Goal: Communication & Community: Answer question/provide support

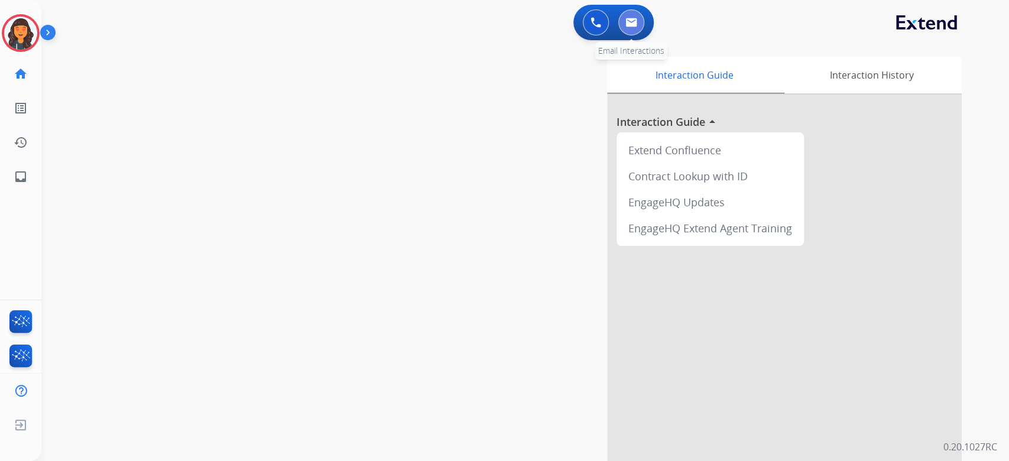
click at [639, 22] on button at bounding box center [631, 22] width 26 height 26
select select "**********"
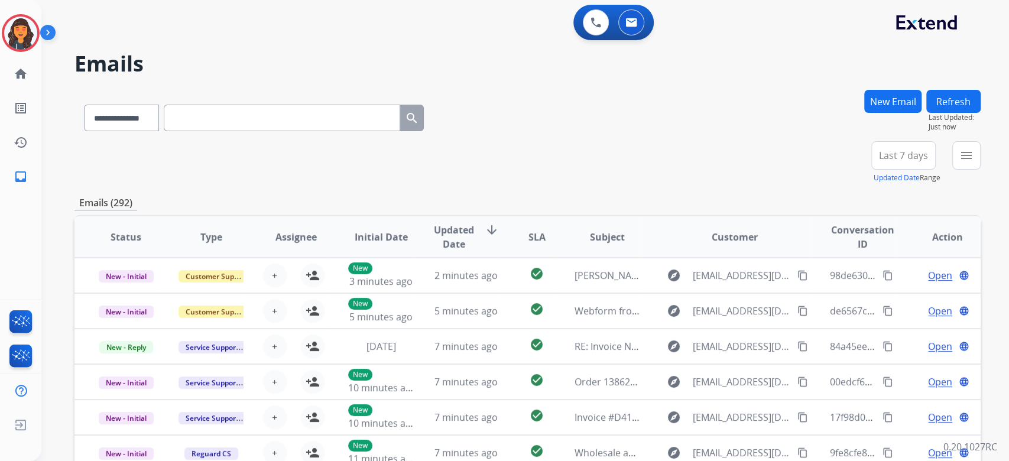
click at [658, 163] on div "**********" at bounding box center [527, 162] width 906 height 43
click at [31, 40] on img at bounding box center [20, 33] width 33 height 33
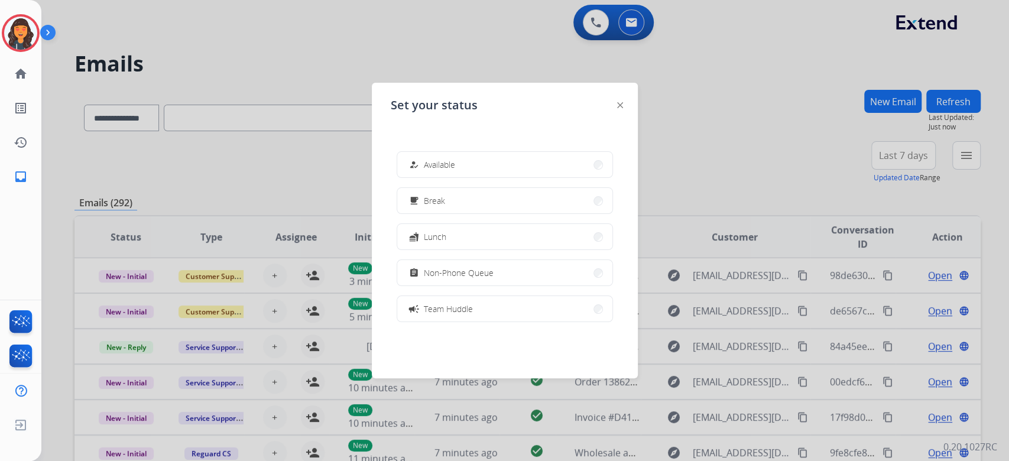
click at [466, 156] on button "how_to_reg Available" at bounding box center [504, 164] width 215 height 25
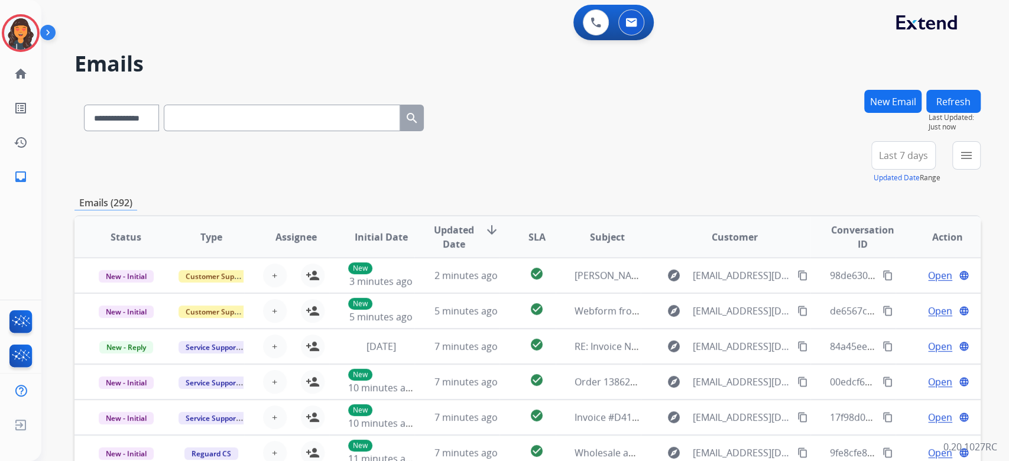
click at [572, 112] on div "**********" at bounding box center [527, 115] width 906 height 51
click at [953, 161] on button "menu Filters" at bounding box center [967, 155] width 28 height 28
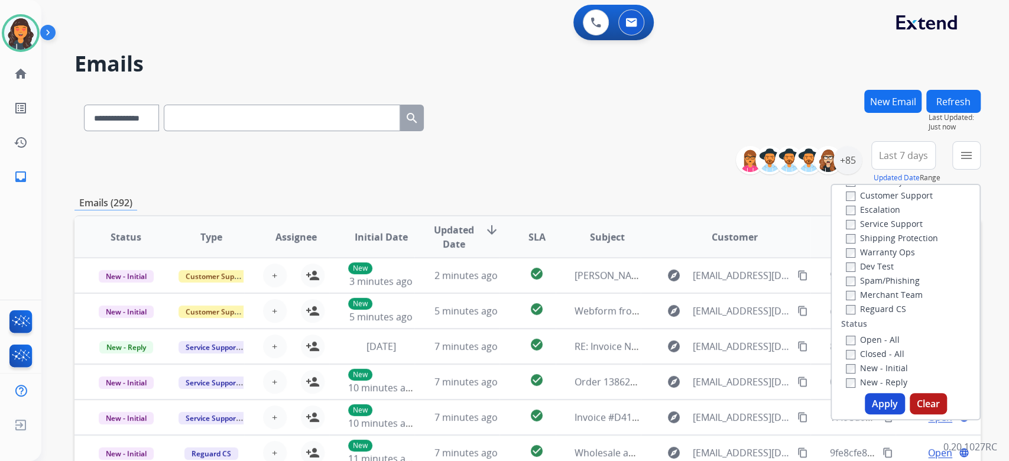
scroll to position [79, 0]
click at [887, 406] on button "Apply" at bounding box center [885, 403] width 40 height 21
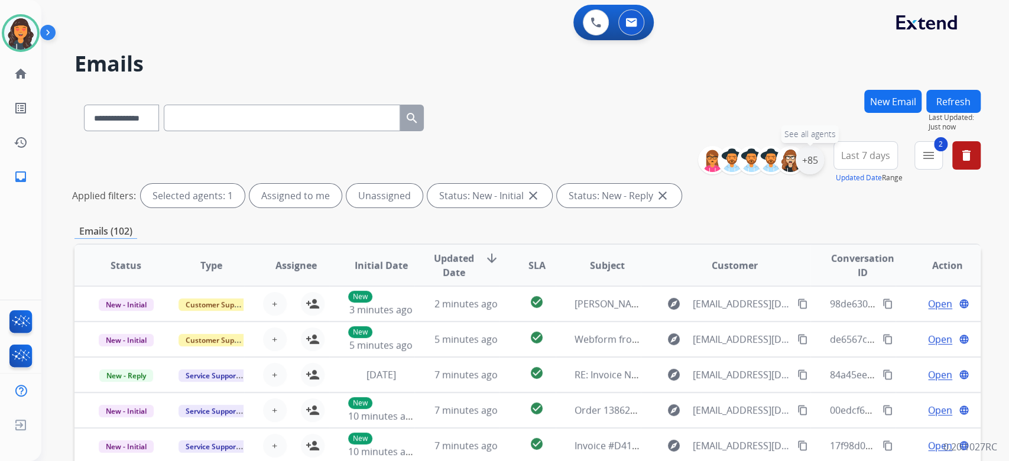
click at [811, 166] on div "+85" at bounding box center [810, 160] width 28 height 28
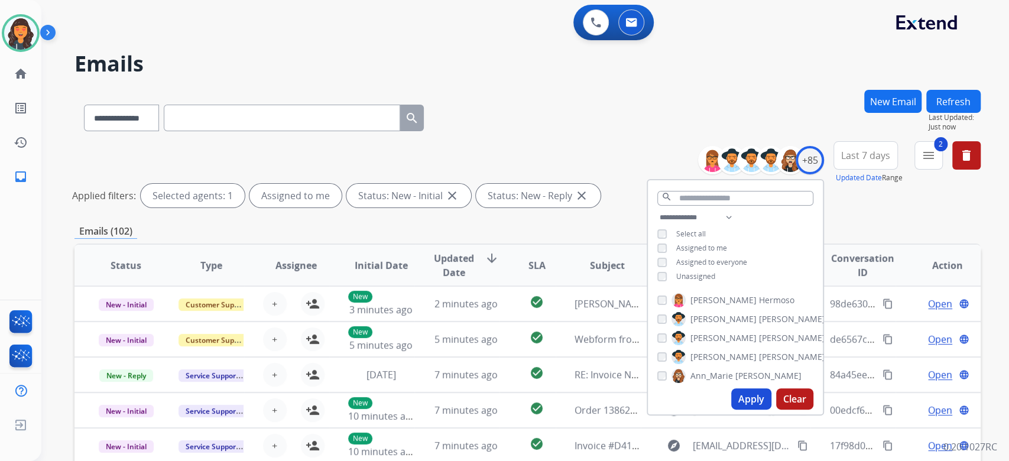
click at [756, 403] on button "Apply" at bounding box center [751, 398] width 40 height 21
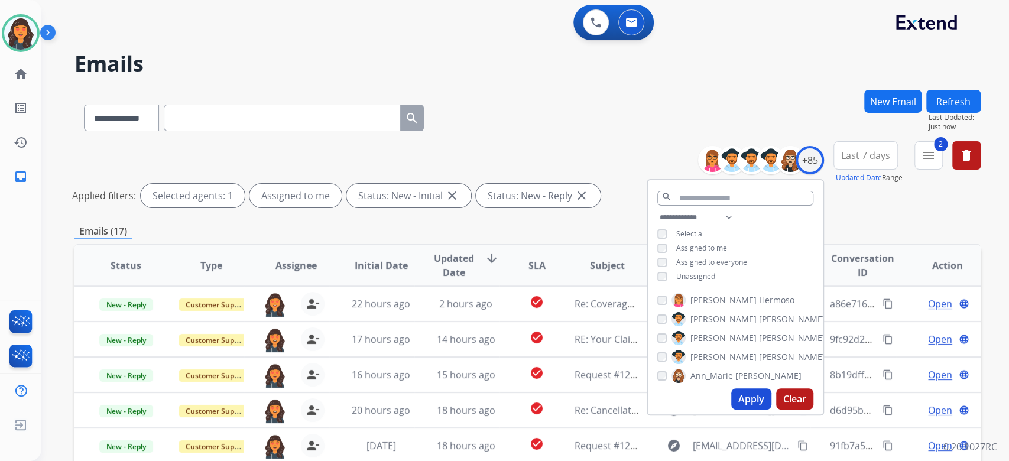
click at [607, 146] on div "**********" at bounding box center [527, 176] width 906 height 71
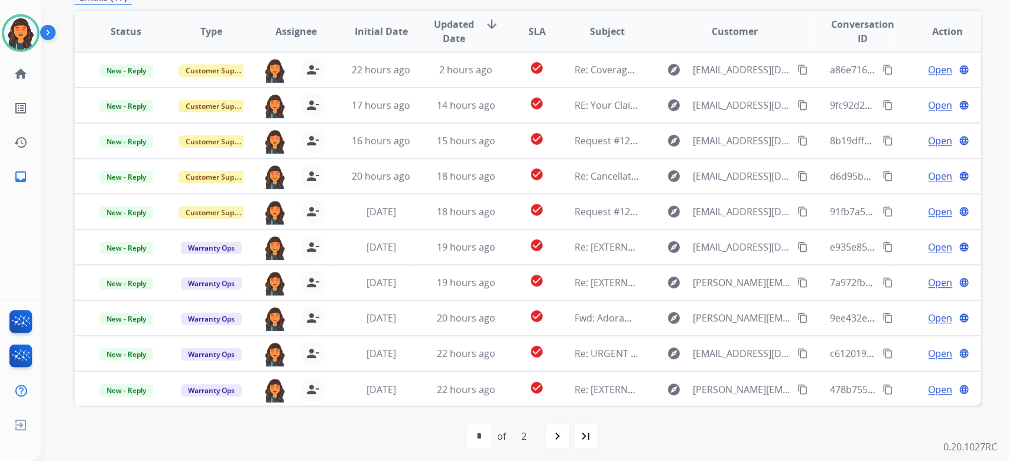
scroll to position [239, 0]
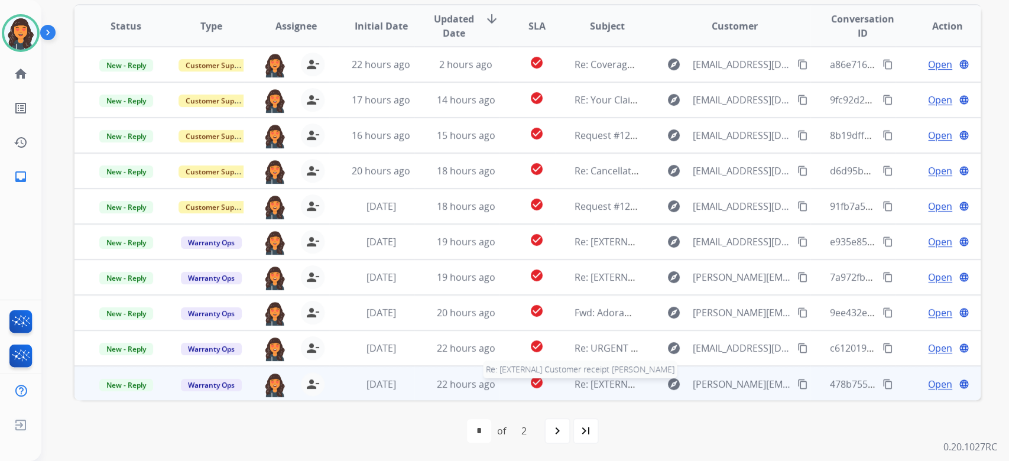
click at [607, 387] on span "Re: [EXTERNAL] Customer receipt [PERSON_NAME]" at bounding box center [686, 384] width 223 height 13
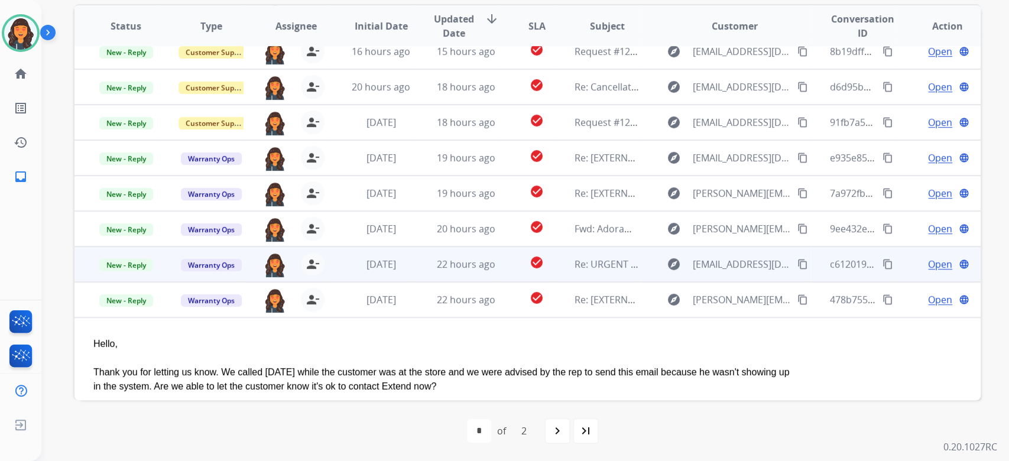
scroll to position [96, 0]
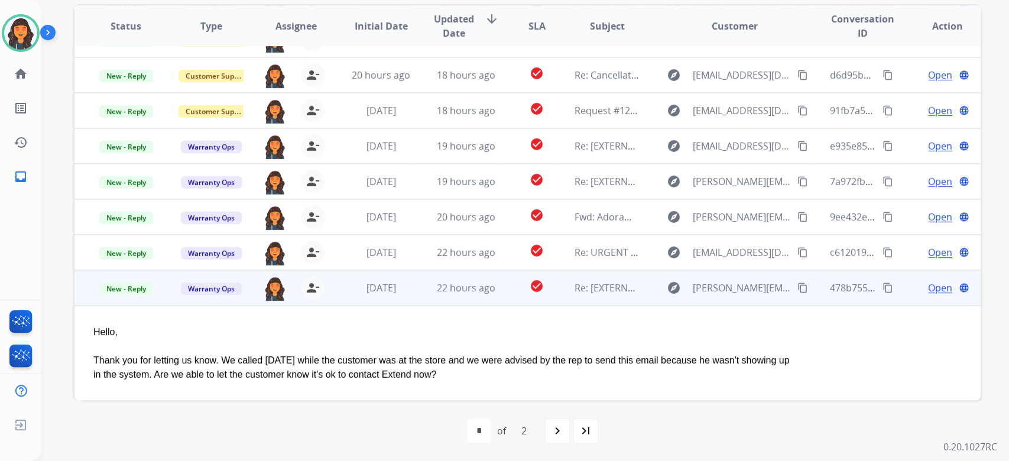
click at [931, 291] on span "Open" at bounding box center [940, 288] width 24 height 14
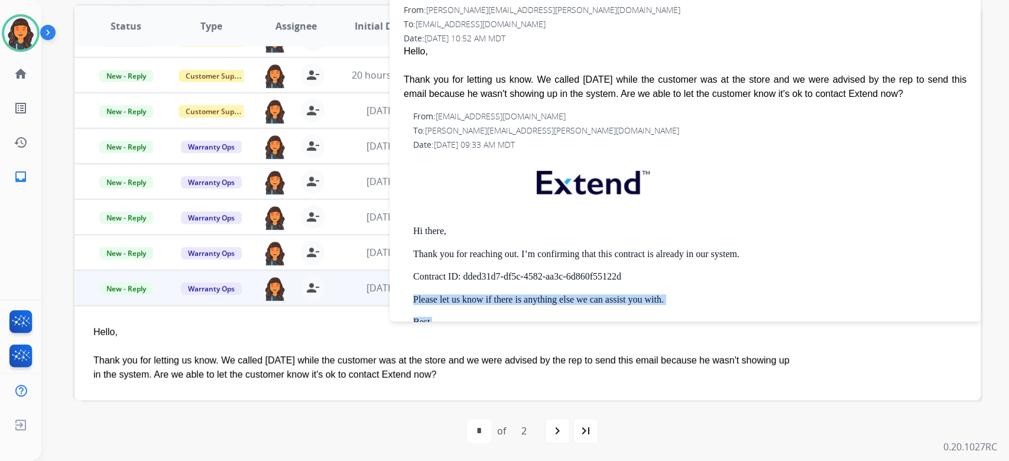
scroll to position [51, 0]
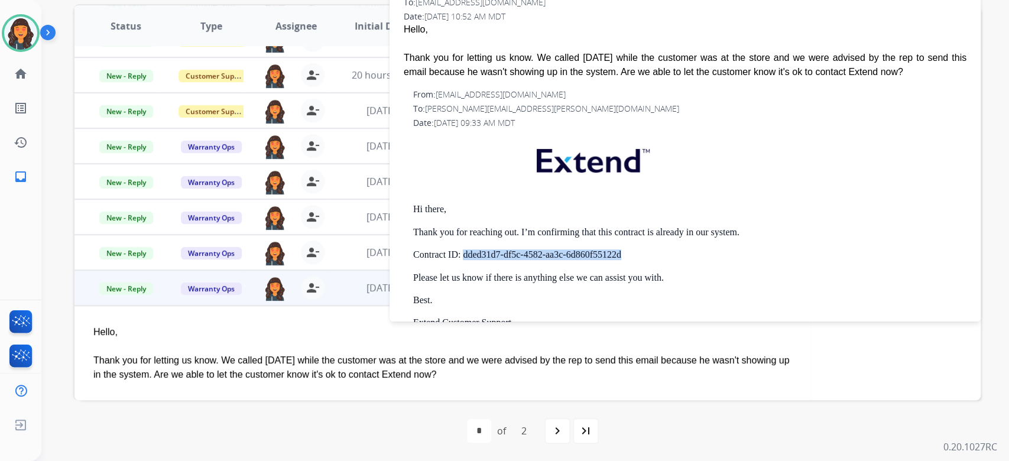
drag, startPoint x: 653, startPoint y: 306, endPoint x: 469, endPoint y: 255, distance: 190.1
click at [469, 255] on p "Contract ID: dded31d7-df5c-4582-aa3c-6d860f55122d" at bounding box center [689, 255] width 553 height 11
copy p "dded31d7-df5c-4582-aa3c-6d860f55122d"
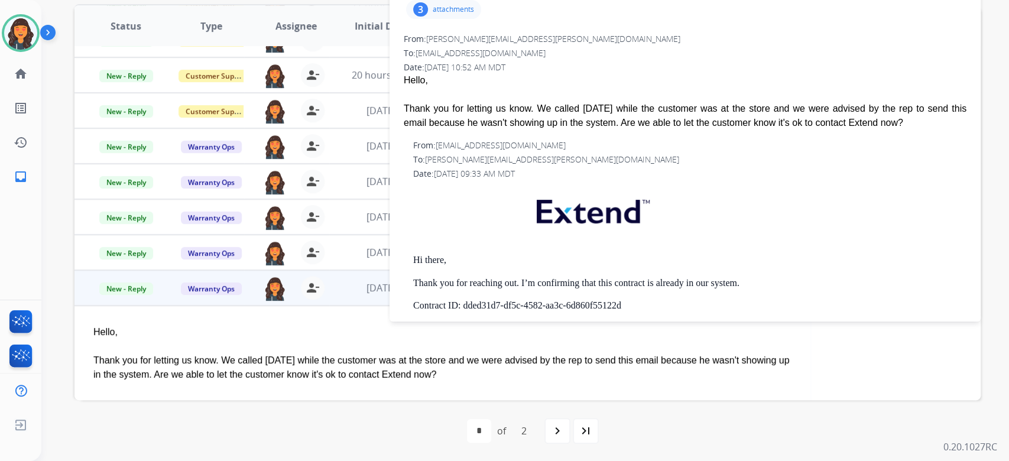
click at [452, 13] on p "attachments" at bounding box center [453, 9] width 41 height 9
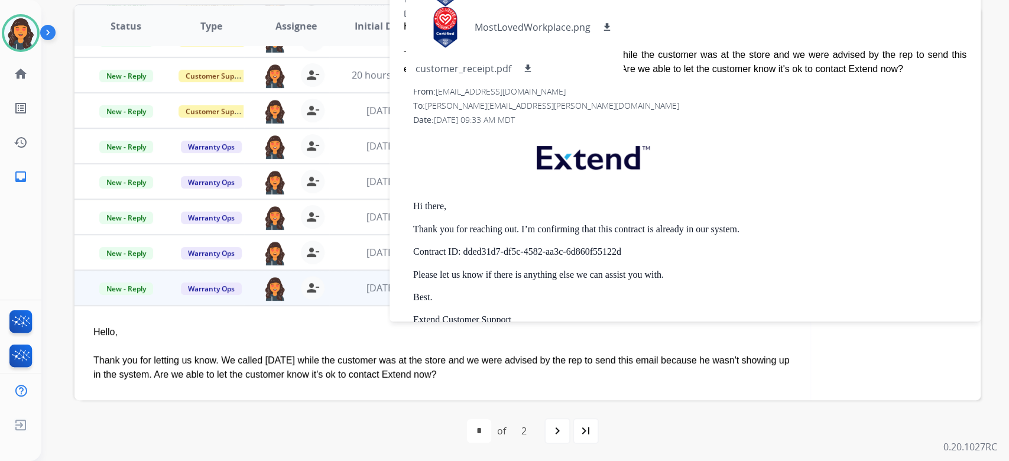
scroll to position [79, 0]
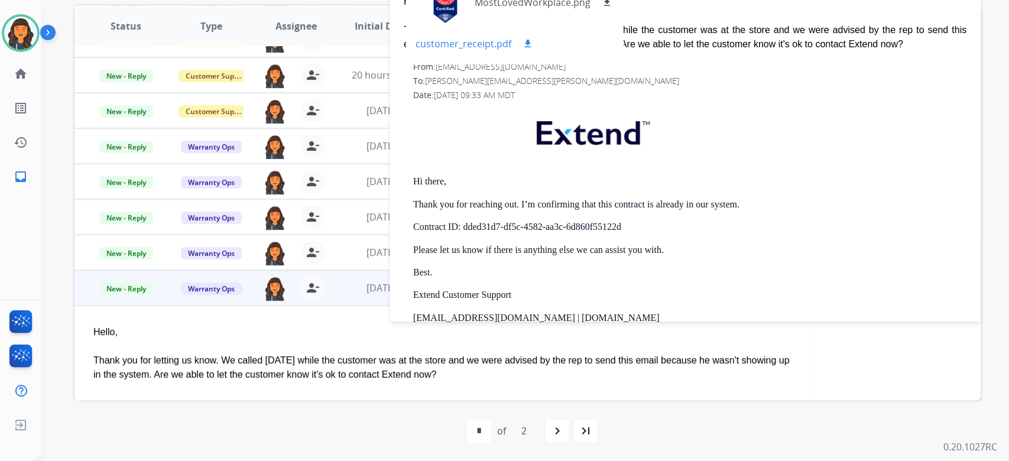
click at [465, 45] on p "customer_receipt.pdf" at bounding box center [464, 44] width 96 height 14
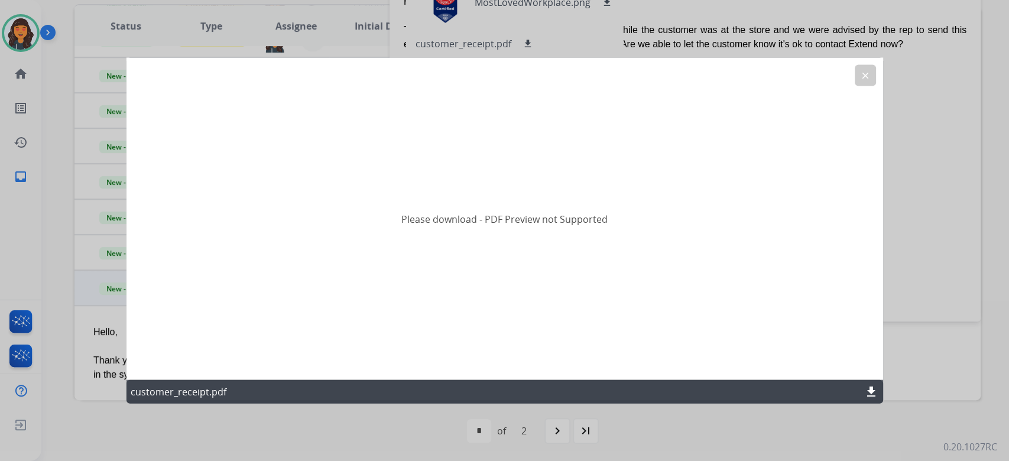
click at [871, 395] on mat-icon "download" at bounding box center [871, 392] width 14 height 14
drag, startPoint x: 864, startPoint y: 77, endPoint x: 651, endPoint y: 85, distance: 213.6
click at [861, 76] on mat-icon "clear" at bounding box center [865, 75] width 11 height 11
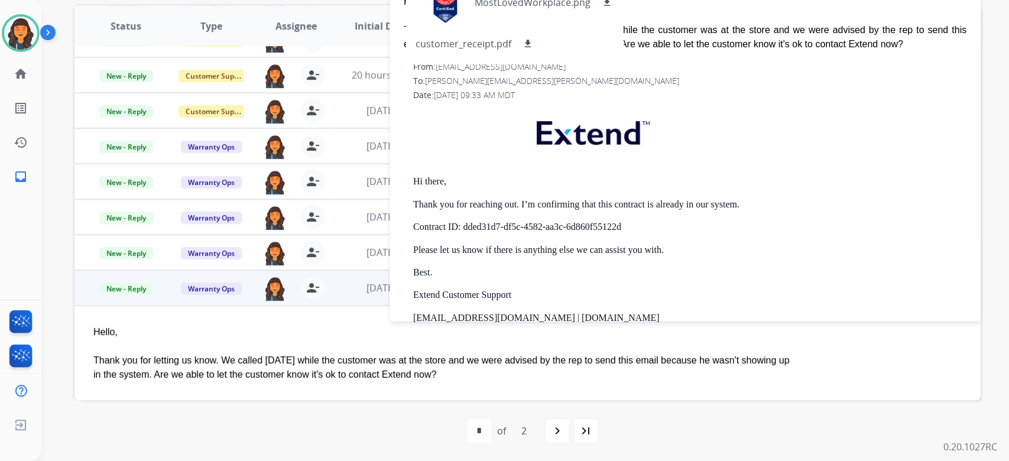
click at [770, 208] on p "Thank you for reaching out. I’m confirming that this contract is already in our…" at bounding box center [689, 204] width 553 height 11
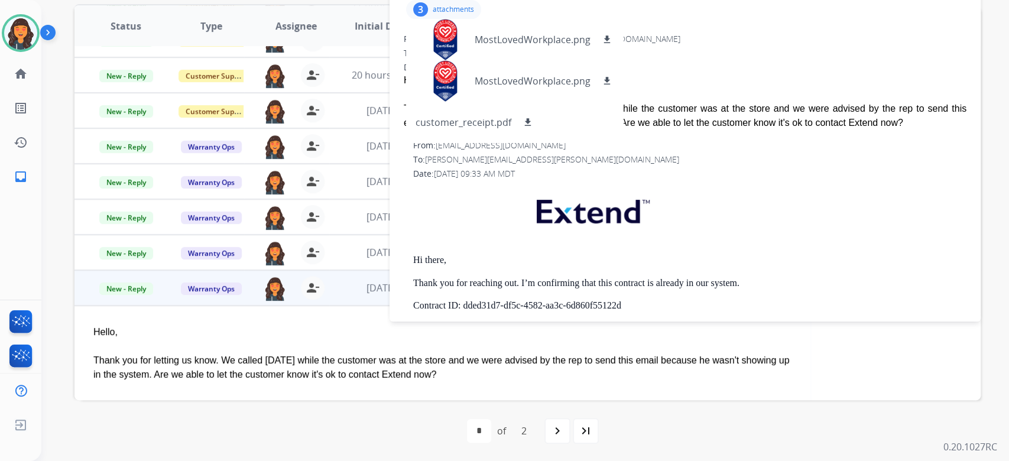
click at [436, 7] on p "attachments" at bounding box center [453, 9] width 41 height 9
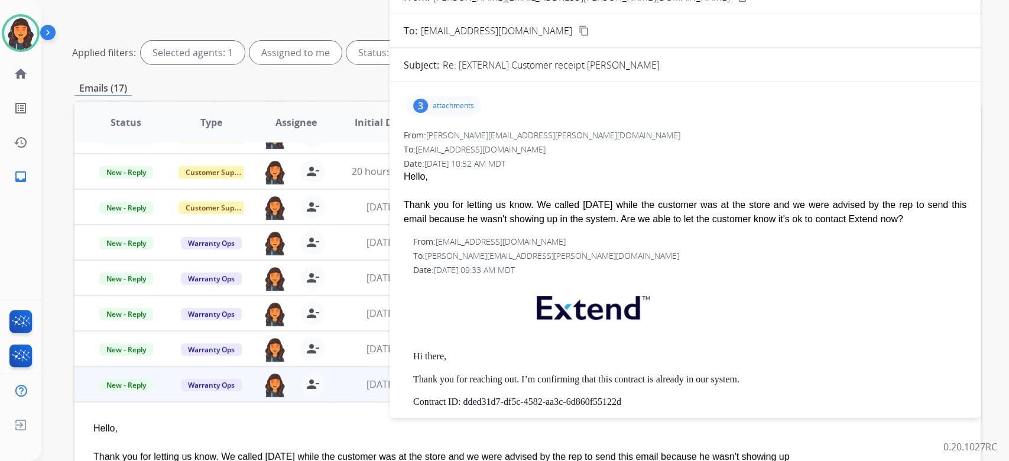
scroll to position [3, 0]
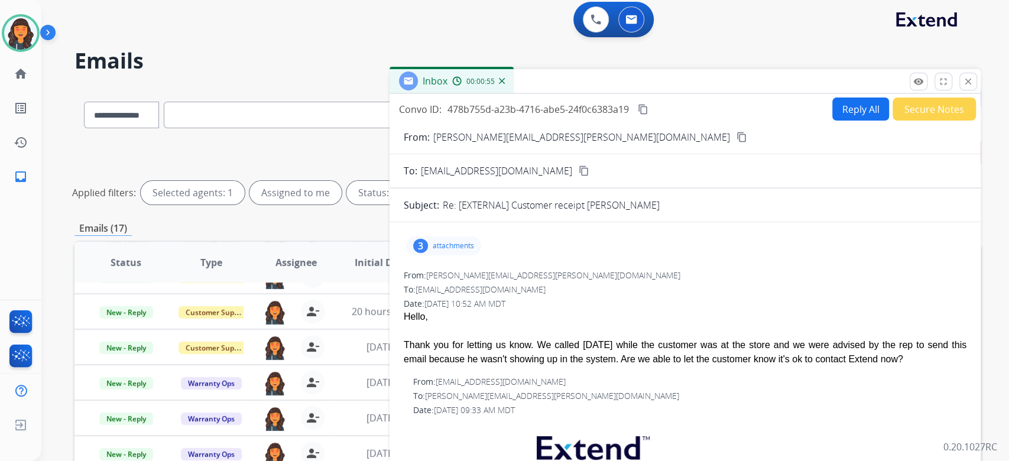
click at [850, 112] on button "Reply All" at bounding box center [860, 109] width 57 height 23
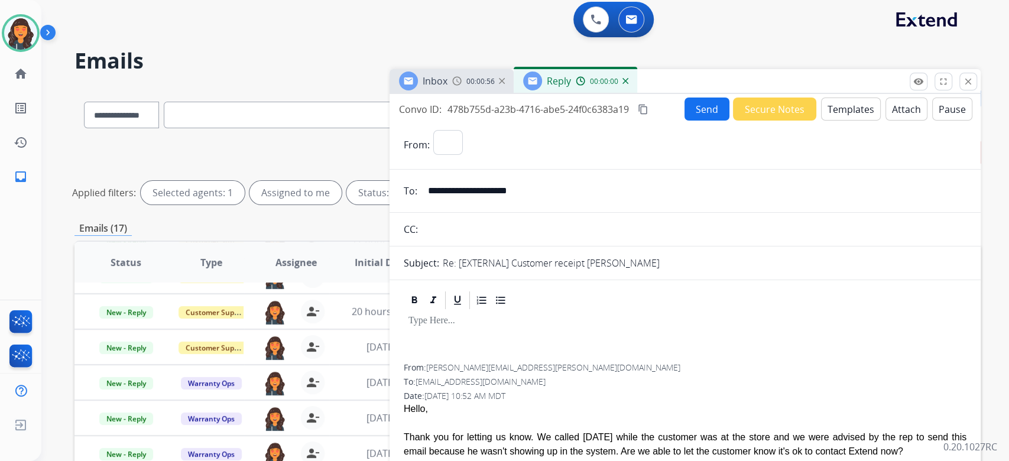
click at [850, 111] on button "Templates" at bounding box center [851, 109] width 60 height 23
select select "**********"
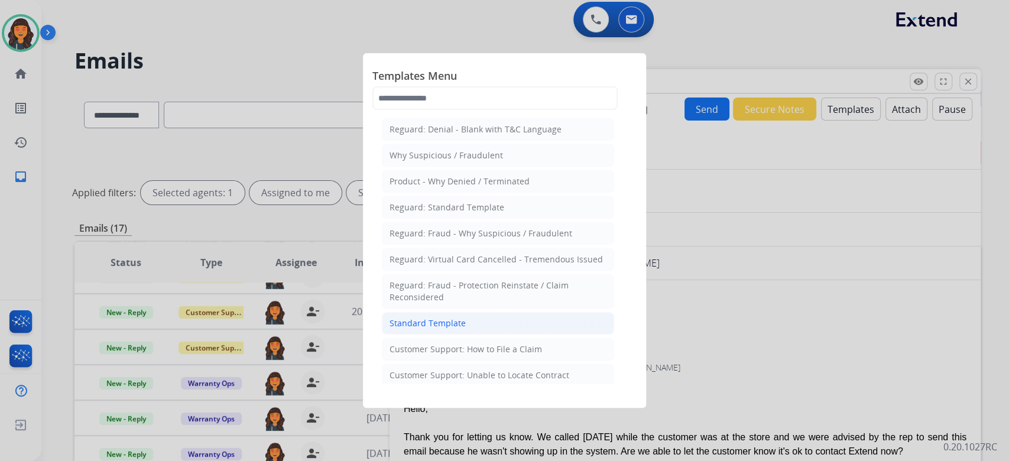
click at [439, 324] on div "Standard Template" at bounding box center [428, 324] width 76 height 12
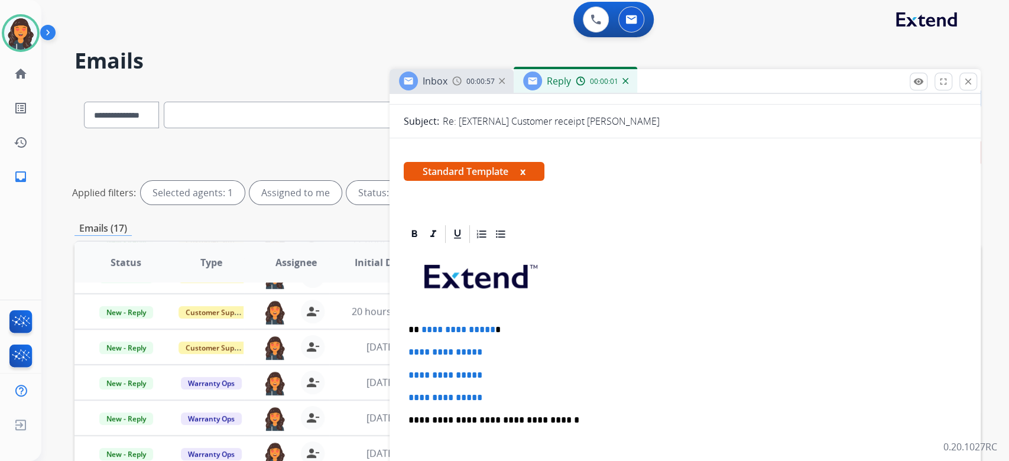
scroll to position [315, 0]
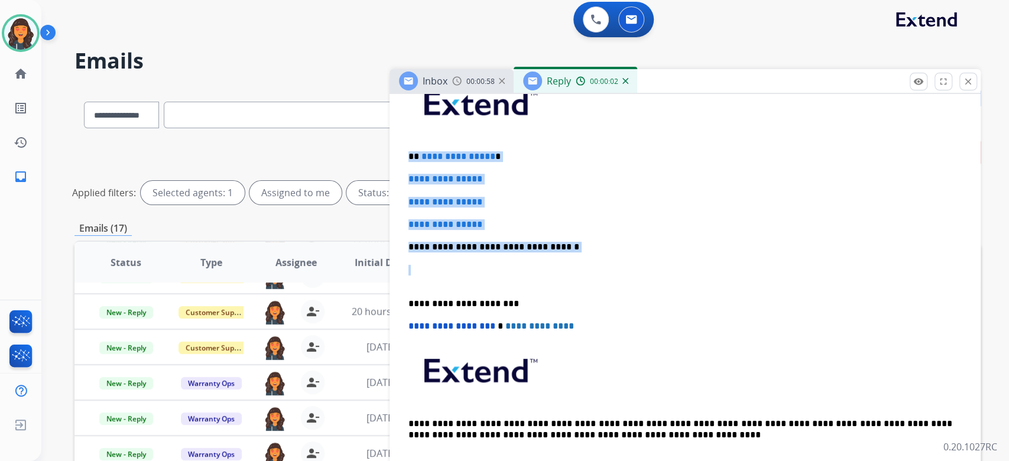
drag, startPoint x: 553, startPoint y: 246, endPoint x: 314, endPoint y: 142, distance: 261.1
click at [314, 142] on div "**********" at bounding box center [527, 392] width 906 height 611
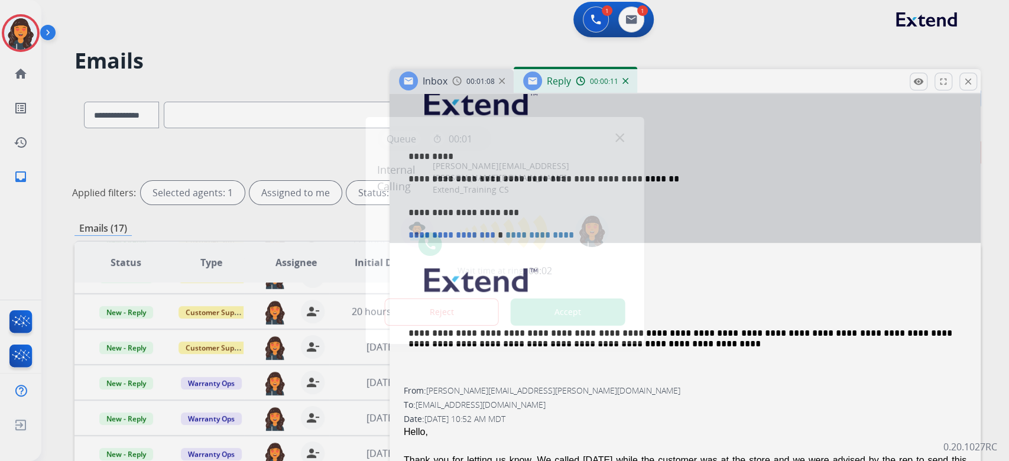
click at [540, 299] on button "Accept" at bounding box center [567, 312] width 115 height 27
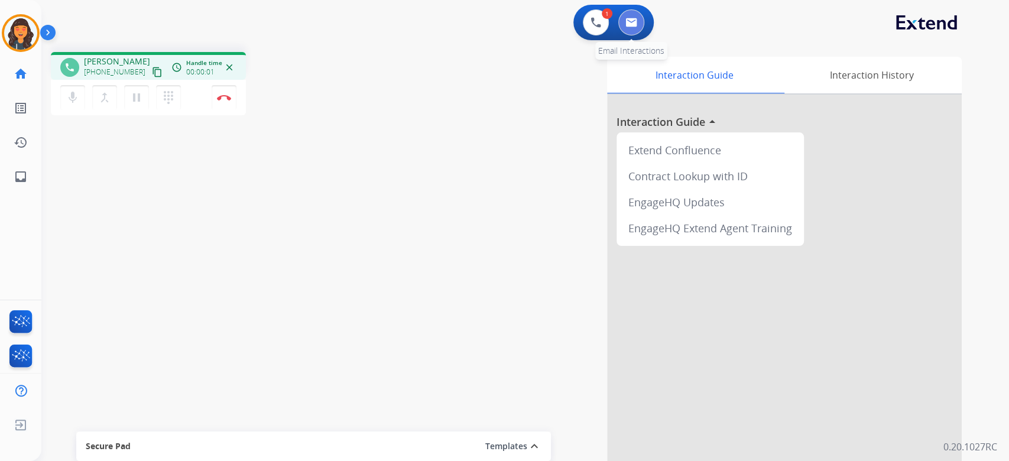
click at [634, 33] on button at bounding box center [631, 22] width 26 height 26
select select "**********"
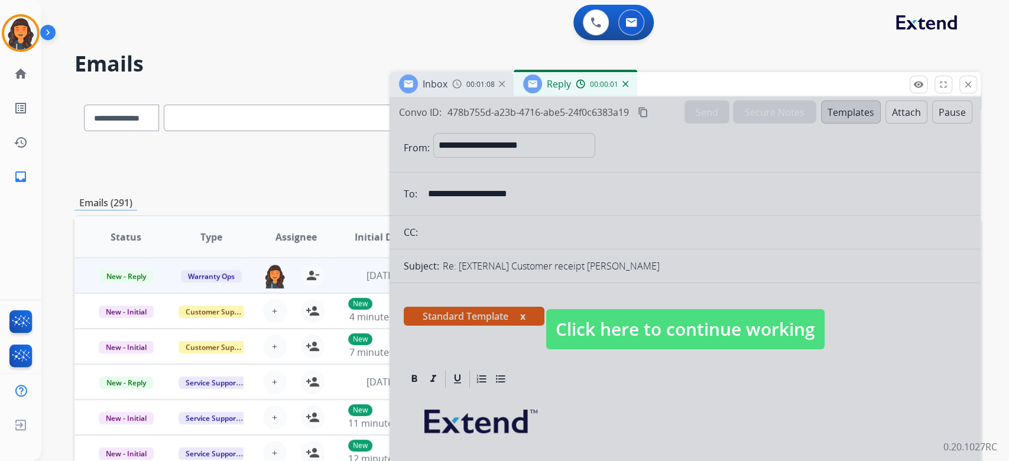
click at [710, 349] on div at bounding box center [685, 318] width 591 height 442
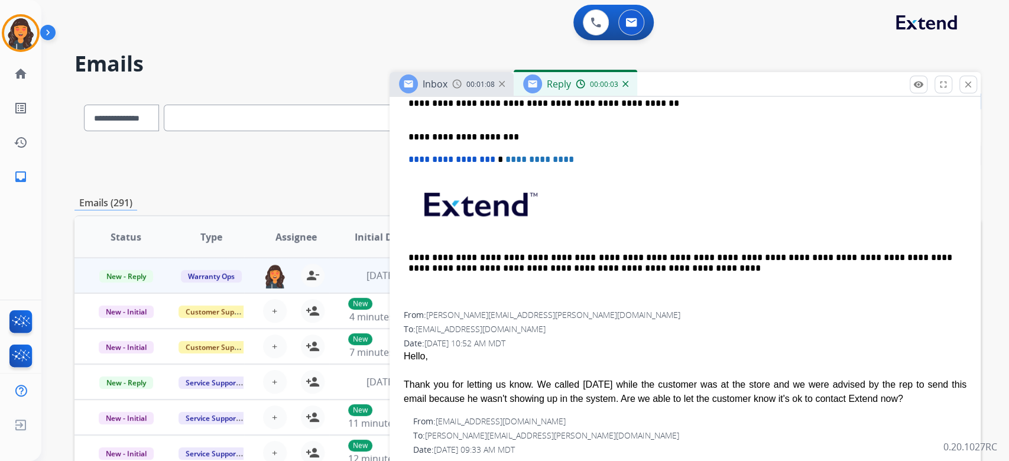
scroll to position [315, 0]
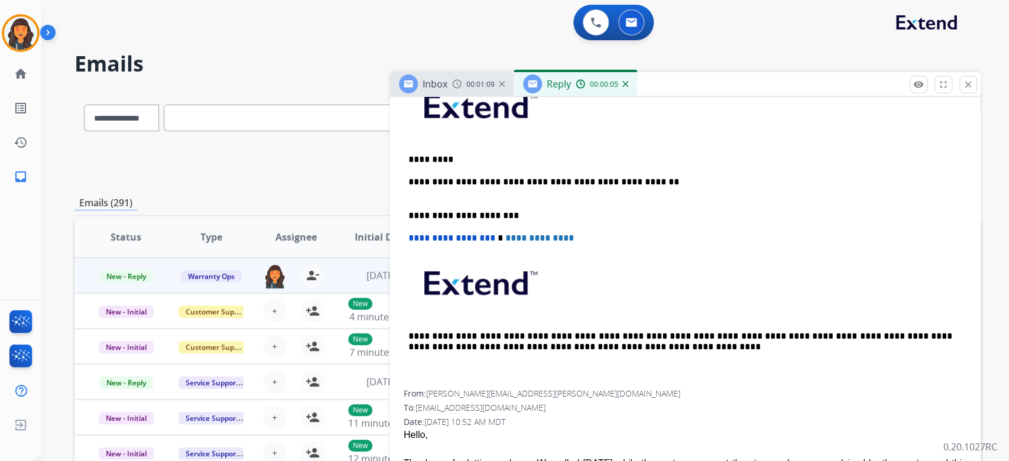
click at [694, 180] on p "**********" at bounding box center [681, 188] width 544 height 22
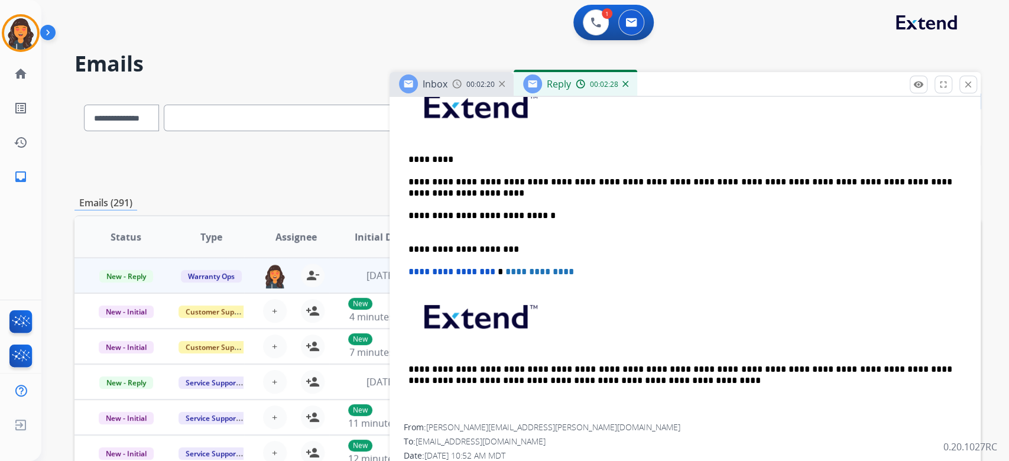
drag, startPoint x: 677, startPoint y: 215, endPoint x: 653, endPoint y: 210, distance: 24.6
click at [677, 215] on p "**********" at bounding box center [681, 221] width 544 height 22
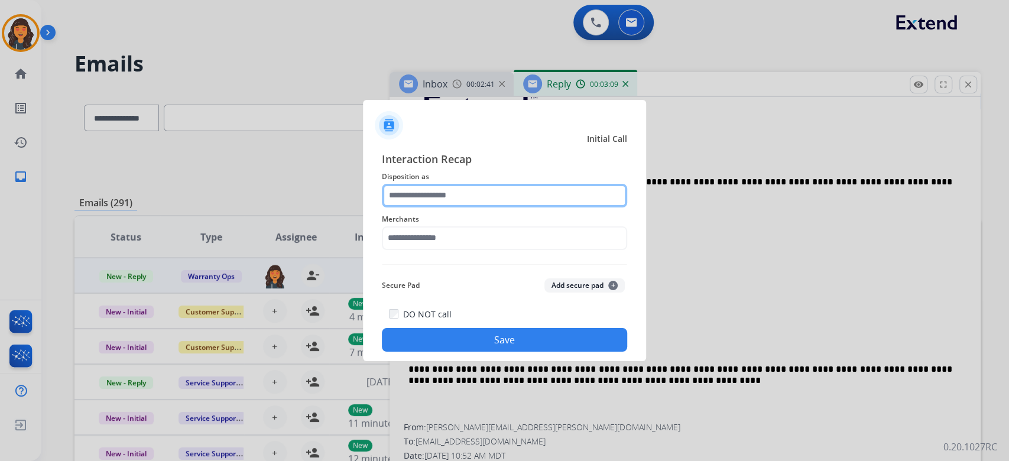
click at [494, 186] on input "text" at bounding box center [504, 196] width 245 height 24
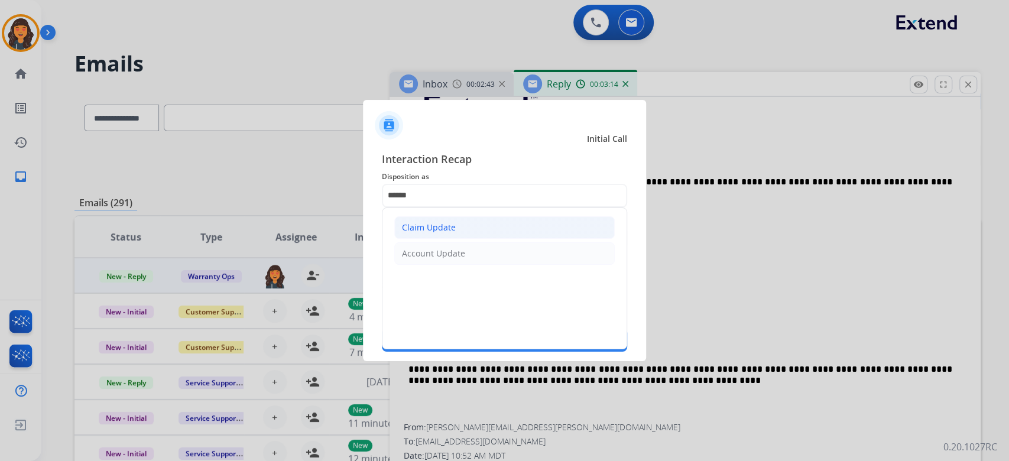
click at [440, 222] on div "Claim Update" at bounding box center [429, 228] width 54 height 12
type input "**********"
click at [440, 225] on span "Merchants" at bounding box center [504, 219] width 245 height 14
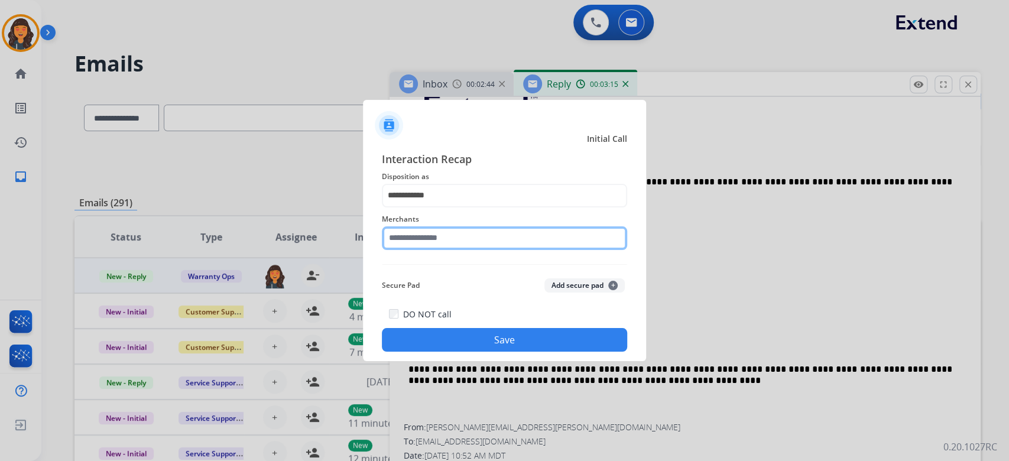
click at [449, 237] on input "text" at bounding box center [504, 238] width 245 height 24
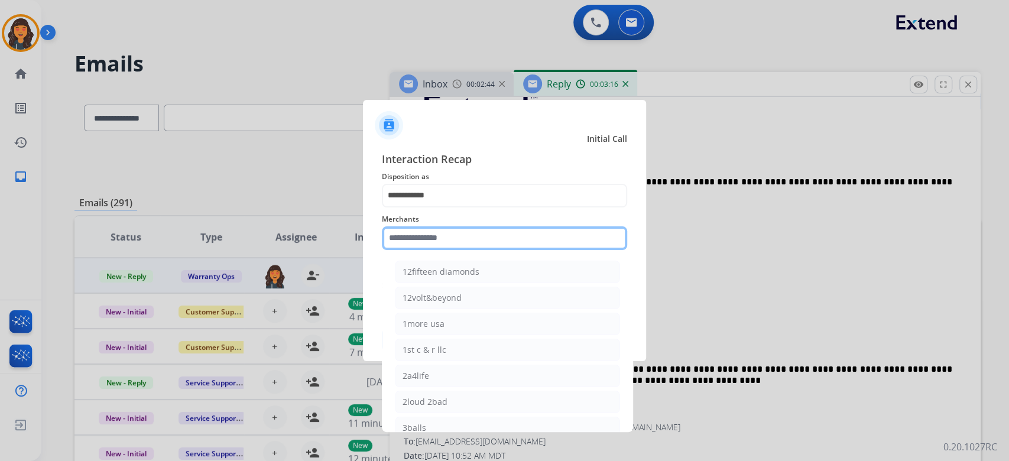
type input "*"
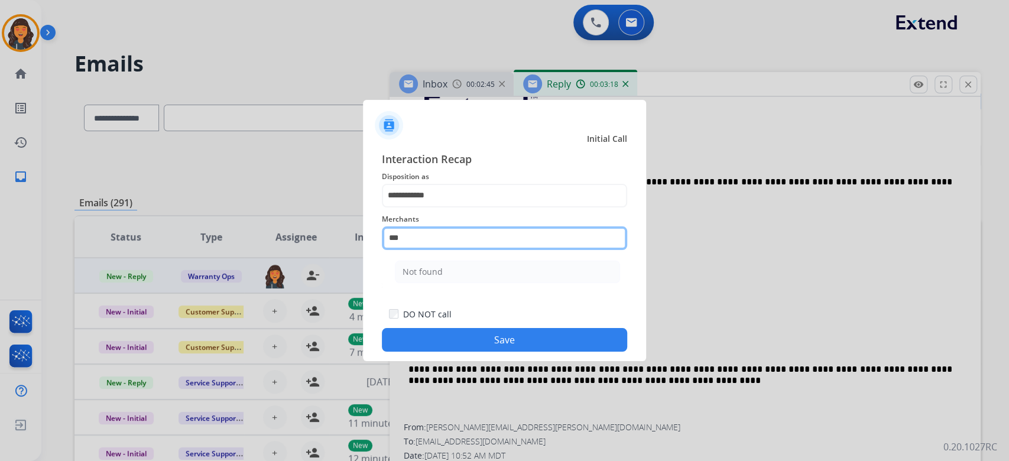
type input "*********"
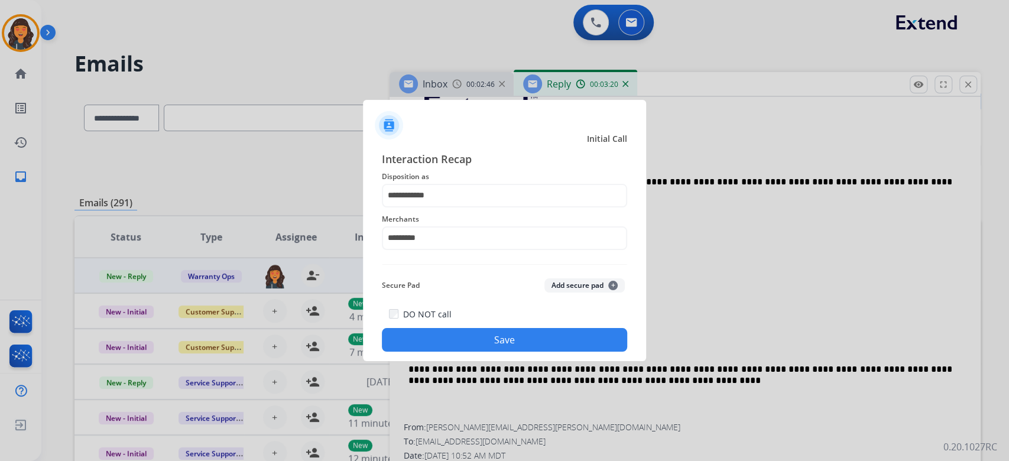
click at [453, 343] on button "Save" at bounding box center [504, 340] width 245 height 24
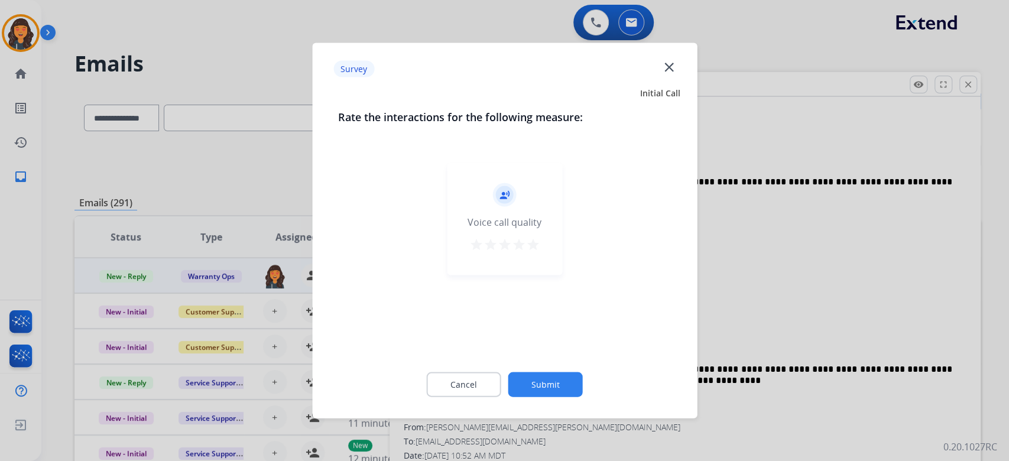
click at [533, 244] on mat-icon "star" at bounding box center [533, 245] width 14 height 14
click at [547, 390] on button "Submit" at bounding box center [545, 384] width 74 height 25
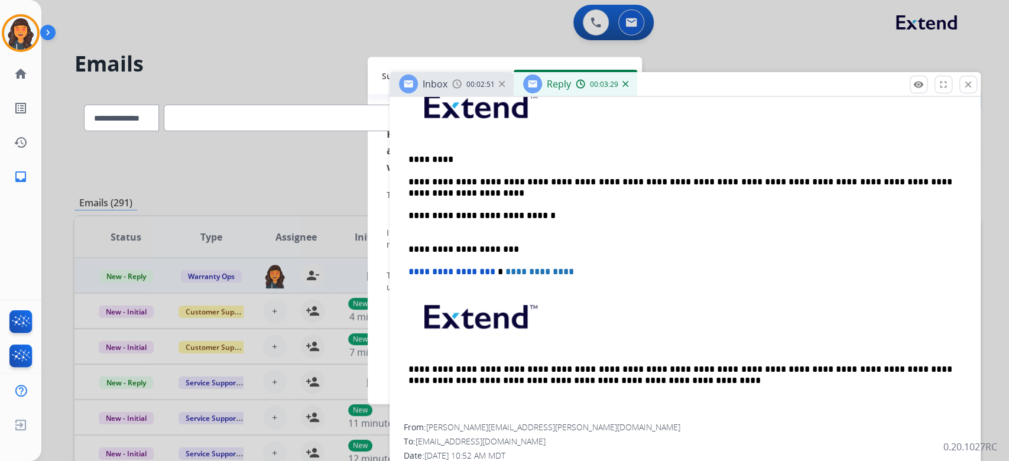
click at [603, 216] on p "**********" at bounding box center [681, 221] width 544 height 22
drag, startPoint x: 603, startPoint y: 218, endPoint x: 354, endPoint y: 215, distance: 248.9
click at [354, 215] on div "**********" at bounding box center [504, 230] width 1009 height 461
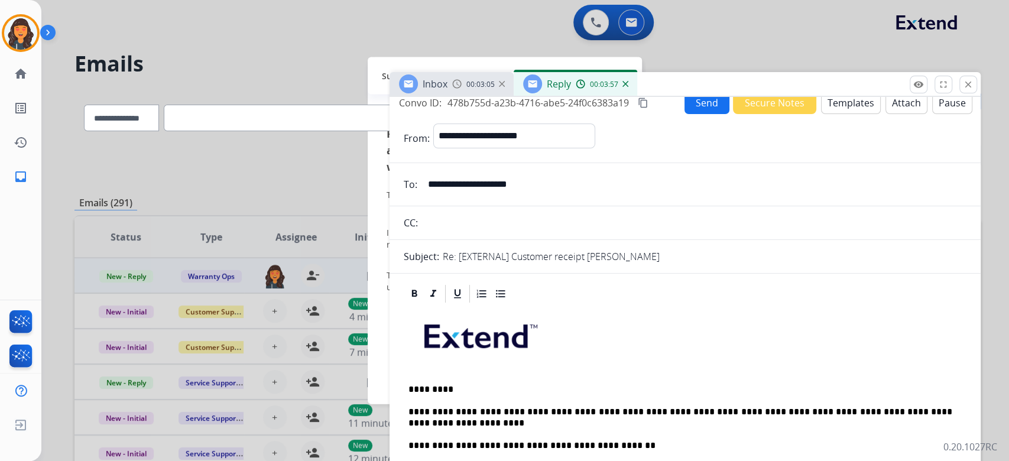
scroll to position [0, 0]
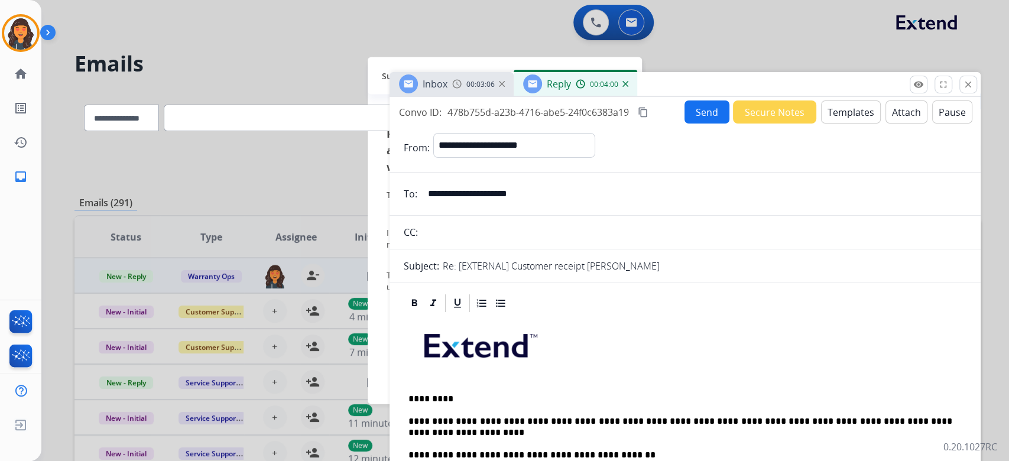
click at [650, 114] on button "content_copy" at bounding box center [643, 112] width 14 height 14
click at [694, 116] on button "Send" at bounding box center [707, 112] width 45 height 23
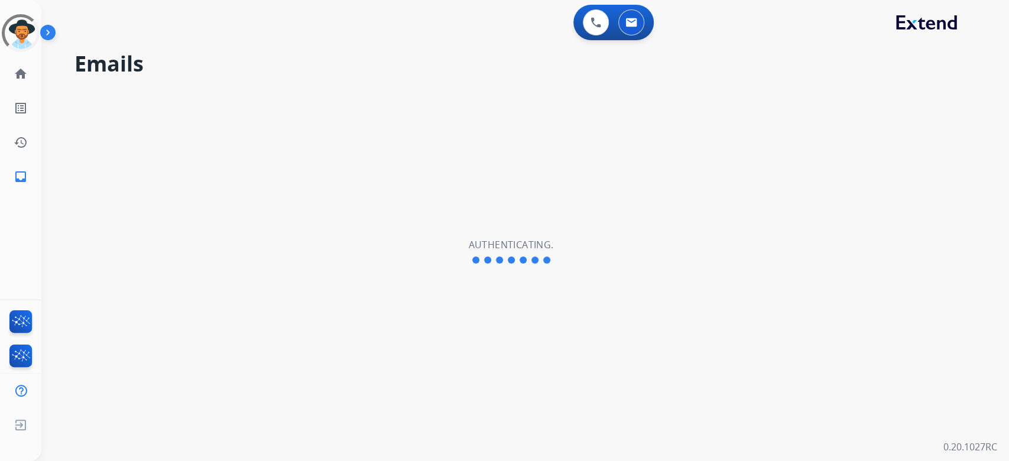
select select "**********"
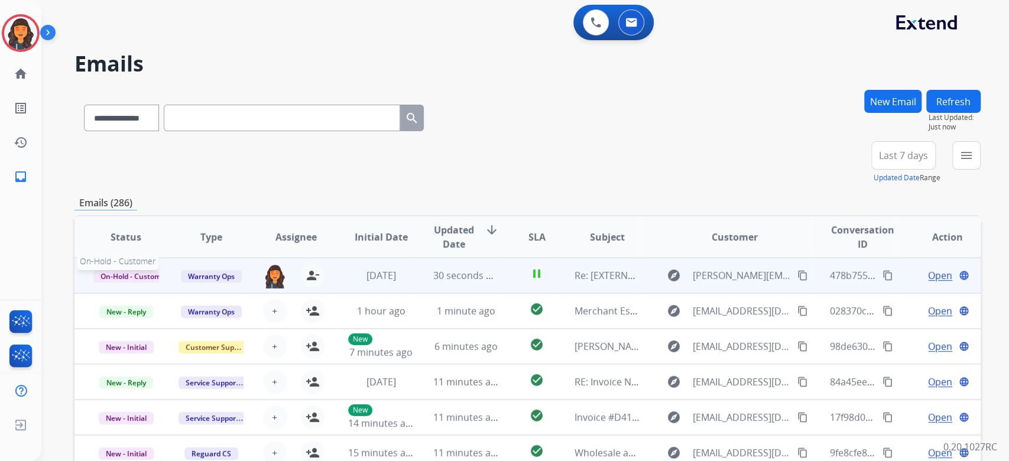
click at [137, 277] on span "On-Hold - Customer" at bounding box center [134, 276] width 82 height 12
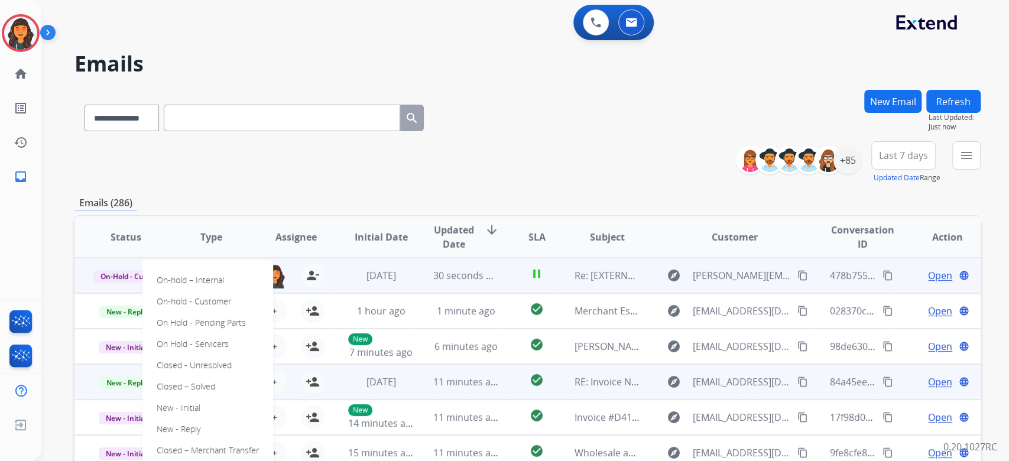
click at [189, 385] on p "Closed – Solved" at bounding box center [186, 386] width 68 height 17
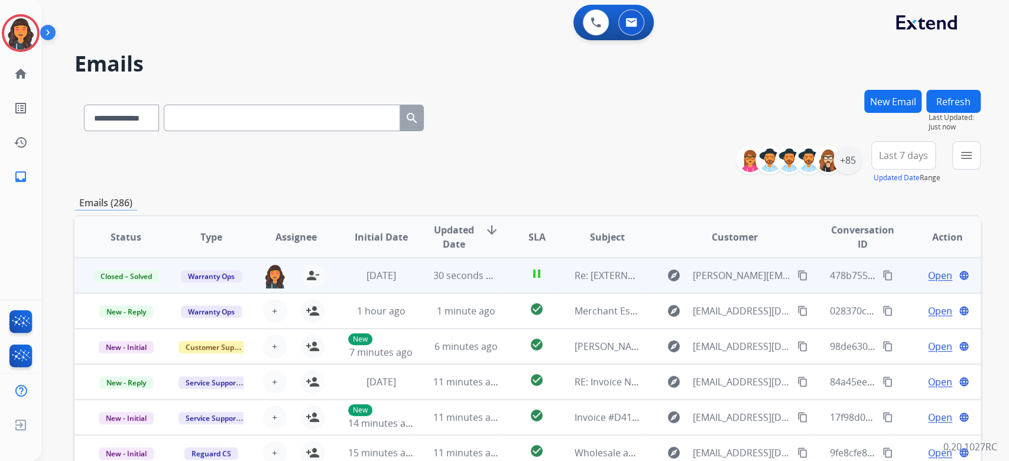
click at [534, 184] on div "**********" at bounding box center [527, 381] width 906 height 583
drag, startPoint x: 955, startPoint y: 151, endPoint x: 959, endPoint y: 159, distance: 8.5
click at [956, 152] on button "menu Filters" at bounding box center [967, 155] width 28 height 28
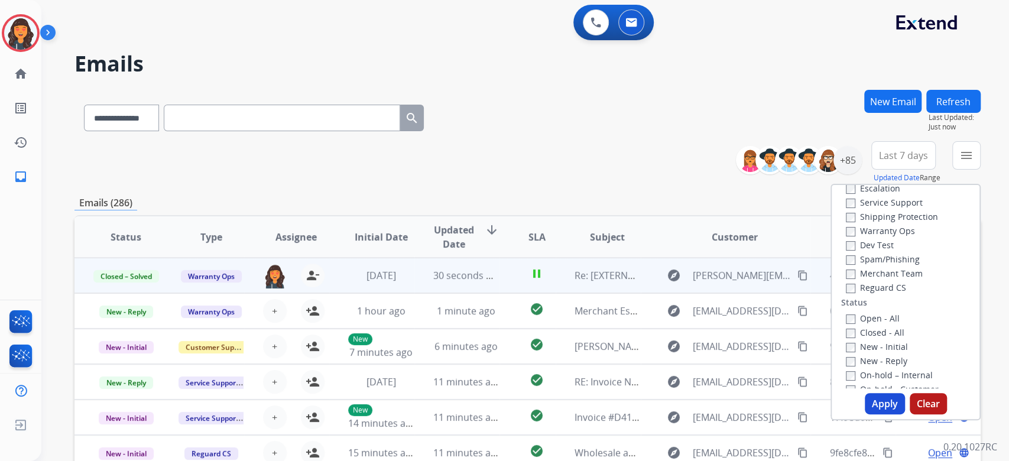
scroll to position [79, 0]
click at [846, 331] on label "New - Reply" at bounding box center [876, 336] width 61 height 11
click at [879, 409] on button "Apply" at bounding box center [885, 403] width 40 height 21
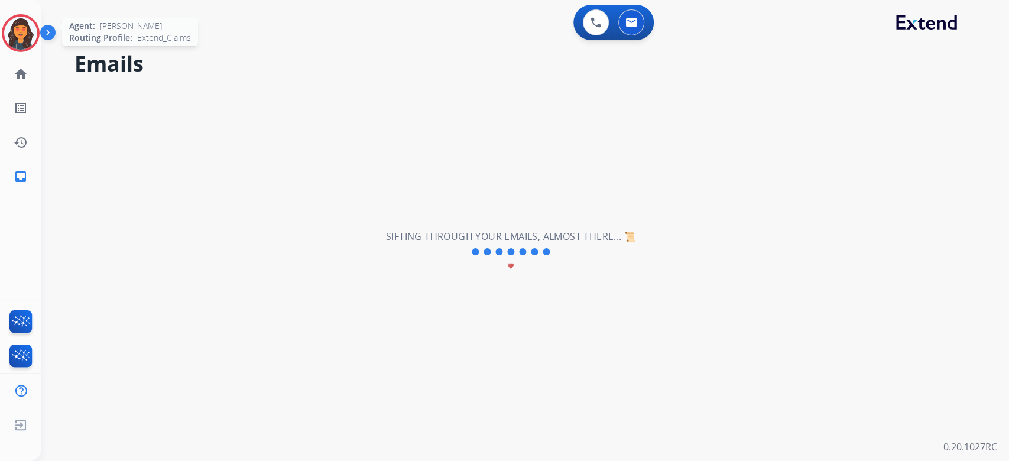
click at [6, 33] on img at bounding box center [20, 33] width 33 height 33
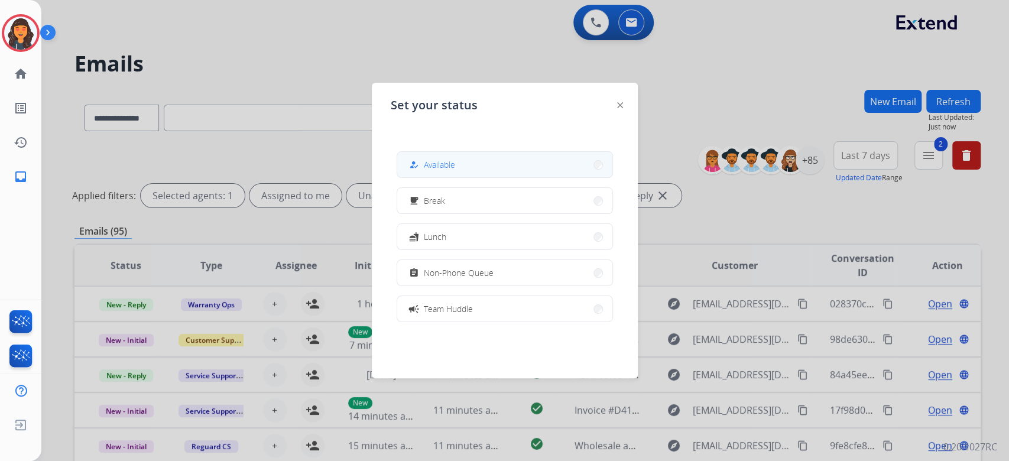
click at [435, 169] on span "Available" at bounding box center [439, 164] width 31 height 12
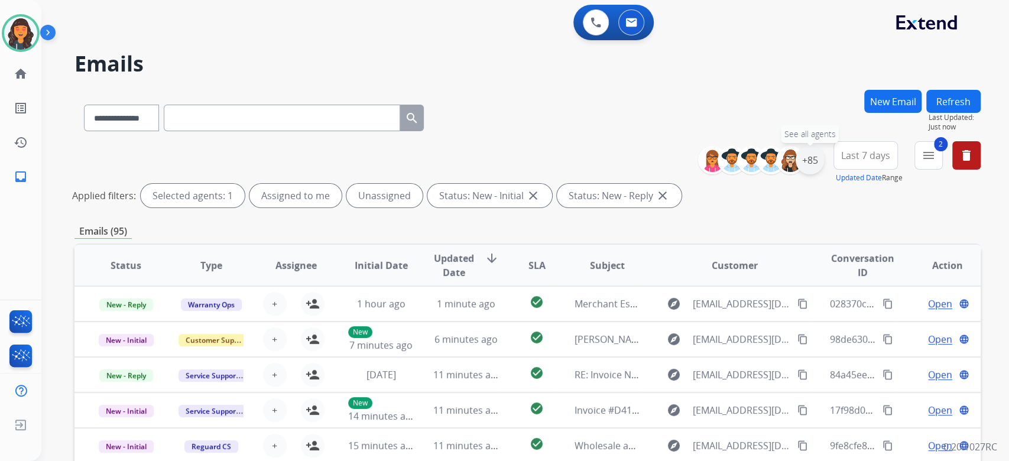
click at [806, 158] on div "+85" at bounding box center [810, 160] width 28 height 28
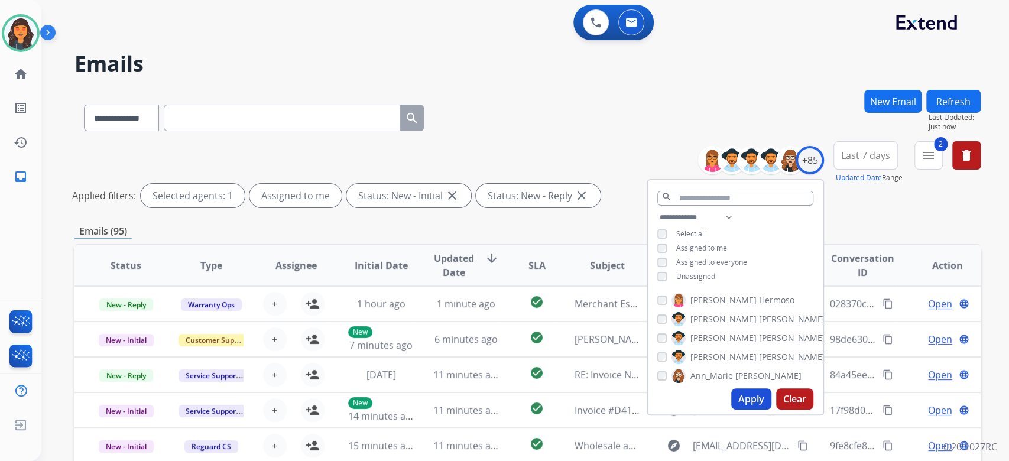
click at [758, 400] on button "Apply" at bounding box center [751, 398] width 40 height 21
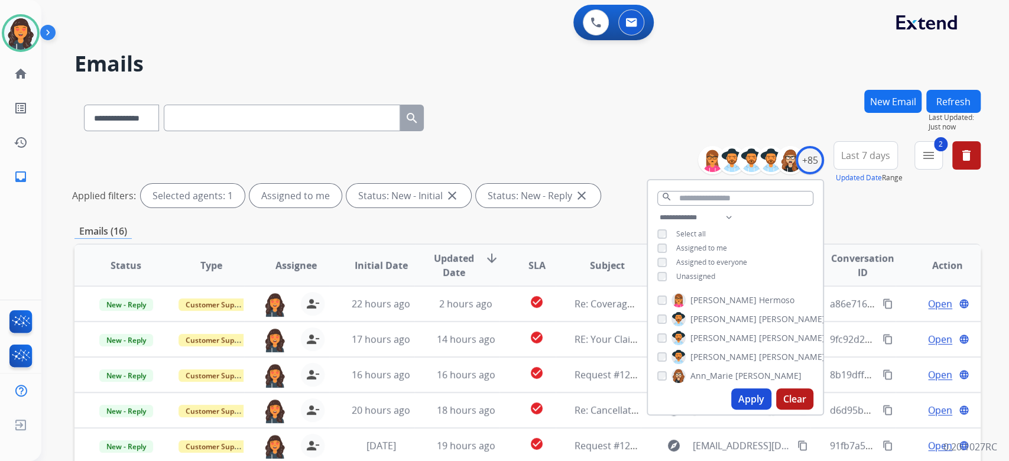
click at [601, 125] on div "**********" at bounding box center [527, 115] width 906 height 51
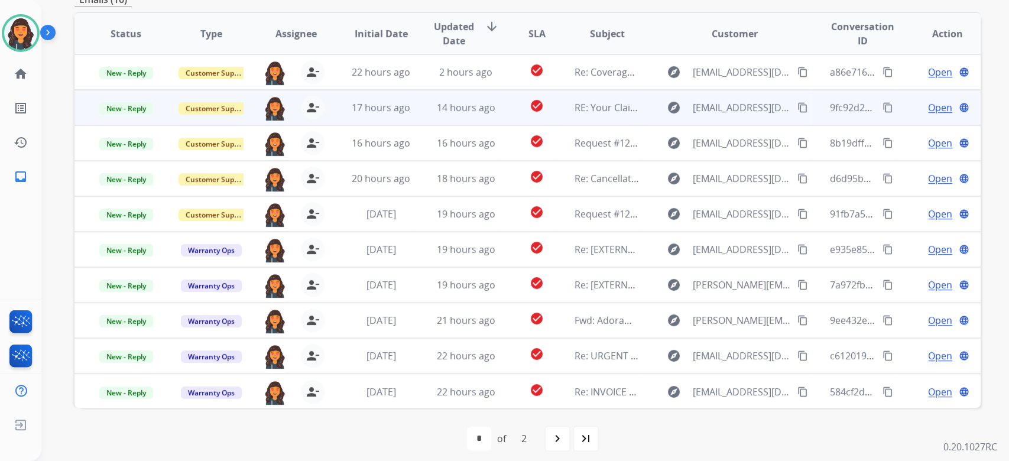
scroll to position [239, 0]
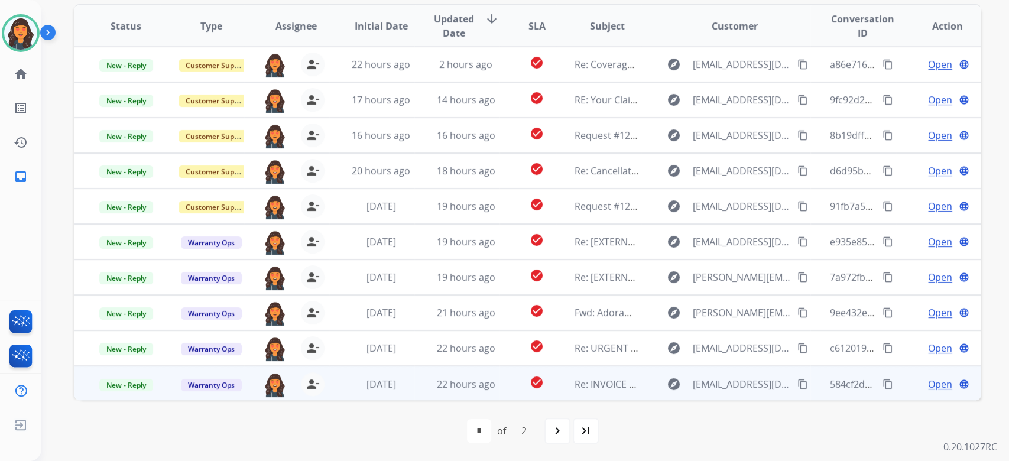
click at [579, 391] on td "Re: INVOICE COPY" at bounding box center [598, 383] width 85 height 35
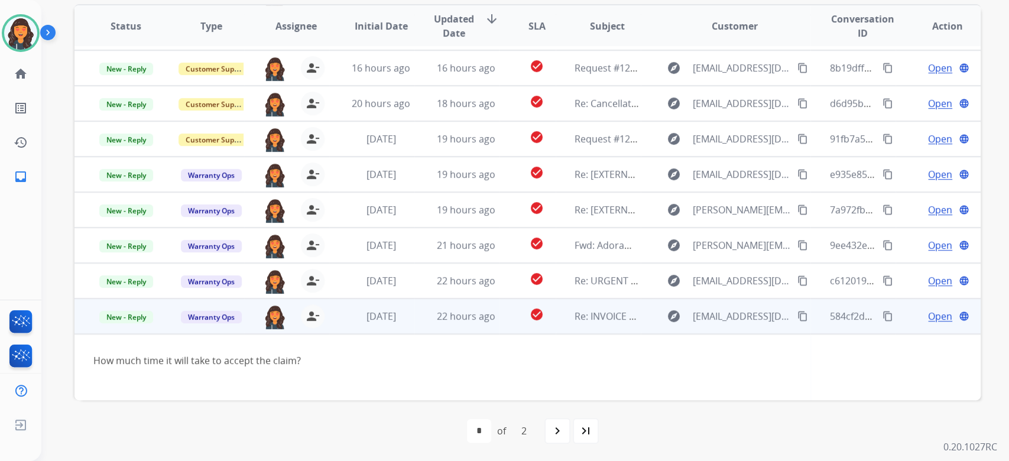
click at [928, 318] on span "Open" at bounding box center [940, 316] width 24 height 14
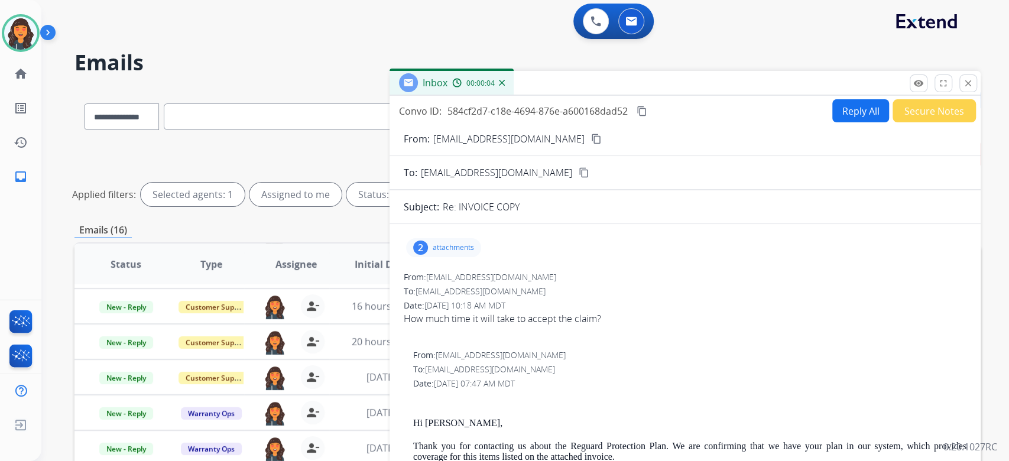
scroll to position [0, 0]
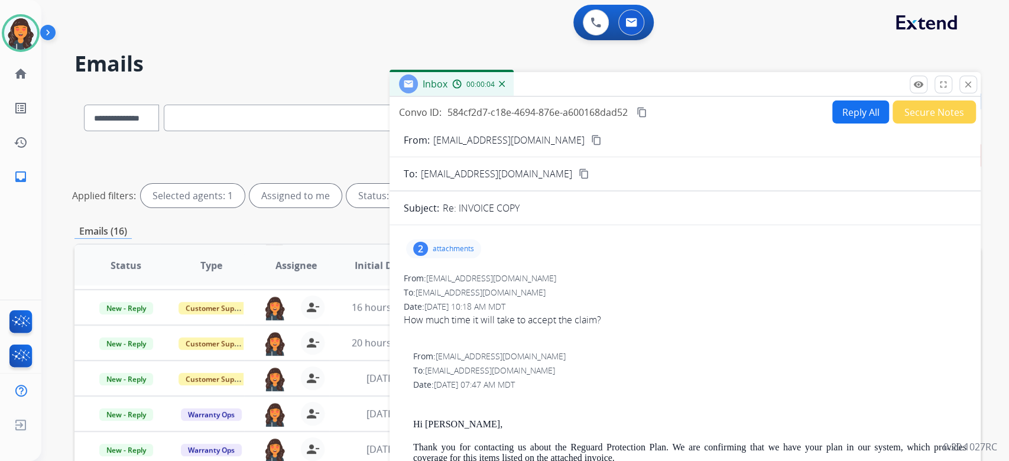
click at [591, 143] on mat-icon "content_copy" at bounding box center [596, 140] width 11 height 11
click at [853, 113] on button "Reply All" at bounding box center [860, 112] width 57 height 23
select select "**********"
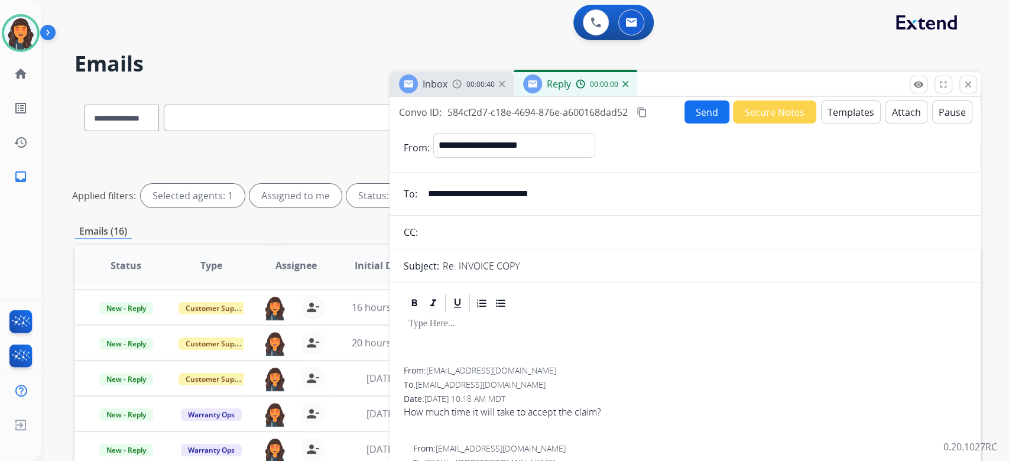
click at [853, 113] on button "Templates" at bounding box center [851, 112] width 60 height 23
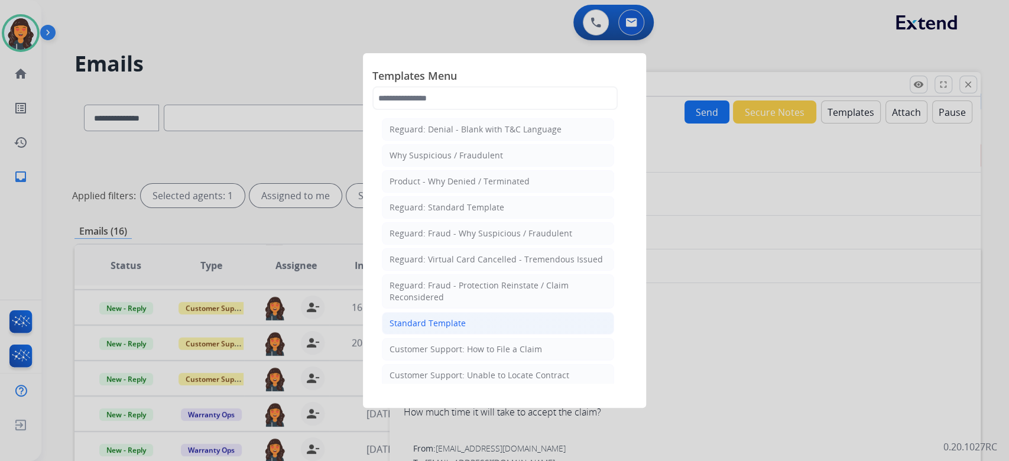
click at [450, 320] on div "Standard Template" at bounding box center [428, 324] width 76 height 12
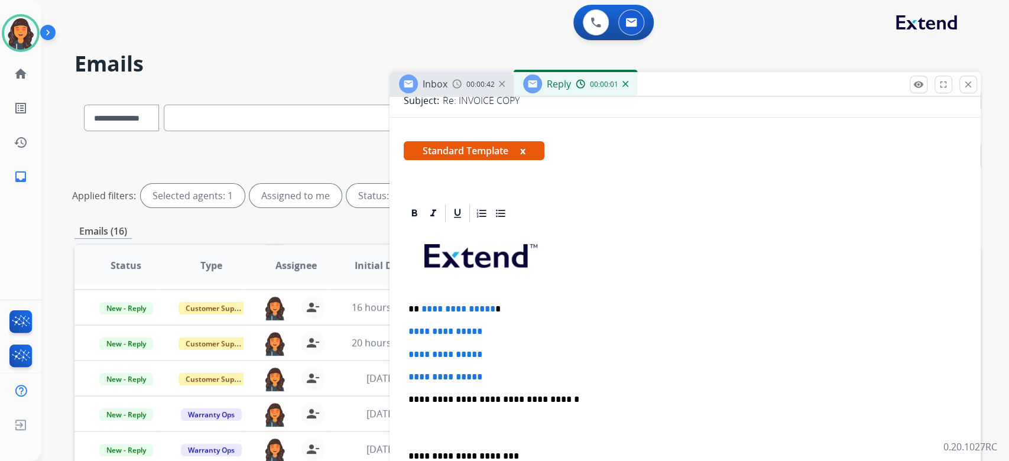
scroll to position [237, 0]
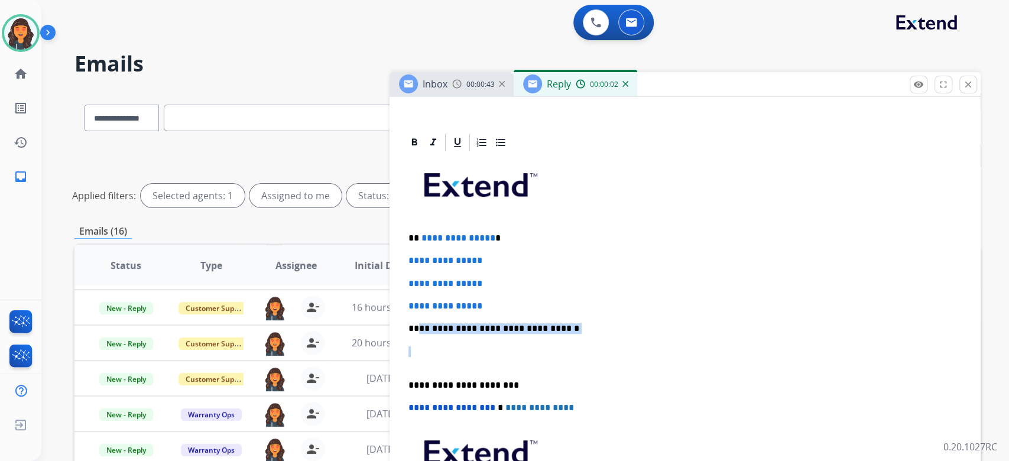
drag, startPoint x: 591, startPoint y: 338, endPoint x: 419, endPoint y: 316, distance: 173.4
click at [419, 316] on div "**********" at bounding box center [685, 356] width 563 height 407
click at [513, 306] on p "**********" at bounding box center [685, 306] width 553 height 11
drag, startPoint x: 588, startPoint y: 325, endPoint x: 391, endPoint y: 234, distance: 217.2
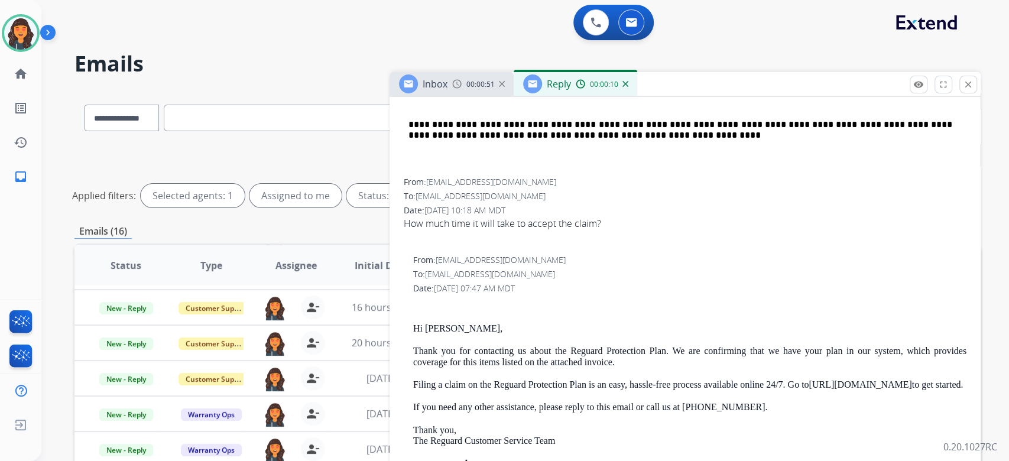
scroll to position [552, 0]
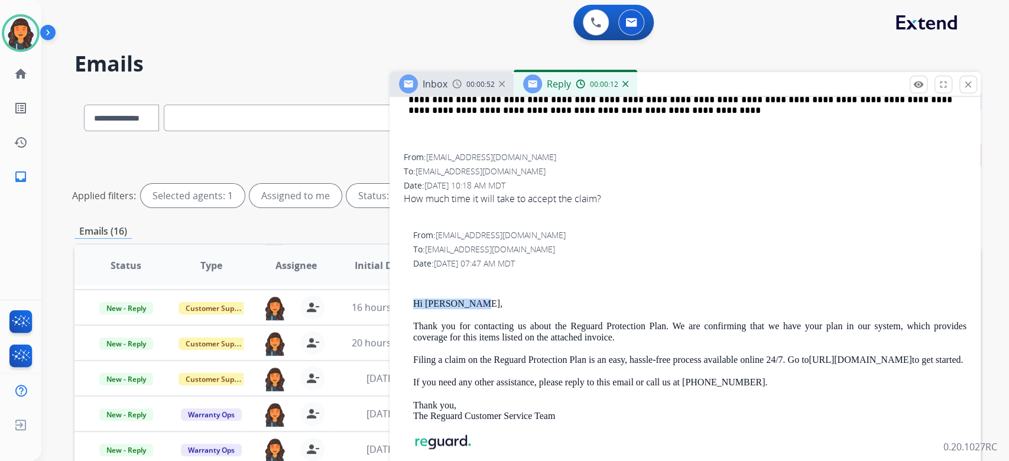
drag, startPoint x: 468, startPoint y: 304, endPoint x: 408, endPoint y: 303, distance: 60.3
click at [408, 303] on div "From: [EMAIL_ADDRESS][DOMAIN_NAME] To: [EMAIL_ADDRESS][DOMAIN_NAME] Date: [DATE…" at bounding box center [685, 371] width 563 height 284
copy p "Hi [PERSON_NAME],"
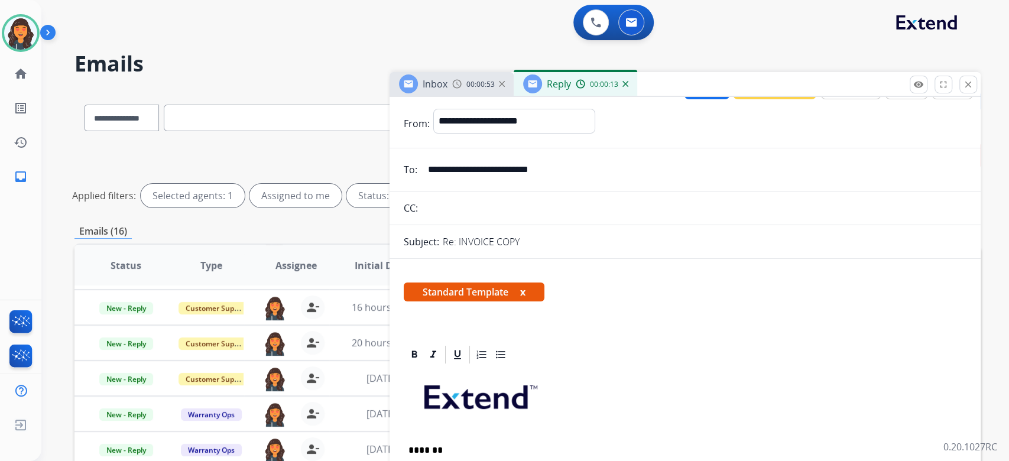
scroll to position [0, 0]
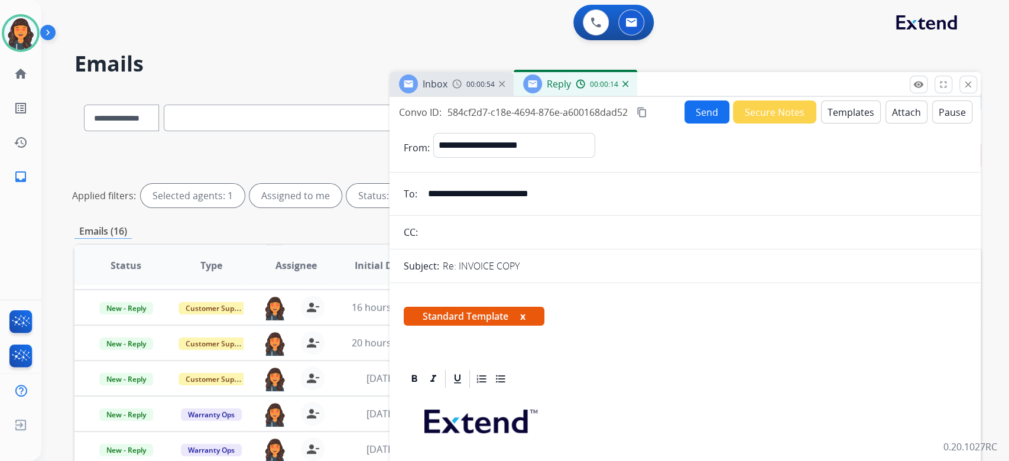
click at [845, 111] on button "Templates" at bounding box center [851, 112] width 60 height 23
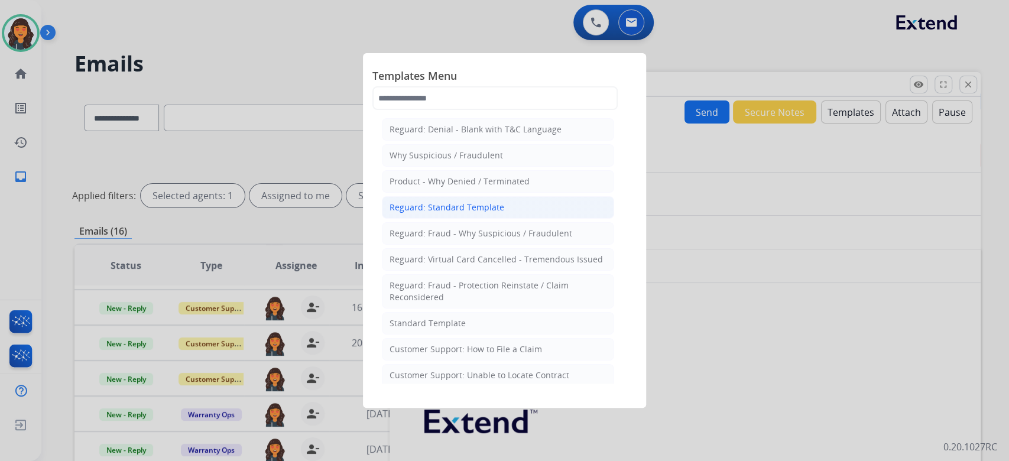
click at [469, 208] on div "Reguard: Standard Template" at bounding box center [447, 208] width 115 height 12
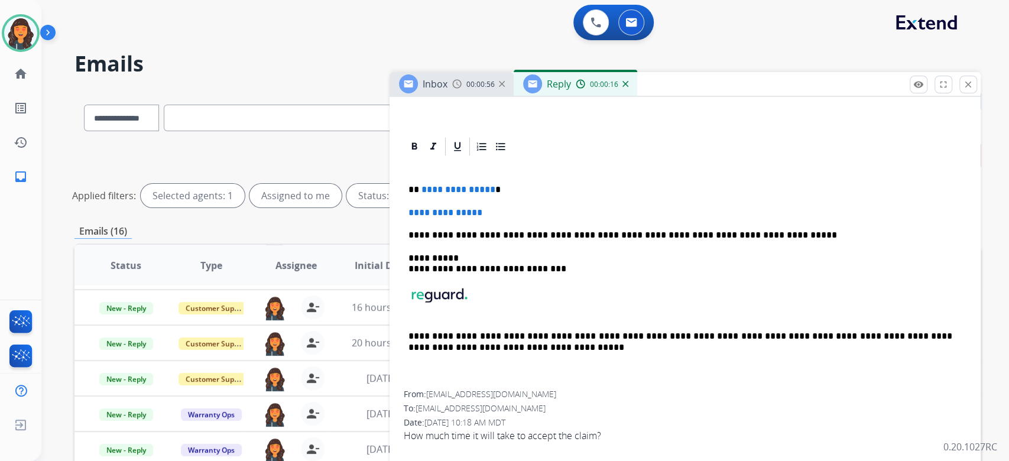
scroll to position [237, 0]
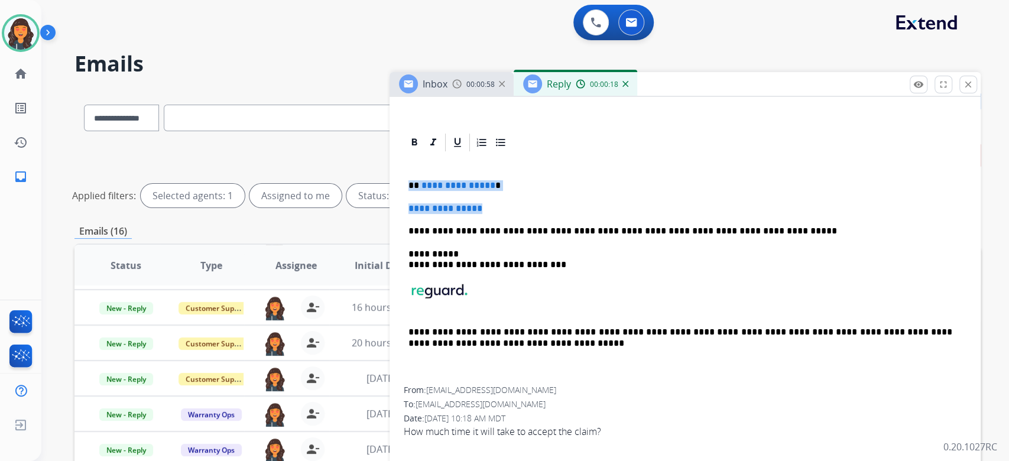
drag, startPoint x: 500, startPoint y: 207, endPoint x: 383, endPoint y: 183, distance: 118.9
click at [383, 183] on div "**********" at bounding box center [527, 395] width 906 height 611
click at [494, 199] on div "**********" at bounding box center [685, 270] width 563 height 234
click at [493, 199] on div "**********" at bounding box center [685, 270] width 563 height 234
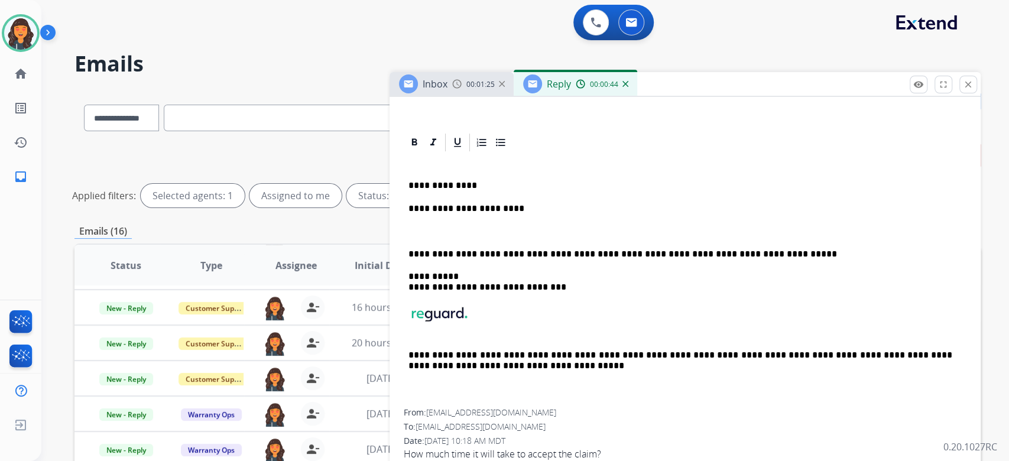
click at [572, 209] on p "**********" at bounding box center [681, 208] width 544 height 11
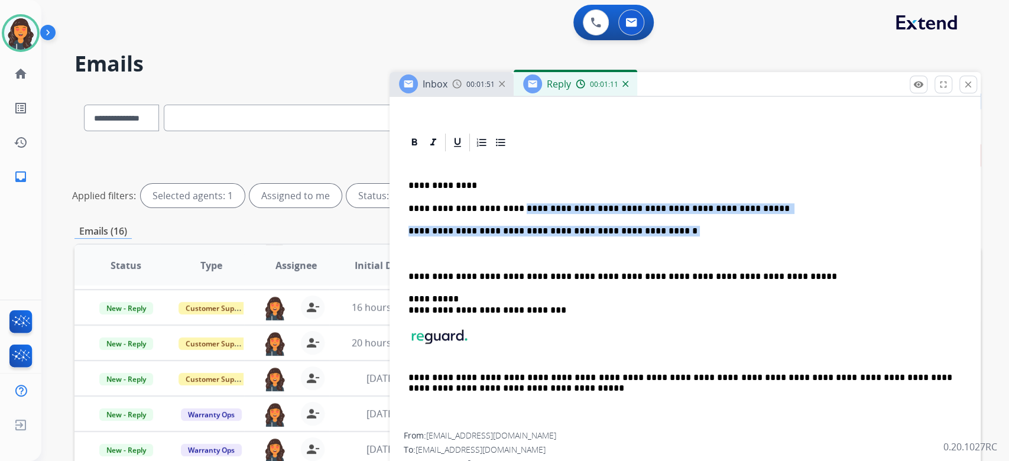
drag, startPoint x: 513, startPoint y: 205, endPoint x: 686, endPoint y: 234, distance: 175.1
click at [686, 234] on div "**********" at bounding box center [685, 292] width 563 height 279
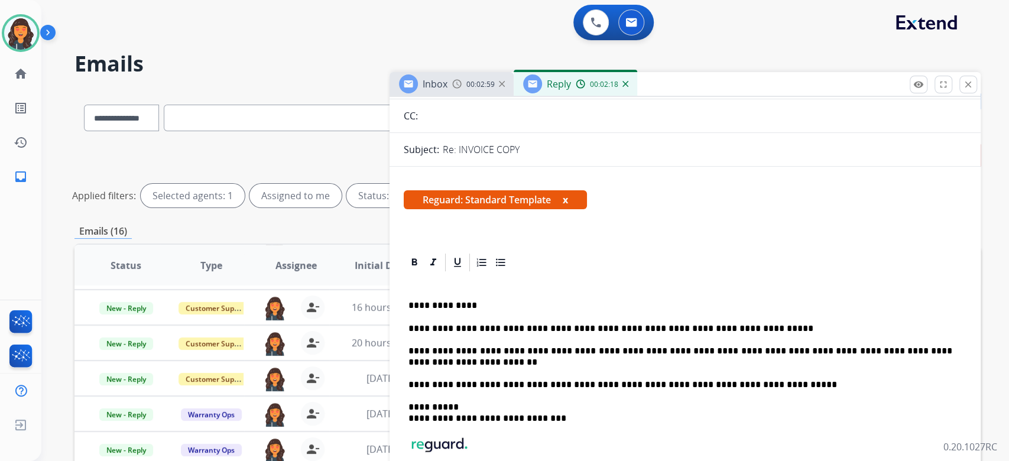
scroll to position [0, 0]
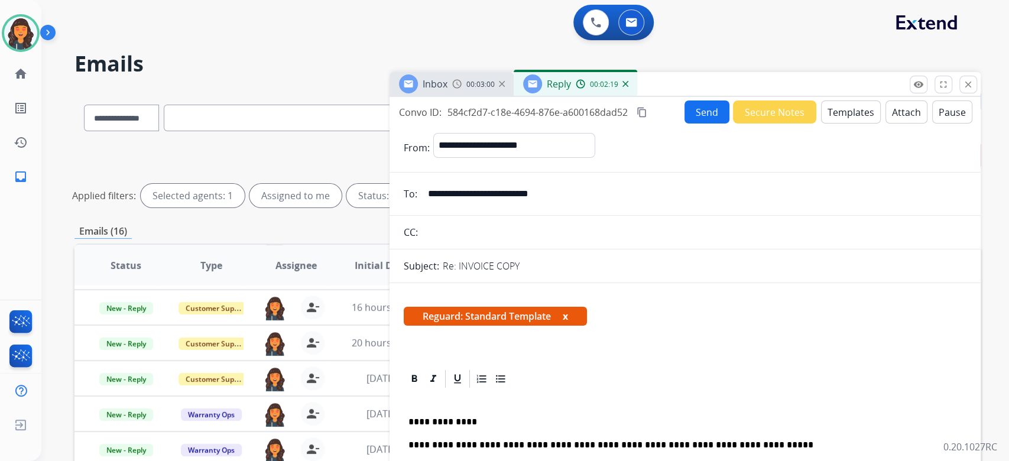
click at [643, 109] on mat-icon "content_copy" at bounding box center [642, 112] width 11 height 11
click at [712, 112] on button "Send" at bounding box center [707, 112] width 45 height 23
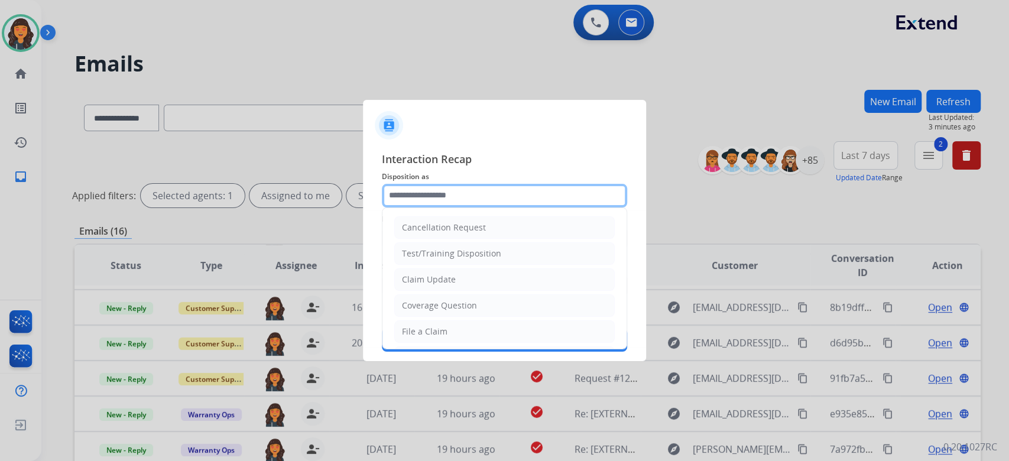
click at [482, 192] on input "text" at bounding box center [504, 196] width 245 height 24
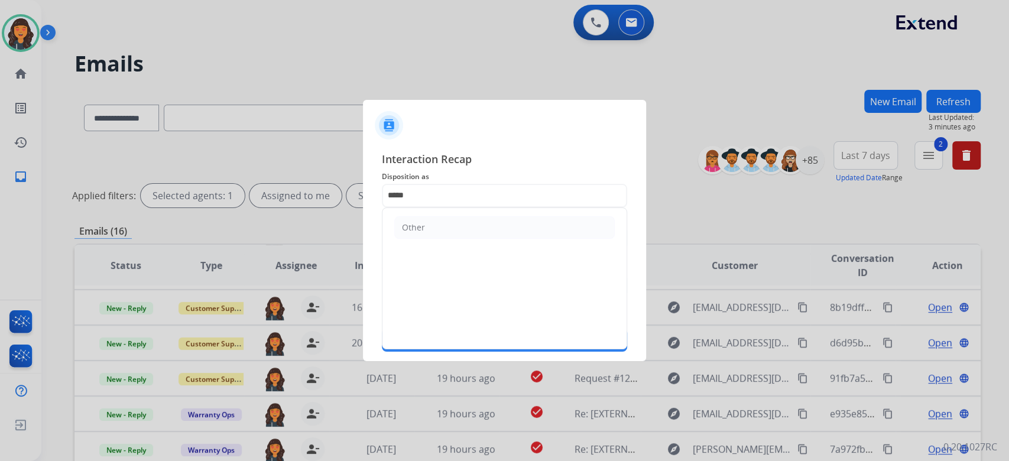
click at [473, 242] on ul "Other" at bounding box center [505, 227] width 244 height 39
click at [473, 228] on li "Other" at bounding box center [504, 227] width 221 height 22
type input "*****"
click at [473, 228] on input "text" at bounding box center [504, 238] width 245 height 24
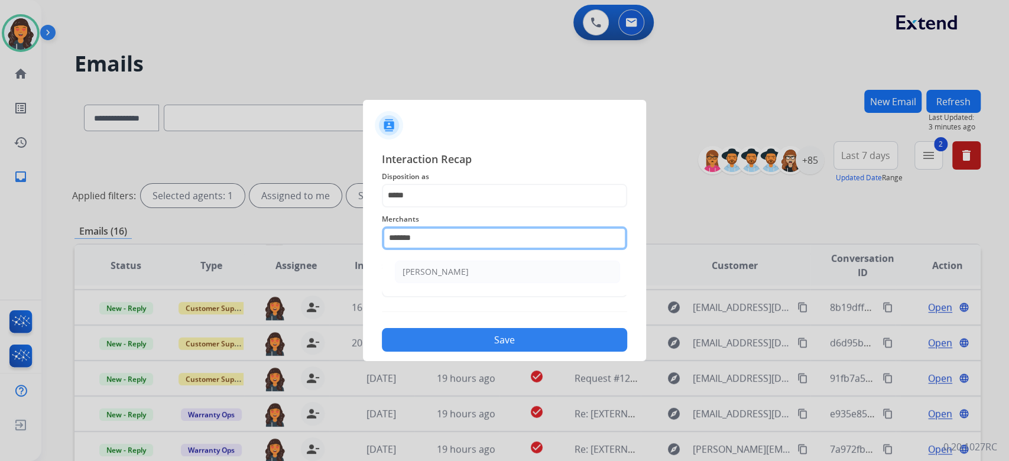
type input "**********"
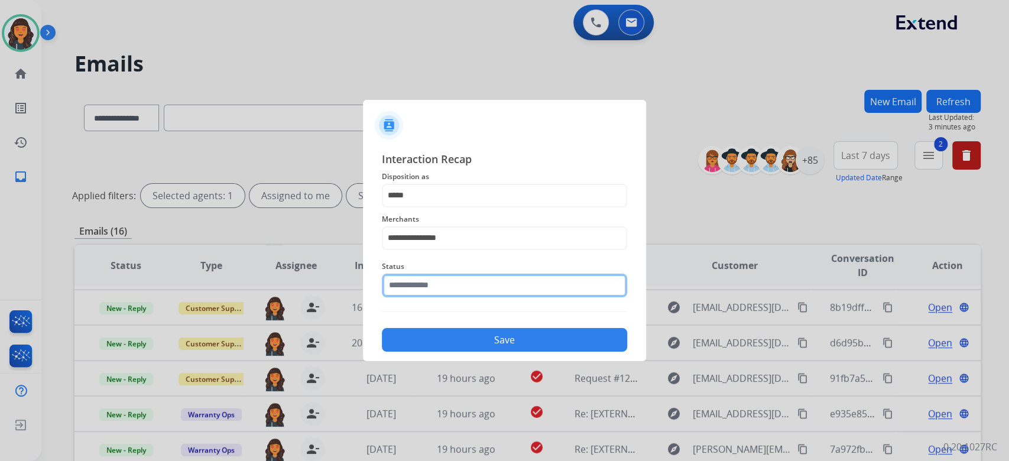
click at [427, 293] on div "Status" at bounding box center [504, 278] width 245 height 47
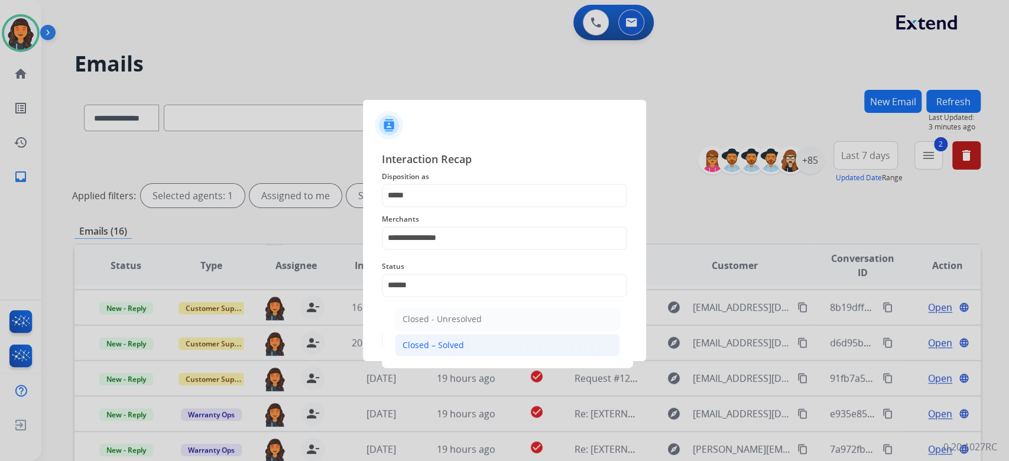
click at [450, 335] on li "Closed – Solved" at bounding box center [507, 345] width 225 height 22
type input "**********"
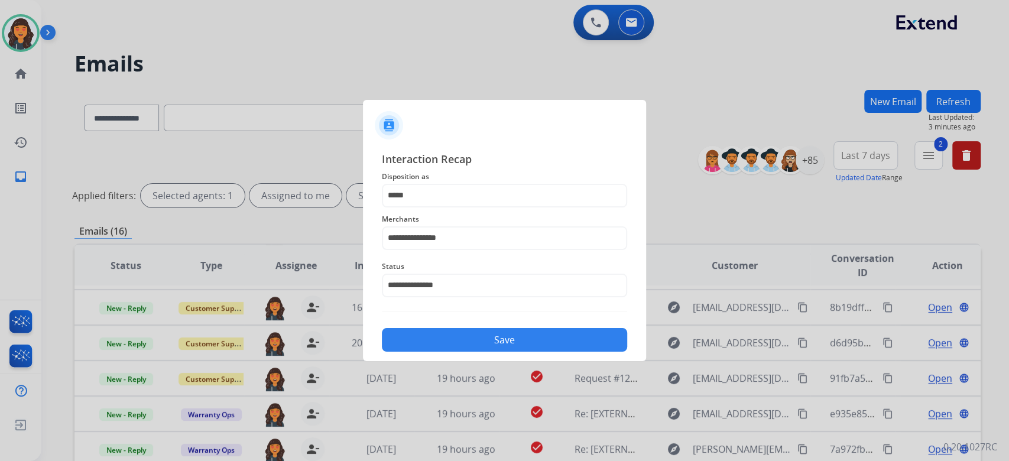
click at [450, 335] on button "Save" at bounding box center [504, 340] width 245 height 24
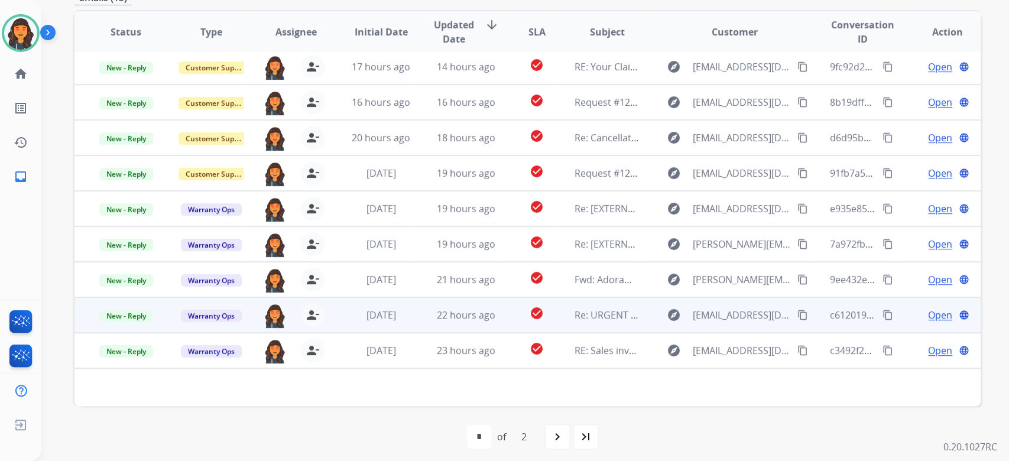
scroll to position [239, 0]
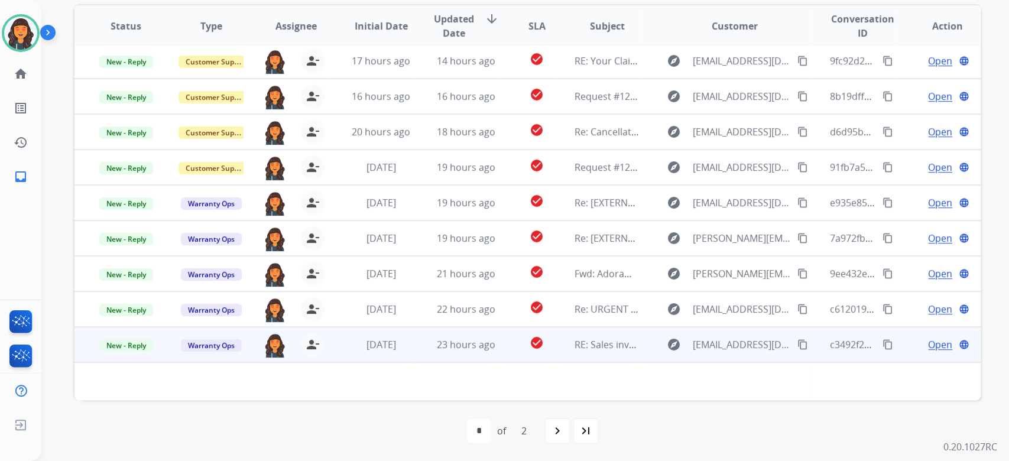
click at [607, 355] on td "RE: Sales invoice - [PERSON_NAME] 2200590680 [ thread::Hg_UQAzVAYafyaQimpOC3zk:…" at bounding box center [598, 344] width 85 height 35
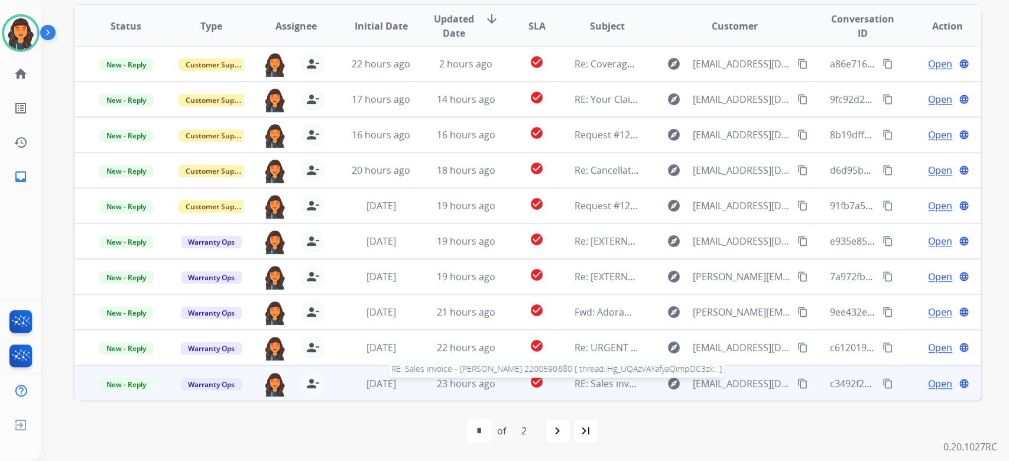
click at [584, 385] on span "RE: Sales invoice - [PERSON_NAME] 2200590680 [ thread::Hg_UQAzVAYafyaQimpOC3zk:…" at bounding box center [770, 383] width 390 height 13
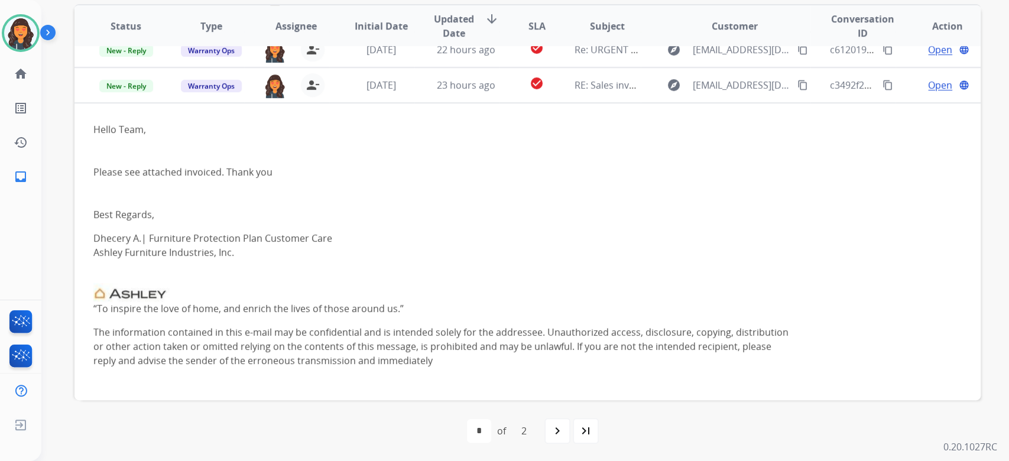
scroll to position [319, 0]
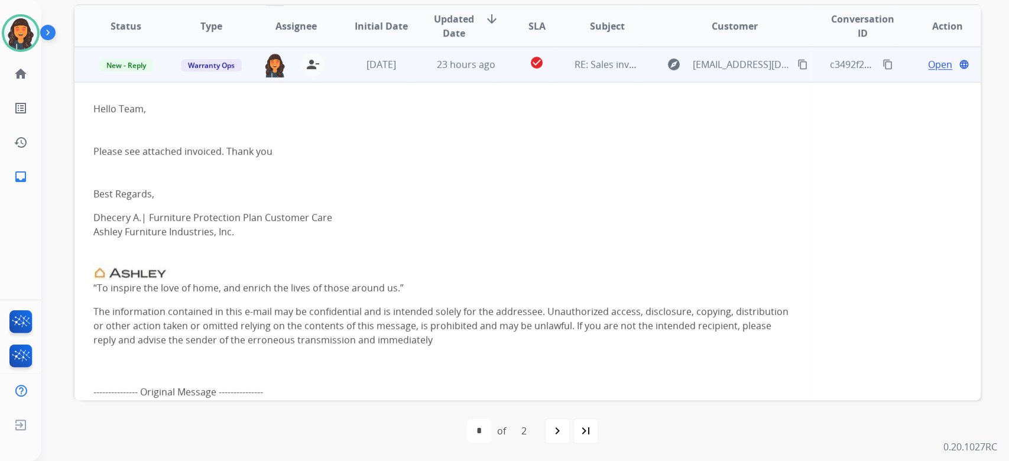
click at [928, 60] on span "Open" at bounding box center [940, 64] width 24 height 14
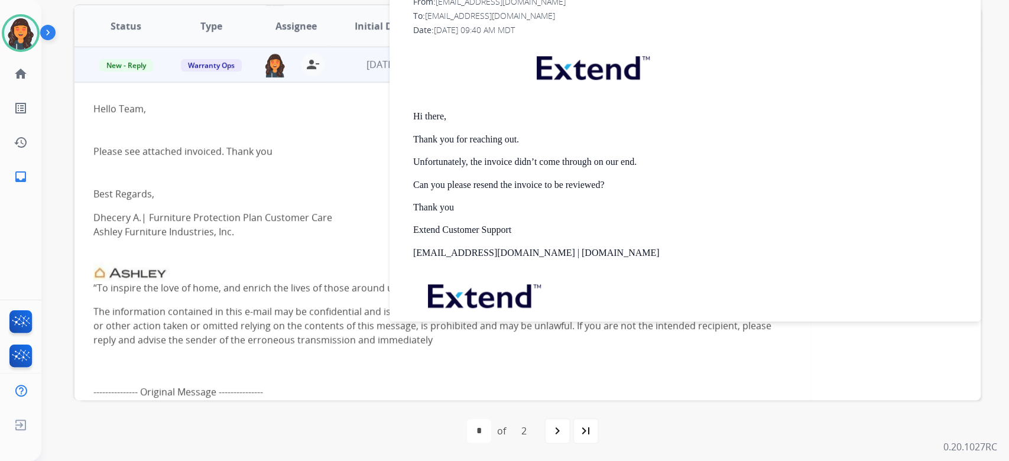
scroll to position [0, 0]
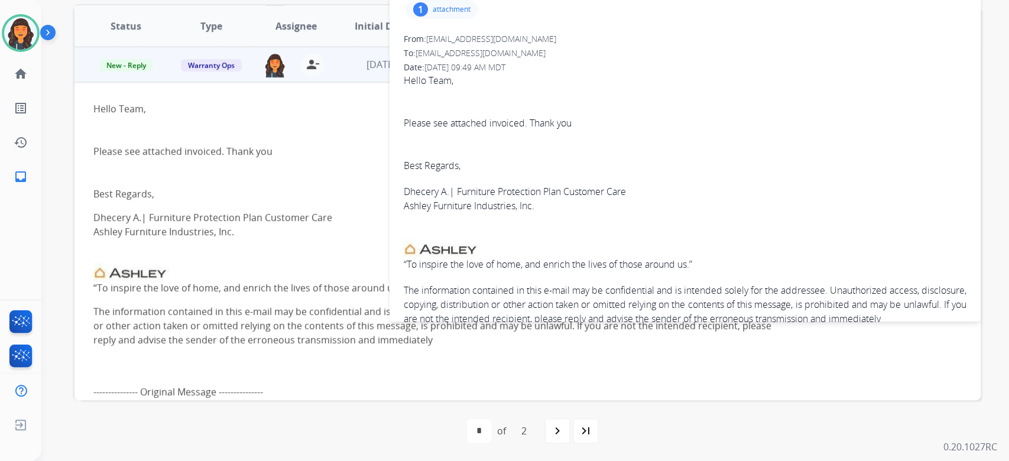
click at [445, 17] on div "1 attachment" at bounding box center [442, 9] width 72 height 19
click at [475, 46] on div "PurchaseHistory - 2025-08-20T234838.427.pdf download" at bounding box center [529, 39] width 246 height 41
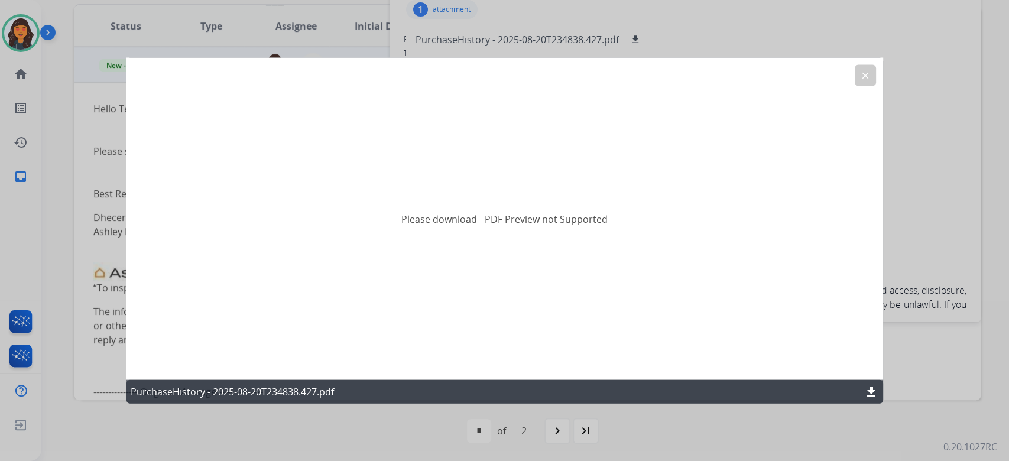
click at [870, 393] on mat-icon "download" at bounding box center [871, 392] width 14 height 14
drag, startPoint x: 869, startPoint y: 78, endPoint x: 856, endPoint y: 79, distance: 13.1
click at [867, 78] on mat-icon "clear" at bounding box center [865, 75] width 11 height 11
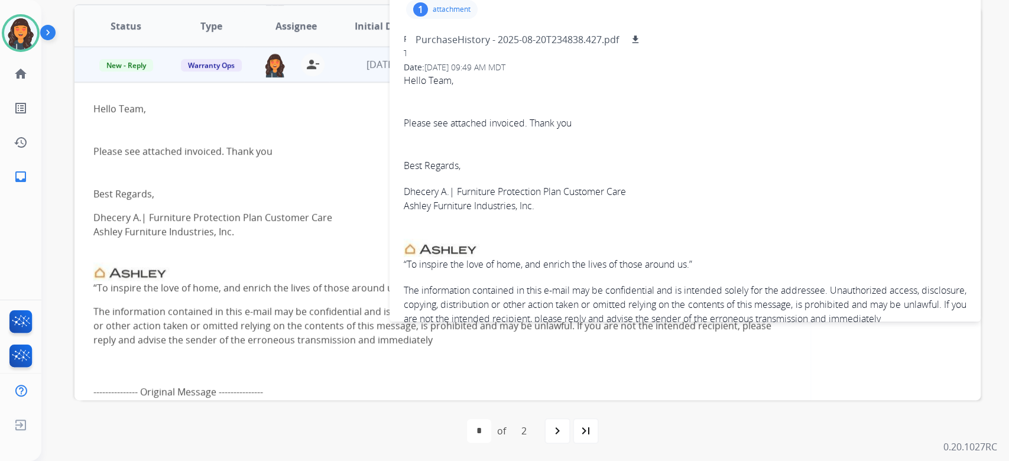
click at [427, 9] on div "1 attachment PurchaseHistory - 2025-08-20T234838.427.pdf download" at bounding box center [442, 9] width 72 height 19
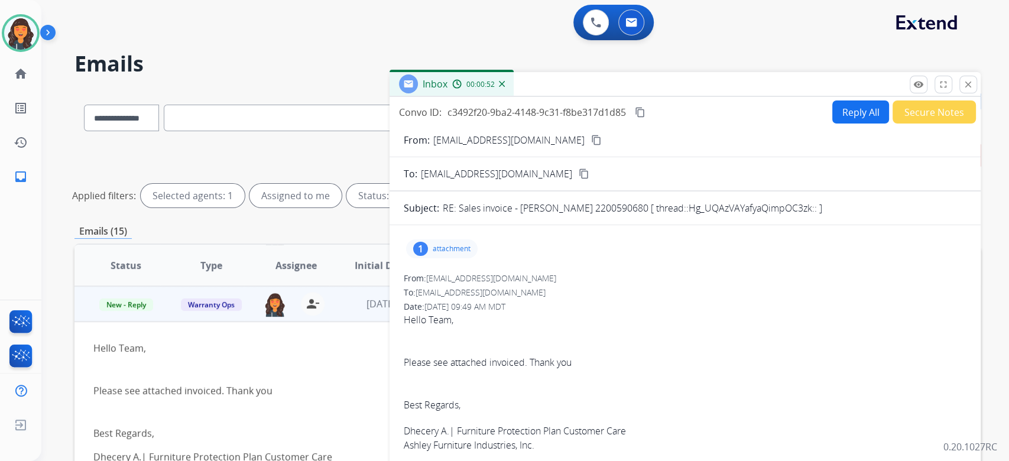
click at [909, 112] on button "Secure Notes" at bounding box center [934, 112] width 83 height 23
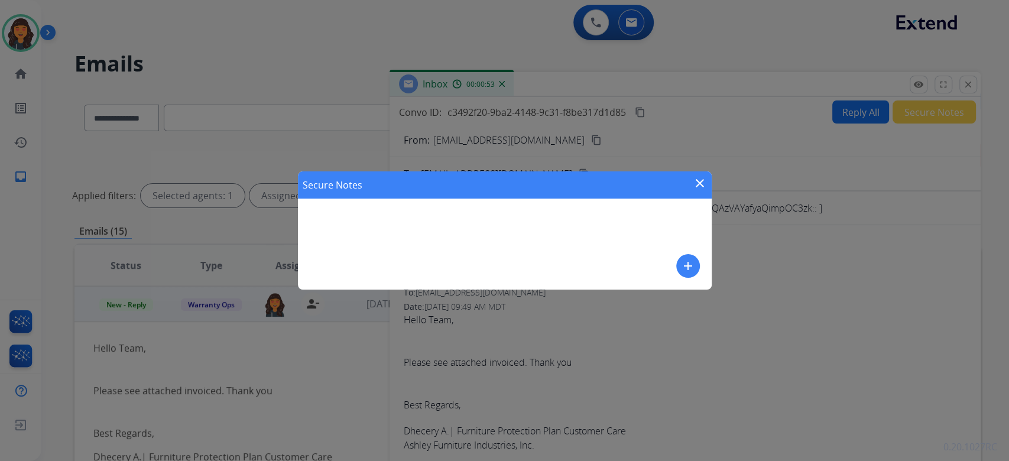
click at [683, 263] on mat-icon "add" at bounding box center [688, 266] width 14 height 14
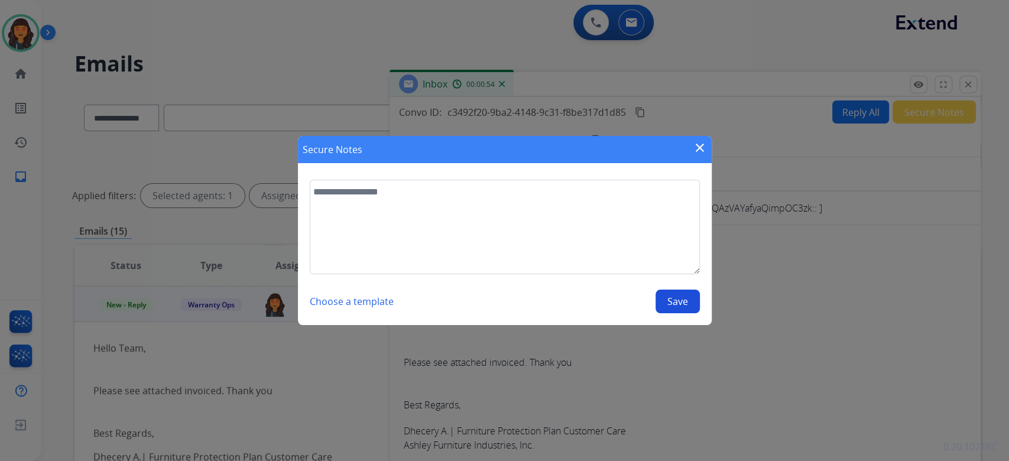
click at [608, 259] on textarea at bounding box center [505, 227] width 390 height 95
type textarea "**********"
click at [684, 295] on button "Save" at bounding box center [678, 302] width 44 height 24
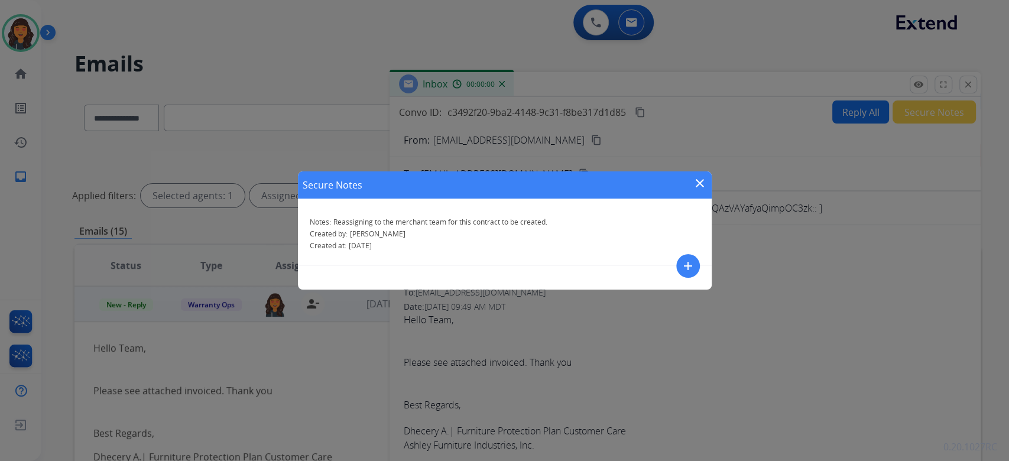
click at [699, 190] on mat-icon "close" at bounding box center [700, 183] width 14 height 14
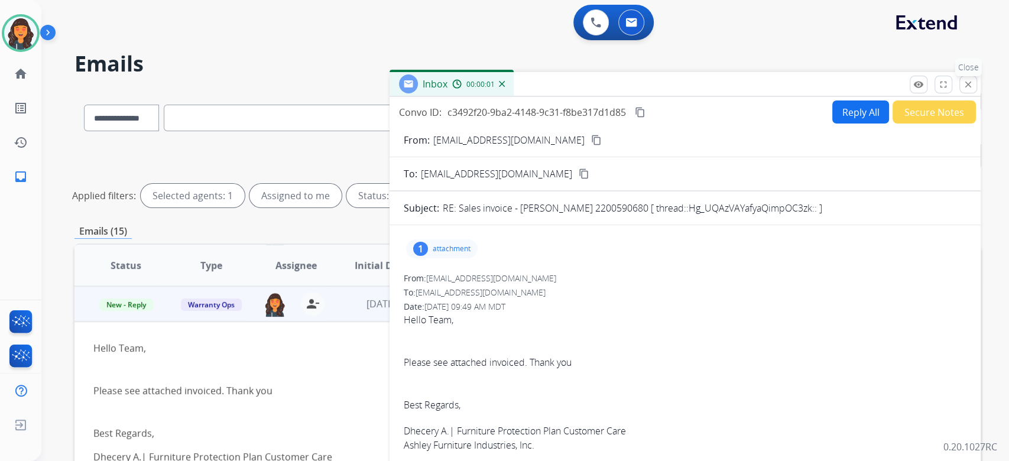
click at [967, 85] on mat-icon "close" at bounding box center [968, 84] width 11 height 11
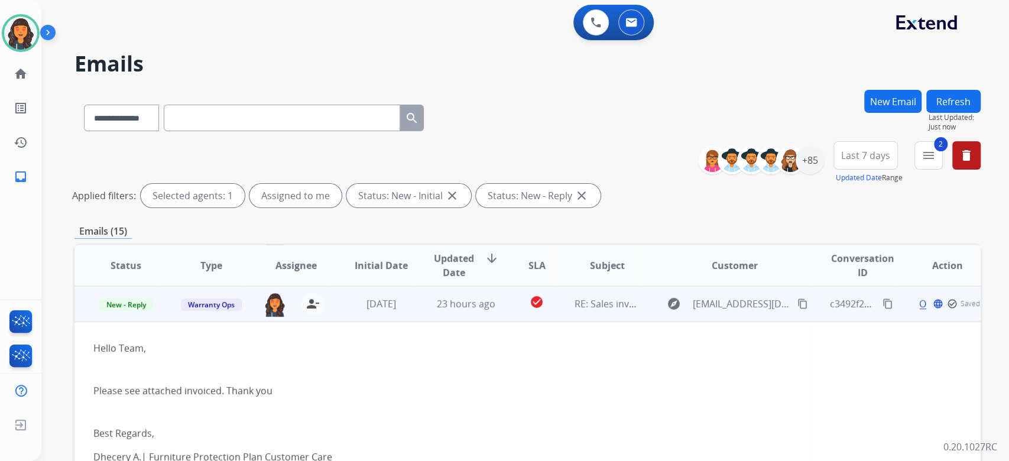
click at [203, 302] on span "Warranty Ops" at bounding box center [211, 305] width 61 height 12
click at [260, 281] on p "Merchant Team" at bounding box center [270, 279] width 67 height 17
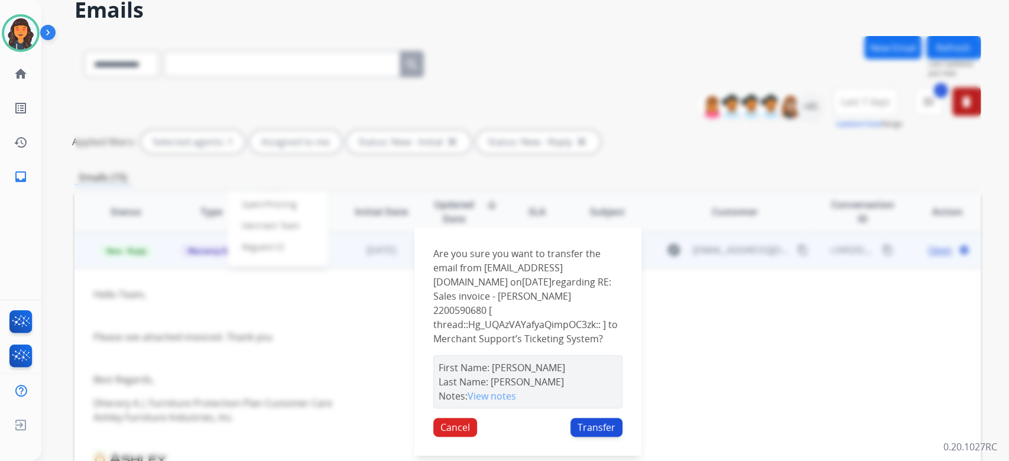
scroll to position [79, 0]
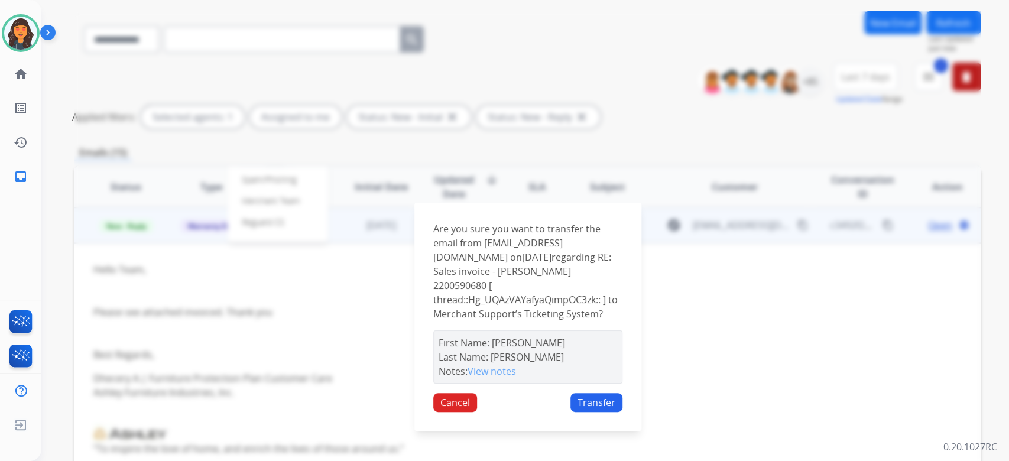
click at [588, 400] on button "Transfer" at bounding box center [597, 402] width 52 height 19
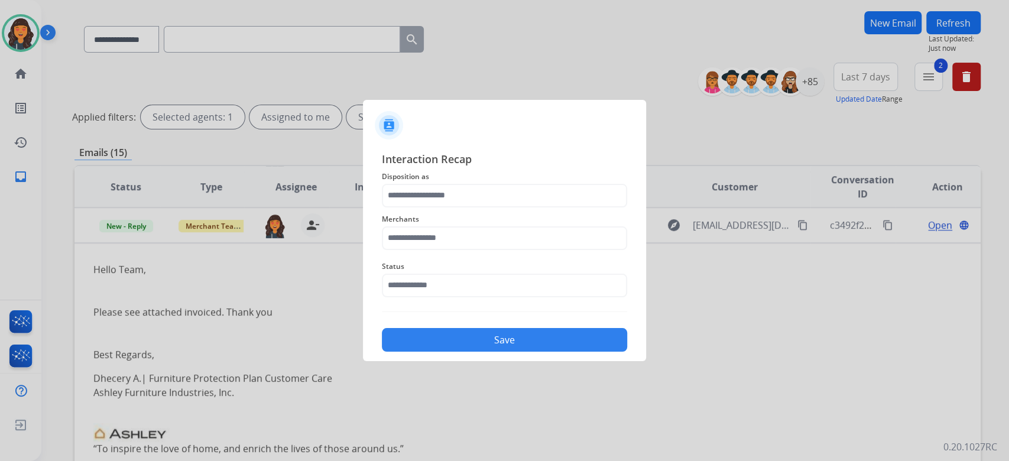
click at [536, 219] on span "Merchants" at bounding box center [504, 219] width 245 height 14
click at [534, 208] on div "Merchants" at bounding box center [504, 231] width 245 height 47
click at [533, 205] on input "text" at bounding box center [504, 196] width 245 height 24
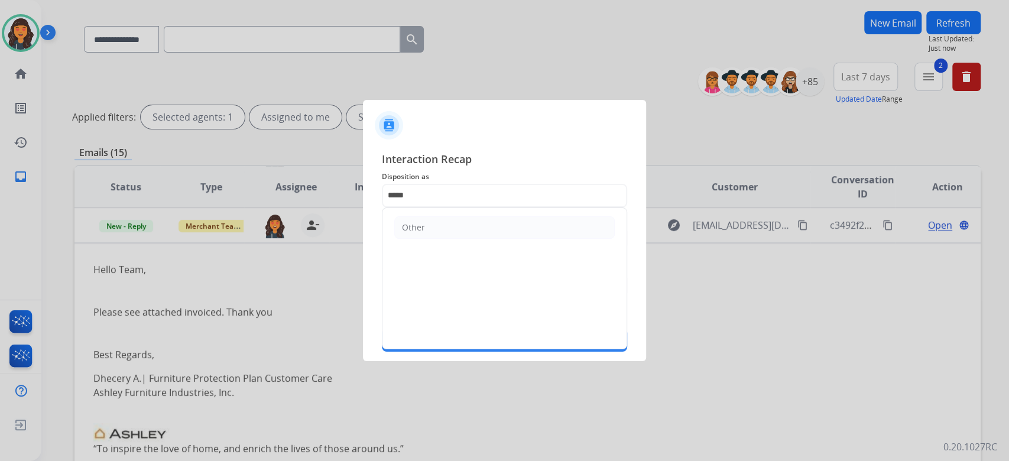
click at [488, 239] on ul "Other" at bounding box center [505, 227] width 244 height 39
click at [487, 238] on li "Other" at bounding box center [504, 227] width 221 height 22
type input "*****"
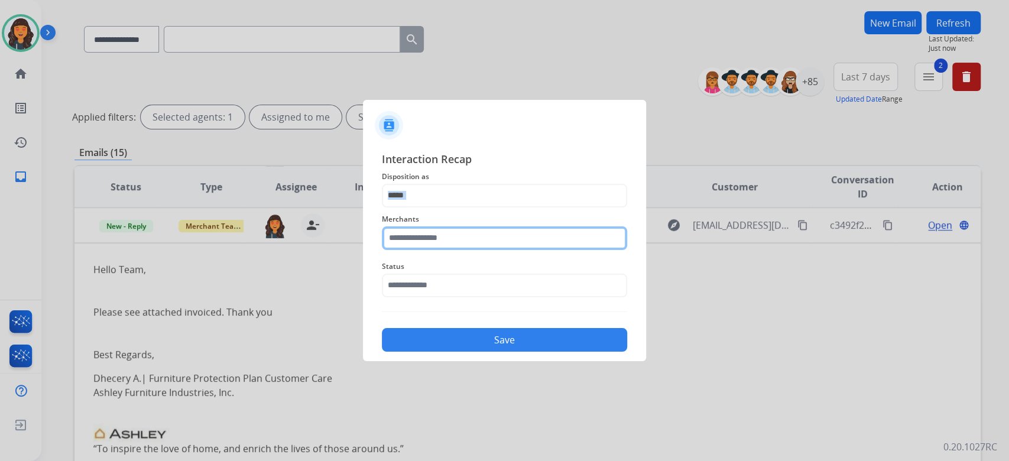
click at [485, 231] on input "text" at bounding box center [504, 238] width 245 height 24
type input "**********"
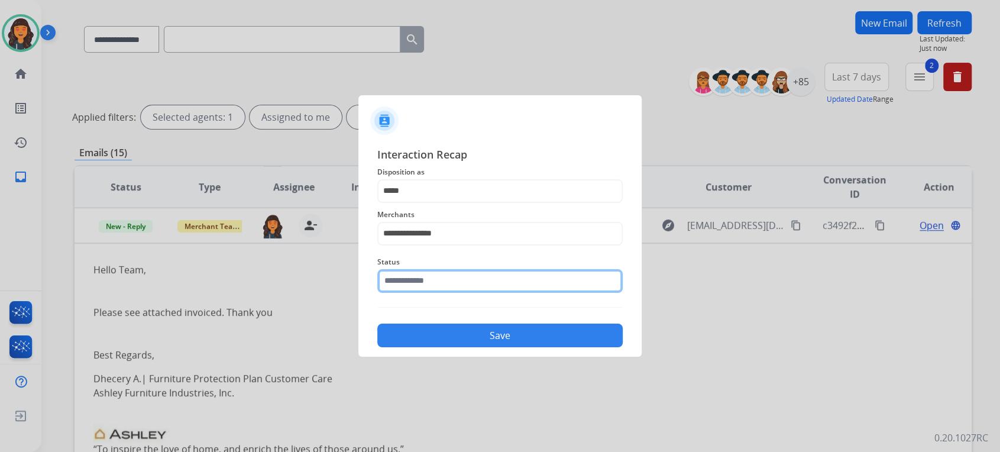
click at [440, 280] on input "text" at bounding box center [499, 281] width 245 height 24
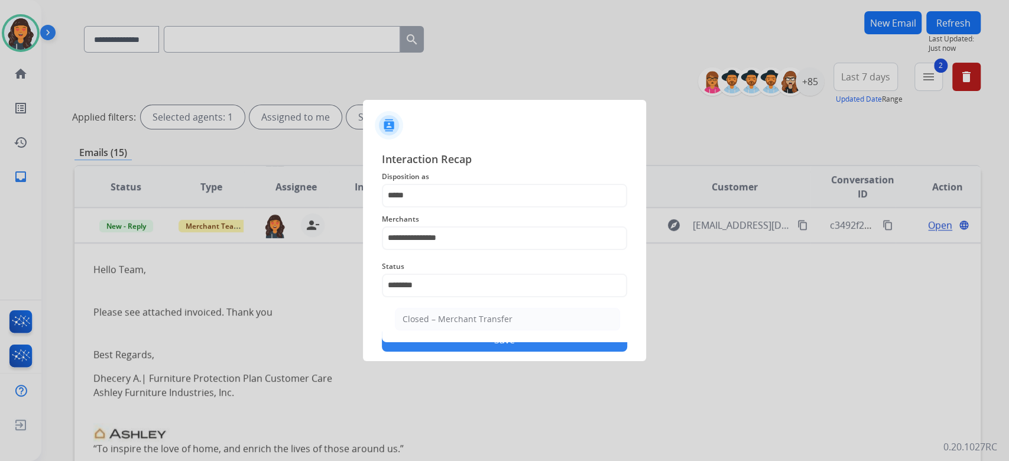
drag, startPoint x: 446, startPoint y: 339, endPoint x: 449, endPoint y: 329, distance: 11.0
click at [446, 340] on ul "Closed – Merchant Transfer" at bounding box center [507, 322] width 232 height 40
click at [449, 323] on div "Closed – Merchant Transfer" at bounding box center [458, 319] width 110 height 12
type input "**********"
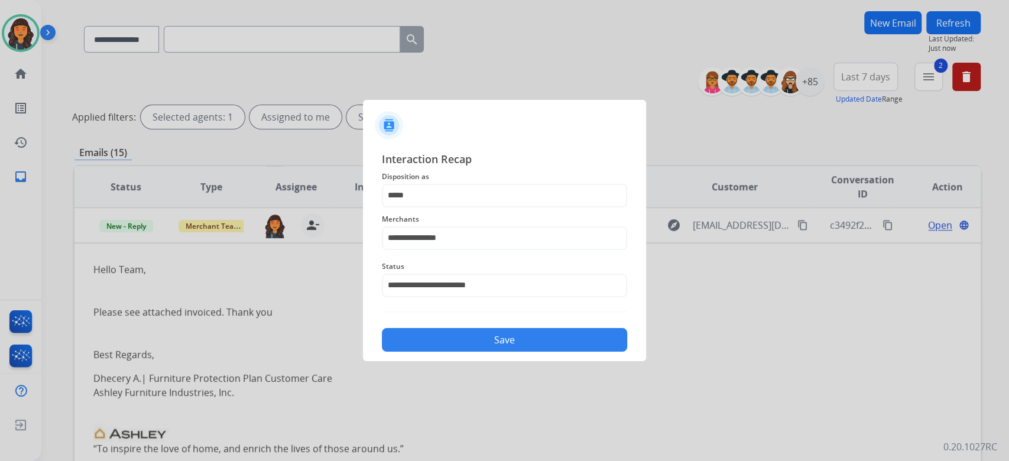
click at [481, 338] on button "Save" at bounding box center [504, 340] width 245 height 24
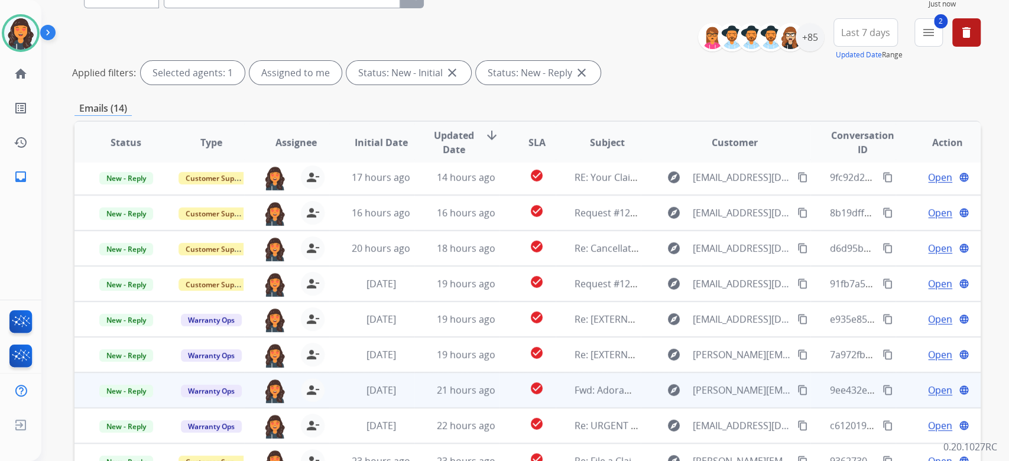
scroll to position [239, 0]
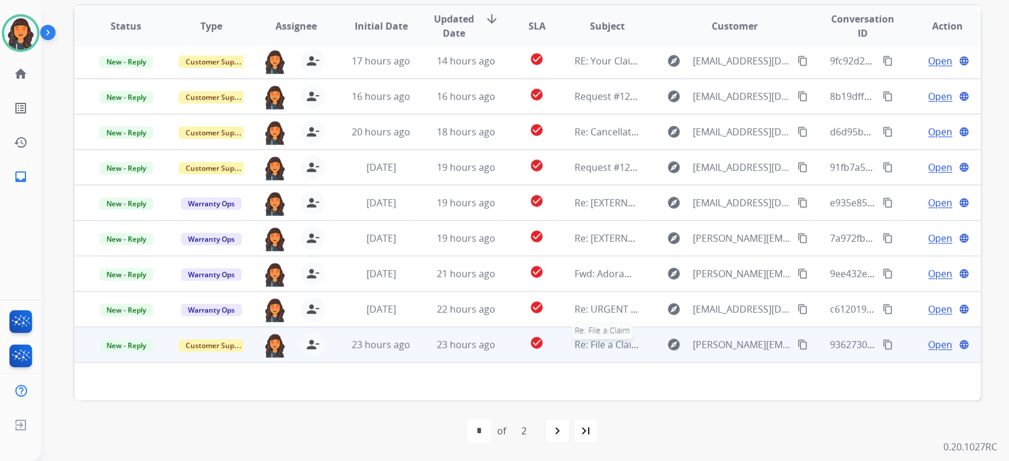
click at [597, 349] on span "Re: File a Claim" at bounding box center [608, 344] width 66 height 13
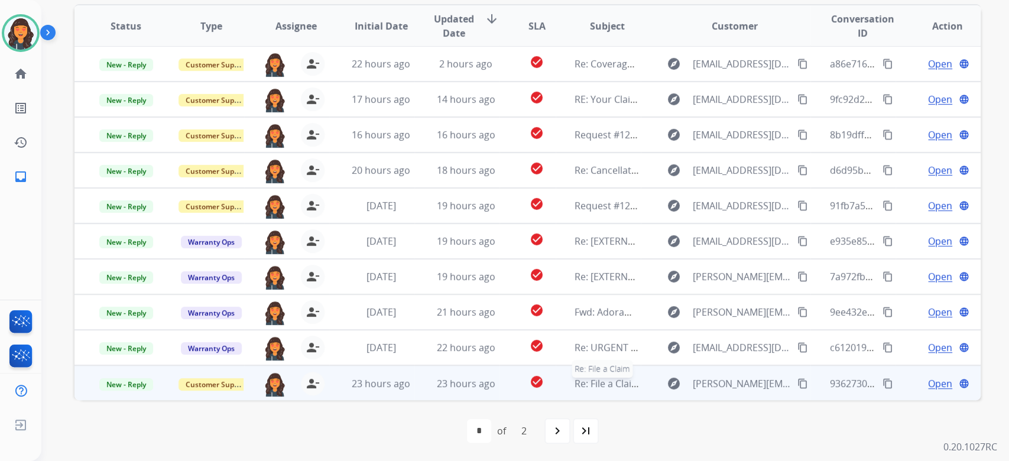
click at [577, 385] on span "Re: File a Claim" at bounding box center [608, 383] width 66 height 13
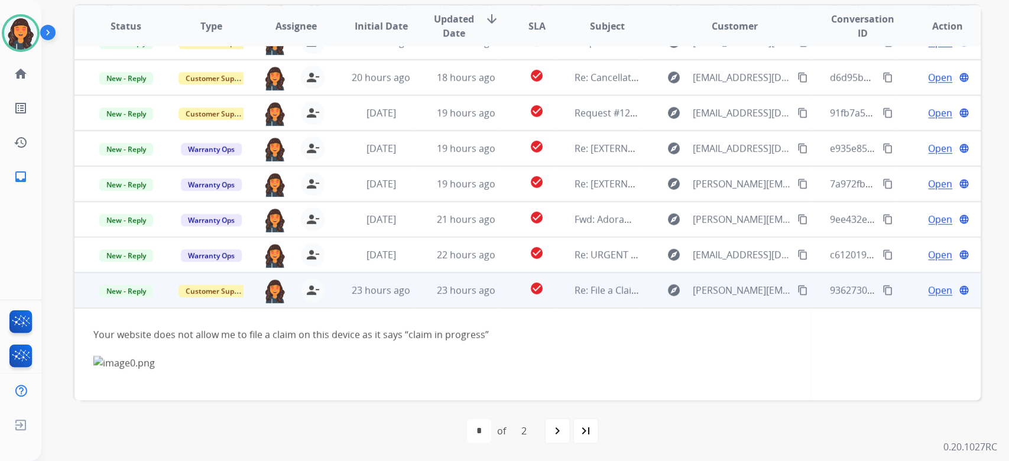
scroll to position [96, 0]
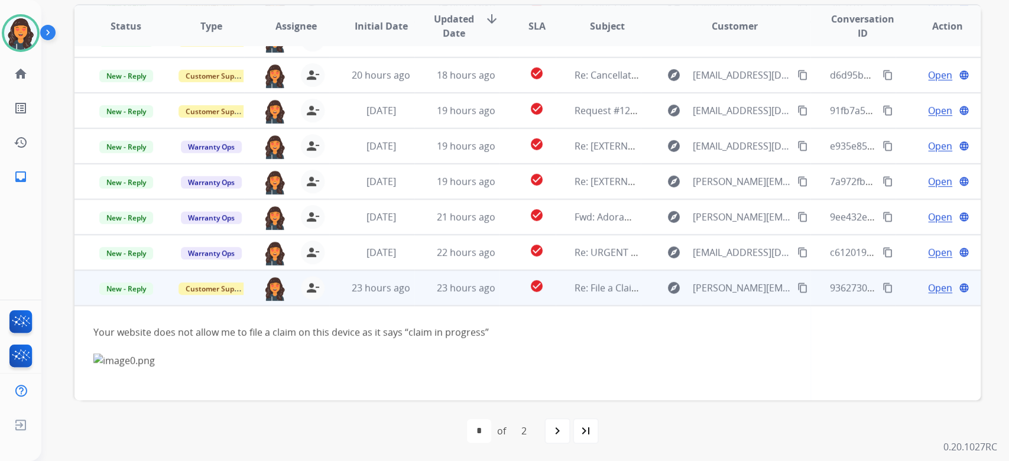
click at [932, 291] on span "Open" at bounding box center [940, 288] width 24 height 14
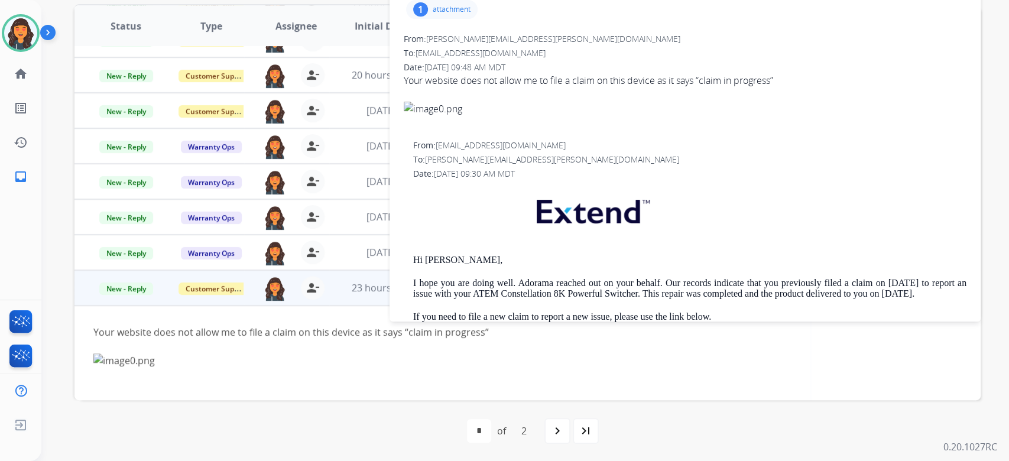
scroll to position [161, 0]
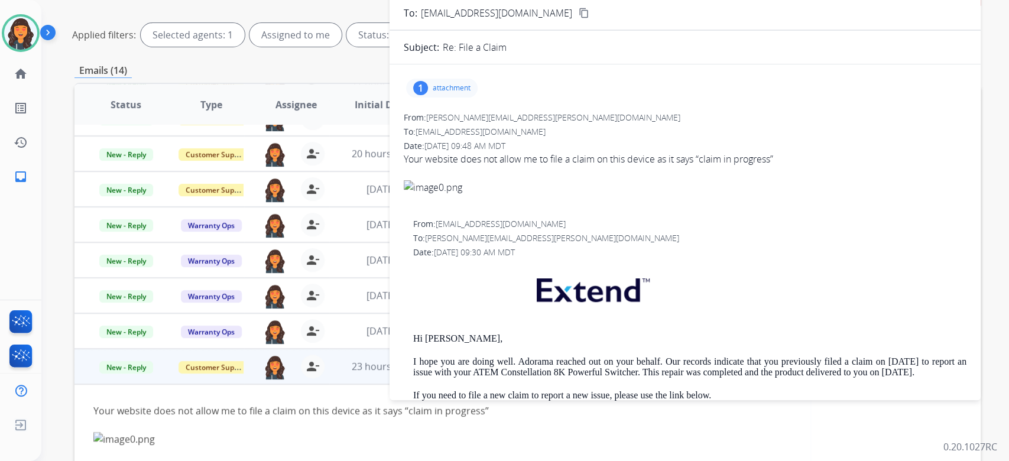
click at [451, 88] on p "attachment" at bounding box center [452, 87] width 38 height 9
click at [449, 116] on div at bounding box center [445, 118] width 59 height 41
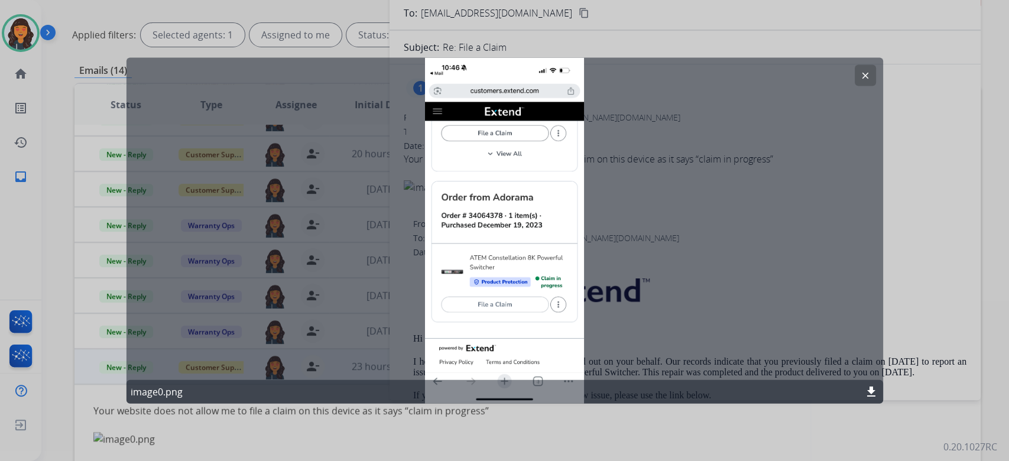
click at [863, 76] on mat-icon "clear" at bounding box center [865, 75] width 11 height 11
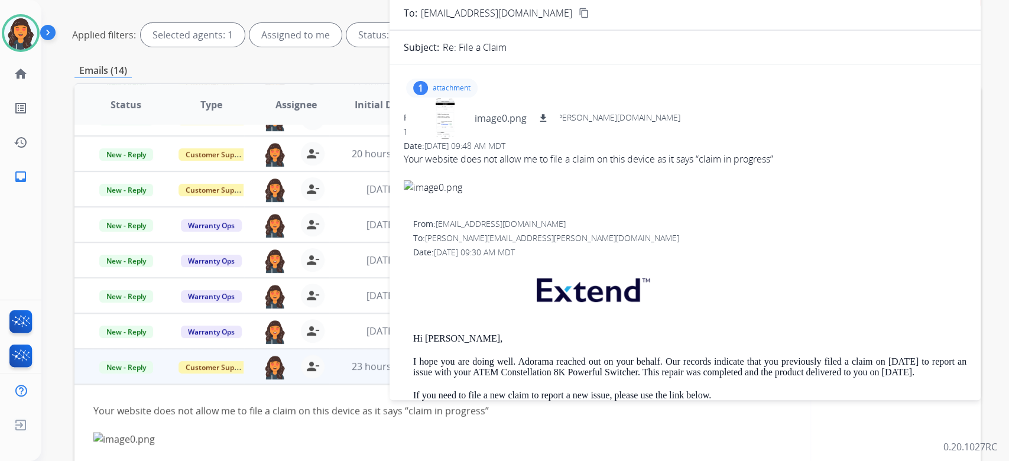
scroll to position [3, 0]
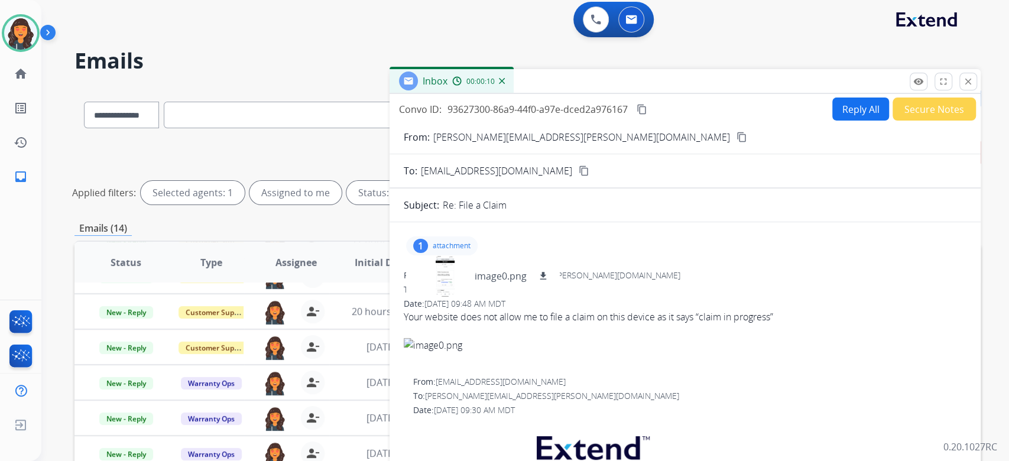
click at [735, 135] on button "content_copy" at bounding box center [742, 137] width 14 height 14
click at [435, 247] on p "attachment" at bounding box center [452, 245] width 38 height 9
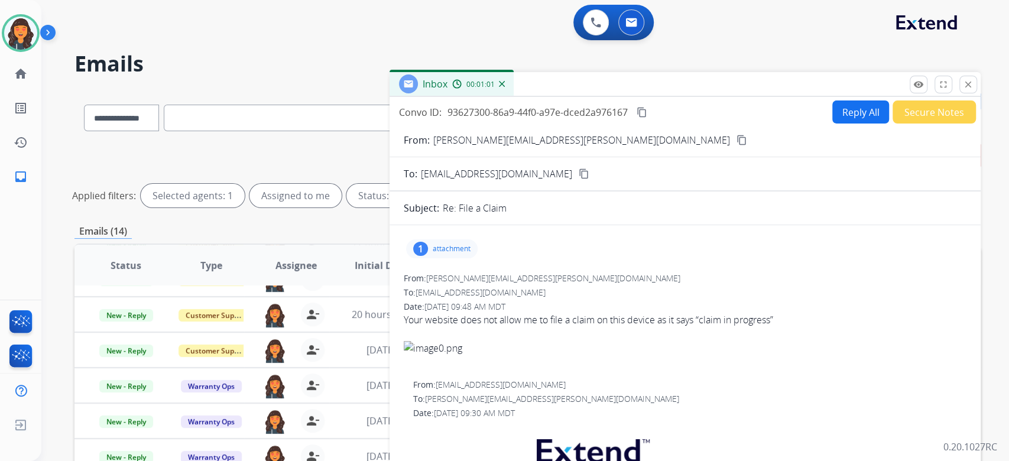
click at [847, 116] on button "Reply All" at bounding box center [860, 112] width 57 height 23
select select "**********"
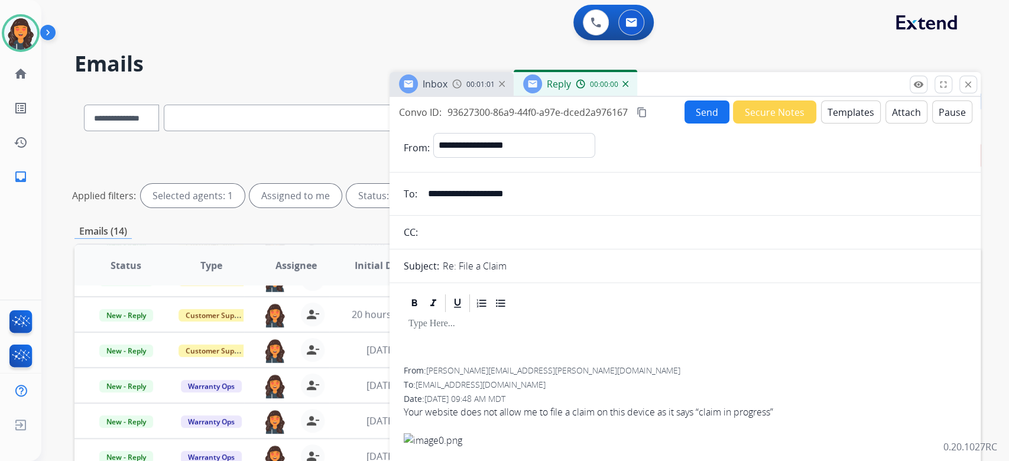
click at [847, 116] on button "Templates" at bounding box center [851, 112] width 60 height 23
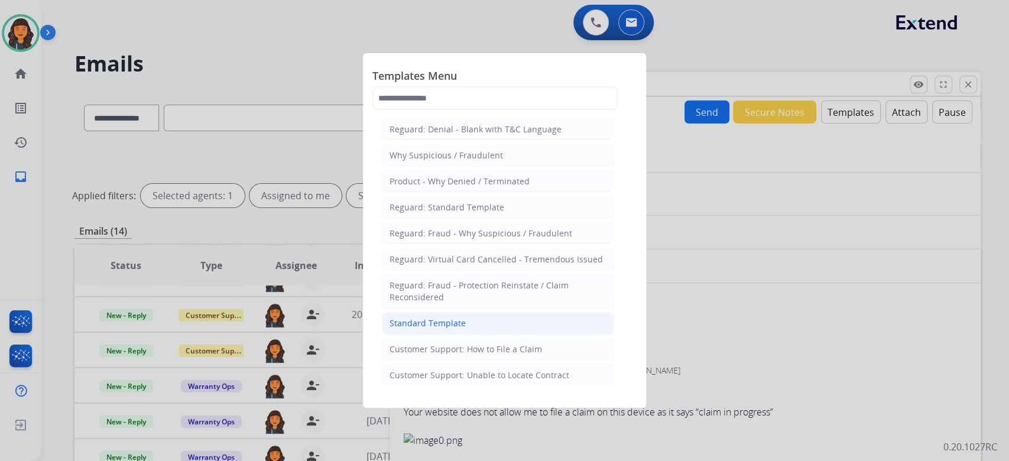
click at [472, 328] on li "Standard Template" at bounding box center [498, 323] width 232 height 22
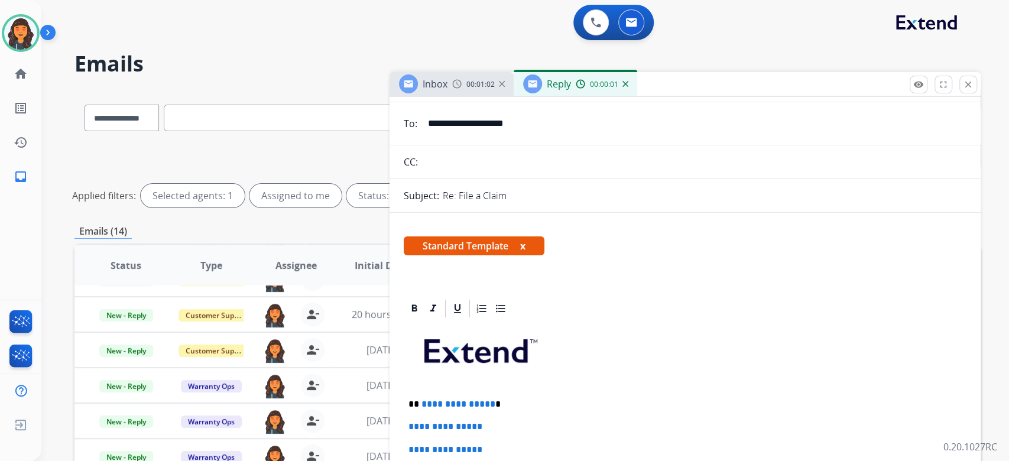
scroll to position [237, 0]
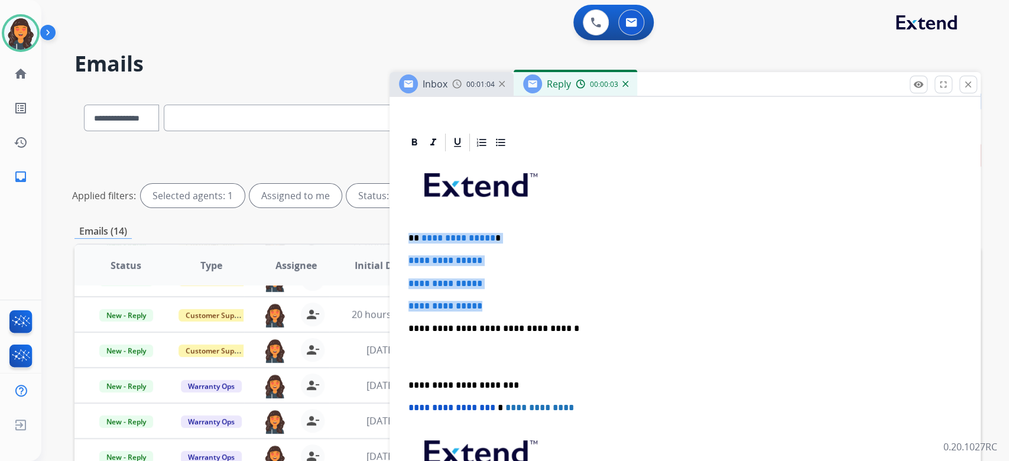
drag, startPoint x: 553, startPoint y: 307, endPoint x: 397, endPoint y: 232, distance: 173.2
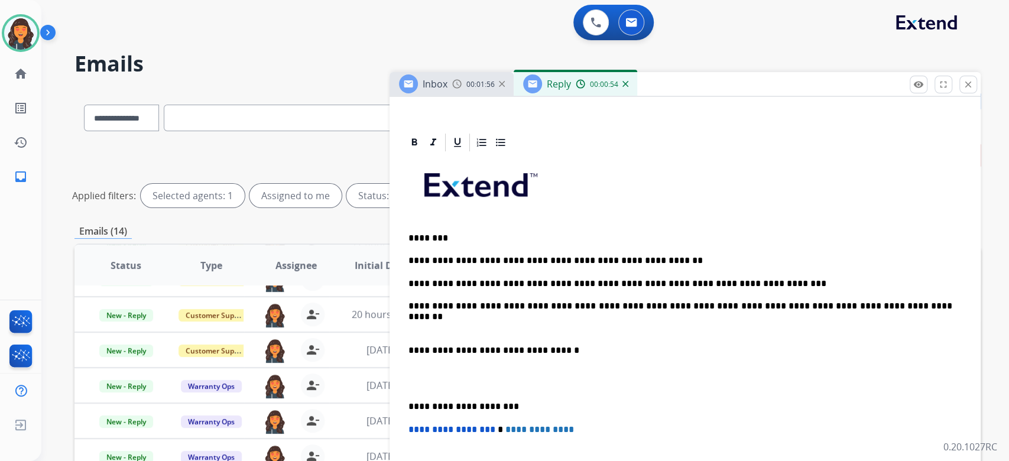
click at [430, 322] on p "**********" at bounding box center [681, 317] width 544 height 33
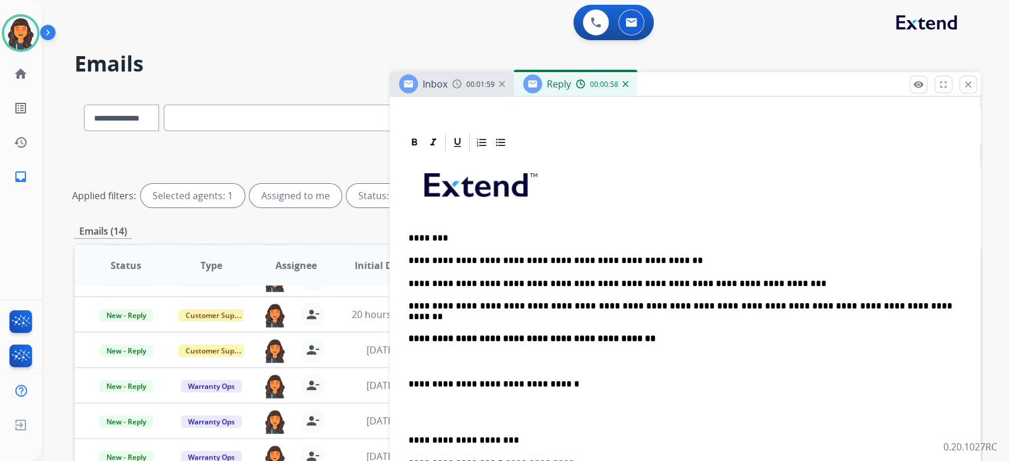
click at [430, 343] on div "**********" at bounding box center [685, 384] width 563 height 462
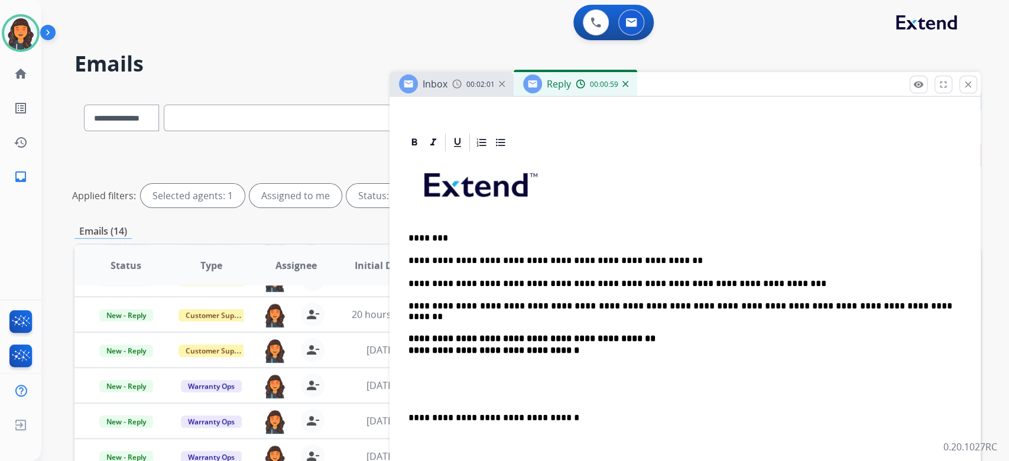
click at [613, 350] on p "**********" at bounding box center [685, 350] width 553 height 11
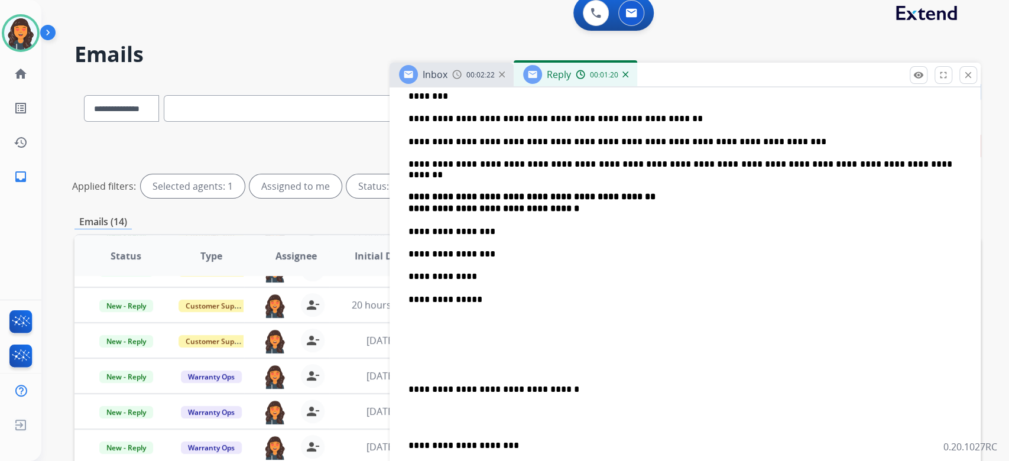
scroll to position [394, 0]
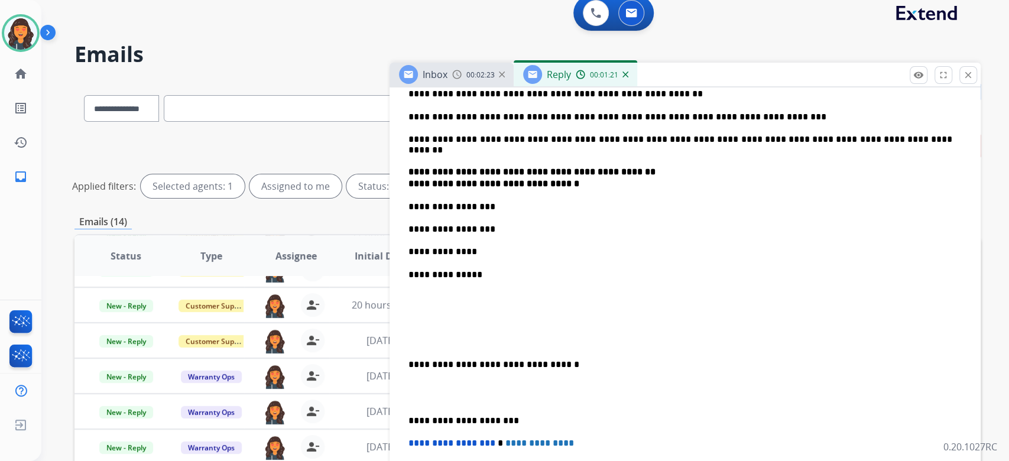
click at [431, 297] on p at bounding box center [685, 297] width 553 height 11
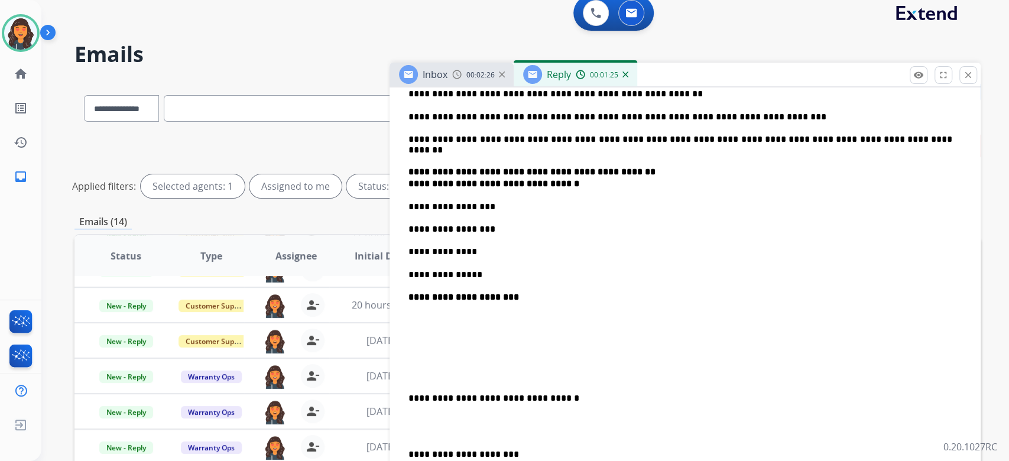
click at [459, 315] on p at bounding box center [685, 326] width 553 height 22
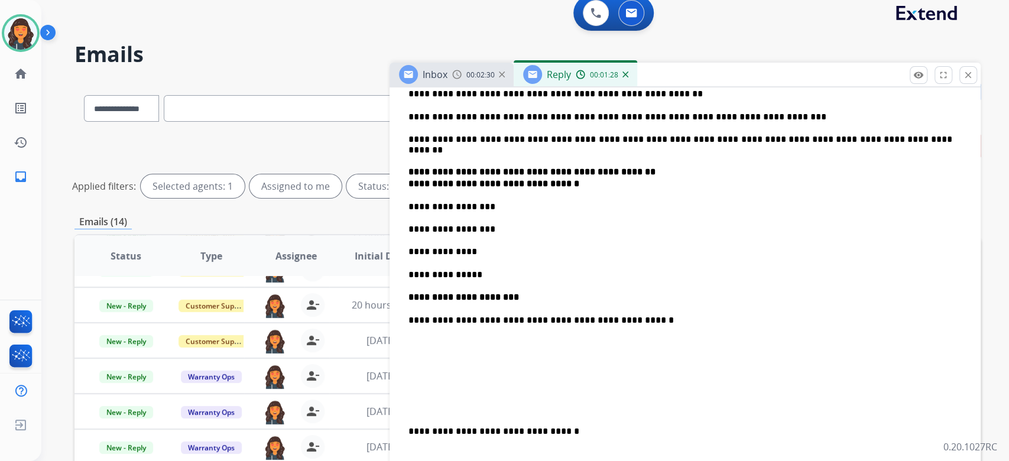
click at [430, 333] on div "**********" at bounding box center [685, 324] width 563 height 676
click at [437, 355] on div "**********" at bounding box center [685, 341] width 563 height 710
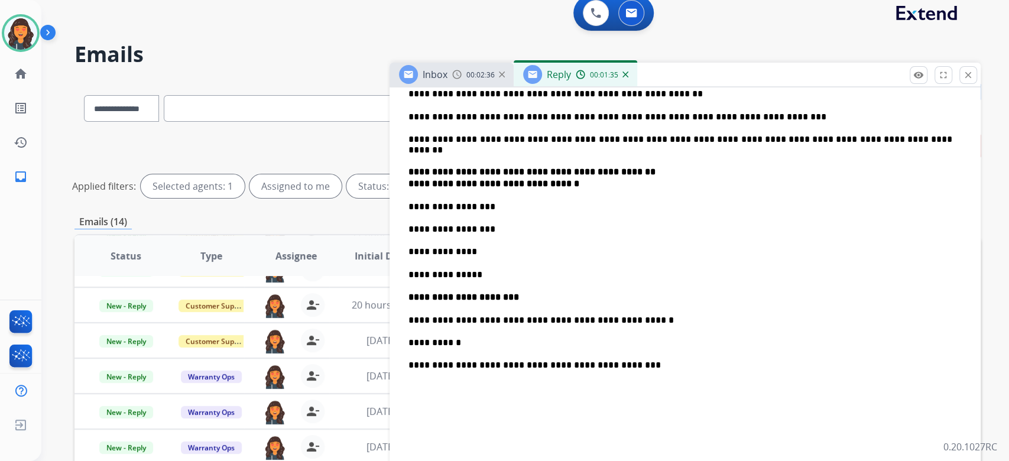
click at [430, 374] on div "**********" at bounding box center [685, 358] width 563 height 744
click at [420, 401] on div "**********" at bounding box center [685, 374] width 563 height 777
click at [422, 429] on p at bounding box center [685, 467] width 553 height 76
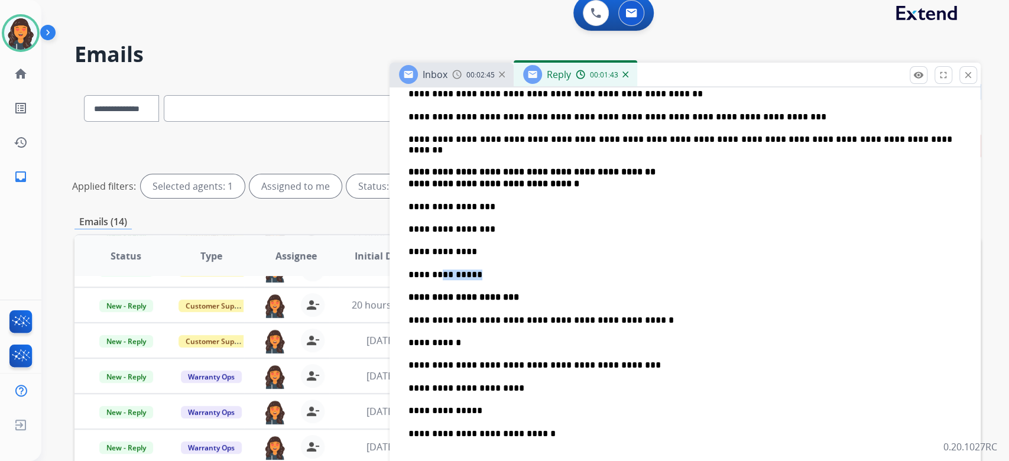
drag, startPoint x: 475, startPoint y: 271, endPoint x: 437, endPoint y: 270, distance: 37.8
click at [437, 270] on p "**********" at bounding box center [681, 275] width 544 height 11
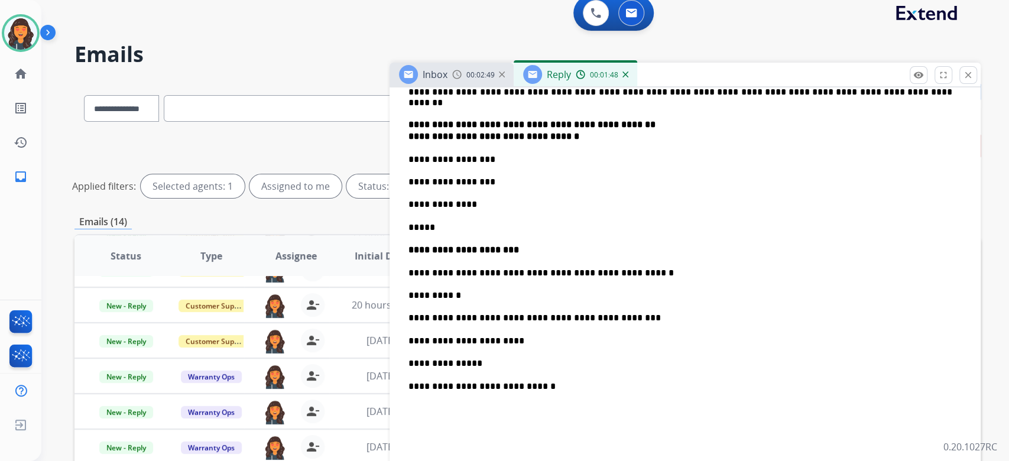
scroll to position [473, 0]
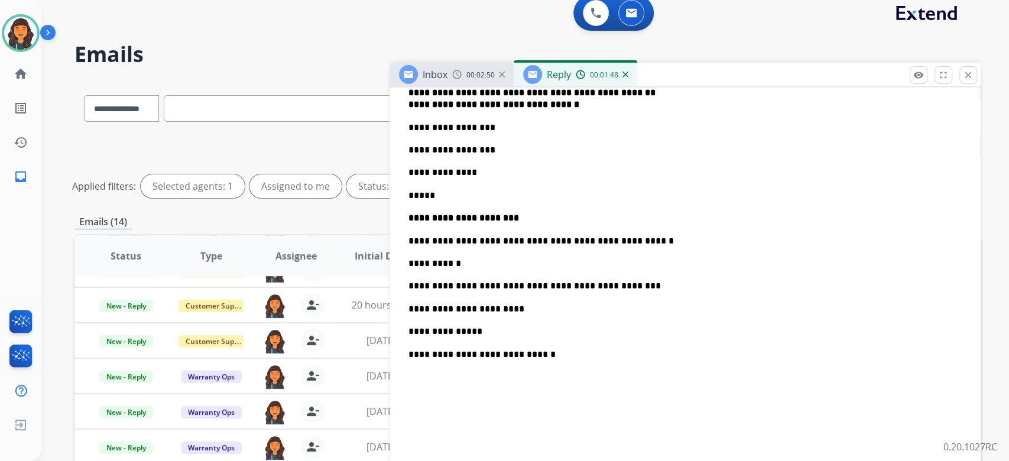
drag, startPoint x: 410, startPoint y: 373, endPoint x: 463, endPoint y: 382, distance: 53.9
click at [410, 373] on p at bounding box center [685, 415] width 553 height 87
click at [439, 403] on p "*****" at bounding box center [681, 415] width 544 height 87
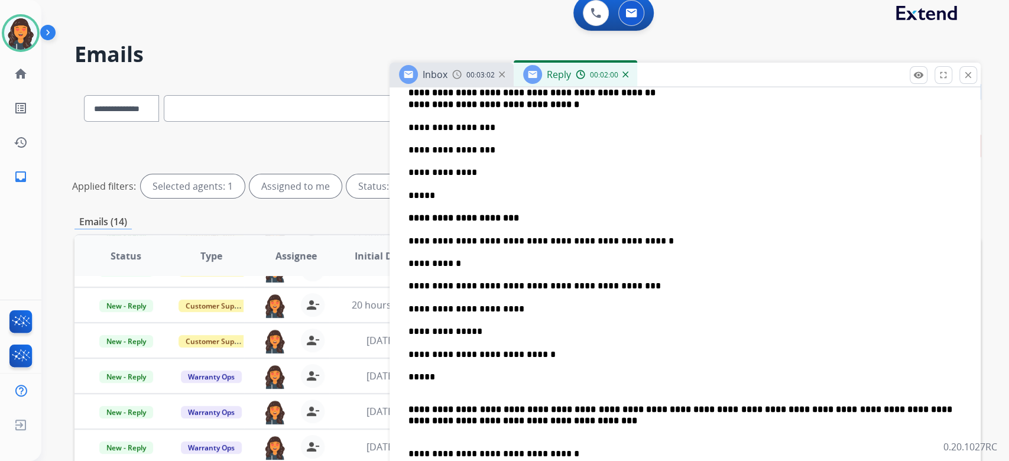
click at [451, 374] on p "**********" at bounding box center [681, 399] width 544 height 54
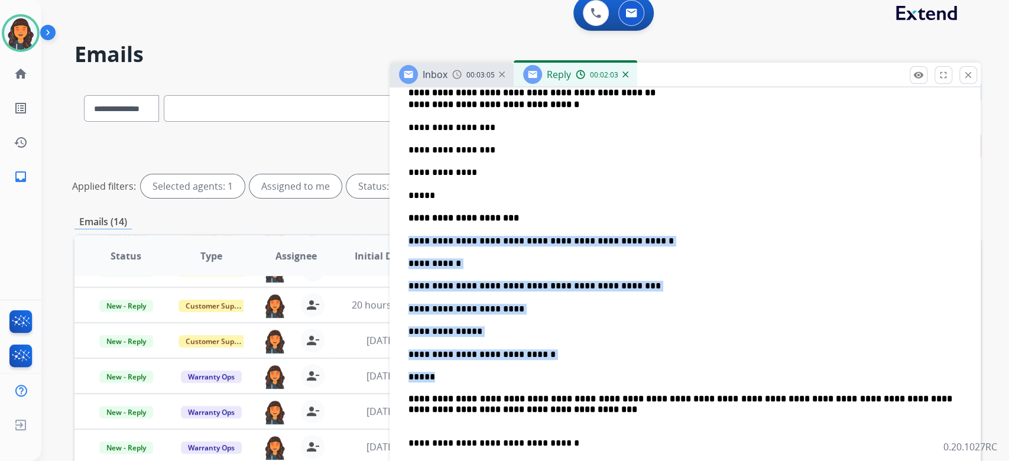
drag, startPoint x: 451, startPoint y: 375, endPoint x: 396, endPoint y: 237, distance: 148.3
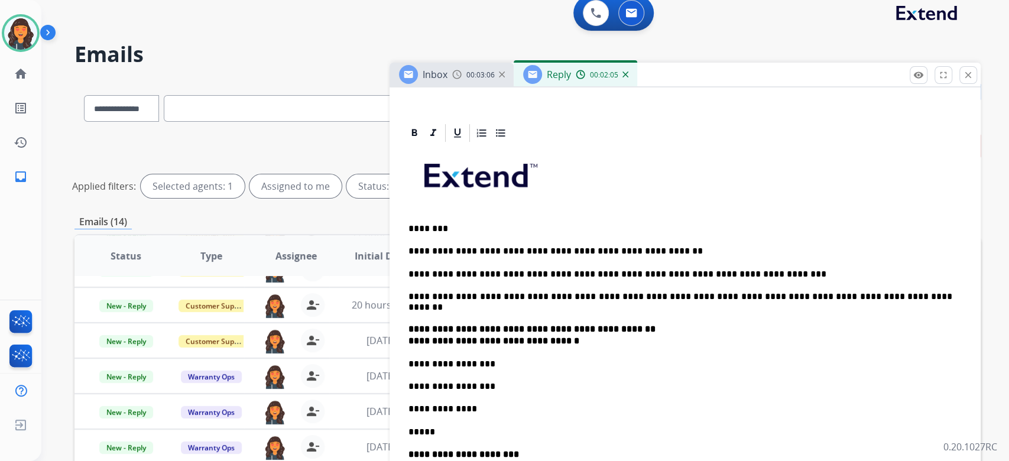
scroll to position [157, 0]
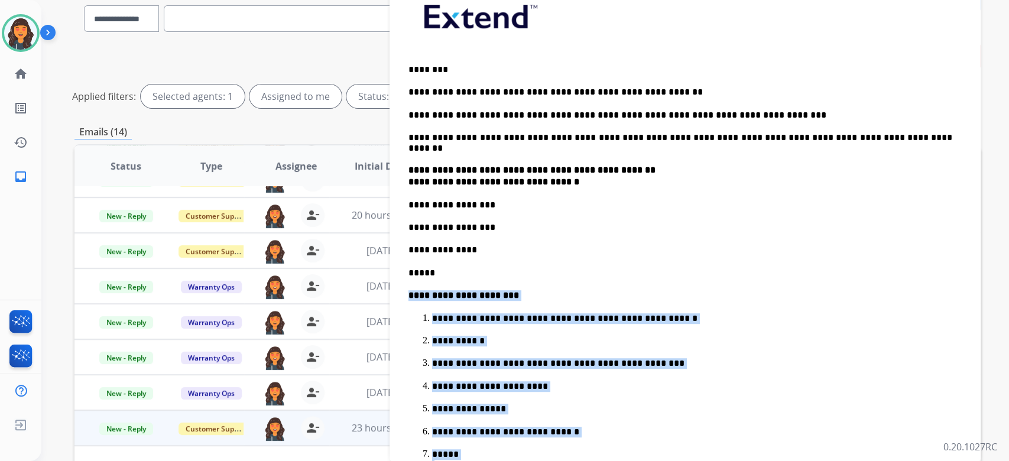
scroll to position [326, 0]
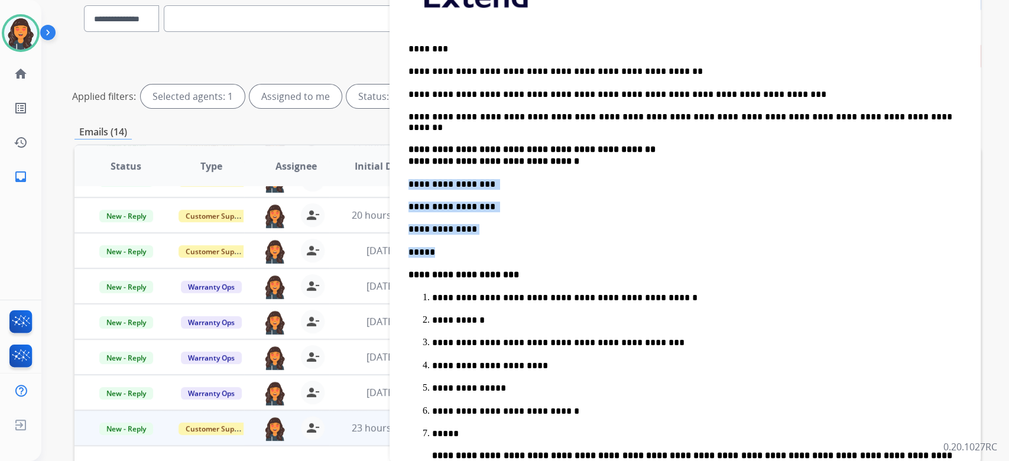
drag, startPoint x: 468, startPoint y: 244, endPoint x: 409, endPoint y: 185, distance: 83.2
click at [409, 185] on div "**********" at bounding box center [685, 347] width 563 height 767
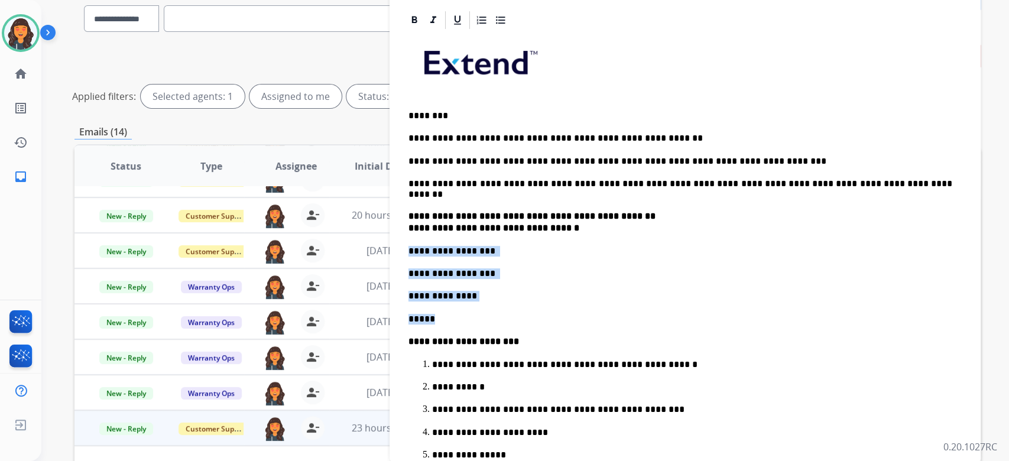
scroll to position [169, 0]
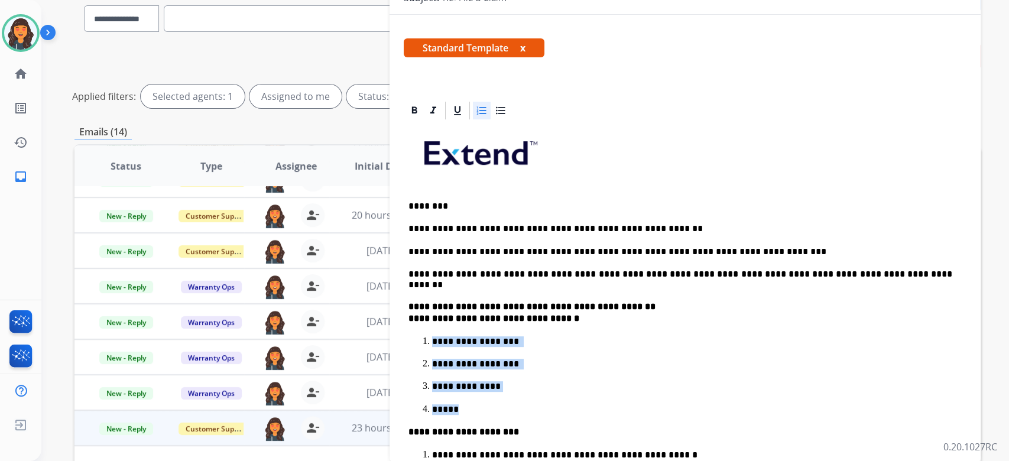
click at [482, 117] on div at bounding box center [482, 111] width 18 height 18
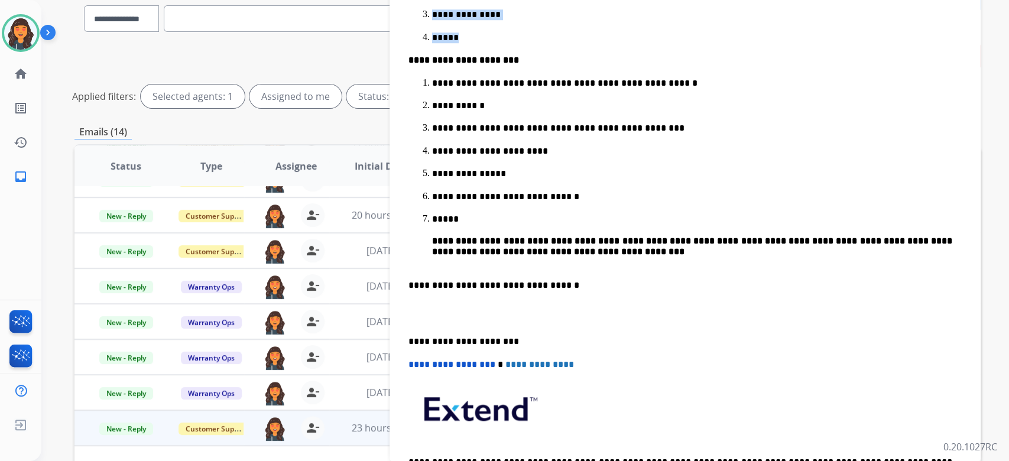
scroll to position [563, 0]
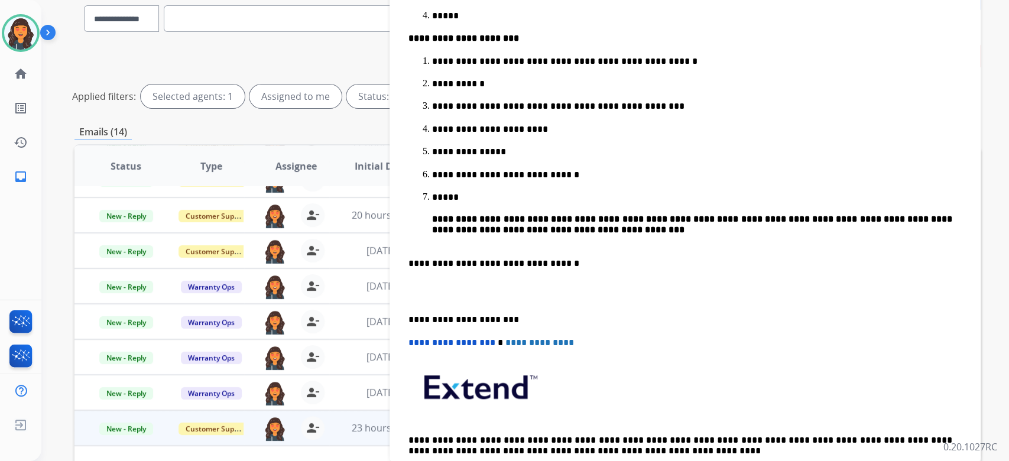
click at [497, 290] on p at bounding box center [685, 292] width 553 height 22
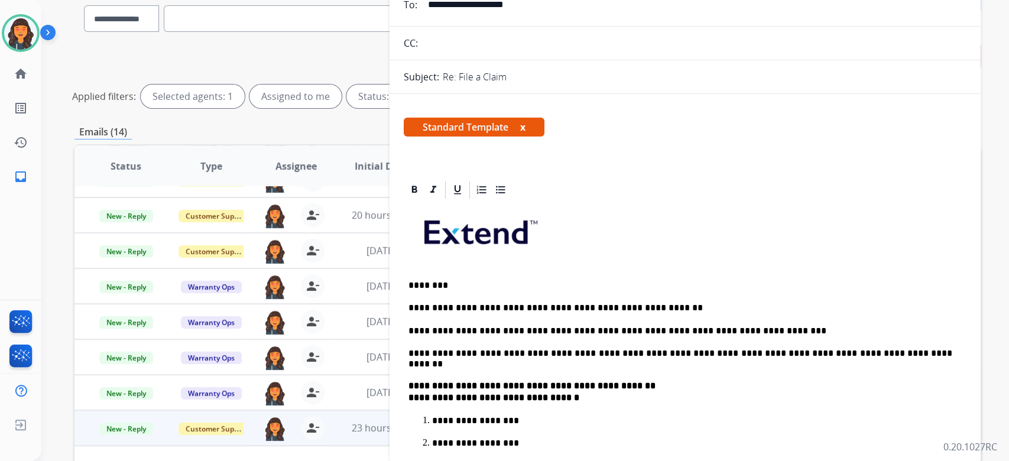
scroll to position [0, 0]
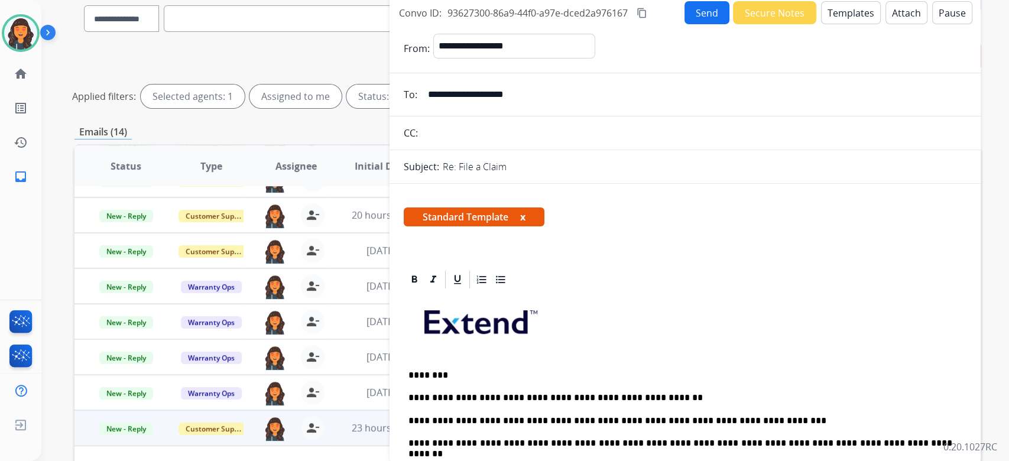
click at [645, 12] on mat-icon "content_copy" at bounding box center [642, 13] width 11 height 11
click at [696, 12] on button "Send" at bounding box center [707, 12] width 45 height 23
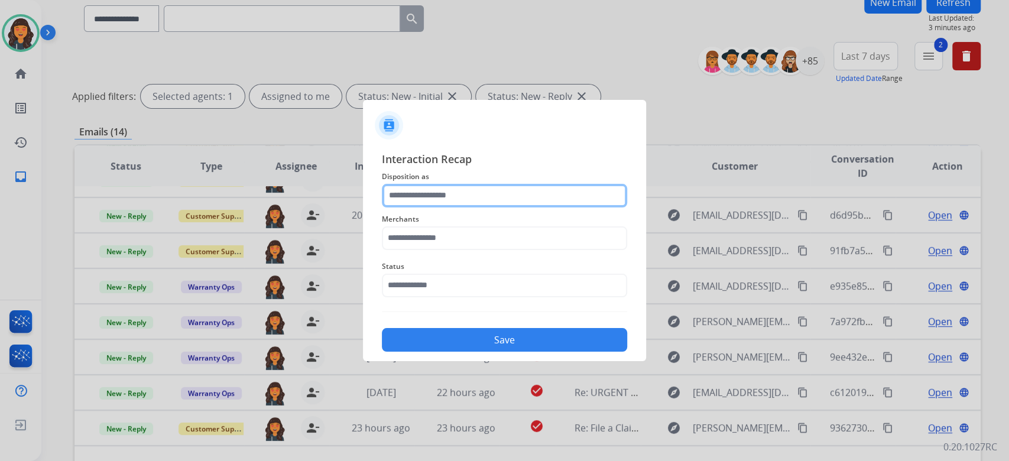
click at [457, 206] on input "text" at bounding box center [504, 196] width 245 height 24
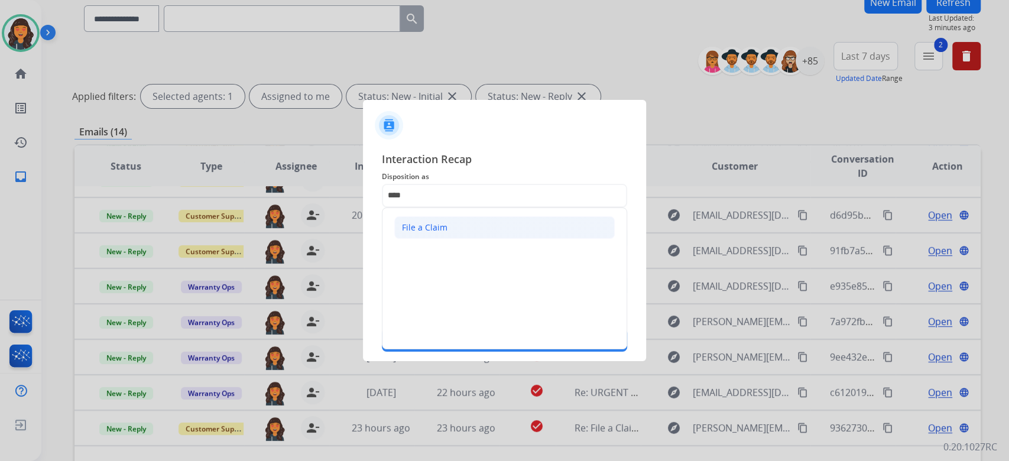
click at [443, 233] on div "File a Claim" at bounding box center [425, 228] width 46 height 12
type input "**********"
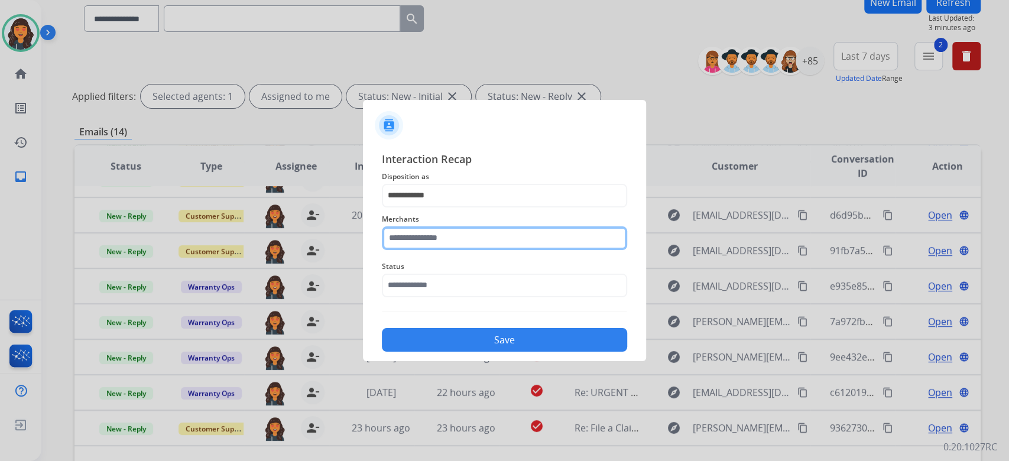
click at [443, 233] on input "text" at bounding box center [504, 238] width 245 height 24
type input "**********"
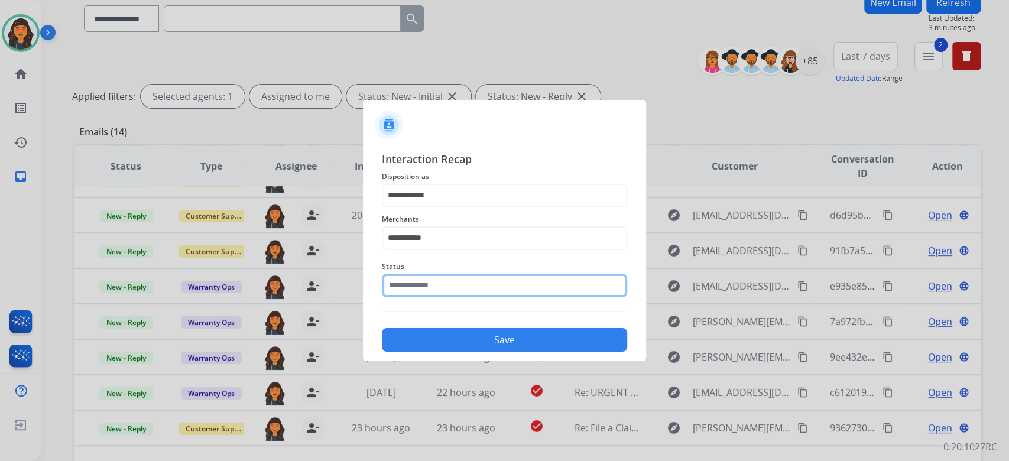
click at [445, 295] on div "Status" at bounding box center [504, 278] width 245 height 47
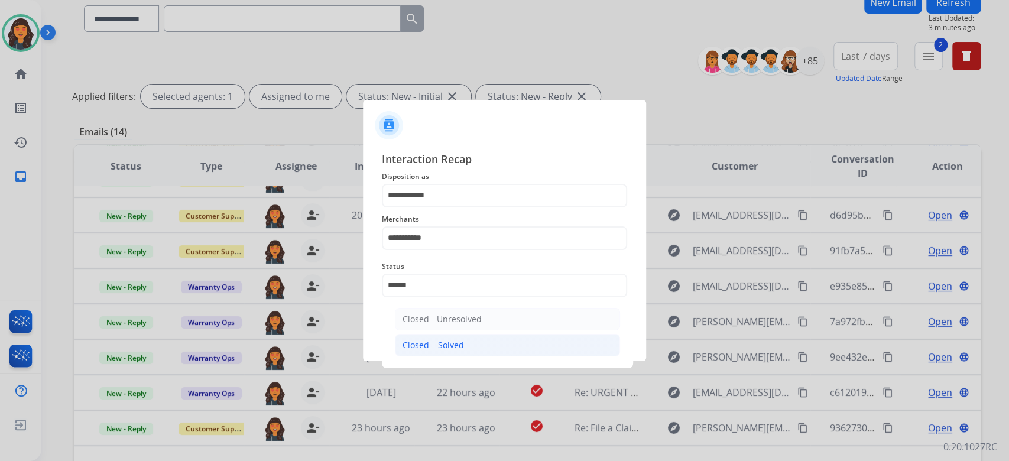
click at [455, 343] on div "Closed – Solved" at bounding box center [433, 345] width 61 height 12
type input "**********"
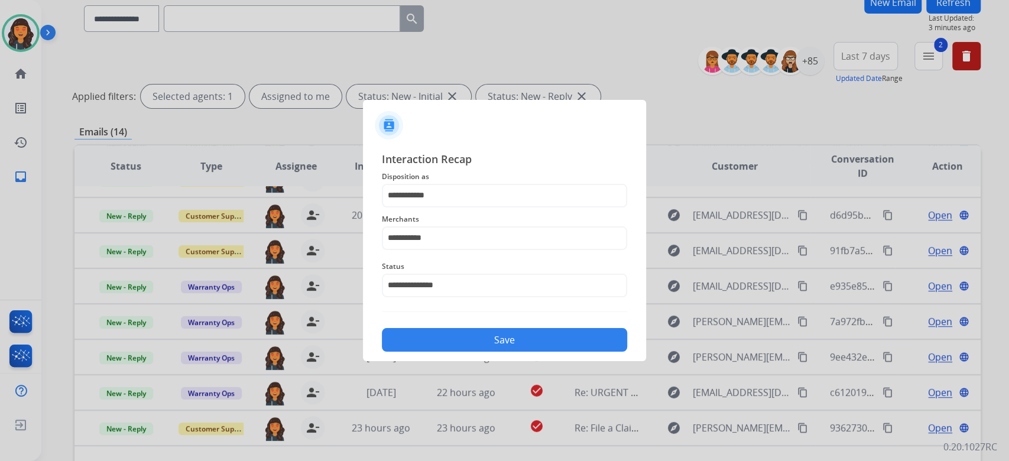
click at [455, 343] on button "Save" at bounding box center [504, 340] width 245 height 24
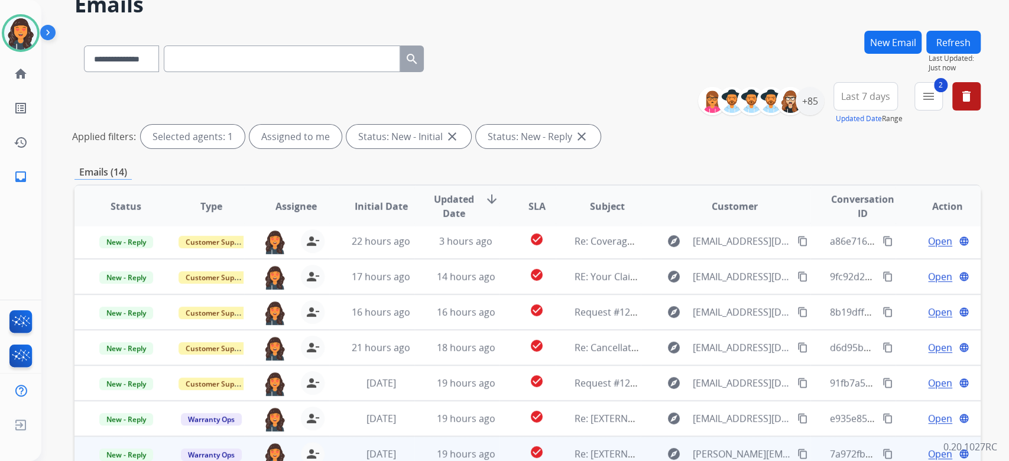
scroll to position [239, 0]
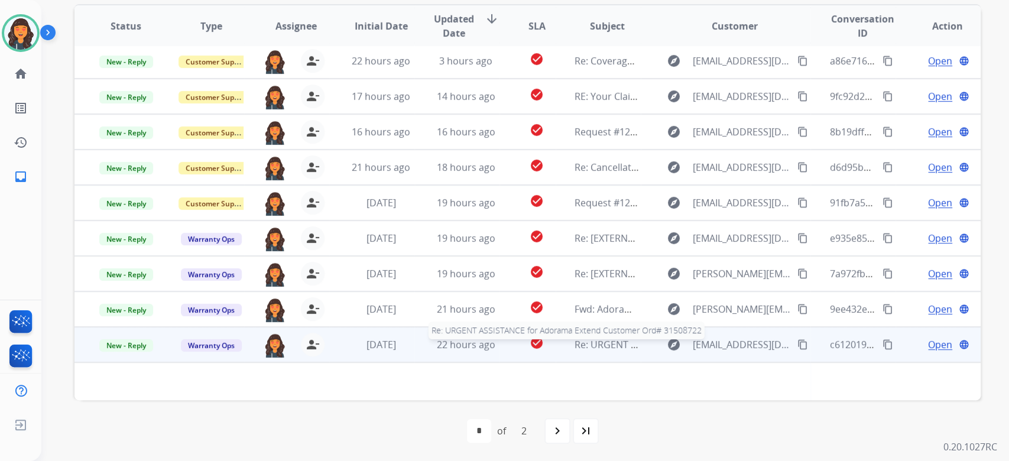
click at [585, 349] on span "Re: URGENT ASSISTANCE for Adorama Extend Customer Ord# 31508722" at bounding box center [734, 344] width 319 height 13
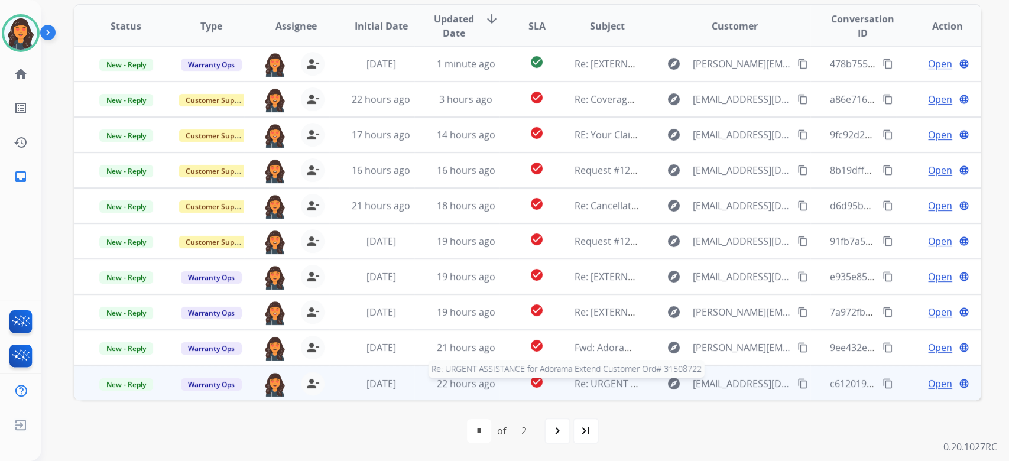
click at [602, 382] on span "Re: URGENT ASSISTANCE for Adorama Extend Customer Ord# 31508722" at bounding box center [734, 383] width 319 height 13
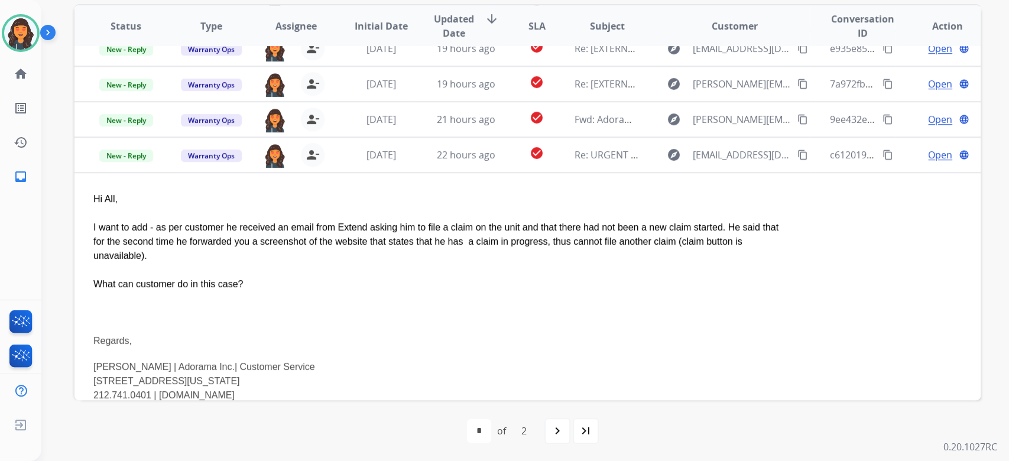
scroll to position [235, 0]
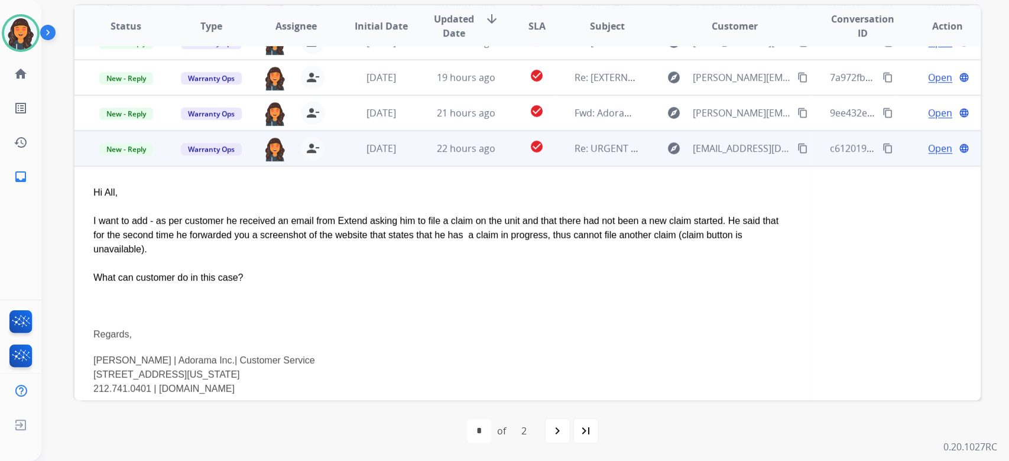
click at [932, 155] on td "Open language" at bounding box center [938, 148] width 85 height 35
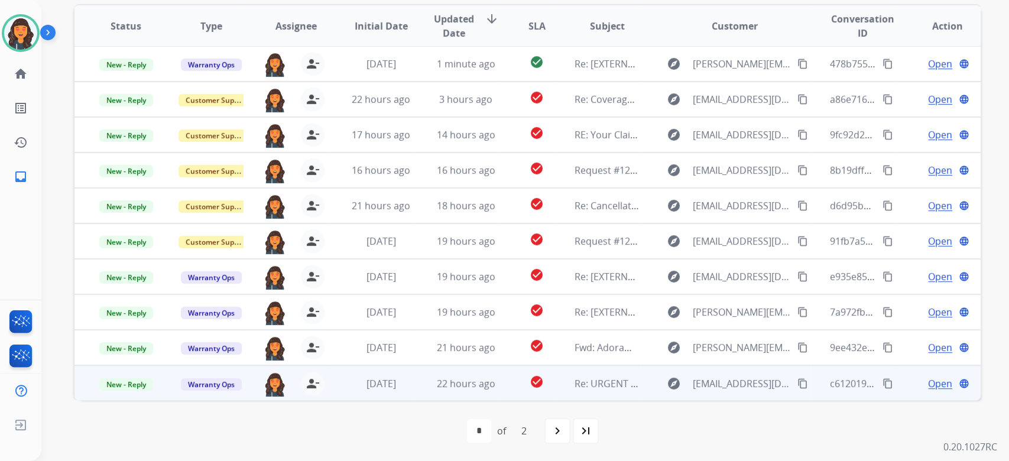
click at [567, 384] on td "Re: URGENT ASSISTANCE for Adorama Extend Customer Ord# 31508722" at bounding box center [598, 382] width 85 height 35
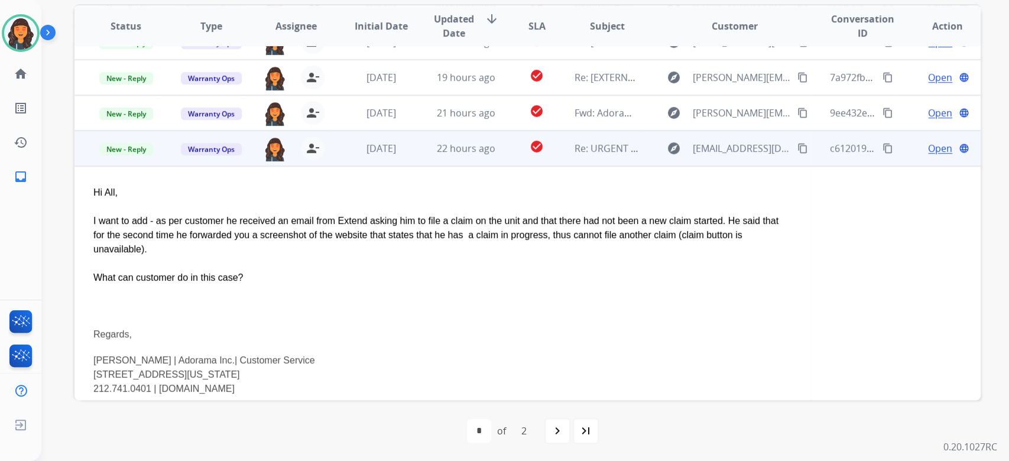
click at [928, 147] on span "Open" at bounding box center [940, 148] width 24 height 14
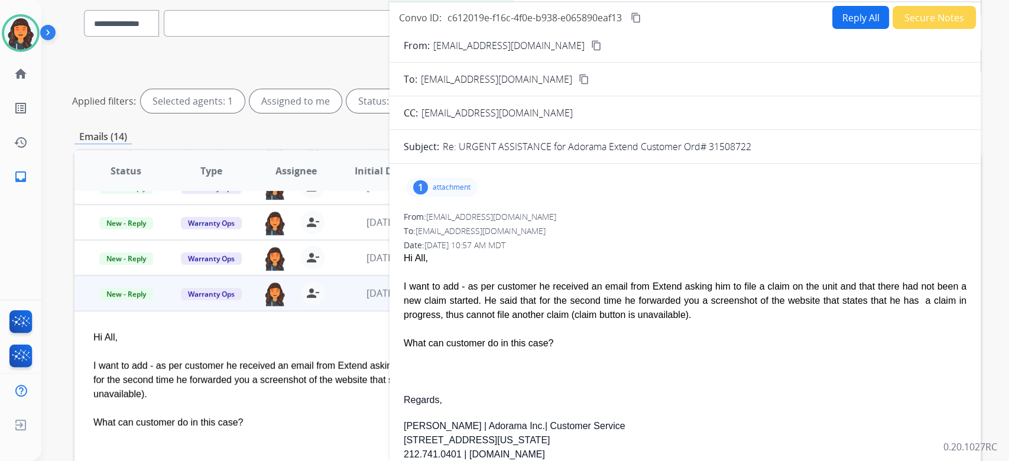
scroll to position [0, 0]
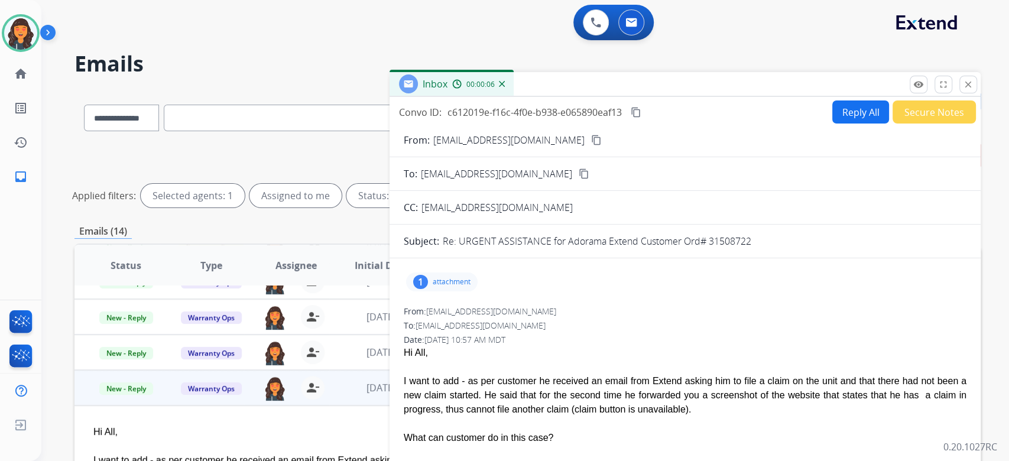
click at [849, 118] on button "Reply All" at bounding box center [860, 112] width 57 height 23
select select "**********"
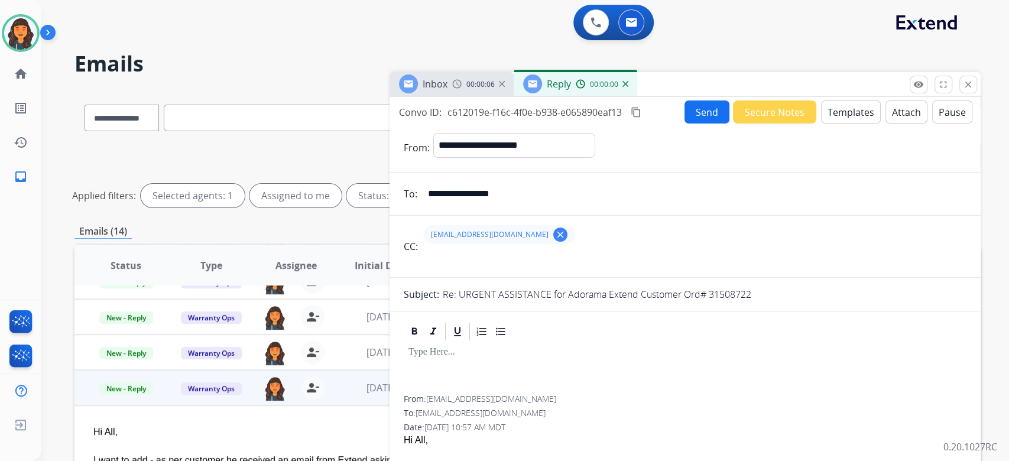
click at [849, 118] on button "Templates" at bounding box center [851, 112] width 60 height 23
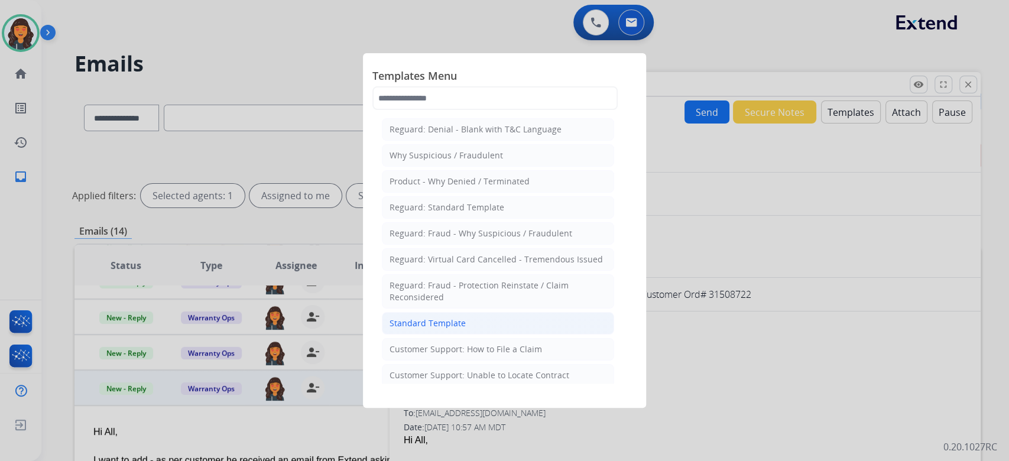
click at [429, 323] on div "Standard Template" at bounding box center [428, 324] width 76 height 12
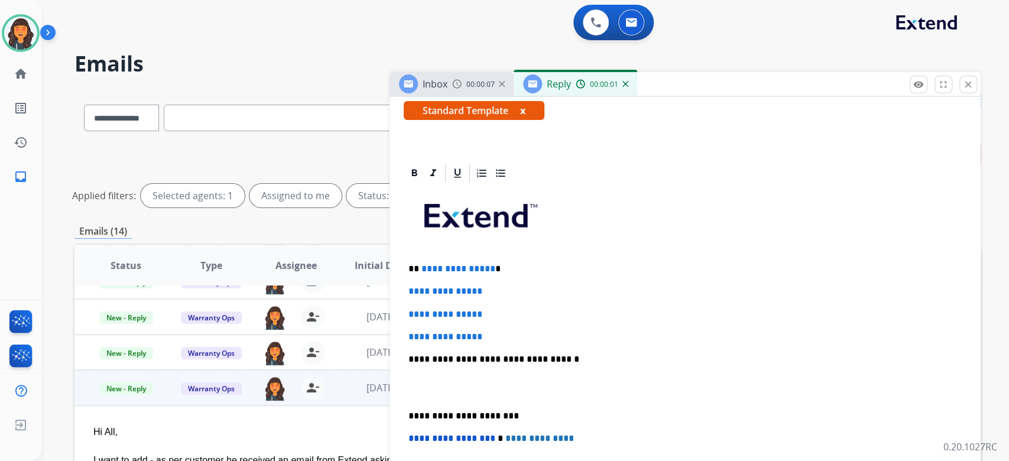
scroll to position [237, 0]
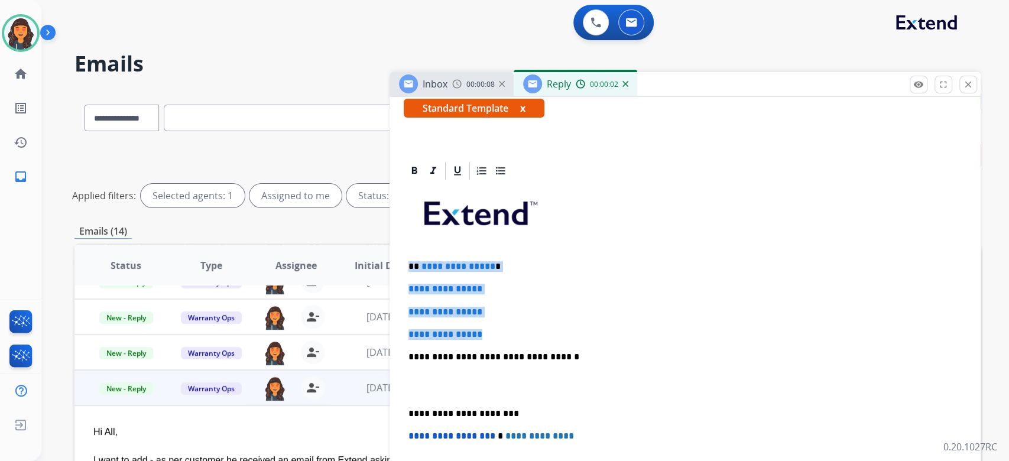
drag, startPoint x: 495, startPoint y: 335, endPoint x: 362, endPoint y: 251, distance: 157.3
click at [362, 251] on div "**********" at bounding box center [527, 395] width 906 height 611
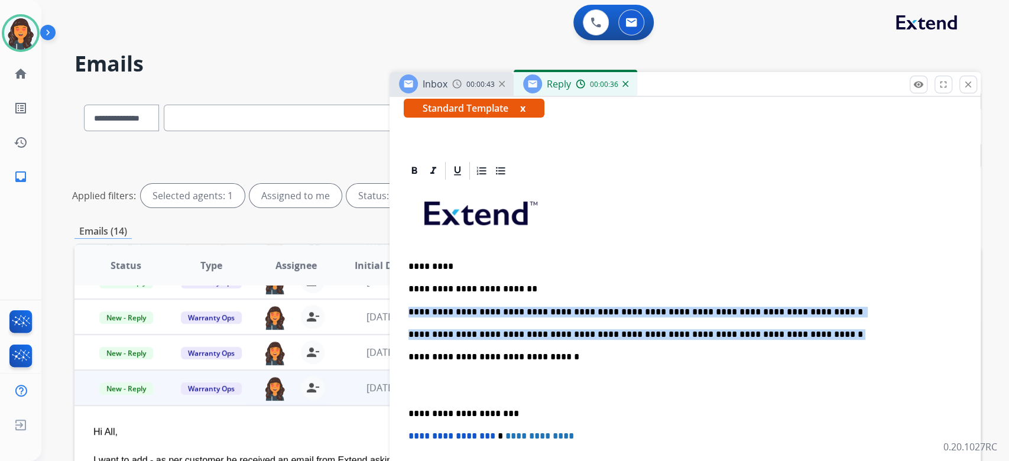
drag, startPoint x: 830, startPoint y: 336, endPoint x: 389, endPoint y: 297, distance: 442.3
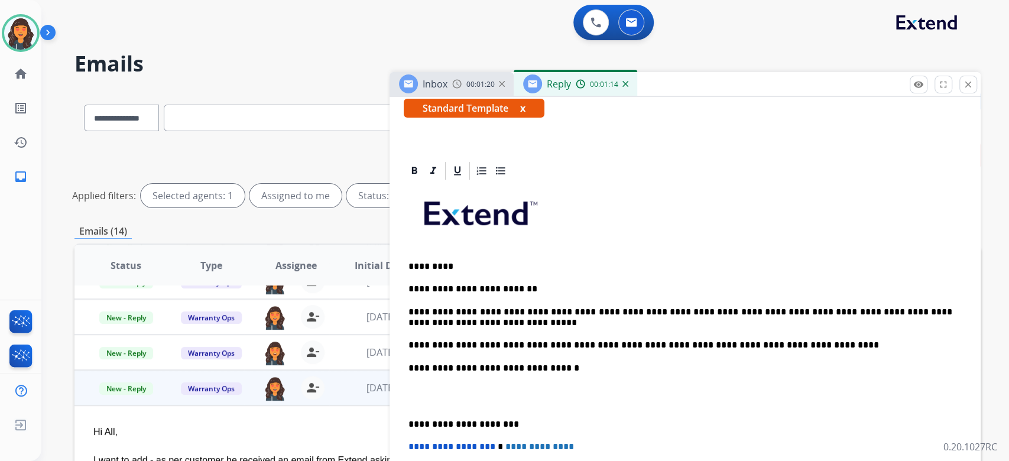
click at [454, 365] on p "**********" at bounding box center [681, 368] width 544 height 11
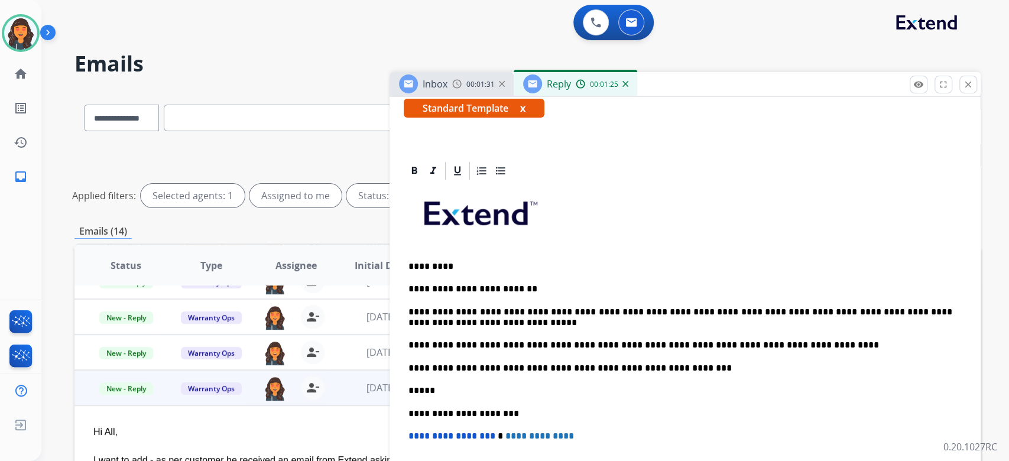
scroll to position [0, 0]
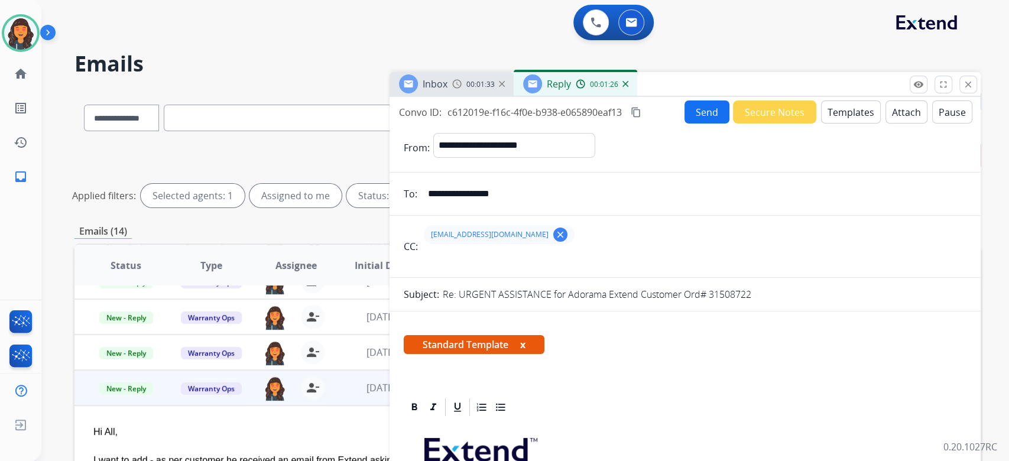
click at [639, 111] on mat-icon "content_copy" at bounding box center [636, 112] width 11 height 11
click at [702, 116] on button "Send" at bounding box center [707, 112] width 45 height 23
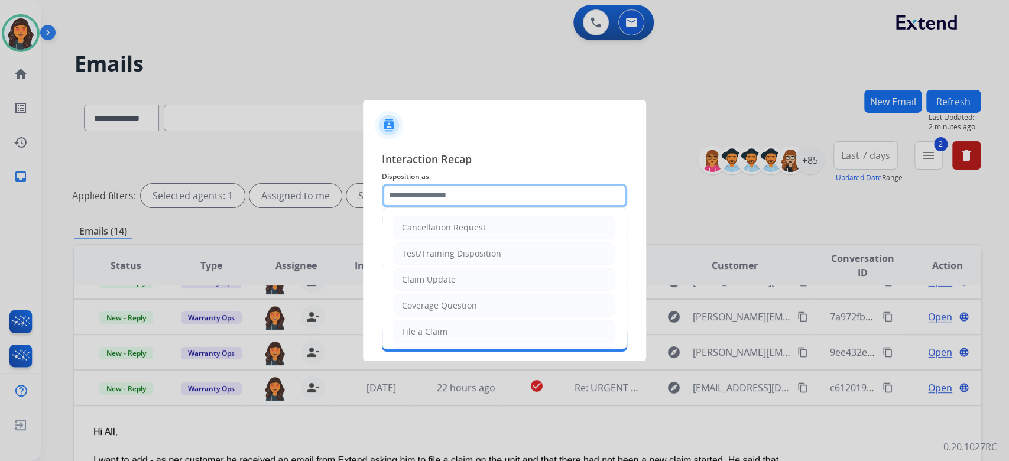
click at [451, 198] on input "text" at bounding box center [504, 196] width 245 height 24
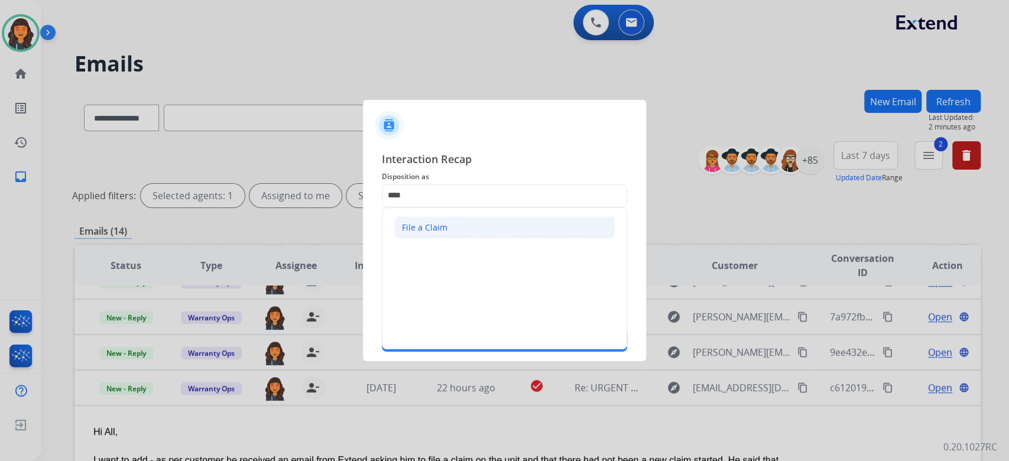
click at [439, 223] on div "File a Claim" at bounding box center [425, 228] width 46 height 12
type input "**********"
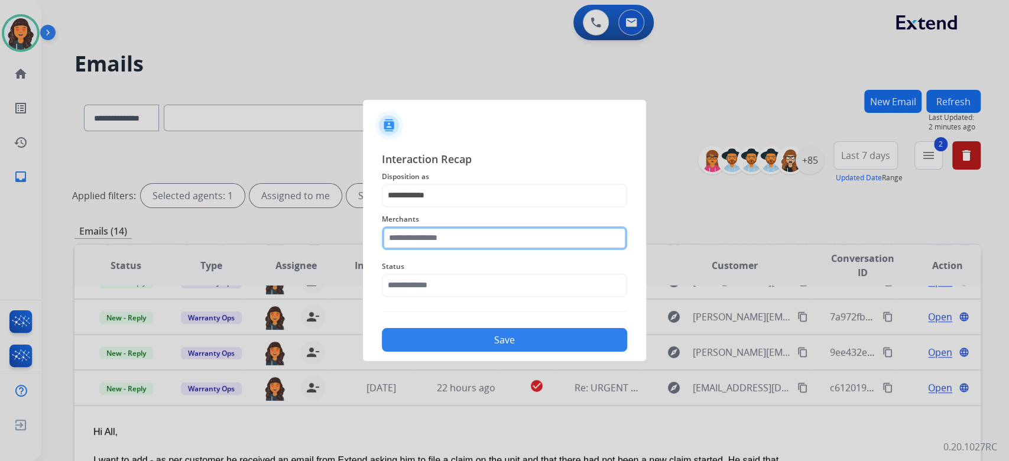
click at [439, 226] on input "text" at bounding box center [504, 238] width 245 height 24
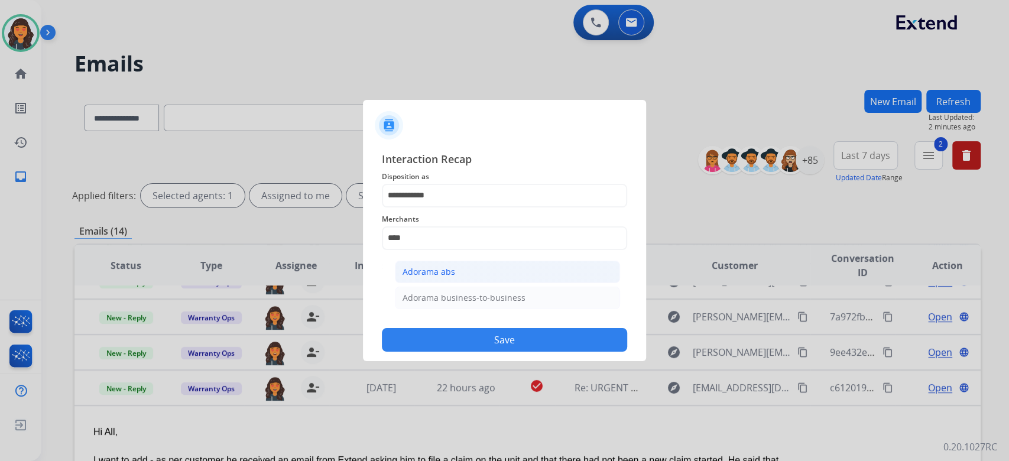
click at [427, 273] on div "Adorama abs" at bounding box center [429, 272] width 53 height 12
type input "**********"
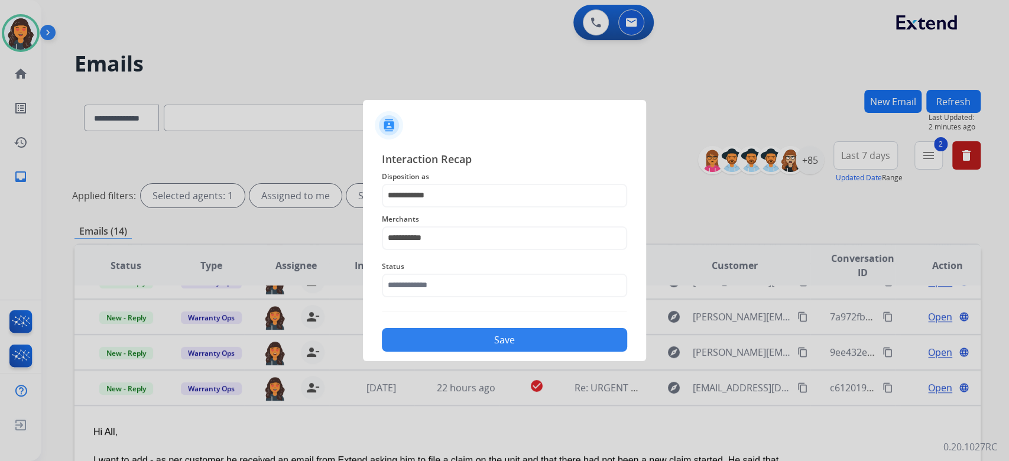
click at [427, 273] on span "Status" at bounding box center [504, 267] width 245 height 14
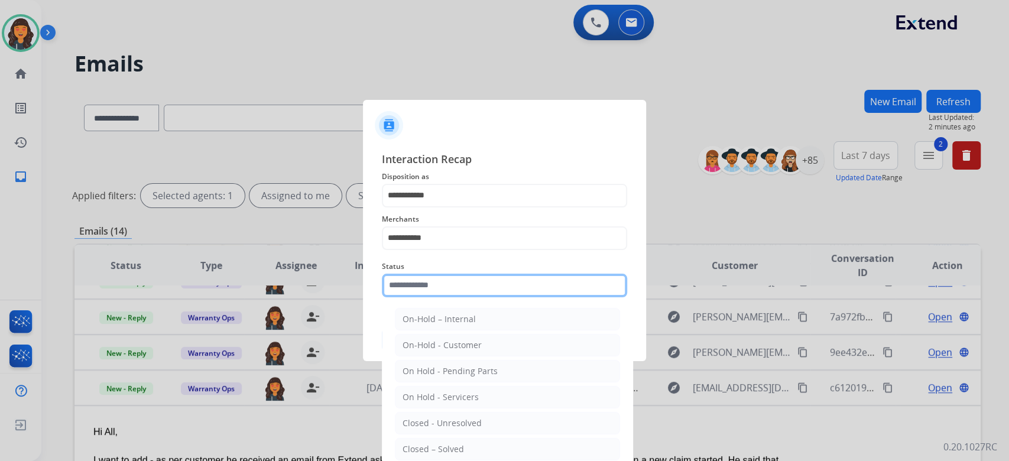
click at [426, 279] on input "text" at bounding box center [504, 286] width 245 height 24
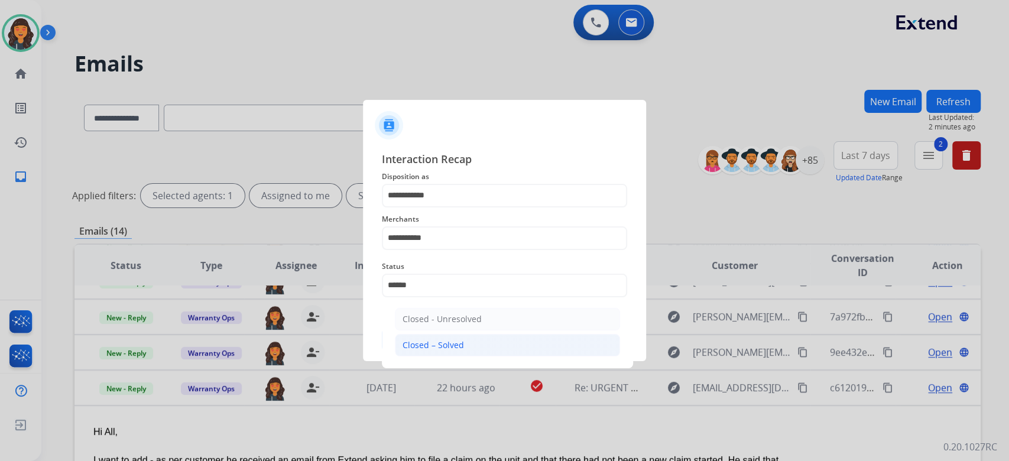
click at [414, 343] on div "Closed – Solved" at bounding box center [433, 345] width 61 height 12
type input "**********"
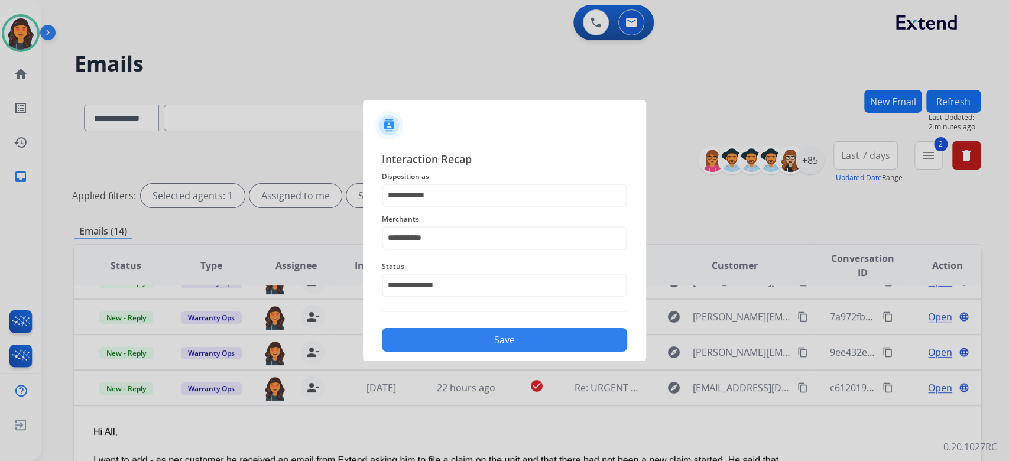
click at [414, 343] on button "Save" at bounding box center [504, 340] width 245 height 24
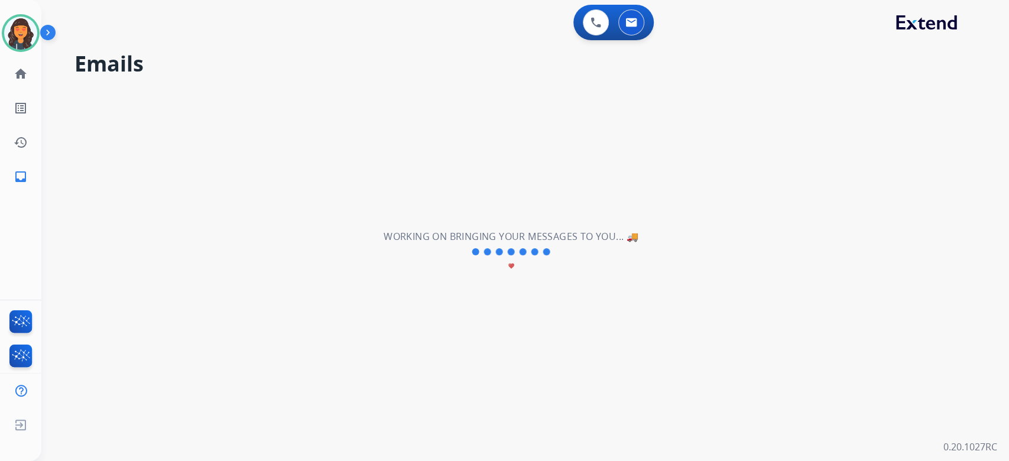
scroll to position [39, 0]
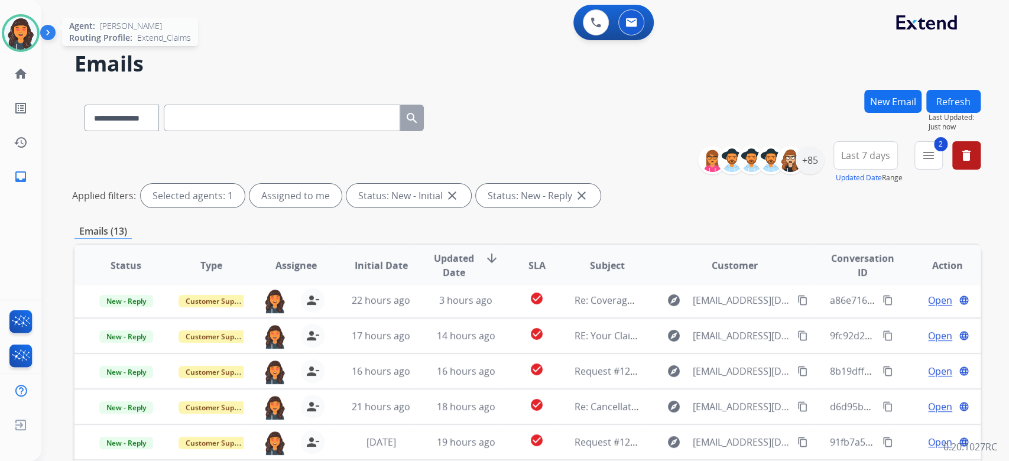
drag, startPoint x: 9, startPoint y: 31, endPoint x: 30, endPoint y: 48, distance: 26.9
click at [9, 31] on img at bounding box center [20, 33] width 33 height 33
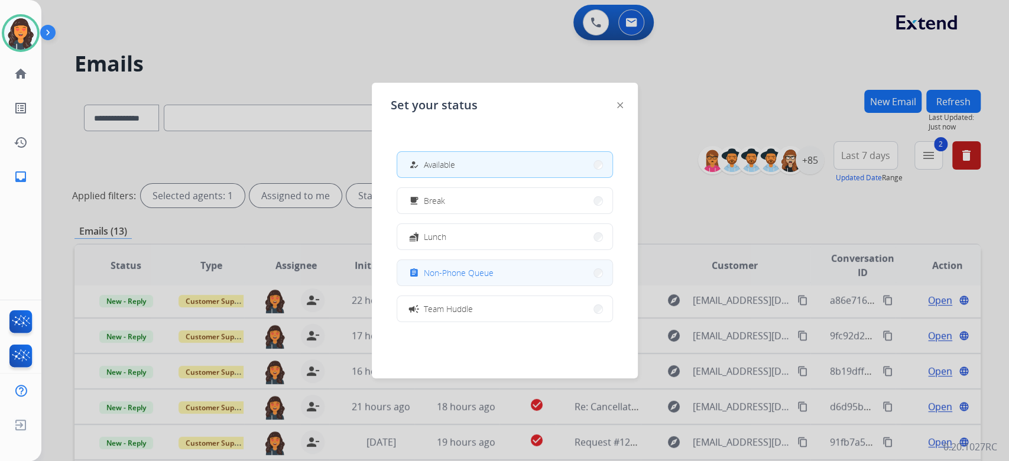
click at [507, 281] on button "assignment Non-Phone Queue" at bounding box center [504, 272] width 215 height 25
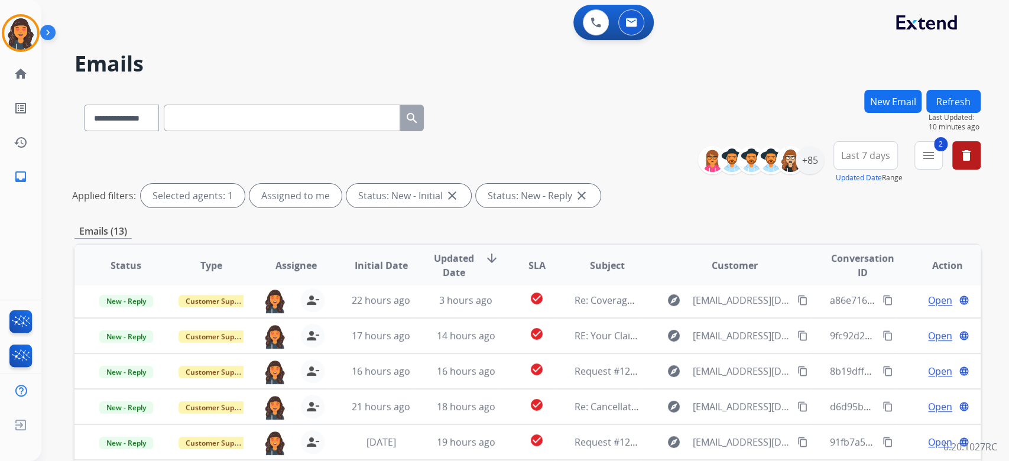
click at [730, 211] on div "**********" at bounding box center [527, 176] width 906 height 71
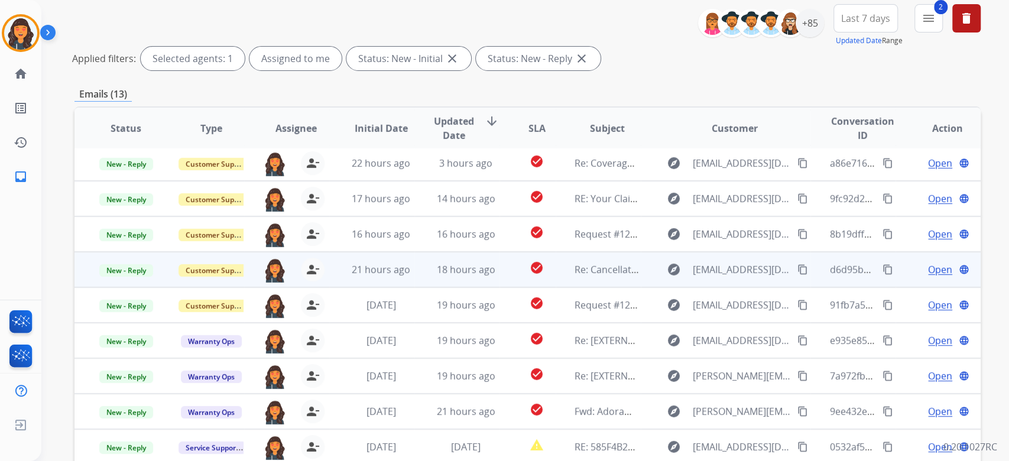
scroll to position [239, 0]
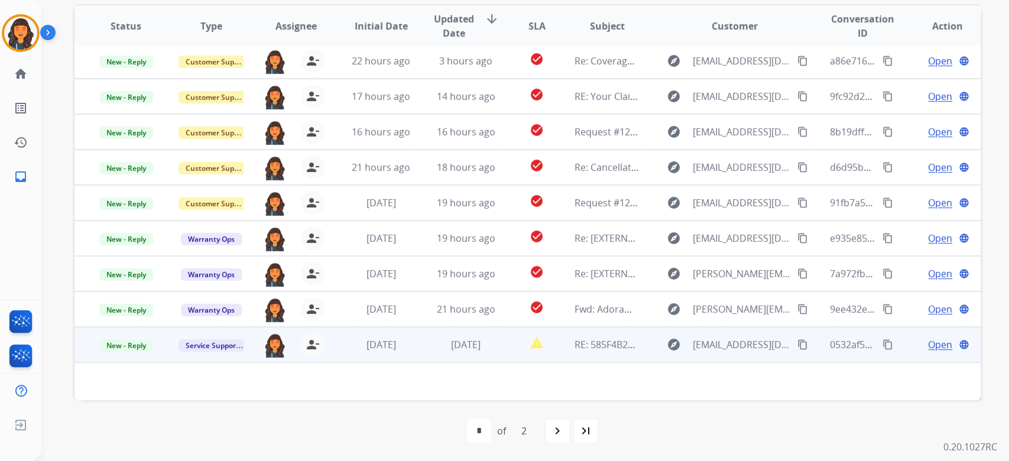
click at [928, 343] on span "Open" at bounding box center [940, 345] width 24 height 14
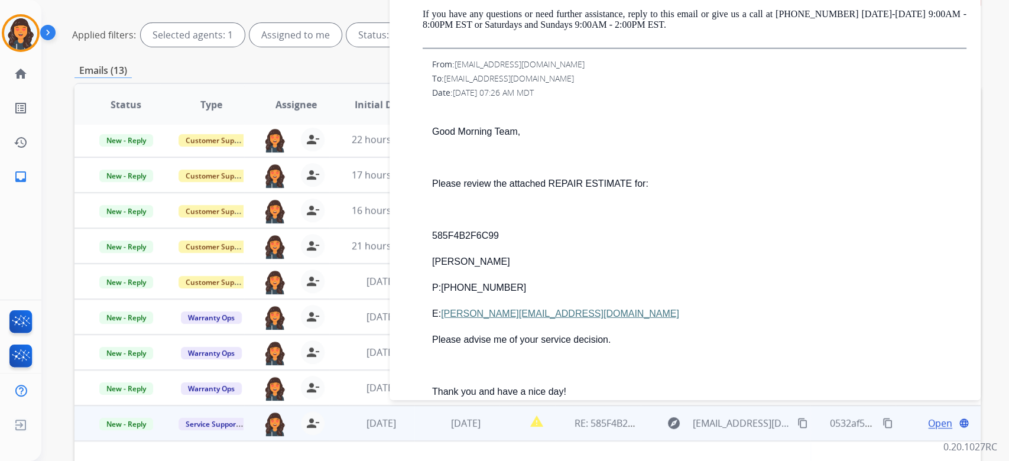
scroll to position [2049, 0]
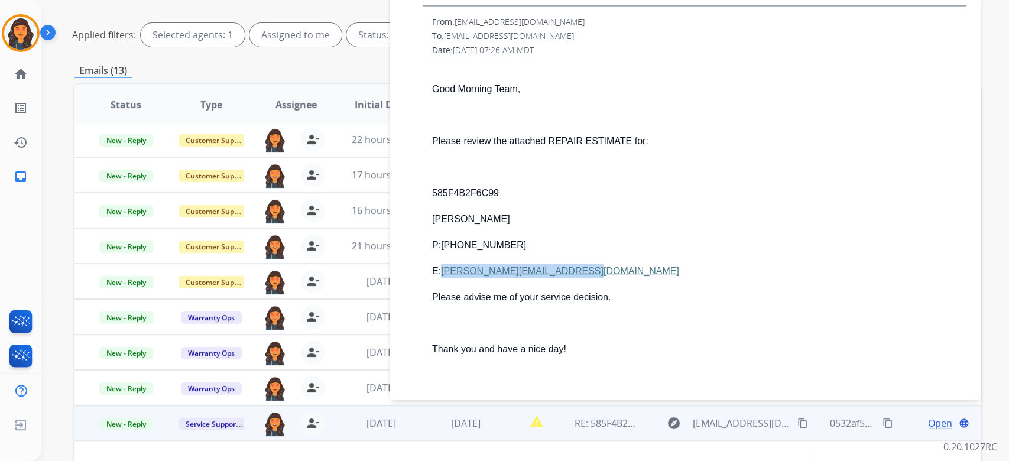
drag, startPoint x: 601, startPoint y: 269, endPoint x: 444, endPoint y: 276, distance: 156.8
click at [444, 276] on p "E: [PERSON_NAME][EMAIL_ADDRESS][DOMAIN_NAME]" at bounding box center [699, 271] width 534 height 14
copy link "[PERSON_NAME][EMAIL_ADDRESS][DOMAIN_NAME]"
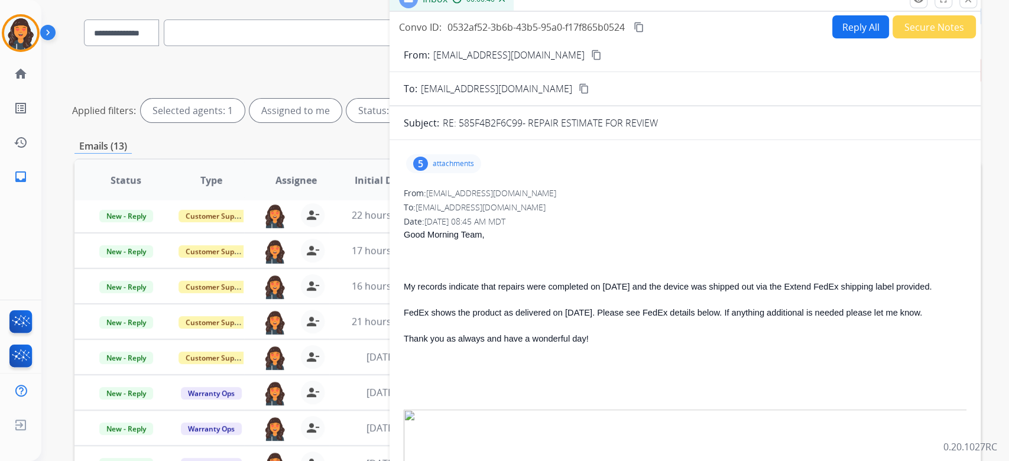
scroll to position [3, 0]
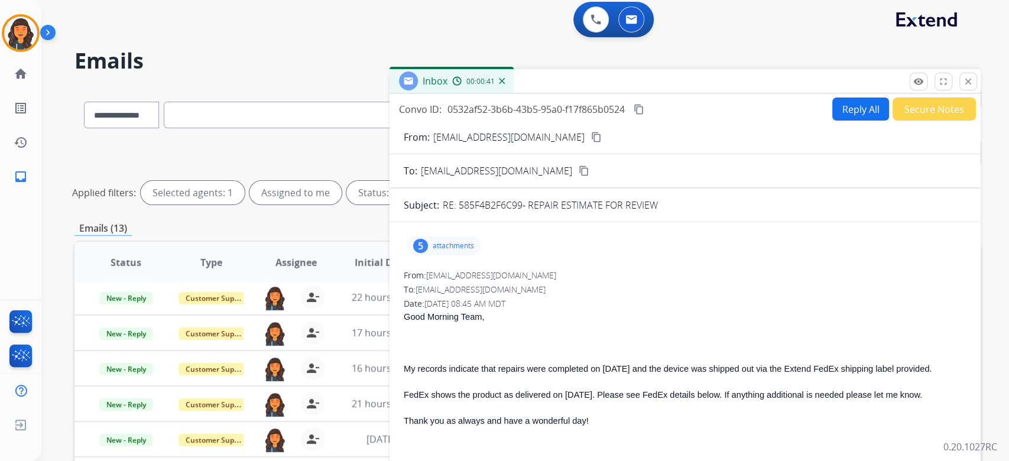
click at [636, 110] on mat-icon "content_copy" at bounding box center [639, 109] width 11 height 11
click at [858, 112] on button "Reply All" at bounding box center [860, 109] width 57 height 23
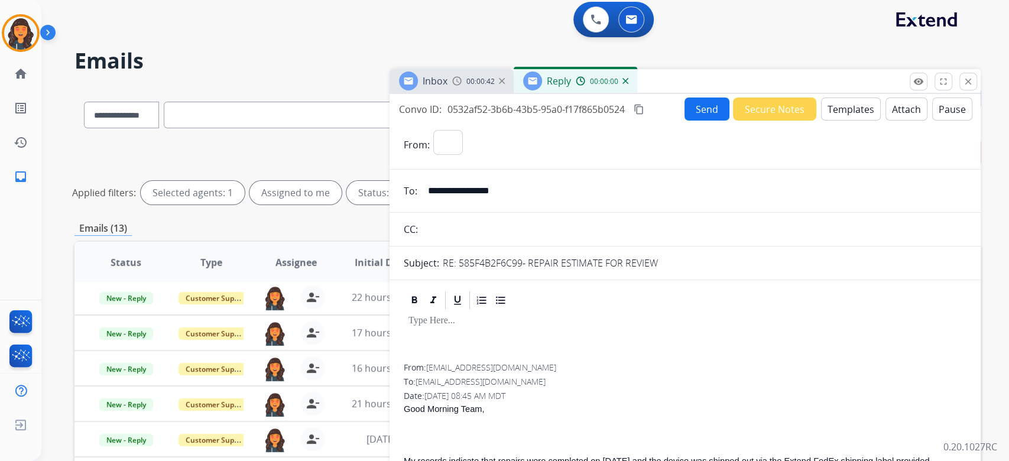
select select "**********"
click at [840, 111] on button "Templates" at bounding box center [851, 109] width 60 height 23
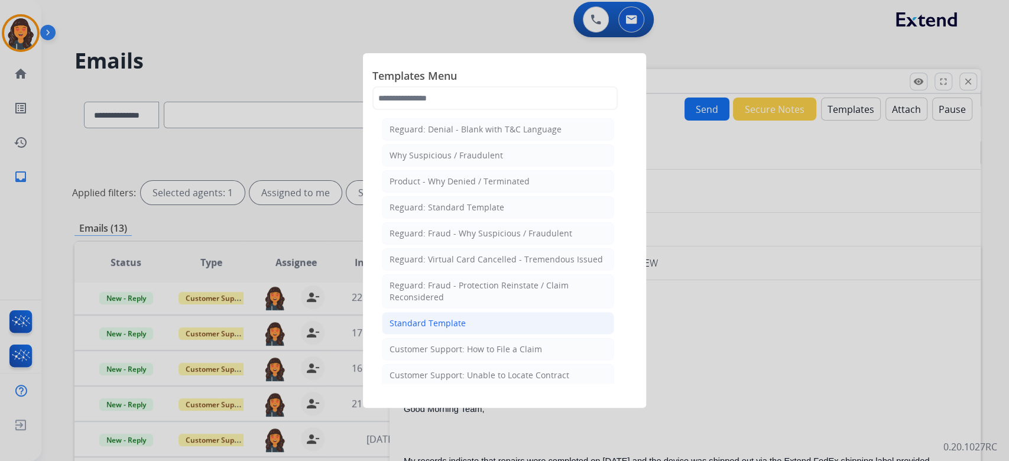
click at [397, 328] on div "Standard Template" at bounding box center [428, 324] width 76 height 12
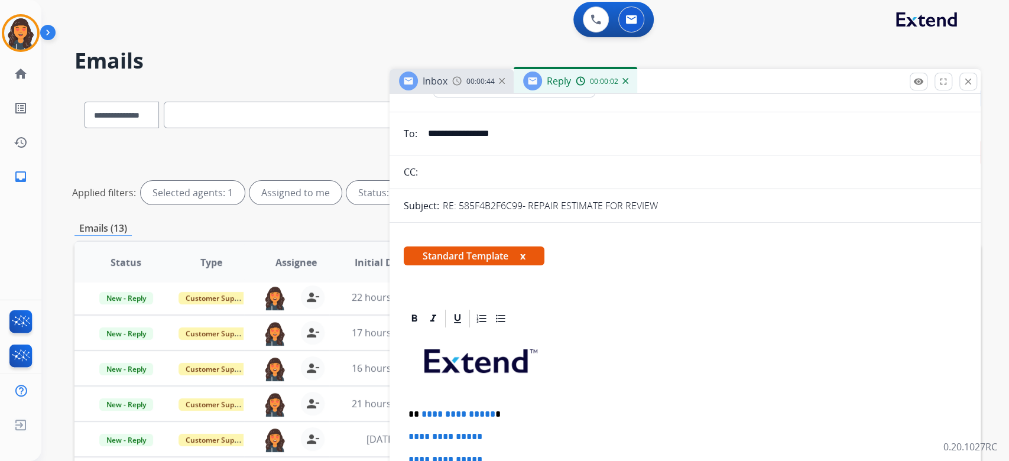
scroll to position [157, 0]
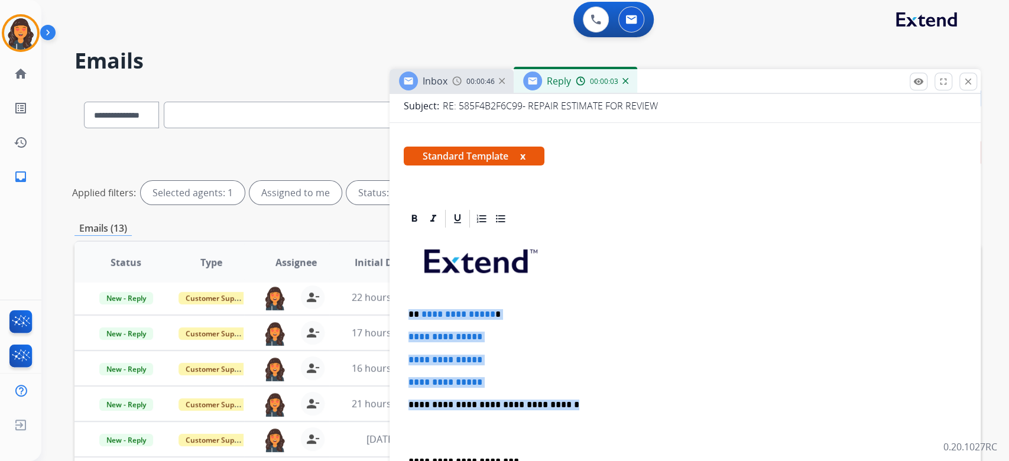
drag, startPoint x: 580, startPoint y: 405, endPoint x: 391, endPoint y: 315, distance: 208.9
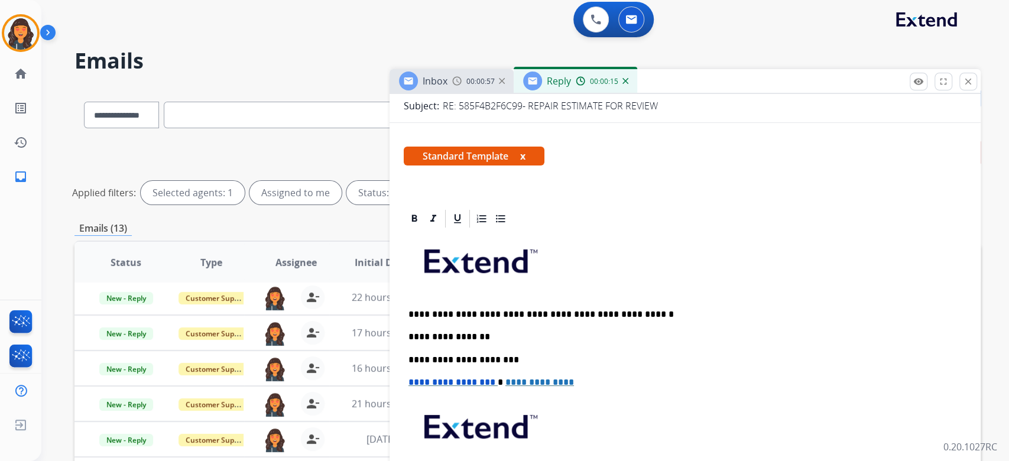
scroll to position [0, 0]
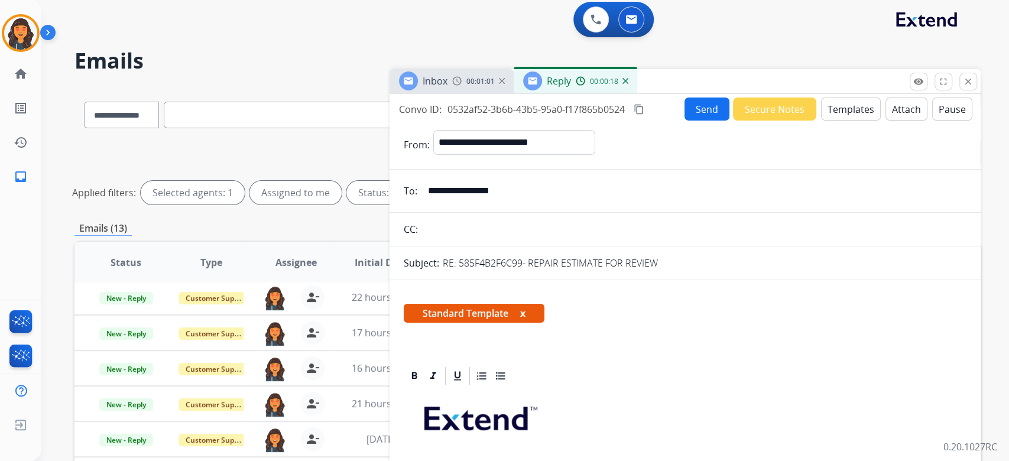
click at [691, 106] on button "Send" at bounding box center [707, 109] width 45 height 23
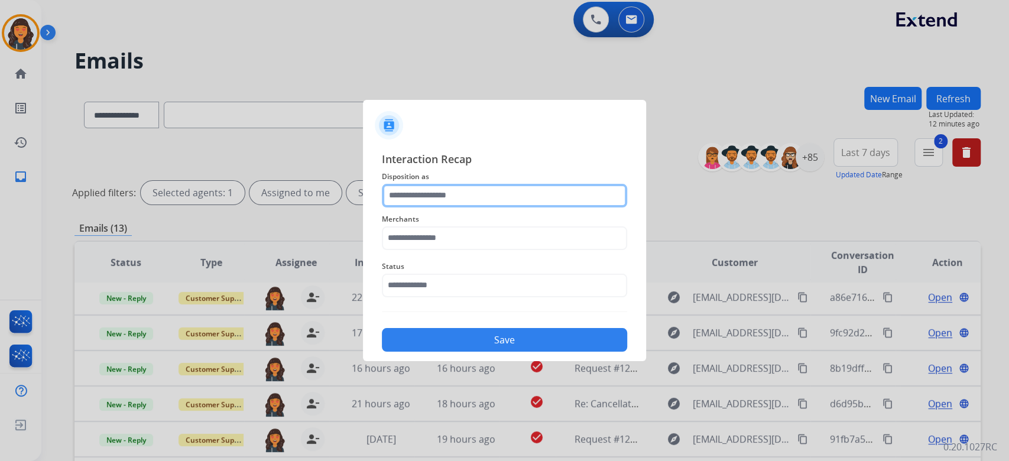
click at [468, 203] on input "text" at bounding box center [504, 196] width 245 height 24
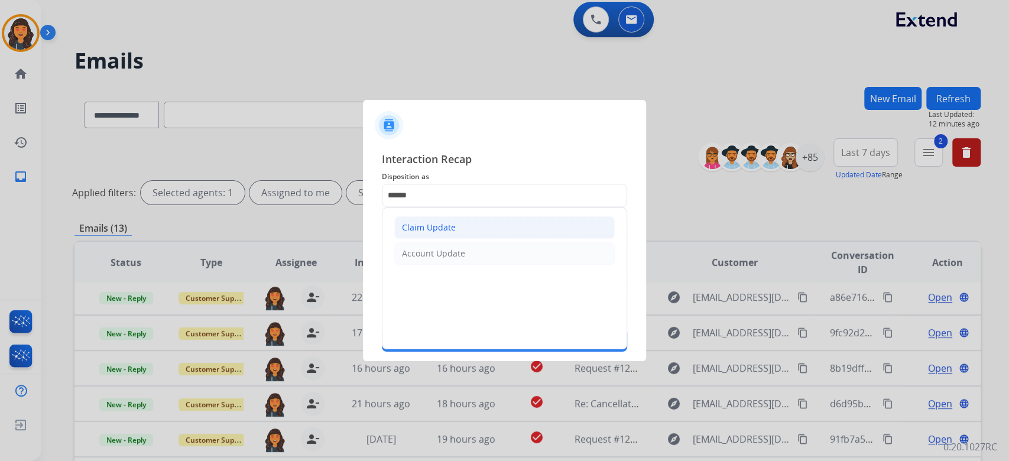
click at [462, 234] on li "Claim Update" at bounding box center [504, 227] width 221 height 22
type input "**********"
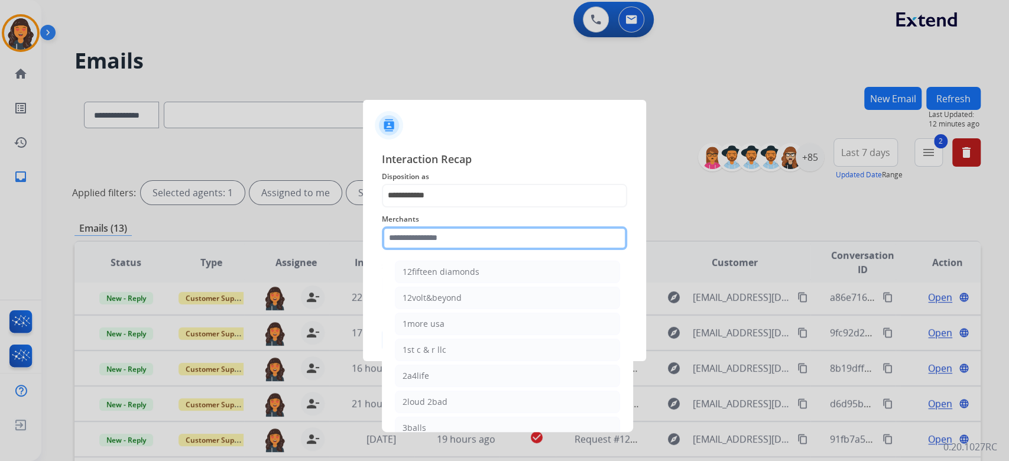
click at [462, 234] on input "text" at bounding box center [504, 238] width 245 height 24
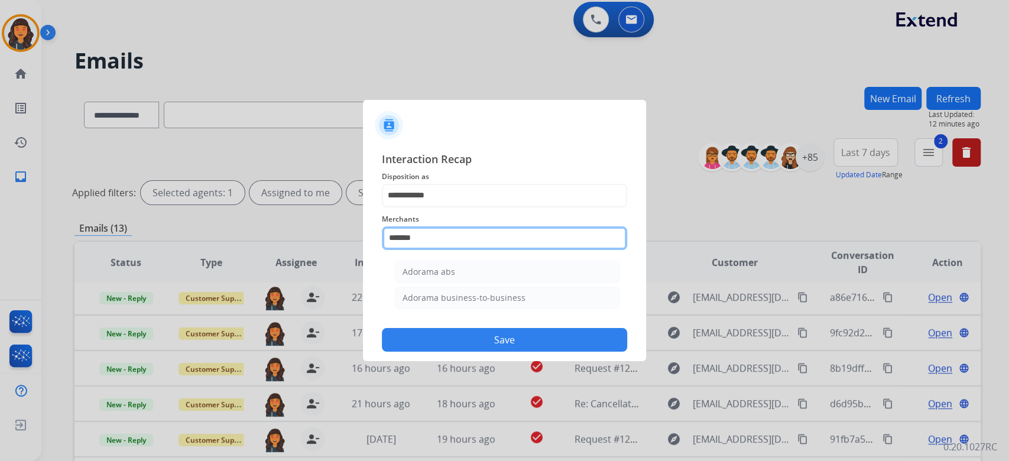
type input "**********"
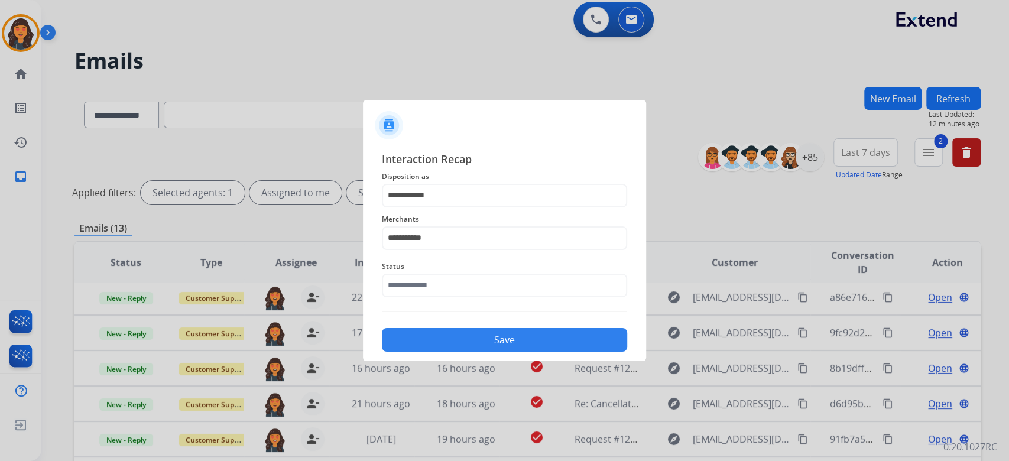
click at [425, 269] on span "Status" at bounding box center [504, 267] width 245 height 14
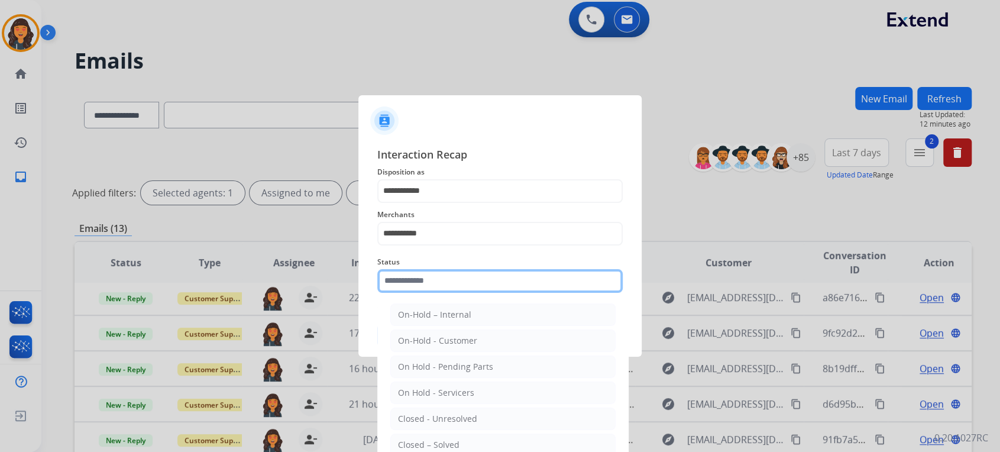
click at [423, 278] on input "text" at bounding box center [499, 281] width 245 height 24
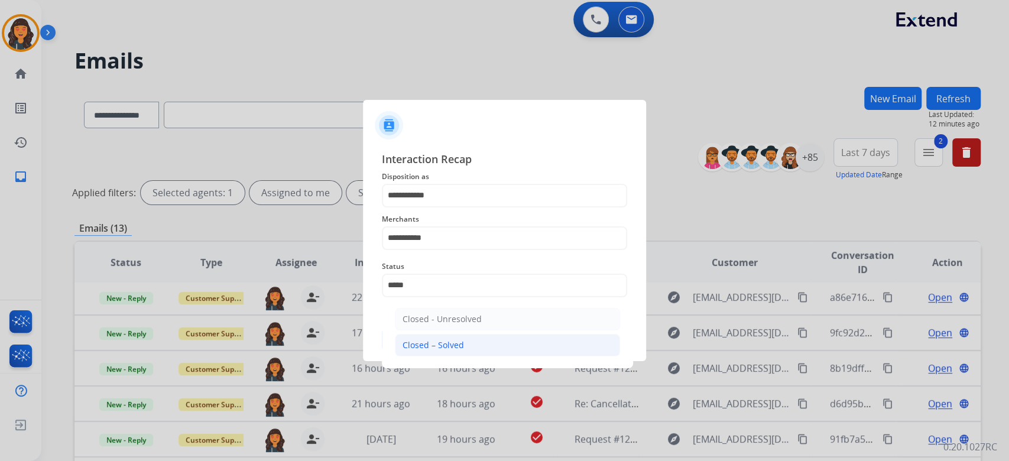
click at [434, 345] on div "Closed – Solved" at bounding box center [433, 345] width 61 height 12
type input "**********"
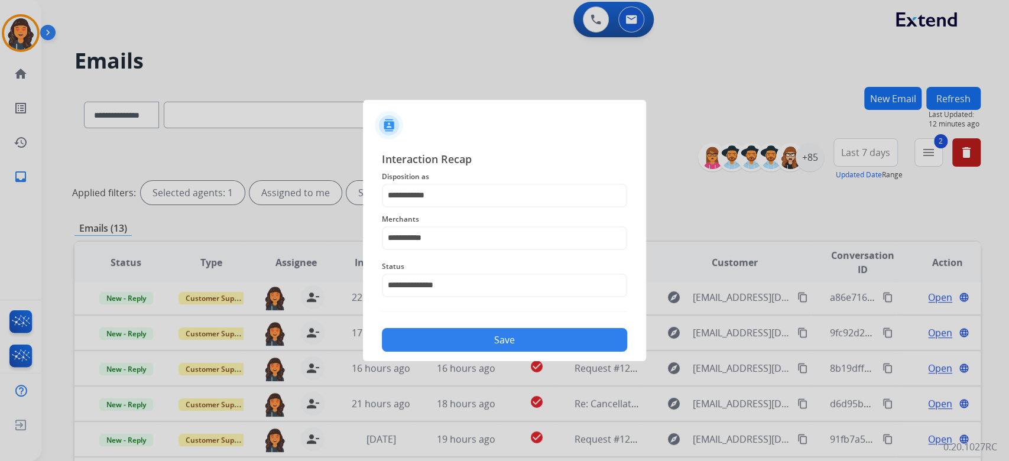
click at [434, 345] on button "Save" at bounding box center [504, 340] width 245 height 24
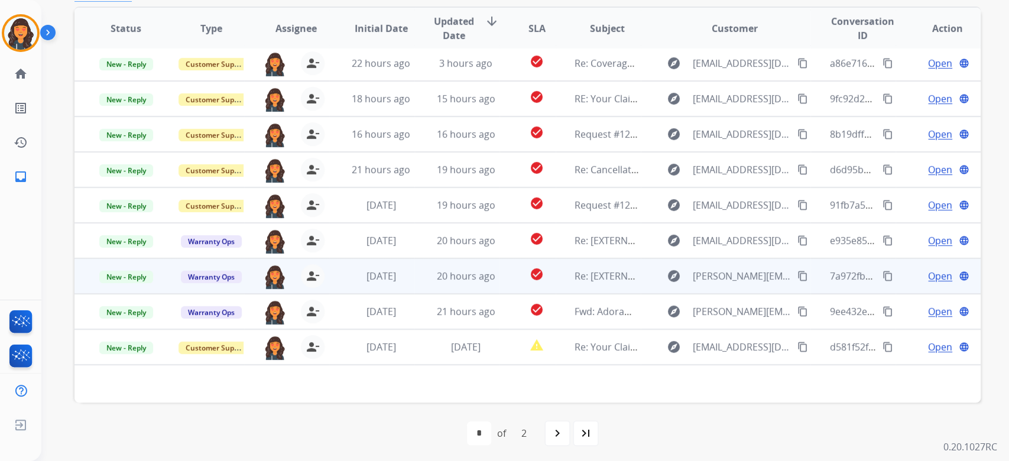
scroll to position [239, 0]
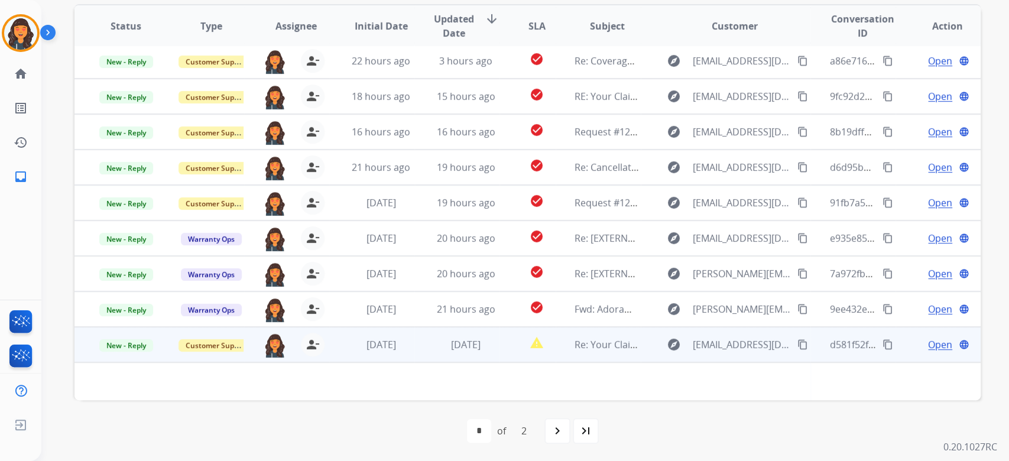
click at [595, 353] on td "Re: Your Claim with Extend" at bounding box center [598, 344] width 85 height 35
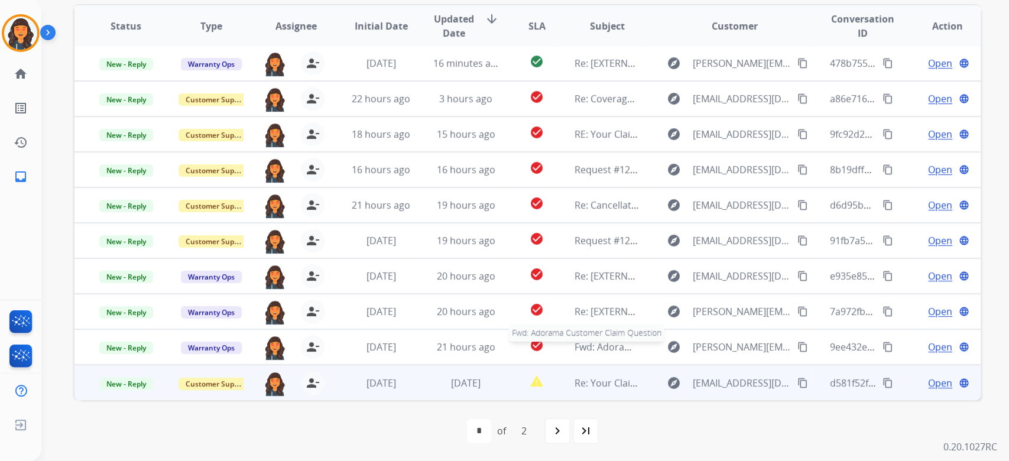
scroll to position [1, 0]
click at [617, 384] on span "Re: Your Claim with Extend" at bounding box center [634, 383] width 119 height 13
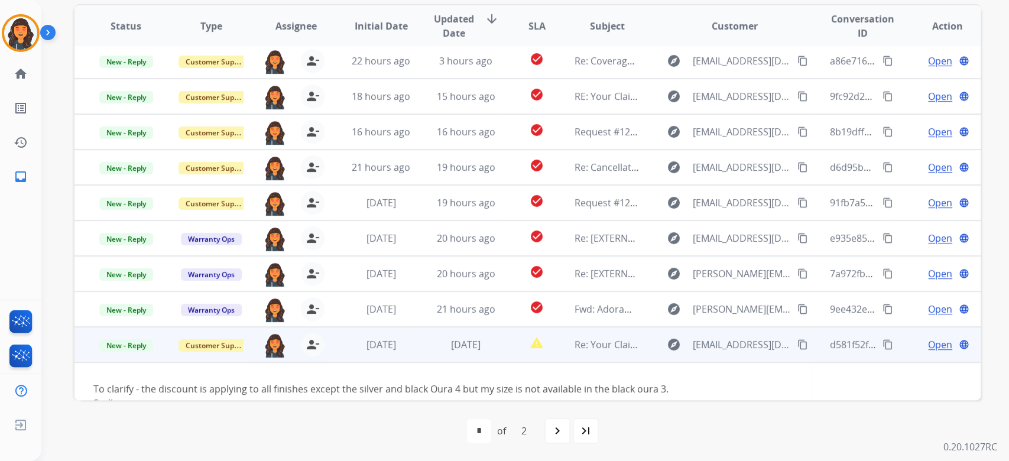
scroll to position [124, 0]
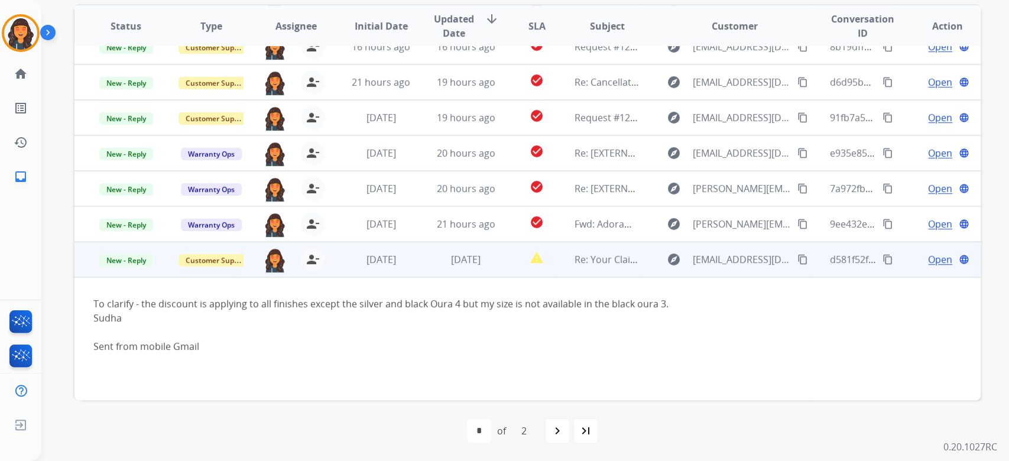
click at [928, 252] on span "Open" at bounding box center [940, 259] width 24 height 14
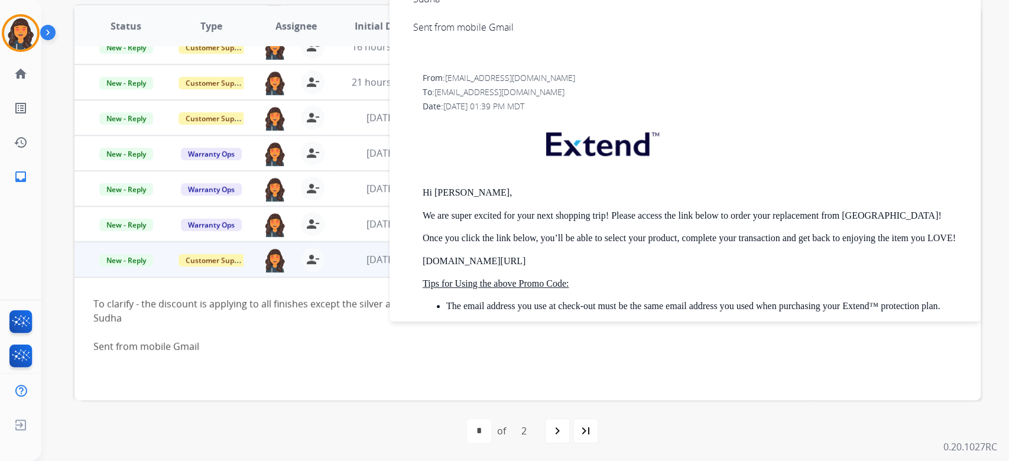
scroll to position [315, 0]
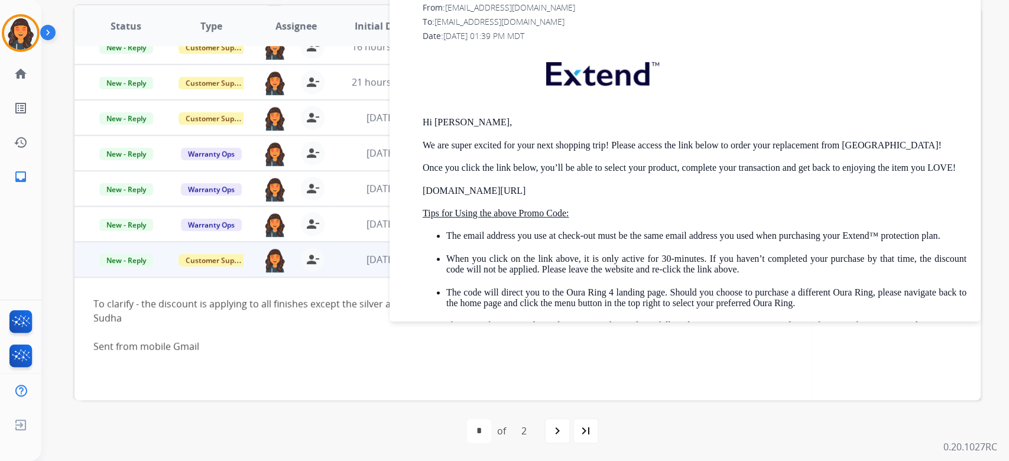
click at [494, 196] on p "[DOMAIN_NAME][URL]" at bounding box center [695, 191] width 544 height 11
copy p "[DOMAIN_NAME][URL]"
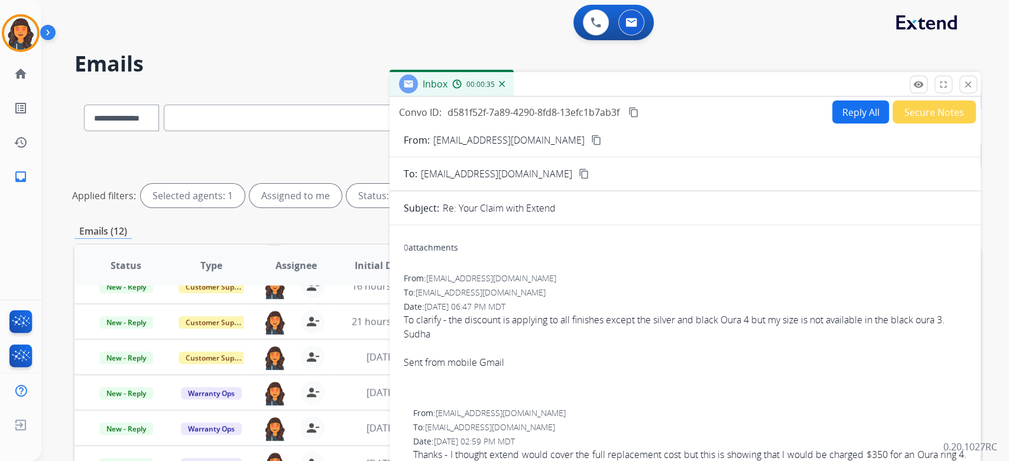
scroll to position [0, 0]
click at [591, 141] on mat-icon "content_copy" at bounding box center [596, 140] width 11 height 11
drag, startPoint x: 854, startPoint y: 99, endPoint x: 853, endPoint y: 106, distance: 7.2
click at [854, 99] on div "Convo ID: d581f52f-7a89-4290-8fd8-13efc1b7ab3f content_copy Reply All Secure No…" at bounding box center [685, 326] width 591 height 459
click at [850, 111] on button "Reply All" at bounding box center [860, 112] width 57 height 23
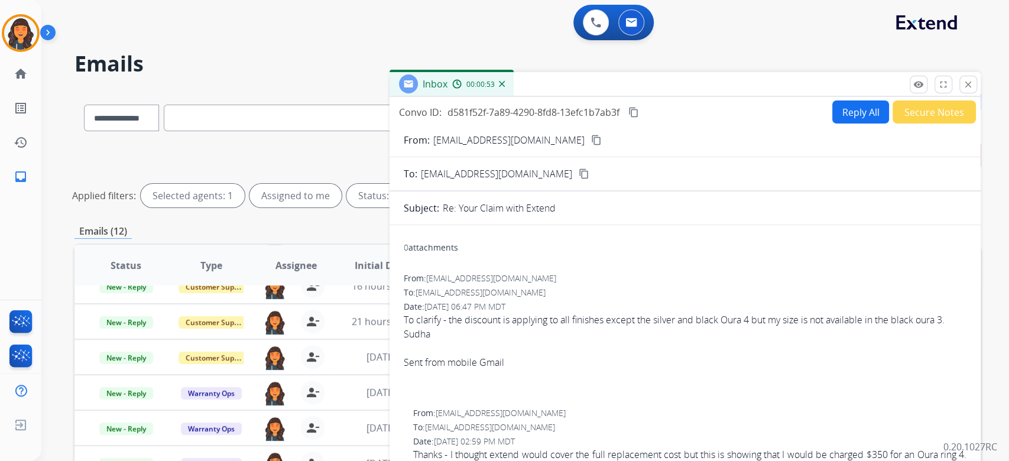
select select "**********"
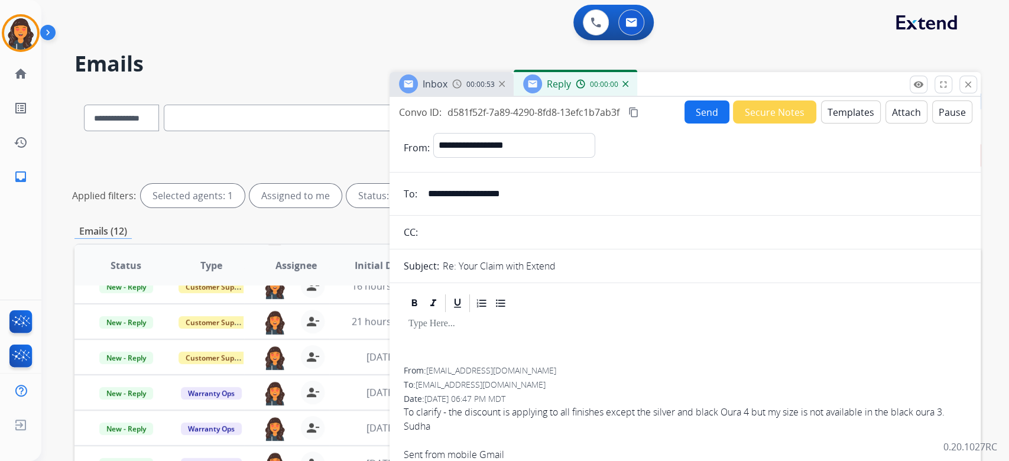
click at [850, 111] on button "Templates" at bounding box center [851, 112] width 60 height 23
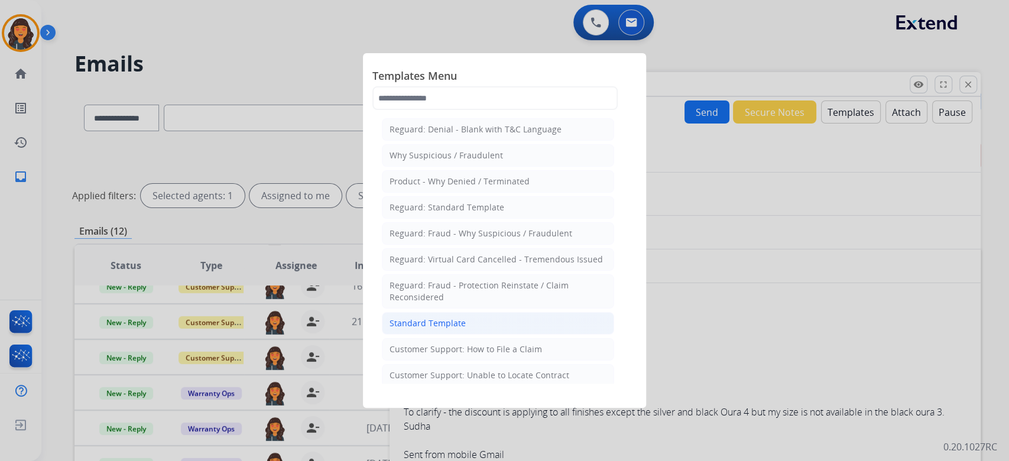
click at [499, 312] on li "Standard Template" at bounding box center [498, 323] width 232 height 22
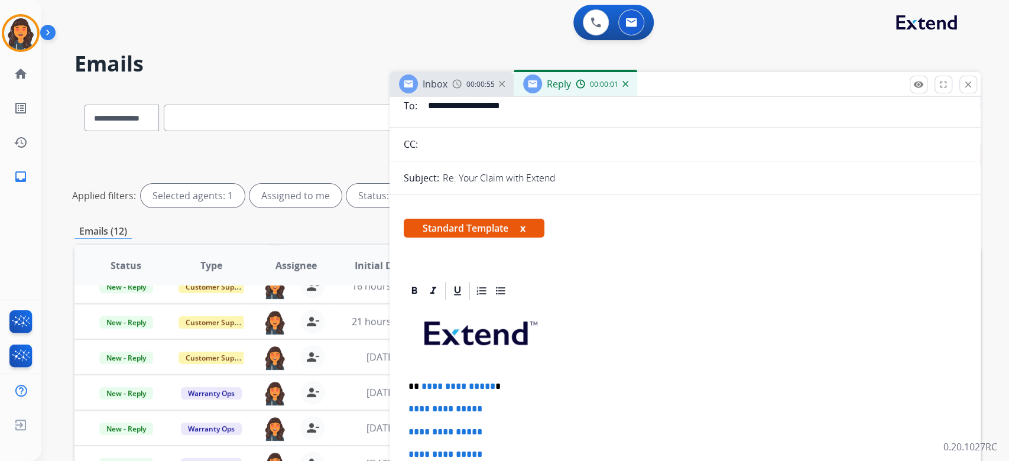
scroll to position [237, 0]
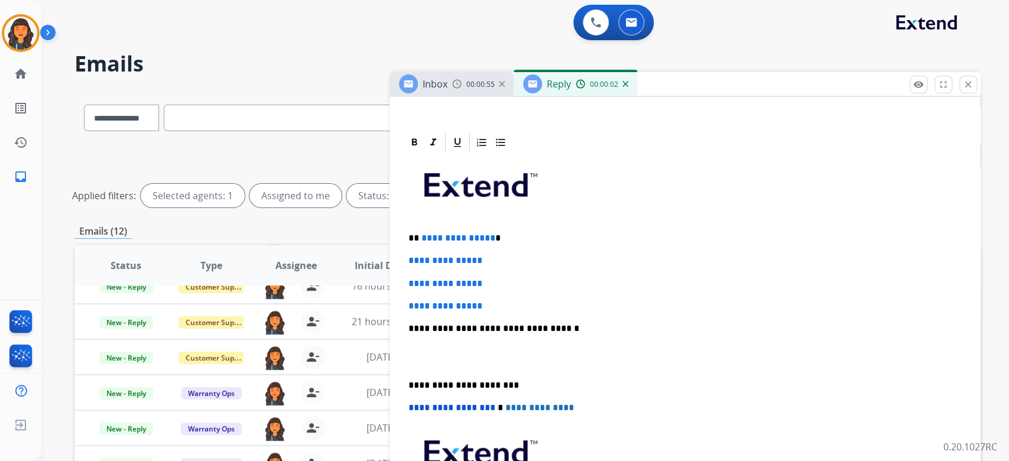
click at [514, 303] on p "**********" at bounding box center [685, 306] width 553 height 11
drag, startPoint x: 514, startPoint y: 303, endPoint x: 403, endPoint y: 237, distance: 129.6
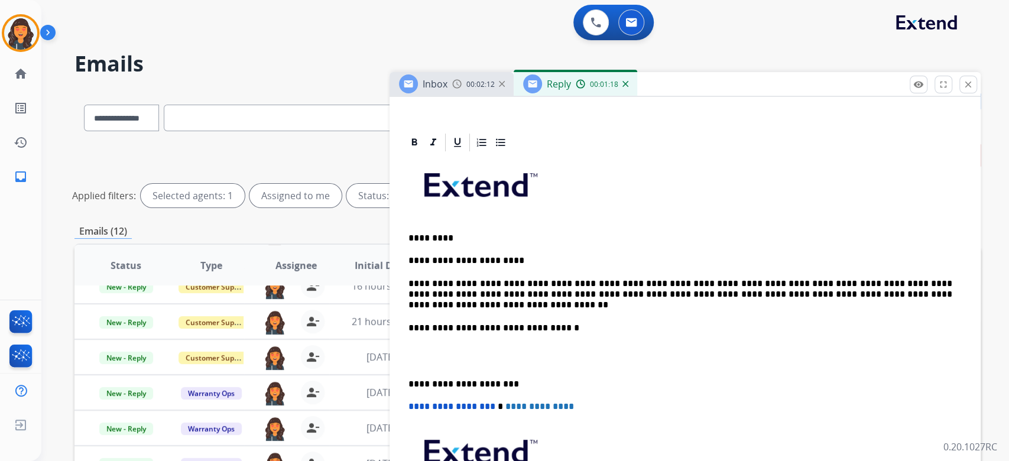
click at [409, 235] on p "*********" at bounding box center [681, 238] width 544 height 11
click at [458, 241] on p "*********" at bounding box center [681, 238] width 544 height 11
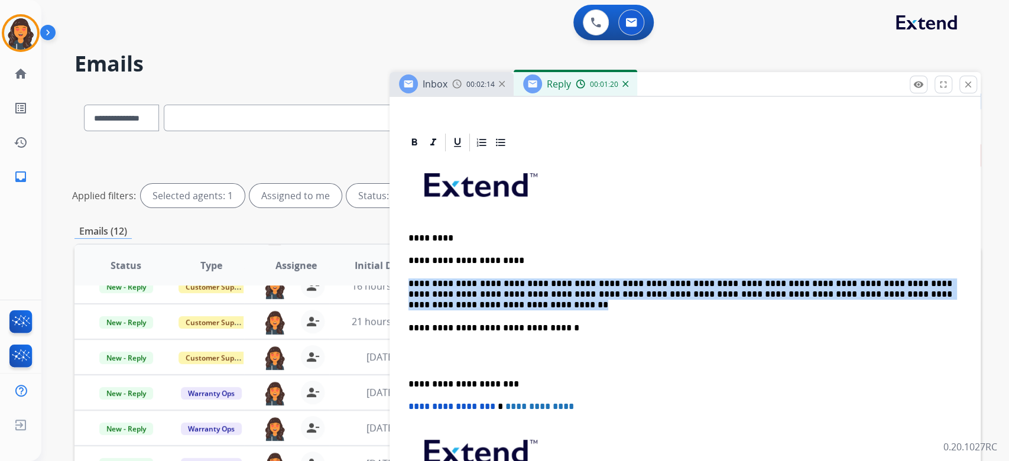
drag, startPoint x: 459, startPoint y: 300, endPoint x: 400, endPoint y: 283, distance: 61.7
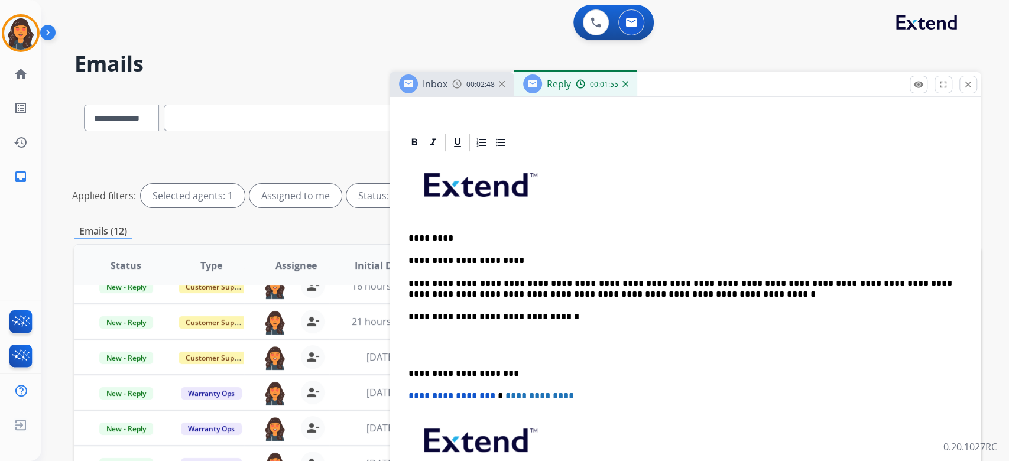
click at [438, 335] on p at bounding box center [685, 346] width 553 height 22
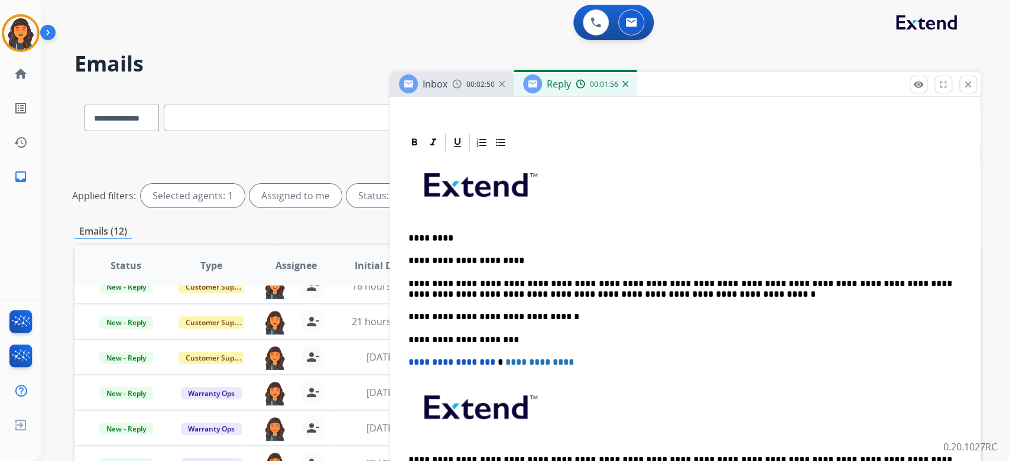
scroll to position [0, 0]
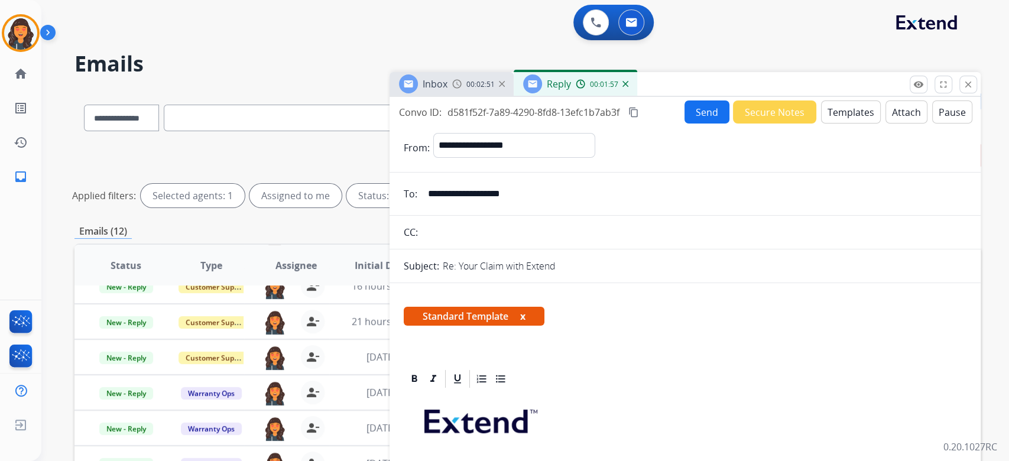
click at [634, 111] on mat-icon "content_copy" at bounding box center [633, 112] width 11 height 11
click at [712, 113] on button "Send" at bounding box center [707, 112] width 45 height 23
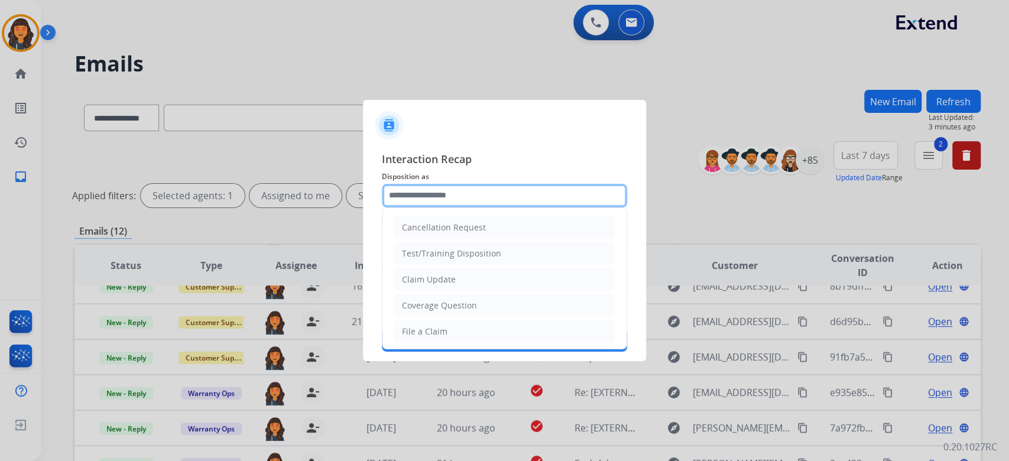
click at [502, 195] on input "text" at bounding box center [504, 196] width 245 height 24
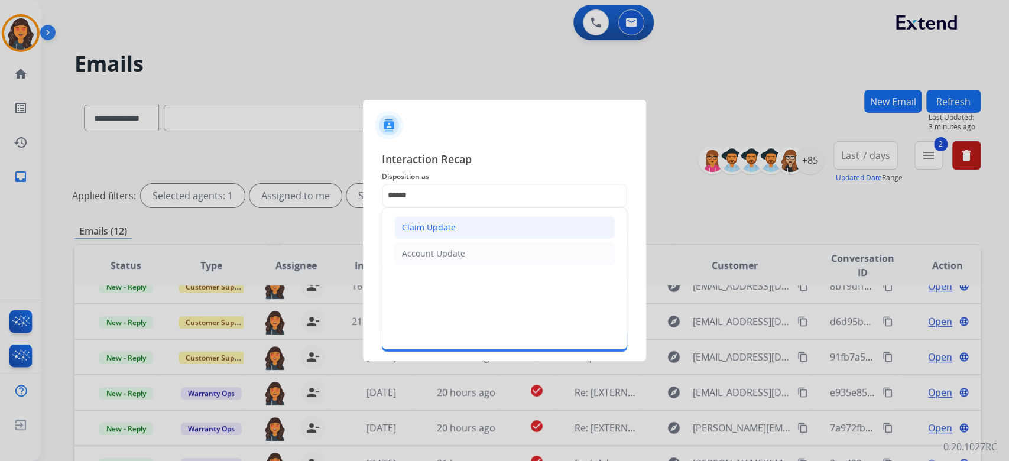
click at [471, 228] on li "Claim Update" at bounding box center [504, 227] width 221 height 22
type input "**********"
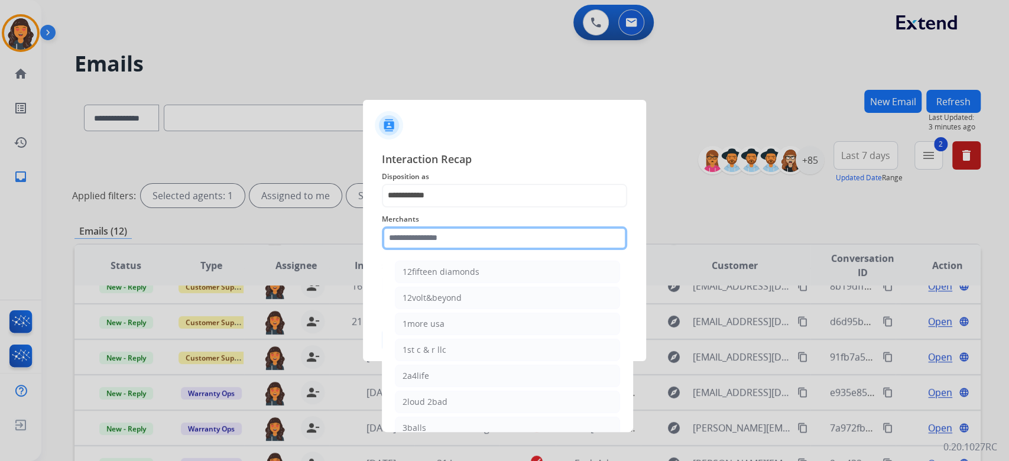
click at [471, 228] on input "text" at bounding box center [504, 238] width 245 height 24
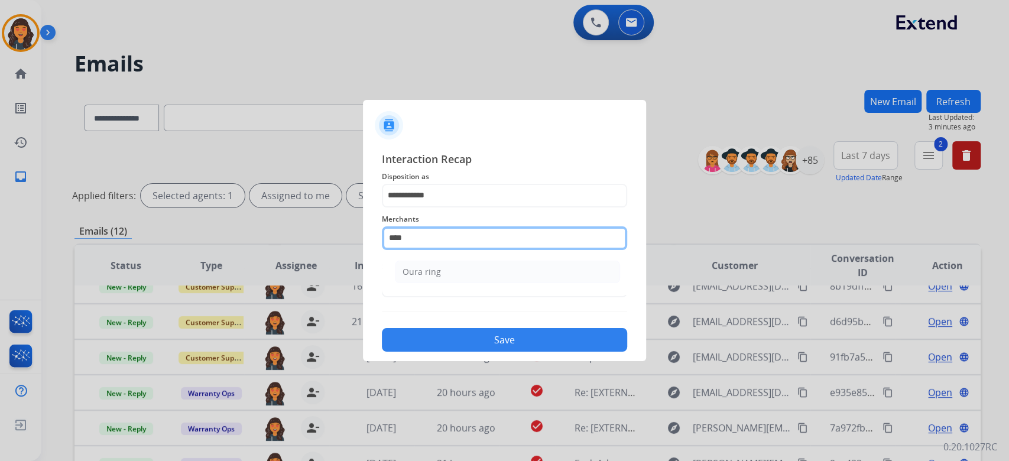
type input "*********"
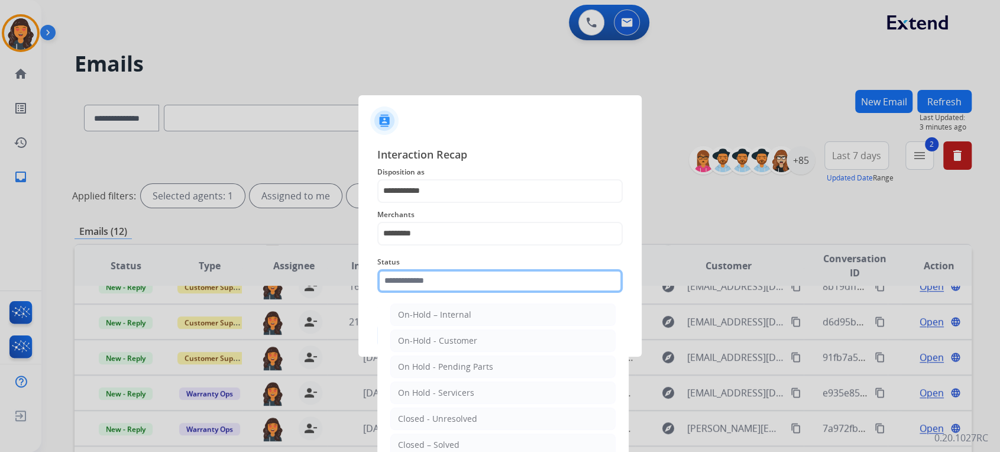
click at [430, 286] on input "text" at bounding box center [499, 281] width 245 height 24
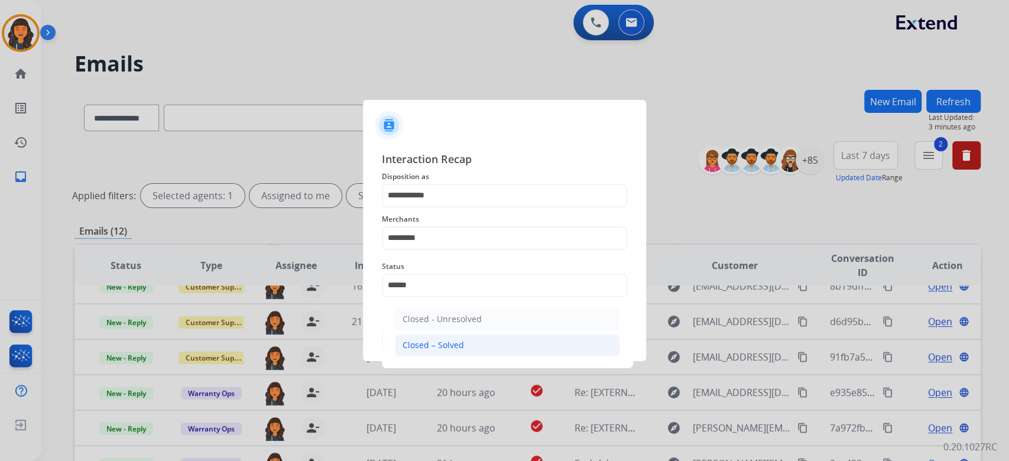
click at [425, 350] on div "Closed – Solved" at bounding box center [433, 345] width 61 height 12
type input "**********"
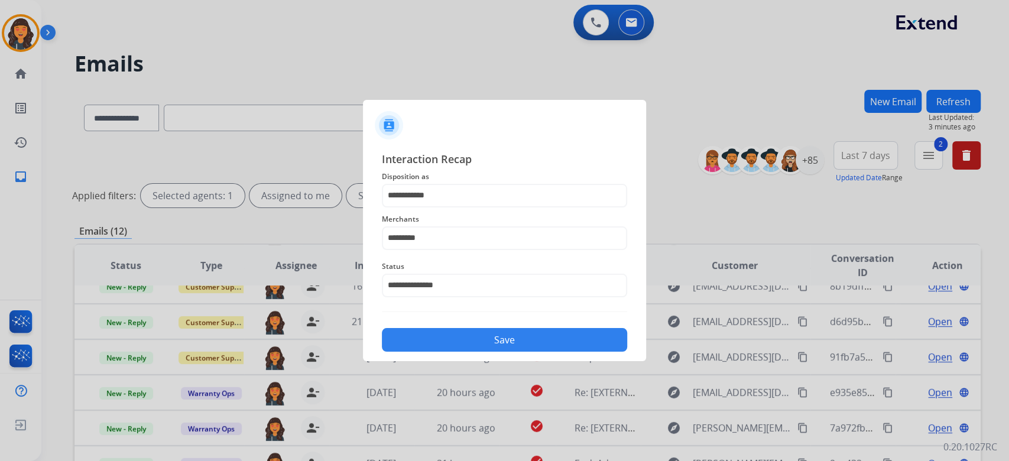
click at [425, 350] on button "Save" at bounding box center [504, 340] width 245 height 24
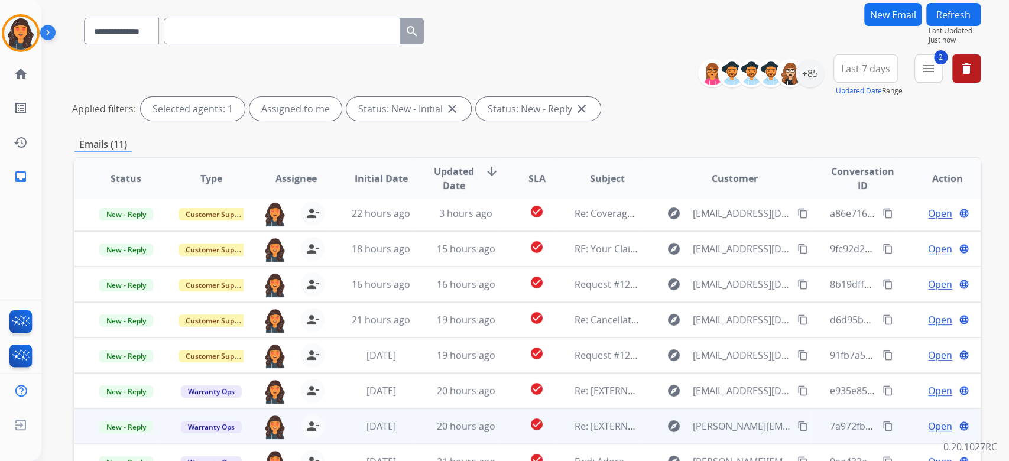
scroll to position [239, 0]
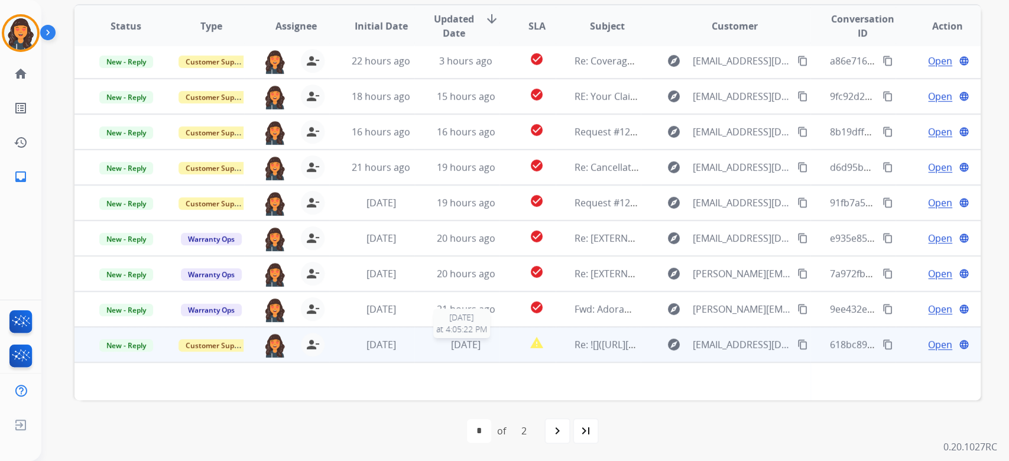
click at [489, 351] on div "[DATE]" at bounding box center [466, 345] width 66 height 14
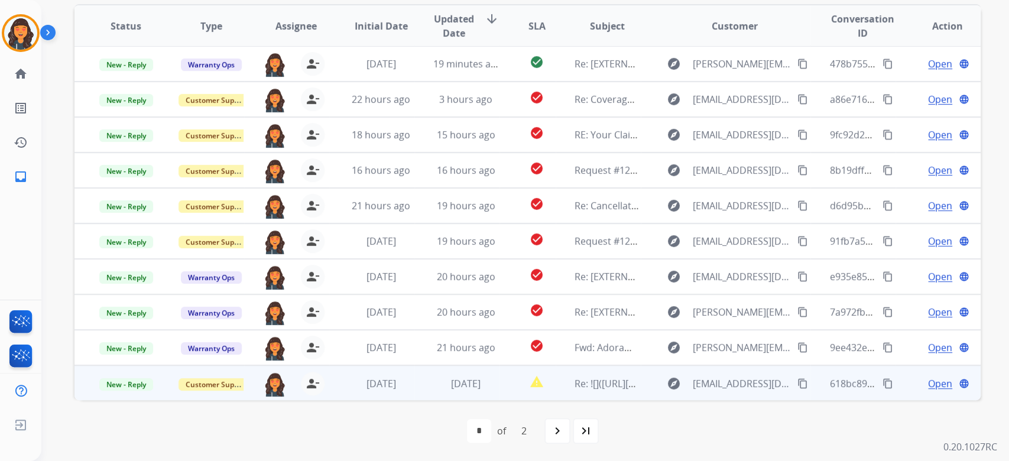
click at [481, 371] on td "[DATE]" at bounding box center [456, 382] width 85 height 35
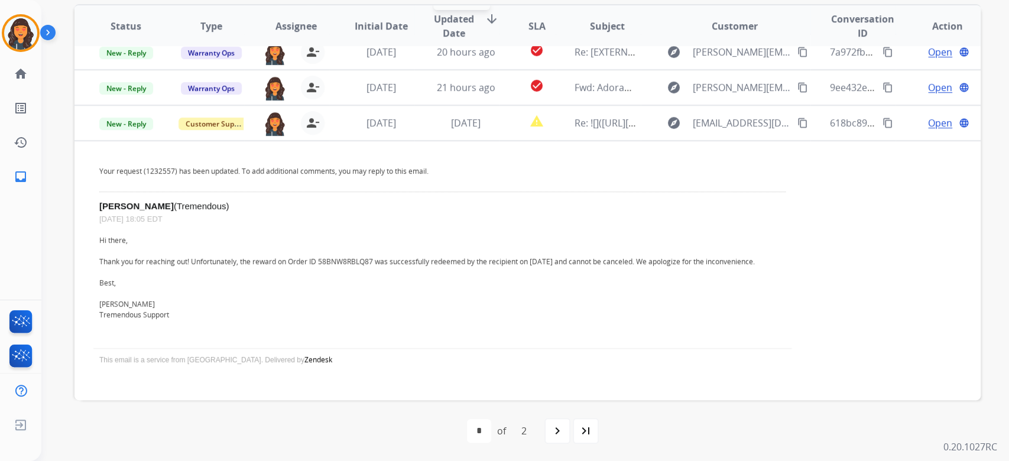
scroll to position [273, 0]
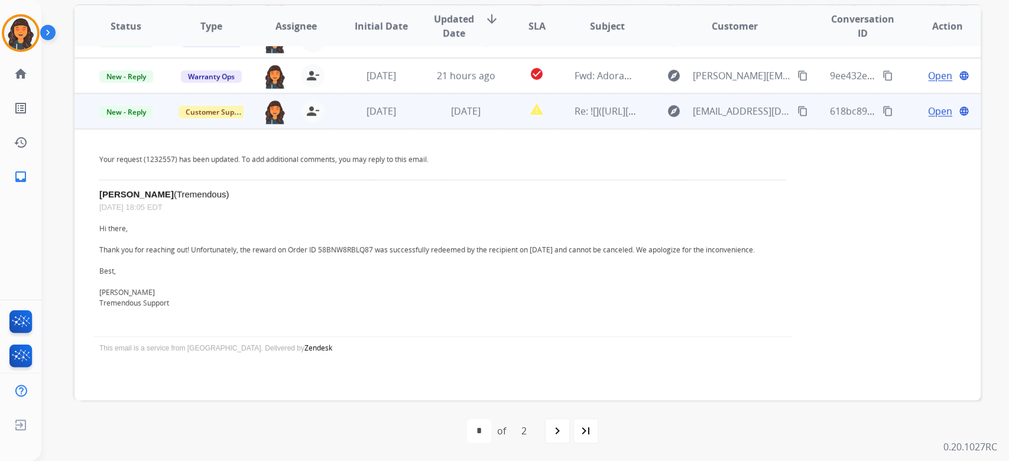
click at [928, 114] on span "Open" at bounding box center [940, 111] width 24 height 14
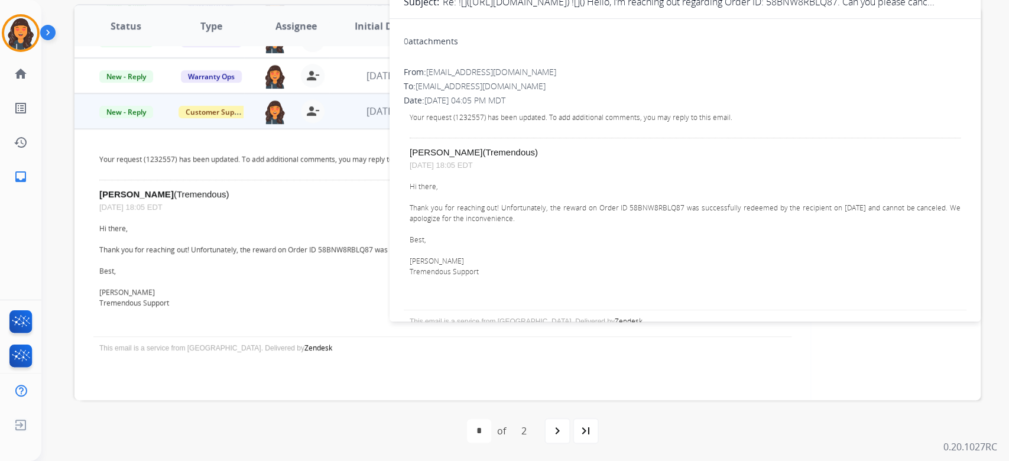
scroll to position [0, 0]
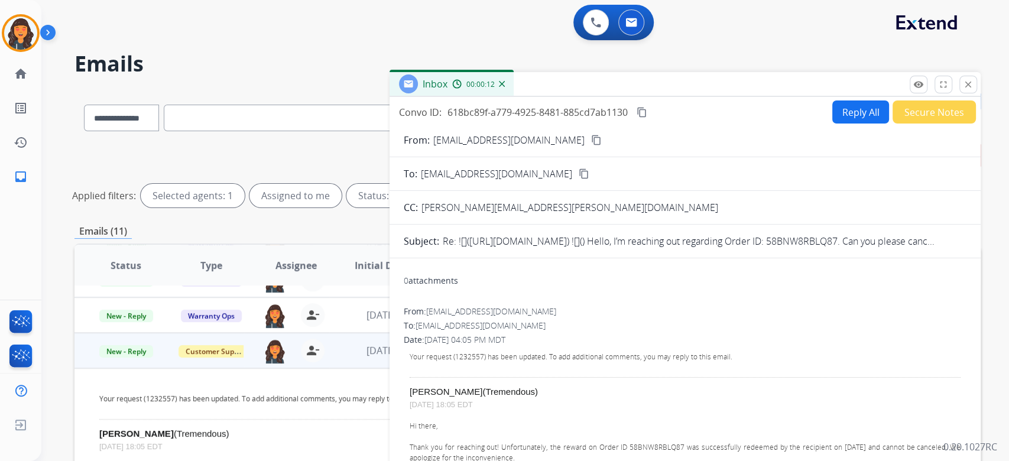
click at [647, 110] on mat-icon "content_copy" at bounding box center [642, 112] width 11 height 11
click at [834, 114] on button "Reply All" at bounding box center [860, 112] width 57 height 23
select select "**********"
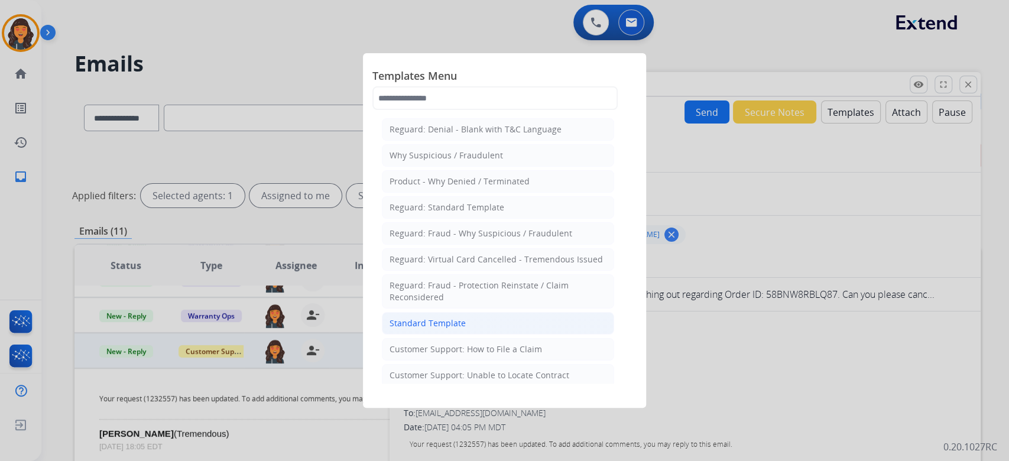
click at [463, 315] on li "Standard Template" at bounding box center [498, 323] width 232 height 22
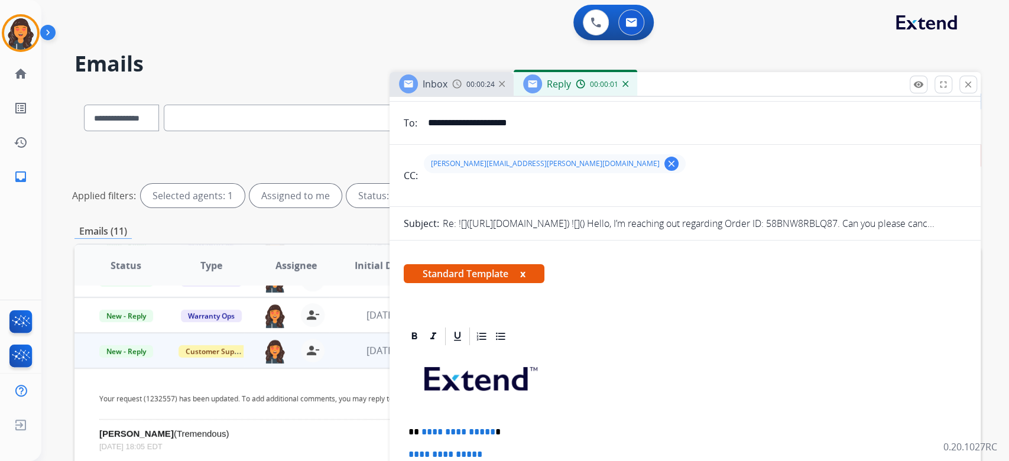
scroll to position [157, 0]
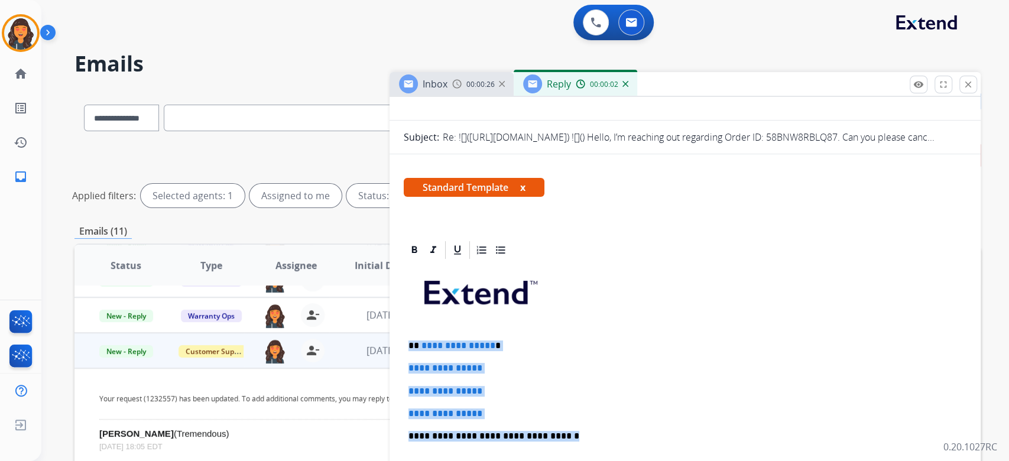
drag, startPoint x: 555, startPoint y: 430, endPoint x: 400, endPoint y: 342, distance: 178.2
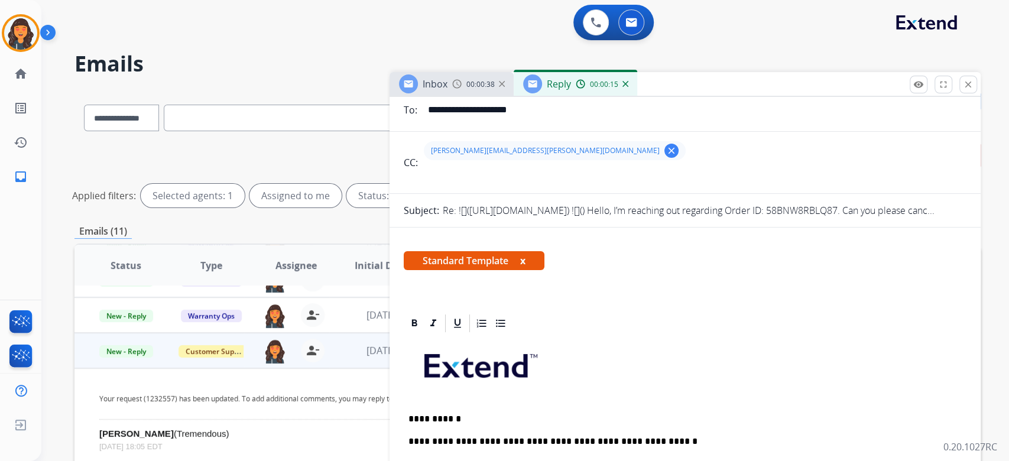
scroll to position [0, 0]
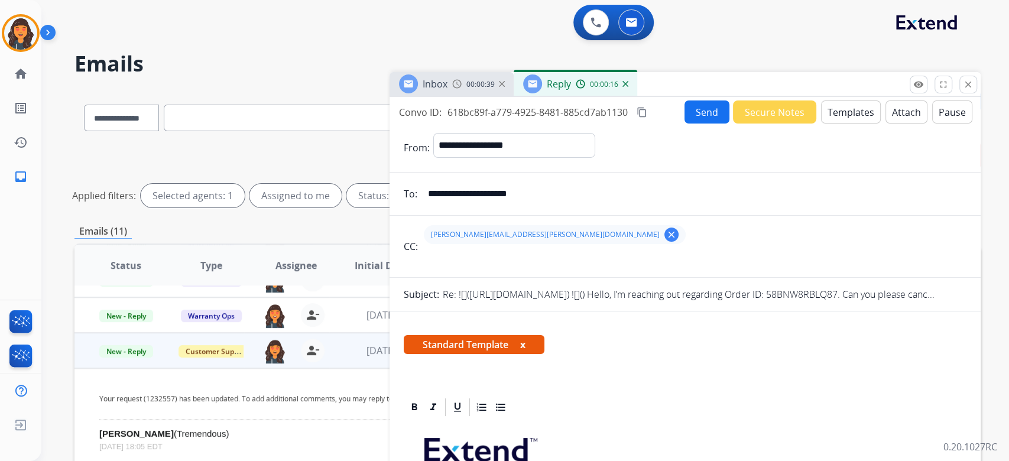
click at [703, 113] on button "Send" at bounding box center [707, 112] width 45 height 23
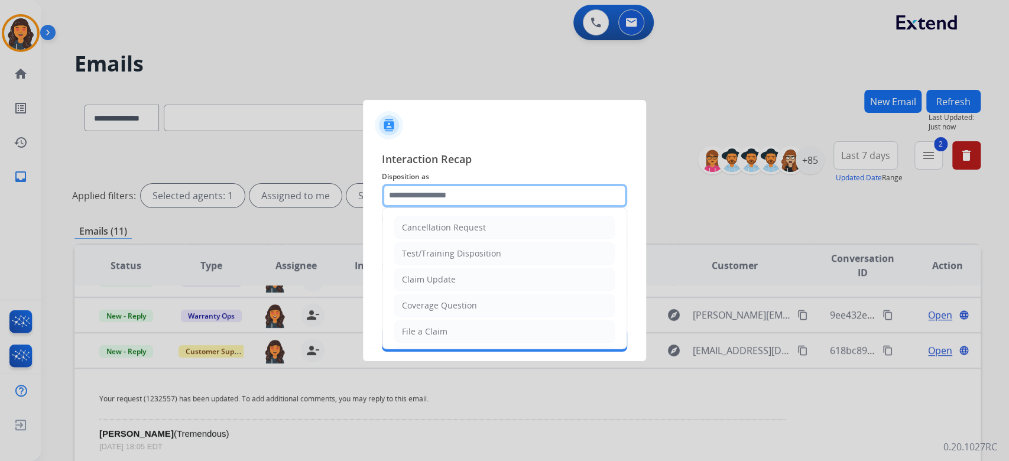
click at [476, 201] on input "text" at bounding box center [504, 196] width 245 height 24
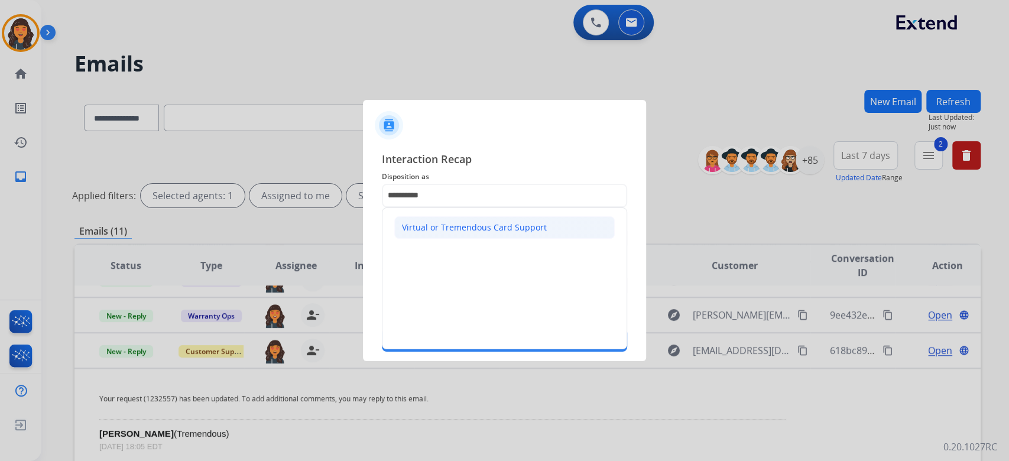
click at [491, 223] on div "Virtual or Tremendous Card Support" at bounding box center [474, 228] width 145 height 12
type input "**********"
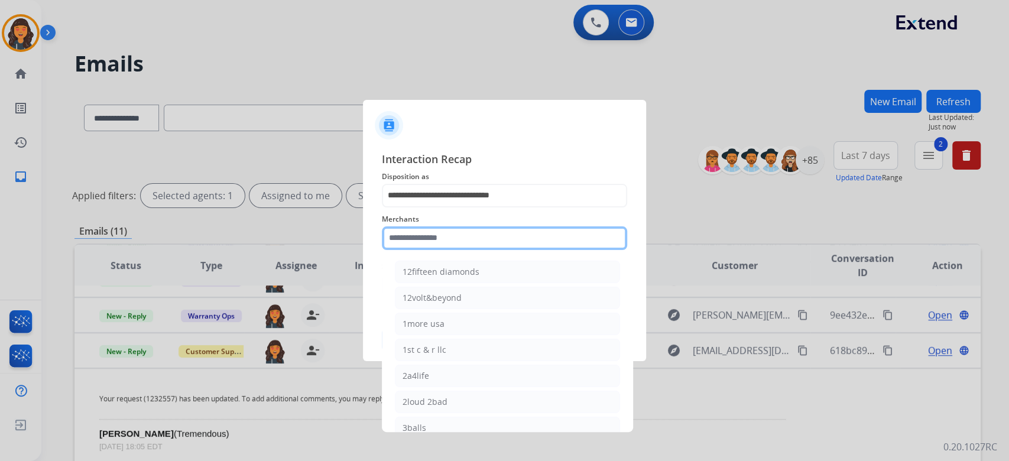
click at [490, 228] on input "text" at bounding box center [504, 238] width 245 height 24
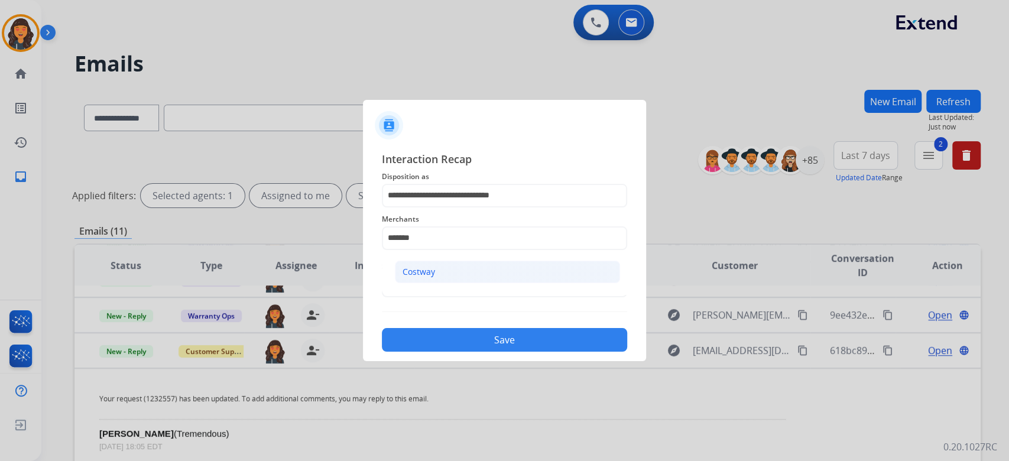
click at [435, 273] on li "Costway" at bounding box center [507, 272] width 225 height 22
type input "*******"
click at [435, 273] on span "Status" at bounding box center [504, 267] width 245 height 14
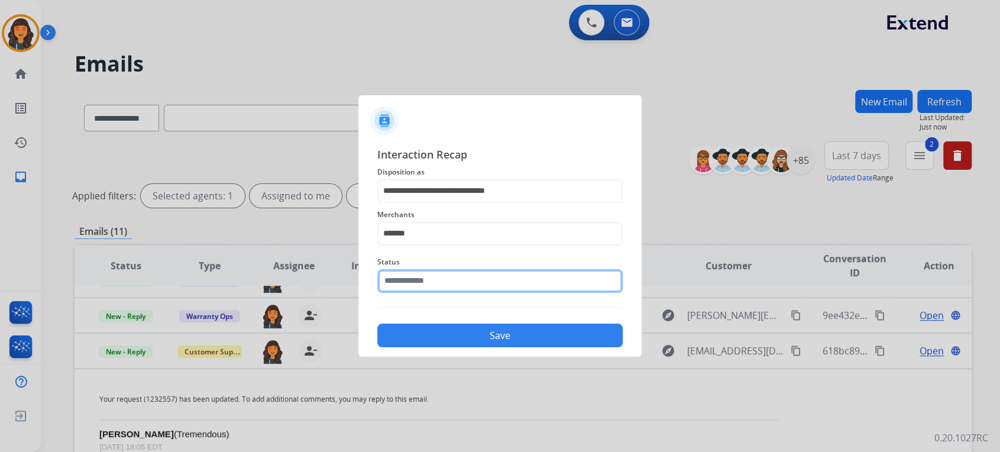
click at [430, 280] on input "text" at bounding box center [499, 281] width 245 height 24
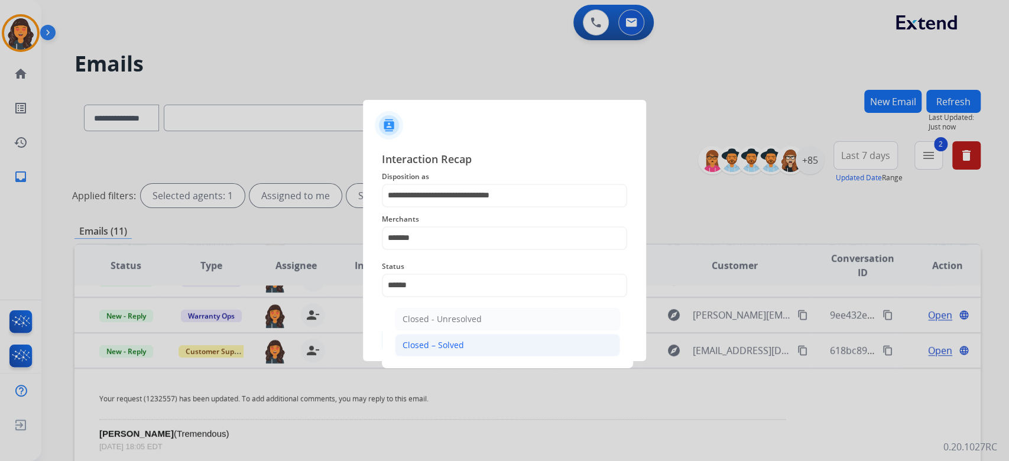
click at [420, 343] on div "Closed – Solved" at bounding box center [433, 345] width 61 height 12
type input "**********"
click at [420, 343] on button "Save" at bounding box center [504, 340] width 245 height 24
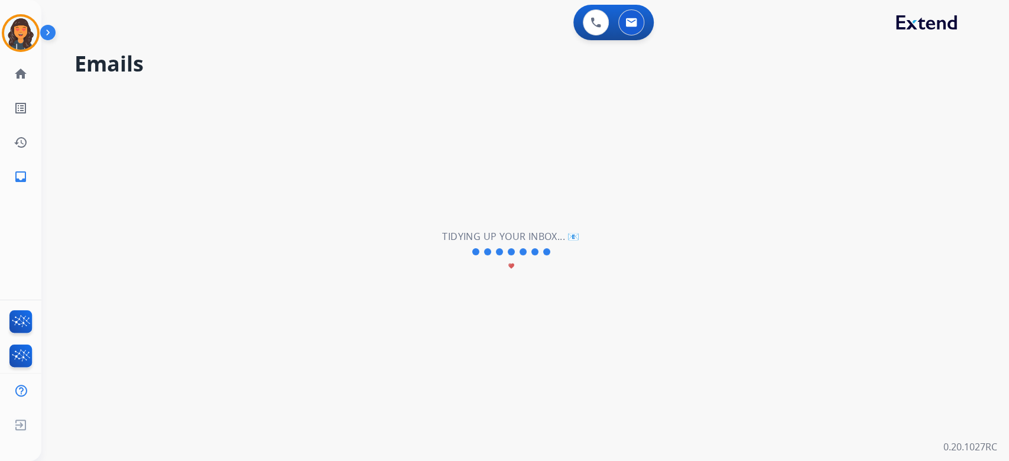
scroll to position [39, 0]
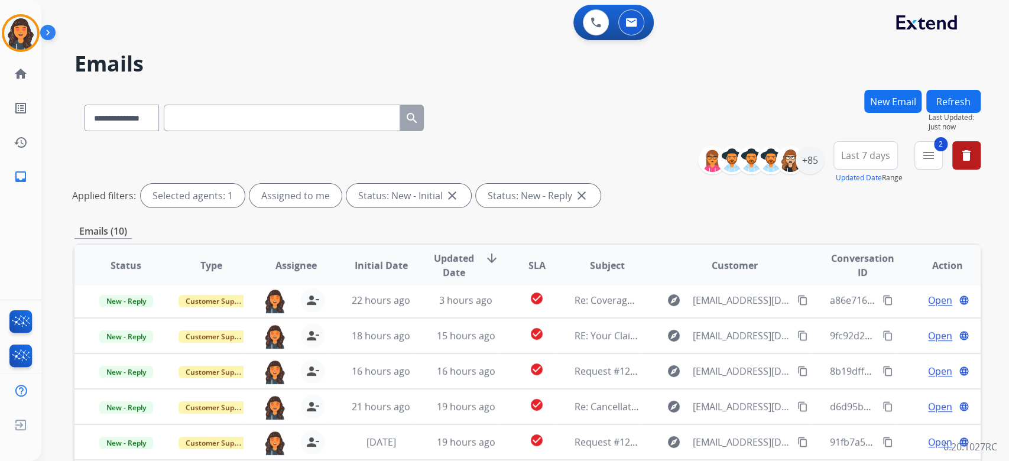
click at [241, 124] on input "text" at bounding box center [282, 118] width 237 height 27
paste input "**********"
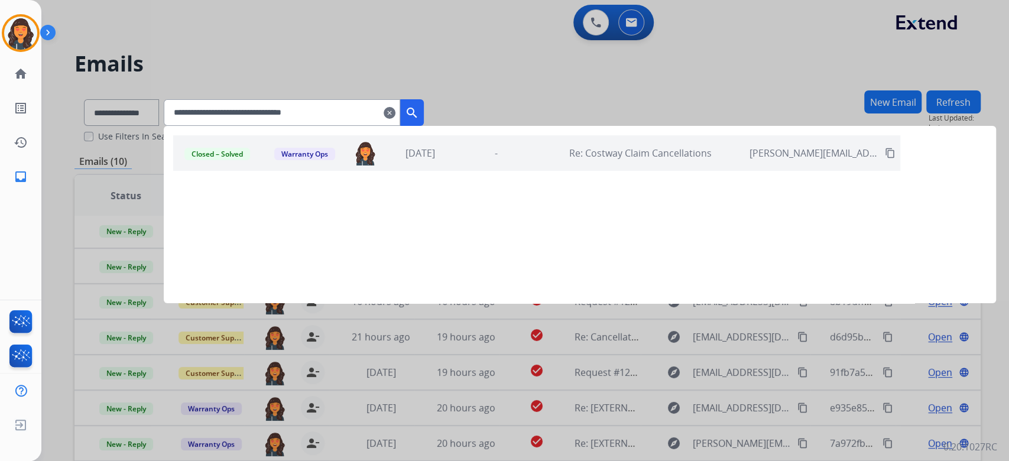
type input "**********"
click at [488, 153] on div "-" at bounding box center [496, 153] width 70 height 14
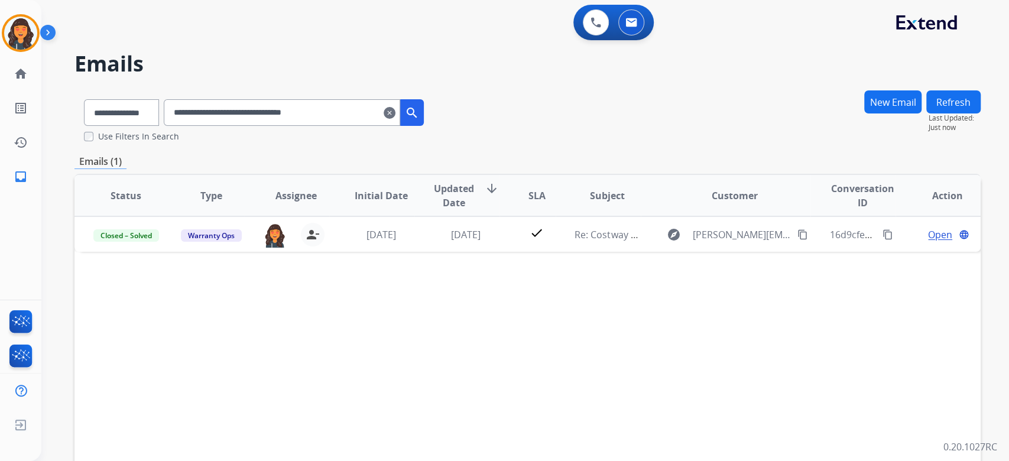
scroll to position [0, 0]
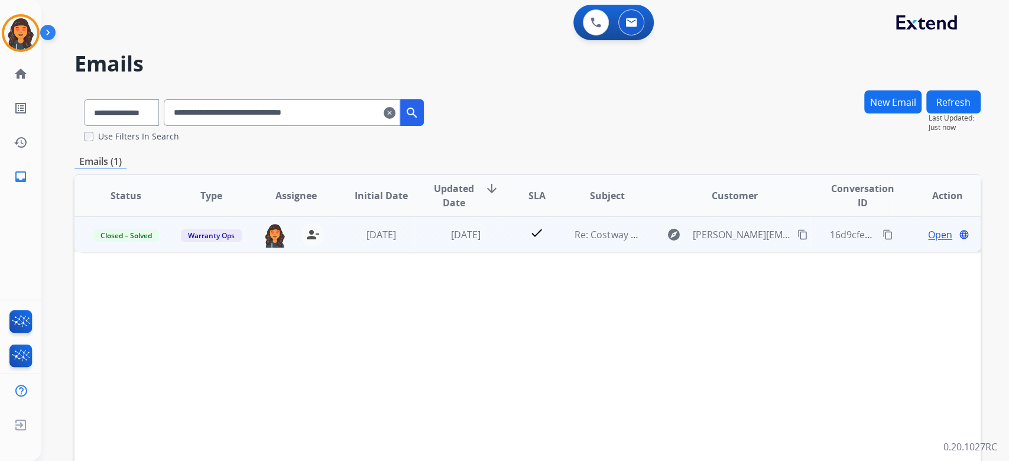
click at [928, 231] on span "Open" at bounding box center [940, 235] width 24 height 14
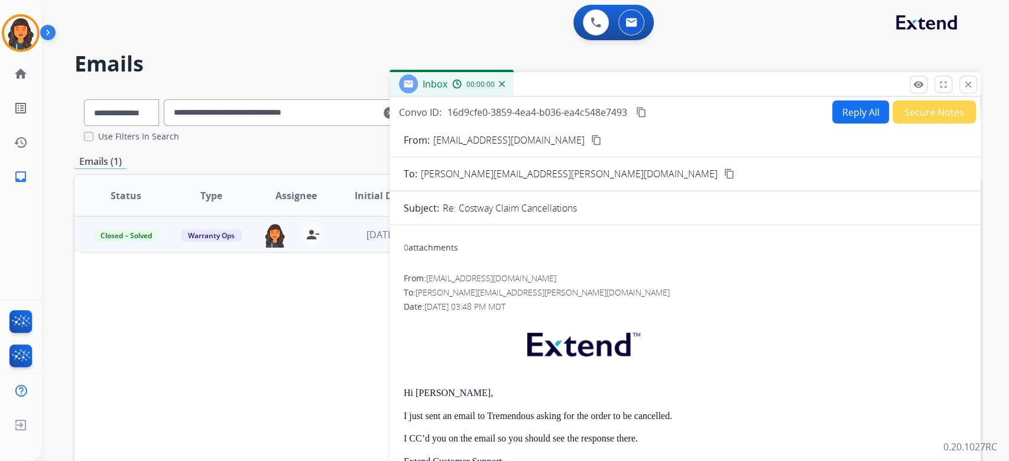
click at [843, 112] on button "Reply All" at bounding box center [860, 112] width 57 height 23
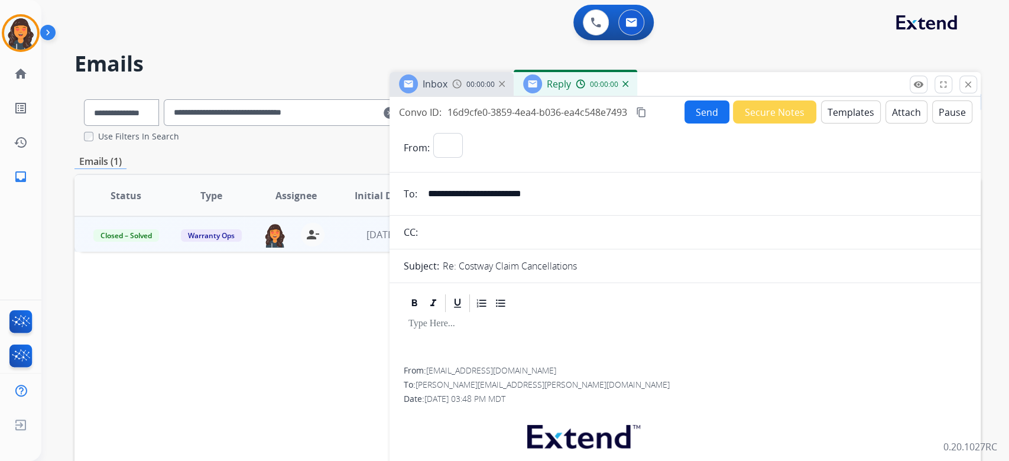
select select "**********"
click at [837, 114] on button "Templates" at bounding box center [851, 112] width 60 height 23
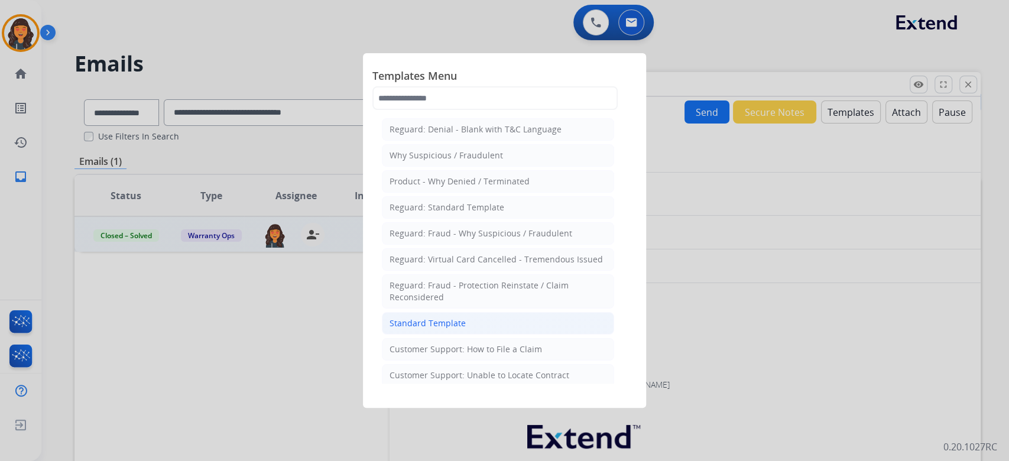
click at [427, 319] on div "Standard Template" at bounding box center [428, 324] width 76 height 12
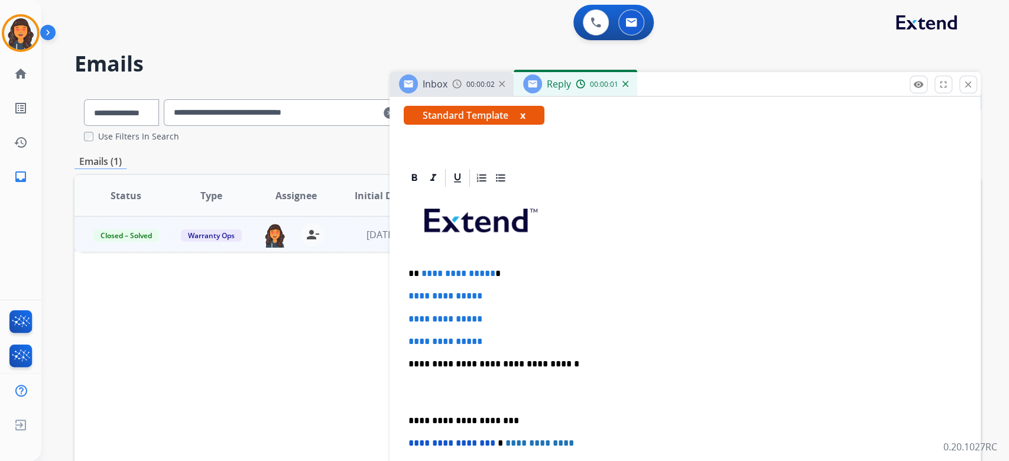
scroll to position [237, 0]
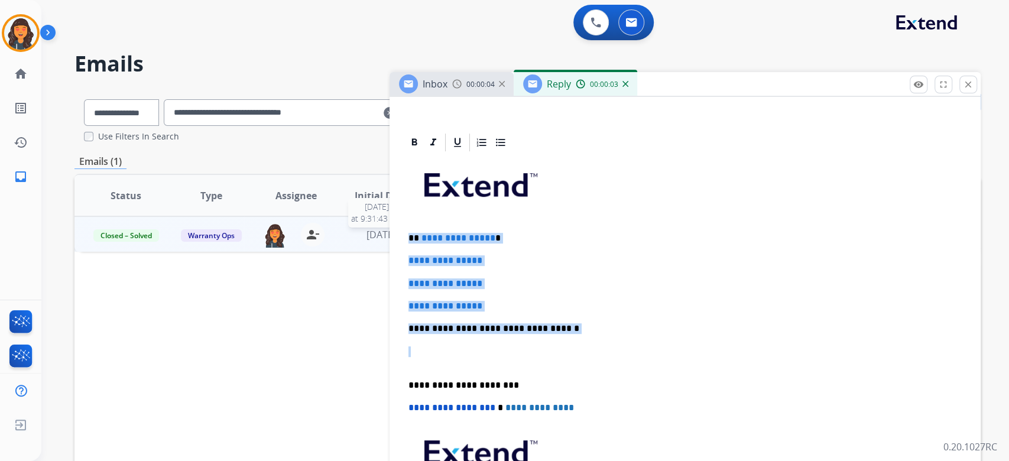
drag, startPoint x: 627, startPoint y: 343, endPoint x: 378, endPoint y: 229, distance: 274.1
click at [378, 229] on div "**********" at bounding box center [527, 361] width 906 height 542
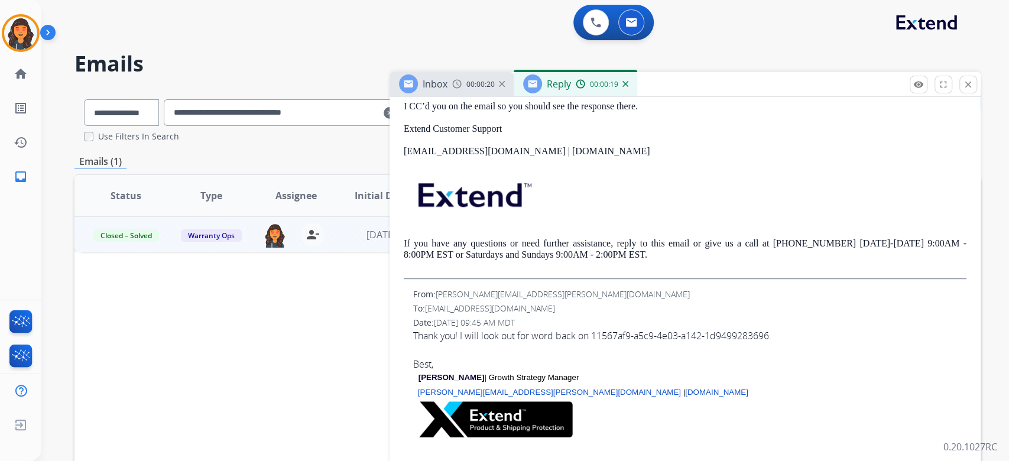
scroll to position [788, 0]
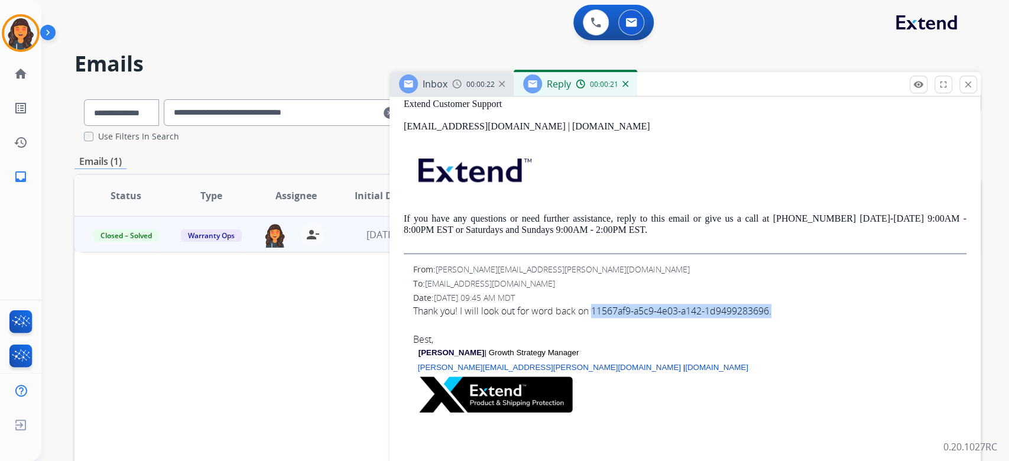
drag, startPoint x: 594, startPoint y: 310, endPoint x: 782, endPoint y: 310, distance: 188.6
click at [782, 310] on div "Thank you! I will look out for word back on 11567af9-a5c9-4e03-a142-1d949928369…" at bounding box center [689, 311] width 553 height 14
copy div "11567af9-a5c9-4e03-a142-1d9499283696."
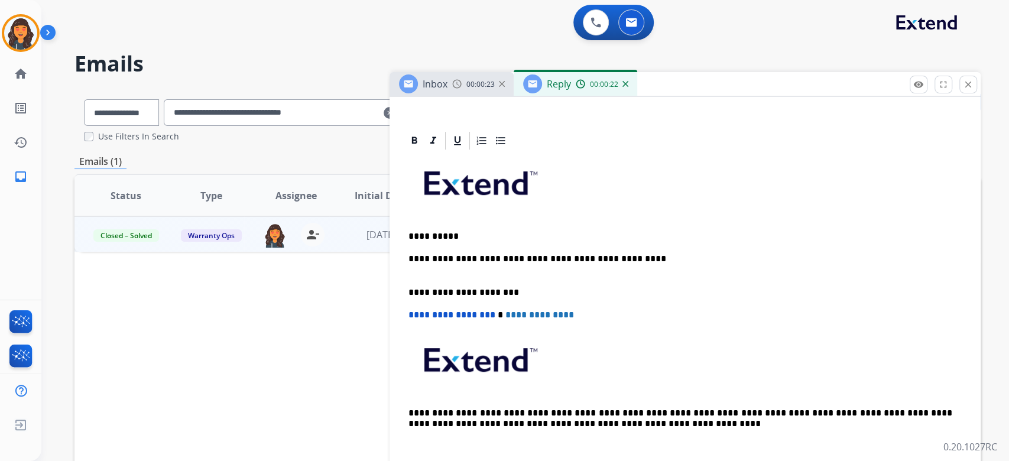
scroll to position [237, 0]
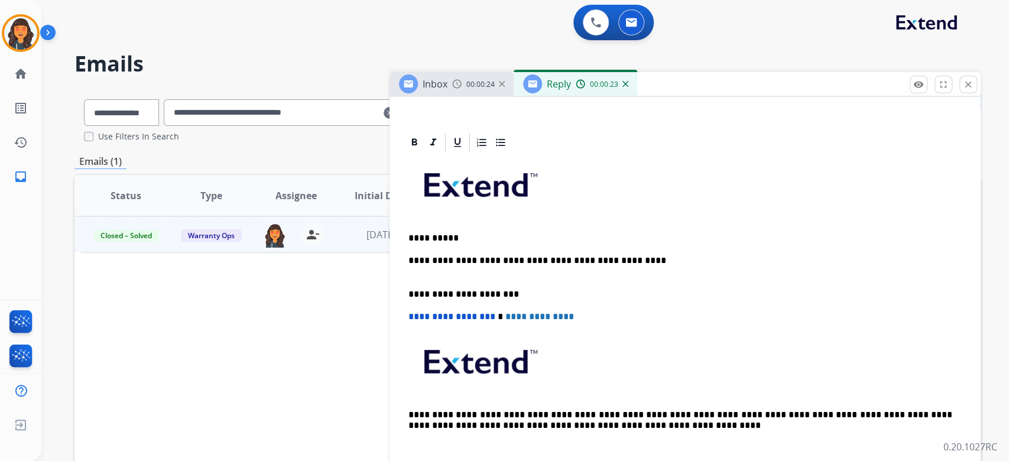
click at [666, 260] on p "**********" at bounding box center [681, 266] width 544 height 22
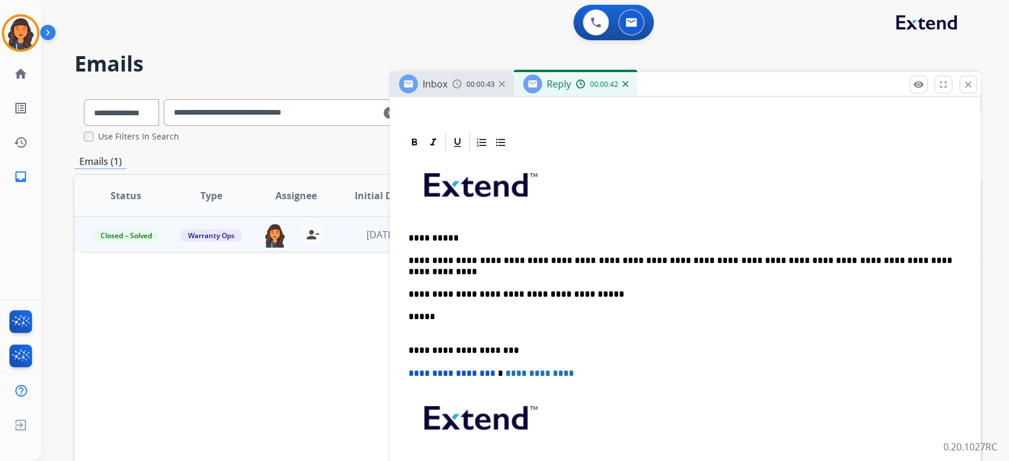
scroll to position [0, 0]
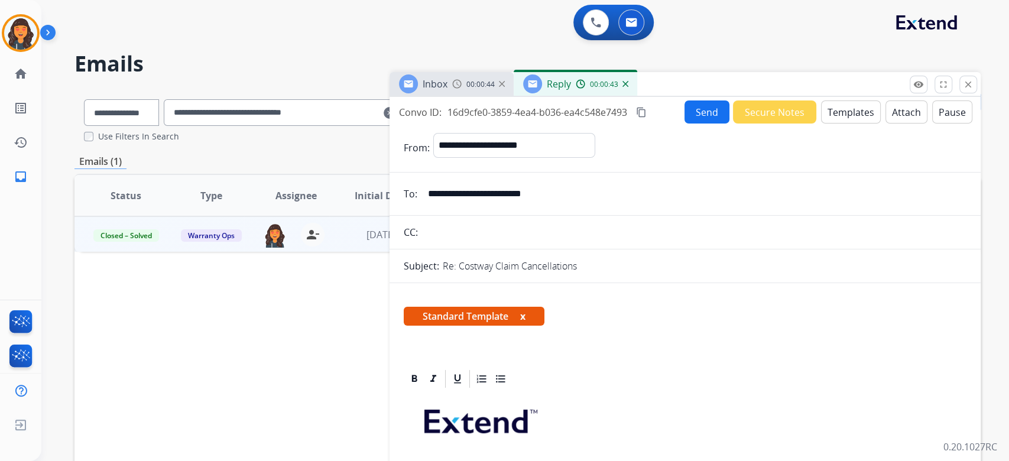
click at [648, 109] on button "content_copy" at bounding box center [641, 112] width 14 height 14
click at [688, 111] on button "Send" at bounding box center [707, 112] width 45 height 23
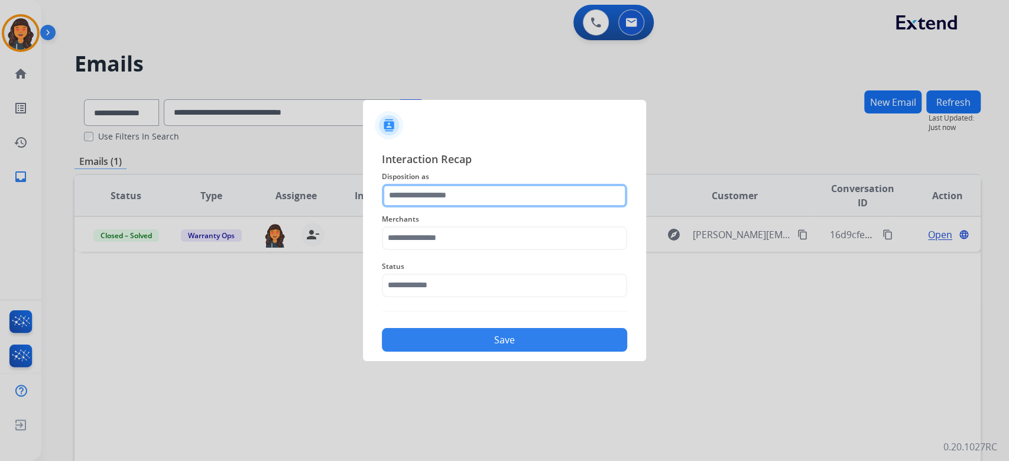
click at [471, 201] on input "text" at bounding box center [504, 196] width 245 height 24
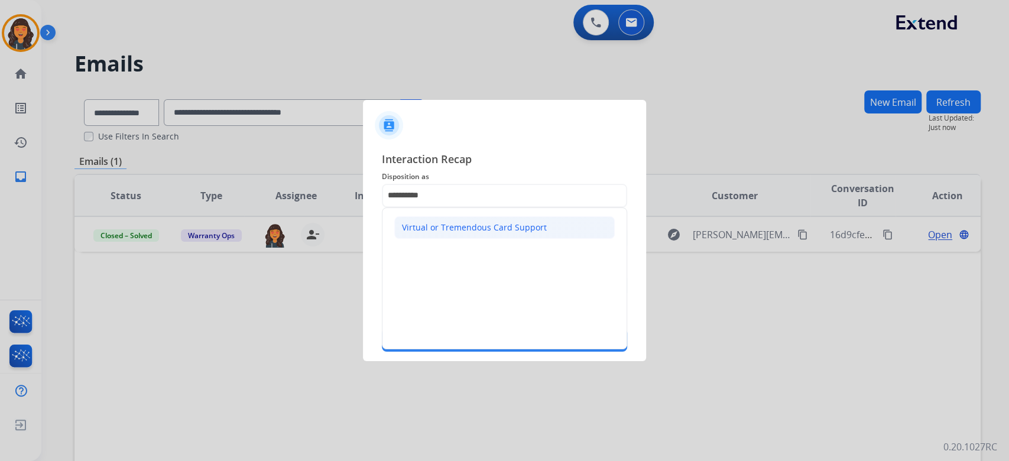
click at [442, 226] on div "Virtual or Tremendous Card Support" at bounding box center [474, 228] width 145 height 12
type input "**********"
click at [442, 228] on input "text" at bounding box center [504, 238] width 245 height 24
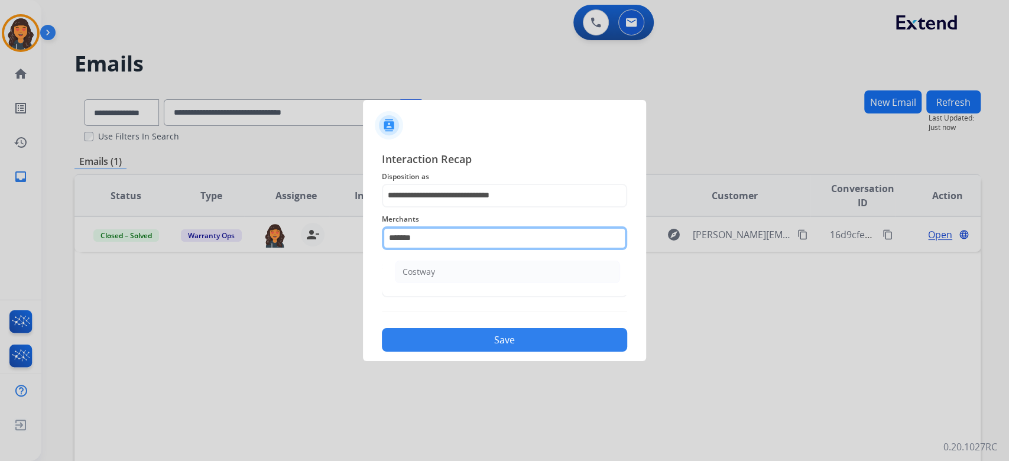
type input "*******"
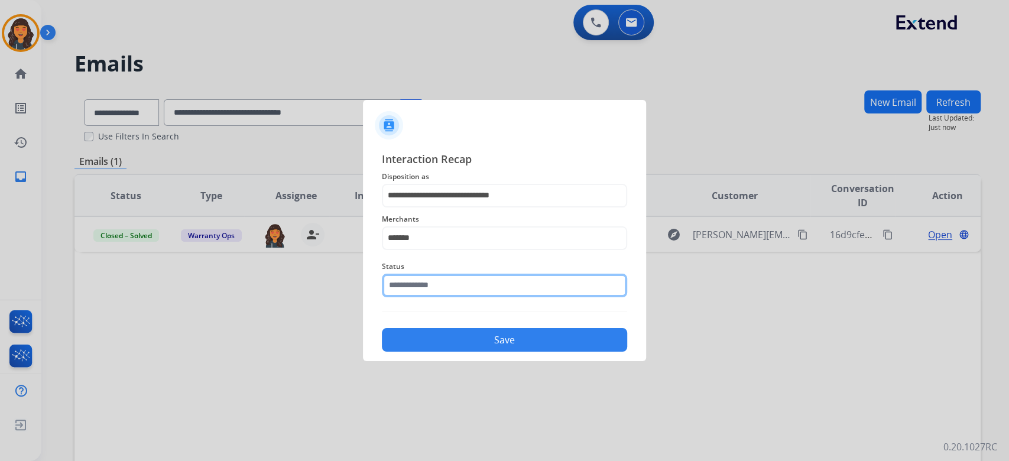
click at [433, 278] on input "text" at bounding box center [504, 286] width 245 height 24
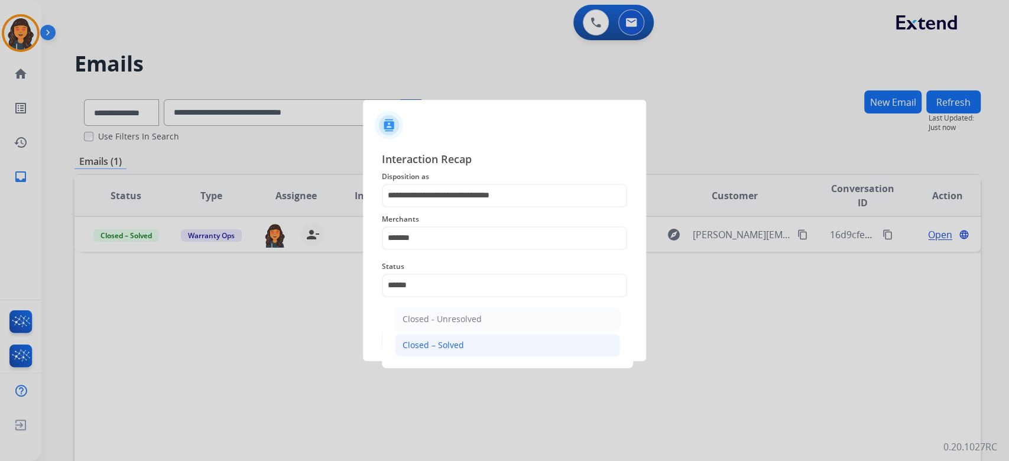
click at [427, 337] on li "Closed – Solved" at bounding box center [507, 345] width 225 height 22
type input "**********"
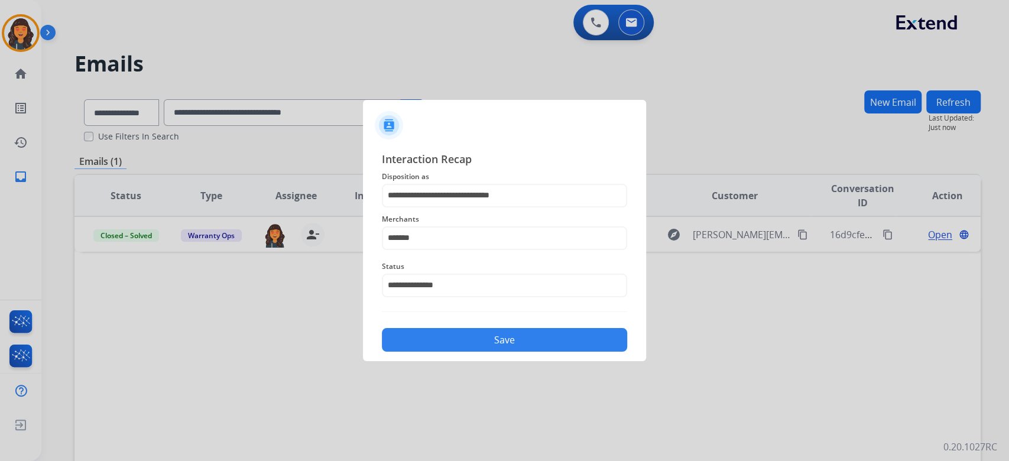
click at [427, 337] on button "Save" at bounding box center [504, 340] width 245 height 24
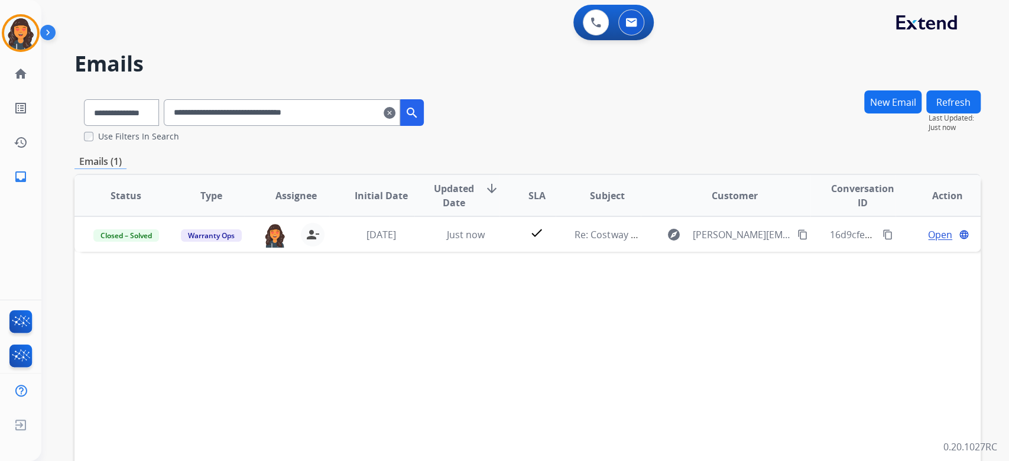
click at [396, 119] on mat-icon "clear" at bounding box center [390, 113] width 12 height 14
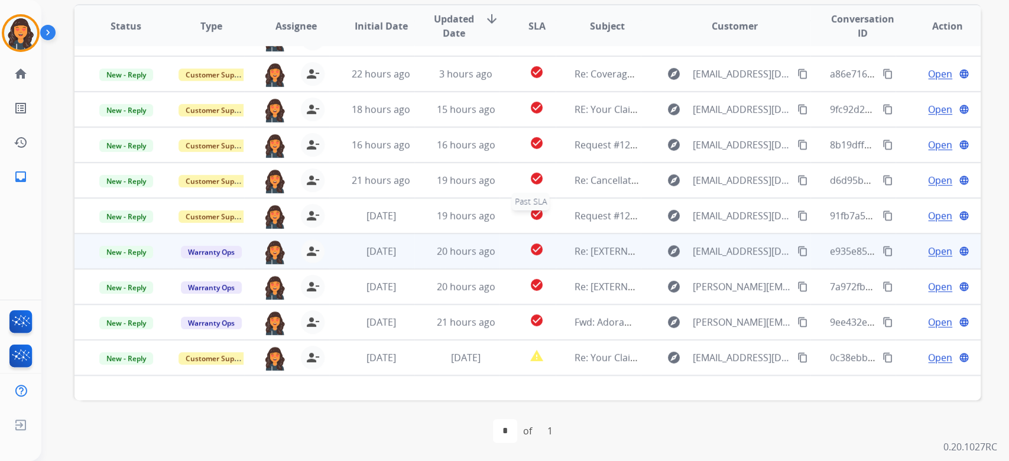
scroll to position [39, 0]
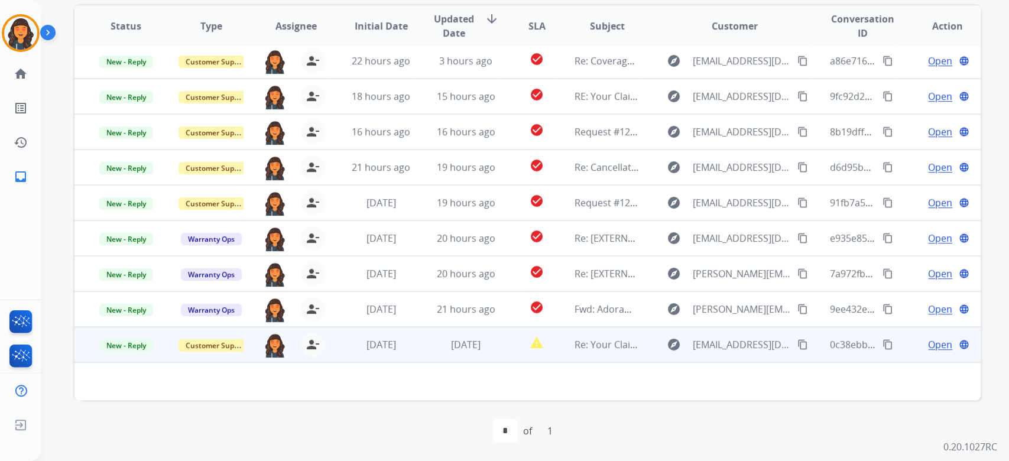
click at [579, 346] on span "Re: Your Claim with Extend" at bounding box center [634, 344] width 119 height 13
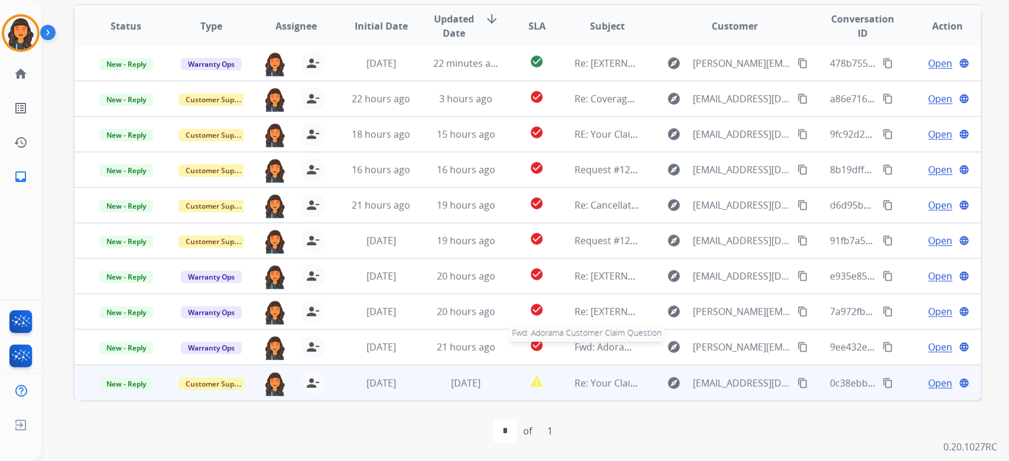
scroll to position [1, 0]
click at [602, 377] on span "Re: Your Claim with Extend" at bounding box center [634, 383] width 119 height 13
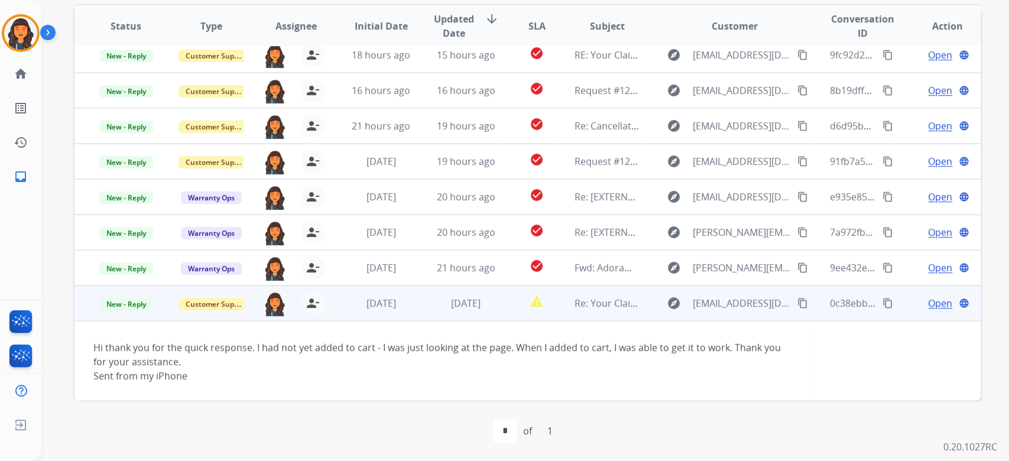
scroll to position [82, 0]
click at [936, 307] on span "Open" at bounding box center [940, 302] width 24 height 14
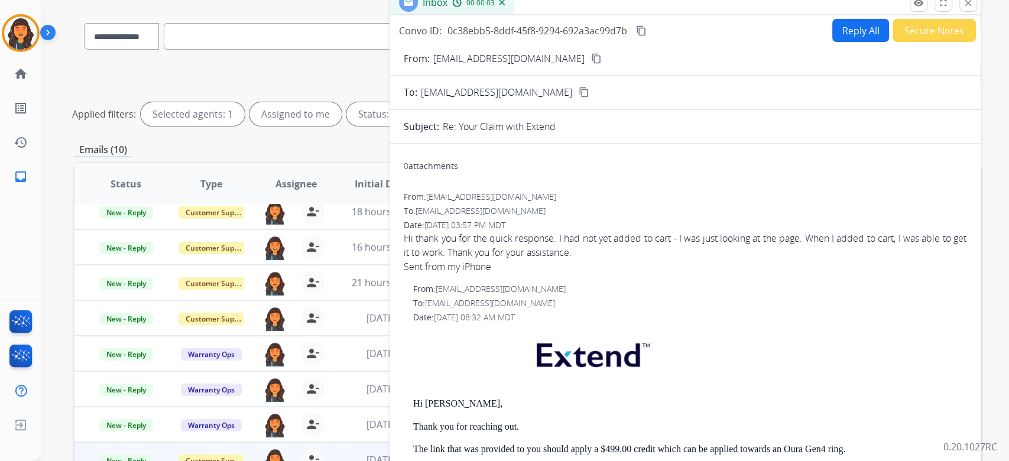
click at [852, 35] on button "Reply All" at bounding box center [860, 30] width 57 height 23
select select "**********"
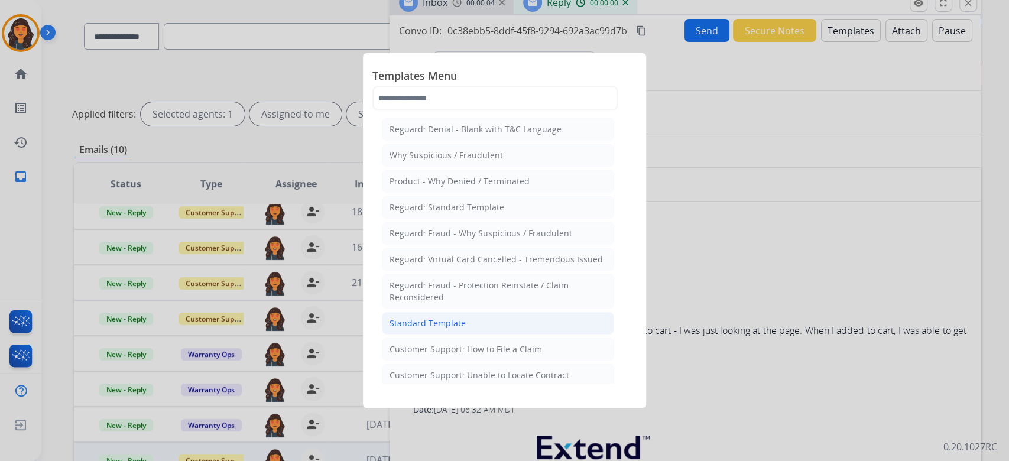
click at [411, 325] on div "Standard Template" at bounding box center [428, 324] width 76 height 12
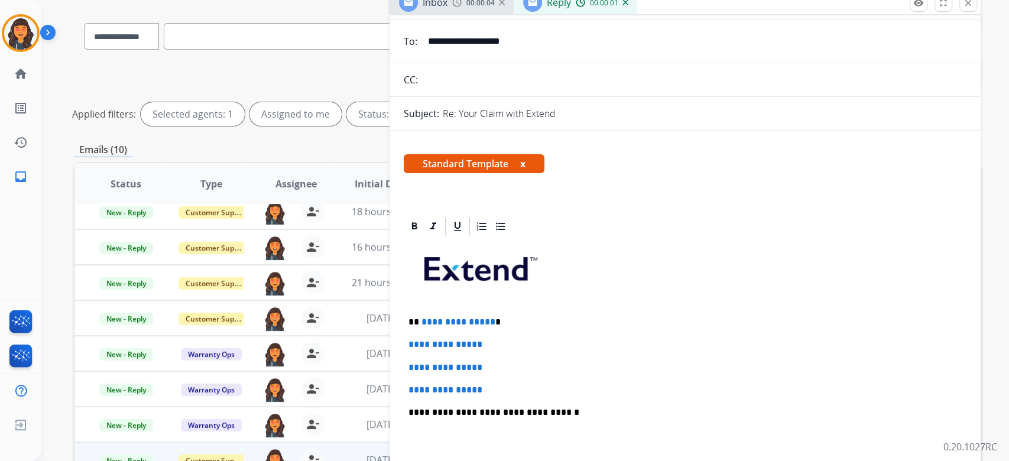
scroll to position [157, 0]
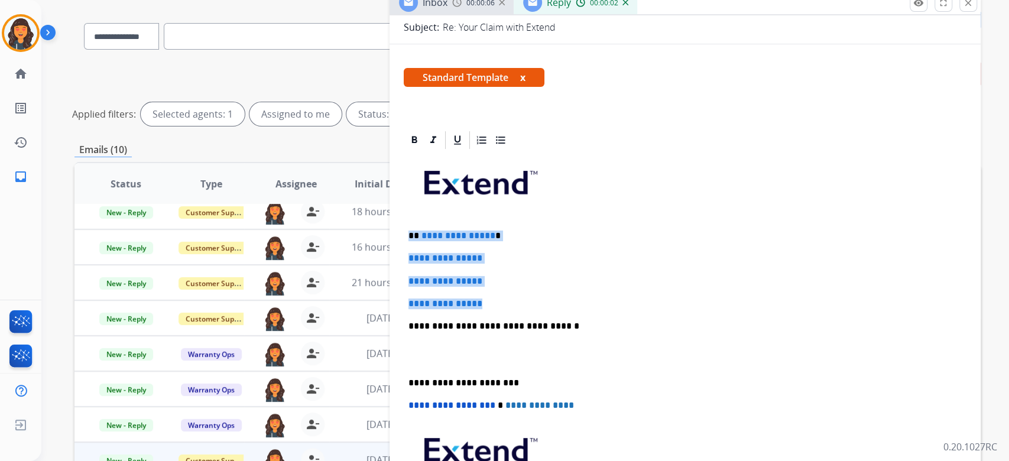
drag, startPoint x: 511, startPoint y: 298, endPoint x: 392, endPoint y: 237, distance: 134.1
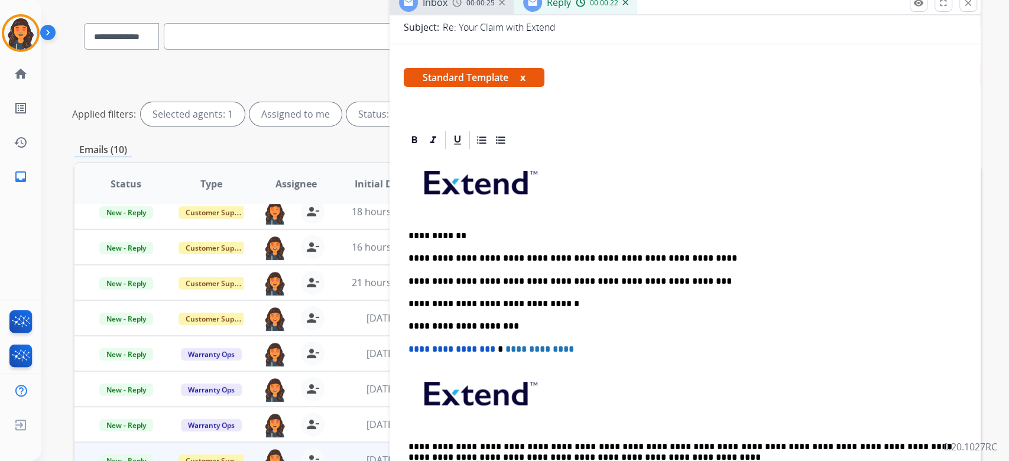
scroll to position [0, 0]
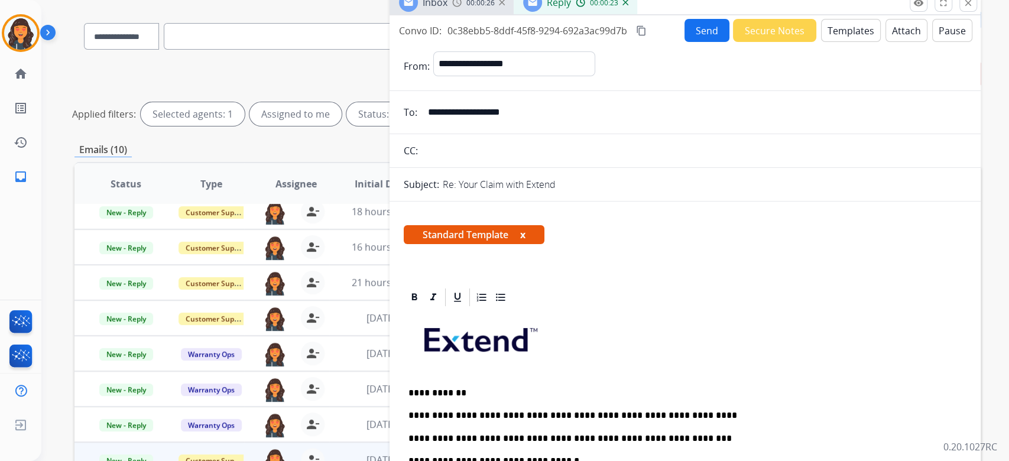
click at [644, 31] on mat-icon "content_copy" at bounding box center [641, 30] width 11 height 11
click at [689, 30] on button "Send" at bounding box center [707, 30] width 45 height 23
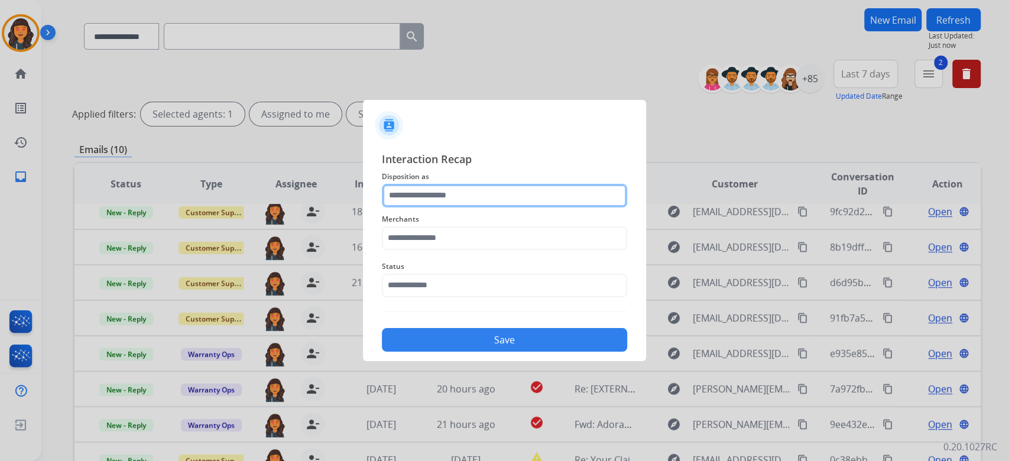
click at [530, 202] on input "text" at bounding box center [504, 196] width 245 height 24
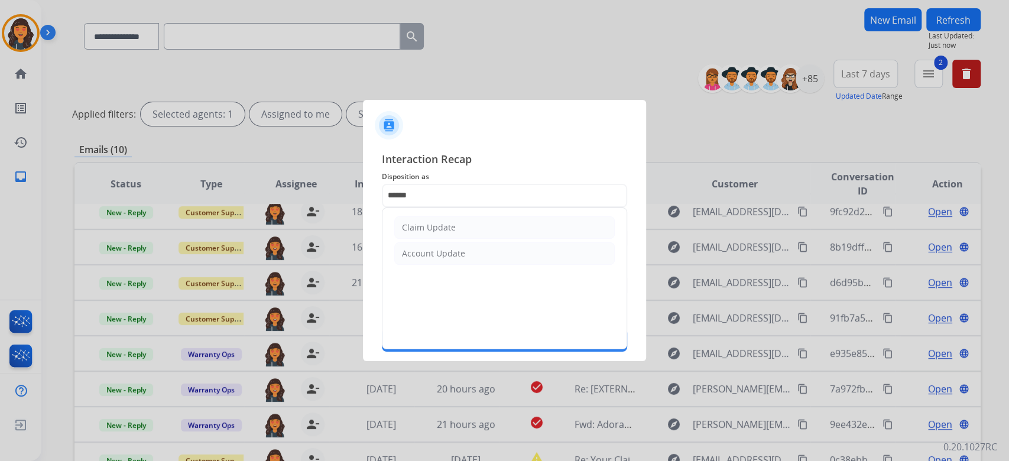
click at [485, 229] on li "Claim Update" at bounding box center [504, 227] width 221 height 22
type input "**********"
click at [485, 229] on input "text" at bounding box center [504, 238] width 245 height 24
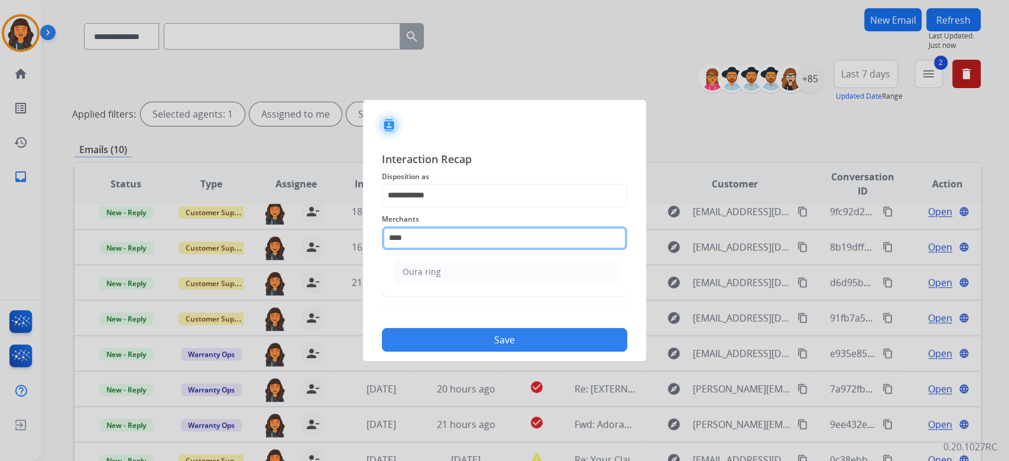
type input "*********"
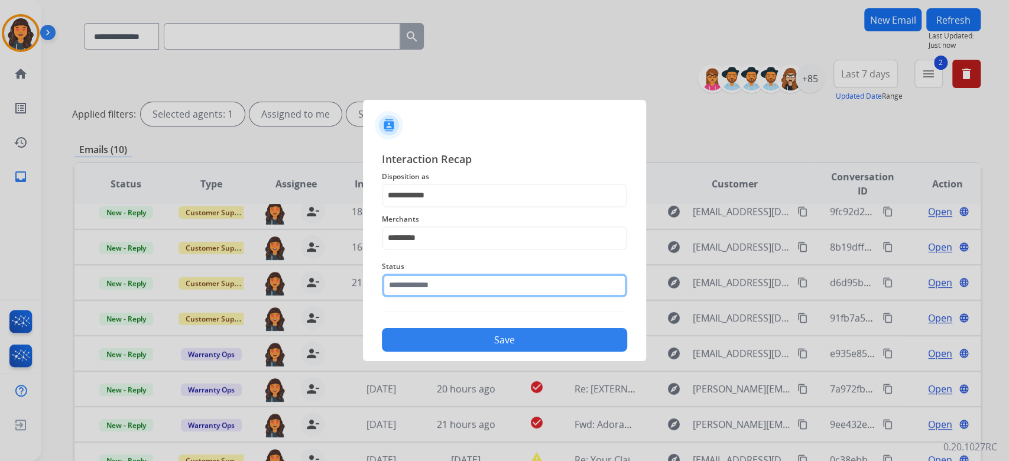
click at [443, 287] on input "text" at bounding box center [504, 286] width 245 height 24
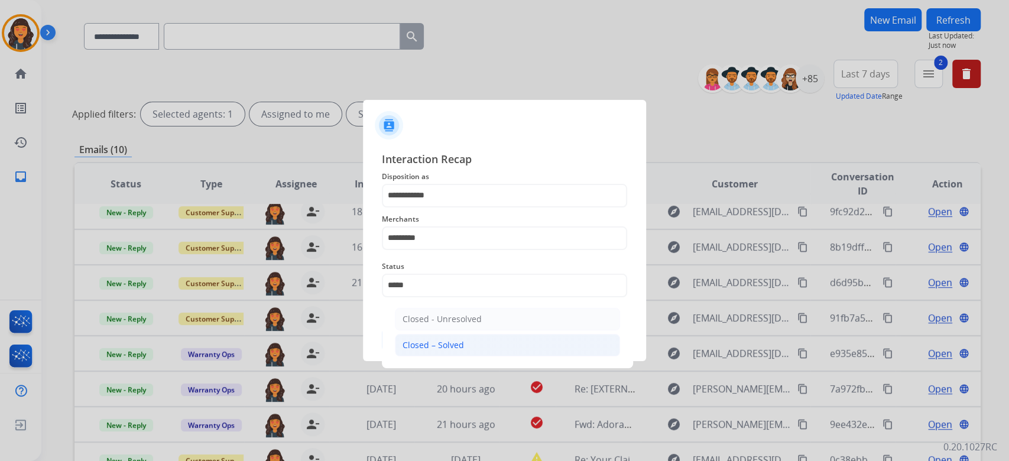
click at [440, 344] on div "Closed – Solved" at bounding box center [433, 345] width 61 height 12
type input "**********"
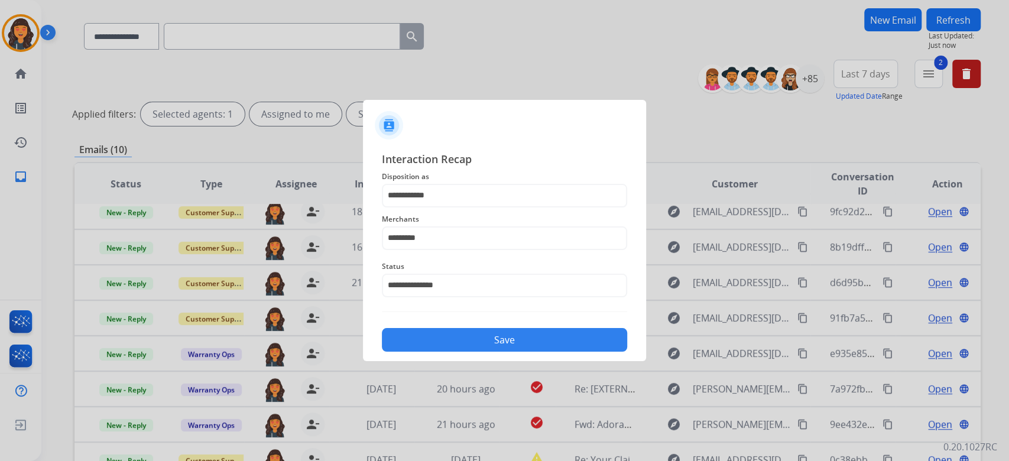
click at [440, 343] on button "Save" at bounding box center [504, 340] width 245 height 24
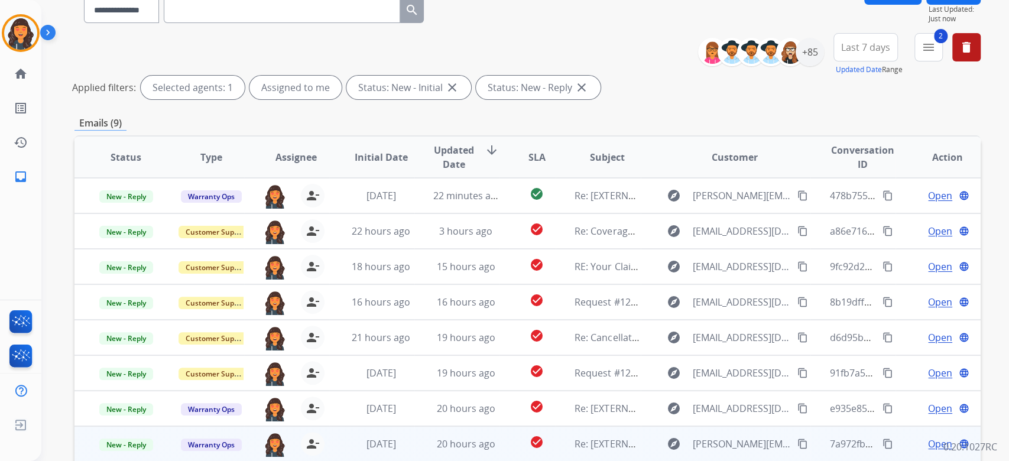
scroll to position [239, 0]
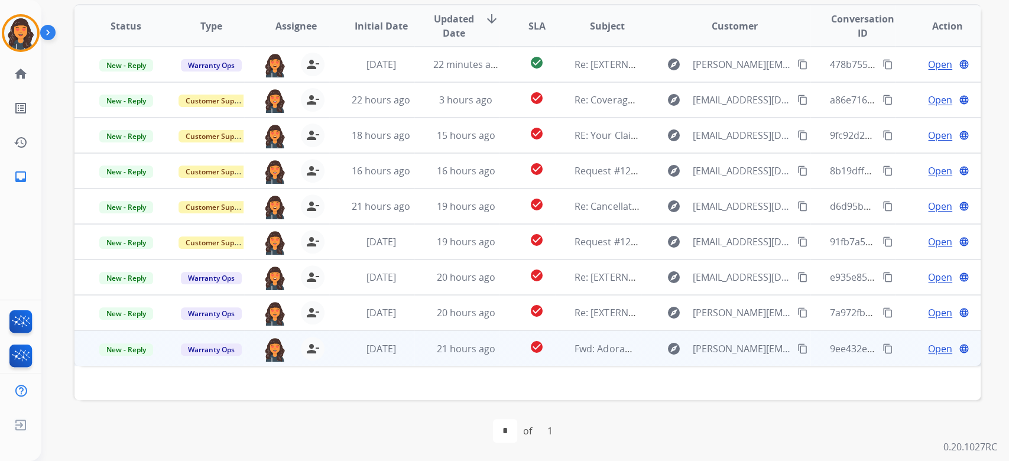
click at [489, 361] on td "21 hours ago" at bounding box center [456, 348] width 85 height 35
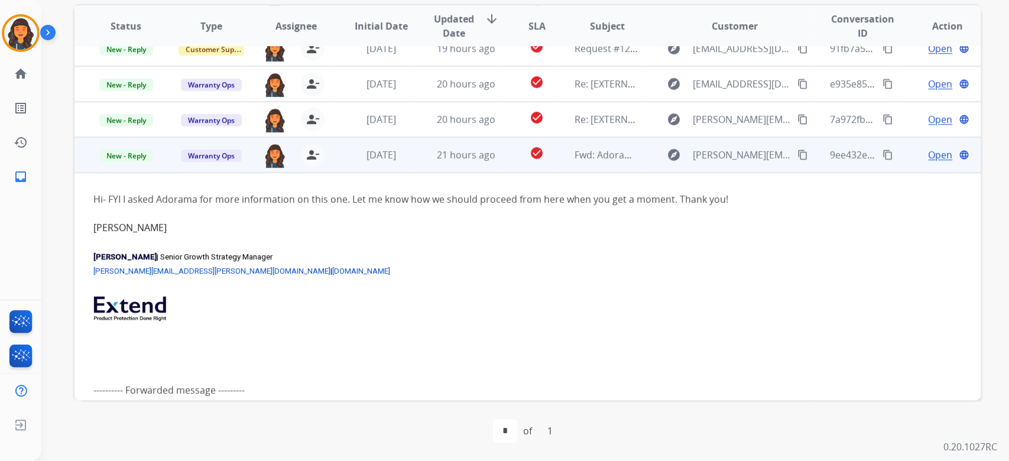
scroll to position [209, 0]
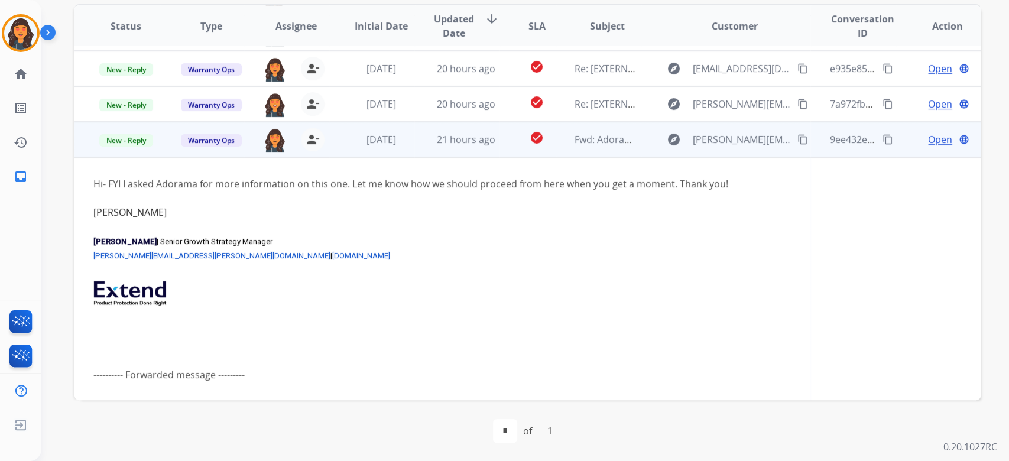
click at [928, 136] on span "Open" at bounding box center [940, 139] width 24 height 14
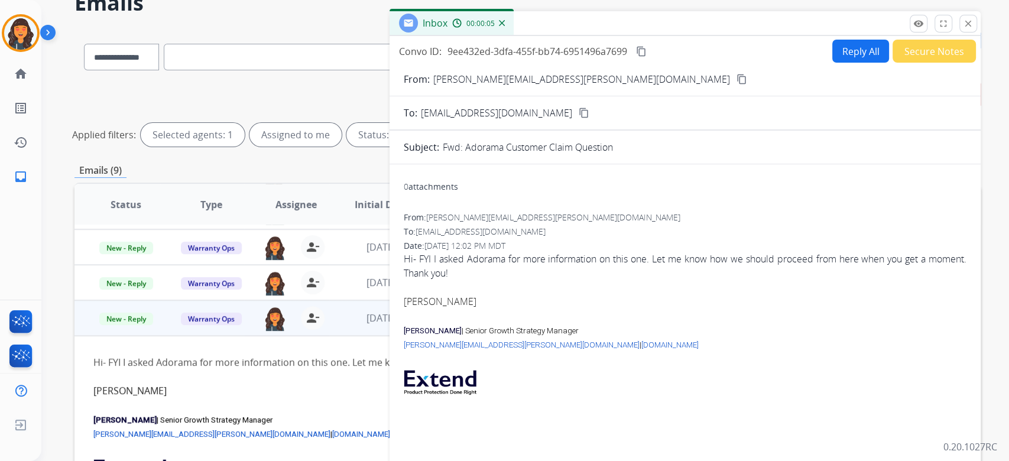
scroll to position [0, 0]
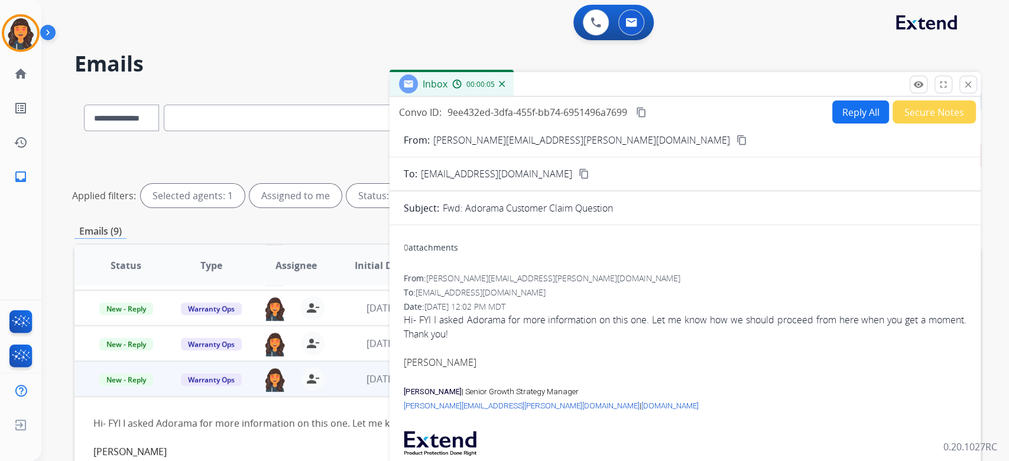
click at [843, 116] on button "Reply All" at bounding box center [860, 112] width 57 height 23
select select "**********"
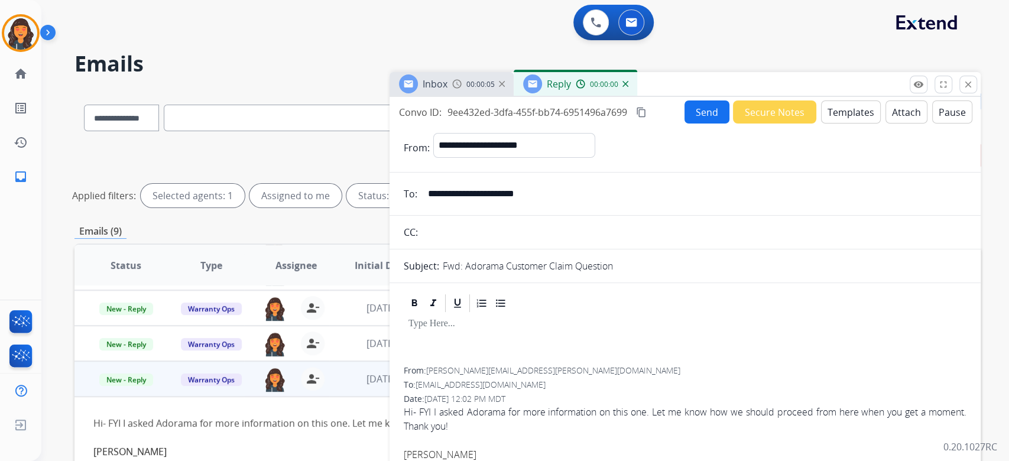
click at [843, 116] on button "Templates" at bounding box center [851, 112] width 60 height 23
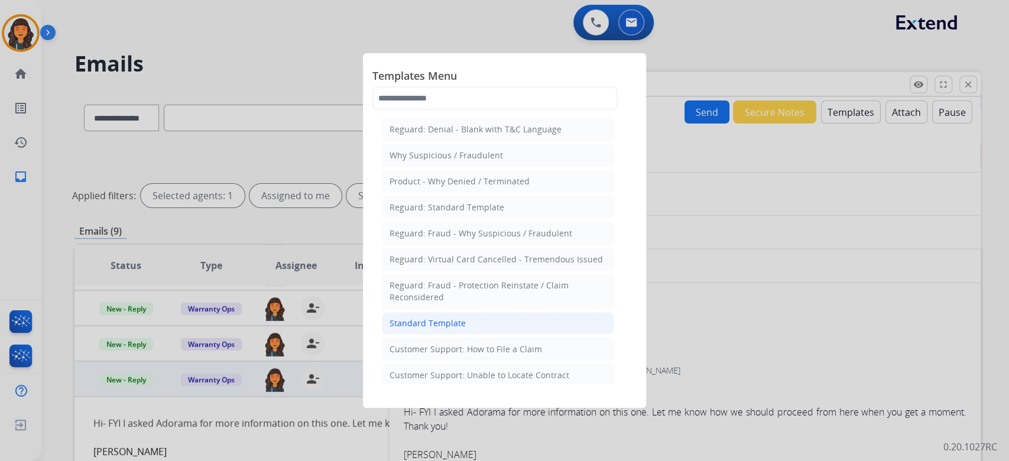
click at [442, 315] on li "Standard Template" at bounding box center [498, 323] width 232 height 22
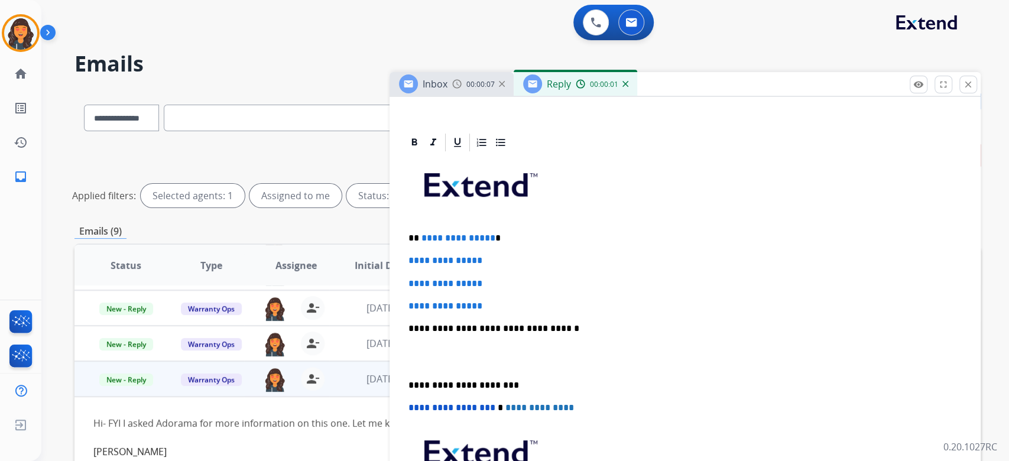
scroll to position [315, 0]
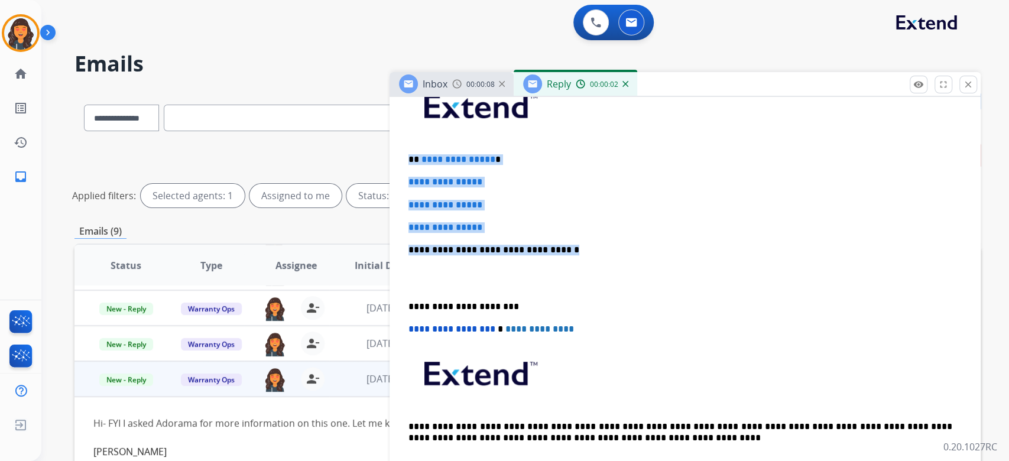
drag, startPoint x: 572, startPoint y: 247, endPoint x: 371, endPoint y: 161, distance: 218.5
click at [371, 161] on div "**********" at bounding box center [527, 395] width 906 height 611
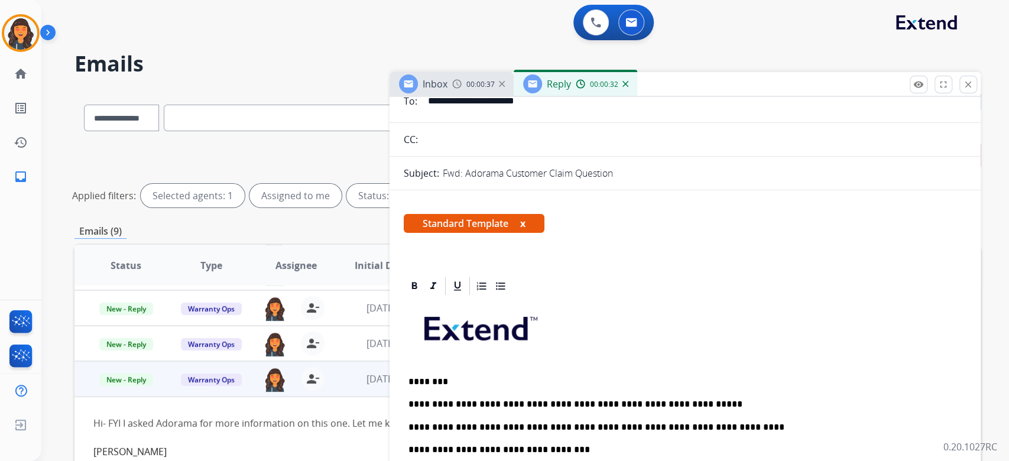
scroll to position [0, 0]
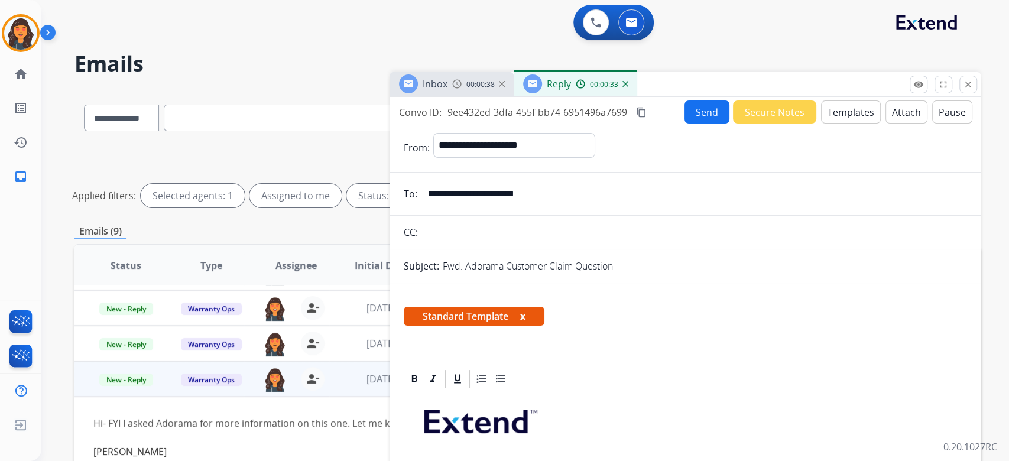
click at [643, 114] on mat-icon "content_copy" at bounding box center [641, 112] width 11 height 11
click at [715, 111] on button "Send" at bounding box center [707, 112] width 45 height 23
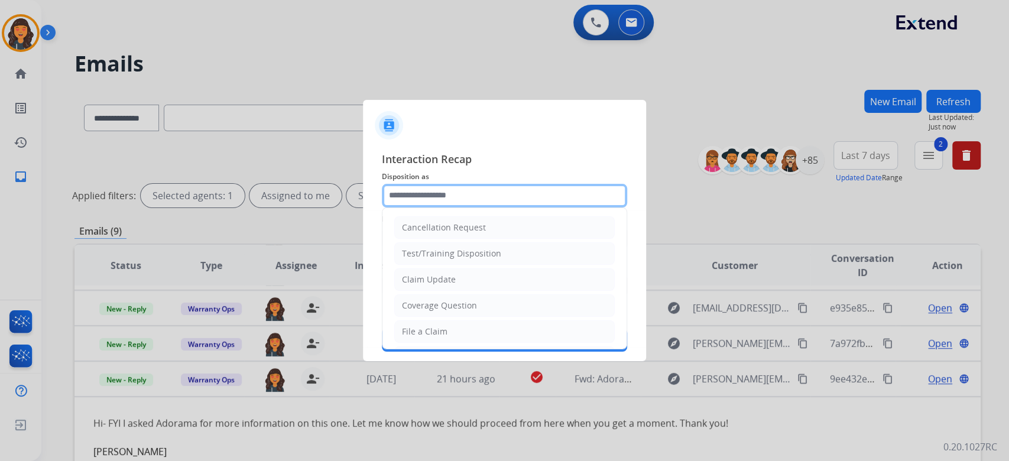
click at [453, 187] on input "text" at bounding box center [504, 196] width 245 height 24
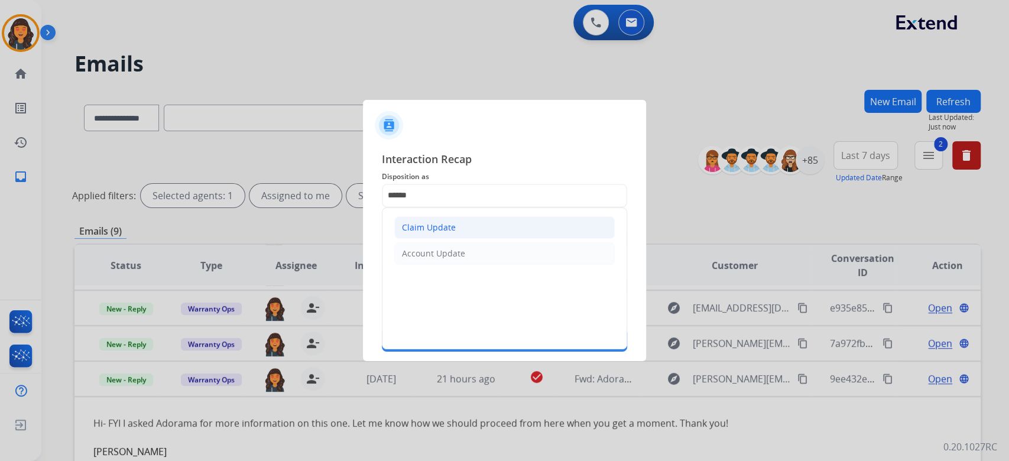
click at [448, 223] on div "Claim Update" at bounding box center [429, 228] width 54 height 12
type input "**********"
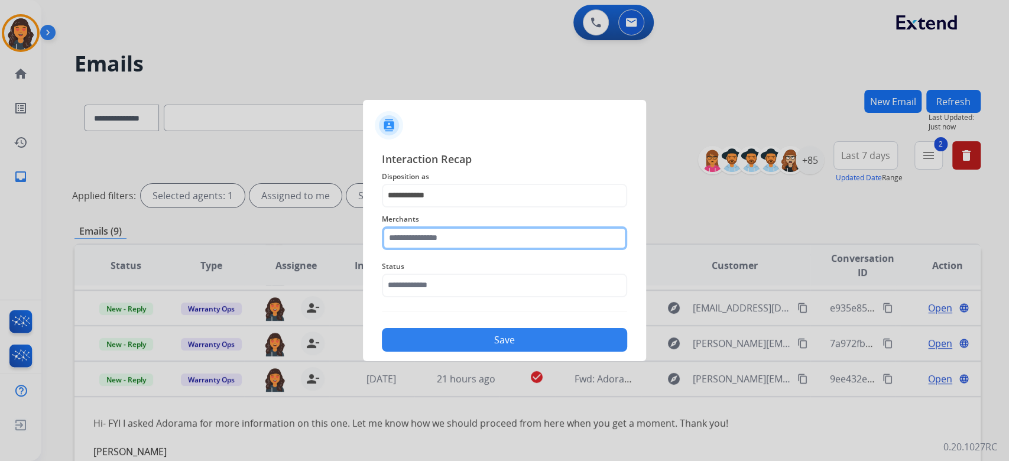
click at [445, 231] on input "text" at bounding box center [504, 238] width 245 height 24
type input "**********"
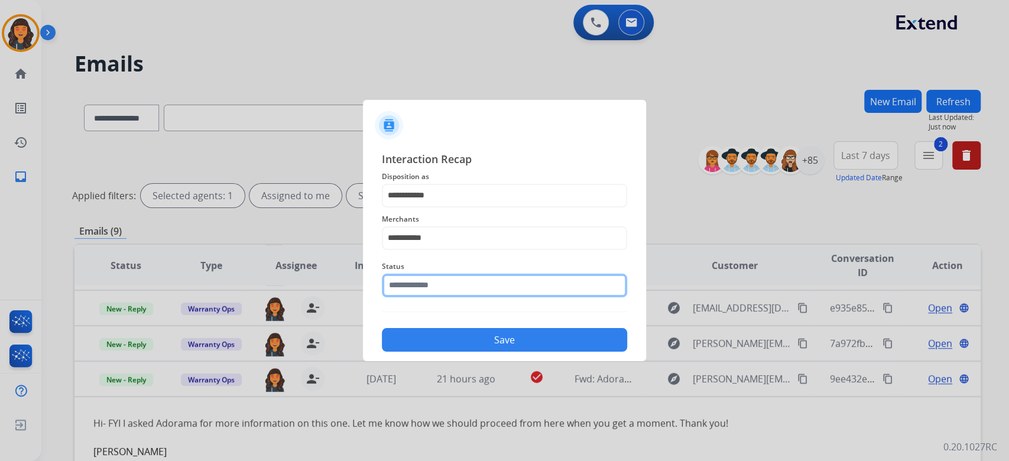
click at [446, 290] on input "text" at bounding box center [504, 286] width 245 height 24
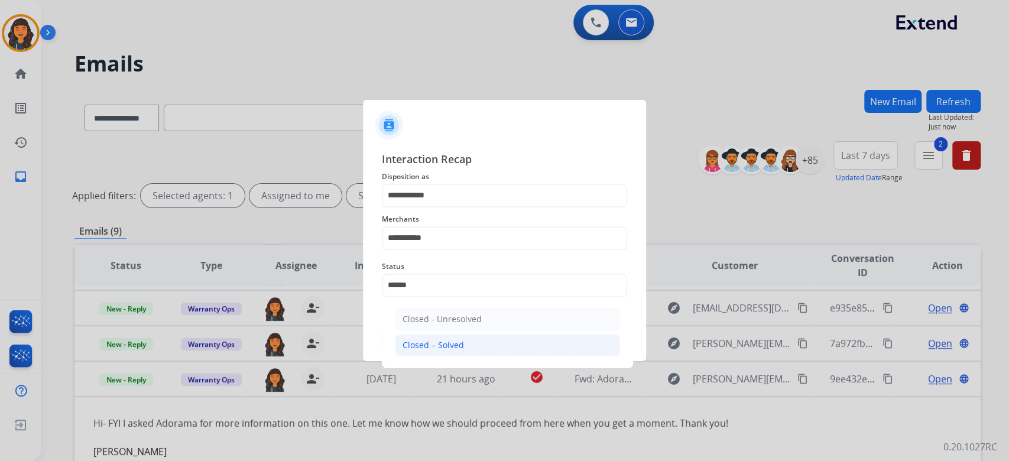
click at [480, 346] on li "Closed – Solved" at bounding box center [507, 345] width 225 height 22
type input "**********"
click at [480, 346] on button "Save" at bounding box center [504, 340] width 245 height 24
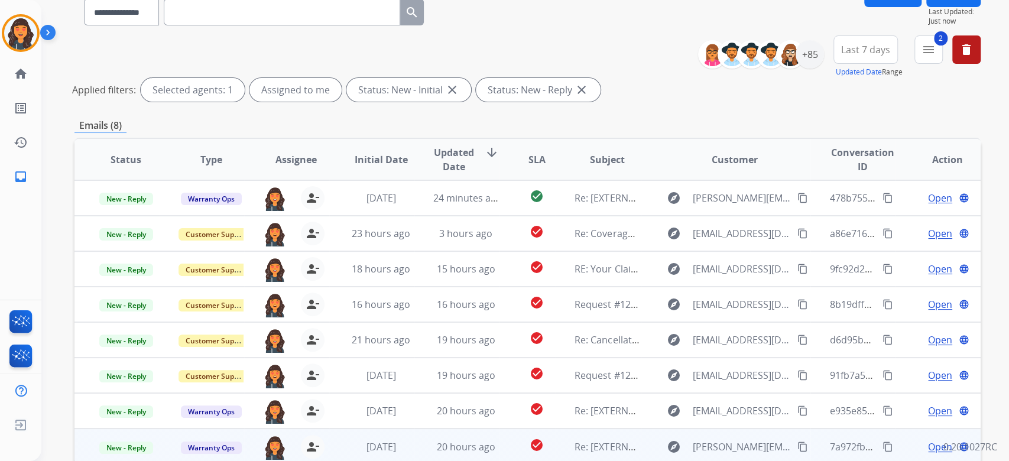
scroll to position [239, 0]
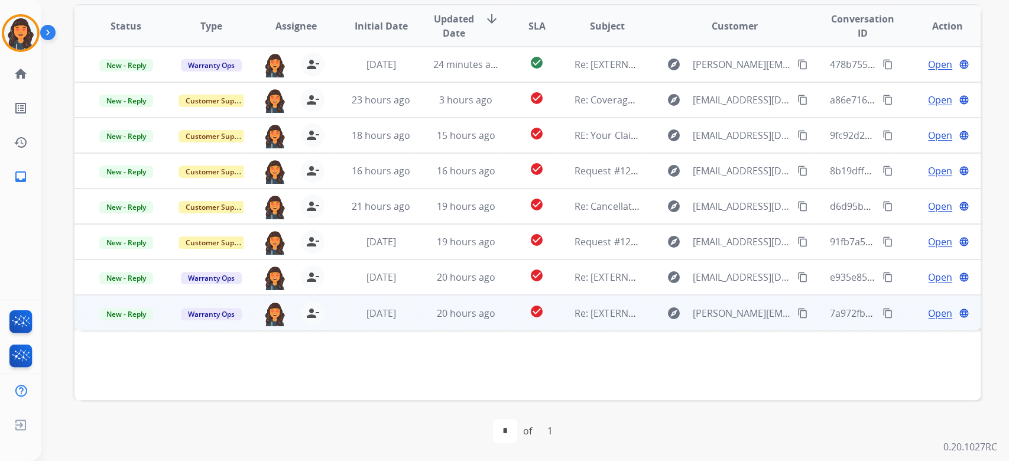
click at [501, 323] on td "check_circle" at bounding box center [528, 312] width 57 height 35
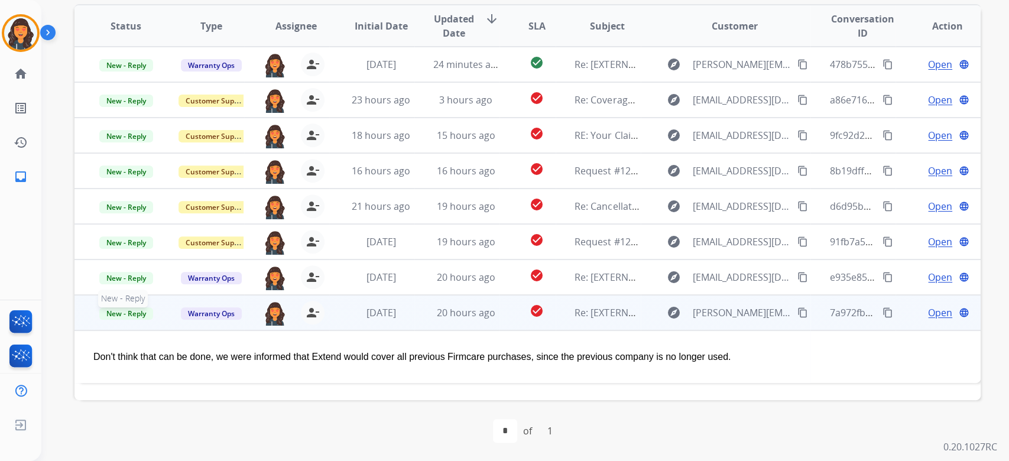
click at [119, 315] on span "New - Reply" at bounding box center [126, 313] width 54 height 12
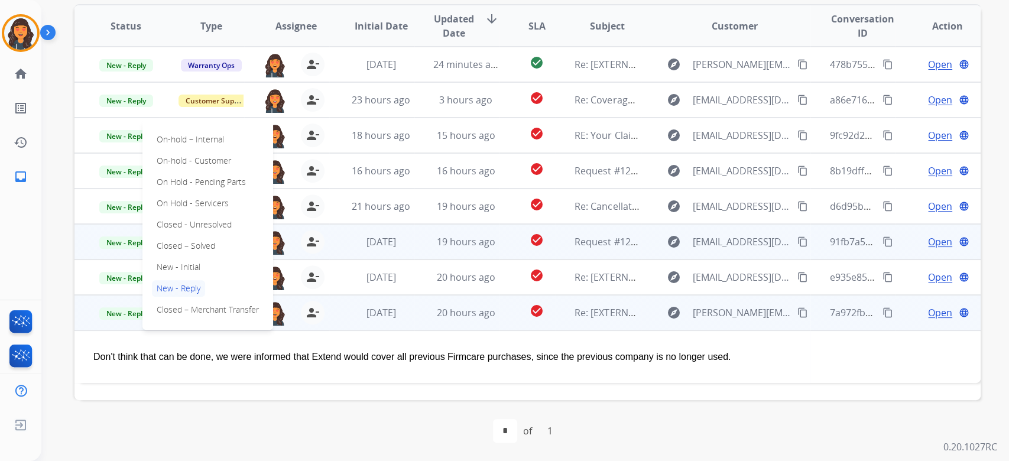
click at [166, 247] on p "Closed – Solved" at bounding box center [186, 246] width 68 height 17
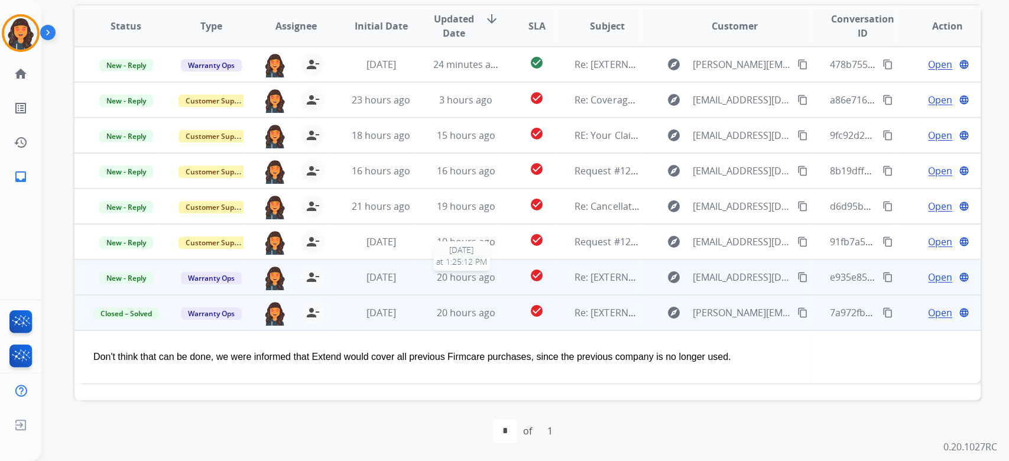
click at [473, 283] on div "20 hours ago" at bounding box center [466, 277] width 66 height 14
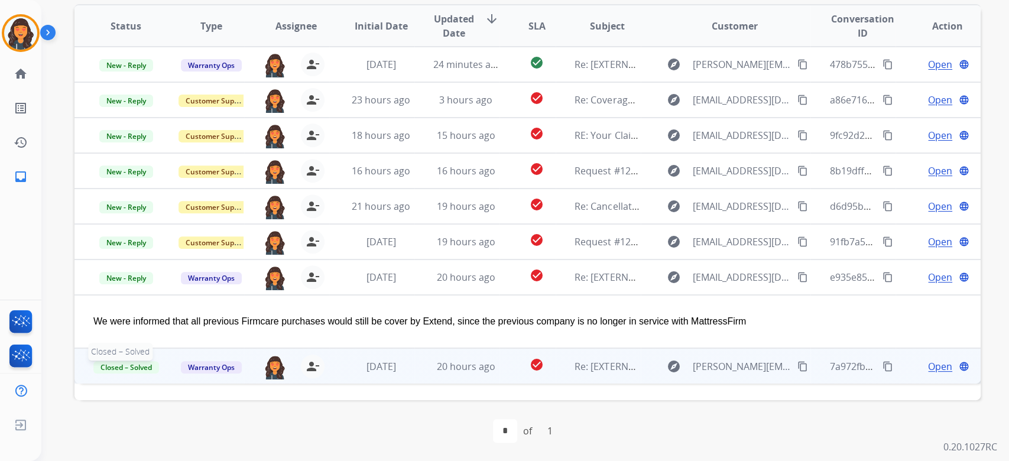
click at [141, 367] on span "Closed – Solved" at bounding box center [126, 367] width 66 height 12
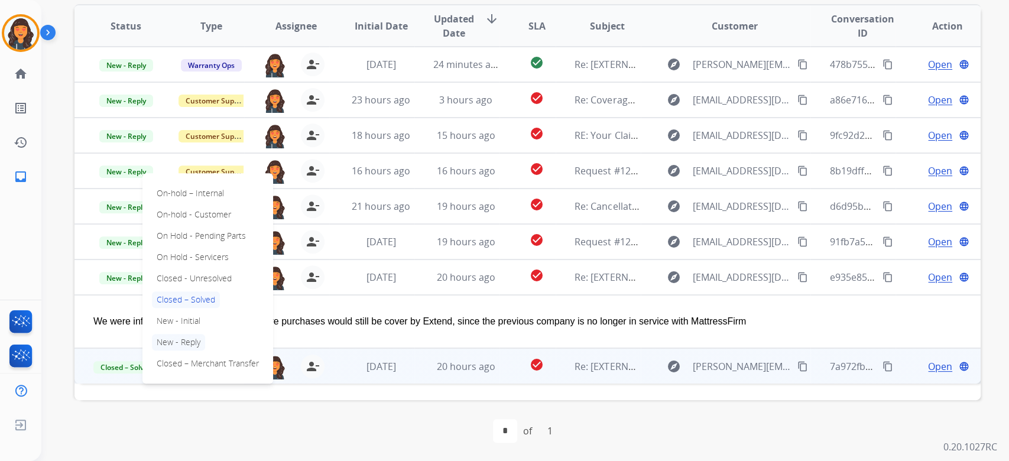
click at [162, 345] on p "New - Reply" at bounding box center [178, 342] width 53 height 17
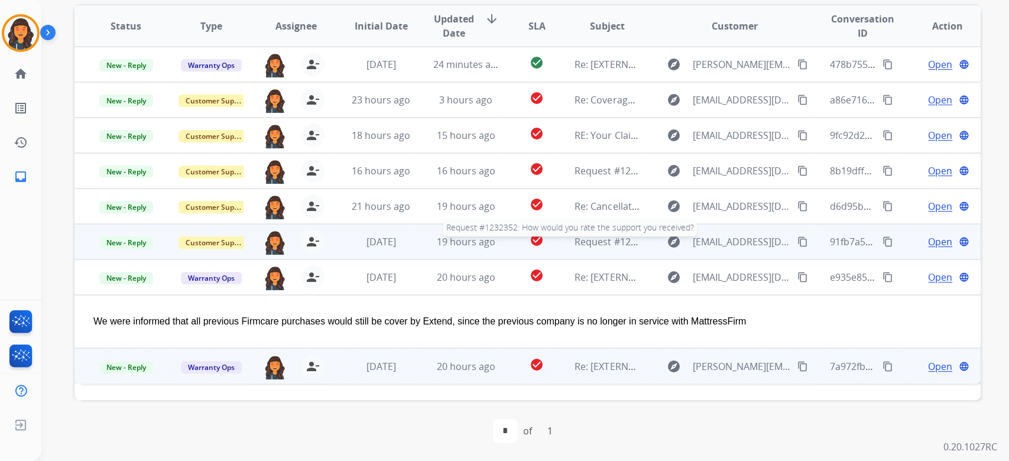
click at [613, 245] on span "Request #1232352: How would you rate the support you received?" at bounding box center [722, 241] width 295 height 13
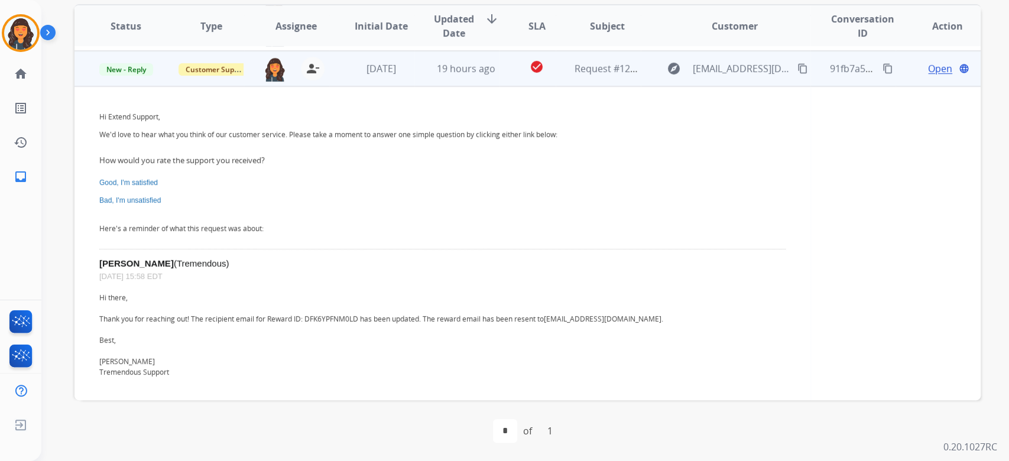
scroll to position [177, 0]
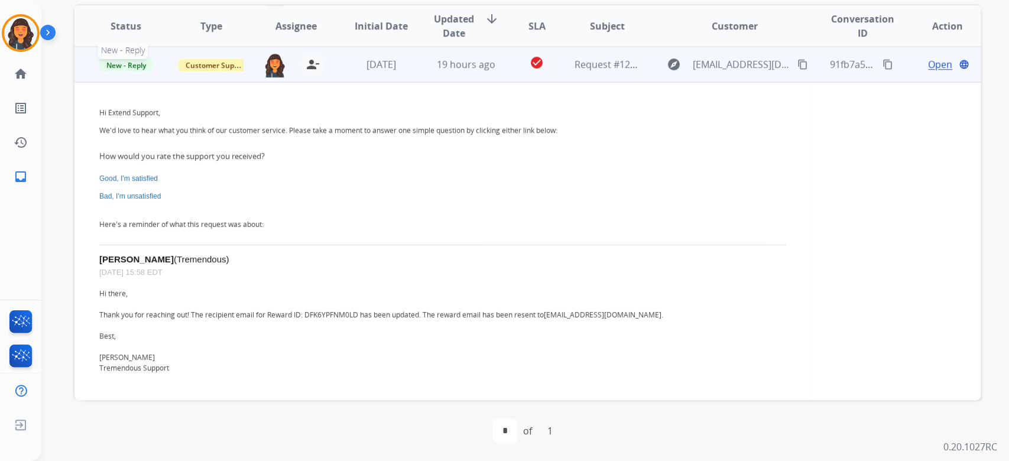
click at [135, 69] on span "New - Reply" at bounding box center [126, 65] width 54 height 12
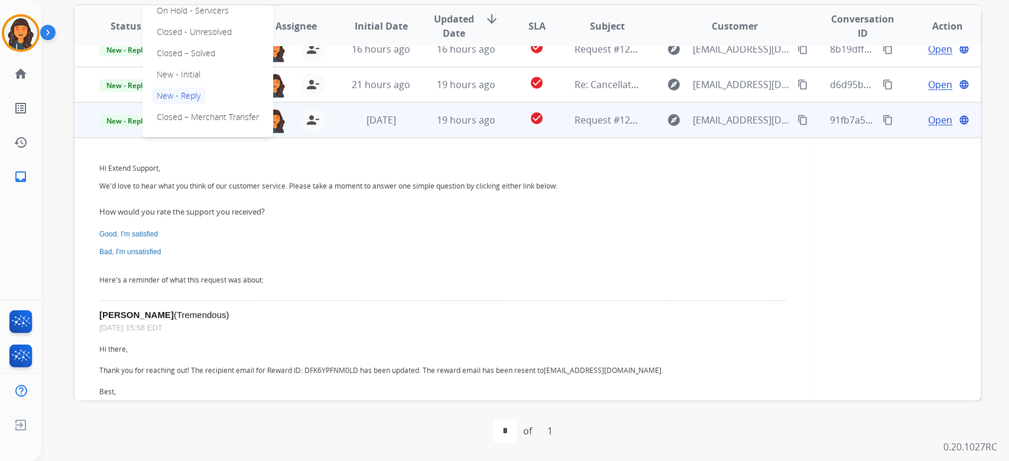
scroll to position [99, 0]
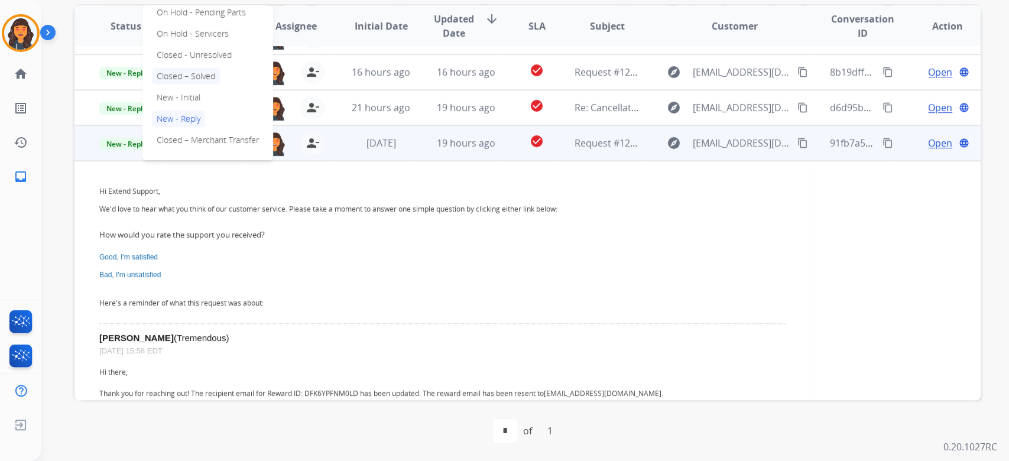
click at [184, 74] on p "Closed – Solved" at bounding box center [186, 76] width 68 height 17
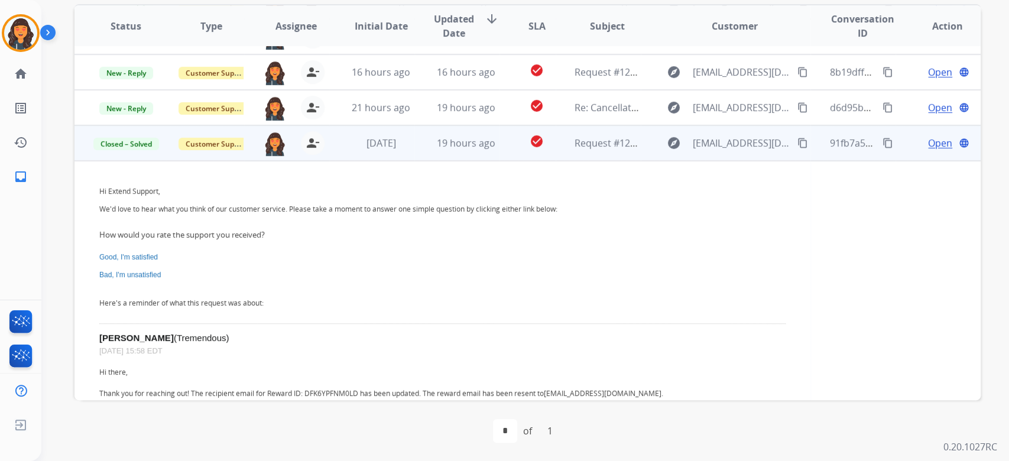
click at [478, 155] on td "19 hours ago" at bounding box center [456, 142] width 85 height 35
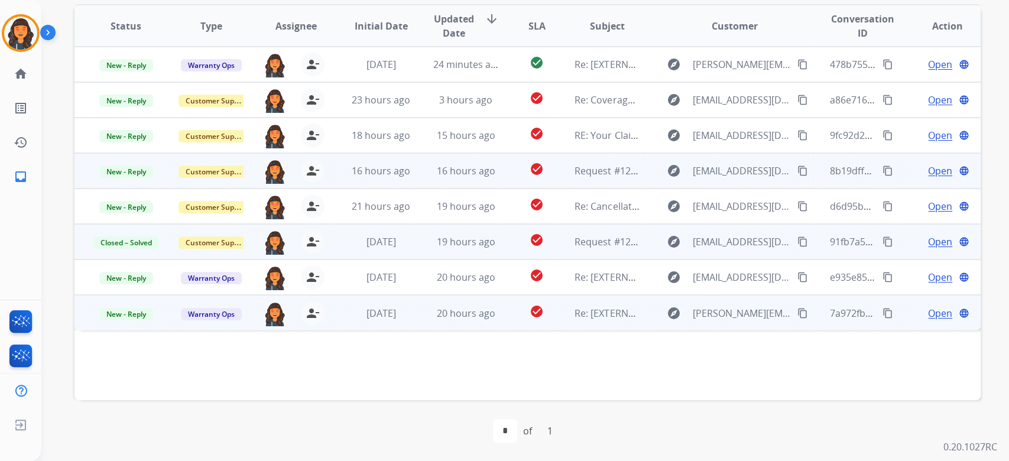
scroll to position [0, 0]
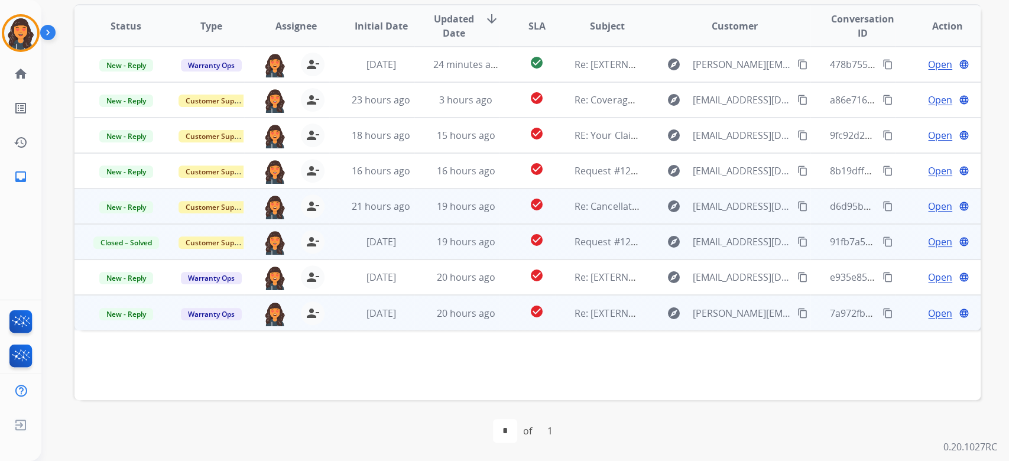
click at [466, 214] on td "19 hours ago" at bounding box center [456, 206] width 85 height 35
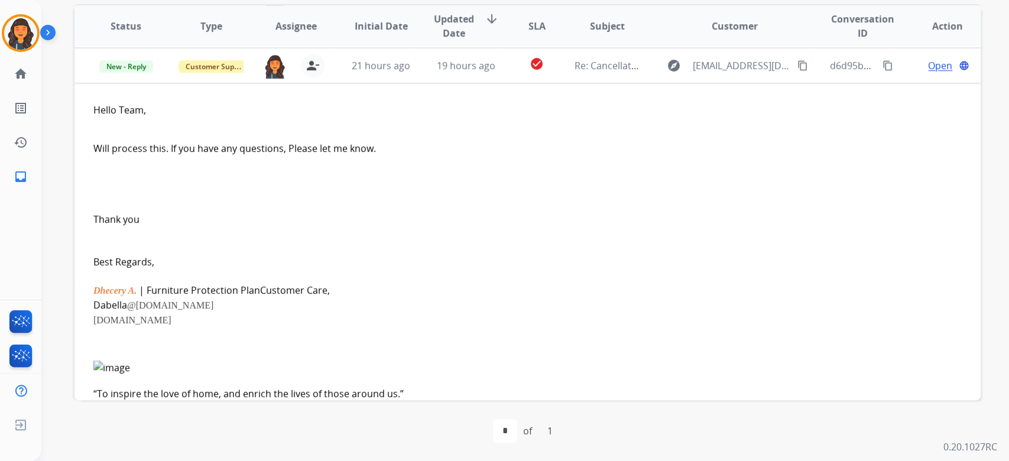
scroll to position [142, 0]
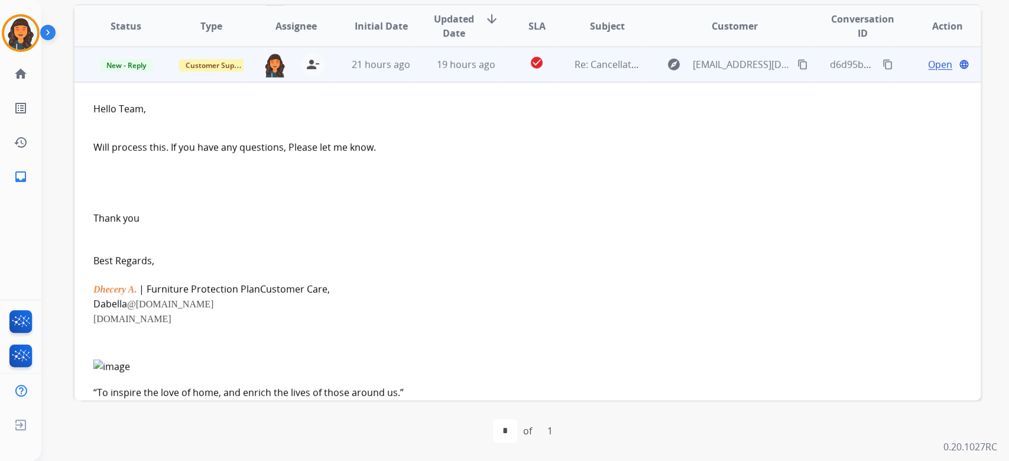
click at [934, 67] on span "Open" at bounding box center [940, 64] width 24 height 14
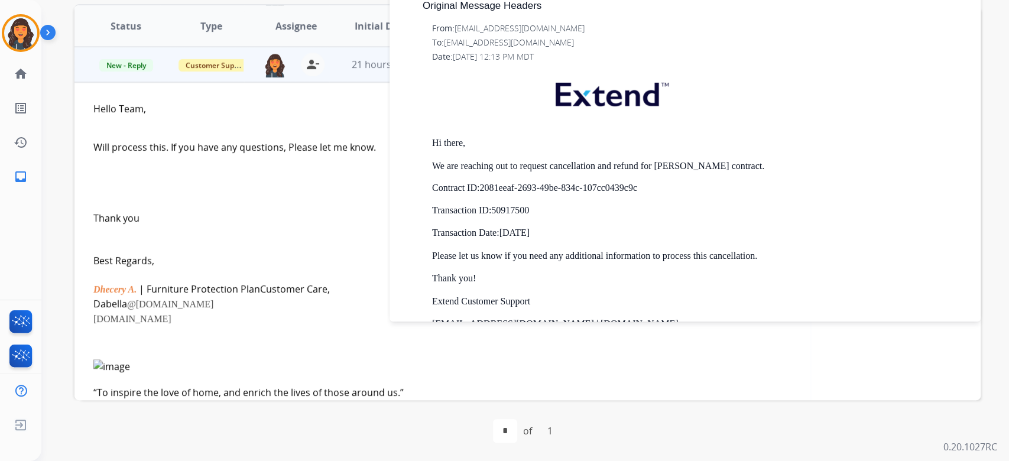
scroll to position [2444, 0]
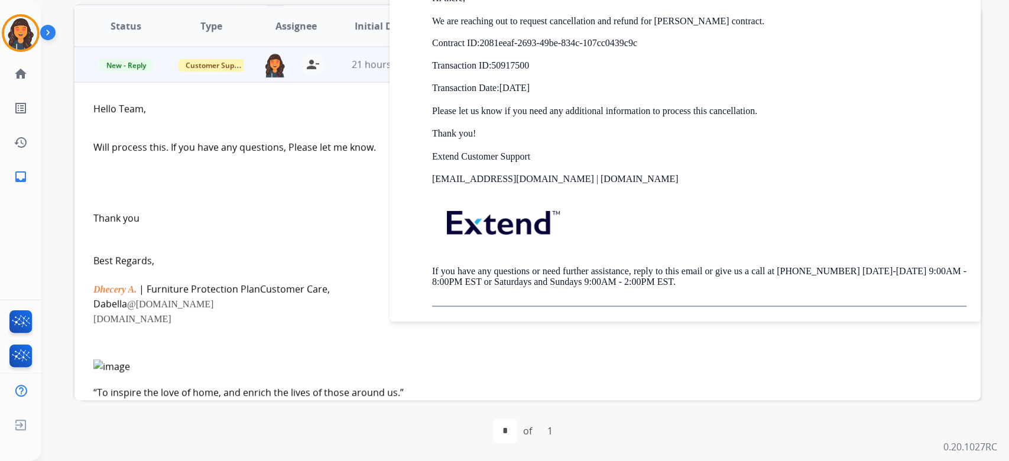
drag, startPoint x: 662, startPoint y: 50, endPoint x: 486, endPoint y: 47, distance: 176.2
click at [486, 47] on p "We are reaching out to request cancellation and refund for [PERSON_NAME] contra…" at bounding box center [699, 32] width 534 height 33
copy p "2081eeaf-2693-49be-834c-107cc0439c9c"
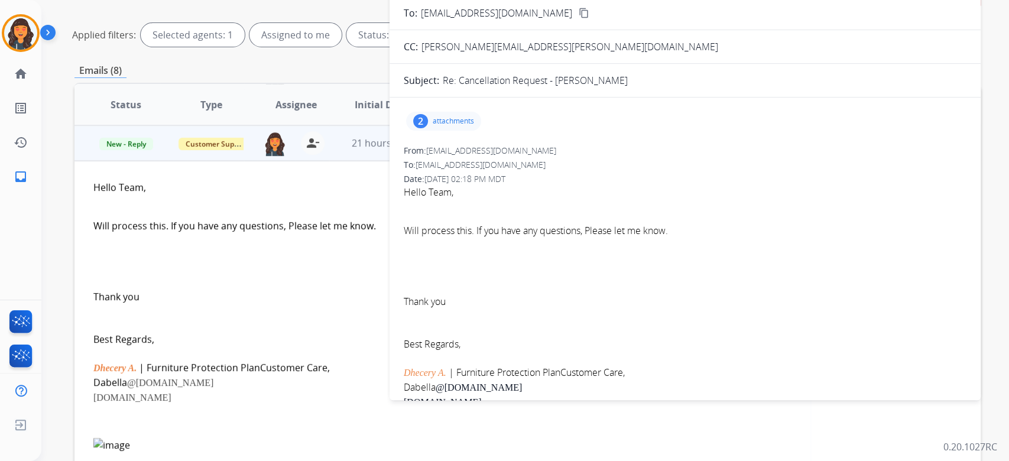
scroll to position [82, 0]
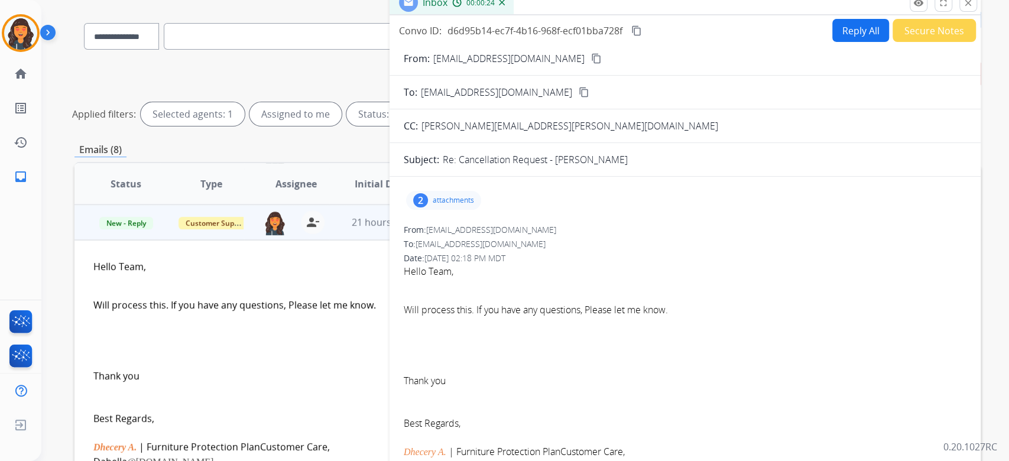
click at [847, 34] on button "Reply All" at bounding box center [860, 30] width 57 height 23
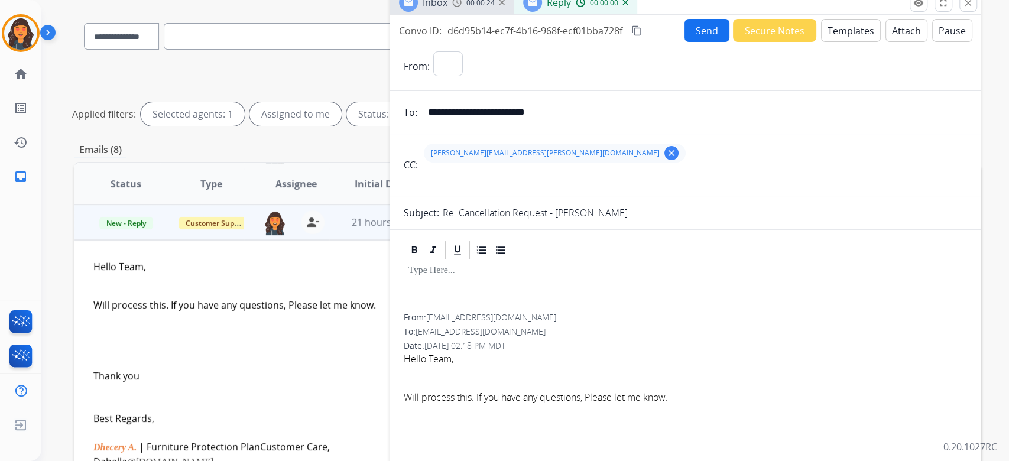
select select "**********"
click at [847, 39] on button "Templates" at bounding box center [851, 30] width 60 height 23
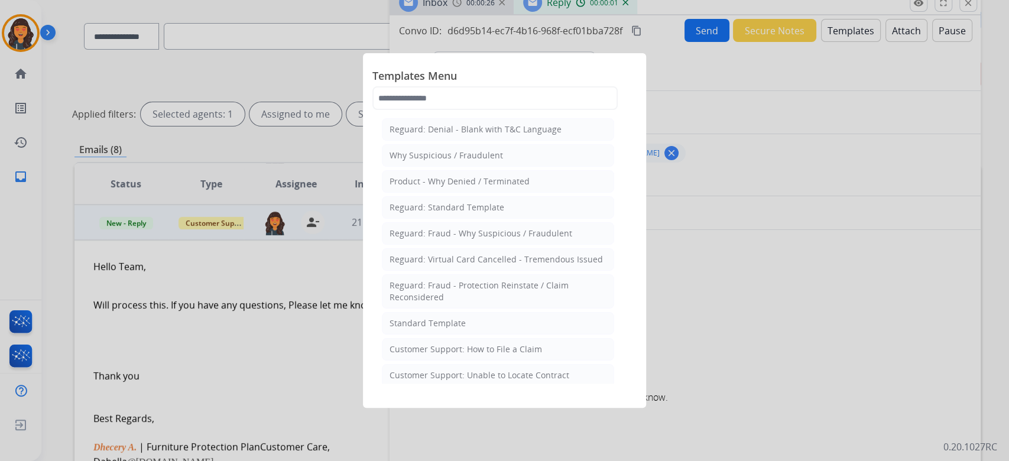
click at [422, 313] on li "Standard Template" at bounding box center [498, 323] width 232 height 22
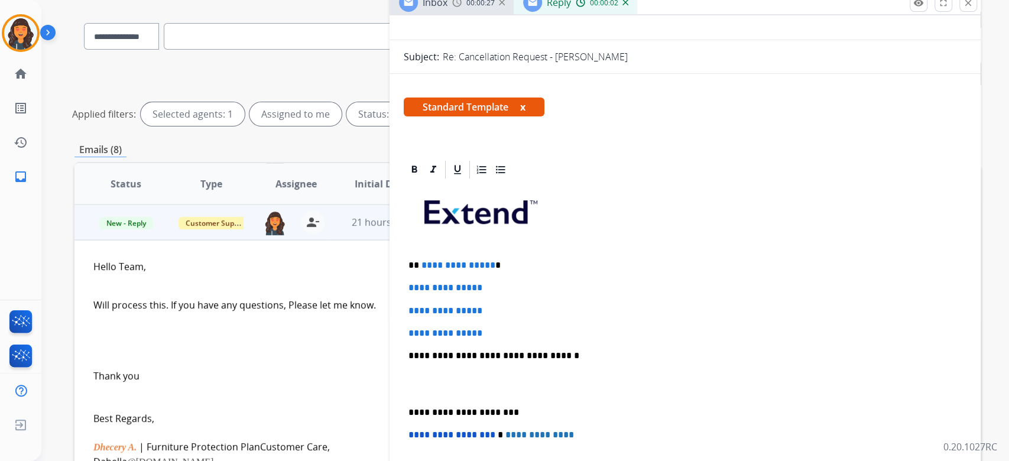
scroll to position [157, 0]
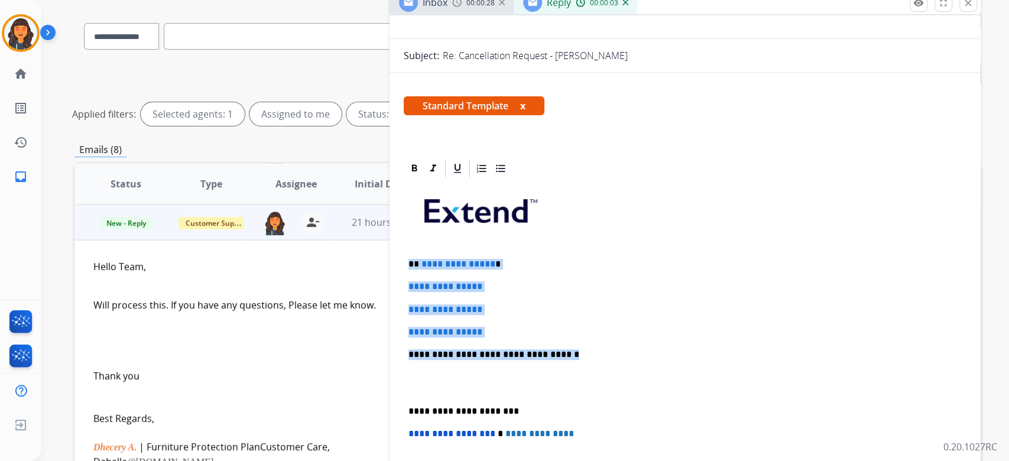
drag, startPoint x: 577, startPoint y: 351, endPoint x: 398, endPoint y: 261, distance: 200.4
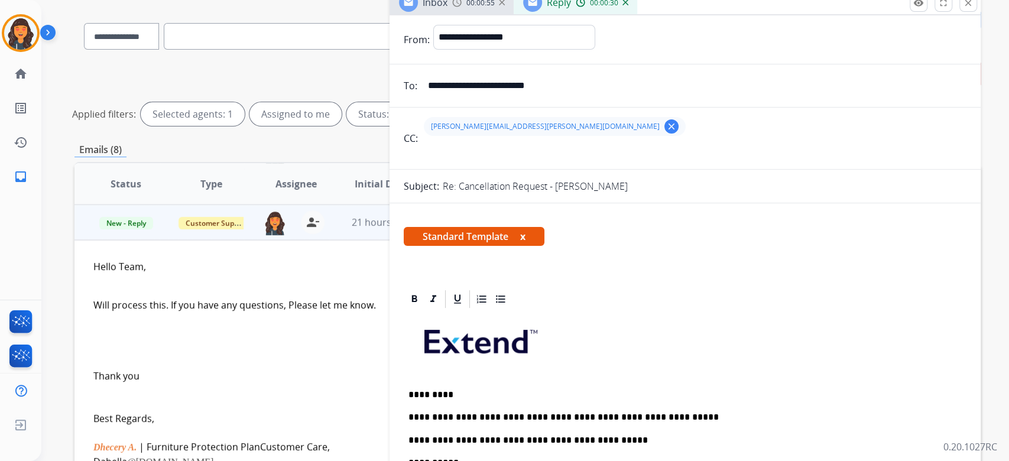
scroll to position [0, 0]
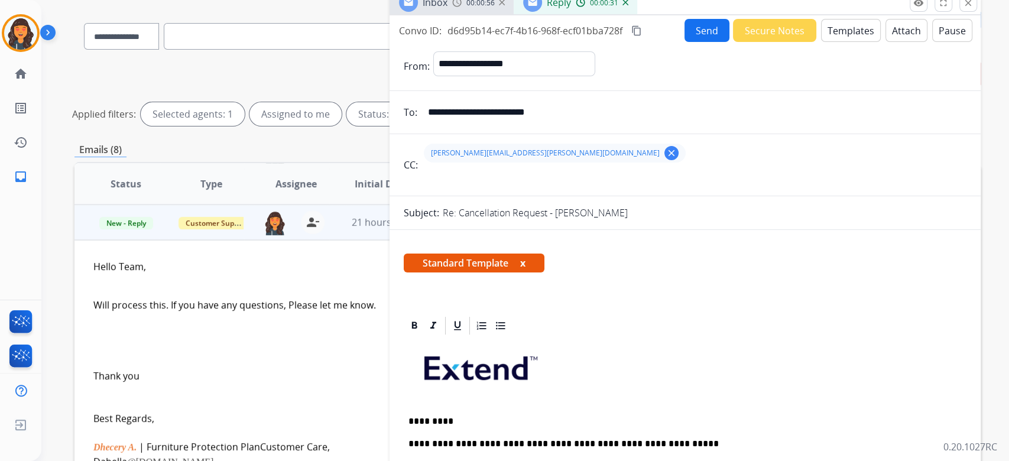
click at [637, 29] on mat-icon "content_copy" at bounding box center [636, 30] width 11 height 11
click at [685, 25] on button "Send" at bounding box center [707, 30] width 45 height 23
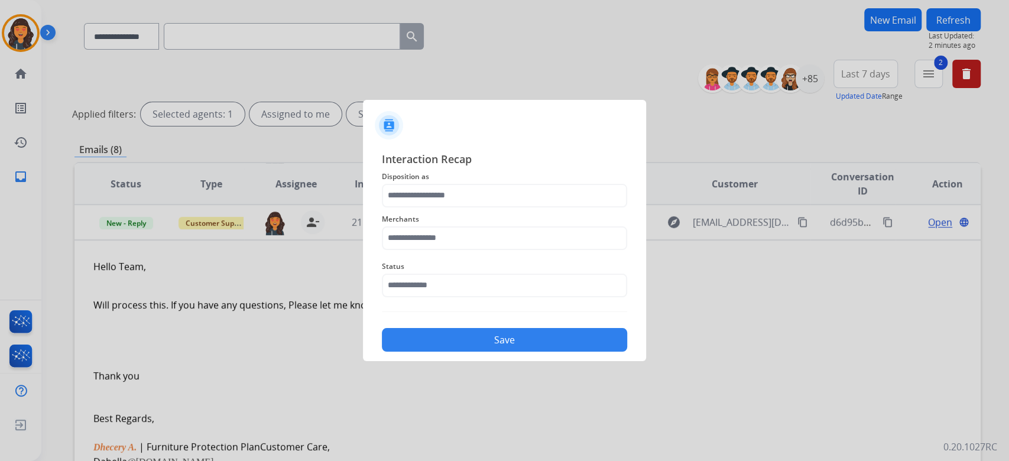
click at [446, 209] on div "Merchants" at bounding box center [504, 231] width 245 height 47
drag, startPoint x: 454, startPoint y: 182, endPoint x: 454, endPoint y: 192, distance: 9.5
click at [454, 190] on div "Interaction Recap Disposition as Merchants Status Save" at bounding box center [504, 252] width 245 height 202
click at [454, 192] on input "text" at bounding box center [504, 196] width 245 height 24
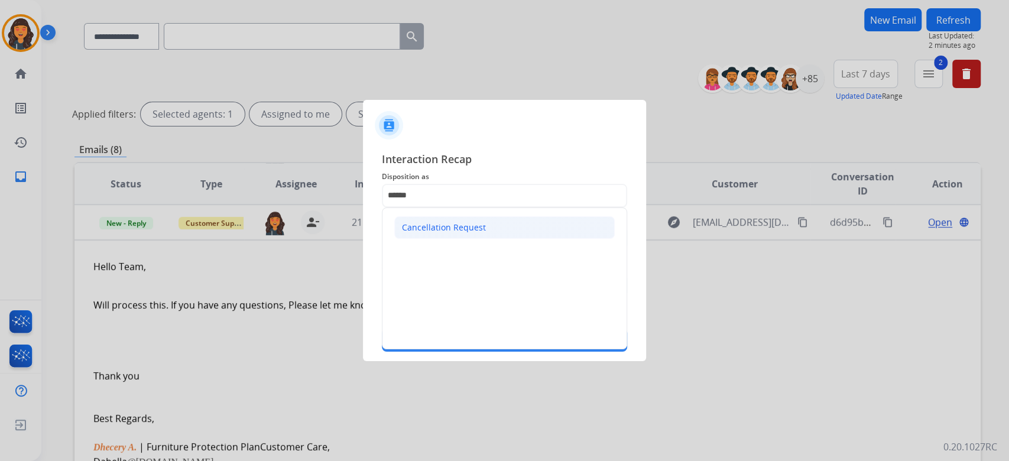
click at [449, 232] on div "Cancellation Request" at bounding box center [444, 228] width 84 height 12
type input "**********"
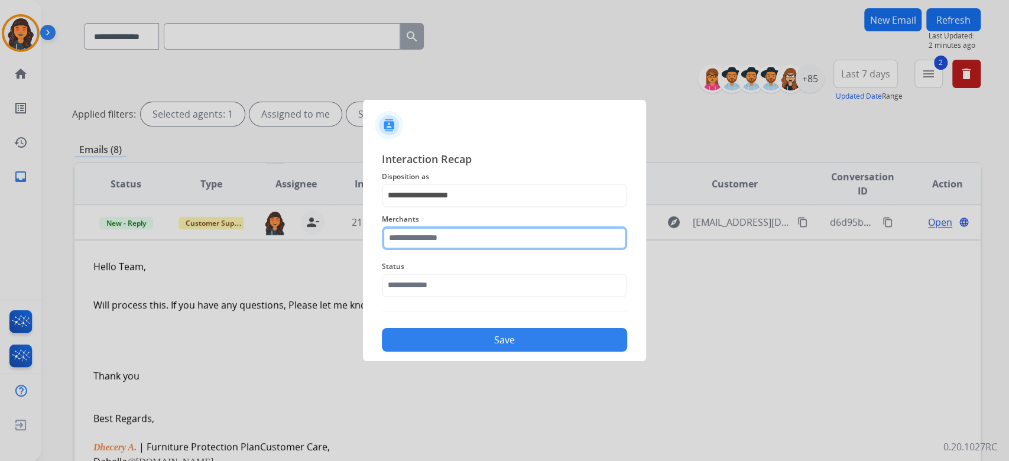
click at [449, 232] on input "text" at bounding box center [504, 238] width 245 height 24
type input "**********"
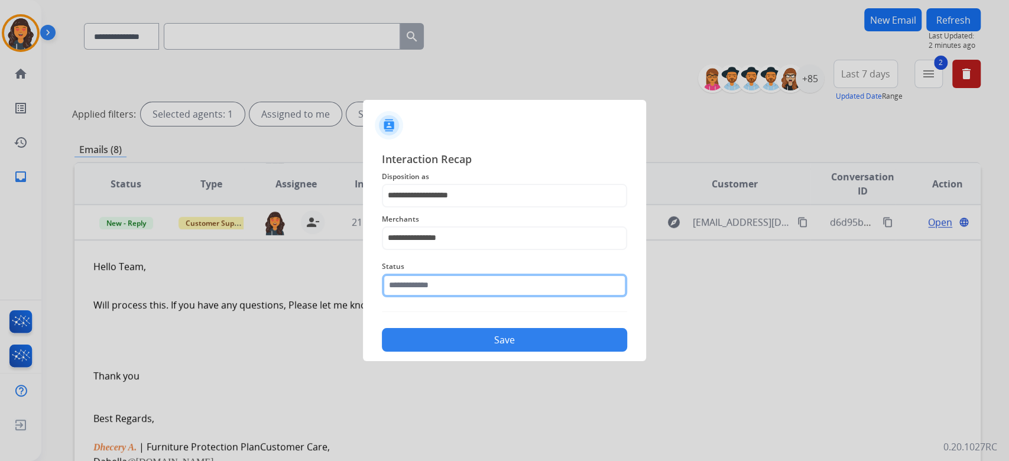
click at [434, 290] on input "text" at bounding box center [504, 286] width 245 height 24
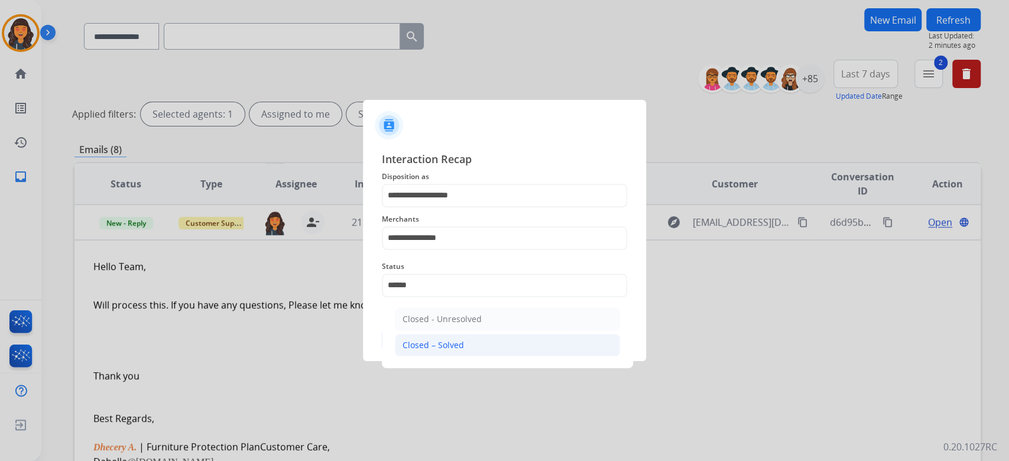
click at [434, 341] on div "Closed – Solved" at bounding box center [433, 345] width 61 height 12
type input "**********"
click at [434, 341] on button "Save" at bounding box center [504, 340] width 245 height 24
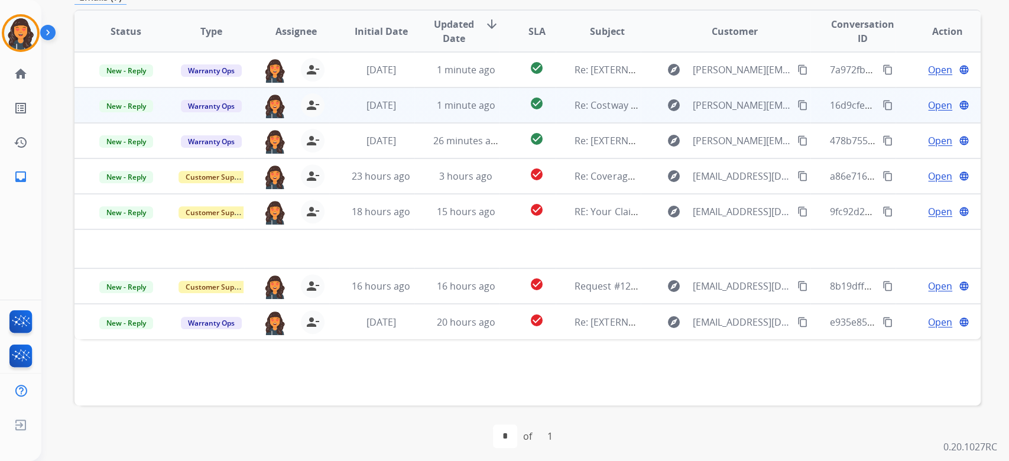
scroll to position [237, 0]
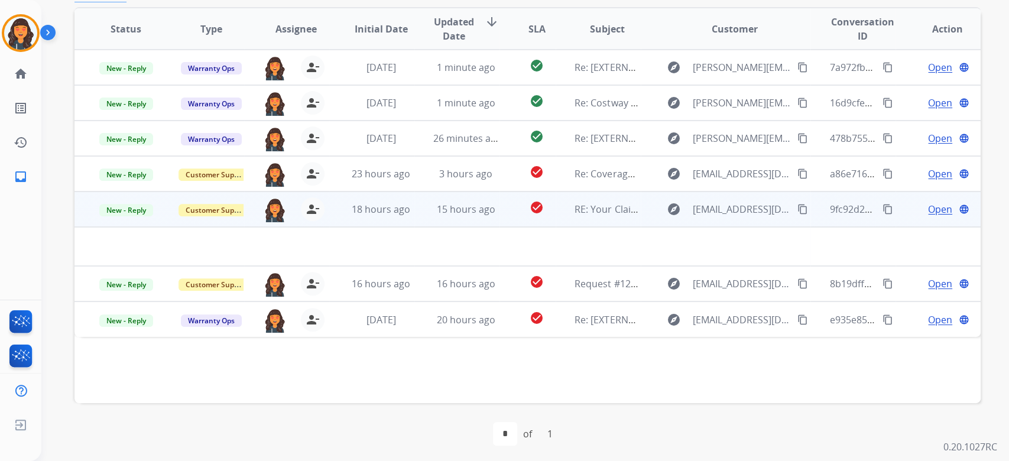
click at [594, 216] on td "RE: Your Claim with Extend" at bounding box center [598, 209] width 85 height 35
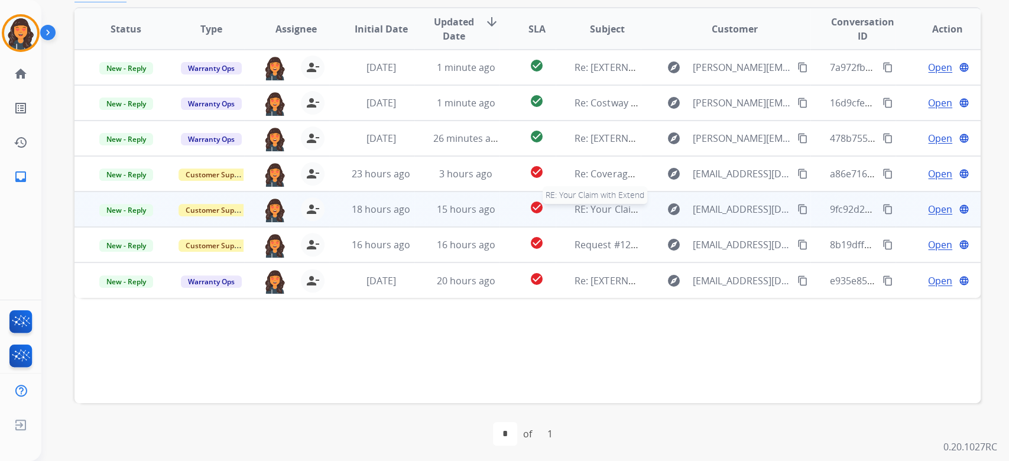
click at [601, 215] on div "RE: Your Claim with Extend" at bounding box center [608, 209] width 66 height 14
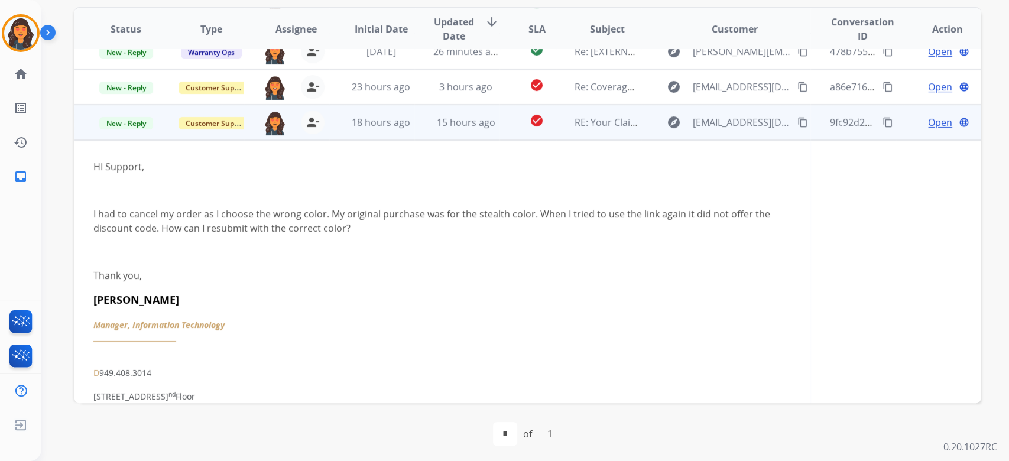
scroll to position [63, 0]
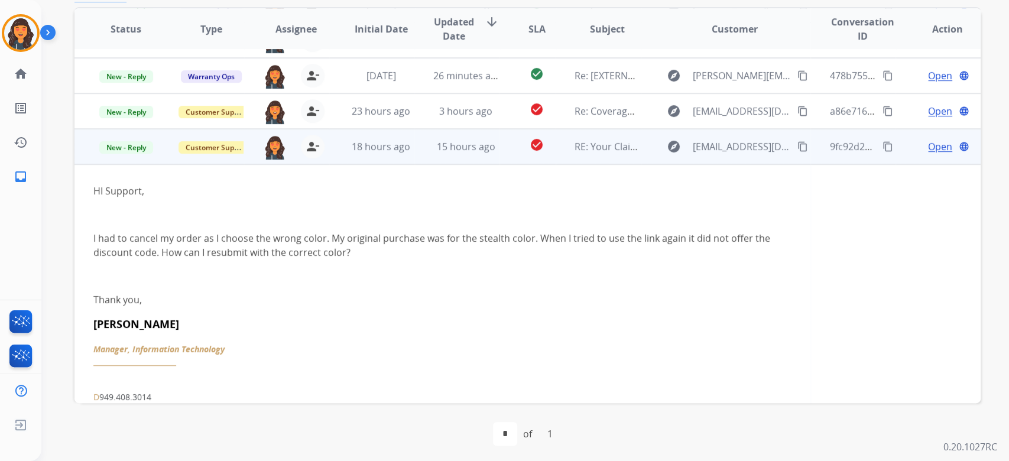
click at [798, 144] on mat-icon "content_copy" at bounding box center [803, 146] width 11 height 11
click at [928, 141] on span "Open" at bounding box center [940, 147] width 24 height 14
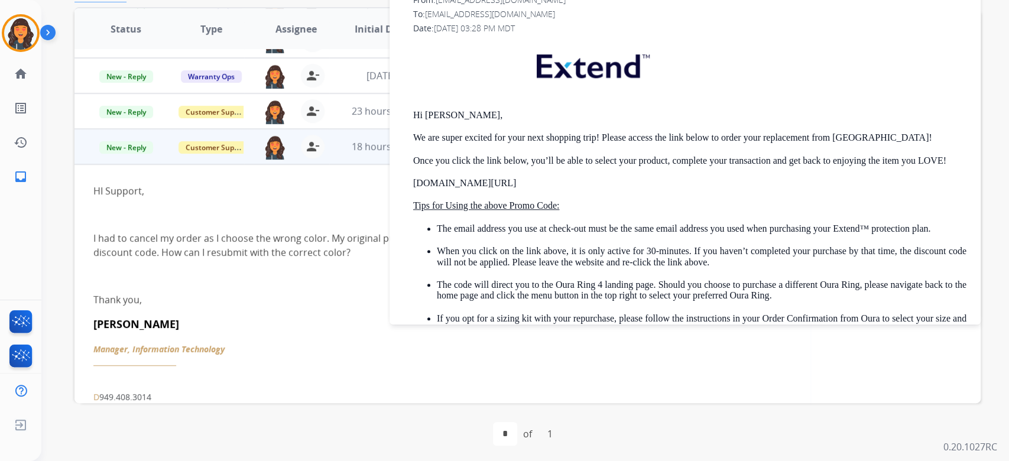
scroll to position [552, 0]
drag, startPoint x: 569, startPoint y: 190, endPoint x: 410, endPoint y: 193, distance: 159.1
click at [410, 193] on div "From: [EMAIL_ADDRESS][DOMAIN_NAME] To: [EMAIL_ADDRESS][DOMAIN_NAME] Date: [DATE…" at bounding box center [685, 257] width 563 height 531
copy p "[DOMAIN_NAME][URL]"
drag, startPoint x: 725, startPoint y: 210, endPoint x: 733, endPoint y: 210, distance: 7.1
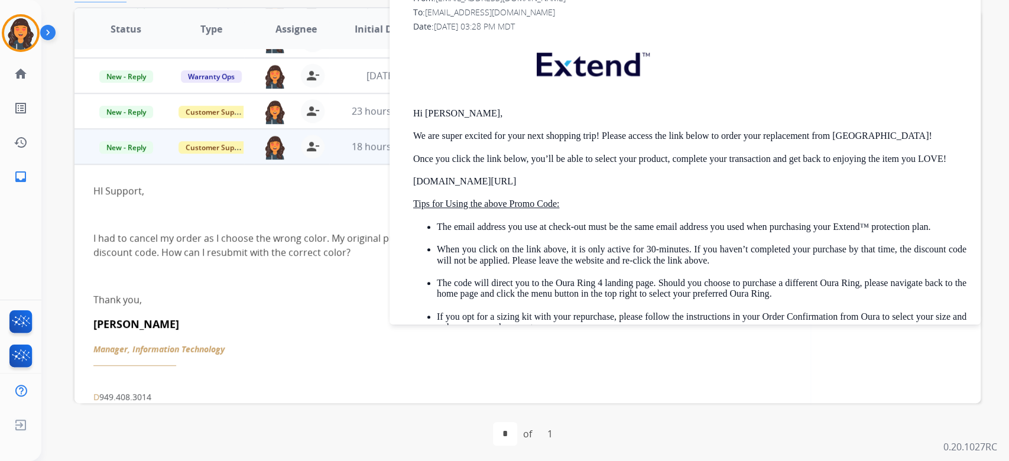
click at [725, 209] on p "Tips for Using the above Promo Code:" at bounding box center [689, 204] width 553 height 11
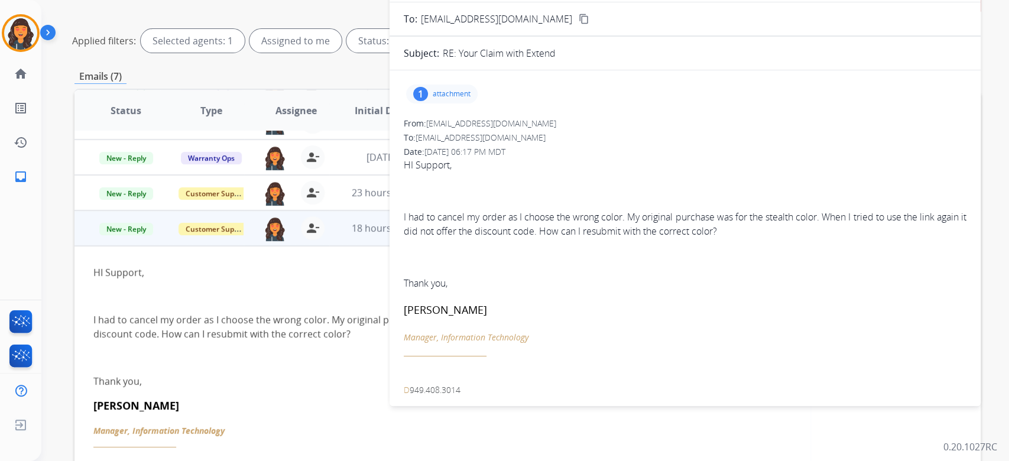
scroll to position [79, 0]
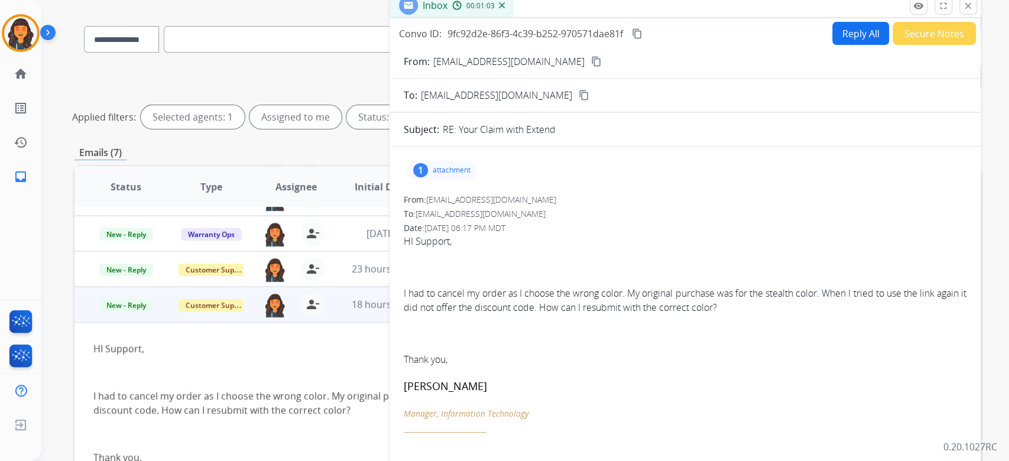
click at [636, 38] on button "content_copy" at bounding box center [637, 34] width 14 height 14
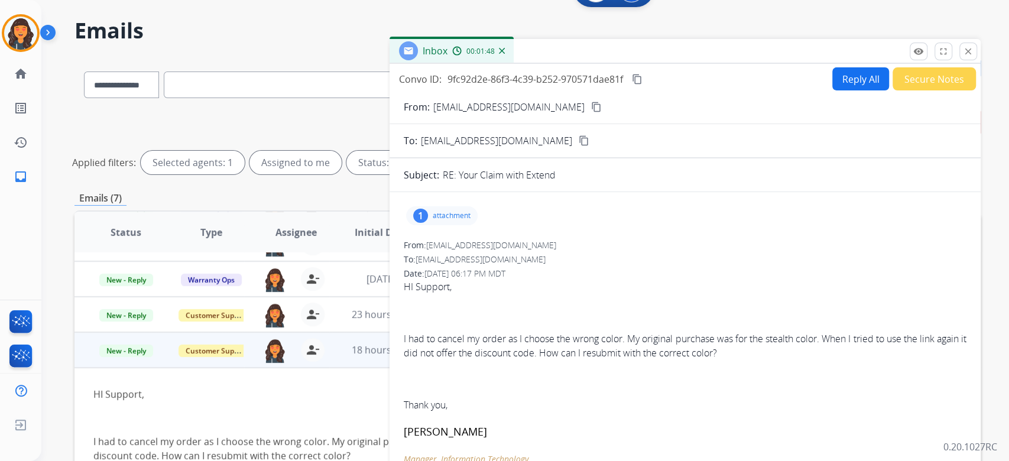
scroll to position [0, 0]
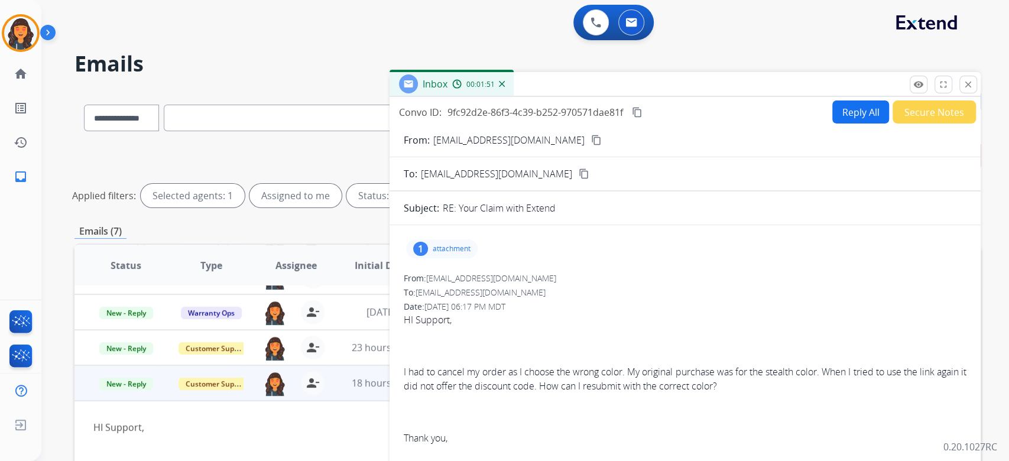
click at [832, 114] on button "Reply All" at bounding box center [860, 112] width 57 height 23
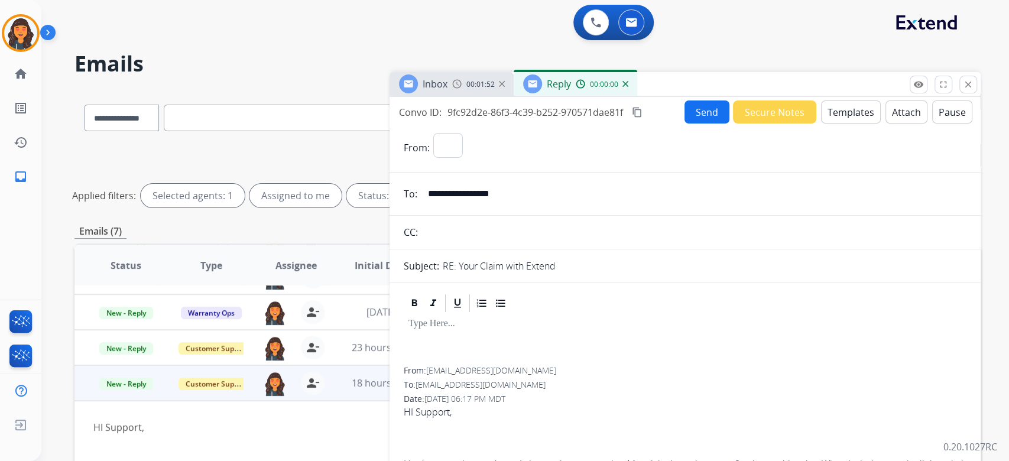
select select "**********"
click at [832, 114] on button "Templates" at bounding box center [851, 112] width 60 height 23
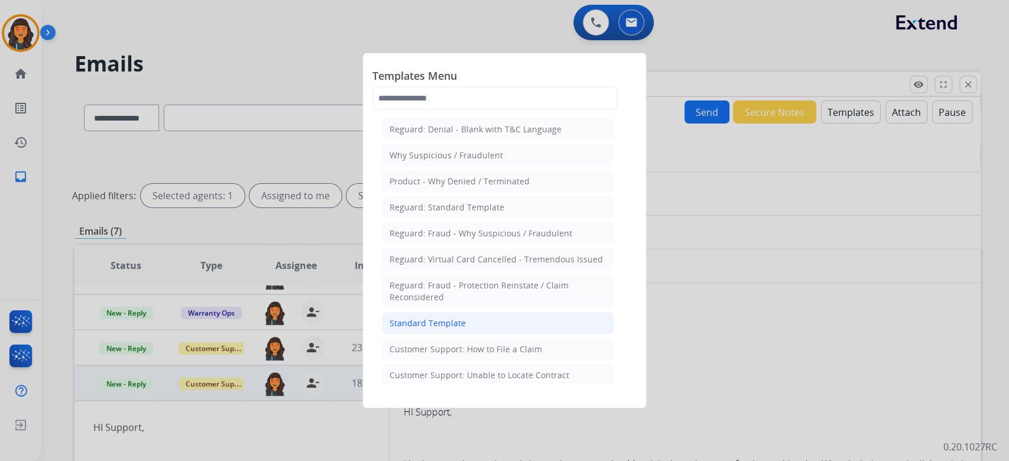
click at [434, 322] on div "Standard Template" at bounding box center [428, 324] width 76 height 12
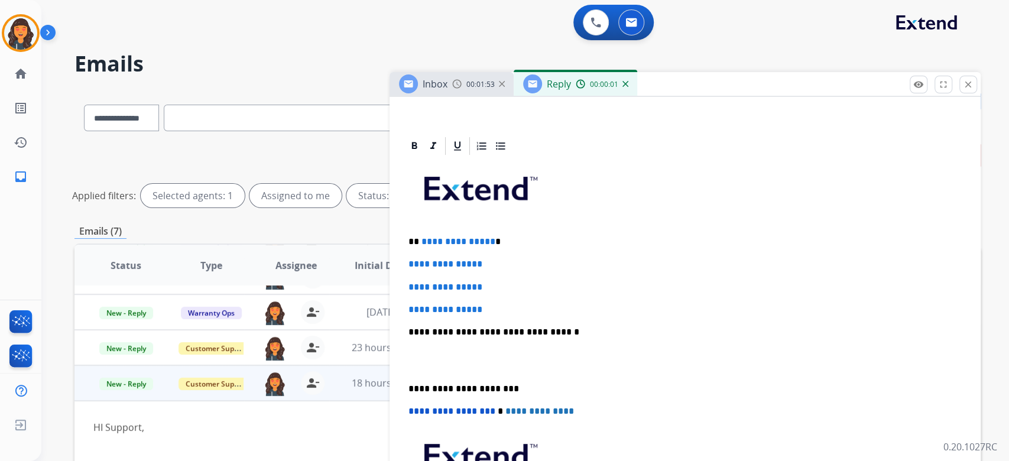
scroll to position [237, 0]
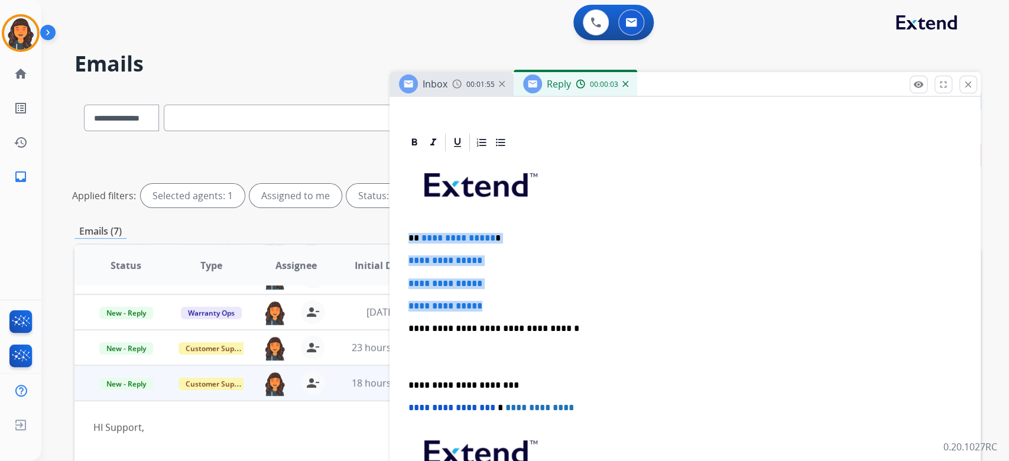
drag, startPoint x: 534, startPoint y: 297, endPoint x: 376, endPoint y: 236, distance: 170.0
click at [376, 236] on div "**********" at bounding box center [527, 395] width 906 height 611
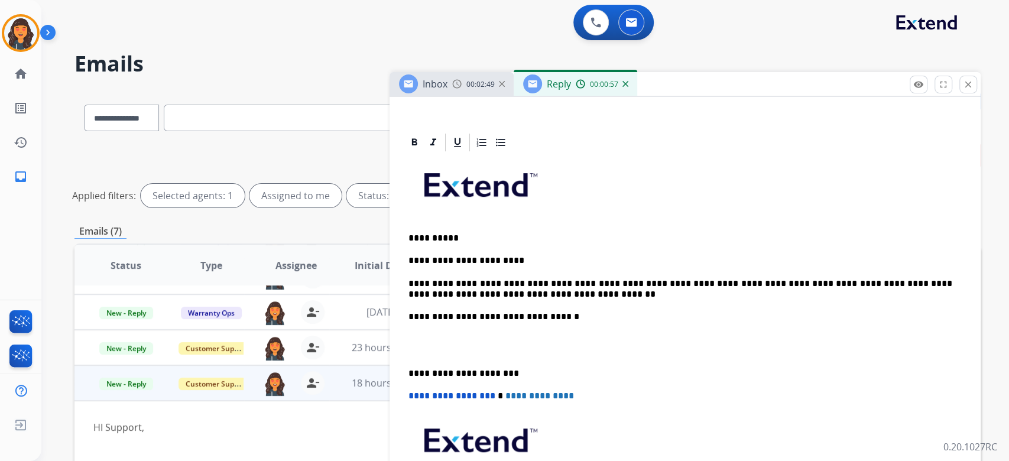
click at [633, 315] on p "**********" at bounding box center [681, 317] width 544 height 11
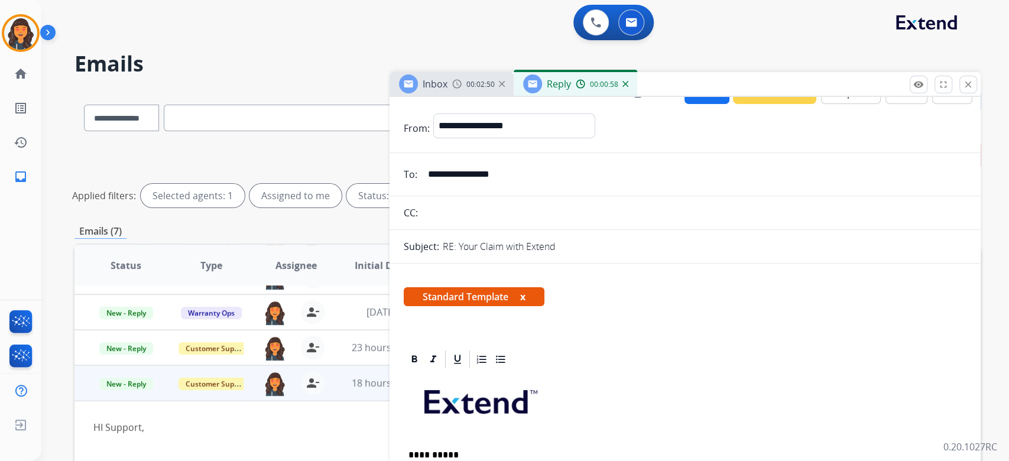
scroll to position [0, 0]
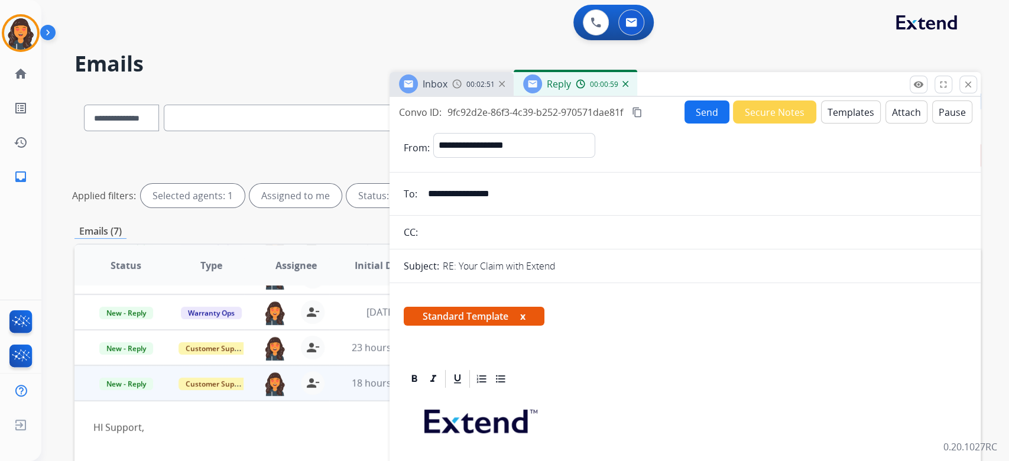
click at [638, 107] on mat-icon "content_copy" at bounding box center [637, 112] width 11 height 11
click at [698, 113] on button "Send" at bounding box center [707, 112] width 45 height 23
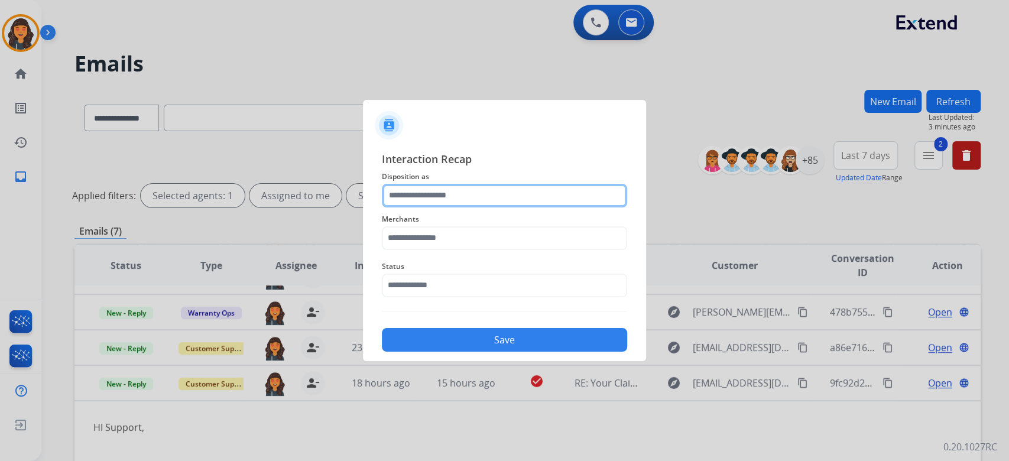
click at [480, 196] on input "text" at bounding box center [504, 196] width 245 height 24
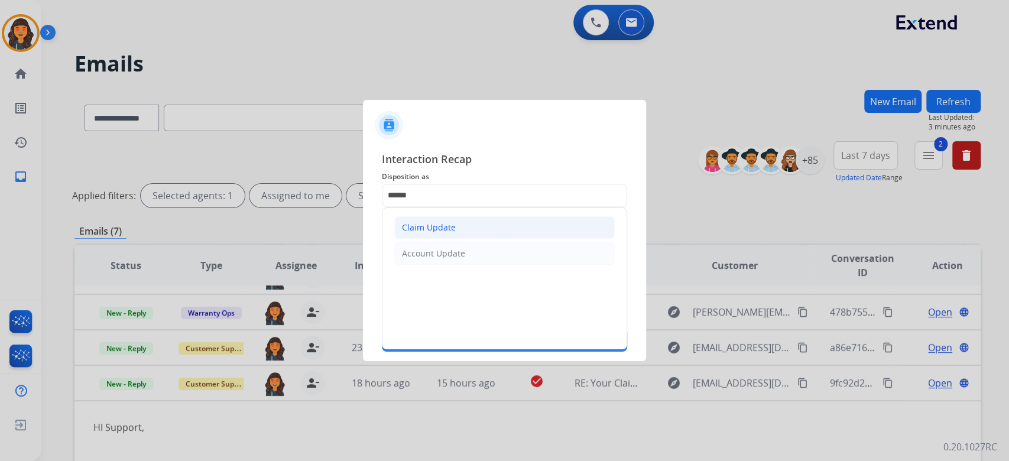
click at [459, 232] on li "Claim Update" at bounding box center [504, 227] width 221 height 22
type input "**********"
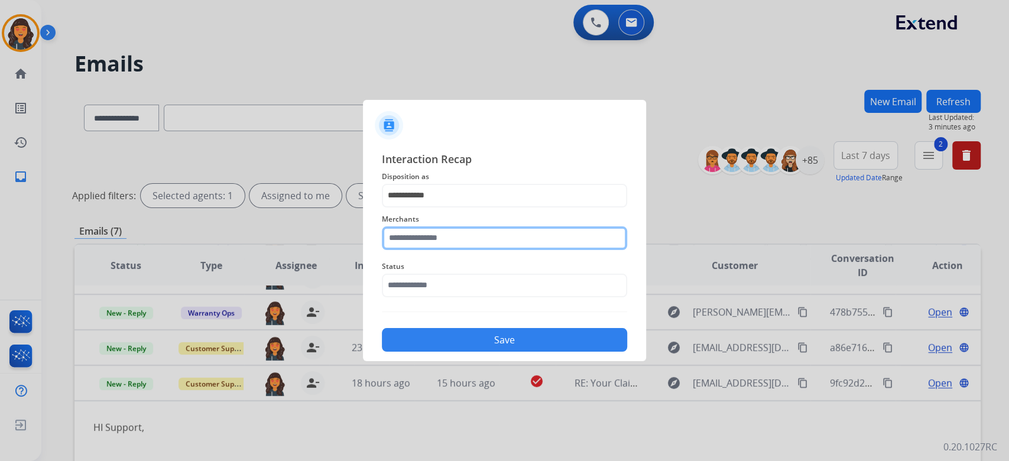
click at [459, 232] on input "text" at bounding box center [504, 238] width 245 height 24
type input "*********"
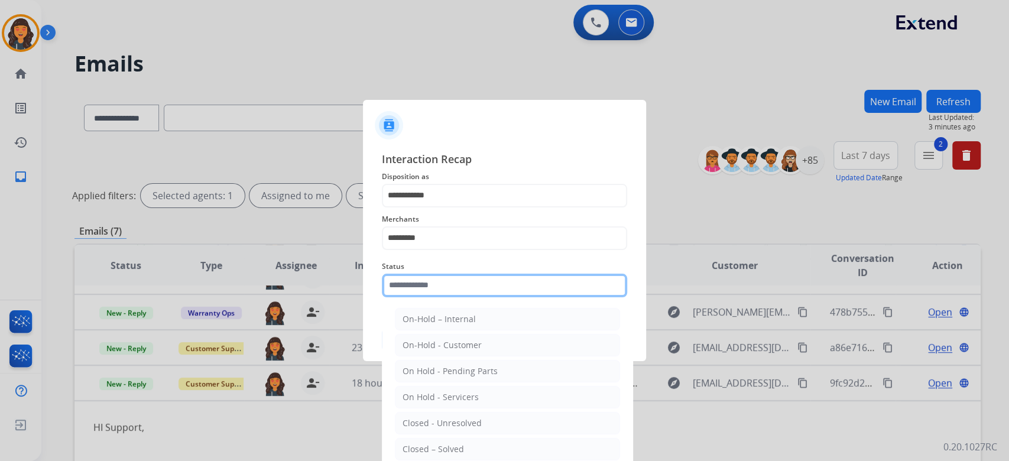
click at [408, 274] on input "text" at bounding box center [504, 286] width 245 height 24
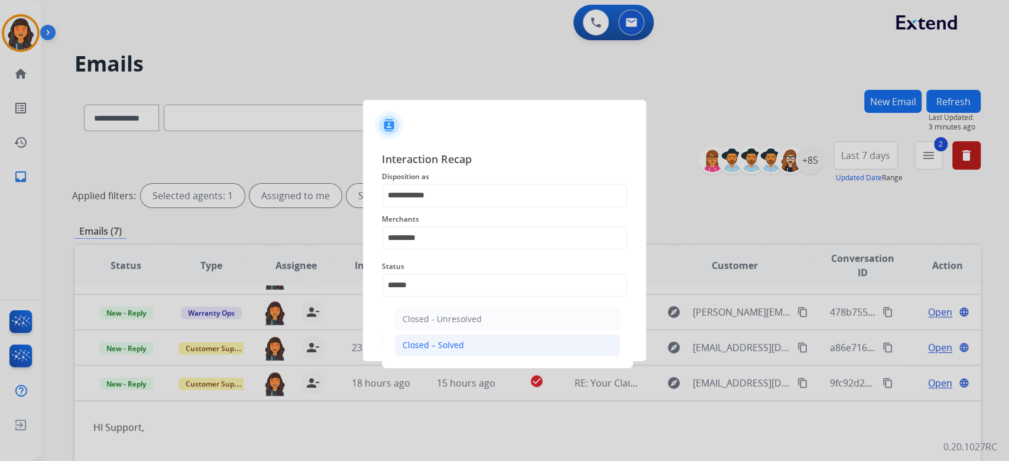
click at [429, 339] on div "Closed – Solved" at bounding box center [433, 345] width 61 height 12
type input "**********"
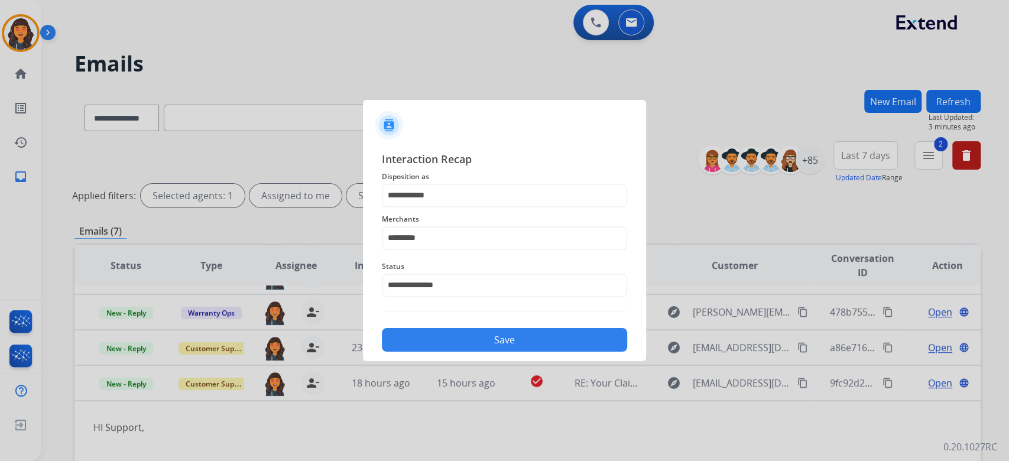
click at [429, 339] on button "Save" at bounding box center [504, 340] width 245 height 24
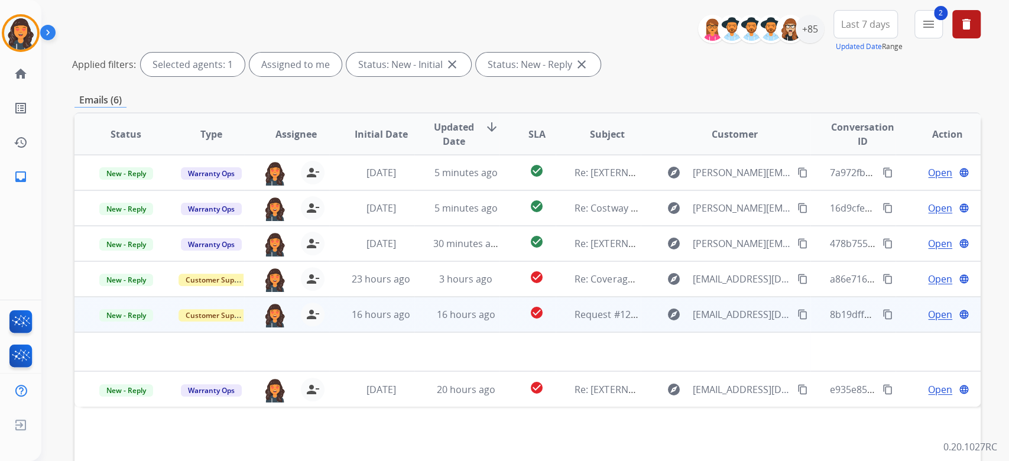
scroll to position [157, 0]
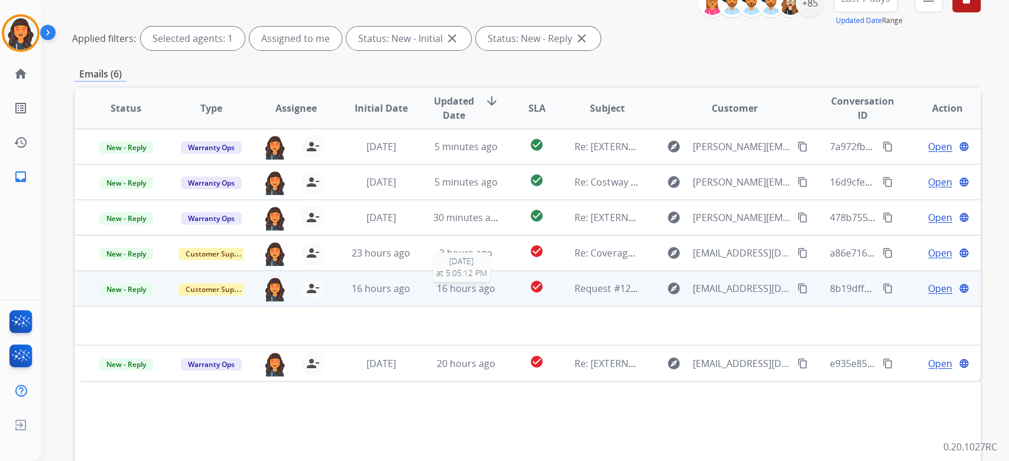
click at [482, 294] on div "16 hours ago" at bounding box center [466, 288] width 66 height 14
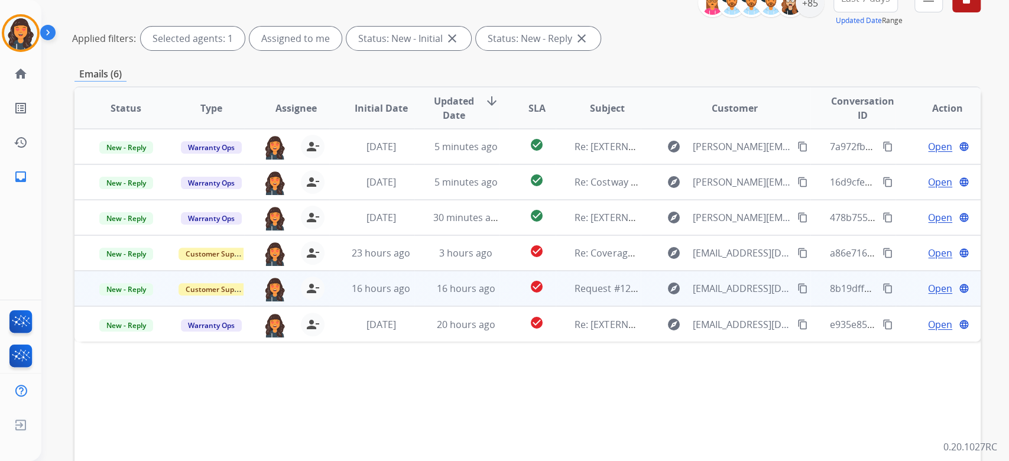
click at [475, 291] on span "16 hours ago" at bounding box center [466, 288] width 59 height 13
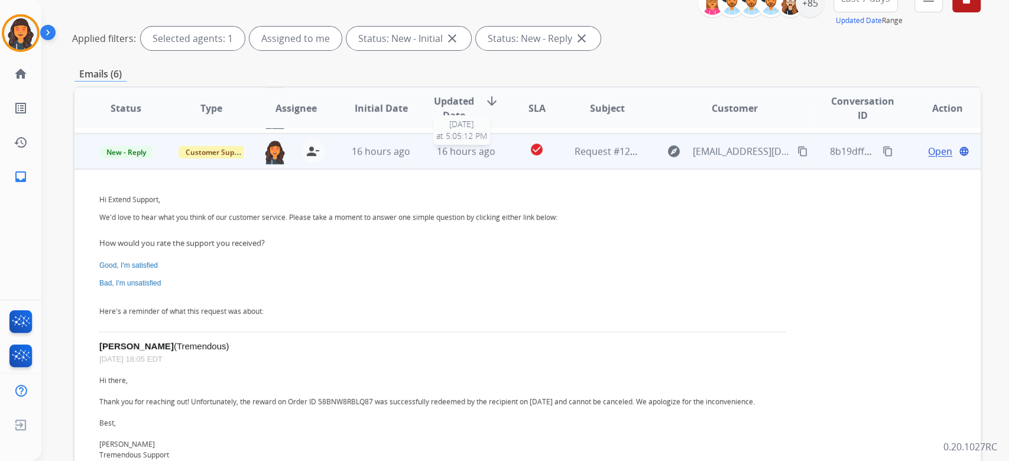
scroll to position [142, 0]
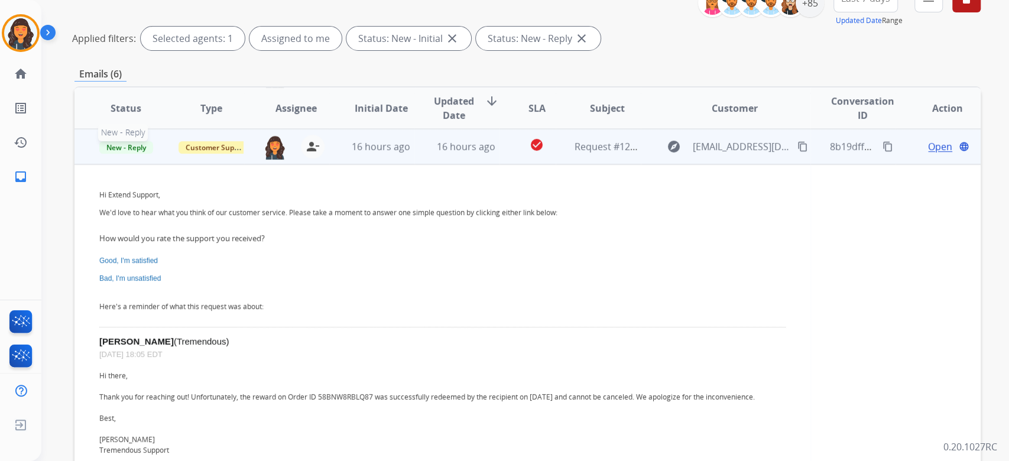
click at [132, 144] on span "New - Reply" at bounding box center [126, 147] width 54 height 12
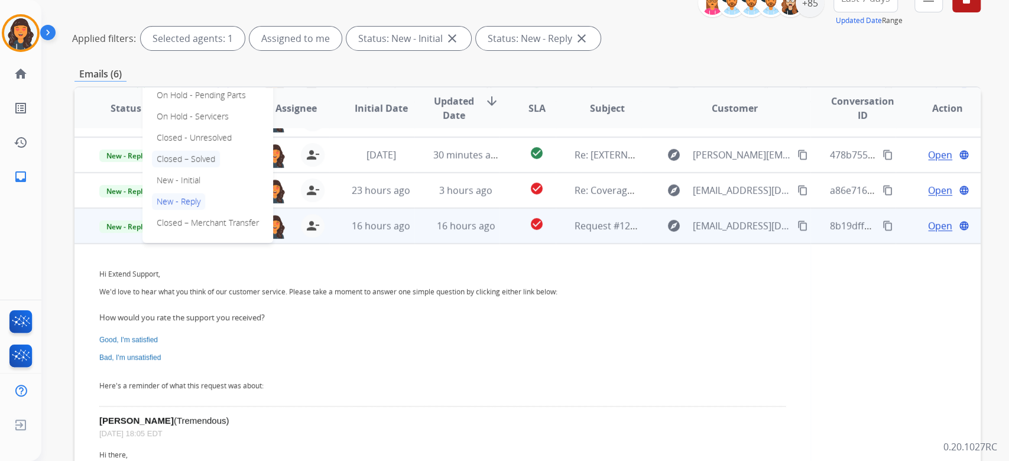
click at [197, 162] on p "Closed – Solved" at bounding box center [186, 159] width 68 height 17
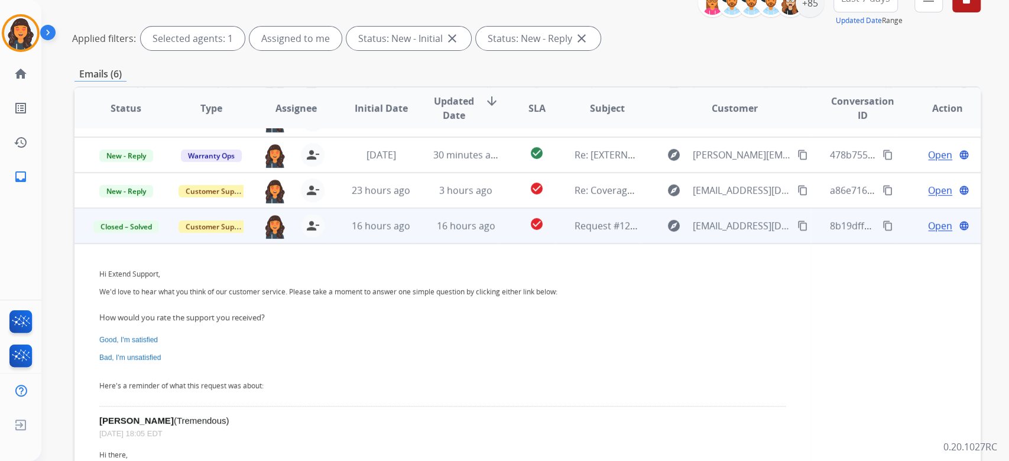
scroll to position [0, 0]
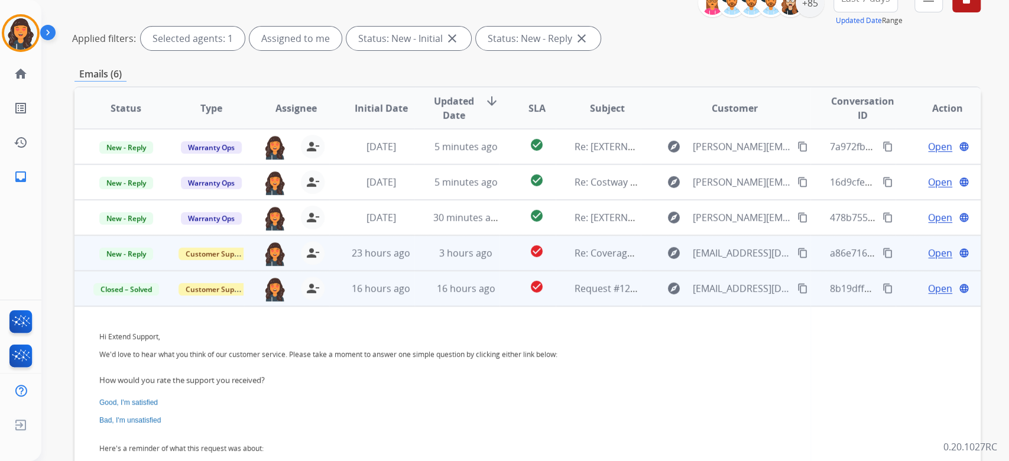
click at [601, 263] on td "Re: Coverage Follow Up" at bounding box center [598, 252] width 85 height 35
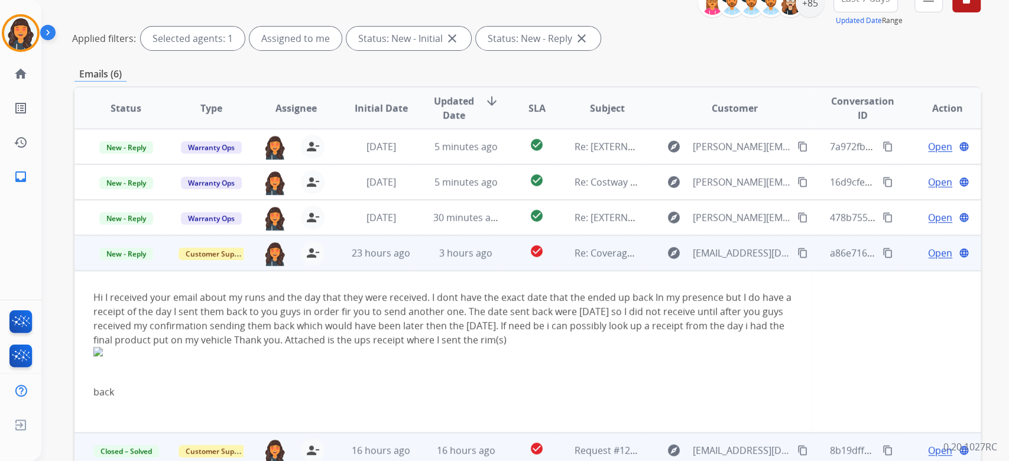
scroll to position [21, 0]
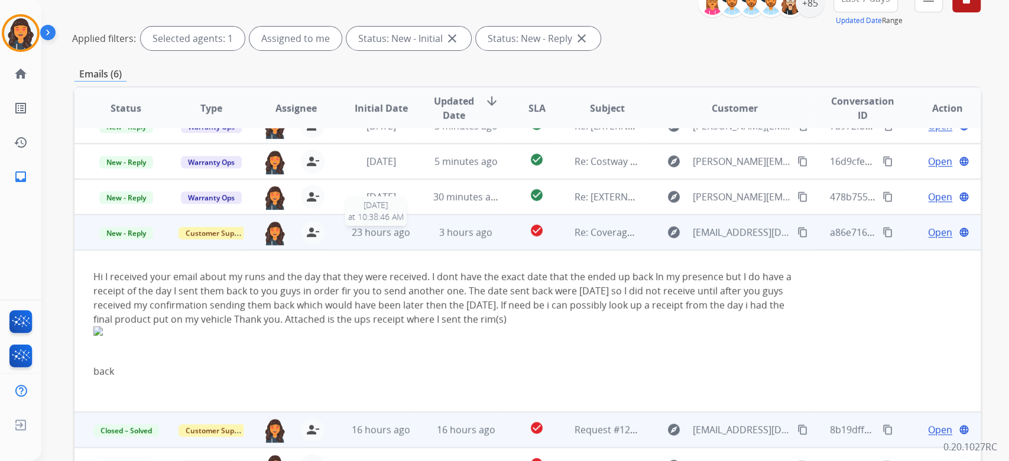
click at [354, 237] on span "23 hours ago" at bounding box center [381, 232] width 59 height 13
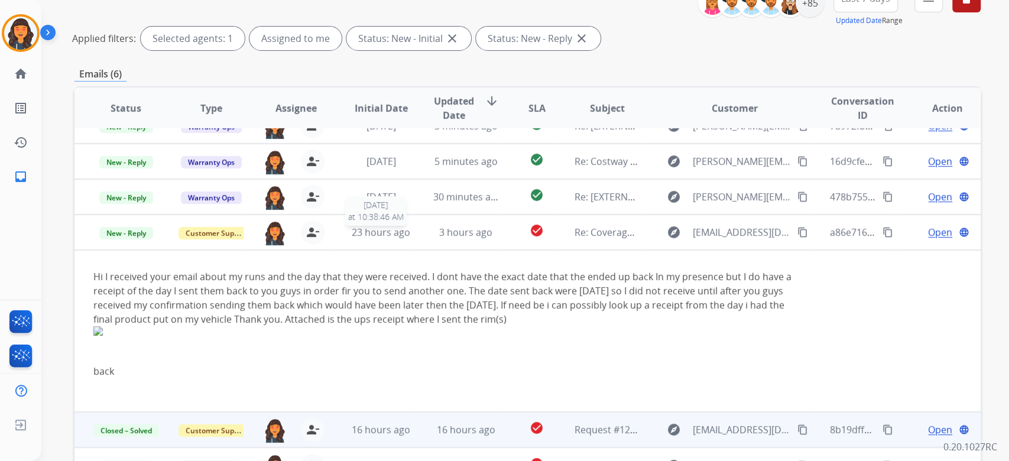
scroll to position [0, 0]
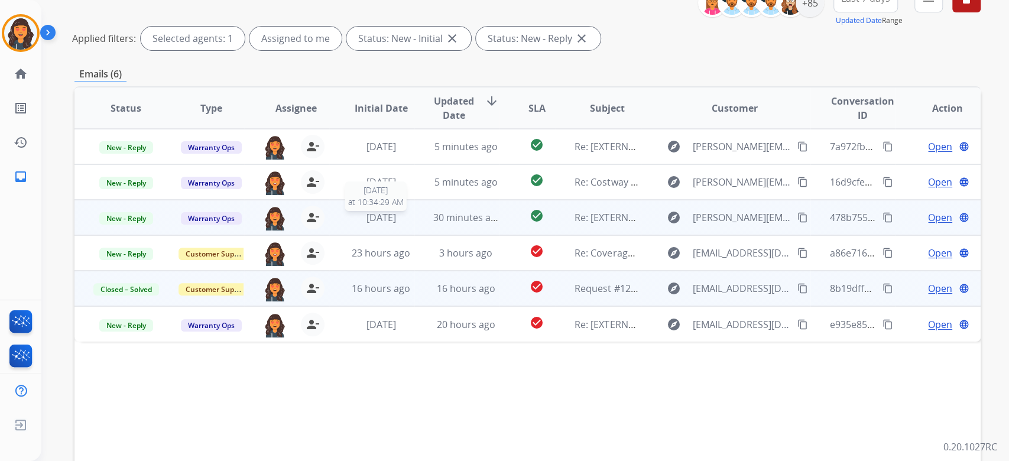
click at [391, 221] on span "[DATE]" at bounding box center [381, 217] width 30 height 13
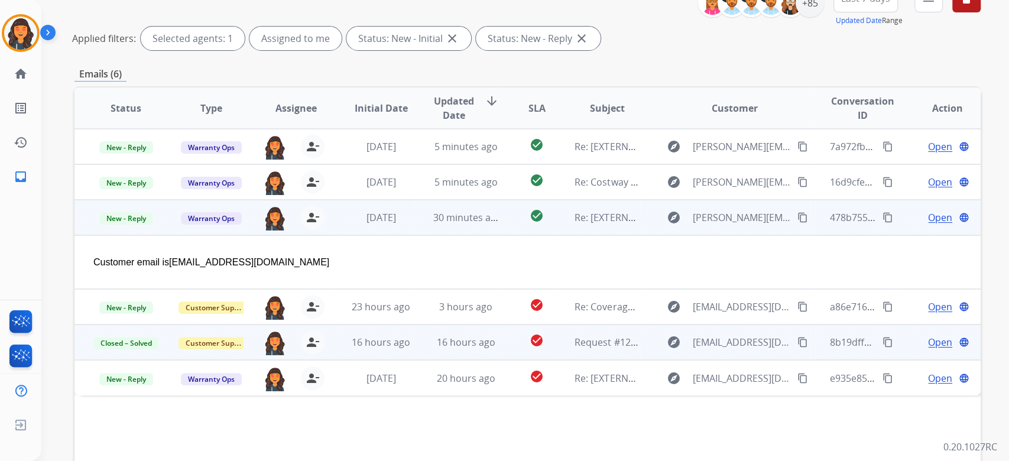
click at [935, 221] on span "Open" at bounding box center [940, 217] width 24 height 14
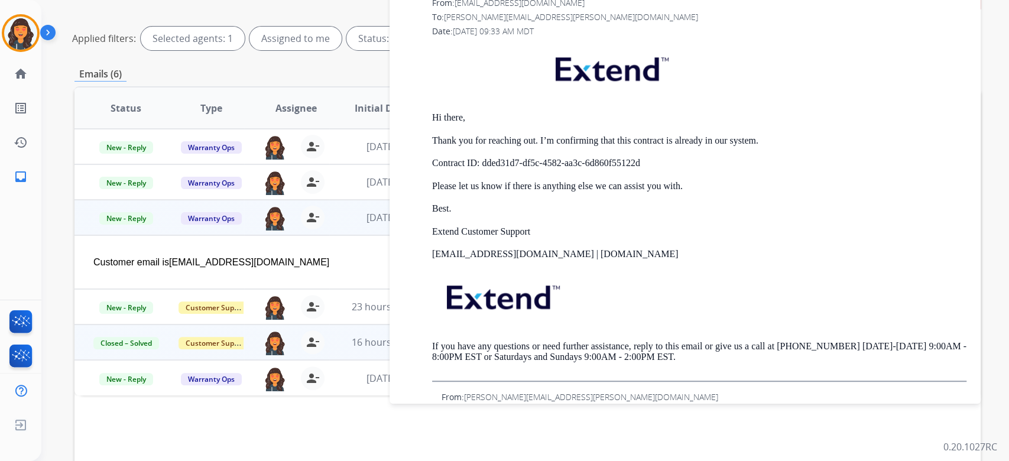
scroll to position [710, 0]
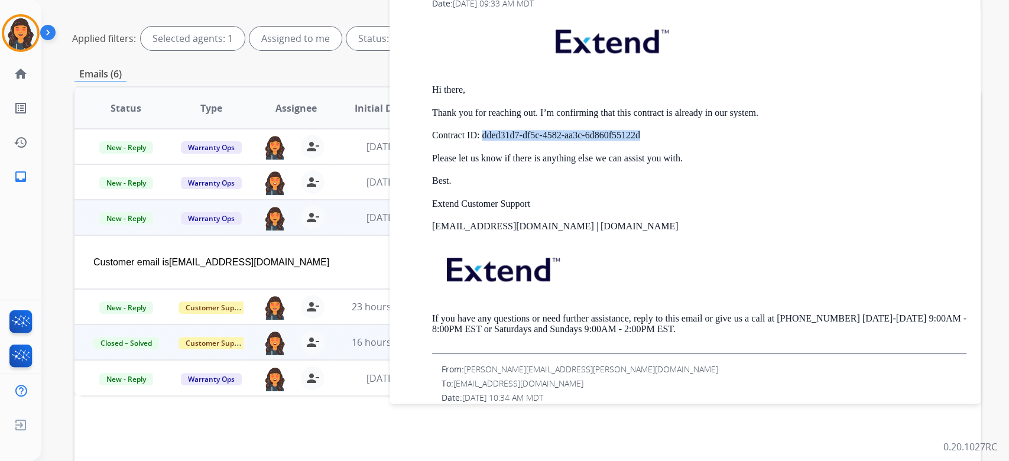
drag, startPoint x: 667, startPoint y: 147, endPoint x: 485, endPoint y: 150, distance: 182.1
click at [485, 141] on p "Contract ID: dded31d7-df5c-4582-aa3c-6d860f55122d" at bounding box center [699, 135] width 534 height 11
copy p "dded31d7-df5c-4582-aa3c-6d860f55122d"
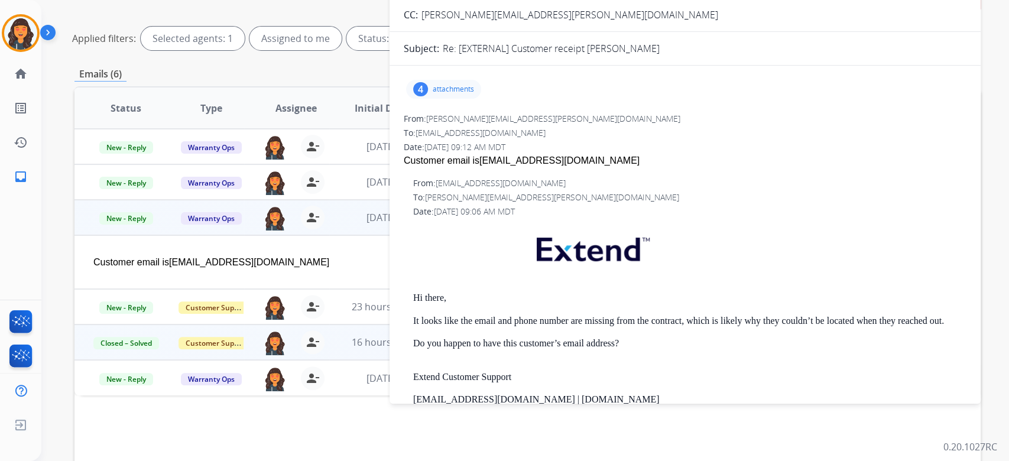
scroll to position [0, 0]
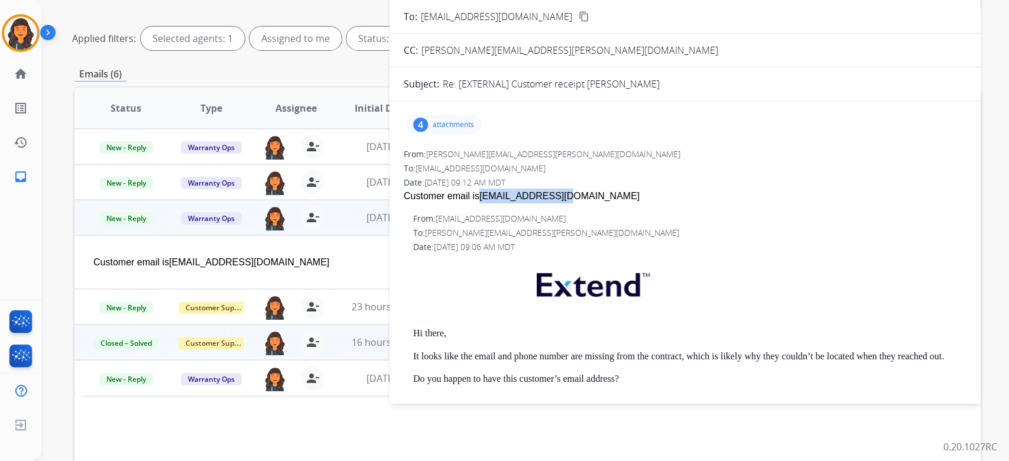
drag, startPoint x: 555, startPoint y: 192, endPoint x: 475, endPoint y: 198, distance: 80.0
click at [475, 198] on div "Customer email is [EMAIL_ADDRESS][DOMAIN_NAME]" at bounding box center [685, 196] width 563 height 15
copy span "[EMAIL_ADDRESS][DOMAIN_NAME]"
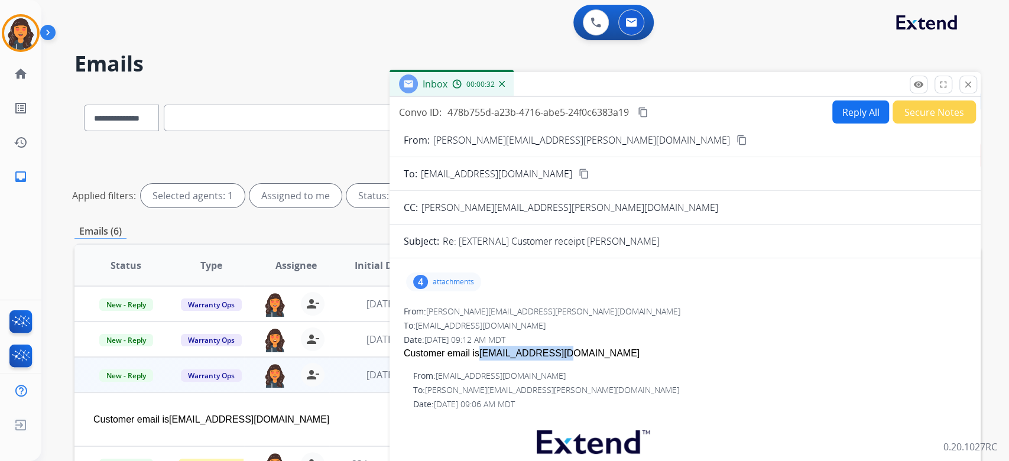
click at [841, 102] on button "Reply All" at bounding box center [860, 112] width 57 height 23
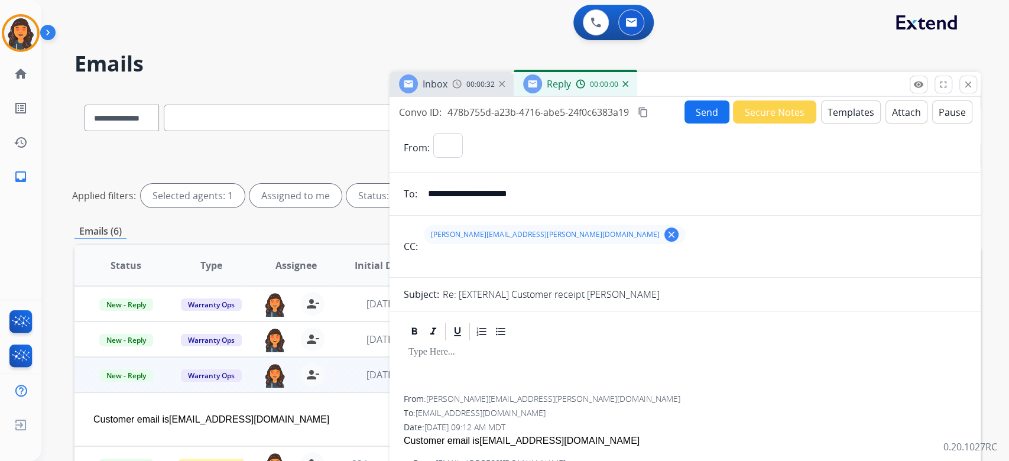
click at [841, 110] on button "Templates" at bounding box center [851, 112] width 60 height 23
select select "**********"
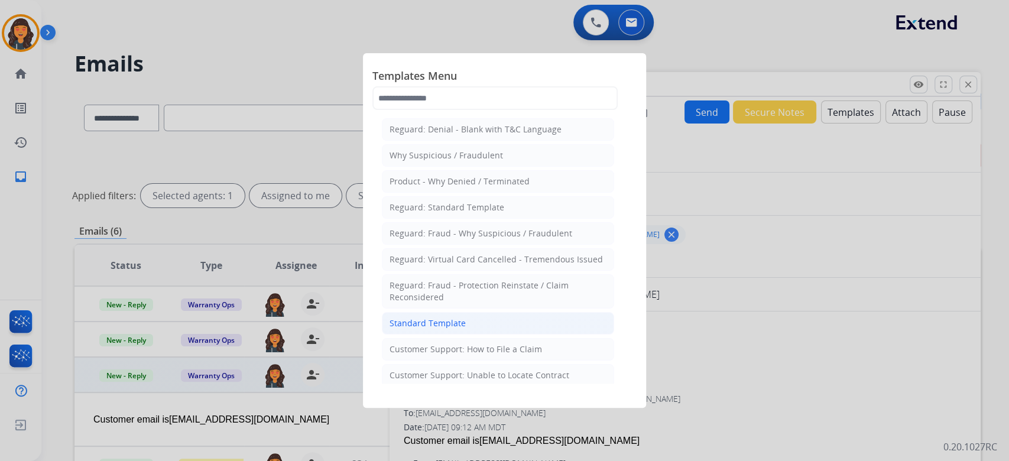
click at [407, 318] on div "Standard Template" at bounding box center [428, 324] width 76 height 12
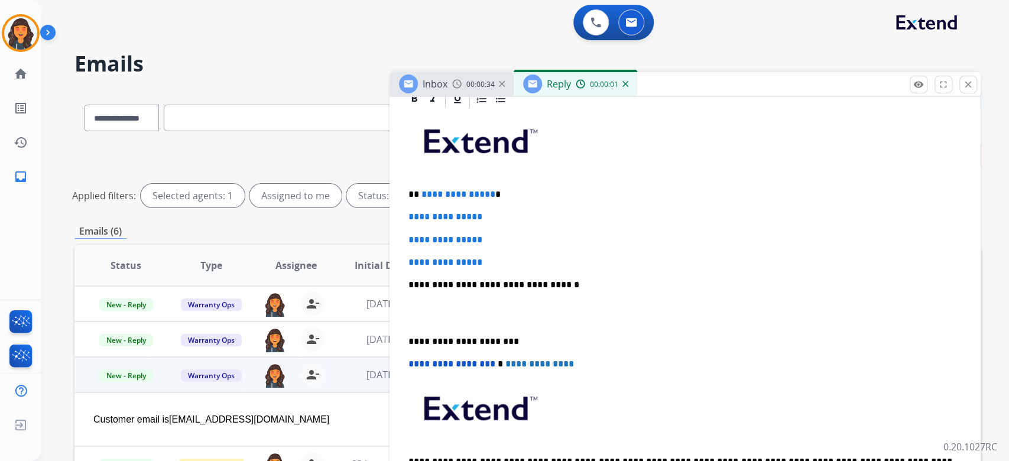
scroll to position [315, 0]
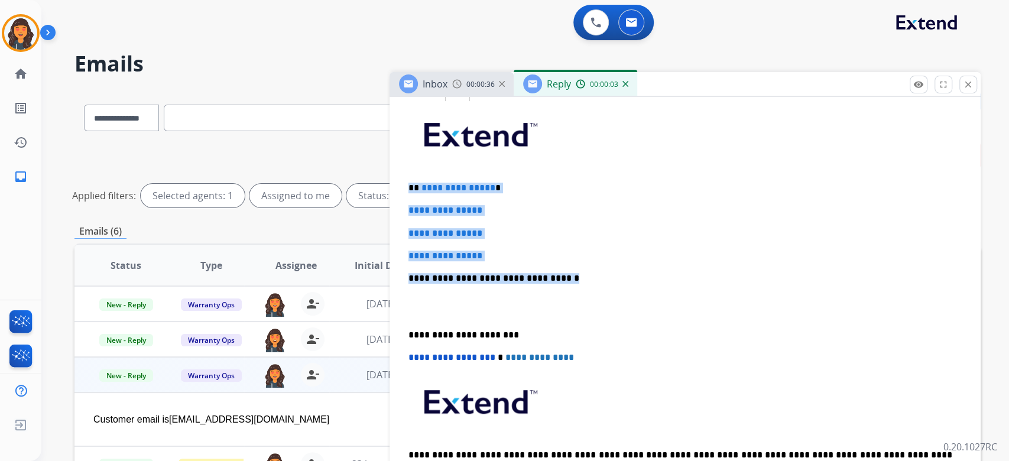
drag, startPoint x: 532, startPoint y: 286, endPoint x: 373, endPoint y: 176, distance: 192.9
click at [373, 176] on div "**********" at bounding box center [527, 395] width 906 height 611
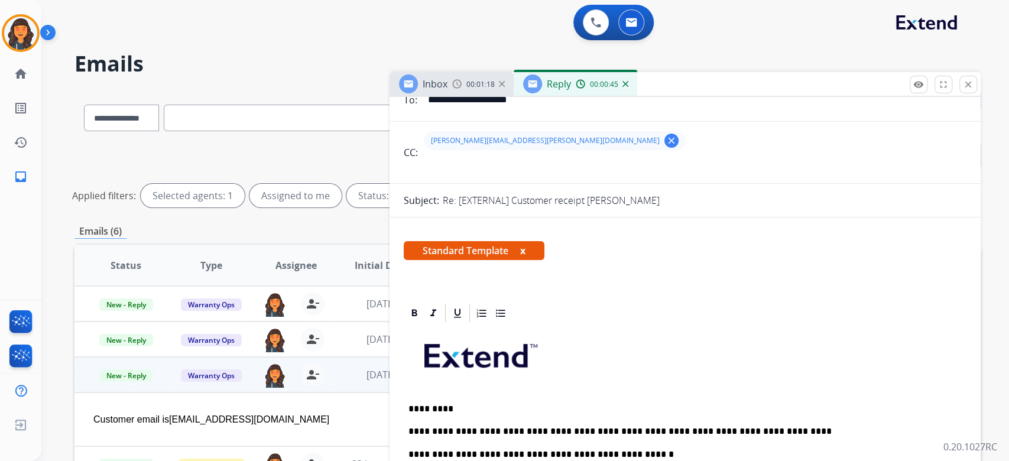
scroll to position [0, 0]
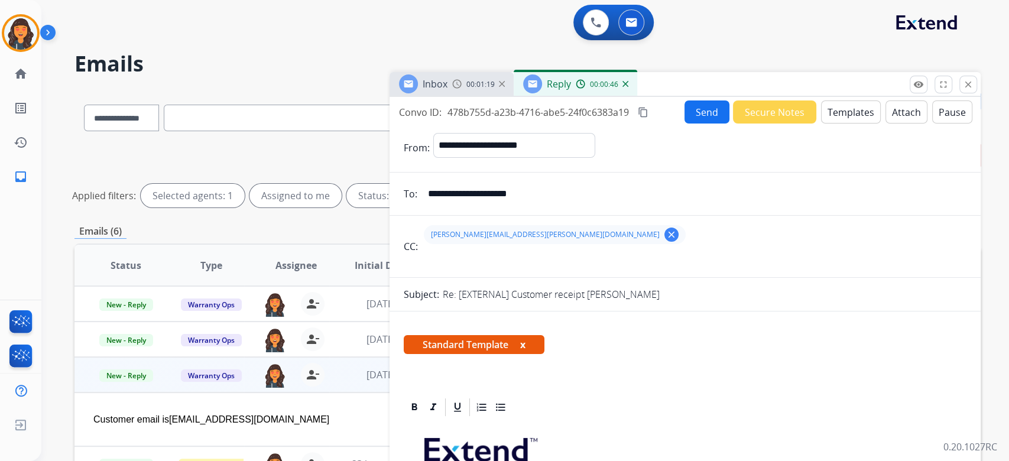
click at [645, 115] on mat-icon "content_copy" at bounding box center [643, 112] width 11 height 11
click at [709, 121] on button "Send" at bounding box center [707, 112] width 45 height 23
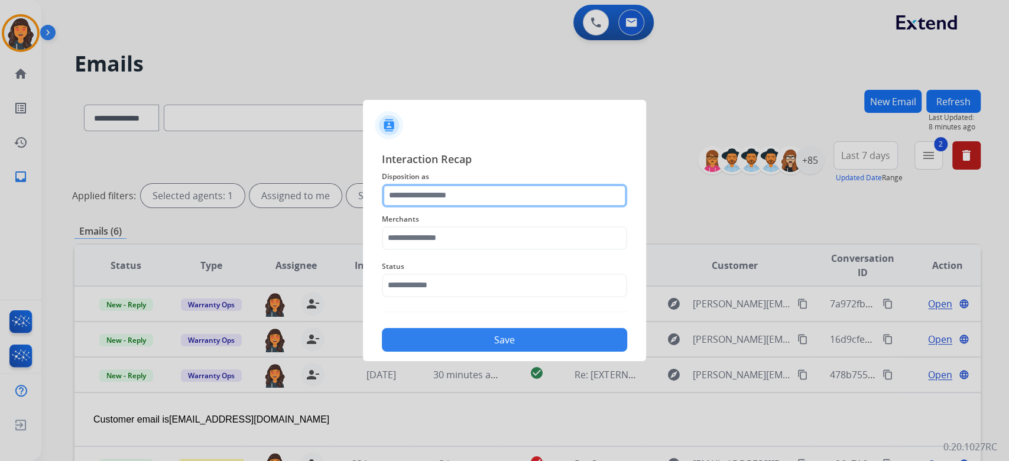
click at [491, 206] on input "text" at bounding box center [504, 196] width 245 height 24
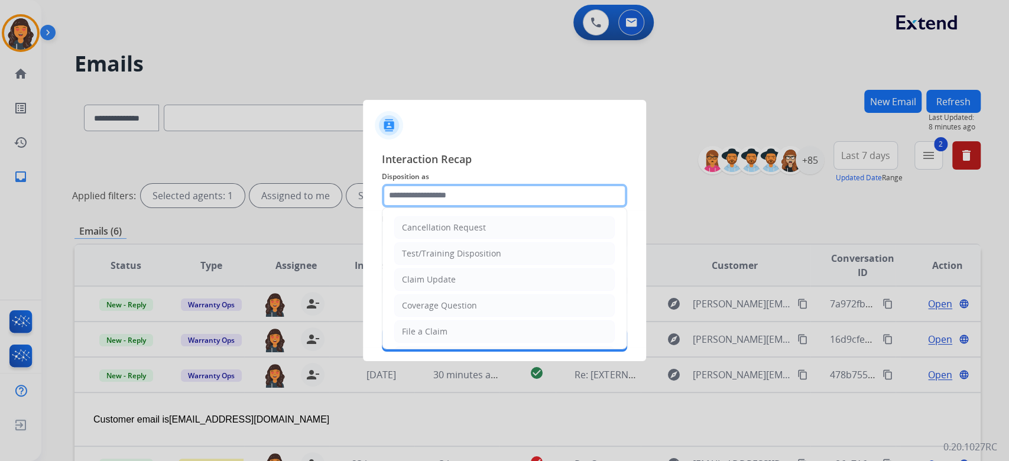
click at [486, 196] on input "text" at bounding box center [504, 196] width 245 height 24
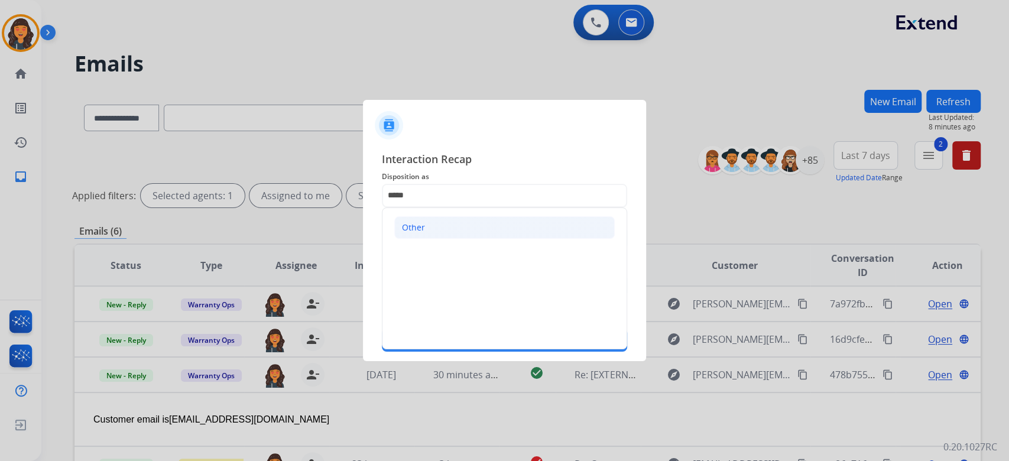
click at [461, 228] on li "Other" at bounding box center [504, 227] width 221 height 22
type input "*****"
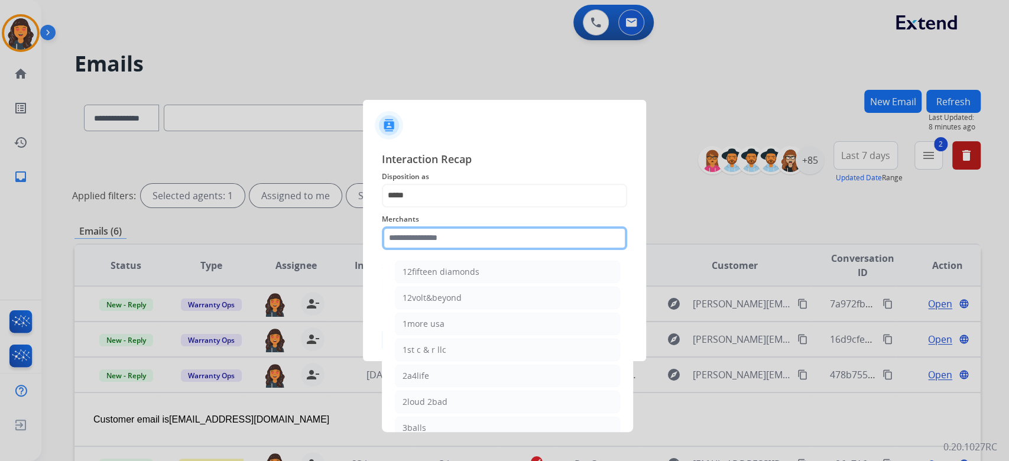
click at [458, 235] on input "text" at bounding box center [504, 238] width 245 height 24
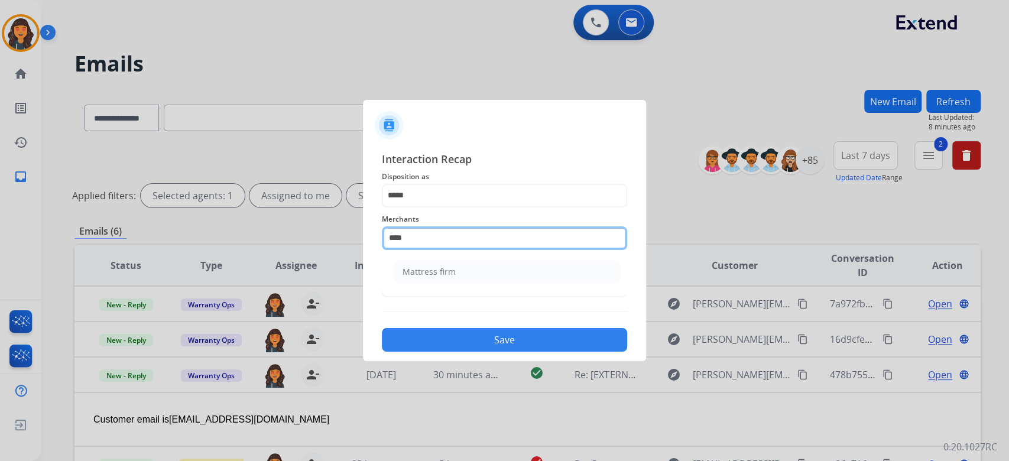
type input "**********"
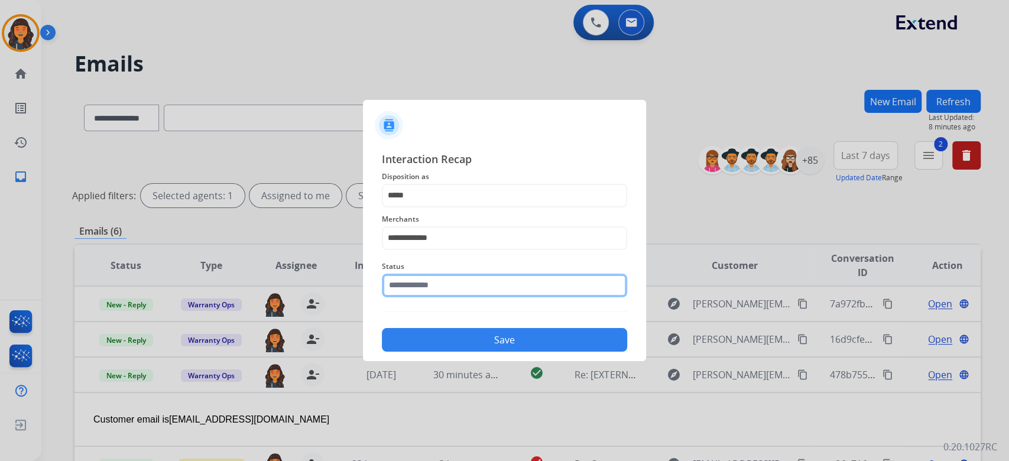
click at [430, 284] on input "text" at bounding box center [504, 286] width 245 height 24
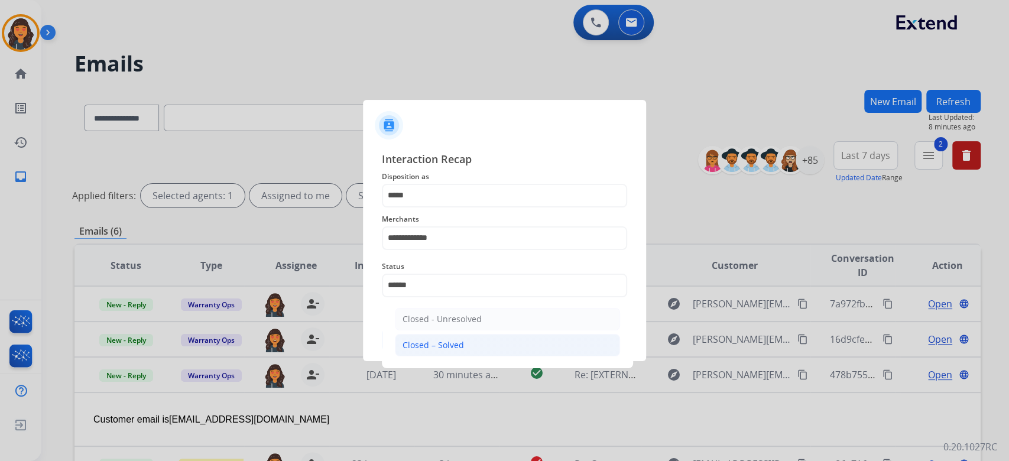
click at [413, 351] on li "Closed – Solved" at bounding box center [507, 345] width 225 height 22
type input "**********"
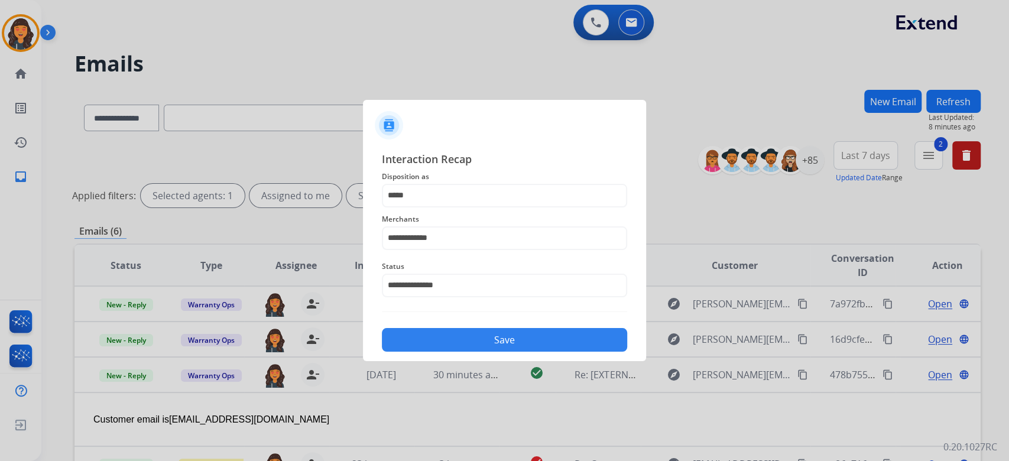
click at [413, 351] on button "Save" at bounding box center [504, 340] width 245 height 24
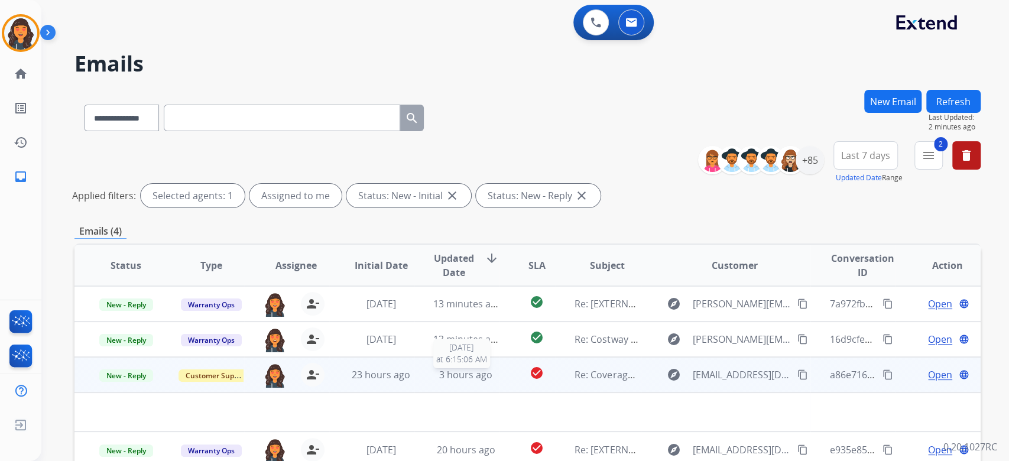
click at [460, 377] on span "3 hours ago" at bounding box center [465, 374] width 53 height 13
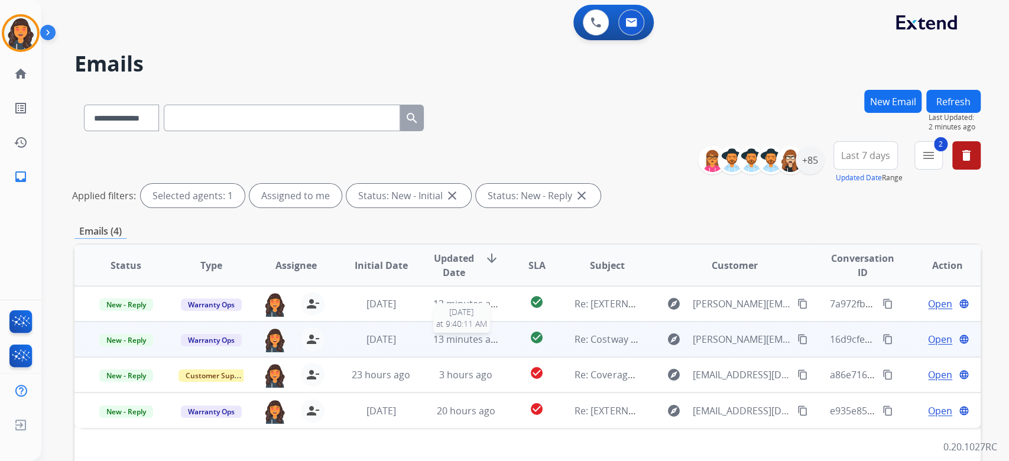
click at [470, 343] on span "13 minutes ago" at bounding box center [467, 339] width 69 height 13
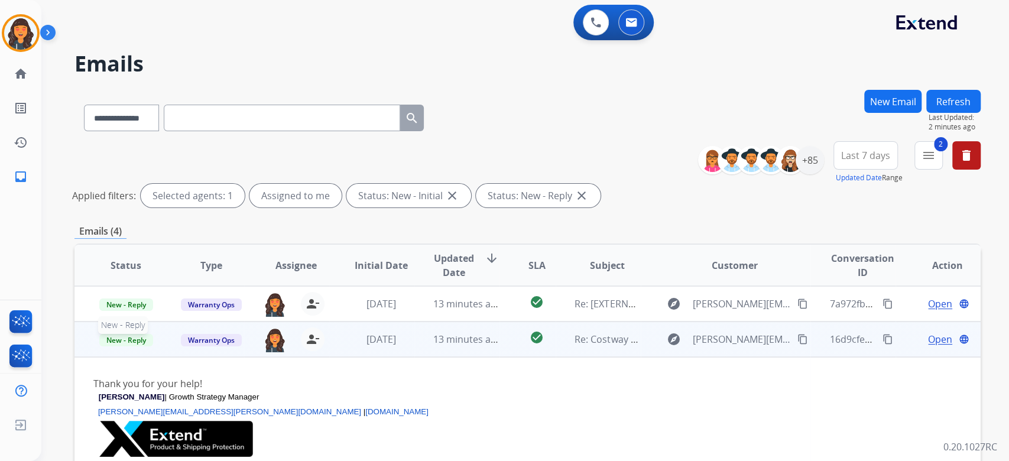
click at [121, 338] on span "New - Reply" at bounding box center [126, 340] width 54 height 12
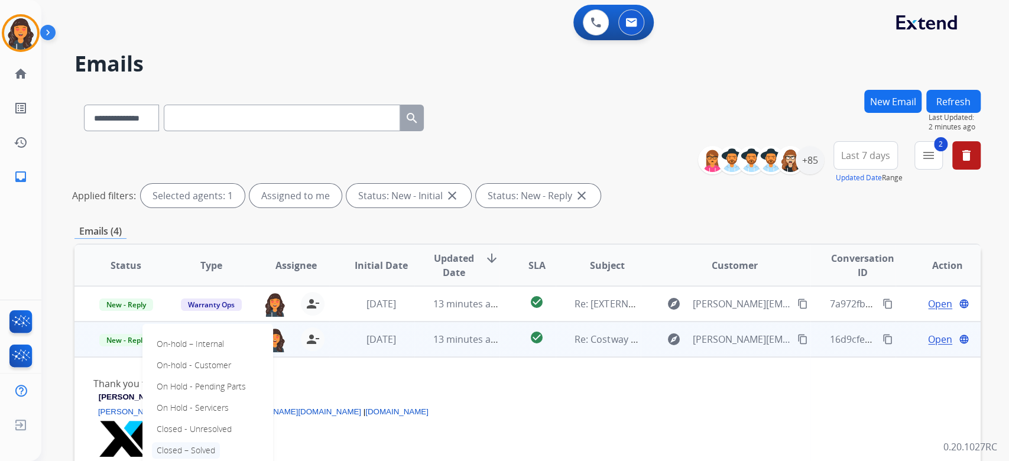
click at [198, 449] on p "Closed – Solved" at bounding box center [186, 450] width 68 height 17
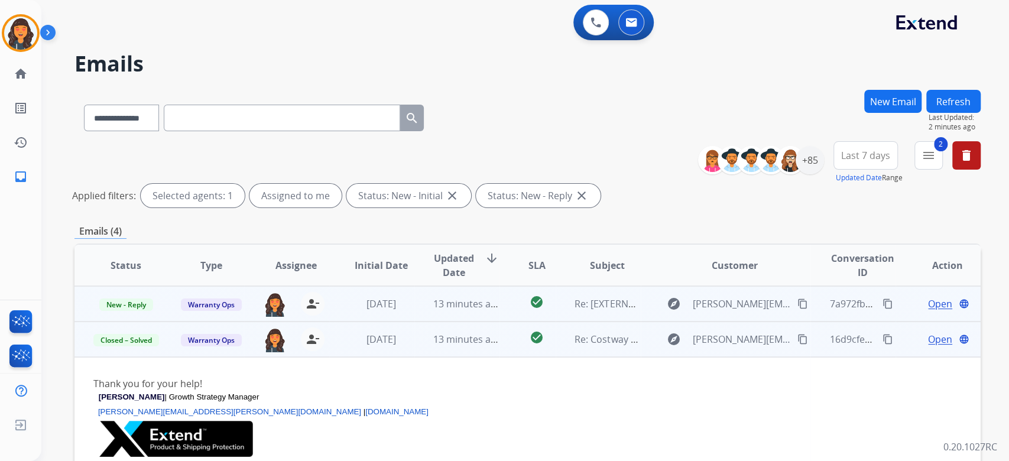
click at [459, 310] on td "13 minutes ago" at bounding box center [456, 303] width 85 height 35
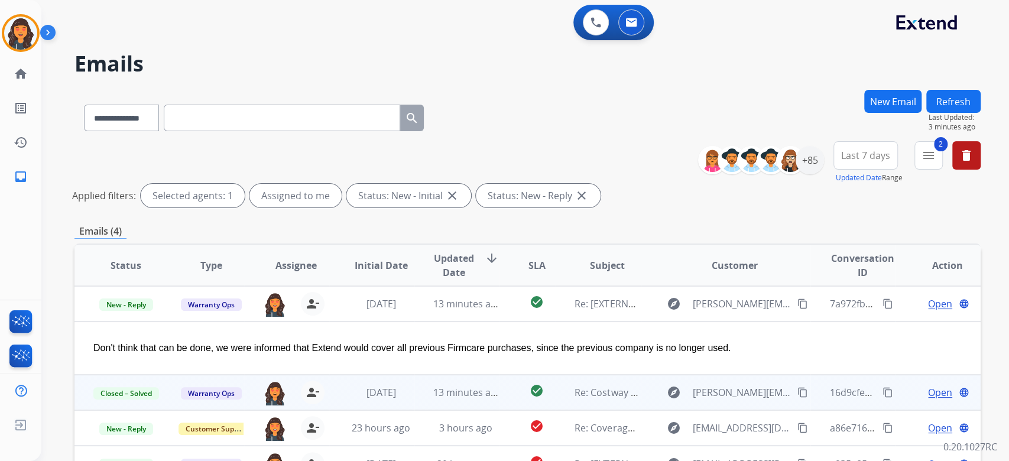
click at [626, 153] on div "**********" at bounding box center [527, 176] width 906 height 71
click at [965, 163] on button "delete Clear All" at bounding box center [967, 155] width 28 height 28
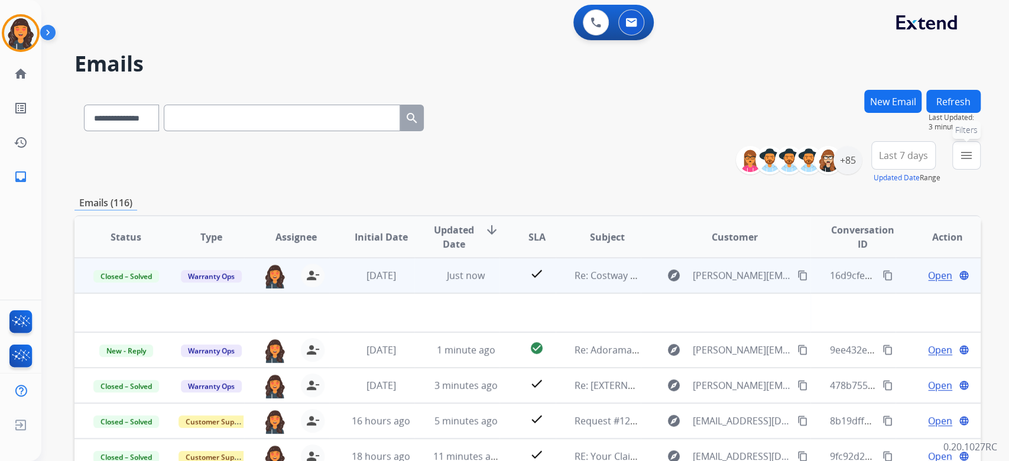
click at [971, 153] on mat-icon "menu" at bounding box center [967, 155] width 14 height 14
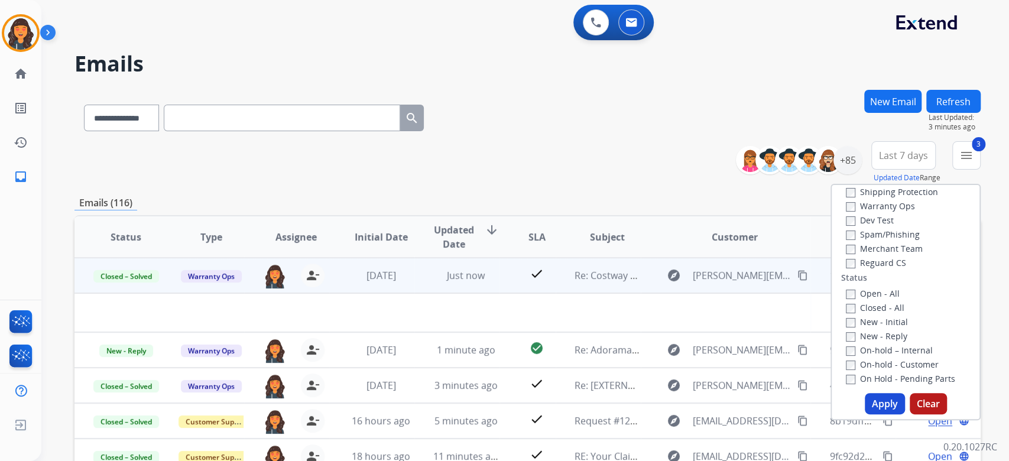
click at [880, 401] on button "Apply" at bounding box center [885, 403] width 40 height 21
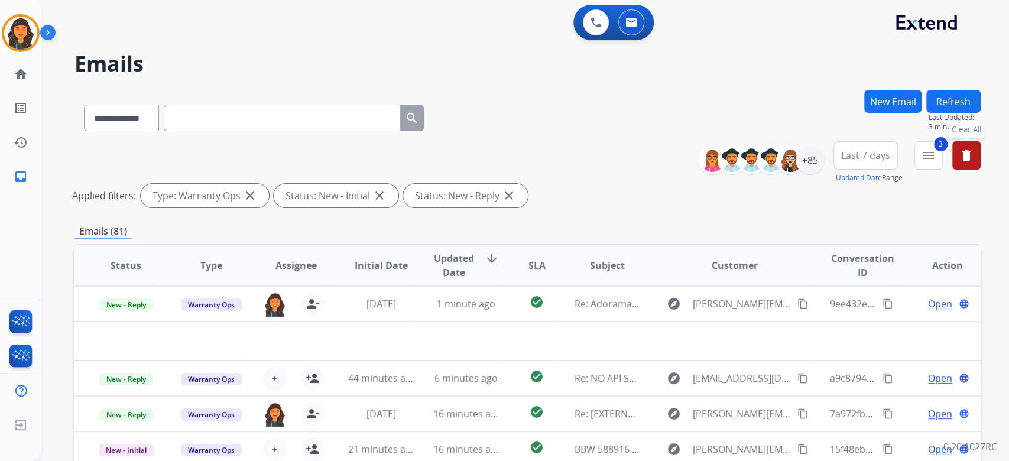
click at [582, 173] on div "**********" at bounding box center [527, 176] width 906 height 71
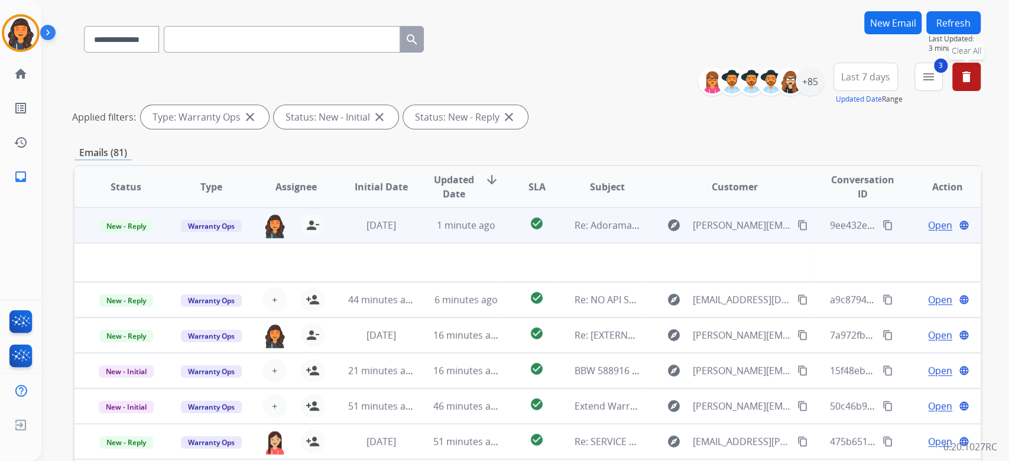
click at [451, 226] on span "1 minute ago" at bounding box center [466, 225] width 59 height 13
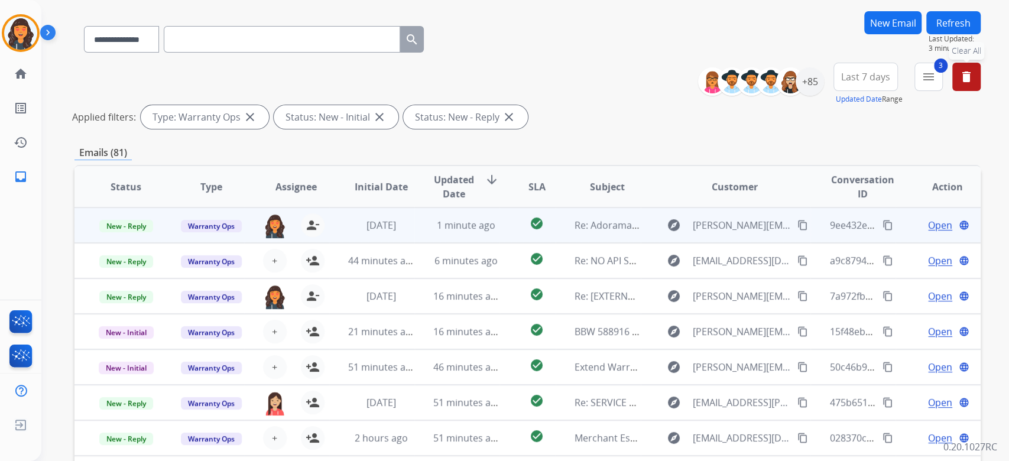
click at [468, 234] on td "1 minute ago" at bounding box center [456, 225] width 85 height 35
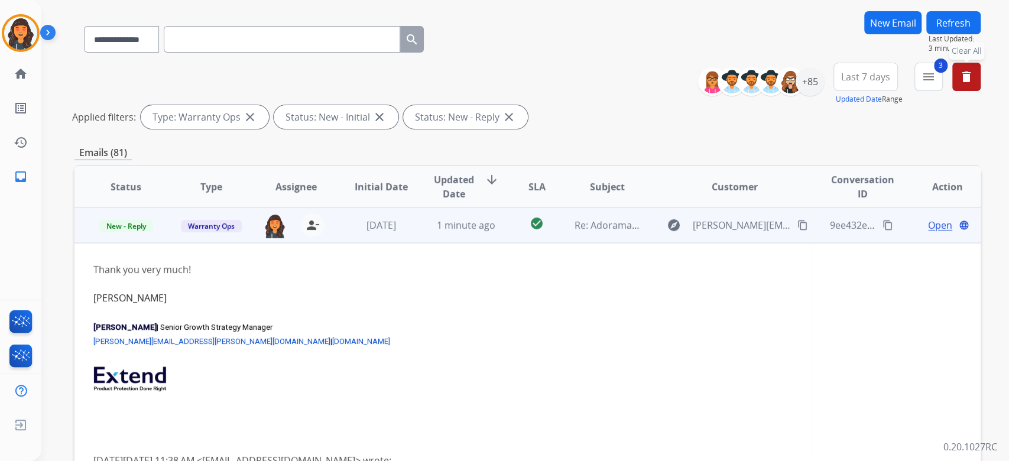
click at [932, 218] on span "Open" at bounding box center [940, 225] width 24 height 14
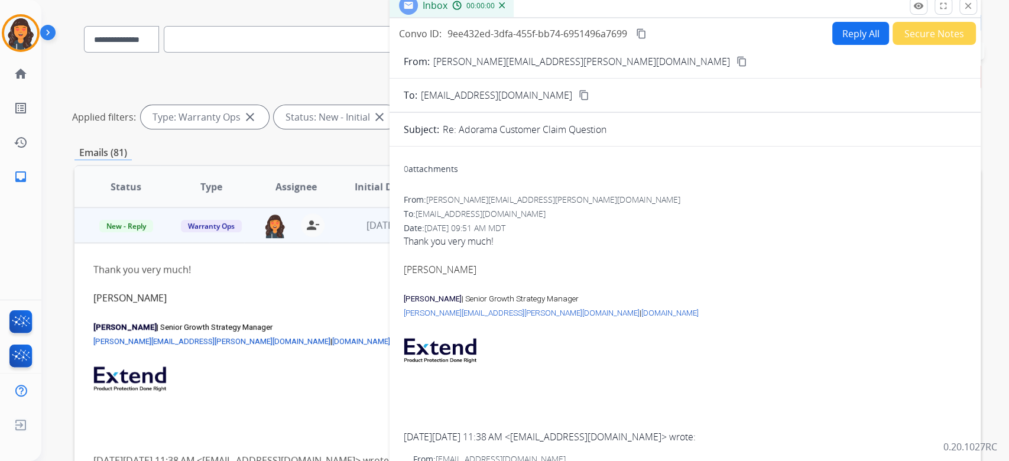
click at [847, 31] on button "Reply All" at bounding box center [860, 33] width 57 height 23
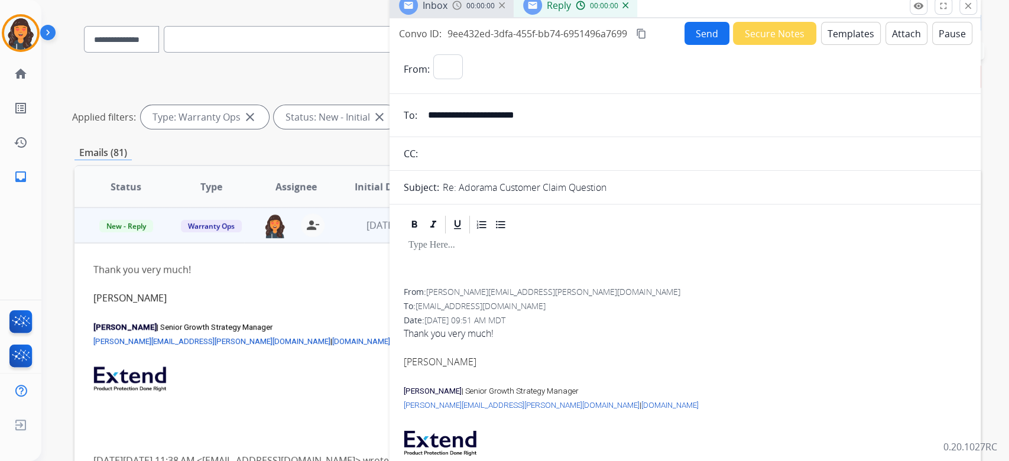
click at [847, 31] on button "Templates" at bounding box center [851, 33] width 60 height 23
select select "**********"
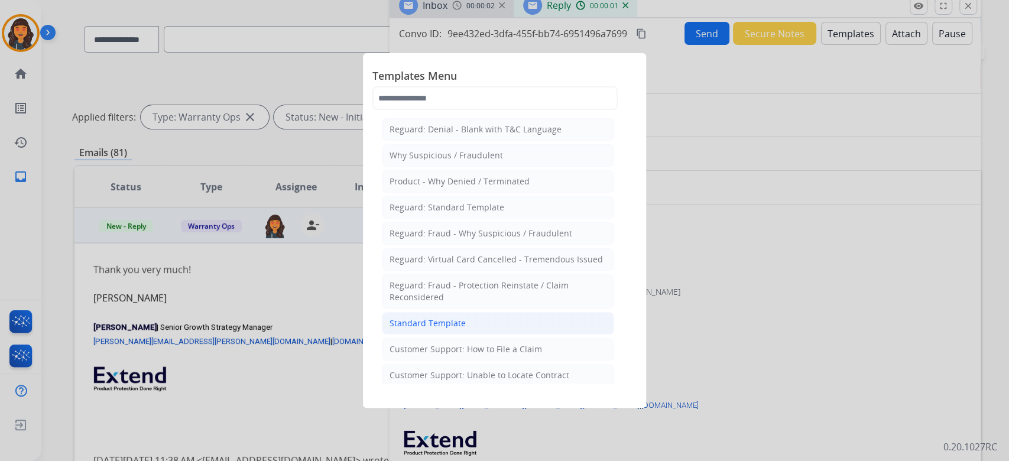
click at [431, 320] on div "Standard Template" at bounding box center [428, 324] width 76 height 12
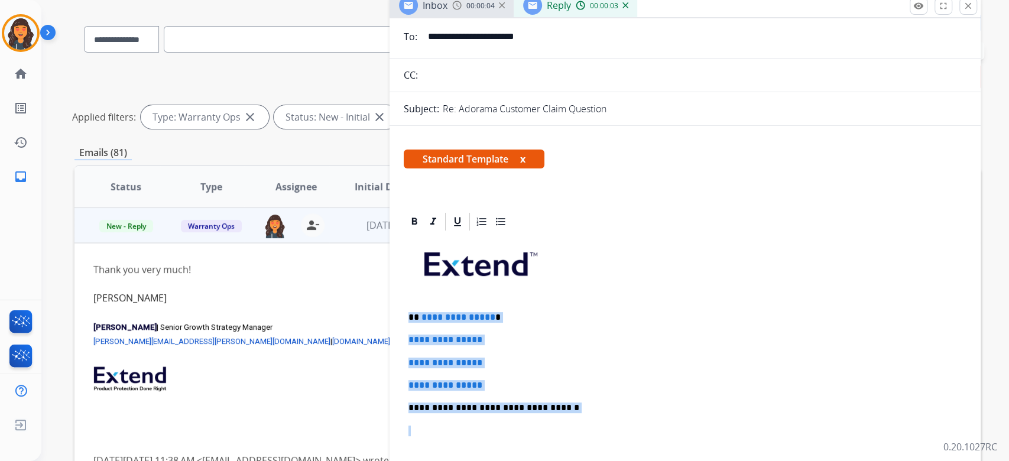
drag, startPoint x: 518, startPoint y: 397, endPoint x: 402, endPoint y: 312, distance: 143.4
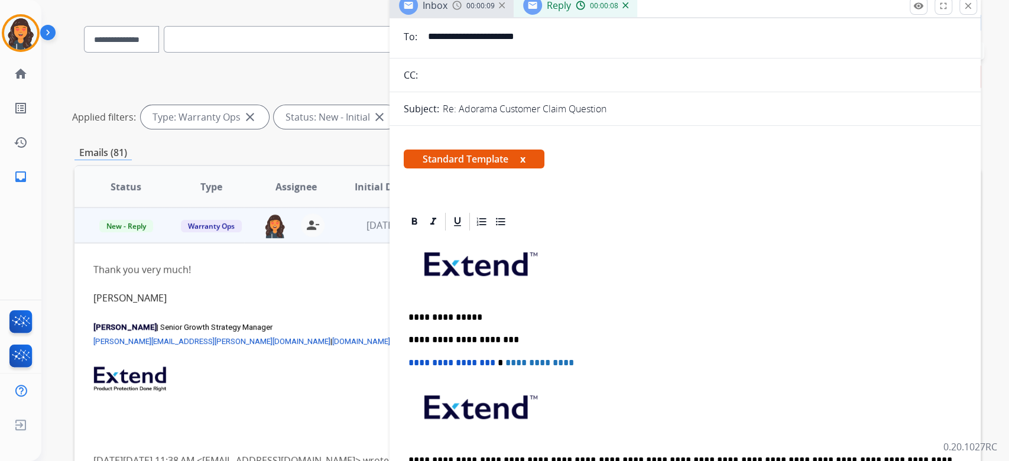
scroll to position [0, 0]
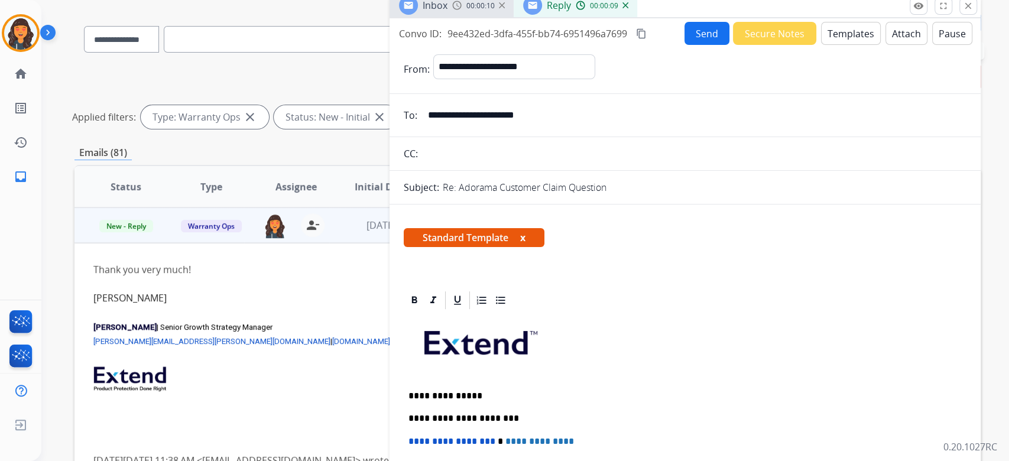
click at [642, 34] on mat-icon "content_copy" at bounding box center [641, 33] width 11 height 11
click at [688, 33] on button "Send" at bounding box center [707, 33] width 45 height 23
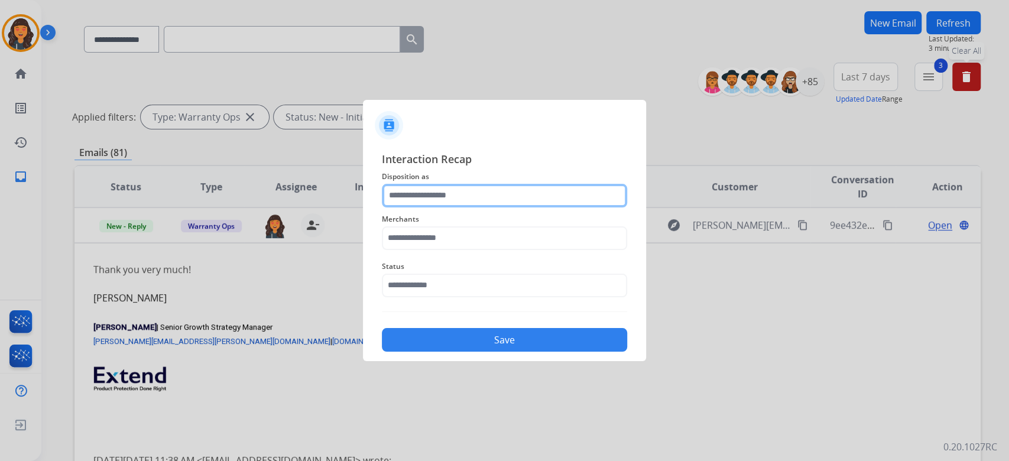
click at [452, 206] on input "text" at bounding box center [504, 196] width 245 height 24
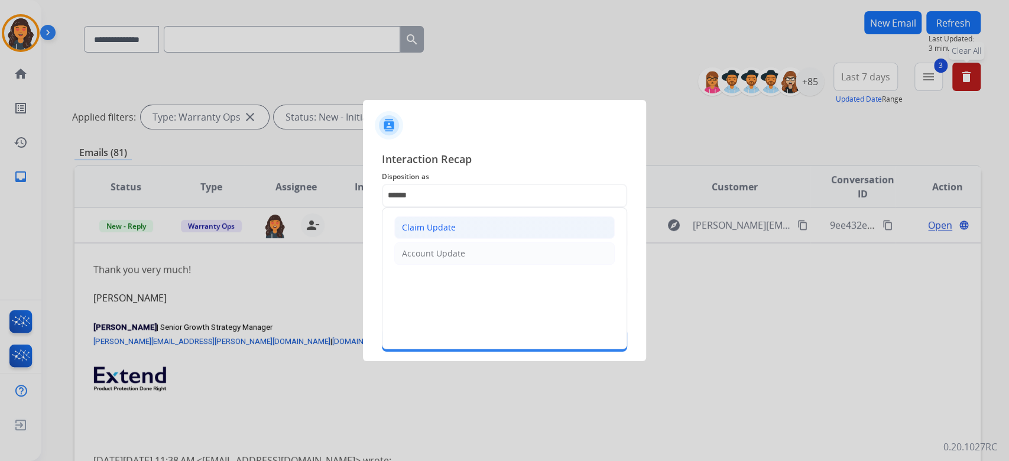
click at [438, 231] on div "Claim Update" at bounding box center [429, 228] width 54 height 12
type input "**********"
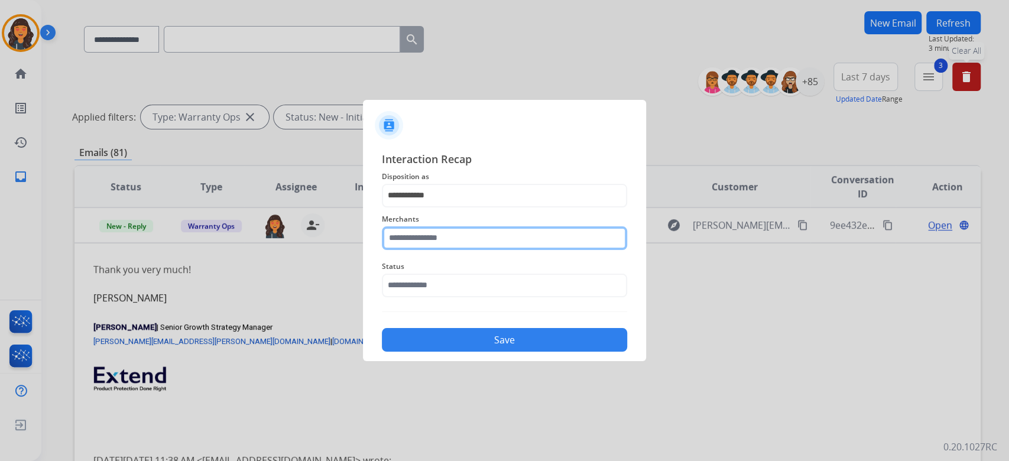
click at [438, 231] on input "text" at bounding box center [504, 238] width 245 height 24
type input "**********"
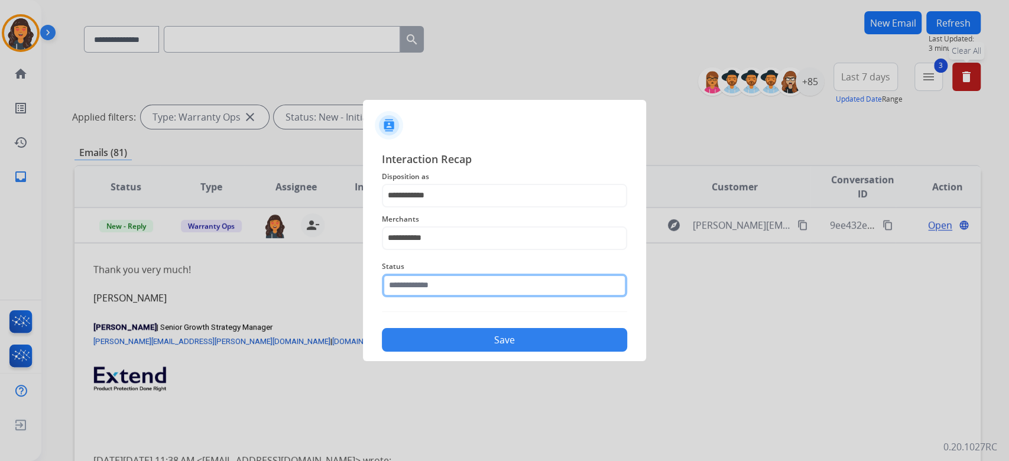
click at [418, 284] on input "text" at bounding box center [504, 286] width 245 height 24
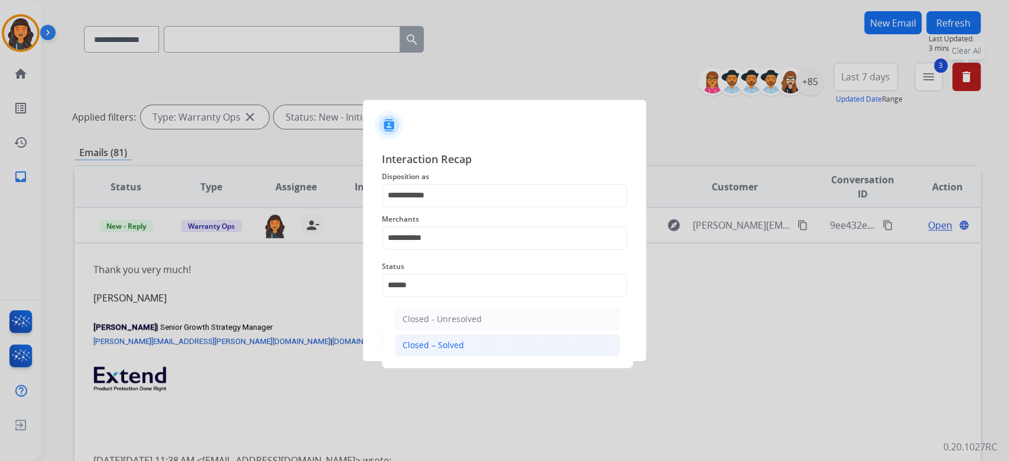
click at [416, 338] on li "Closed – Solved" at bounding box center [507, 345] width 225 height 22
type input "**********"
click at [416, 338] on button "Save" at bounding box center [504, 340] width 245 height 24
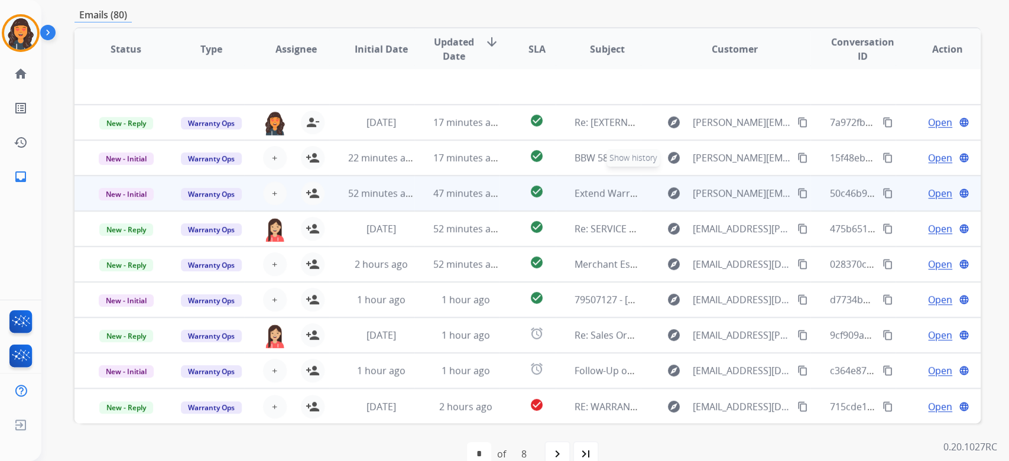
scroll to position [239, 0]
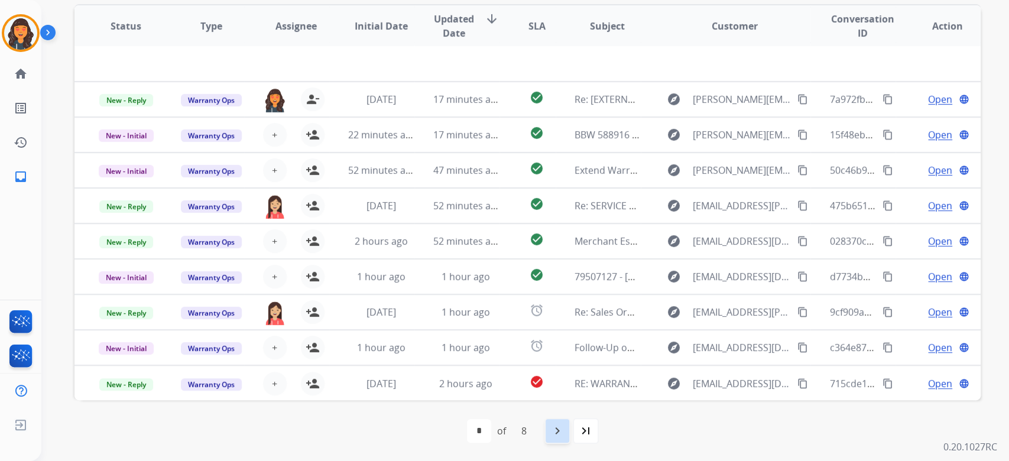
click at [556, 431] on mat-icon "navigate_next" at bounding box center [557, 431] width 14 height 14
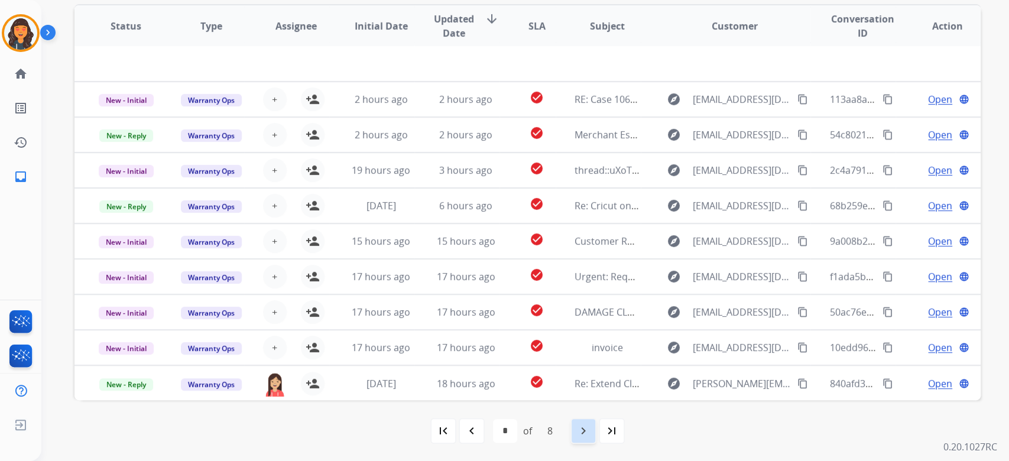
click at [578, 433] on mat-icon "navigate_next" at bounding box center [583, 431] width 14 height 14
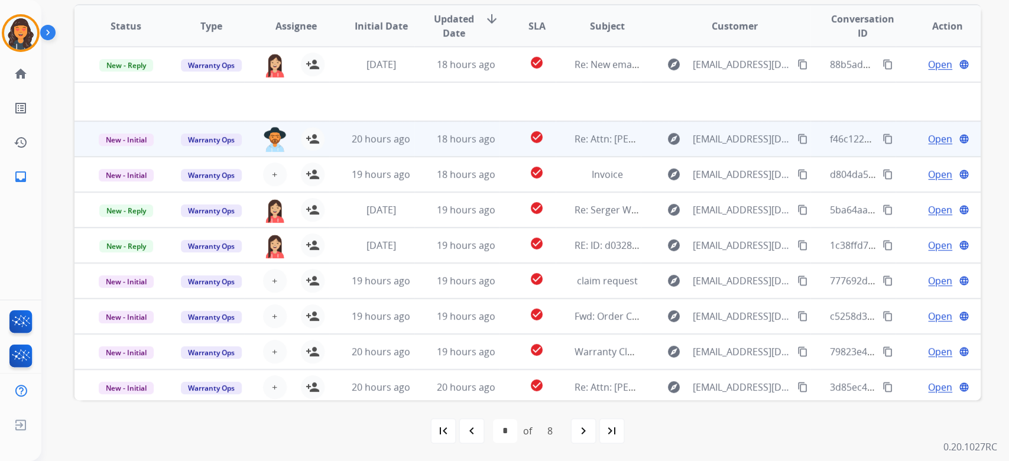
scroll to position [0, 0]
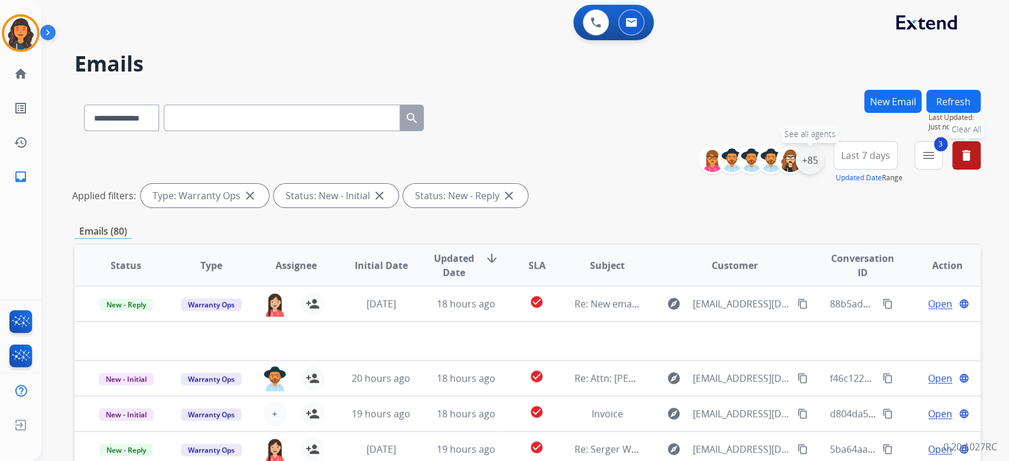
click at [806, 160] on div "+85" at bounding box center [810, 160] width 28 height 28
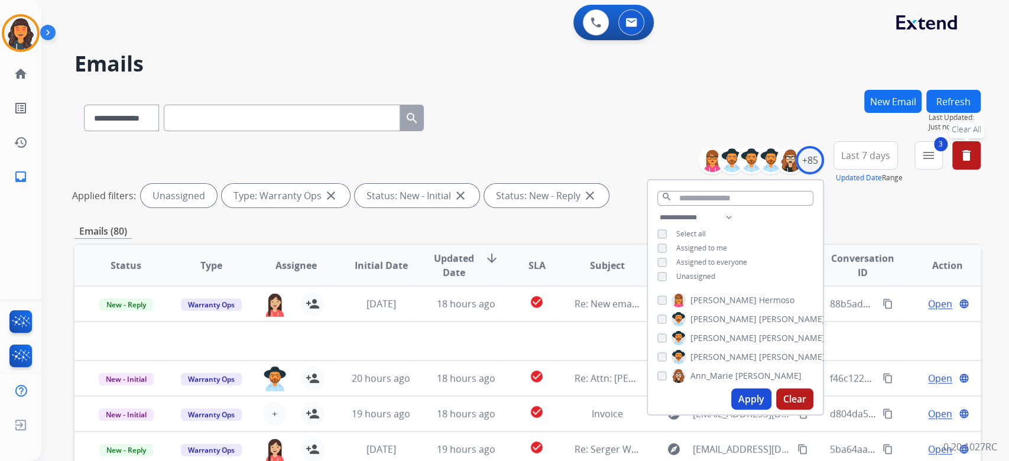
click at [740, 400] on button "Apply" at bounding box center [751, 398] width 40 height 21
click at [579, 124] on div "**********" at bounding box center [527, 115] width 906 height 51
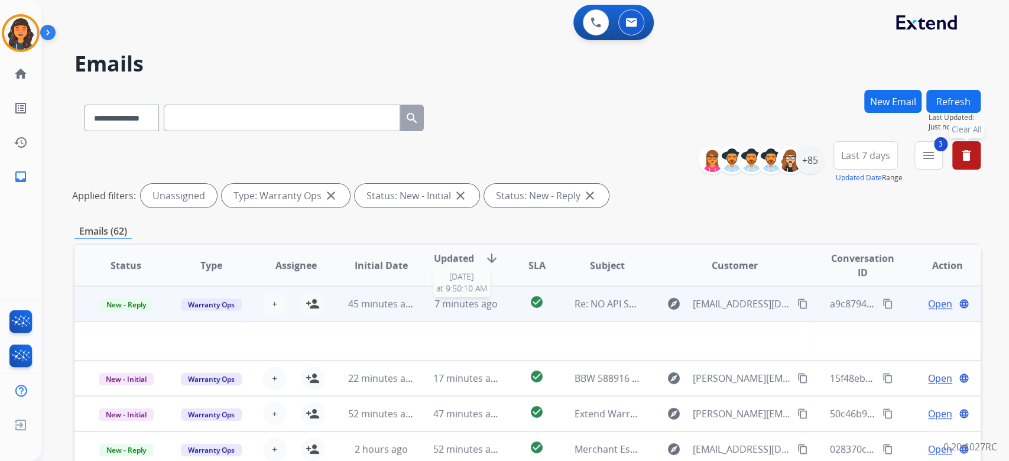
click at [472, 300] on span "7 minutes ago" at bounding box center [466, 303] width 63 height 13
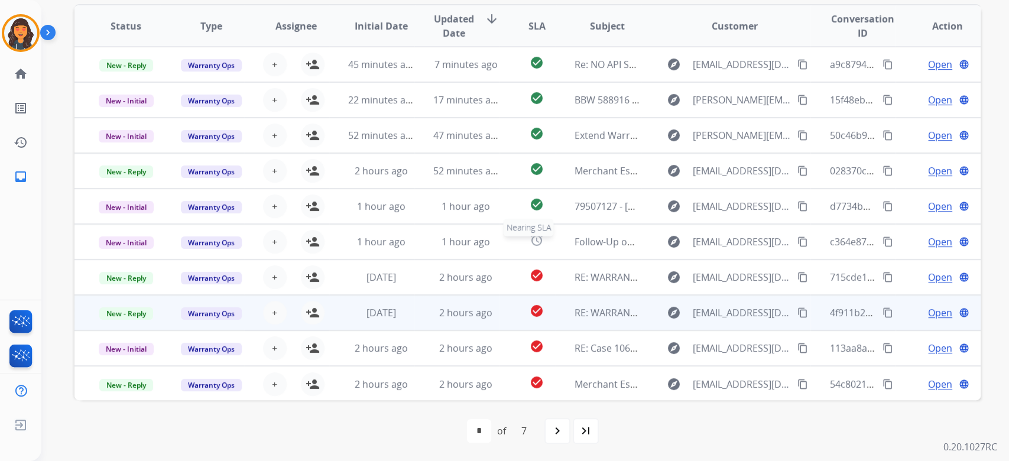
scroll to position [1, 0]
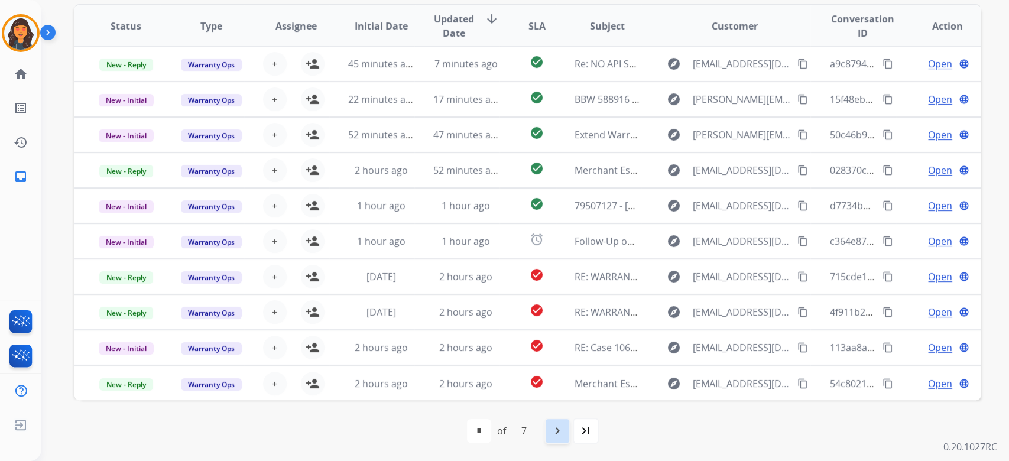
click at [553, 433] on mat-icon "navigate_next" at bounding box center [557, 431] width 14 height 14
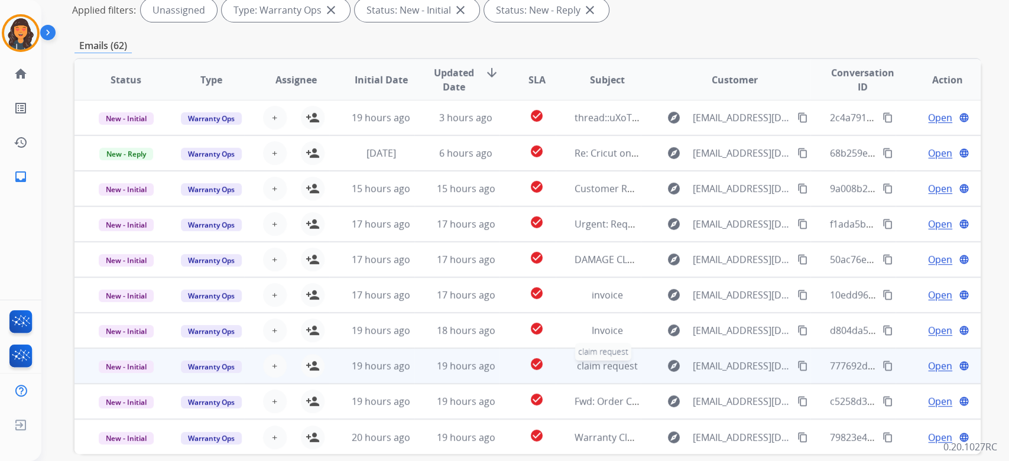
scroll to position [239, 0]
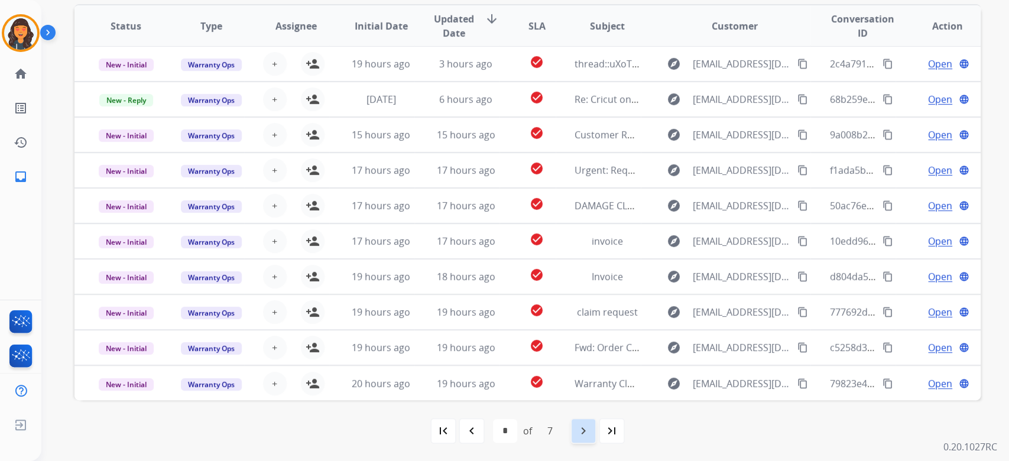
click at [578, 430] on mat-icon "navigate_next" at bounding box center [583, 431] width 14 height 14
select select "*"
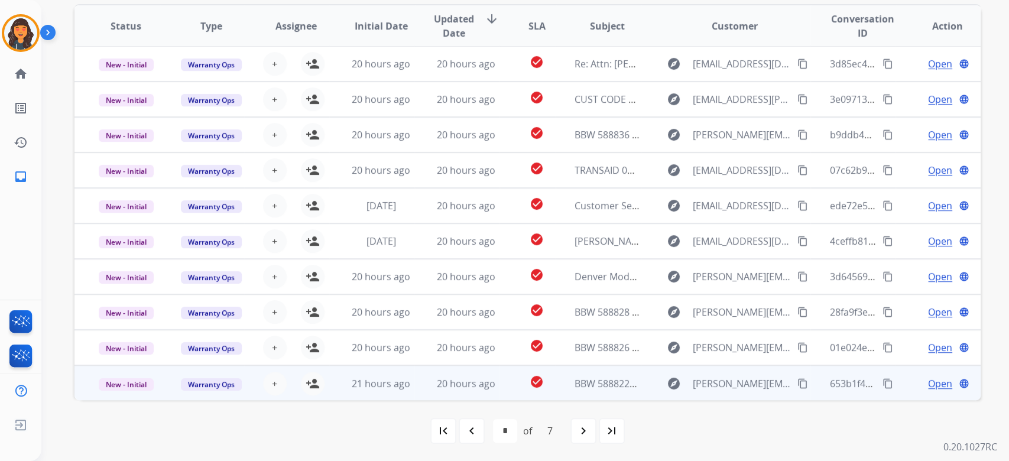
click at [589, 394] on td "BBW 588822- CONTRACT REQUEST" at bounding box center [598, 382] width 85 height 35
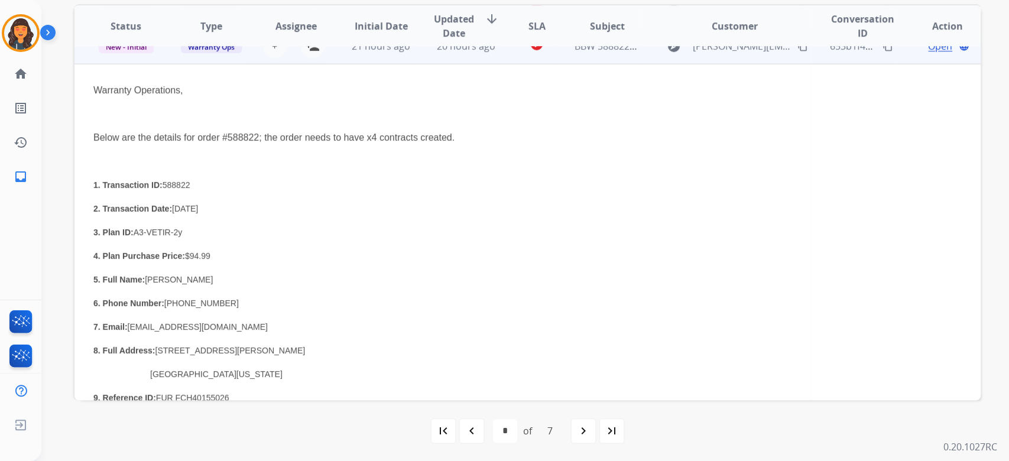
scroll to position [241, 0]
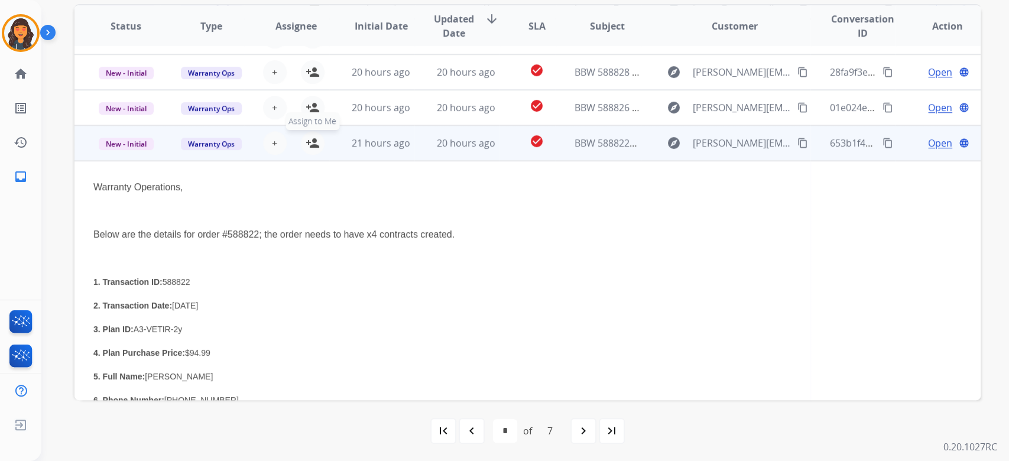
click at [318, 148] on button "person_add Assign to Me" at bounding box center [313, 143] width 24 height 24
click at [883, 147] on mat-icon "content_copy" at bounding box center [888, 143] width 11 height 11
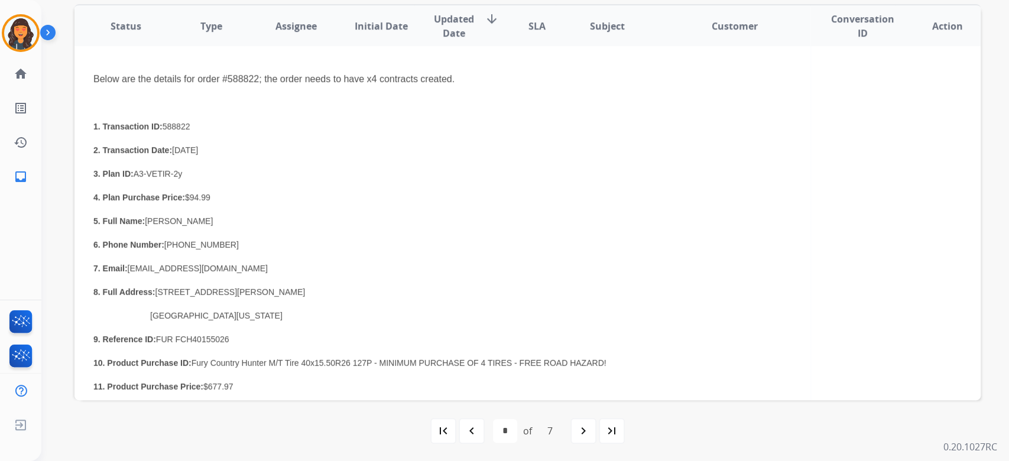
scroll to position [398, 0]
drag, startPoint x: 222, startPoint y: 263, endPoint x: 129, endPoint y: 268, distance: 93.6
click at [129, 268] on p "7. Email: [EMAIL_ADDRESS][DOMAIN_NAME]" at bounding box center [442, 267] width 698 height 14
copy span "[EMAIL_ADDRESS][DOMAIN_NAME]"
drag, startPoint x: 213, startPoint y: 216, endPoint x: 148, endPoint y: 216, distance: 64.4
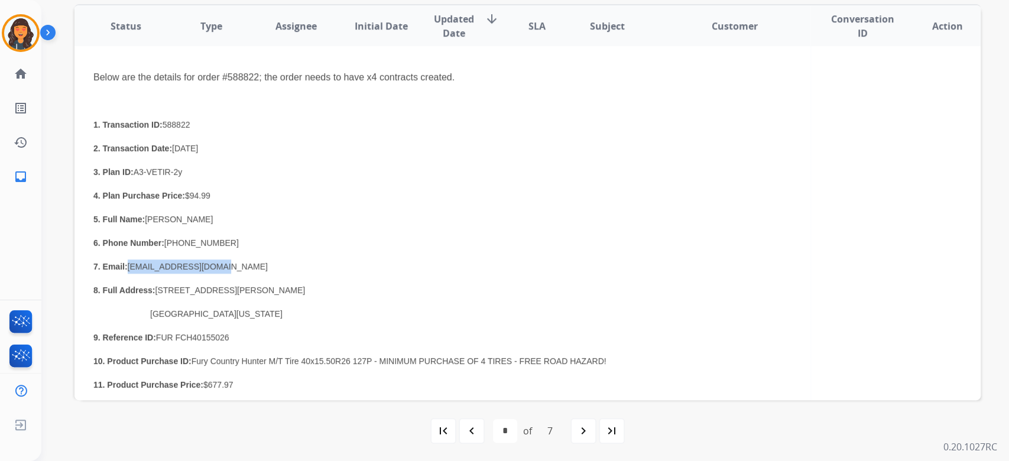
click at [148, 216] on span "[PERSON_NAME]" at bounding box center [179, 219] width 68 height 9
copy span "[PERSON_NAME]"
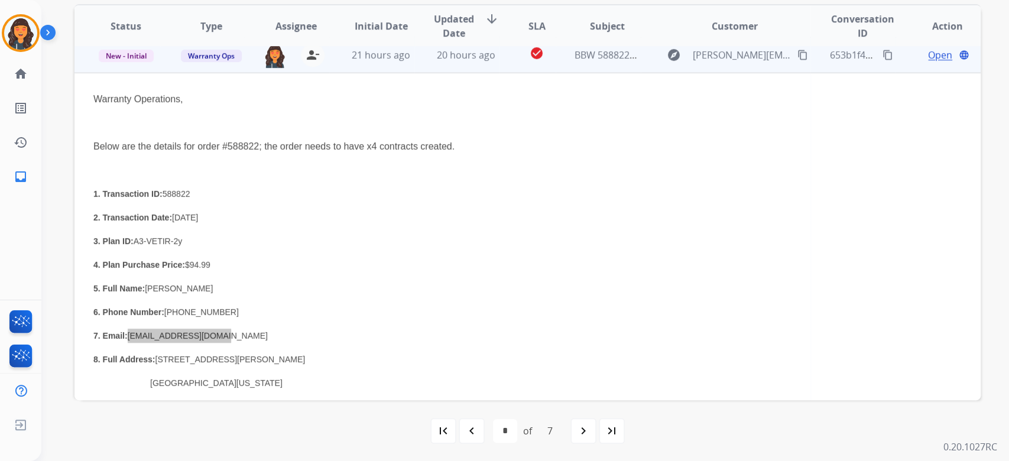
scroll to position [241, 0]
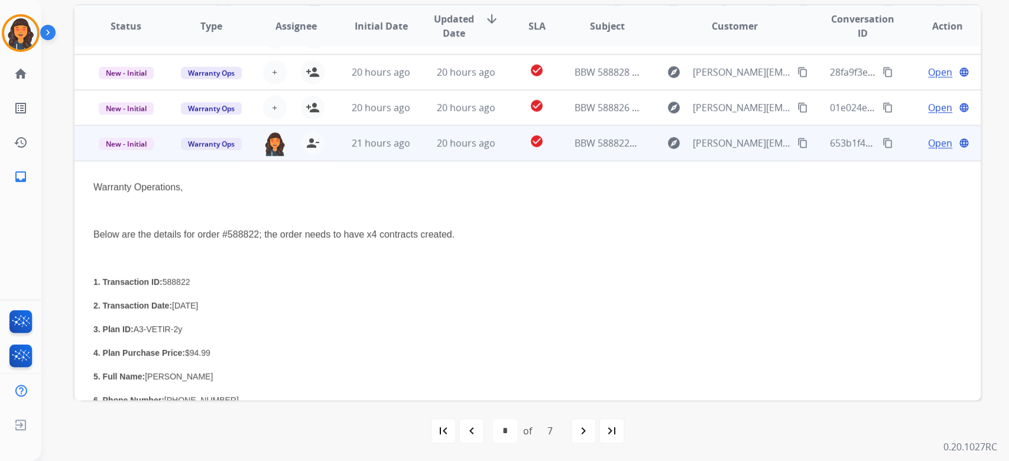
click at [939, 146] on span "Open" at bounding box center [940, 143] width 24 height 14
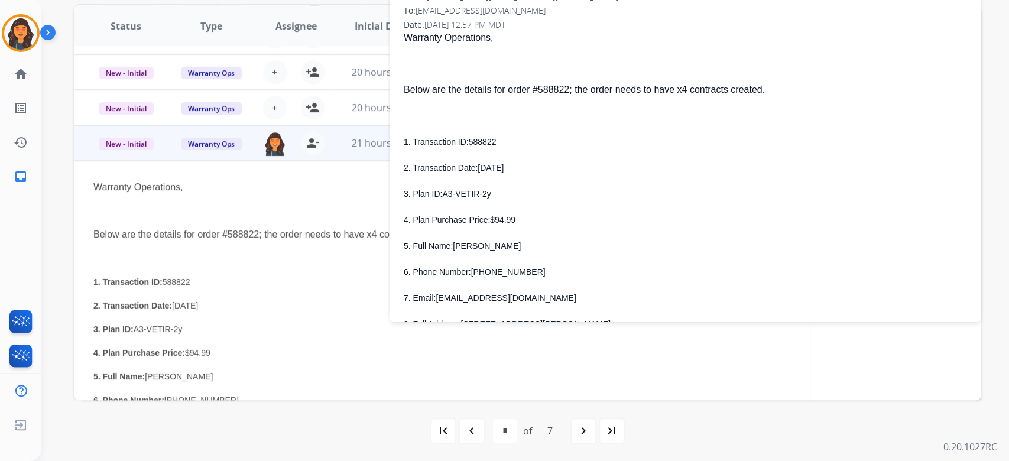
scroll to position [79, 0]
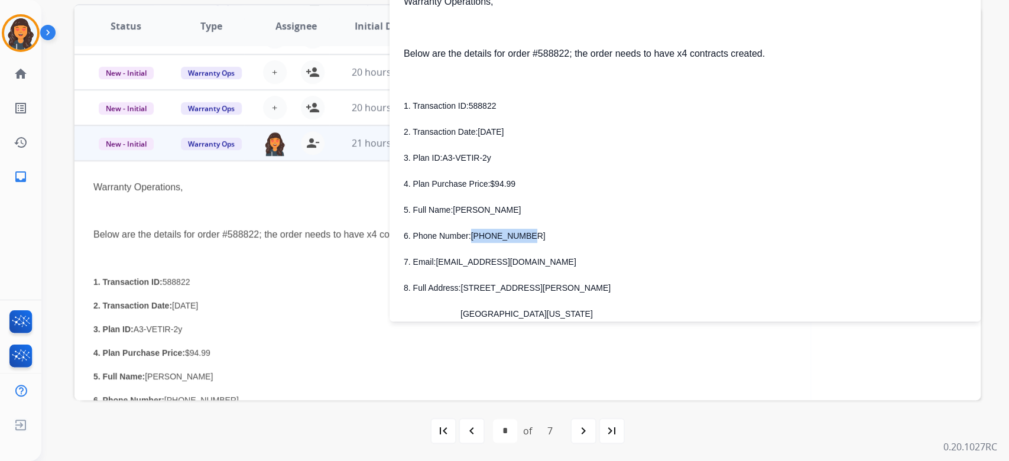
drag, startPoint x: 533, startPoint y: 232, endPoint x: 473, endPoint y: 234, distance: 59.8
click at [473, 234] on p "6. Phone Number: [PHONE_NUMBER]" at bounding box center [685, 236] width 563 height 14
drag, startPoint x: 510, startPoint y: 257, endPoint x: 436, endPoint y: 263, distance: 73.5
click at [436, 263] on p "7. Email: [EMAIL_ADDRESS][DOMAIN_NAME]" at bounding box center [685, 262] width 563 height 14
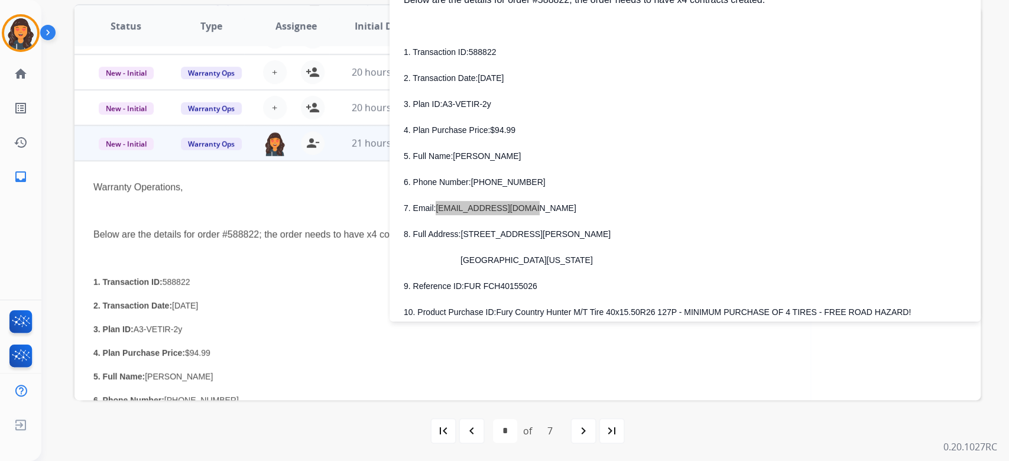
scroll to position [157, 0]
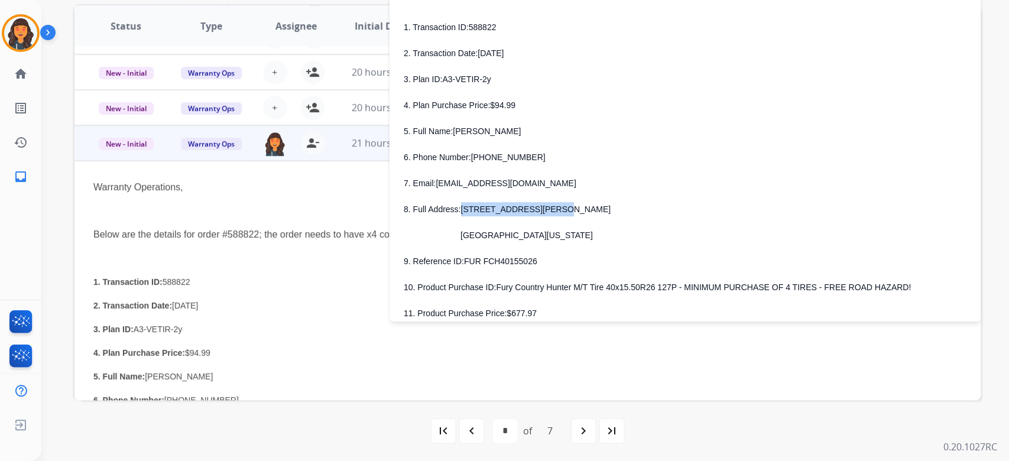
drag, startPoint x: 542, startPoint y: 208, endPoint x: 461, endPoint y: 207, distance: 81.0
click at [461, 207] on p "8. Full Address: [STREET_ADDRESS][PERSON_NAME]" at bounding box center [685, 209] width 563 height 14
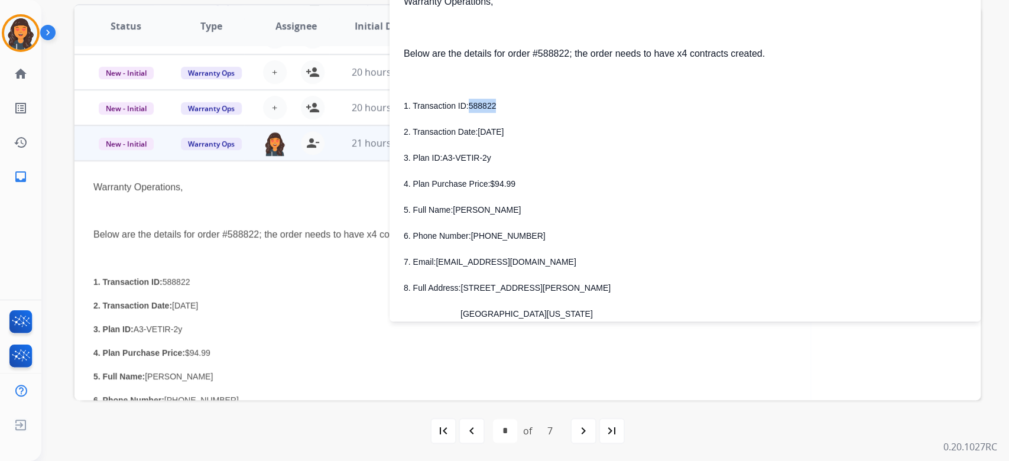
drag, startPoint x: 496, startPoint y: 102, endPoint x: 469, endPoint y: 108, distance: 27.8
click at [469, 108] on p "1. Transaction ID: 588822" at bounding box center [685, 106] width 563 height 14
drag, startPoint x: 506, startPoint y: 155, endPoint x: 443, endPoint y: 158, distance: 63.4
click at [443, 158] on p "3. Plan ID: A3-VETIR-2y" at bounding box center [685, 158] width 563 height 14
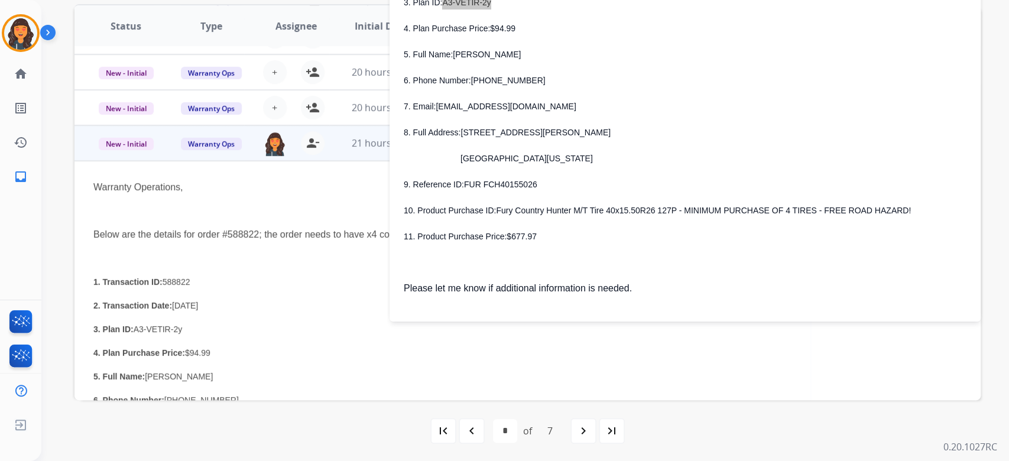
scroll to position [237, 0]
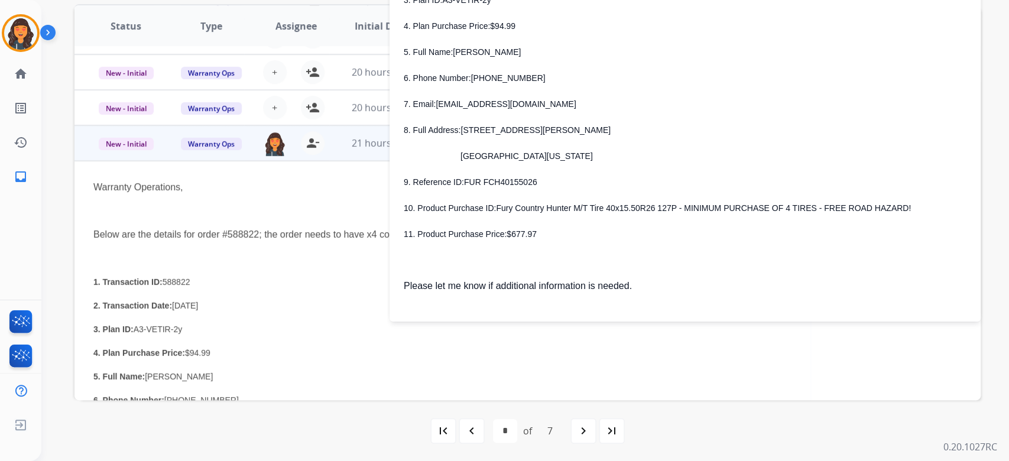
click at [527, 207] on span "Fury Country Hunter M/T Tire 40x15.50R26 127P - MINIMUM PURCHASE OF 4 TIRES - F…" at bounding box center [703, 207] width 415 height 9
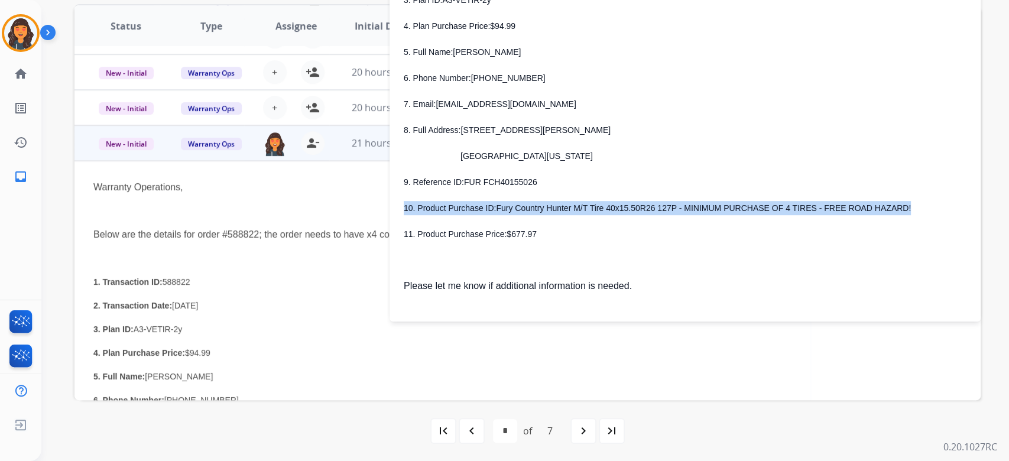
click at [536, 210] on span "Fury Country Hunter M/T Tire 40x15.50R26 127P - MINIMUM PURCHASE OF 4 TIRES - F…" at bounding box center [703, 207] width 415 height 9
drag, startPoint x: 873, startPoint y: 209, endPoint x: 494, endPoint y: 210, distance: 379.0
click at [494, 210] on p "10. Product Purchase ID: Fury Country Hunter M/T Tire 40x15.50R26 127P - MINIMU…" at bounding box center [685, 208] width 563 height 14
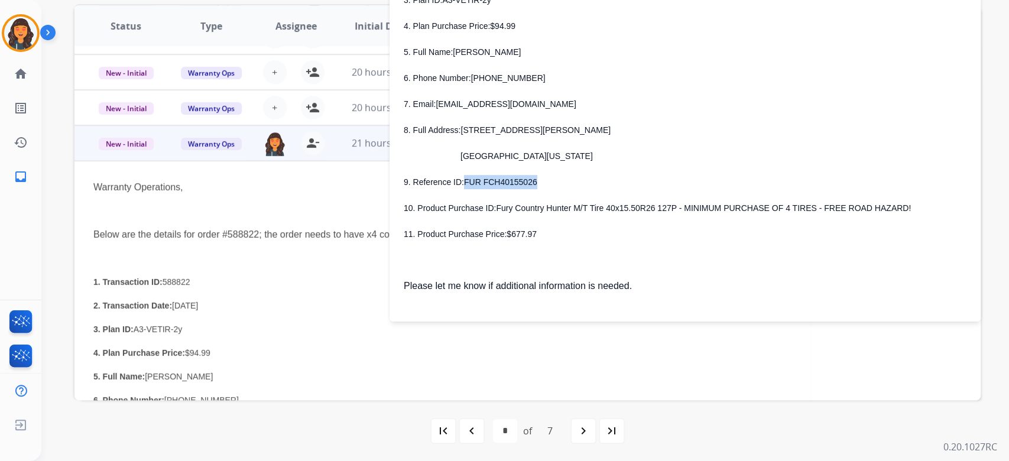
drag, startPoint x: 530, startPoint y: 177, endPoint x: 464, endPoint y: 184, distance: 66.6
click at [464, 184] on p "9. Reference ID: FUR FCH40155026" at bounding box center [685, 182] width 563 height 14
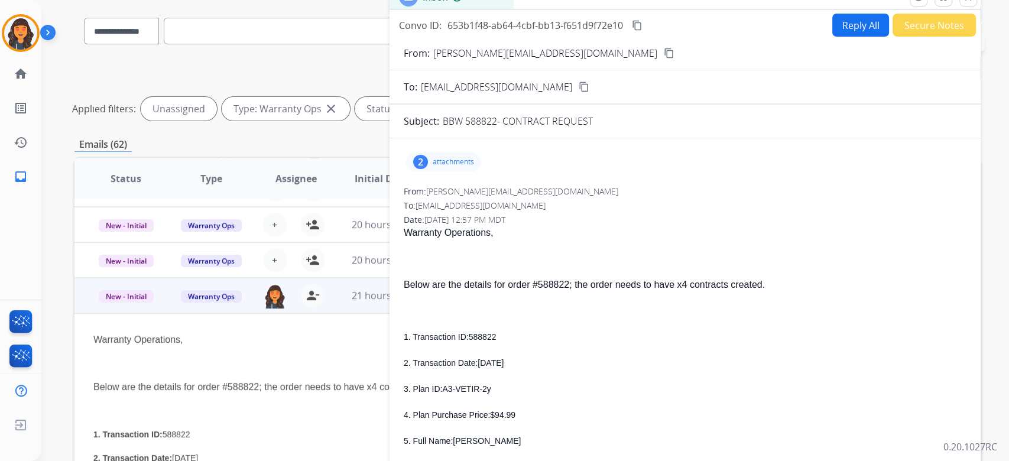
scroll to position [82, 0]
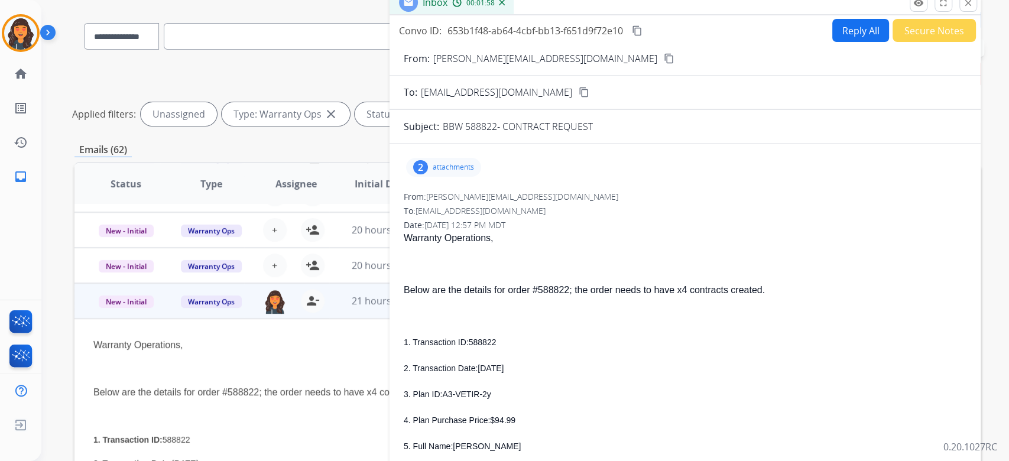
click at [840, 21] on button "Reply All" at bounding box center [860, 30] width 57 height 23
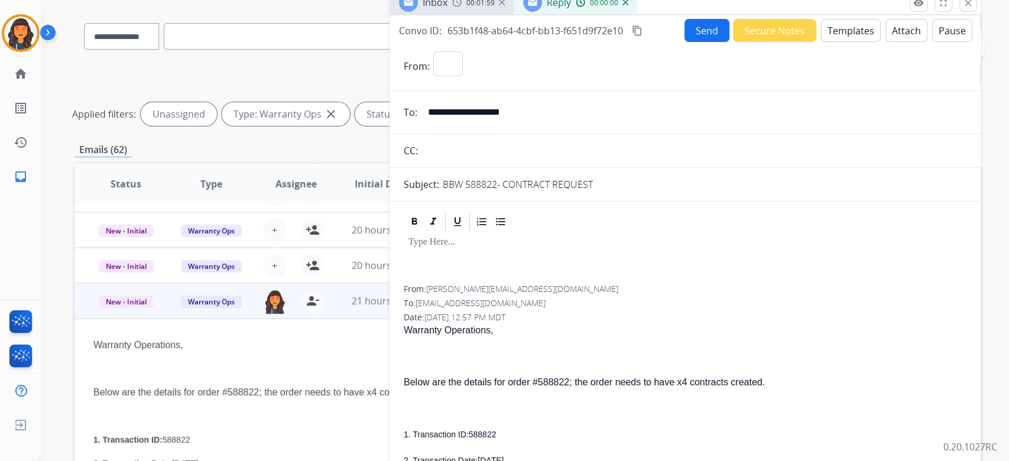
select select "**********"
click at [847, 37] on button "Templates" at bounding box center [851, 30] width 60 height 23
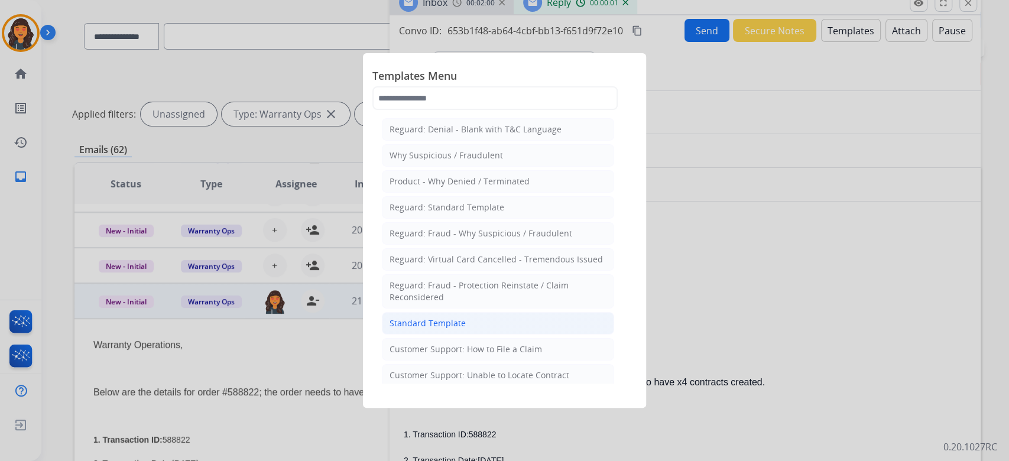
click at [468, 324] on li "Standard Template" at bounding box center [498, 323] width 232 height 22
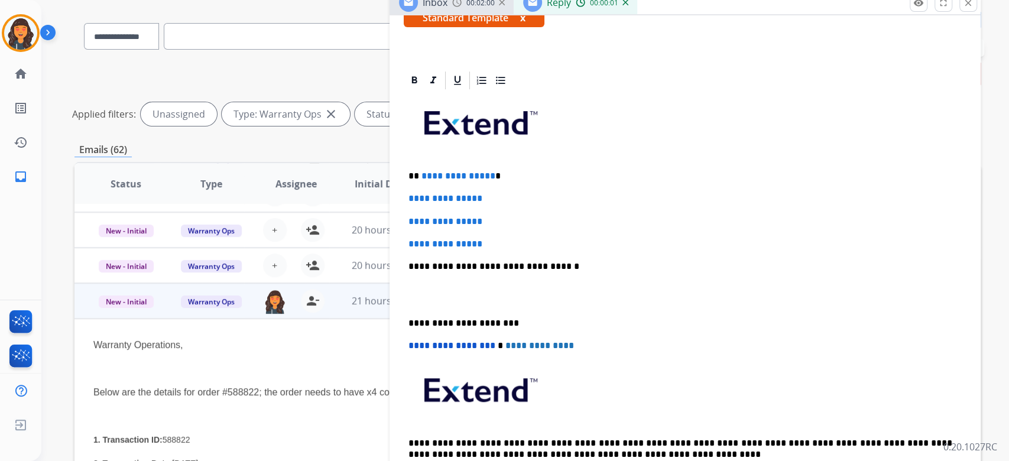
scroll to position [237, 0]
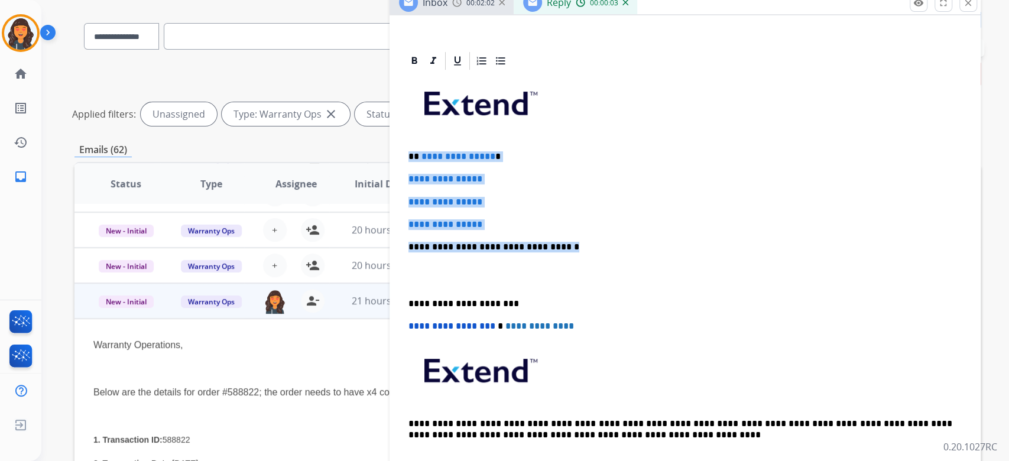
drag, startPoint x: 536, startPoint y: 244, endPoint x: 401, endPoint y: 154, distance: 161.5
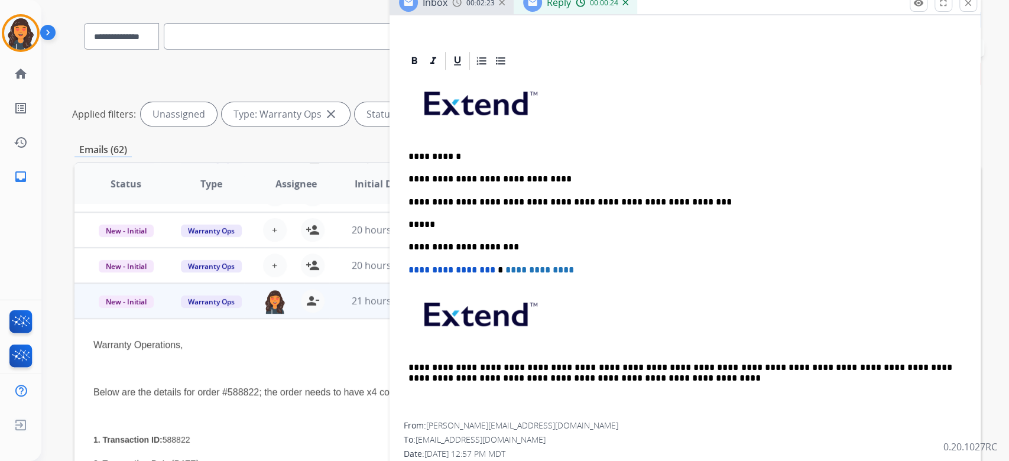
scroll to position [0, 0]
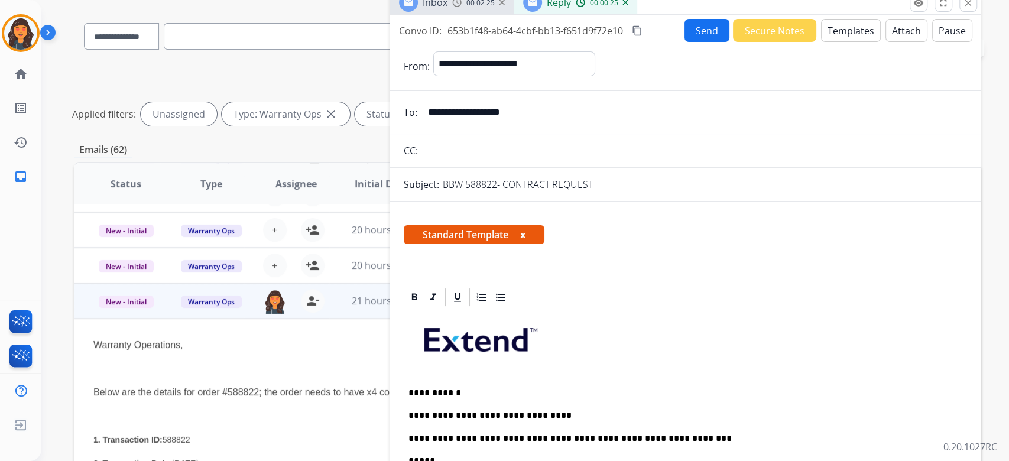
click at [637, 29] on mat-icon "content_copy" at bounding box center [637, 30] width 11 height 11
click at [688, 33] on button "Send" at bounding box center [707, 30] width 45 height 23
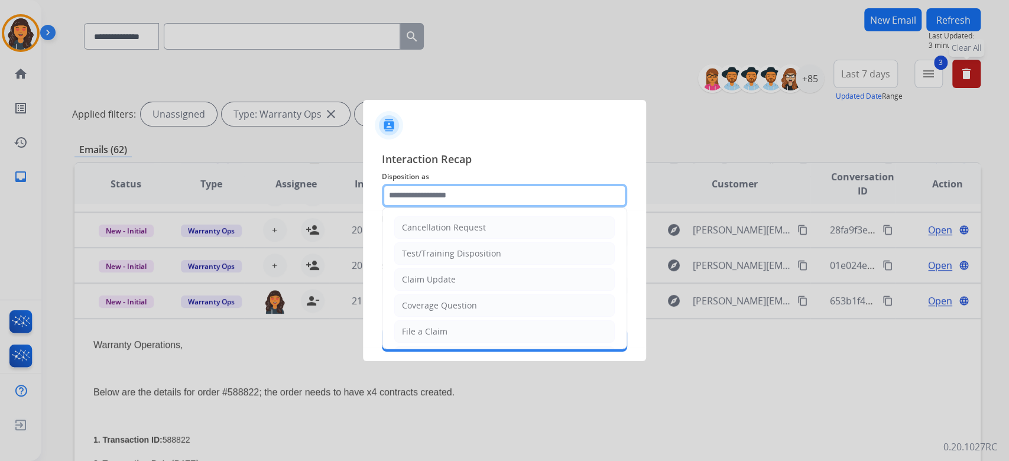
click at [433, 192] on input "text" at bounding box center [504, 196] width 245 height 24
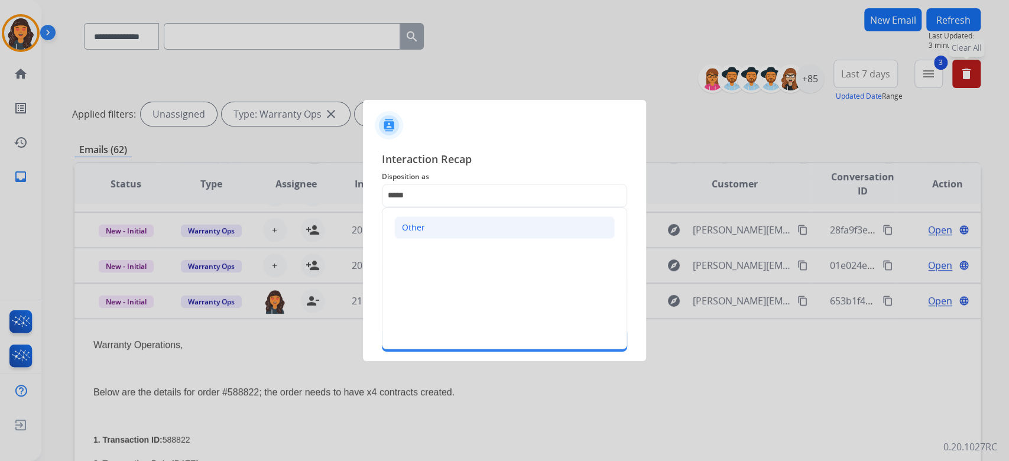
click at [428, 223] on li "Other" at bounding box center [504, 227] width 221 height 22
type input "*****"
click at [428, 223] on span "Merchants" at bounding box center [504, 219] width 245 height 14
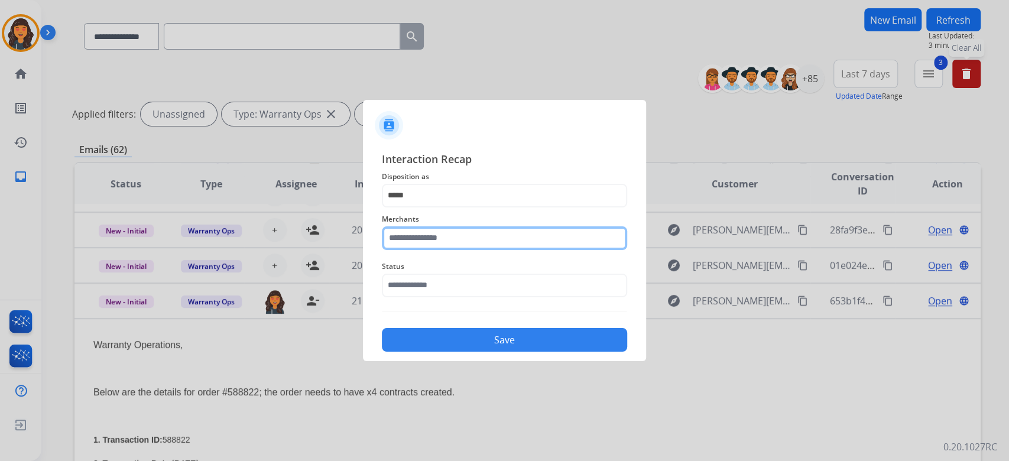
click at [428, 229] on input "text" at bounding box center [504, 238] width 245 height 24
type input "********"
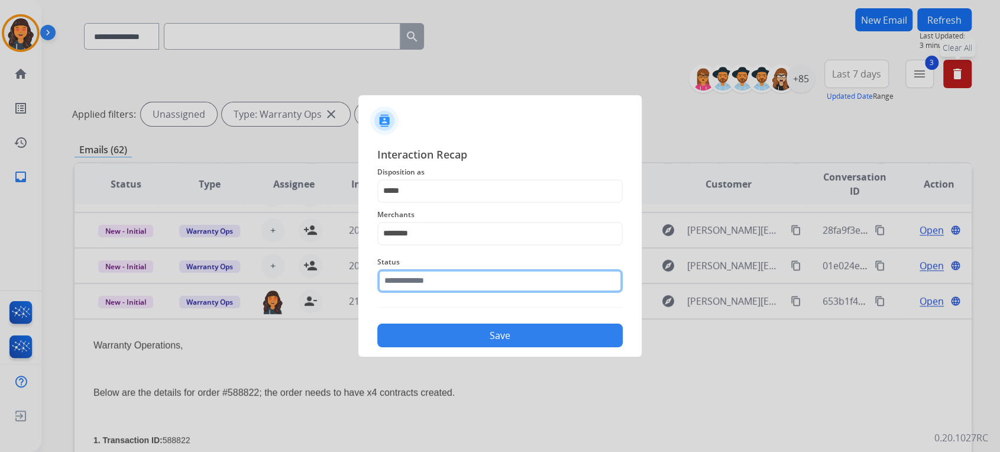
click at [410, 278] on input "text" at bounding box center [499, 281] width 245 height 24
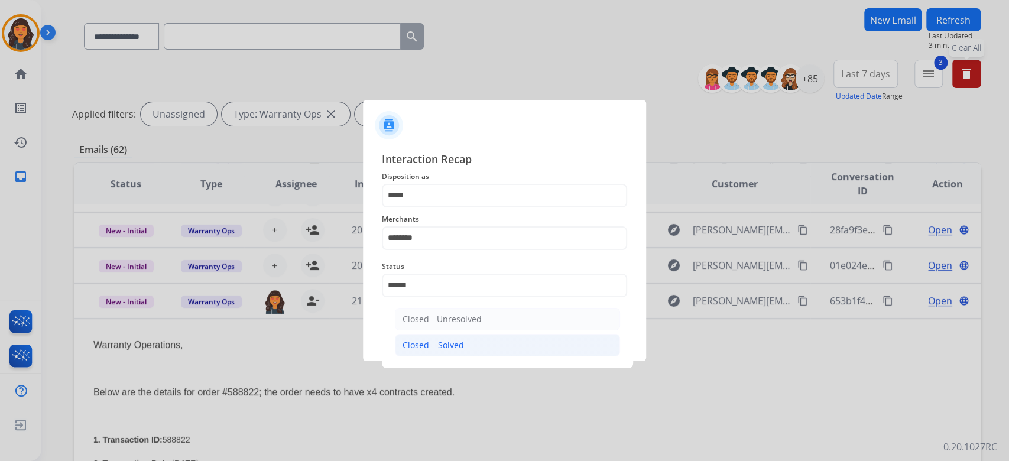
click at [425, 344] on div "Closed – Solved" at bounding box center [433, 345] width 61 height 12
type input "**********"
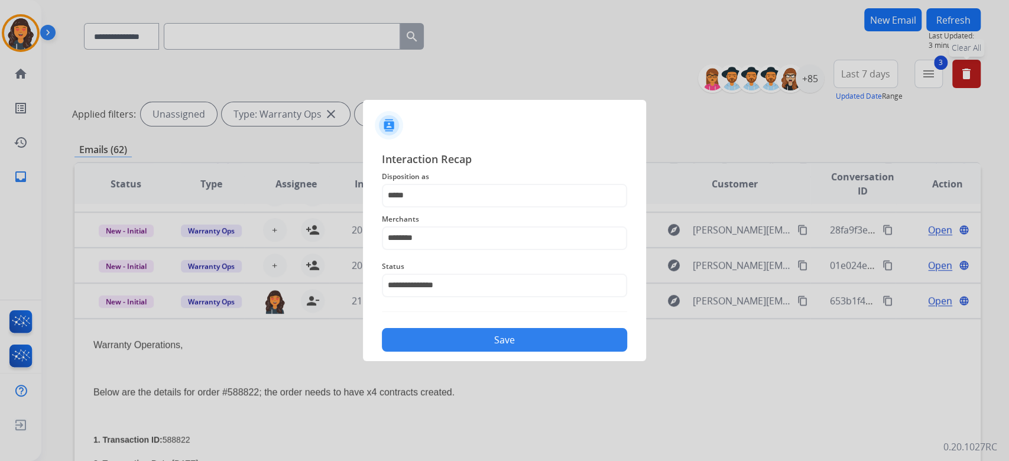
click at [423, 344] on button "Save" at bounding box center [504, 340] width 245 height 24
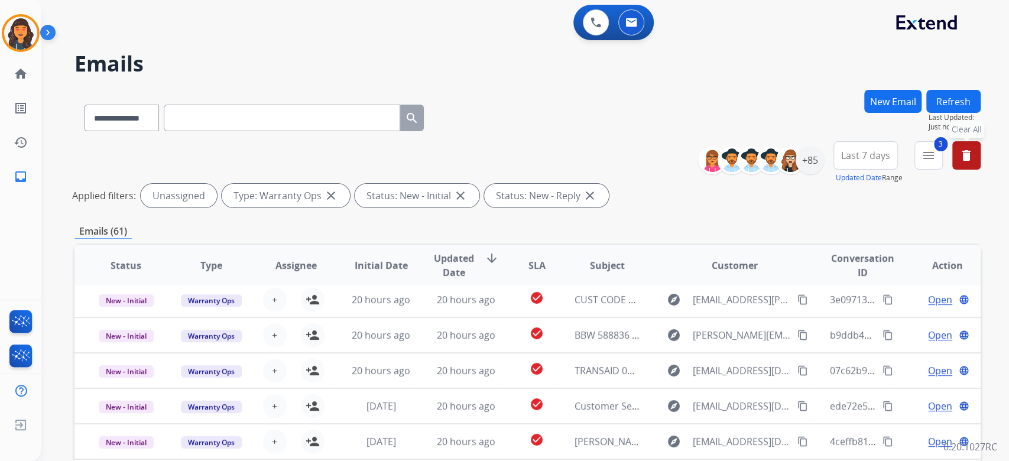
scroll to position [39, 0]
click at [32, 28] on img at bounding box center [20, 33] width 33 height 33
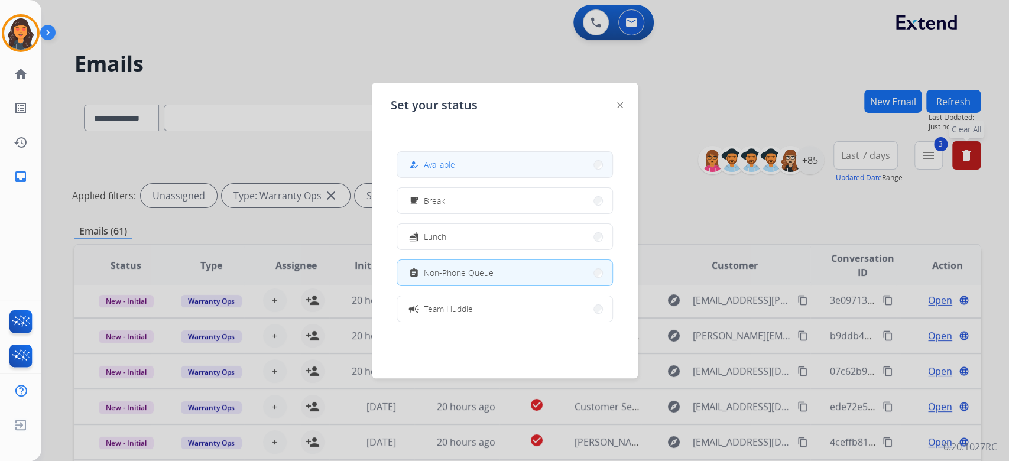
click at [496, 172] on button "how_to_reg Available" at bounding box center [504, 164] width 215 height 25
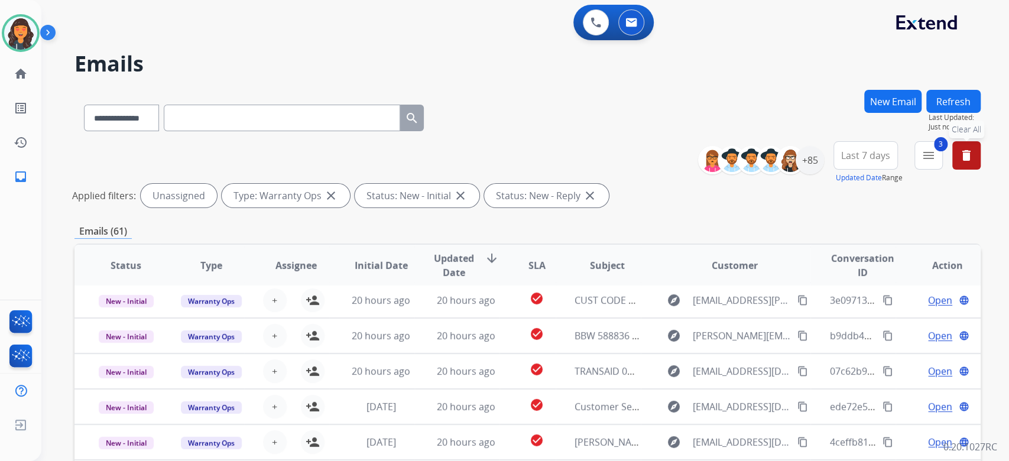
click at [572, 134] on div "**********" at bounding box center [527, 115] width 906 height 51
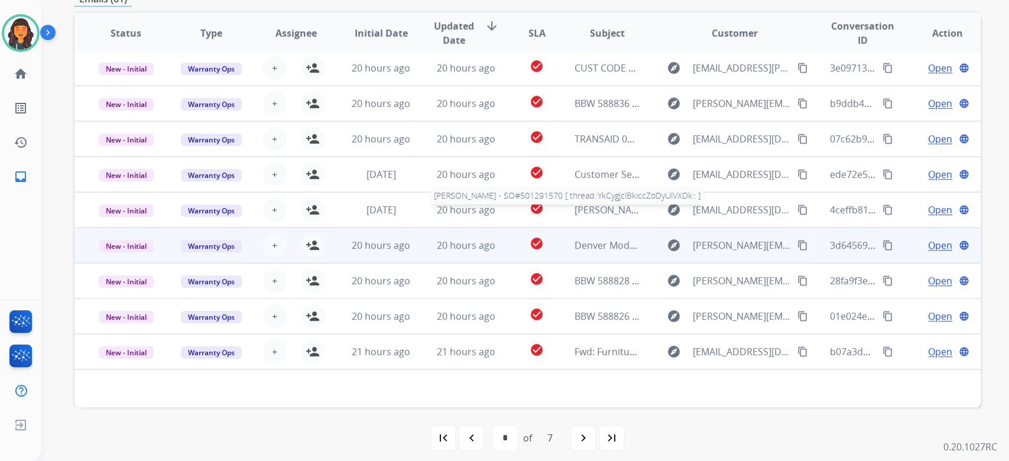
scroll to position [239, 0]
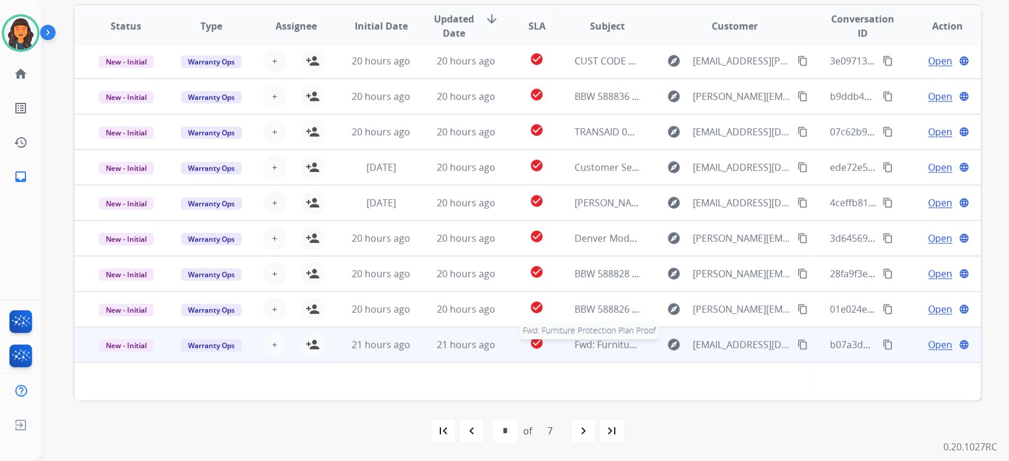
click at [605, 346] on span "Fwd: Furniture Protection Plan Proof" at bounding box center [656, 344] width 163 height 13
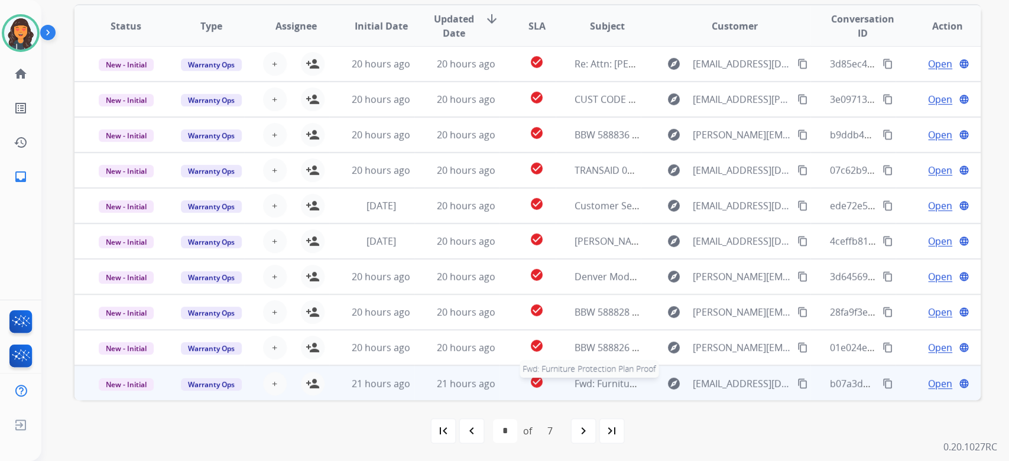
click at [590, 383] on span "Fwd: Furniture Protection Plan Proof" at bounding box center [656, 383] width 163 height 13
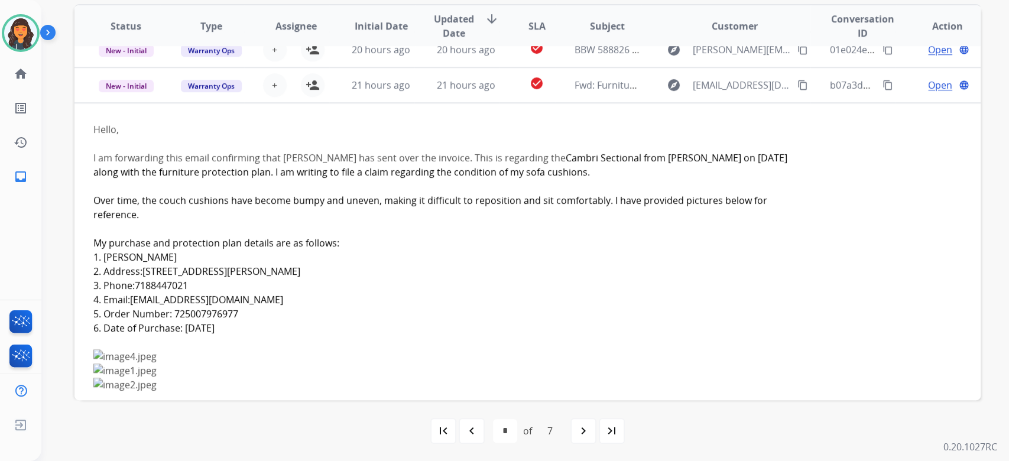
scroll to position [319, 0]
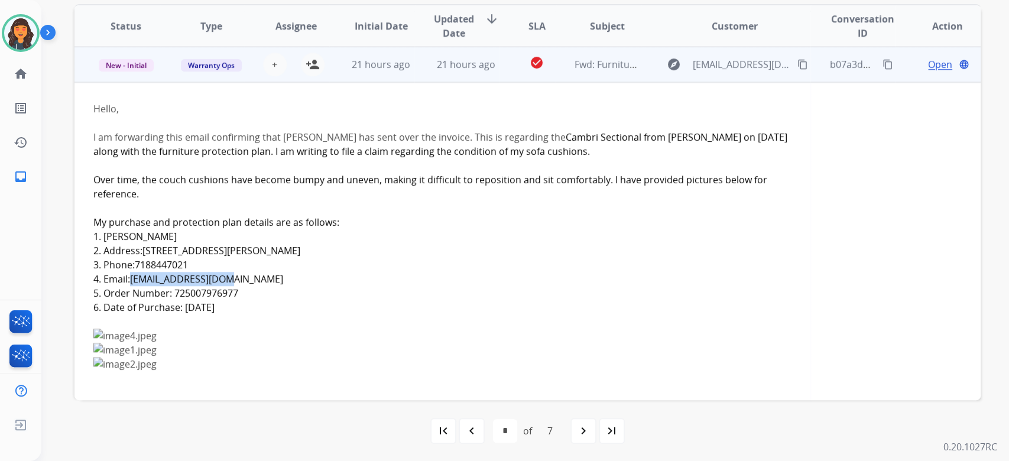
drag, startPoint x: 235, startPoint y: 276, endPoint x: 132, endPoint y: 273, distance: 102.9
click at [132, 273] on span "[EMAIL_ADDRESS][DOMAIN_NAME]" at bounding box center [206, 279] width 153 height 13
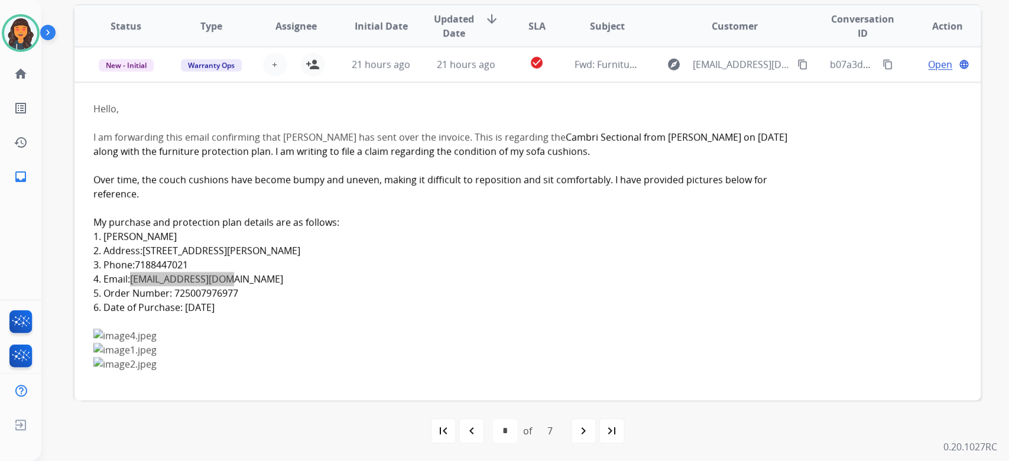
scroll to position [241, 0]
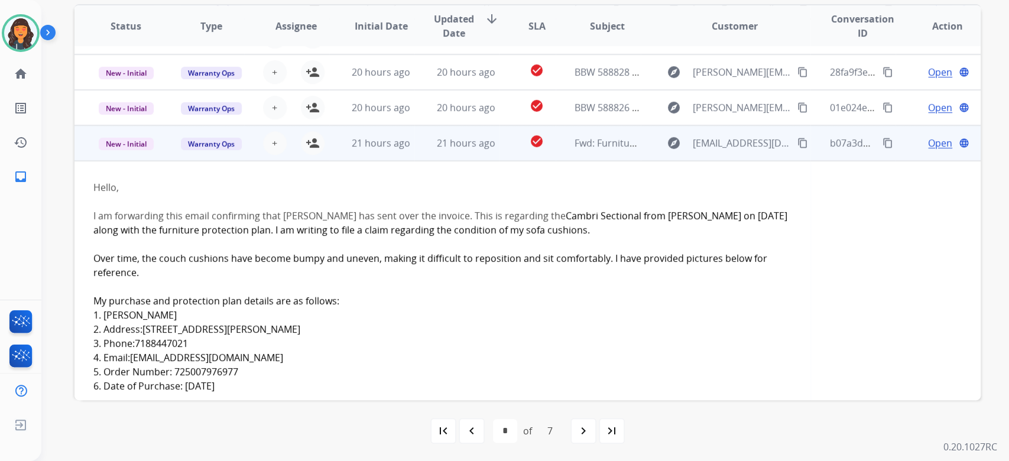
click at [931, 142] on span "Open" at bounding box center [940, 143] width 24 height 14
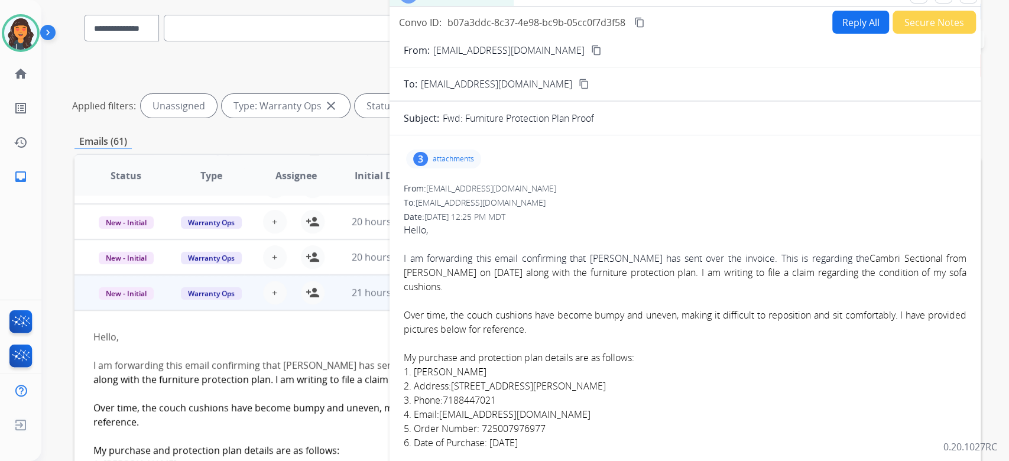
scroll to position [82, 0]
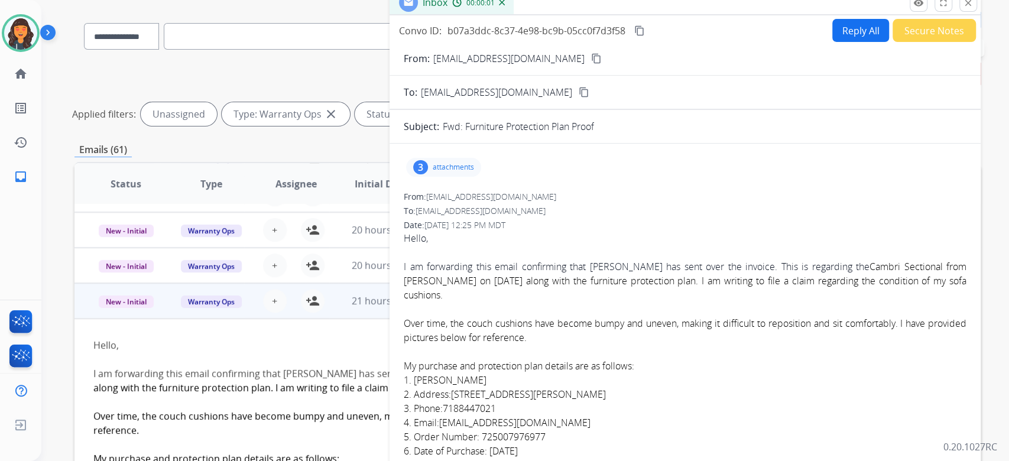
click at [424, 166] on div "3" at bounding box center [420, 167] width 15 height 14
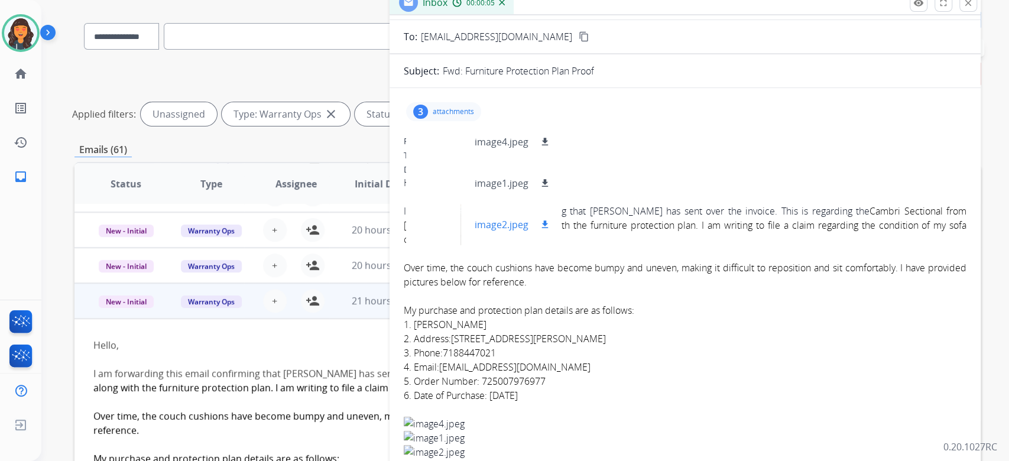
scroll to position [79, 0]
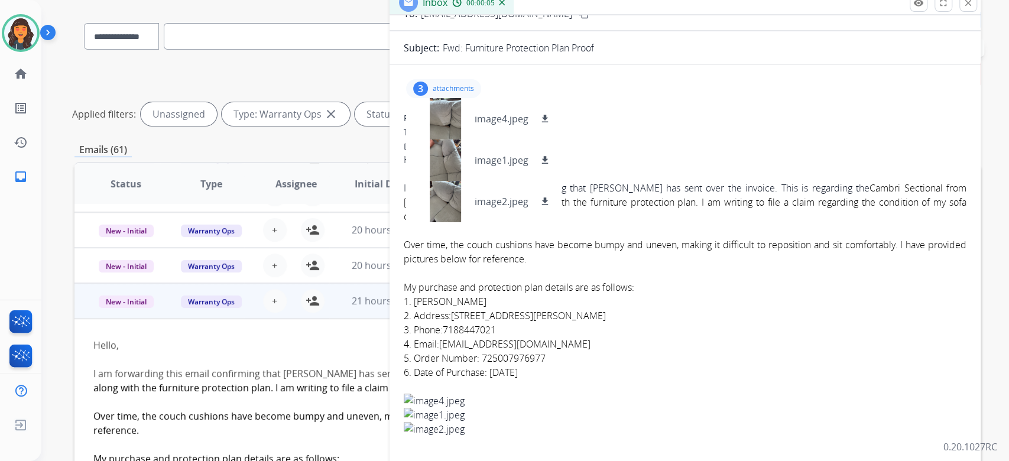
click at [445, 86] on p "attachments" at bounding box center [453, 88] width 41 height 9
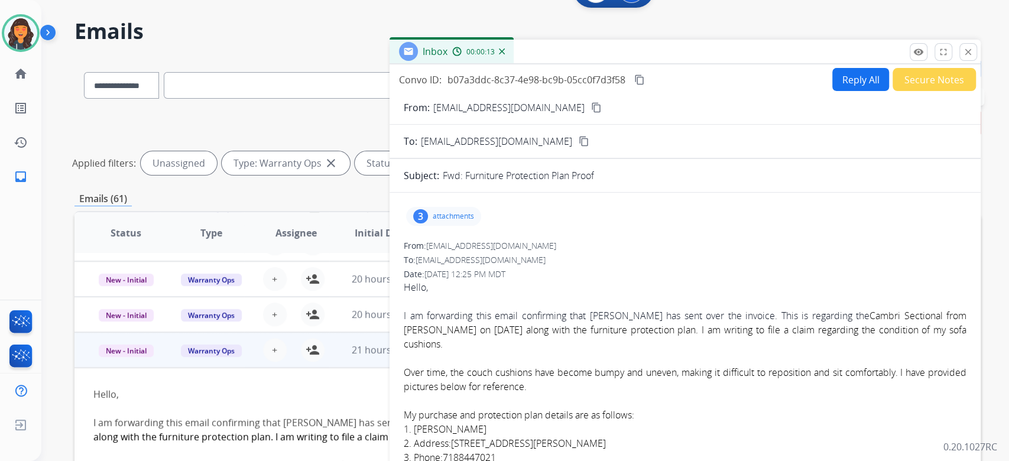
scroll to position [0, 0]
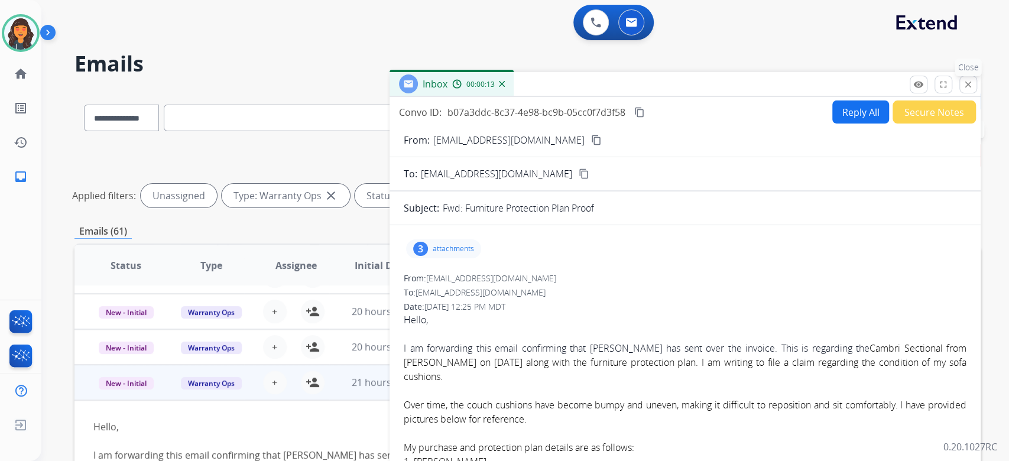
click at [970, 89] on button "close Close" at bounding box center [969, 85] width 18 height 18
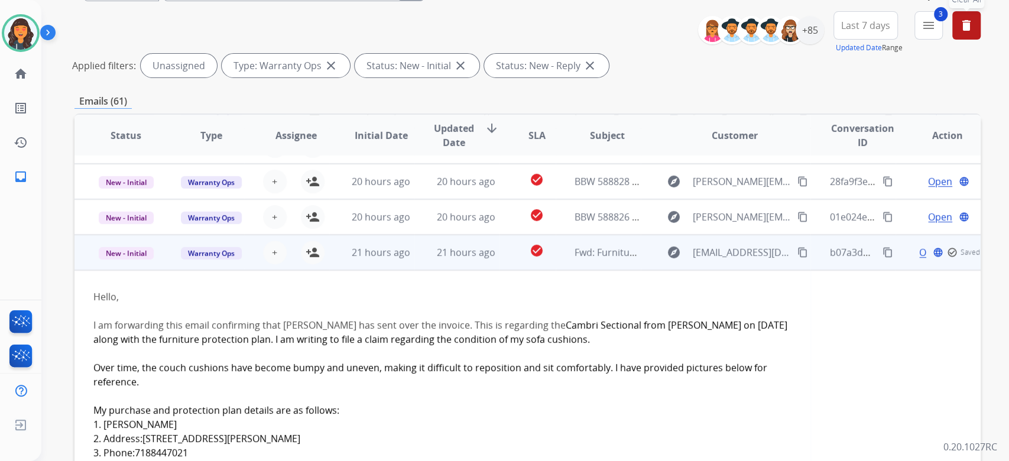
scroll to position [157, 0]
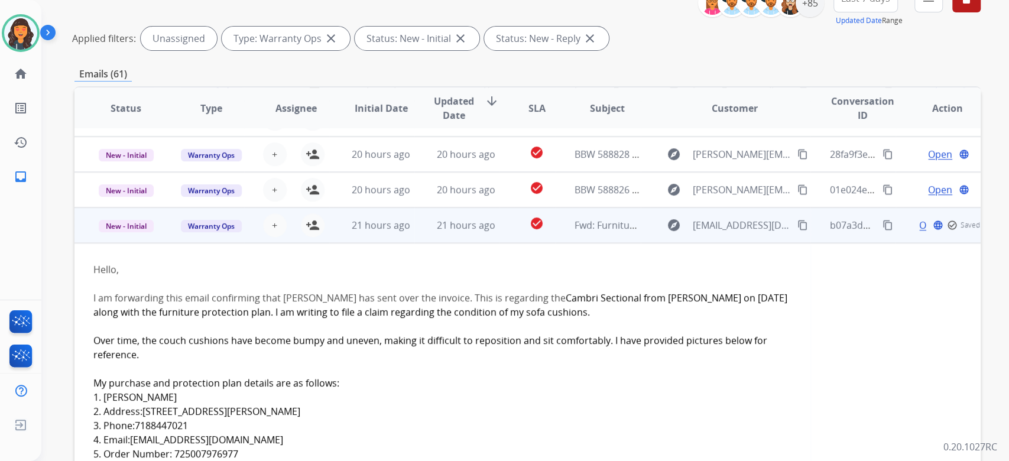
click at [440, 233] on td "21 hours ago" at bounding box center [456, 225] width 85 height 35
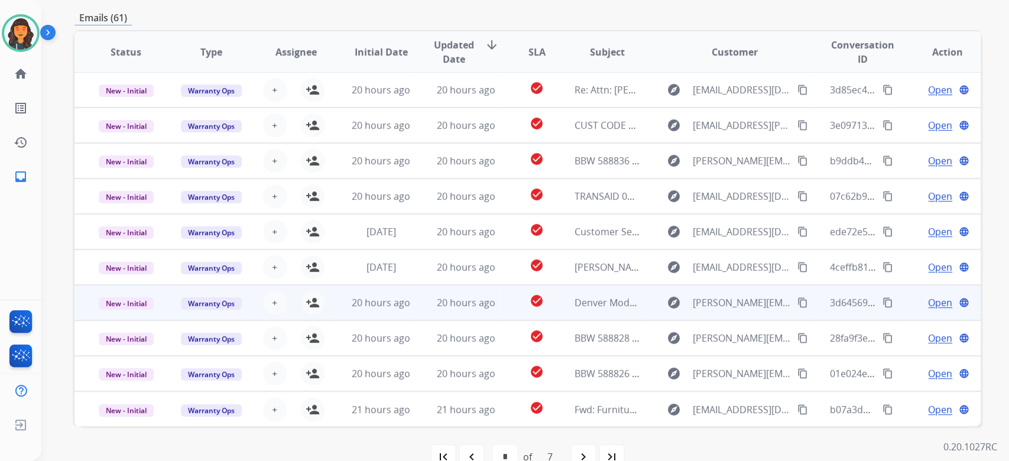
scroll to position [237, 0]
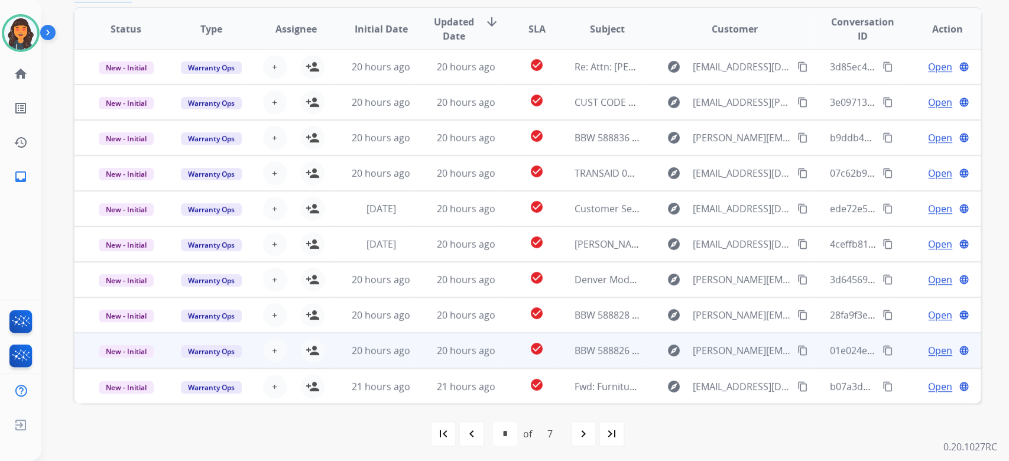
click at [589, 349] on span "BBW 588826 - CONTRACT REQUEST" at bounding box center [652, 350] width 155 height 13
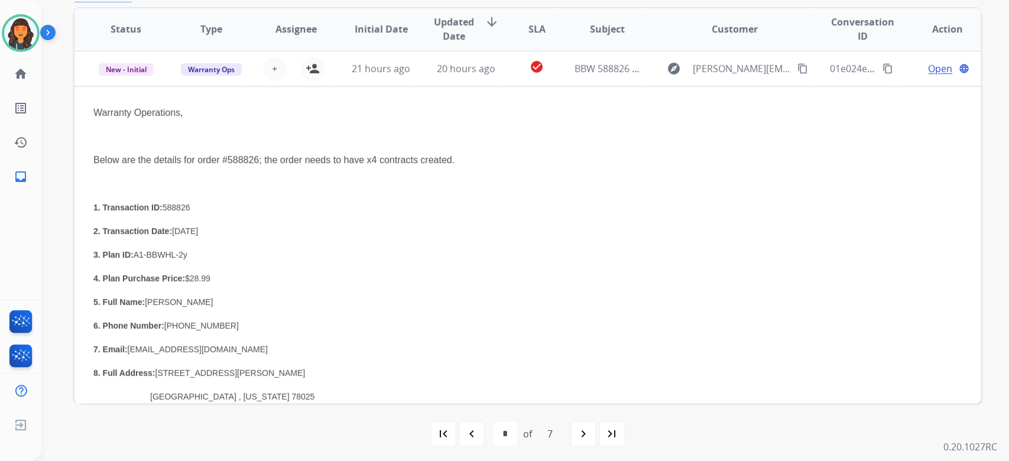
scroll to position [284, 0]
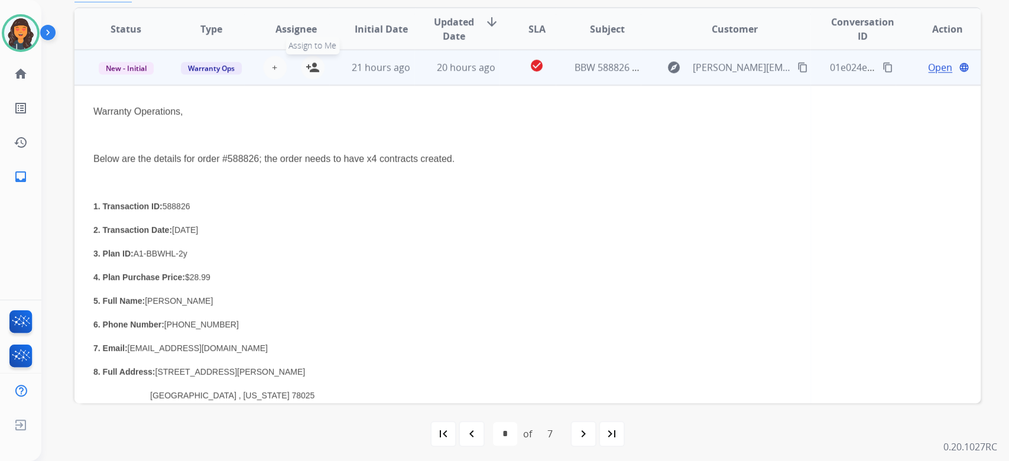
click at [307, 72] on mat-icon "person_add" at bounding box center [313, 67] width 14 height 14
click at [883, 69] on mat-icon "content_copy" at bounding box center [888, 67] width 11 height 11
click at [929, 69] on span "Open" at bounding box center [940, 67] width 24 height 14
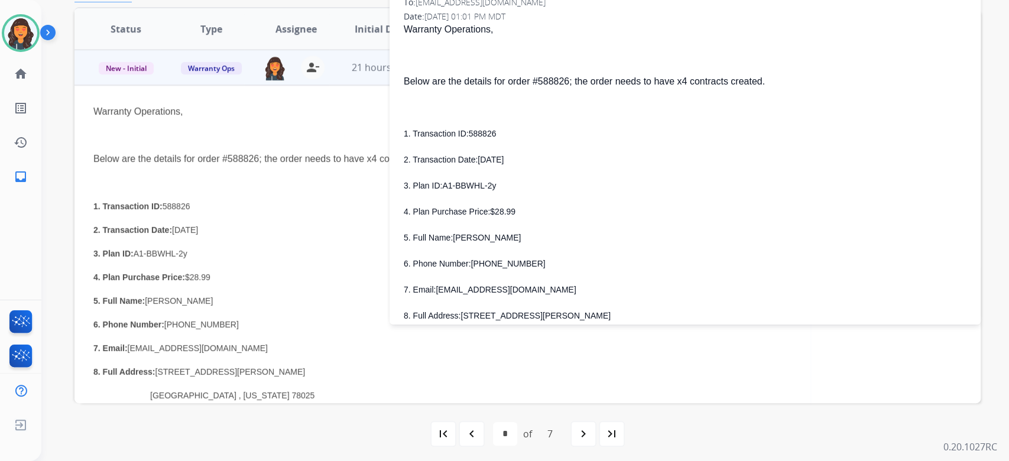
scroll to position [79, 0]
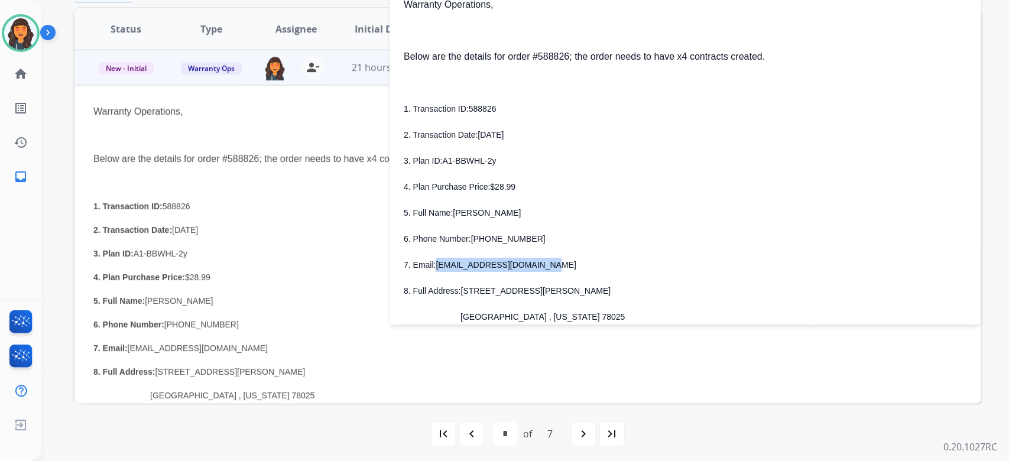
drag, startPoint x: 544, startPoint y: 265, endPoint x: 435, endPoint y: 267, distance: 108.8
click at [435, 267] on p "7. Email: [EMAIL_ADDRESS][DOMAIN_NAME]" at bounding box center [685, 265] width 563 height 14
drag, startPoint x: 507, startPoint y: 208, endPoint x: 452, endPoint y: 215, distance: 54.9
click at [452, 215] on p "5. Full Name: [PERSON_NAME]" at bounding box center [685, 213] width 563 height 14
drag, startPoint x: 523, startPoint y: 239, endPoint x: 471, endPoint y: 242, distance: 52.1
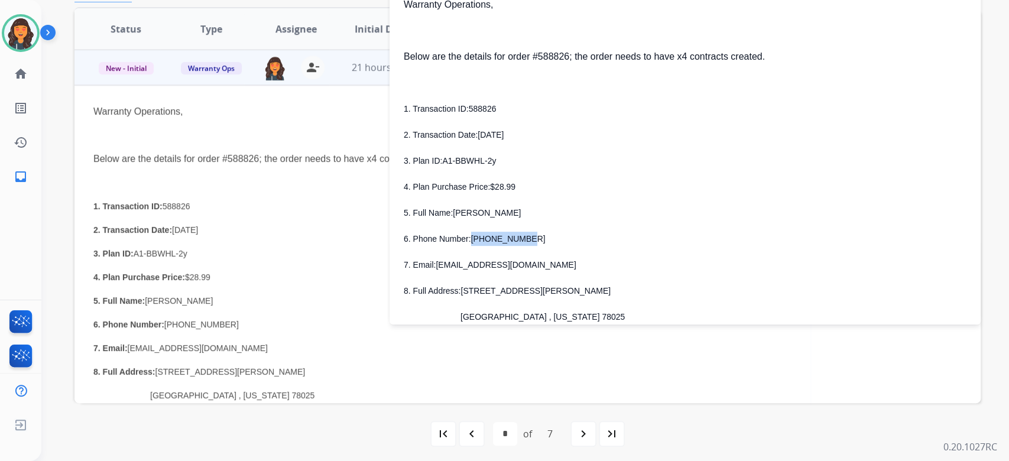
click at [471, 242] on p "6. Phone Number: [PHONE_NUMBER]" at bounding box center [685, 239] width 563 height 14
drag, startPoint x: 553, startPoint y: 263, endPoint x: 435, endPoint y: 271, distance: 118.6
click at [435, 271] on div "1. Transaction ID: 588826 2. Transaction Date: [DATE] 3. Plan ID: A1-BBWHL-2y 4…" at bounding box center [685, 252] width 563 height 300
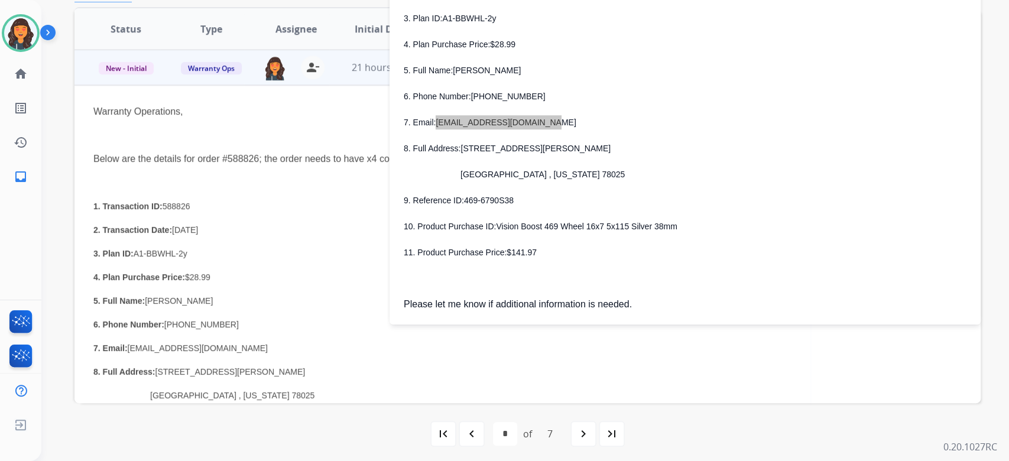
scroll to position [237, 0]
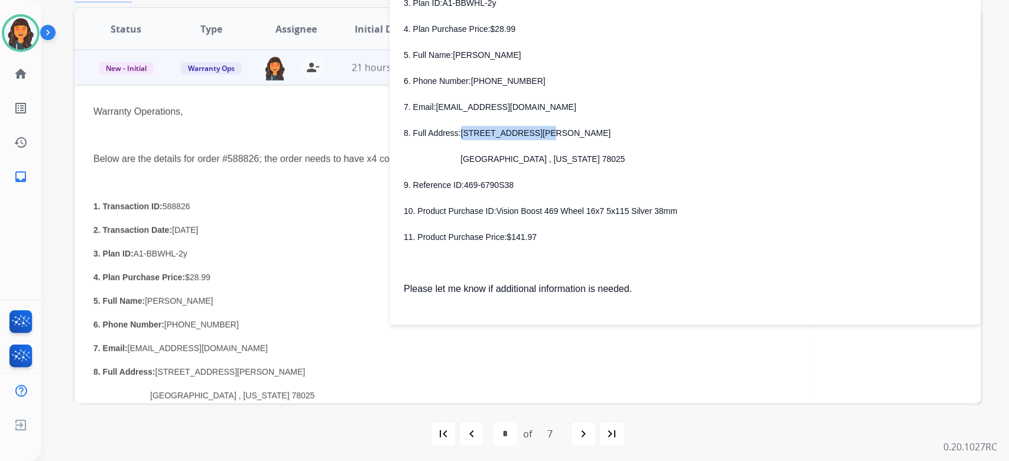
drag, startPoint x: 535, startPoint y: 134, endPoint x: 459, endPoint y: 135, distance: 75.7
click at [459, 135] on p "8. Full Address: [STREET_ADDRESS][PERSON_NAME]" at bounding box center [685, 133] width 563 height 14
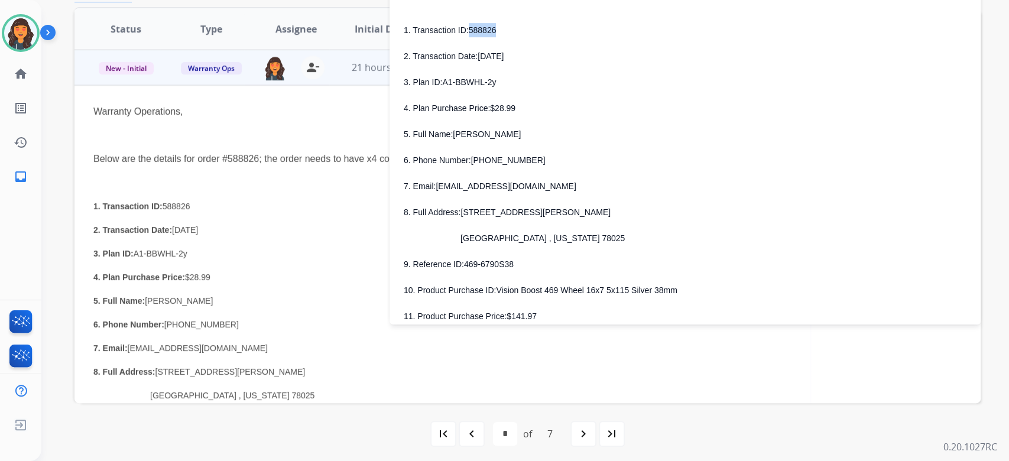
drag, startPoint x: 496, startPoint y: 26, endPoint x: 468, endPoint y: 30, distance: 28.0
click at [468, 30] on p "1. Transaction ID: 588826" at bounding box center [685, 30] width 563 height 14
drag, startPoint x: 495, startPoint y: 80, endPoint x: 442, endPoint y: 82, distance: 52.7
click at [442, 82] on p "3. Plan ID: A1-BBWHL-2y" at bounding box center [685, 82] width 563 height 14
drag, startPoint x: 495, startPoint y: 291, endPoint x: 671, endPoint y: 291, distance: 176.2
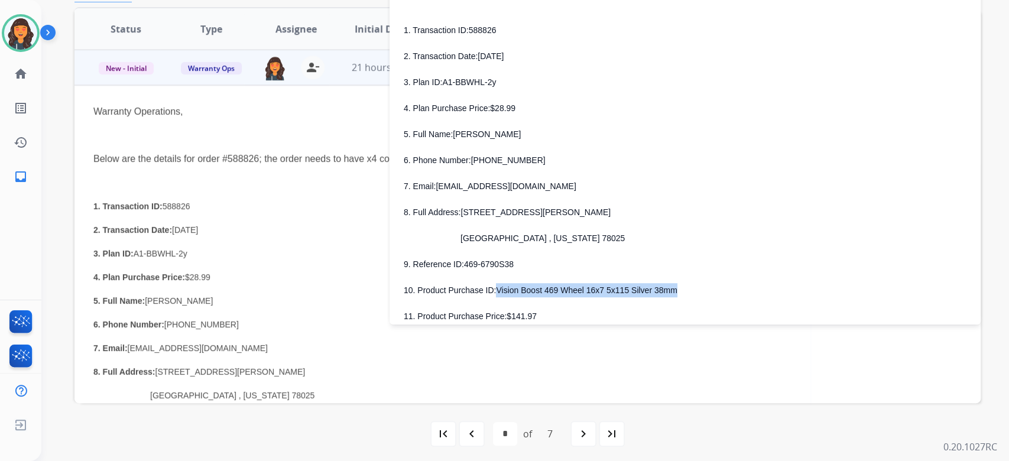
click at [671, 291] on p "10. Product Purchase ID: Vision Boost 469 Wheel 16x7 5x115 Silver 38mm" at bounding box center [685, 290] width 563 height 14
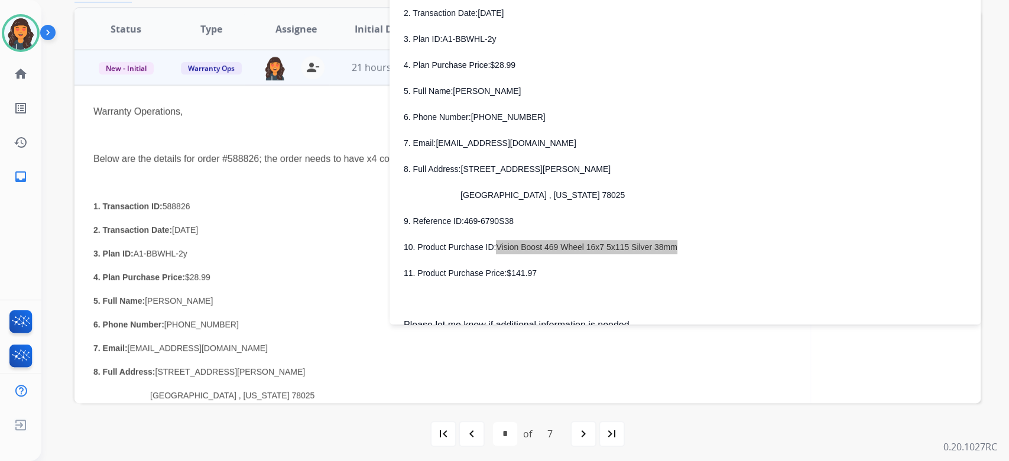
scroll to position [237, 0]
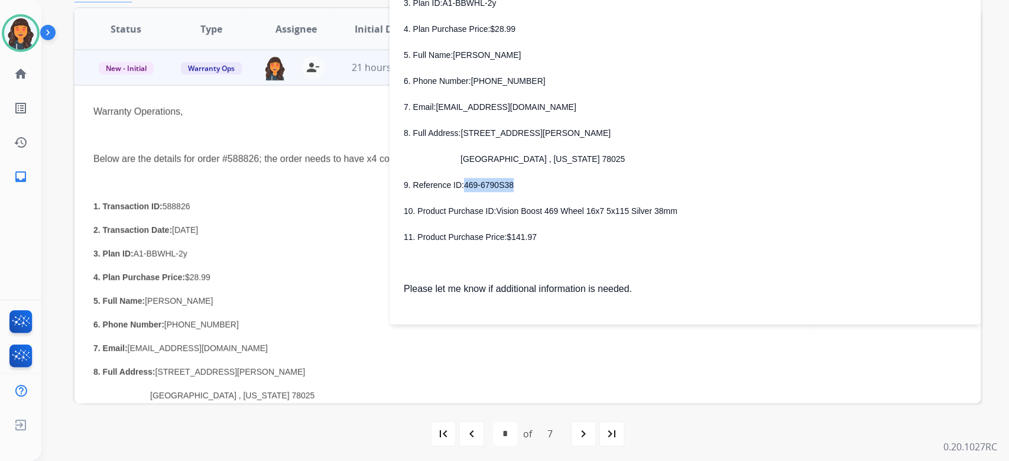
drag, startPoint x: 511, startPoint y: 185, endPoint x: 463, endPoint y: 182, distance: 48.0
click at [463, 182] on p "9. Reference ID: 469-6790S38" at bounding box center [685, 185] width 563 height 14
drag, startPoint x: 664, startPoint y: 244, endPoint x: 642, endPoint y: 229, distance: 26.1
click at [664, 244] on p "11. Product Purchase Price: $141.97" at bounding box center [685, 237] width 563 height 14
drag, startPoint x: 663, startPoint y: 210, endPoint x: 494, endPoint y: 213, distance: 169.7
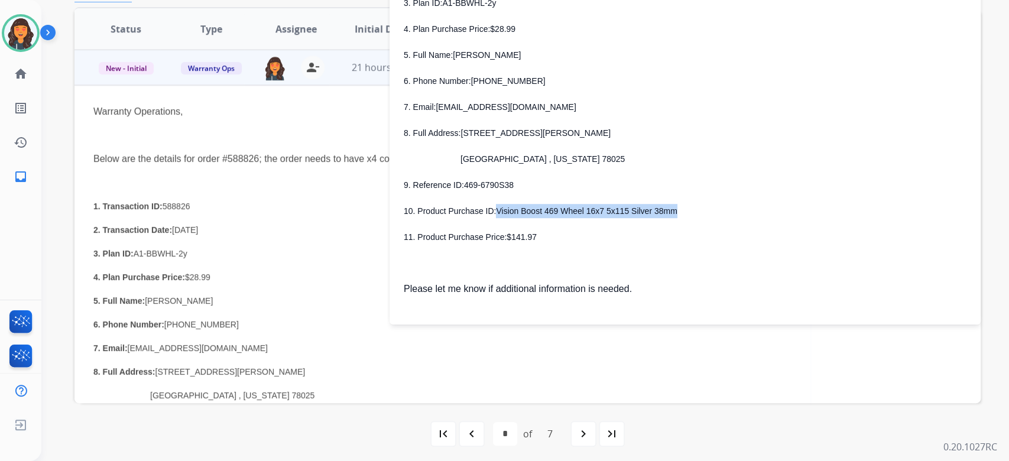
click at [494, 213] on p "10. Product Purchase ID: Vision Boost 469 Wheel 16x7 5x115 Silver 38mm" at bounding box center [685, 211] width 563 height 14
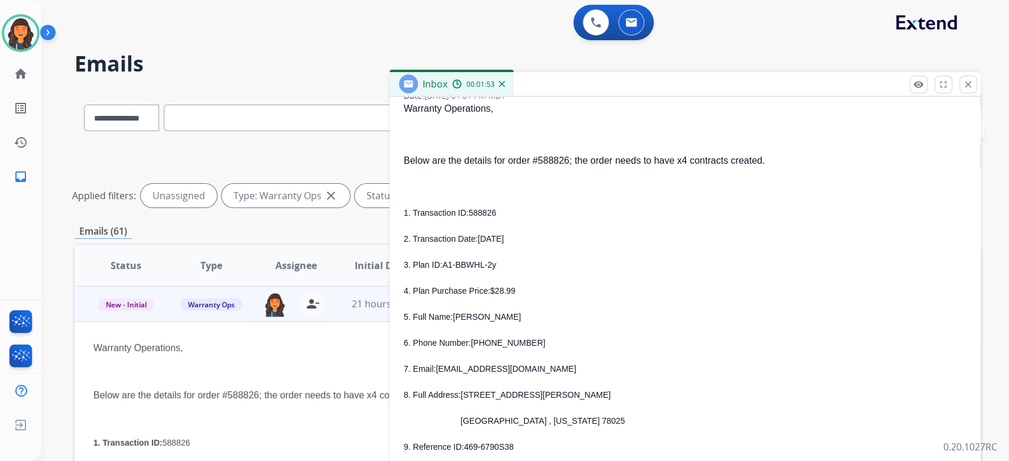
scroll to position [0, 0]
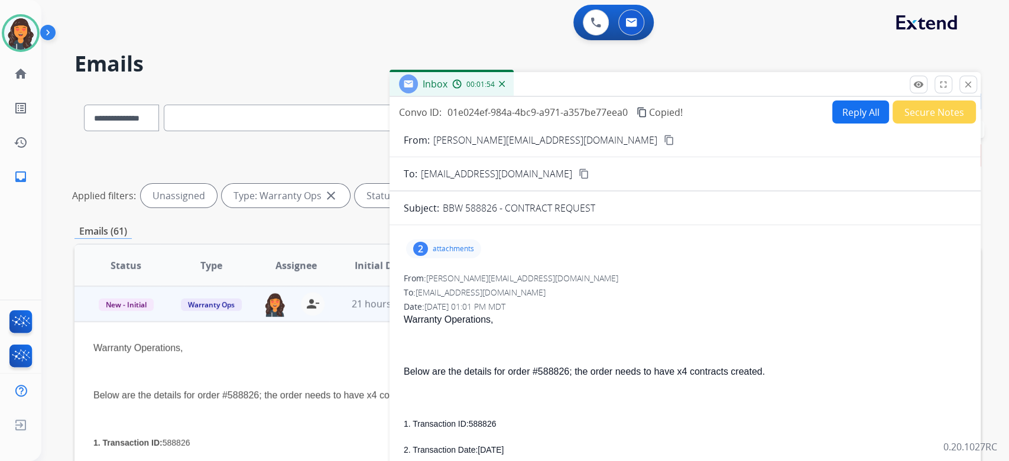
click at [850, 91] on div "Inbox 00:01:54" at bounding box center [685, 84] width 591 height 25
click at [851, 112] on button "Reply All" at bounding box center [860, 112] width 57 height 23
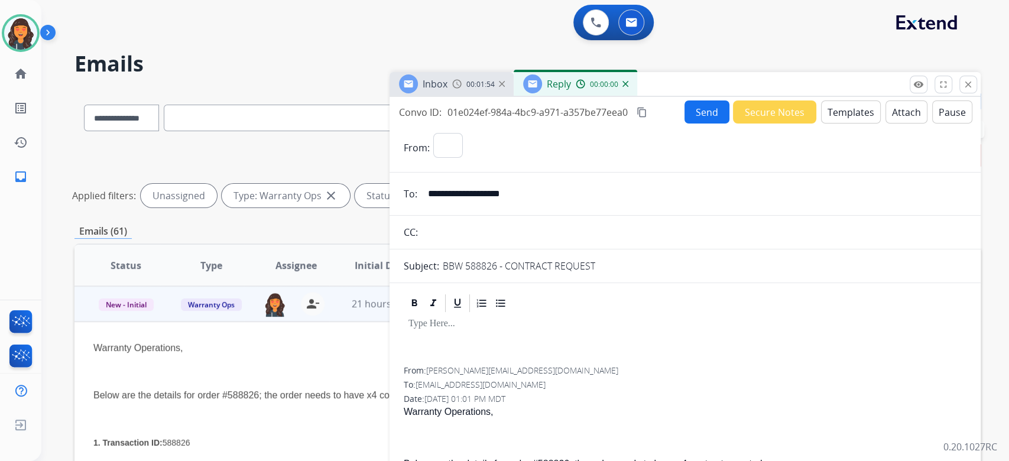
click at [851, 112] on button "Templates" at bounding box center [851, 112] width 60 height 23
select select "**********"
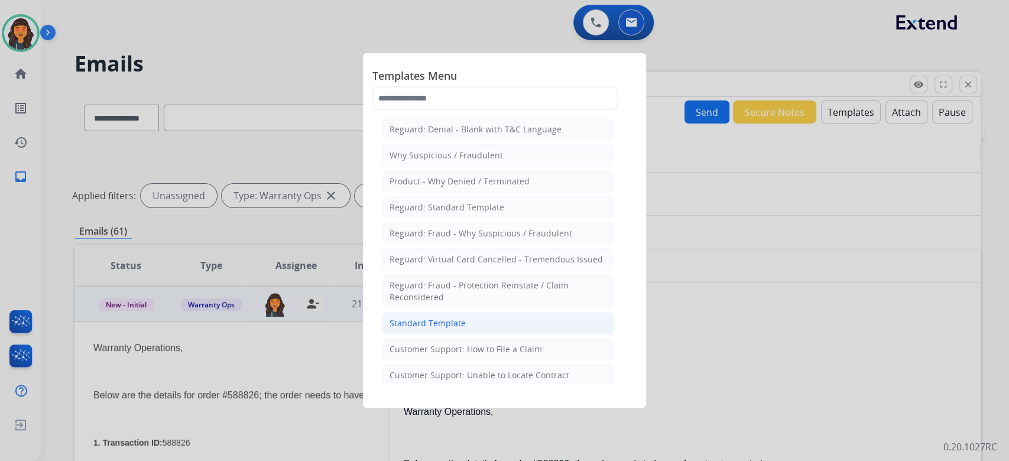
click at [449, 322] on div "Standard Template" at bounding box center [428, 324] width 76 height 12
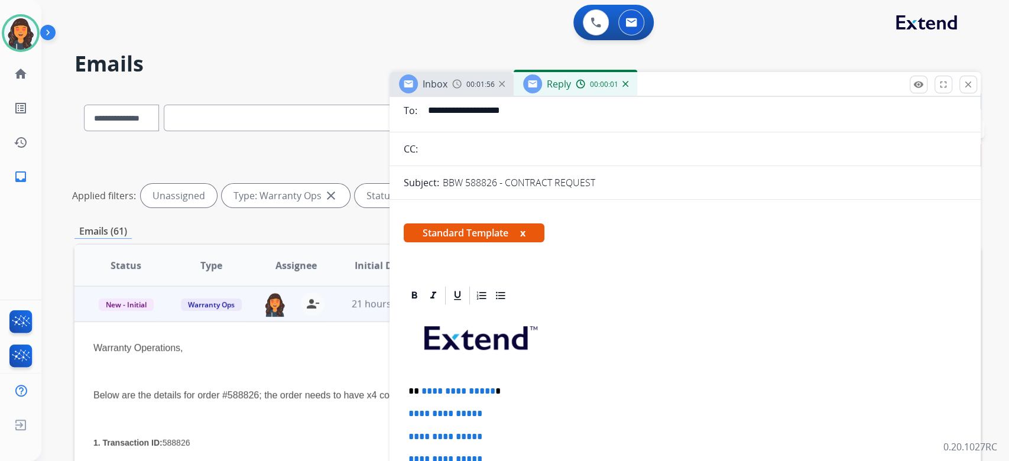
scroll to position [157, 0]
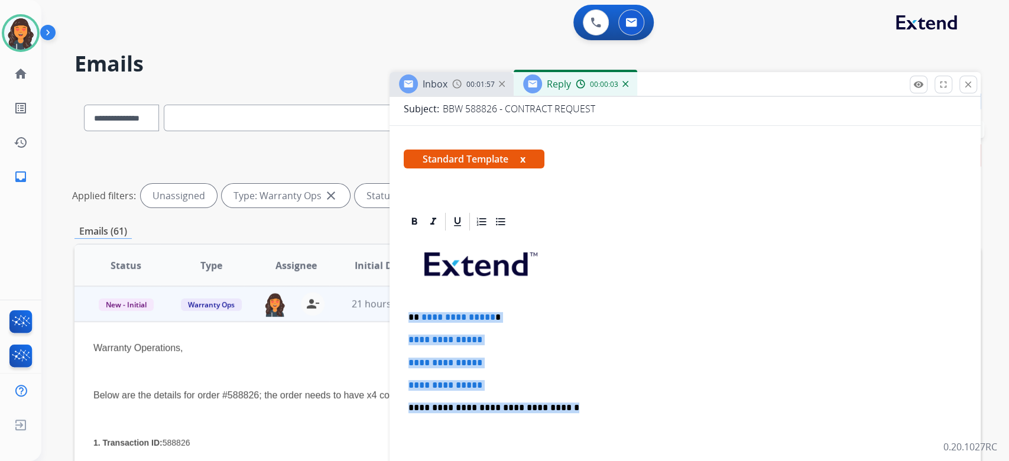
drag, startPoint x: 588, startPoint y: 409, endPoint x: 399, endPoint y: 320, distance: 209.0
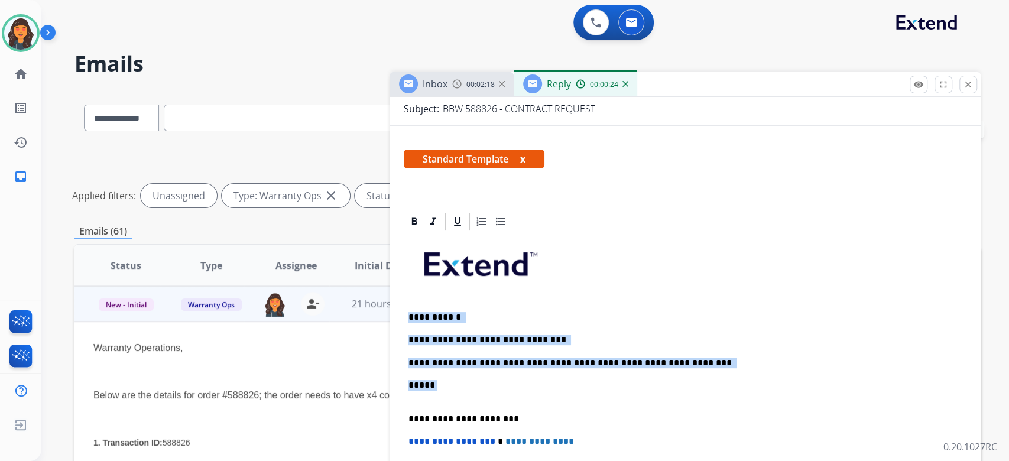
drag, startPoint x: 457, startPoint y: 387, endPoint x: 387, endPoint y: 317, distance: 98.7
click at [387, 317] on div "**********" at bounding box center [527, 395] width 906 height 611
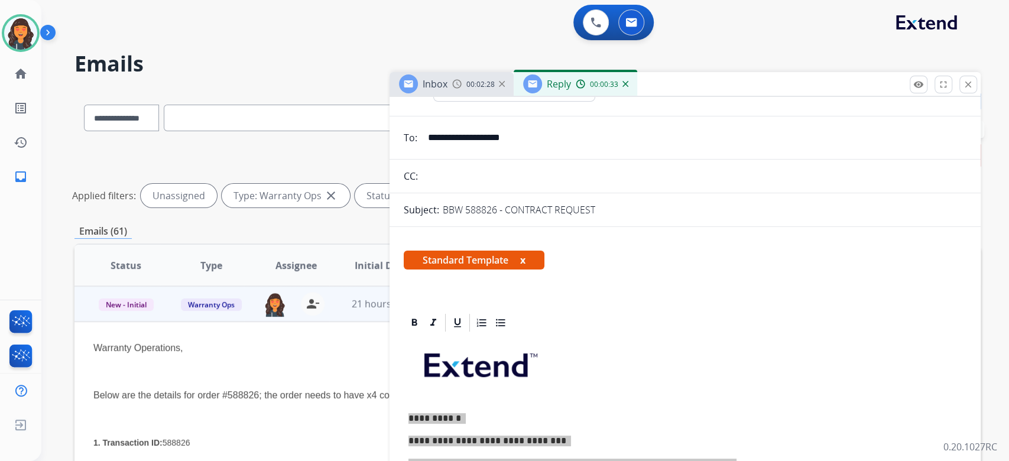
scroll to position [0, 0]
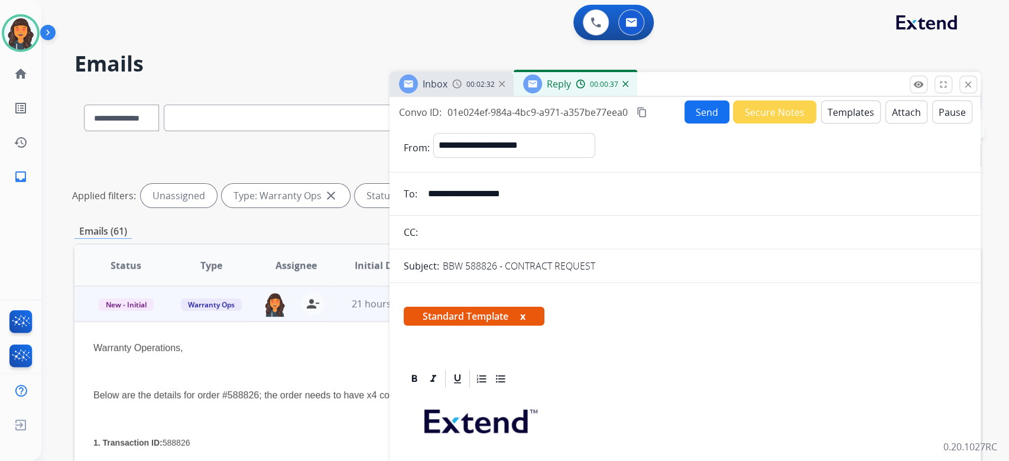
click at [708, 116] on button "Send" at bounding box center [707, 112] width 45 height 23
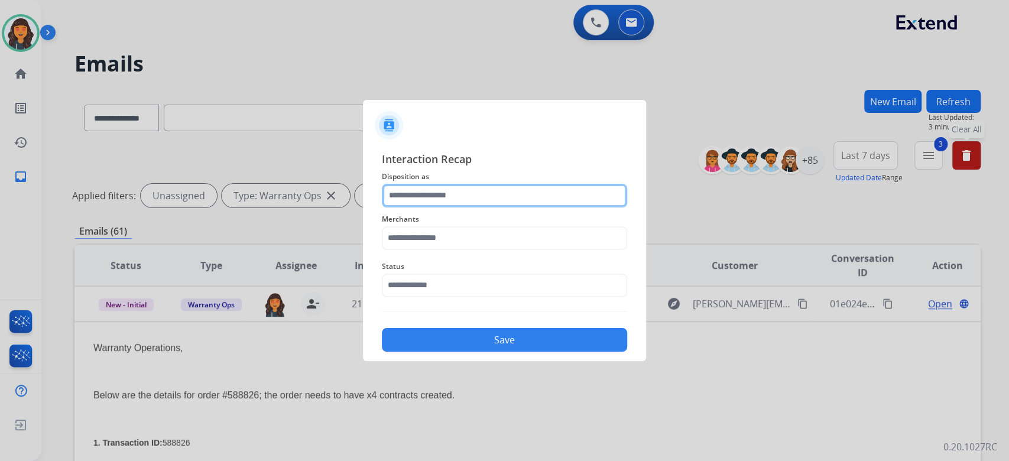
click at [508, 195] on input "text" at bounding box center [504, 196] width 245 height 24
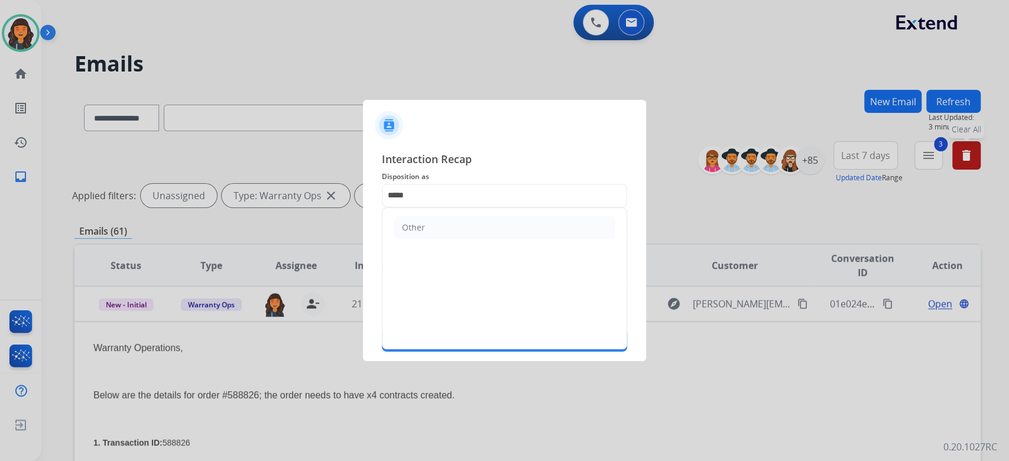
click at [470, 218] on li "Other" at bounding box center [504, 227] width 221 height 22
type input "*****"
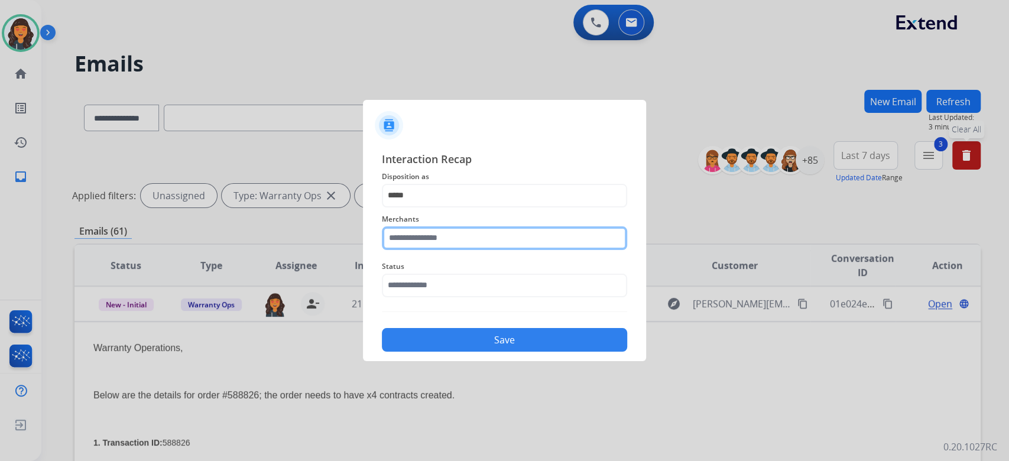
click at [441, 234] on input "text" at bounding box center [504, 238] width 245 height 24
type input "********"
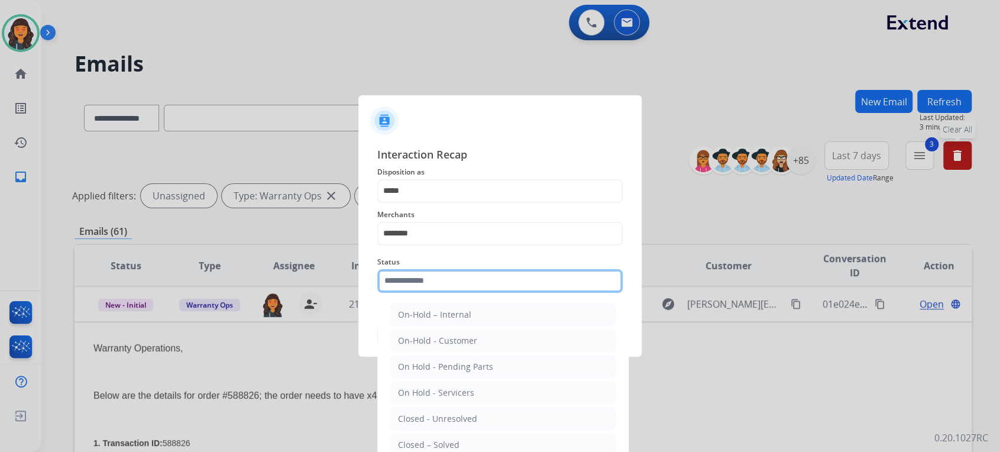
click at [435, 279] on input "text" at bounding box center [499, 281] width 245 height 24
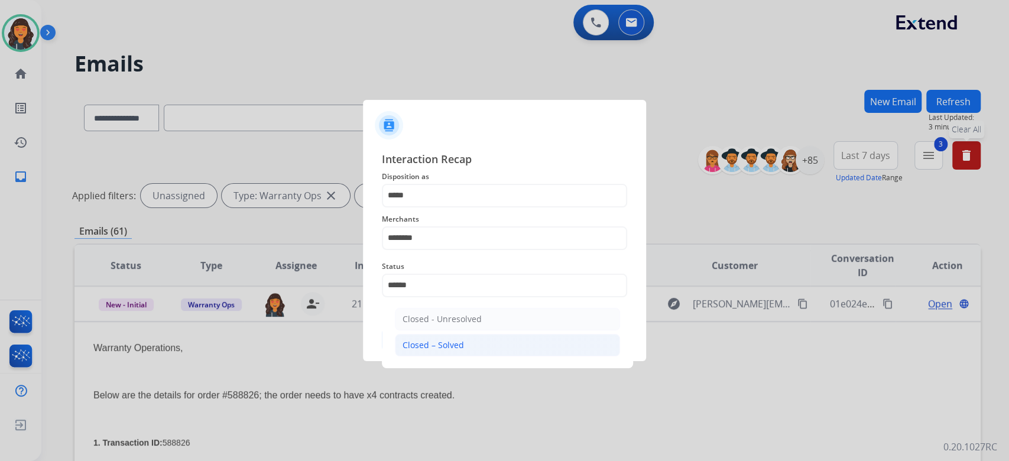
click at [444, 351] on div "Closed – Solved" at bounding box center [433, 345] width 61 height 12
type input "**********"
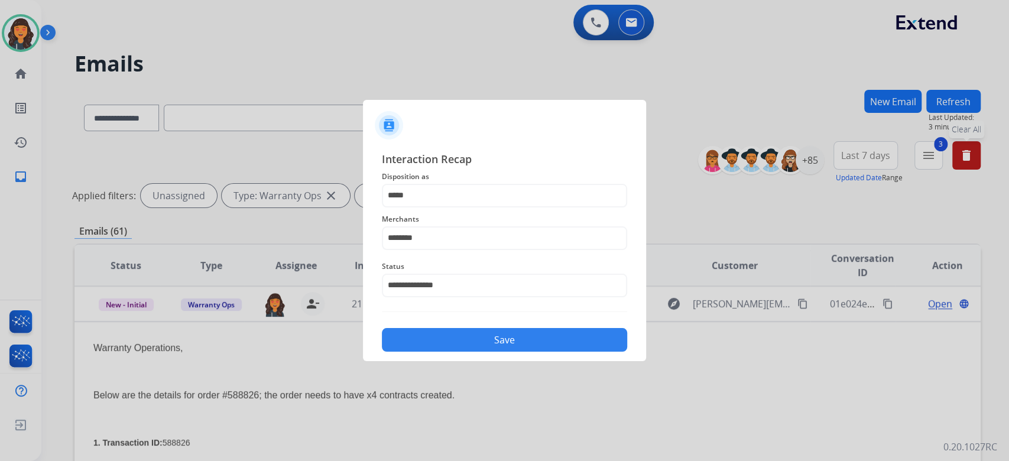
click at [444, 351] on button "Save" at bounding box center [504, 340] width 245 height 24
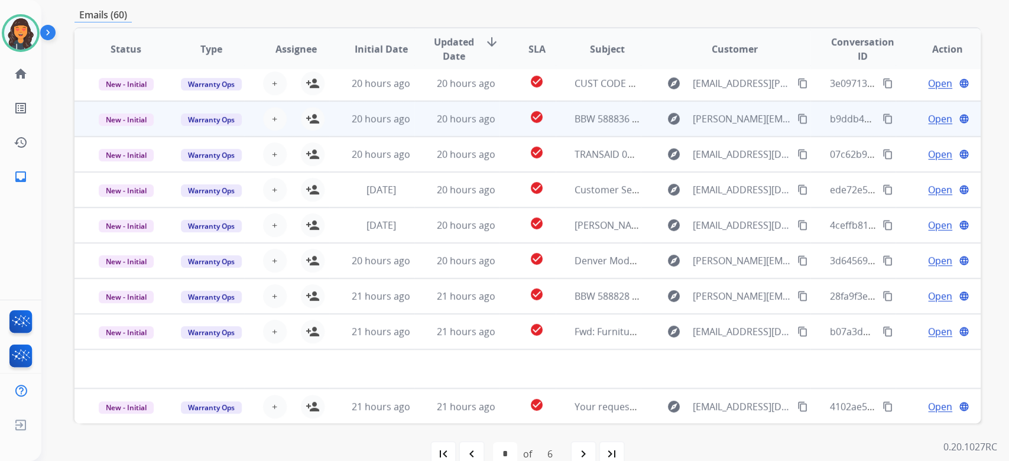
scroll to position [237, 0]
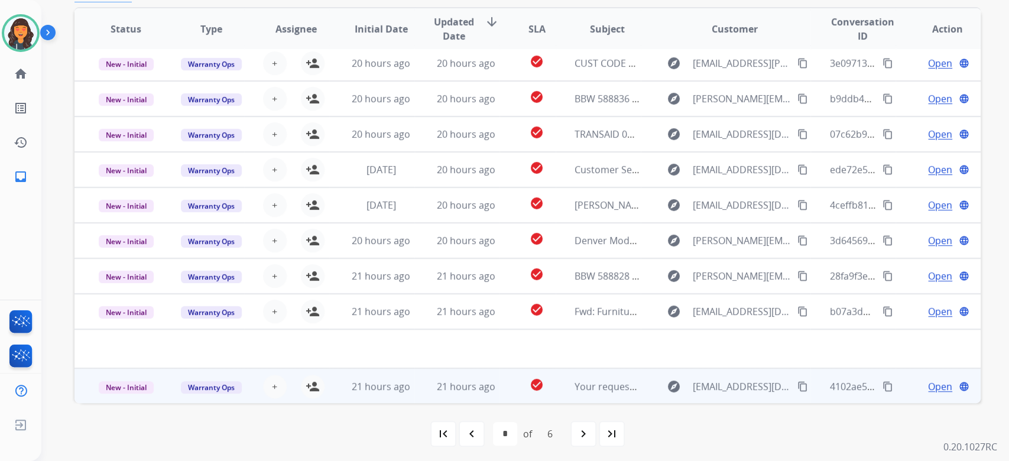
click at [439, 396] on td "21 hours ago" at bounding box center [456, 385] width 85 height 35
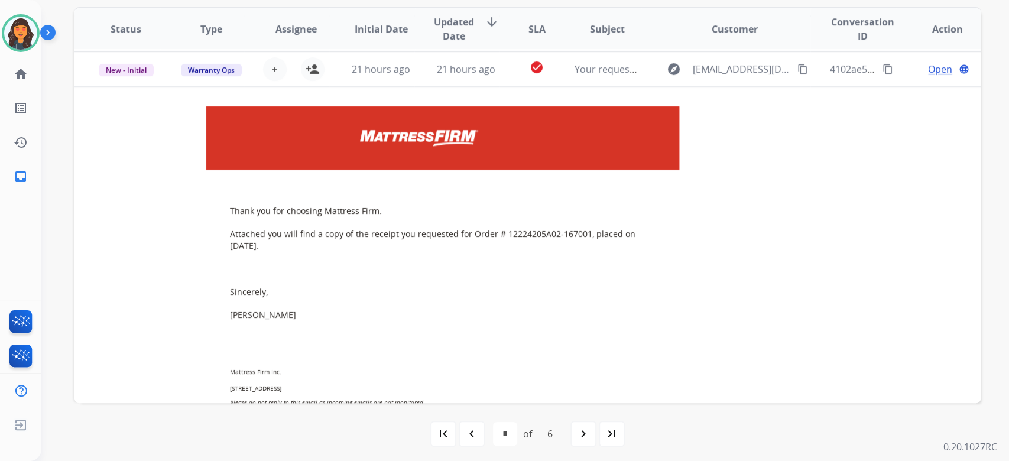
scroll to position [319, 0]
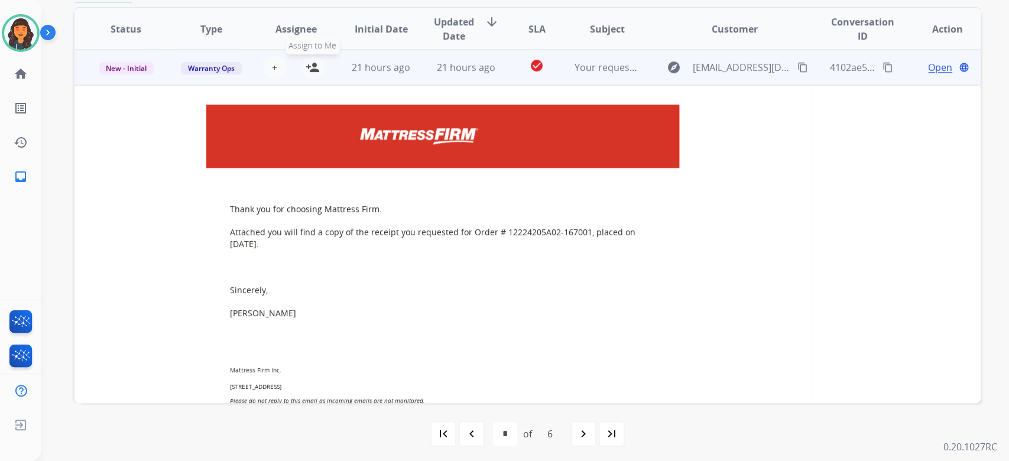
click at [316, 68] on mat-icon "person_add" at bounding box center [313, 67] width 14 height 14
click at [883, 69] on mat-icon "content_copy" at bounding box center [888, 67] width 11 height 11
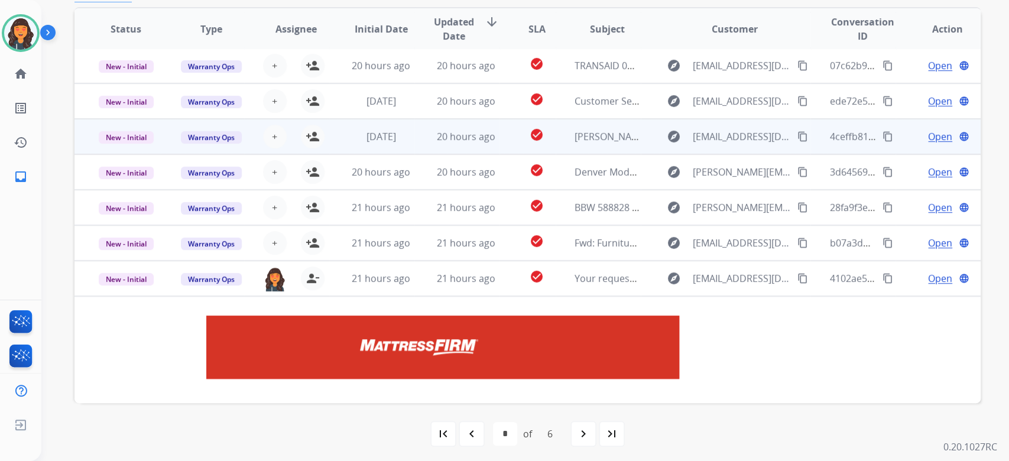
scroll to position [83, 0]
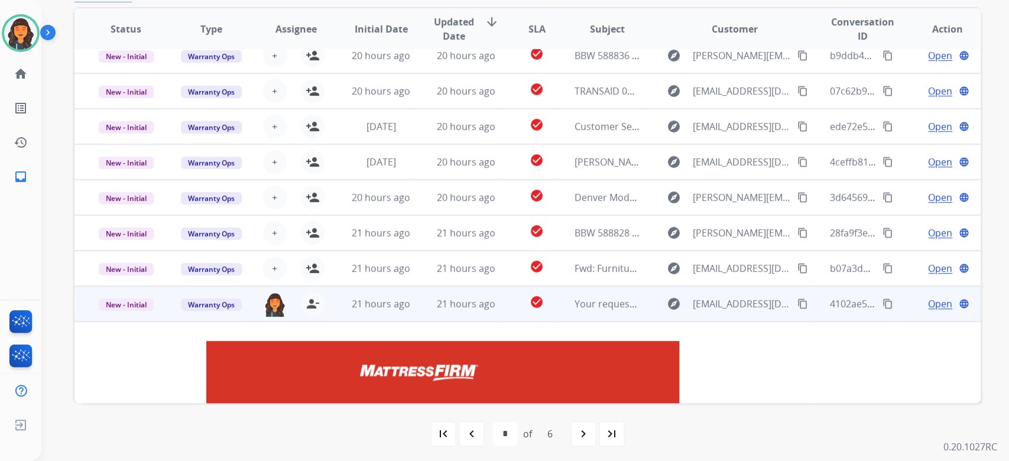
click at [928, 300] on span "Open" at bounding box center [940, 304] width 24 height 14
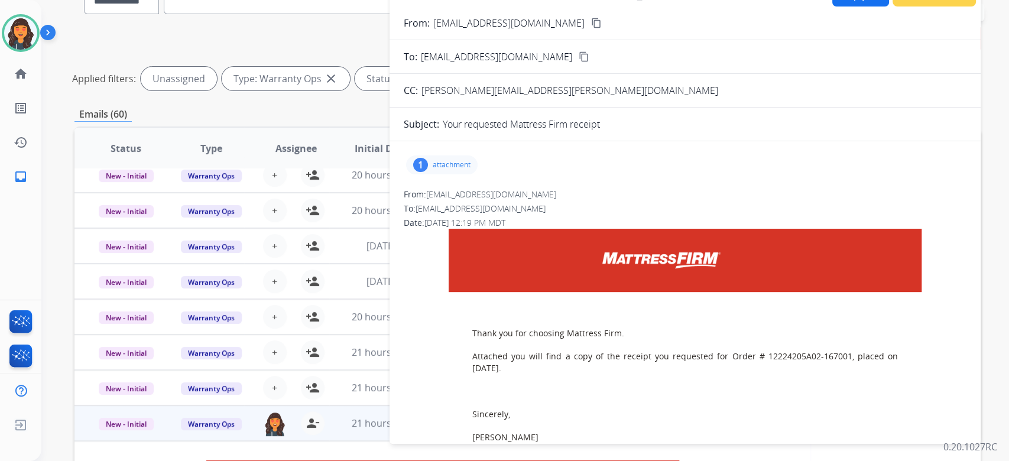
scroll to position [0, 0]
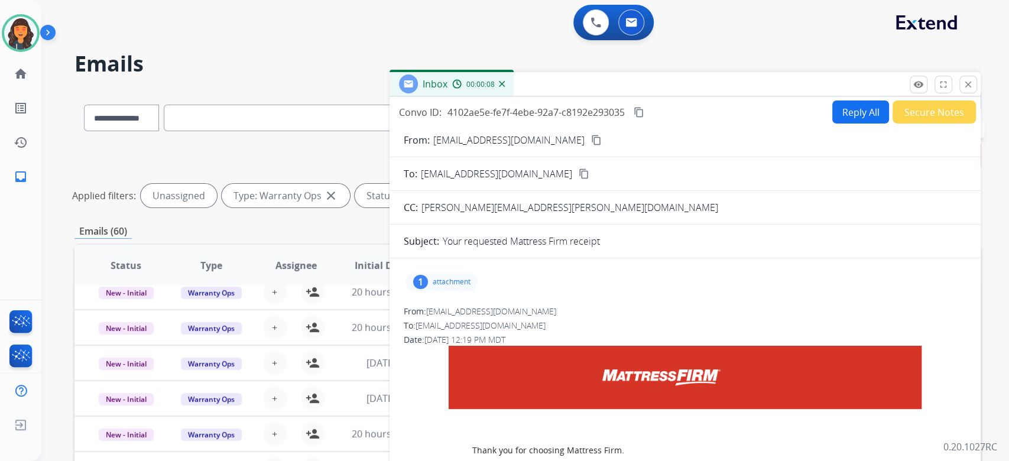
click at [850, 121] on button "Reply All" at bounding box center [860, 112] width 57 height 23
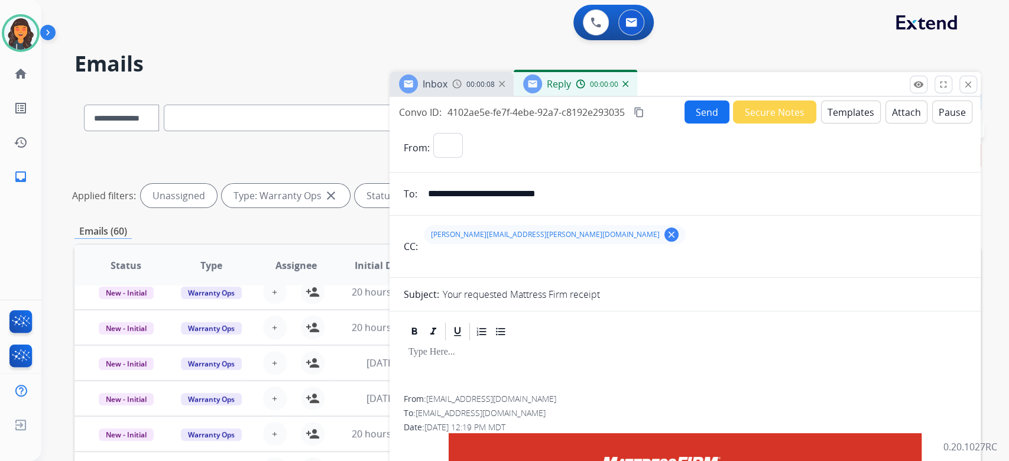
select select "**********"
click at [850, 121] on button "Templates" at bounding box center [851, 112] width 60 height 23
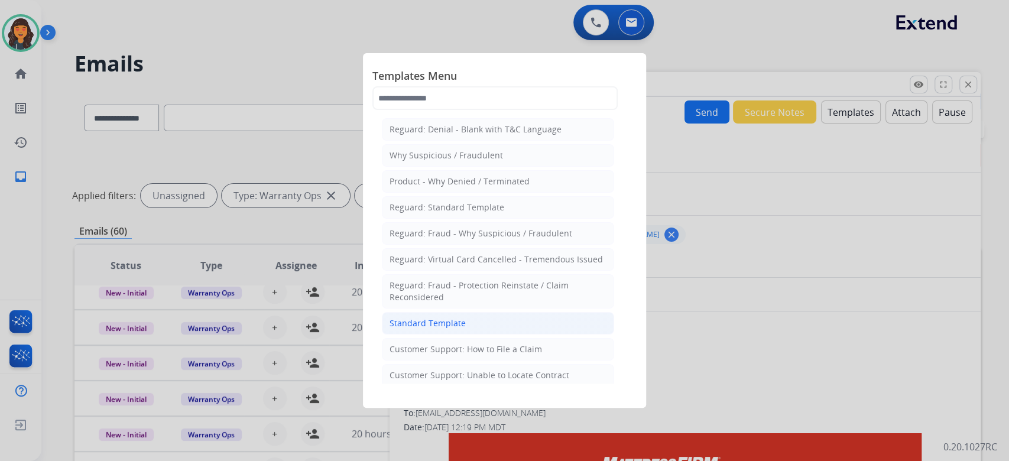
click at [449, 325] on div "Standard Template" at bounding box center [428, 324] width 76 height 12
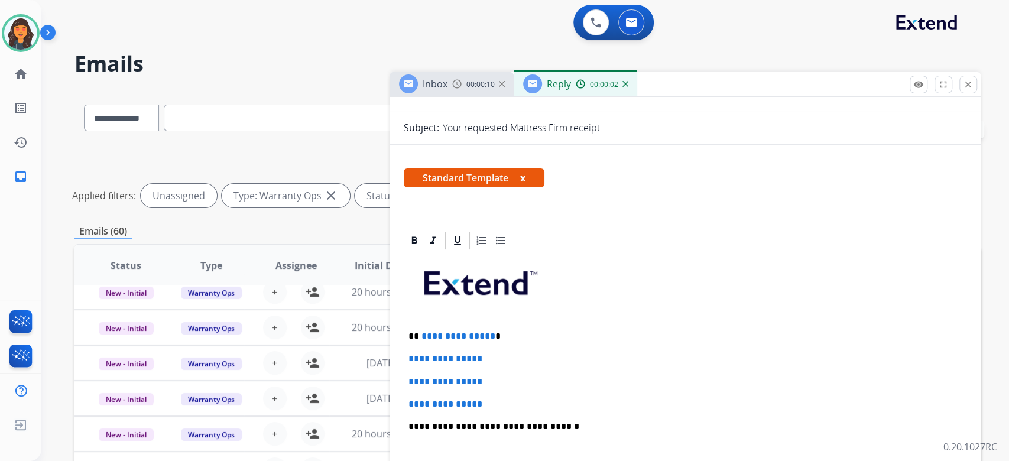
scroll to position [237, 0]
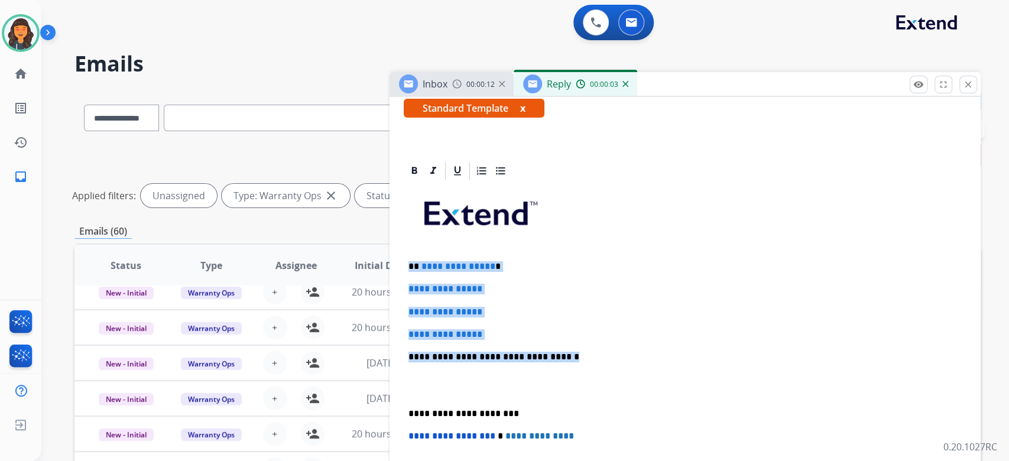
drag, startPoint x: 582, startPoint y: 356, endPoint x: 383, endPoint y: 265, distance: 219.1
click at [383, 265] on div "**********" at bounding box center [527, 395] width 906 height 611
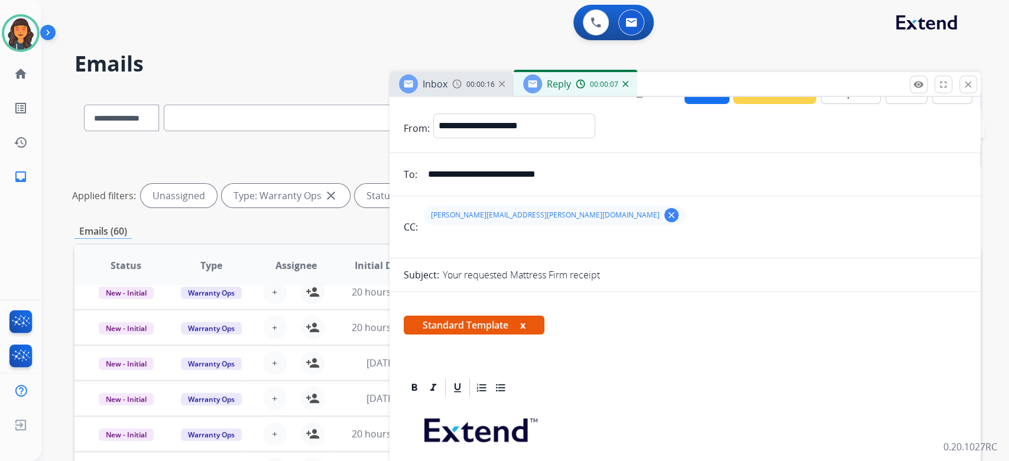
scroll to position [0, 0]
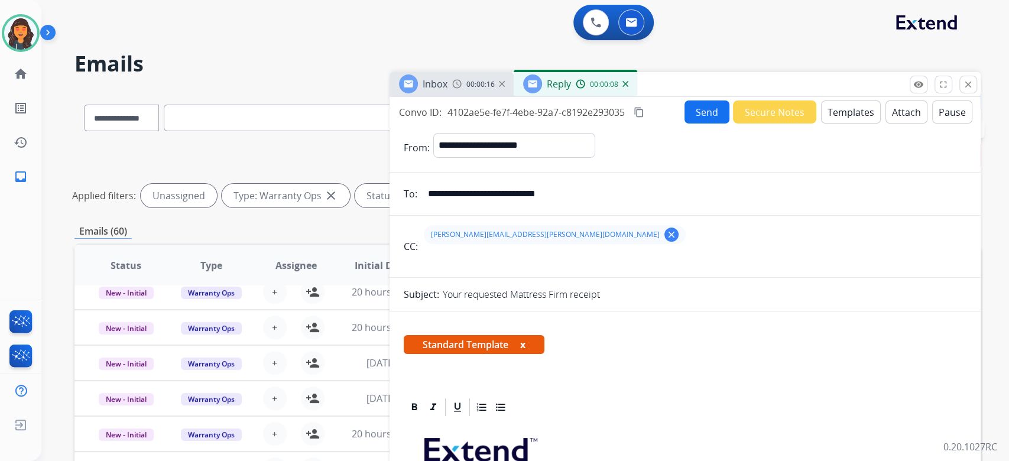
click at [694, 103] on button "Send" at bounding box center [707, 112] width 45 height 23
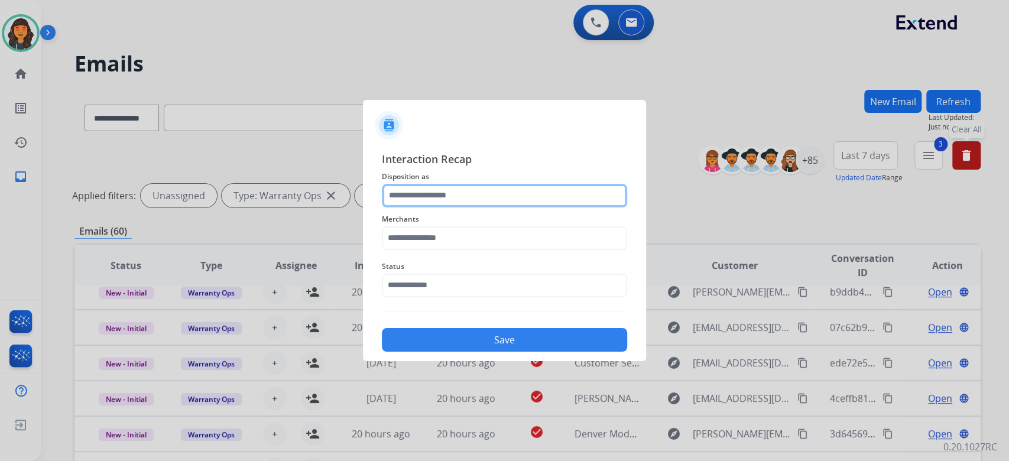
click at [511, 201] on input "text" at bounding box center [504, 196] width 245 height 24
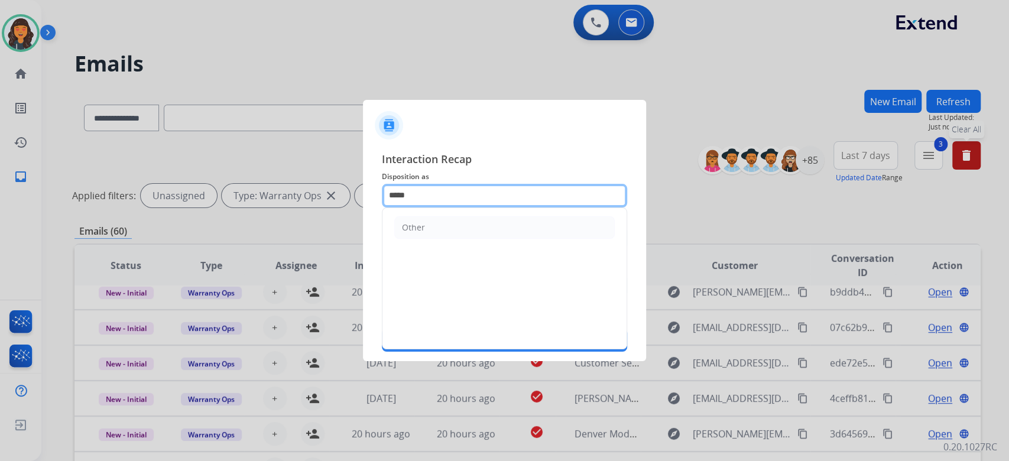
type input "*****"
click at [430, 245] on ul "Other" at bounding box center [505, 227] width 244 height 39
click at [431, 239] on ul "Other" at bounding box center [505, 227] width 244 height 39
click at [433, 244] on ul "Other" at bounding box center [505, 227] width 244 height 39
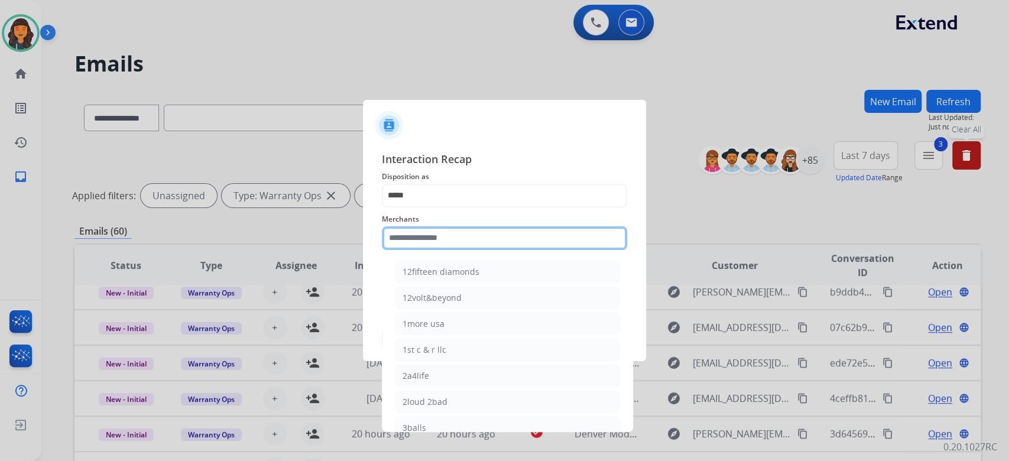
click at [435, 235] on input "text" at bounding box center [504, 238] width 245 height 24
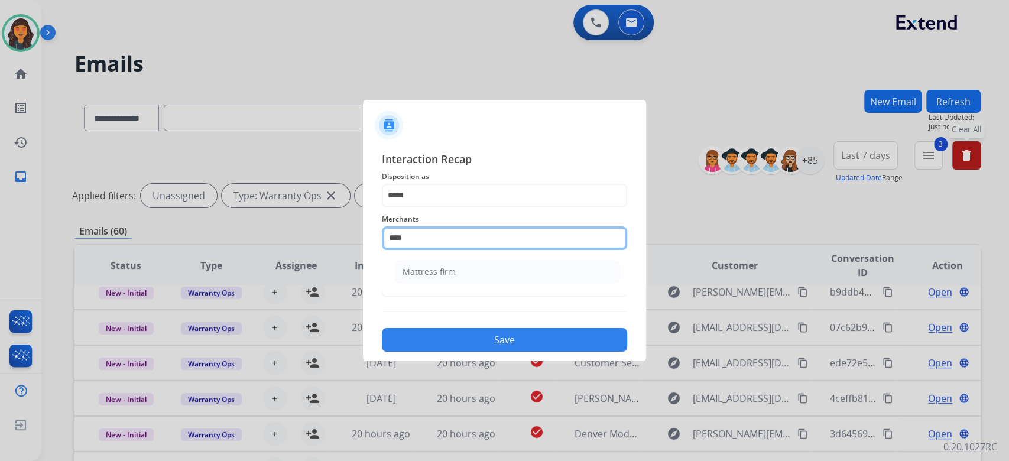
type input "**********"
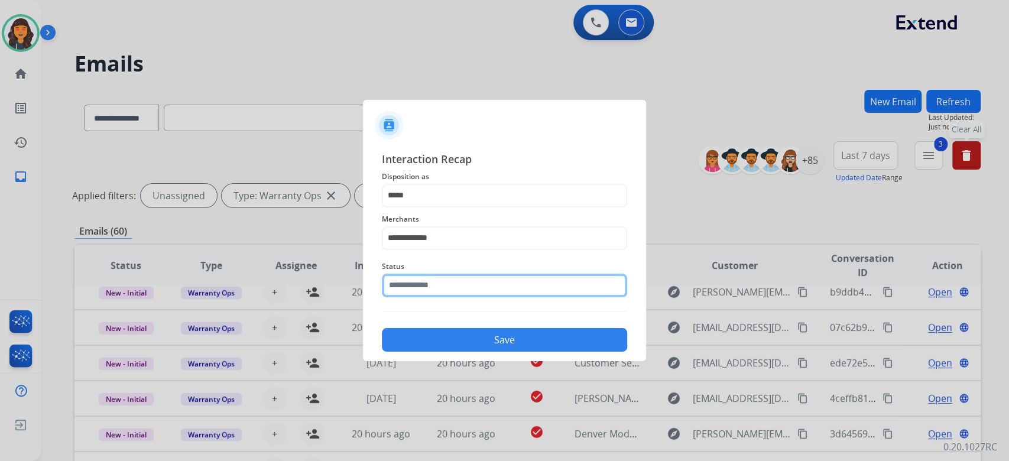
click at [435, 281] on input "text" at bounding box center [504, 286] width 245 height 24
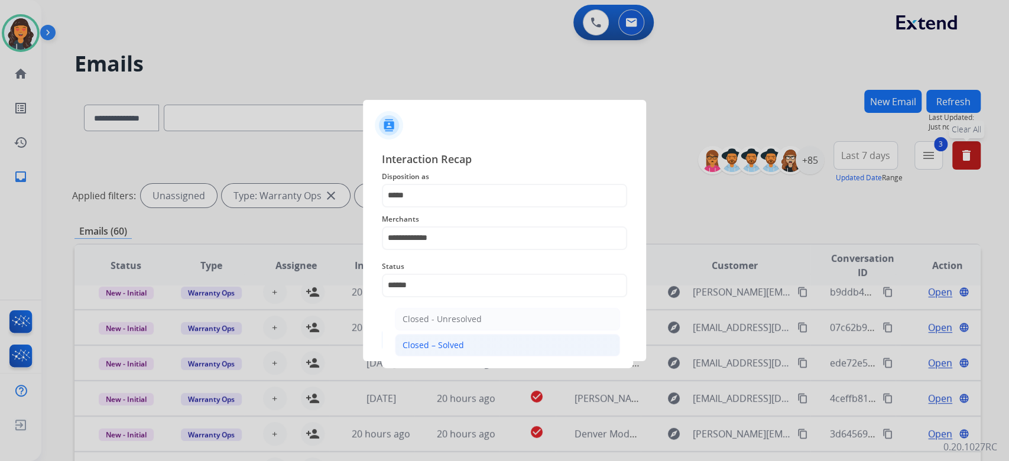
click at [426, 348] on div "Closed – Solved" at bounding box center [433, 345] width 61 height 12
type input "**********"
click at [426, 348] on button "Save" at bounding box center [504, 340] width 245 height 24
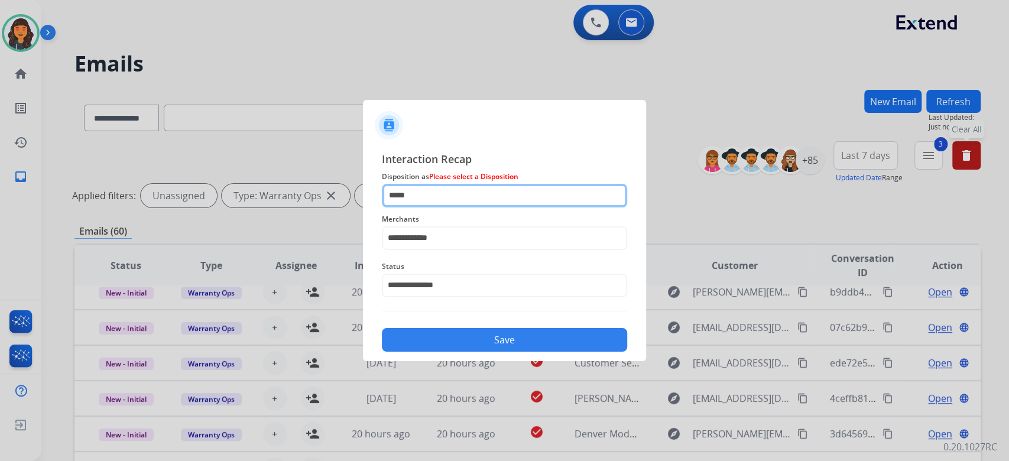
click at [459, 203] on input "*****" at bounding box center [504, 196] width 245 height 24
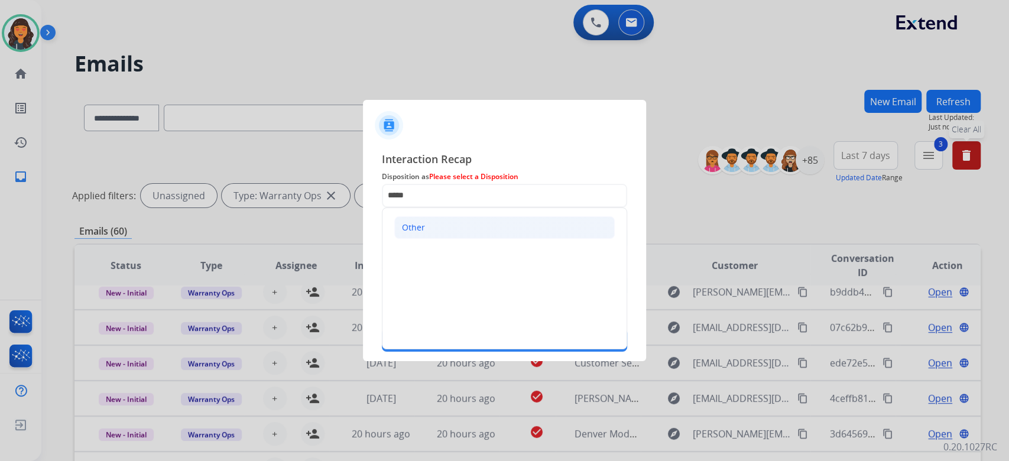
click at [445, 226] on li "Other" at bounding box center [504, 227] width 221 height 22
type input "*****"
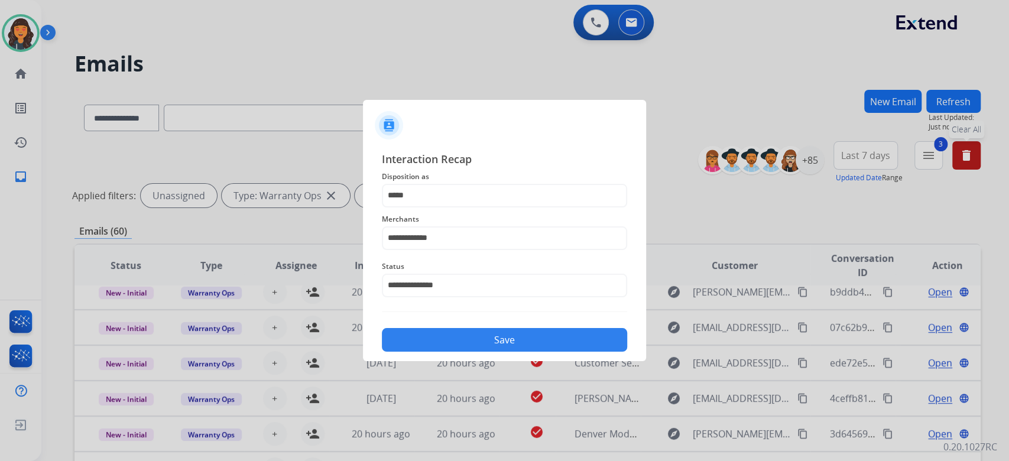
click at [530, 345] on button "Save" at bounding box center [504, 340] width 245 height 24
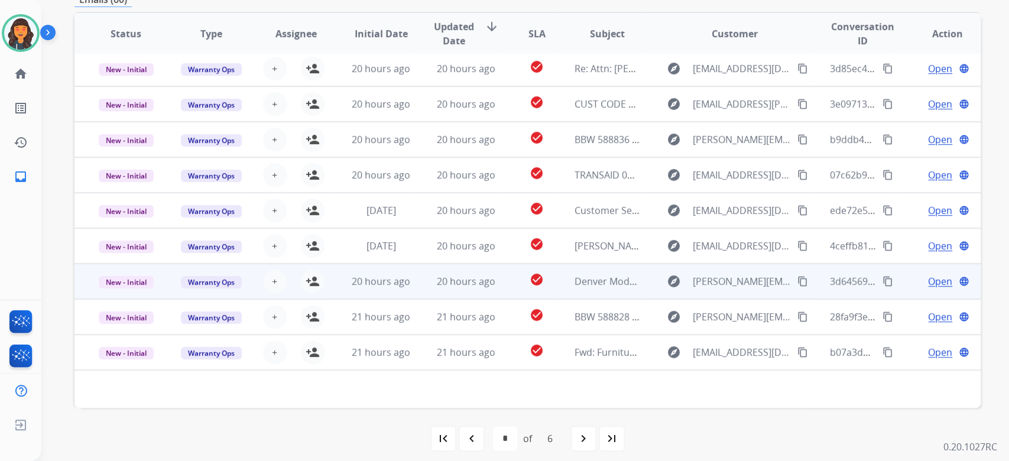
scroll to position [239, 0]
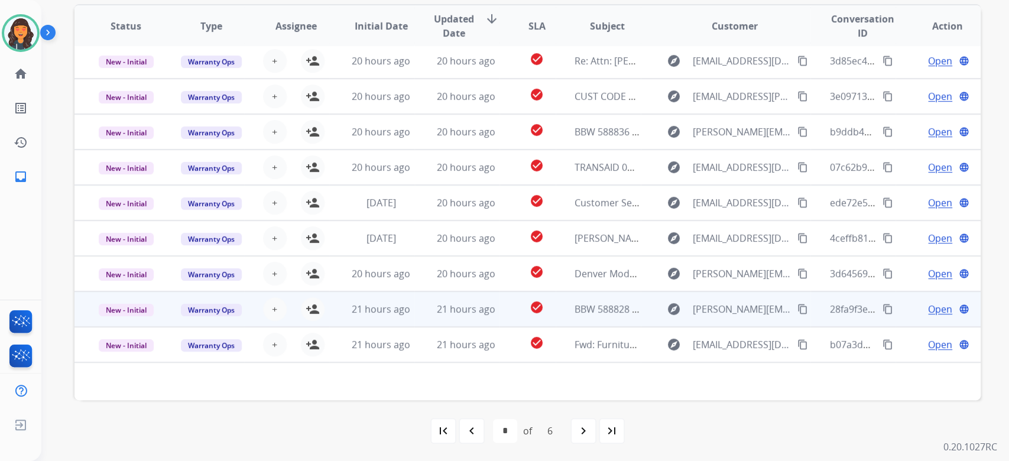
click at [589, 324] on td "BBW 588828 - CONTRACT REQUEST" at bounding box center [598, 308] width 85 height 35
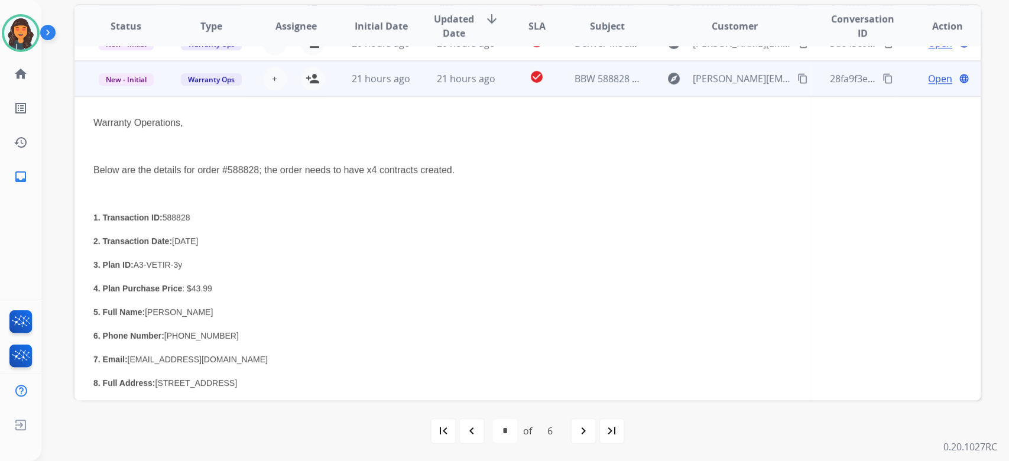
scroll to position [284, 0]
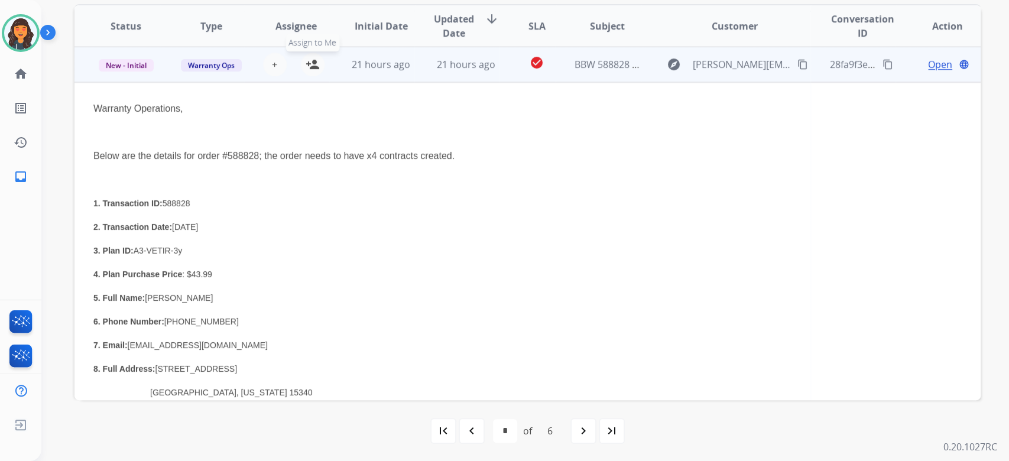
click at [312, 68] on mat-icon "person_add" at bounding box center [313, 64] width 14 height 14
click at [936, 64] on span "Open" at bounding box center [940, 64] width 24 height 14
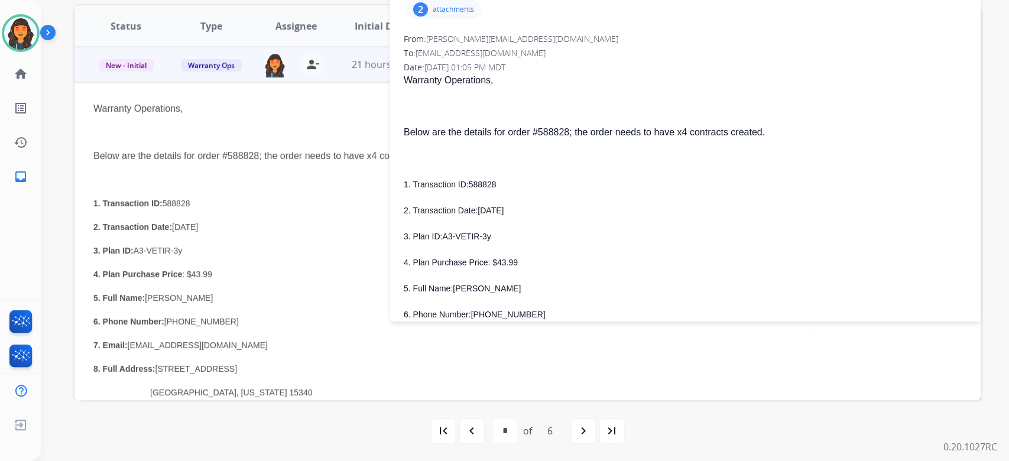
scroll to position [0, 0]
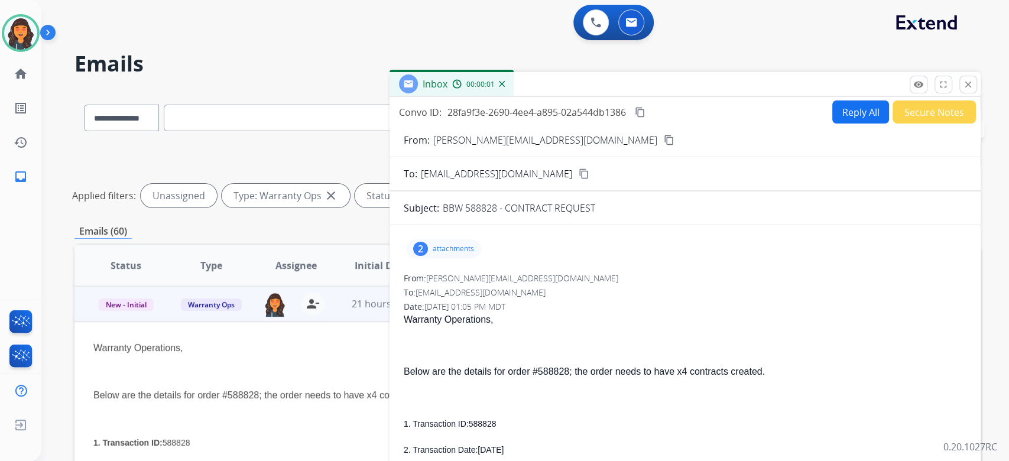
click at [644, 112] on mat-icon "content_copy" at bounding box center [640, 112] width 11 height 11
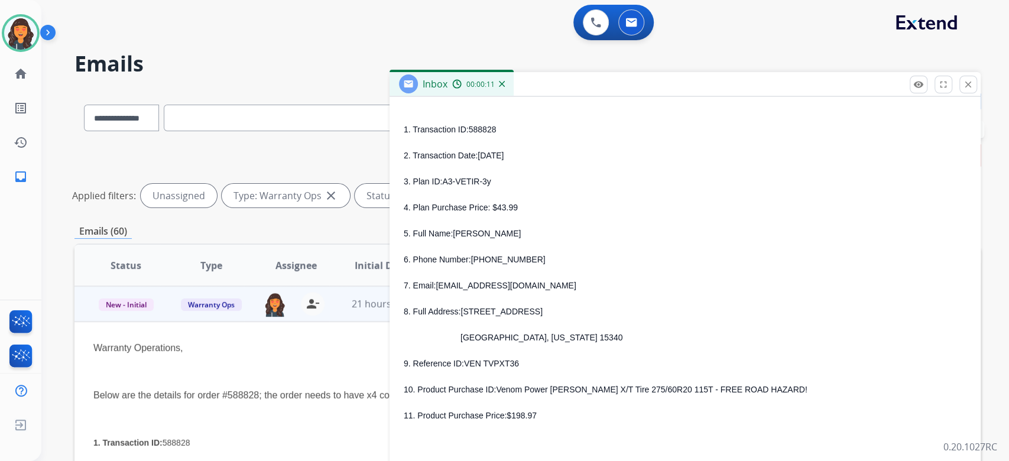
scroll to position [315, 0]
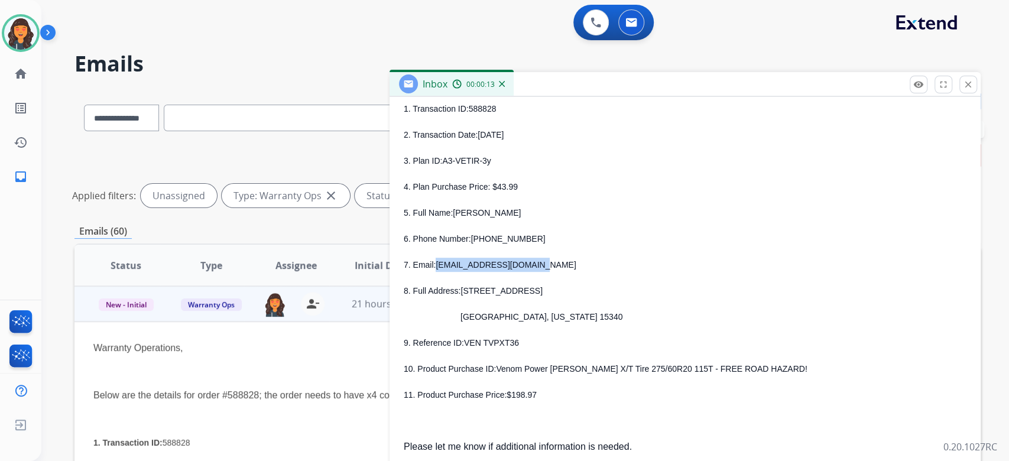
drag, startPoint x: 530, startPoint y: 269, endPoint x: 435, endPoint y: 267, distance: 94.6
click at [435, 267] on p "7. Email: [EMAIL_ADDRESS][DOMAIN_NAME]" at bounding box center [685, 265] width 563 height 14
drag, startPoint x: 510, startPoint y: 214, endPoint x: 454, endPoint y: 215, distance: 56.2
click at [454, 215] on p "5. Full Name: [PERSON_NAME]" at bounding box center [685, 213] width 563 height 14
drag, startPoint x: 527, startPoint y: 239, endPoint x: 470, endPoint y: 239, distance: 56.8
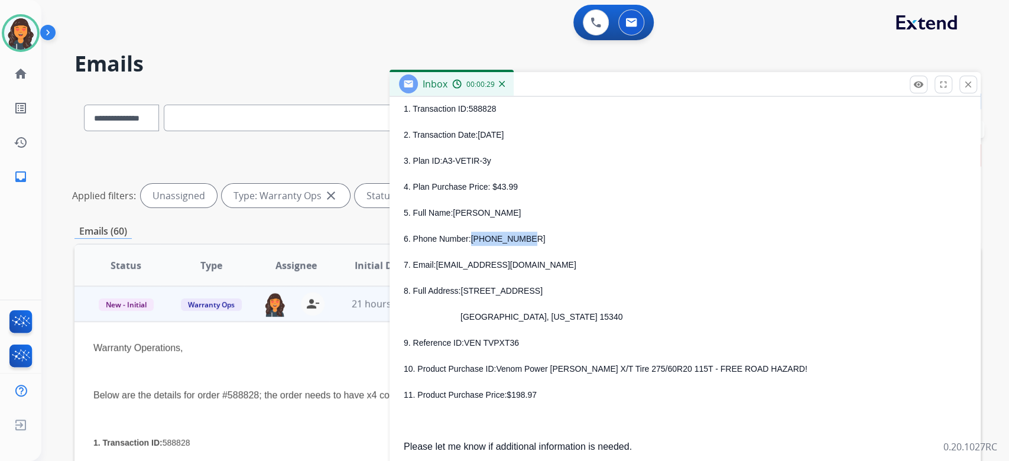
click at [470, 239] on p "6. Phone Number: [PHONE_NUMBER]" at bounding box center [685, 239] width 563 height 14
drag, startPoint x: 503, startPoint y: 291, endPoint x: 461, endPoint y: 293, distance: 42.0
click at [461, 293] on p "8. Full Address: [STREET_ADDRESS]" at bounding box center [685, 291] width 563 height 14
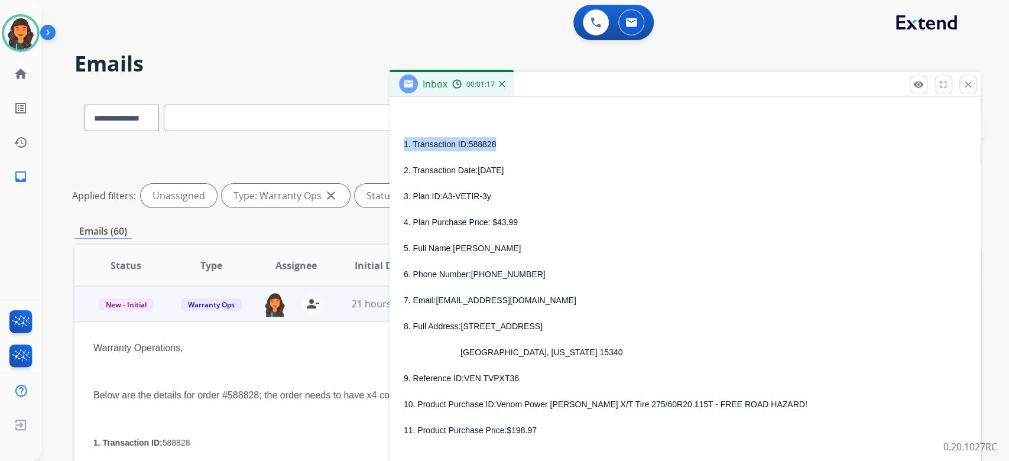
scroll to position [268, 0]
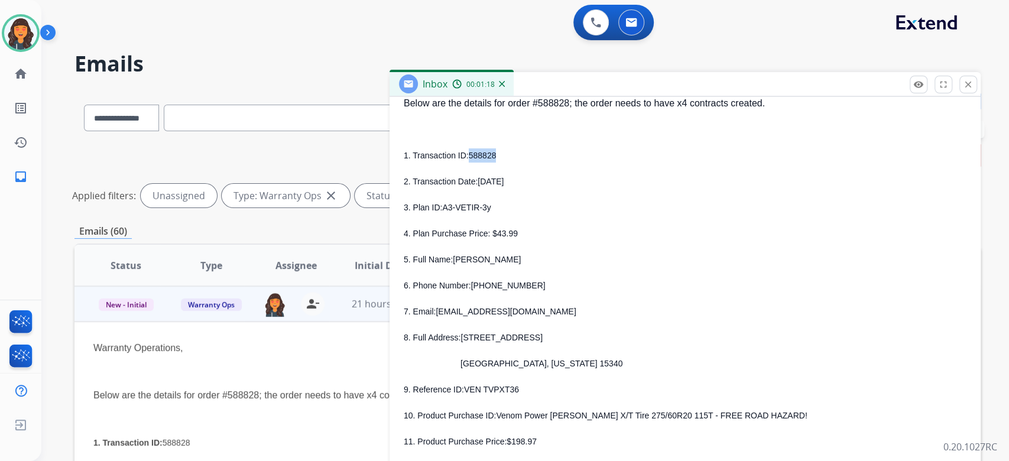
drag, startPoint x: 502, startPoint y: 110, endPoint x: 466, endPoint y: 155, distance: 57.7
click at [466, 155] on p "1. Transaction ID: 588828" at bounding box center [685, 155] width 563 height 14
drag, startPoint x: 500, startPoint y: 206, endPoint x: 441, endPoint y: 212, distance: 59.5
click at [441, 212] on p "3. Plan ID: A3-VETIR-3y" at bounding box center [685, 207] width 563 height 14
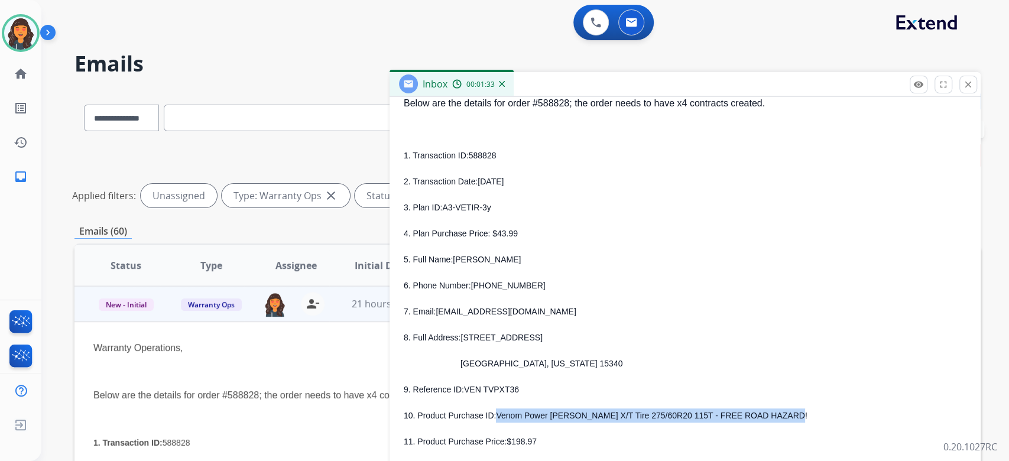
drag, startPoint x: 495, startPoint y: 417, endPoint x: 757, endPoint y: 417, distance: 261.3
click at [757, 417] on span "Venom Power [PERSON_NAME] X/T Tire 275/60R20 115T - FREE ROAD HAZARD!" at bounding box center [651, 415] width 311 height 9
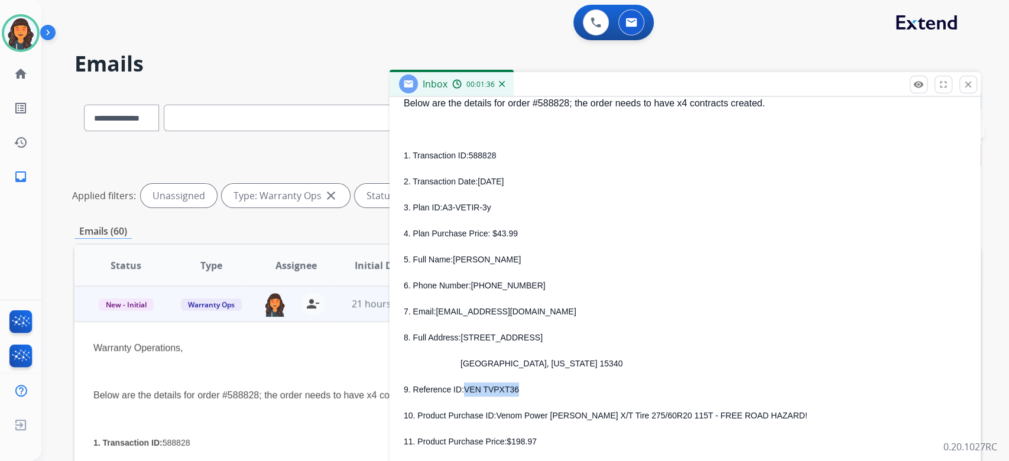
drag, startPoint x: 510, startPoint y: 388, endPoint x: 461, endPoint y: 391, distance: 48.6
click at [461, 391] on p "9. Reference ID: VEN TVPXT36" at bounding box center [685, 390] width 563 height 14
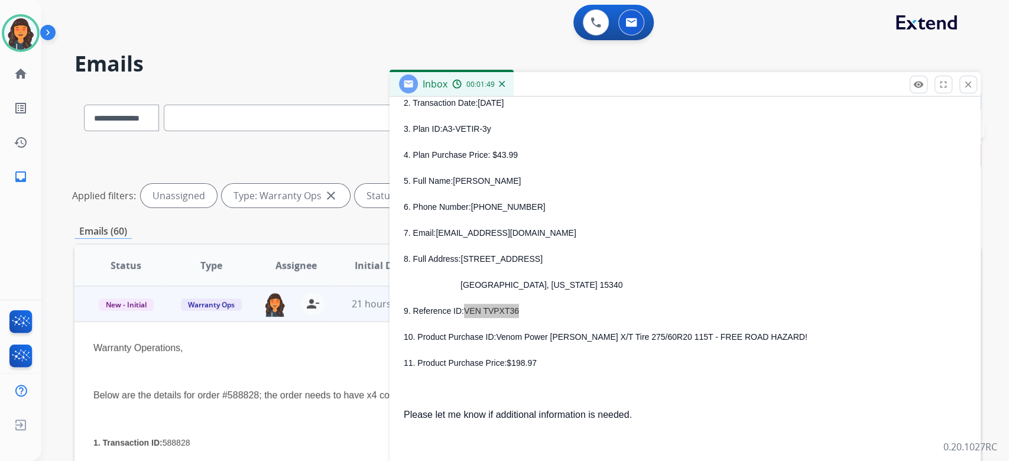
scroll to position [0, 0]
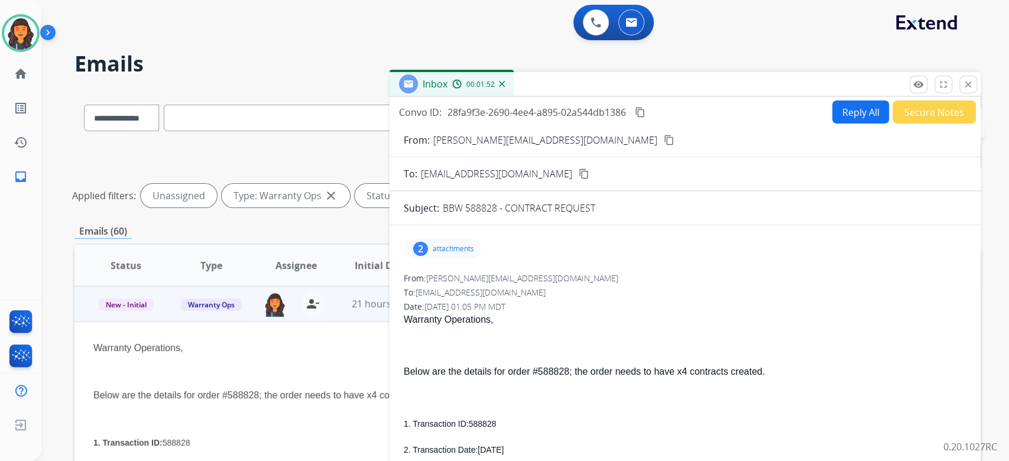
click at [850, 118] on button "Reply All" at bounding box center [860, 112] width 57 height 23
select select "**********"
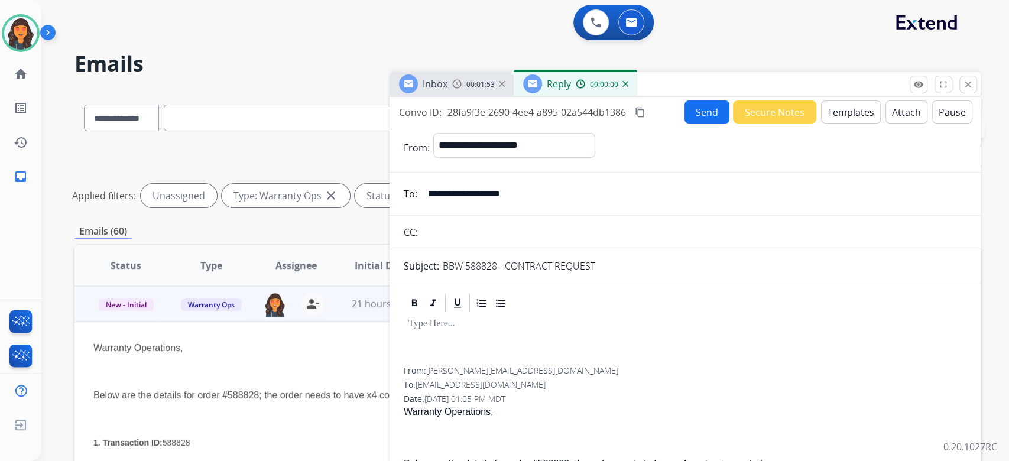
click at [850, 116] on button "Templates" at bounding box center [851, 112] width 60 height 23
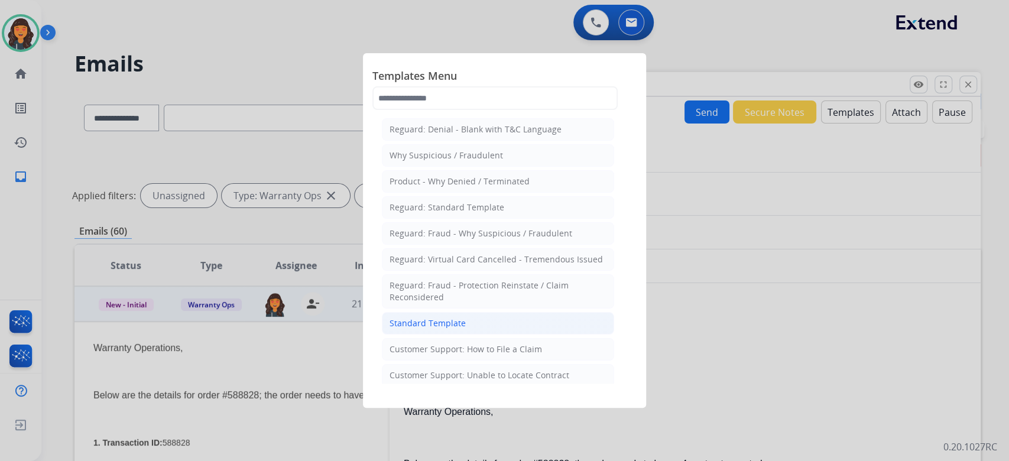
click at [496, 325] on li "Standard Template" at bounding box center [498, 323] width 232 height 22
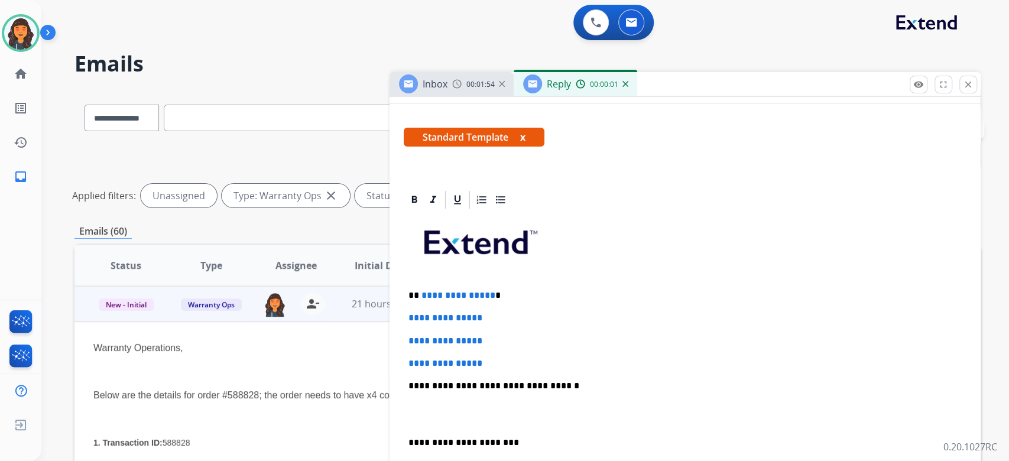
scroll to position [237, 0]
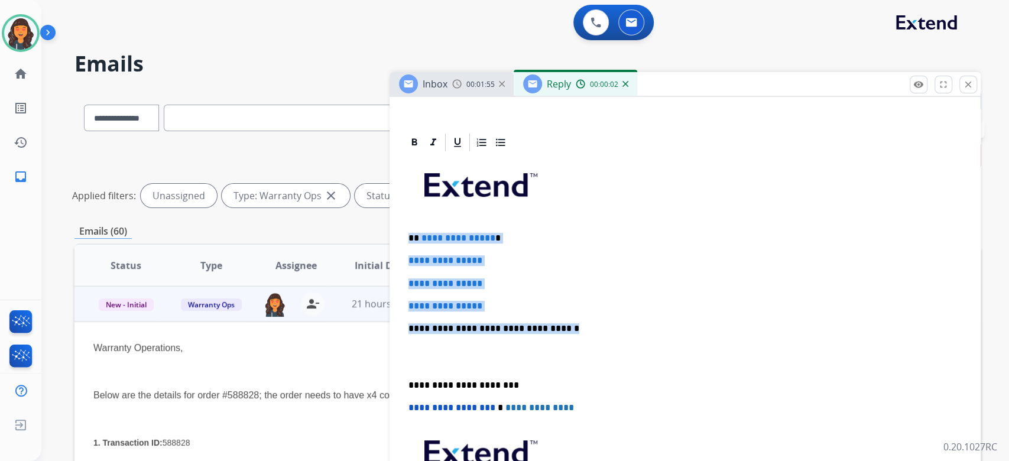
drag, startPoint x: 594, startPoint y: 326, endPoint x: 390, endPoint y: 232, distance: 225.4
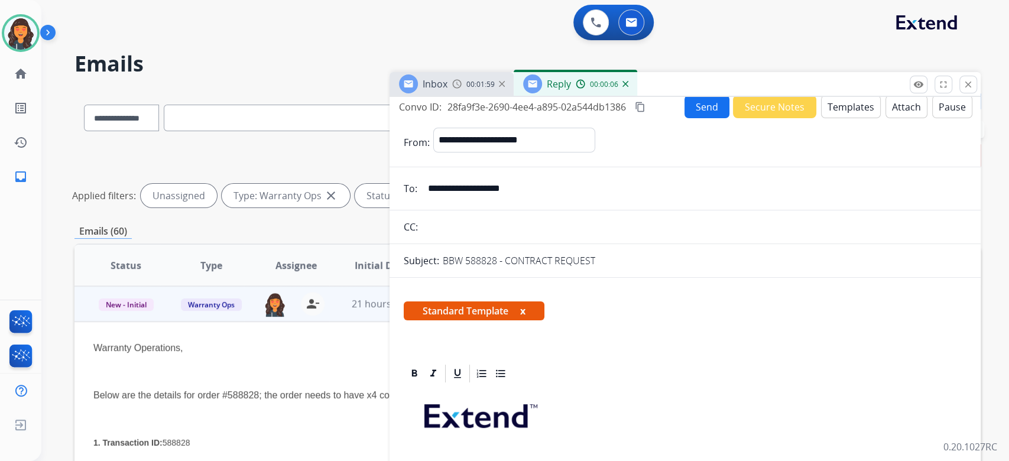
scroll to position [0, 0]
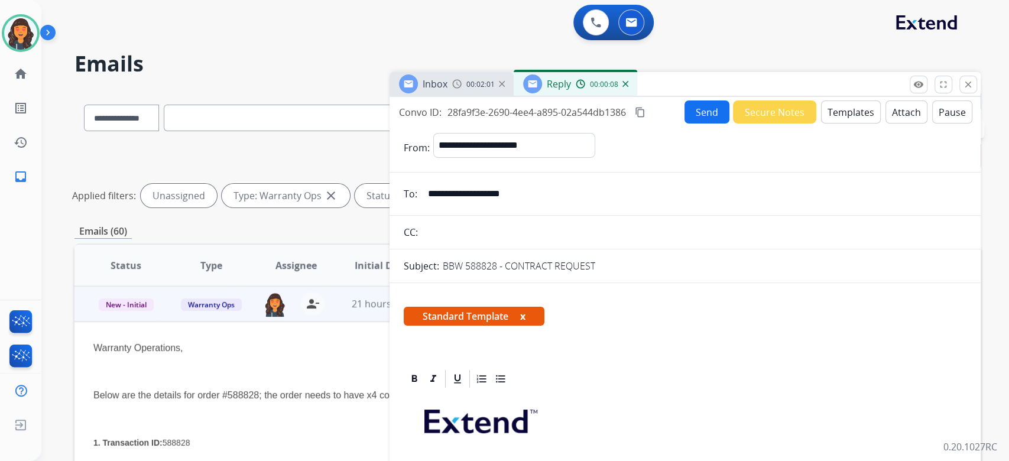
click at [643, 114] on mat-icon "content_copy" at bounding box center [640, 112] width 11 height 11
click at [694, 113] on button "Send" at bounding box center [707, 112] width 45 height 23
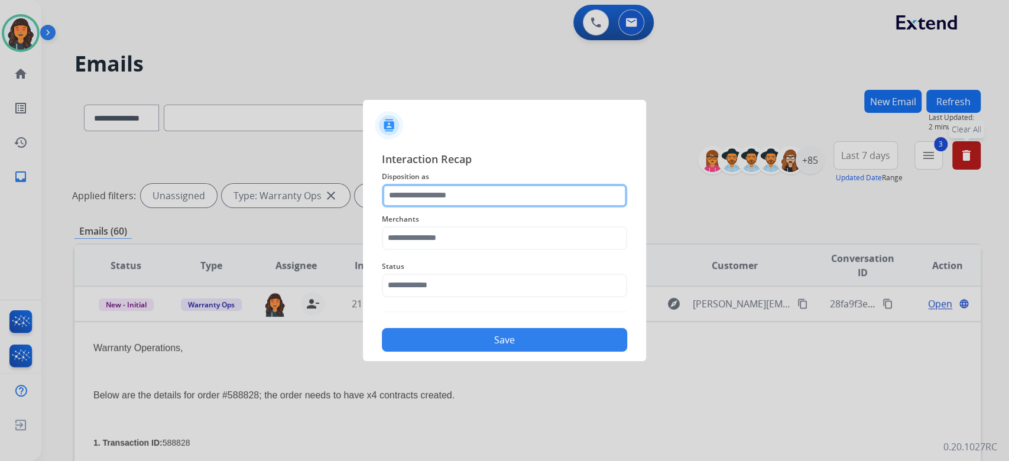
click at [480, 202] on input "text" at bounding box center [504, 196] width 245 height 24
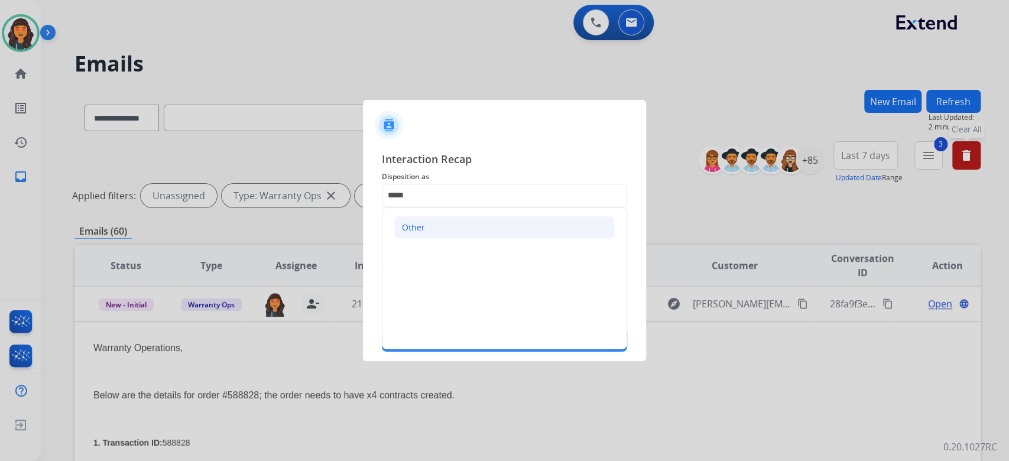
click at [447, 222] on li "Other" at bounding box center [504, 227] width 221 height 22
type input "*****"
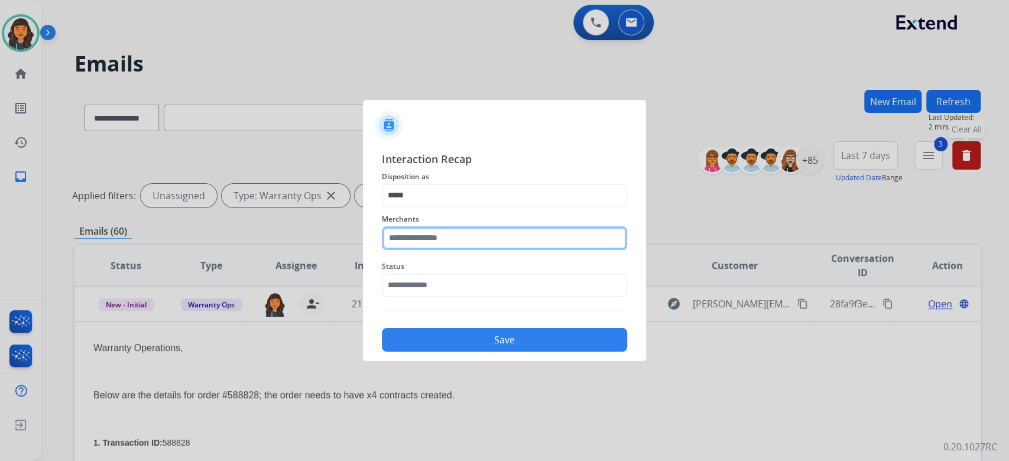
click at [445, 228] on input "text" at bounding box center [504, 238] width 245 height 24
type input "********"
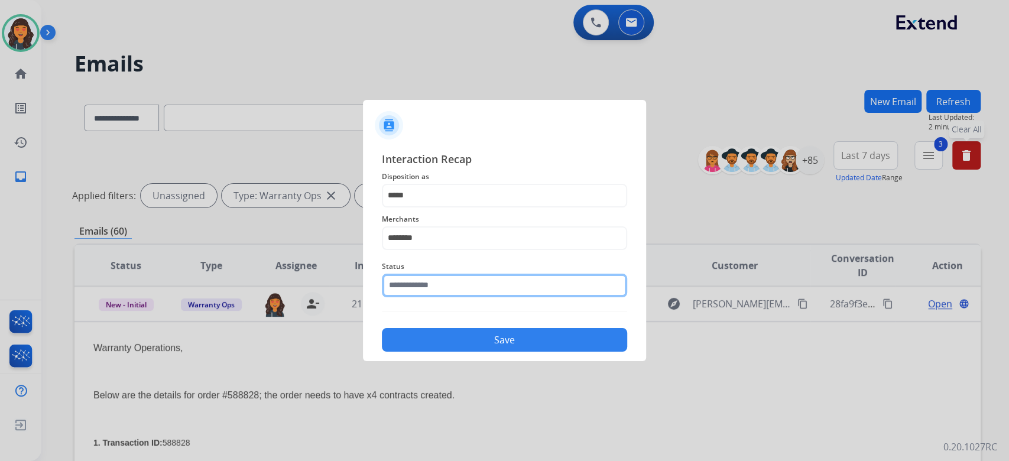
click at [440, 292] on input "text" at bounding box center [504, 286] width 245 height 24
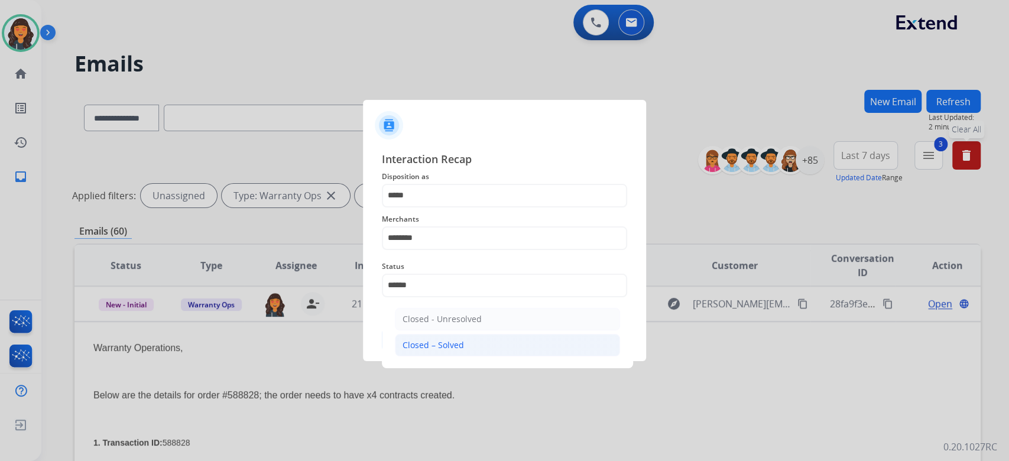
click at [446, 336] on li "Closed – Solved" at bounding box center [507, 345] width 225 height 22
type input "**********"
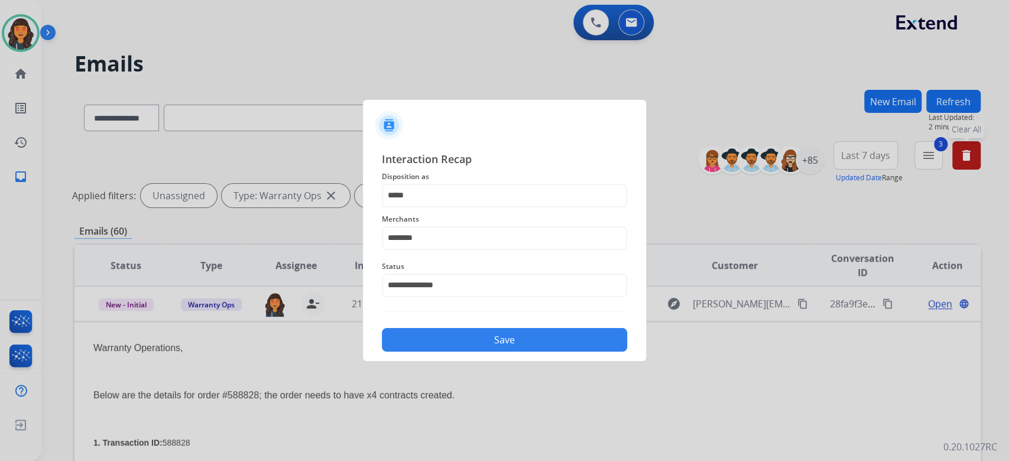
click at [446, 336] on button "Save" at bounding box center [504, 340] width 245 height 24
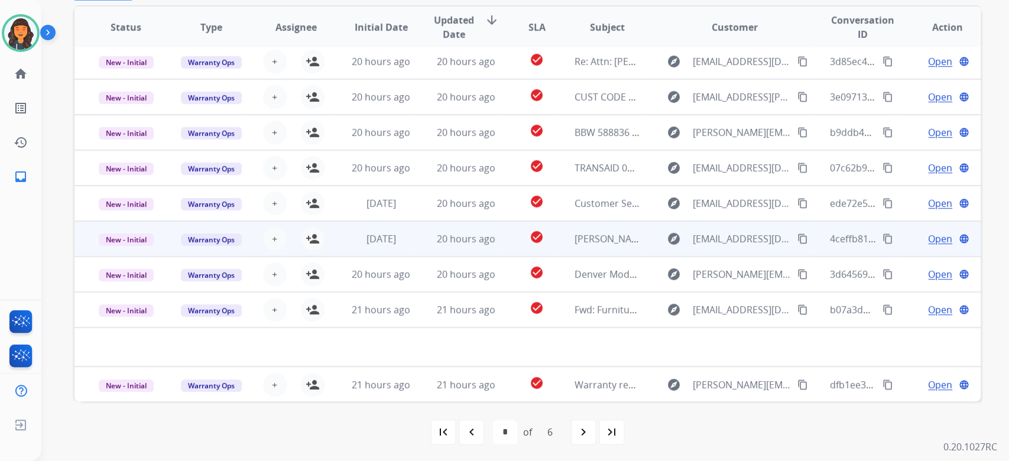
scroll to position [239, 0]
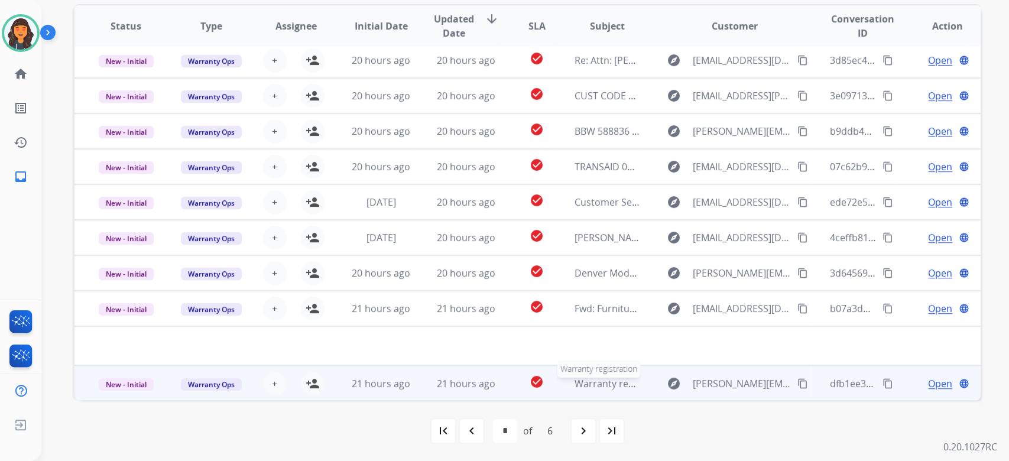
click at [584, 388] on div "Warranty registration" at bounding box center [608, 384] width 66 height 14
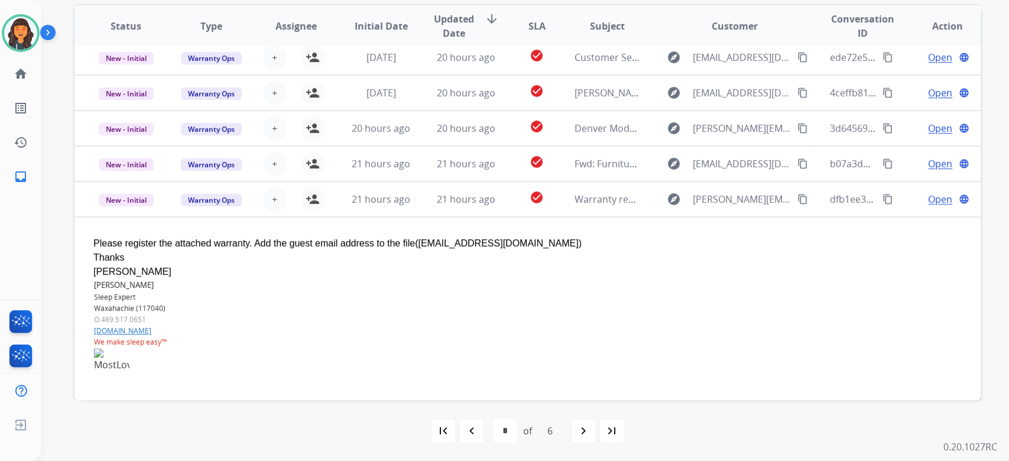
scroll to position [254, 0]
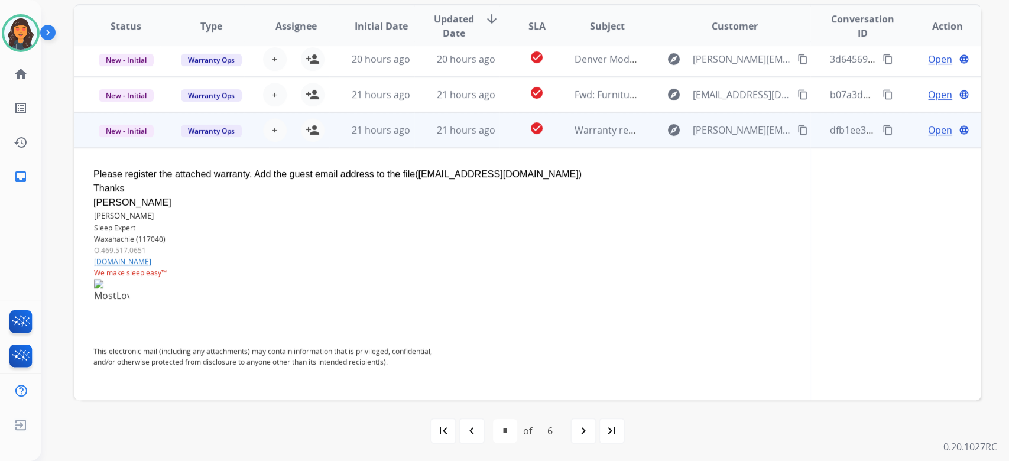
click at [928, 131] on span "Open" at bounding box center [940, 130] width 24 height 14
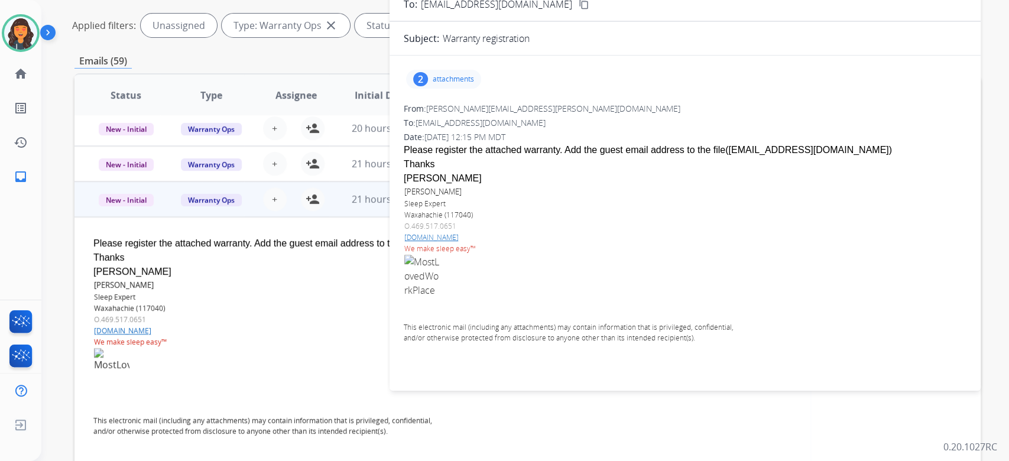
scroll to position [82, 0]
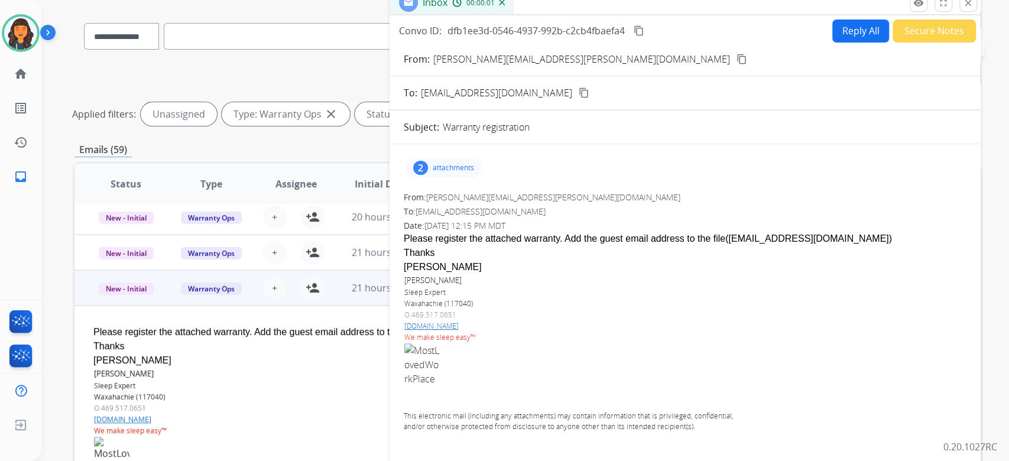
click at [438, 163] on p "attachments" at bounding box center [453, 167] width 41 height 9
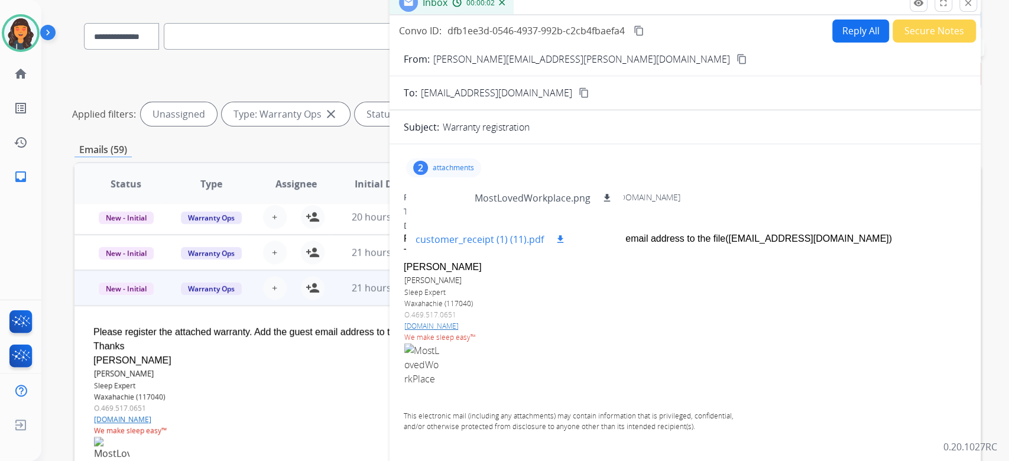
click at [437, 240] on p "customer_receipt (1) (11).pdf" at bounding box center [480, 239] width 128 height 14
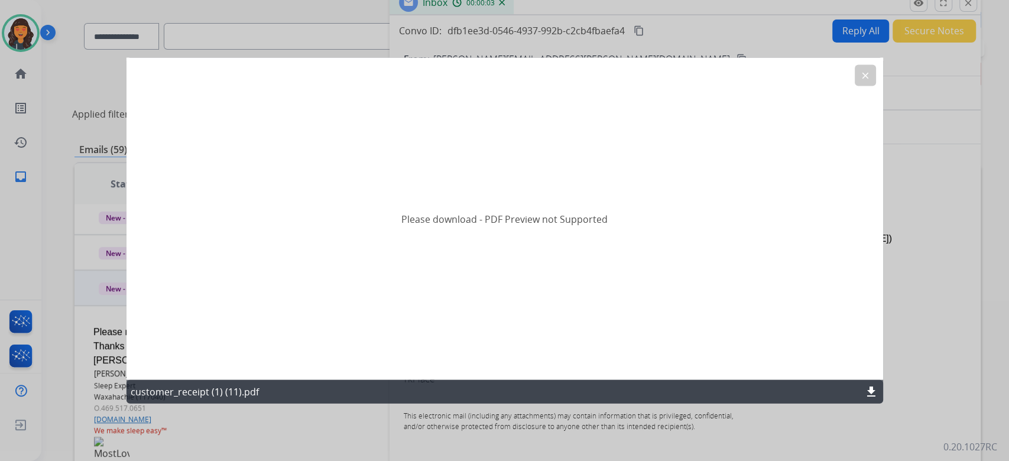
click at [866, 385] on mat-icon "download" at bounding box center [871, 392] width 14 height 14
drag, startPoint x: 879, startPoint y: 79, endPoint x: 856, endPoint y: 79, distance: 22.5
click at [876, 79] on div "Please download - PDF Preview not Supported" at bounding box center [504, 219] width 757 height 322
click at [860, 80] on button "clear" at bounding box center [865, 75] width 21 height 21
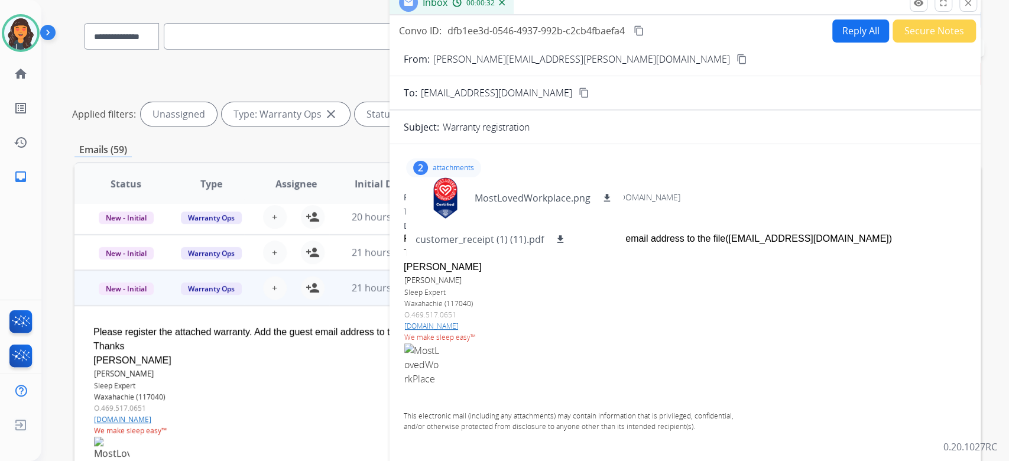
click at [546, 285] on p "[PERSON_NAME]" at bounding box center [575, 281] width 342 height 12
click at [465, 167] on p "attachments" at bounding box center [453, 167] width 41 height 9
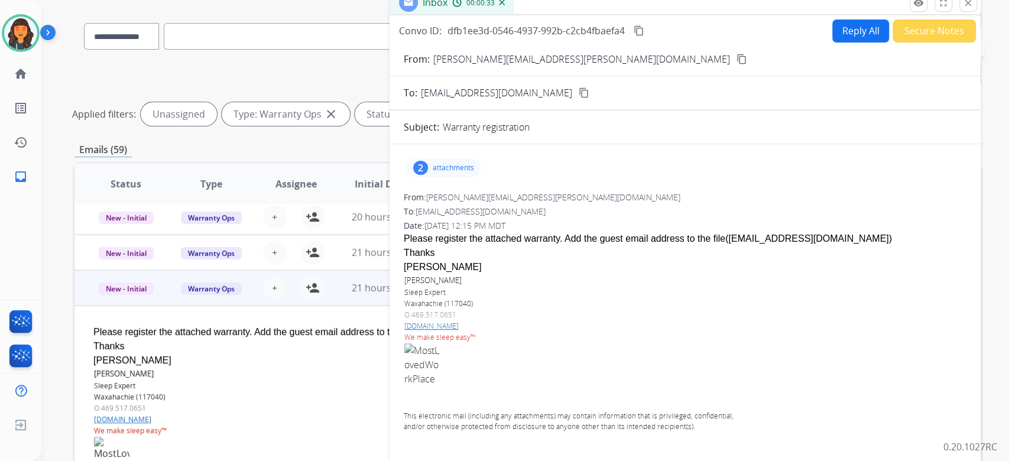
click at [590, 273] on div "[PERSON_NAME]" at bounding box center [685, 267] width 563 height 14
drag, startPoint x: 698, startPoint y: 239, endPoint x: 805, endPoint y: 244, distance: 107.1
click at [805, 244] on div "Please register the attached warranty. Add the guest email address to the file(…" at bounding box center [685, 239] width 563 height 14
click at [856, 35] on button "Reply All" at bounding box center [860, 31] width 57 height 23
select select "**********"
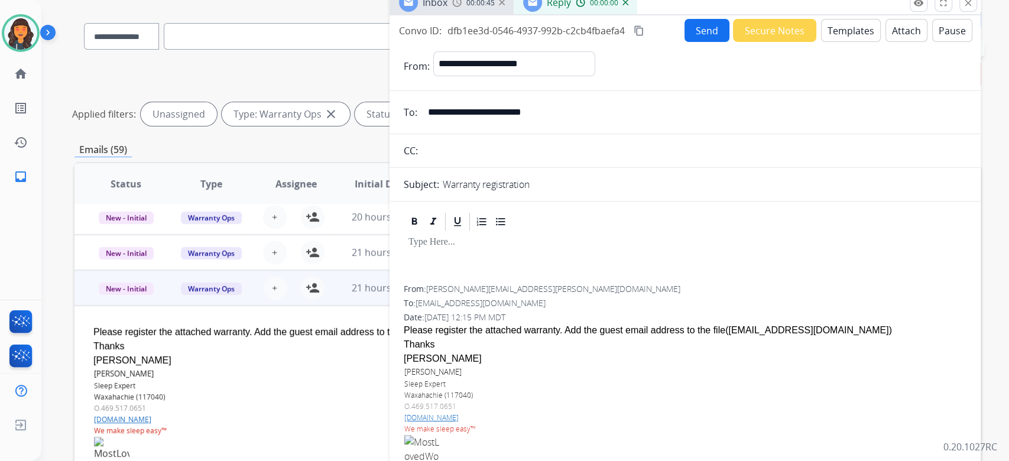
click at [852, 40] on button "Templates" at bounding box center [851, 30] width 60 height 23
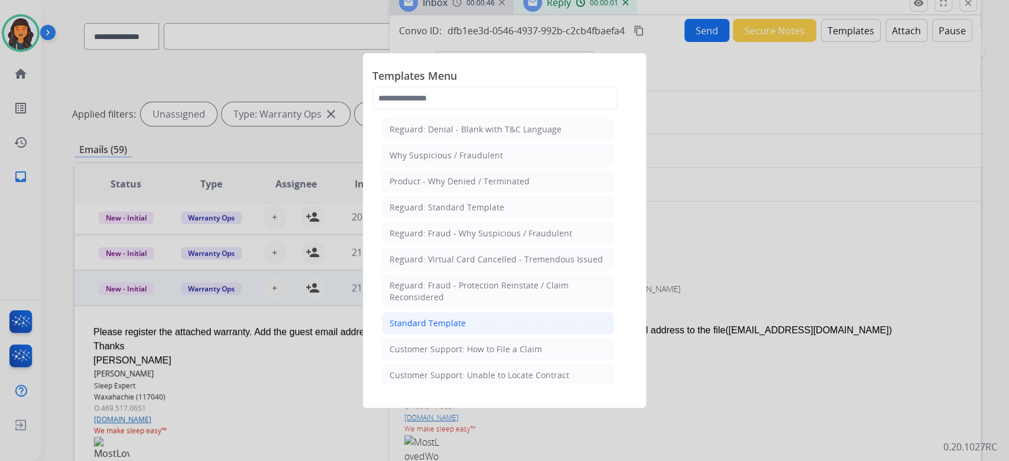
click at [478, 320] on li "Standard Template" at bounding box center [498, 323] width 232 height 22
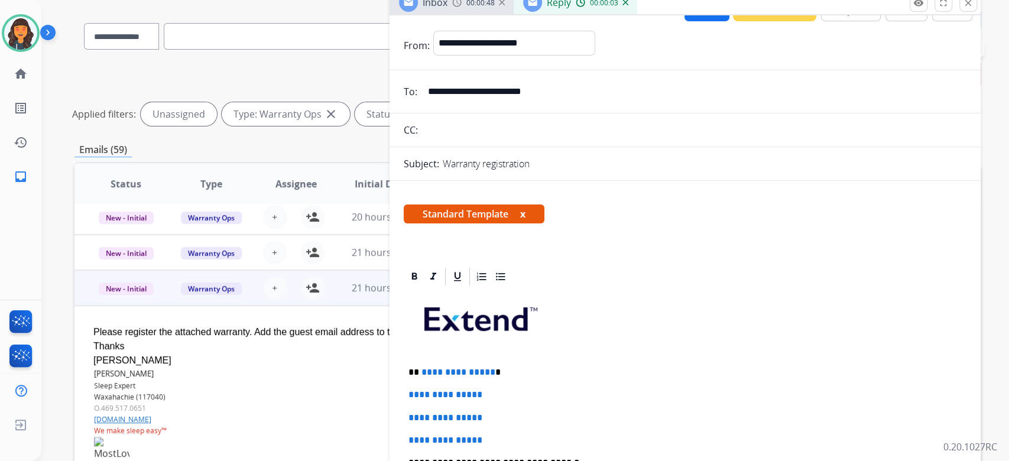
scroll to position [79, 0]
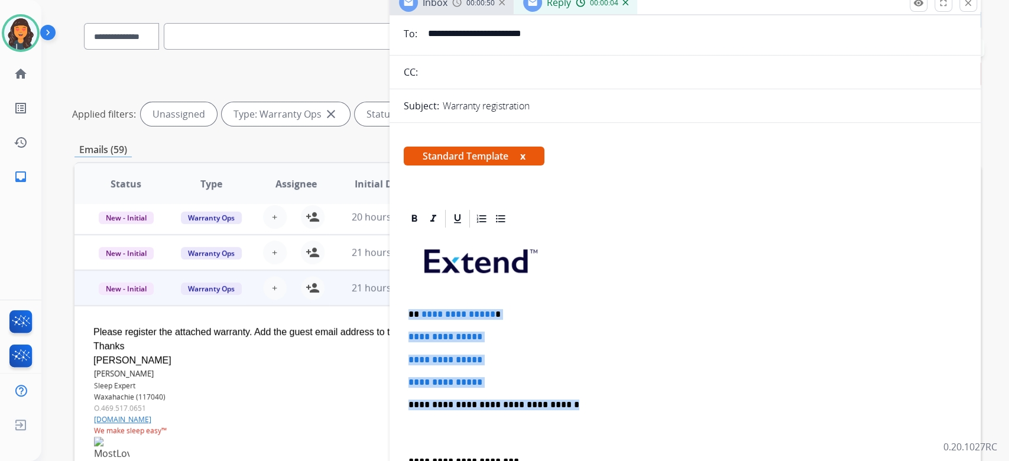
drag, startPoint x: 588, startPoint y: 404, endPoint x: 399, endPoint y: 315, distance: 209.5
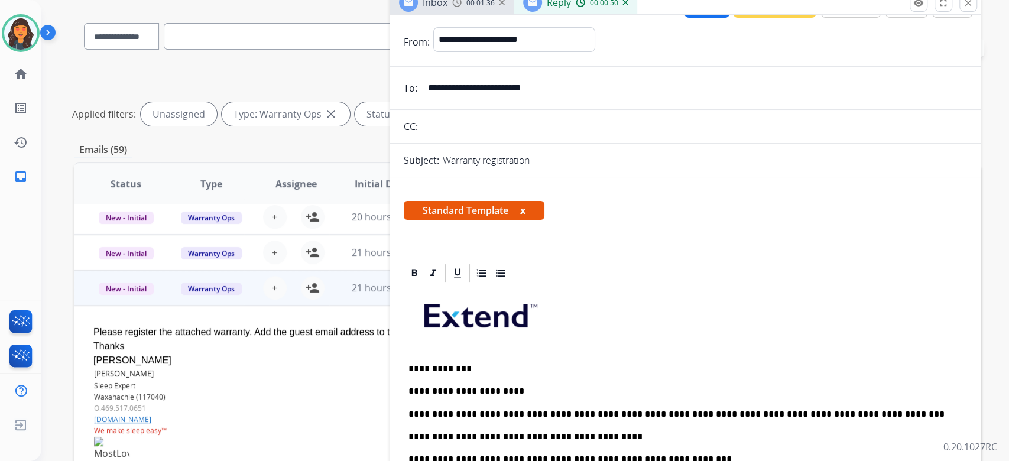
scroll to position [0, 0]
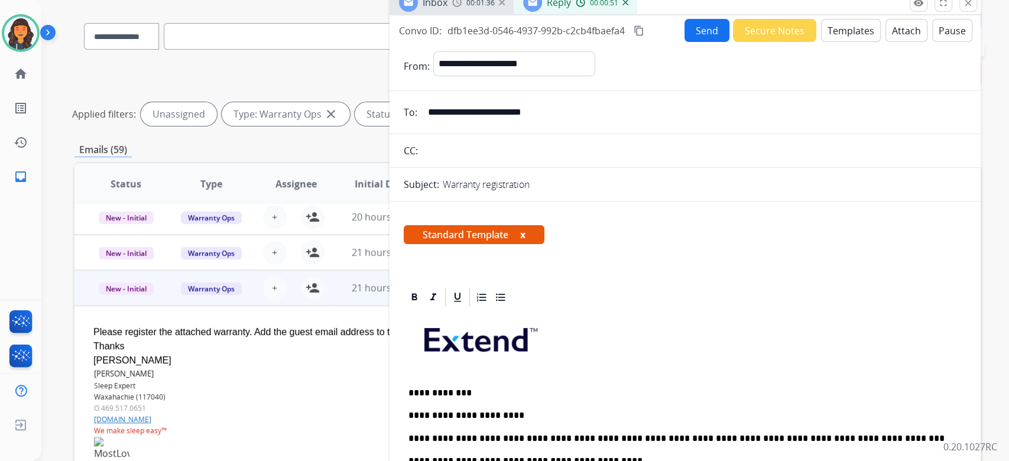
click at [645, 31] on button "content_copy" at bounding box center [639, 31] width 14 height 14
click at [699, 25] on button "Send" at bounding box center [707, 30] width 45 height 23
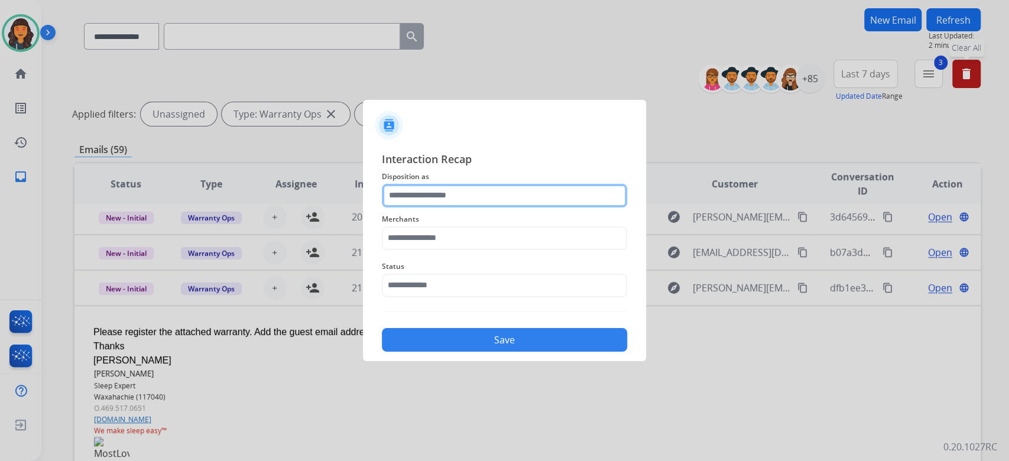
click at [464, 201] on input "text" at bounding box center [504, 196] width 245 height 24
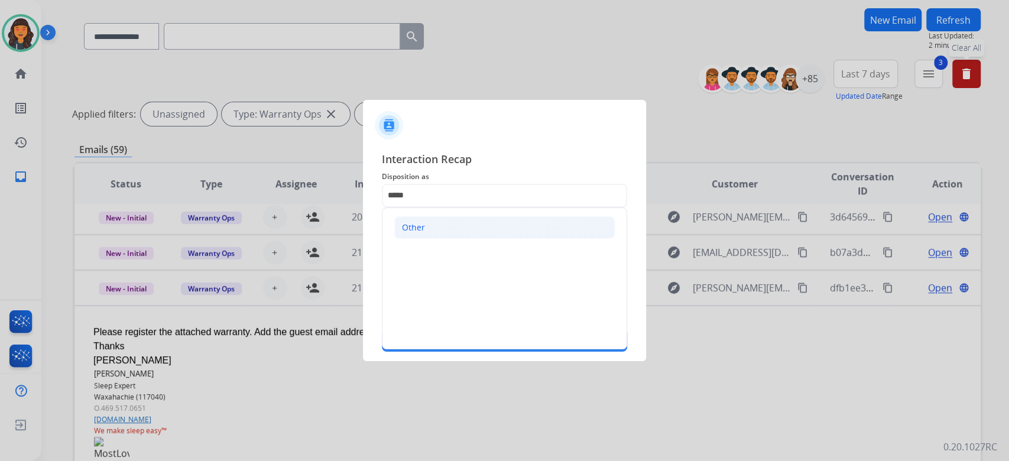
click at [454, 237] on li "Other" at bounding box center [504, 227] width 221 height 22
type input "*****"
click at [453, 237] on input "text" at bounding box center [504, 238] width 245 height 24
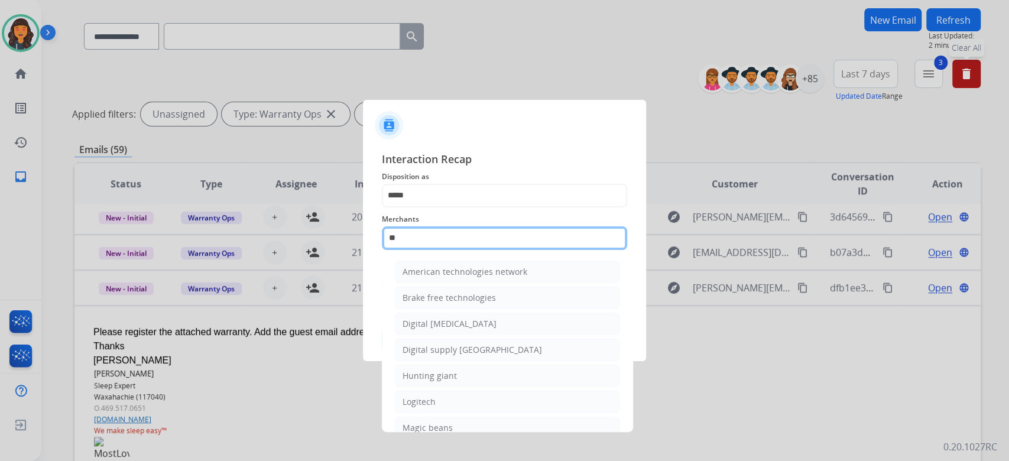
type input "*"
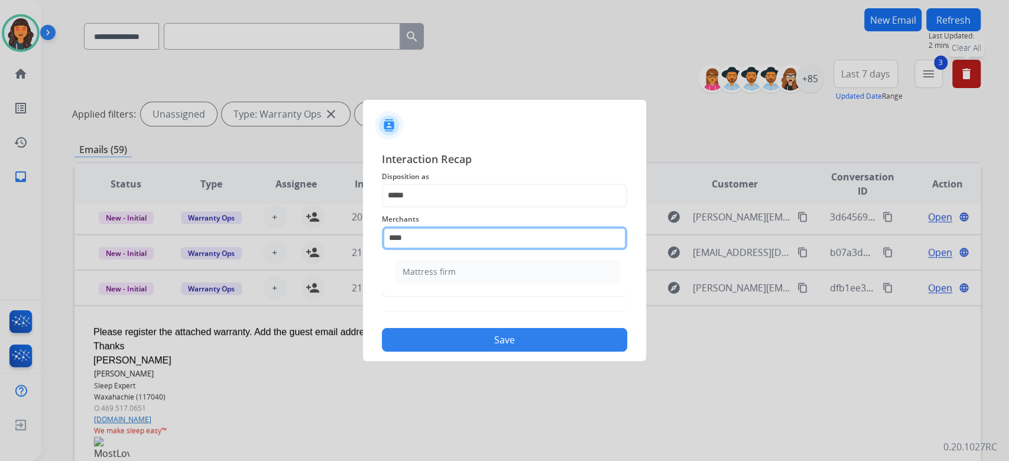
type input "**********"
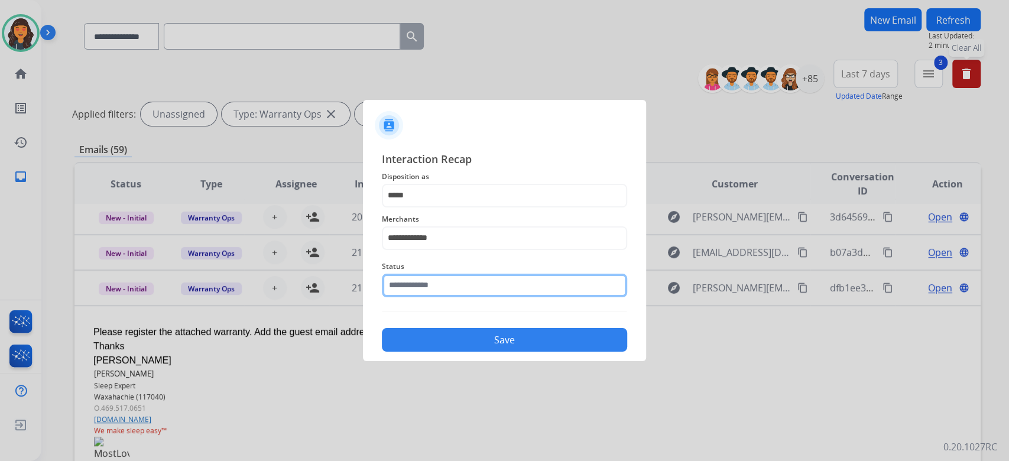
click at [413, 291] on input "text" at bounding box center [504, 286] width 245 height 24
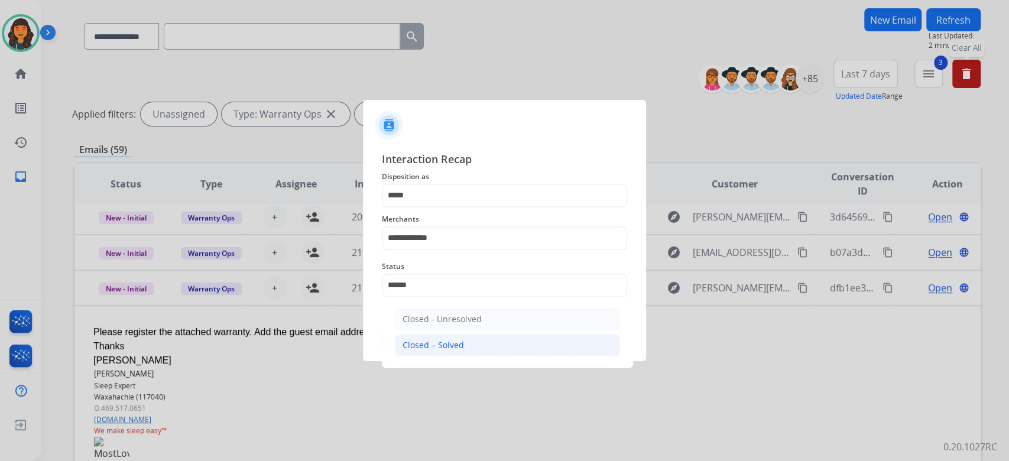
click at [448, 346] on div "Closed – Solved" at bounding box center [433, 345] width 61 height 12
type input "**********"
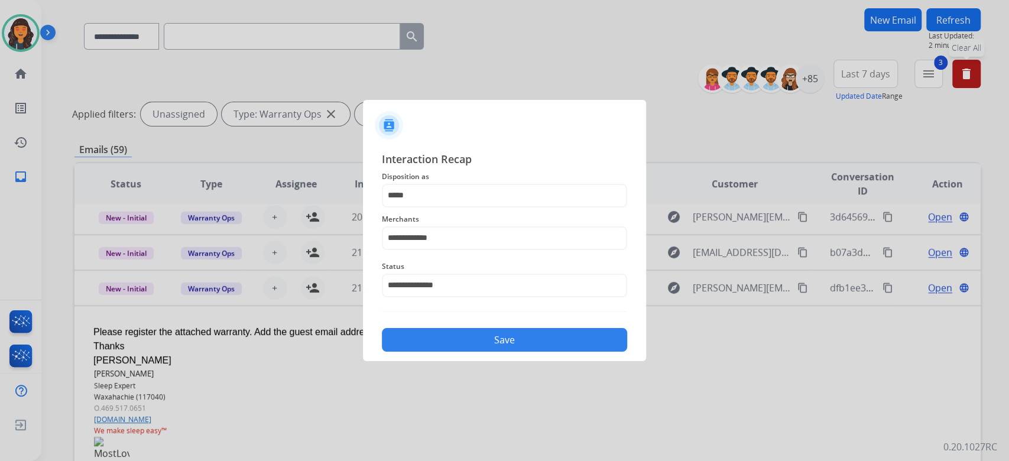
click at [448, 345] on button "Save" at bounding box center [504, 340] width 245 height 24
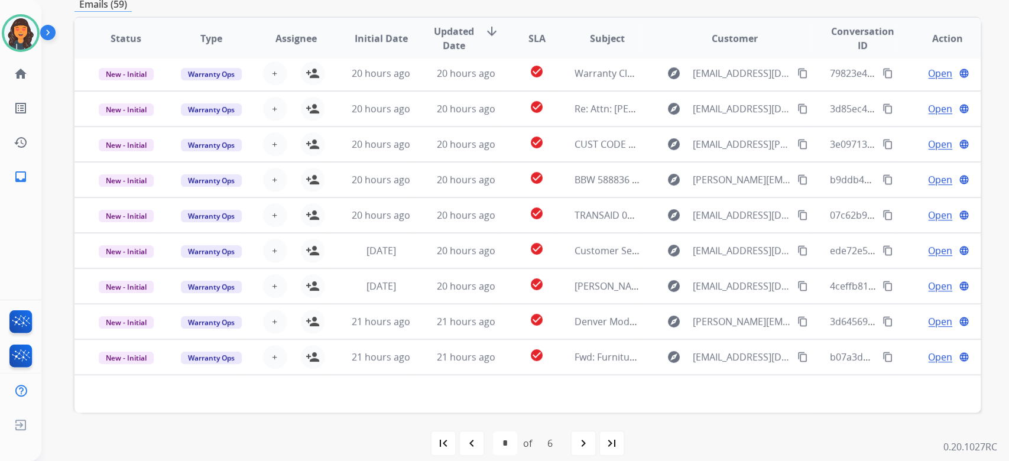
scroll to position [239, 0]
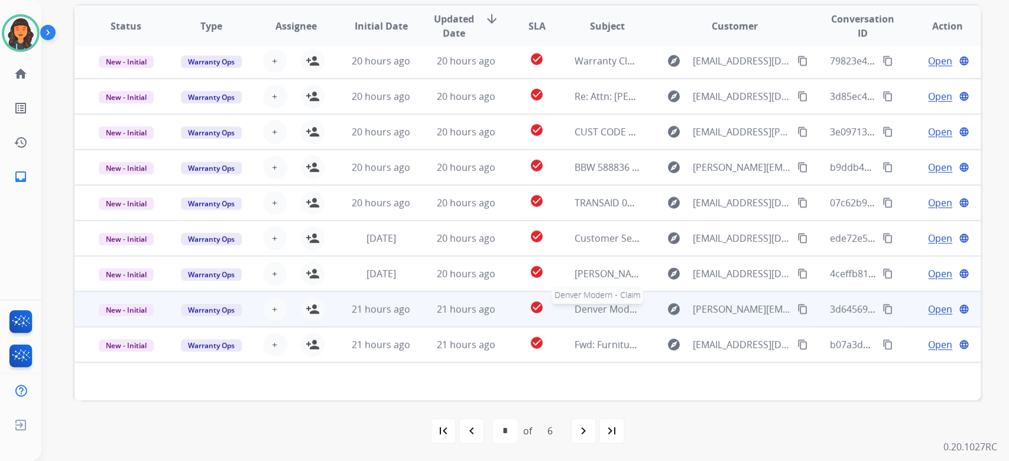
click at [590, 309] on span "Denver Modern - Claim" at bounding box center [626, 309] width 103 height 13
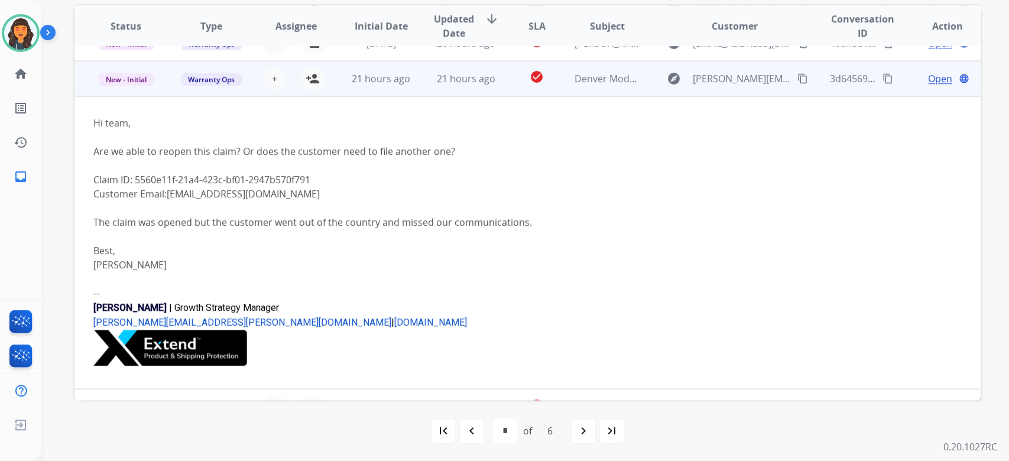
scroll to position [284, 0]
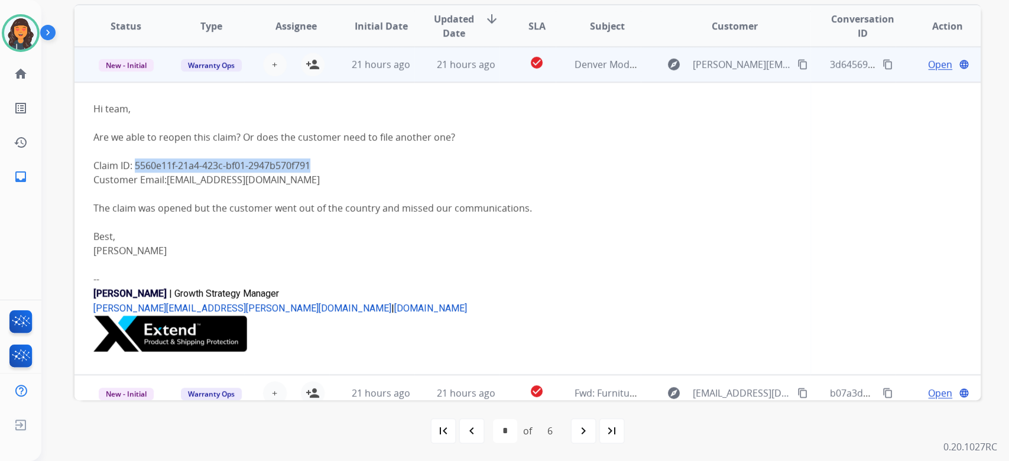
drag, startPoint x: 316, startPoint y: 165, endPoint x: 135, endPoint y: 169, distance: 181.0
click at [135, 169] on div "Claim ID: 5560e11f-21a4-423c-bf01-2947b570f791" at bounding box center [442, 165] width 698 height 14
click at [928, 64] on span "Open" at bounding box center [940, 64] width 24 height 14
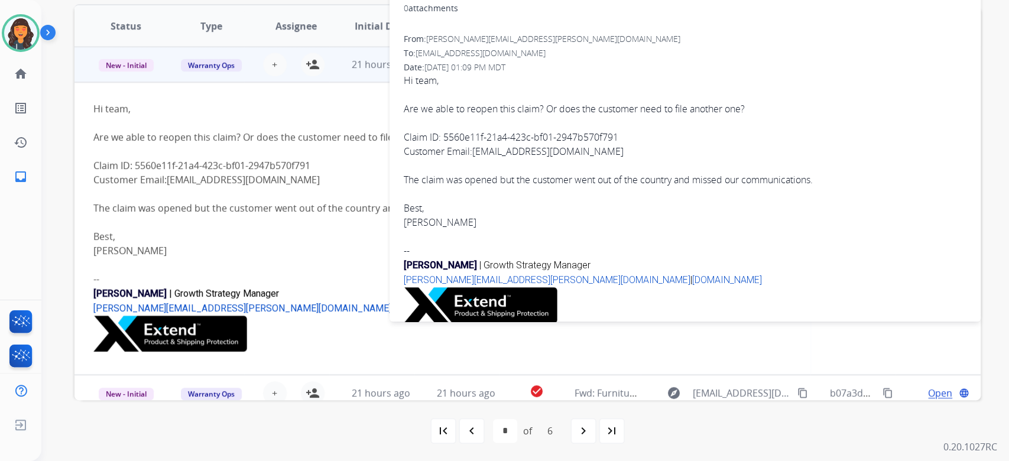
scroll to position [82, 0]
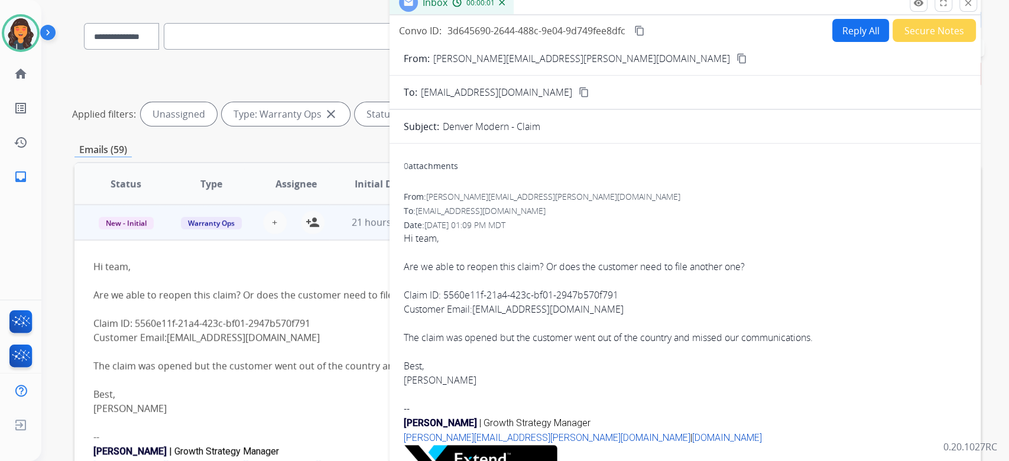
click at [847, 40] on button "Reply All" at bounding box center [860, 30] width 57 height 23
select select "**********"
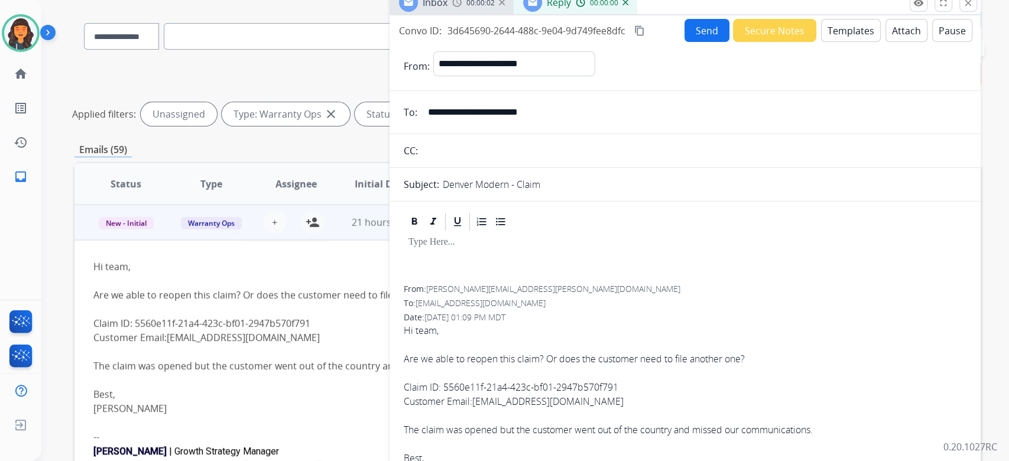
click at [847, 40] on button "Templates" at bounding box center [851, 30] width 60 height 23
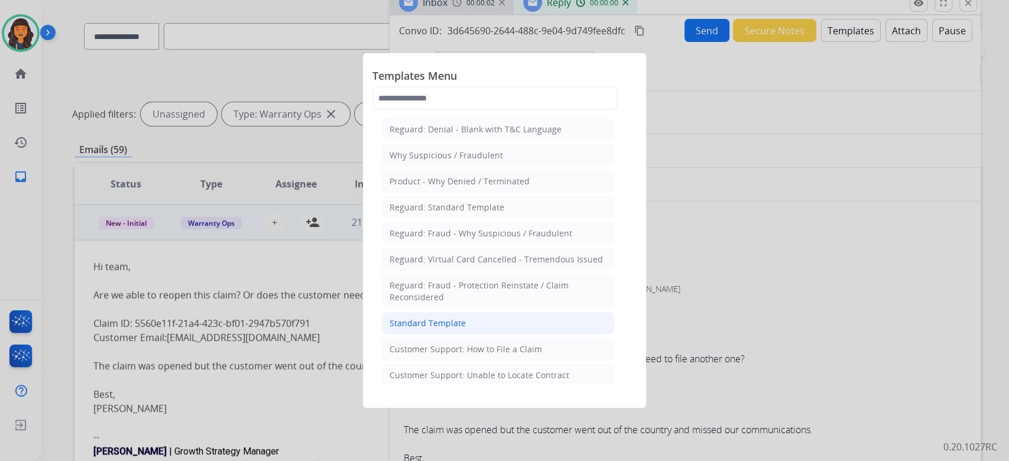
click at [459, 324] on div "Standard Template" at bounding box center [428, 324] width 76 height 12
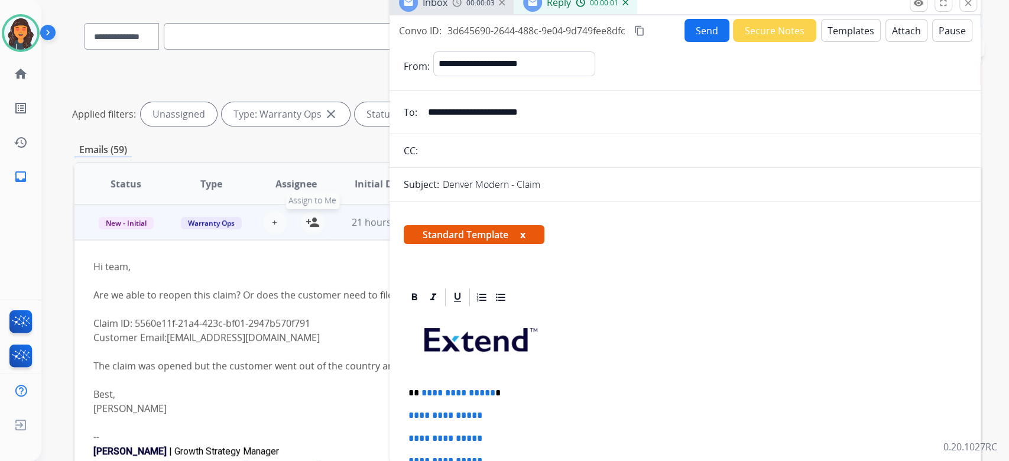
click at [316, 221] on mat-icon "person_add" at bounding box center [313, 222] width 14 height 14
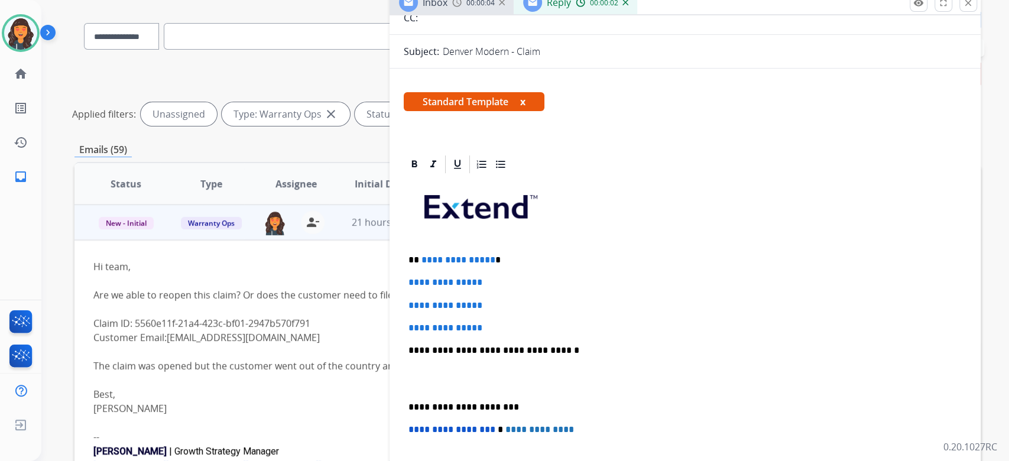
scroll to position [157, 0]
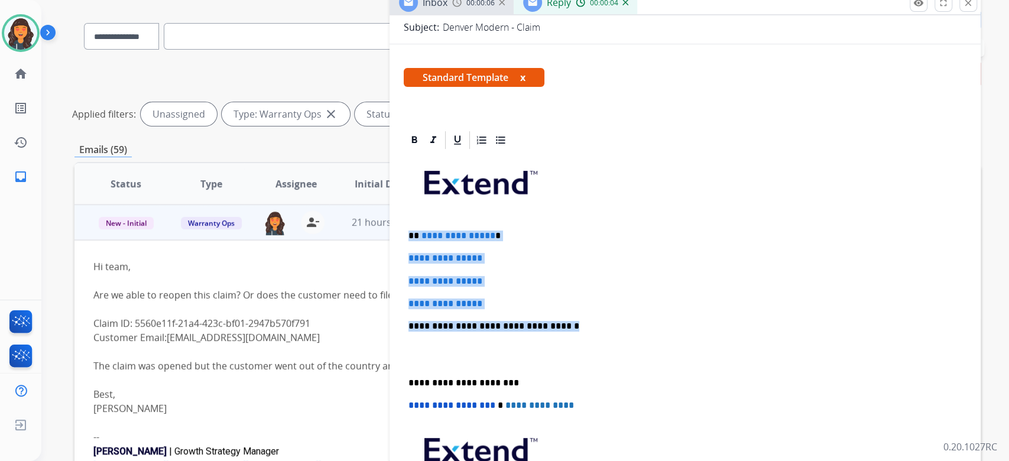
drag, startPoint x: 576, startPoint y: 323, endPoint x: 391, endPoint y: 233, distance: 205.7
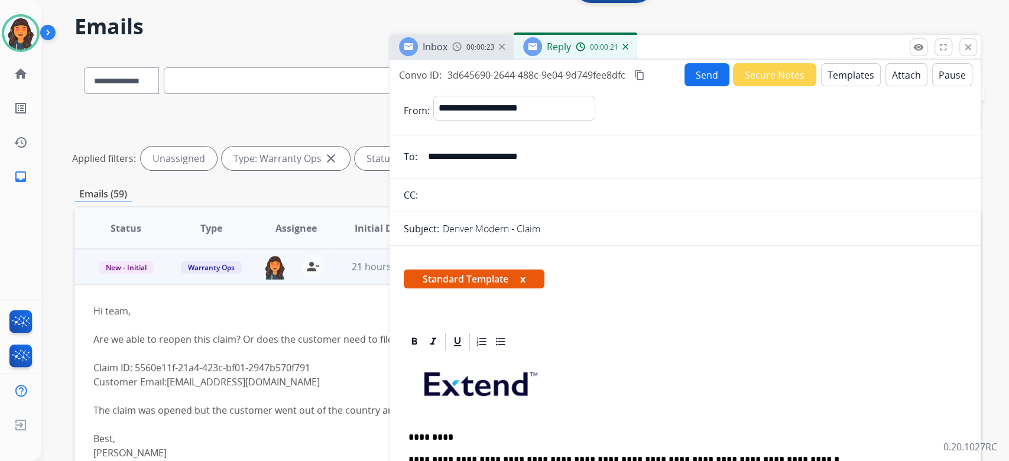
scroll to position [0, 0]
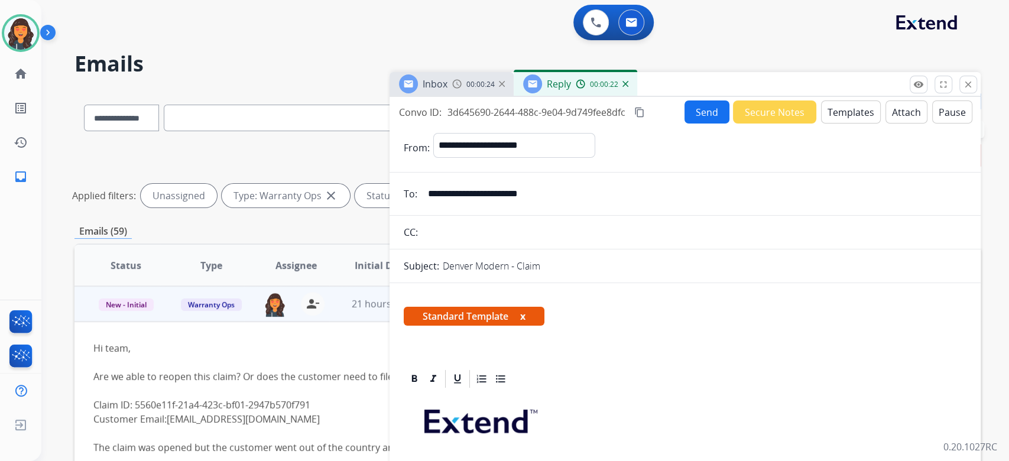
click at [643, 114] on mat-icon "content_copy" at bounding box center [639, 112] width 11 height 11
click at [685, 109] on button "Send" at bounding box center [707, 112] width 45 height 23
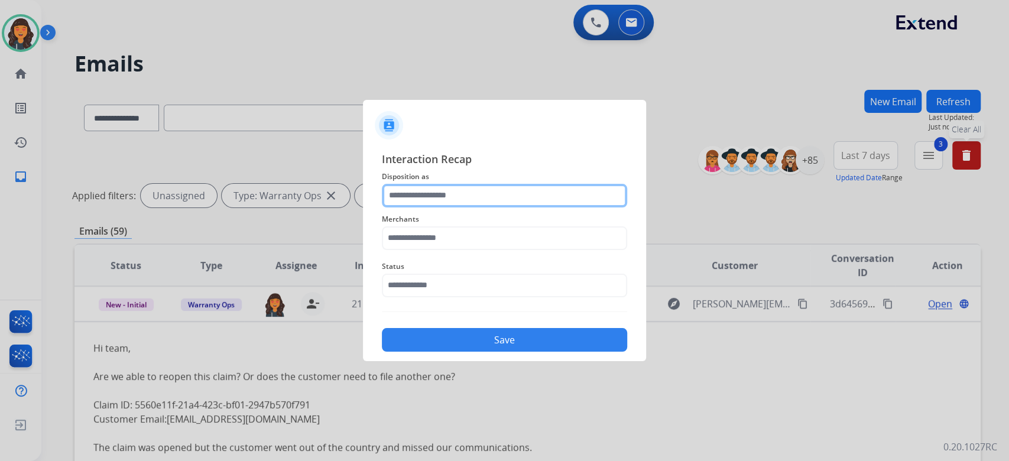
click at [451, 192] on input "text" at bounding box center [504, 196] width 245 height 24
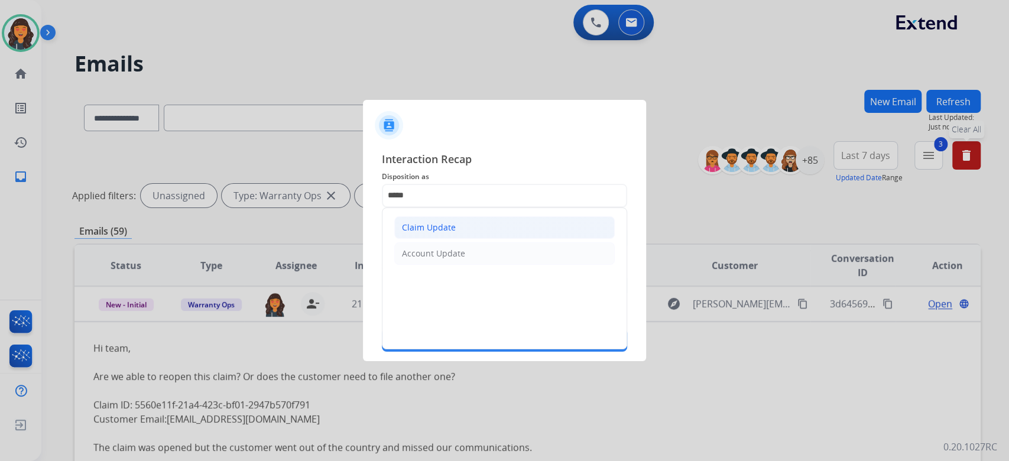
click at [441, 229] on div "Claim Update" at bounding box center [429, 228] width 54 height 12
type input "**********"
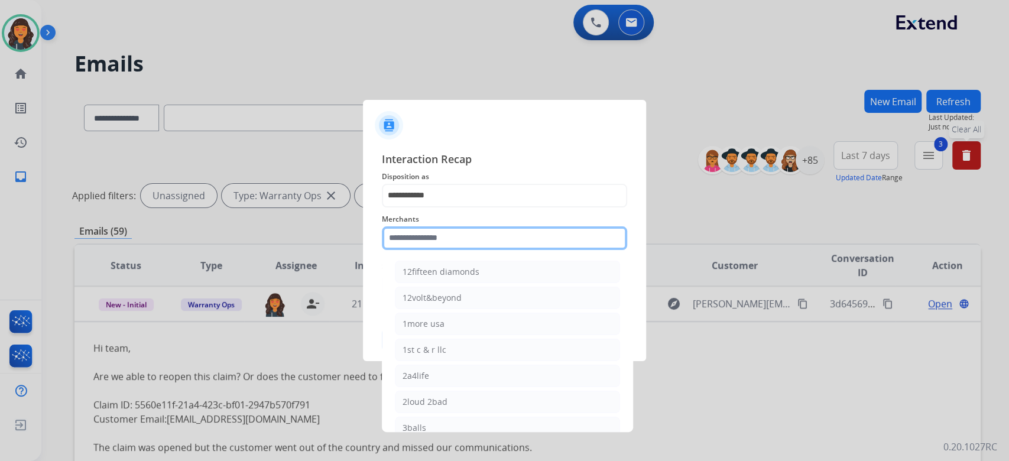
click at [437, 244] on input "text" at bounding box center [504, 238] width 245 height 24
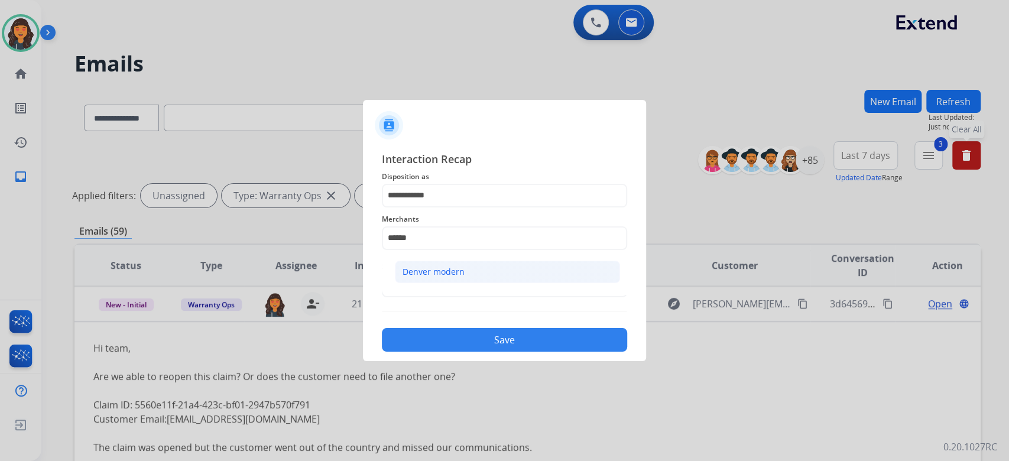
click at [430, 279] on li "Denver modern" at bounding box center [507, 272] width 225 height 22
type input "**********"
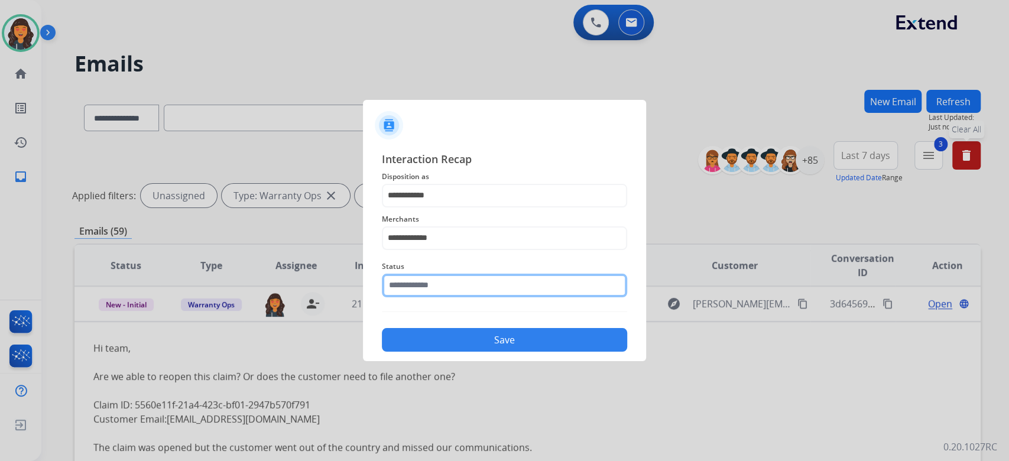
click at [432, 288] on input "text" at bounding box center [504, 286] width 245 height 24
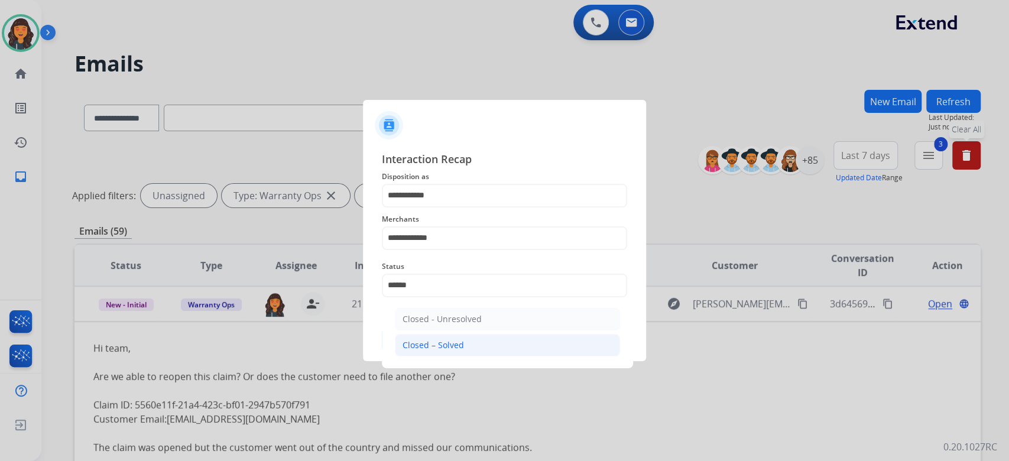
click at [447, 346] on div "Closed – Solved" at bounding box center [433, 345] width 61 height 12
type input "**********"
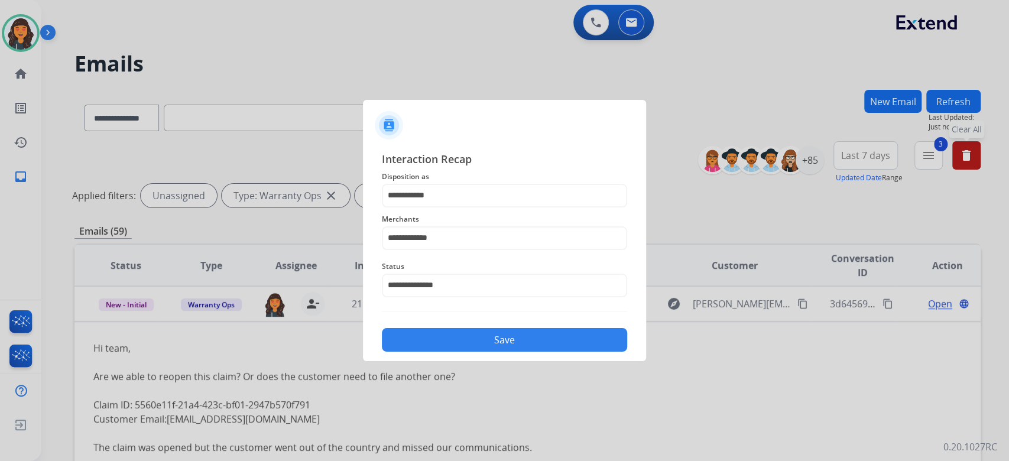
click at [447, 346] on button "Save" at bounding box center [504, 340] width 245 height 24
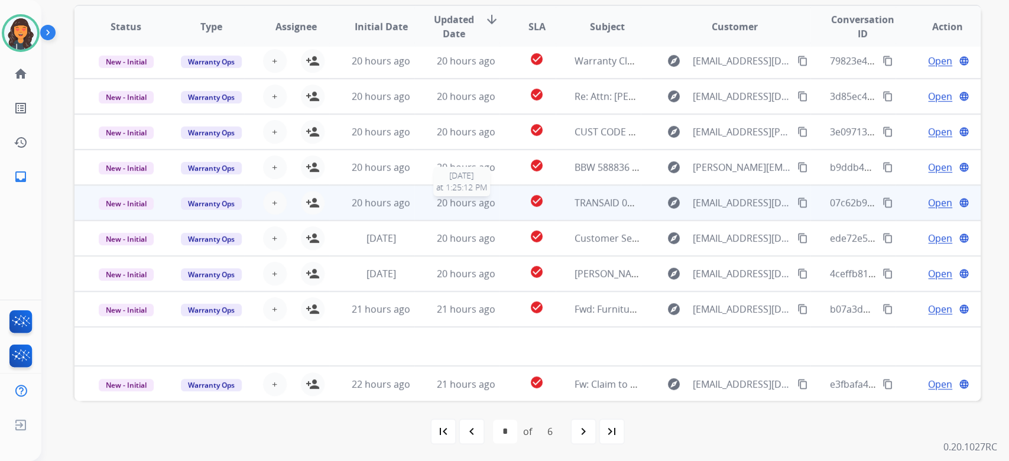
scroll to position [239, 0]
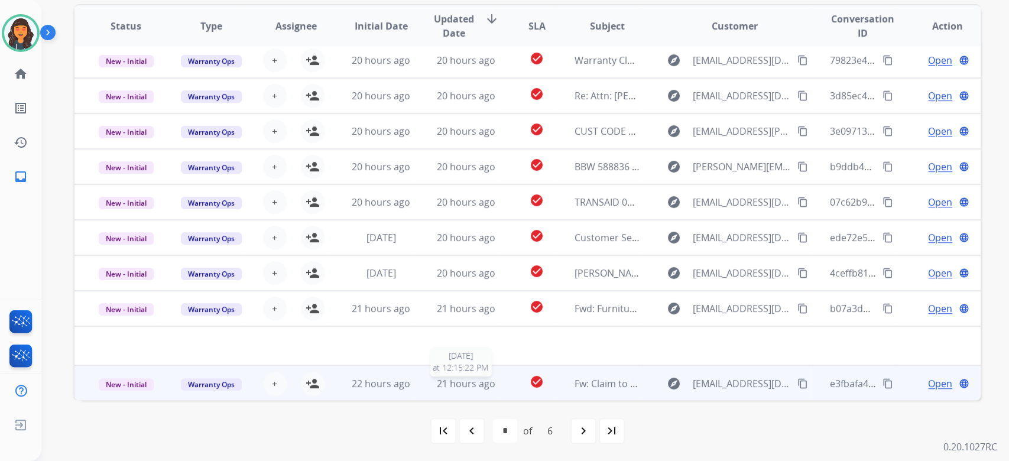
click at [474, 388] on div "21 hours ago" at bounding box center [466, 384] width 66 height 14
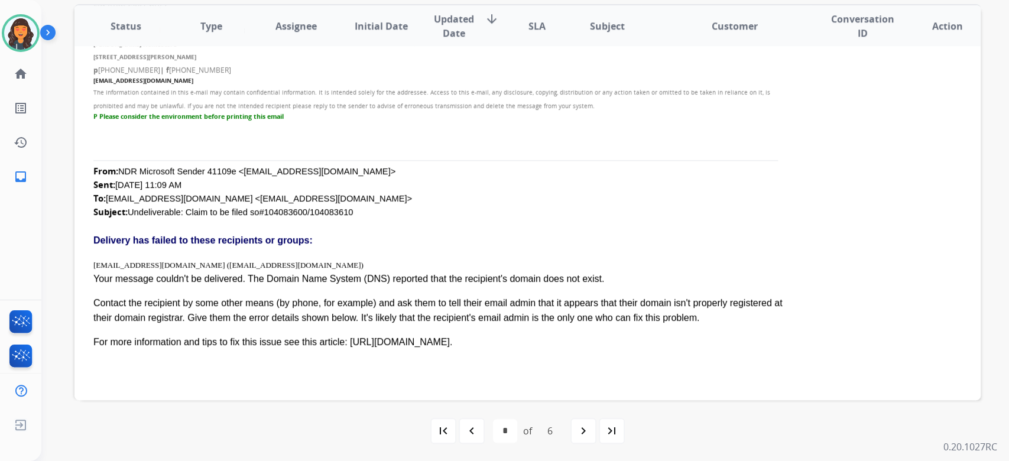
scroll to position [241, 0]
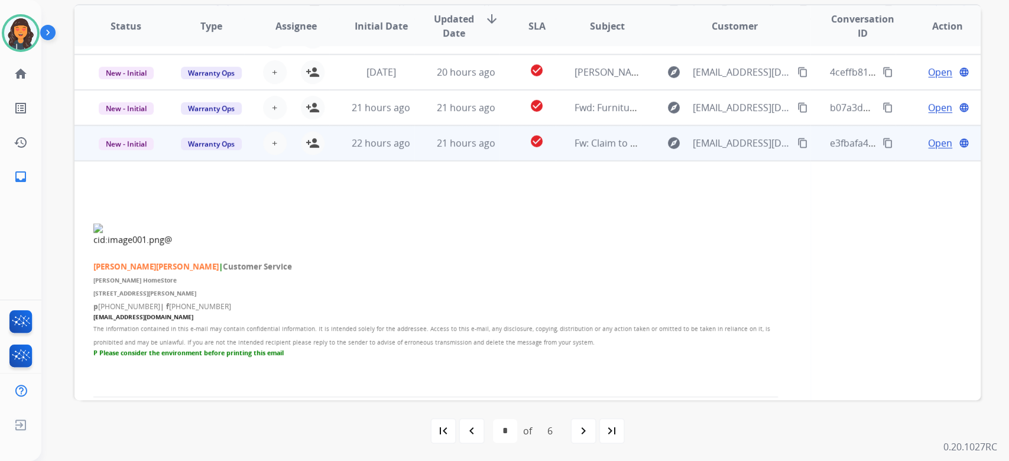
click at [929, 145] on span "Open" at bounding box center [940, 143] width 24 height 14
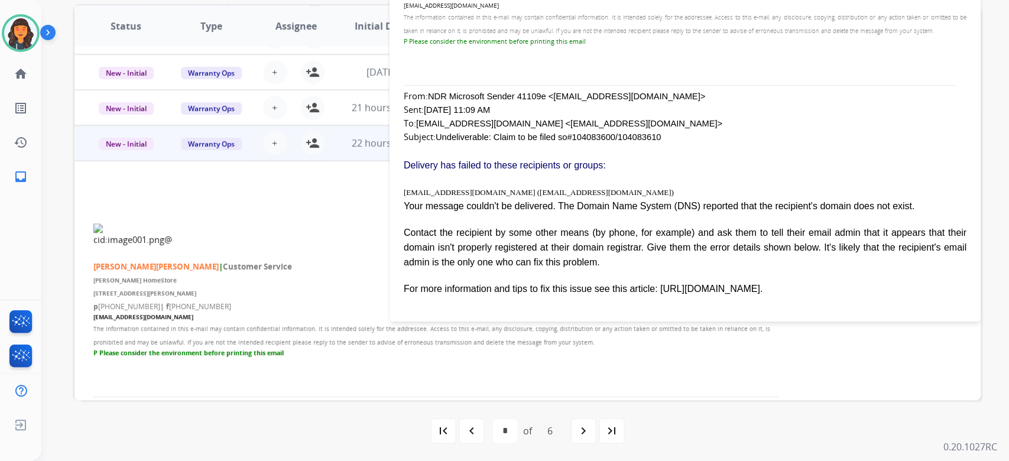
scroll to position [0, 0]
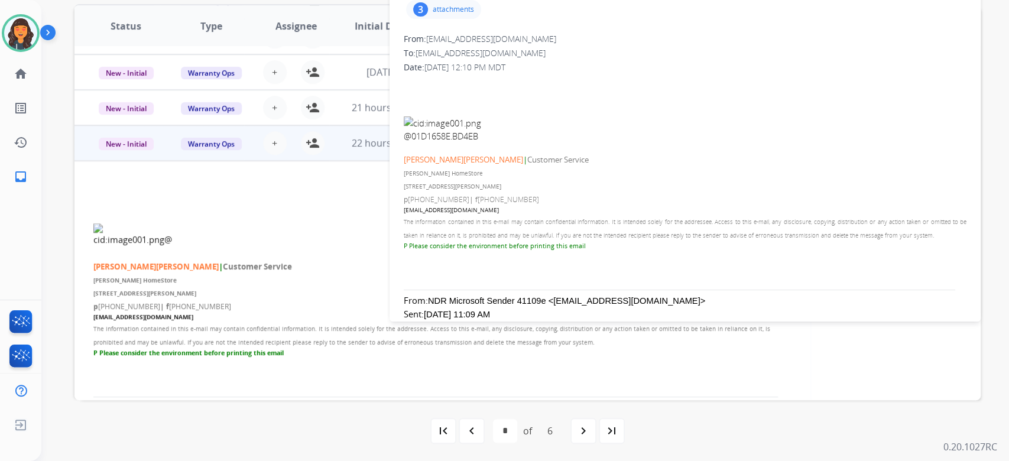
click at [443, 17] on div "3 attachments" at bounding box center [443, 9] width 75 height 19
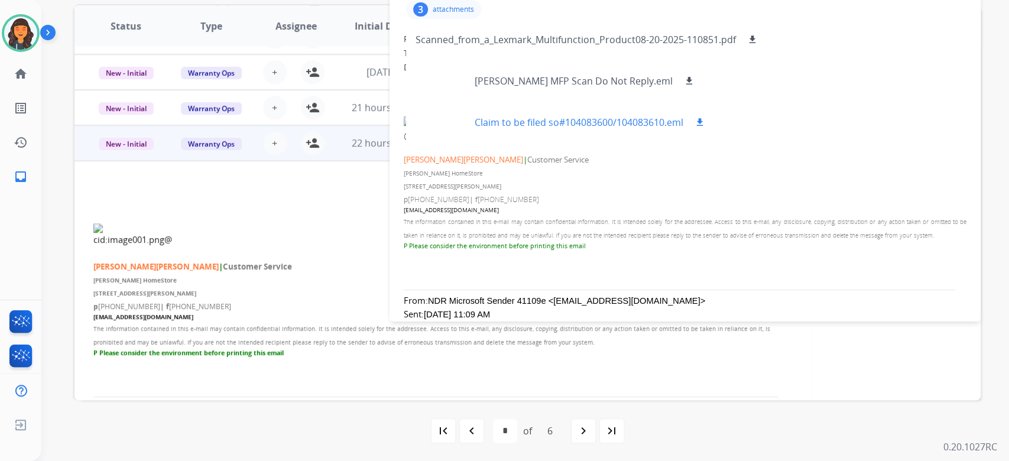
click at [441, 124] on div at bounding box center [445, 122] width 59 height 41
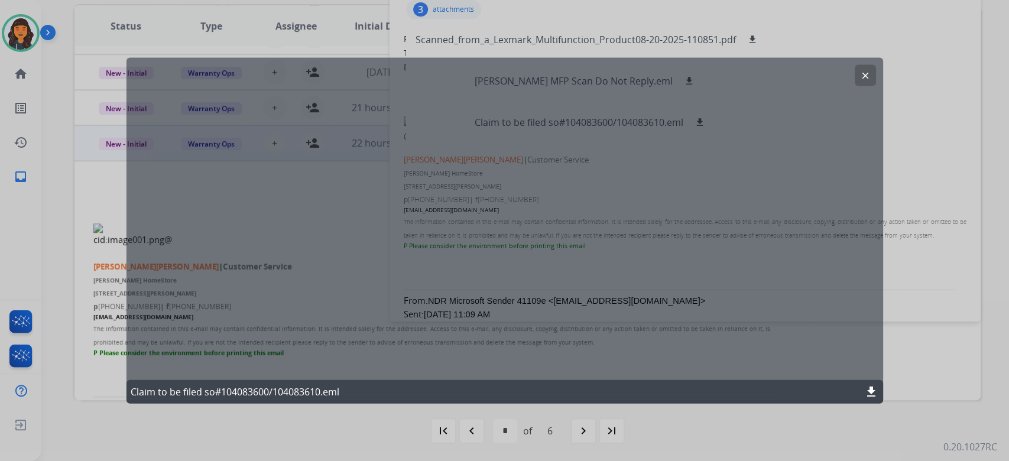
click at [870, 382] on div "Claim to be filed so#104083600/104083610.eml download" at bounding box center [504, 392] width 757 height 24
click at [874, 395] on mat-icon "download" at bounding box center [871, 392] width 14 height 14
click at [864, 76] on mat-icon "clear" at bounding box center [865, 75] width 11 height 11
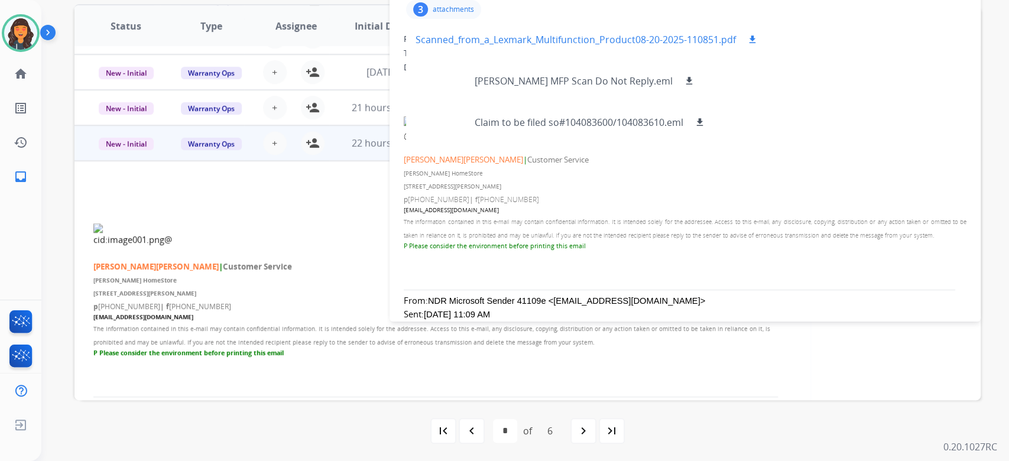
click at [533, 45] on p "Scanned_from_a_Lexmark_Multifunction_Product08-20-2025-110851.pdf" at bounding box center [576, 40] width 320 height 14
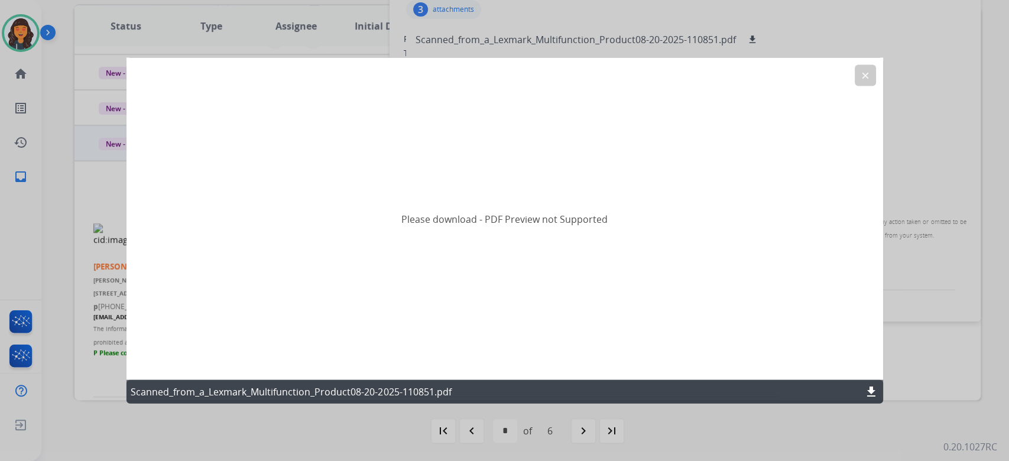
click at [867, 391] on mat-icon "download" at bounding box center [871, 392] width 14 height 14
click at [871, 85] on button "clear" at bounding box center [865, 75] width 21 height 21
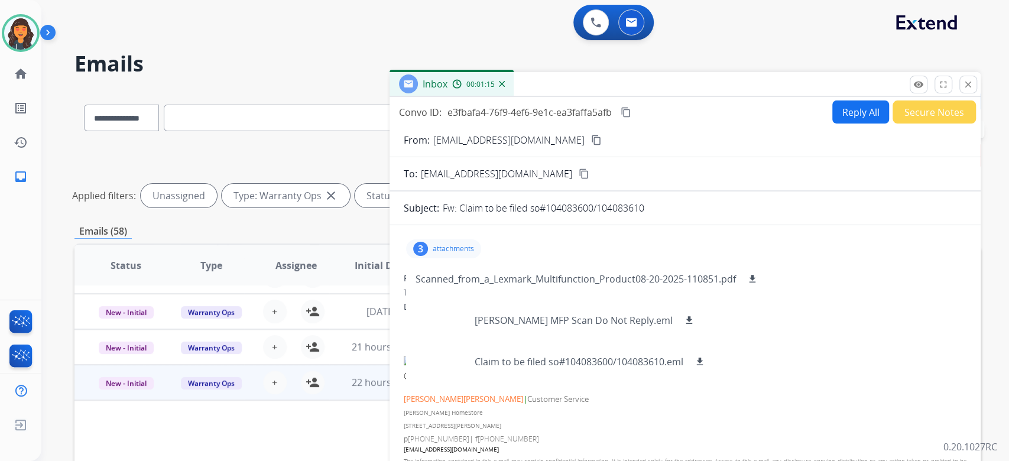
click at [451, 246] on p "attachments" at bounding box center [453, 248] width 41 height 9
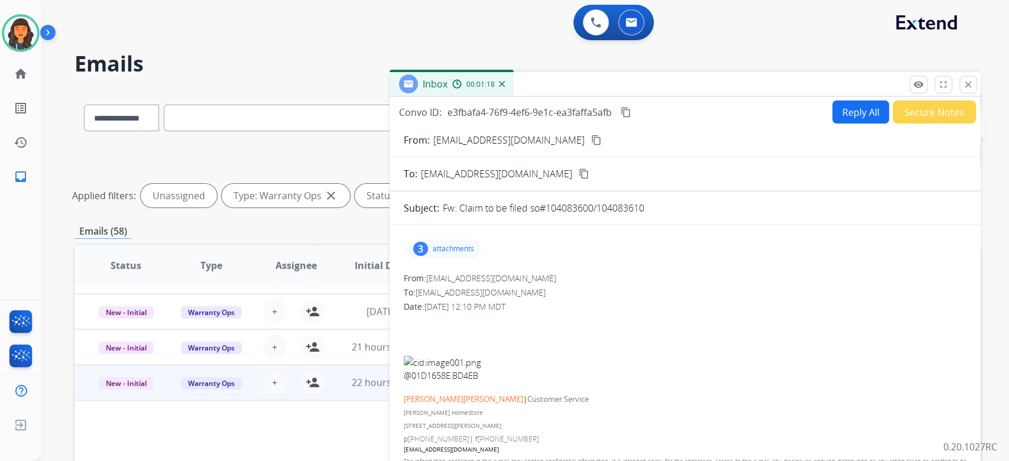
click at [829, 107] on div "Reply All Secure Notes" at bounding box center [902, 112] width 147 height 23
click at [832, 108] on button "Reply All" at bounding box center [860, 112] width 57 height 23
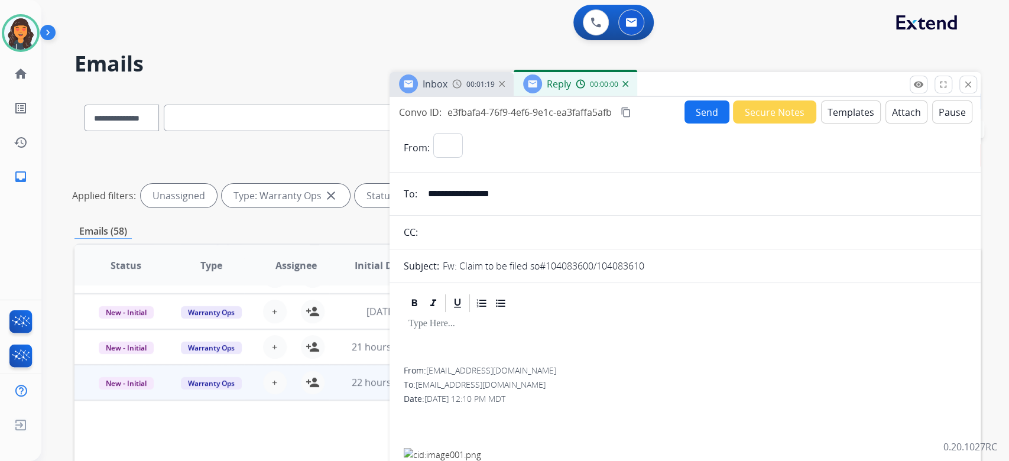
select select "**********"
click at [832, 112] on button "Templates" at bounding box center [851, 112] width 60 height 23
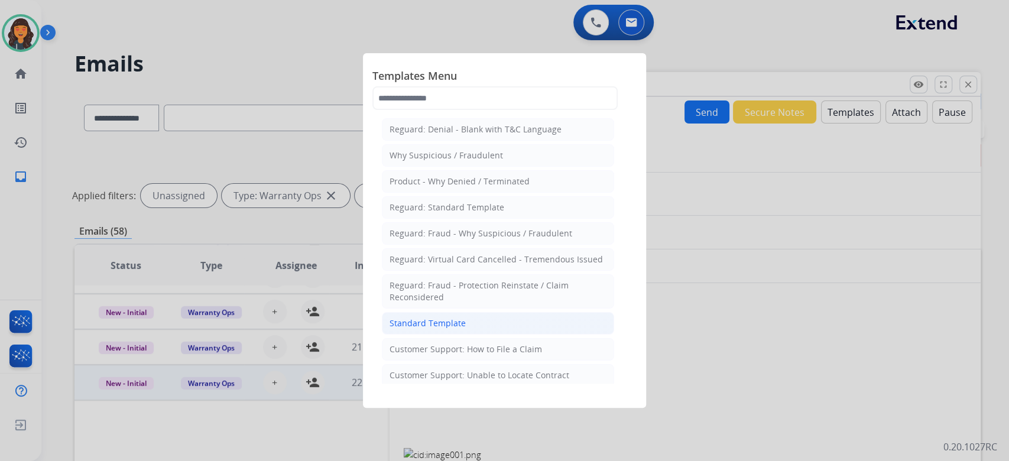
click at [464, 326] on li "Standard Template" at bounding box center [498, 323] width 232 height 22
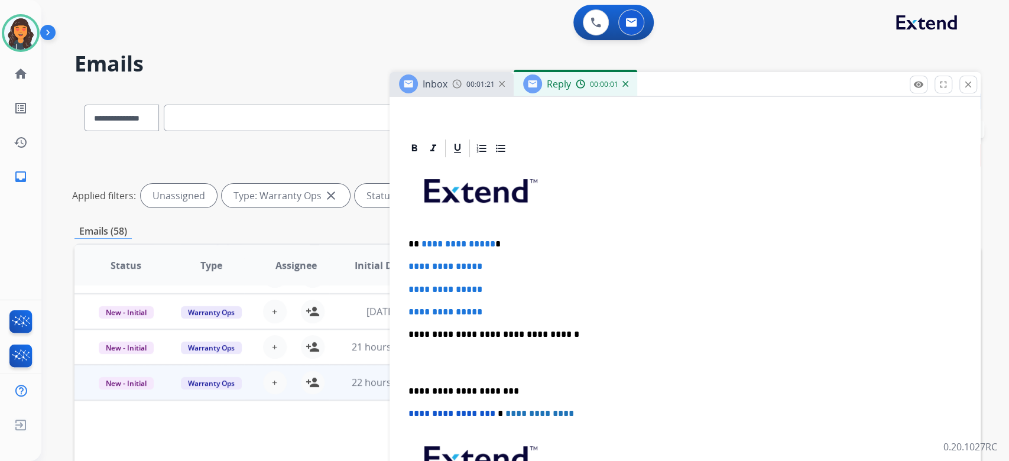
scroll to position [237, 0]
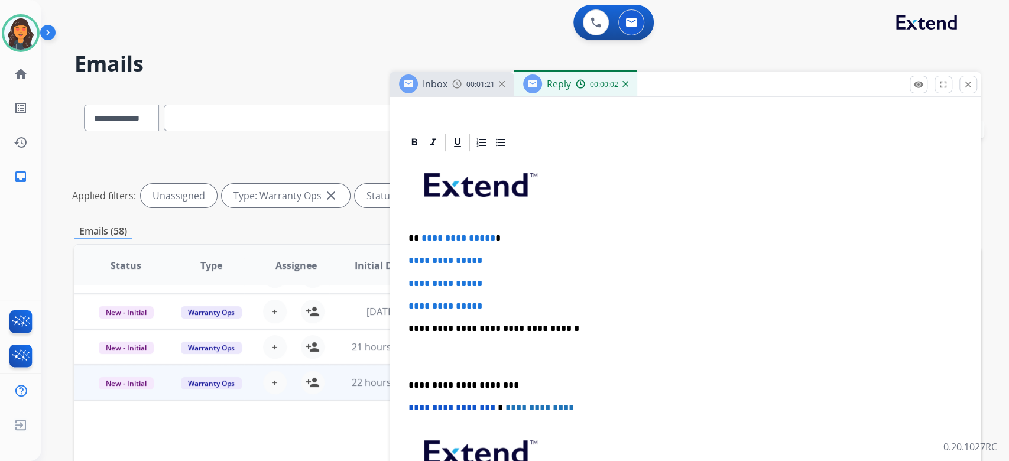
drag, startPoint x: 582, startPoint y: 308, endPoint x: 569, endPoint y: 328, distance: 23.6
click at [573, 322] on div "**********" at bounding box center [685, 356] width 563 height 407
click at [601, 326] on p "**********" at bounding box center [681, 328] width 544 height 11
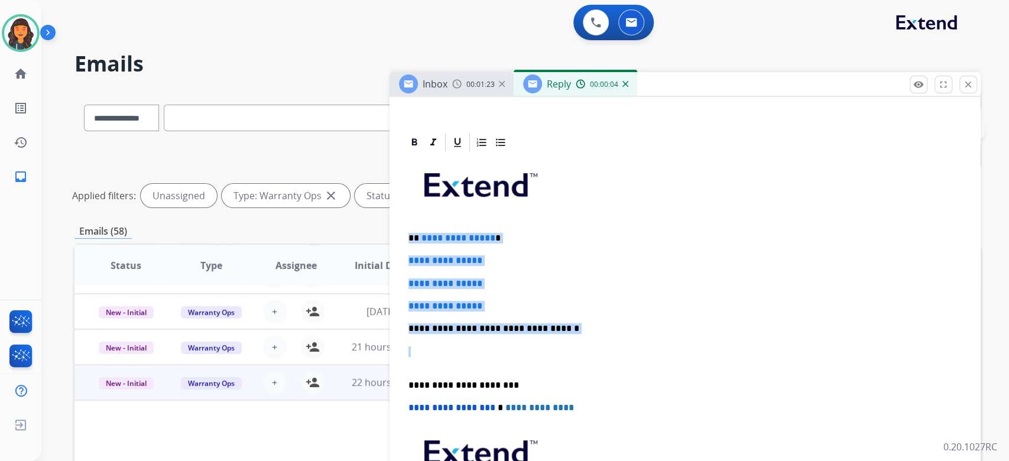
drag, startPoint x: 601, startPoint y: 326, endPoint x: 380, endPoint y: 230, distance: 241.0
click at [380, 230] on div "**********" at bounding box center [527, 395] width 906 height 611
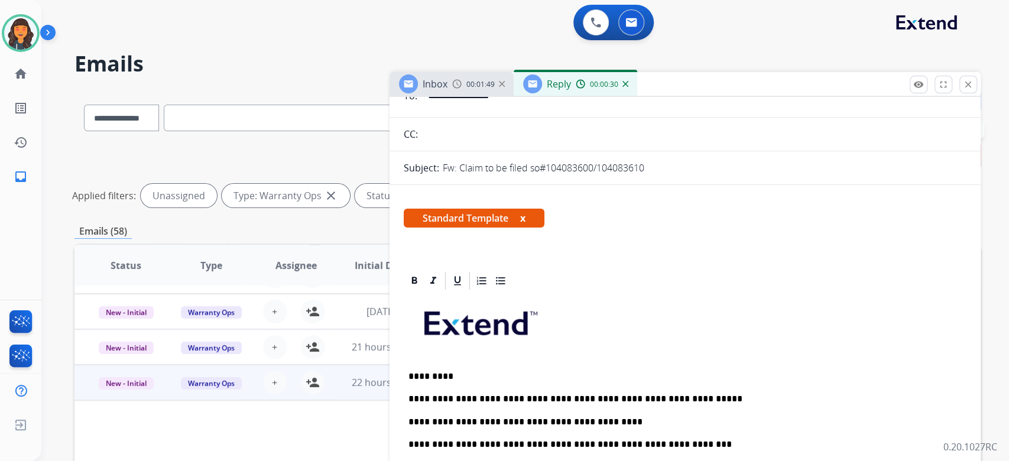
scroll to position [0, 0]
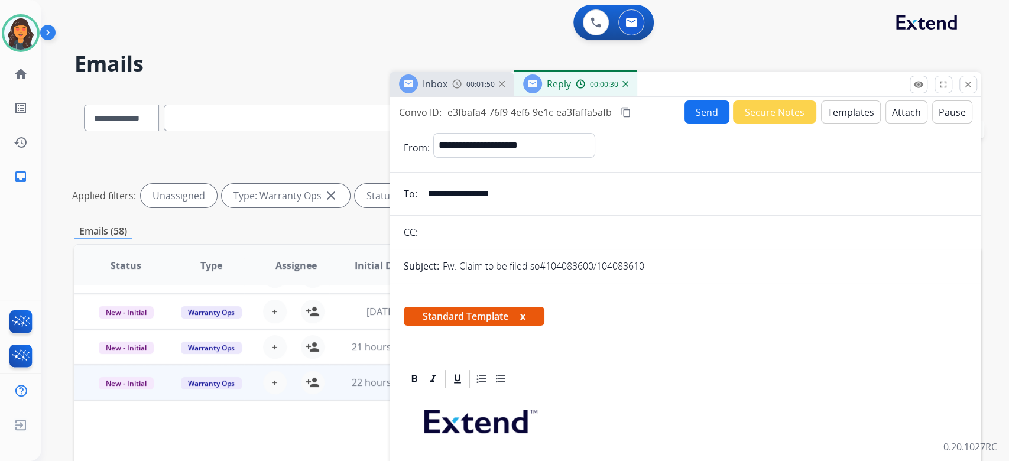
click at [628, 111] on mat-icon "content_copy" at bounding box center [626, 112] width 11 height 11
click at [711, 116] on button "Send" at bounding box center [707, 112] width 45 height 23
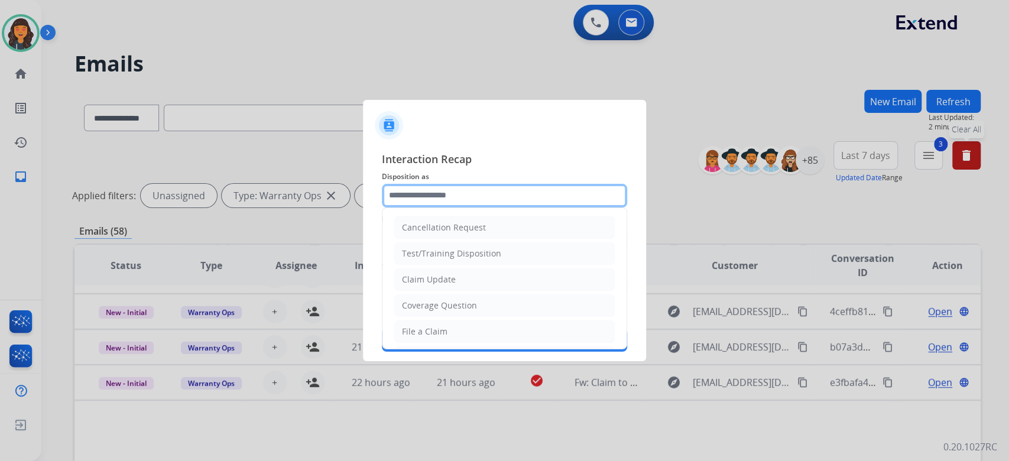
click at [472, 202] on input "text" at bounding box center [504, 196] width 245 height 24
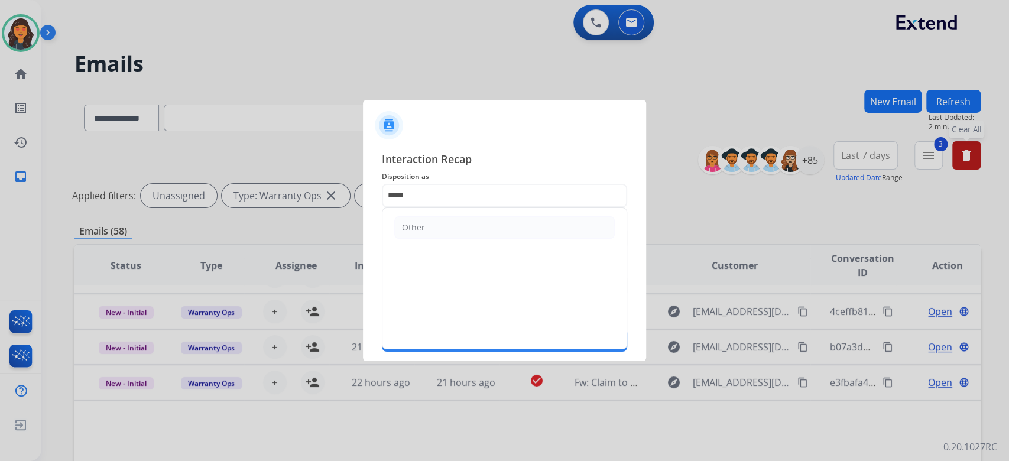
click at [427, 235] on li "Other" at bounding box center [504, 227] width 221 height 22
type input "*****"
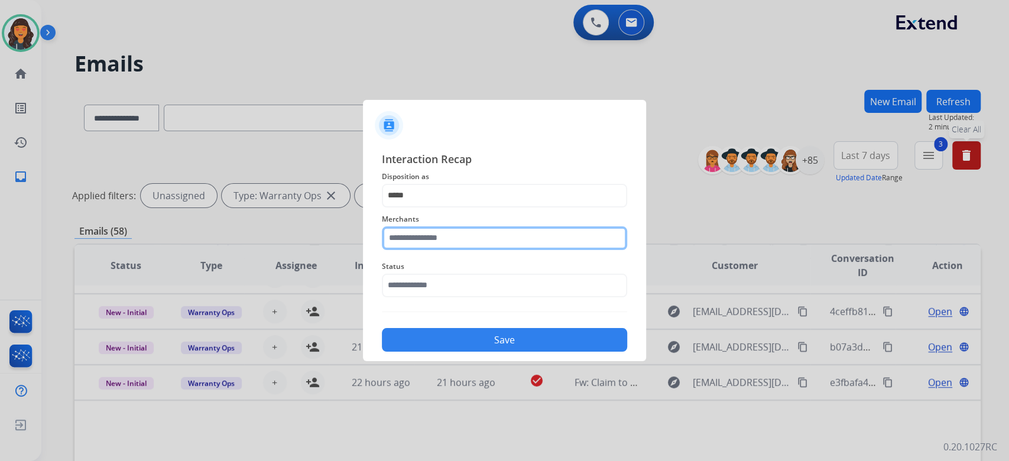
click at [427, 240] on input "text" at bounding box center [504, 238] width 245 height 24
type input "**********"
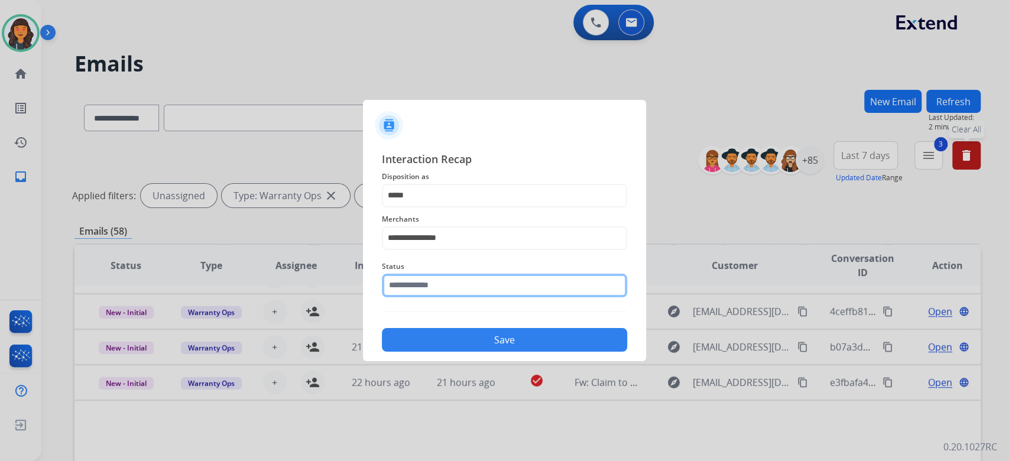
click at [407, 279] on input "text" at bounding box center [504, 286] width 245 height 24
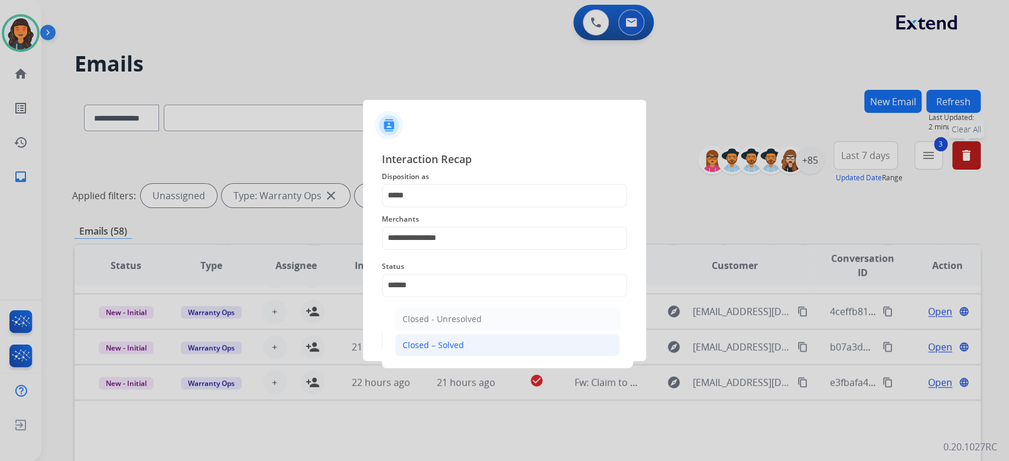
click at [403, 341] on div "Closed – Solved" at bounding box center [433, 345] width 61 height 12
type input "**********"
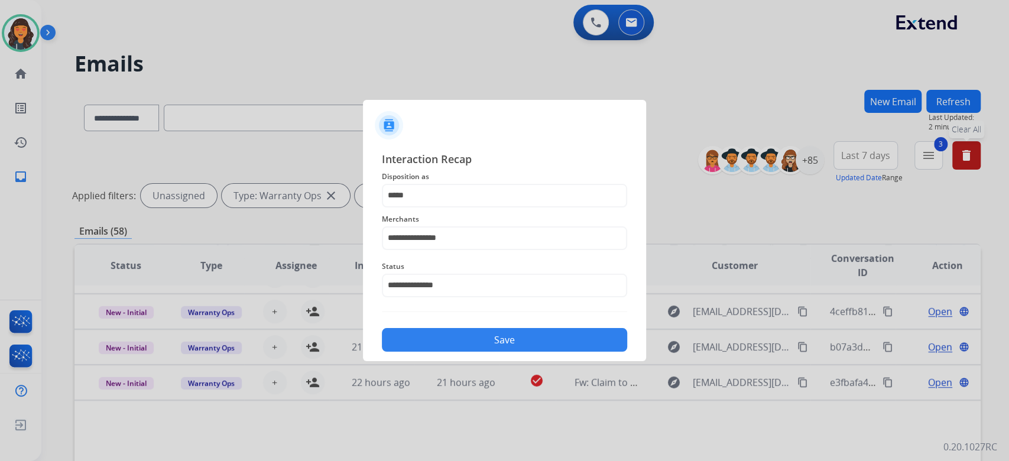
click at [402, 341] on button "Save" at bounding box center [504, 340] width 245 height 24
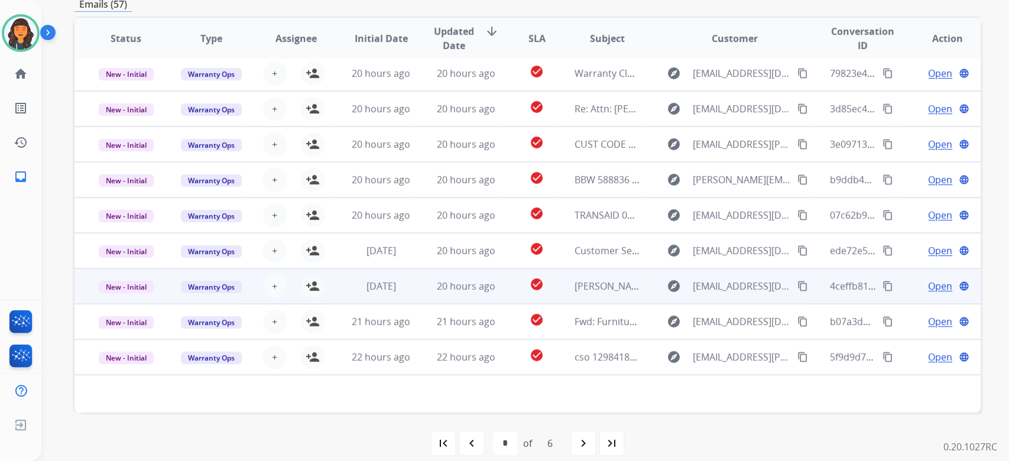
scroll to position [239, 0]
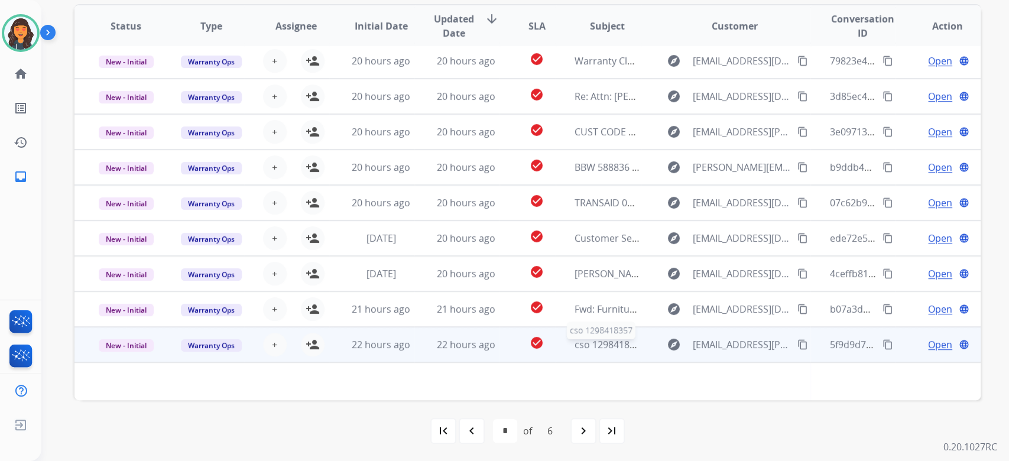
click at [598, 344] on span "cso 1298418357" at bounding box center [610, 344] width 71 height 13
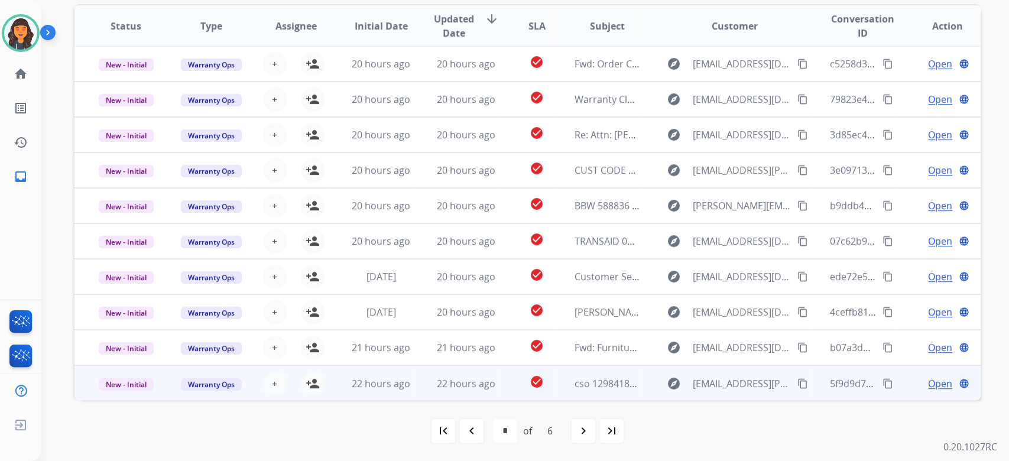
click at [594, 393] on td "cso 1298418357" at bounding box center [598, 382] width 85 height 35
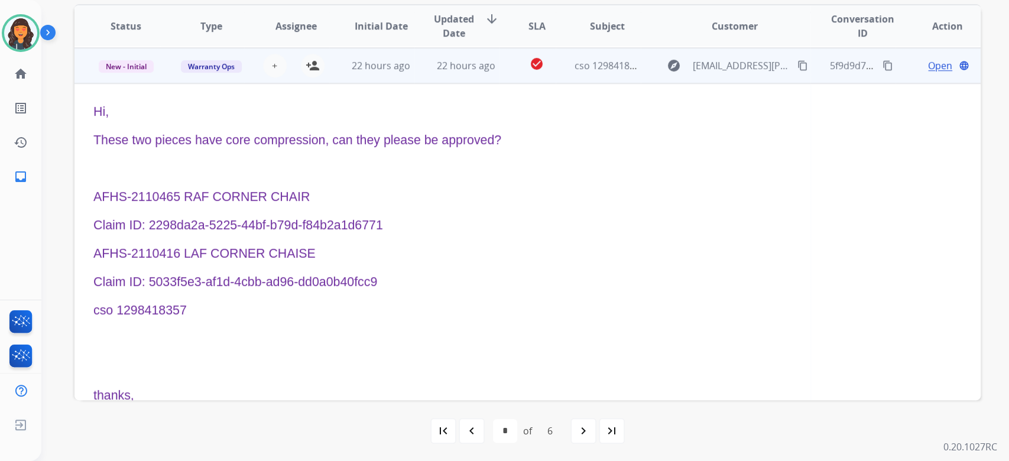
scroll to position [319, 0]
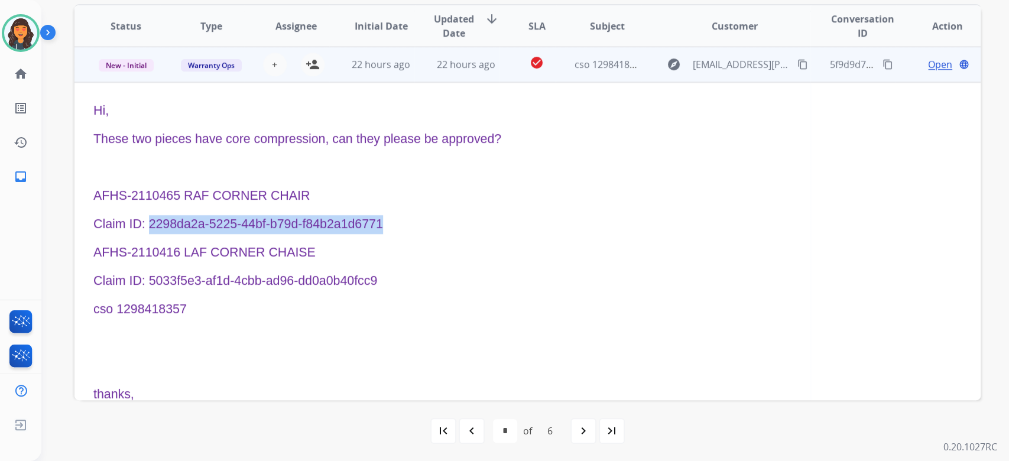
drag, startPoint x: 384, startPoint y: 225, endPoint x: 150, endPoint y: 222, distance: 234.2
click at [150, 222] on p "Claim ID: 2298da2a-5225-44bf-b79d-f84b2a1d6771" at bounding box center [442, 224] width 698 height 19
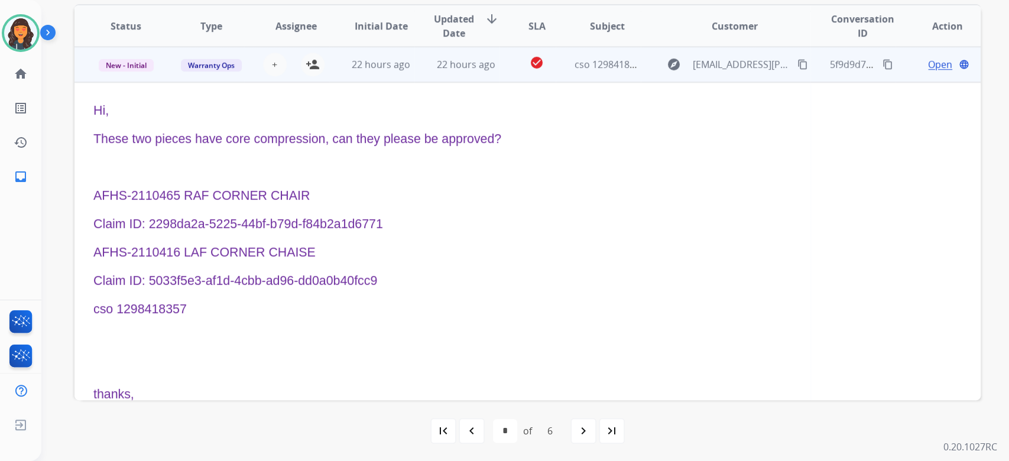
click at [933, 65] on span "Open" at bounding box center [940, 64] width 24 height 14
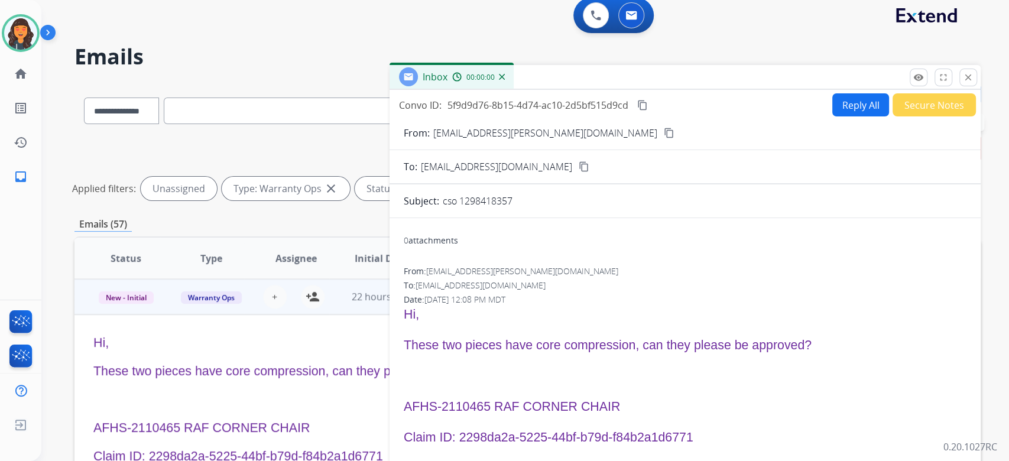
scroll to position [3, 0]
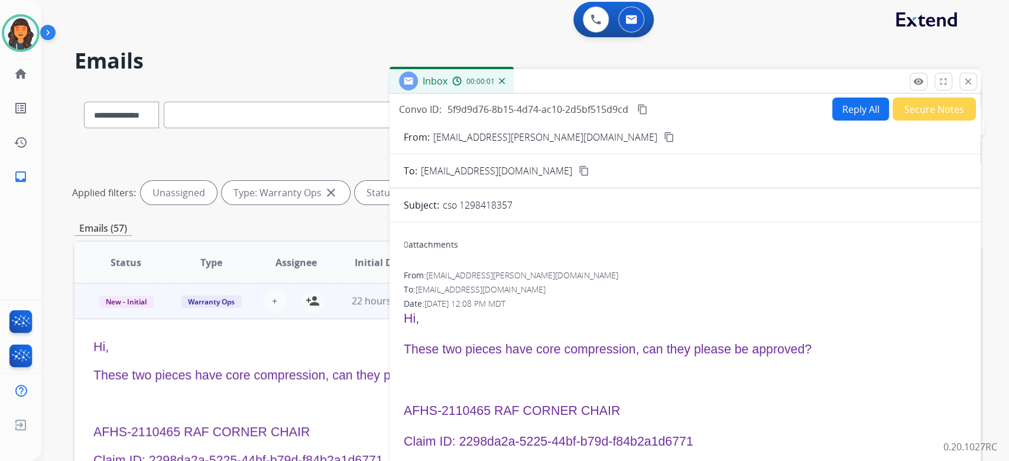
click at [846, 111] on button "Reply All" at bounding box center [860, 109] width 57 height 23
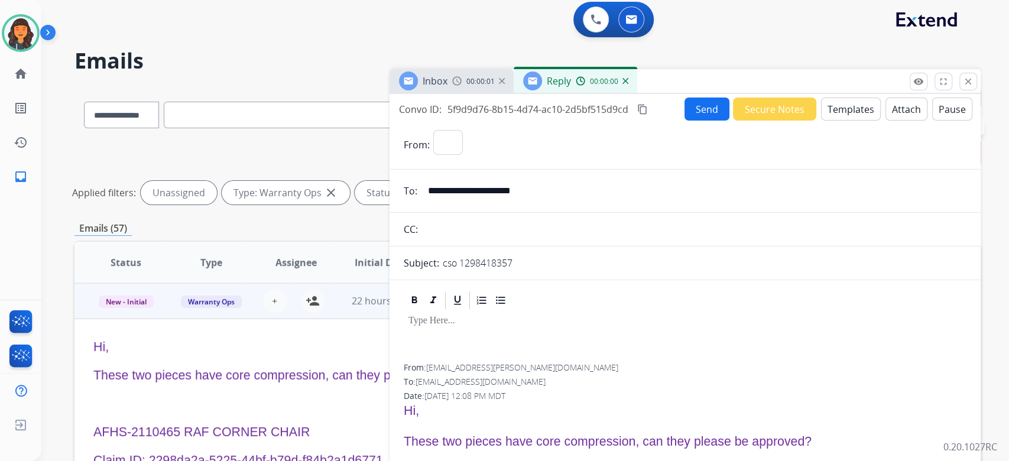
click at [846, 111] on button "Templates" at bounding box center [851, 109] width 60 height 23
select select "**********"
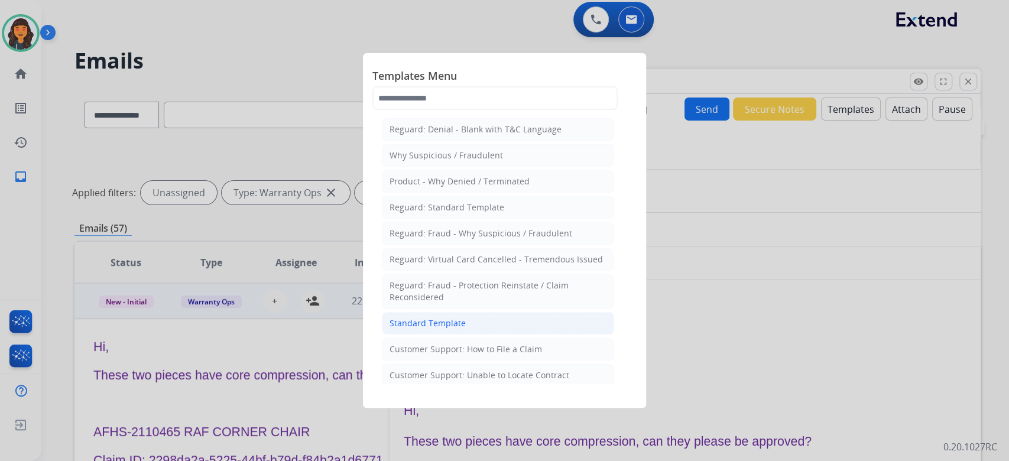
click at [432, 323] on div "Standard Template" at bounding box center [428, 324] width 76 height 12
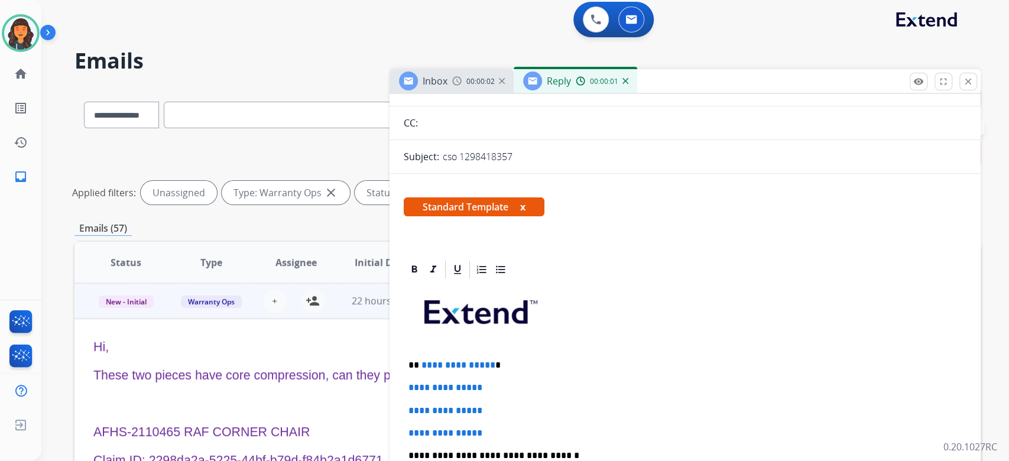
scroll to position [237, 0]
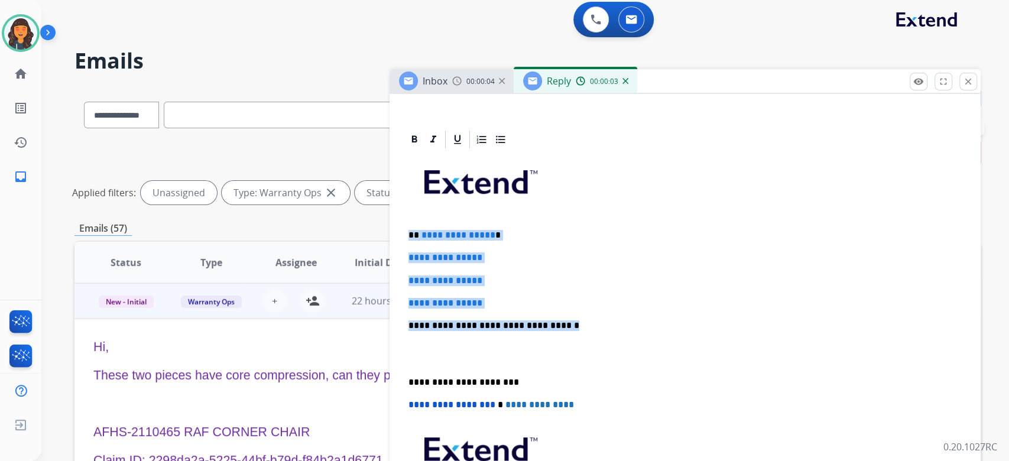
drag, startPoint x: 519, startPoint y: 302, endPoint x: 371, endPoint y: 231, distance: 163.7
click at [369, 232] on div "**********" at bounding box center [527, 392] width 906 height 611
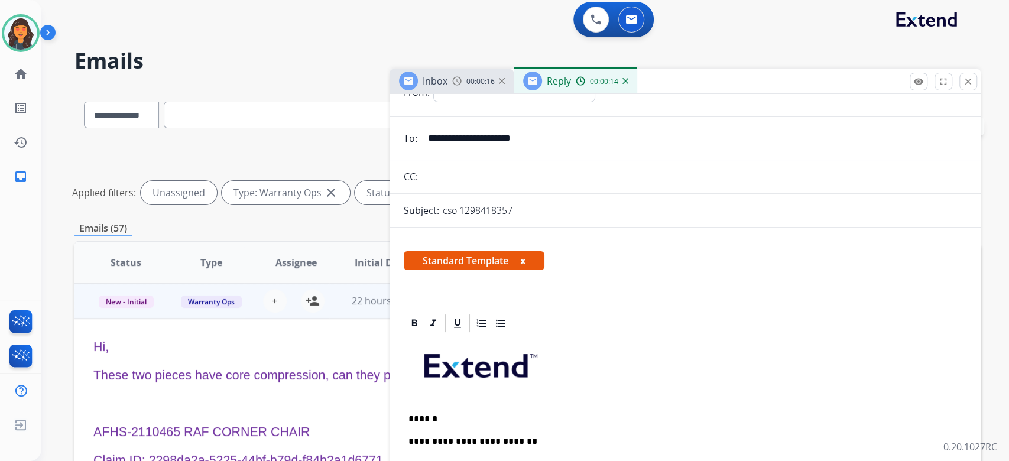
scroll to position [0, 0]
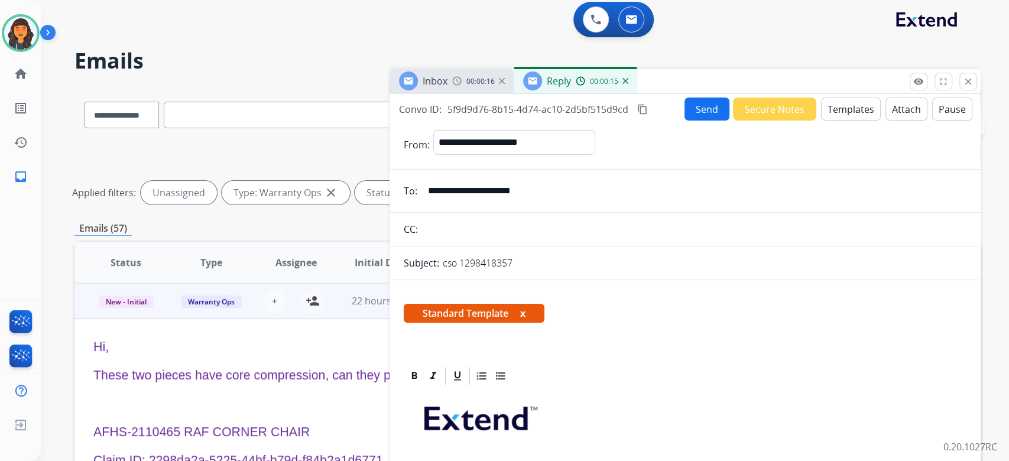
click at [640, 107] on mat-icon "content_copy" at bounding box center [642, 109] width 11 height 11
click at [719, 102] on button "Send" at bounding box center [707, 109] width 45 height 23
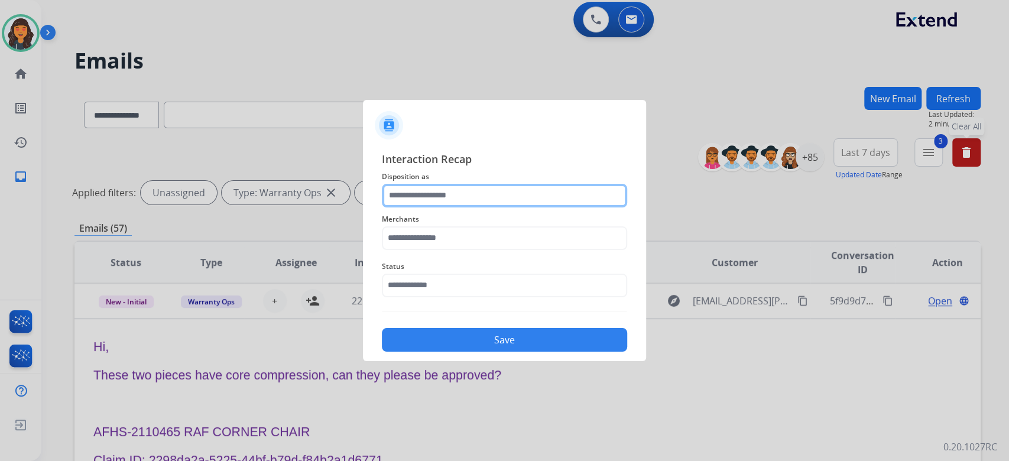
click at [419, 189] on input "text" at bounding box center [504, 196] width 245 height 24
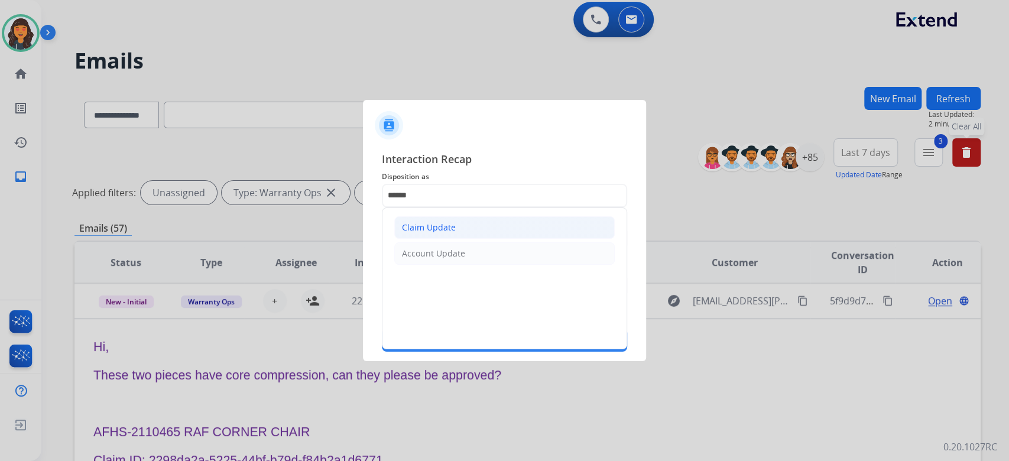
click at [416, 229] on div "Claim Update" at bounding box center [429, 228] width 54 height 12
type input "**********"
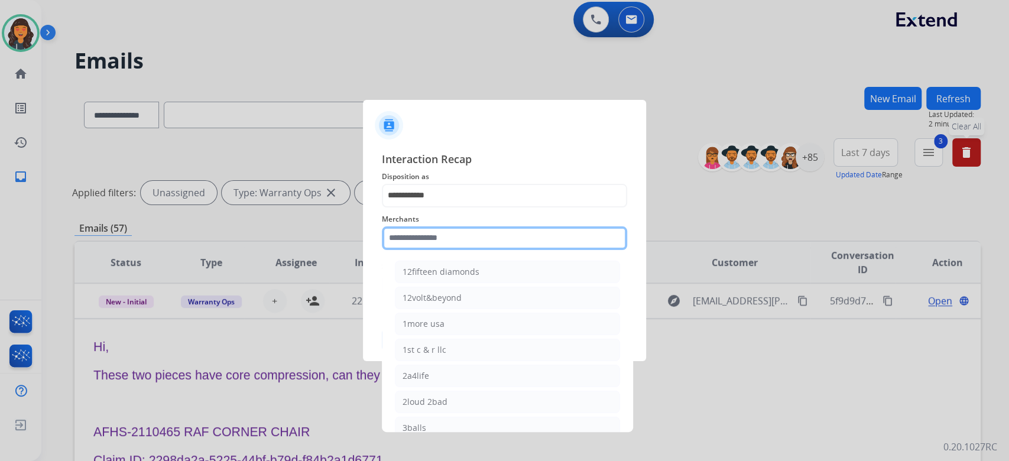
click at [416, 229] on input "text" at bounding box center [504, 238] width 245 height 24
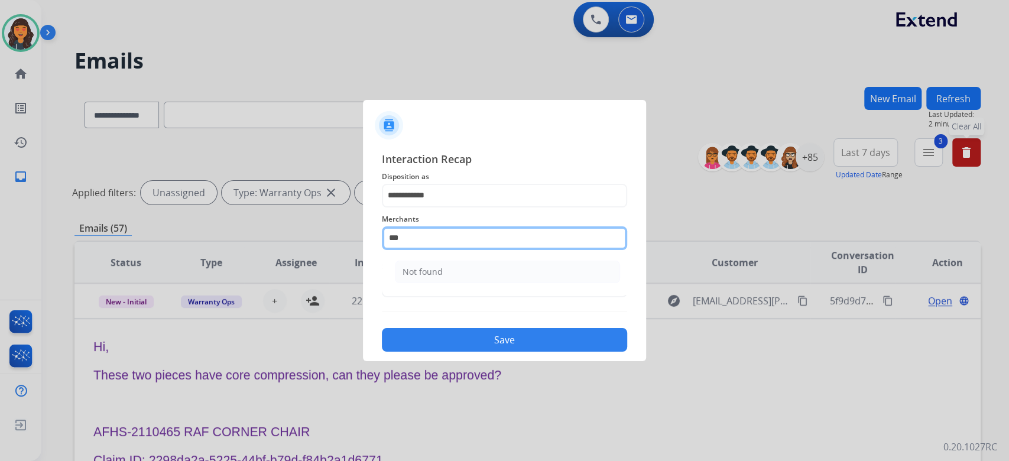
type input "*********"
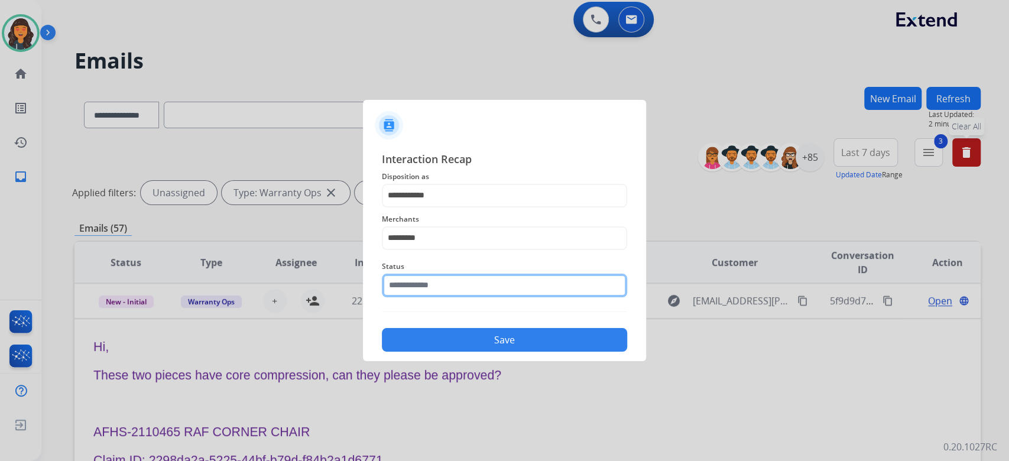
click at [423, 288] on input "text" at bounding box center [504, 286] width 245 height 24
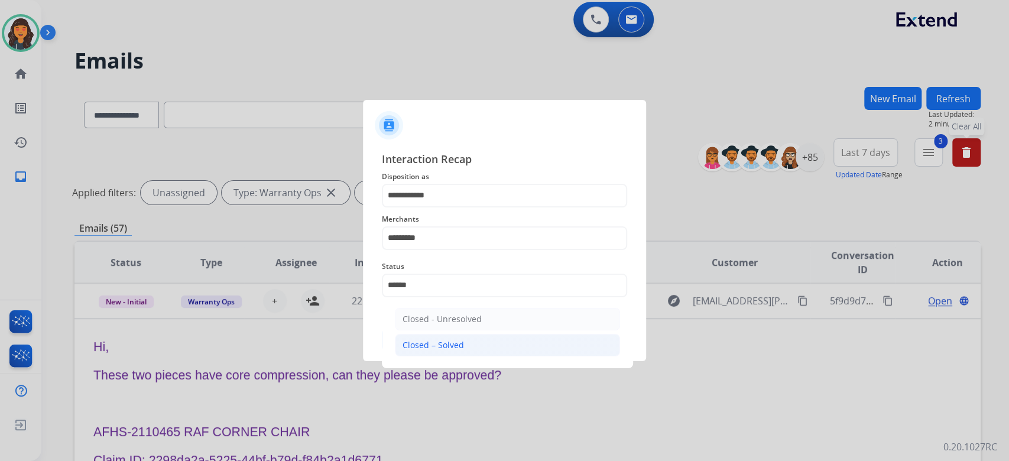
click at [422, 336] on li "Closed – Solved" at bounding box center [507, 345] width 225 height 22
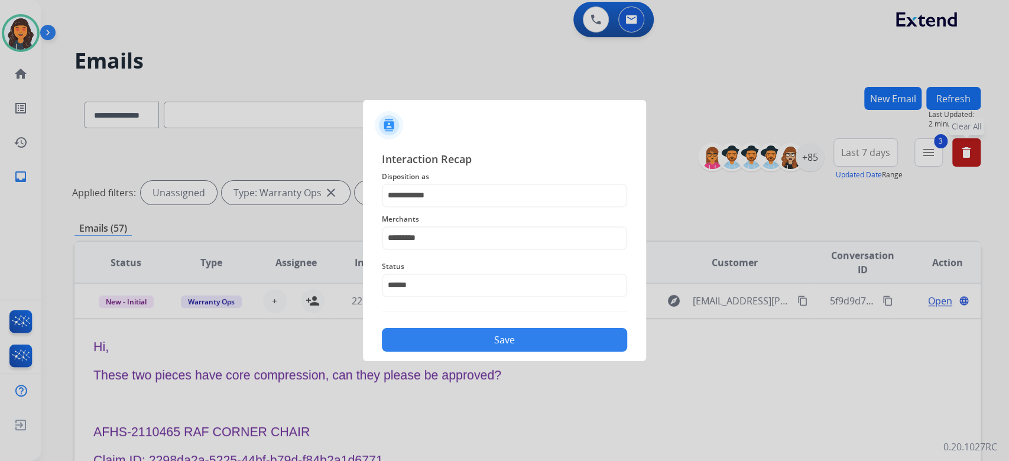
type input "**********"
click at [422, 336] on button "Save" at bounding box center [504, 340] width 245 height 24
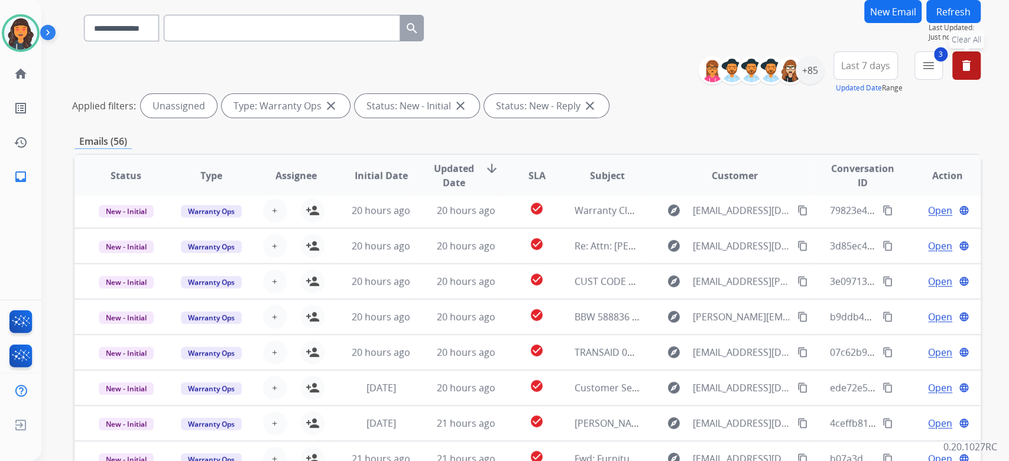
scroll to position [239, 0]
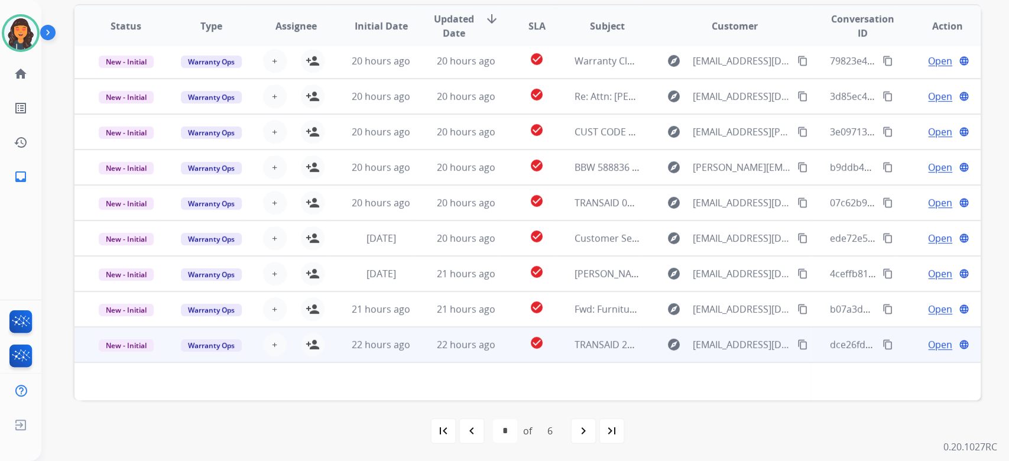
click at [561, 356] on td "TRANSAID 206C587592 AND EXCHANGE 206C662687" at bounding box center [598, 344] width 85 height 35
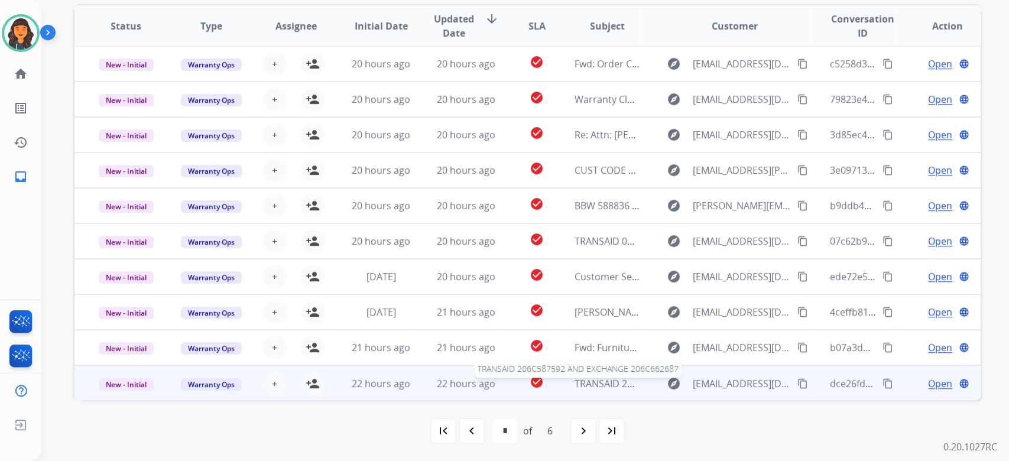
click at [601, 381] on span "TRANSAID 206C587592 AND EXCHANGE 206C662687" at bounding box center [690, 383] width 231 height 13
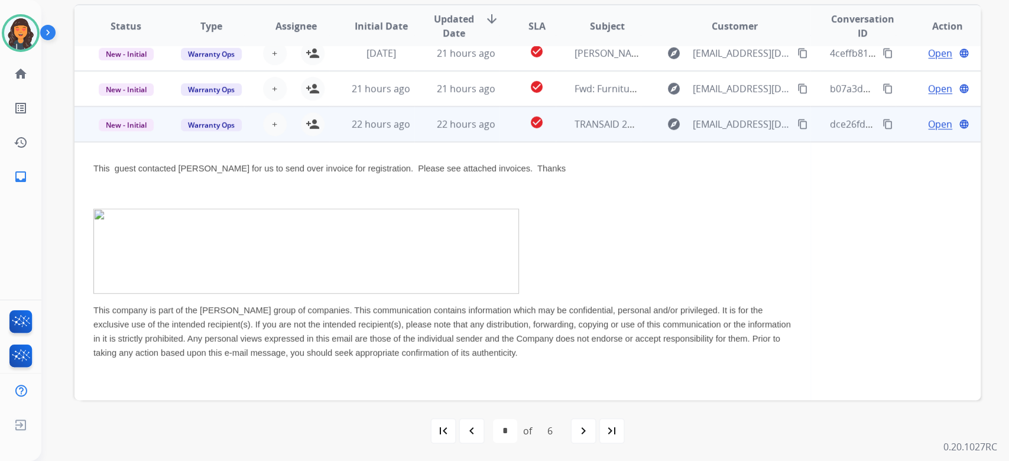
scroll to position [271, 0]
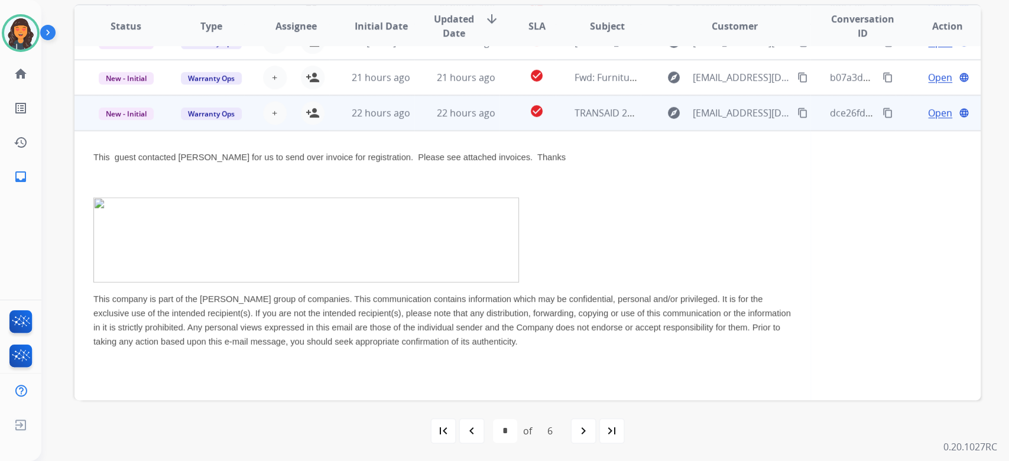
click at [928, 115] on span "Open" at bounding box center [940, 113] width 24 height 14
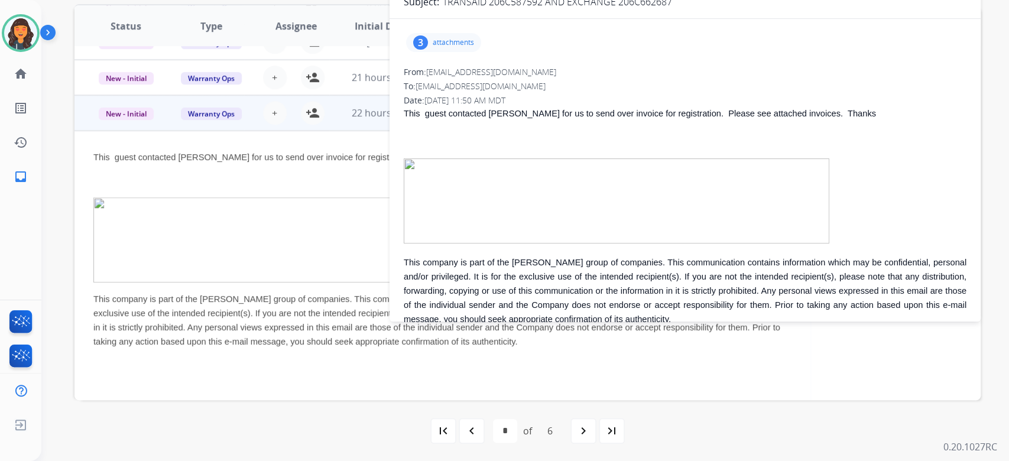
click at [444, 44] on p "attachments" at bounding box center [453, 42] width 41 height 9
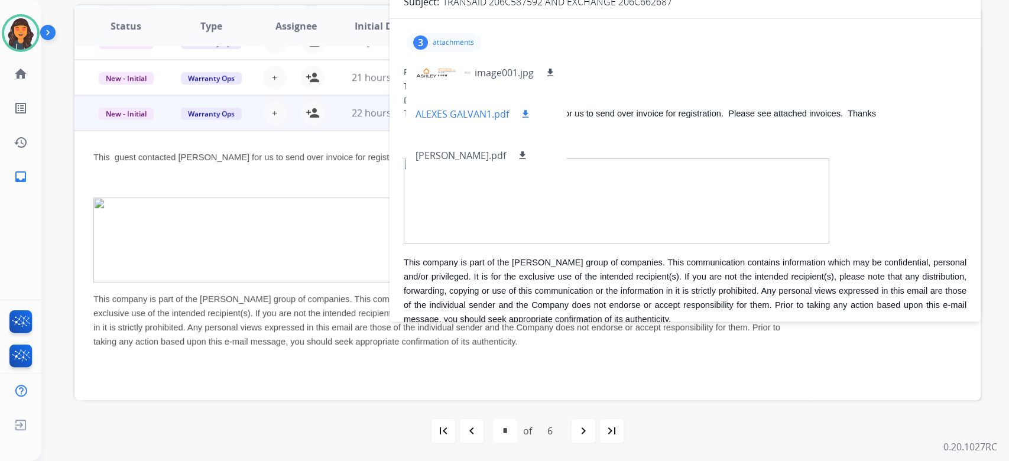
click at [427, 119] on p "ALEXES GALVAN1.pdf" at bounding box center [462, 114] width 93 height 14
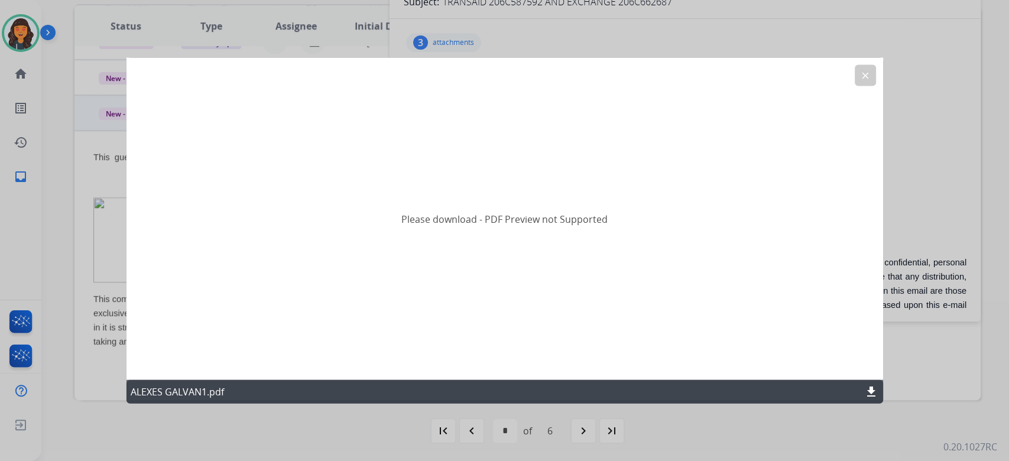
click at [865, 389] on mat-icon "download" at bounding box center [871, 392] width 14 height 14
click at [861, 72] on mat-icon "clear" at bounding box center [865, 75] width 11 height 11
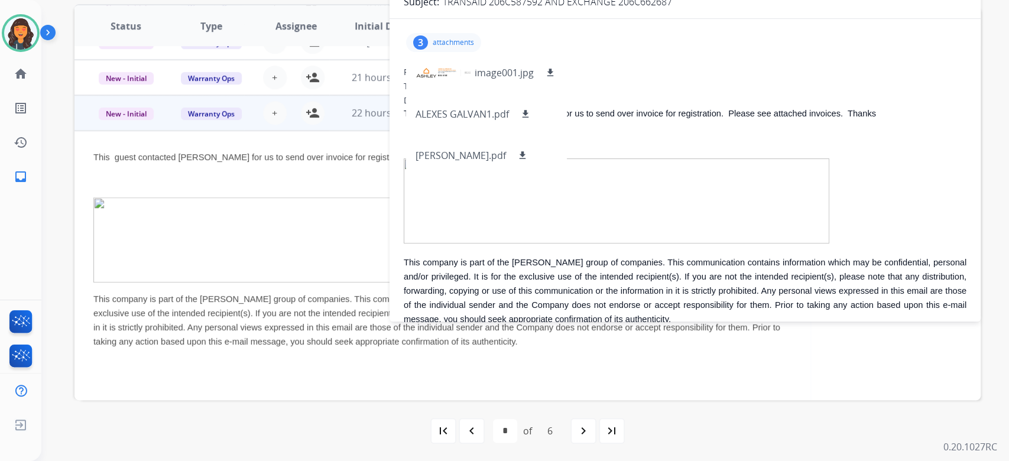
click at [431, 45] on div "3 attachments image001.jpg download ALEXES GALVAN1.pdf download [PERSON_NAME].p…" at bounding box center [443, 42] width 75 height 19
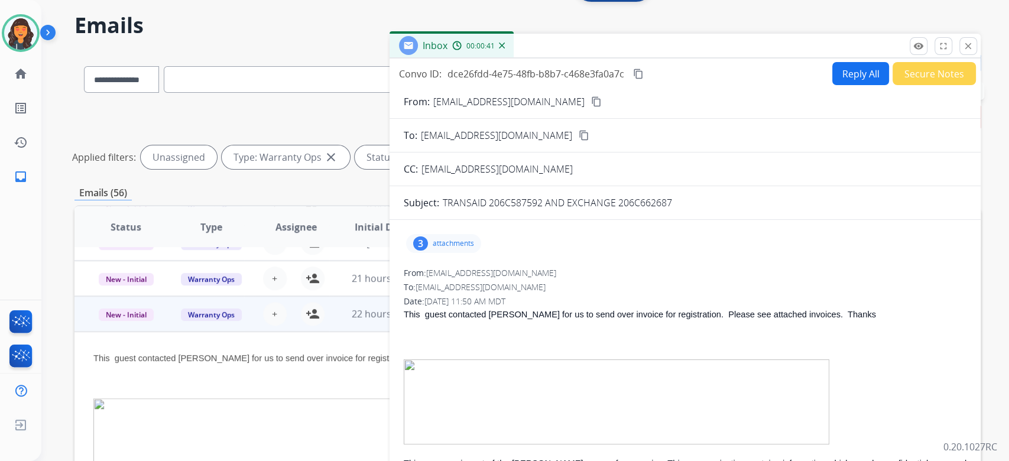
scroll to position [0, 0]
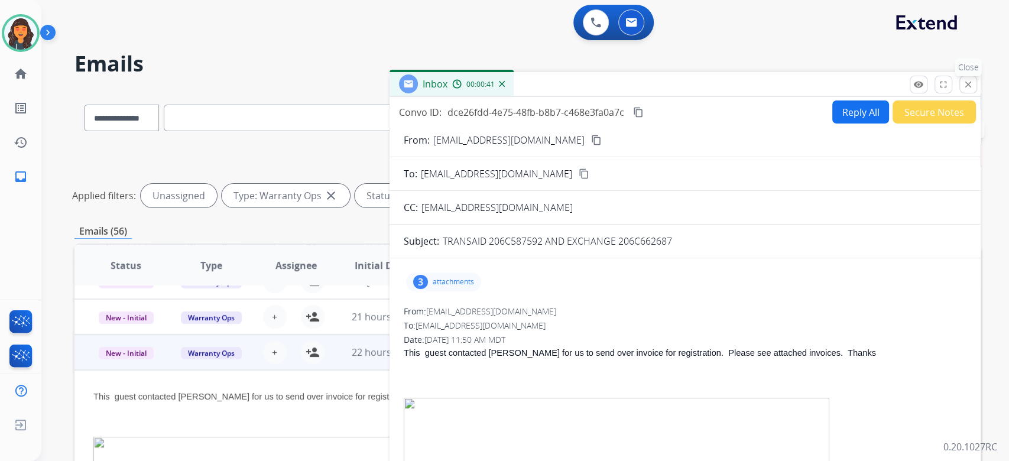
click at [970, 83] on mat-icon "close" at bounding box center [968, 84] width 11 height 11
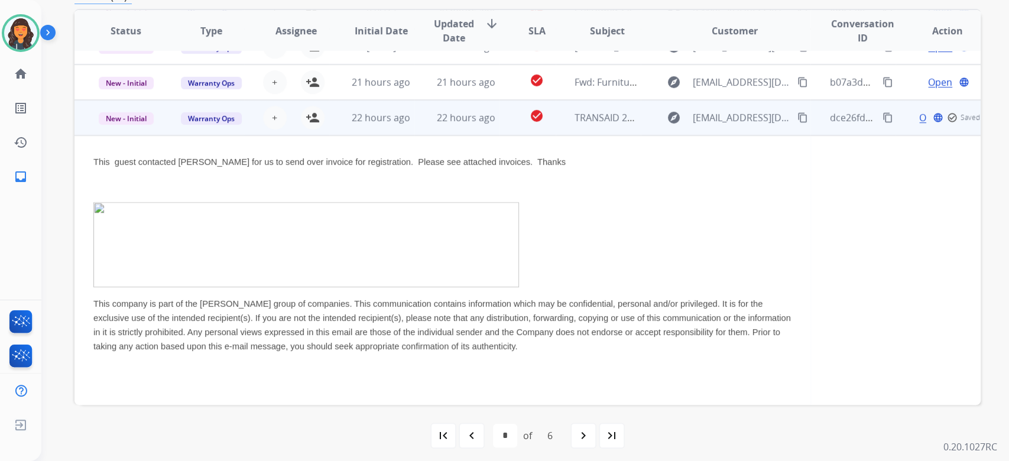
scroll to position [239, 0]
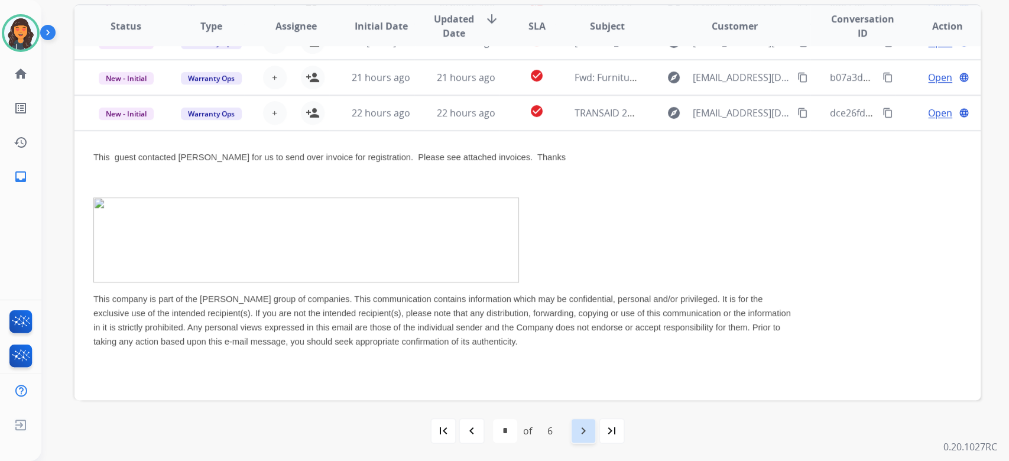
click at [585, 433] on mat-icon "navigate_next" at bounding box center [583, 431] width 14 height 14
select select "*"
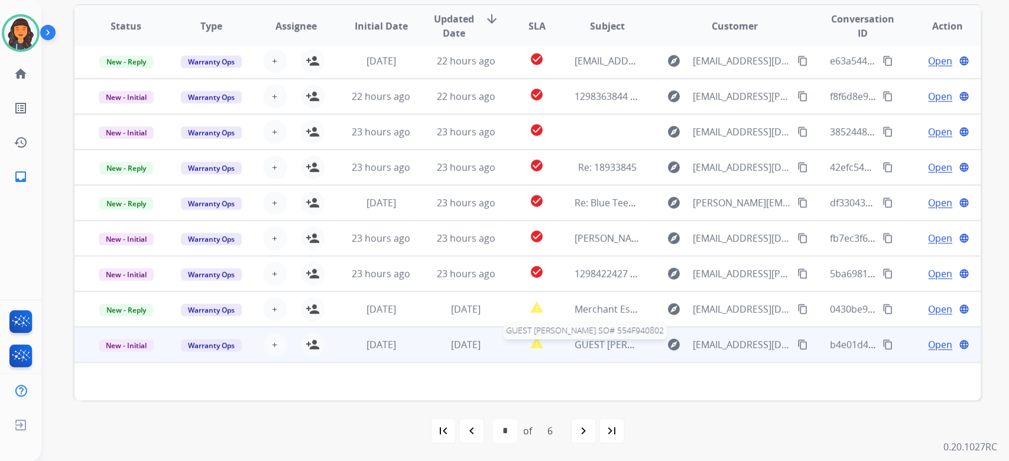
click at [615, 347] on span "GUEST [PERSON_NAME] SO# 554F940802" at bounding box center [666, 344] width 182 height 13
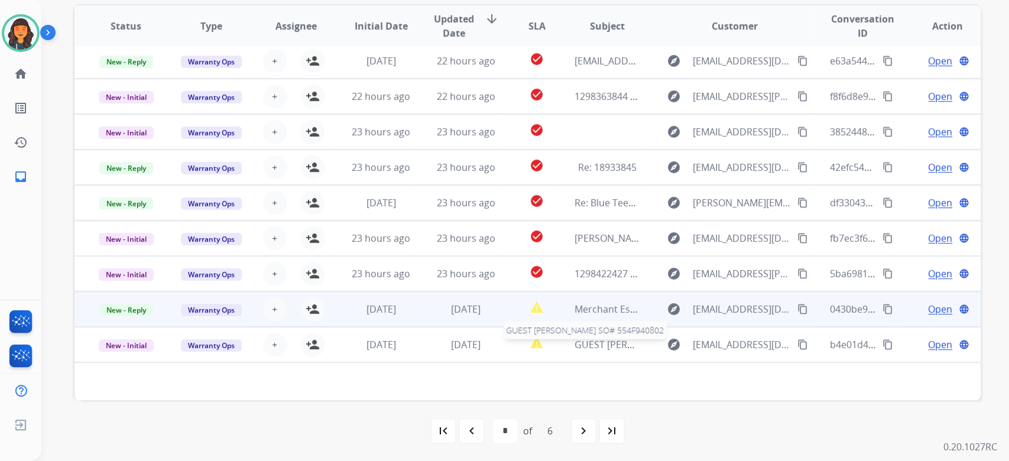
scroll to position [1, 0]
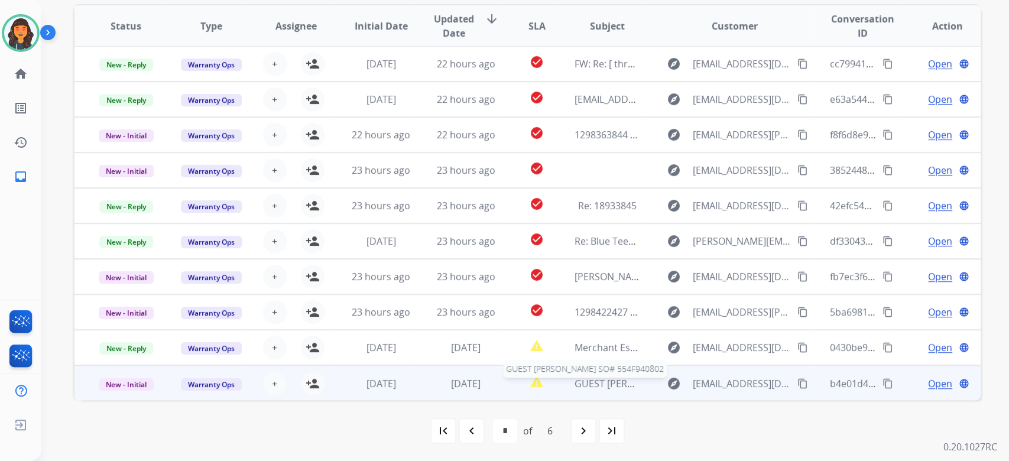
click at [586, 379] on span "GUEST [PERSON_NAME] SO# 554F940802" at bounding box center [666, 383] width 182 height 13
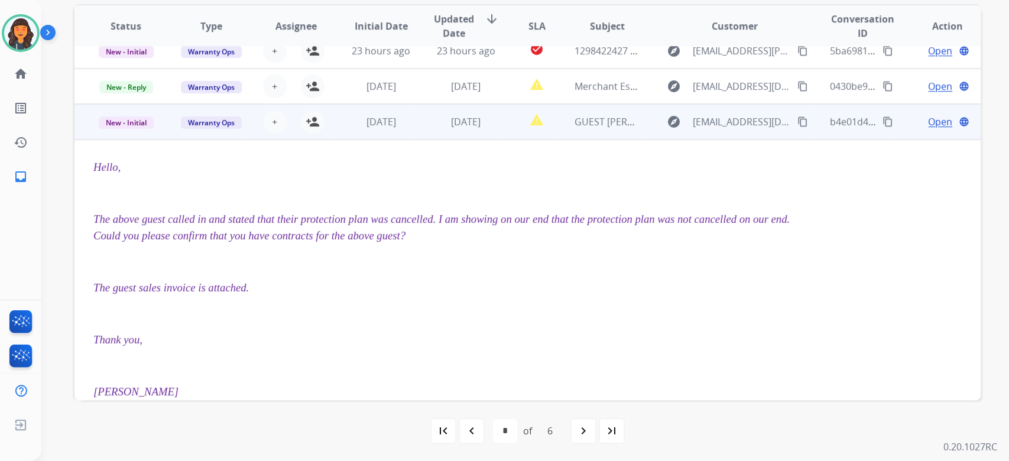
scroll to position [241, 0]
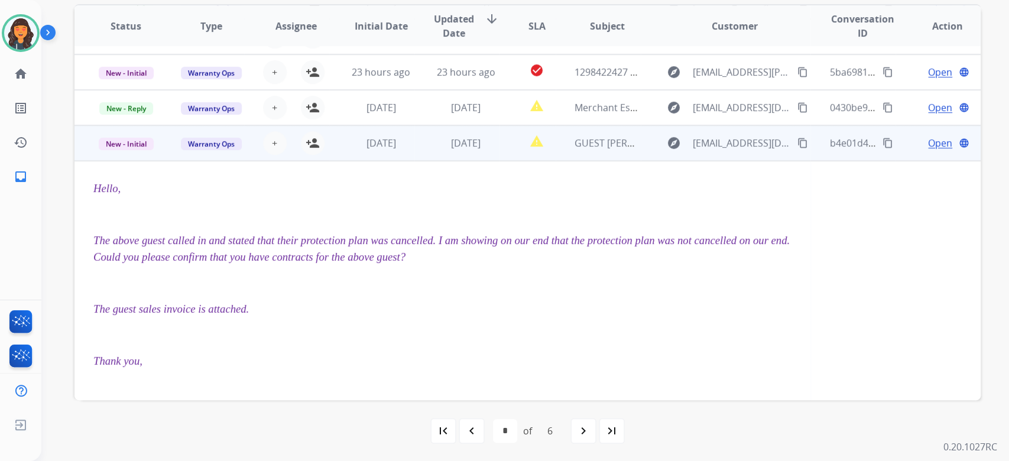
click at [928, 145] on span "Open" at bounding box center [940, 143] width 24 height 14
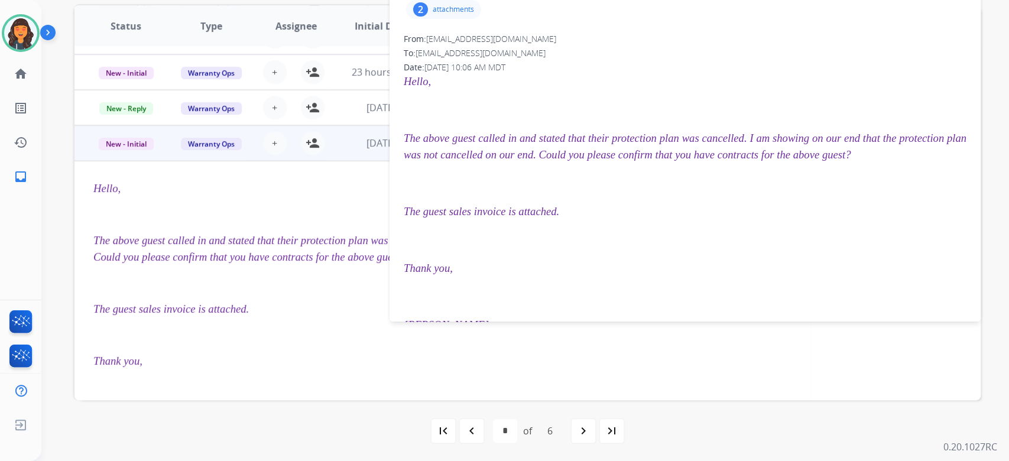
click at [430, 12] on div "2 attachments" at bounding box center [443, 9] width 75 height 19
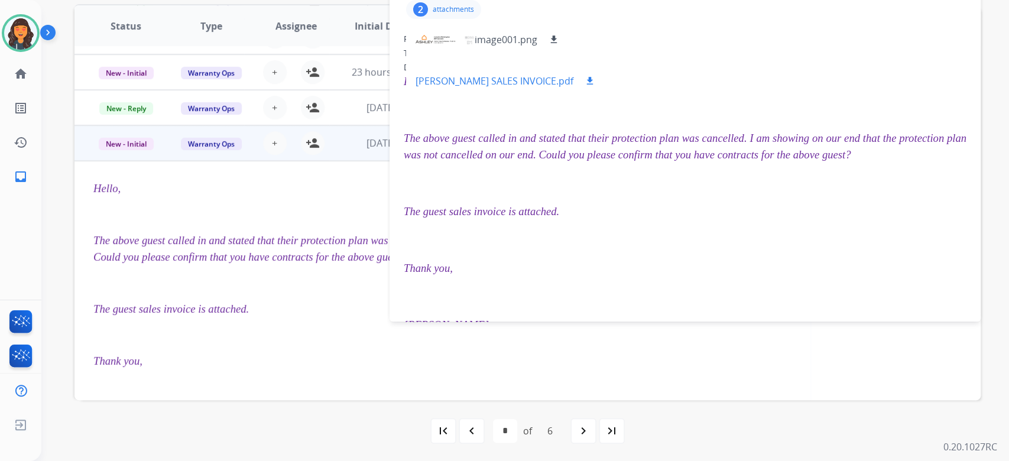
click at [485, 79] on p "[PERSON_NAME] SALES INVOICE.pdf" at bounding box center [495, 81] width 158 height 14
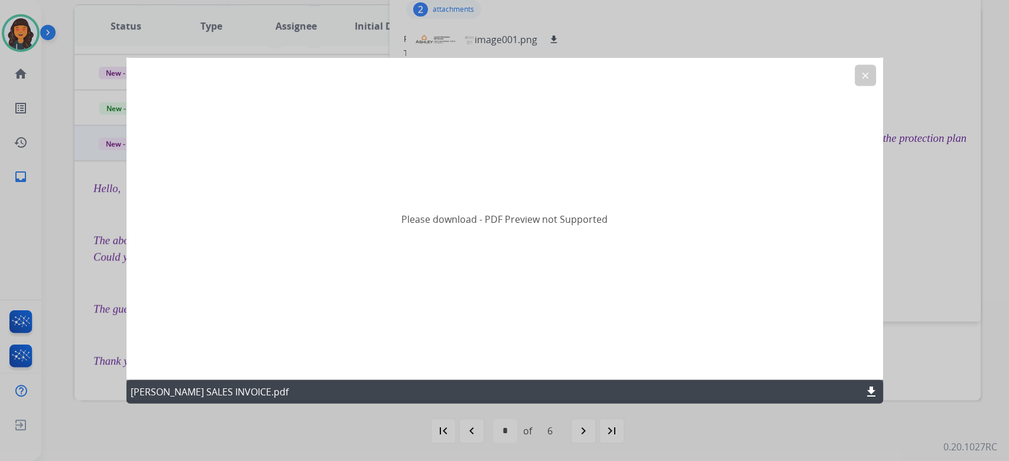
click at [864, 388] on mat-icon "download" at bounding box center [871, 392] width 14 height 14
click at [870, 73] on mat-icon "clear" at bounding box center [865, 75] width 11 height 11
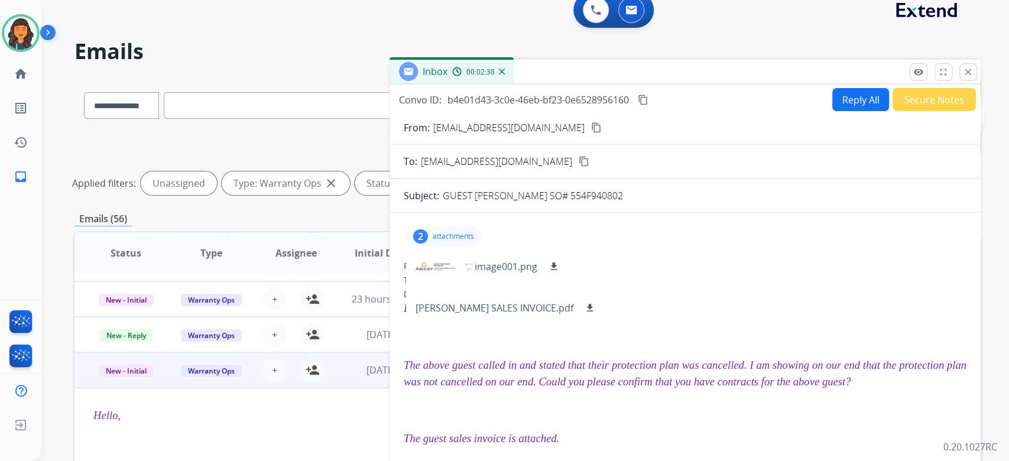
scroll to position [0, 0]
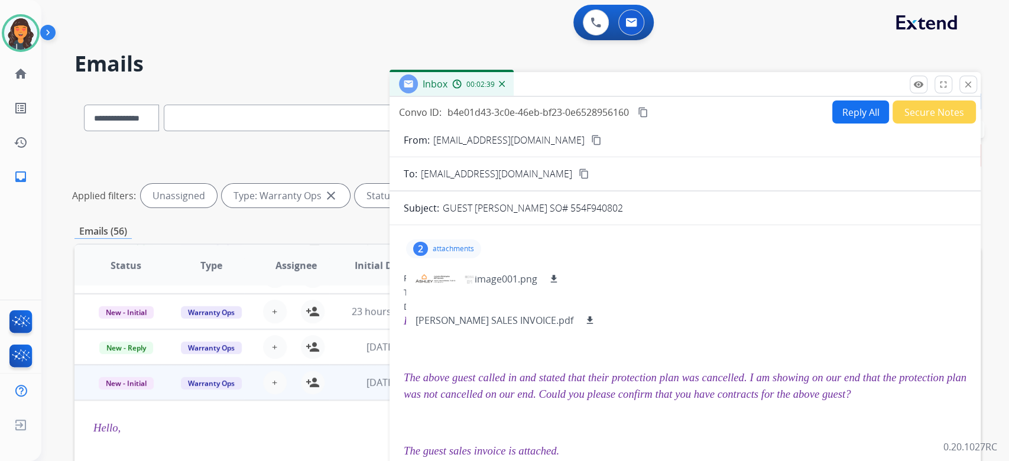
click at [844, 107] on button "Reply All" at bounding box center [860, 112] width 57 height 23
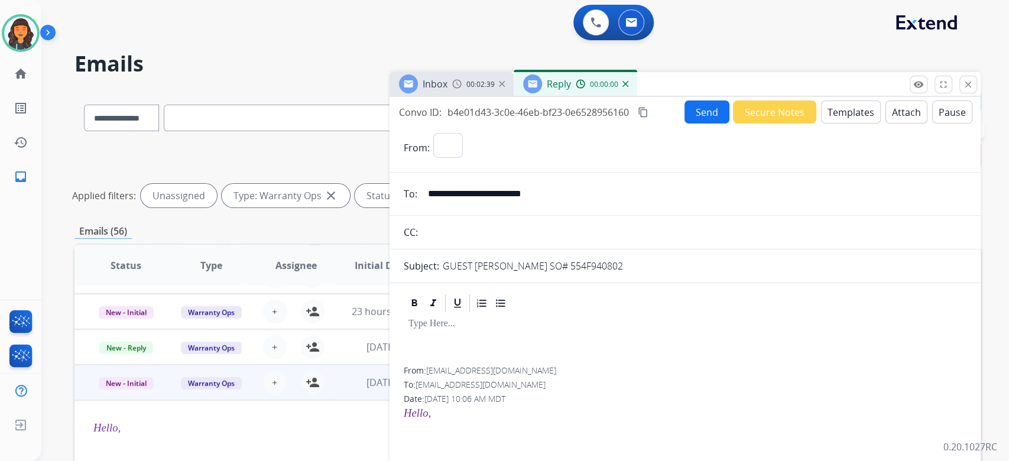
select select "**********"
click at [831, 118] on button "Templates" at bounding box center [851, 112] width 60 height 23
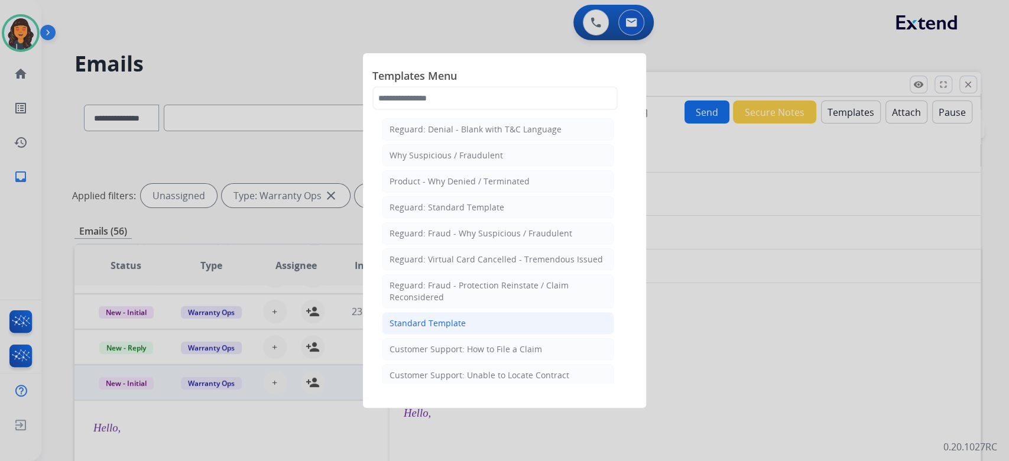
click at [448, 320] on div "Standard Template" at bounding box center [428, 324] width 76 height 12
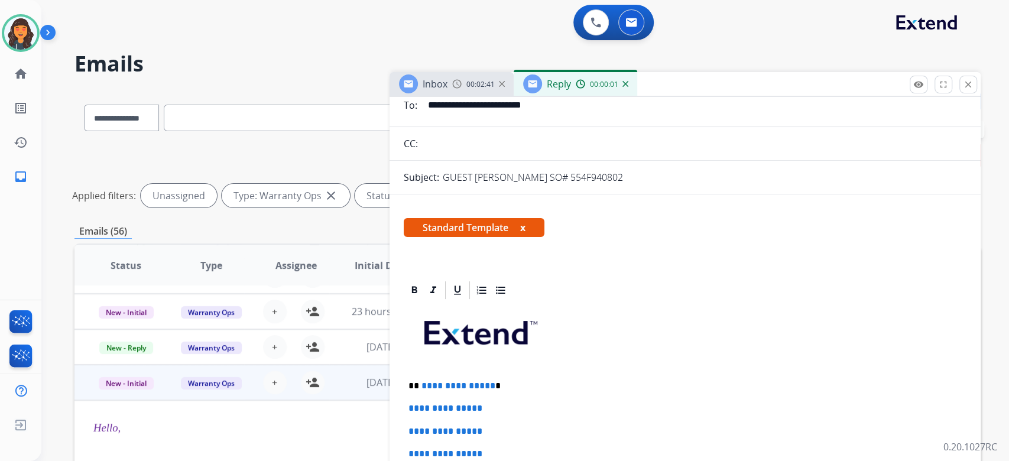
scroll to position [237, 0]
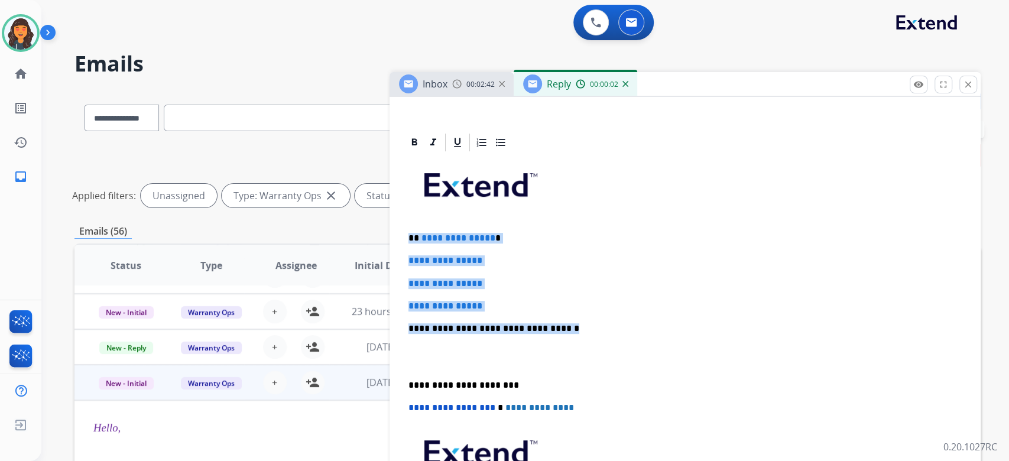
drag, startPoint x: 584, startPoint y: 329, endPoint x: 350, endPoint y: 224, distance: 256.5
click at [348, 226] on div "**********" at bounding box center [527, 395] width 906 height 611
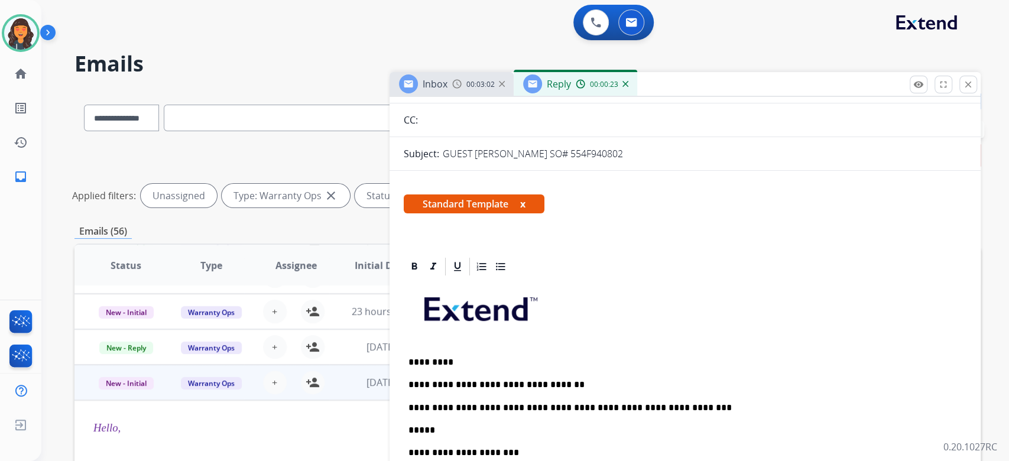
scroll to position [0, 0]
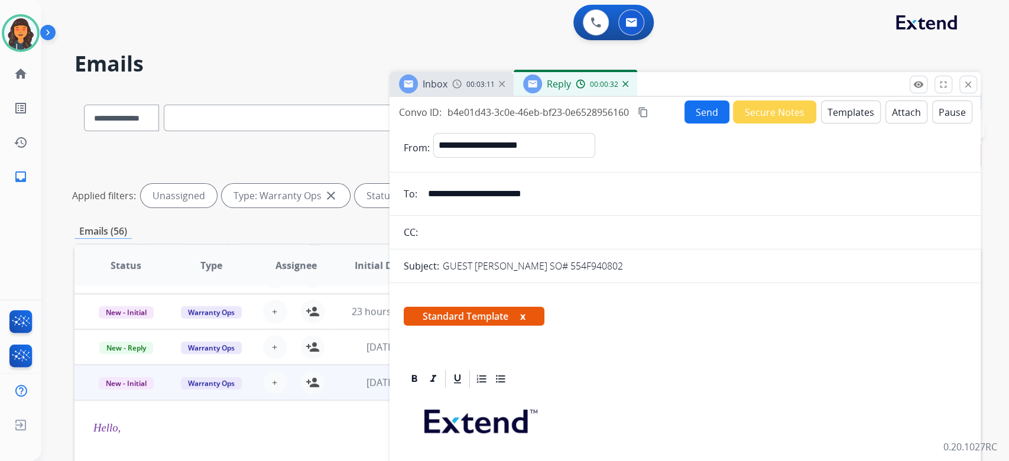
click at [644, 115] on mat-icon "content_copy" at bounding box center [643, 112] width 11 height 11
click at [694, 118] on button "Send" at bounding box center [707, 112] width 45 height 23
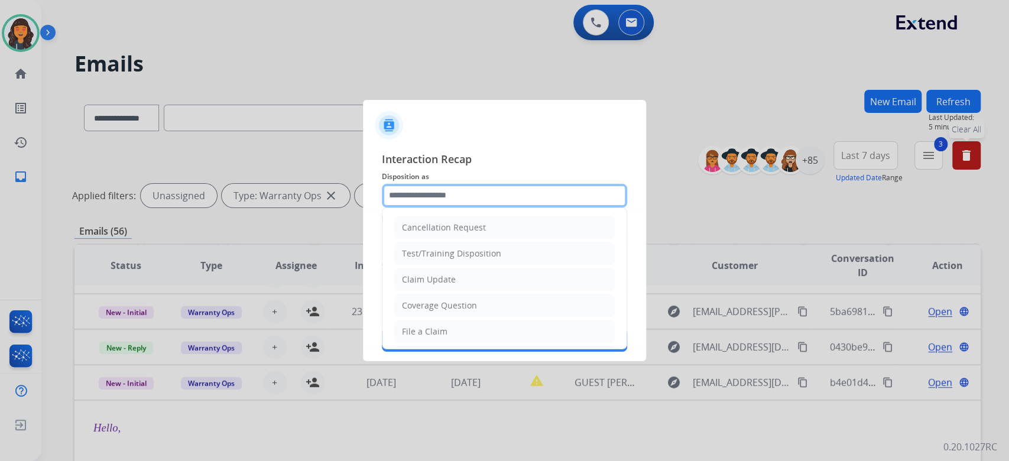
click at [475, 199] on input "text" at bounding box center [504, 196] width 245 height 24
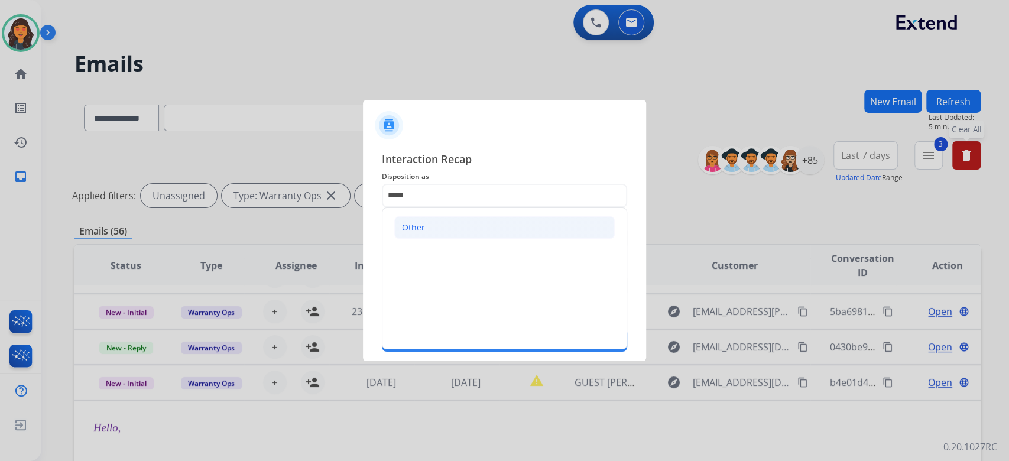
click at [432, 225] on li "Other" at bounding box center [504, 227] width 221 height 22
type input "*****"
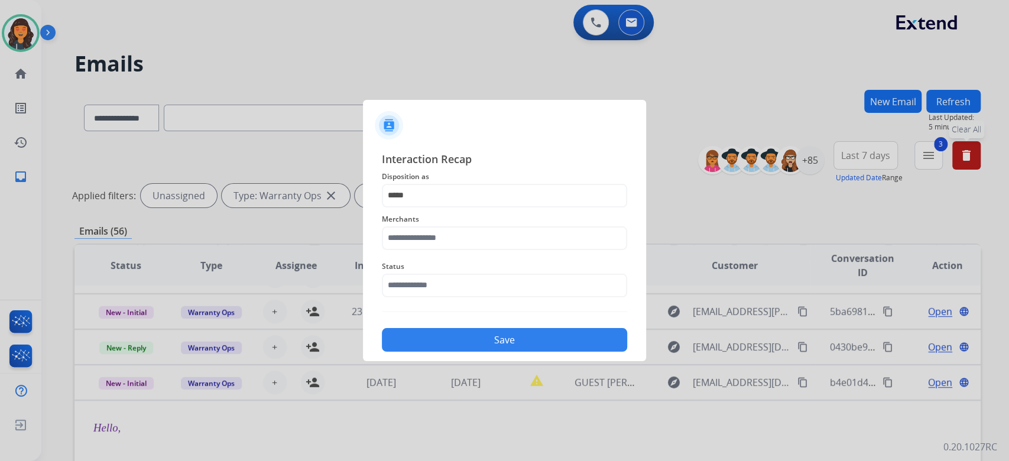
click at [412, 256] on div "Status" at bounding box center [504, 278] width 245 height 47
click at [421, 242] on input "text" at bounding box center [504, 238] width 245 height 24
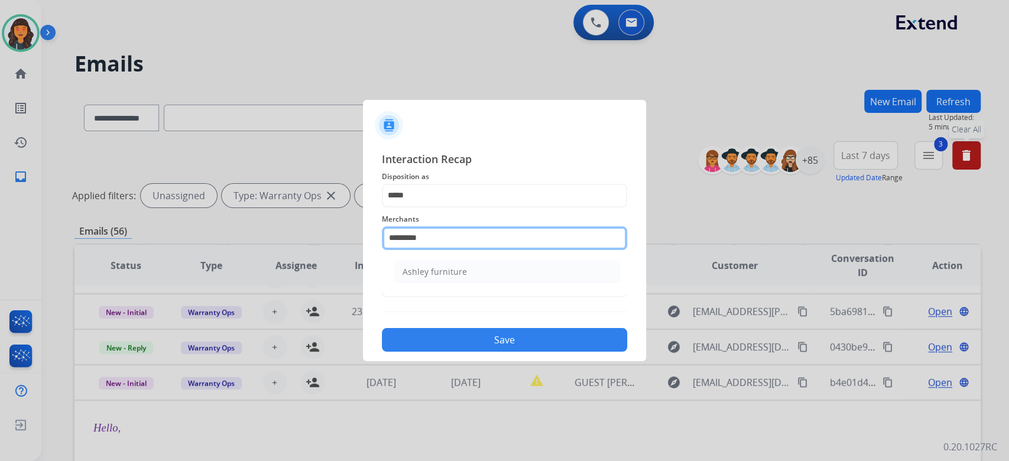
type input "**********"
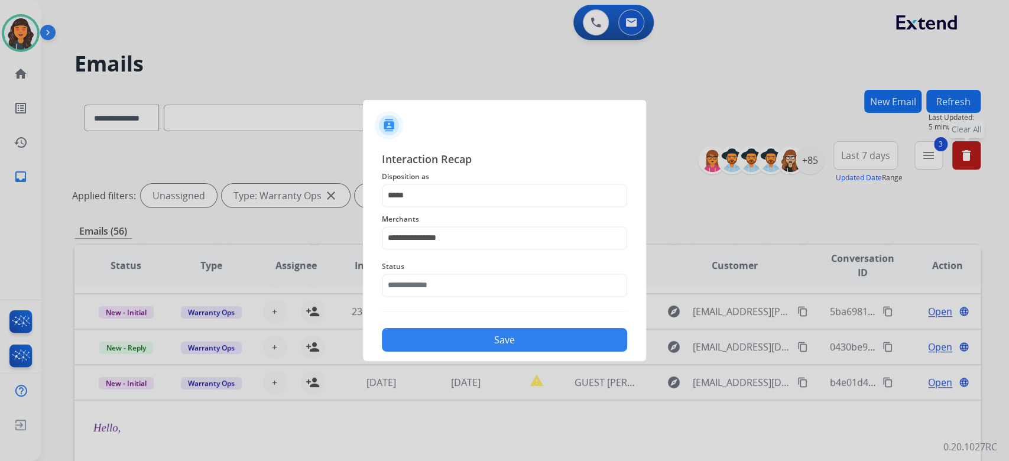
click at [412, 309] on div "**********" at bounding box center [504, 252] width 245 height 202
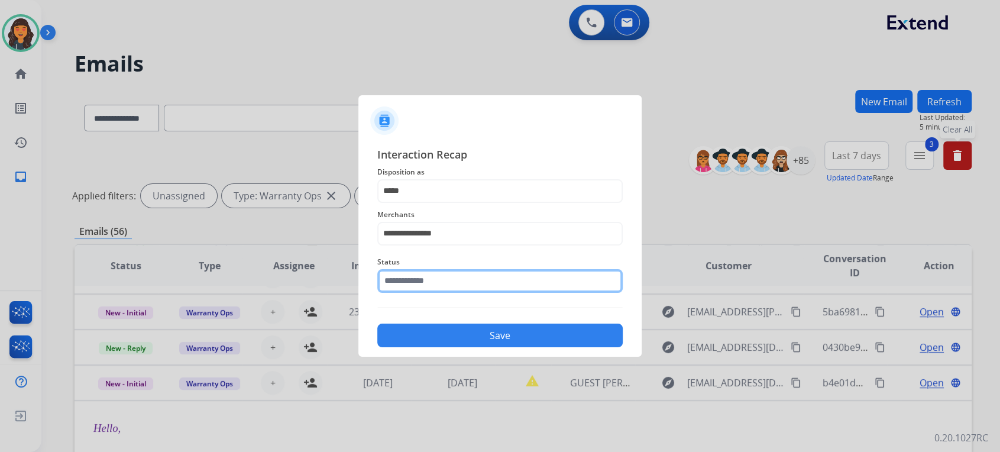
click at [411, 290] on input "text" at bounding box center [499, 281] width 245 height 24
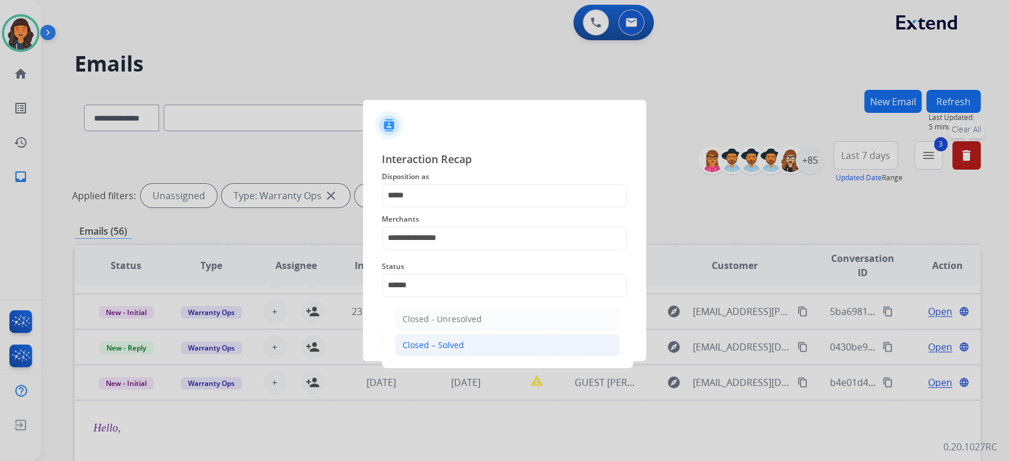
click at [435, 336] on li "Closed – Solved" at bounding box center [507, 345] width 225 height 22
type input "**********"
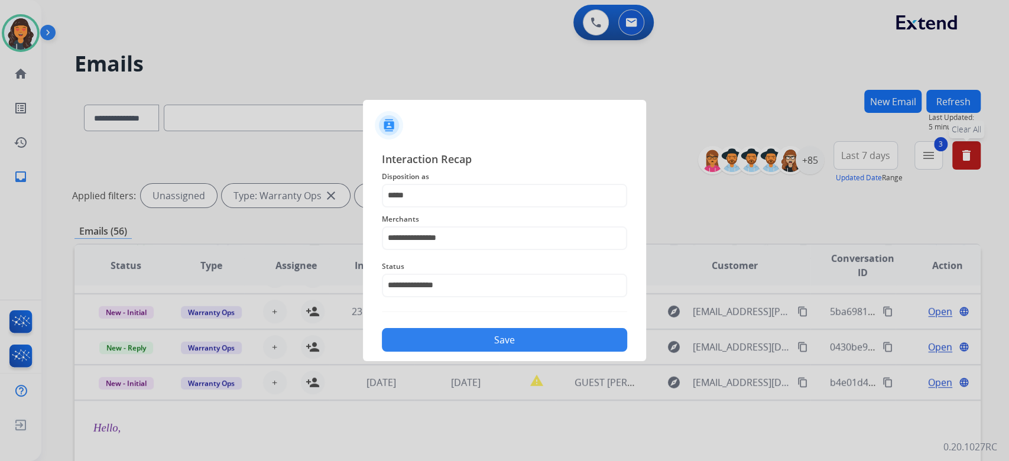
click at [435, 336] on button "Save" at bounding box center [504, 340] width 245 height 24
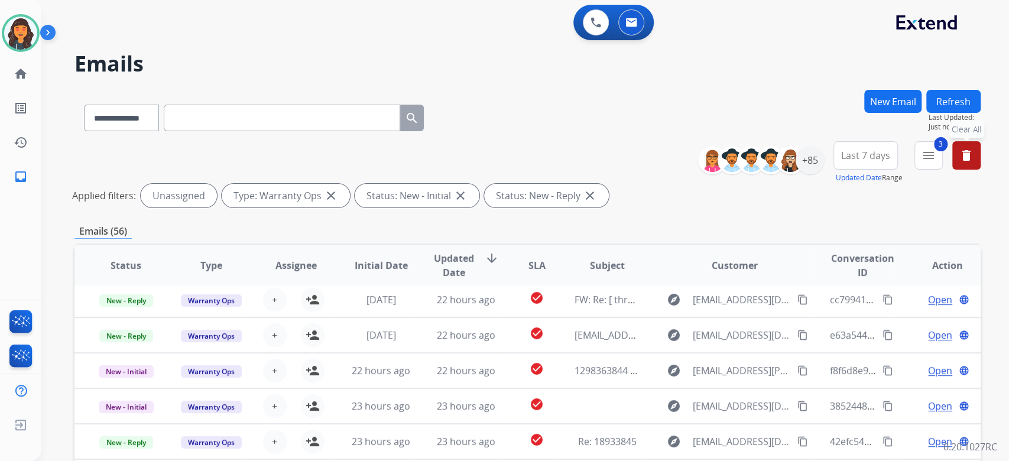
scroll to position [39, 0]
click at [540, 111] on div "**********" at bounding box center [527, 115] width 906 height 51
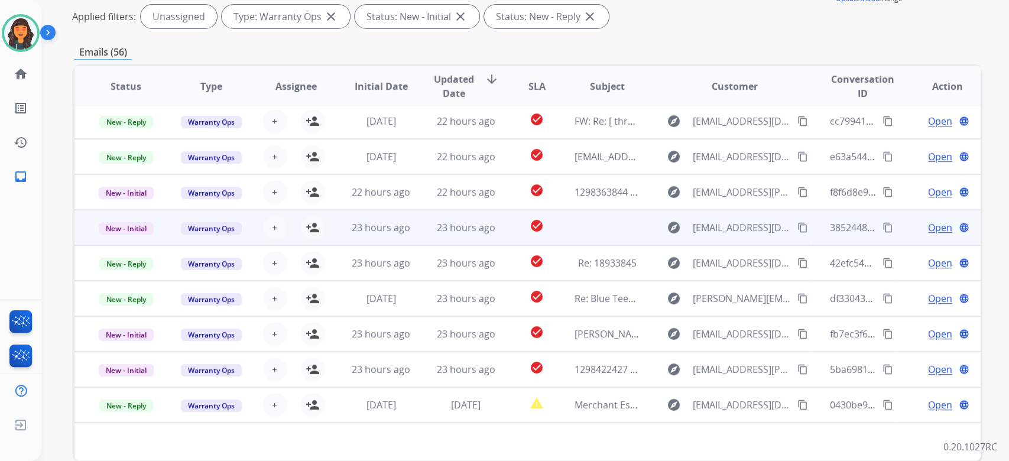
scroll to position [239, 0]
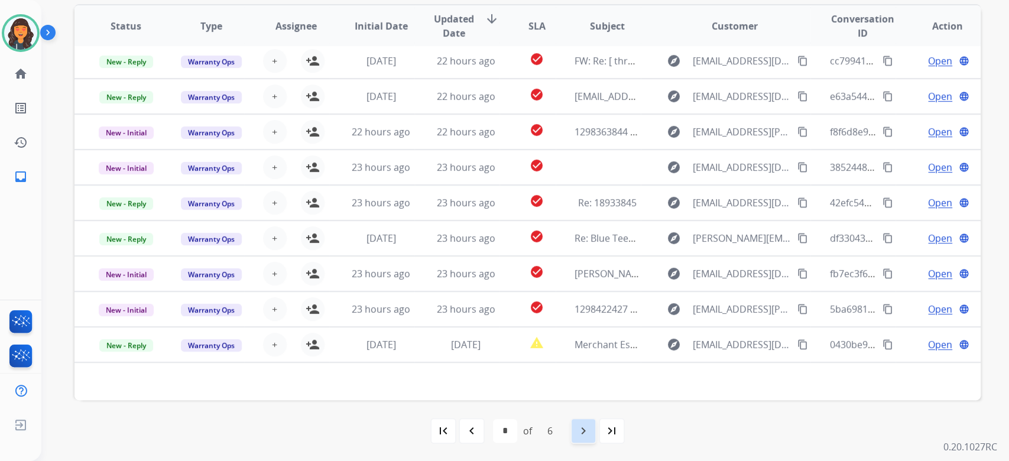
click at [588, 439] on div "navigate_next" at bounding box center [584, 431] width 26 height 26
select select "*"
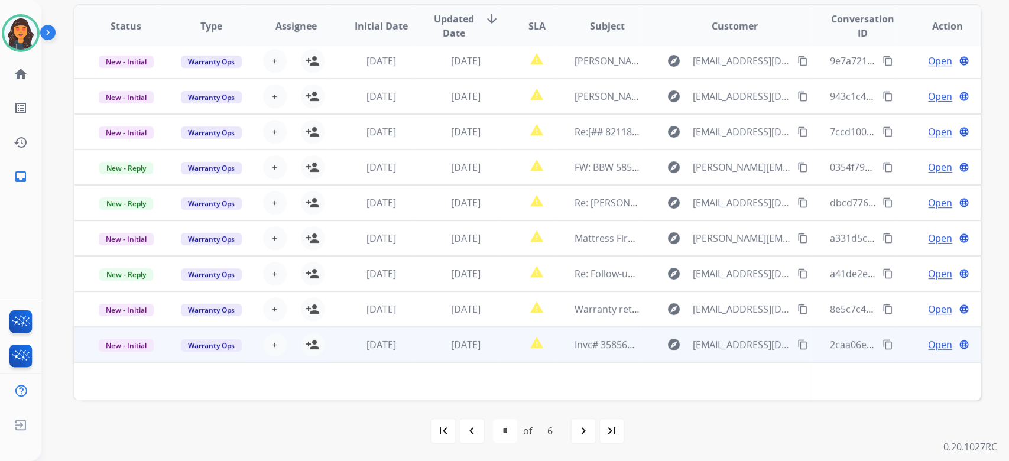
click at [604, 352] on td "Invc# 35856494" at bounding box center [598, 344] width 85 height 35
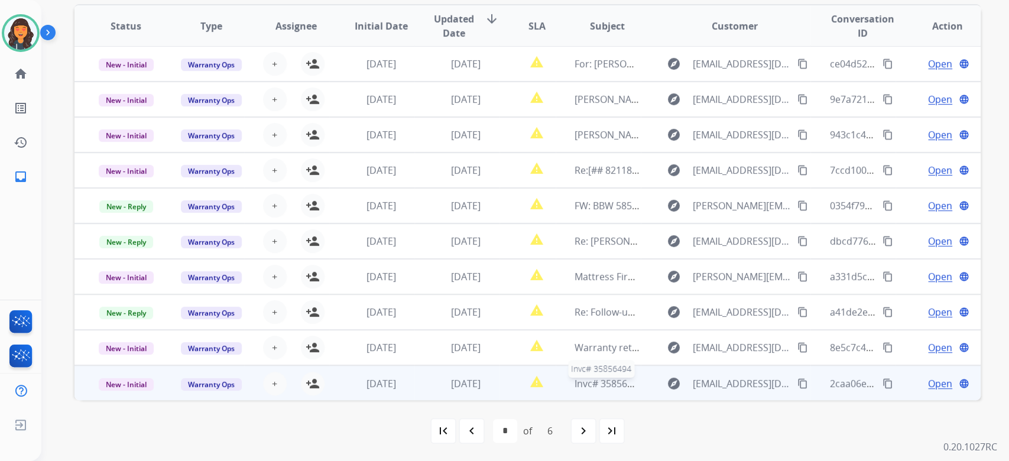
click at [599, 377] on span "Invc# 35856494" at bounding box center [609, 383] width 69 height 13
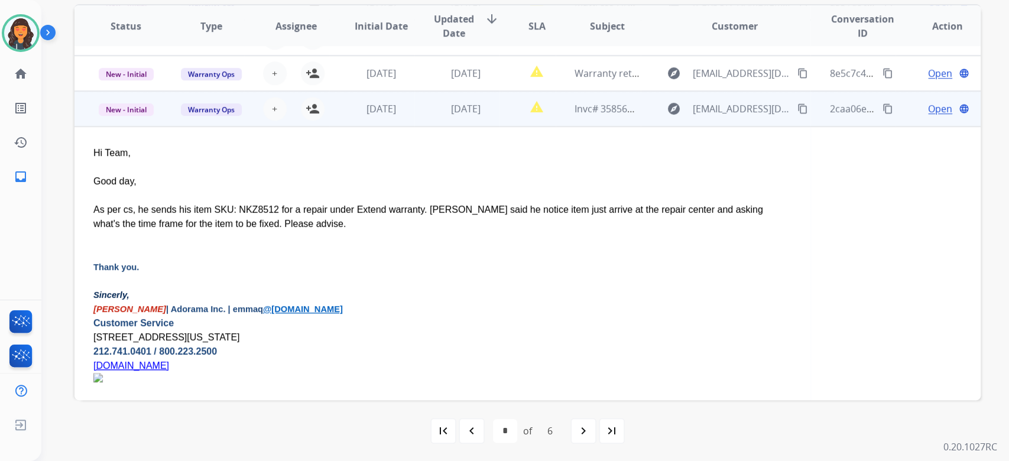
scroll to position [290, 0]
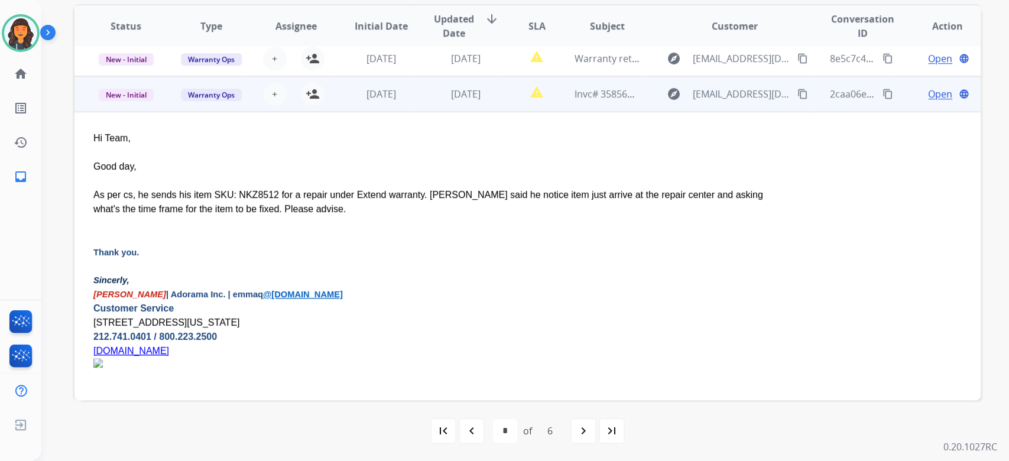
click at [928, 93] on span "Open" at bounding box center [940, 94] width 24 height 14
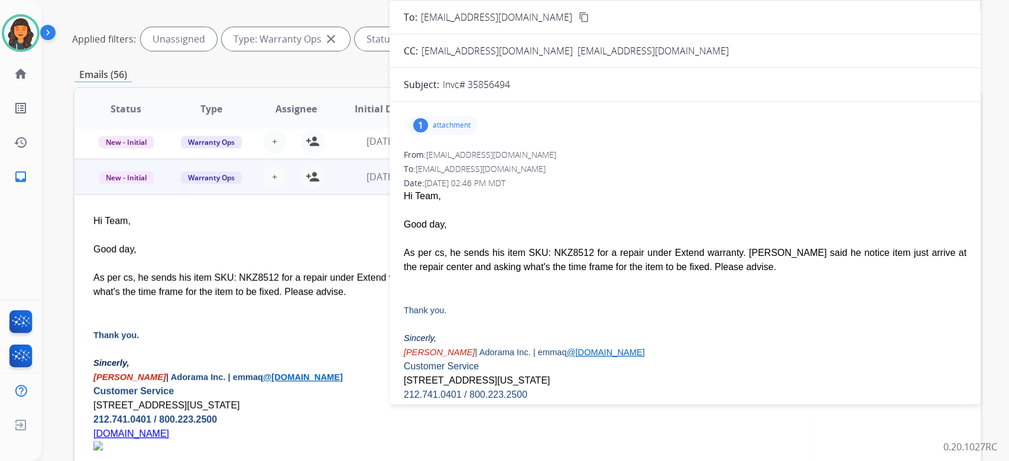
scroll to position [82, 0]
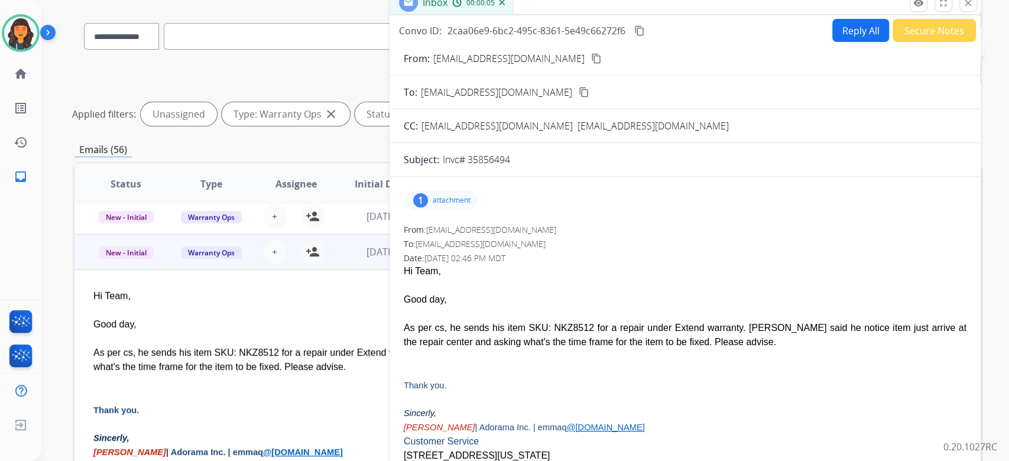
drag, startPoint x: 517, startPoint y: 163, endPoint x: 468, endPoint y: 165, distance: 49.1
click at [468, 165] on div "Invc# 35856494" at bounding box center [705, 160] width 524 height 14
click at [455, 205] on div "1 attachment" at bounding box center [442, 200] width 72 height 19
click at [446, 200] on p "attachment" at bounding box center [452, 200] width 38 height 9
click at [843, 28] on button "Reply All" at bounding box center [860, 30] width 57 height 23
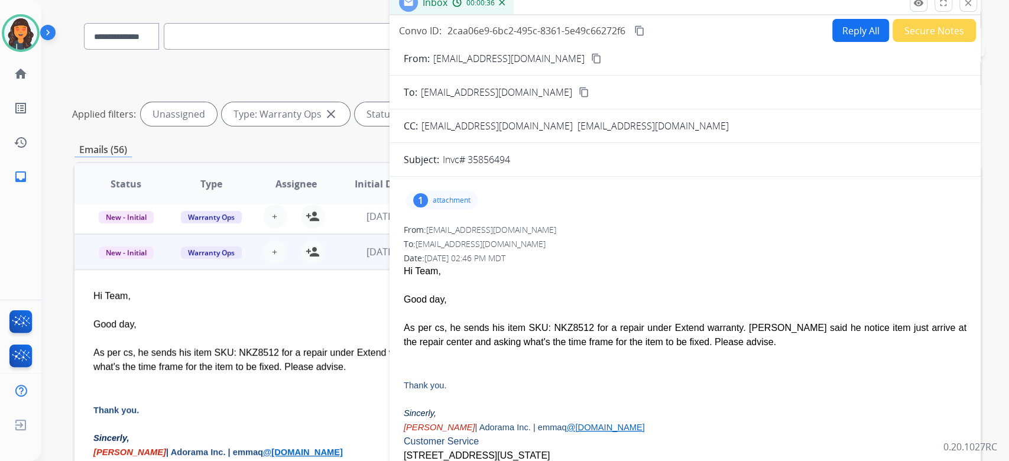
select select "**********"
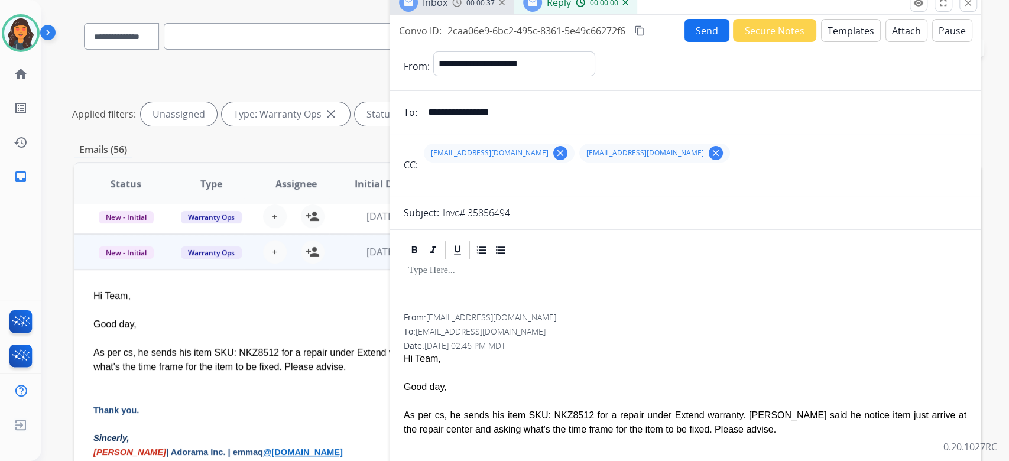
click at [845, 35] on button "Templates" at bounding box center [851, 30] width 60 height 23
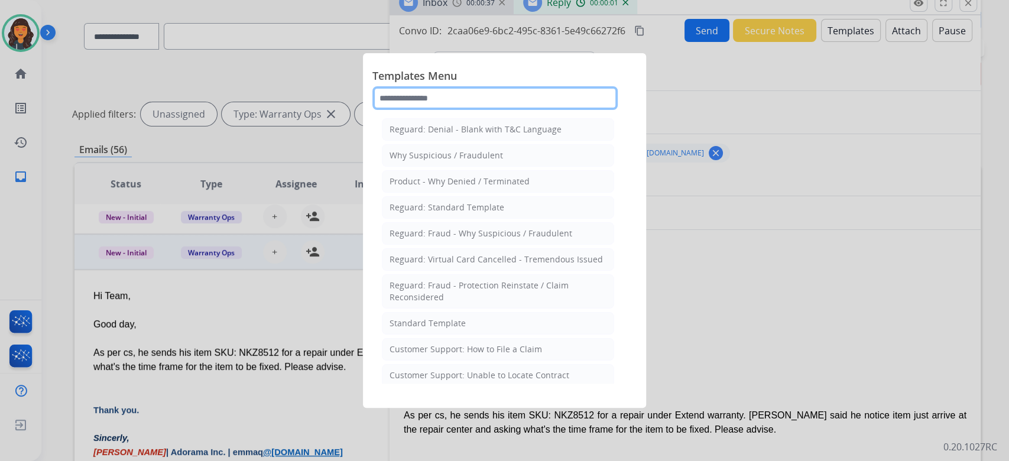
click at [478, 98] on input "text" at bounding box center [494, 98] width 245 height 24
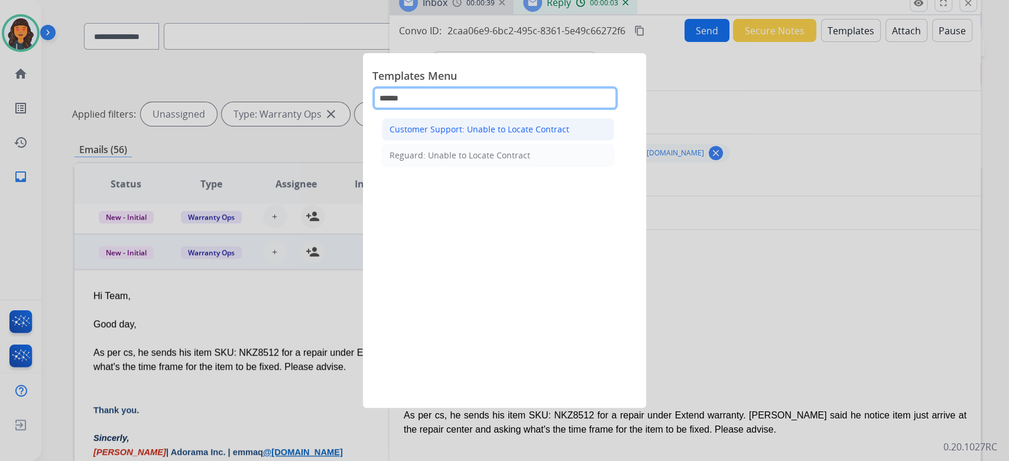
type input "******"
click at [477, 119] on li "Customer Support: Unable to Locate Contract" at bounding box center [498, 129] width 232 height 22
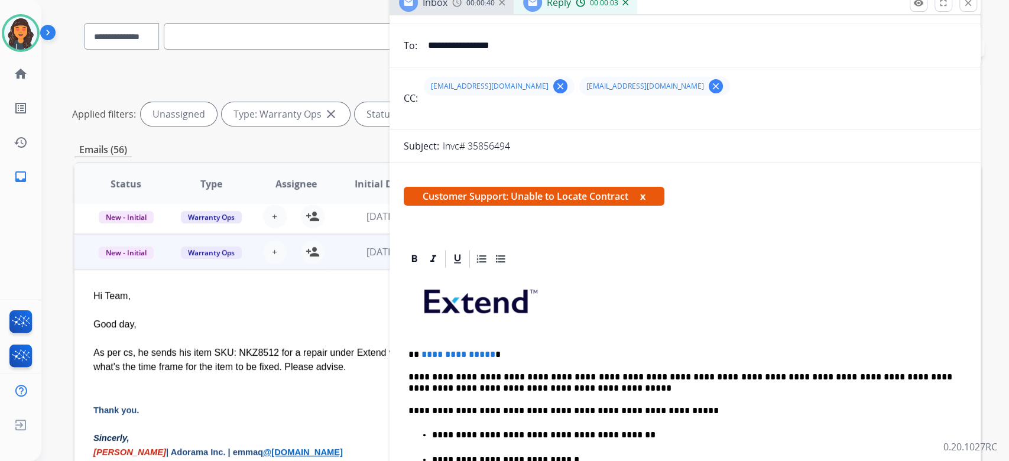
scroll to position [157, 0]
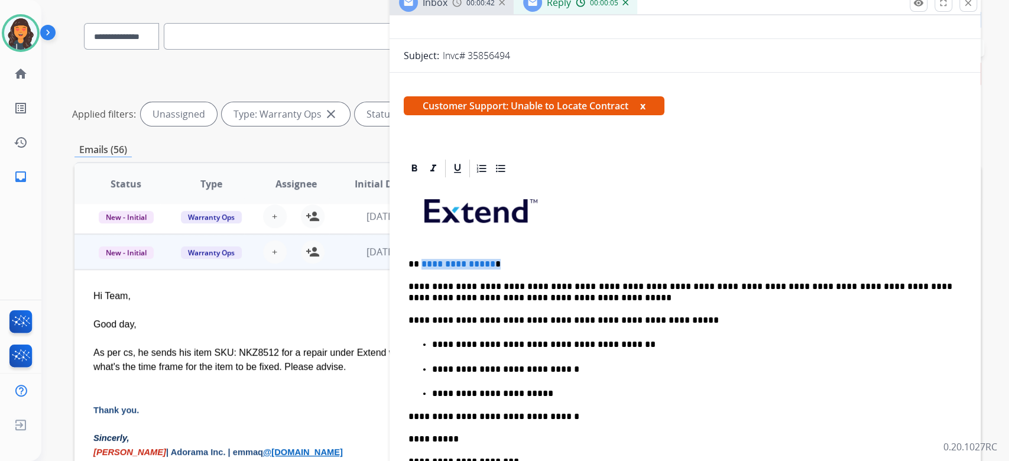
drag, startPoint x: 506, startPoint y: 263, endPoint x: 419, endPoint y: 252, distance: 87.6
click at [419, 252] on div "**********" at bounding box center [685, 408] width 563 height 458
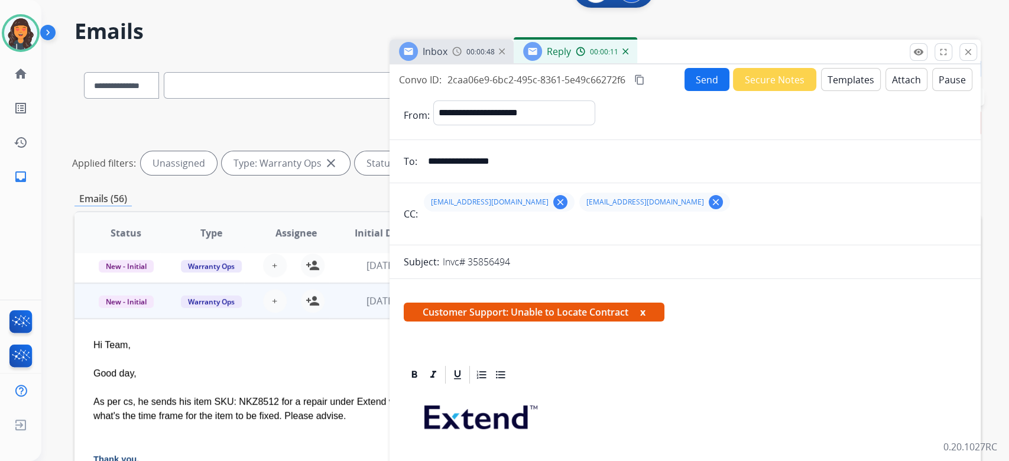
scroll to position [0, 0]
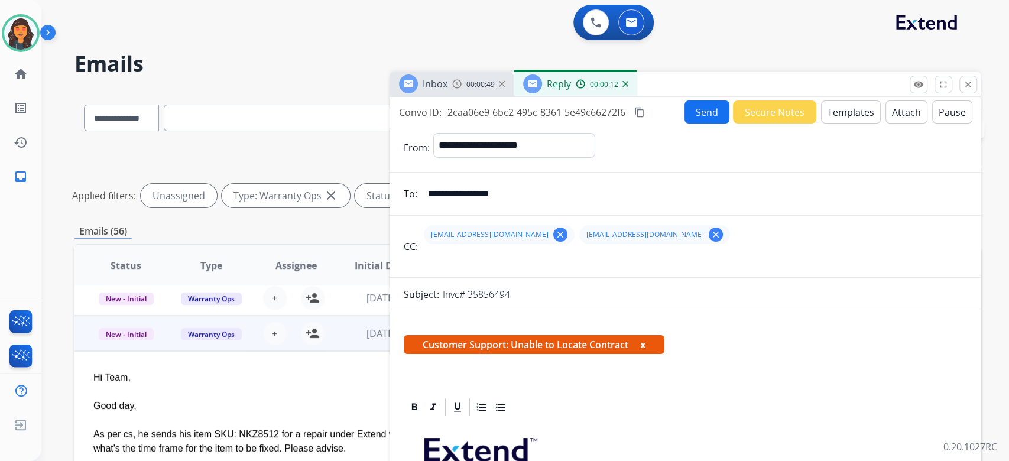
click at [643, 111] on mat-icon "content_copy" at bounding box center [639, 112] width 11 height 11
click at [693, 116] on button "Send" at bounding box center [707, 112] width 45 height 23
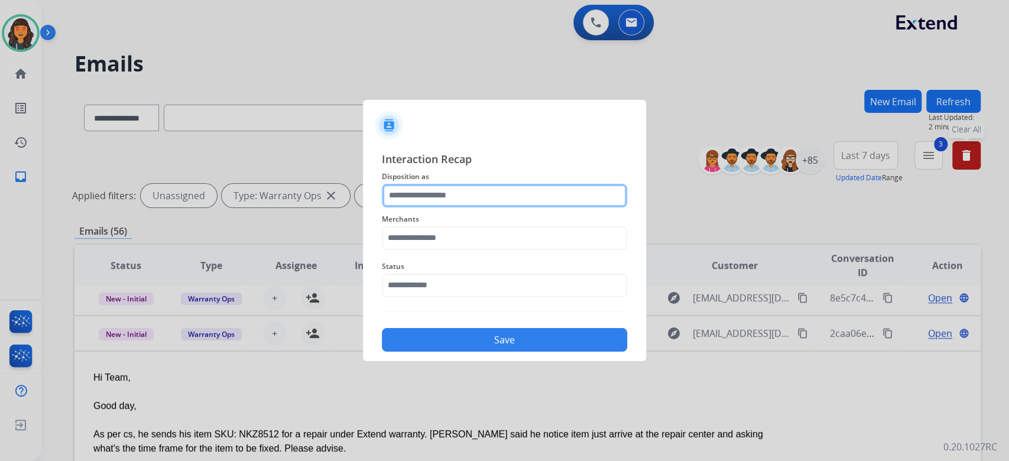
click at [484, 202] on input "text" at bounding box center [504, 196] width 245 height 24
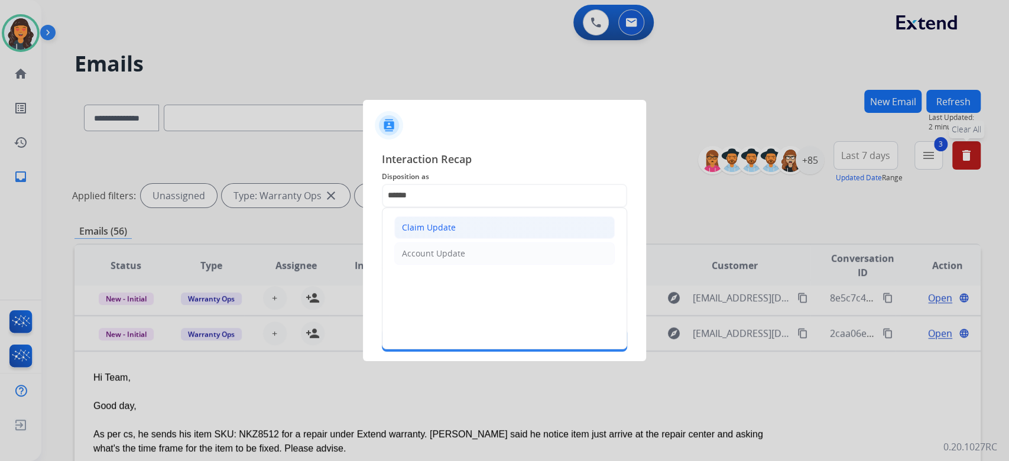
click at [452, 229] on div "Claim Update" at bounding box center [429, 228] width 54 height 12
type input "**********"
click at [452, 229] on input "text" at bounding box center [504, 238] width 245 height 24
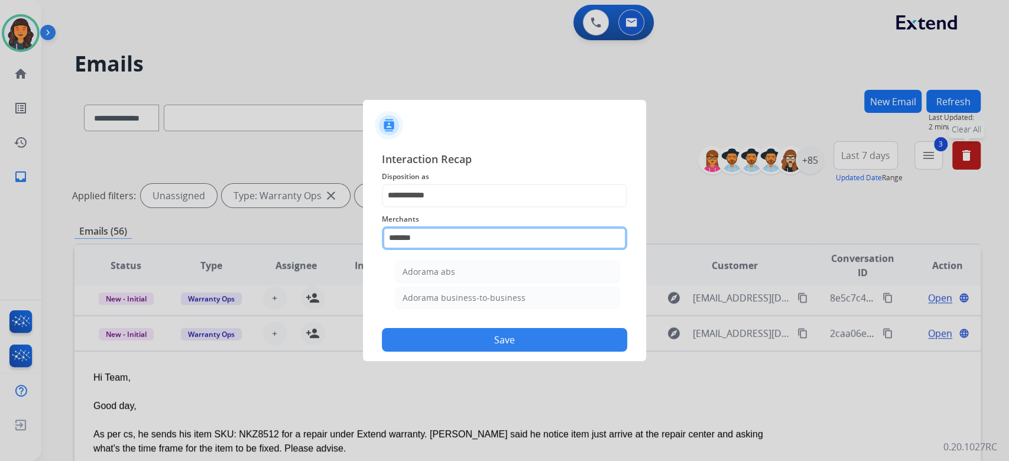
type input "**********"
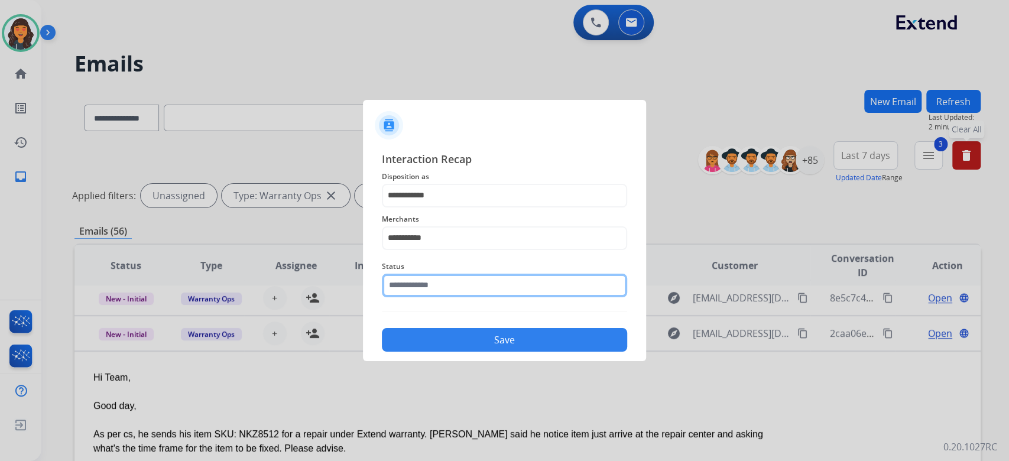
click at [430, 294] on div "Status" at bounding box center [504, 278] width 245 height 47
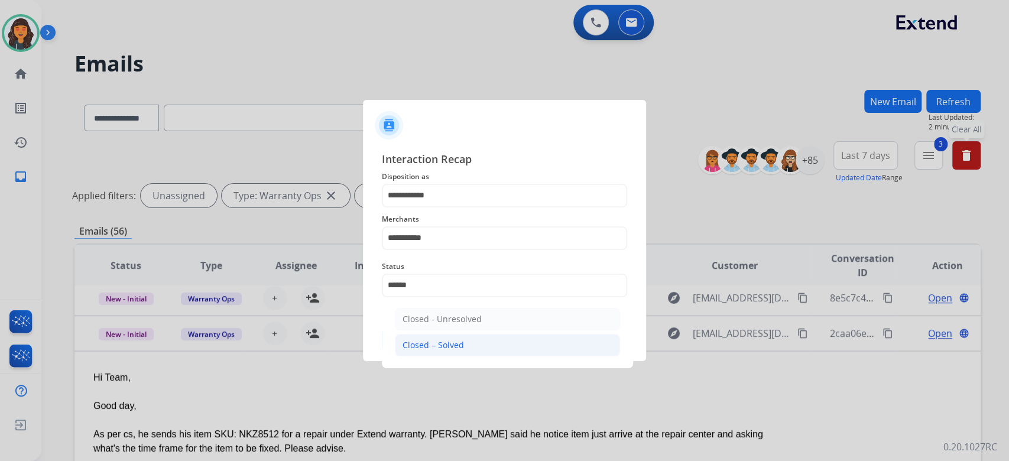
click at [442, 349] on div "Closed – Solved" at bounding box center [433, 345] width 61 height 12
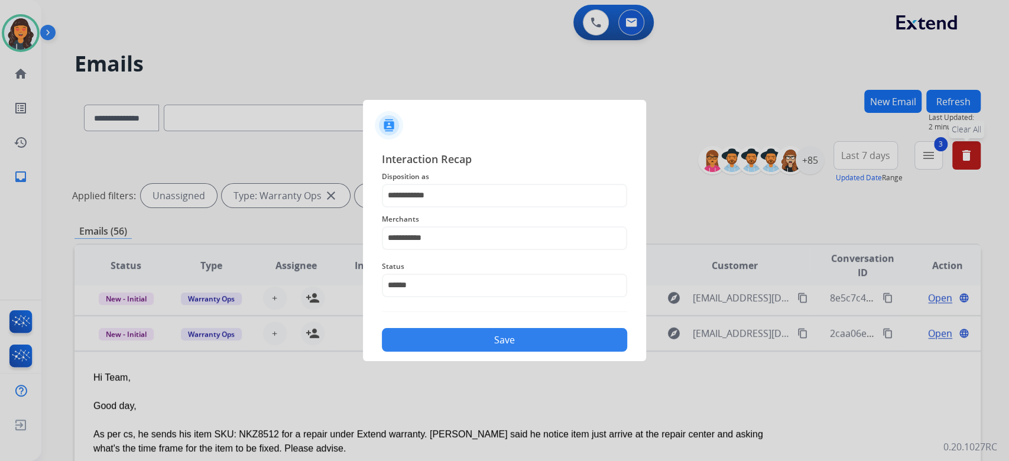
type input "**********"
click at [443, 350] on button "Save" at bounding box center [504, 340] width 245 height 24
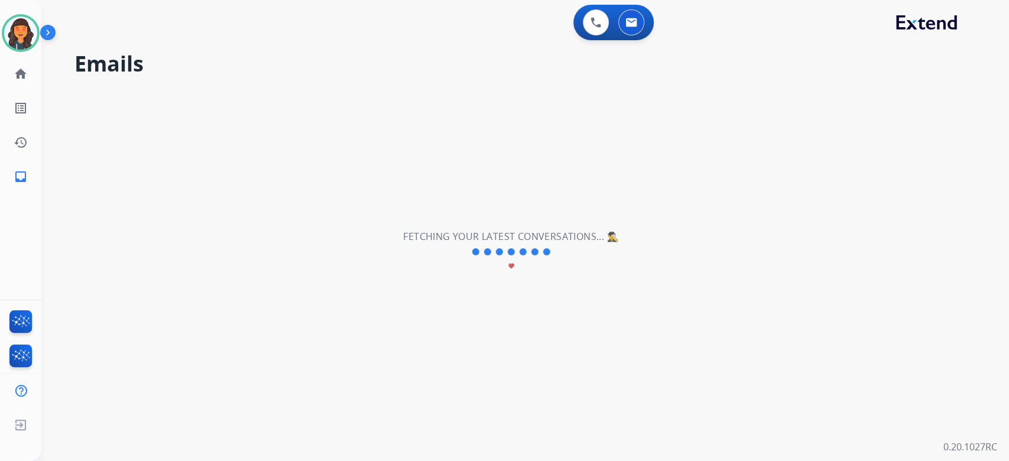
scroll to position [39, 0]
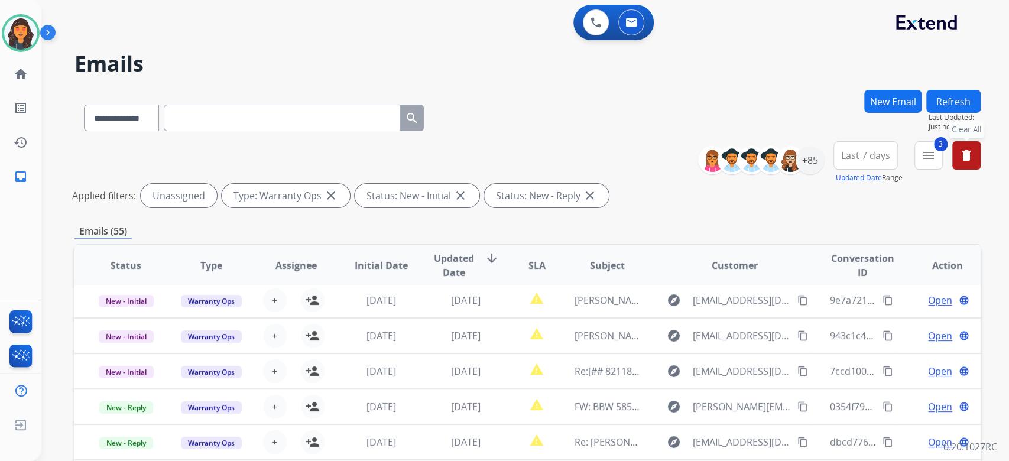
click at [558, 147] on div "**********" at bounding box center [527, 176] width 906 height 71
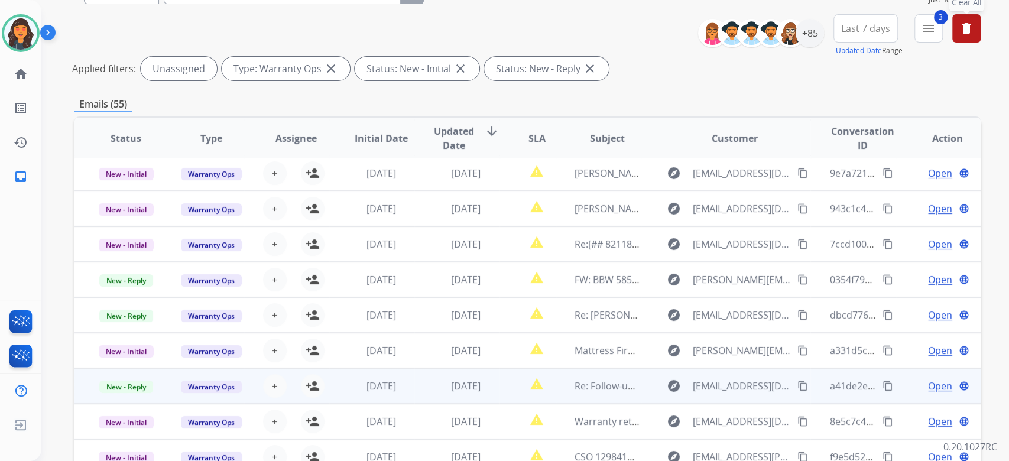
scroll to position [239, 0]
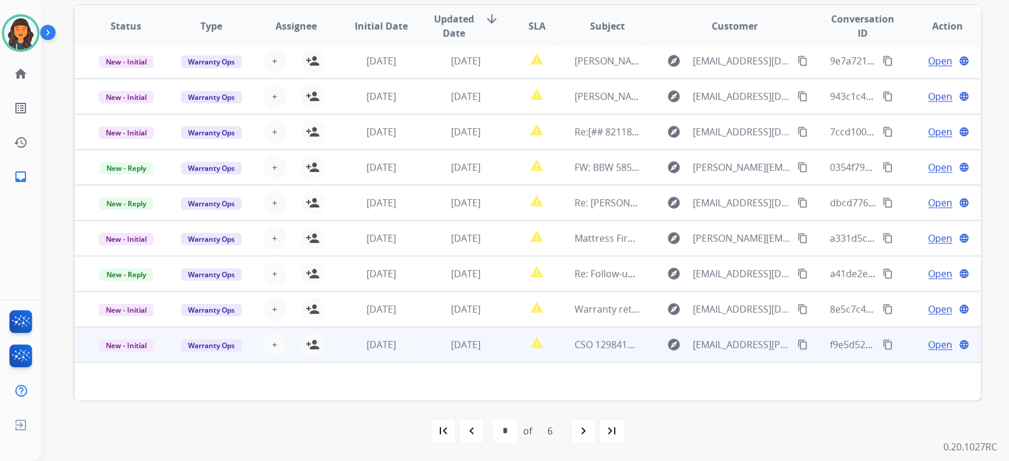
click at [501, 354] on td "report_problem" at bounding box center [528, 344] width 57 height 35
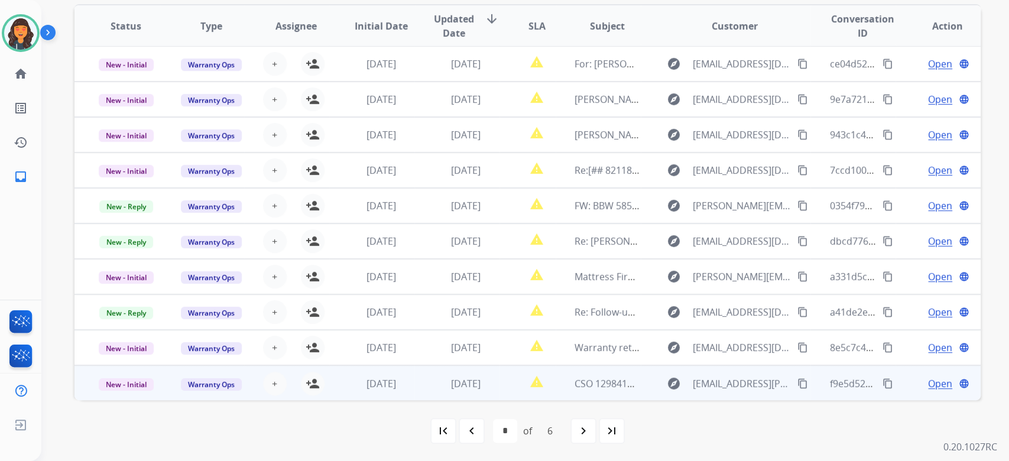
click at [568, 380] on td "CSO 1298419136" at bounding box center [598, 382] width 85 height 35
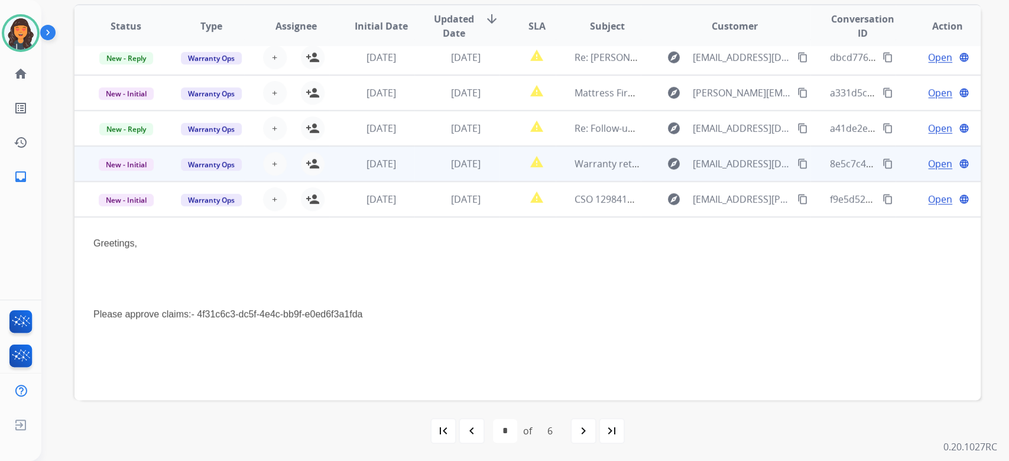
scroll to position [252, 0]
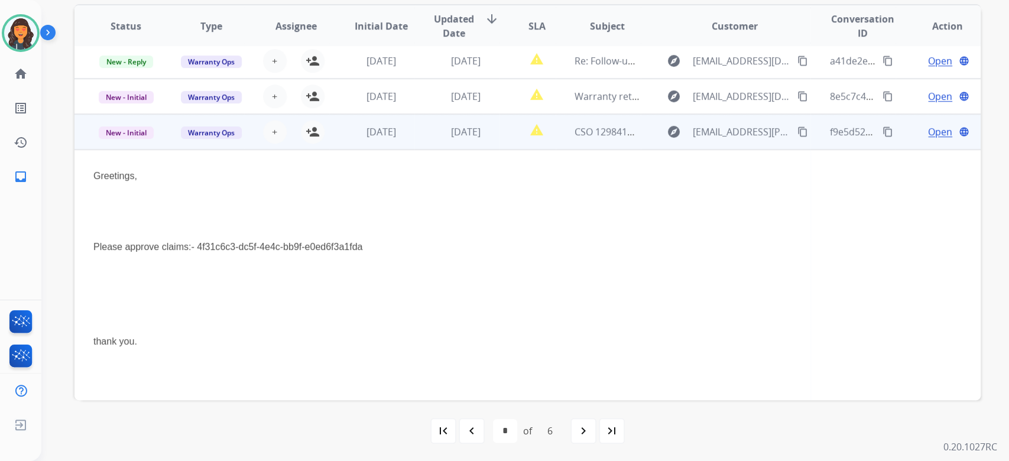
drag, startPoint x: 419, startPoint y: 242, endPoint x: 246, endPoint y: 247, distance: 173.3
click at [246, 247] on p "Please approve claims:- 4f31c6c3-dc5f-4e4c-bb9f-e0ed6f3a1fda" at bounding box center [442, 247] width 698 height 14
click at [311, 135] on mat-icon "person_add" at bounding box center [313, 132] width 14 height 14
click at [883, 134] on mat-icon "content_copy" at bounding box center [888, 132] width 11 height 11
click at [933, 133] on span "Open" at bounding box center [940, 132] width 24 height 14
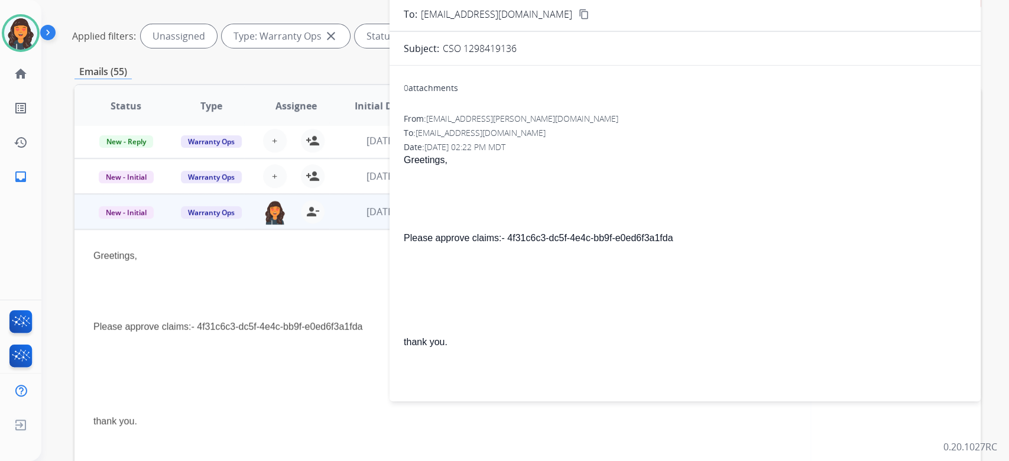
scroll to position [82, 0]
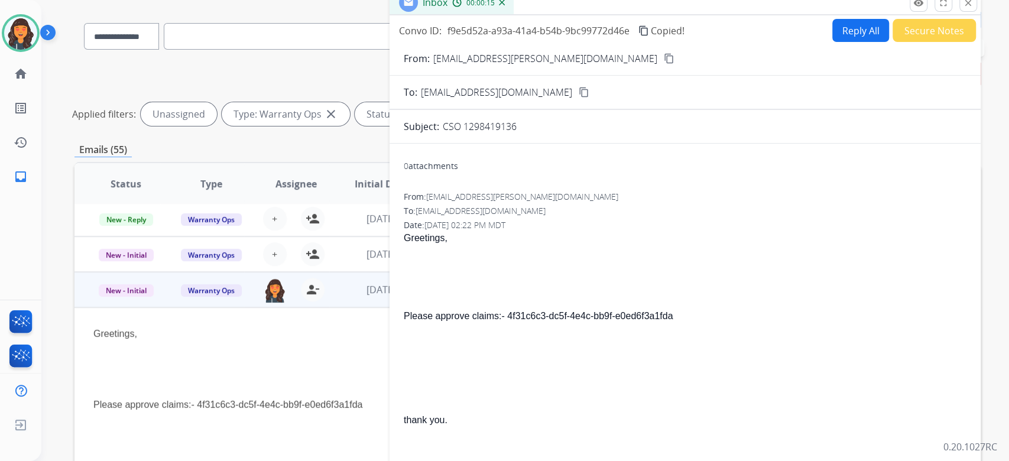
click at [843, 25] on button "Reply All" at bounding box center [860, 30] width 57 height 23
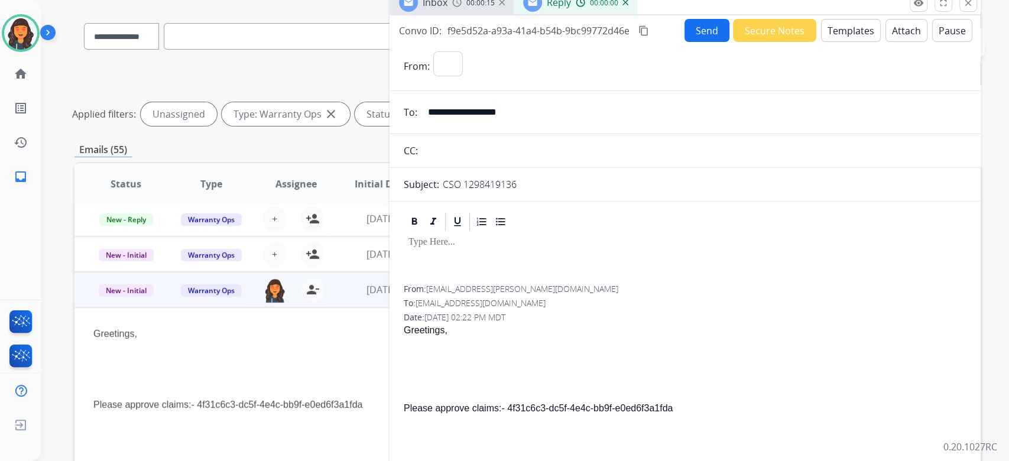
select select "**********"
click at [843, 25] on button "Templates" at bounding box center [851, 30] width 60 height 23
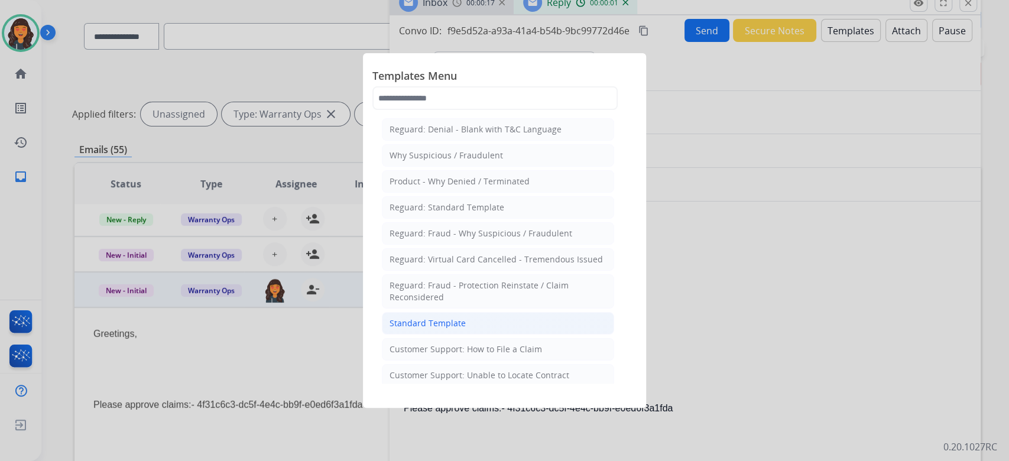
click at [440, 321] on div "Standard Template" at bounding box center [428, 324] width 76 height 12
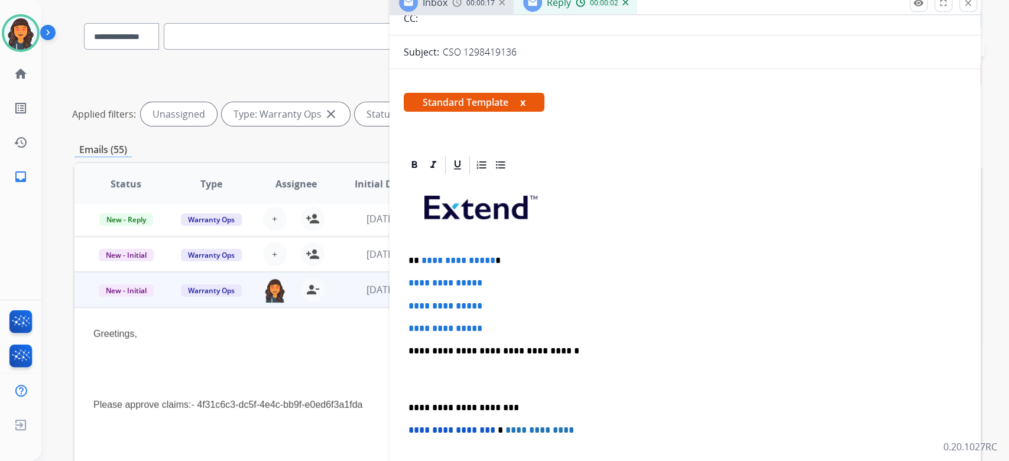
scroll to position [157, 0]
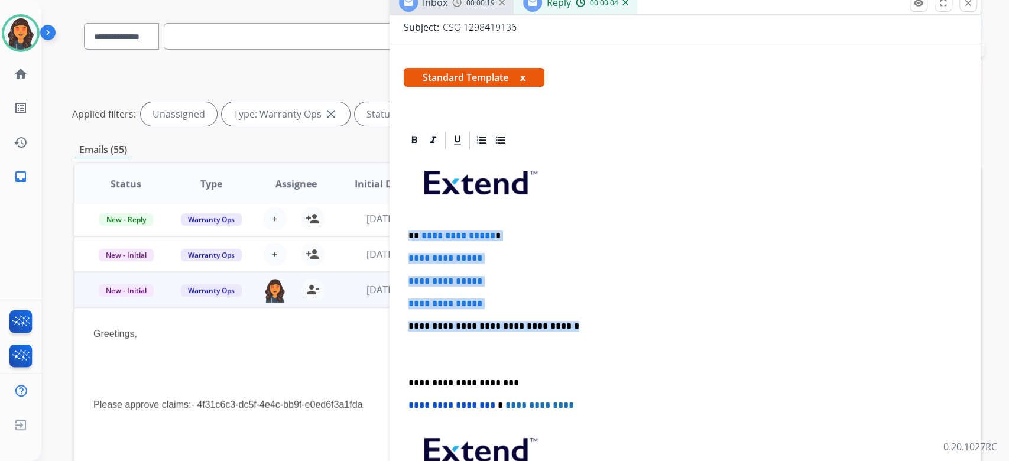
drag, startPoint x: 581, startPoint y: 323, endPoint x: 401, endPoint y: 234, distance: 201.0
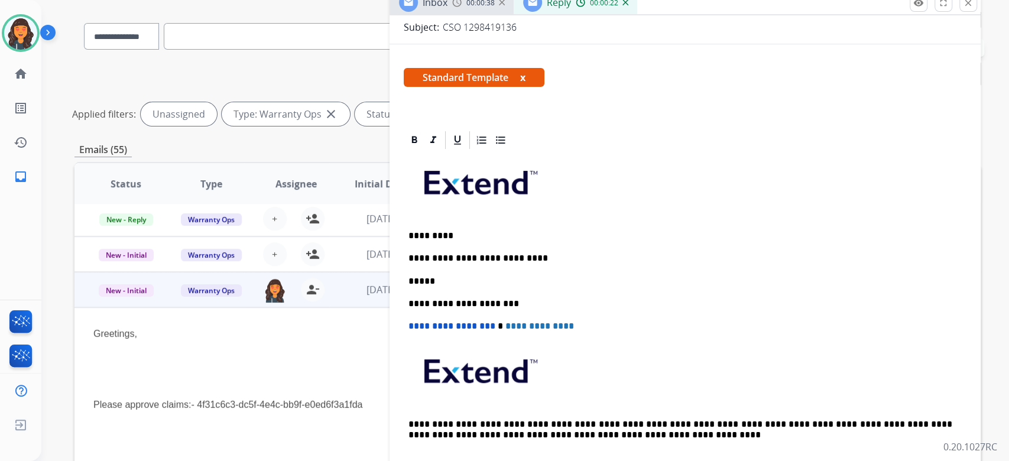
scroll to position [0, 0]
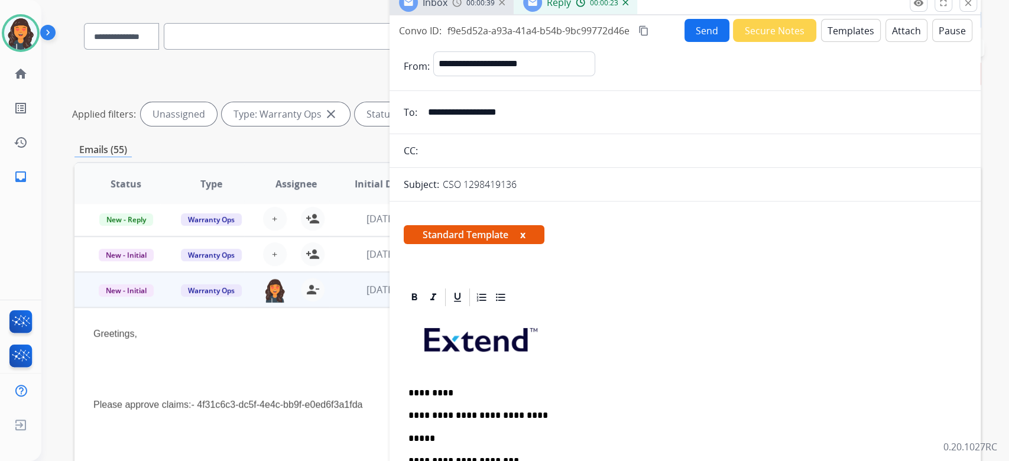
click at [690, 19] on button "Send" at bounding box center [707, 30] width 45 height 23
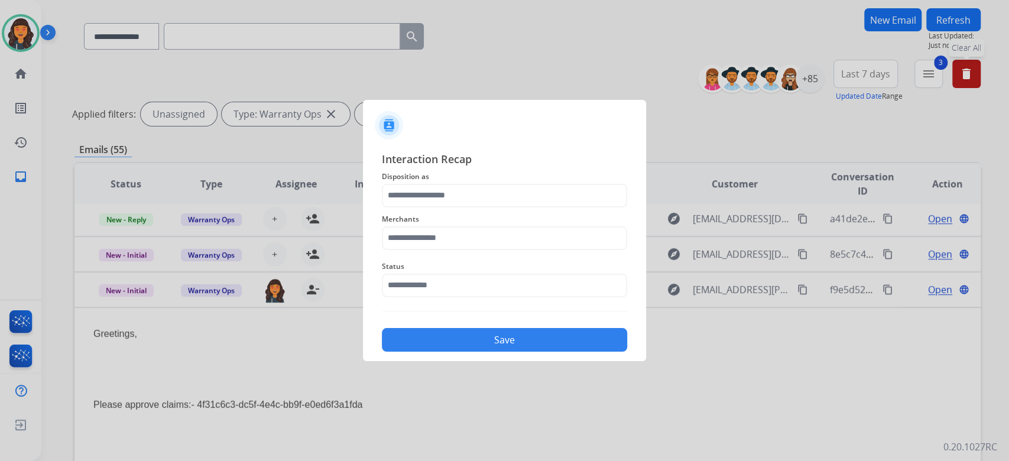
click at [453, 212] on span "Merchants" at bounding box center [504, 219] width 245 height 14
click at [452, 206] on input "text" at bounding box center [504, 196] width 245 height 24
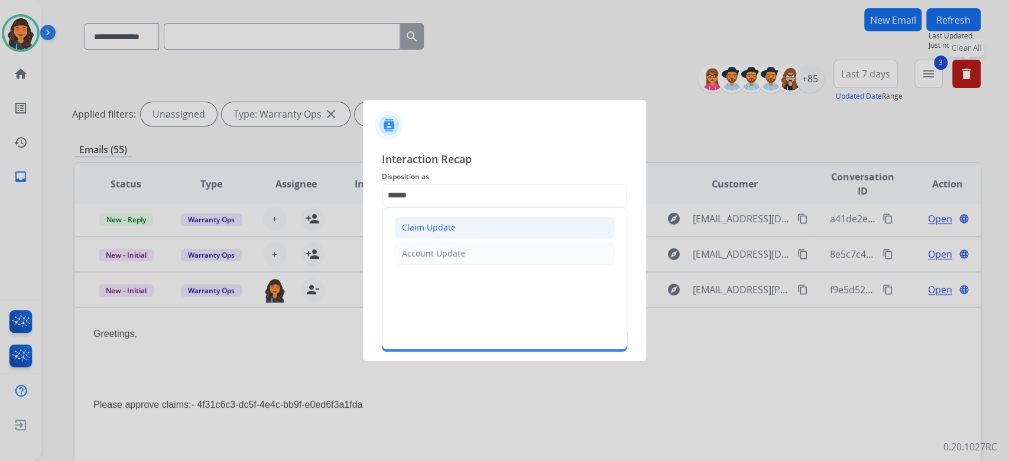
click at [425, 234] on li "Claim Update" at bounding box center [504, 227] width 221 height 22
type input "**********"
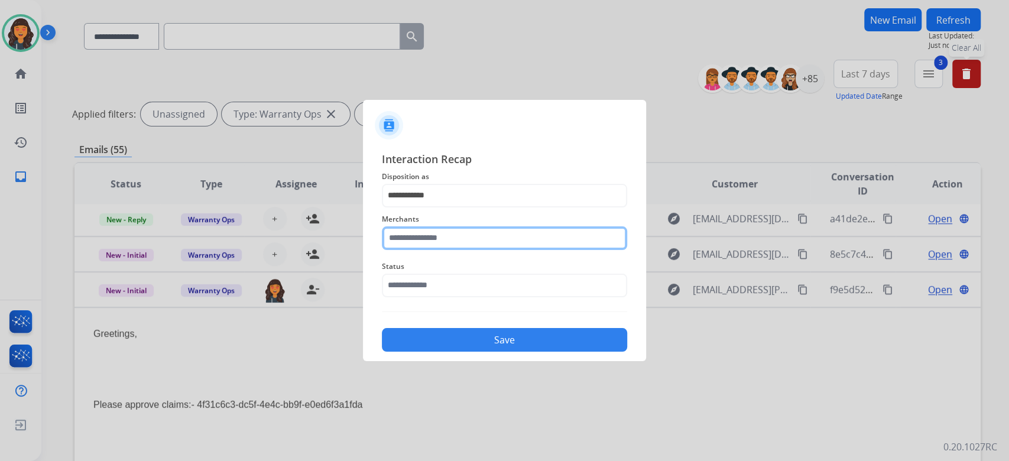
click at [427, 234] on input "text" at bounding box center [504, 238] width 245 height 24
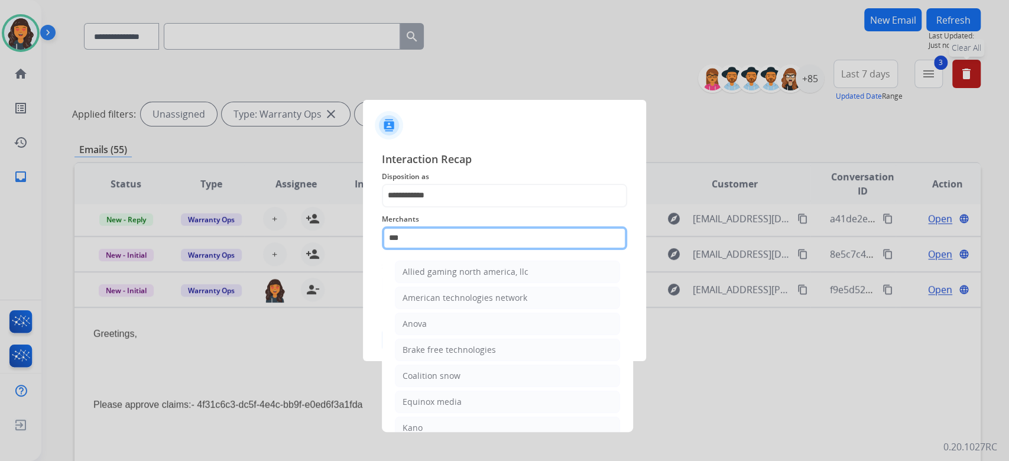
type input "*********"
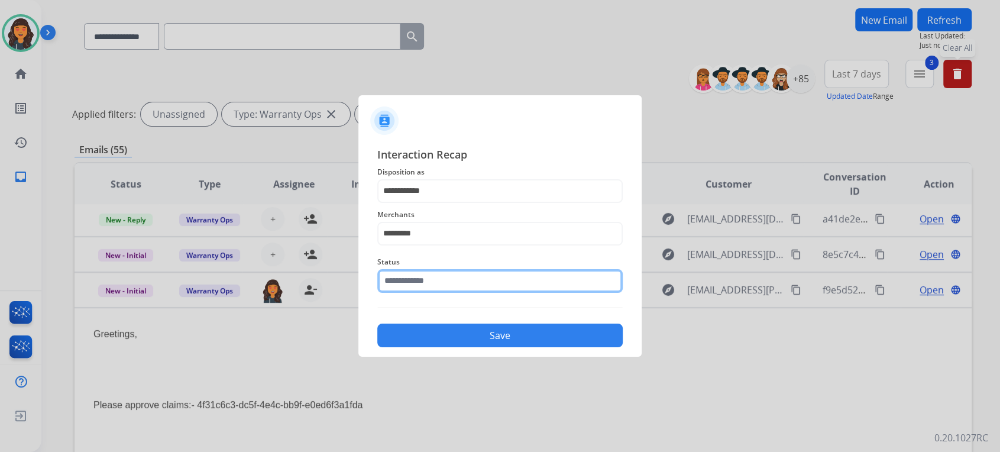
click at [420, 287] on input "text" at bounding box center [499, 281] width 245 height 24
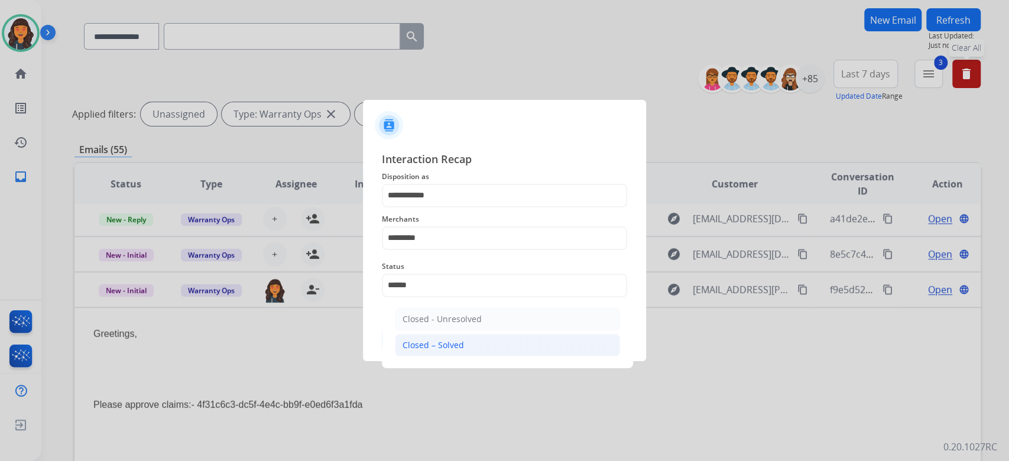
click at [435, 342] on div "Closed – Solved" at bounding box center [433, 345] width 61 height 12
type input "**********"
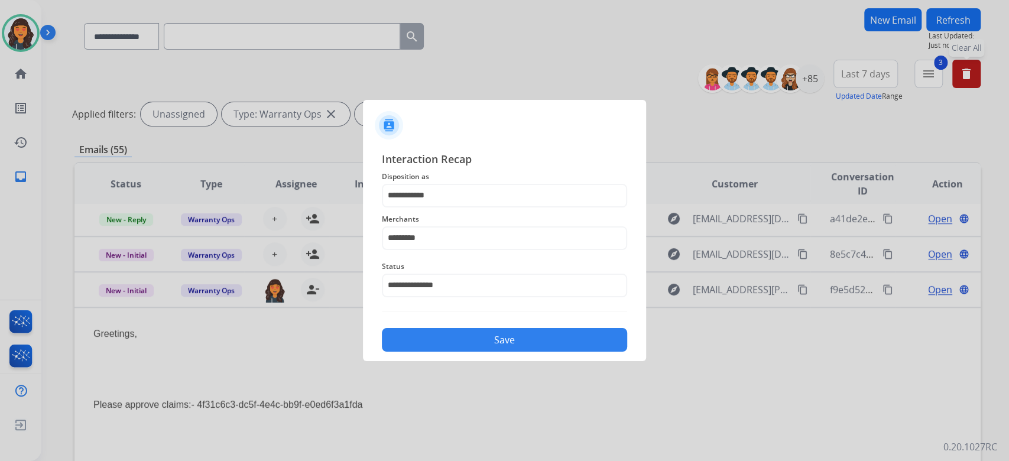
click at [435, 342] on button "Save" at bounding box center [504, 340] width 245 height 24
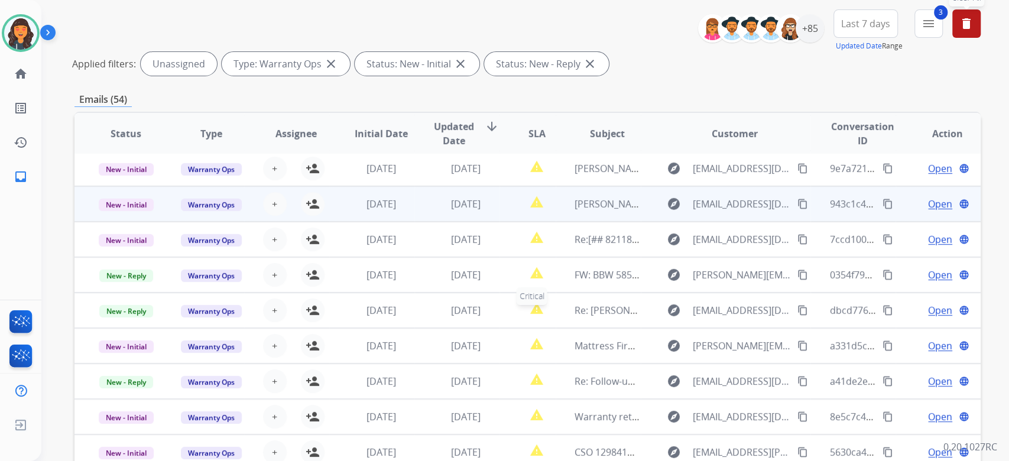
scroll to position [239, 0]
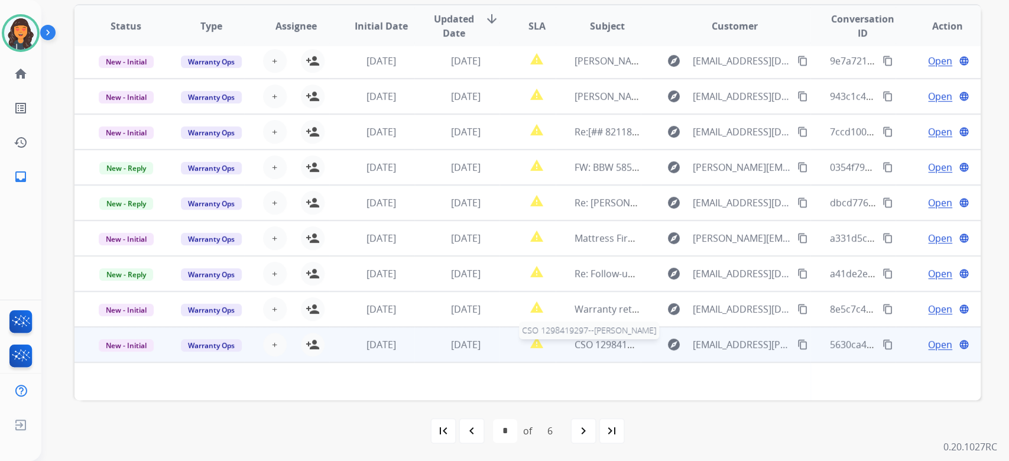
click at [582, 350] on div "CSO 1298419297--[PERSON_NAME]" at bounding box center [608, 345] width 66 height 14
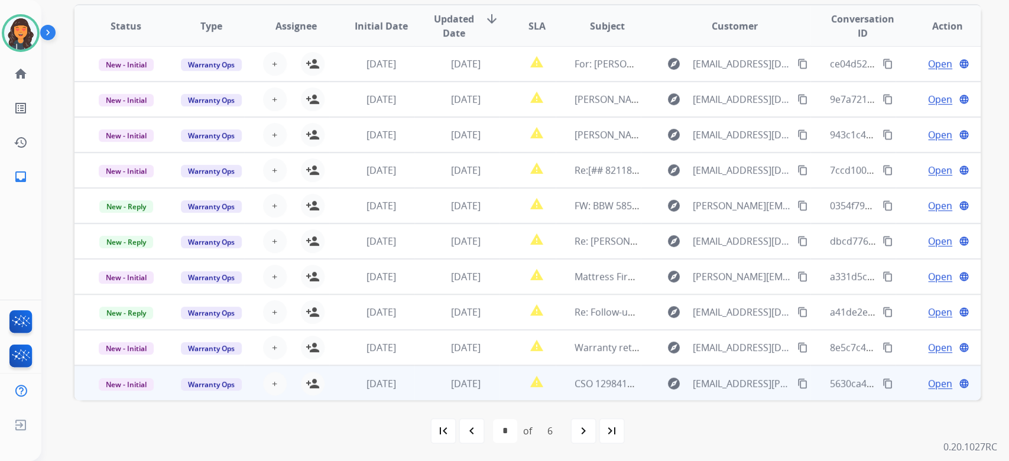
click at [582, 390] on td "CSO 1298419297--[PERSON_NAME]" at bounding box center [598, 382] width 85 height 35
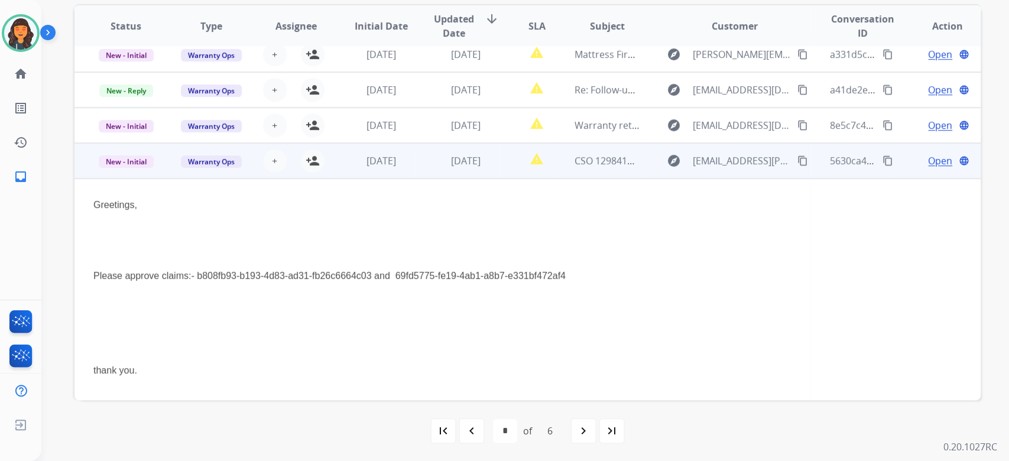
scroll to position [228, 0]
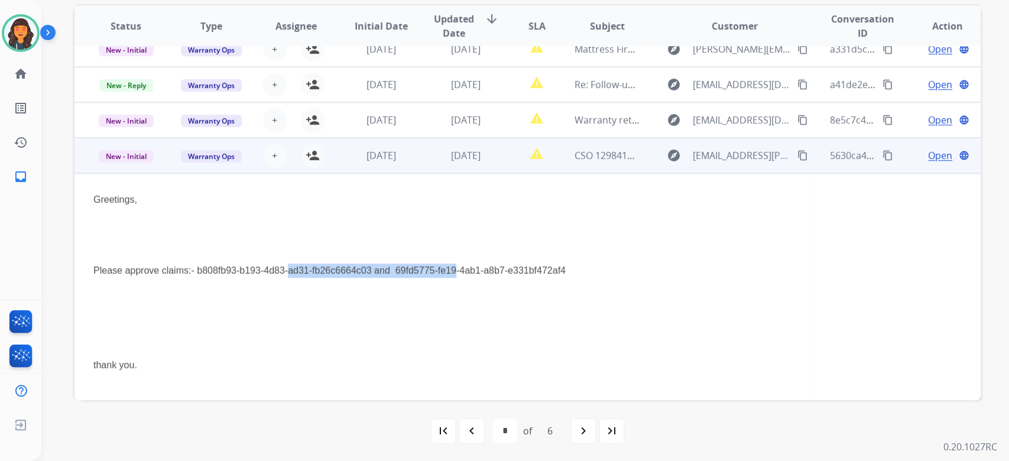
drag, startPoint x: 420, startPoint y: 270, endPoint x: 248, endPoint y: 275, distance: 172.1
click at [248, 275] on p "Please approve claims:- b808fb93-b193-4d83-ad31-fb26c6664c03 and 69fd5775-fe19-…" at bounding box center [442, 271] width 698 height 14
drag, startPoint x: 446, startPoint y: 271, endPoint x: 642, endPoint y: 272, distance: 195.1
click at [642, 272] on p "Please approve claims:- b808fb93-b193-4d83-ad31-fb26c6664c03 and 69fd5775-fe19-…" at bounding box center [442, 271] width 698 height 14
click at [128, 163] on td "New - Initial" at bounding box center [116, 155] width 85 height 35
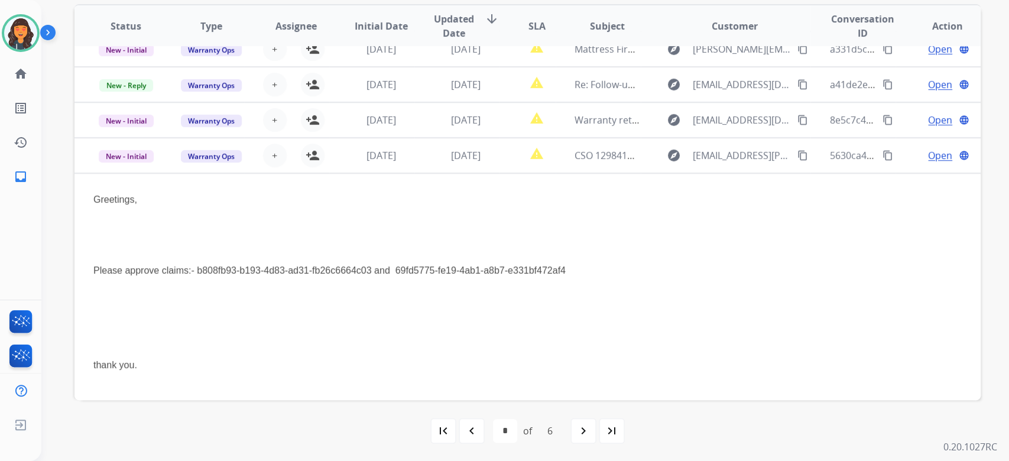
scroll to position [1, 0]
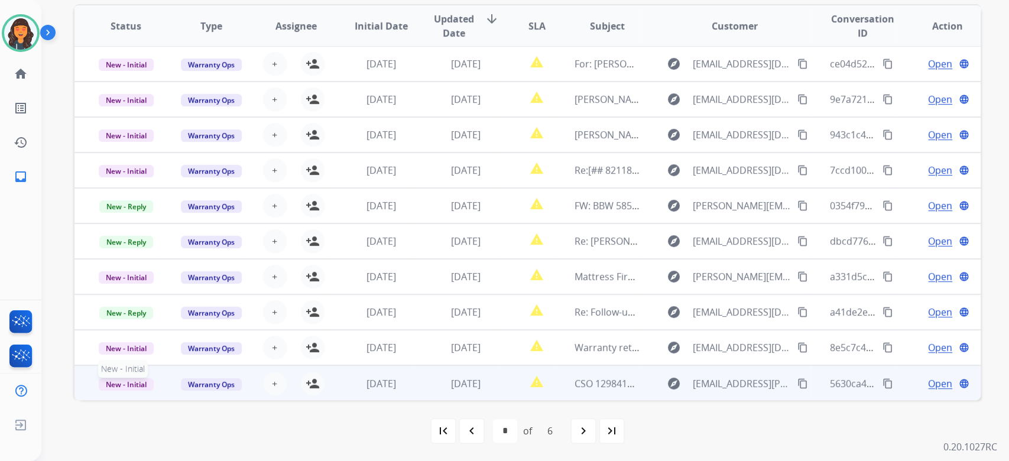
click at [118, 386] on span "New - Initial" at bounding box center [126, 384] width 55 height 12
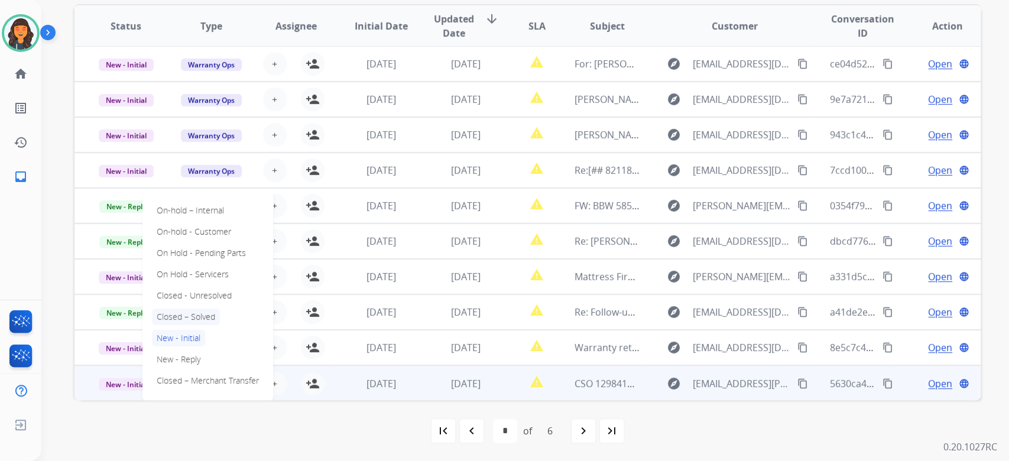
click at [194, 317] on p "Closed – Solved" at bounding box center [186, 317] width 68 height 17
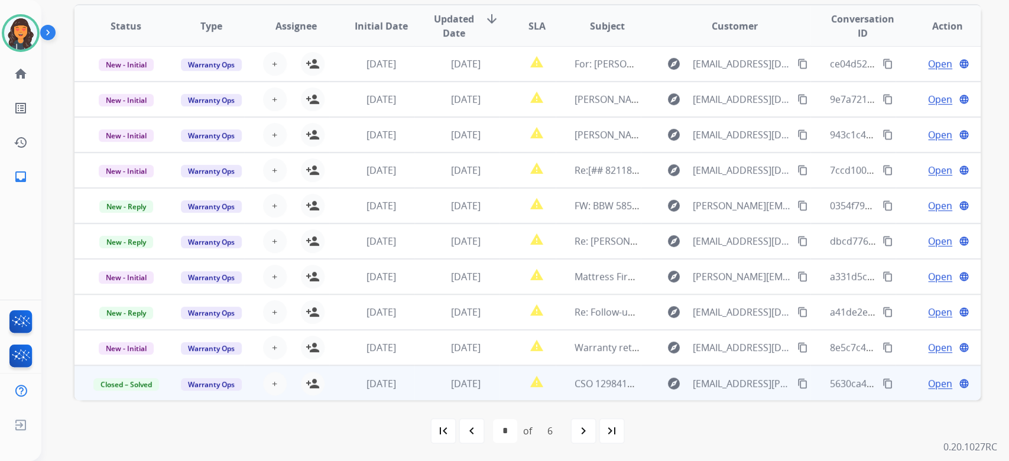
click at [883, 383] on mat-icon "content_copy" at bounding box center [888, 383] width 11 height 11
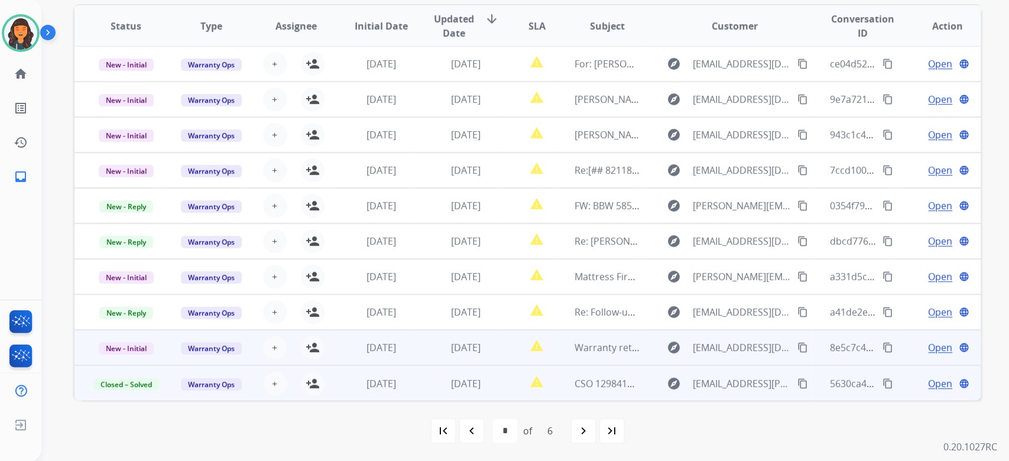
click at [615, 353] on div "Warranty return for west marine" at bounding box center [608, 348] width 66 height 14
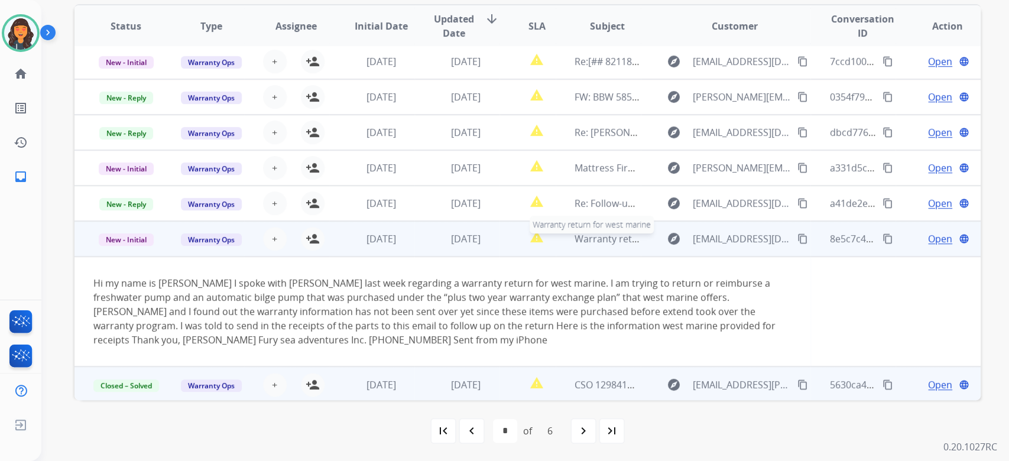
scroll to position [111, 0]
click at [607, 237] on span "Warranty return for west marine" at bounding box center [648, 237] width 146 height 13
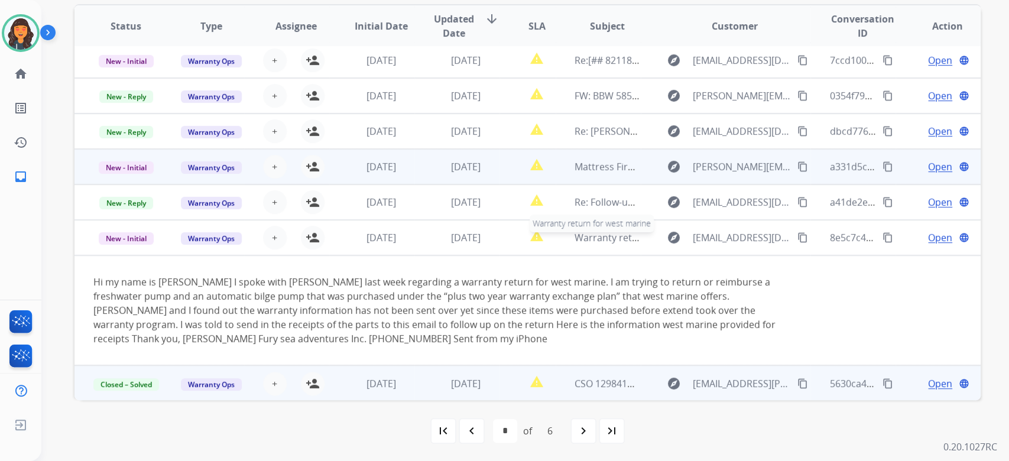
scroll to position [1, 0]
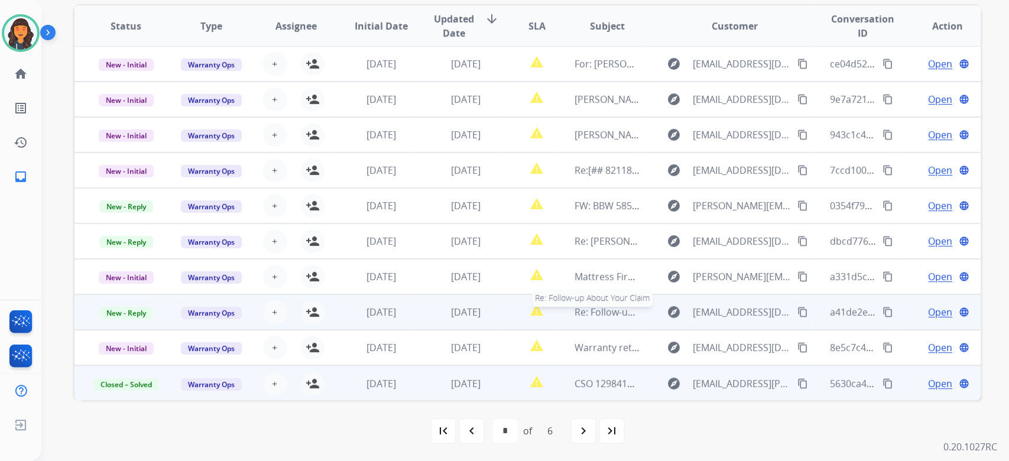
click at [588, 311] on span "Re: Follow-up About Your Claim" at bounding box center [645, 312] width 140 height 13
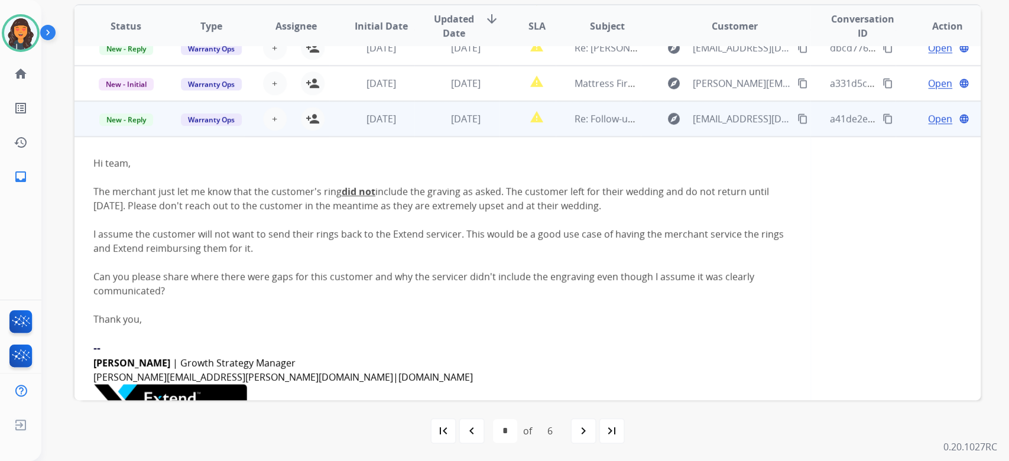
scroll to position [170, 0]
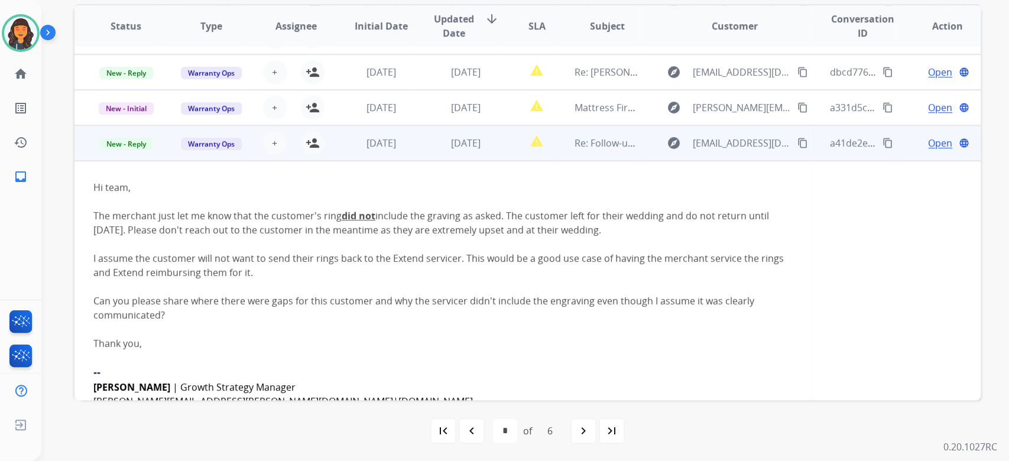
click at [928, 139] on span "Open" at bounding box center [940, 143] width 24 height 14
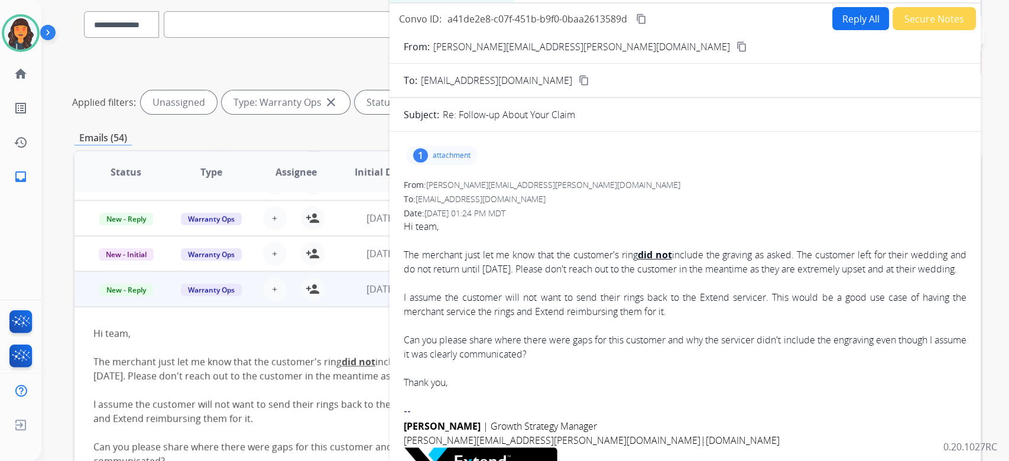
scroll to position [82, 0]
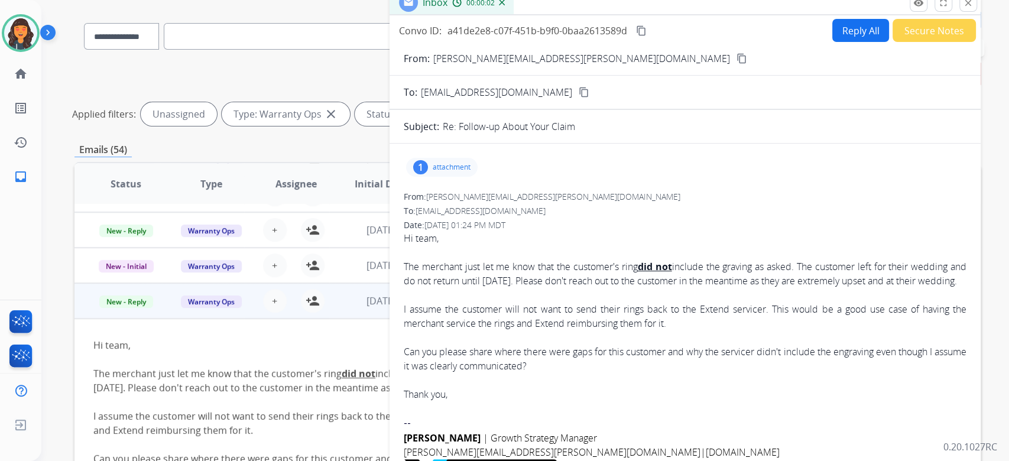
click at [433, 166] on p "attachment" at bounding box center [452, 167] width 38 height 9
click at [445, 200] on p "label-661535197.pdf" at bounding box center [460, 197] width 89 height 14
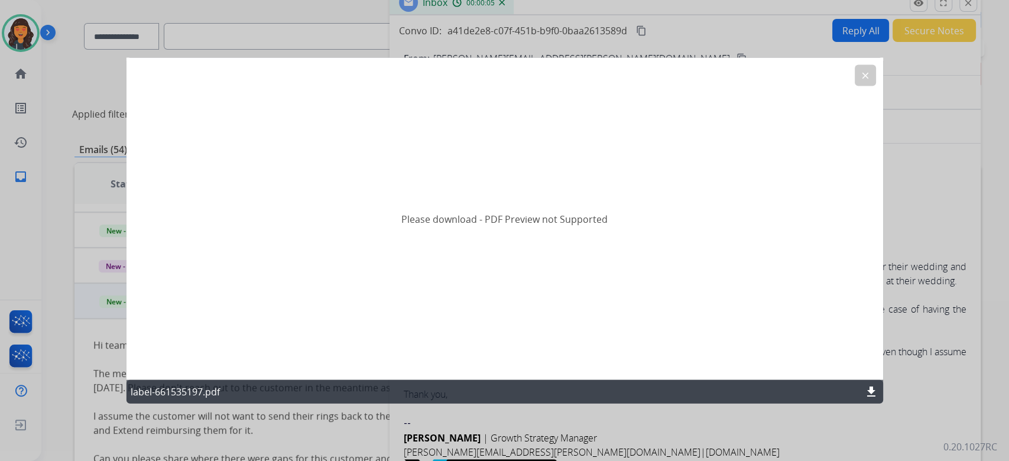
click at [873, 394] on mat-icon "download" at bounding box center [871, 392] width 14 height 14
click at [862, 82] on button "clear" at bounding box center [865, 75] width 21 height 21
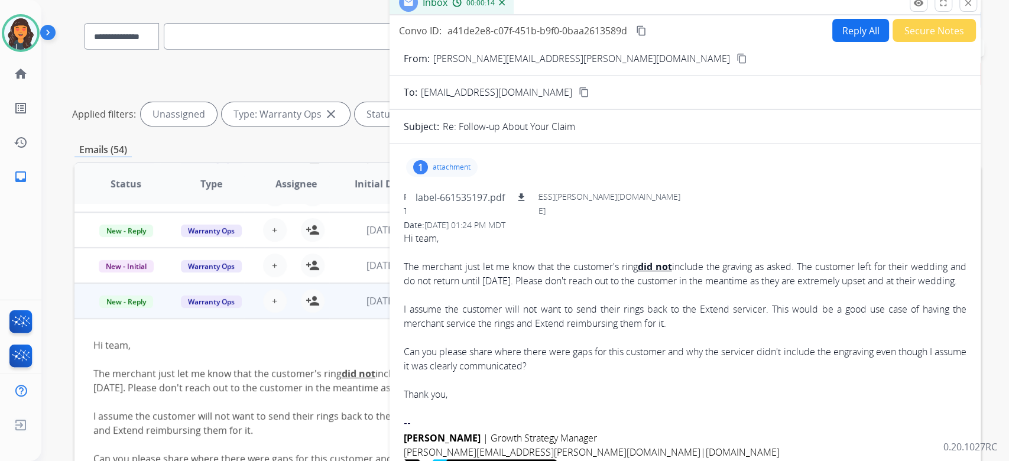
click at [456, 168] on p "attachment" at bounding box center [452, 167] width 38 height 9
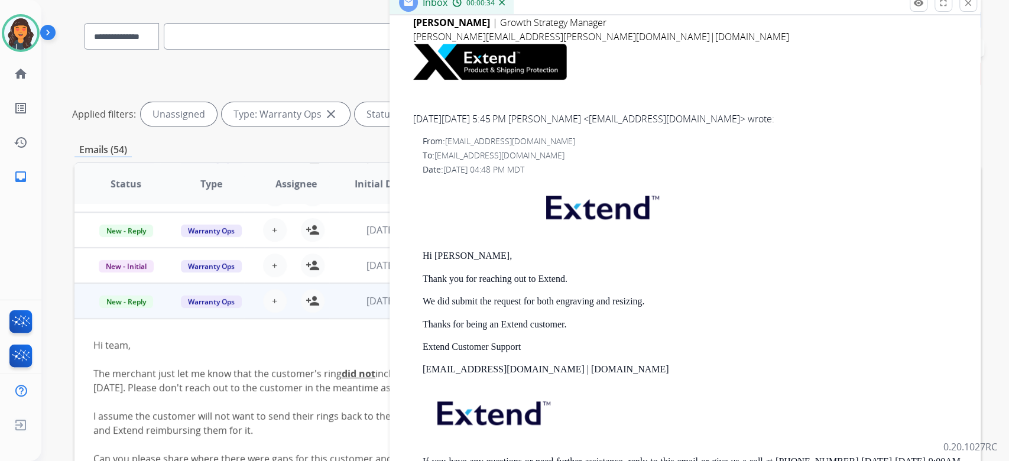
scroll to position [788, 0]
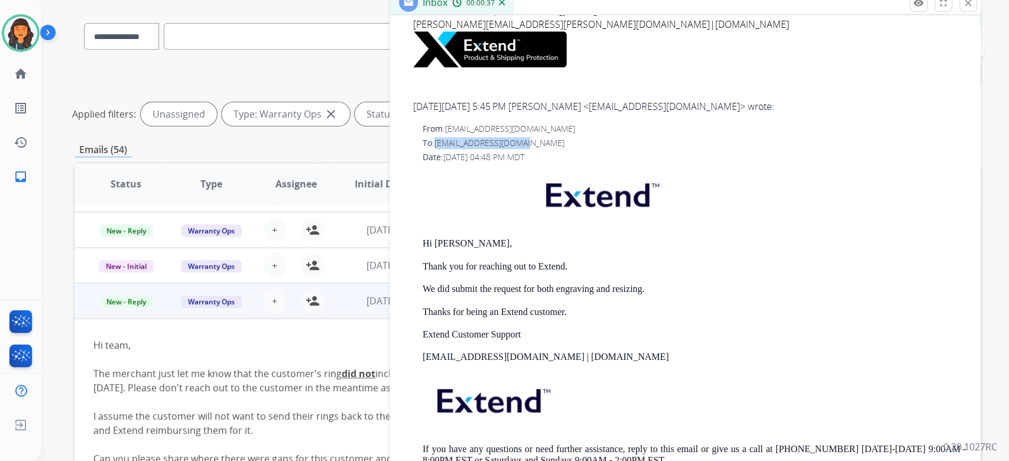
drag, startPoint x: 523, startPoint y: 173, endPoint x: 436, endPoint y: 173, distance: 87.5
click at [436, 149] on div "To: [EMAIL_ADDRESS][DOMAIN_NAME]" at bounding box center [695, 143] width 544 height 12
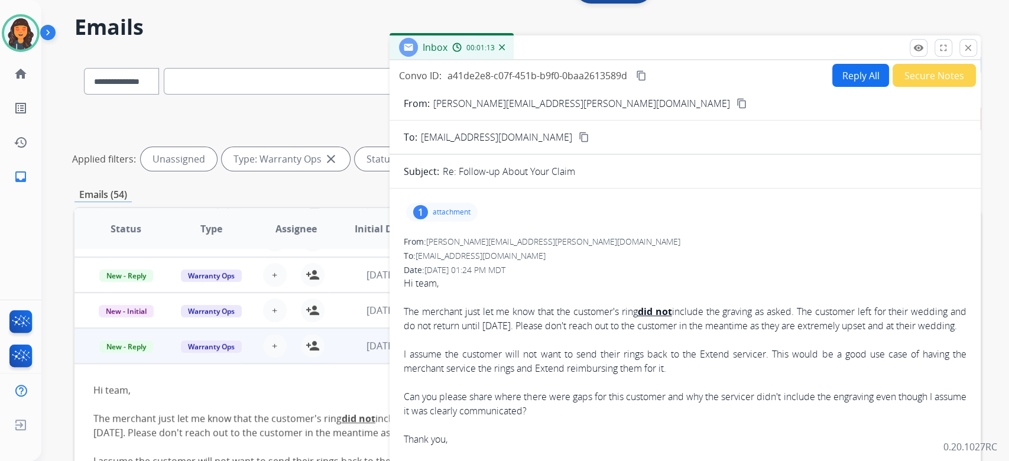
scroll to position [0, 0]
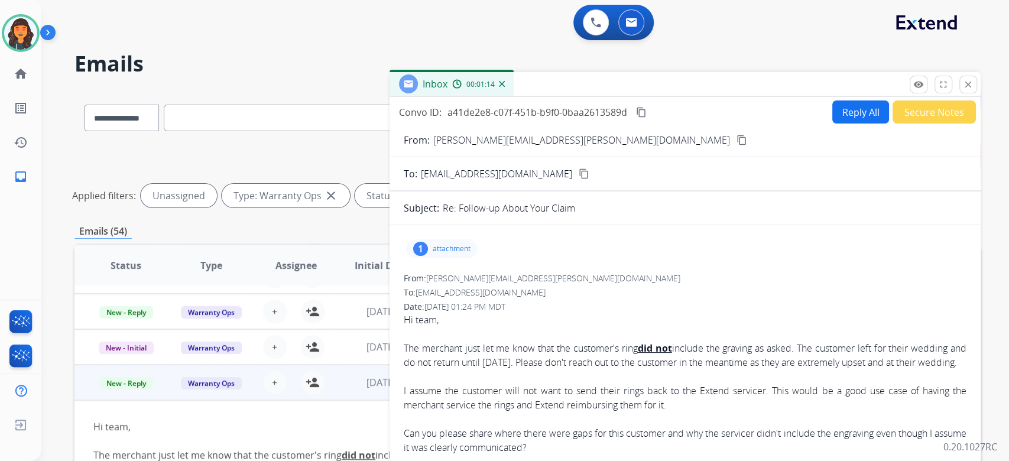
click at [970, 82] on mat-icon "close" at bounding box center [968, 84] width 11 height 11
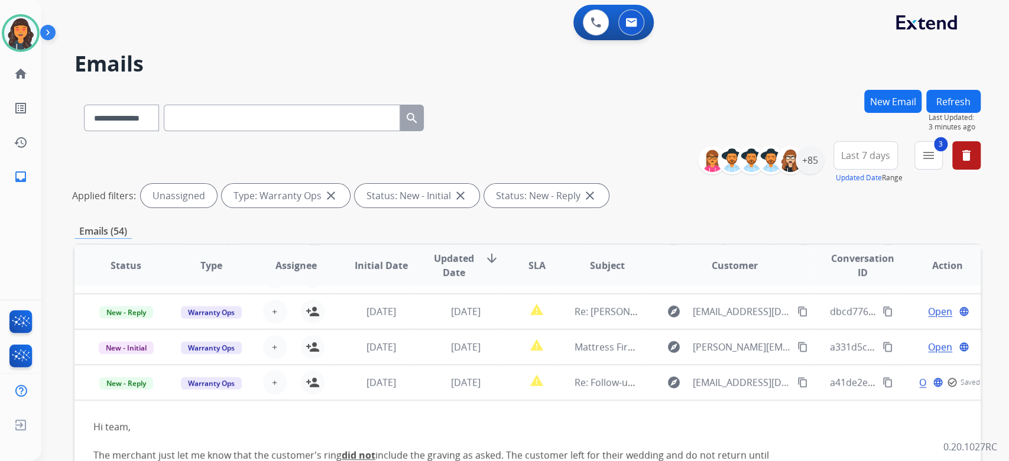
click at [678, 83] on div "**********" at bounding box center [510, 273] width 939 height 461
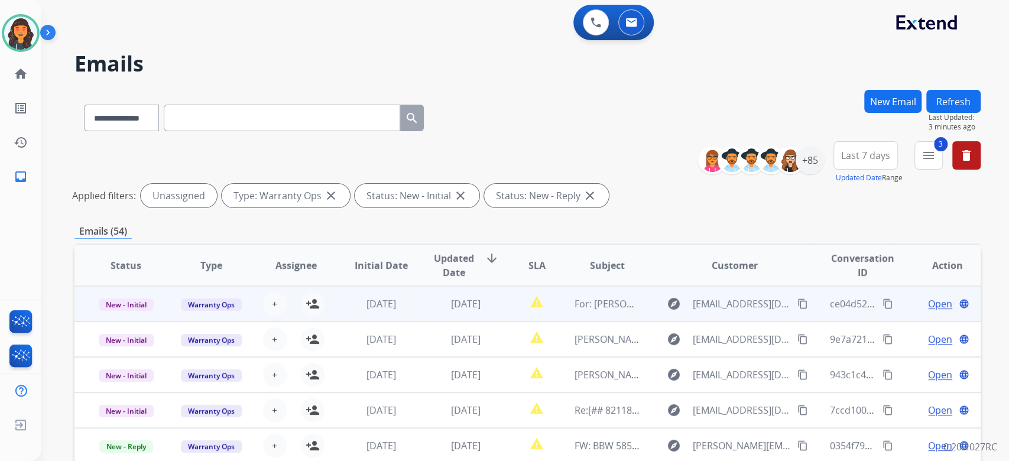
click at [588, 314] on td "For: [PERSON_NAME]" at bounding box center [598, 303] width 85 height 35
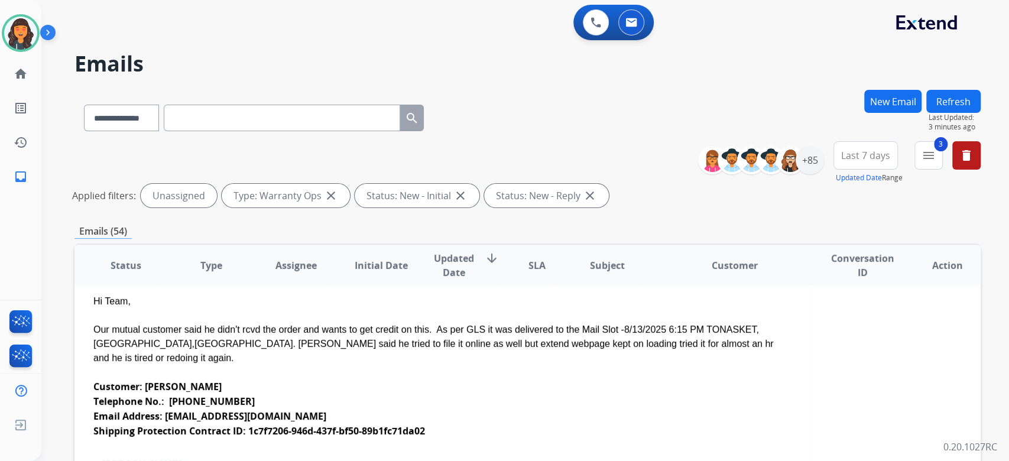
scroll to position [79, 0]
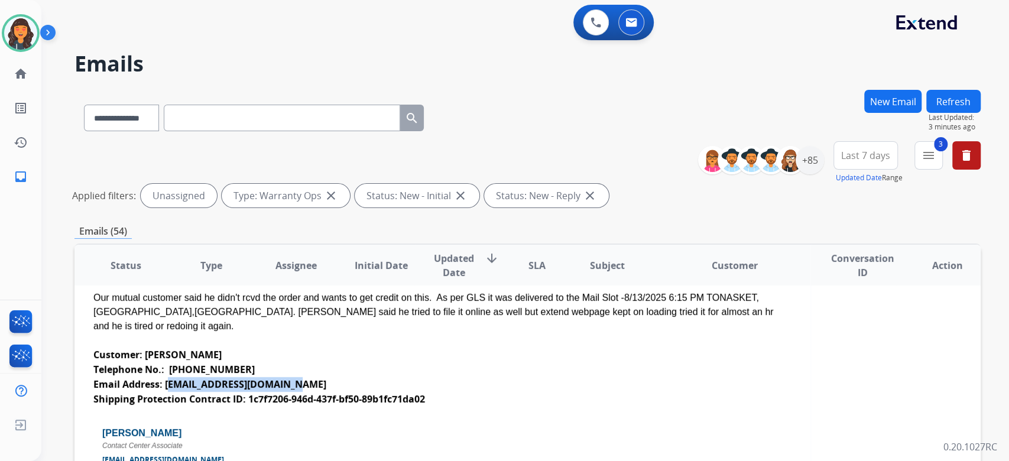
drag, startPoint x: 300, startPoint y: 367, endPoint x: 167, endPoint y: 371, distance: 133.1
click at [167, 377] on div "Email Address: [EMAIL_ADDRESS][DOMAIN_NAME]" at bounding box center [442, 384] width 698 height 15
click at [345, 377] on div "Email Address: [EMAIL_ADDRESS][DOMAIN_NAME]" at bounding box center [442, 384] width 698 height 15
drag, startPoint x: 302, startPoint y: 369, endPoint x: 165, endPoint y: 367, distance: 137.2
click at [165, 377] on div "Email Address: [EMAIL_ADDRESS][DOMAIN_NAME]" at bounding box center [442, 384] width 698 height 15
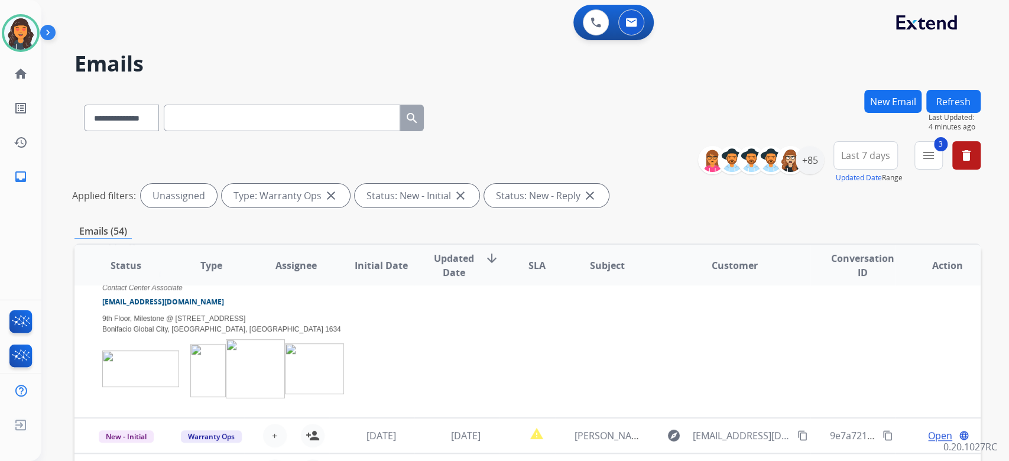
scroll to position [0, 0]
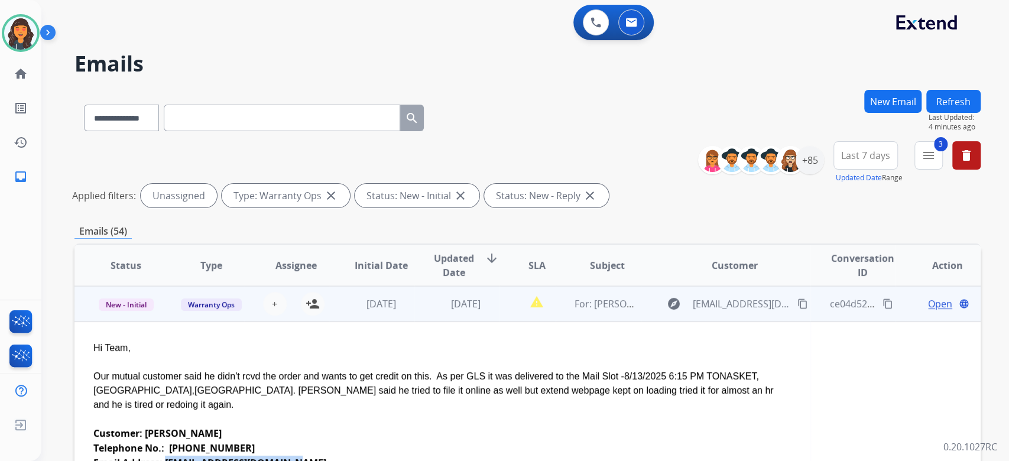
click at [929, 301] on span "Open" at bounding box center [940, 304] width 24 height 14
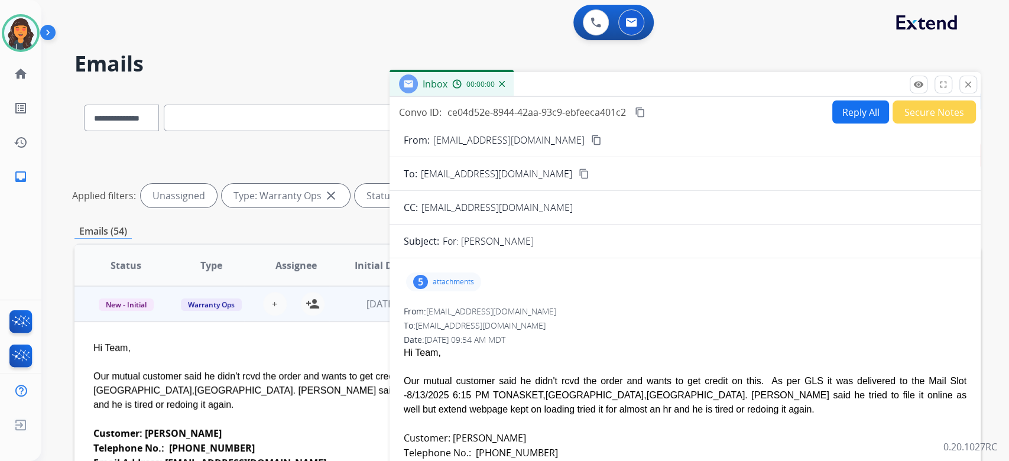
click at [847, 110] on button "Reply All" at bounding box center [860, 112] width 57 height 23
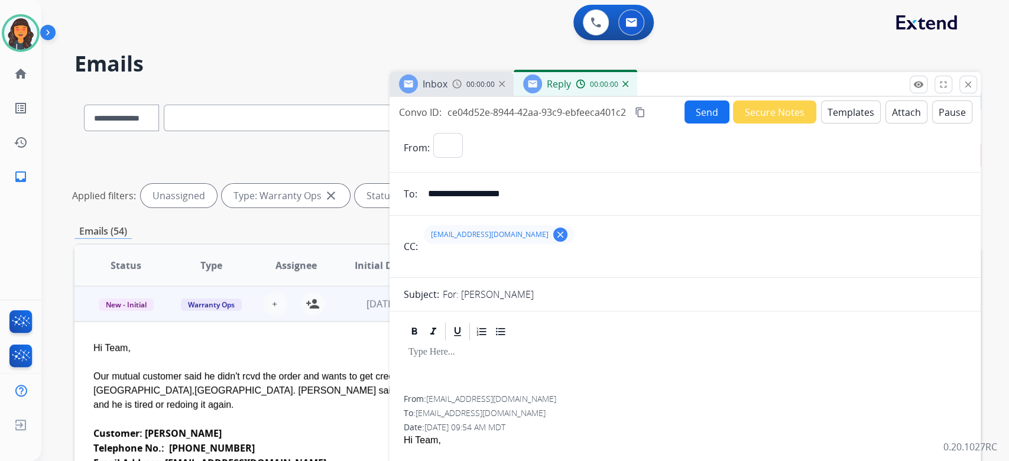
select select "**********"
click at [847, 109] on button "Templates" at bounding box center [851, 112] width 60 height 23
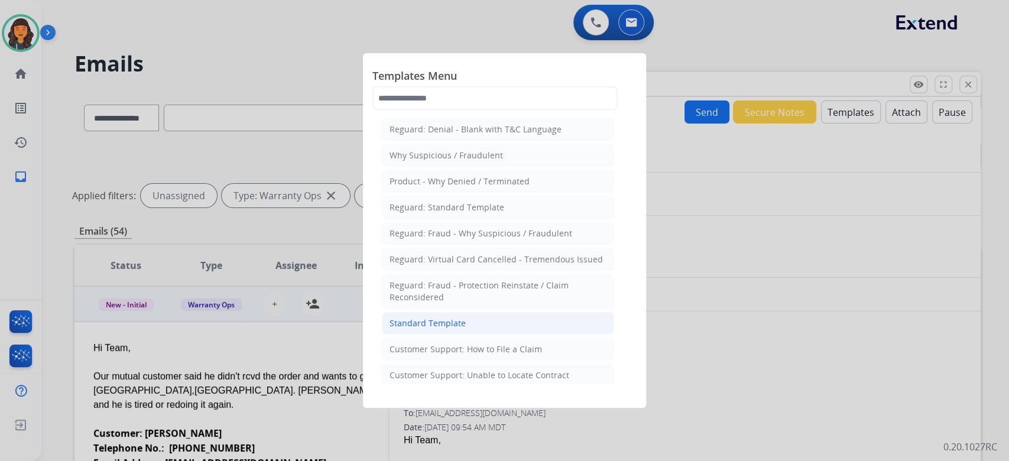
click at [430, 319] on div "Standard Template" at bounding box center [428, 324] width 76 height 12
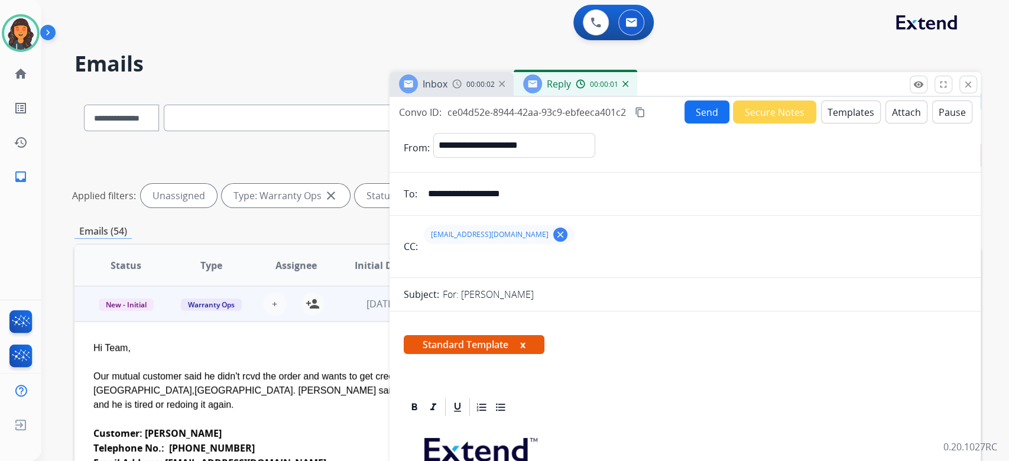
scroll to position [237, 0]
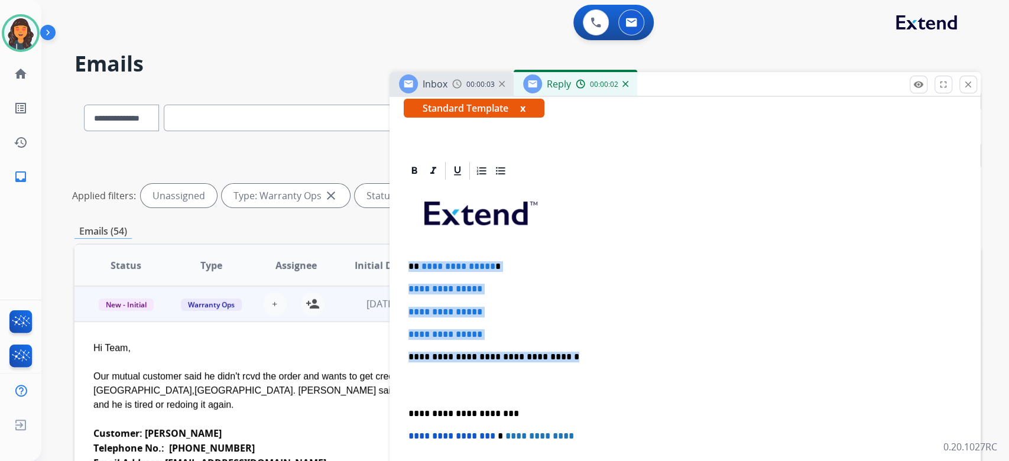
drag, startPoint x: 549, startPoint y: 348, endPoint x: 371, endPoint y: 265, distance: 196.0
click at [371, 265] on div "**********" at bounding box center [527, 395] width 906 height 611
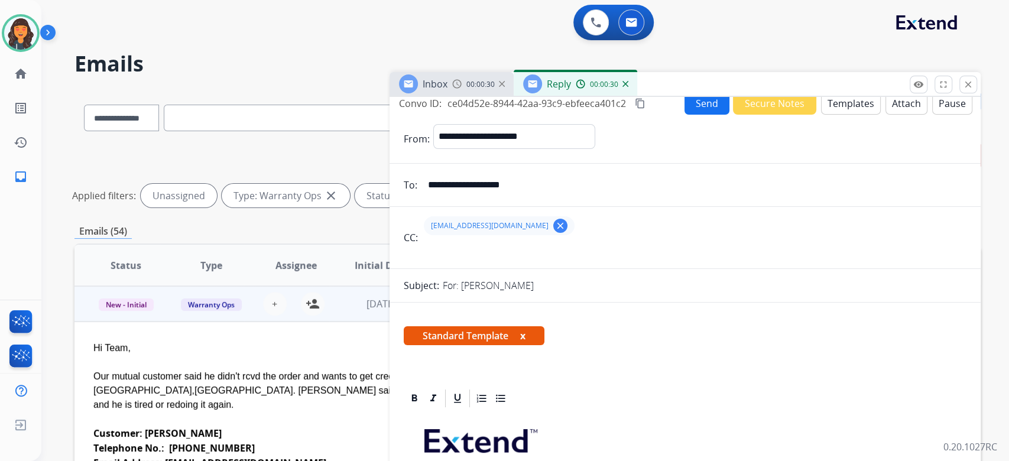
scroll to position [0, 0]
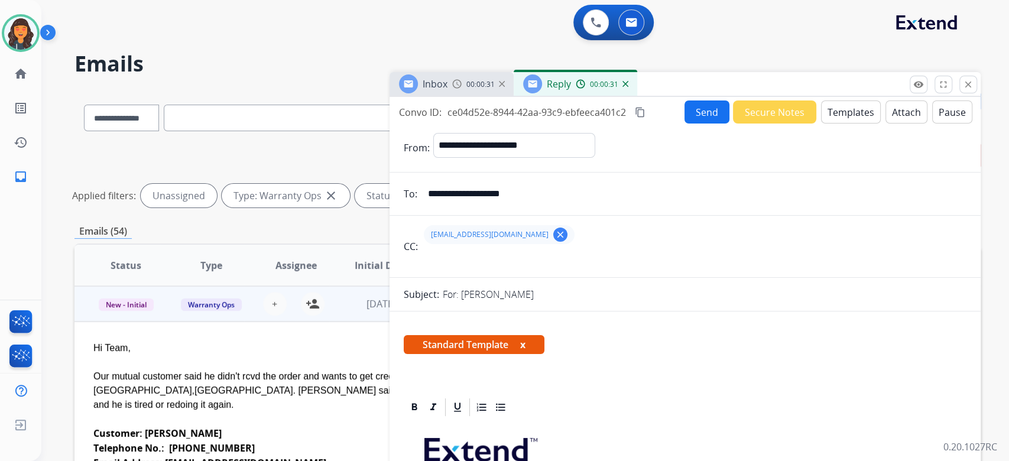
drag, startPoint x: 642, startPoint y: 109, endPoint x: 579, endPoint y: 203, distance: 113.0
click at [641, 111] on mat-icon "content_copy" at bounding box center [640, 112] width 11 height 11
click at [692, 116] on button "Send" at bounding box center [707, 112] width 45 height 23
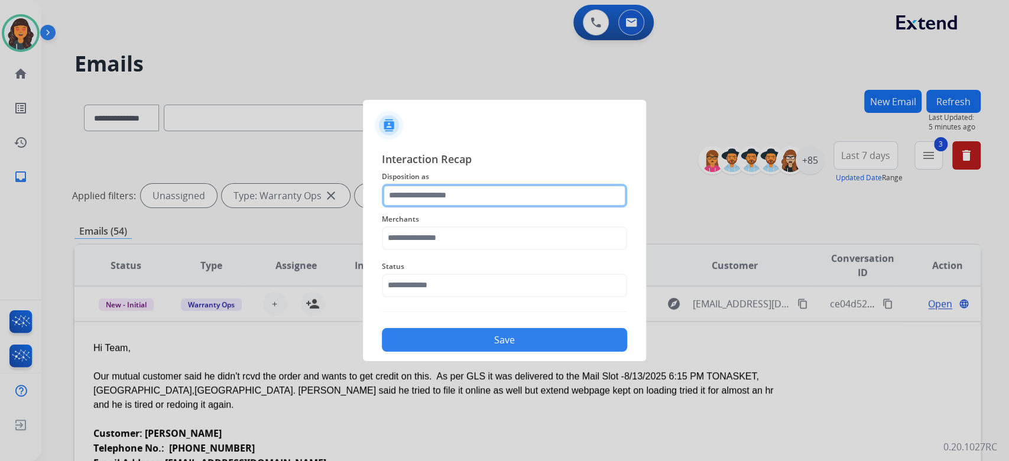
click at [482, 200] on input "text" at bounding box center [504, 196] width 245 height 24
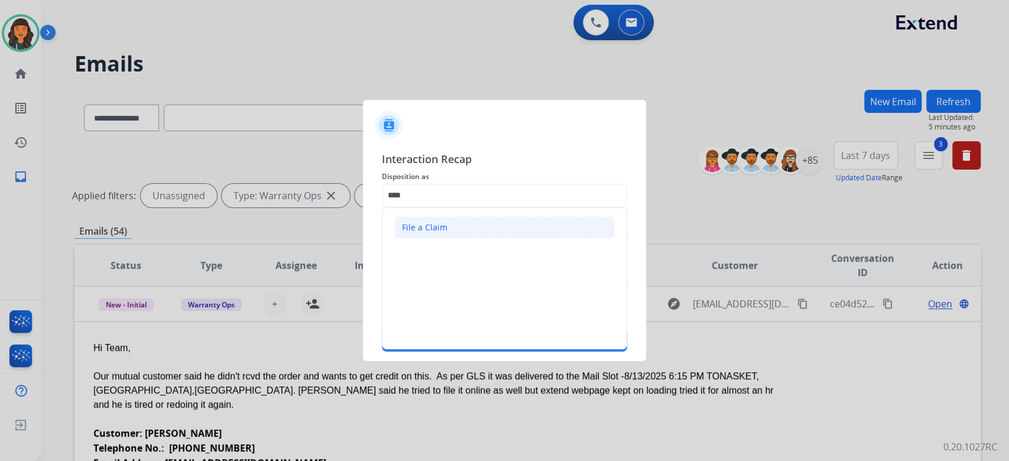
click at [458, 229] on li "File a Claim" at bounding box center [504, 227] width 221 height 22
type input "**********"
click at [458, 229] on input "text" at bounding box center [504, 238] width 245 height 24
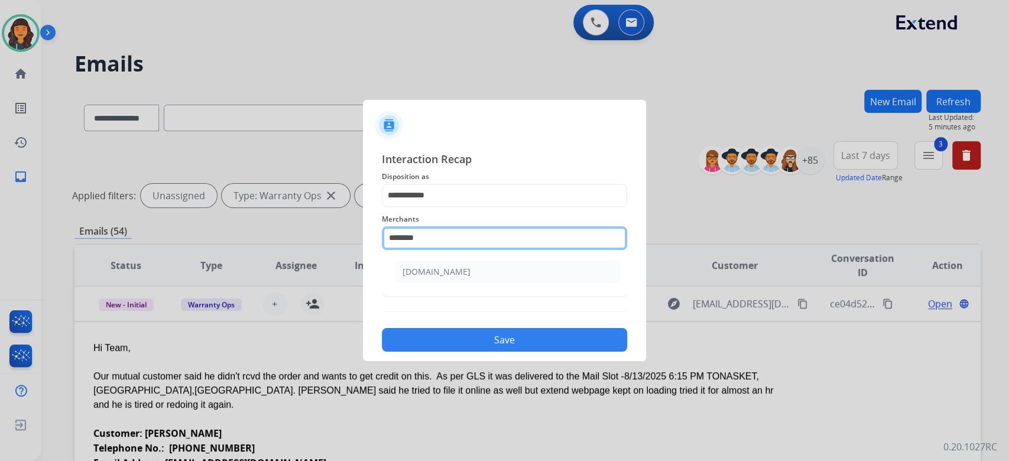
type input "**********"
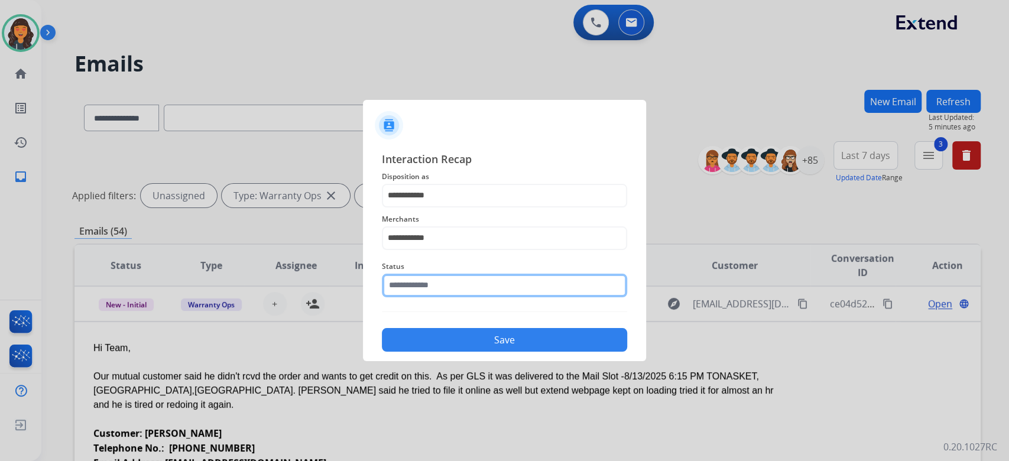
click at [416, 280] on input "text" at bounding box center [504, 286] width 245 height 24
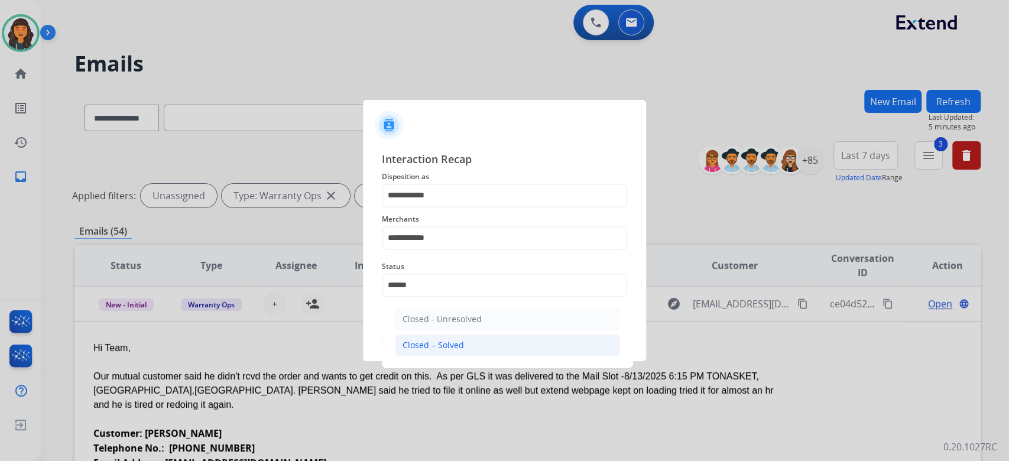
click at [434, 334] on li "Closed – Solved" at bounding box center [507, 345] width 225 height 22
type input "**********"
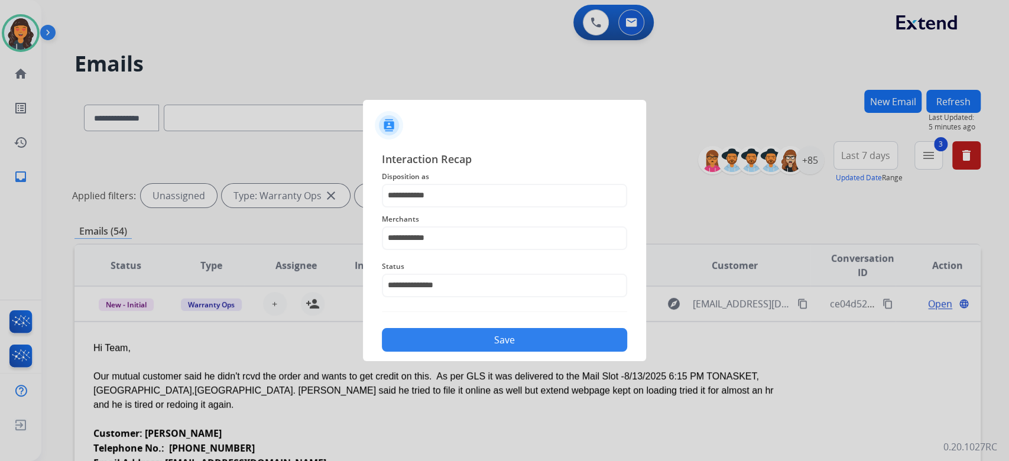
click at [439, 336] on button "Save" at bounding box center [504, 340] width 245 height 24
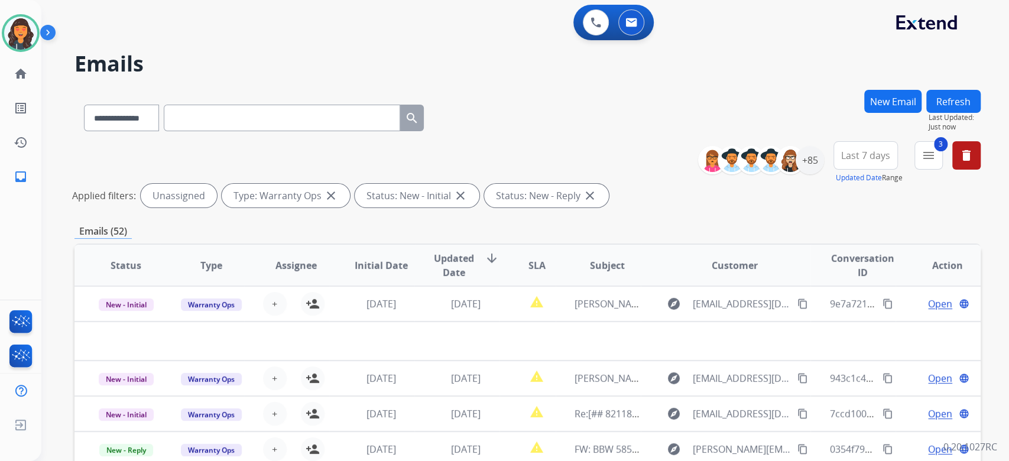
click at [887, 111] on button "New Email" at bounding box center [892, 101] width 57 height 23
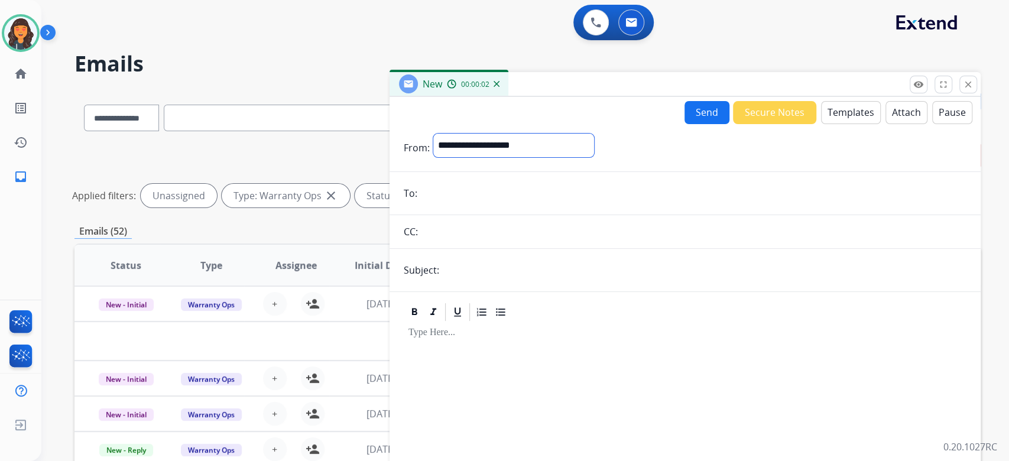
drag, startPoint x: 487, startPoint y: 147, endPoint x: 487, endPoint y: 154, distance: 7.7
click at [487, 147] on select "**********" at bounding box center [513, 146] width 161 height 24
select select "**********"
click at [433, 134] on select "**********" at bounding box center [513, 146] width 161 height 24
click at [475, 198] on input "email" at bounding box center [694, 195] width 546 height 24
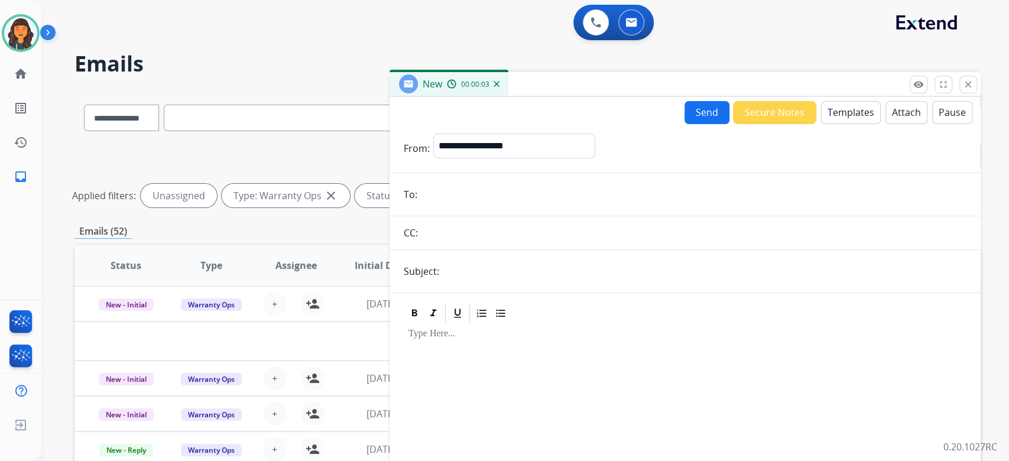
paste input "**********"
type input "**********"
click at [477, 270] on input "text" at bounding box center [705, 272] width 524 height 24
type input "**********"
click at [834, 107] on button "Templates" at bounding box center [851, 112] width 60 height 23
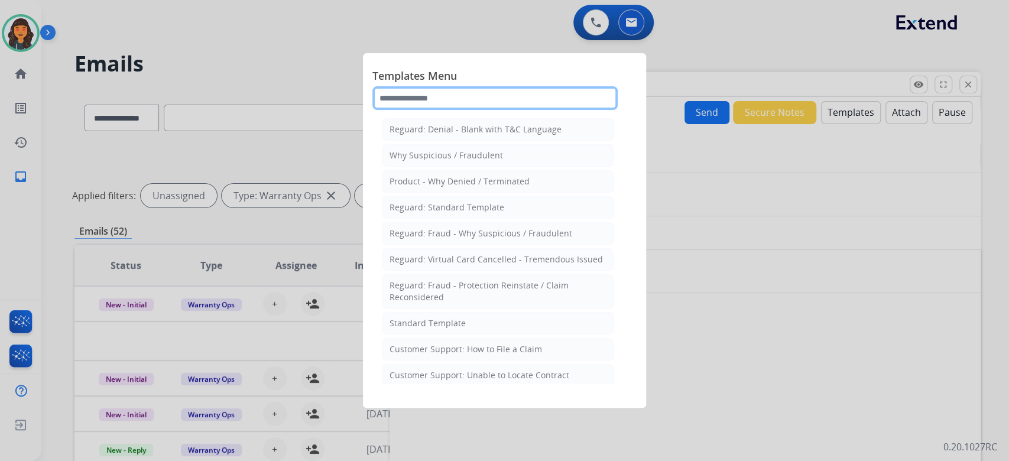
click at [440, 98] on input "text" at bounding box center [494, 98] width 245 height 24
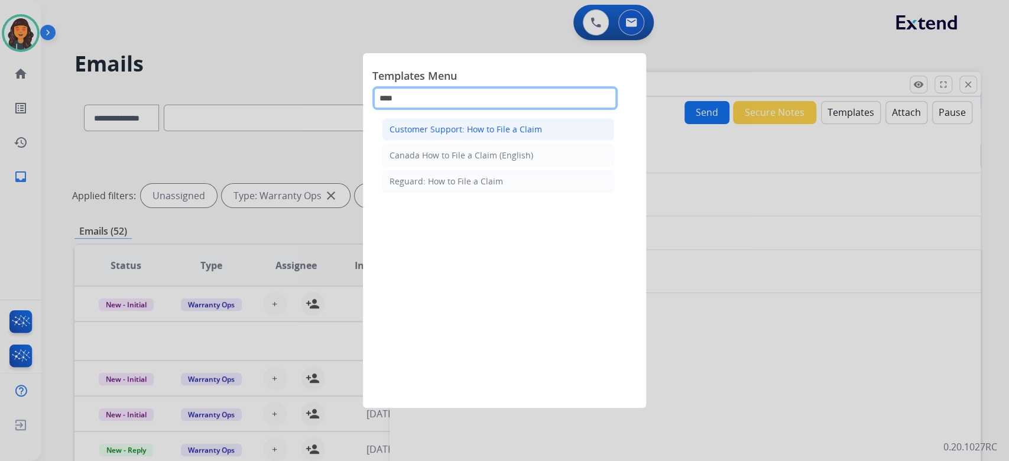
type input "****"
click at [439, 131] on div "Customer Support: How to File a Claim" at bounding box center [466, 130] width 153 height 12
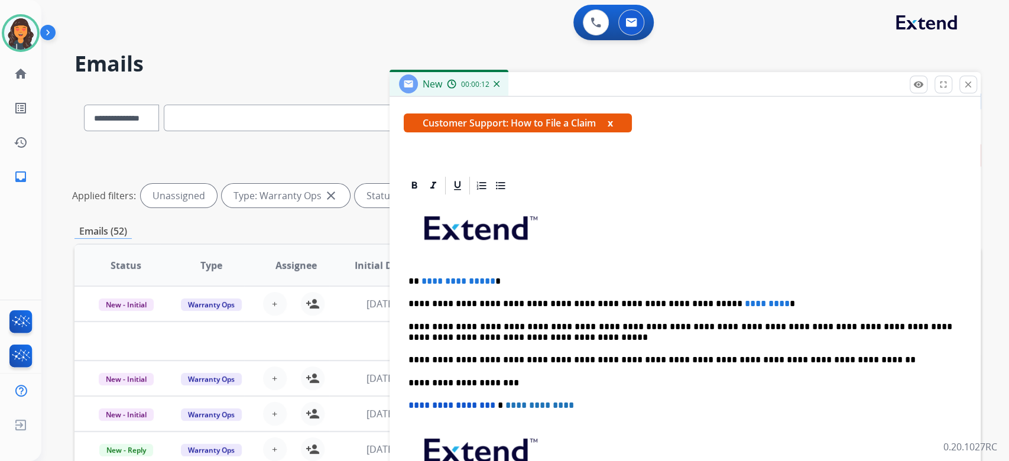
scroll to position [203, 0]
drag, startPoint x: 520, startPoint y: 280, endPoint x: 414, endPoint y: 270, distance: 106.3
click at [414, 270] on div "**********" at bounding box center [685, 376] width 563 height 361
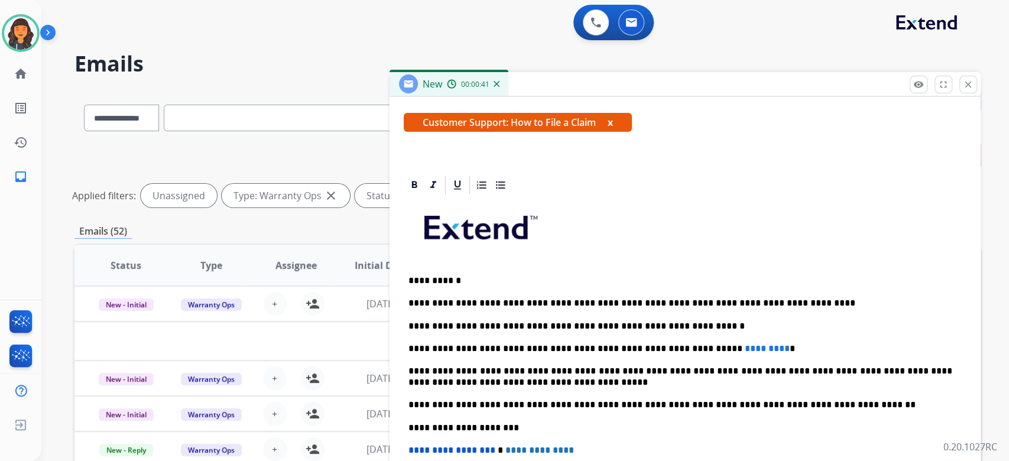
click at [530, 344] on p "**********" at bounding box center [681, 349] width 544 height 11
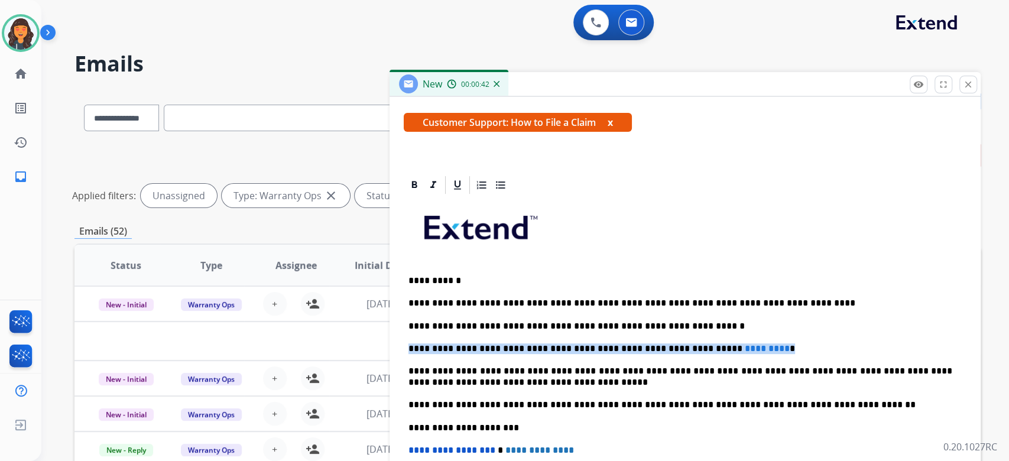
click at [530, 344] on p "**********" at bounding box center [681, 349] width 544 height 11
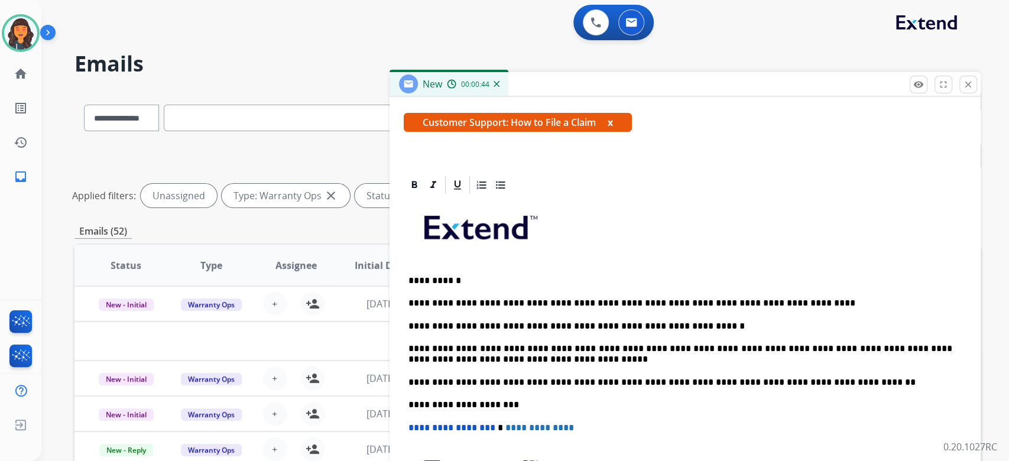
click at [628, 362] on p "**********" at bounding box center [681, 355] width 544 height 22
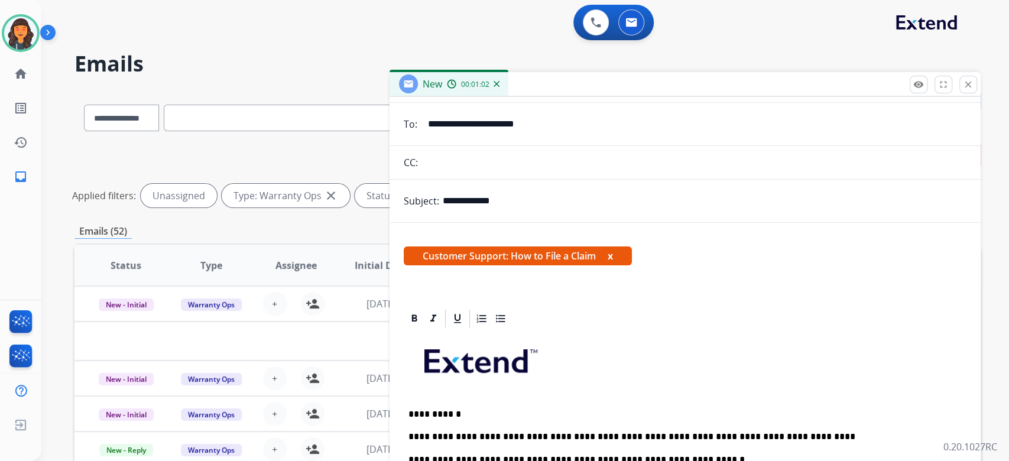
scroll to position [0, 0]
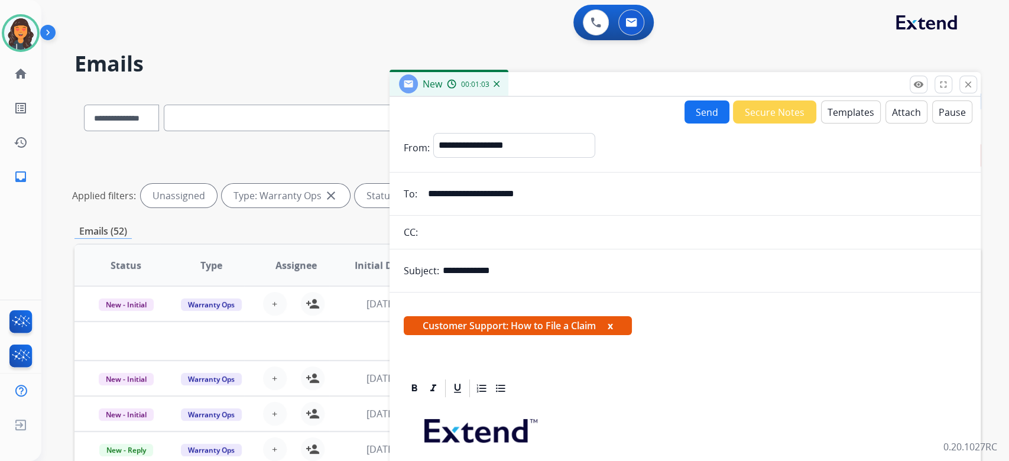
click at [694, 113] on button "Send" at bounding box center [707, 112] width 45 height 23
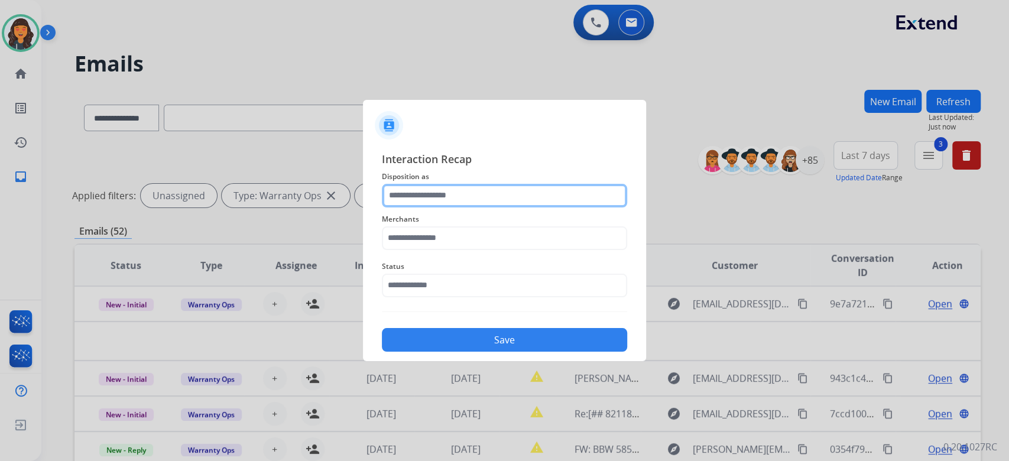
click at [497, 205] on input "text" at bounding box center [504, 196] width 245 height 24
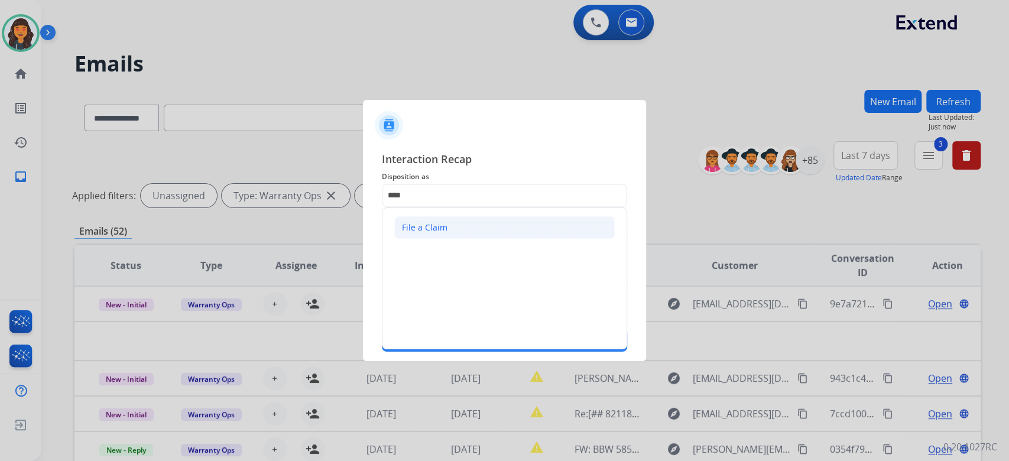
click at [468, 235] on li "File a Claim" at bounding box center [504, 227] width 221 height 22
type input "**********"
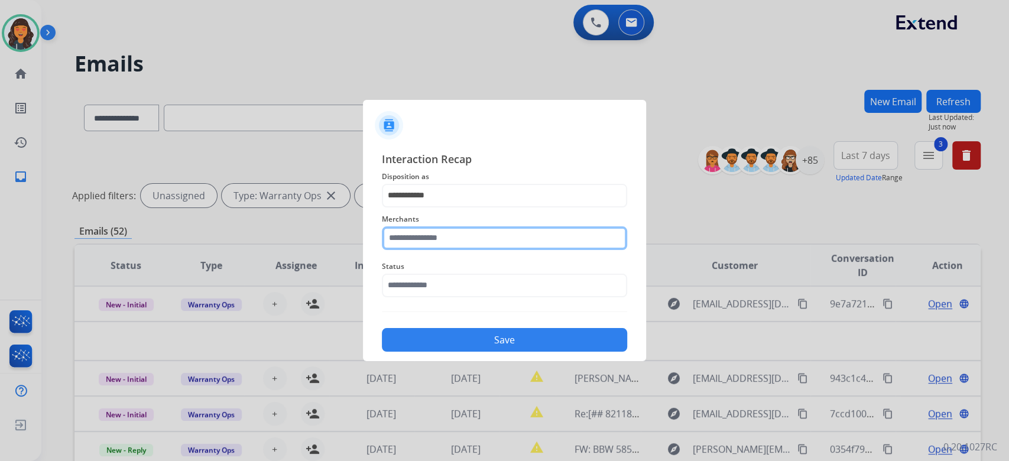
click at [466, 237] on input "text" at bounding box center [504, 238] width 245 height 24
type input "**********"
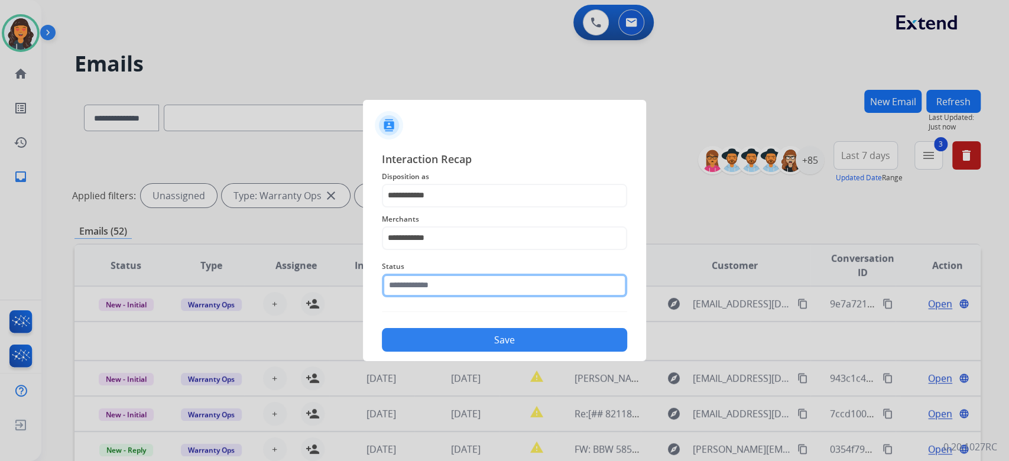
click at [412, 277] on input "text" at bounding box center [504, 286] width 245 height 24
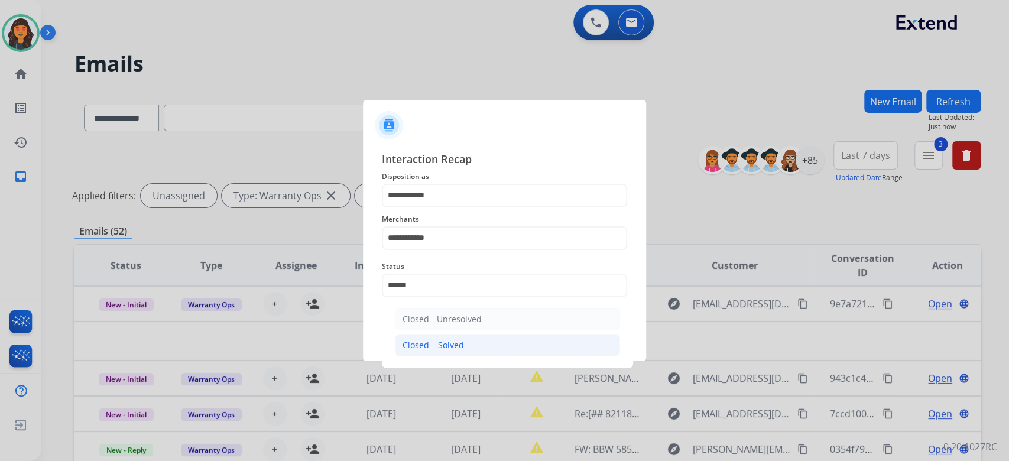
click at [453, 338] on li "Closed – Solved" at bounding box center [507, 345] width 225 height 22
type input "**********"
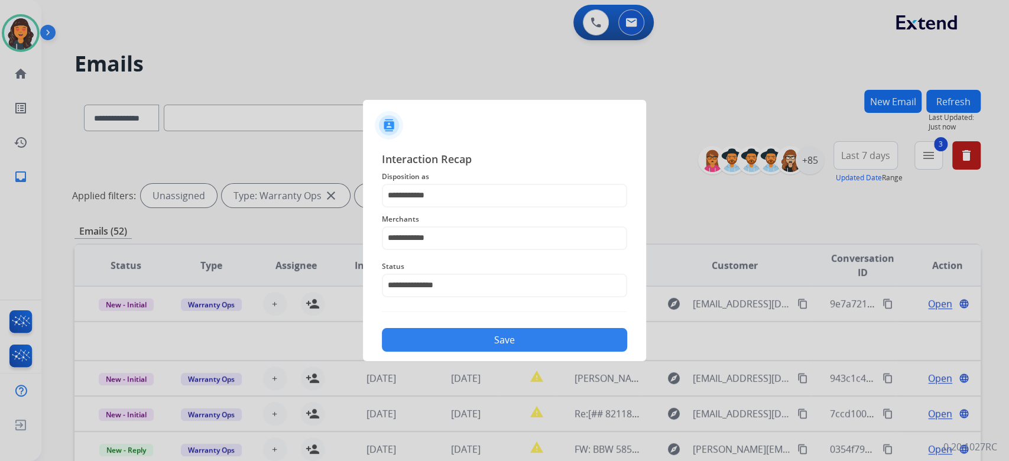
click at [453, 338] on button "Save" at bounding box center [504, 340] width 245 height 24
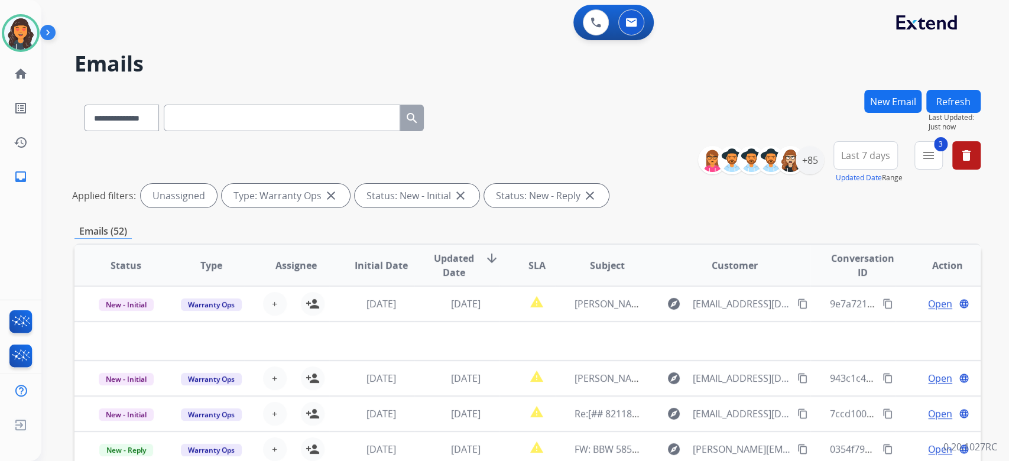
click at [643, 197] on div "Applied filters: Unassigned Type: Warranty Ops close Status: New - Initial clos…" at bounding box center [525, 196] width 906 height 24
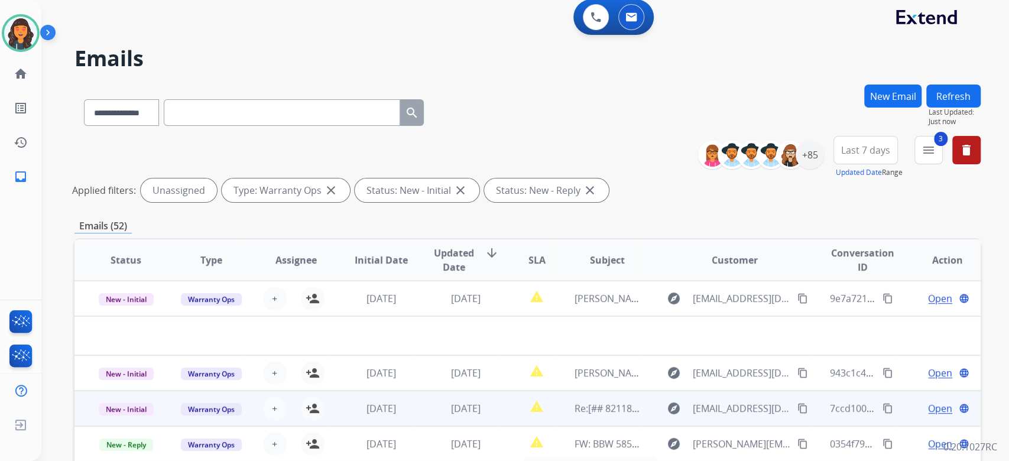
scroll to position [3, 0]
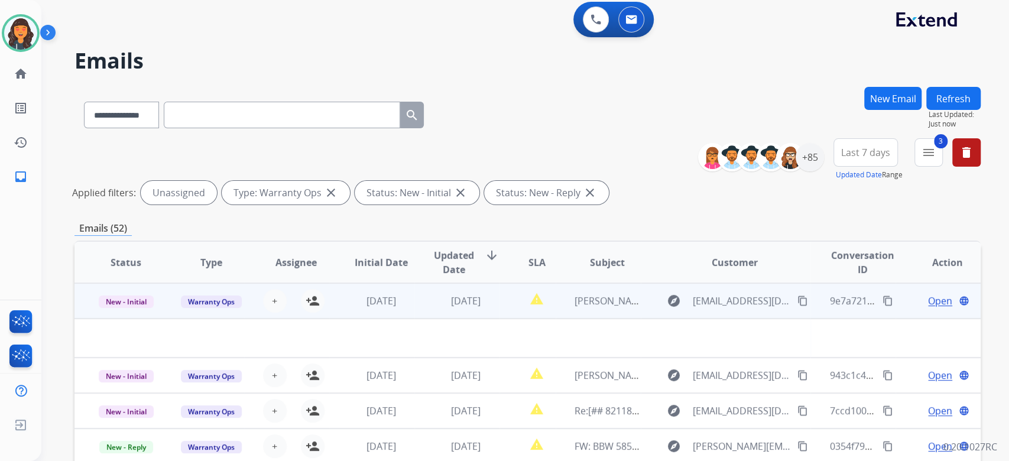
click at [575, 311] on td "[PERSON_NAME] - CUSTOMER SALES RECEIPT" at bounding box center [598, 300] width 85 height 35
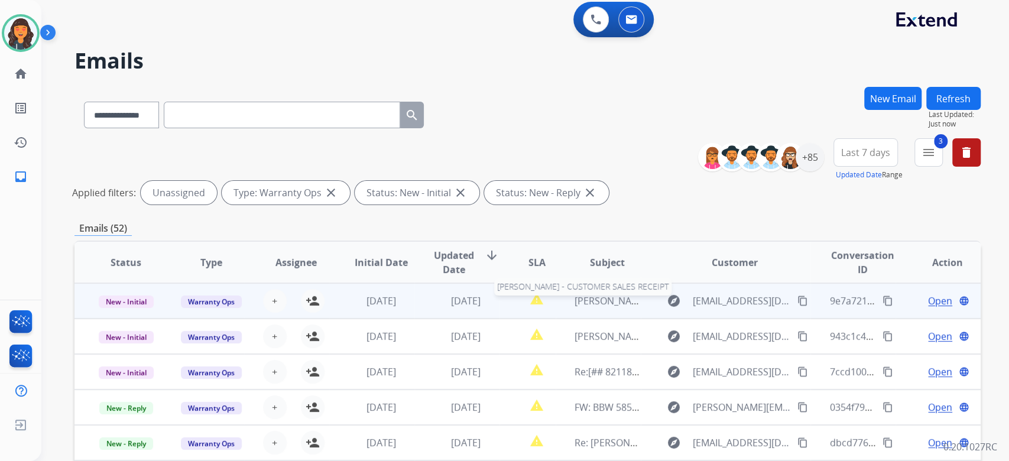
click at [579, 302] on span "[PERSON_NAME] - CUSTOMER SALES RECEIPT" at bounding box center [674, 300] width 199 height 13
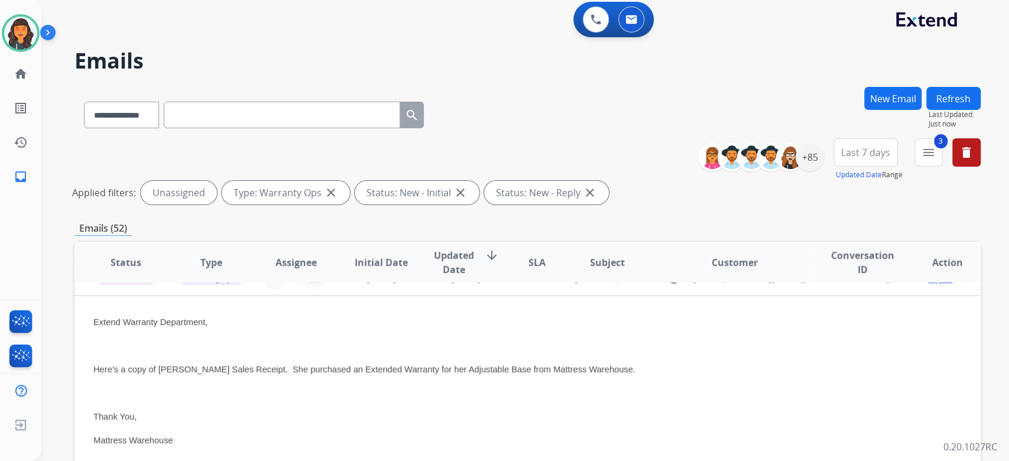
scroll to position [0, 0]
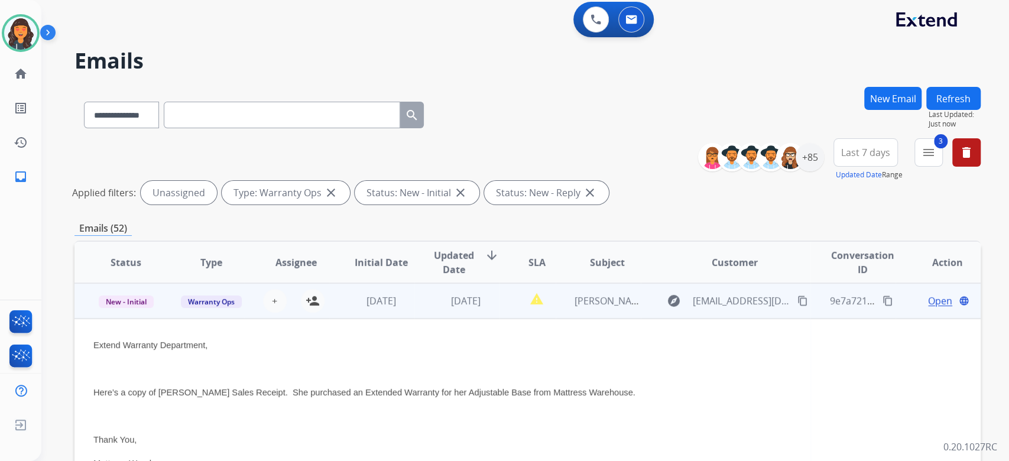
click at [928, 299] on span "Open" at bounding box center [940, 301] width 24 height 14
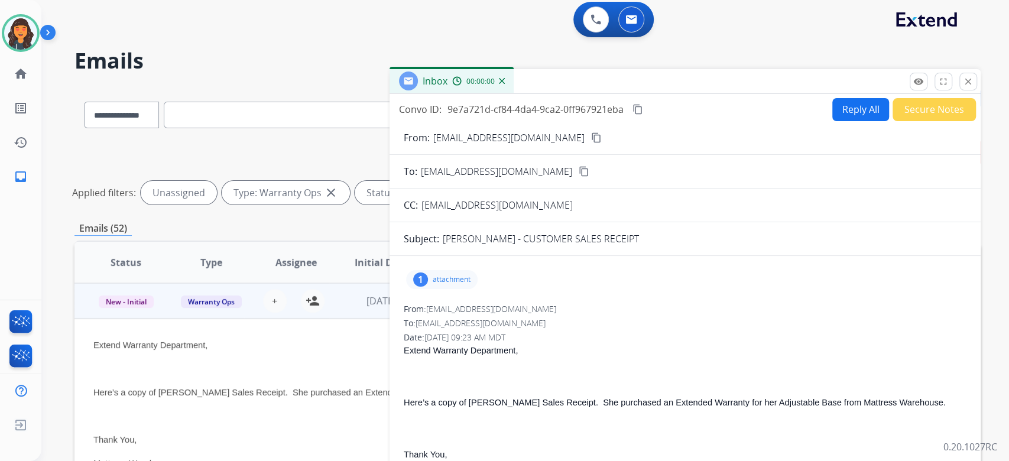
click at [454, 281] on p "attachment" at bounding box center [452, 279] width 38 height 9
click at [472, 307] on p "[PERSON_NAME] - CUSTOMER RECEIPT.pdf" at bounding box center [509, 310] width 187 height 14
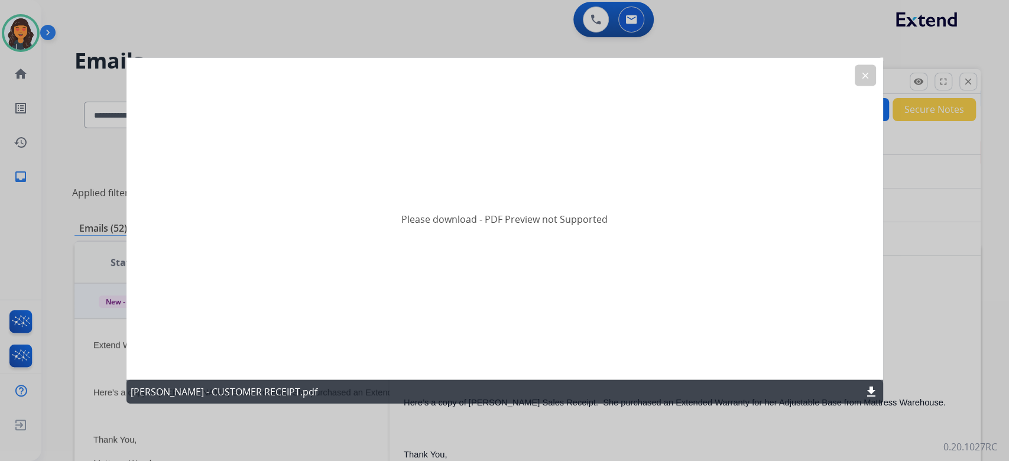
click at [870, 394] on mat-icon "download" at bounding box center [871, 392] width 14 height 14
click at [866, 77] on mat-icon "clear" at bounding box center [865, 75] width 11 height 11
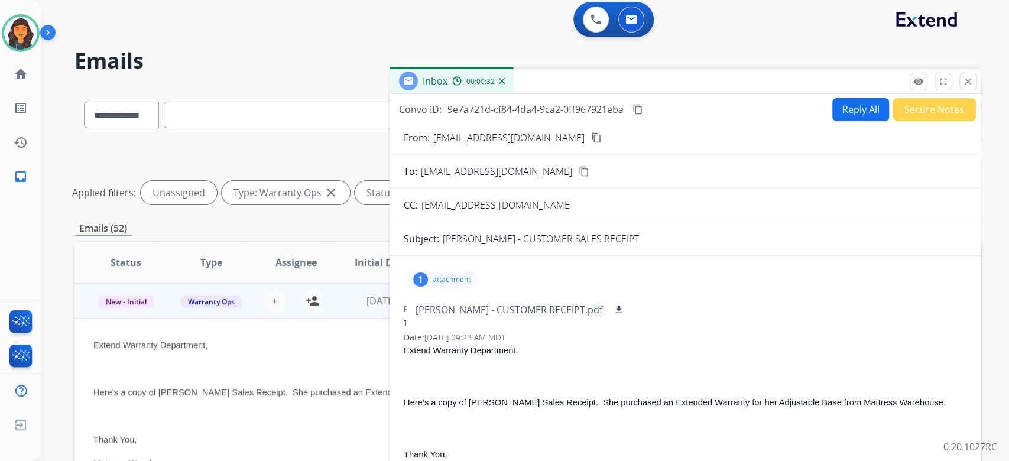
click at [440, 270] on div "1 attachment [PERSON_NAME] - CUSTOMER RECEIPT.pdf download" at bounding box center [442, 279] width 72 height 19
click at [439, 278] on p "attachment" at bounding box center [452, 279] width 38 height 9
click at [710, 281] on div "1 attachment [PERSON_NAME] - CUSTOMER RECEIPT.pdf download" at bounding box center [685, 279] width 563 height 28
click at [435, 289] on div "[PERSON_NAME] - CUSTOMER RECEIPT.pdf download" at bounding box center [520, 309] width 229 height 41
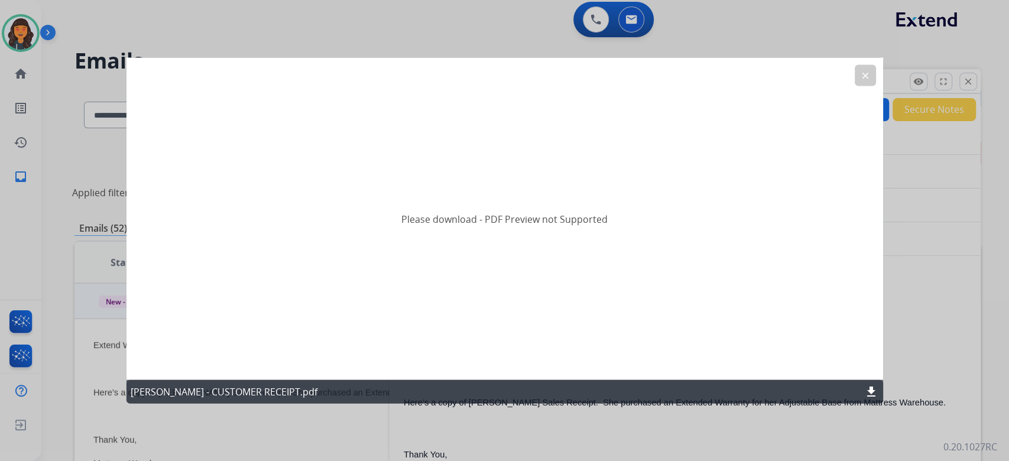
click at [851, 59] on div "Please download - PDF Preview not Supported" at bounding box center [504, 219] width 757 height 322
click at [861, 77] on mat-icon "clear" at bounding box center [865, 75] width 11 height 11
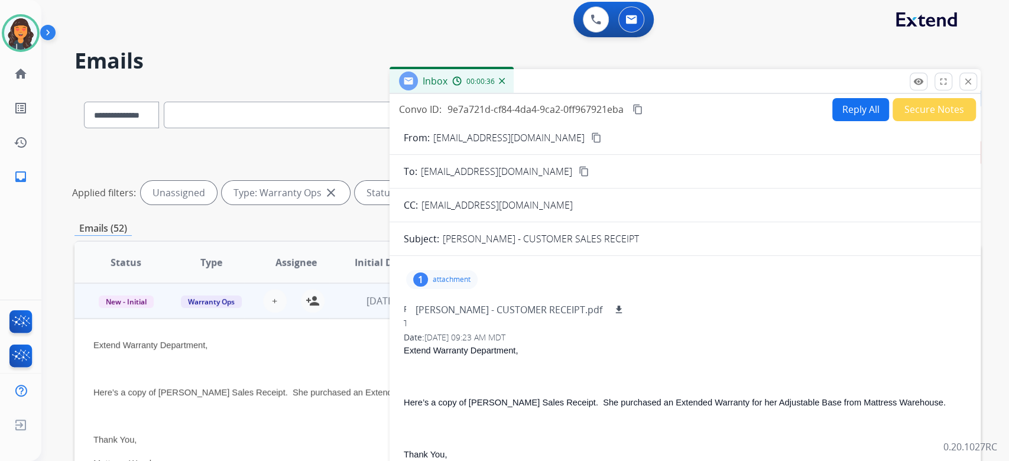
click at [438, 282] on p "attachment" at bounding box center [452, 279] width 38 height 9
click at [724, 277] on div "1 attachment" at bounding box center [685, 279] width 563 height 28
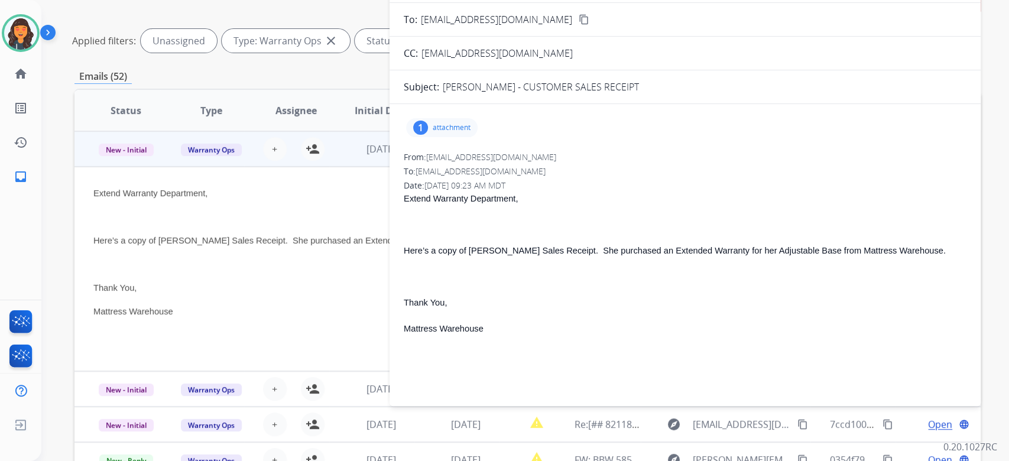
scroll to position [82, 0]
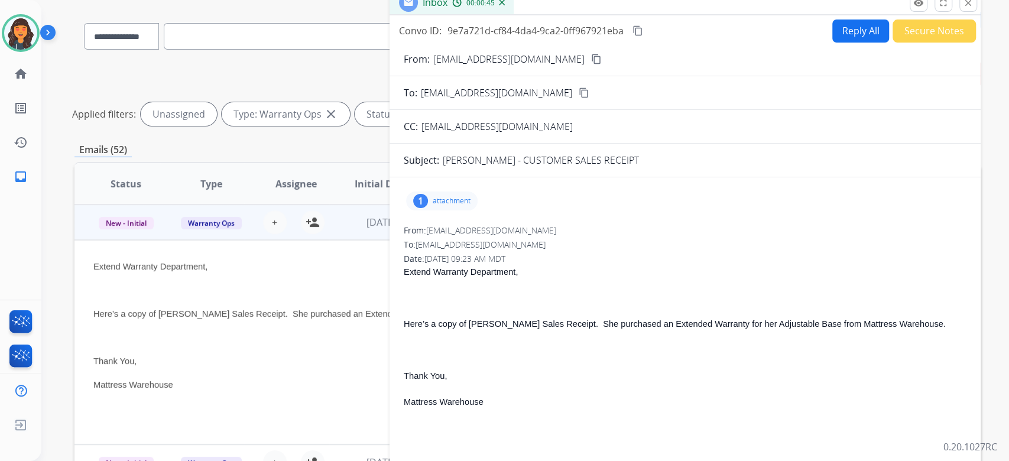
click at [837, 37] on button "Reply All" at bounding box center [860, 31] width 57 height 23
select select "**********"
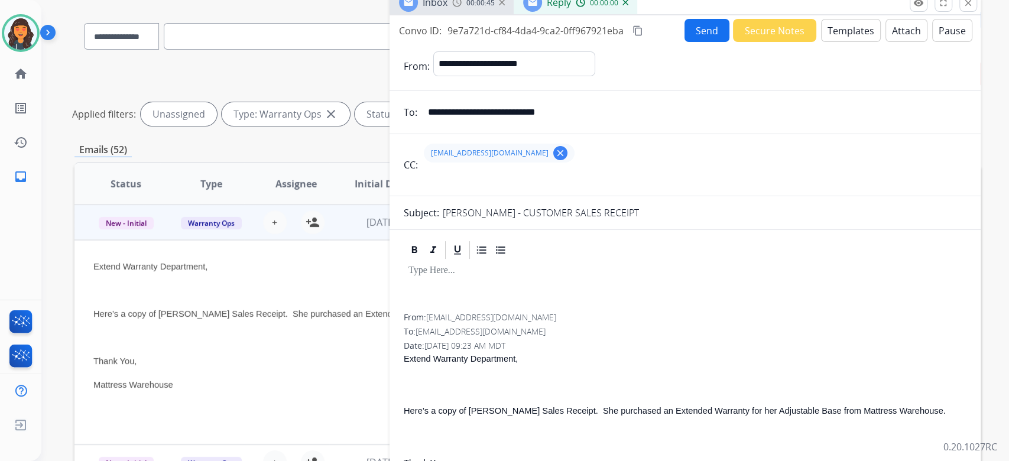
click at [837, 37] on button "Templates" at bounding box center [851, 30] width 60 height 23
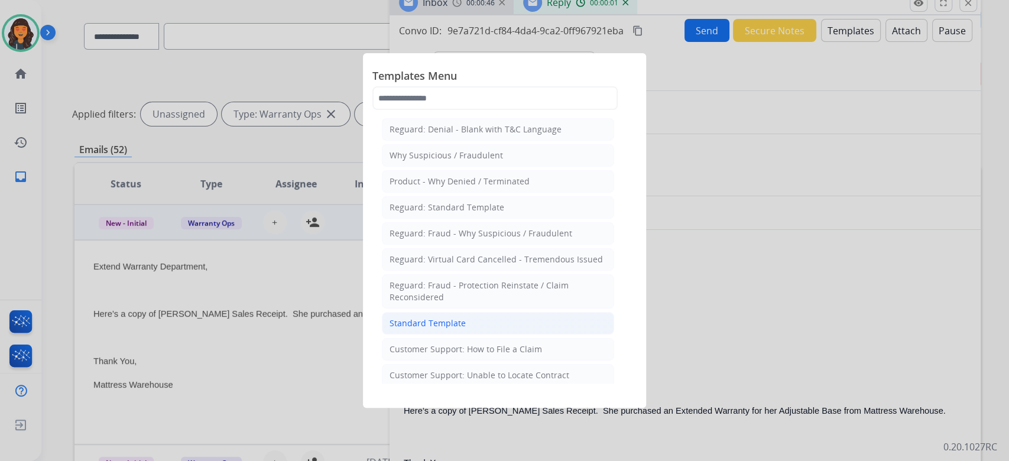
click at [403, 326] on div "Standard Template" at bounding box center [428, 324] width 76 height 12
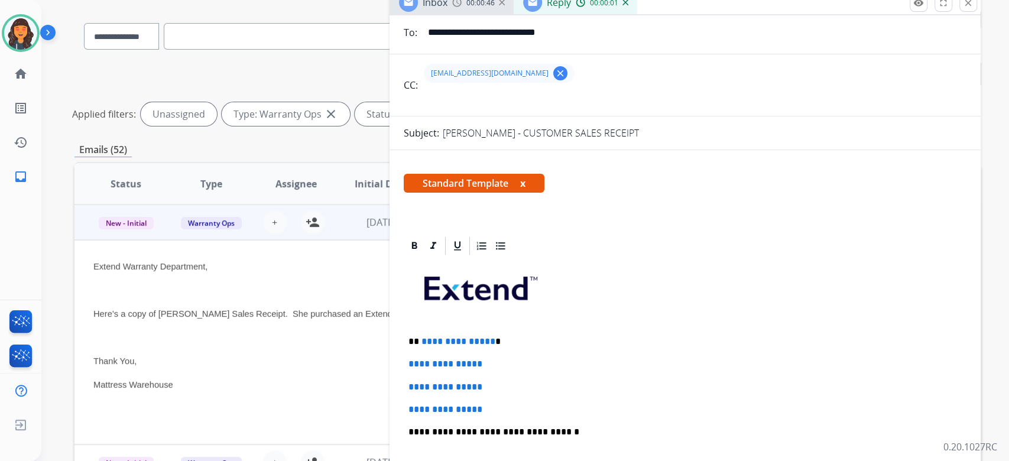
scroll to position [157, 0]
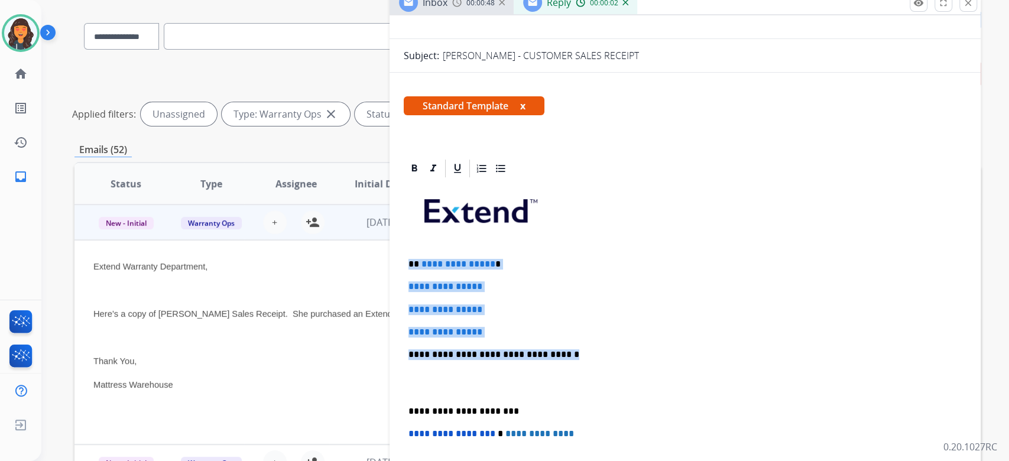
drag, startPoint x: 575, startPoint y: 349, endPoint x: 360, endPoint y: 261, distance: 232.5
click at [360, 261] on div "**********" at bounding box center [527, 313] width 906 height 611
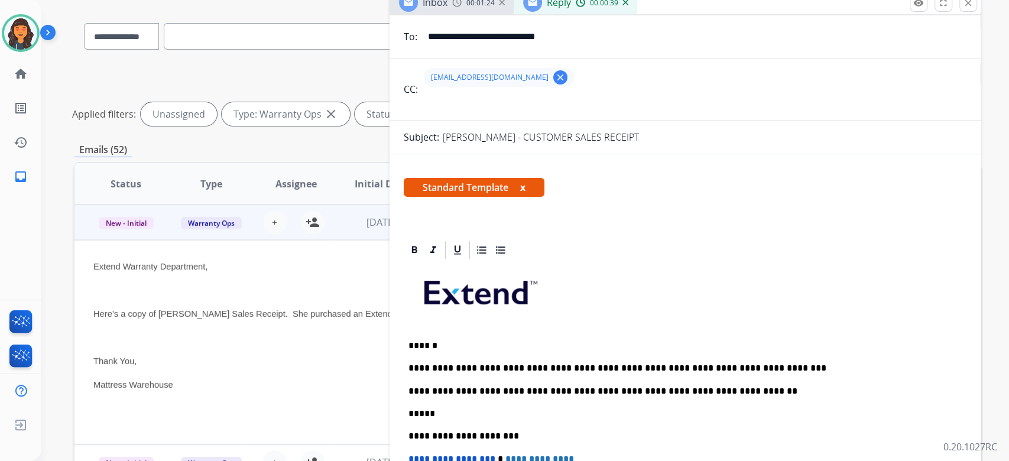
scroll to position [0, 0]
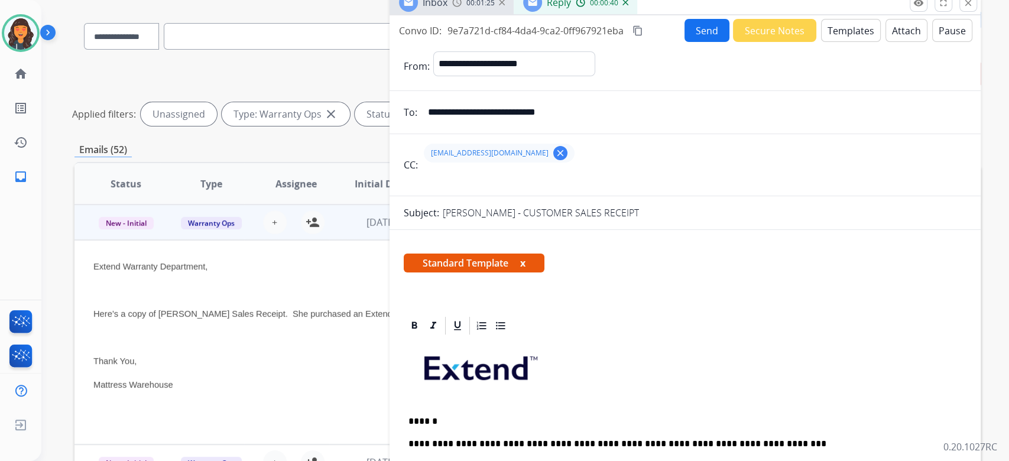
click at [636, 26] on mat-icon "content_copy" at bounding box center [638, 30] width 11 height 11
click at [686, 30] on button "Send" at bounding box center [707, 30] width 45 height 23
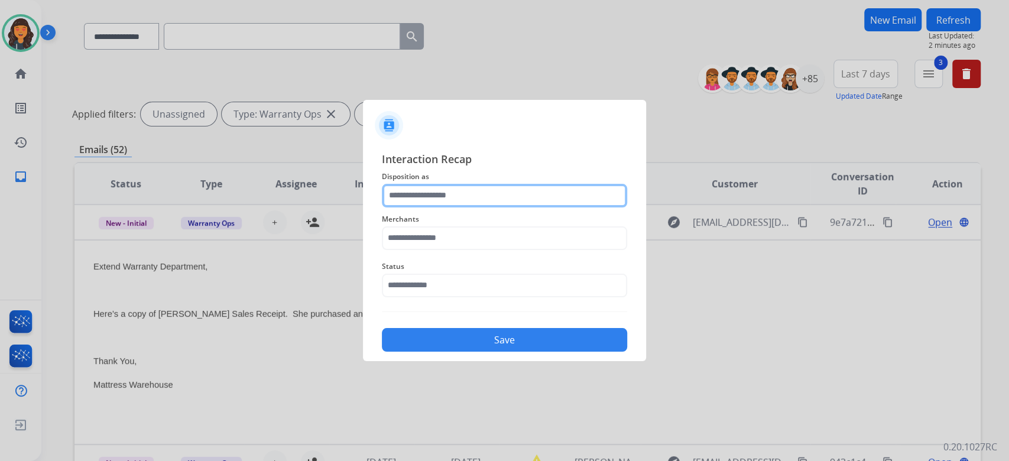
click at [448, 195] on input "text" at bounding box center [504, 196] width 245 height 24
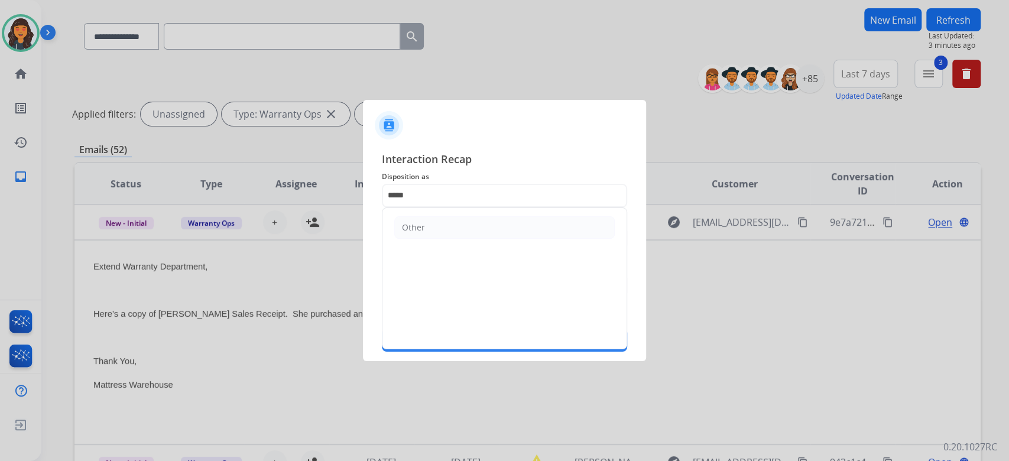
click at [429, 249] on div "Other" at bounding box center [504, 279] width 245 height 142
click at [435, 229] on li "Other" at bounding box center [504, 227] width 221 height 22
type input "*****"
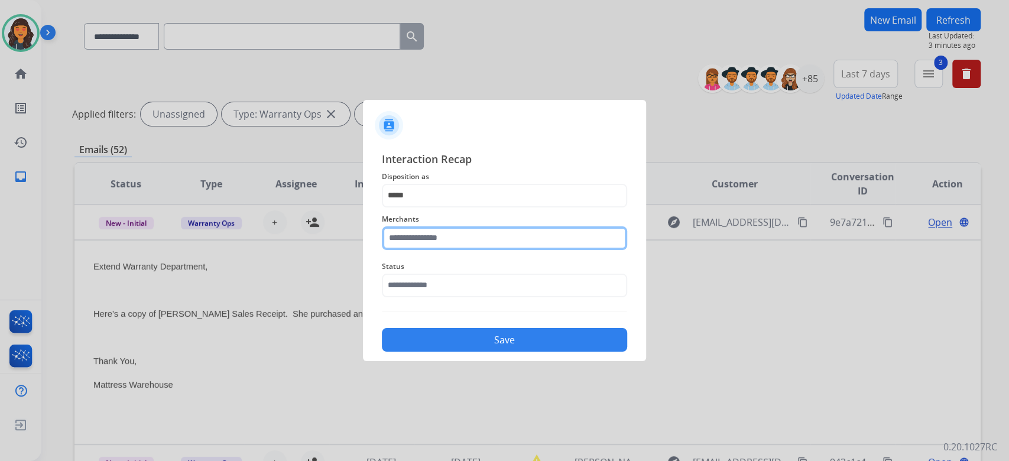
click at [434, 239] on input "text" at bounding box center [504, 238] width 245 height 24
type input "**********"
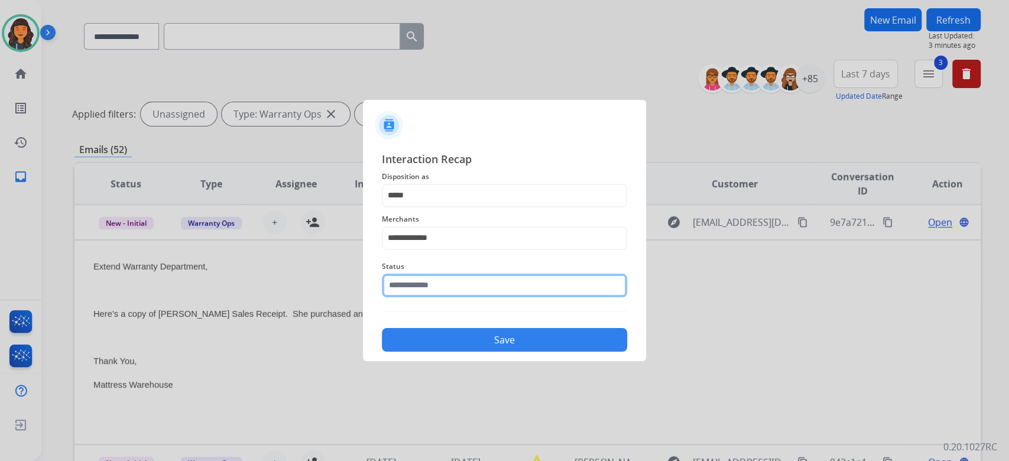
click at [426, 275] on input "text" at bounding box center [504, 286] width 245 height 24
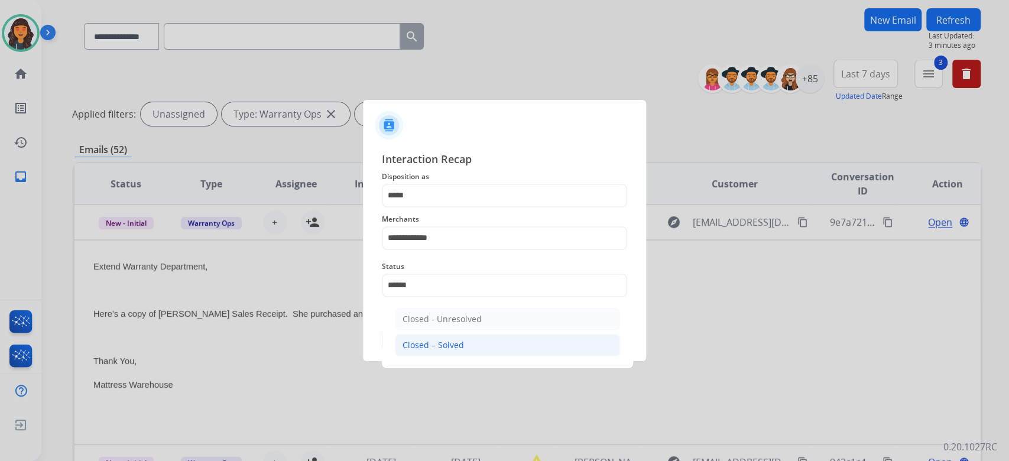
click at [403, 345] on div "Closed – Solved" at bounding box center [433, 345] width 61 height 12
type input "**********"
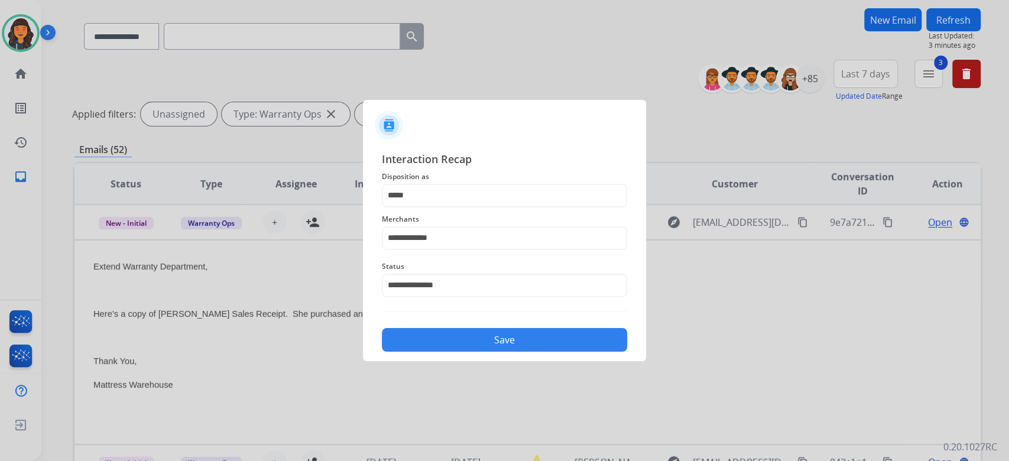
click at [402, 345] on button "Save" at bounding box center [504, 340] width 245 height 24
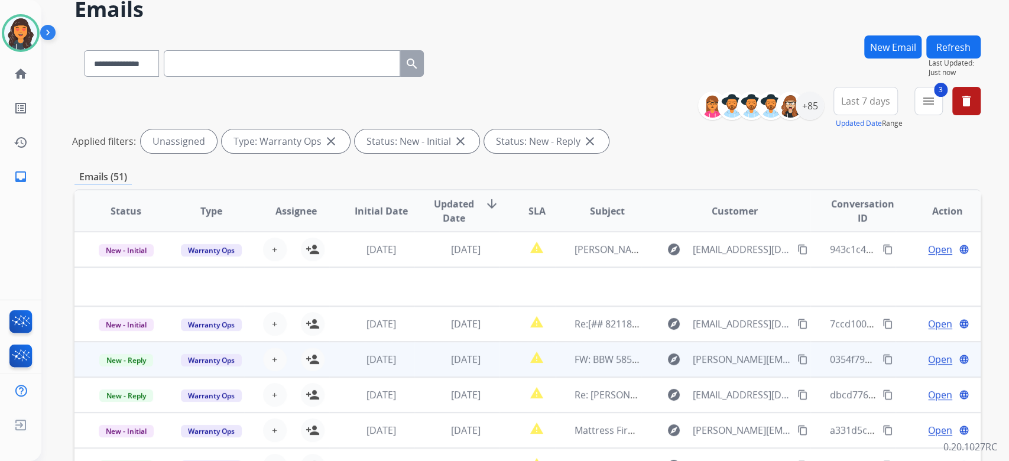
scroll to position [79, 0]
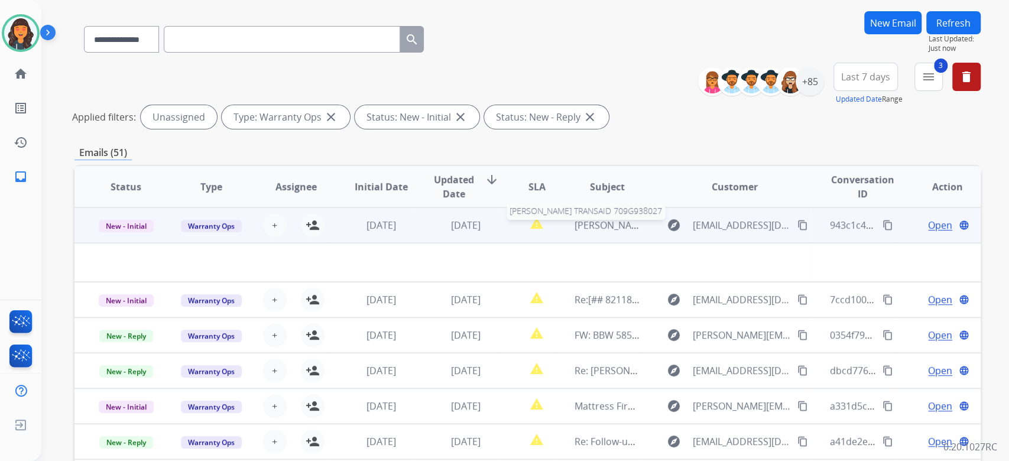
click at [605, 226] on span "[PERSON_NAME] TRANSAID 709G938027" at bounding box center [664, 225] width 178 height 13
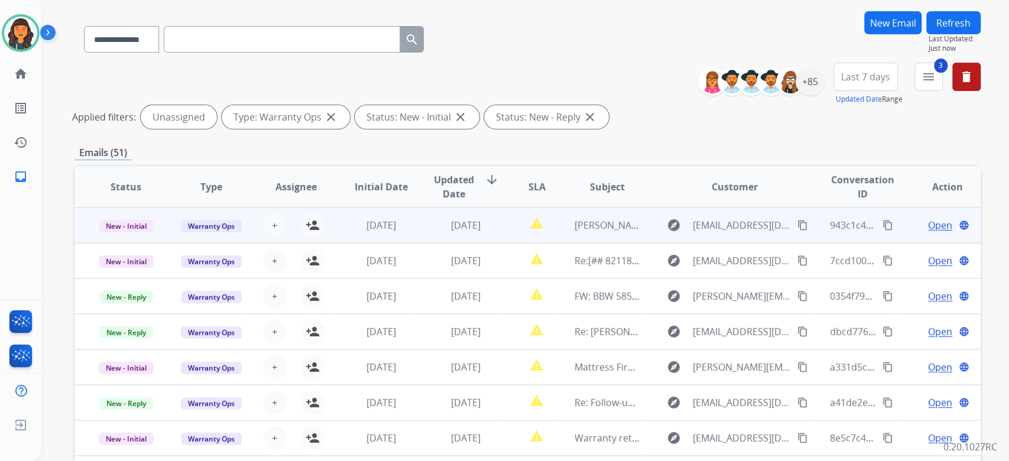
click at [592, 234] on td "[PERSON_NAME] TRANSAID 709G938027" at bounding box center [598, 225] width 85 height 35
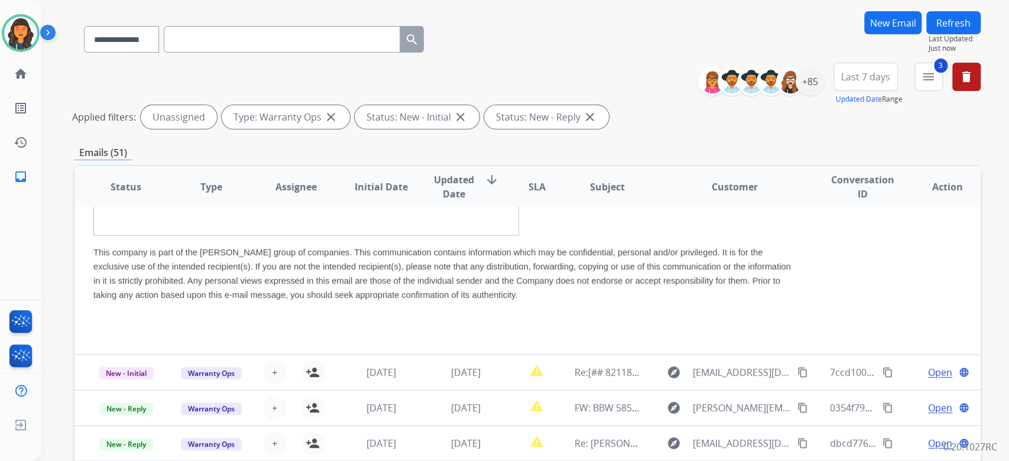
scroll to position [0, 0]
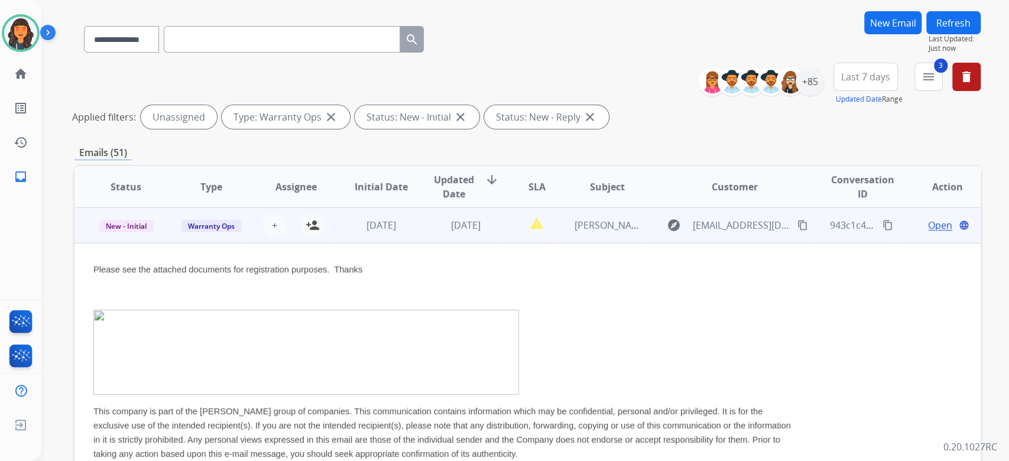
click at [939, 225] on span "Open" at bounding box center [940, 225] width 24 height 14
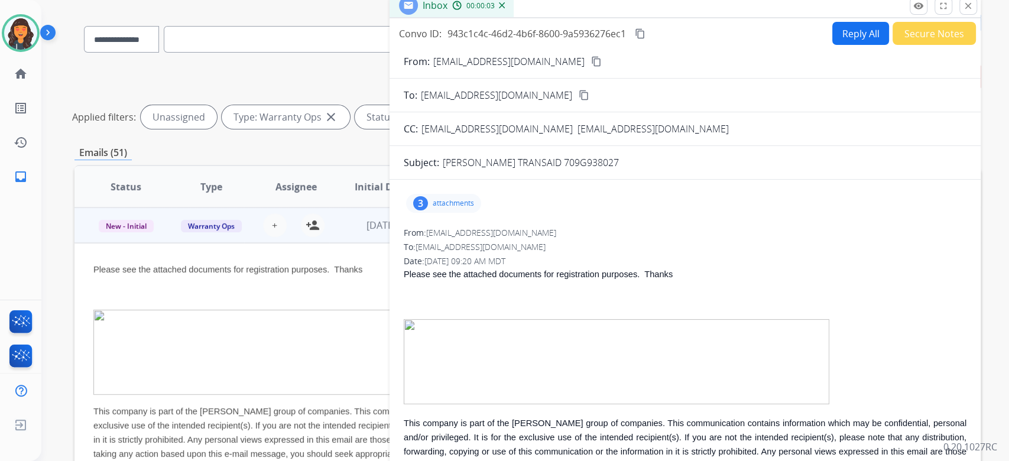
drag, startPoint x: 620, startPoint y: 168, endPoint x: 556, endPoint y: 165, distance: 63.9
click at [556, 165] on div "[PERSON_NAME] TRANSAID 709G938027" at bounding box center [705, 162] width 524 height 14
click at [451, 197] on div "3 attachments" at bounding box center [443, 203] width 75 height 19
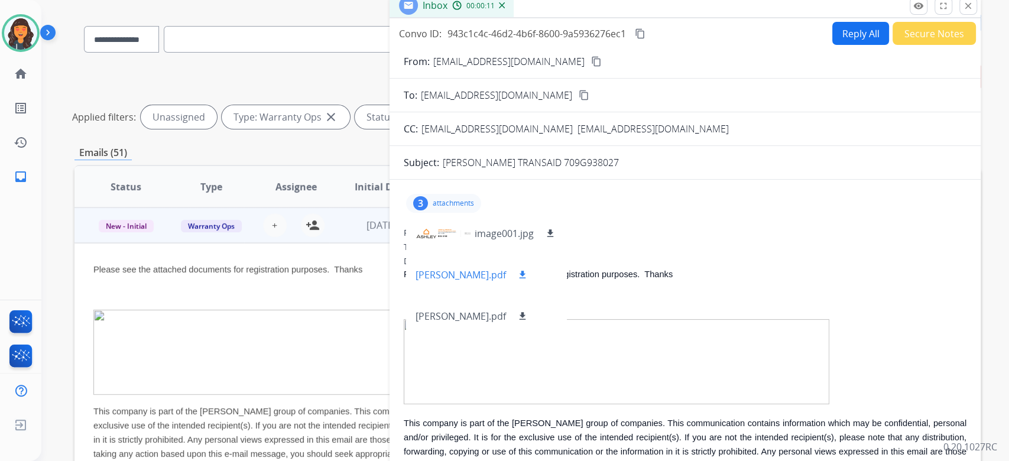
click at [449, 277] on p "[PERSON_NAME].pdf" at bounding box center [461, 275] width 90 height 14
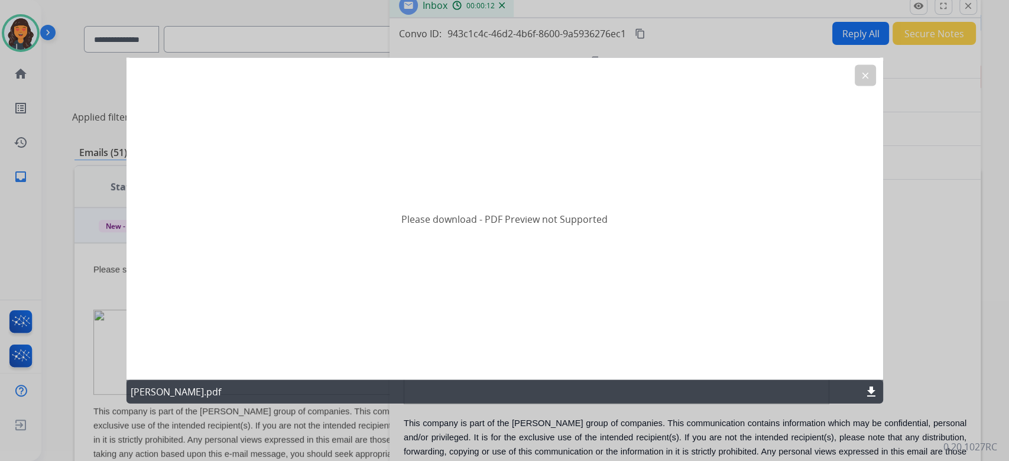
click at [867, 390] on mat-icon "download" at bounding box center [871, 392] width 14 height 14
click at [862, 74] on mat-icon "clear" at bounding box center [865, 75] width 11 height 11
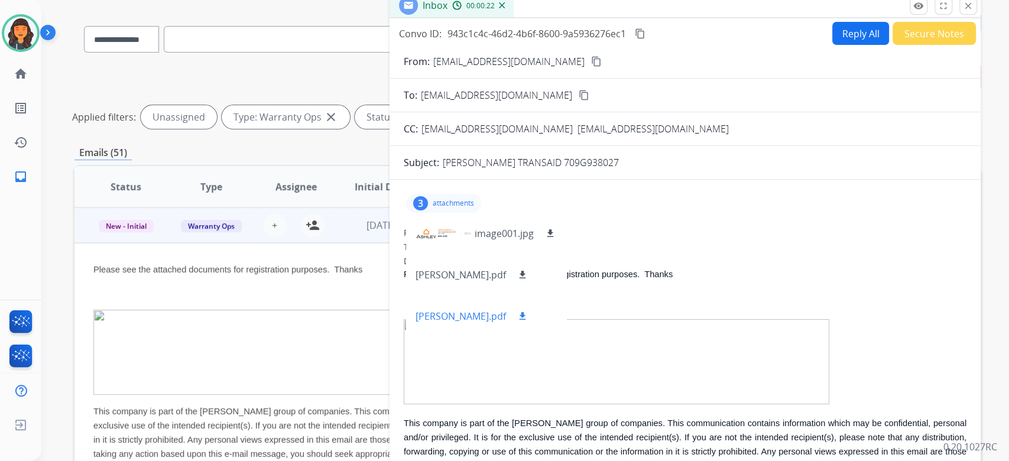
click at [471, 322] on p "[PERSON_NAME].pdf" at bounding box center [461, 316] width 90 height 14
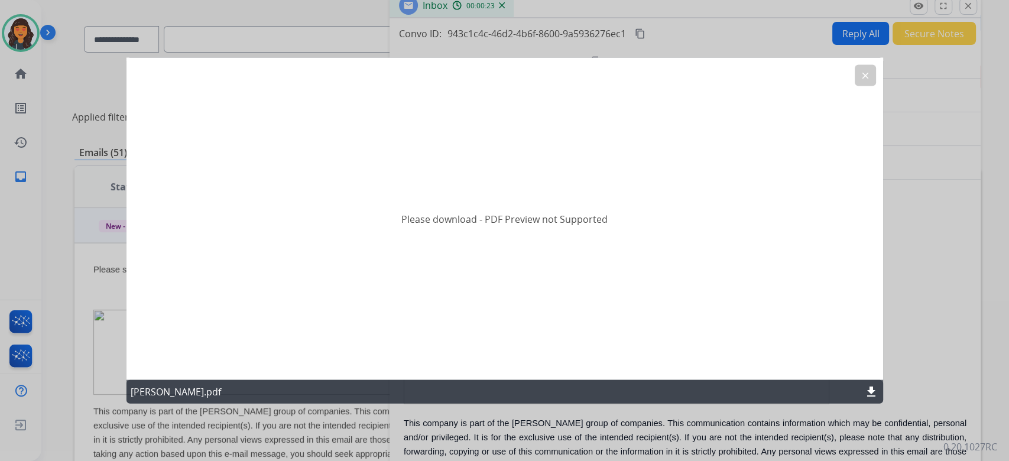
click at [872, 390] on mat-icon "download" at bounding box center [871, 392] width 14 height 14
click at [859, 72] on button "clear" at bounding box center [865, 75] width 21 height 21
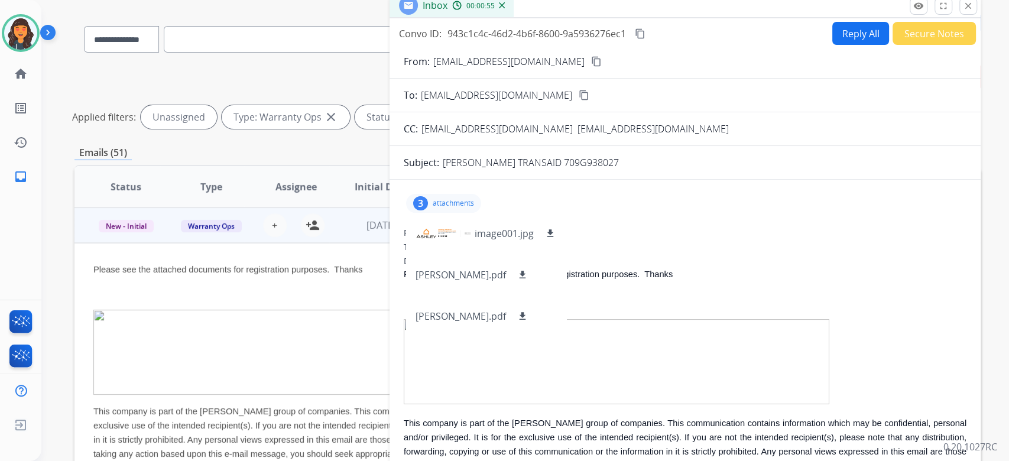
click at [440, 199] on p "attachments" at bounding box center [453, 203] width 41 height 9
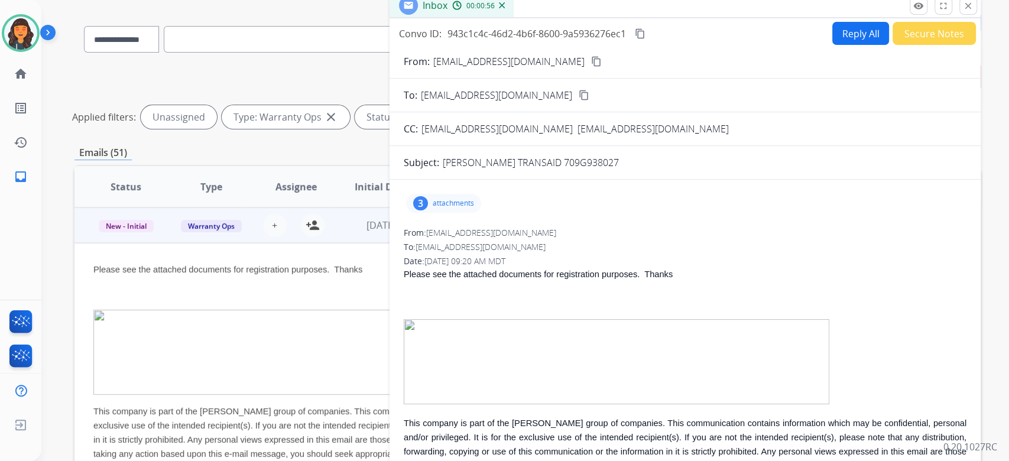
click at [919, 40] on button "Secure Notes" at bounding box center [934, 33] width 83 height 23
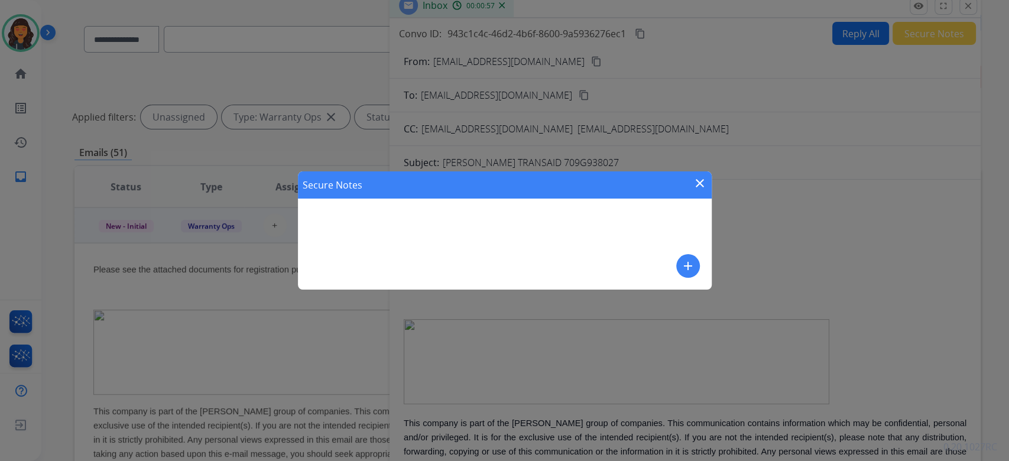
click at [683, 266] on mat-icon "add" at bounding box center [688, 266] width 14 height 14
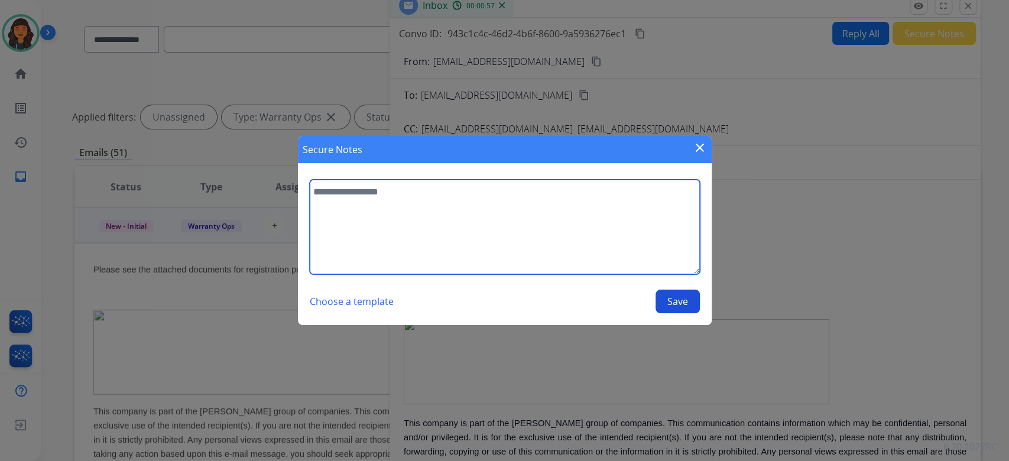
click at [426, 242] on textarea at bounding box center [505, 227] width 390 height 95
type textarea "**********"
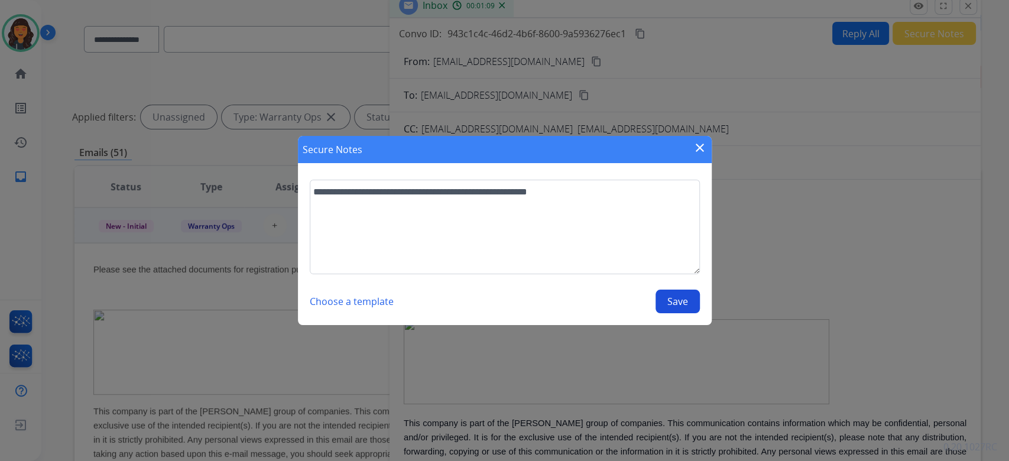
click at [669, 305] on button "Save" at bounding box center [678, 302] width 44 height 24
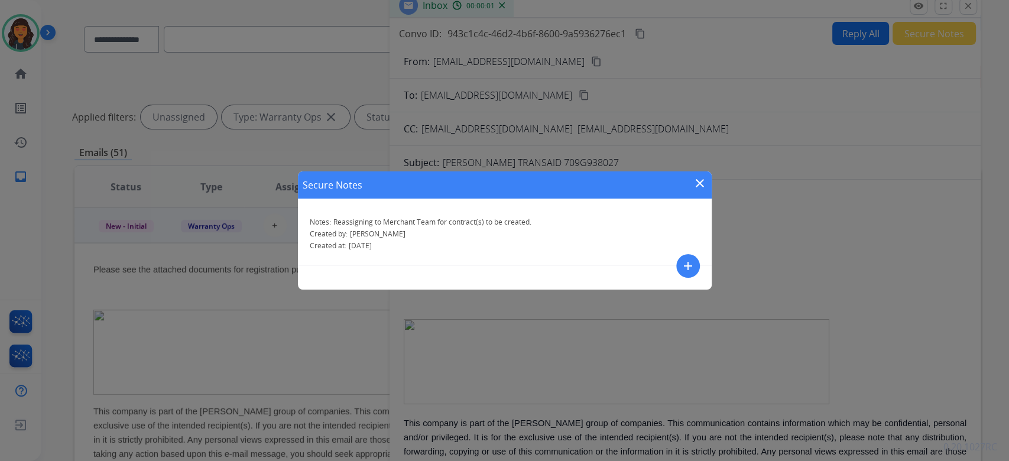
click at [702, 184] on mat-icon "close" at bounding box center [700, 183] width 14 height 14
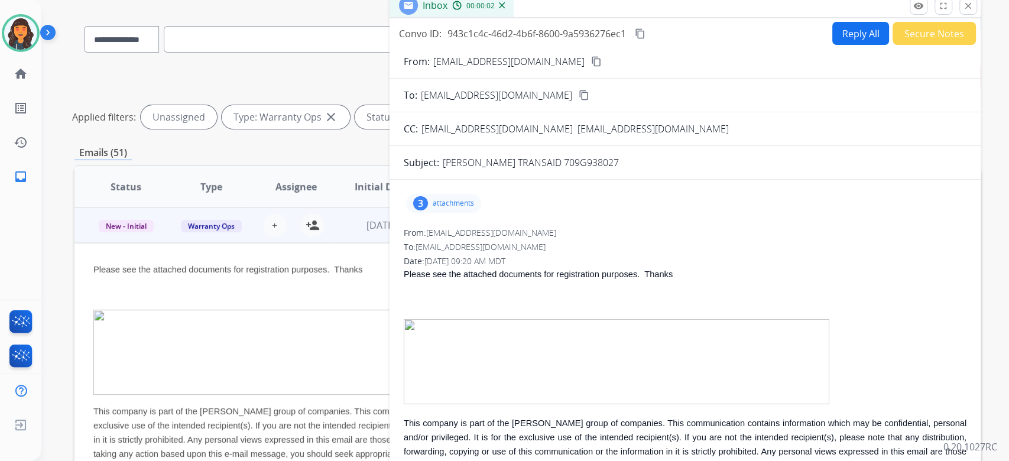
click at [642, 31] on mat-icon "content_copy" at bounding box center [640, 33] width 11 height 11
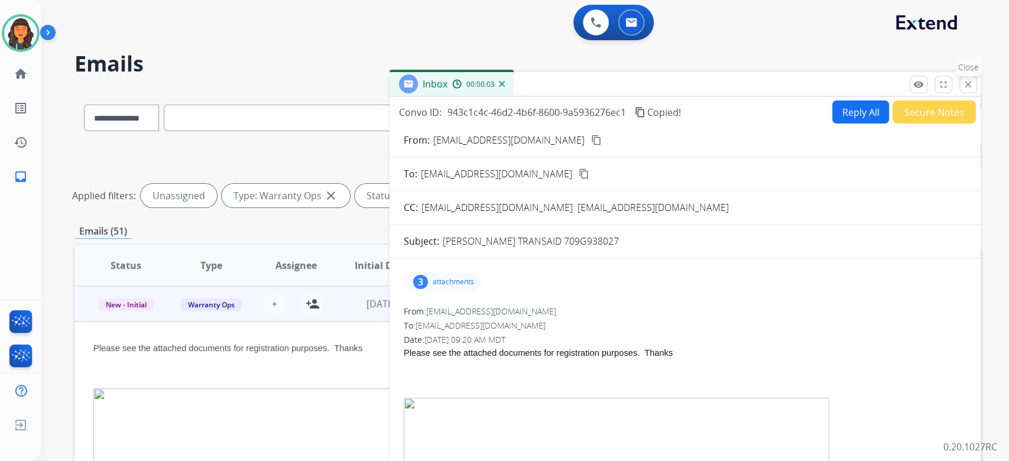
click at [965, 85] on mat-icon "close" at bounding box center [968, 84] width 11 height 11
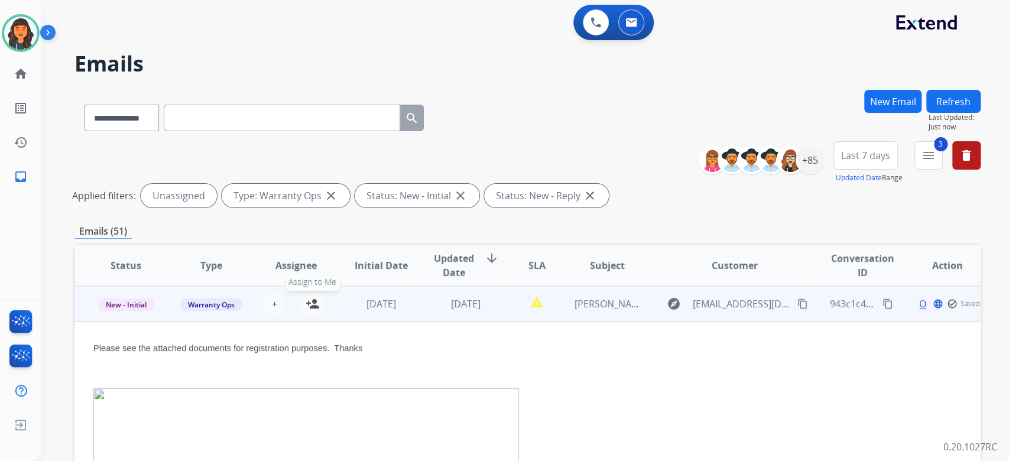
click at [315, 300] on mat-icon "person_add" at bounding box center [313, 304] width 14 height 14
click at [232, 303] on span "Warranty Ops" at bounding box center [211, 305] width 61 height 12
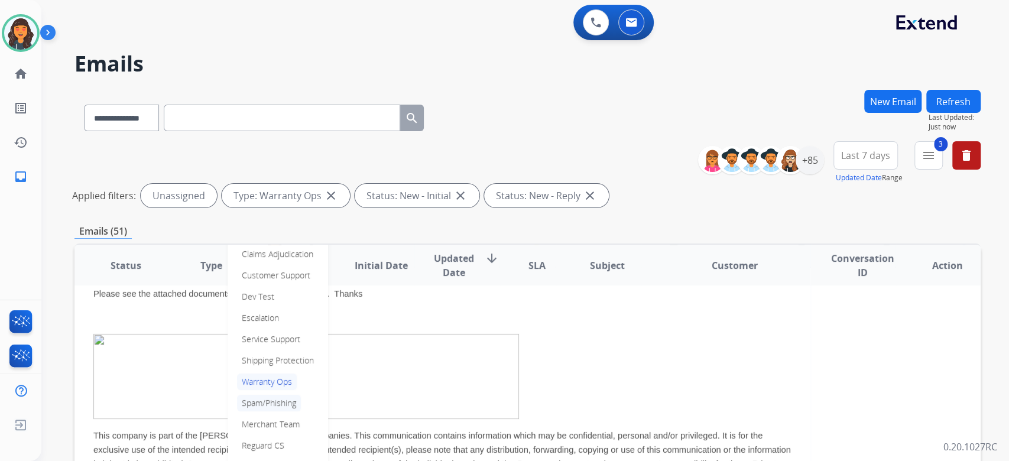
scroll to position [79, 0]
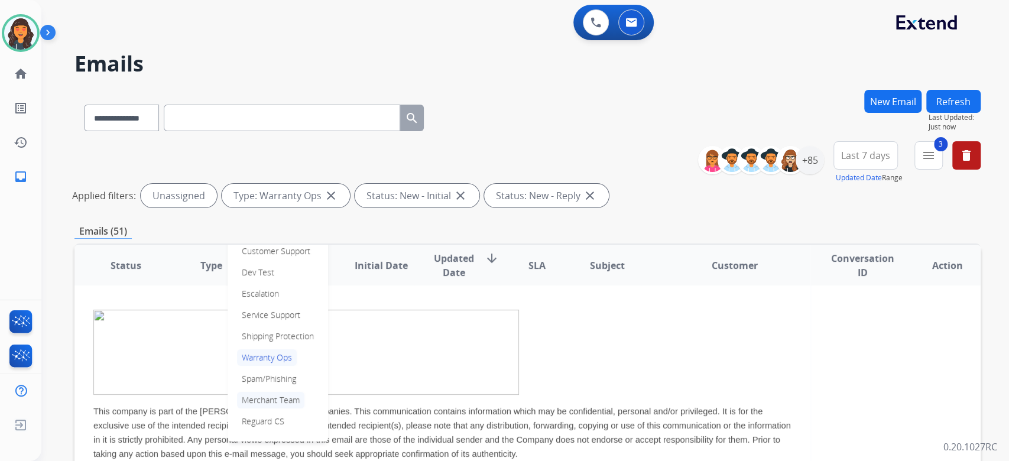
click at [283, 402] on p "Merchant Team" at bounding box center [270, 400] width 67 height 17
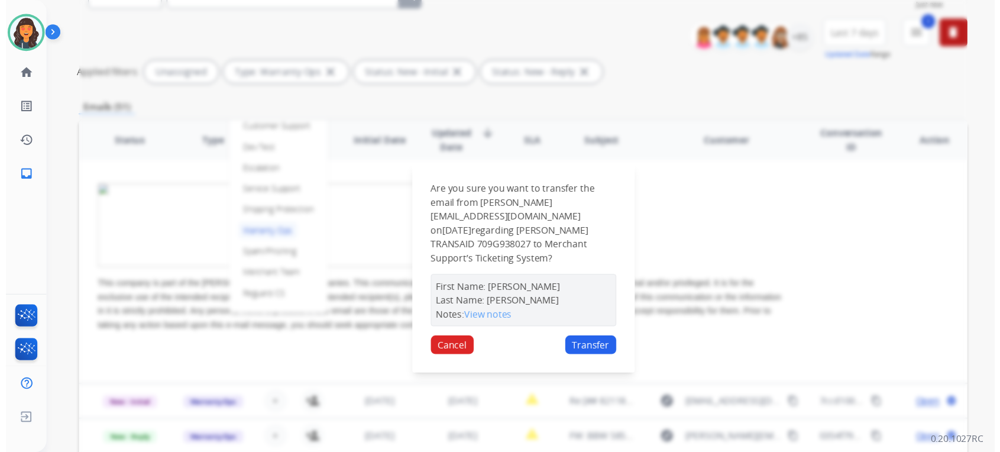
scroll to position [157, 0]
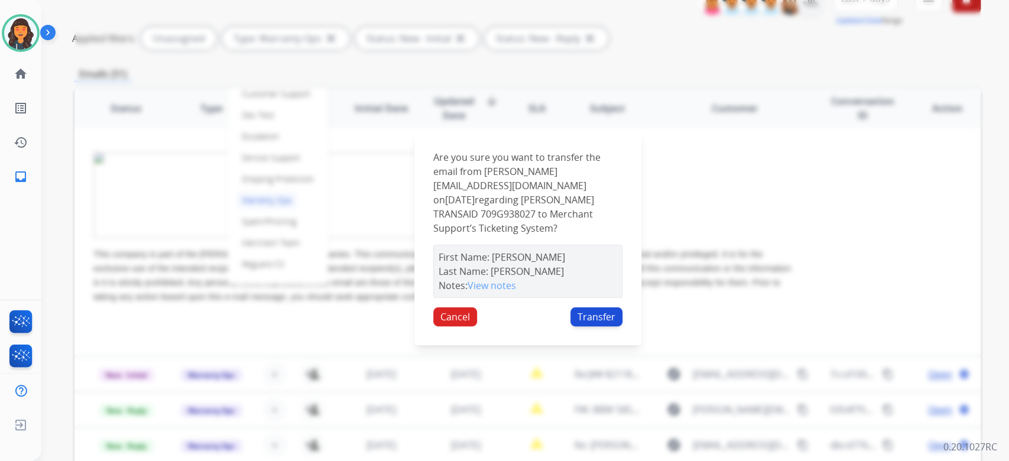
click at [587, 307] on button "Transfer" at bounding box center [597, 316] width 52 height 19
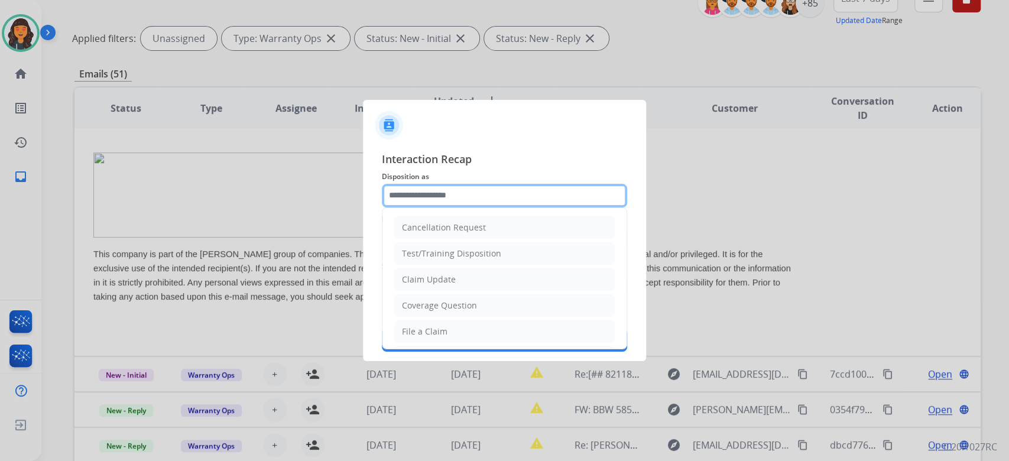
click at [478, 195] on input "text" at bounding box center [504, 196] width 245 height 24
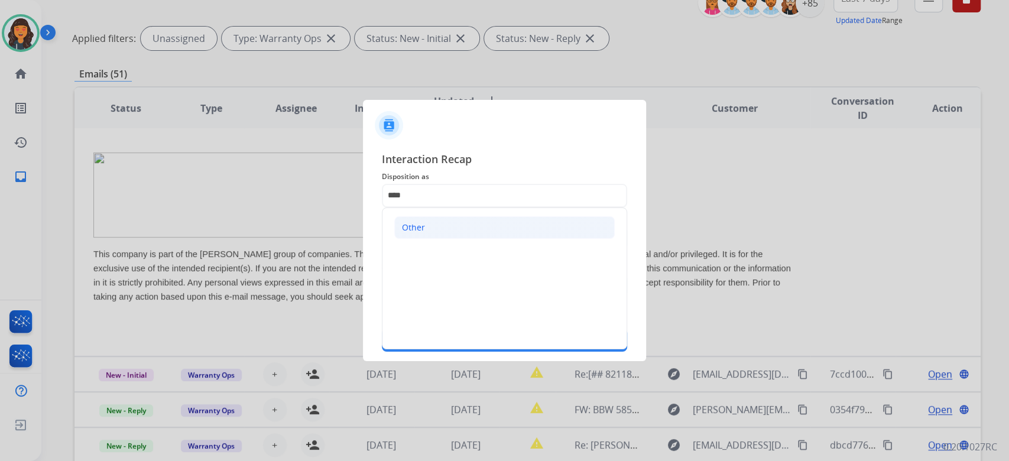
click at [449, 221] on li "Other" at bounding box center [504, 227] width 221 height 22
type input "*****"
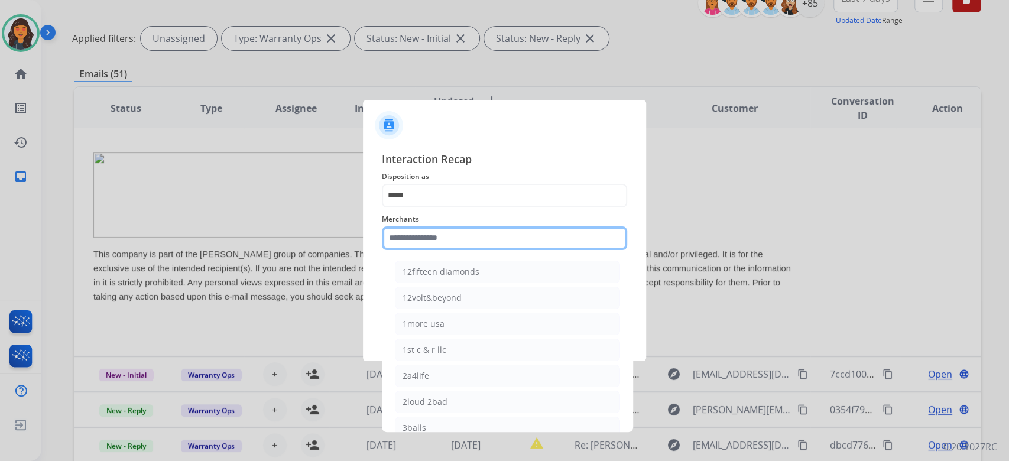
click at [447, 231] on input "text" at bounding box center [504, 238] width 245 height 24
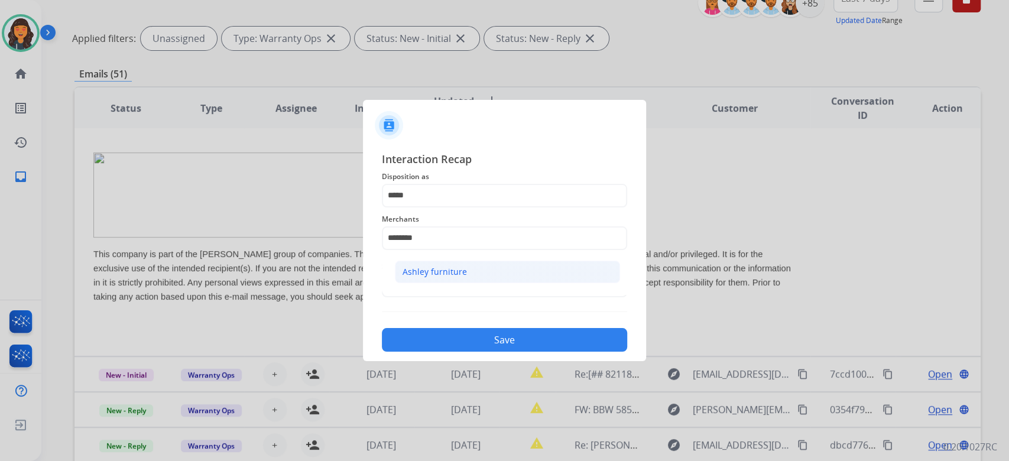
click at [432, 277] on div "Ashley furniture" at bounding box center [435, 272] width 64 height 12
type input "**********"
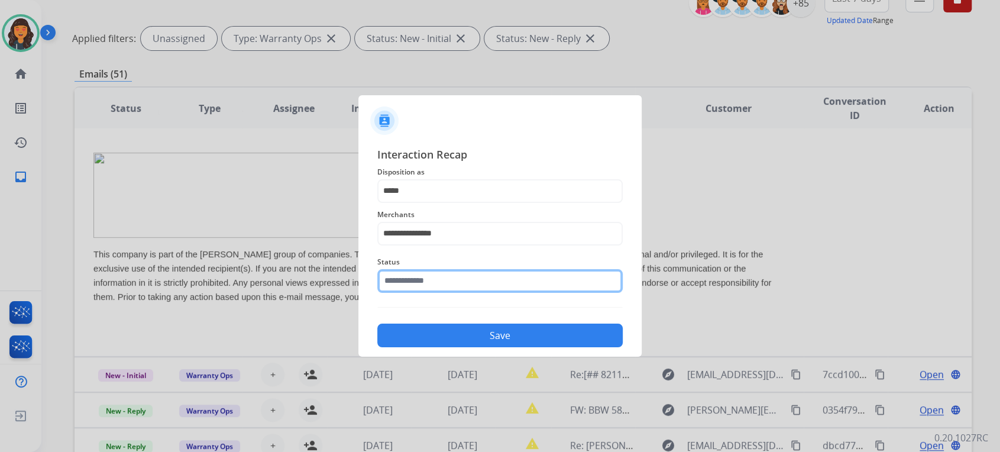
click at [430, 280] on input "text" at bounding box center [499, 281] width 245 height 24
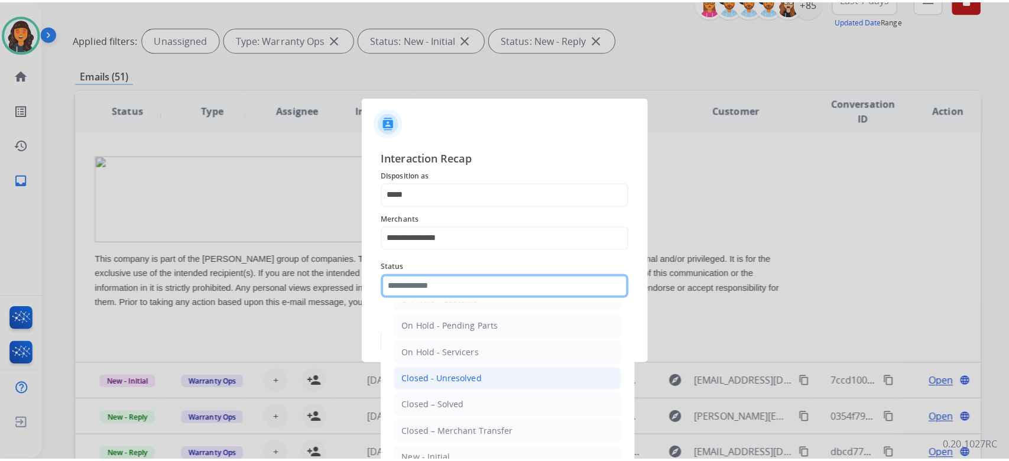
scroll to position [69, 0]
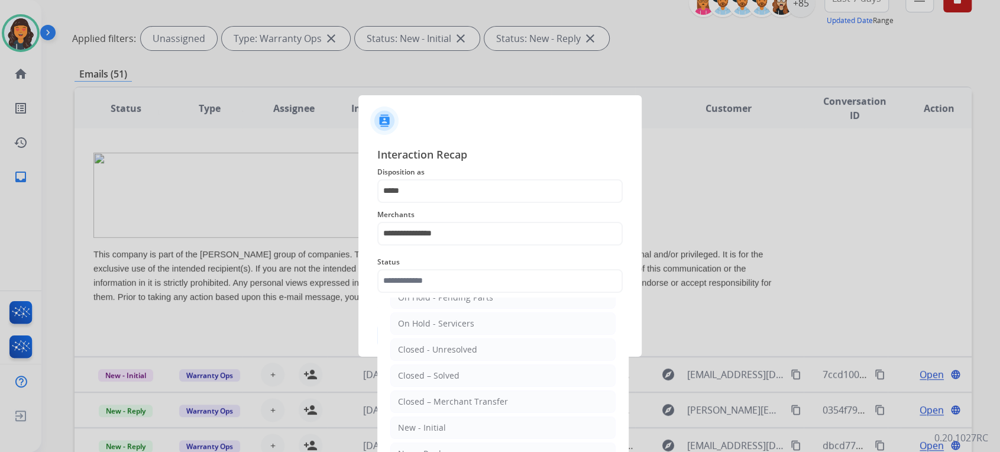
click at [465, 400] on div "Closed – Merchant Transfer" at bounding box center [453, 402] width 110 height 12
type input "**********"
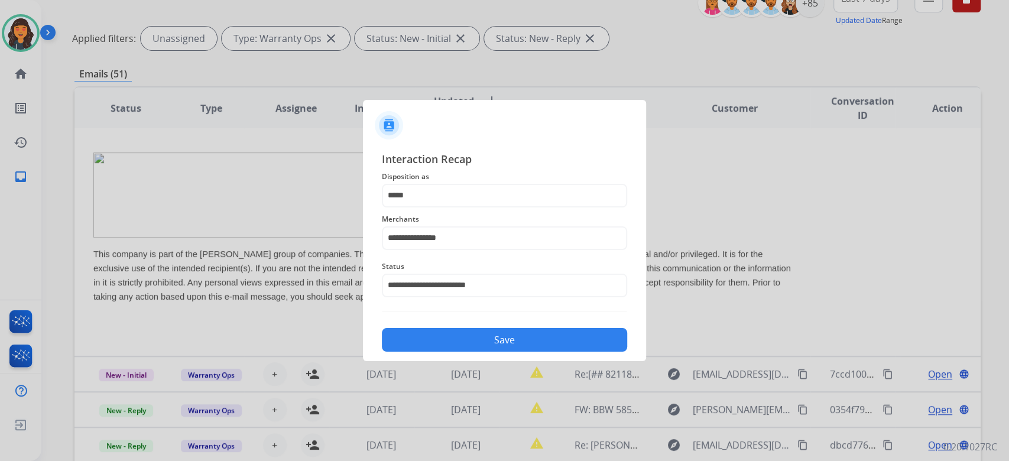
click at [517, 342] on button "Save" at bounding box center [504, 340] width 245 height 24
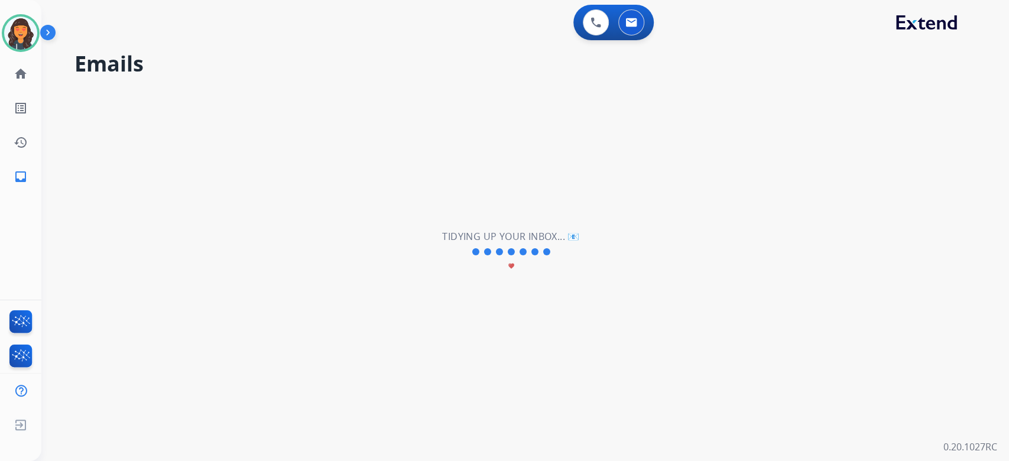
scroll to position [40, 0]
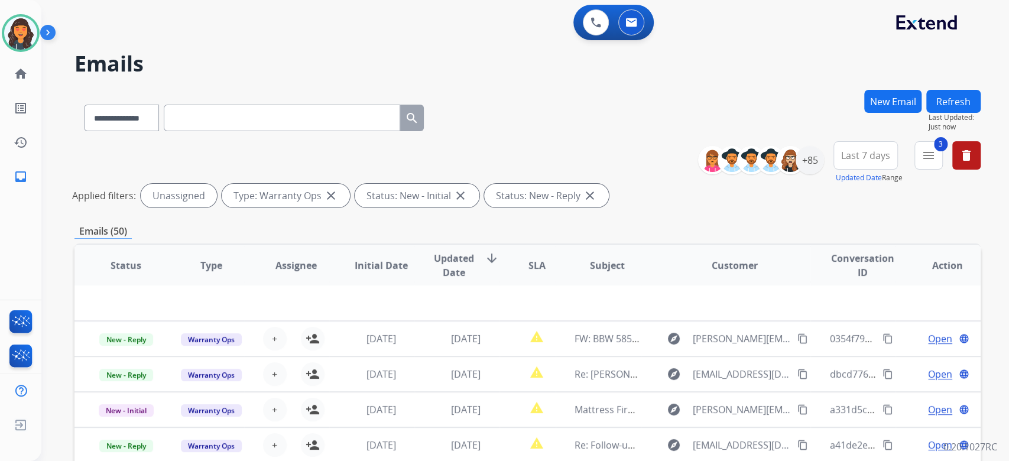
click at [514, 83] on div "**********" at bounding box center [510, 273] width 939 height 461
click at [30, 33] on img at bounding box center [20, 33] width 33 height 33
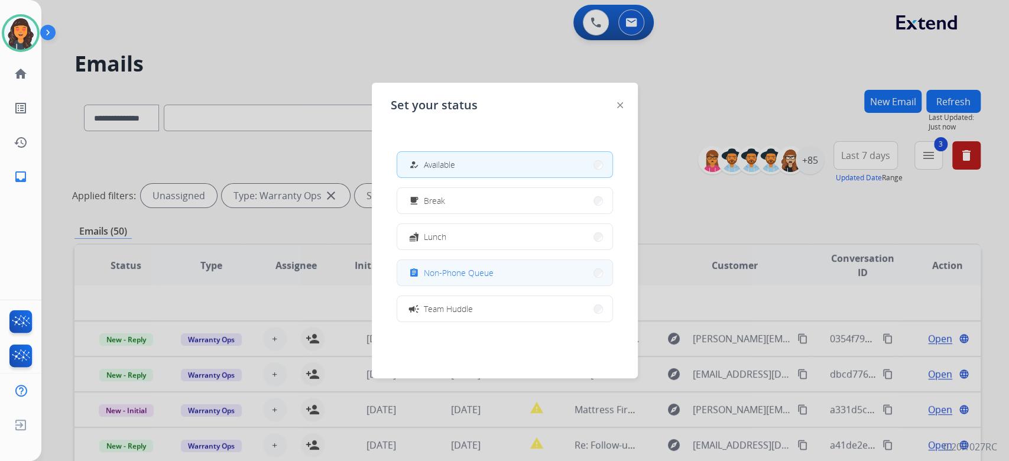
click at [443, 274] on span "Non-Phone Queue" at bounding box center [459, 273] width 70 height 12
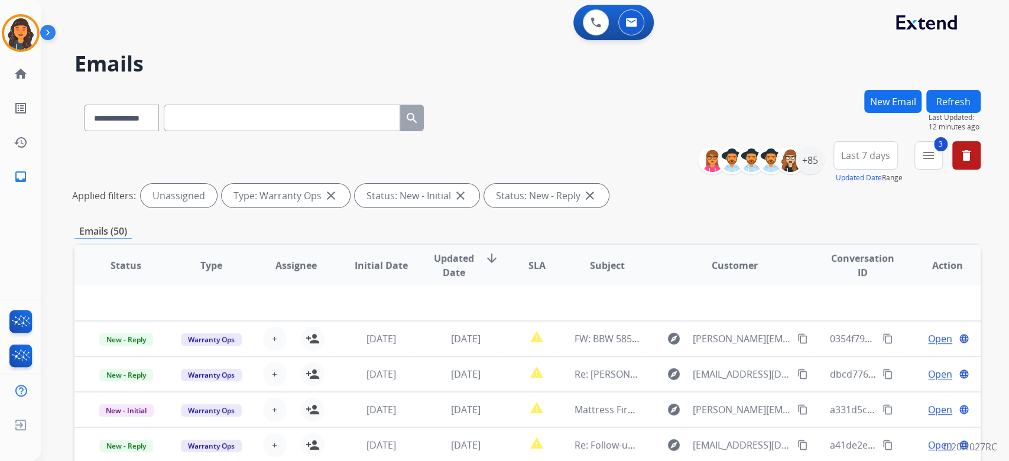
click at [961, 104] on button "Refresh" at bounding box center [953, 101] width 54 height 23
click at [616, 157] on div "**********" at bounding box center [527, 176] width 906 height 71
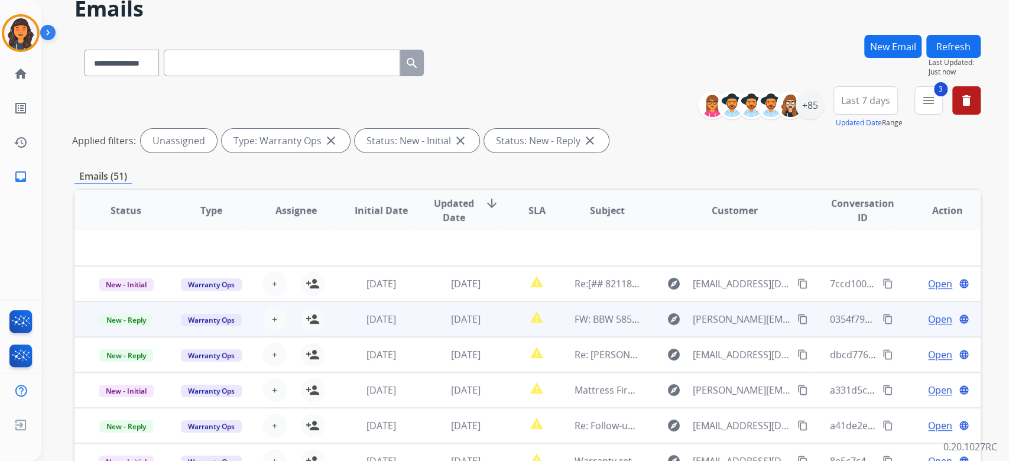
scroll to position [157, 0]
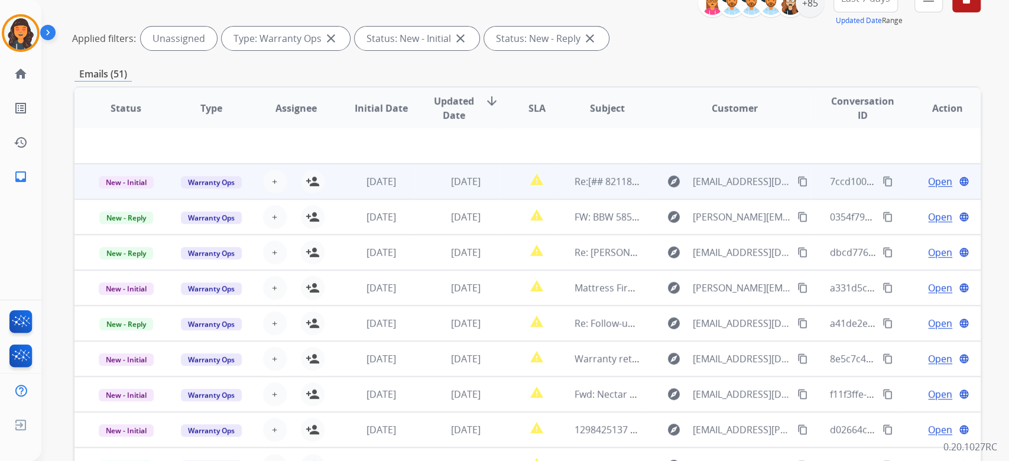
click at [568, 182] on td "Re:[## 821180 ##] CUST# 1351774906 ORD# 1351774906 [PERSON_NAME] | Extend" at bounding box center [598, 181] width 85 height 35
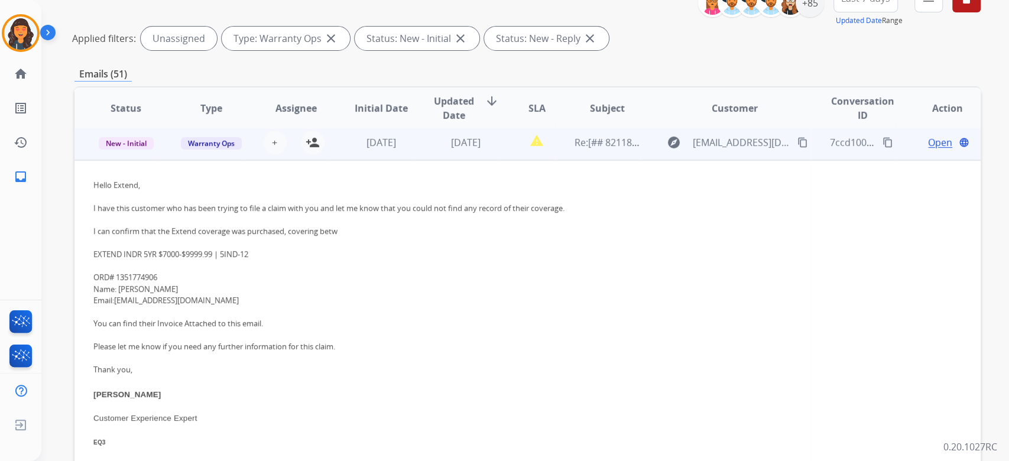
scroll to position [35, 0]
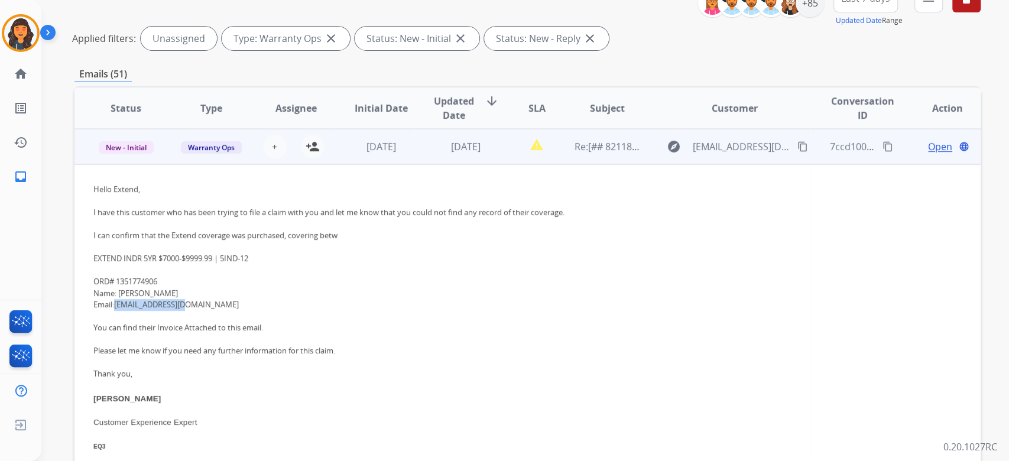
drag, startPoint x: 189, startPoint y: 304, endPoint x: 119, endPoint y: 300, distance: 70.5
click at [119, 300] on div "Email: [EMAIL_ADDRESS][DOMAIN_NAME]" at bounding box center [442, 305] width 698 height 12
click at [932, 145] on span "Open" at bounding box center [940, 147] width 24 height 14
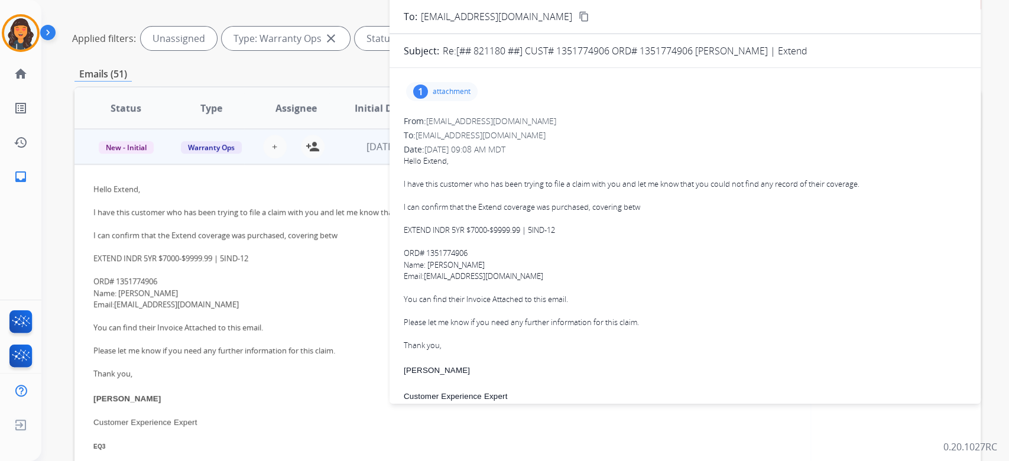
click at [445, 92] on p "attachment" at bounding box center [452, 91] width 38 height 9
click at [439, 132] on div "Extend_1351774906.pdf download" at bounding box center [480, 121] width 148 height 41
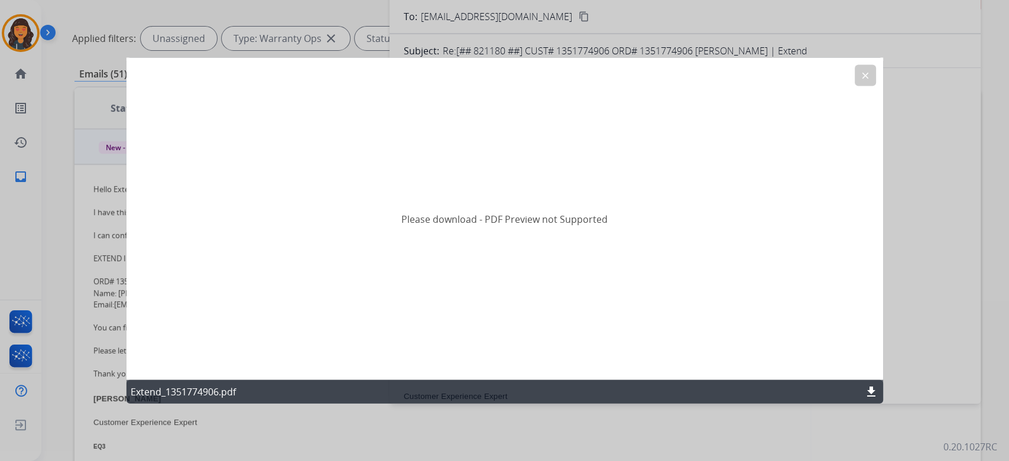
click at [867, 390] on mat-icon "download" at bounding box center [871, 392] width 14 height 14
click at [857, 79] on button "clear" at bounding box center [865, 75] width 21 height 21
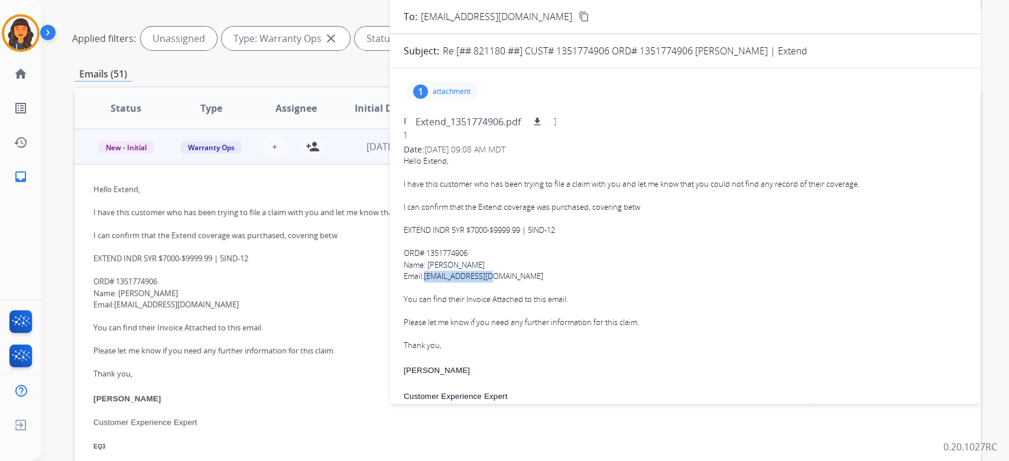
drag, startPoint x: 490, startPoint y: 276, endPoint x: 427, endPoint y: 281, distance: 62.9
click at [427, 281] on div "Email: [EMAIL_ADDRESS][DOMAIN_NAME]" at bounding box center [685, 277] width 563 height 12
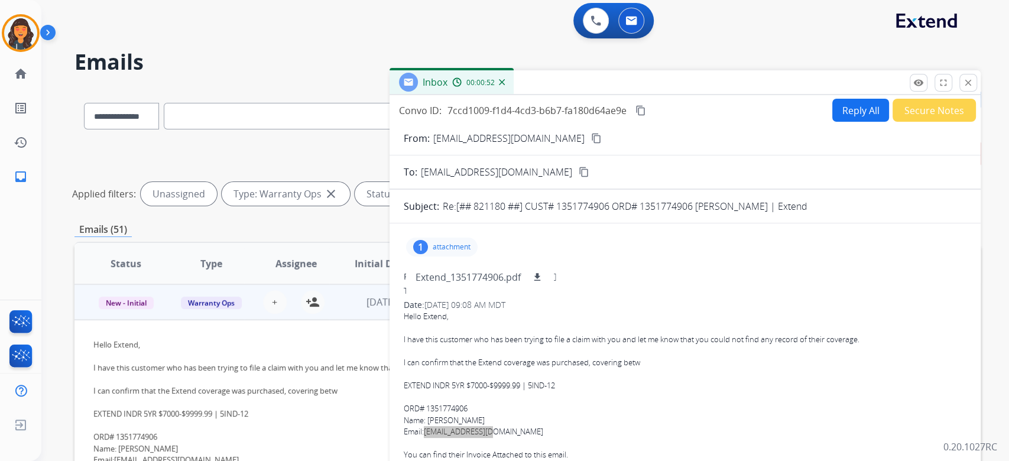
scroll to position [0, 0]
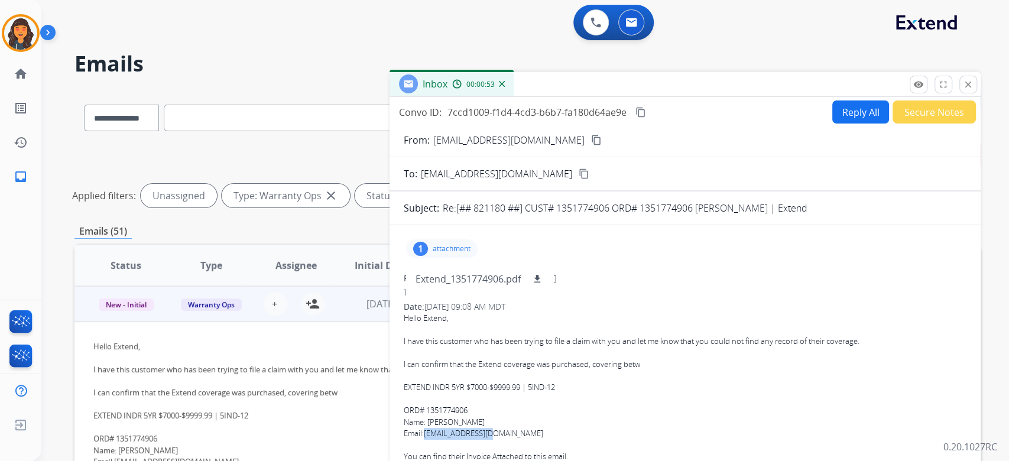
click at [875, 102] on button "Reply All" at bounding box center [860, 112] width 57 height 23
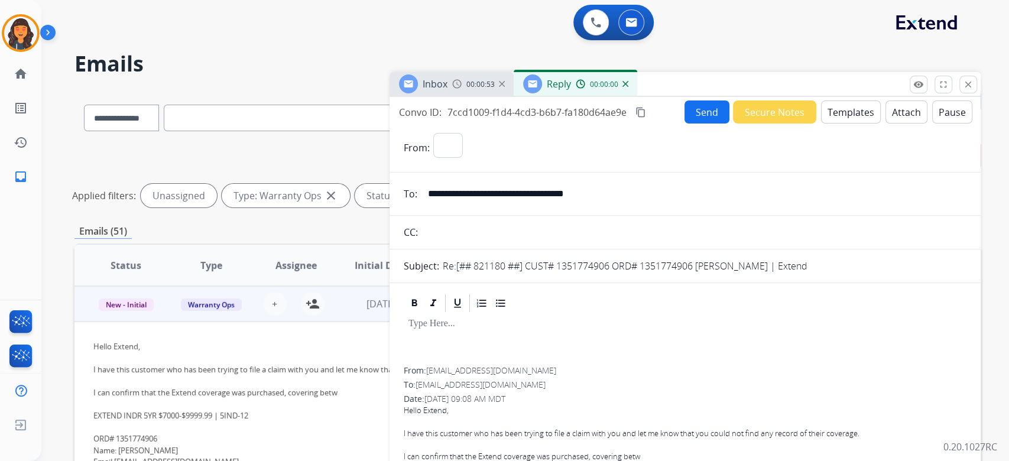
select select "**********"
click at [872, 105] on div "Send Secure Notes Templates Attach Pause" at bounding box center [829, 112] width 288 height 23
click at [851, 116] on button "Templates" at bounding box center [851, 112] width 60 height 23
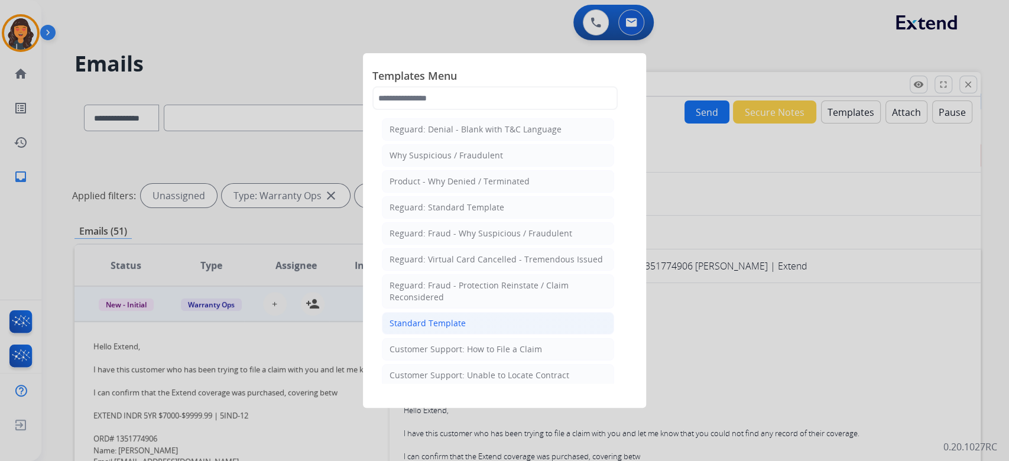
click at [432, 323] on div "Standard Template" at bounding box center [428, 324] width 76 height 12
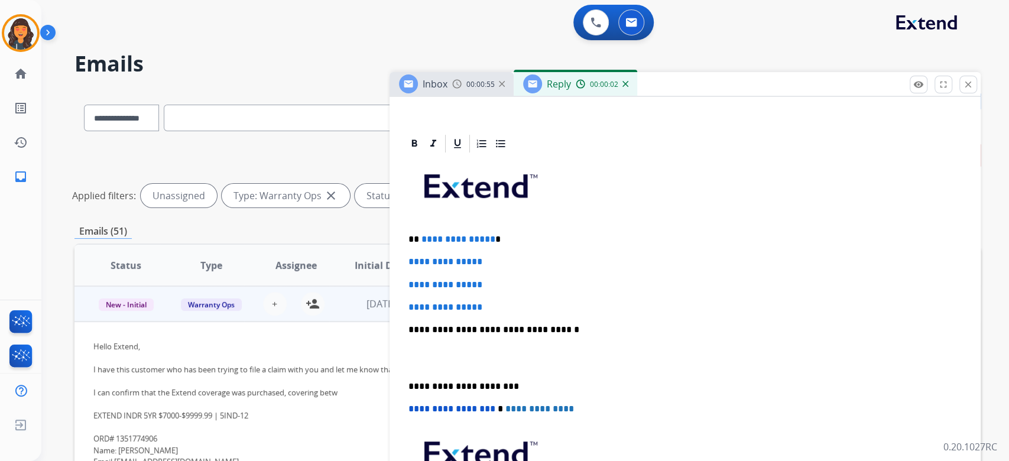
scroll to position [237, 0]
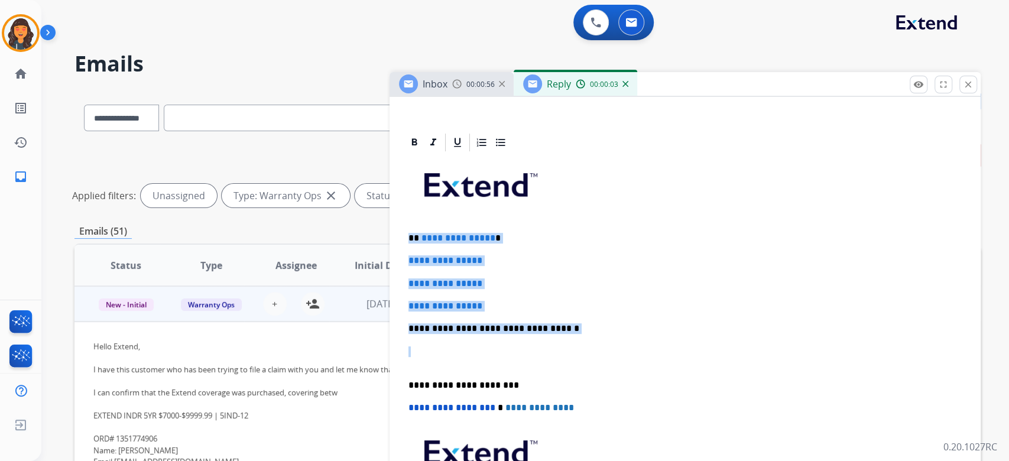
drag, startPoint x: 585, startPoint y: 335, endPoint x: 368, endPoint y: 237, distance: 237.6
click at [368, 237] on div "**********" at bounding box center [527, 395] width 906 height 611
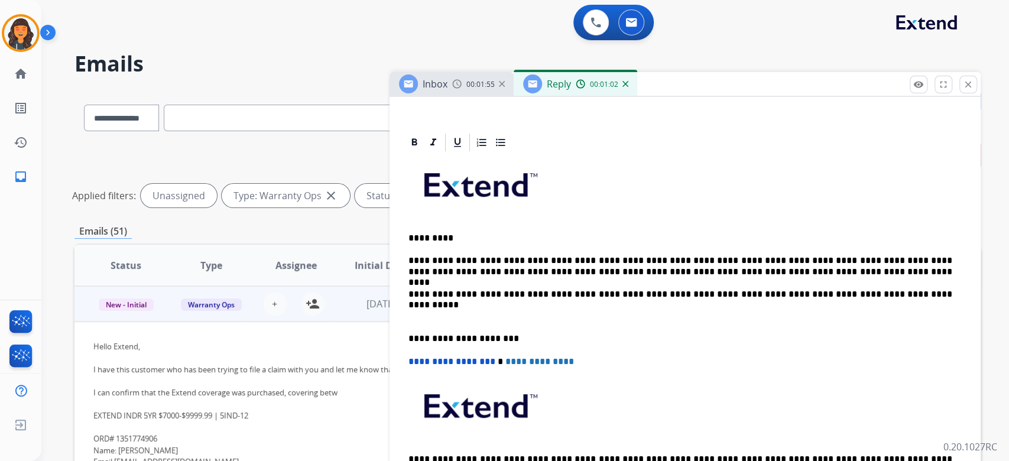
click at [487, 308] on p "**********" at bounding box center [681, 305] width 544 height 33
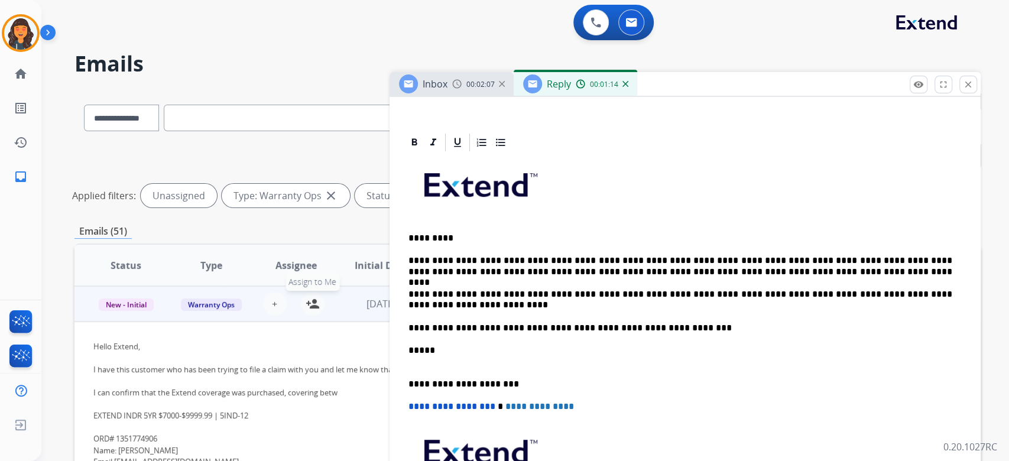
click at [309, 303] on mat-icon "person_add" at bounding box center [313, 304] width 14 height 14
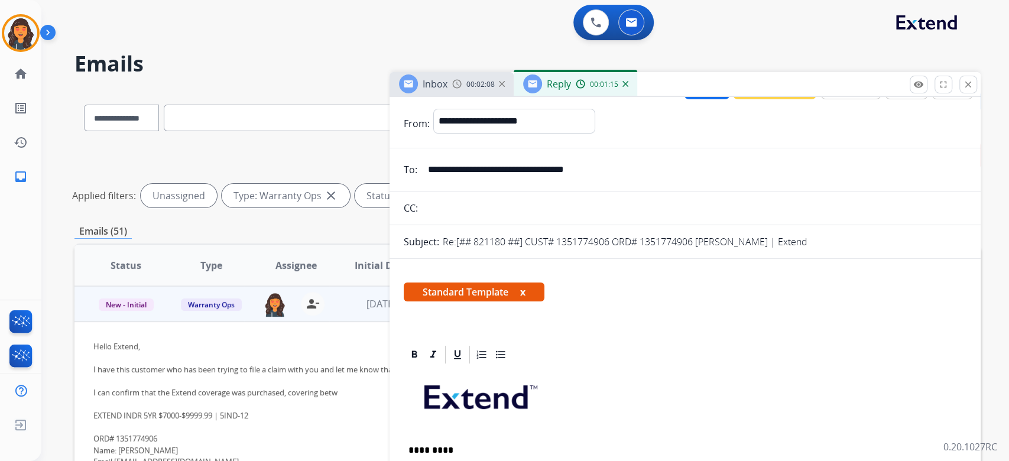
scroll to position [0, 0]
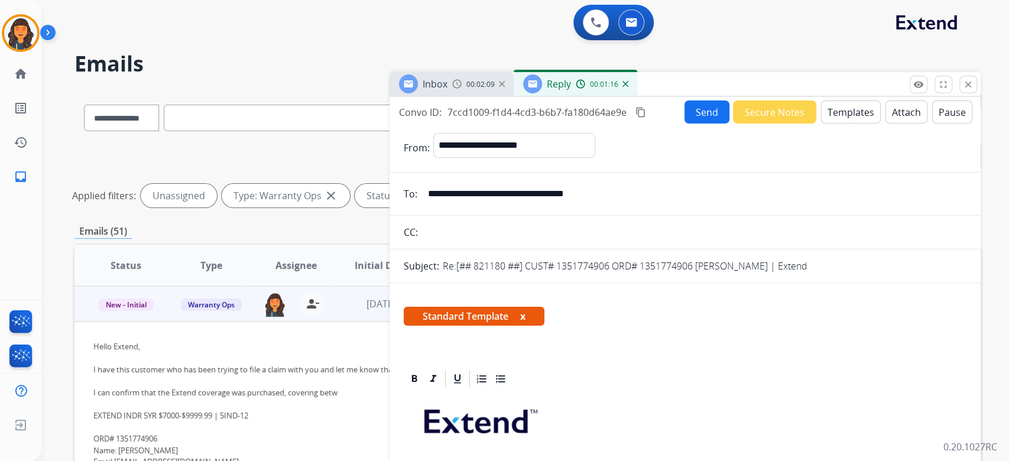
click at [642, 111] on mat-icon "content_copy" at bounding box center [641, 112] width 11 height 11
click at [692, 108] on button "Send" at bounding box center [707, 112] width 45 height 23
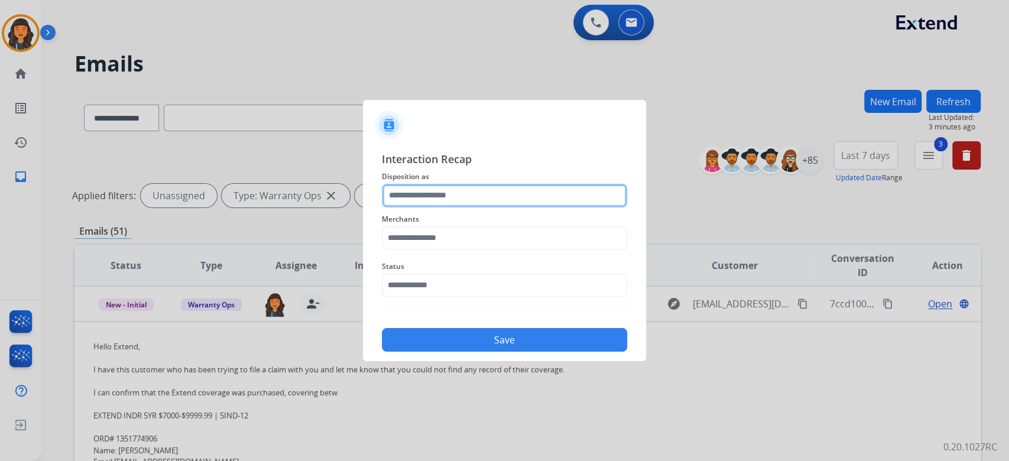
click at [478, 190] on input "text" at bounding box center [504, 196] width 245 height 24
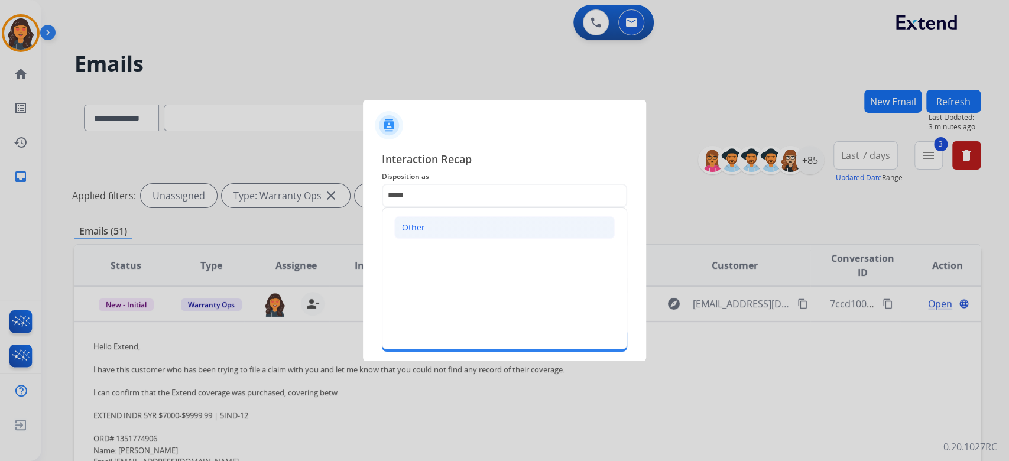
click at [453, 219] on li "Other" at bounding box center [504, 227] width 221 height 22
type input "*****"
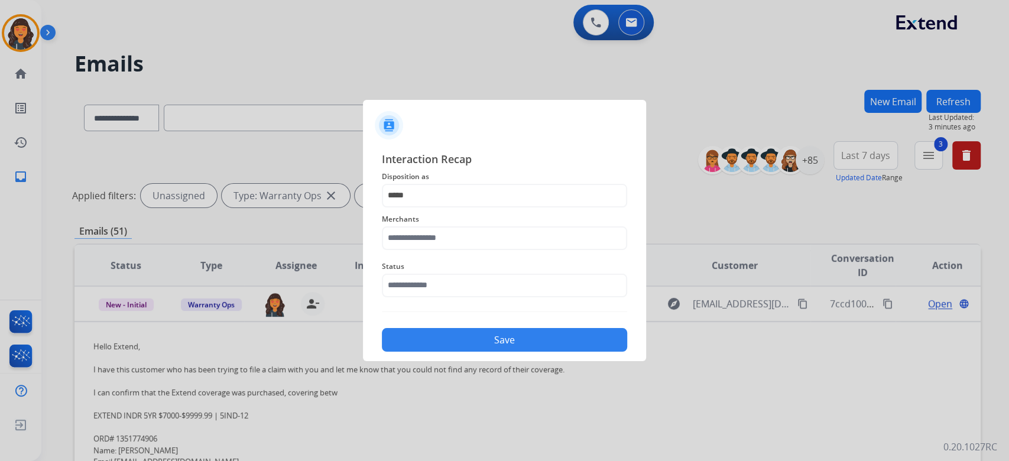
click at [449, 225] on span "Merchants" at bounding box center [504, 219] width 245 height 14
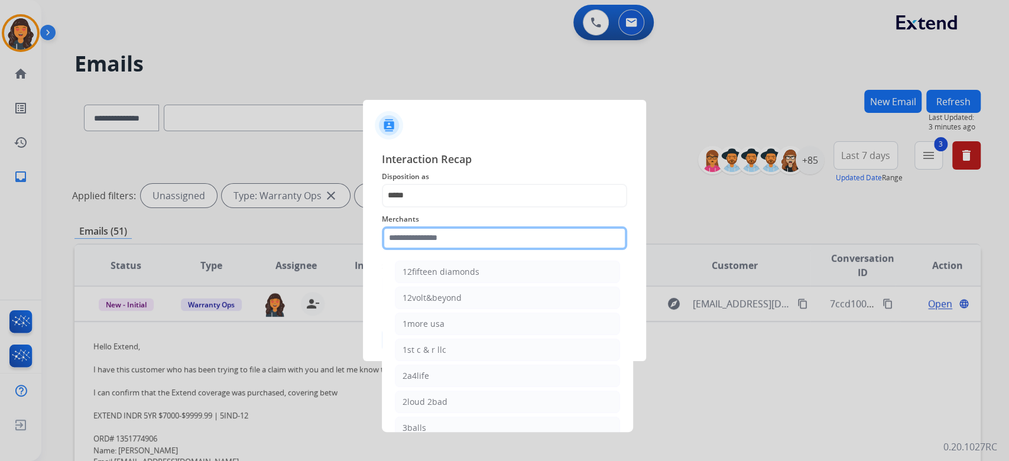
click at [445, 237] on input "text" at bounding box center [504, 238] width 245 height 24
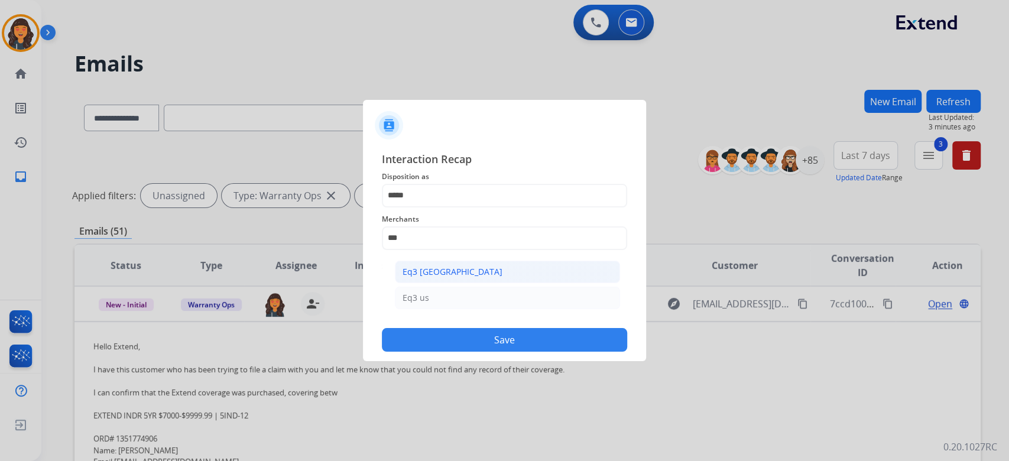
click at [443, 271] on div "Eq3 [GEOGRAPHIC_DATA]" at bounding box center [453, 272] width 100 height 12
type input "**********"
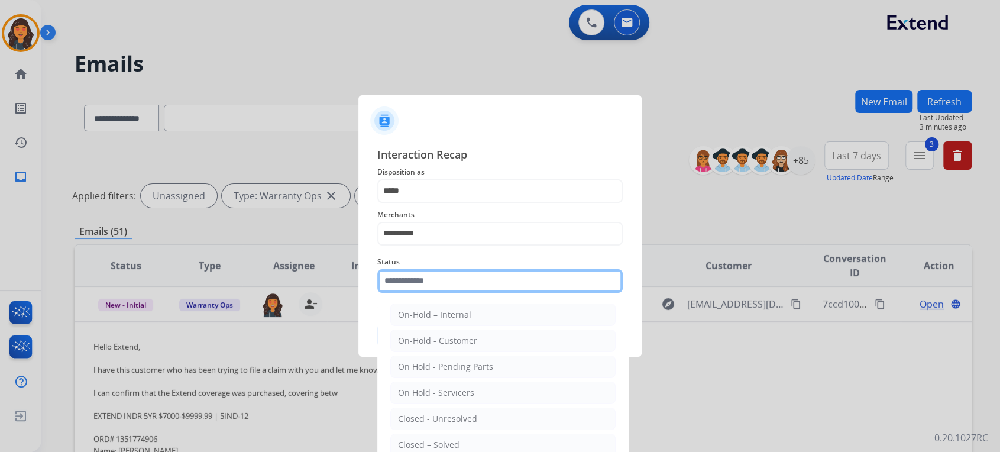
click at [446, 283] on input "text" at bounding box center [499, 281] width 245 height 24
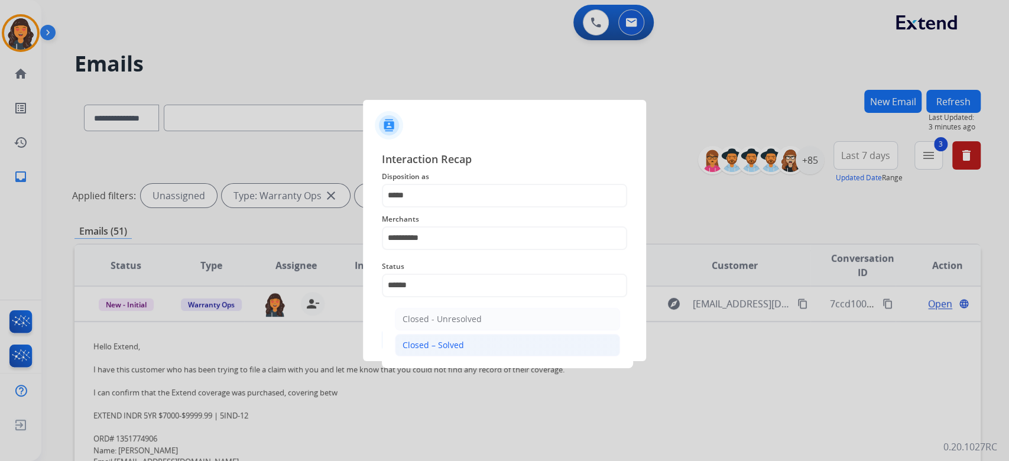
click at [442, 344] on div "Closed – Solved" at bounding box center [433, 345] width 61 height 12
type input "**********"
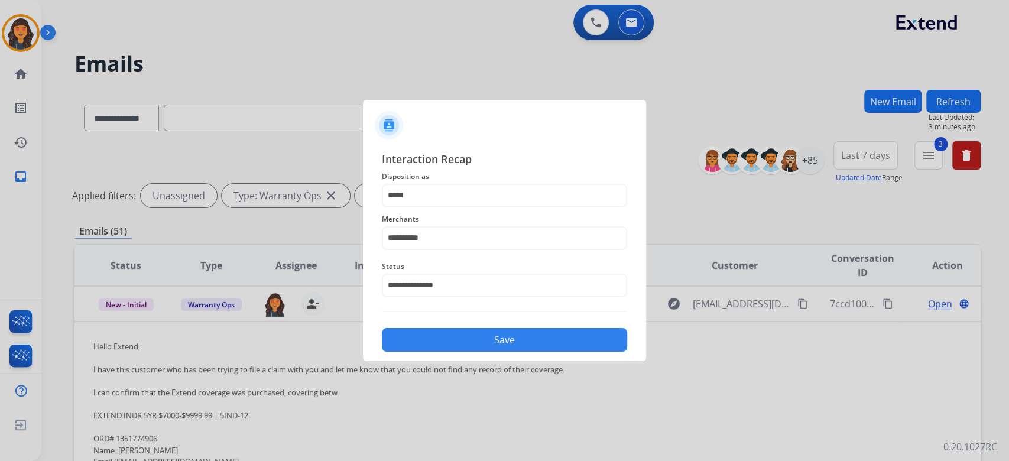
click at [442, 344] on button "Save" at bounding box center [504, 340] width 245 height 24
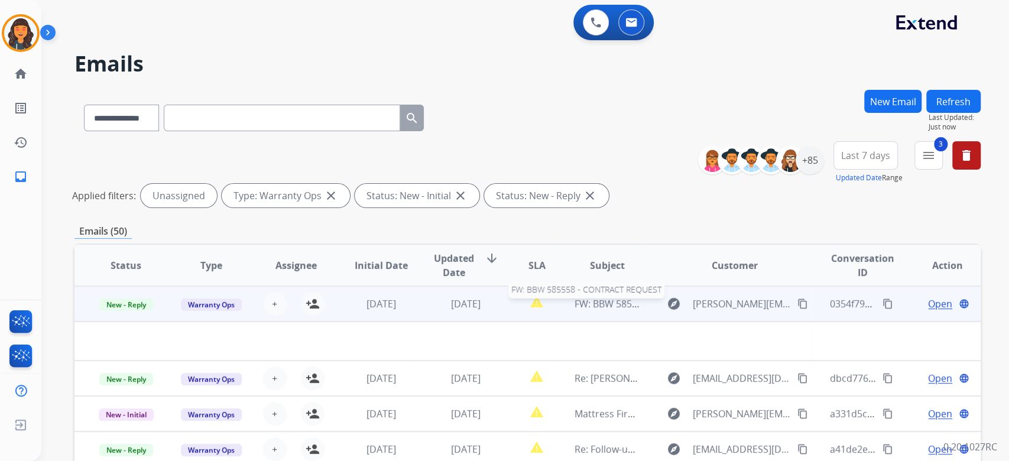
click at [578, 304] on span "FW: BBW 585558 - CONTRACT REQUEST" at bounding box center [661, 303] width 173 height 13
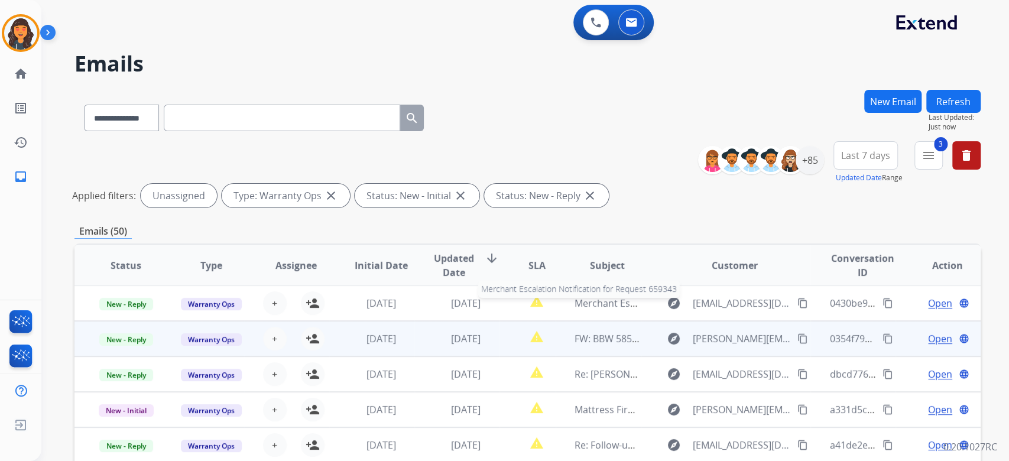
click at [578, 304] on span "Merchant Escalation Notification for Request 659343" at bounding box center [692, 303] width 234 height 13
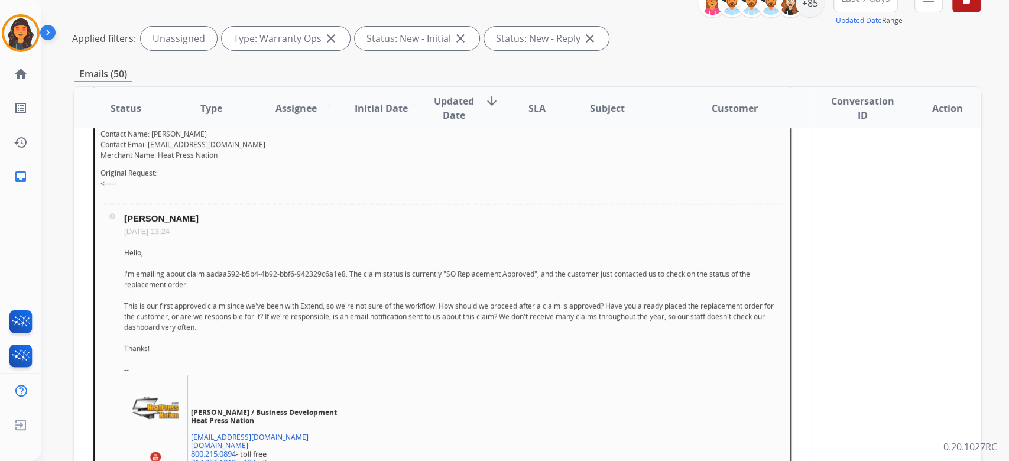
scroll to position [157, 0]
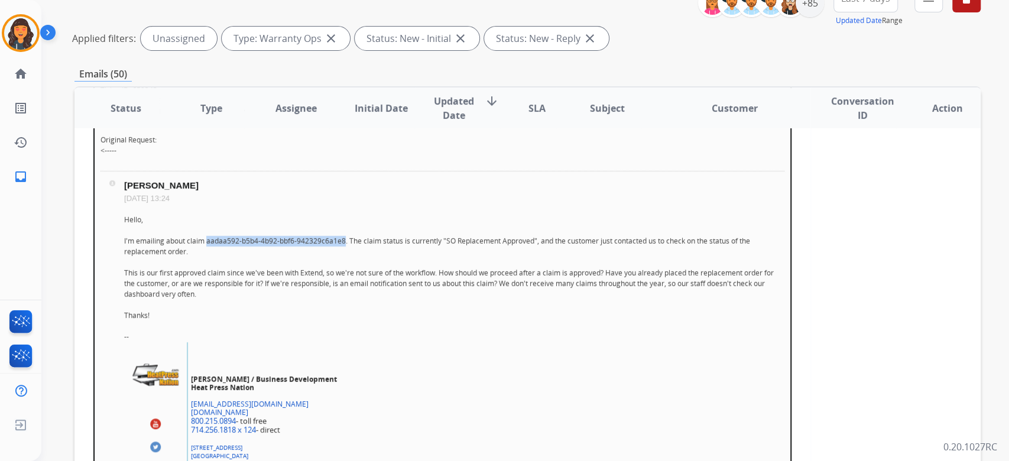
drag, startPoint x: 345, startPoint y: 239, endPoint x: 206, endPoint y: 241, distance: 138.9
click at [206, 241] on div "I'm emailing about claim aadaa592-b5b4-4b92-bbf6-942329c6a1e8. The claim status…" at bounding box center [454, 246] width 660 height 21
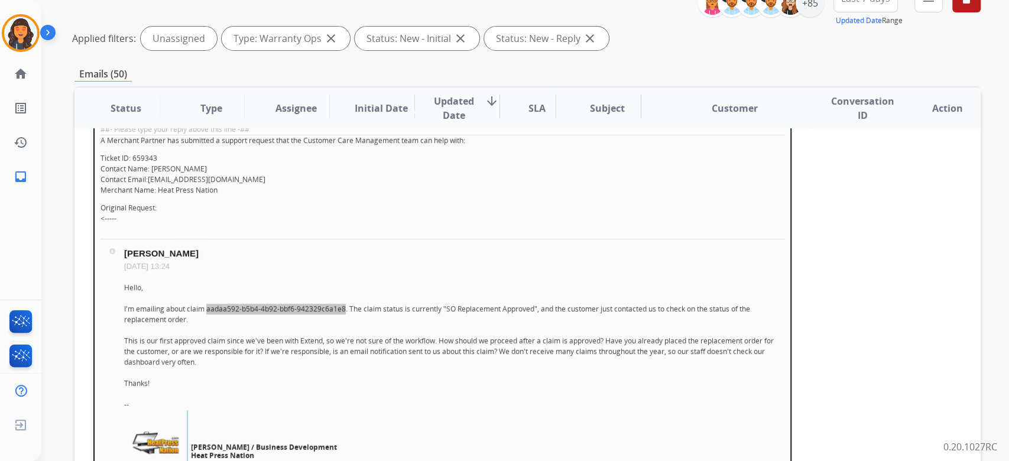
scroll to position [0, 0]
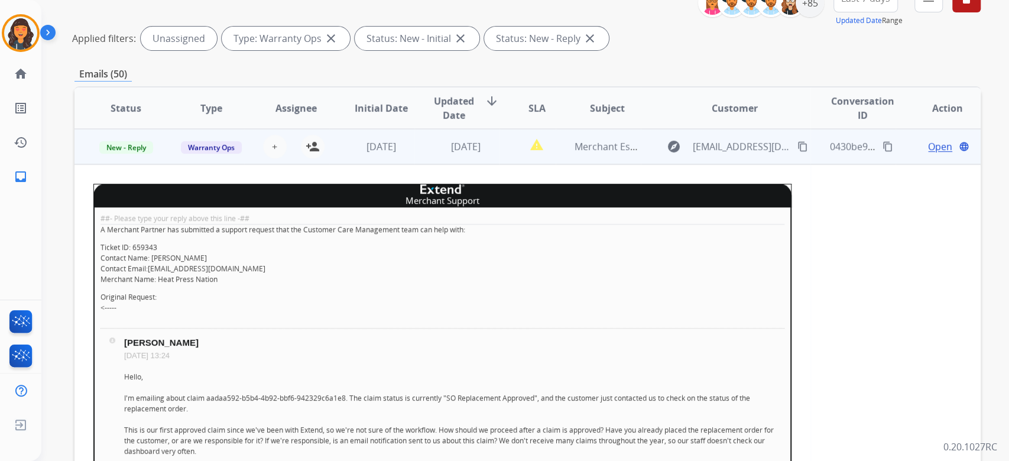
click at [223, 151] on span "Warranty Ops" at bounding box center [211, 147] width 61 height 12
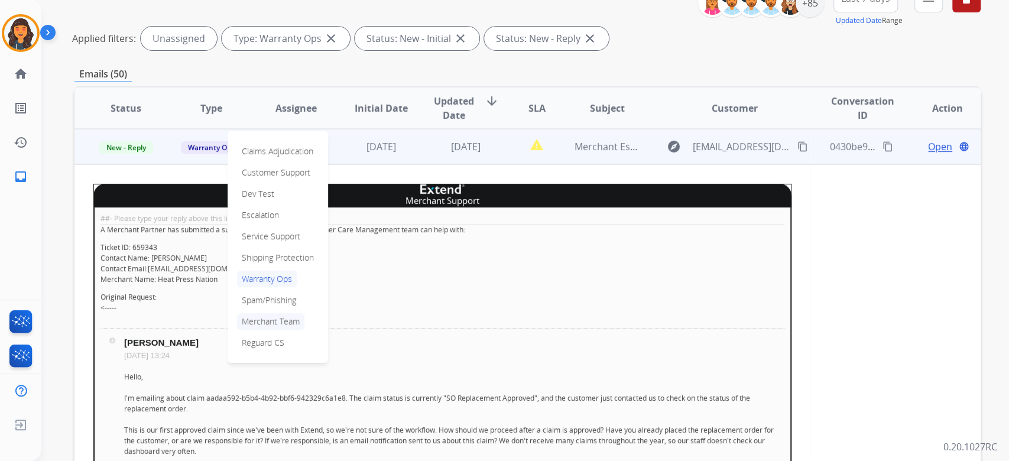
click at [253, 320] on p "Merchant Team" at bounding box center [270, 321] width 67 height 17
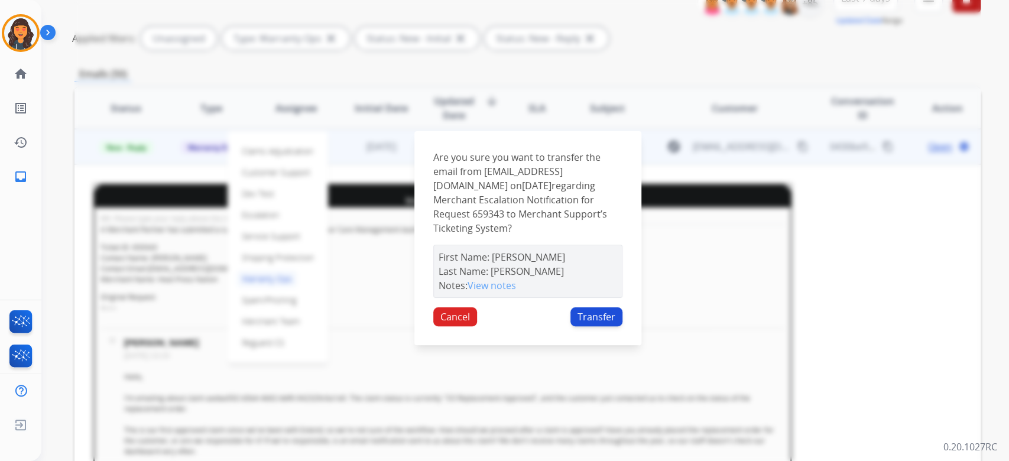
click at [579, 313] on button "Transfer" at bounding box center [597, 316] width 52 height 19
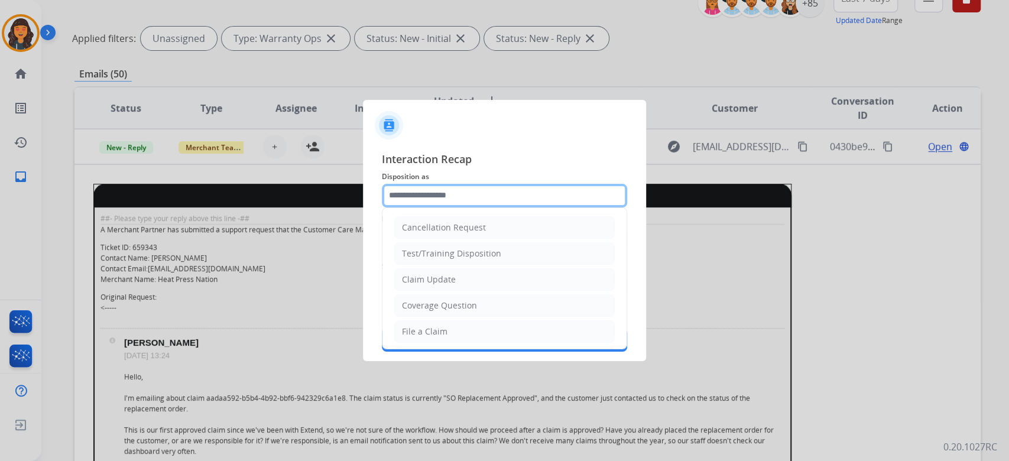
click at [464, 199] on input "text" at bounding box center [504, 196] width 245 height 24
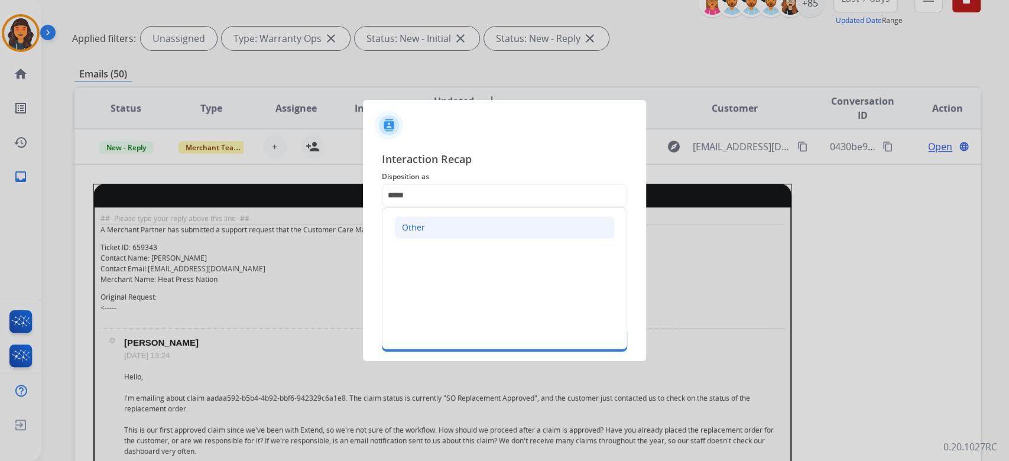
click at [444, 225] on li "Other" at bounding box center [504, 227] width 221 height 22
type input "*****"
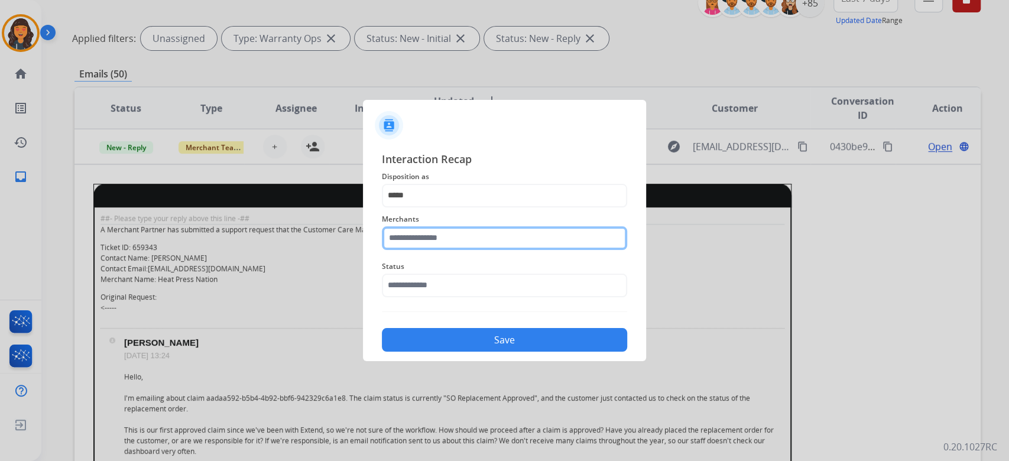
click at [444, 234] on input "text" at bounding box center [504, 238] width 245 height 24
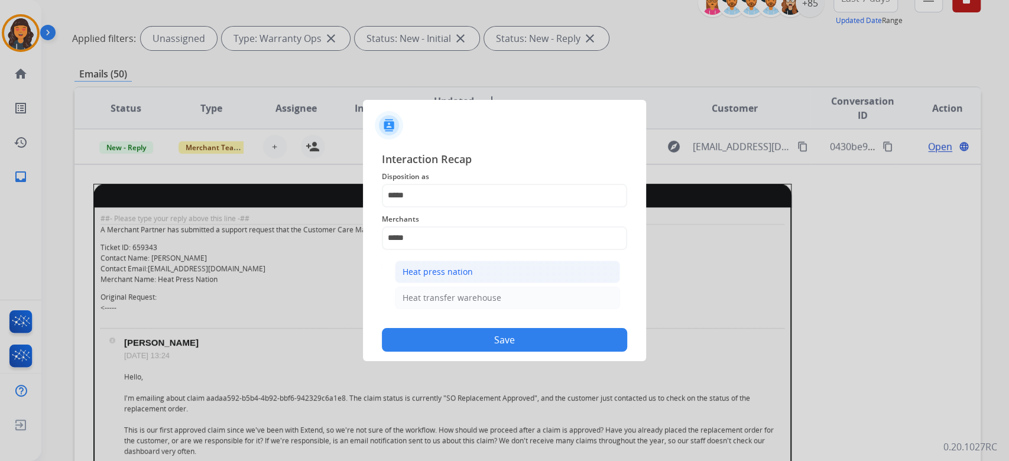
click at [440, 267] on div "Heat press nation" at bounding box center [438, 272] width 70 height 12
type input "**********"
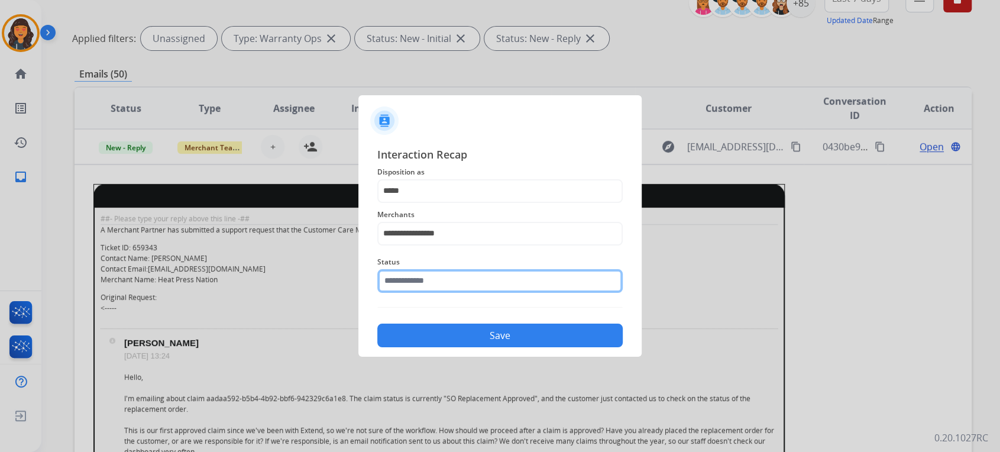
click at [439, 274] on input "text" at bounding box center [499, 281] width 245 height 24
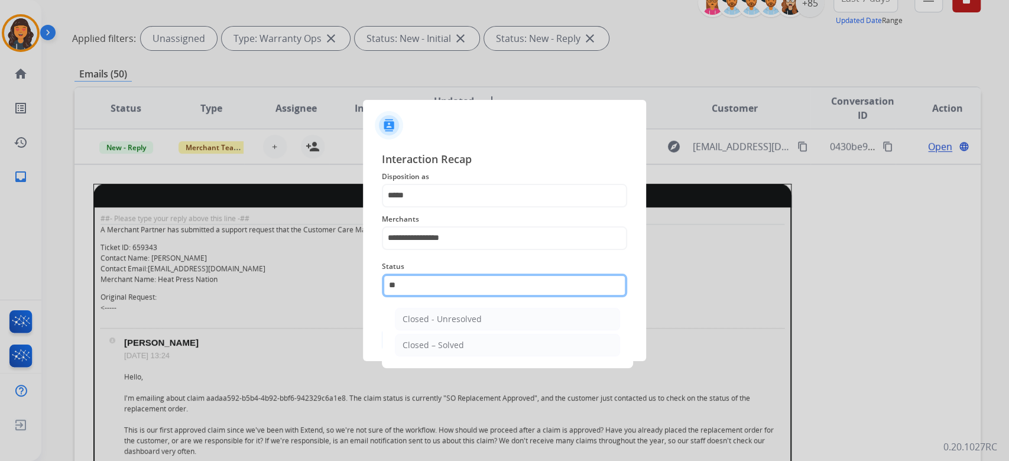
type input "*"
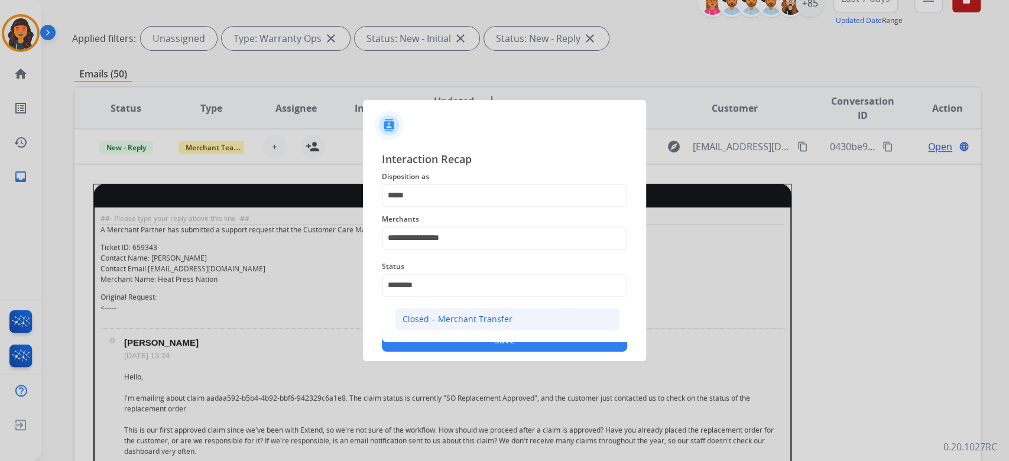
click at [447, 310] on li "Closed – Merchant Transfer" at bounding box center [507, 319] width 225 height 22
type input "**********"
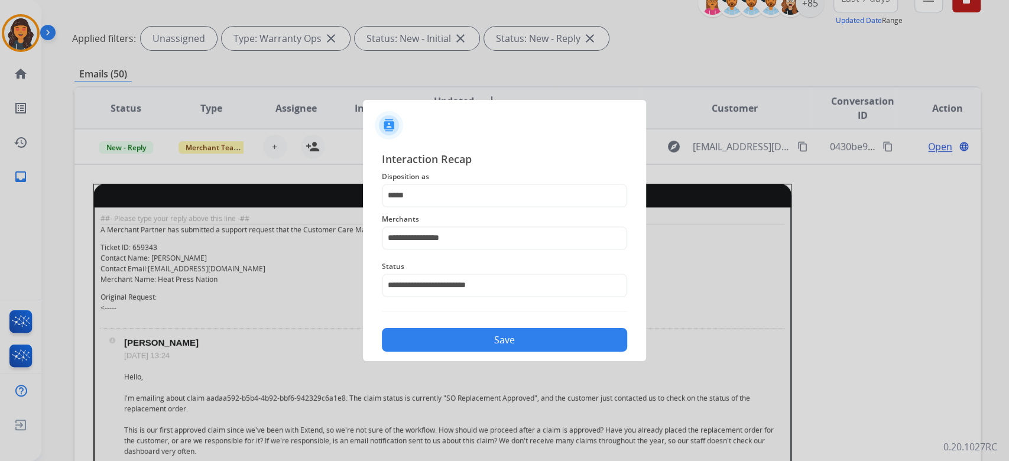
click at [502, 341] on button "Save" at bounding box center [504, 340] width 245 height 24
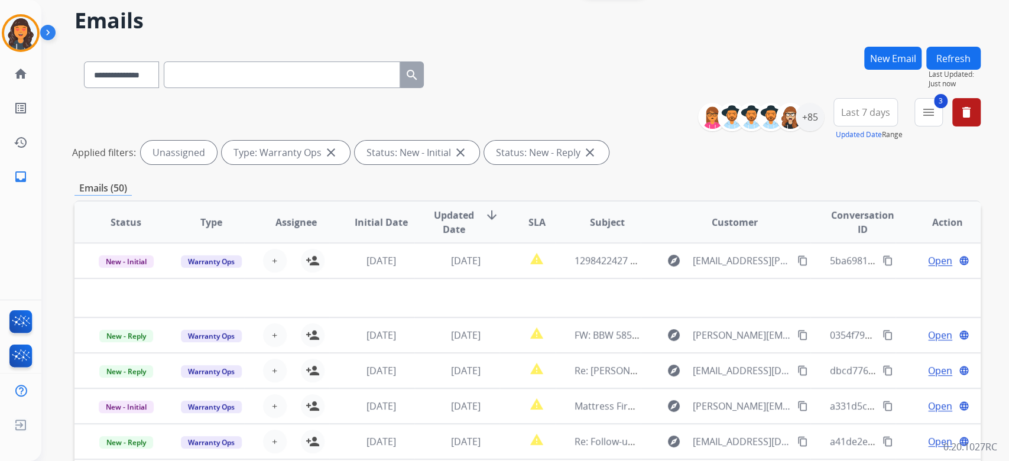
scroll to position [79, 0]
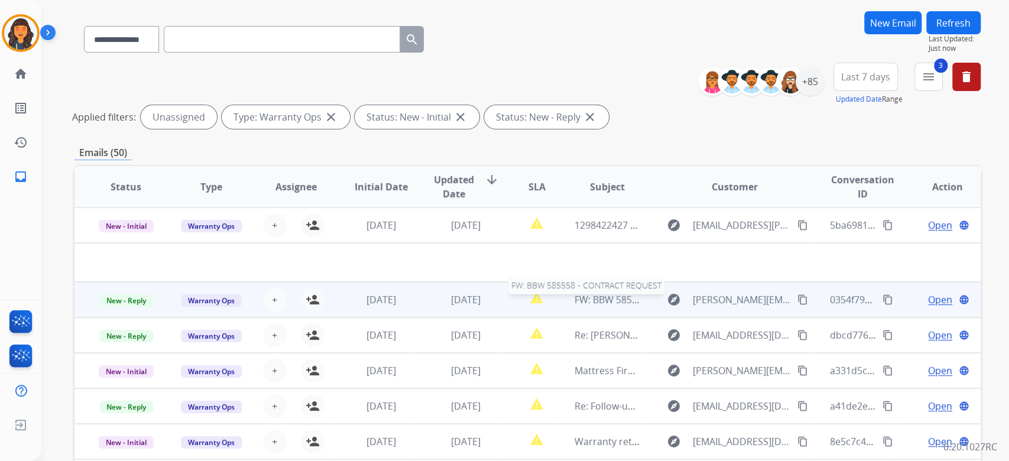
click at [575, 298] on span "FW: BBW 585558 - CONTRACT REQUEST" at bounding box center [661, 299] width 173 height 13
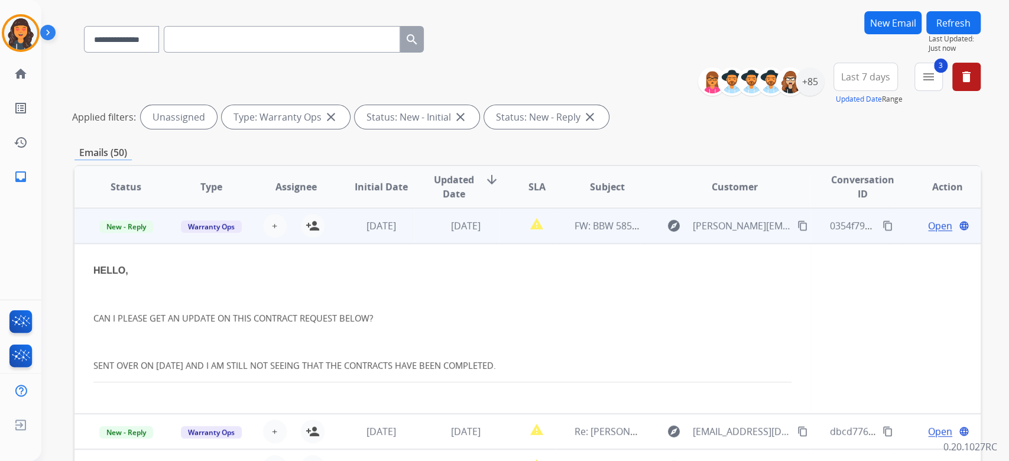
scroll to position [35, 0]
click at [937, 228] on span "Open" at bounding box center [940, 225] width 24 height 14
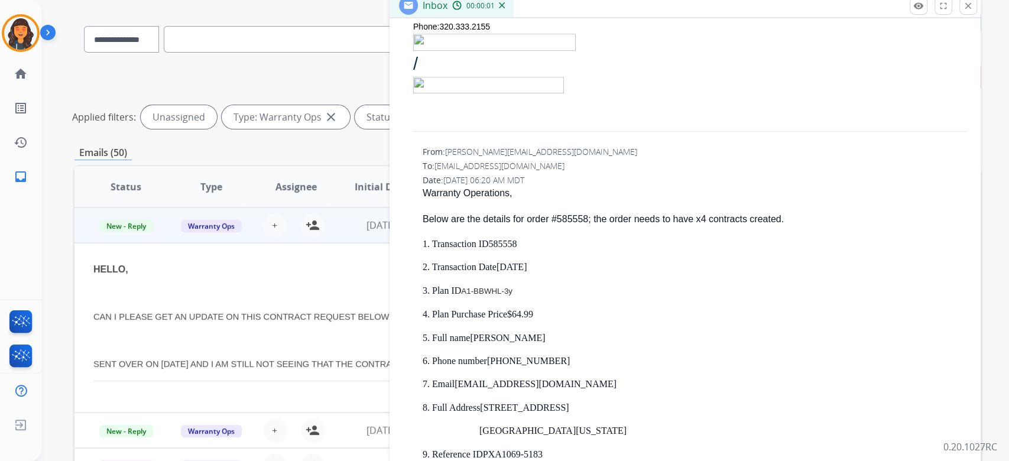
scroll to position [552, 0]
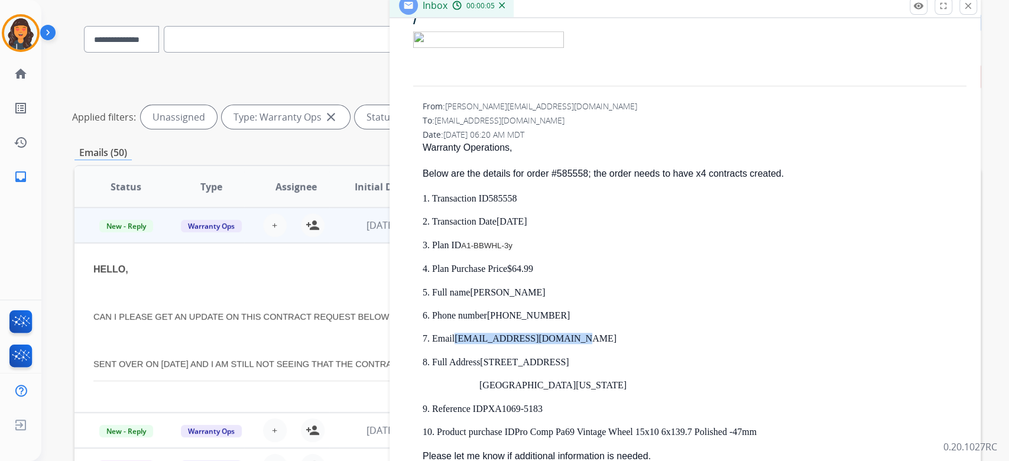
drag, startPoint x: 575, startPoint y: 332, endPoint x: 460, endPoint y: 339, distance: 114.9
click at [460, 339] on p "7. Email [EMAIL_ADDRESS][DOMAIN_NAME]" at bounding box center [695, 338] width 544 height 11
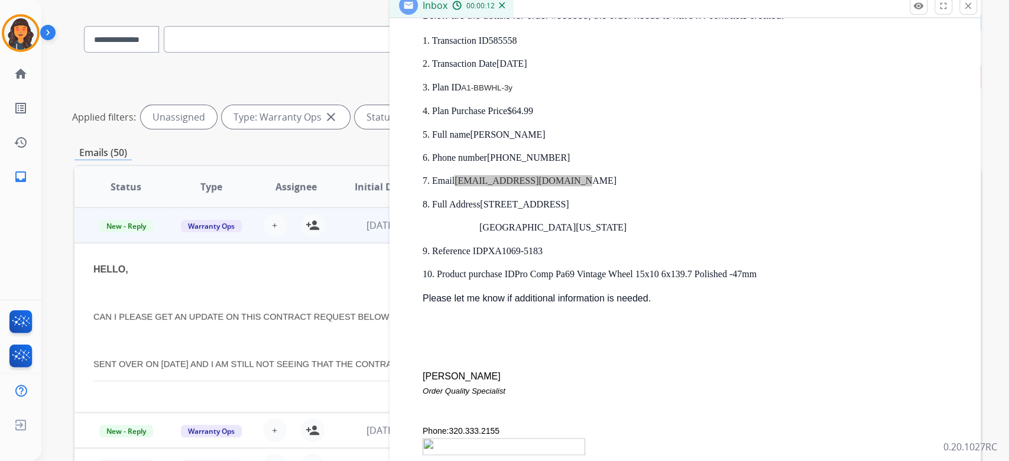
scroll to position [630, 0]
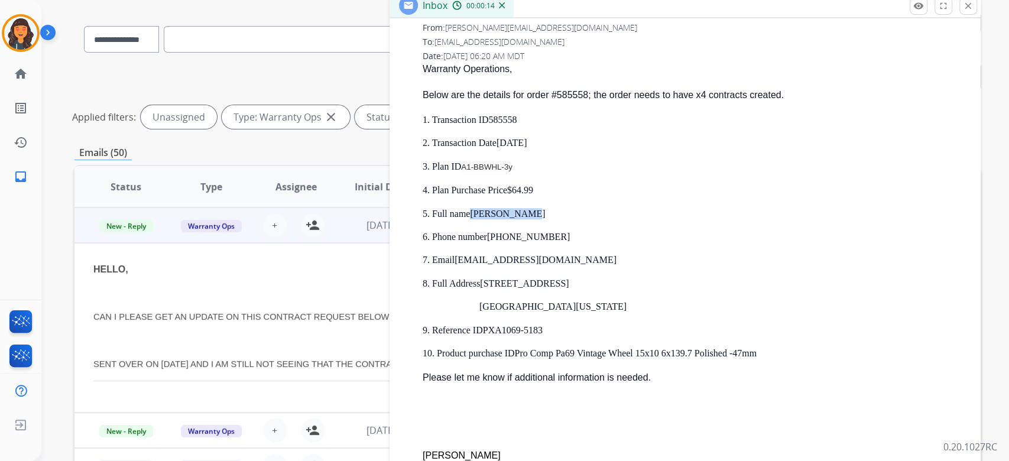
drag, startPoint x: 548, startPoint y: 209, endPoint x: 478, endPoint y: 212, distance: 69.8
click at [478, 212] on p "5. Full name [PERSON_NAME]" at bounding box center [695, 213] width 544 height 11
drag, startPoint x: 565, startPoint y: 236, endPoint x: 497, endPoint y: 238, distance: 68.6
click at [497, 238] on p "6. Phone number [PHONE_NUMBER]" at bounding box center [695, 236] width 544 height 11
drag, startPoint x: 574, startPoint y: 257, endPoint x: 458, endPoint y: 257, distance: 115.9
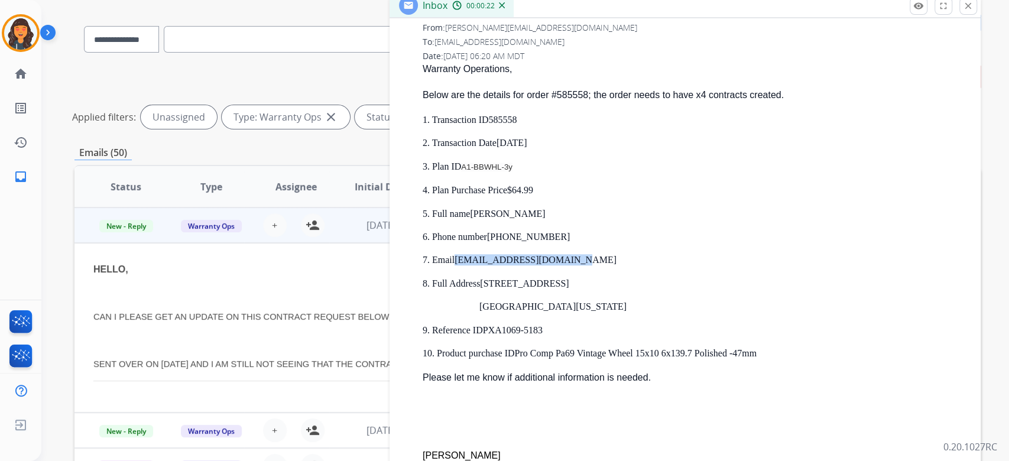
click at [458, 257] on p "7. Email [EMAIL_ADDRESS][DOMAIN_NAME]" at bounding box center [695, 259] width 544 height 11
drag, startPoint x: 584, startPoint y: 277, endPoint x: 488, endPoint y: 272, distance: 95.3
click at [488, 278] on p "8. Full Address [STREET_ADDRESS]" at bounding box center [695, 283] width 544 height 11
drag, startPoint x: 537, startPoint y: 303, endPoint x: 617, endPoint y: 304, distance: 80.4
click at [495, 304] on span "[GEOGRAPHIC_DATA][US_STATE]" at bounding box center [553, 307] width 147 height 10
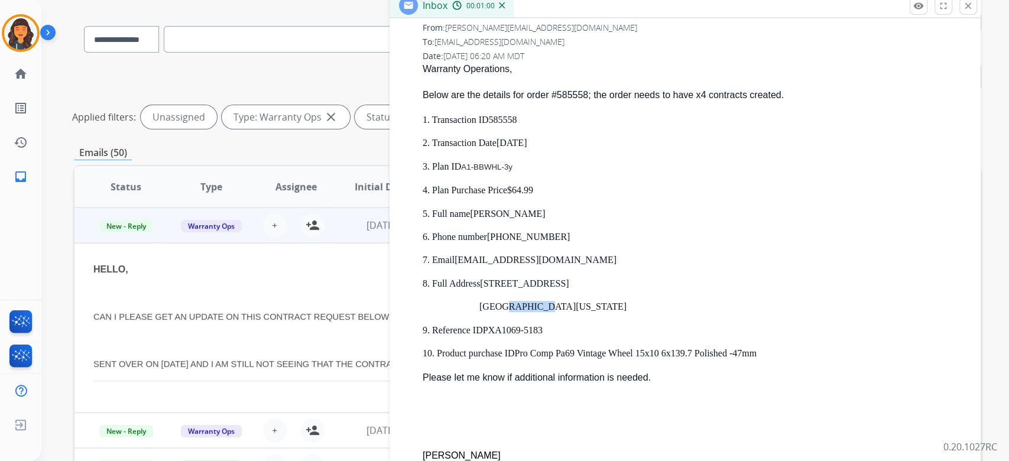
drag, startPoint x: 527, startPoint y: 121, endPoint x: 498, endPoint y: 119, distance: 29.0
click at [498, 119] on span "585558" at bounding box center [503, 120] width 28 height 10
drag, startPoint x: 525, startPoint y: 170, endPoint x: 466, endPoint y: 168, distance: 59.2
click at [466, 168] on p "3. Plan ID A1-BBWHL-3y" at bounding box center [695, 167] width 544 height 12
click at [671, 397] on p at bounding box center [695, 404] width 544 height 14
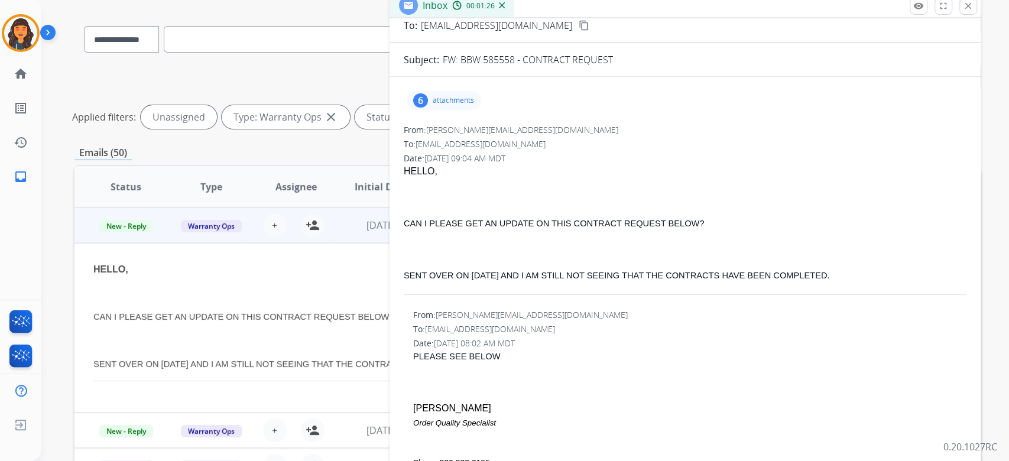
scroll to position [0, 0]
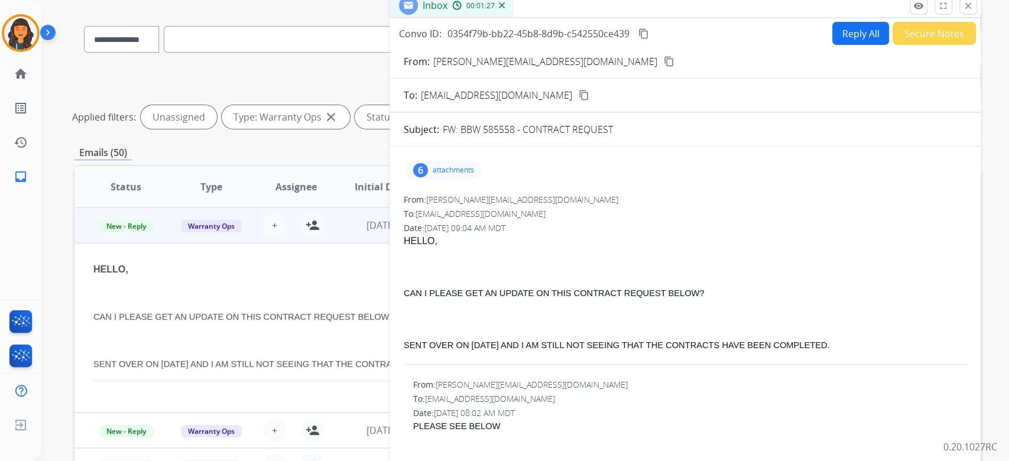
click at [843, 39] on button "Reply All" at bounding box center [860, 33] width 57 height 23
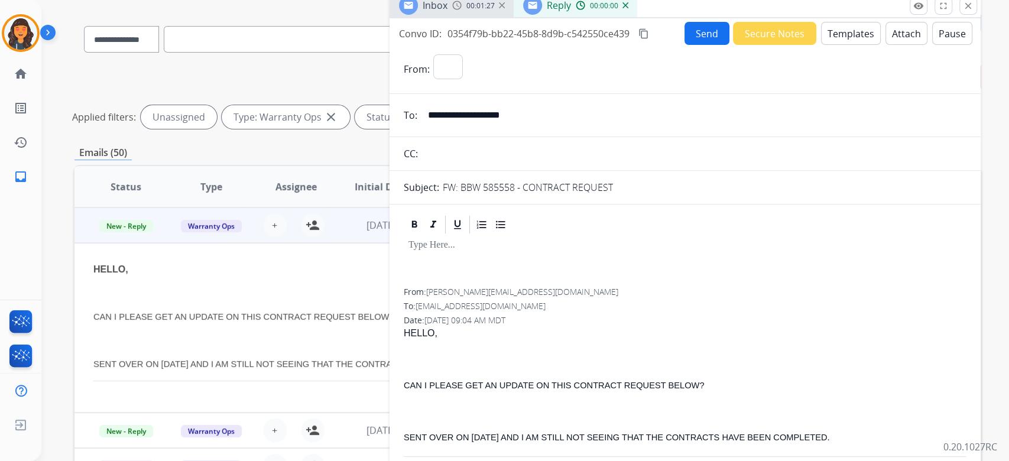
select select "**********"
click at [840, 44] on button "Templates" at bounding box center [851, 33] width 60 height 23
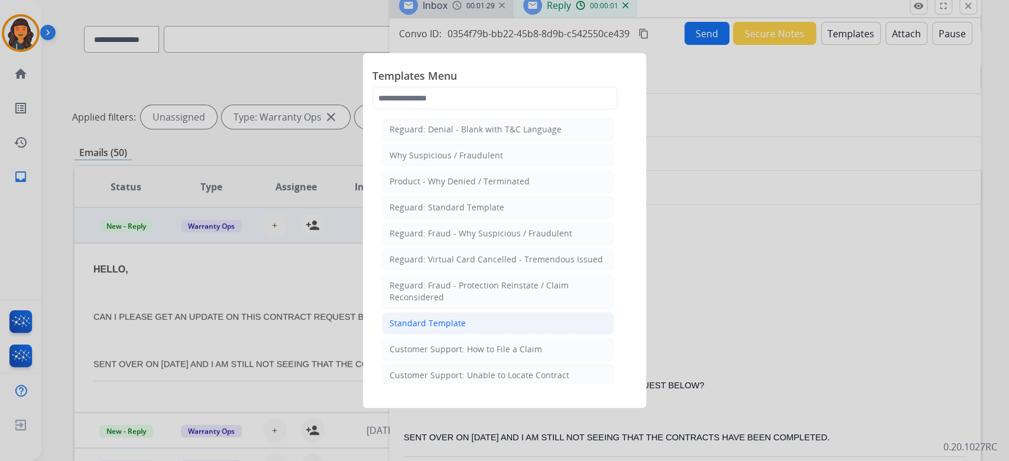
click at [427, 322] on div "Standard Template" at bounding box center [428, 324] width 76 height 12
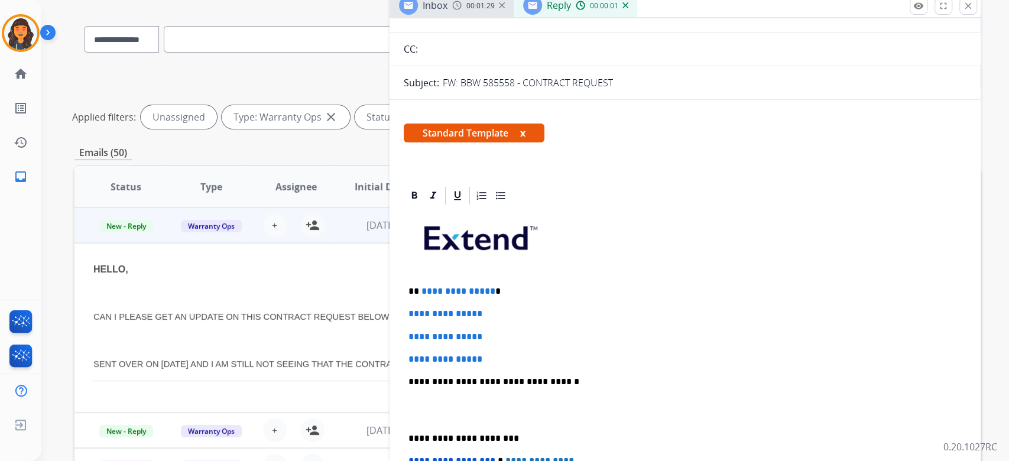
scroll to position [237, 0]
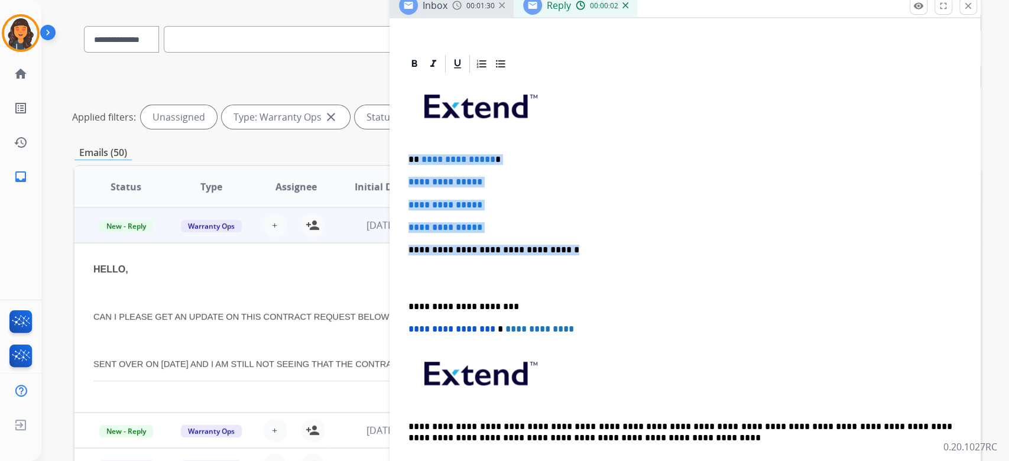
drag, startPoint x: 560, startPoint y: 250, endPoint x: 368, endPoint y: 150, distance: 216.1
click at [368, 150] on div "**********" at bounding box center [527, 316] width 906 height 611
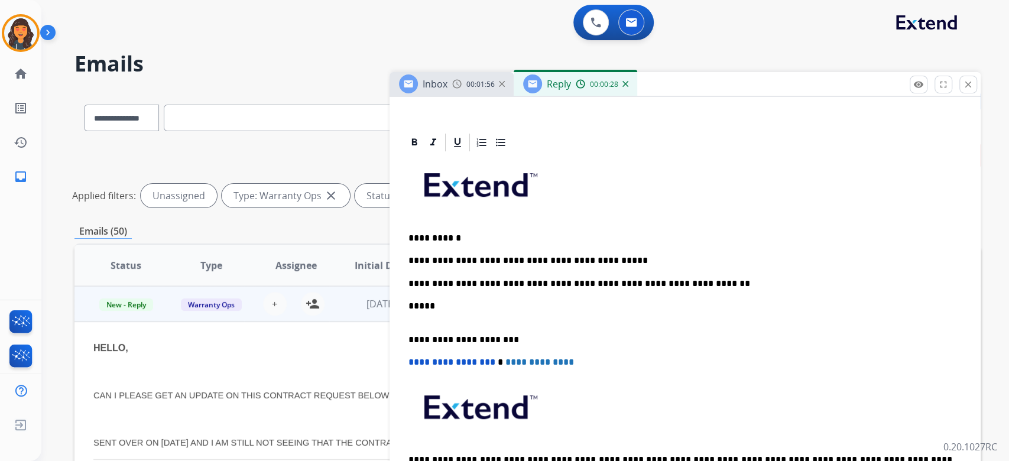
scroll to position [0, 0]
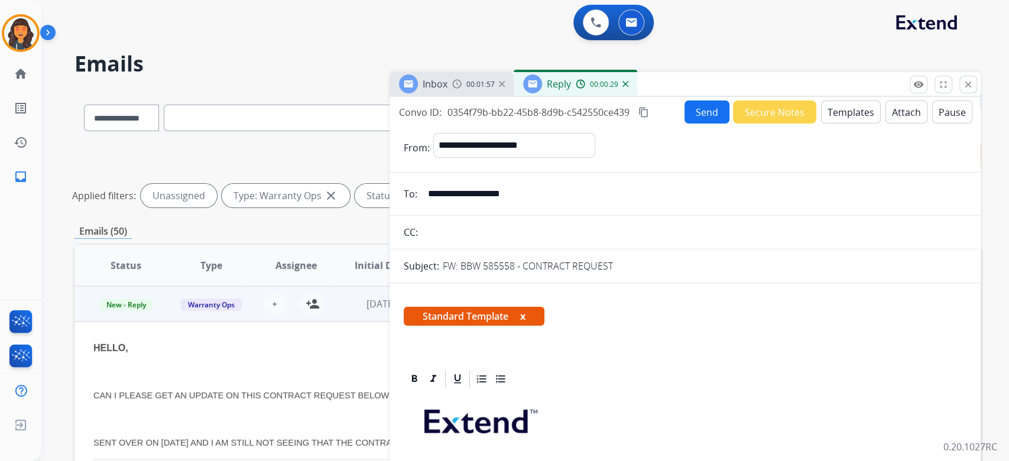
click at [648, 116] on button "content_copy" at bounding box center [644, 112] width 14 height 14
click at [702, 114] on button "Send" at bounding box center [707, 112] width 45 height 23
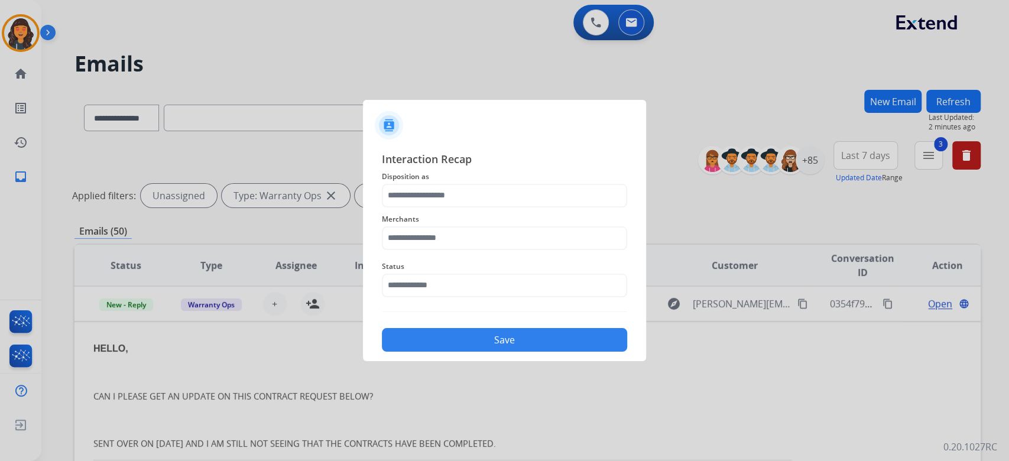
click at [453, 210] on div "Merchants" at bounding box center [504, 231] width 245 height 47
click at [450, 197] on input "text" at bounding box center [504, 196] width 245 height 24
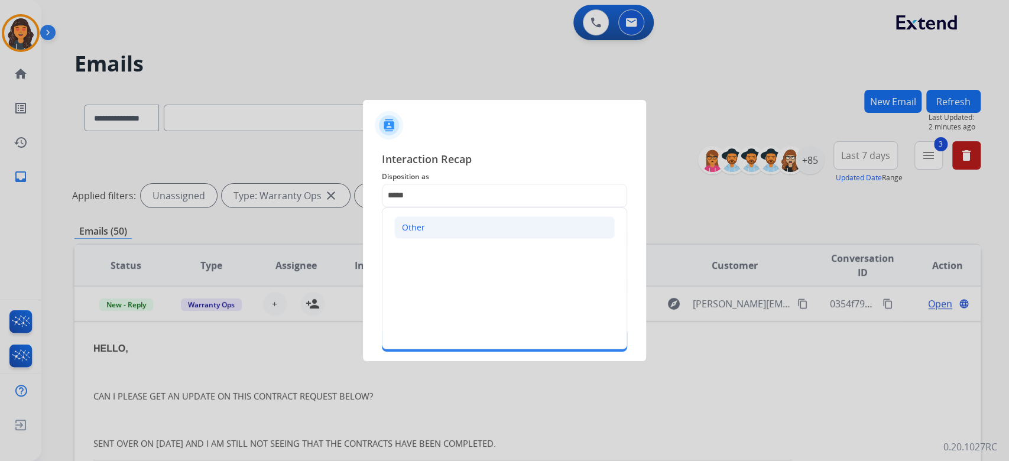
click at [464, 238] on li "Other" at bounding box center [504, 227] width 221 height 22
type input "*****"
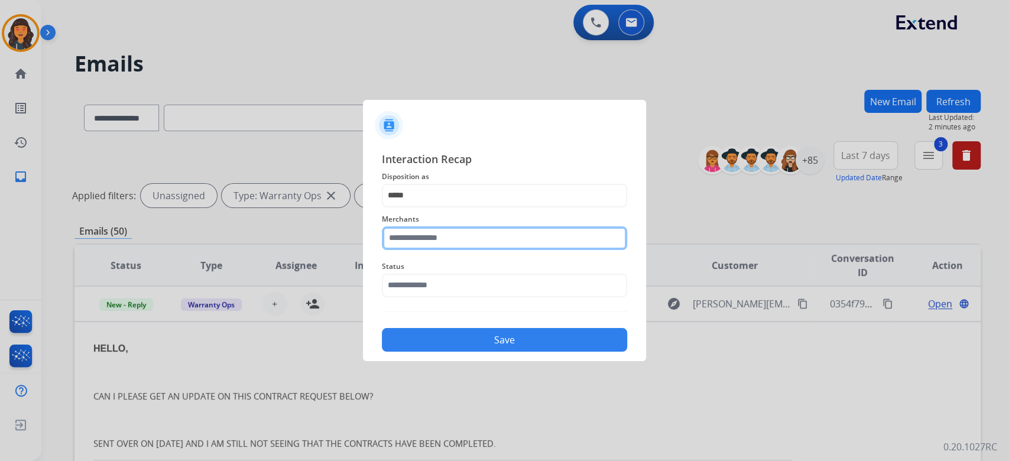
click at [464, 238] on input "text" at bounding box center [504, 238] width 245 height 24
type input "********"
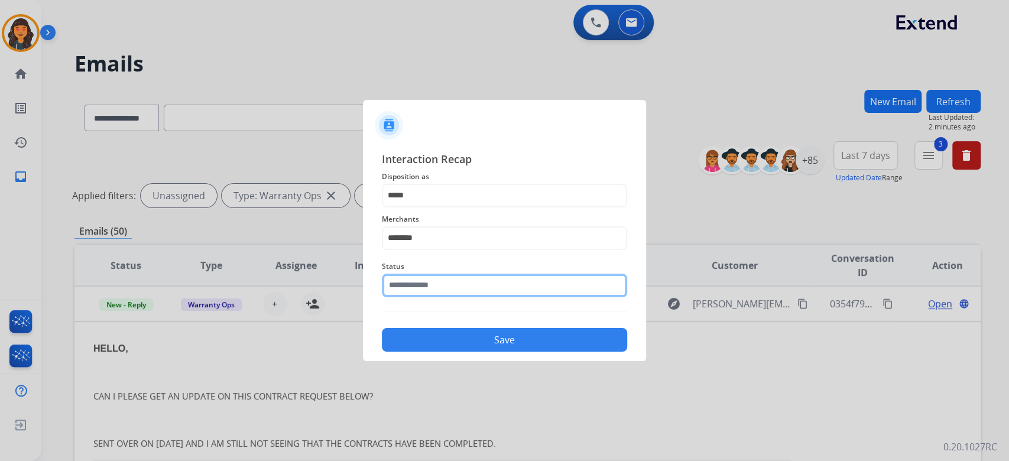
click at [432, 280] on input "text" at bounding box center [504, 286] width 245 height 24
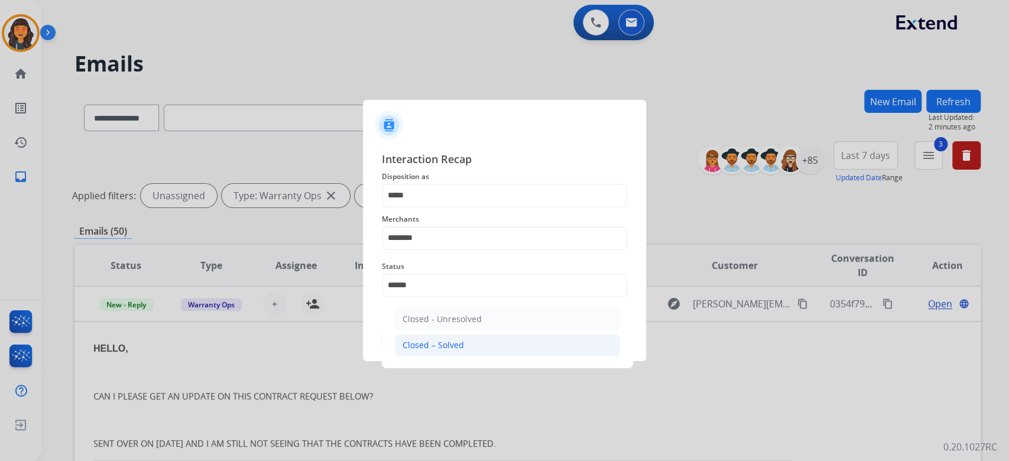
click at [419, 339] on div "Closed – Solved" at bounding box center [433, 345] width 61 height 12
type input "**********"
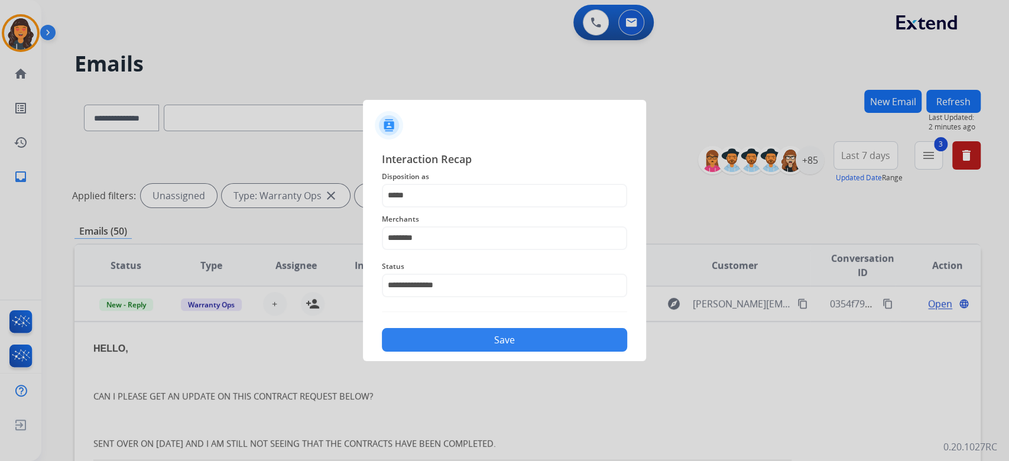
click at [419, 339] on button "Save" at bounding box center [504, 340] width 245 height 24
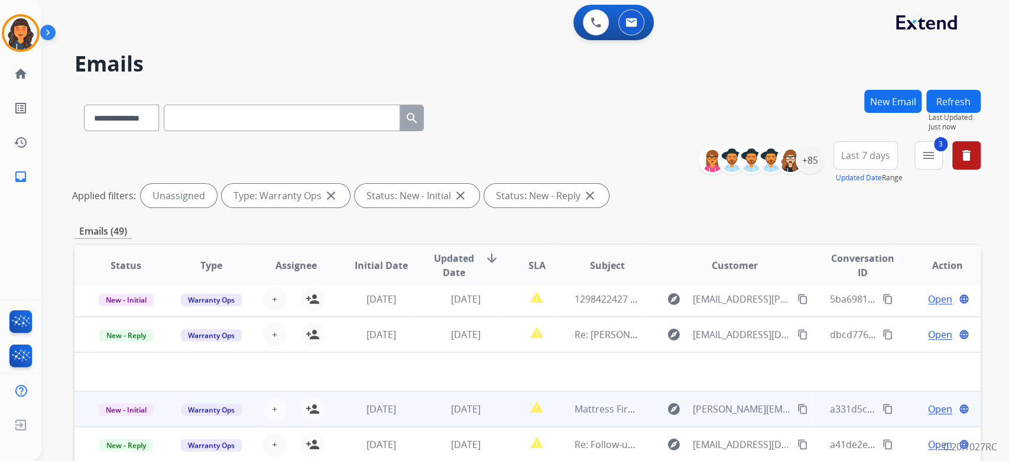
scroll to position [4, 0]
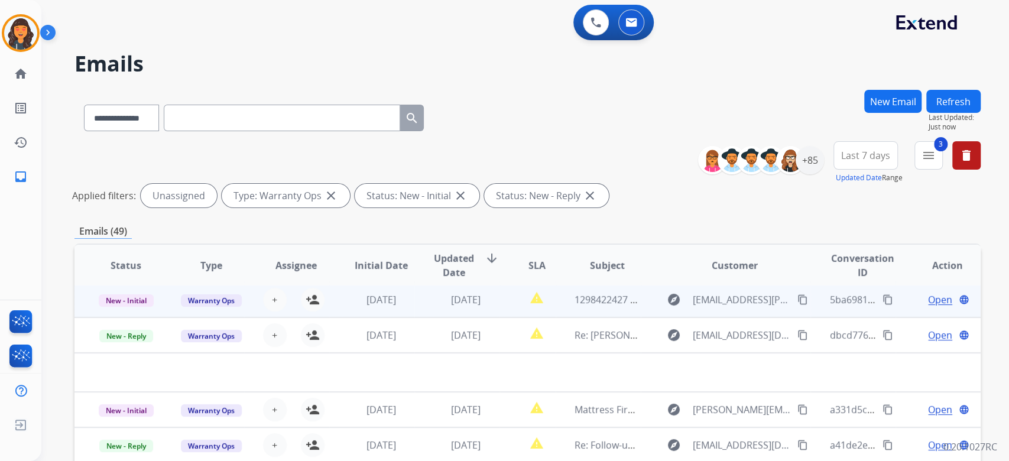
click at [549, 314] on td "report_problem" at bounding box center [528, 299] width 57 height 35
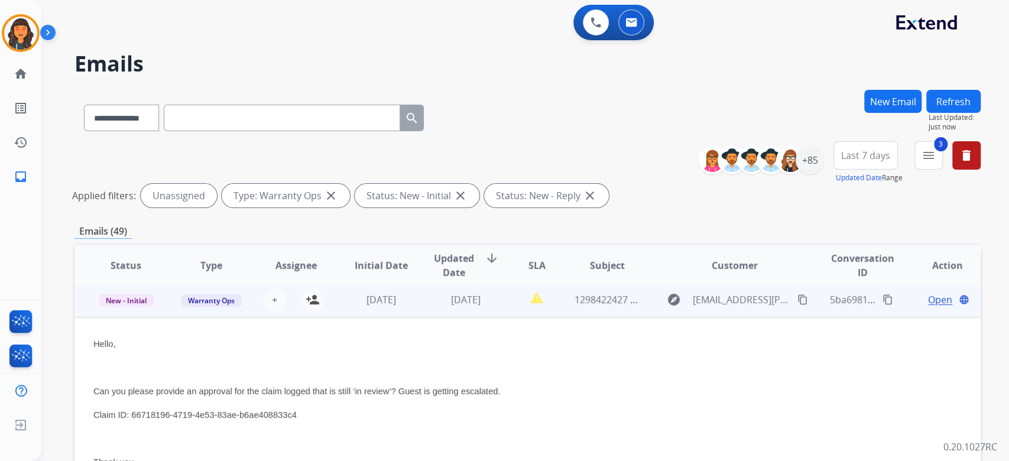
scroll to position [0, 0]
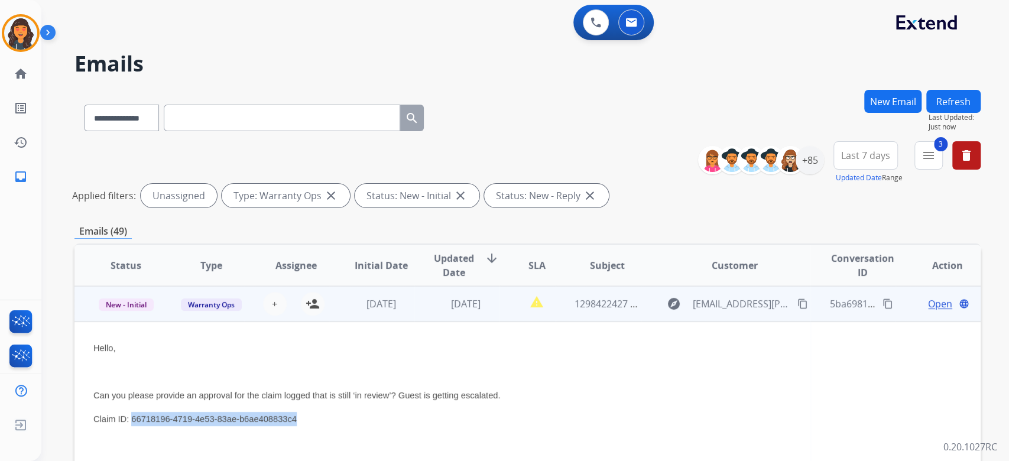
drag, startPoint x: 300, startPoint y: 425, endPoint x: 132, endPoint y: 423, distance: 167.9
click at [132, 423] on p "Claim ID: 66718196-4719-4e53-83ae-b6ae408833c4" at bounding box center [442, 419] width 698 height 14
click at [435, 305] on div "[DATE]" at bounding box center [466, 304] width 66 height 14
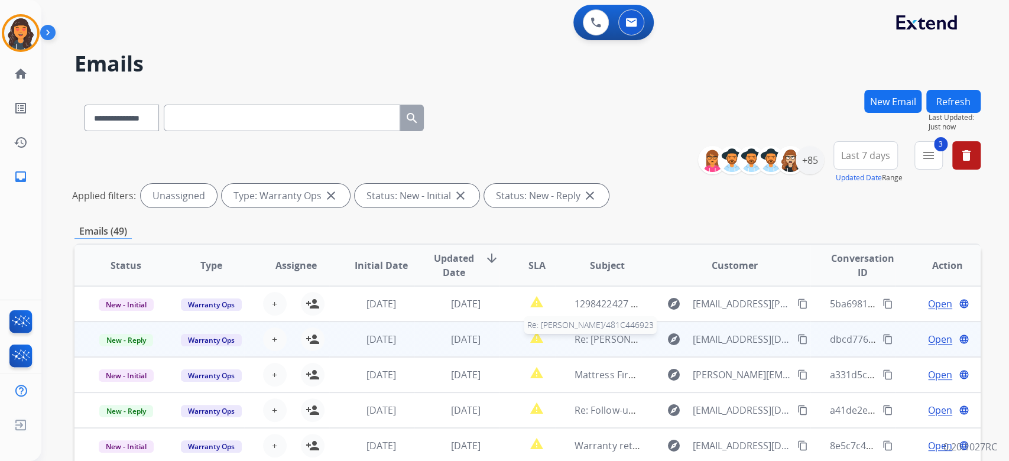
click at [596, 345] on span "Re: [PERSON_NAME]/481C446923" at bounding box center [648, 339] width 147 height 13
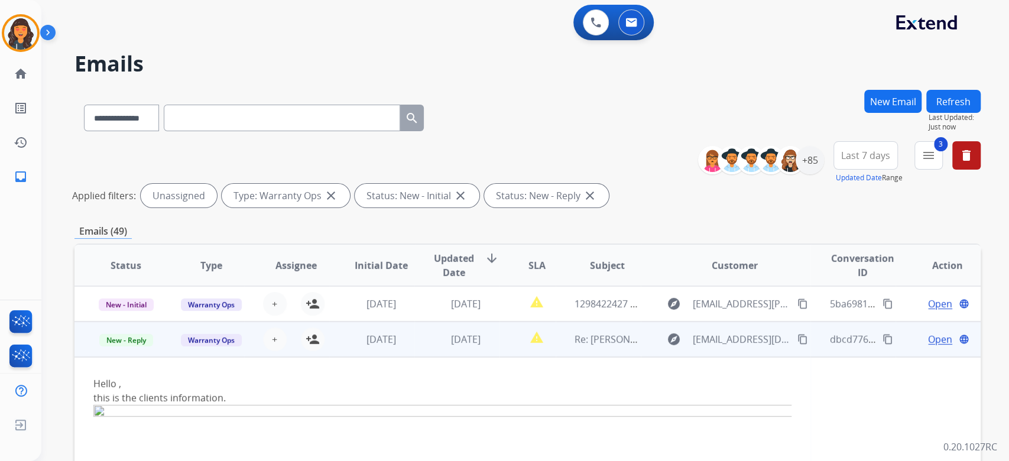
scroll to position [35, 0]
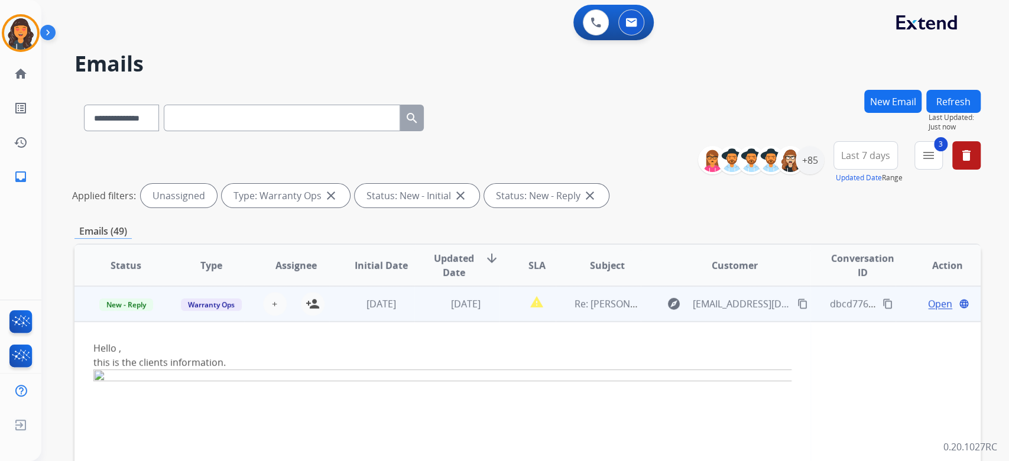
click at [932, 305] on span "Open" at bounding box center [940, 304] width 24 height 14
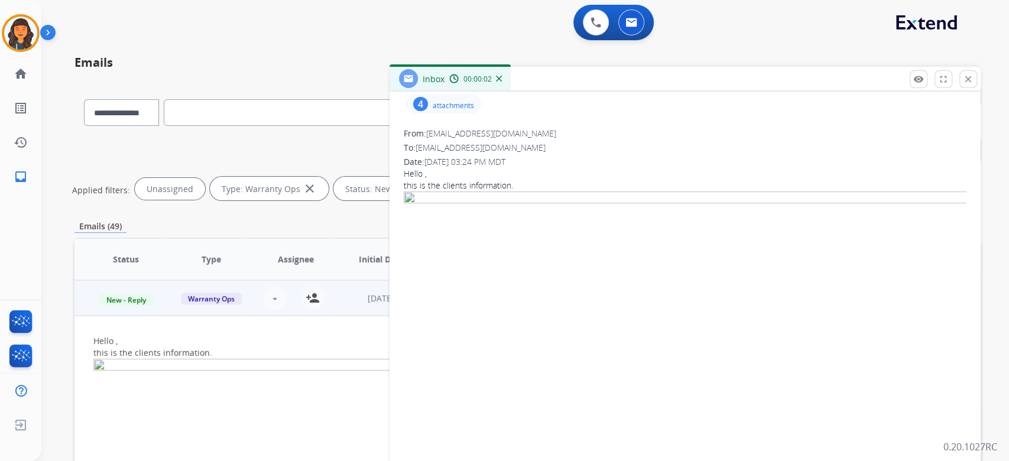
scroll to position [79, 0]
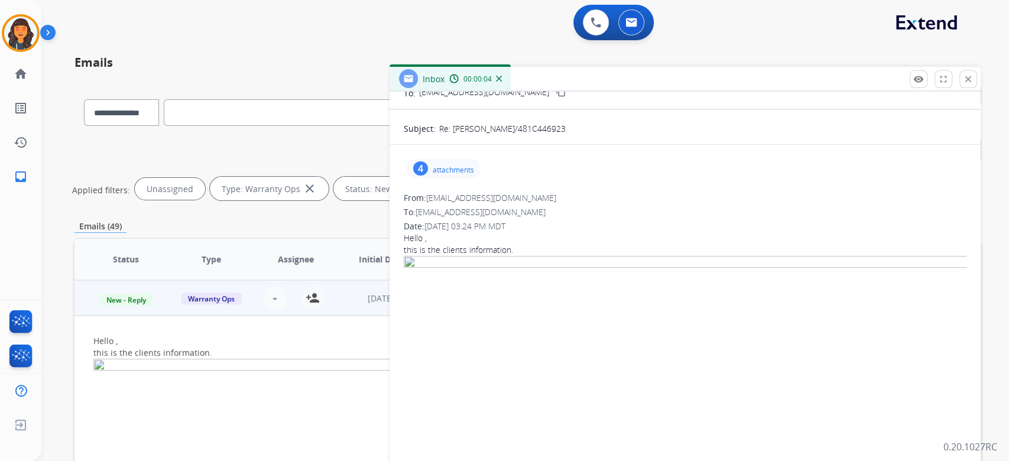
click at [446, 170] on p "attachments" at bounding box center [453, 170] width 41 height 9
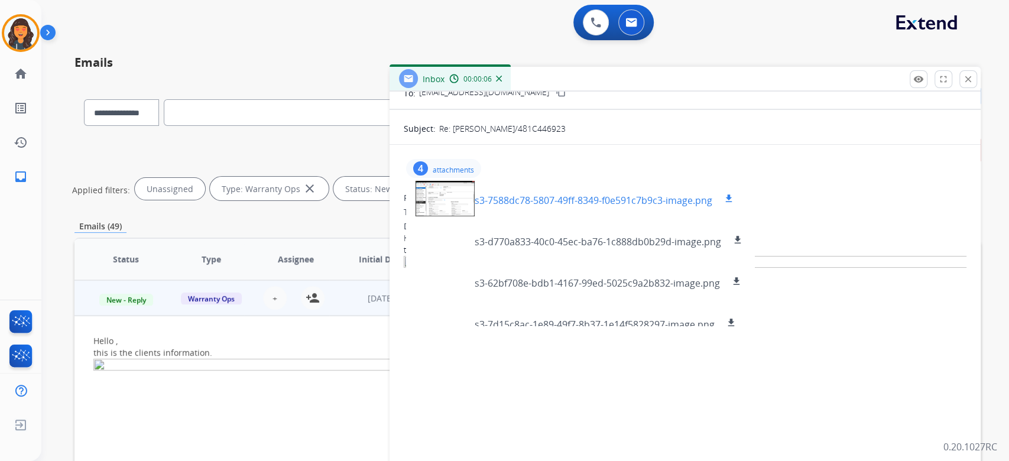
click at [444, 200] on div at bounding box center [445, 198] width 59 height 41
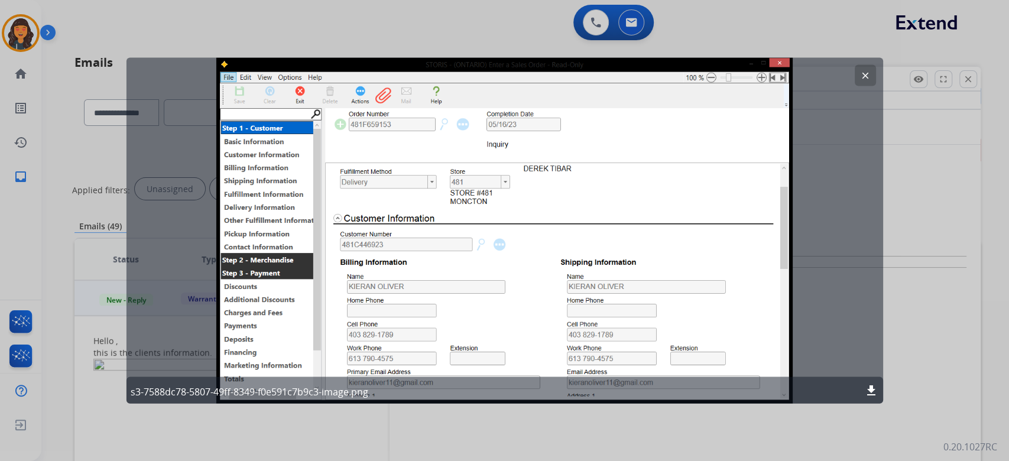
click at [867, 74] on mat-icon "clear" at bounding box center [865, 75] width 11 height 11
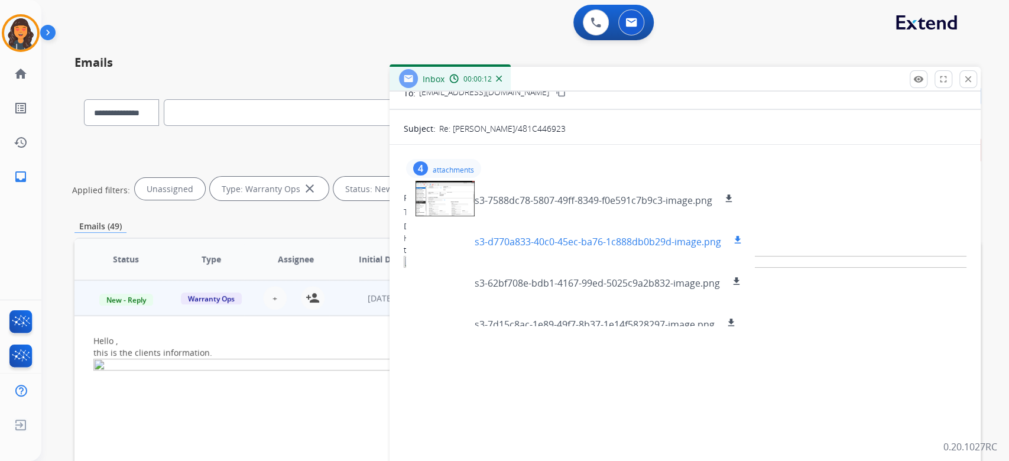
click at [589, 244] on p "s3-d770a833-40c0-45ec-ba76-1c888db0b29d-image.png" at bounding box center [598, 242] width 247 height 14
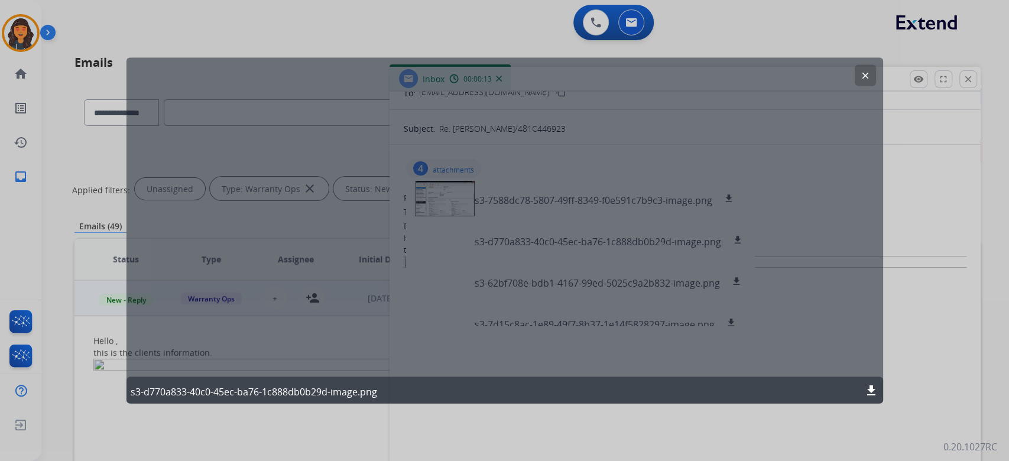
click at [870, 394] on mat-icon "download" at bounding box center [871, 390] width 14 height 14
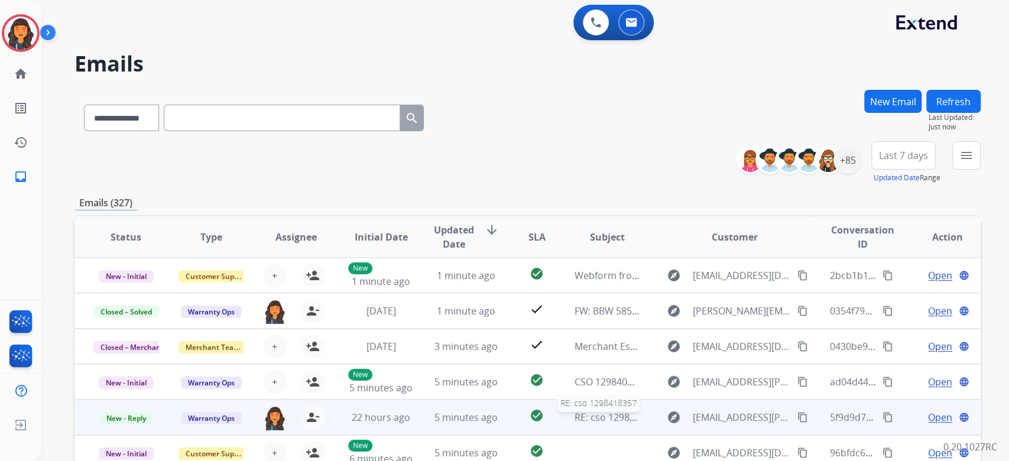
click at [589, 419] on span "RE: cso 1298418357" at bounding box center [618, 417] width 87 height 13
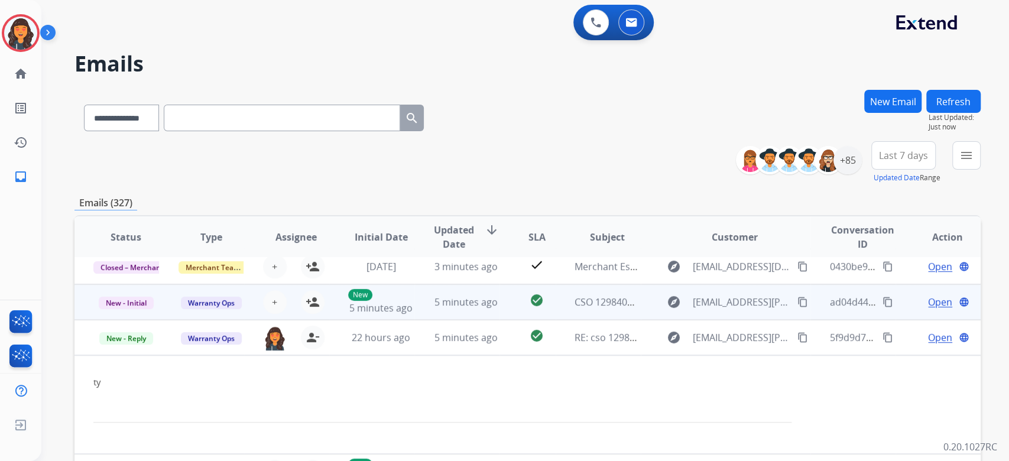
scroll to position [99, 0]
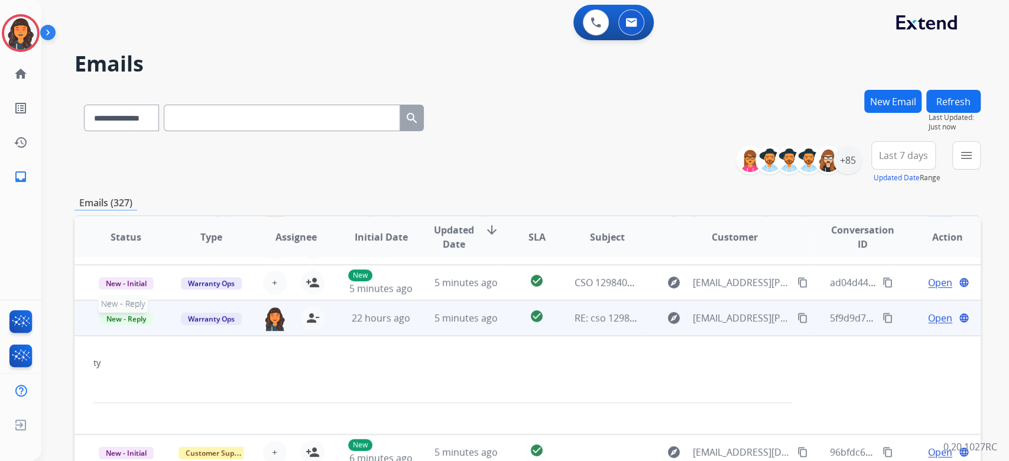
click at [129, 319] on span "New - Reply" at bounding box center [126, 319] width 54 height 12
click at [184, 253] on p "Closed – Solved" at bounding box center [186, 251] width 68 height 17
click at [582, 316] on span "RE: cso 1298418357" at bounding box center [618, 318] width 87 height 13
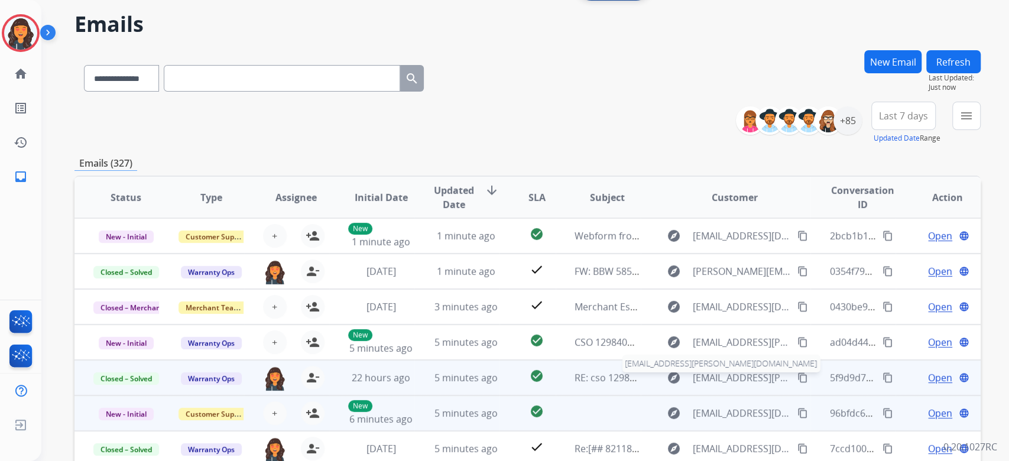
scroll to position [0, 0]
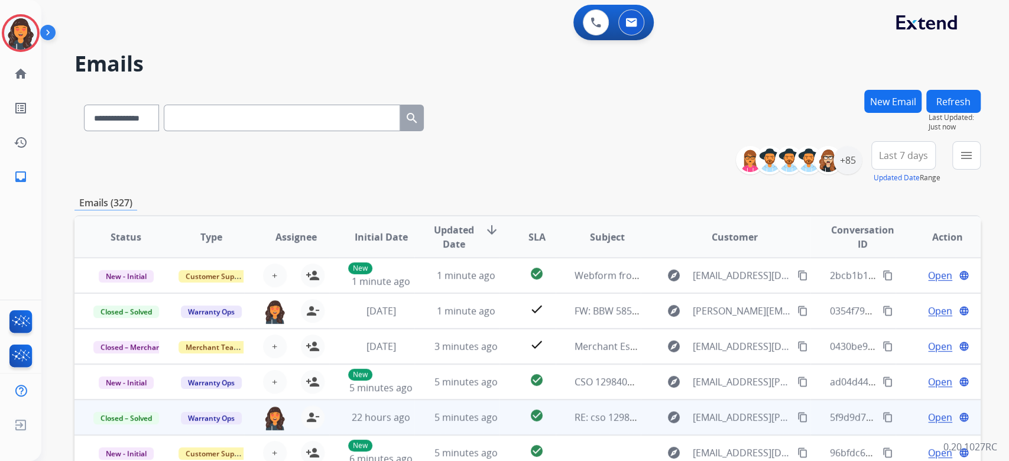
click at [659, 161] on div "**********" at bounding box center [527, 162] width 906 height 43
click at [565, 176] on div "**********" at bounding box center [527, 162] width 906 height 43
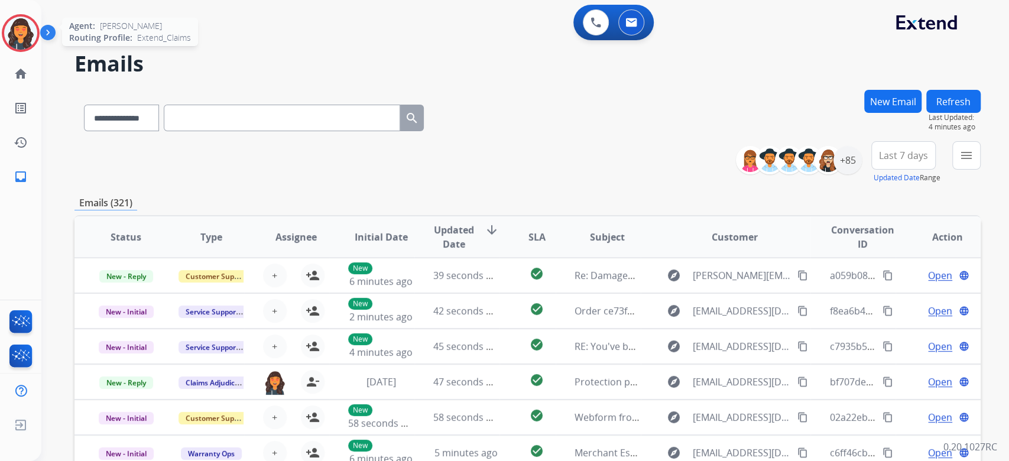
click at [14, 30] on img at bounding box center [20, 33] width 33 height 33
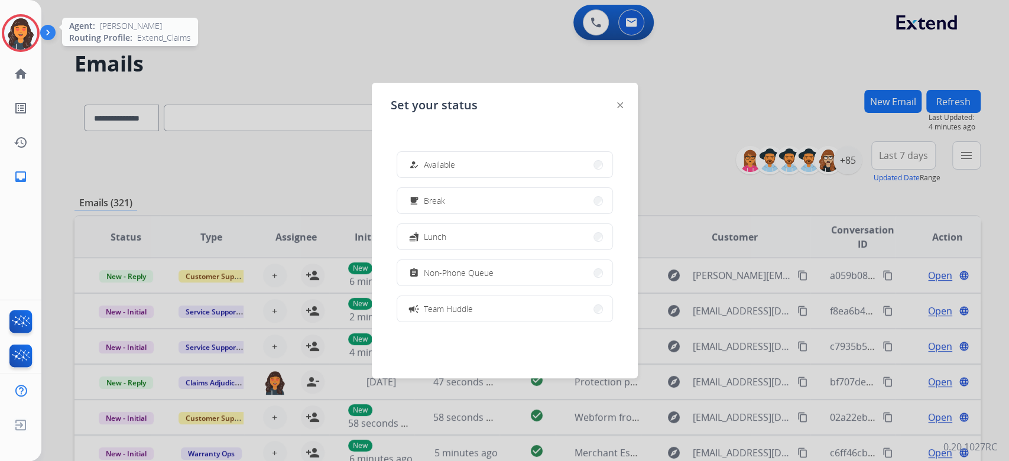
click at [14, 30] on img at bounding box center [20, 33] width 33 height 33
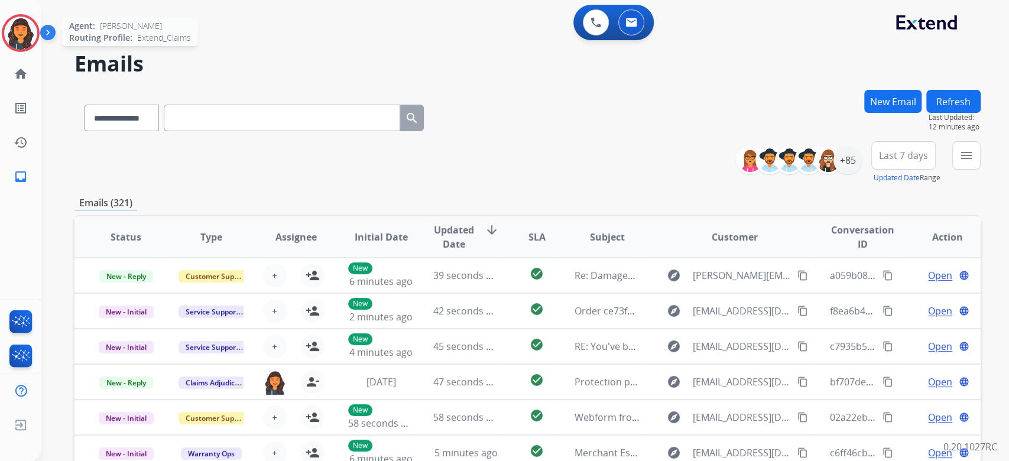
click at [15, 27] on img at bounding box center [20, 33] width 33 height 33
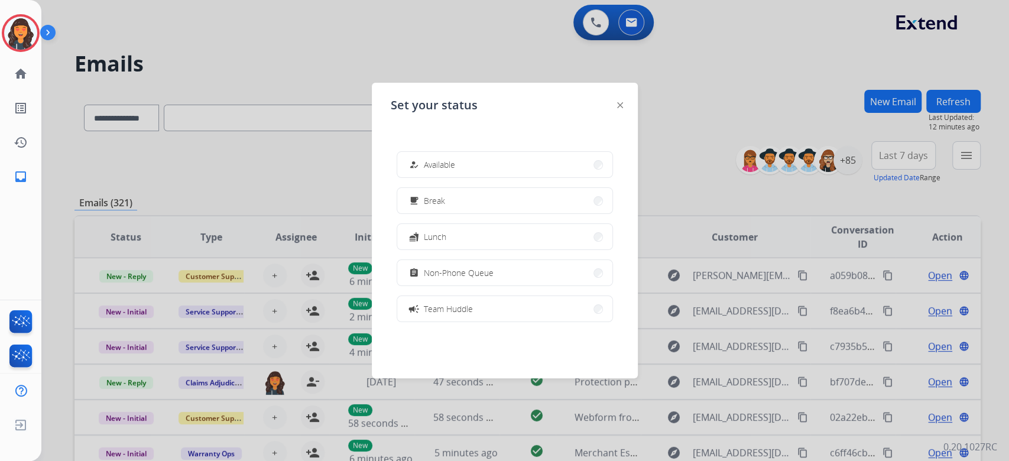
click at [422, 165] on div "how_to_reg" at bounding box center [415, 165] width 17 height 14
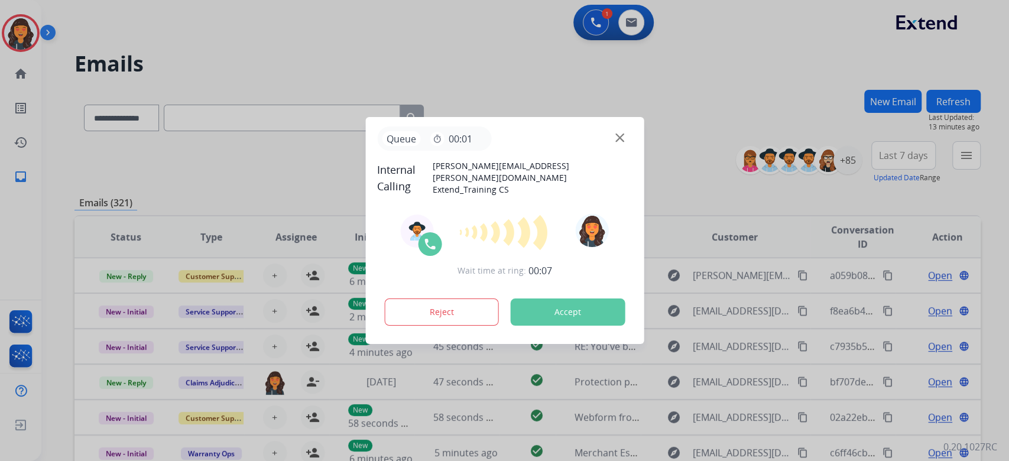
click at [559, 302] on button "Accept" at bounding box center [567, 312] width 115 height 27
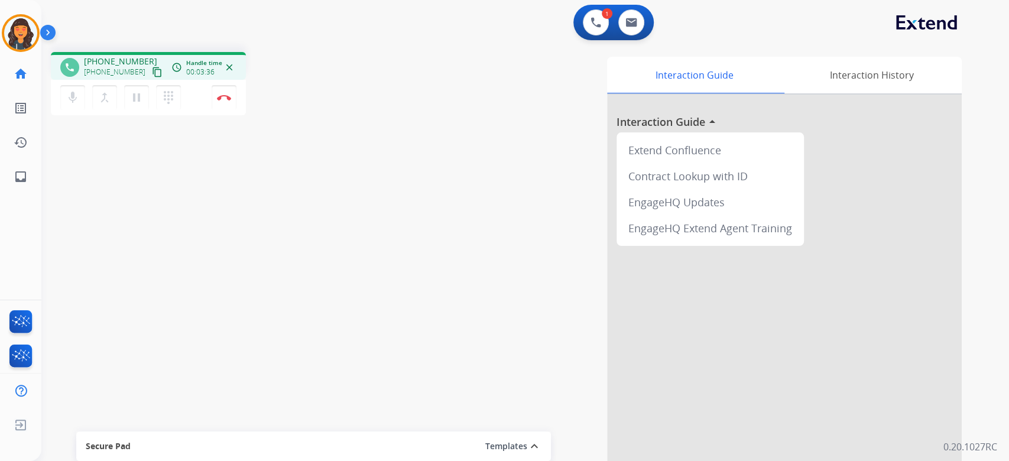
click at [460, 97] on div "Interaction Guide Interaction History Interaction Guide arrow_drop_up Extend Co…" at bounding box center [669, 296] width 585 height 479
drag, startPoint x: 223, startPoint y: 99, endPoint x: 250, endPoint y: 138, distance: 47.2
click at [223, 99] on img at bounding box center [224, 98] width 14 height 6
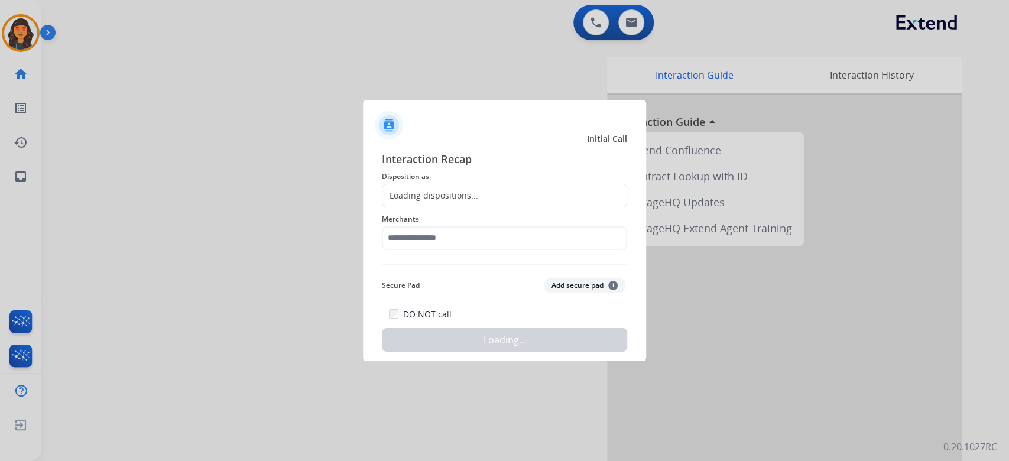
click at [479, 199] on div "Loading dispositions..." at bounding box center [504, 196] width 245 height 24
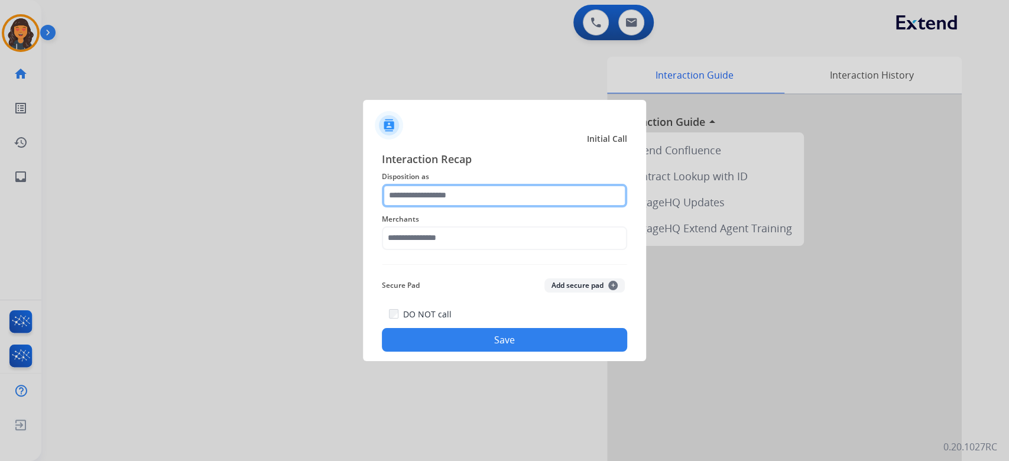
click at [479, 197] on input "text" at bounding box center [504, 196] width 245 height 24
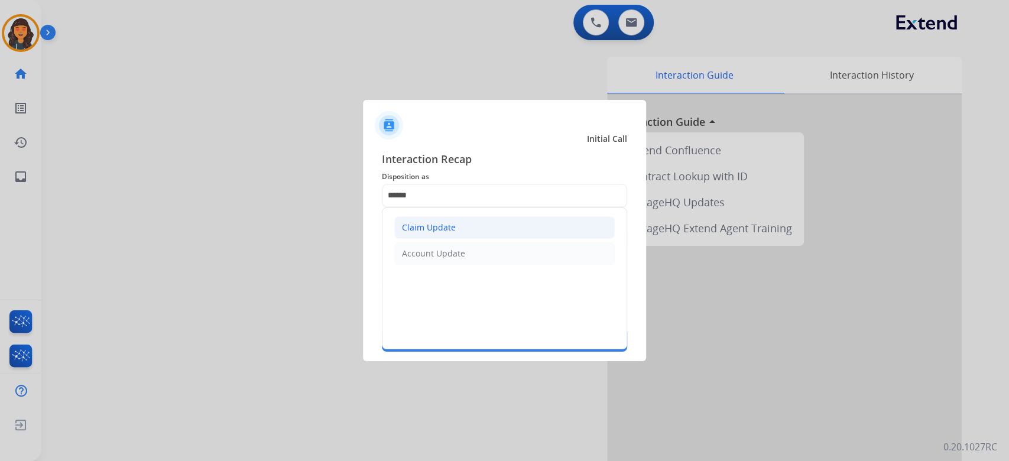
click at [422, 225] on div "Claim Update" at bounding box center [429, 228] width 54 height 12
type input "**********"
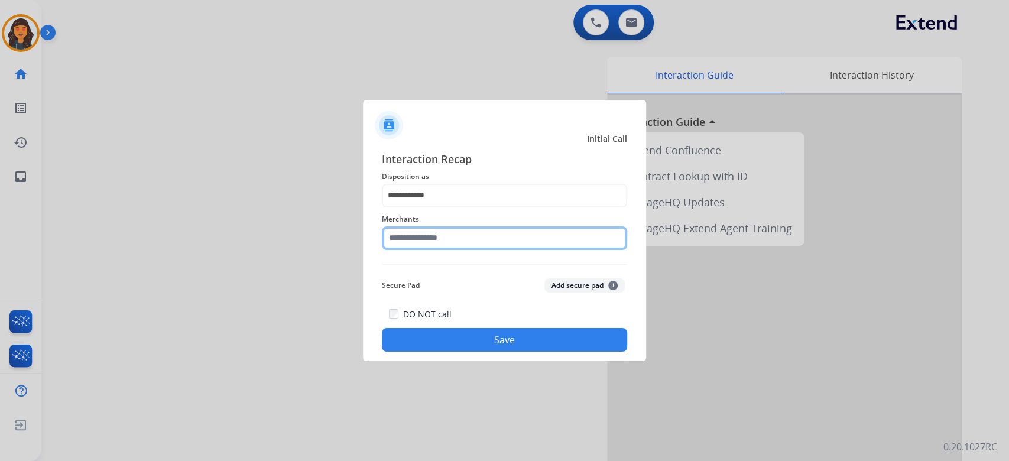
click at [422, 226] on input "text" at bounding box center [504, 238] width 245 height 24
type input "**********"
click at [504, 348] on button "Save" at bounding box center [504, 340] width 245 height 24
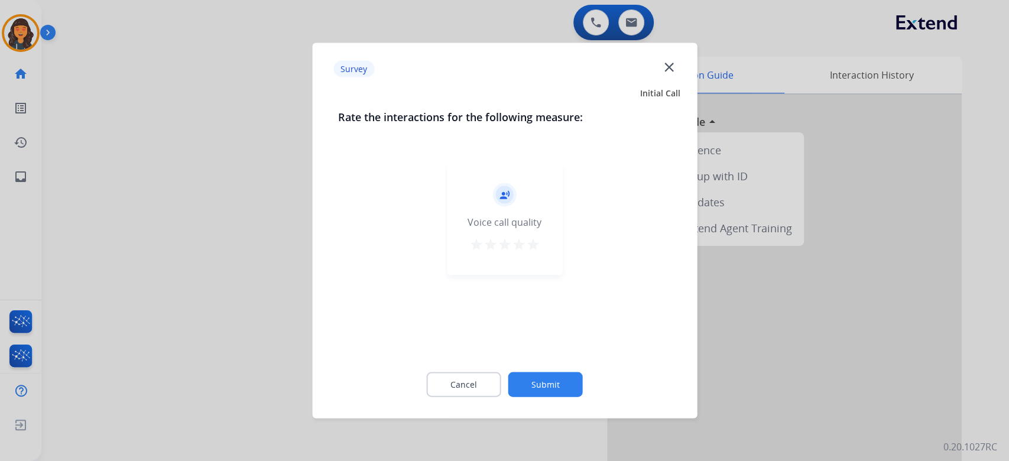
drag, startPoint x: 535, startPoint y: 245, endPoint x: 543, endPoint y: 286, distance: 41.6
click at [535, 245] on mat-icon "star" at bounding box center [533, 245] width 14 height 14
click at [568, 388] on button "Submit" at bounding box center [545, 384] width 74 height 25
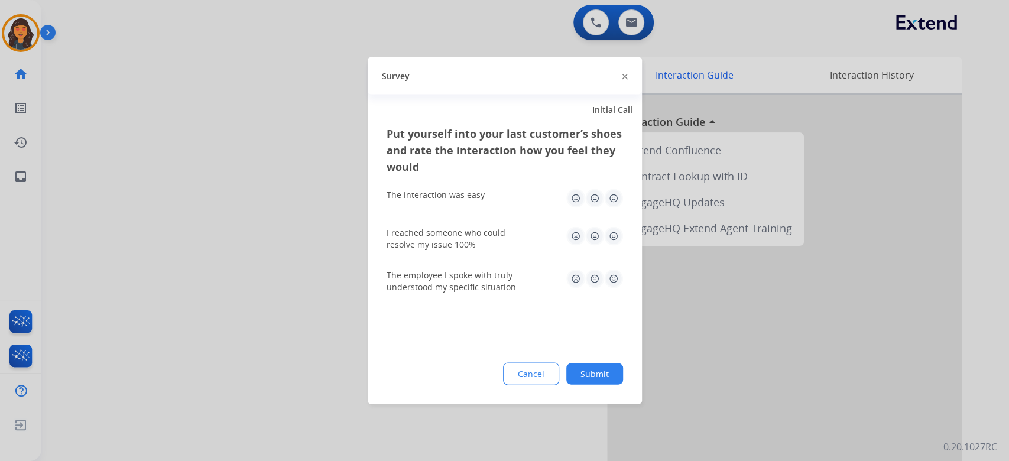
click at [582, 372] on button "Submit" at bounding box center [594, 374] width 57 height 21
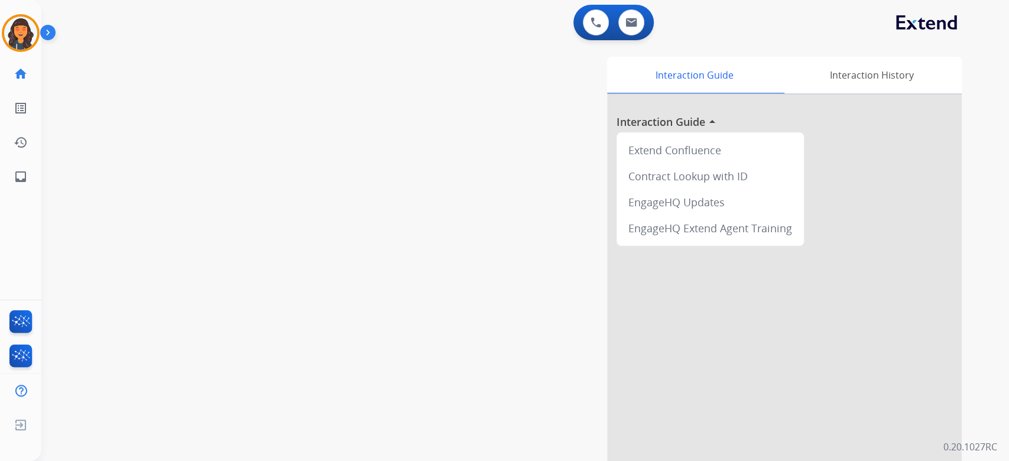
click at [380, 258] on div "Interaction Guide Interaction History Interaction Guide arrow_drop_up Extend Co…" at bounding box center [669, 296] width 585 height 479
click at [22, 22] on img at bounding box center [20, 33] width 33 height 33
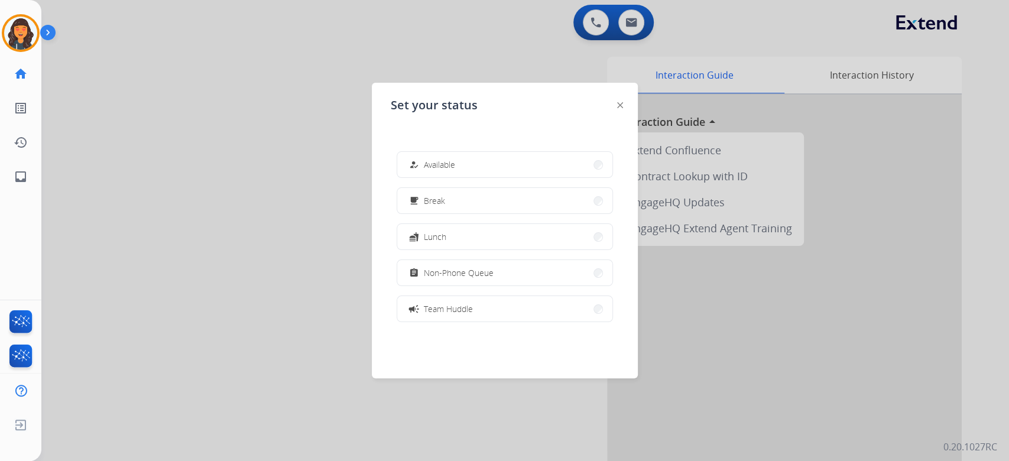
click at [435, 148] on div "how_to_reg Available free_breakfast Break fastfood Lunch assignment Non-Phone Q…" at bounding box center [505, 236] width 228 height 189
click at [436, 149] on div "how_to_reg Available free_breakfast Break fastfood Lunch assignment Non-Phone Q…" at bounding box center [505, 236] width 228 height 189
click at [436, 163] on span "Available" at bounding box center [439, 164] width 31 height 12
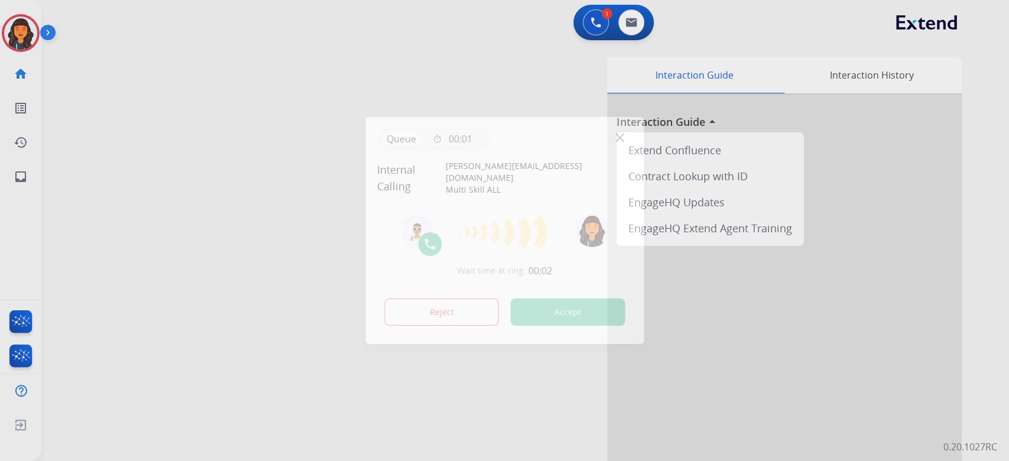
click at [563, 302] on button "Accept" at bounding box center [567, 312] width 115 height 27
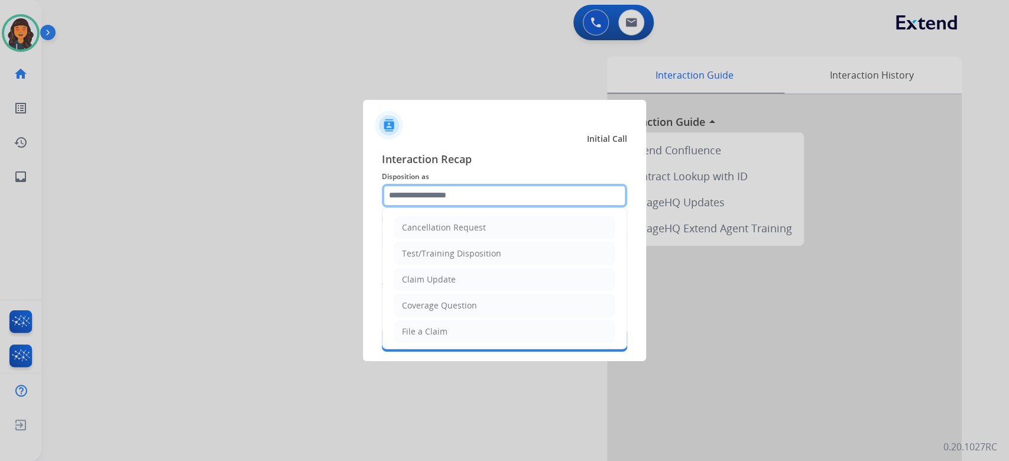
click at [519, 197] on input "text" at bounding box center [504, 196] width 245 height 24
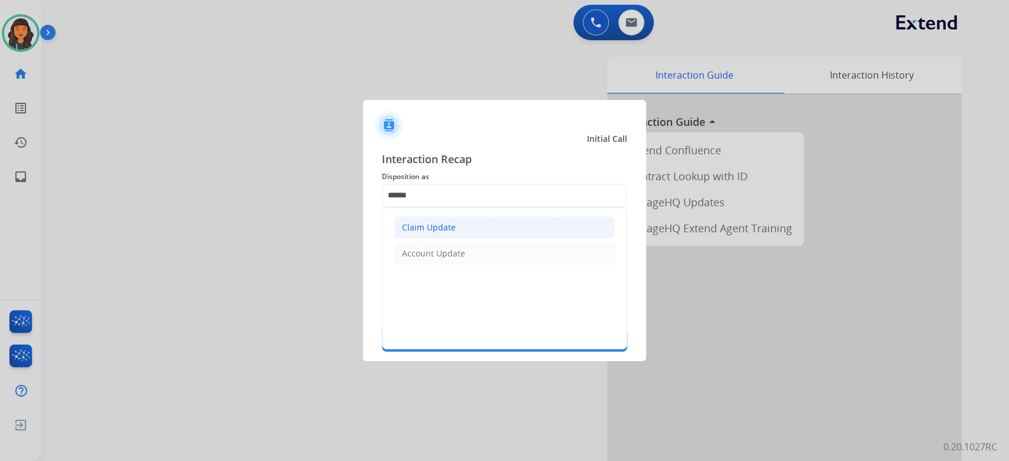
click at [463, 225] on li "Claim Update" at bounding box center [504, 227] width 221 height 22
type input "**********"
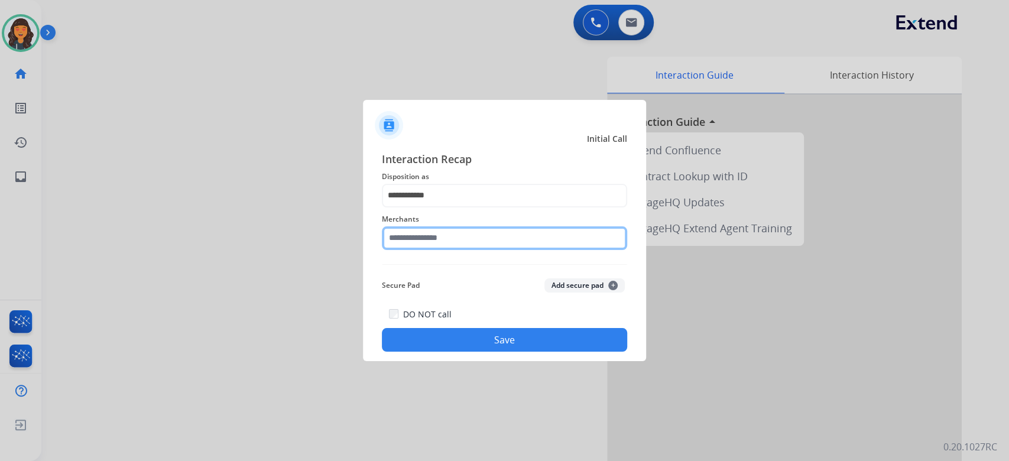
click at [453, 244] on input "text" at bounding box center [504, 238] width 245 height 24
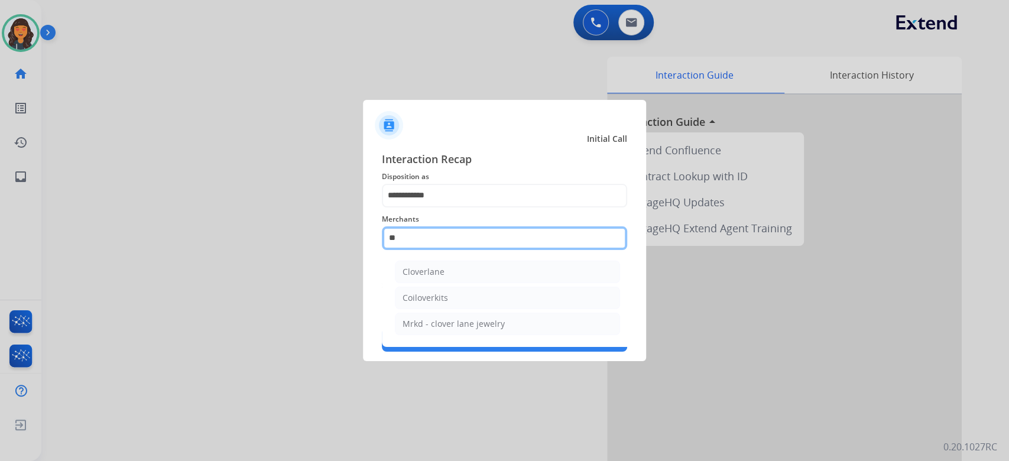
type input "*"
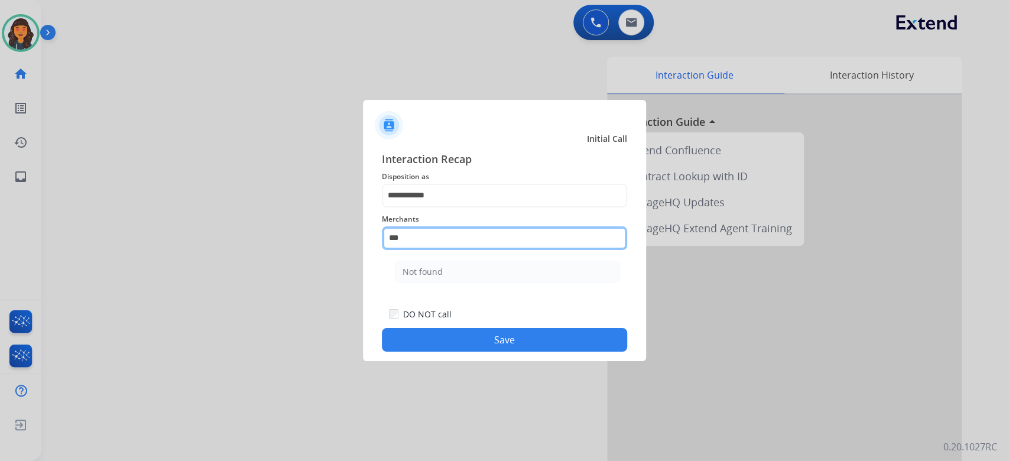
type input "*********"
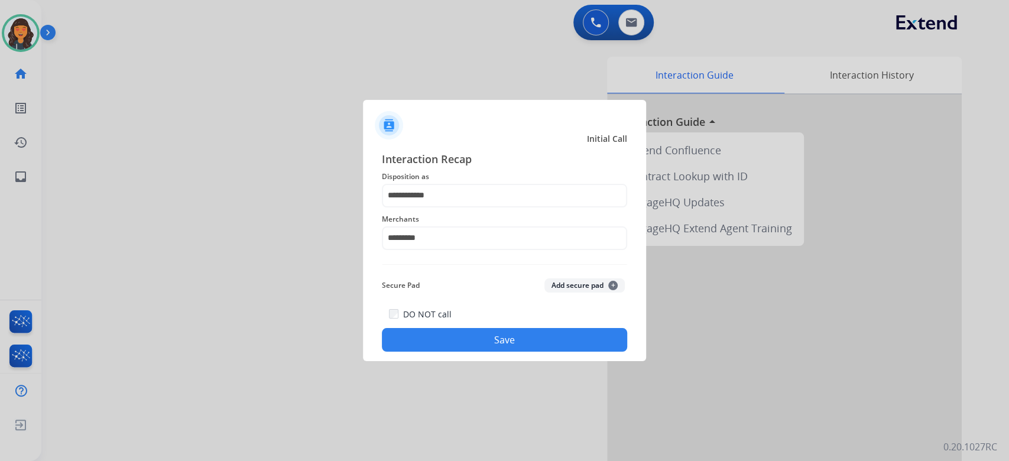
click at [534, 336] on button "Save" at bounding box center [504, 340] width 245 height 24
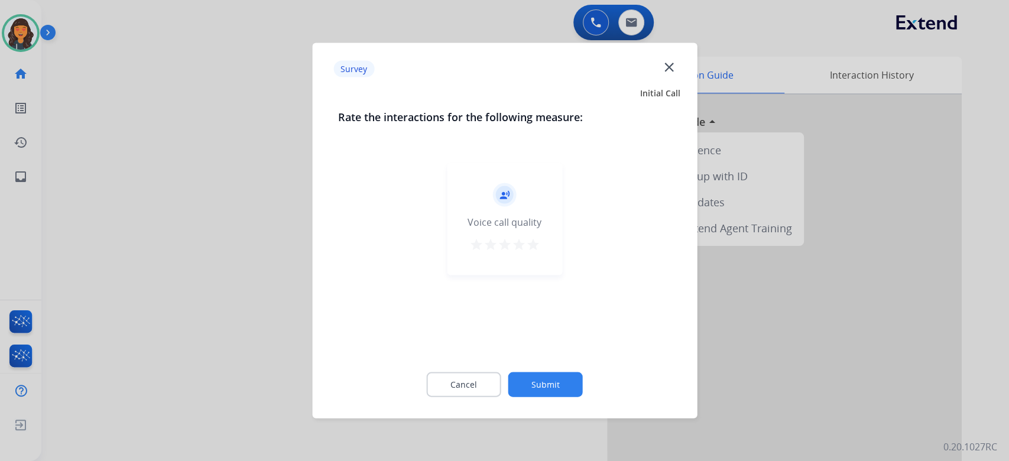
click at [540, 247] on div "record_voice_over Voice call quality star star star star star" at bounding box center [504, 219] width 115 height 112
click at [536, 247] on mat-icon "star" at bounding box center [533, 245] width 14 height 14
click at [549, 379] on button "Submit" at bounding box center [545, 384] width 74 height 25
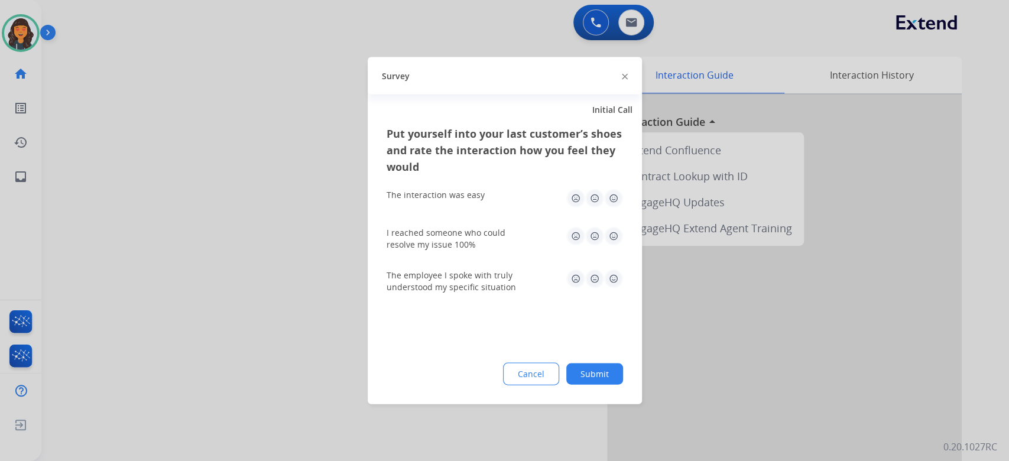
click at [610, 376] on button "Submit" at bounding box center [594, 374] width 57 height 21
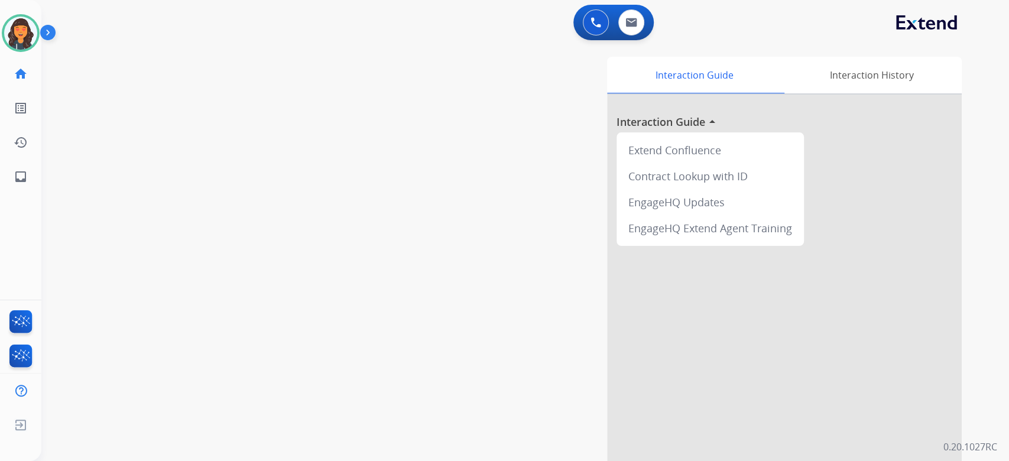
click at [409, 276] on div "Interaction Guide Interaction History Interaction Guide arrow_drop_up Extend Co…" at bounding box center [669, 296] width 585 height 479
click at [634, 19] on img at bounding box center [632, 22] width 12 height 9
select select "**********"
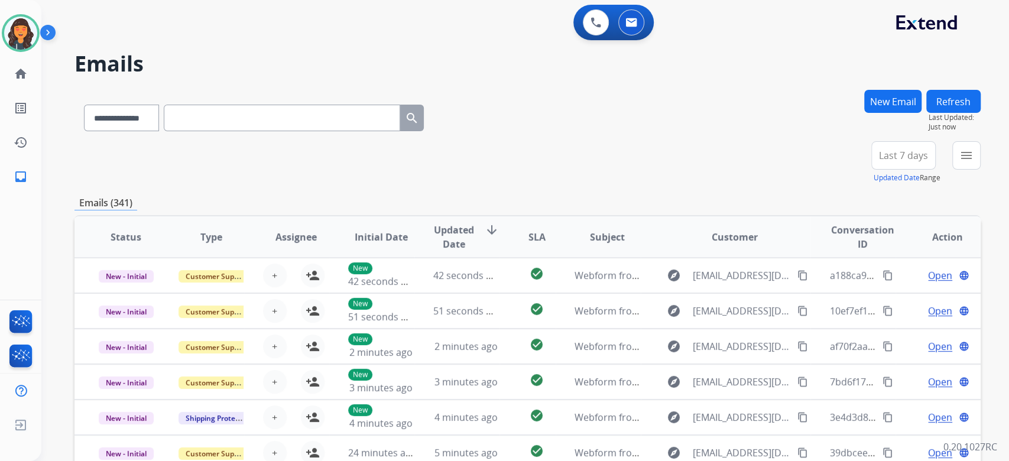
click at [879, 106] on button "New Email" at bounding box center [892, 101] width 57 height 23
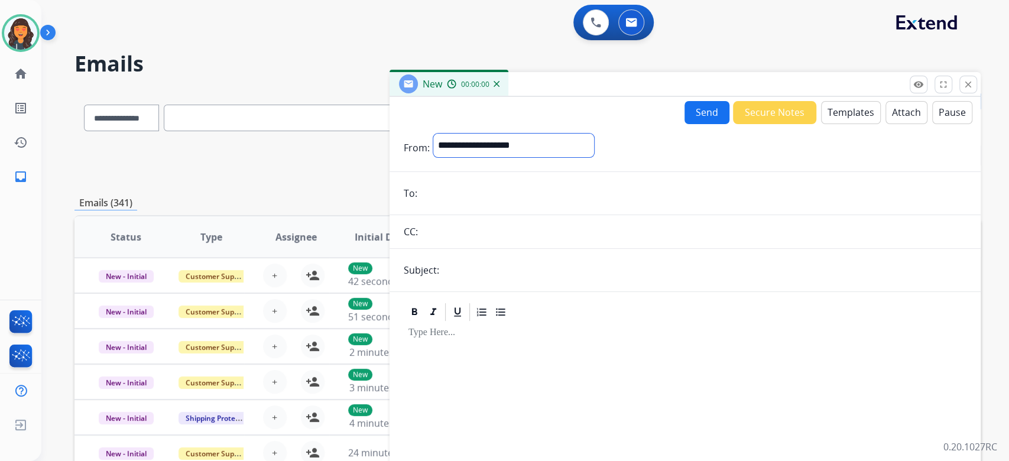
click at [545, 135] on select "**********" at bounding box center [513, 146] width 161 height 24
select select "**********"
click at [433, 134] on select "**********" at bounding box center [513, 146] width 161 height 24
click at [481, 196] on input "email" at bounding box center [694, 195] width 546 height 24
paste input "**********"
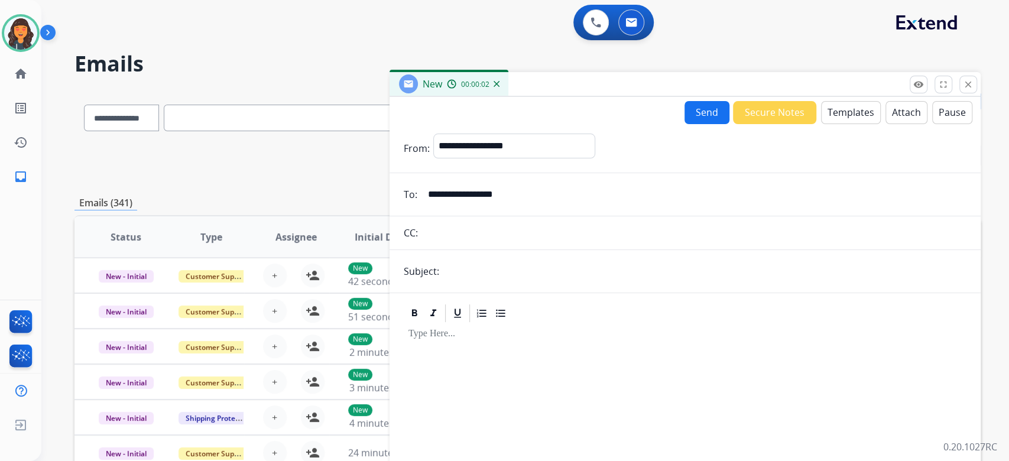
type input "**********"
click at [468, 273] on input "text" at bounding box center [705, 272] width 524 height 24
type input "**********"
click at [833, 111] on button "Templates" at bounding box center [851, 112] width 60 height 23
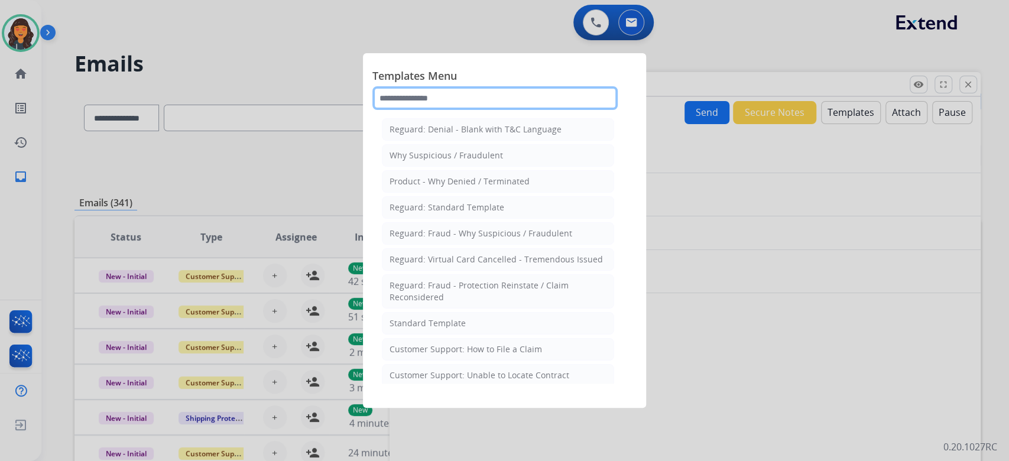
click at [432, 99] on input "text" at bounding box center [494, 98] width 245 height 24
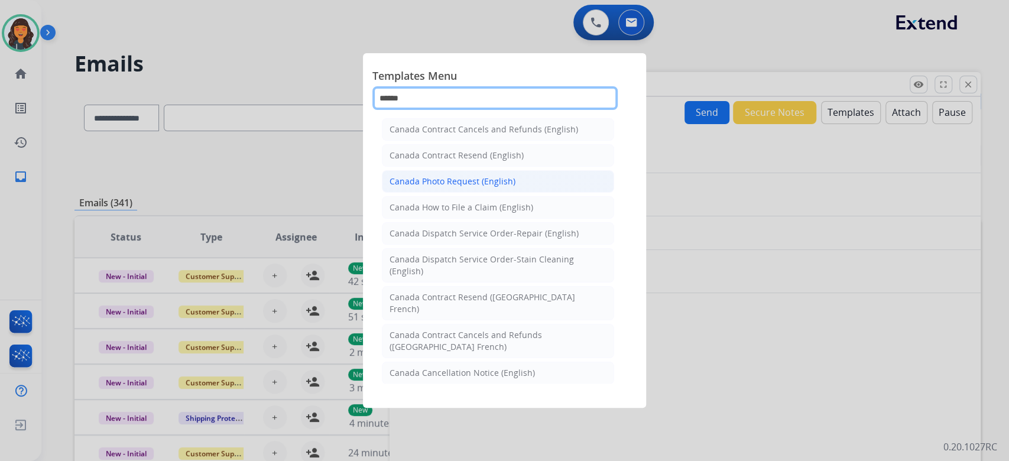
type input "******"
click at [448, 183] on div "Canada Photo Request (English)" at bounding box center [453, 182] width 126 height 12
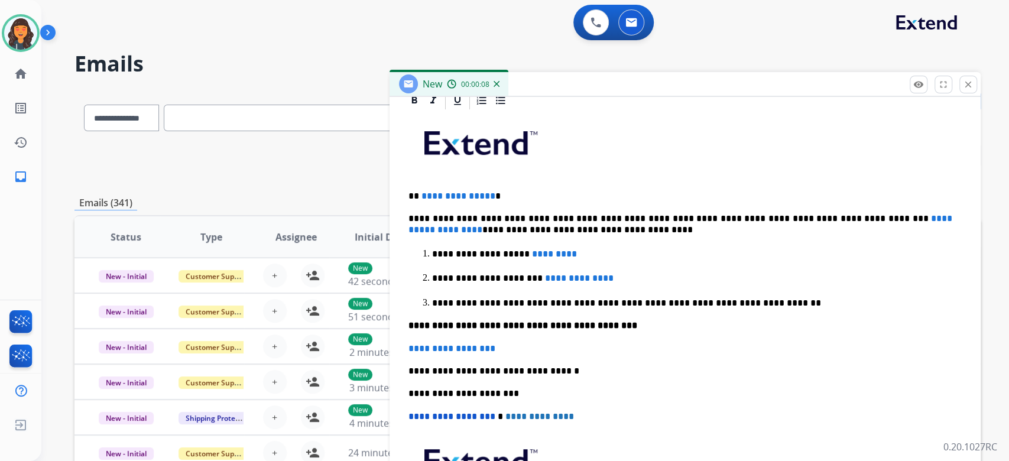
scroll to position [315, 0]
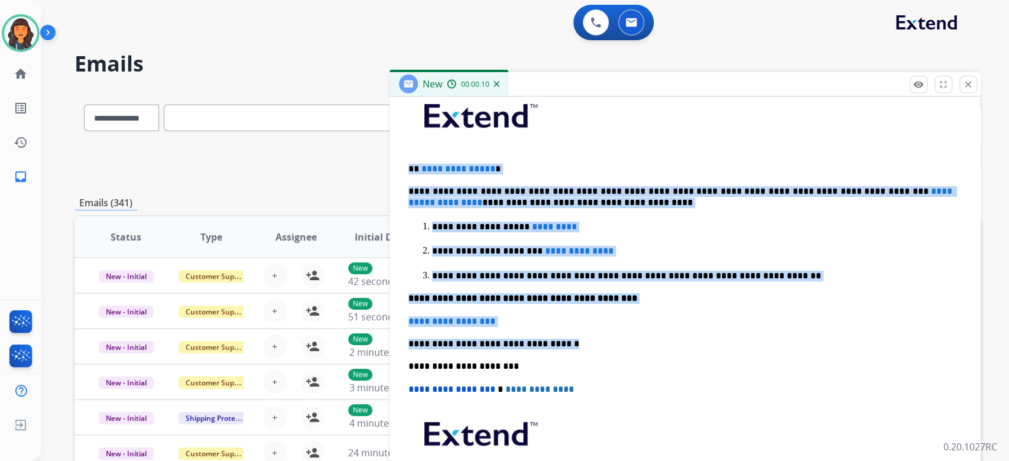
drag, startPoint x: 575, startPoint y: 336, endPoint x: 367, endPoint y: 163, distance: 270.8
click at [367, 163] on div "**********" at bounding box center [527, 381] width 906 height 583
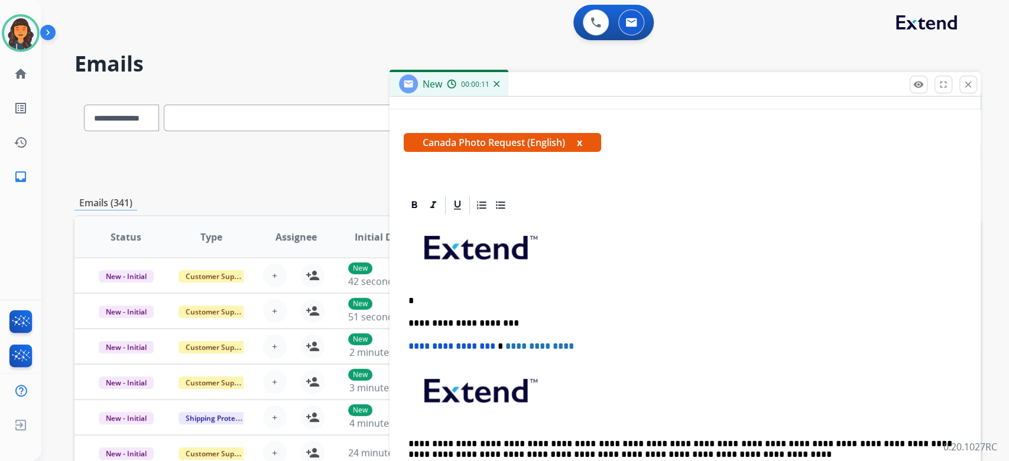
scroll to position [180, 0]
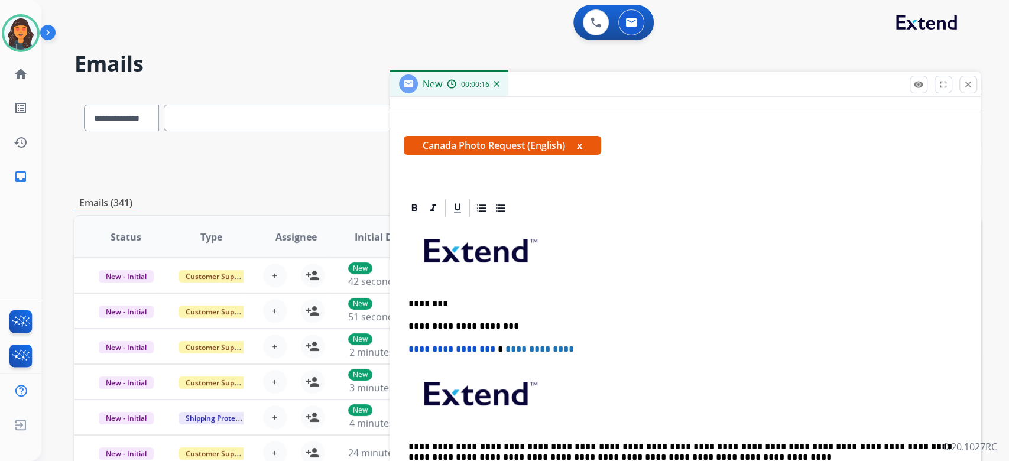
click at [972, 86] on mat-icon "close" at bounding box center [968, 84] width 11 height 11
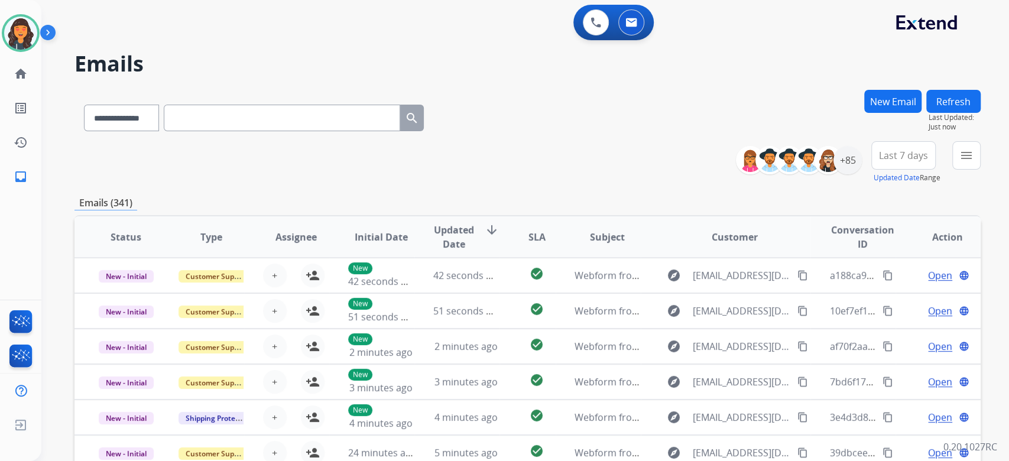
click at [260, 115] on input "text" at bounding box center [282, 118] width 237 height 27
click at [132, 116] on select "**********" at bounding box center [121, 118] width 74 height 27
select select "**********"
click at [84, 105] on select "**********" at bounding box center [121, 118] width 74 height 27
click at [213, 115] on input "text" at bounding box center [282, 118] width 237 height 27
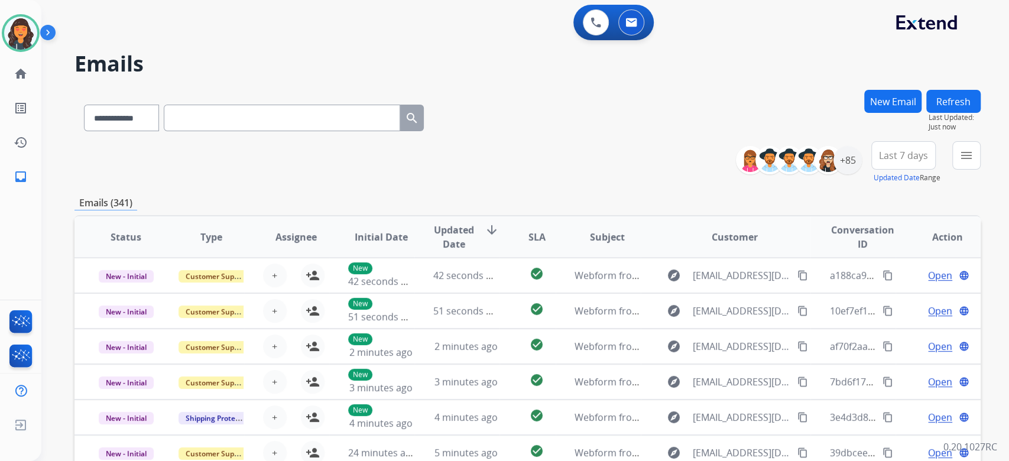
paste input "**********"
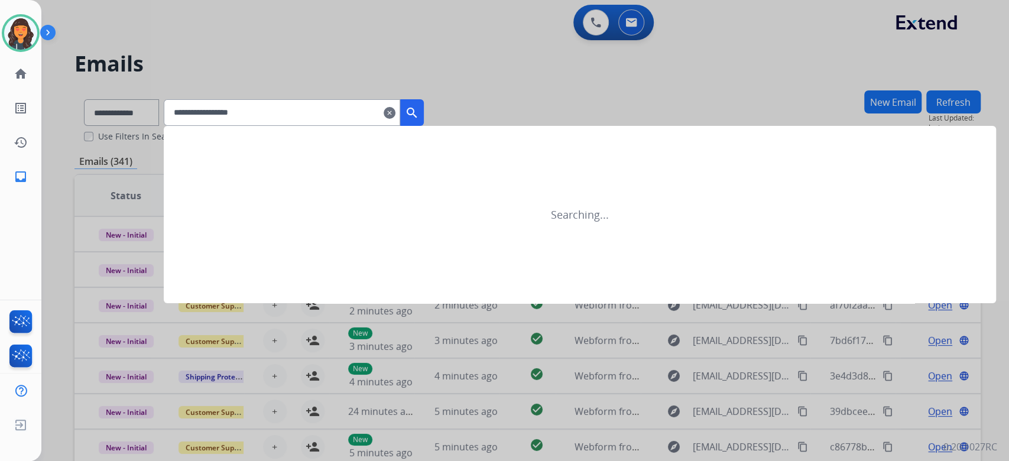
type input "**********"
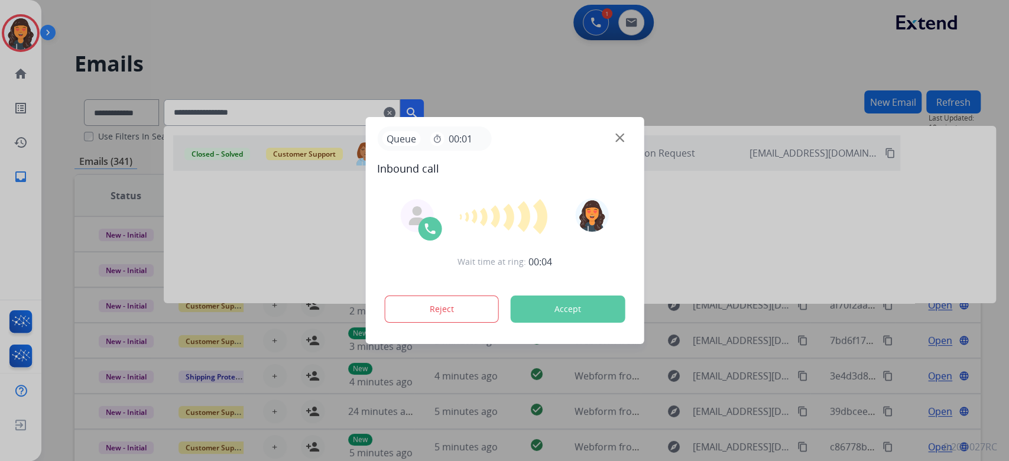
click at [560, 300] on button "Accept" at bounding box center [567, 309] width 115 height 27
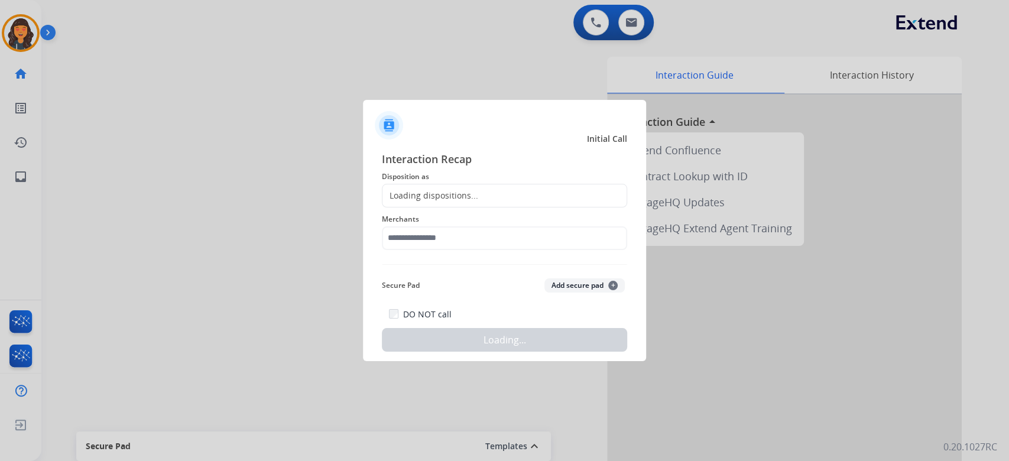
click at [226, 100] on div at bounding box center [504, 230] width 1009 height 461
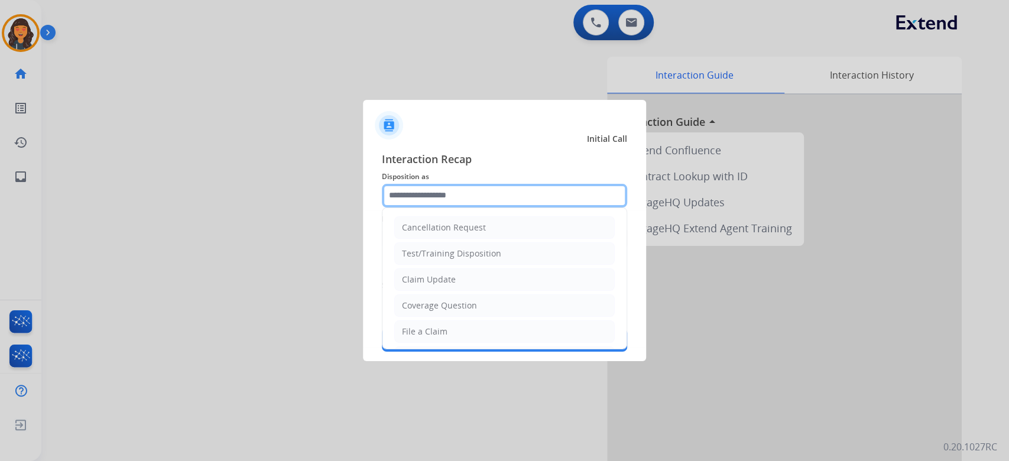
click at [533, 188] on input "text" at bounding box center [504, 196] width 245 height 24
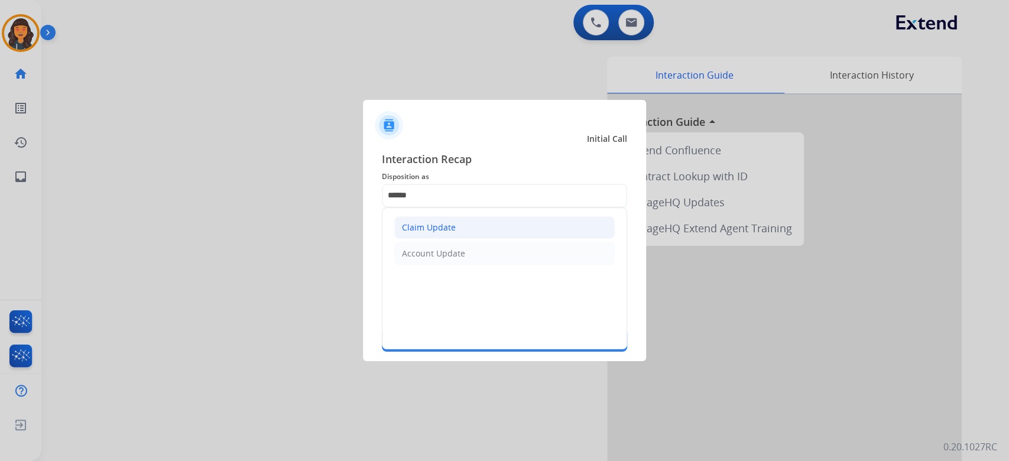
click at [453, 228] on div "Claim Update" at bounding box center [429, 228] width 54 height 12
type input "**********"
click at [453, 229] on input "text" at bounding box center [504, 238] width 245 height 24
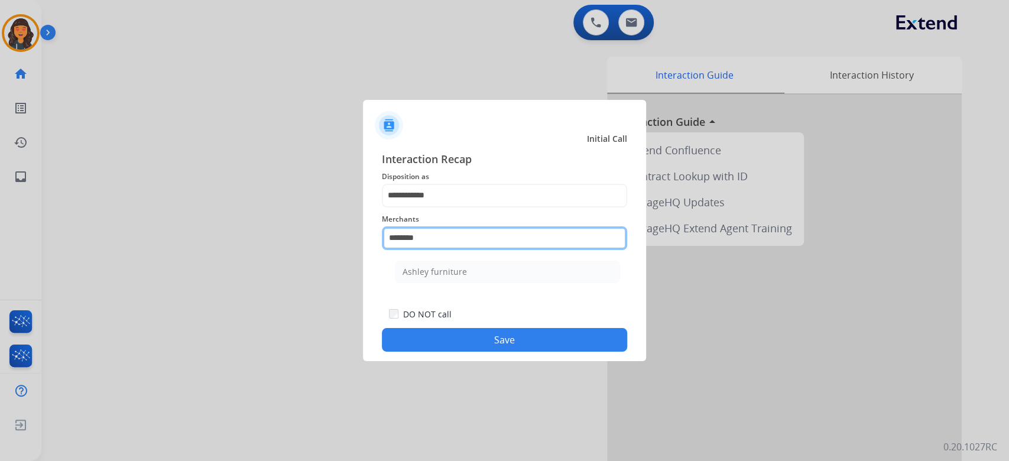
type input "**********"
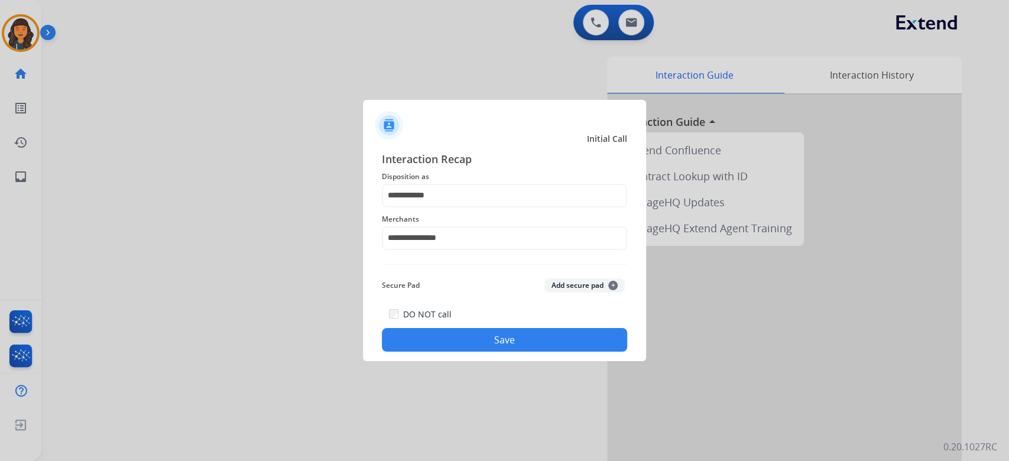
click at [503, 338] on button "Save" at bounding box center [504, 340] width 245 height 24
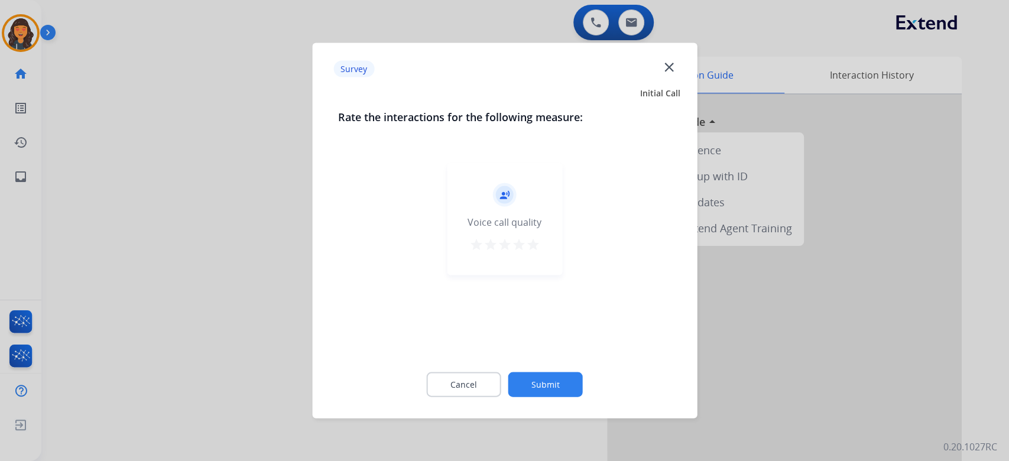
click at [534, 252] on button "star" at bounding box center [533, 247] width 14 height 18
click at [559, 399] on div "Cancel Submit" at bounding box center [504, 384] width 333 height 53
click at [558, 393] on button "Submit" at bounding box center [545, 384] width 74 height 25
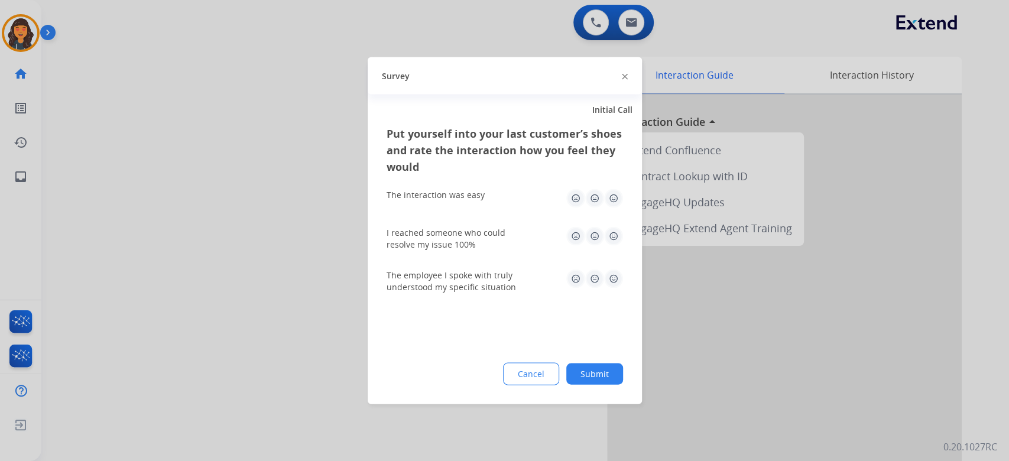
click at [583, 379] on button "Submit" at bounding box center [594, 374] width 57 height 21
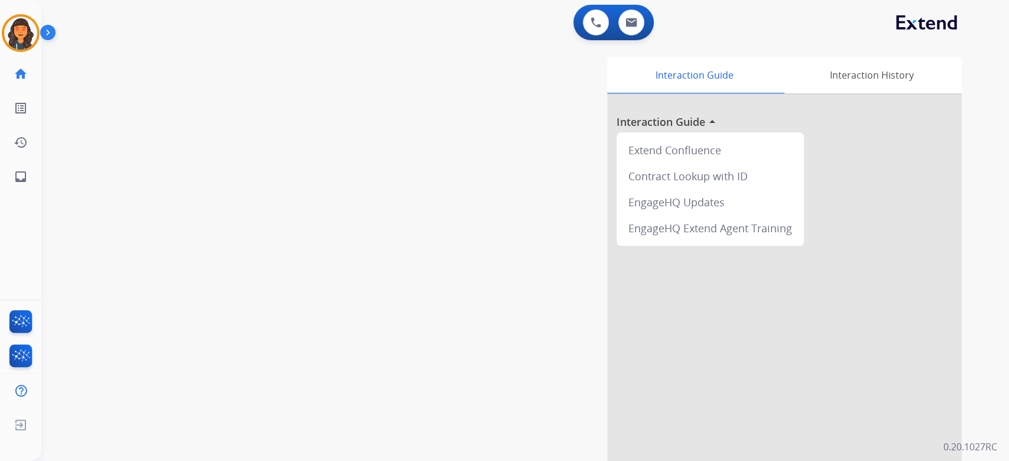
click at [432, 346] on div "Interaction Guide Interaction History Interaction Guide arrow_drop_up Extend Co…" at bounding box center [669, 296] width 585 height 479
click at [7, 34] on img at bounding box center [20, 33] width 33 height 33
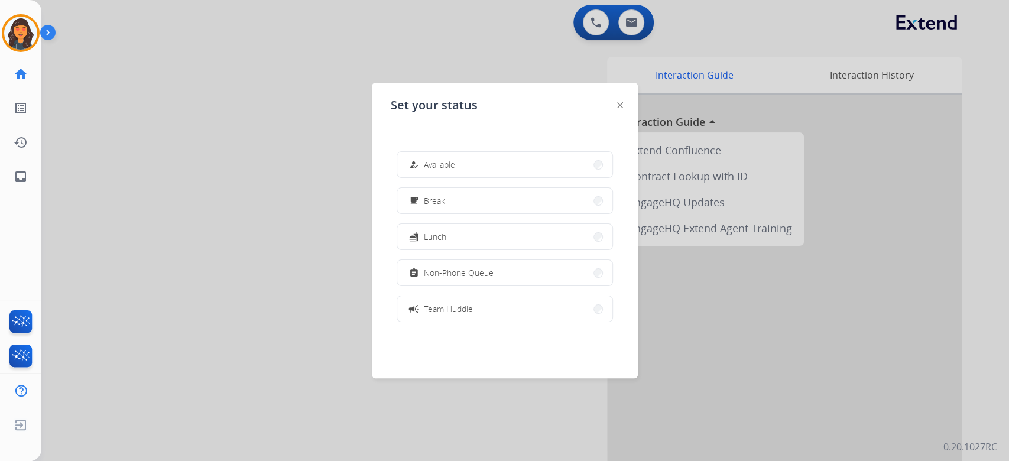
click at [467, 165] on button "how_to_reg Available" at bounding box center [504, 164] width 215 height 25
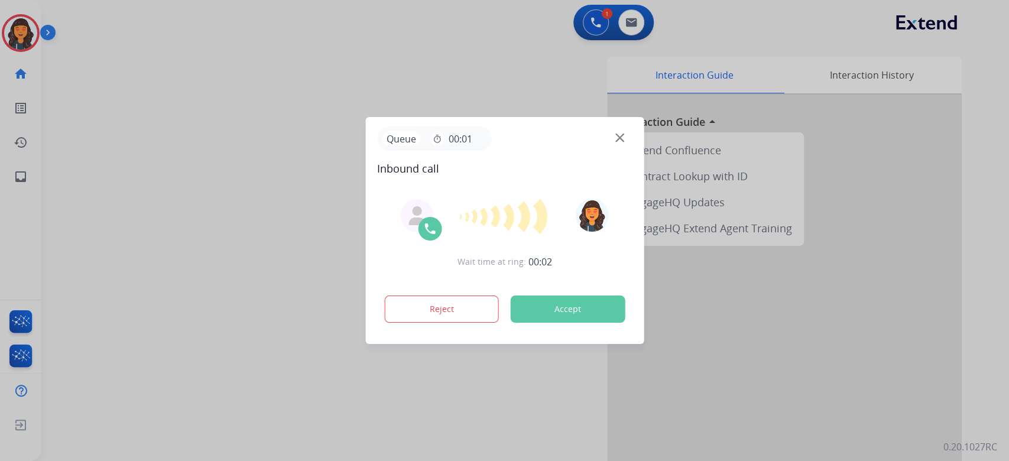
drag, startPoint x: 568, startPoint y: 313, endPoint x: 578, endPoint y: 310, distance: 10.7
click at [568, 313] on button "Accept" at bounding box center [567, 309] width 115 height 27
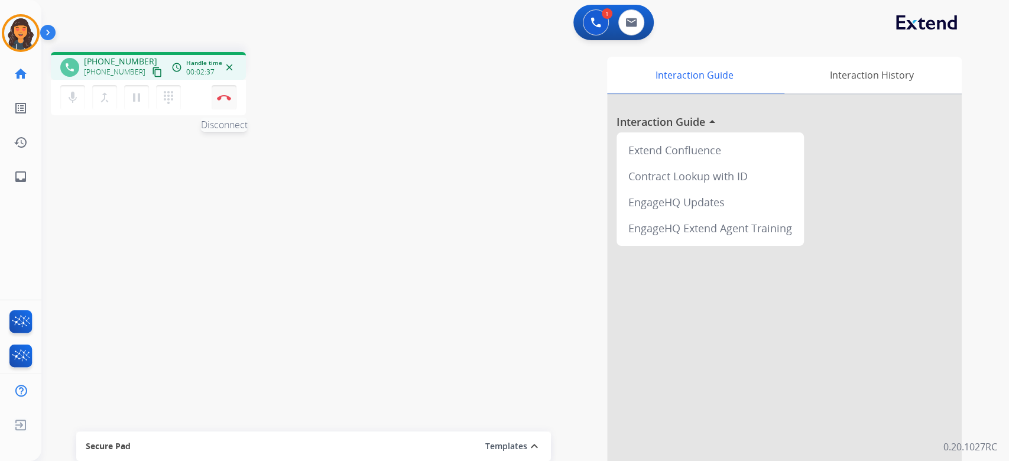
click at [218, 101] on button "Disconnect" at bounding box center [224, 97] width 25 height 25
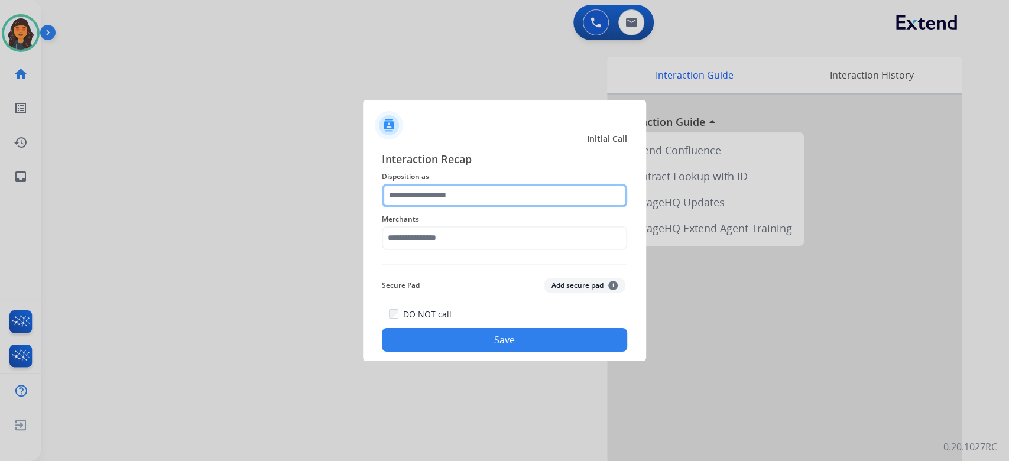
click at [491, 199] on input "text" at bounding box center [504, 196] width 245 height 24
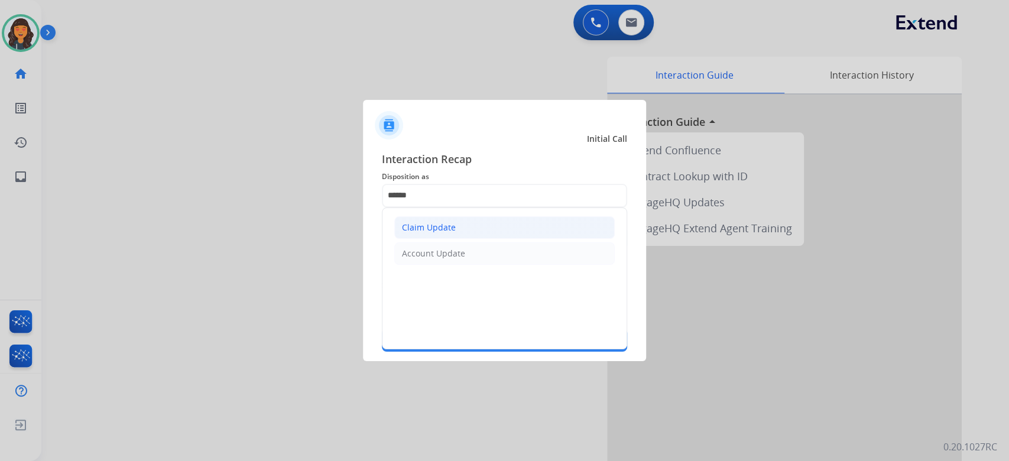
drag, startPoint x: 462, startPoint y: 224, endPoint x: 449, endPoint y: 235, distance: 17.2
click at [461, 225] on li "Claim Update" at bounding box center [504, 227] width 221 height 22
type input "**********"
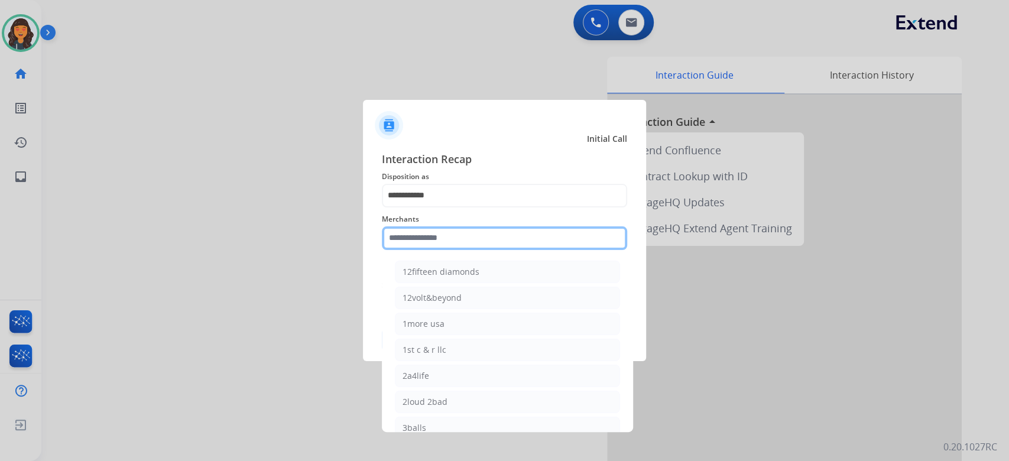
click at [449, 235] on input "text" at bounding box center [504, 238] width 245 height 24
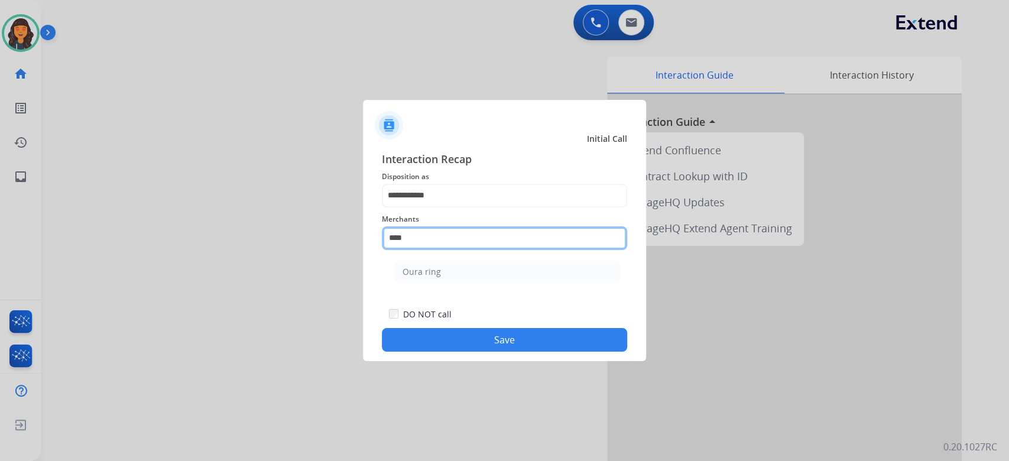
type input "*********"
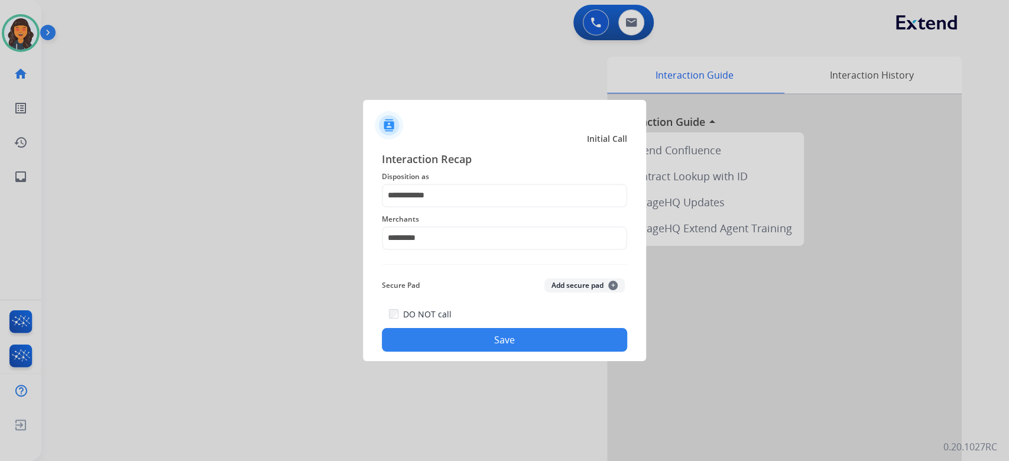
click at [510, 343] on button "Save" at bounding box center [504, 340] width 245 height 24
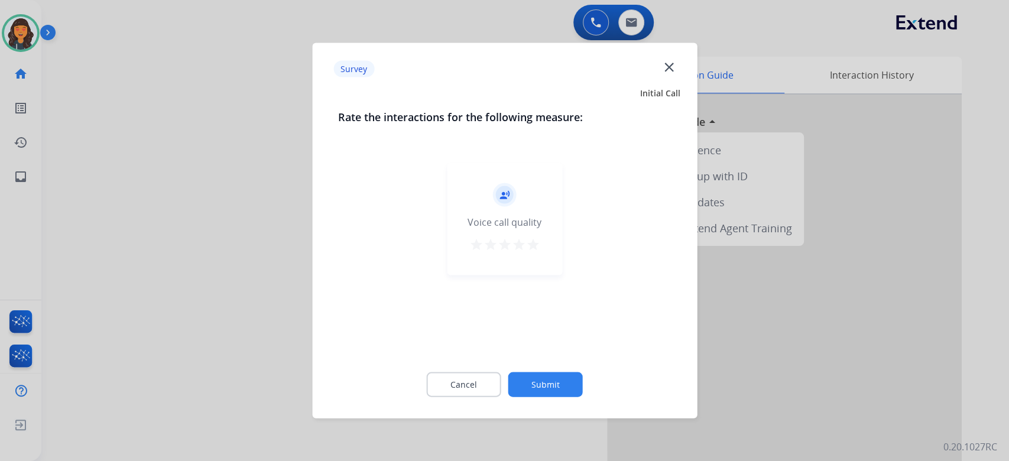
click at [534, 253] on button "star" at bounding box center [533, 247] width 14 height 18
click at [537, 383] on button "Submit" at bounding box center [545, 384] width 74 height 25
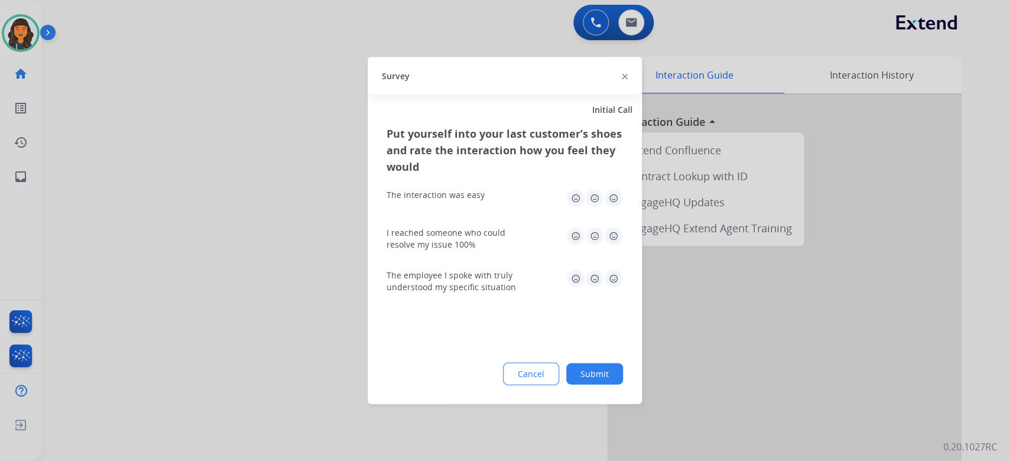
click at [588, 382] on button "Submit" at bounding box center [594, 374] width 57 height 21
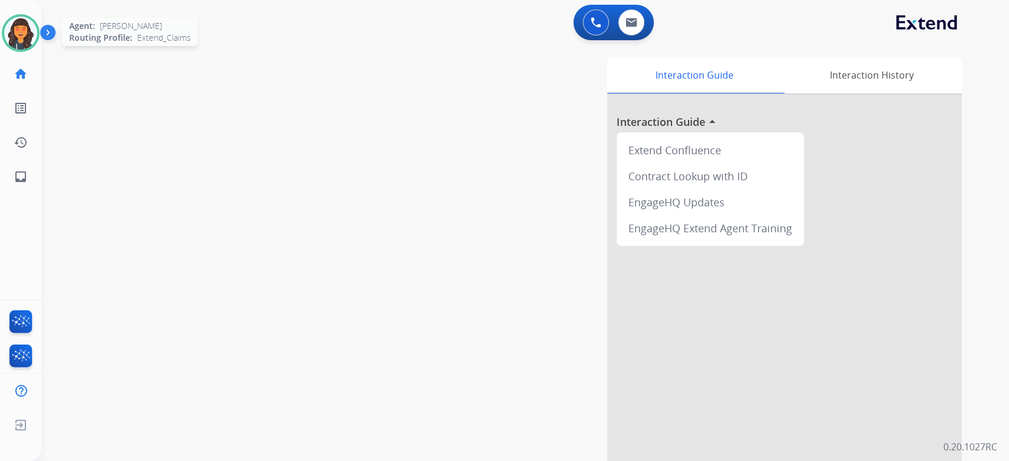
click at [20, 35] on img at bounding box center [20, 33] width 33 height 33
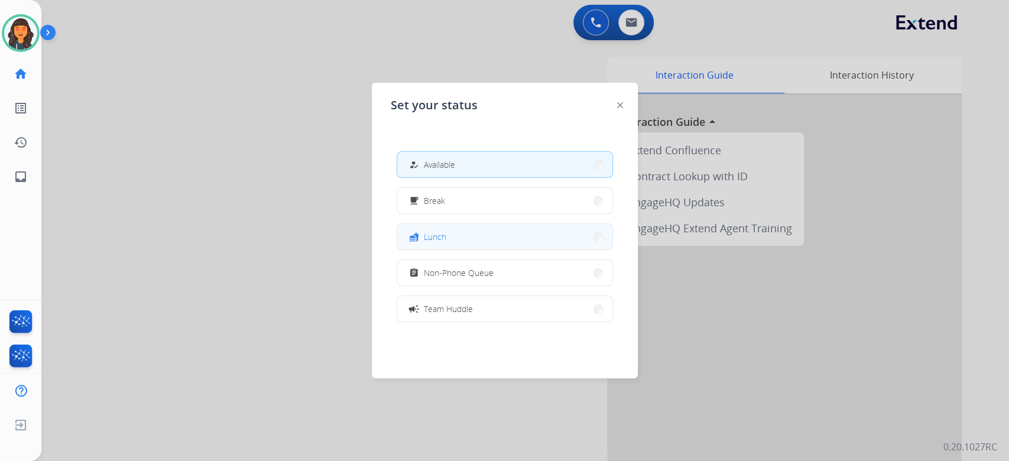
click at [470, 232] on button "fastfood Lunch" at bounding box center [504, 236] width 215 height 25
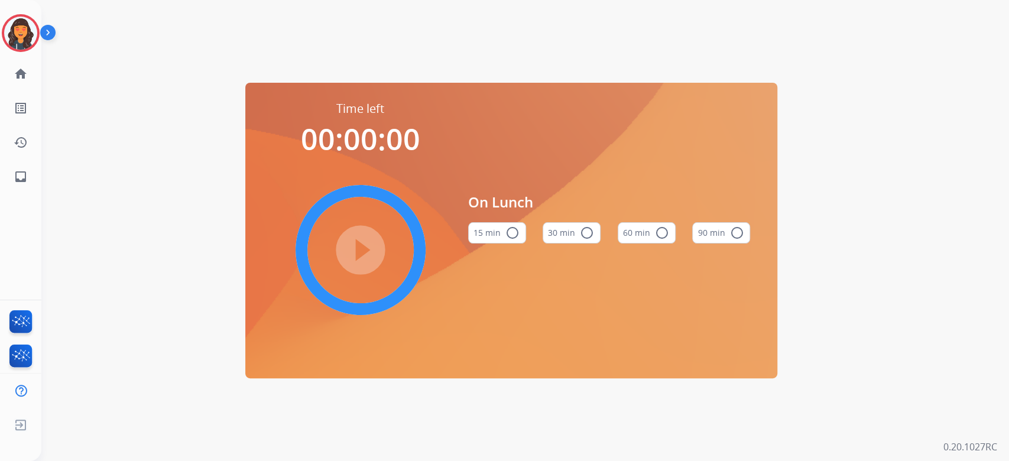
click at [573, 238] on button "30 min radio_button_unchecked" at bounding box center [572, 232] width 58 height 21
click at [354, 252] on mat-icon "play_circle_filled" at bounding box center [361, 250] width 14 height 14
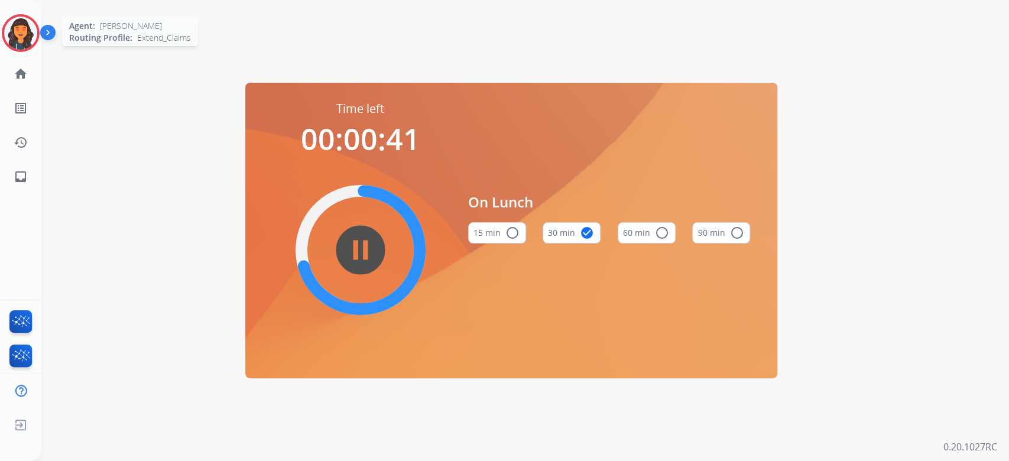
click at [12, 40] on img at bounding box center [20, 33] width 33 height 33
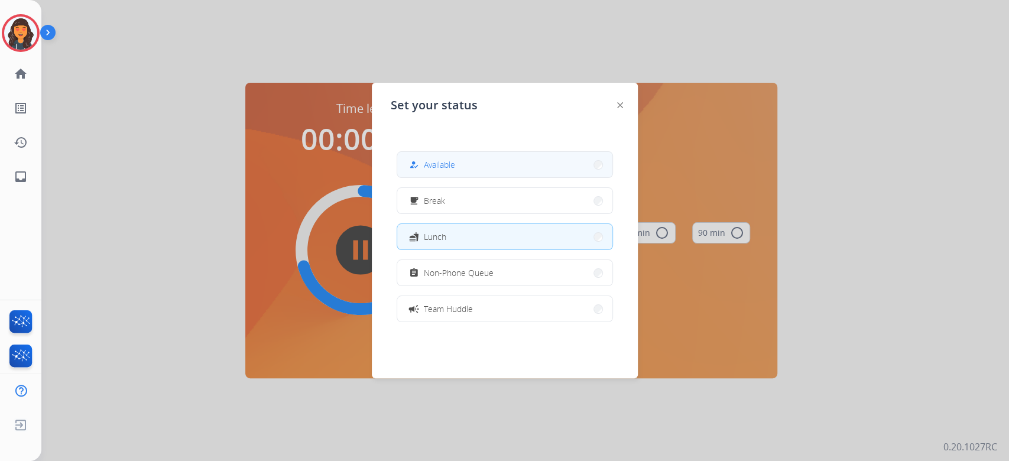
click at [484, 169] on button "how_to_reg Available" at bounding box center [504, 164] width 215 height 25
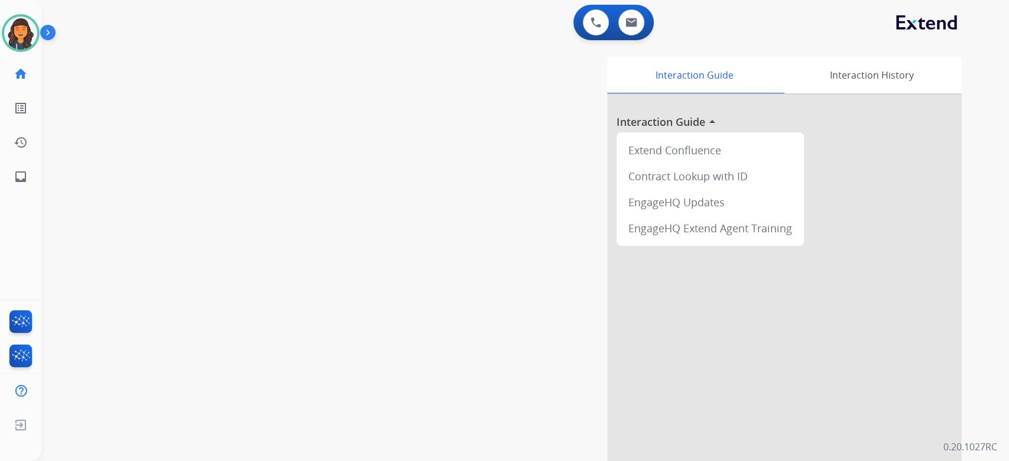
click at [534, 192] on div "Interaction Guide Interaction History Interaction Guide arrow_drop_up Extend Co…" at bounding box center [669, 296] width 585 height 479
click at [26, 34] on img at bounding box center [20, 33] width 33 height 33
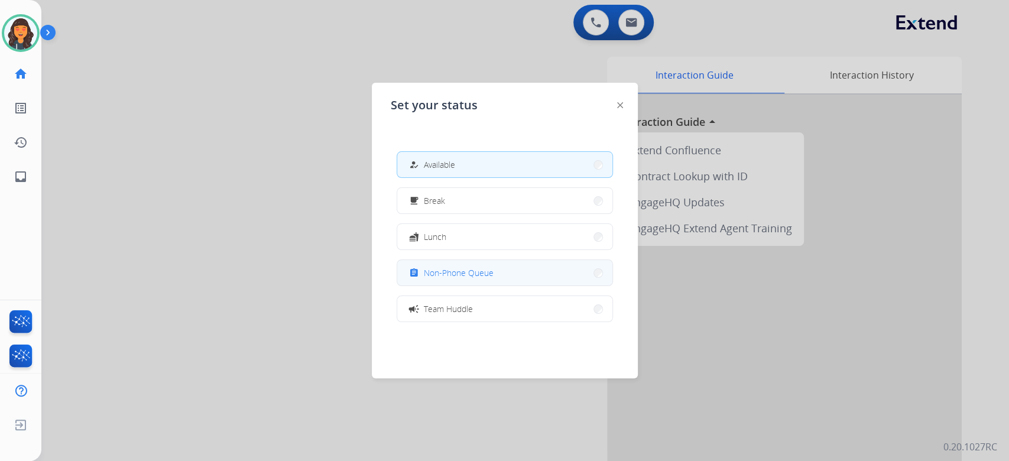
click at [473, 280] on button "assignment Non-Phone Queue" at bounding box center [504, 272] width 215 height 25
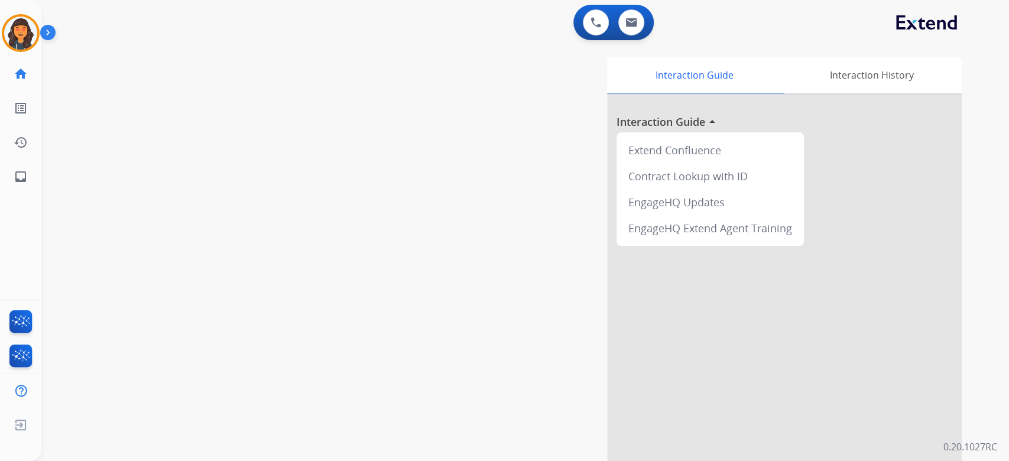
drag, startPoint x: 22, startPoint y: 27, endPoint x: 45, endPoint y: 28, distance: 22.5
click at [22, 27] on img at bounding box center [20, 33] width 33 height 33
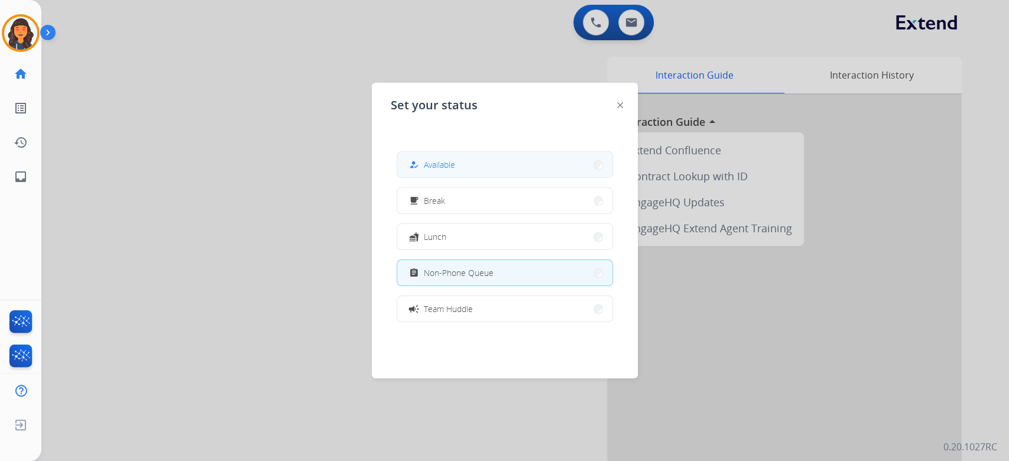
click at [500, 158] on button "how_to_reg Available" at bounding box center [504, 164] width 215 height 25
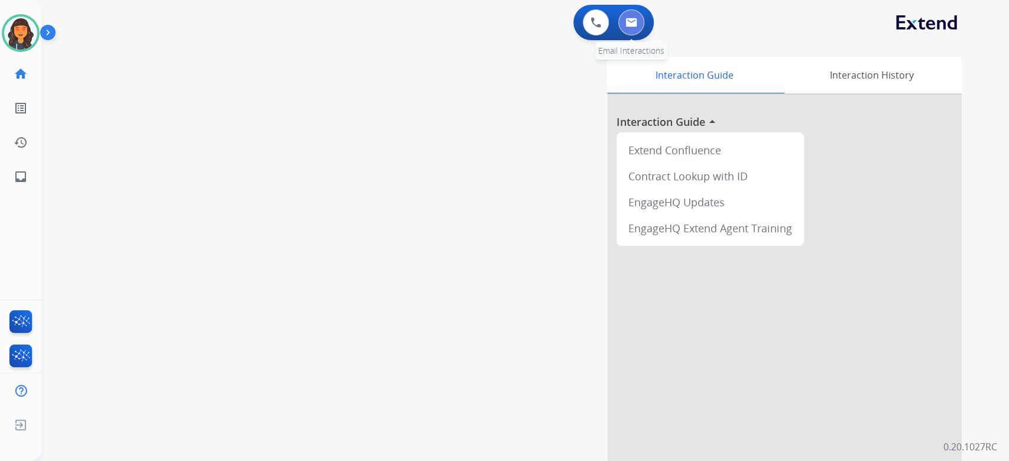
click at [631, 22] on img at bounding box center [632, 22] width 12 height 9
select select "**********"
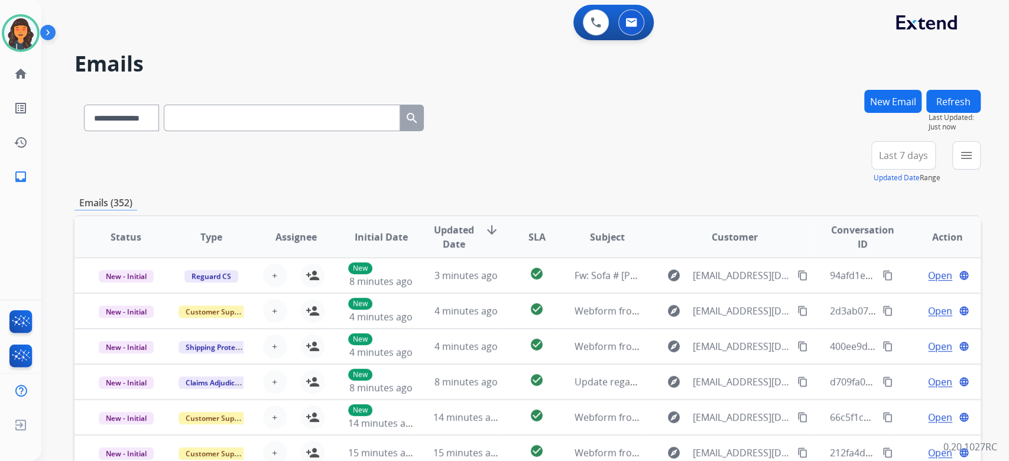
click at [865, 99] on button "New Email" at bounding box center [892, 101] width 57 height 23
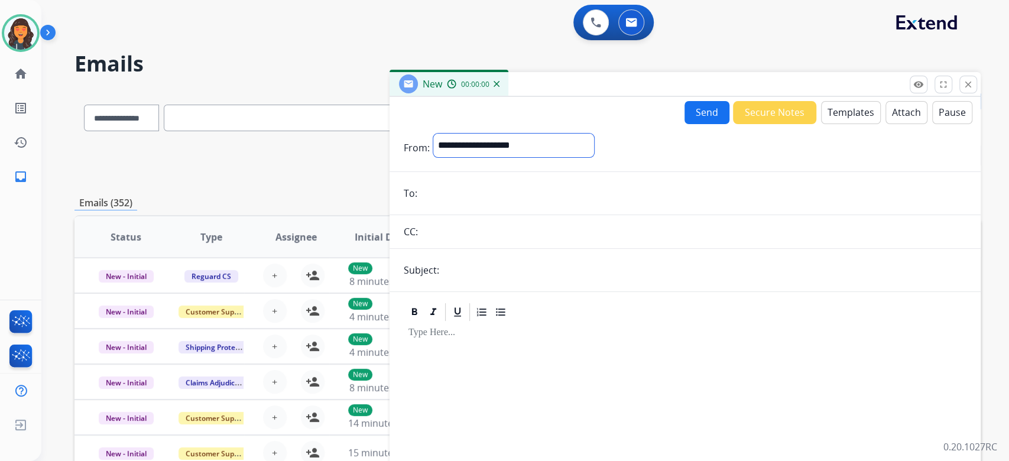
click at [526, 147] on select "**********" at bounding box center [513, 146] width 161 height 24
select select "**********"
click at [433, 134] on select "**********" at bounding box center [513, 146] width 161 height 24
click at [476, 192] on input "email" at bounding box center [694, 195] width 546 height 24
paste input "**********"
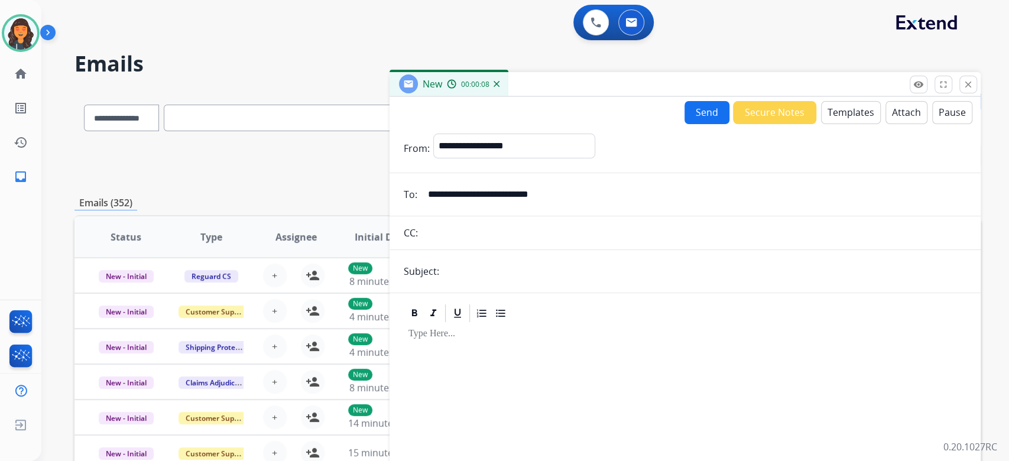
type input "**********"
click at [459, 271] on input "text" at bounding box center [705, 272] width 524 height 24
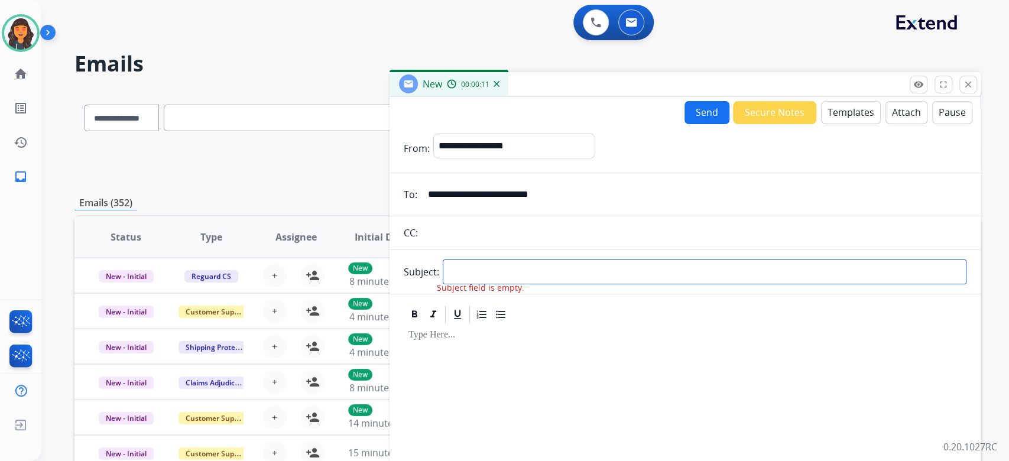
click at [488, 271] on input "text" at bounding box center [705, 272] width 524 height 25
paste input "*********"
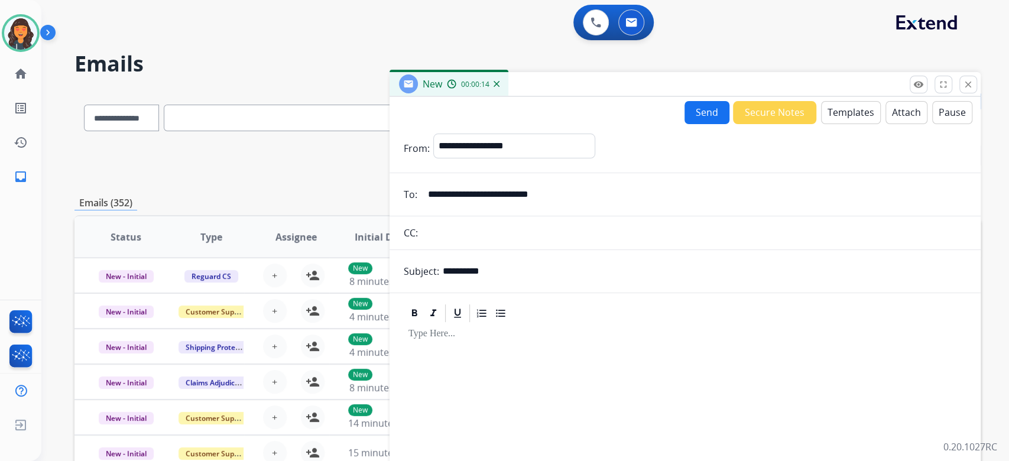
click at [514, 267] on input "*********" at bounding box center [705, 272] width 524 height 24
paste input "**********"
type input "**********"
click at [850, 111] on button "Templates" at bounding box center [851, 112] width 60 height 23
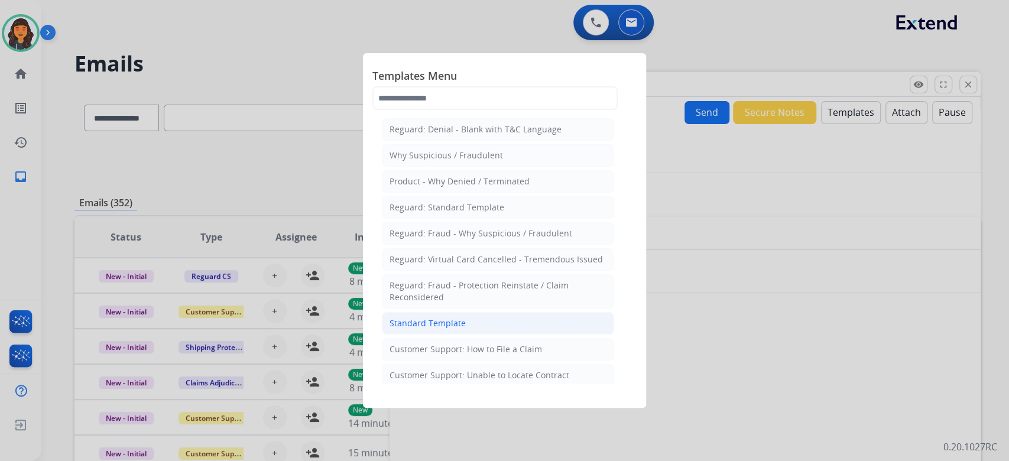
click at [407, 326] on div "Standard Template" at bounding box center [428, 324] width 76 height 12
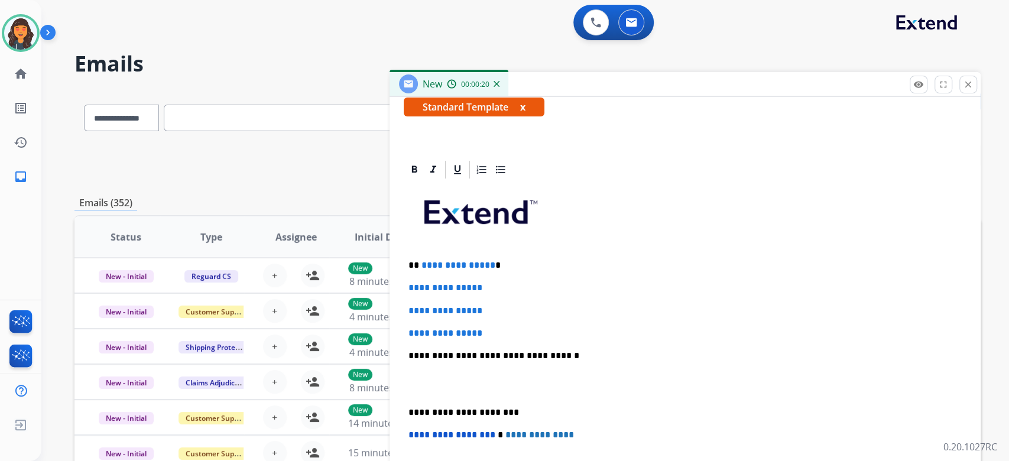
scroll to position [237, 0]
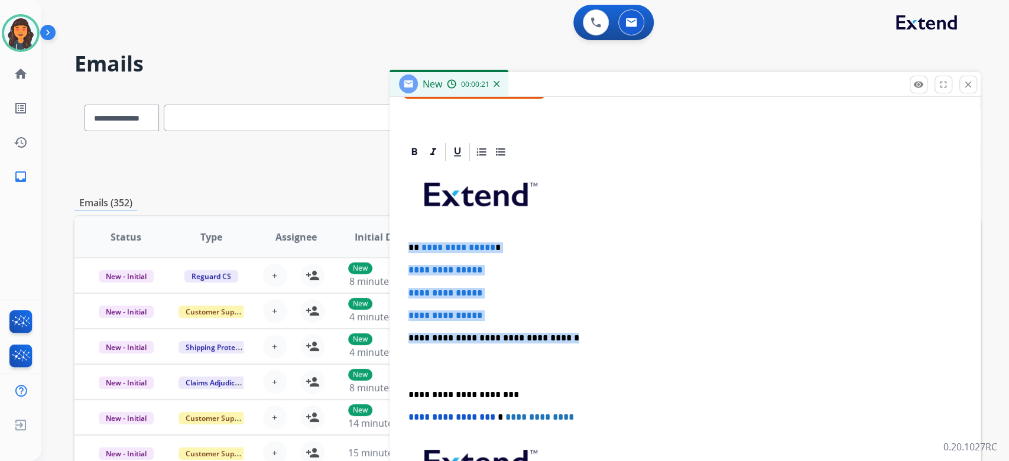
drag, startPoint x: 579, startPoint y: 333, endPoint x: 393, endPoint y: 244, distance: 206.8
click at [393, 244] on div "**********" at bounding box center [685, 354] width 591 height 426
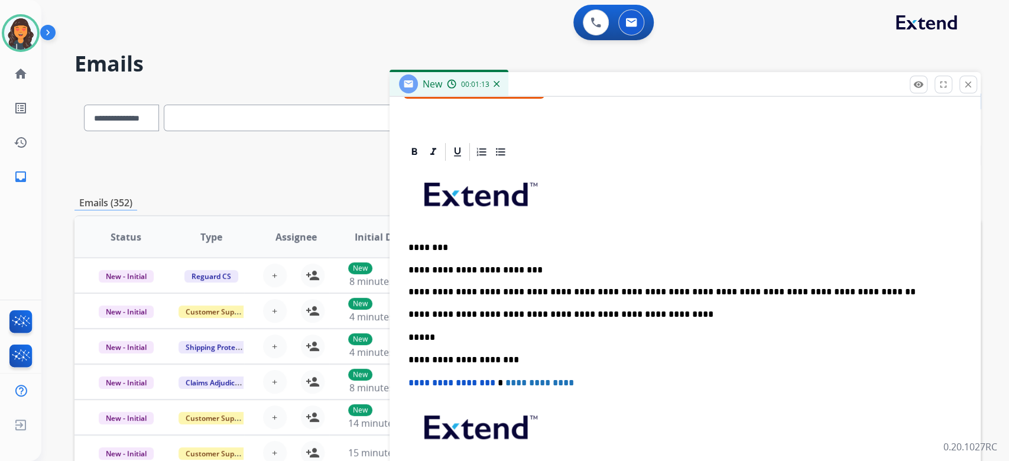
scroll to position [0, 0]
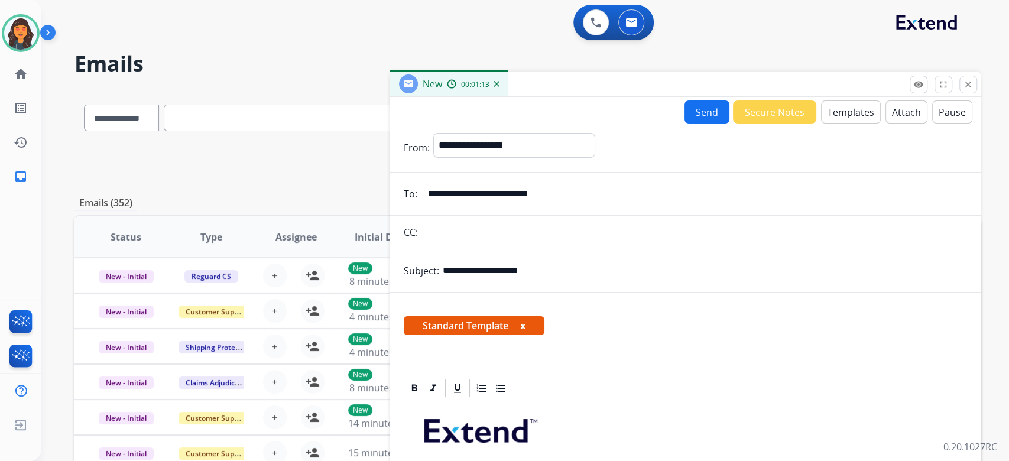
click at [695, 118] on button "Send" at bounding box center [707, 112] width 45 height 23
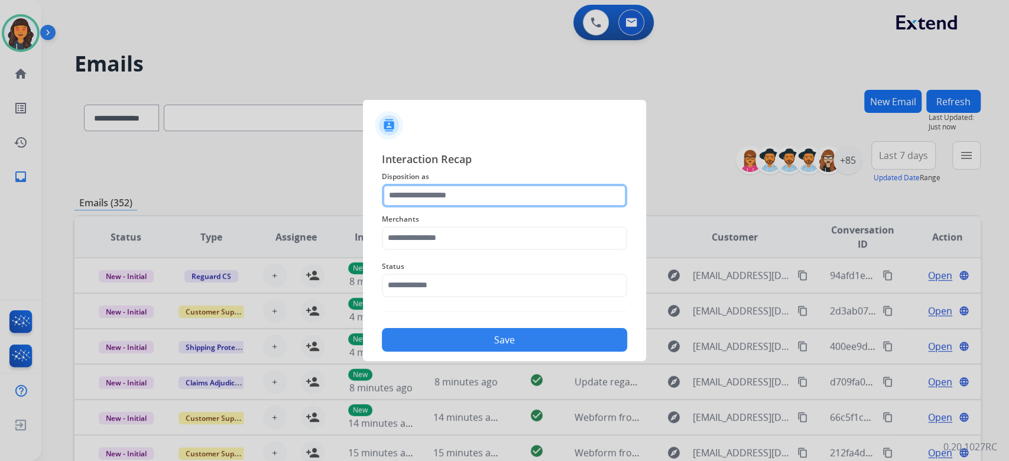
click at [459, 193] on input "text" at bounding box center [504, 196] width 245 height 24
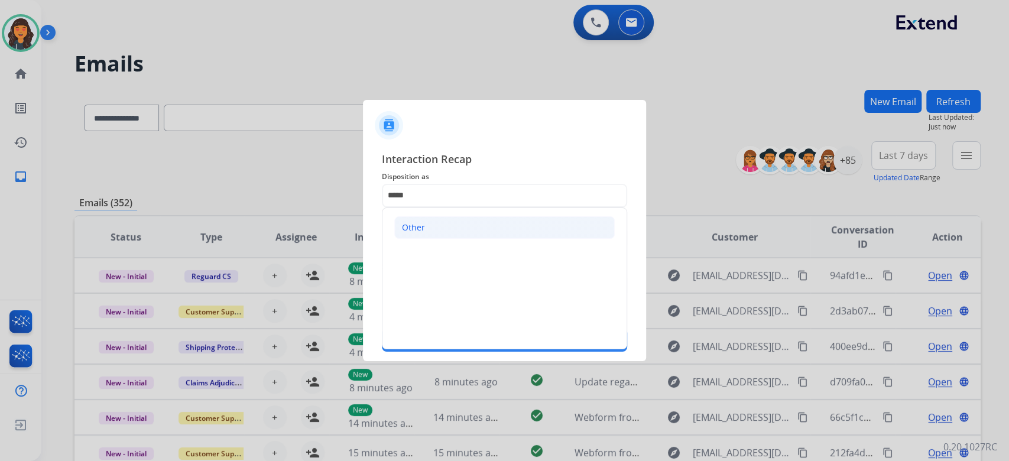
click at [469, 223] on li "Other" at bounding box center [504, 227] width 221 height 22
type input "*****"
click at [468, 239] on input "text" at bounding box center [504, 238] width 245 height 24
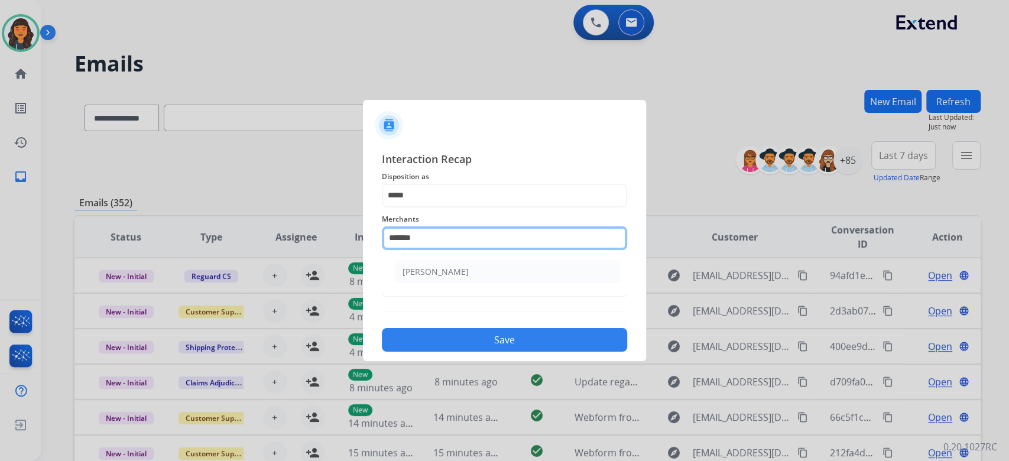
type input "**********"
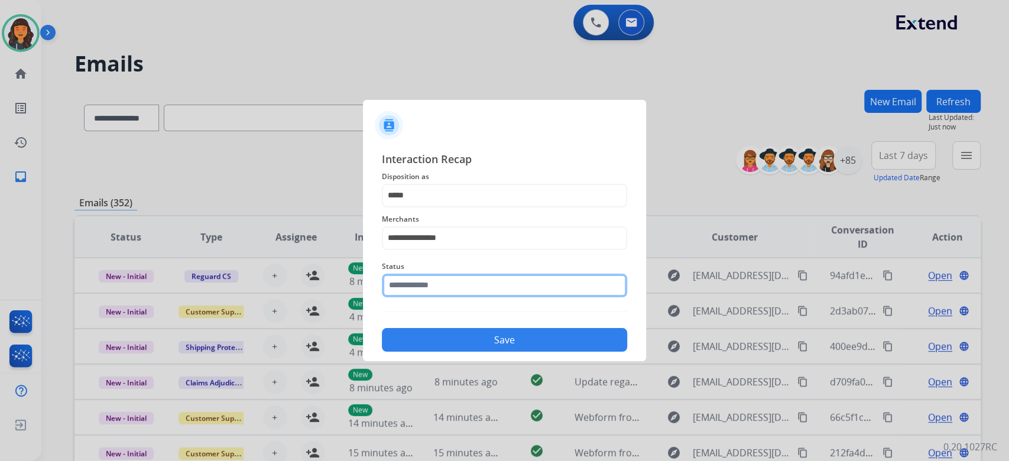
click at [443, 284] on input "text" at bounding box center [504, 286] width 245 height 24
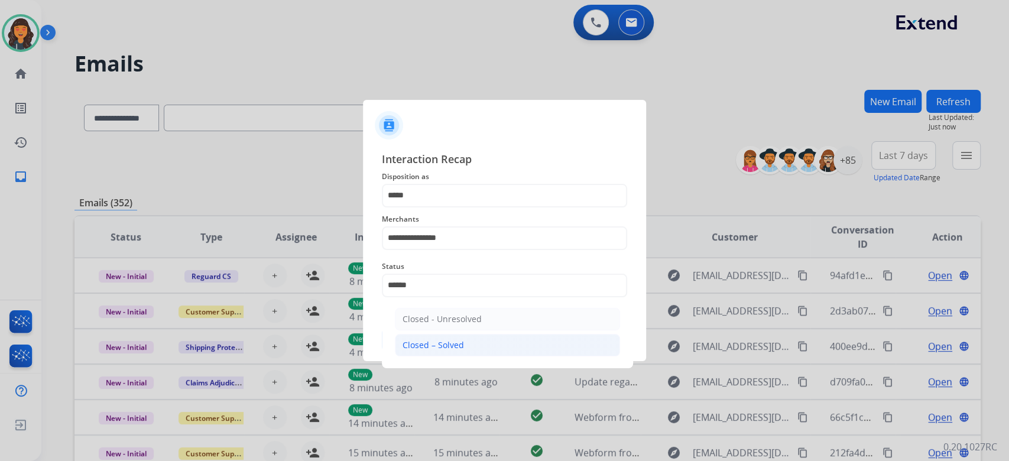
click at [422, 342] on div "Closed – Solved" at bounding box center [433, 345] width 61 height 12
type input "**********"
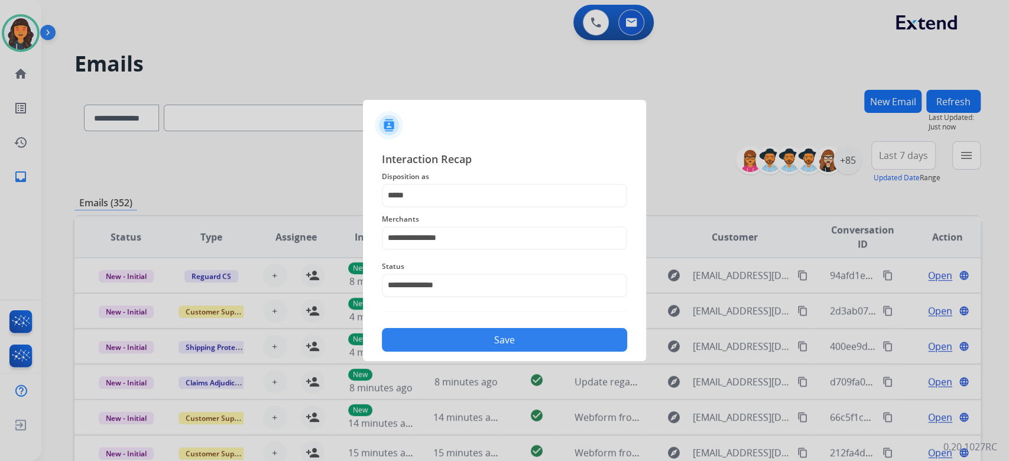
click at [422, 342] on button "Save" at bounding box center [504, 340] width 245 height 24
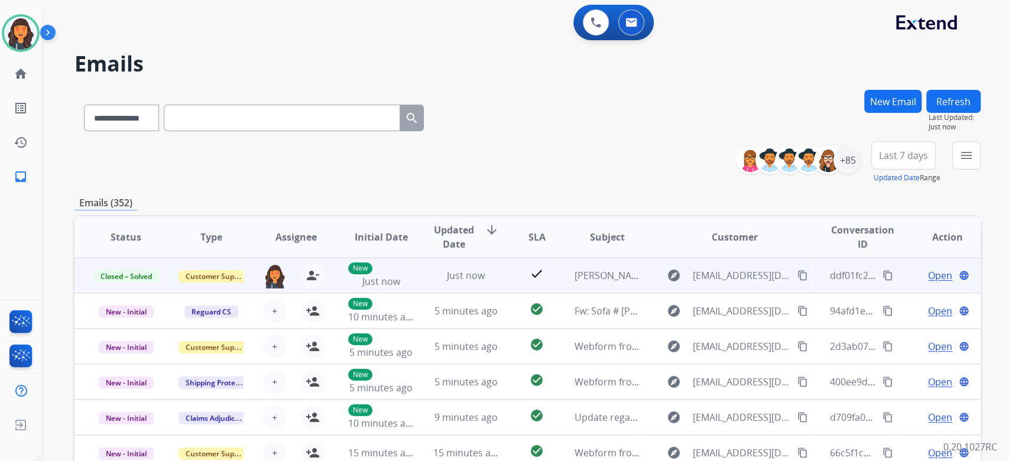
click at [883, 276] on mat-icon "content_copy" at bounding box center [888, 275] width 11 height 11
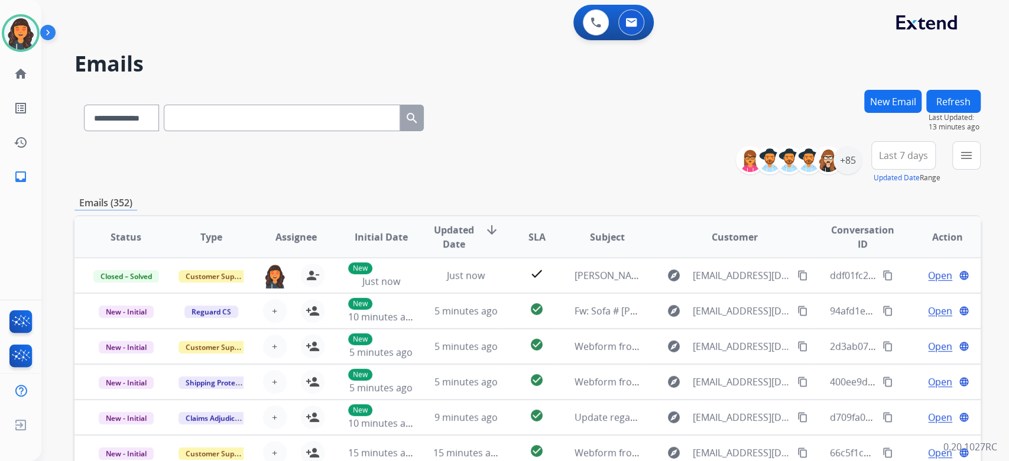
click at [905, 106] on button "New Email" at bounding box center [892, 101] width 57 height 23
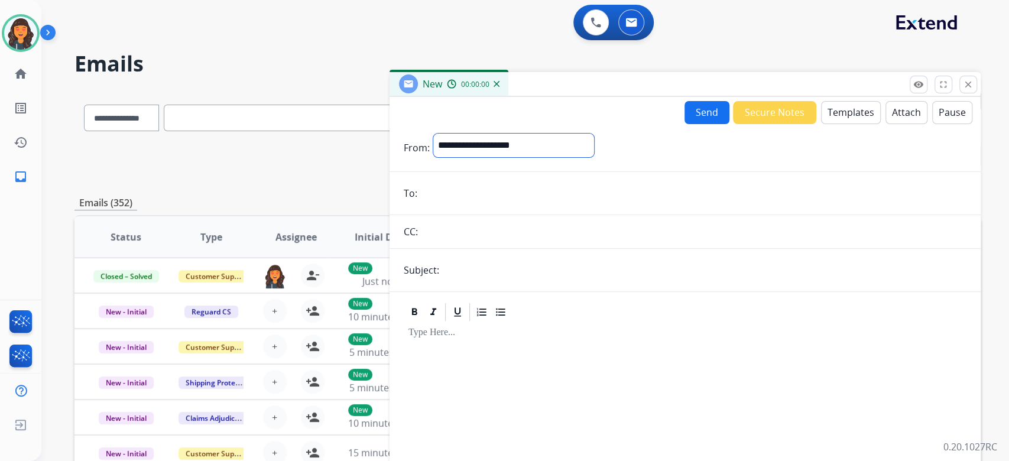
click at [539, 157] on select "**********" at bounding box center [513, 146] width 161 height 24
select select "**********"
click at [433, 134] on select "**********" at bounding box center [513, 146] width 161 height 24
click at [476, 195] on input "email" at bounding box center [694, 195] width 546 height 24
paste input "**********"
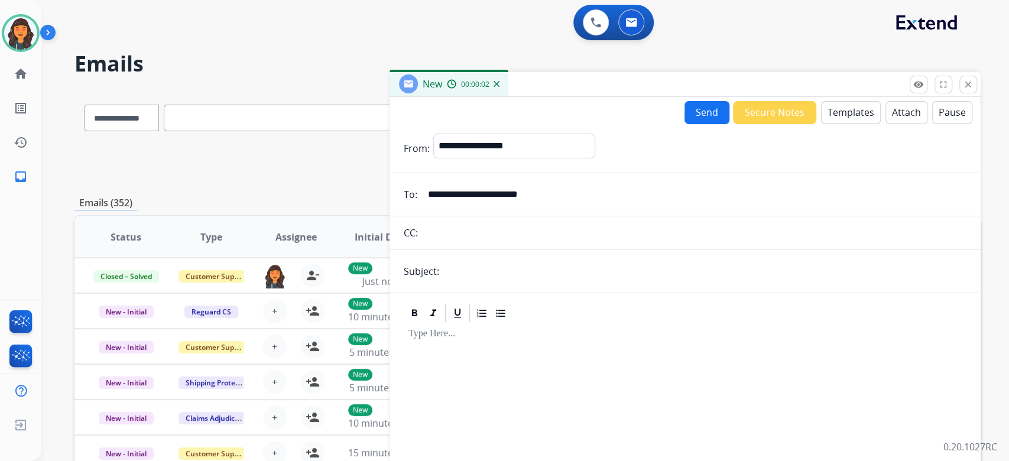
type input "**********"
click at [510, 273] on input "text" at bounding box center [705, 272] width 524 height 24
type input "**********"
click at [842, 116] on button "Templates" at bounding box center [851, 112] width 60 height 23
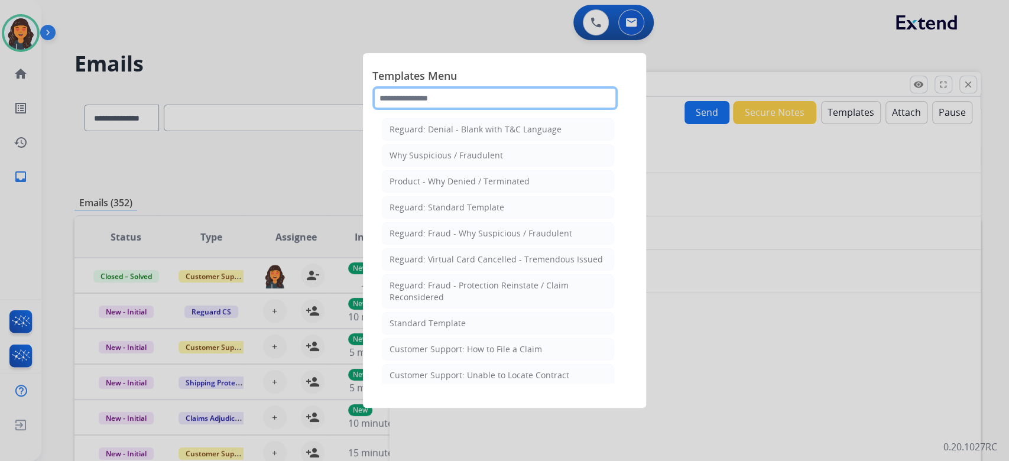
click at [468, 96] on input "text" at bounding box center [494, 98] width 245 height 24
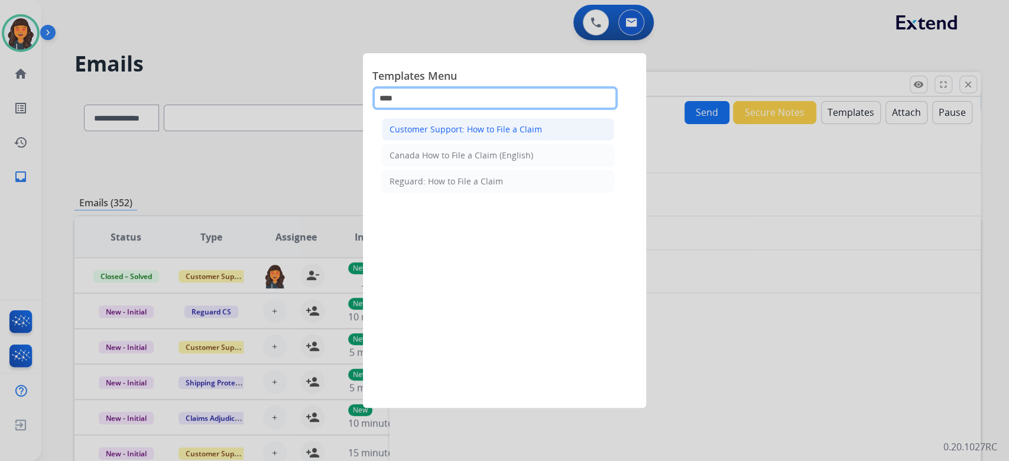
type input "****"
click at [435, 124] on div "Customer Support: How to File a Claim" at bounding box center [466, 130] width 153 height 12
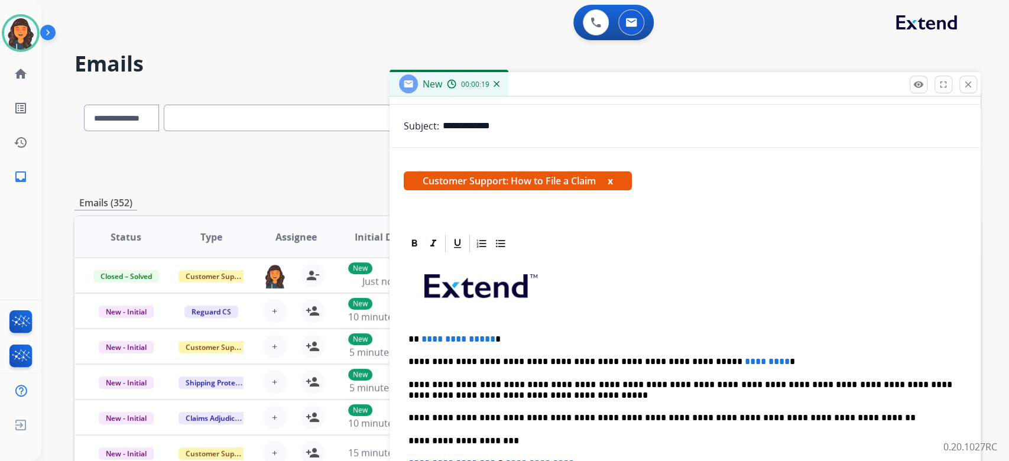
scroll to position [157, 0]
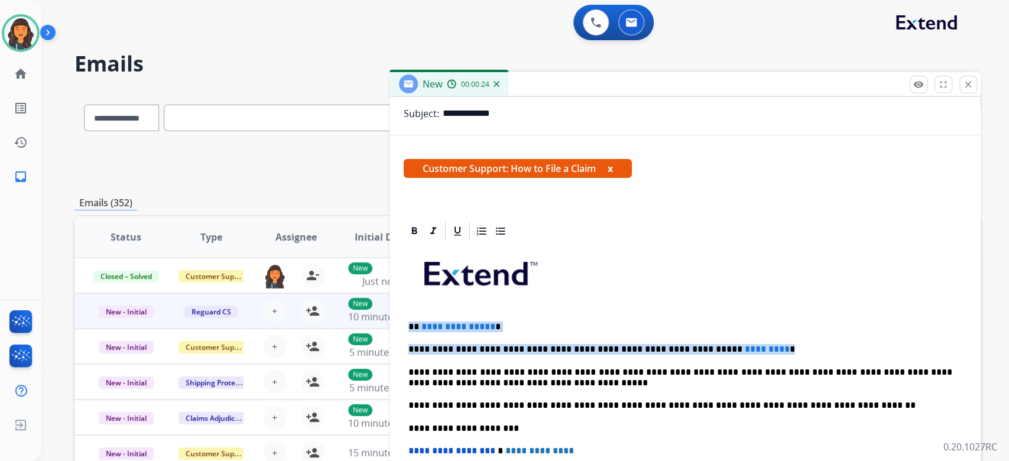
drag, startPoint x: 770, startPoint y: 346, endPoint x: 289, endPoint y: 318, distance: 482.7
click at [289, 318] on div "**********" at bounding box center [527, 381] width 906 height 583
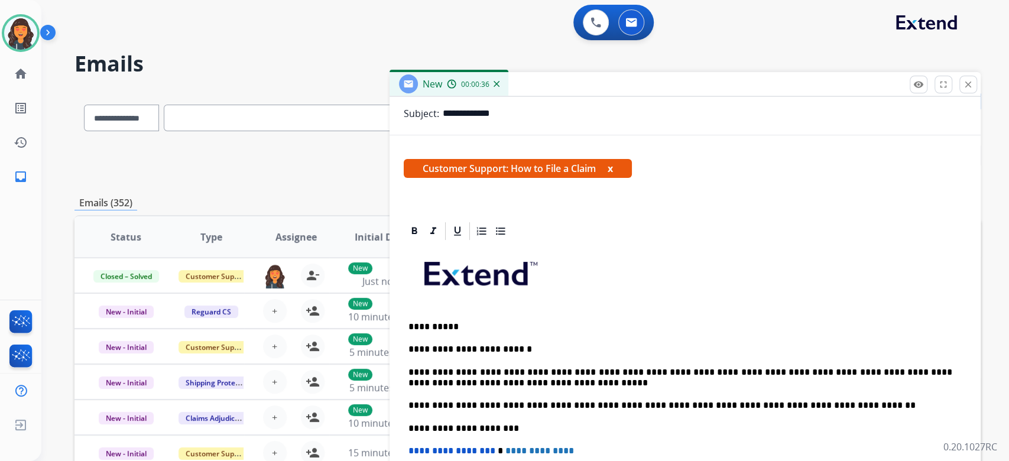
click at [0, 31] on div "Ashley Available Edit Avatar Agent: Ashley Routing Profile: Extend_Claims" at bounding box center [20, 33] width 41 height 38
click at [6, 34] on img at bounding box center [20, 33] width 33 height 33
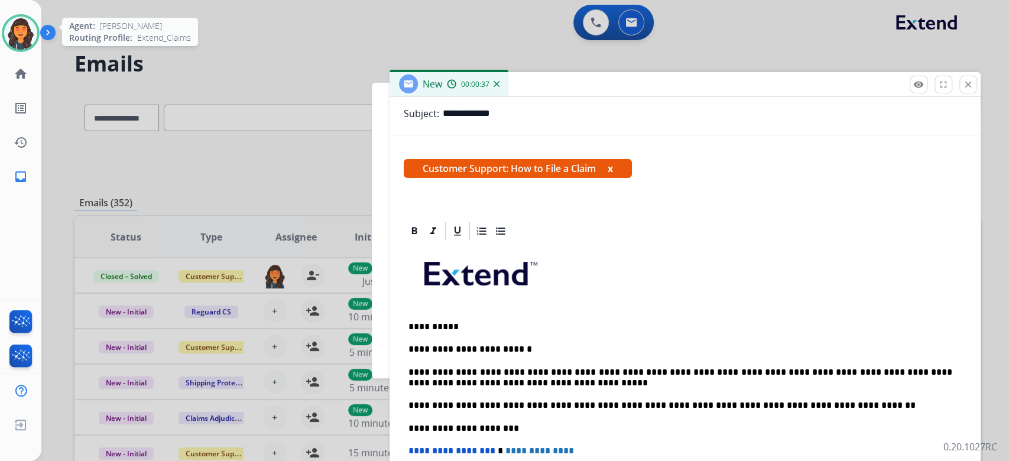
click at [6, 34] on img at bounding box center [20, 33] width 33 height 33
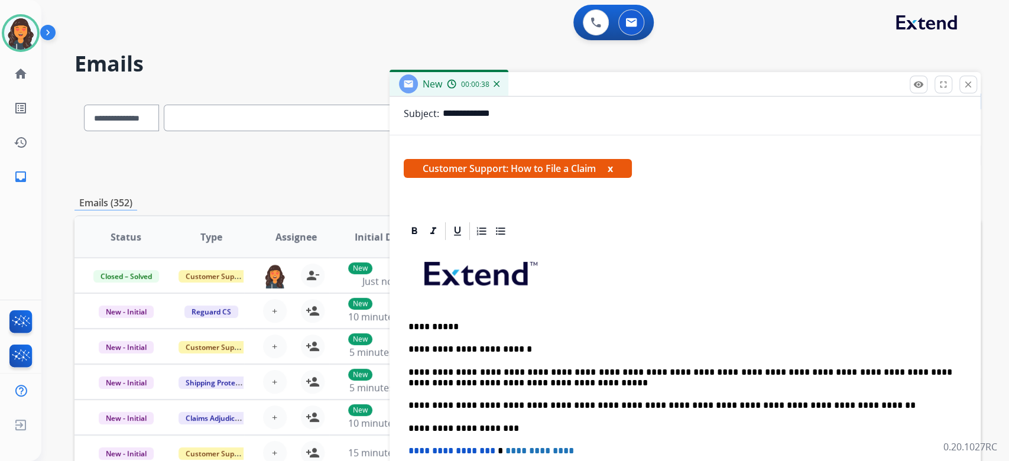
click at [974, 92] on button "close Close" at bounding box center [969, 85] width 18 height 18
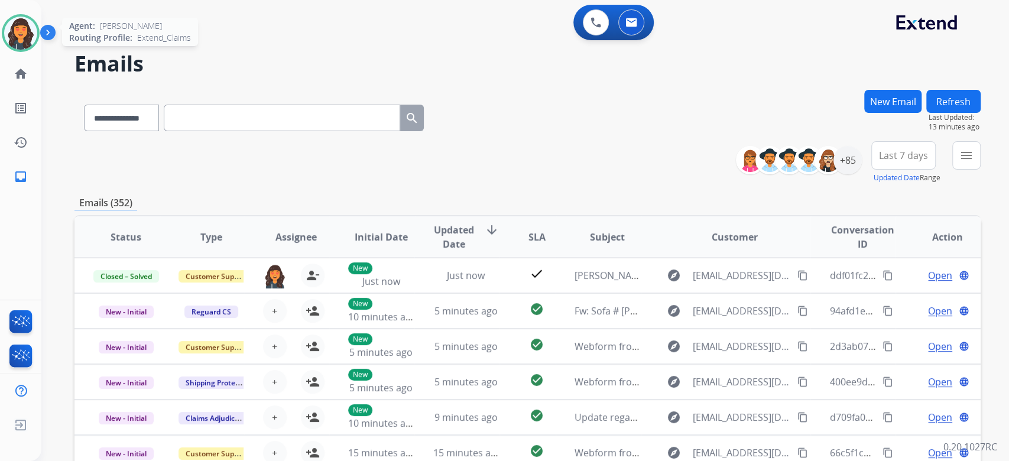
click at [30, 32] on img at bounding box center [20, 33] width 33 height 33
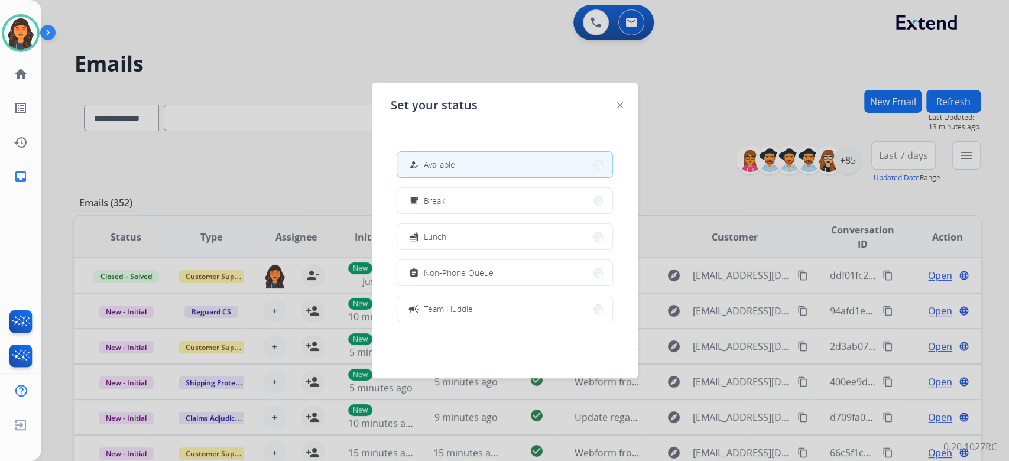
click at [472, 61] on div at bounding box center [504, 230] width 1009 height 461
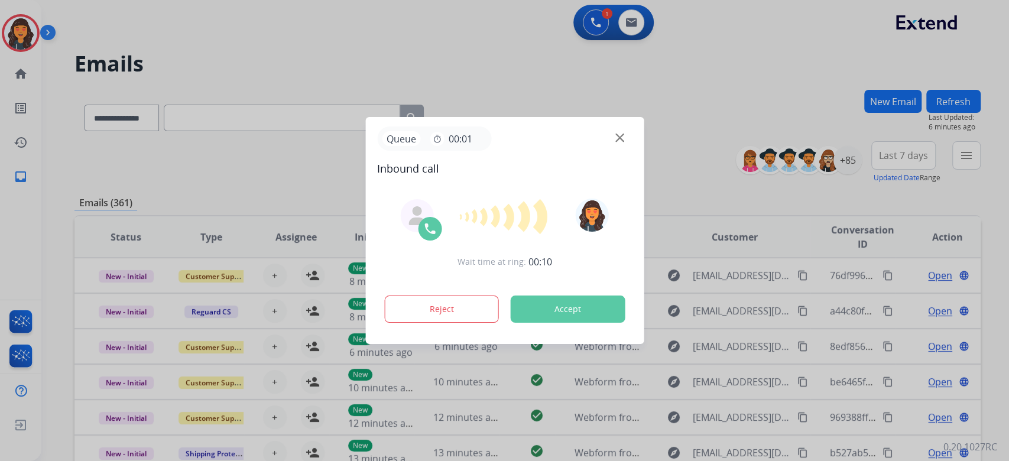
drag, startPoint x: 579, startPoint y: 325, endPoint x: 579, endPoint y: 312, distance: 13.0
click at [579, 322] on div "Wait time at ring: 00:10 Reject Accept" at bounding box center [504, 262] width 255 height 146
click at [579, 309] on button "Accept" at bounding box center [567, 309] width 115 height 27
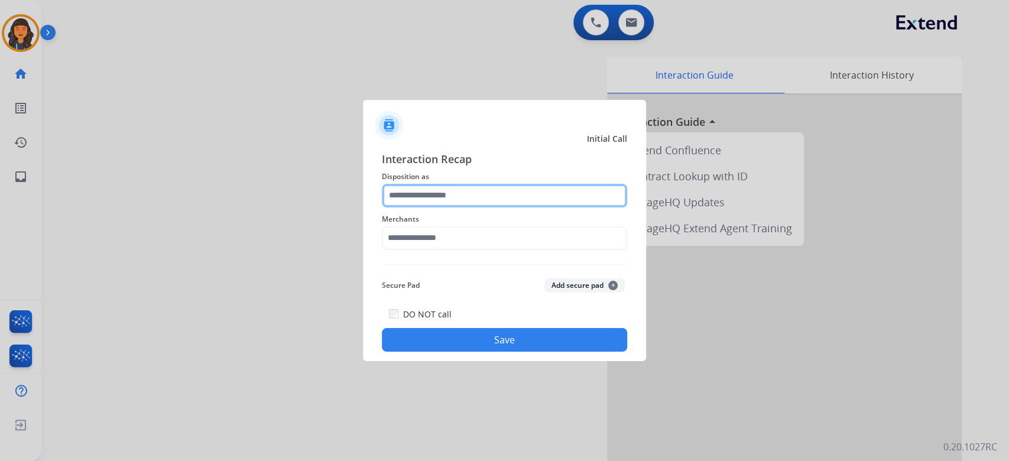
click at [448, 199] on input "text" at bounding box center [504, 196] width 245 height 24
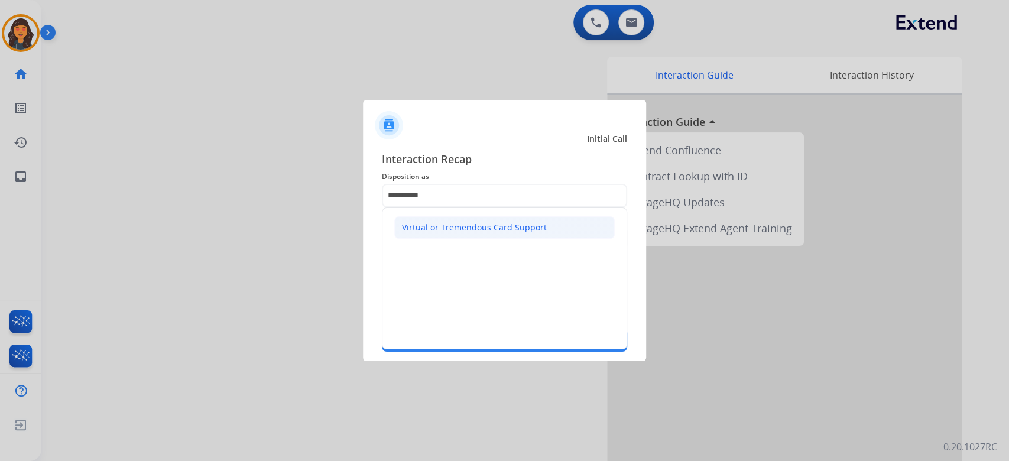
click at [449, 225] on div "Virtual or Tremendous Card Support" at bounding box center [474, 228] width 145 height 12
type input "**********"
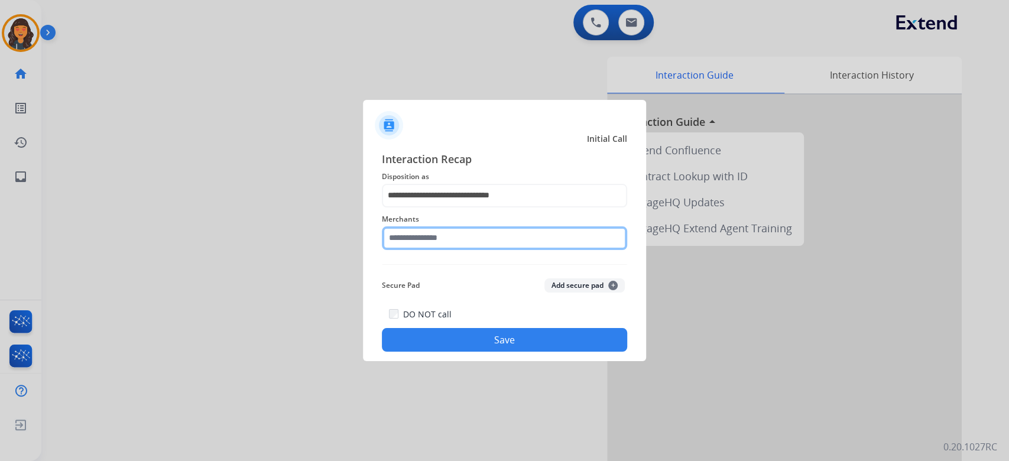
click at [446, 247] on input "text" at bounding box center [504, 238] width 245 height 24
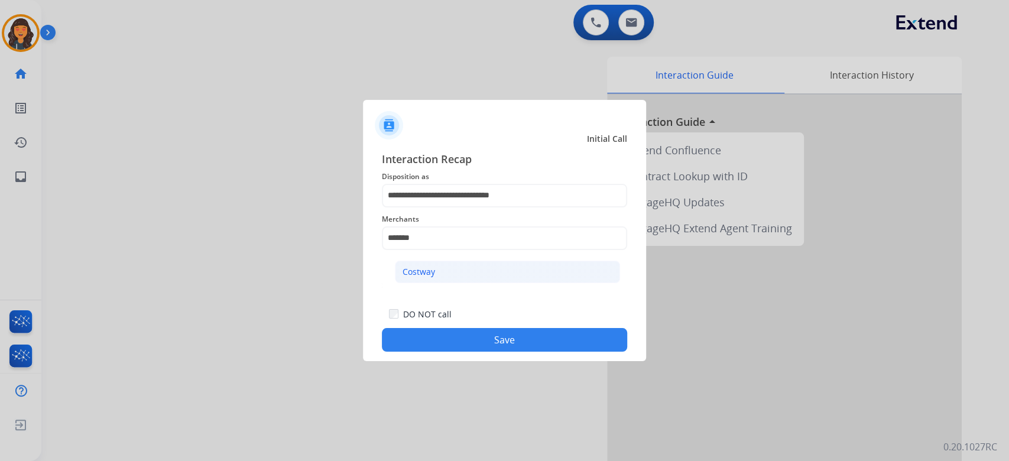
click at [431, 261] on li "Costway" at bounding box center [507, 272] width 225 height 22
type input "*******"
click at [543, 344] on button "Save" at bounding box center [504, 340] width 245 height 24
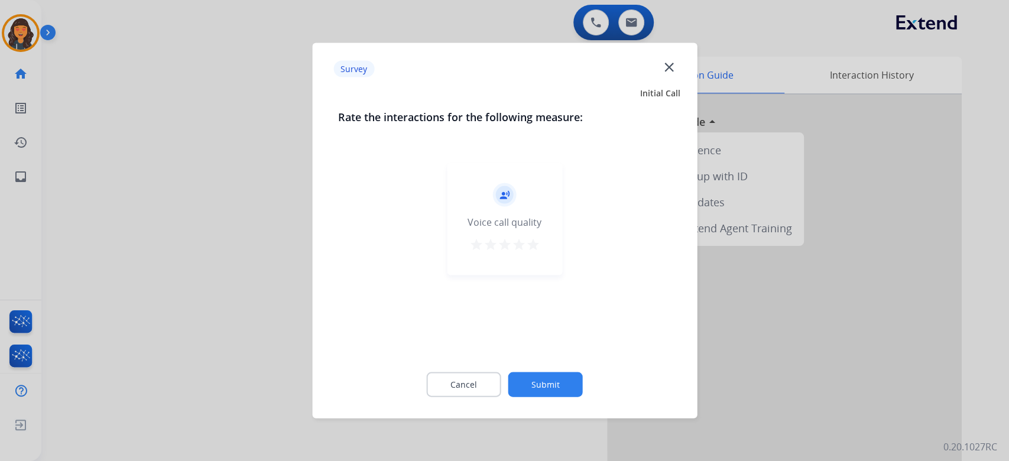
click at [534, 245] on mat-icon "star" at bounding box center [533, 245] width 14 height 14
click at [558, 396] on button "Submit" at bounding box center [545, 384] width 74 height 25
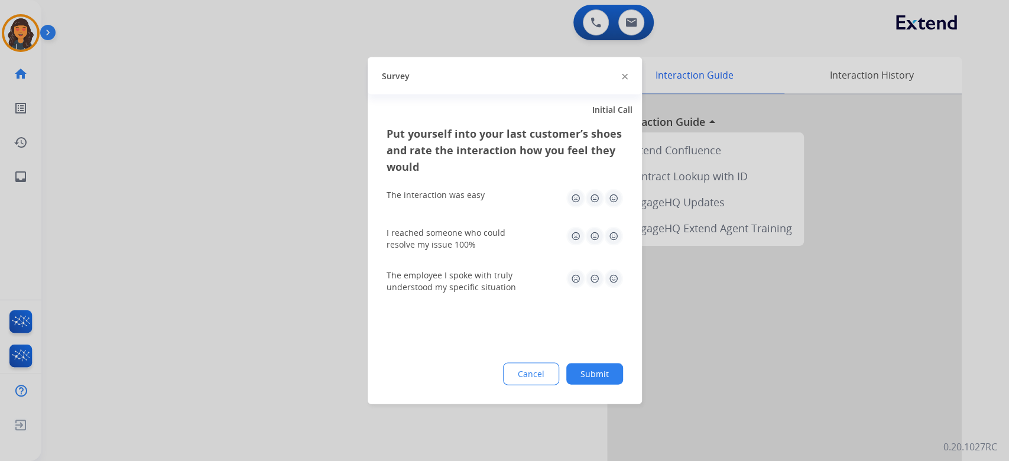
click at [144, 171] on div at bounding box center [504, 230] width 1009 height 461
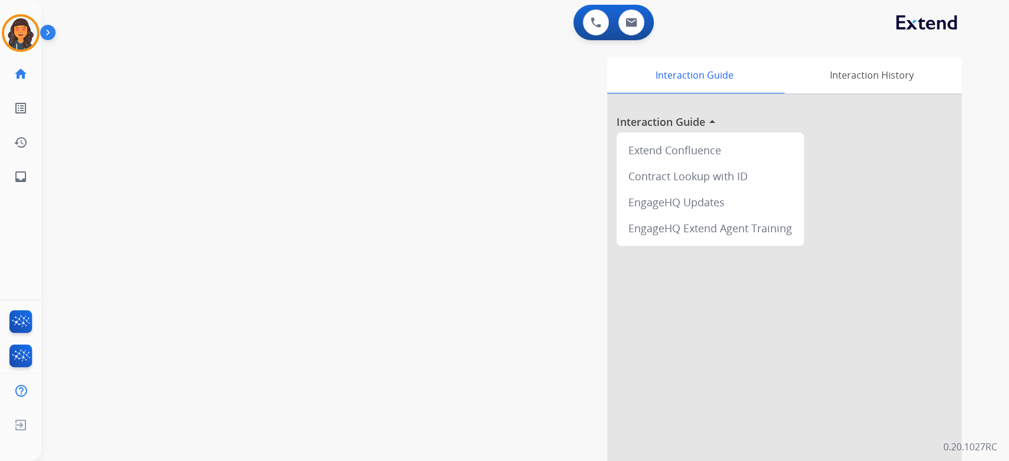
click at [42, 42] on img at bounding box center [50, 35] width 20 height 22
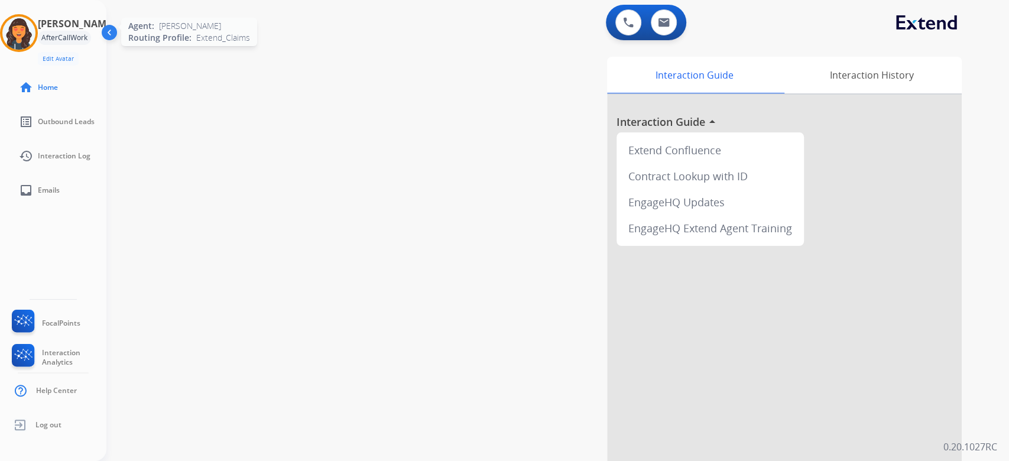
click at [22, 28] on img at bounding box center [18, 33] width 33 height 33
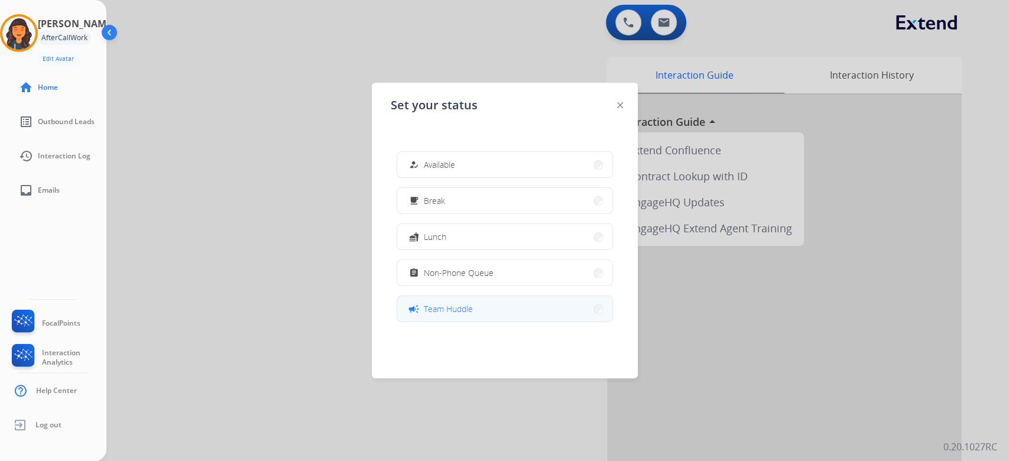
drag, startPoint x: 474, startPoint y: 315, endPoint x: 828, endPoint y: 390, distance: 362.0
click at [474, 316] on button "campaign Team Huddle" at bounding box center [504, 308] width 215 height 25
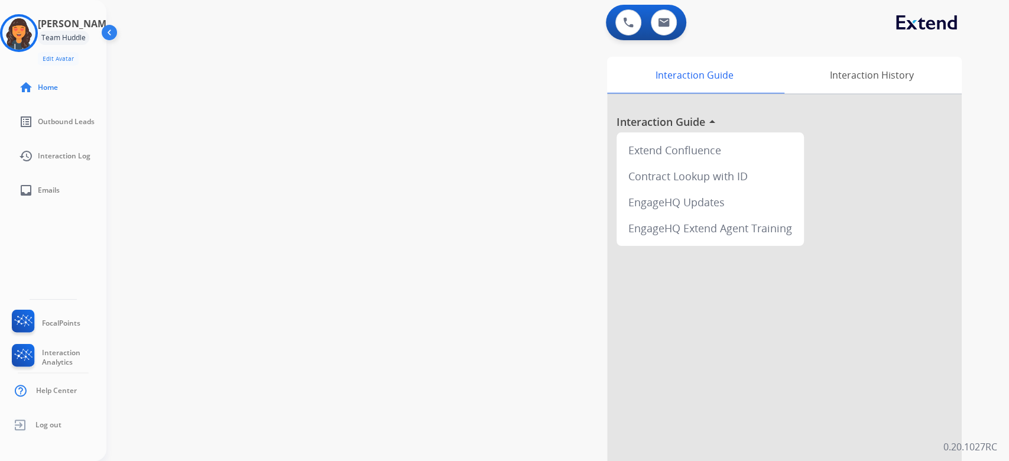
click at [277, 229] on div "swap_horiz Break voice bridge close_fullscreen Connect 3-Way Call merge_type Se…" at bounding box center [543, 289] width 874 height 493
click at [109, 30] on img at bounding box center [110, 35] width 22 height 22
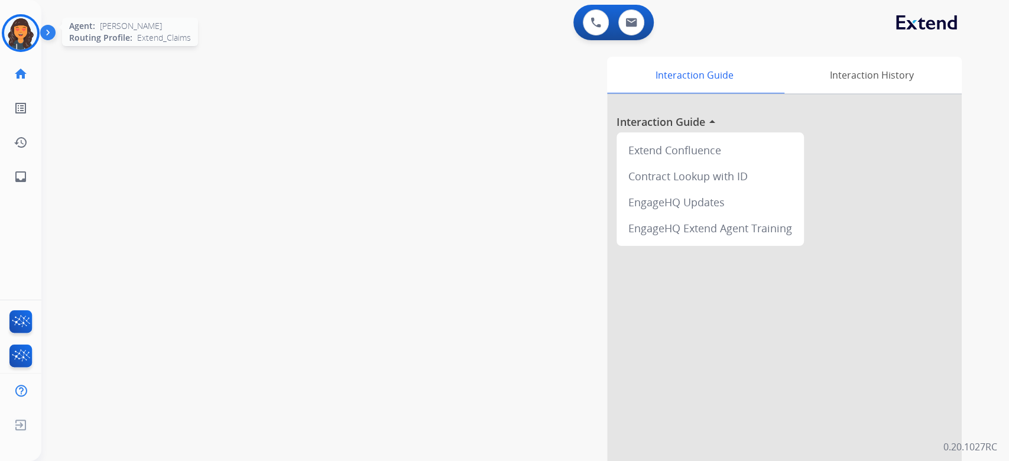
click at [33, 27] on img at bounding box center [20, 33] width 33 height 33
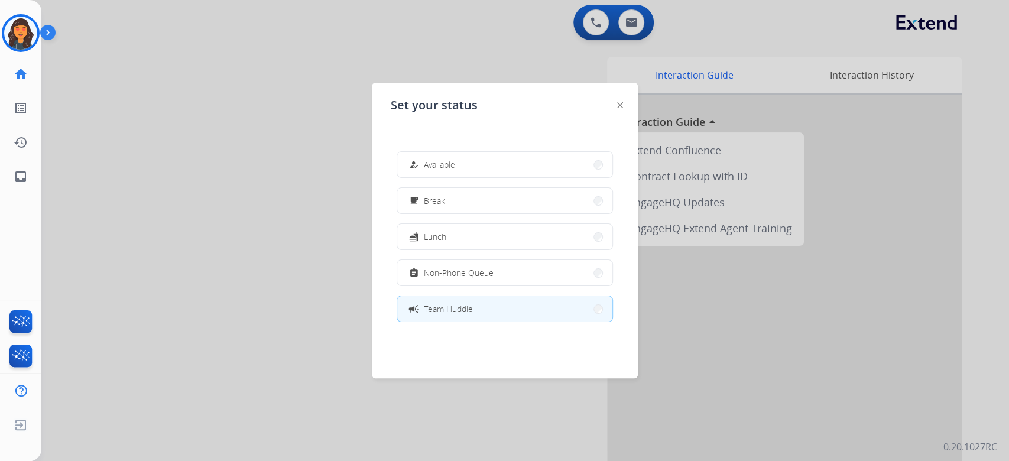
click at [466, 150] on div "how_to_reg Available free_breakfast Break fastfood Lunch assignment Non-Phone Q…" at bounding box center [505, 236] width 228 height 189
click at [471, 158] on button "how_to_reg Available" at bounding box center [504, 164] width 215 height 25
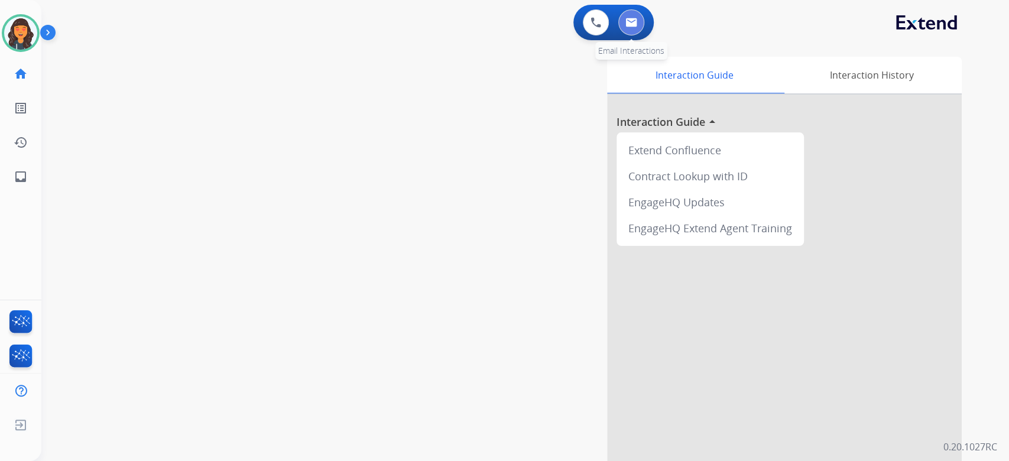
click at [633, 28] on button at bounding box center [631, 22] width 26 height 26
select select "**********"
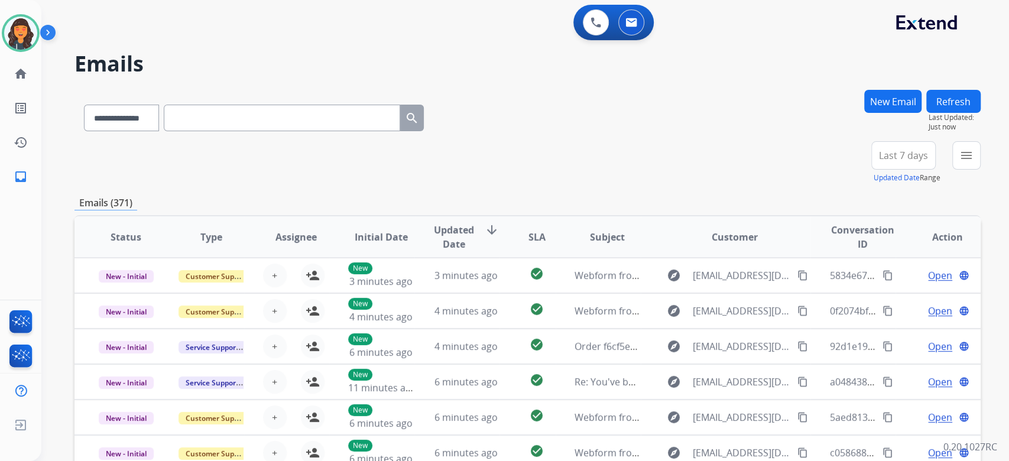
click at [644, 153] on div "**********" at bounding box center [527, 162] width 906 height 43
drag, startPoint x: 22, startPoint y: 30, endPoint x: 46, endPoint y: 41, distance: 25.9
click at [22, 30] on img at bounding box center [20, 33] width 33 height 33
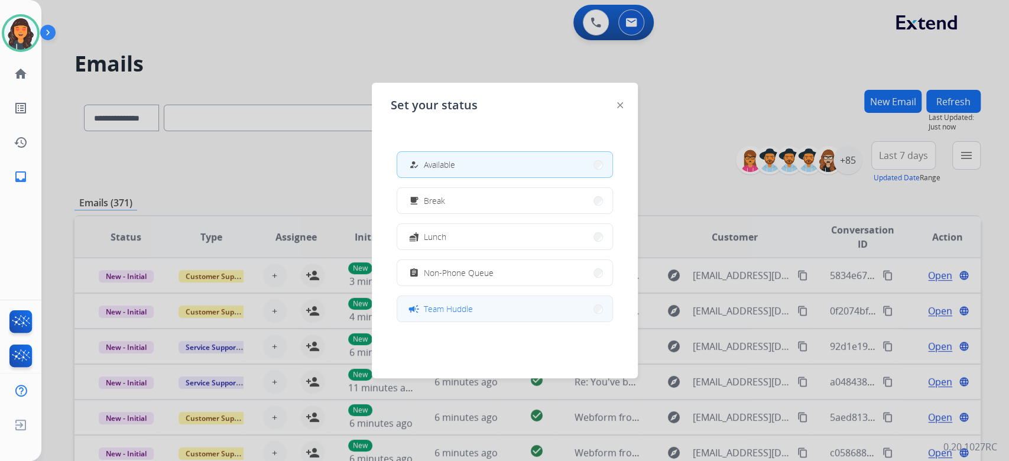
click at [440, 304] on span "Team Huddle" at bounding box center [448, 309] width 49 height 12
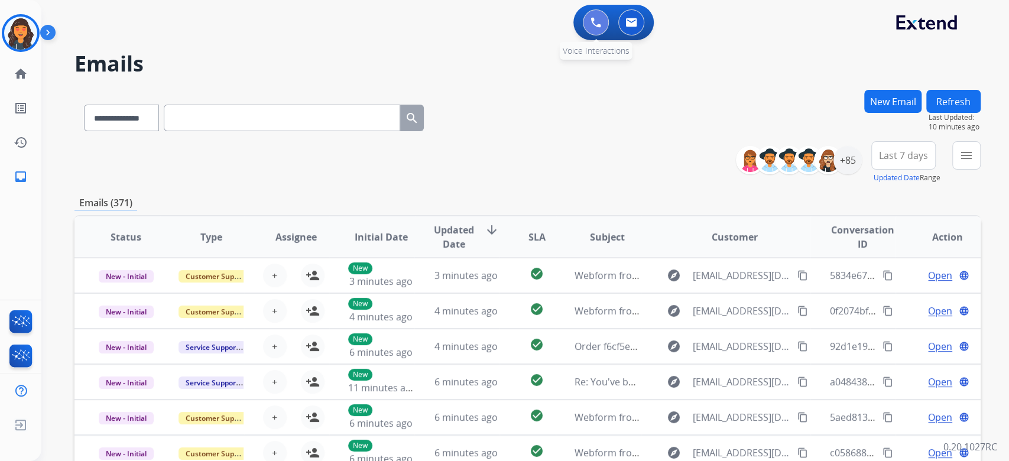
click at [588, 21] on button at bounding box center [596, 22] width 26 height 26
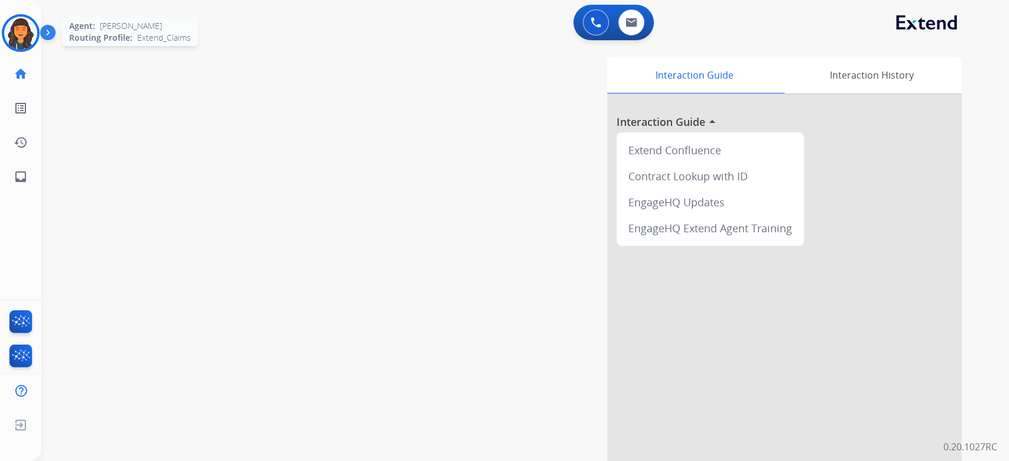
click at [18, 30] on img at bounding box center [20, 33] width 33 height 33
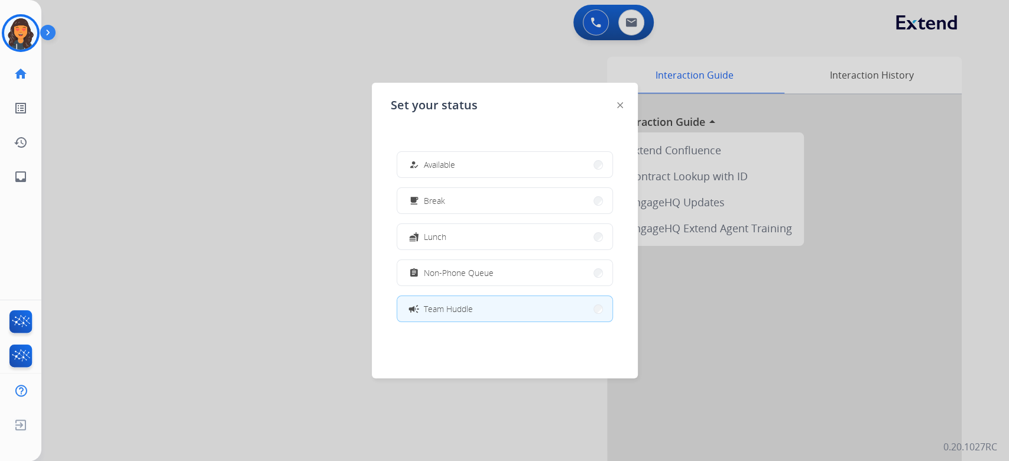
click at [454, 179] on div "how_to_reg Available free_breakfast Break fastfood Lunch assignment Non-Phone Q…" at bounding box center [505, 236] width 228 height 189
click at [449, 166] on span "Available" at bounding box center [439, 164] width 31 height 12
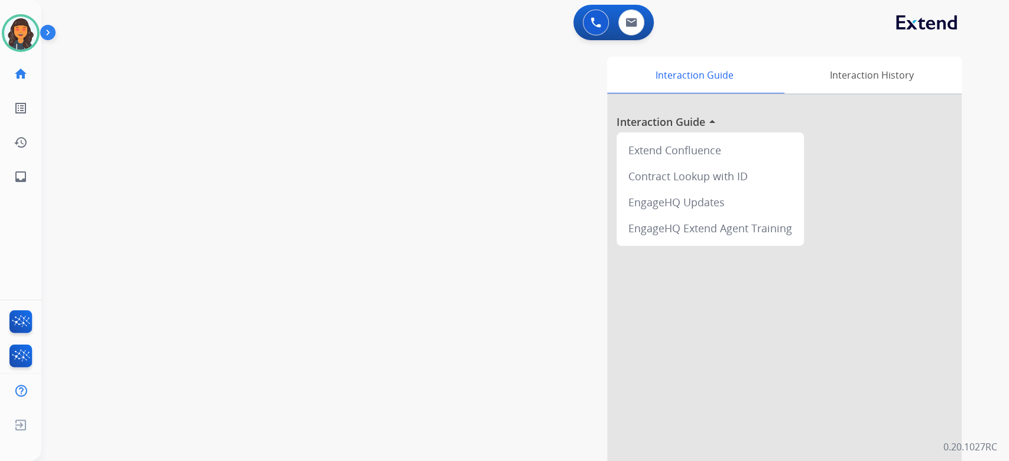
click at [455, 118] on div "Interaction Guide Interaction History Interaction Guide arrow_drop_up Extend Co…" at bounding box center [669, 296] width 585 height 479
click at [591, 22] on img at bounding box center [596, 22] width 11 height 11
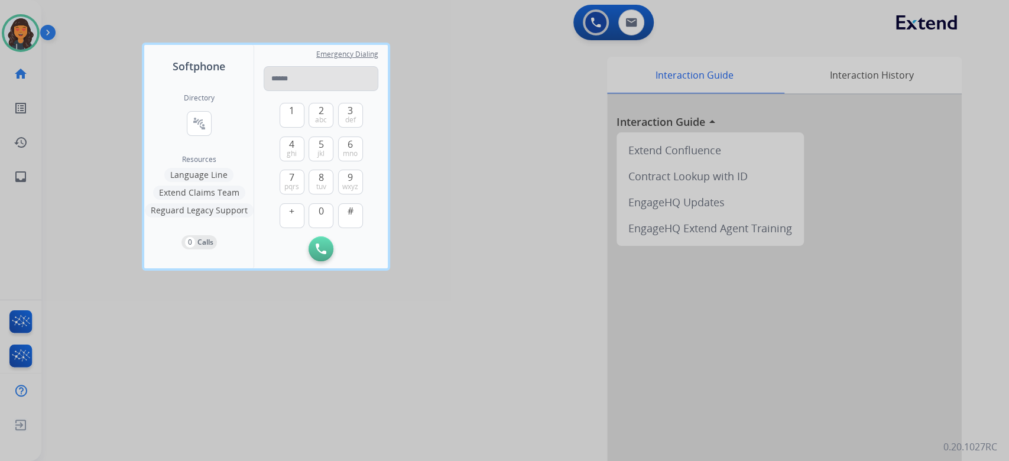
click at [326, 83] on input "tel" at bounding box center [321, 78] width 115 height 25
type input "**********"
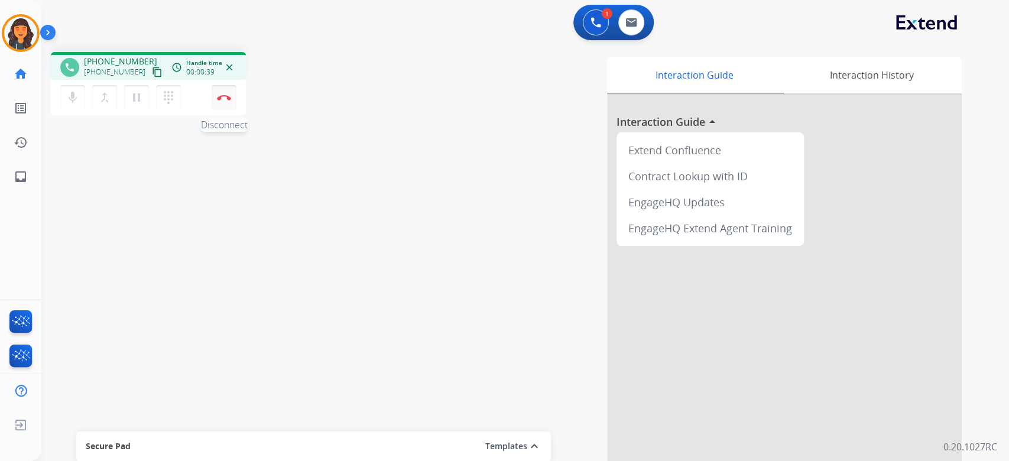
click at [222, 95] on img at bounding box center [224, 98] width 14 height 6
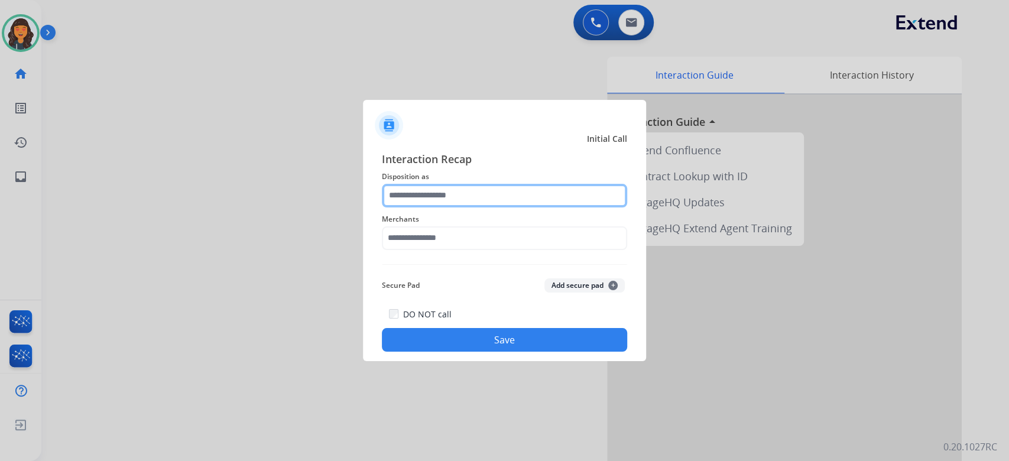
click at [482, 187] on input "text" at bounding box center [504, 196] width 245 height 24
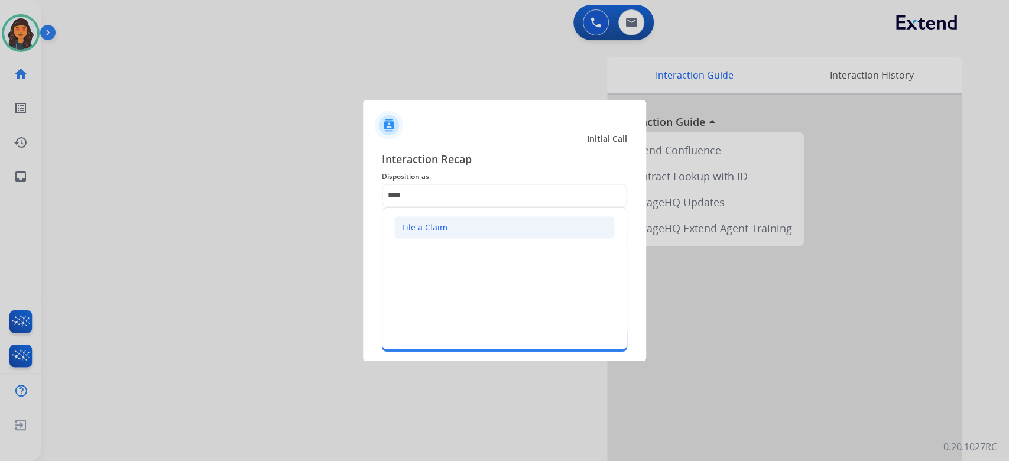
click at [445, 233] on div "File a Claim" at bounding box center [425, 228] width 46 height 12
type input "**********"
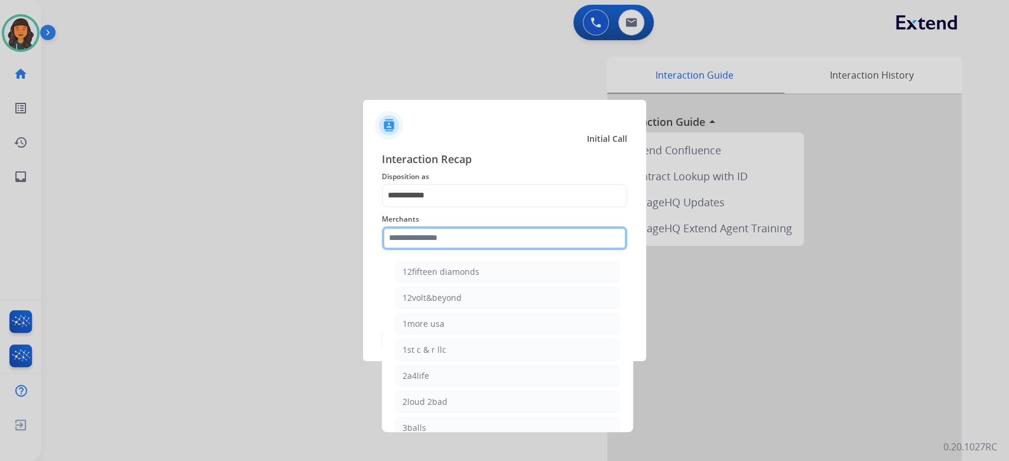
click at [445, 233] on input "text" at bounding box center [504, 238] width 245 height 24
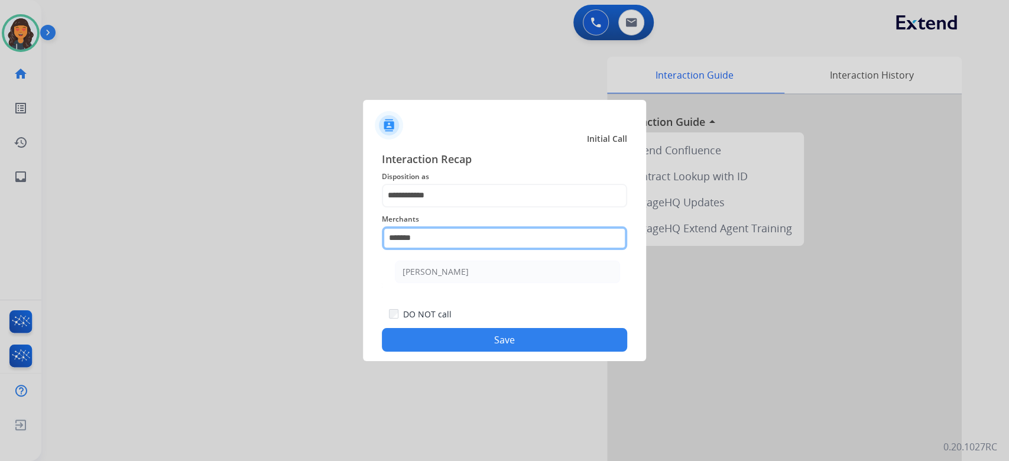
type input "**********"
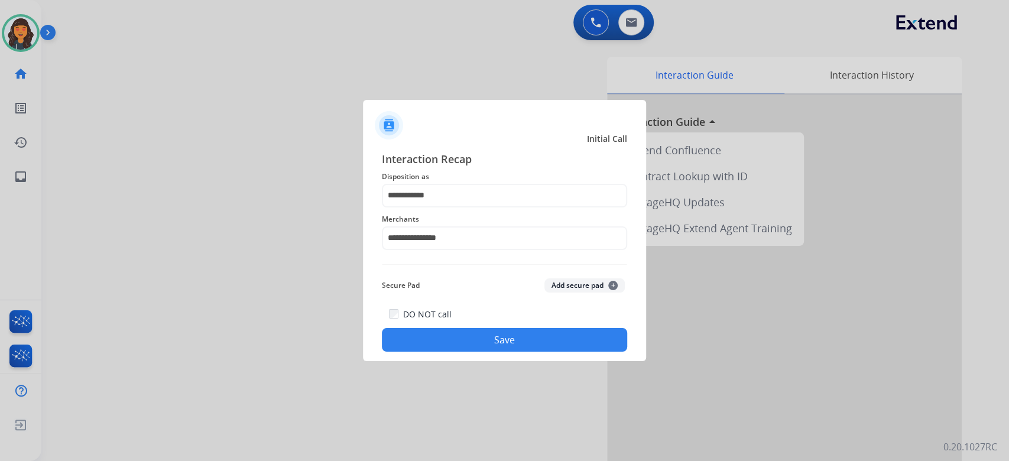
click at [464, 346] on button "Save" at bounding box center [504, 340] width 245 height 24
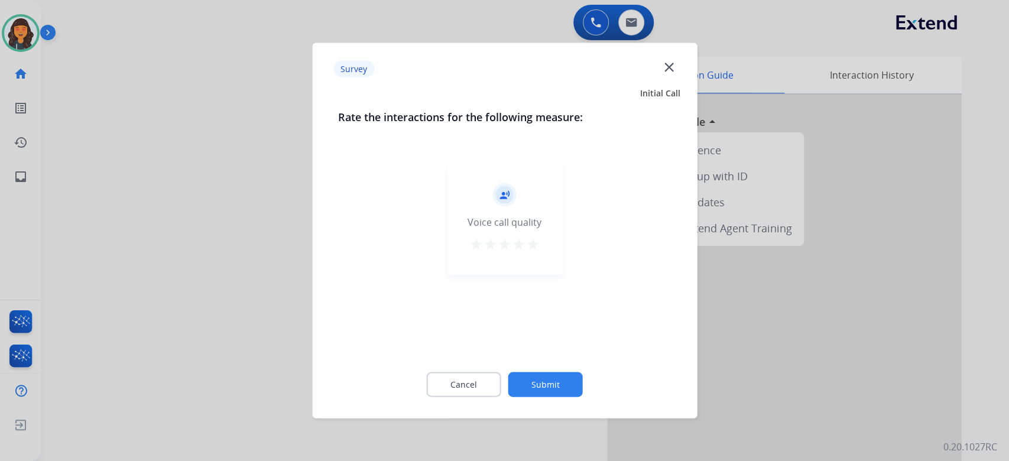
click at [540, 248] on div "record_voice_over Voice call quality star star star star star" at bounding box center [504, 219] width 115 height 112
click at [539, 248] on mat-icon "star" at bounding box center [533, 245] width 14 height 14
click at [554, 380] on button "Submit" at bounding box center [545, 384] width 74 height 25
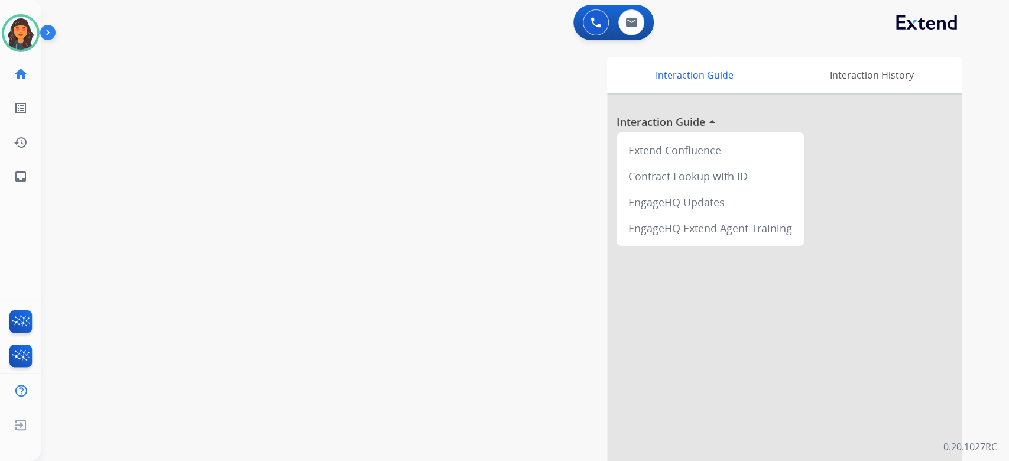
click at [559, 377] on div "Interaction Guide Interaction History Interaction Guide arrow_drop_up Extend Co…" at bounding box center [669, 296] width 585 height 479
click at [630, 27] on button at bounding box center [631, 22] width 26 height 26
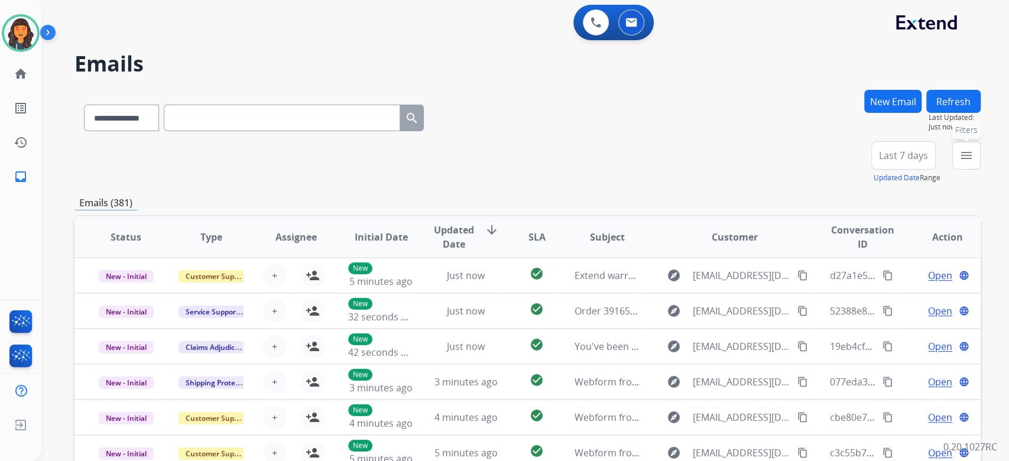
click at [971, 150] on mat-icon "menu" at bounding box center [967, 155] width 14 height 14
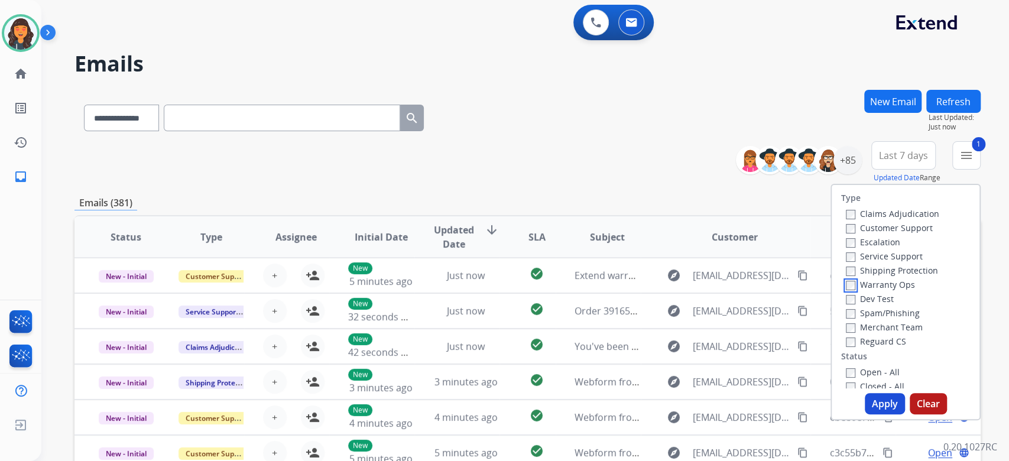
scroll to position [79, 0]
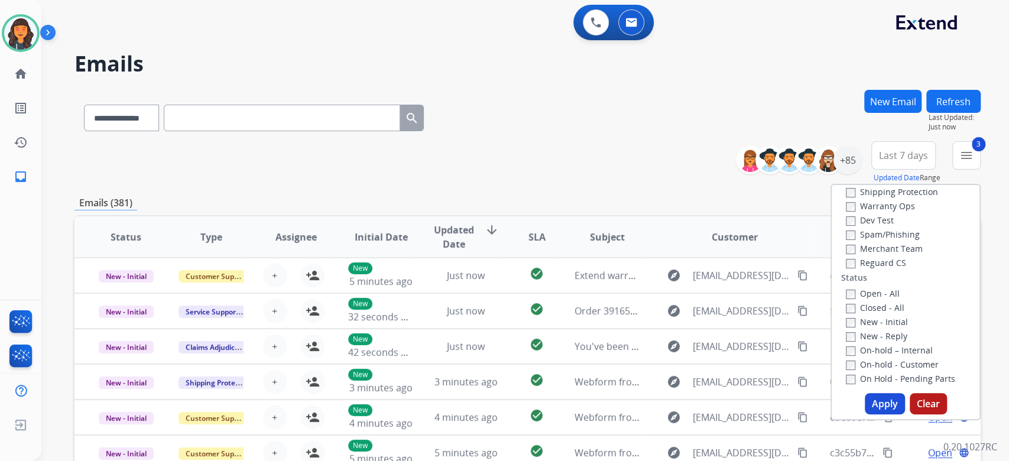
click at [876, 406] on button "Apply" at bounding box center [885, 403] width 40 height 21
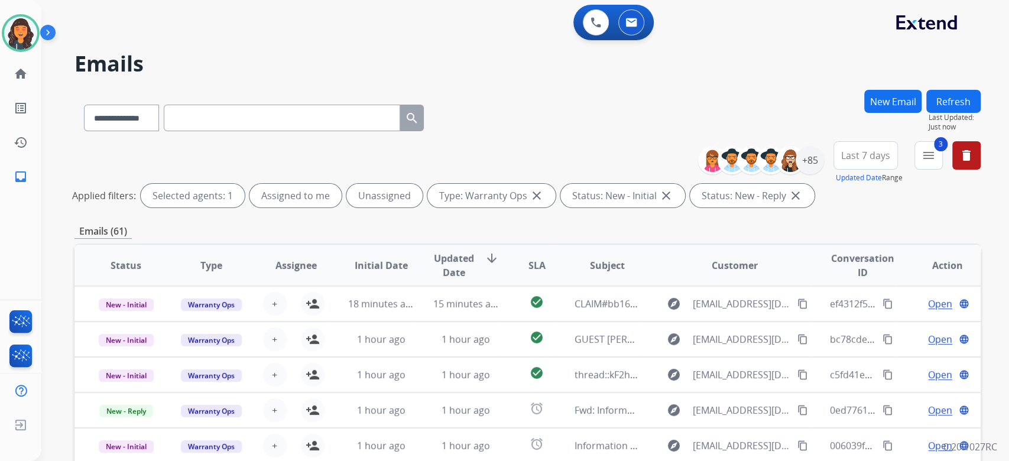
click at [566, 116] on div "**********" at bounding box center [527, 115] width 906 height 51
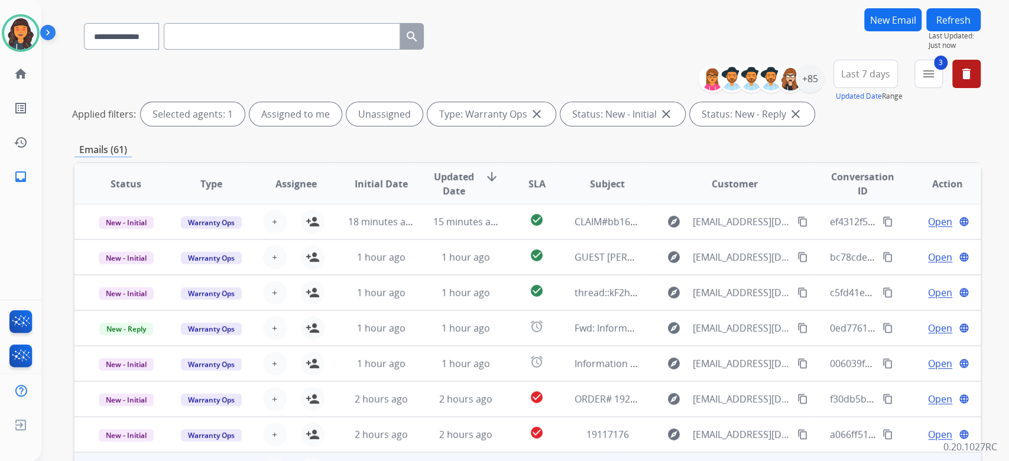
scroll to position [239, 0]
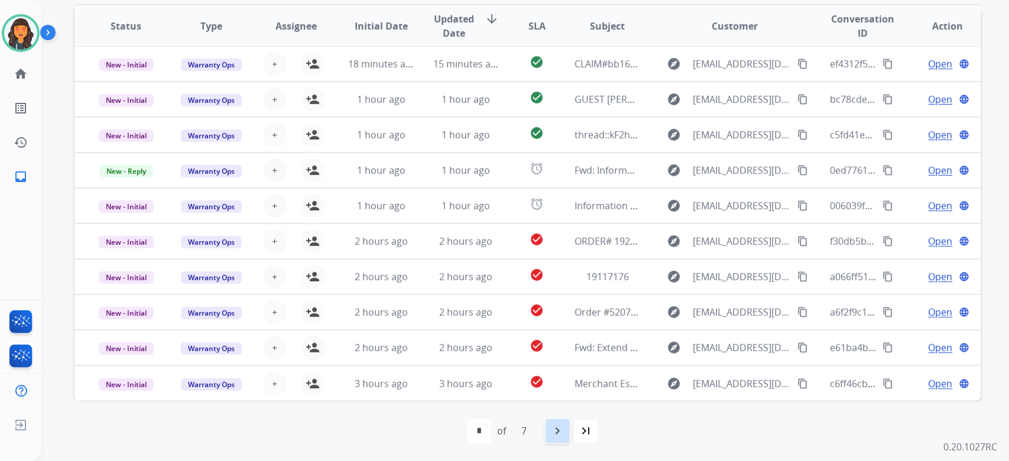
click at [551, 433] on mat-icon "navigate_next" at bounding box center [557, 431] width 14 height 14
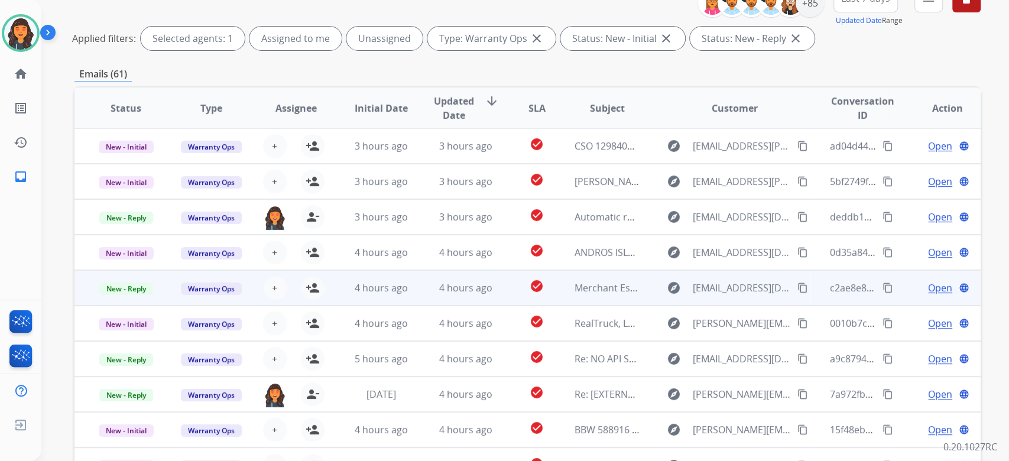
scroll to position [237, 0]
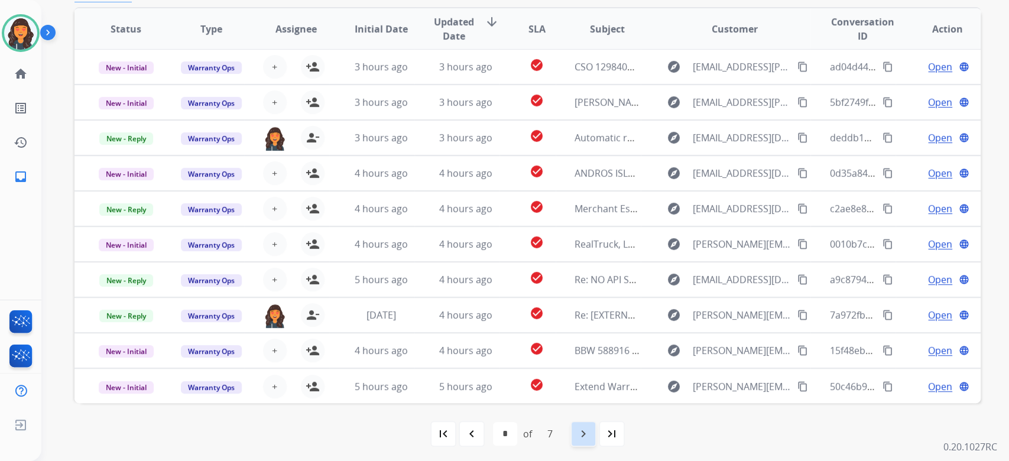
click at [583, 439] on mat-icon "navigate_next" at bounding box center [583, 434] width 14 height 14
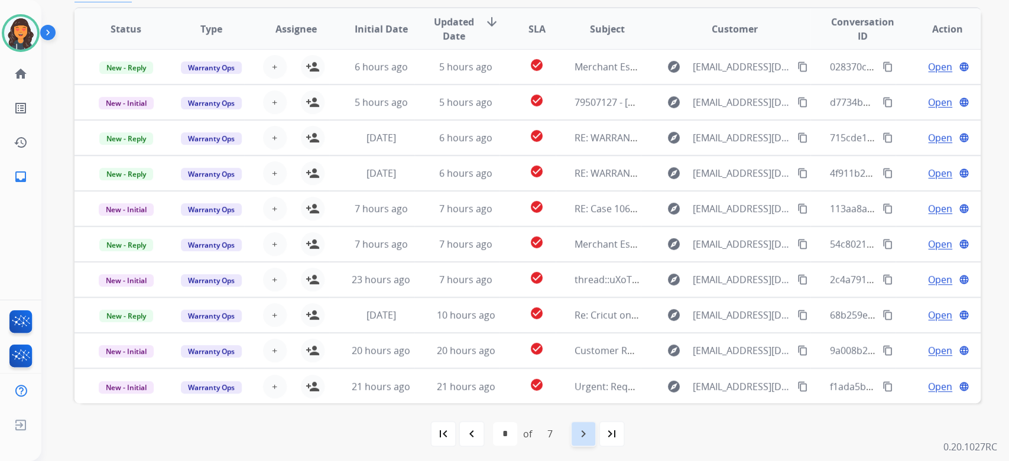
click at [587, 435] on mat-icon "navigate_next" at bounding box center [583, 434] width 14 height 14
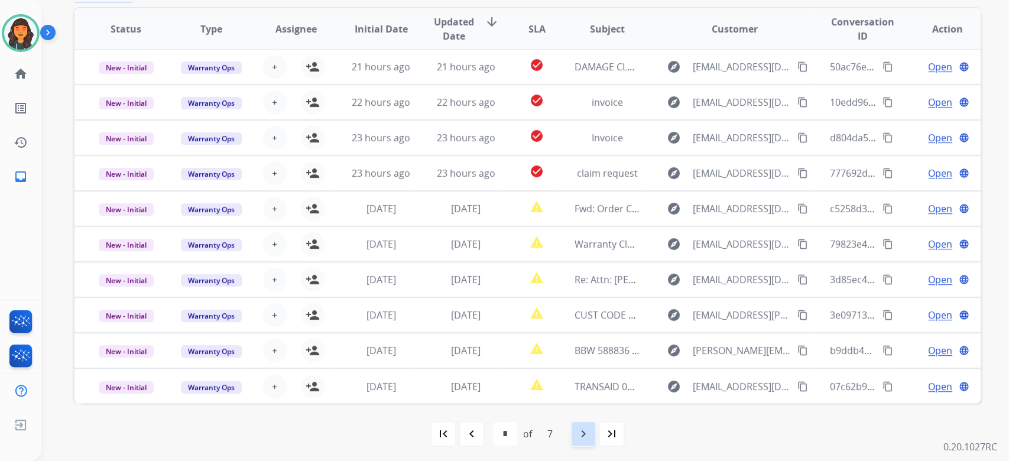
click at [578, 433] on mat-icon "navigate_next" at bounding box center [583, 434] width 14 height 14
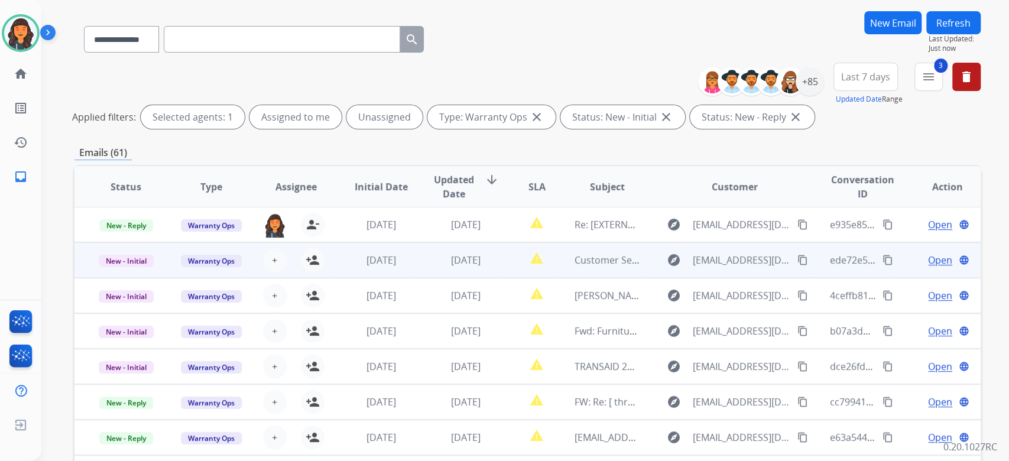
scroll to position [157, 0]
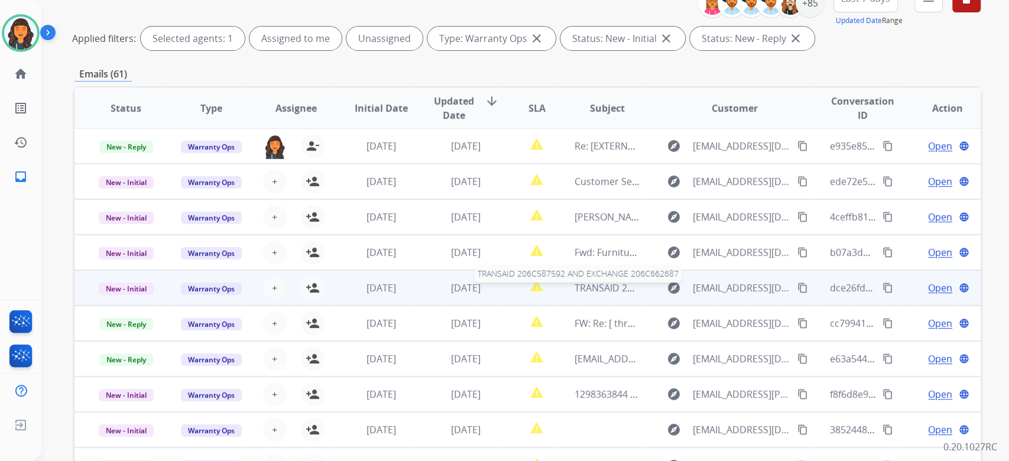
click at [612, 292] on span "TRANSAID 206C587592 AND EXCHANGE 206C662687" at bounding box center [690, 287] width 231 height 13
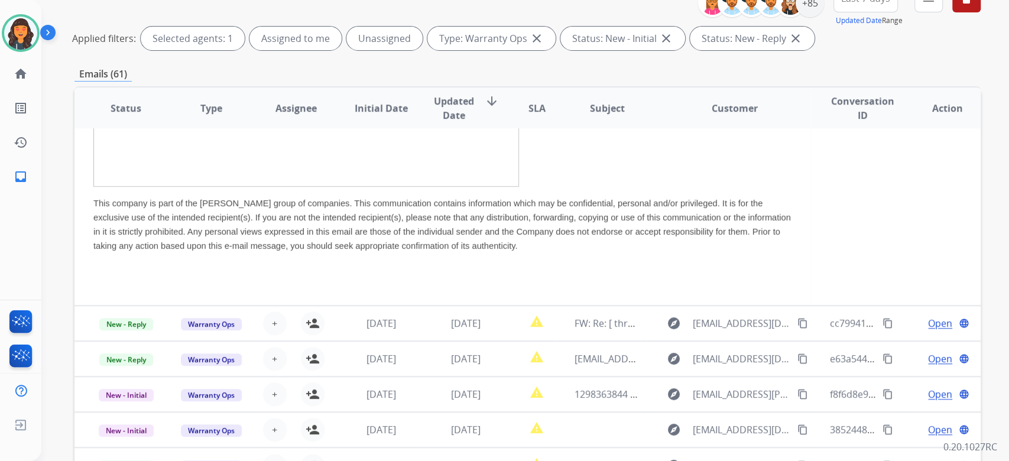
scroll to position [237, 0]
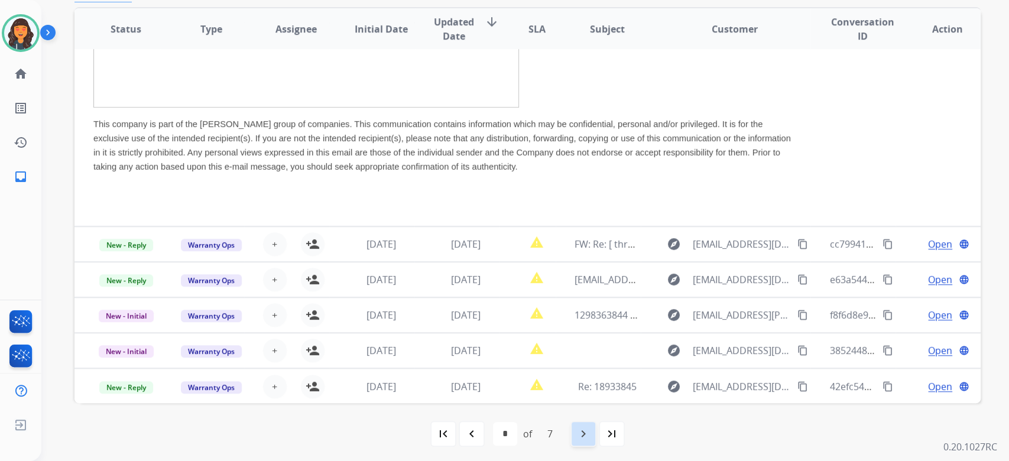
click at [582, 429] on mat-icon "navigate_next" at bounding box center [583, 434] width 14 height 14
select select "*"
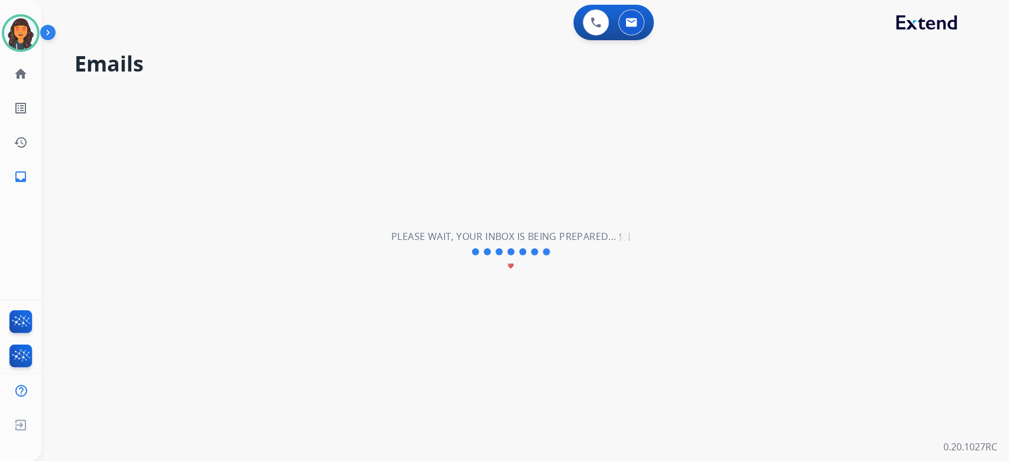
scroll to position [40, 0]
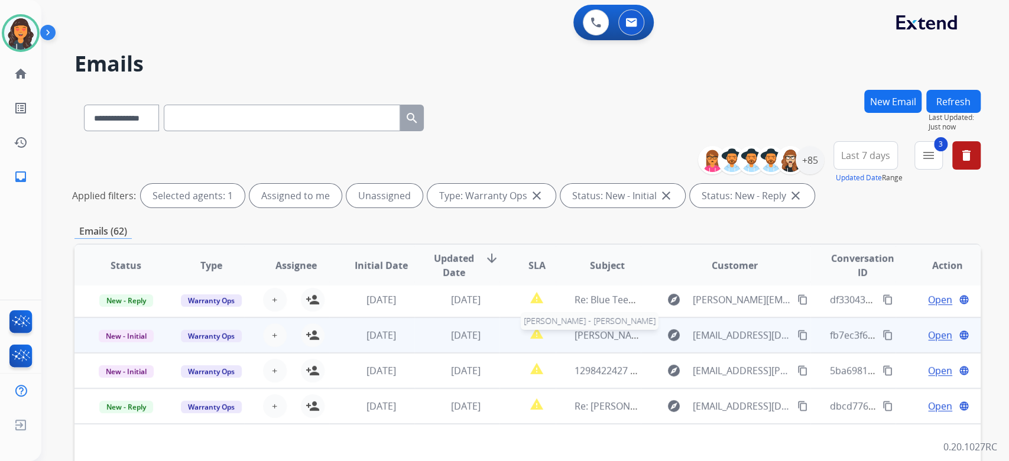
click at [582, 341] on div "[PERSON_NAME] - [PERSON_NAME]" at bounding box center [608, 335] width 66 height 14
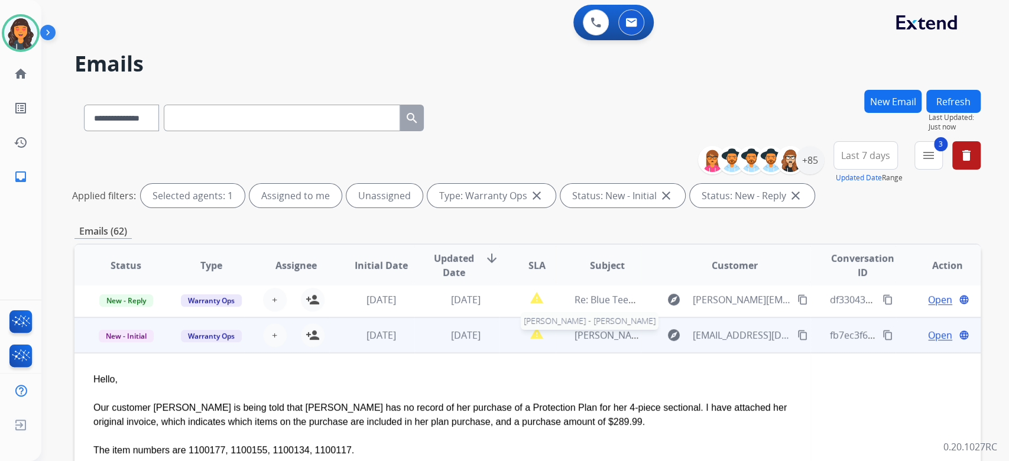
scroll to position [71, 0]
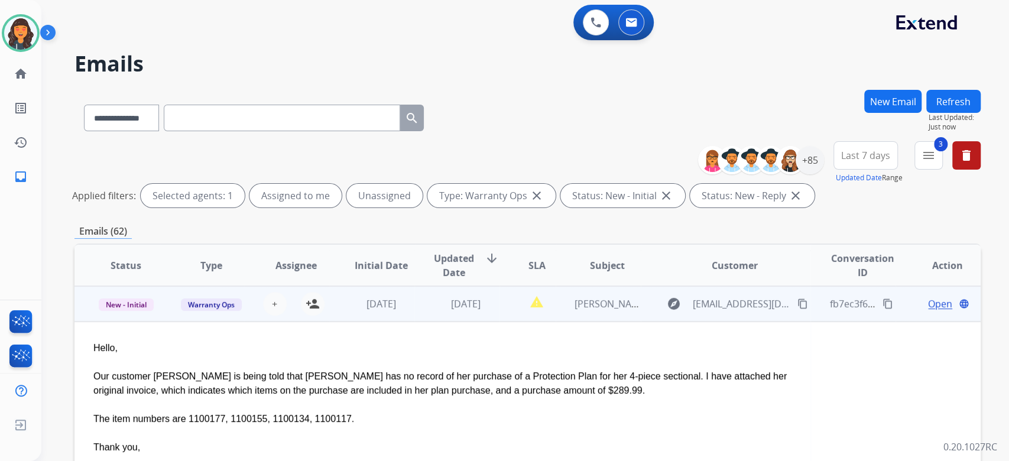
click at [593, 309] on span "[PERSON_NAME] - [PERSON_NAME]" at bounding box center [652, 303] width 154 height 13
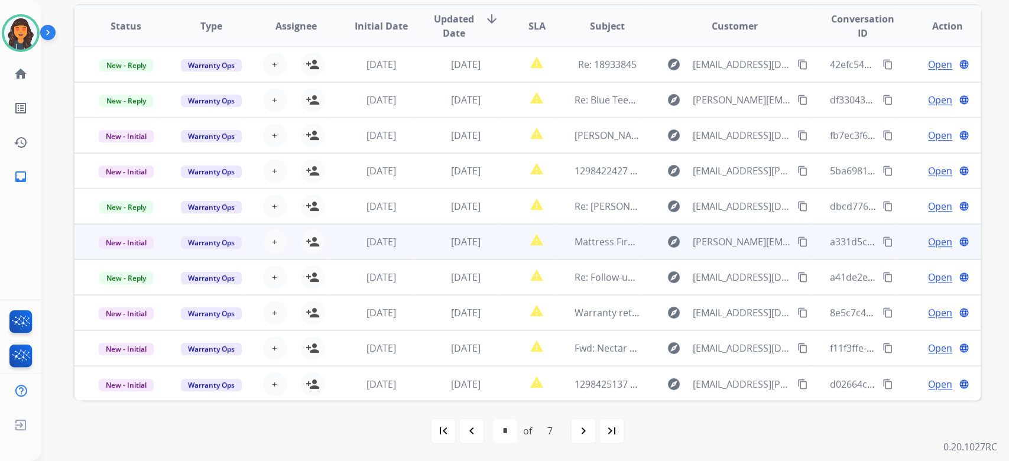
scroll to position [0, 0]
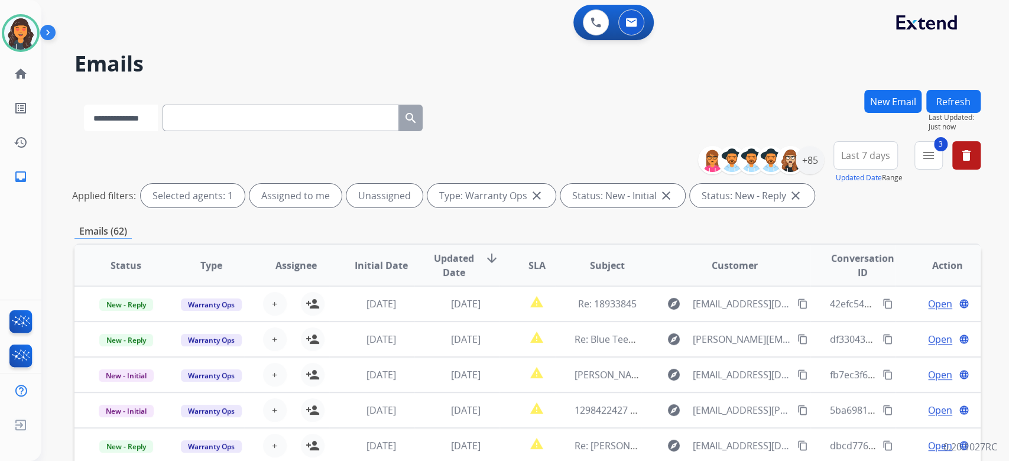
drag, startPoint x: 139, startPoint y: 115, endPoint x: 141, endPoint y: 125, distance: 10.2
click at [139, 115] on select "**********" at bounding box center [121, 118] width 74 height 27
select select "*******"
click at [84, 105] on select "**********" at bounding box center [121, 118] width 74 height 27
click at [222, 129] on input "text" at bounding box center [282, 118] width 237 height 27
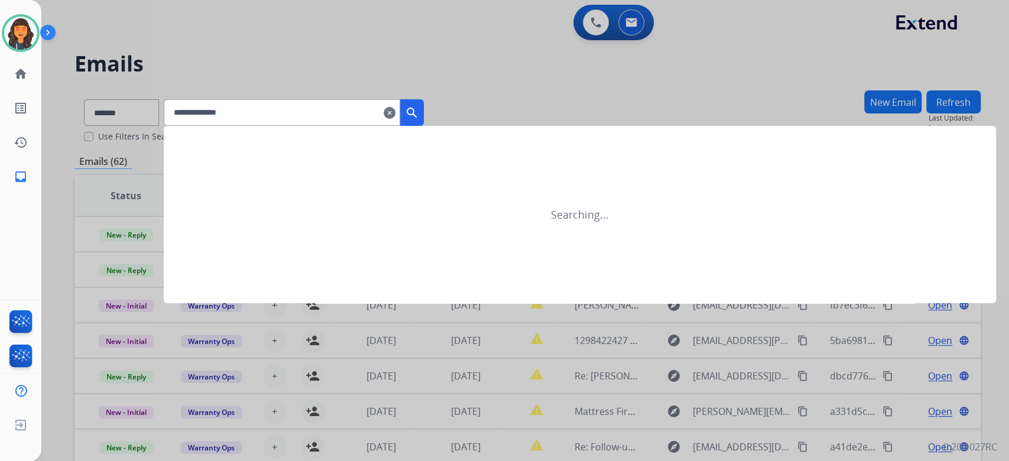
type input "**********"
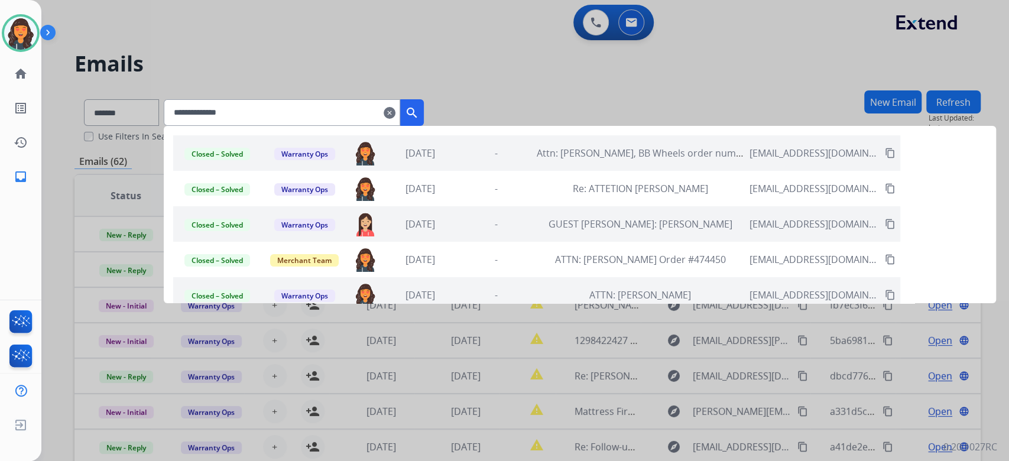
click at [488, 90] on div at bounding box center [504, 230] width 1009 height 461
select select "**********"
select select "*"
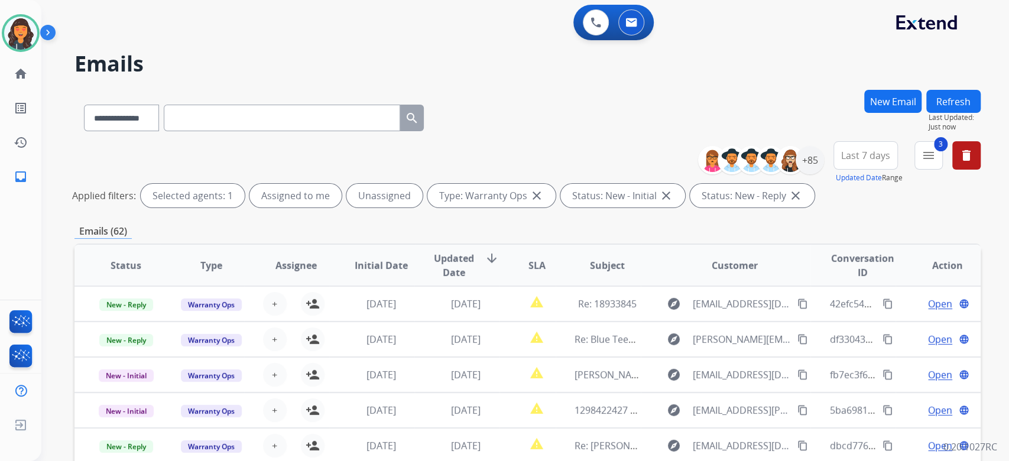
click at [970, 160] on mat-icon "delete" at bounding box center [967, 155] width 14 height 14
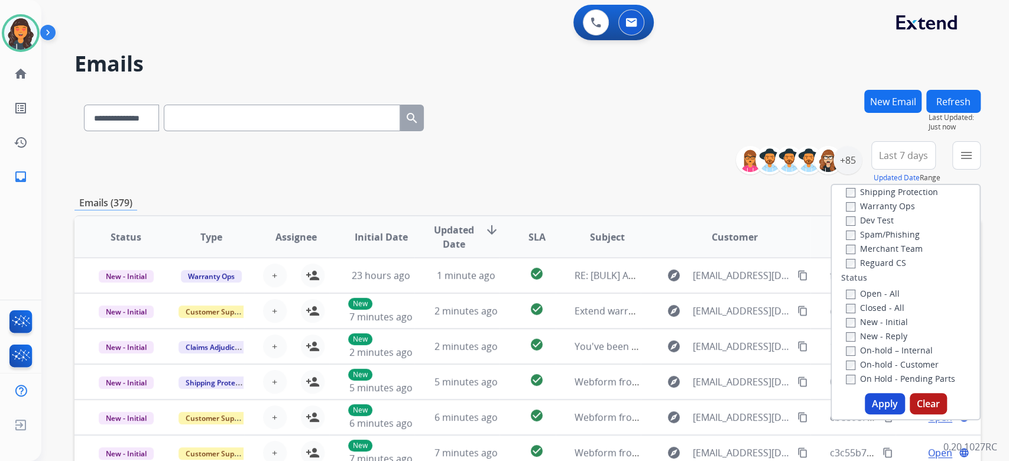
click at [320, 105] on input "text" at bounding box center [282, 118] width 237 height 27
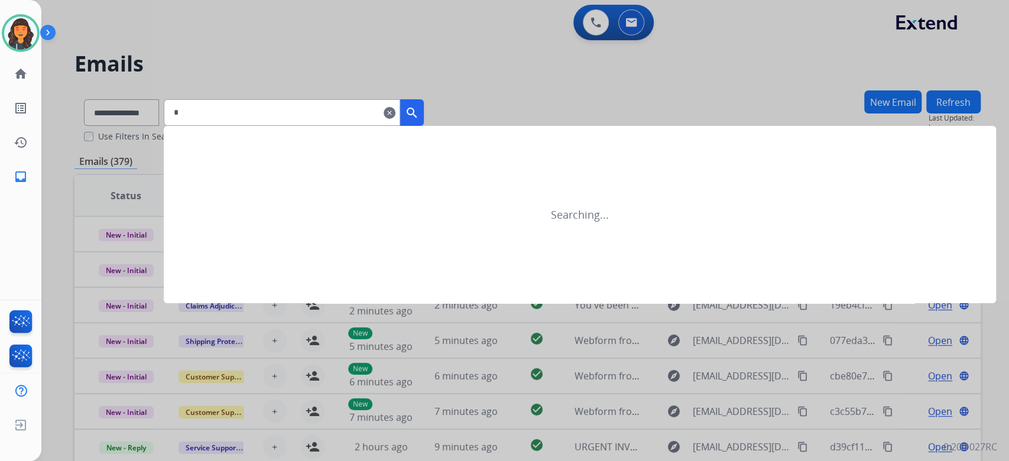
click at [281, 111] on input "*" at bounding box center [282, 112] width 237 height 27
paste input "**********"
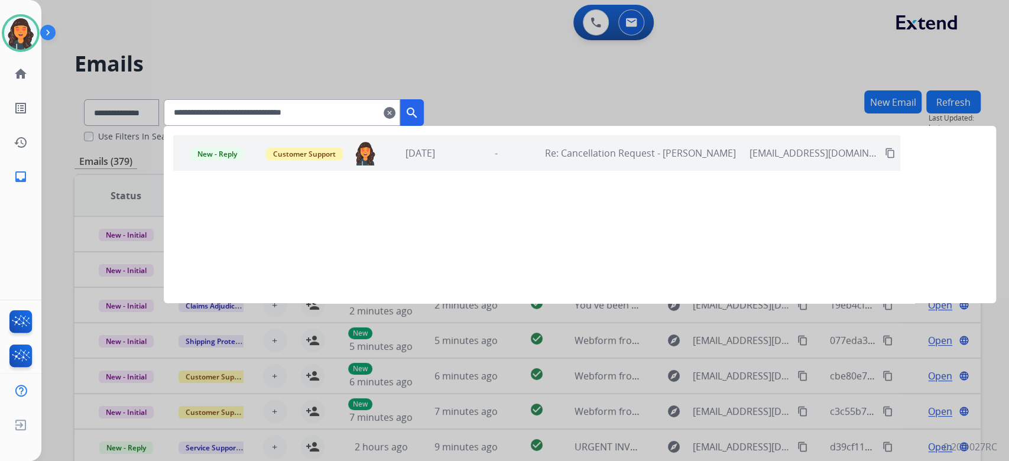
click at [493, 164] on div "New - Reply Customer Support ashley.jackman@extend.com 1 day ago - Re: Cancella…" at bounding box center [536, 152] width 727 height 35
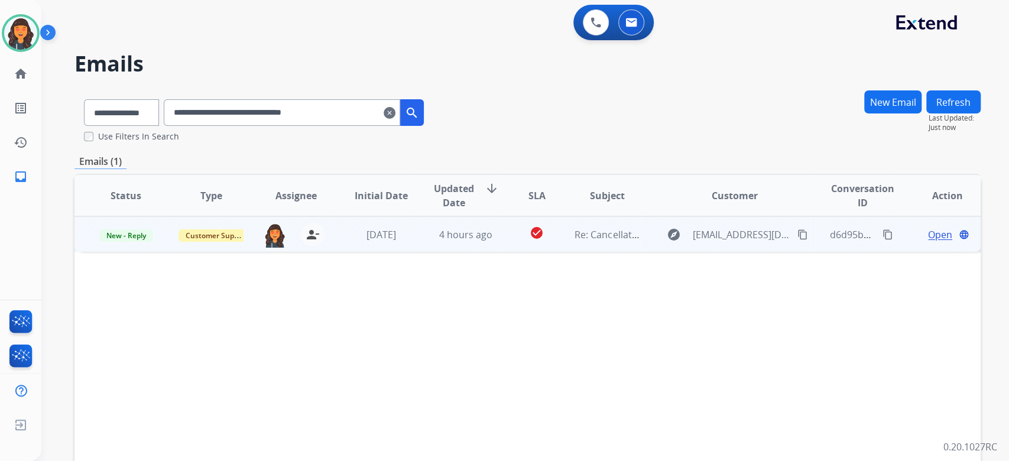
click at [928, 235] on span "Open" at bounding box center [940, 235] width 24 height 14
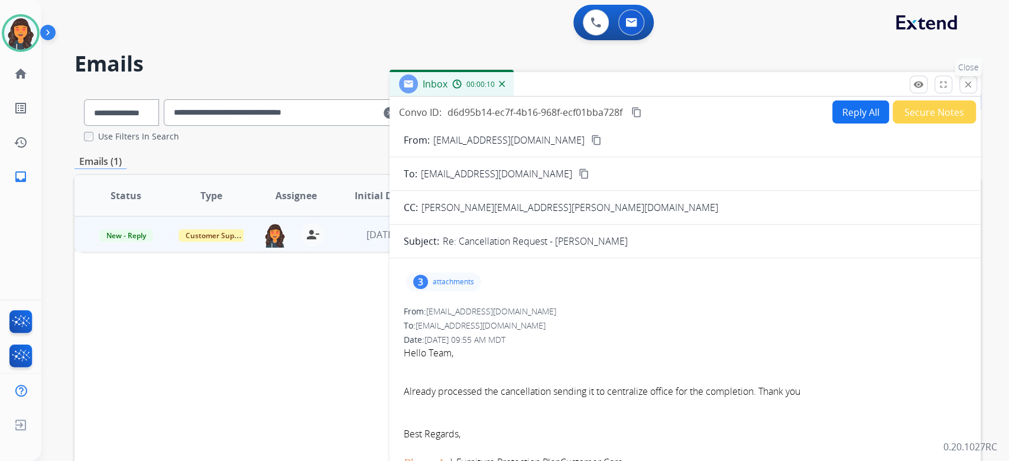
click at [966, 81] on mat-icon "close" at bounding box center [968, 84] width 11 height 11
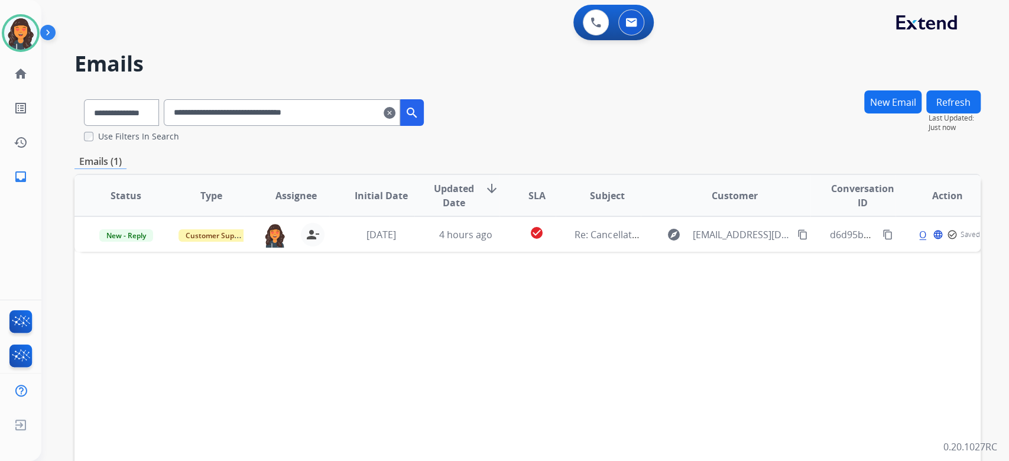
click at [785, 55] on h2 "Emails" at bounding box center [527, 64] width 906 height 24
click at [22, 32] on img at bounding box center [20, 33] width 33 height 33
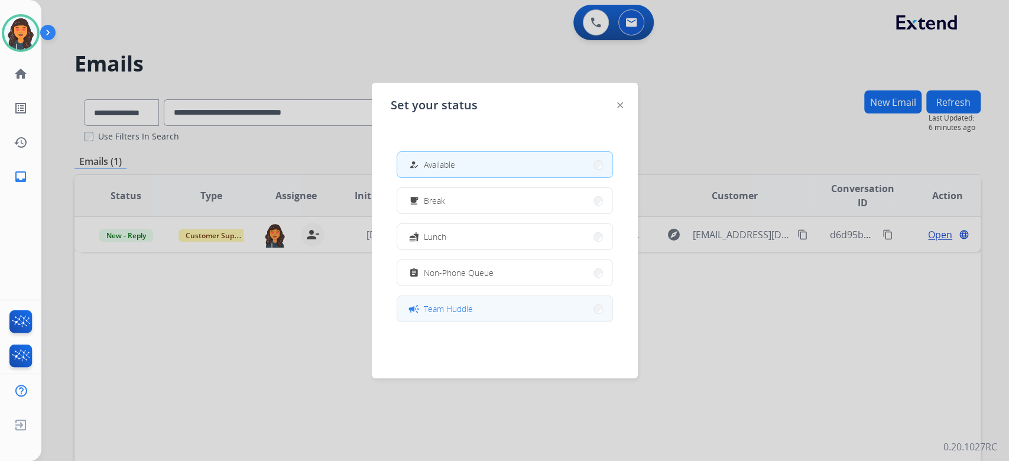
click at [454, 309] on span "Team Huddle" at bounding box center [448, 309] width 49 height 12
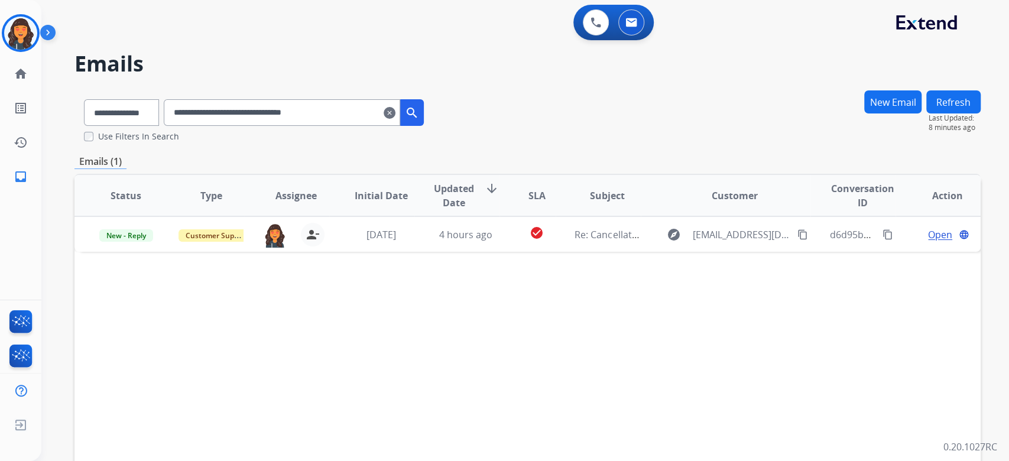
click at [284, 112] on input "**********" at bounding box center [282, 112] width 237 height 27
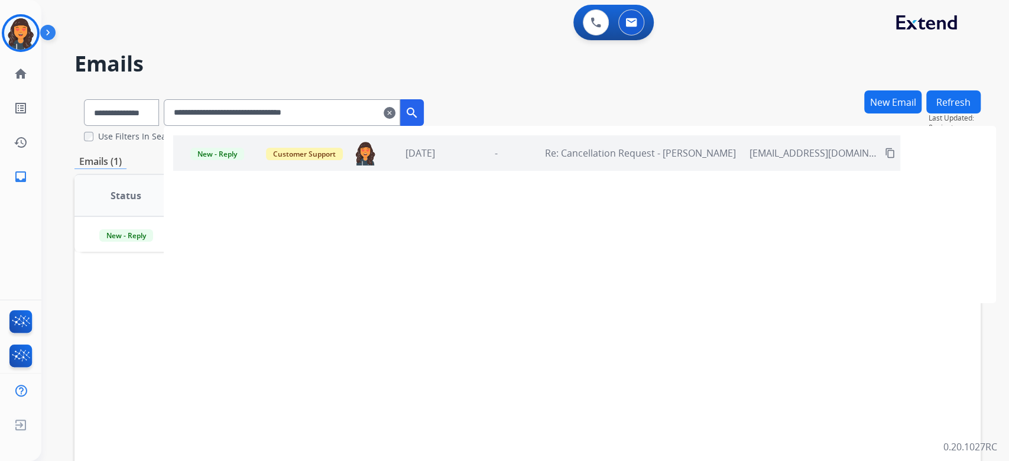
click at [284, 112] on input "**********" at bounding box center [282, 112] width 237 height 27
paste input "text"
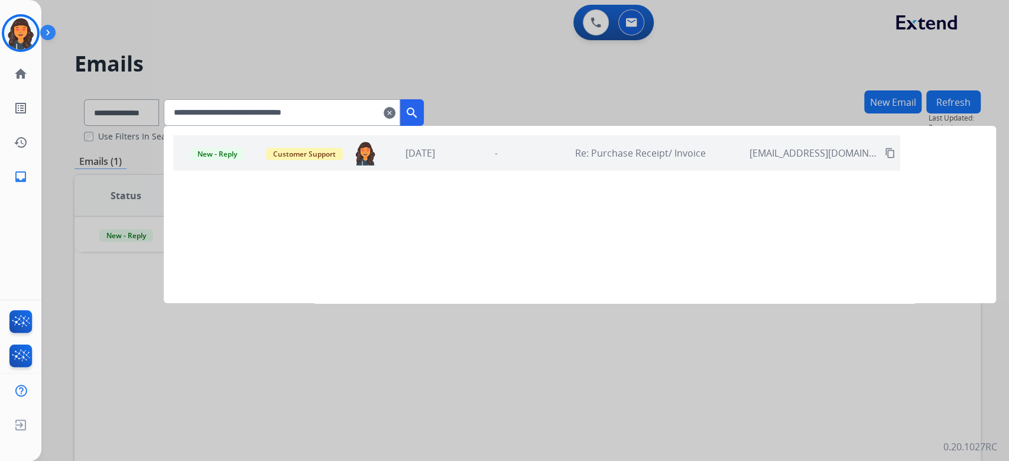
click at [492, 154] on div "-" at bounding box center [496, 153] width 70 height 14
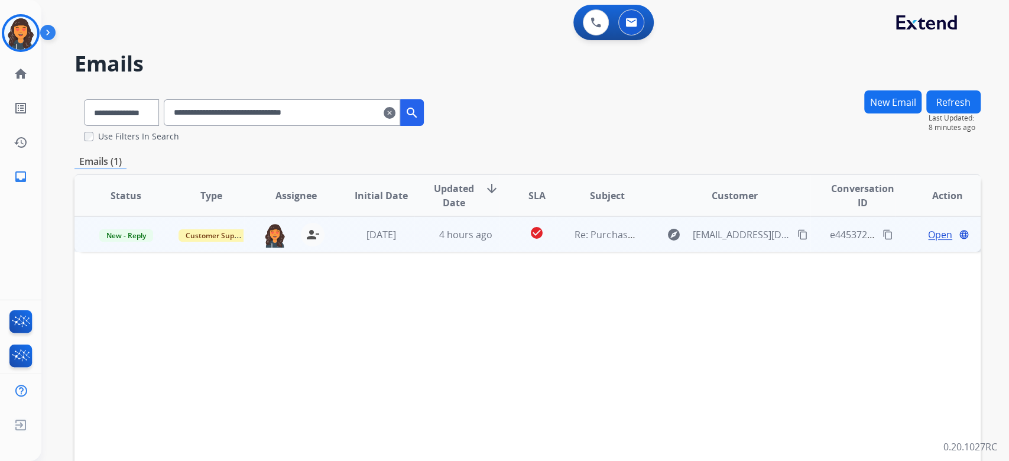
click at [928, 234] on span "Open" at bounding box center [940, 235] width 24 height 14
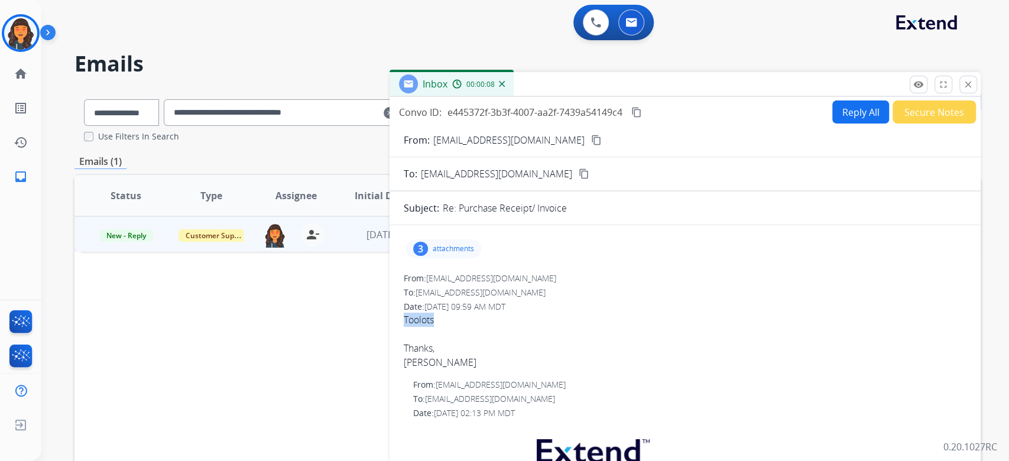
drag, startPoint x: 459, startPoint y: 319, endPoint x: 390, endPoint y: 325, distance: 69.4
copy div "Toolots"
click at [406, 248] on div "3 attachments" at bounding box center [685, 249] width 563 height 28
click at [425, 248] on div "3" at bounding box center [420, 249] width 15 height 14
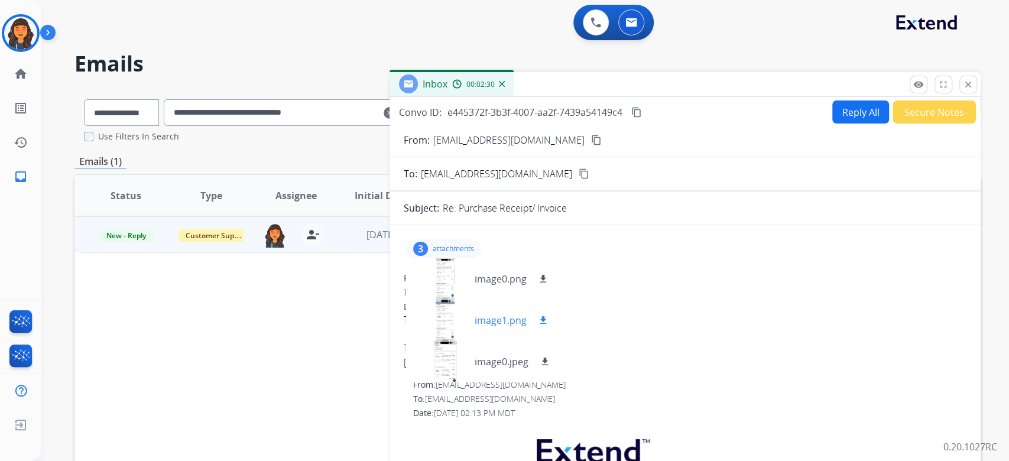
click at [442, 331] on div at bounding box center [445, 320] width 59 height 41
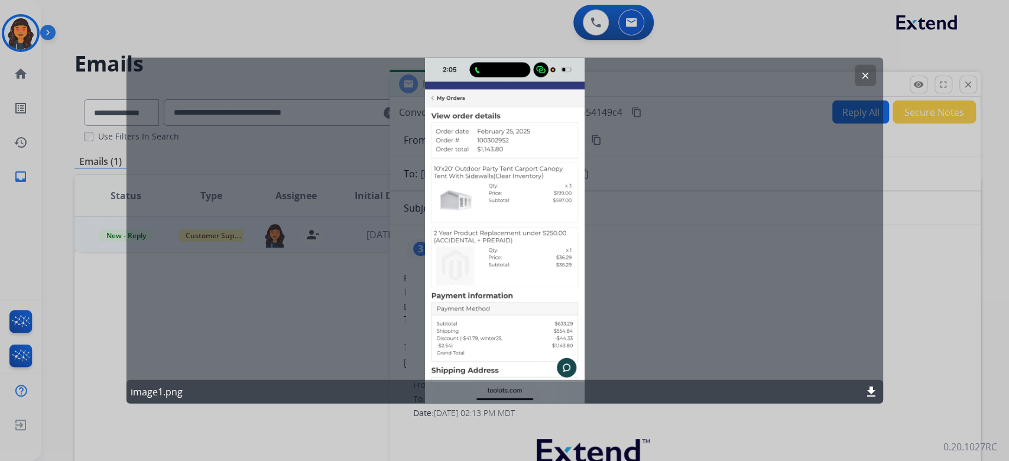
click at [869, 69] on button "clear" at bounding box center [865, 75] width 21 height 21
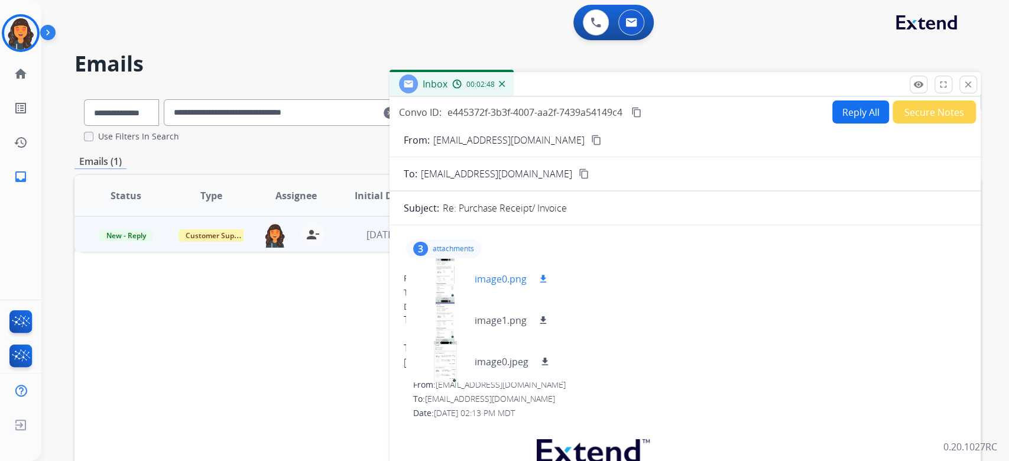
click at [435, 280] on div at bounding box center [445, 278] width 59 height 41
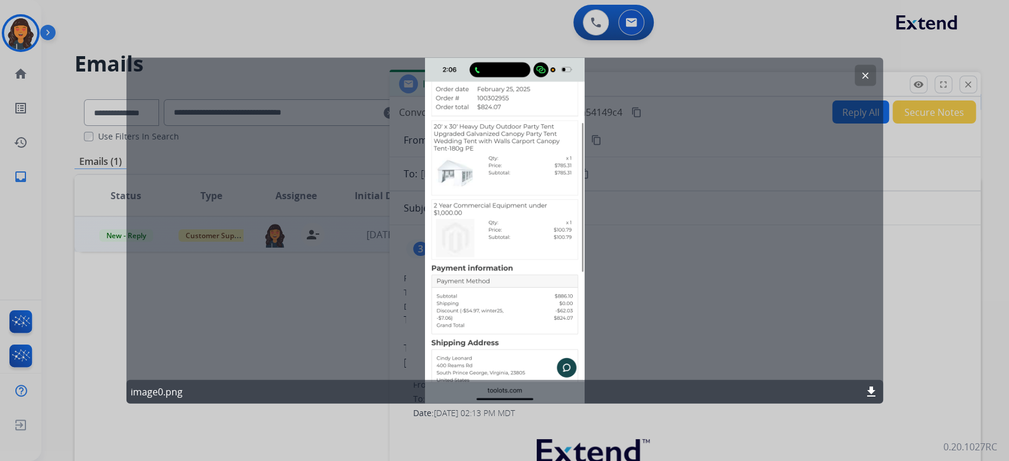
click at [864, 73] on mat-icon "clear" at bounding box center [865, 75] width 11 height 11
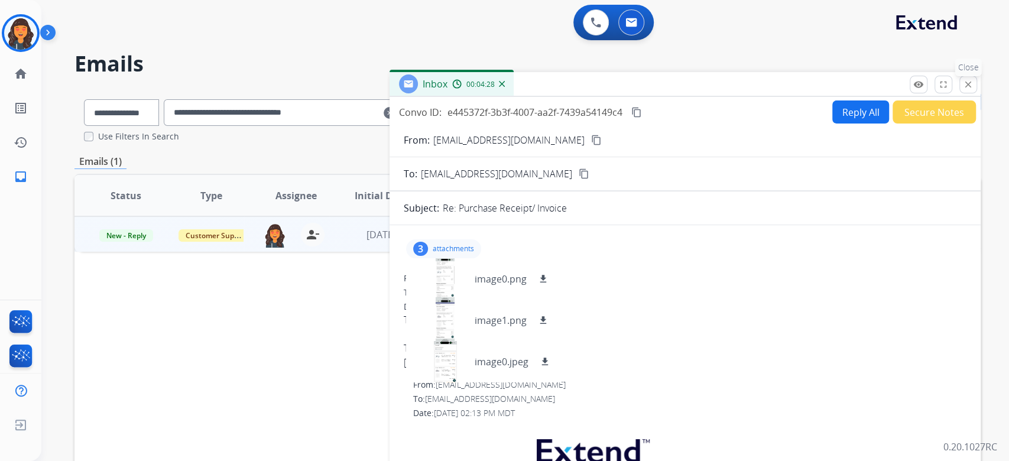
click at [970, 83] on mat-icon "close" at bounding box center [968, 84] width 11 height 11
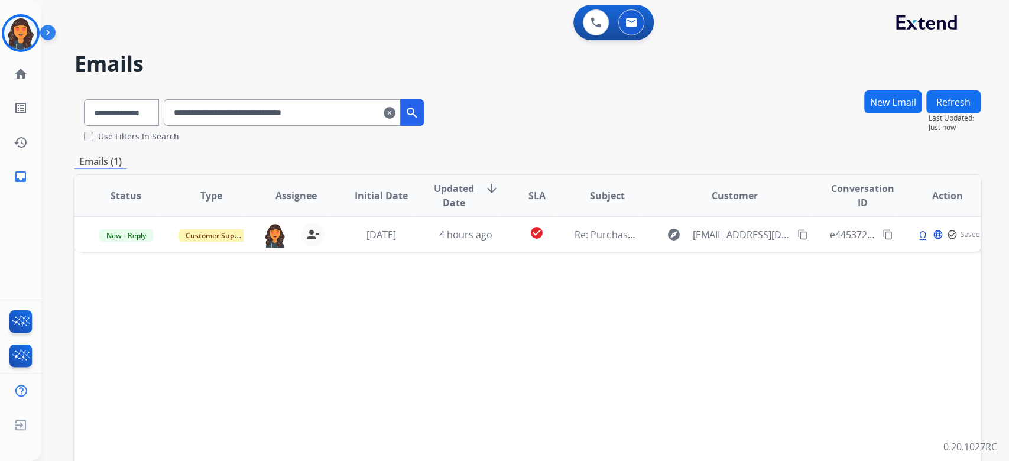
drag, startPoint x: 646, startPoint y: 118, endPoint x: 629, endPoint y: 124, distance: 17.8
click at [645, 118] on div "**********" at bounding box center [527, 116] width 906 height 53
click at [249, 125] on input "**********" at bounding box center [282, 112] width 237 height 27
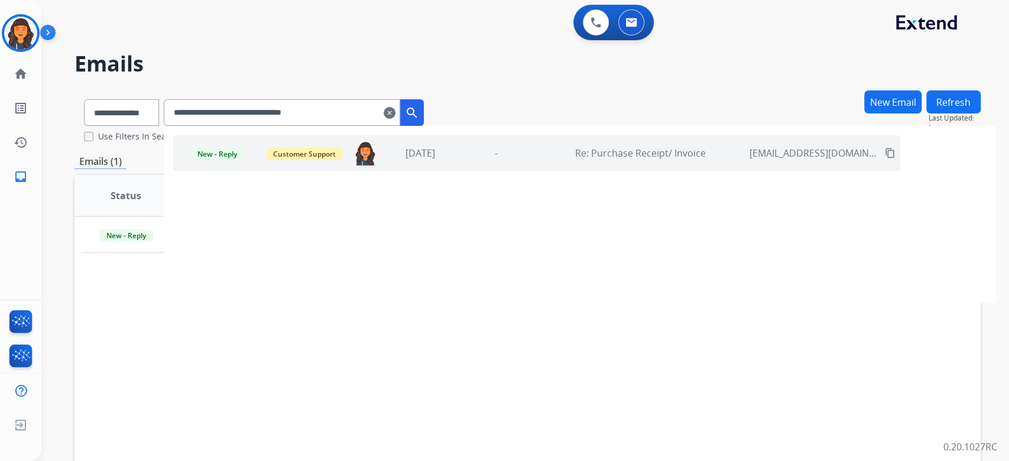
click at [249, 121] on input "**********" at bounding box center [282, 112] width 237 height 27
paste input "text"
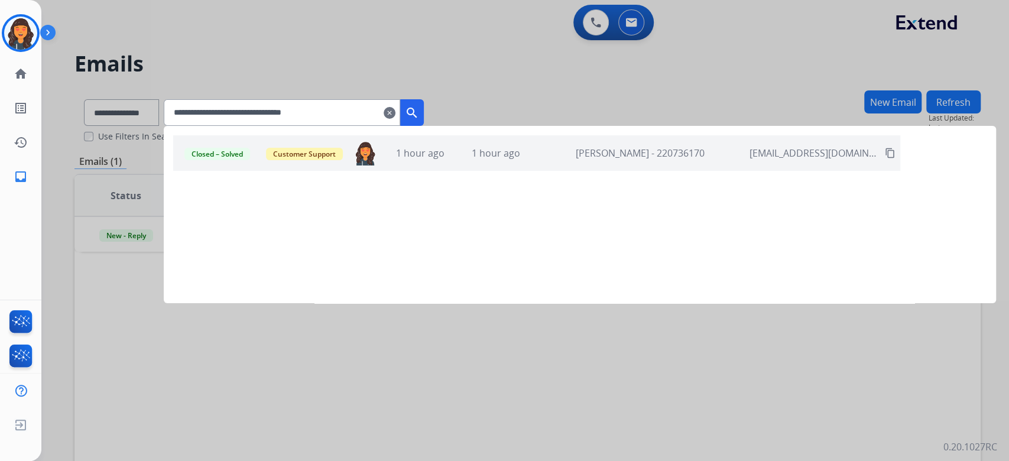
type input "**********"
click at [624, 369] on div at bounding box center [504, 230] width 1009 height 461
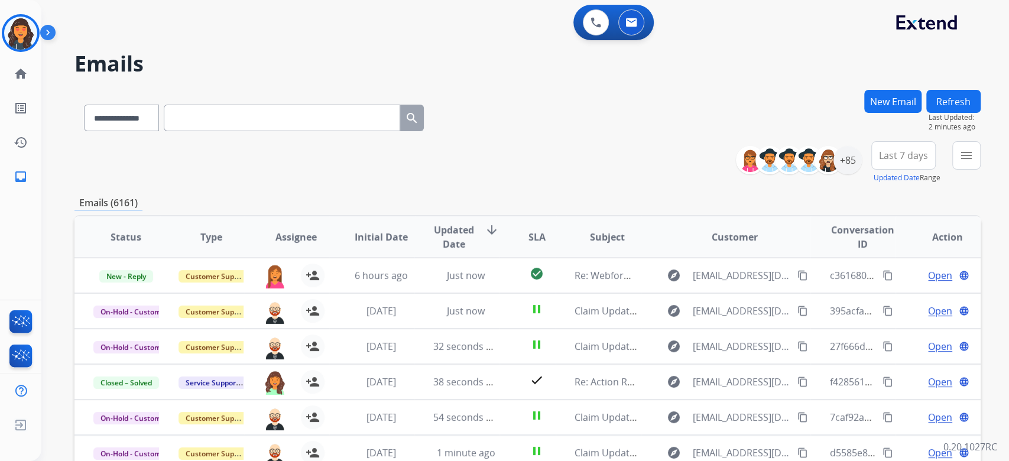
click at [539, 166] on div "**********" at bounding box center [527, 162] width 906 height 43
click at [566, 160] on div "**********" at bounding box center [527, 162] width 906 height 43
click at [970, 163] on button "menu Filters" at bounding box center [967, 155] width 28 height 28
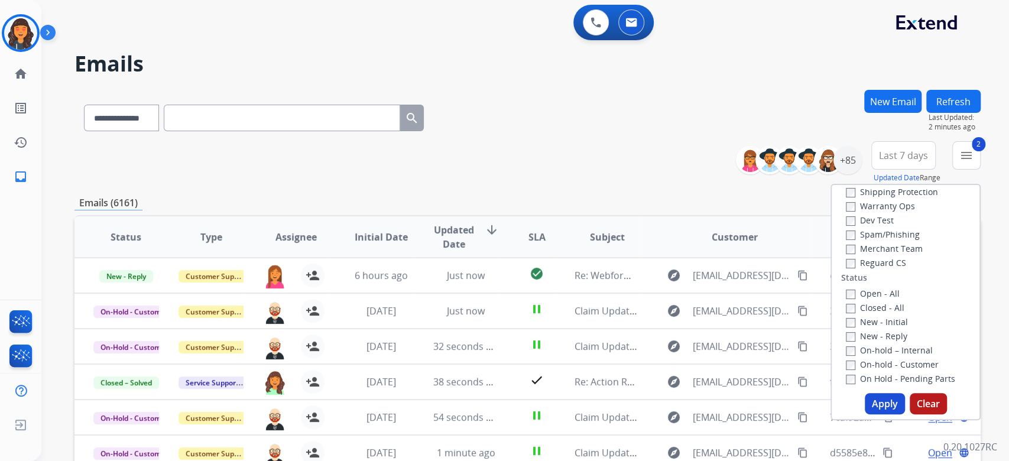
click at [846, 342] on div "New - Reply" at bounding box center [908, 336] width 124 height 14
click at [880, 406] on button "Apply" at bounding box center [885, 403] width 40 height 21
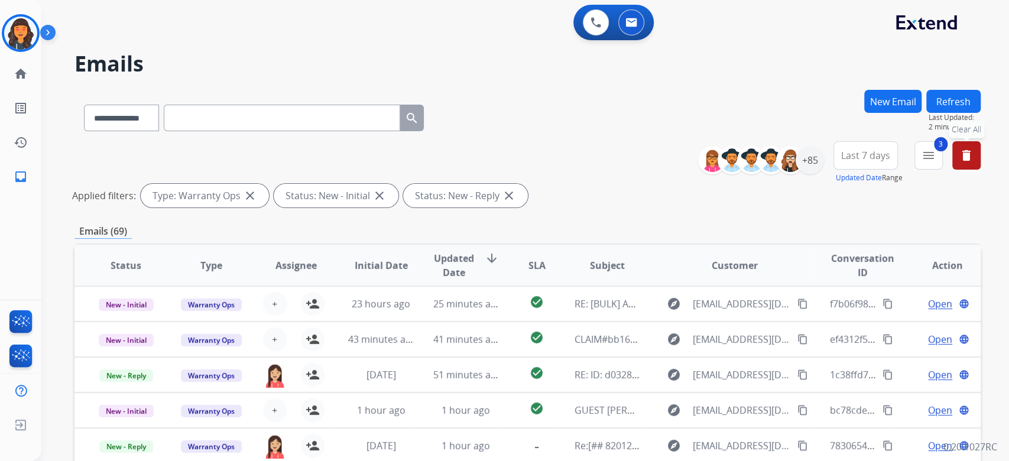
click at [654, 187] on div "Applied filters: Type: Warranty Ops close Status: New - Initial close Status: N…" at bounding box center [525, 196] width 906 height 24
click at [804, 163] on div "+85" at bounding box center [810, 160] width 28 height 28
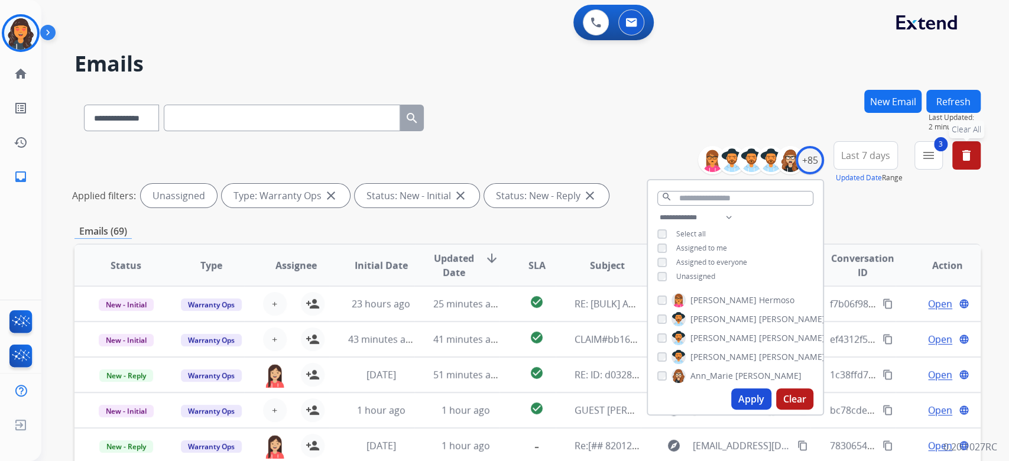
click at [745, 396] on button "Apply" at bounding box center [751, 398] width 40 height 21
click at [588, 134] on div "**********" at bounding box center [527, 115] width 906 height 51
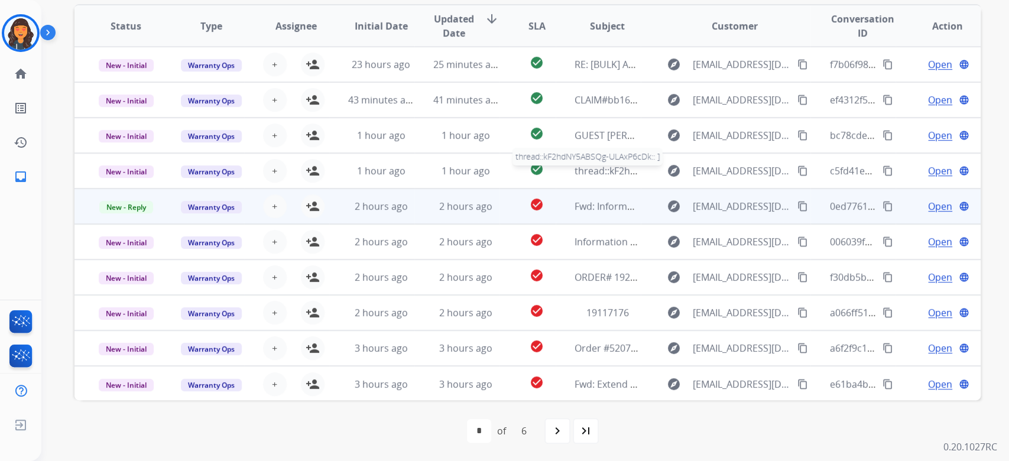
scroll to position [1, 0]
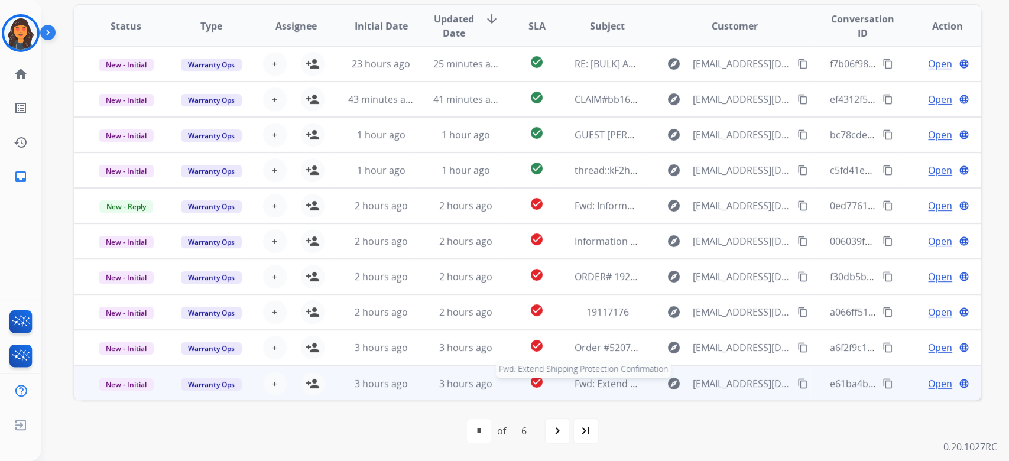
click at [588, 385] on span "Fwd: Extend Shipping Protection Confirmation" at bounding box center [678, 383] width 206 height 13
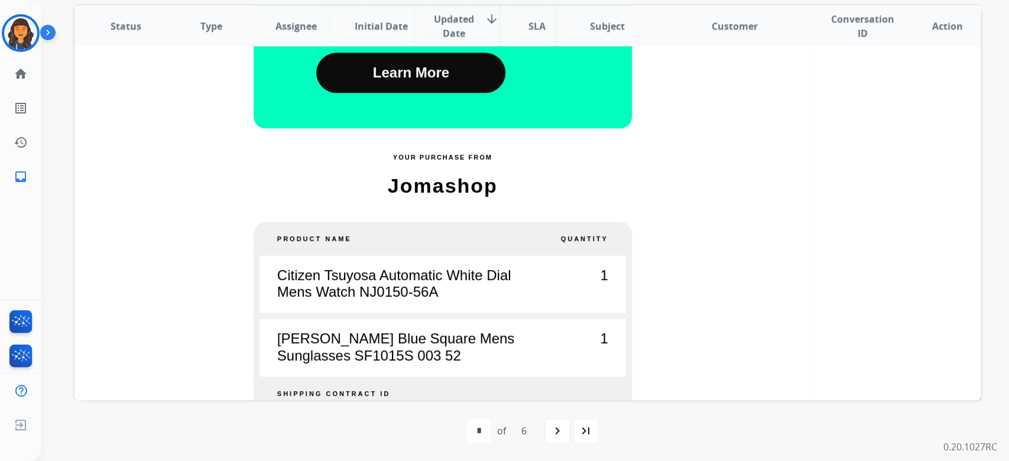
scroll to position [241, 0]
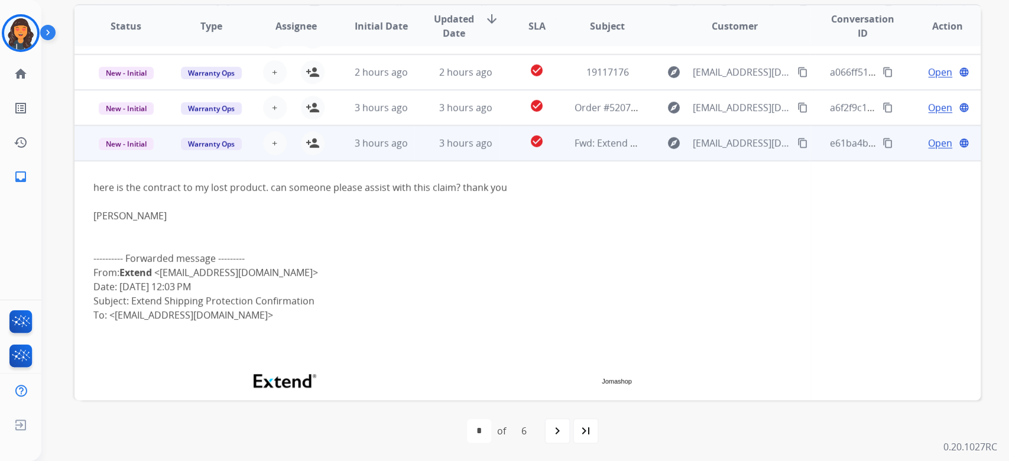
click at [798, 144] on mat-icon "content_copy" at bounding box center [803, 143] width 11 height 11
click at [196, 145] on span "Warranty Ops" at bounding box center [211, 144] width 61 height 12
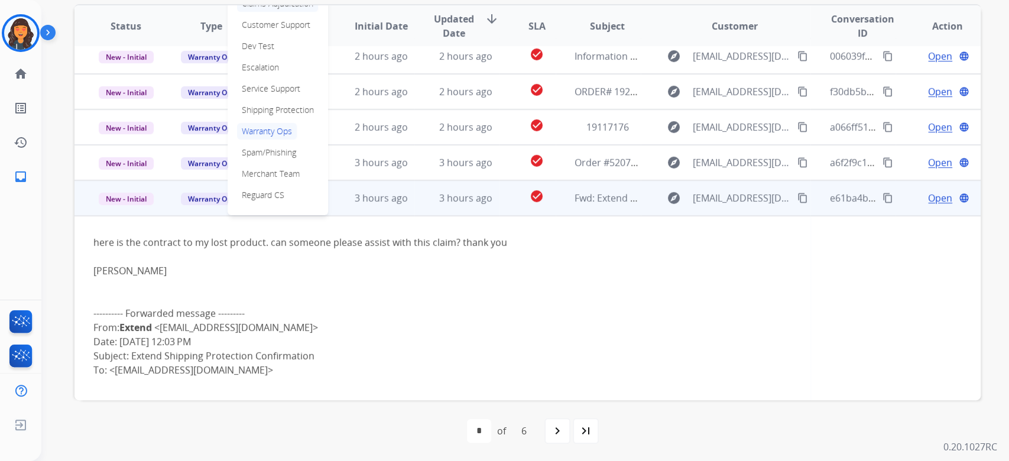
scroll to position [161, 0]
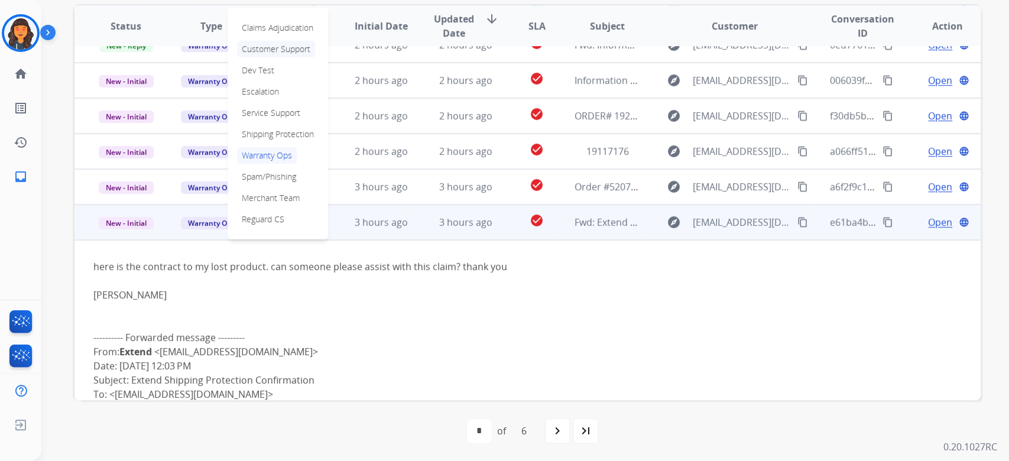
click at [271, 54] on p "Customer Support" at bounding box center [276, 49] width 78 height 17
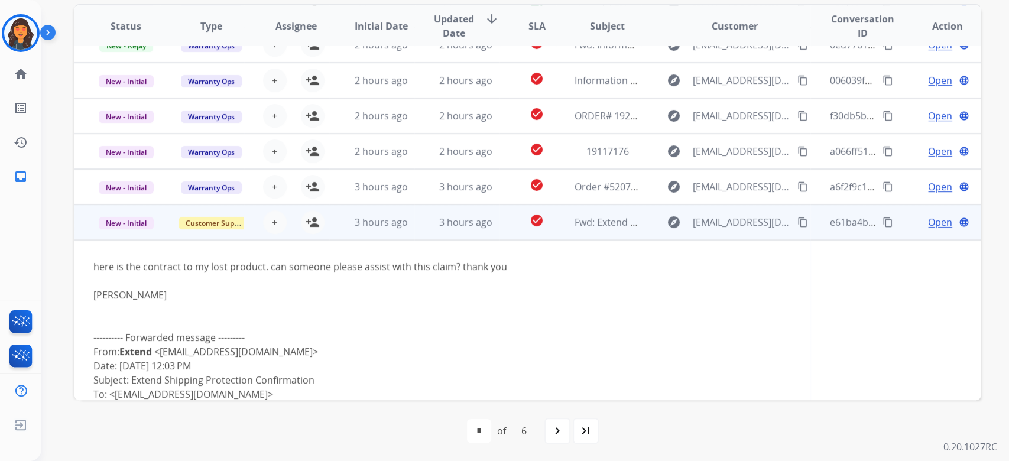
click at [394, 232] on td "3 hours ago" at bounding box center [371, 222] width 85 height 35
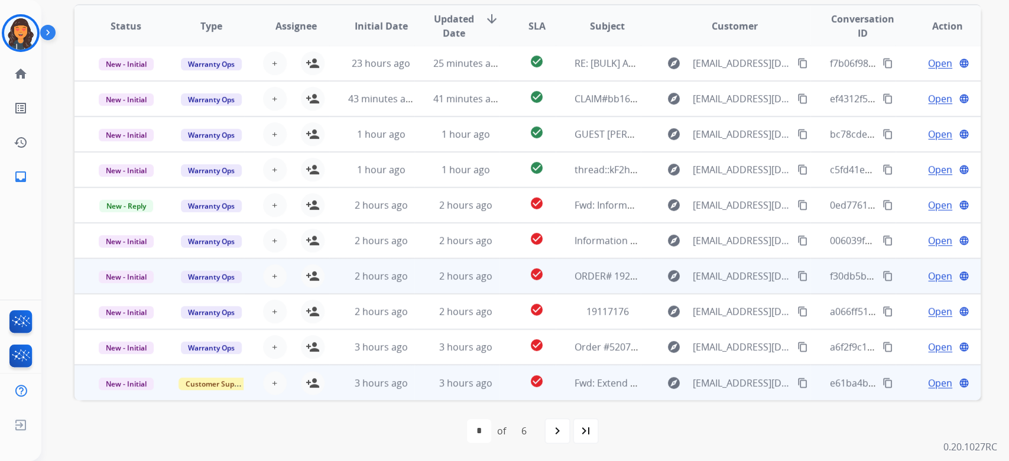
scroll to position [1, 0]
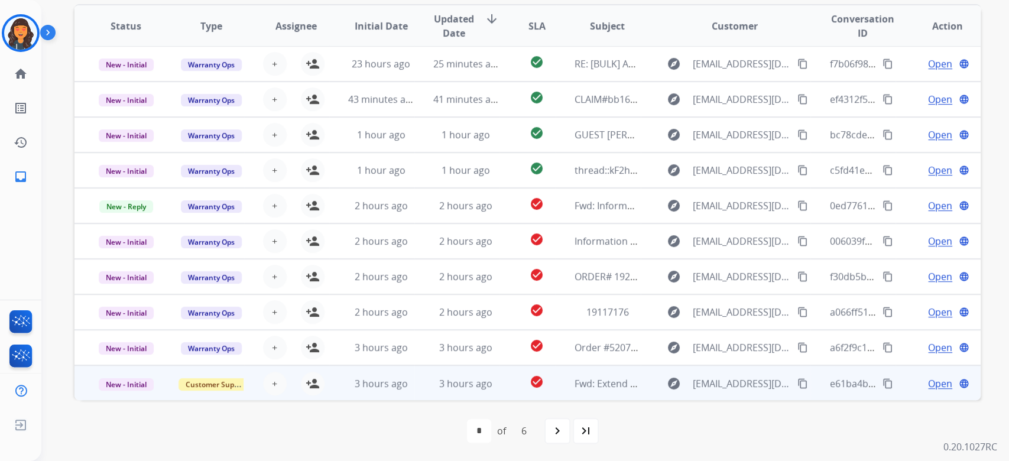
click at [719, 446] on div "first_page navigate_before * * * * * * of 6 navigate_next last_page" at bounding box center [527, 430] width 906 height 61
click at [669, 436] on div "first_page navigate_before * * * * * * of 6 navigate_next last_page" at bounding box center [527, 431] width 906 height 24
click at [22, 31] on img at bounding box center [20, 33] width 33 height 33
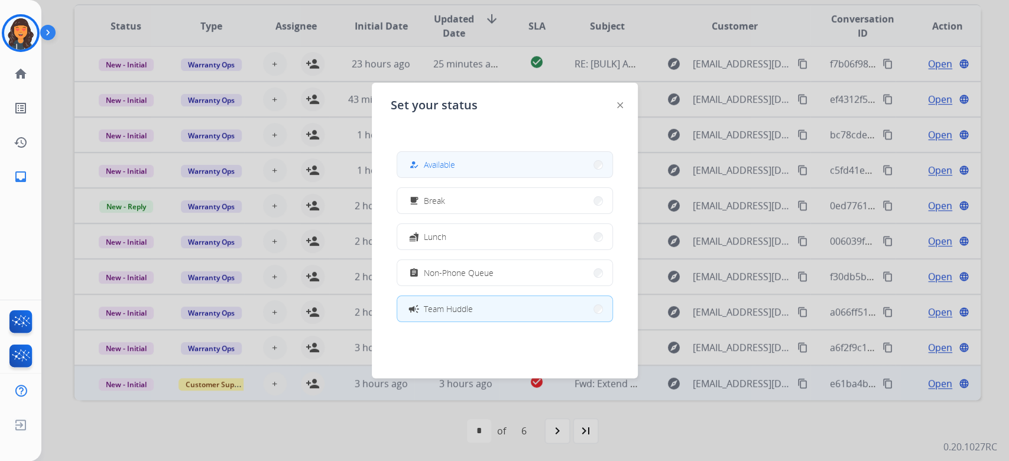
click at [433, 159] on span "Available" at bounding box center [439, 164] width 31 height 12
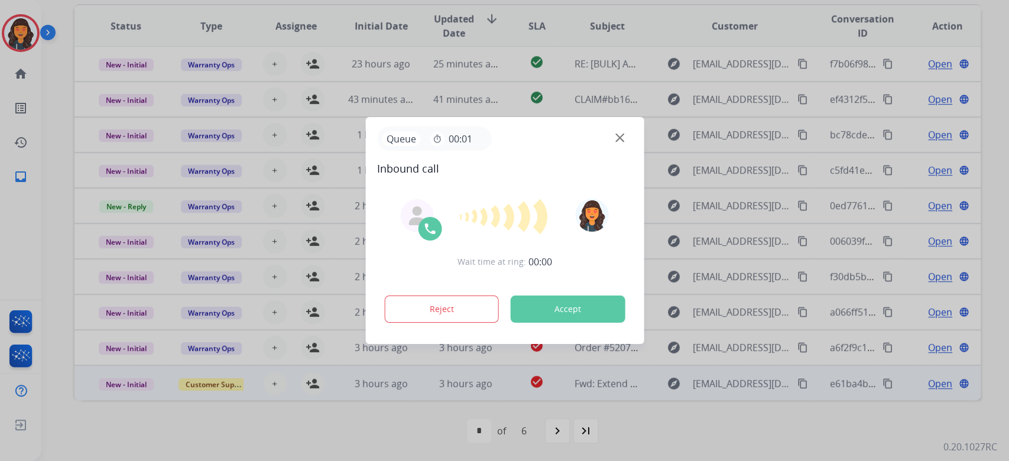
click at [584, 316] on button "Accept" at bounding box center [567, 309] width 115 height 27
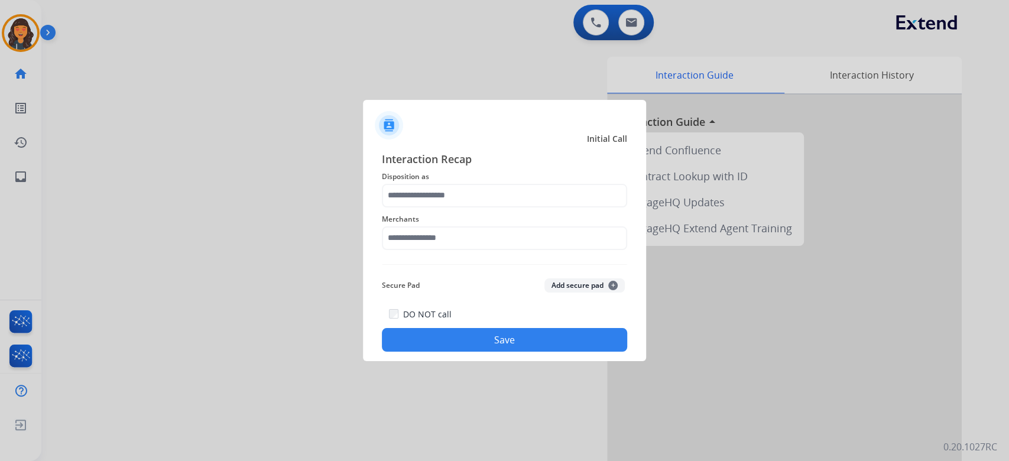
click at [468, 181] on span "Disposition as" at bounding box center [504, 177] width 245 height 14
click at [468, 185] on input "text" at bounding box center [504, 196] width 245 height 24
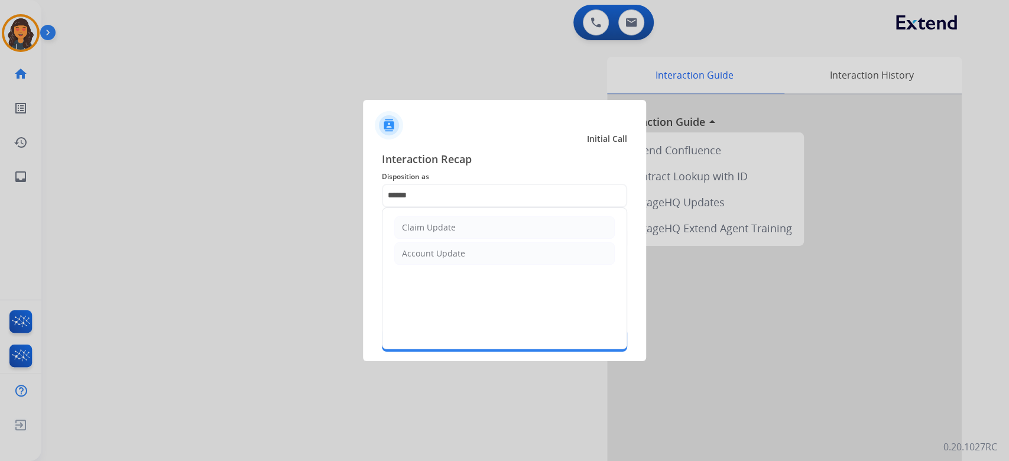
click at [435, 239] on ul "Claim Update Account Update" at bounding box center [505, 240] width 244 height 65
click at [435, 236] on li "Claim Update" at bounding box center [504, 227] width 221 height 22
type input "**********"
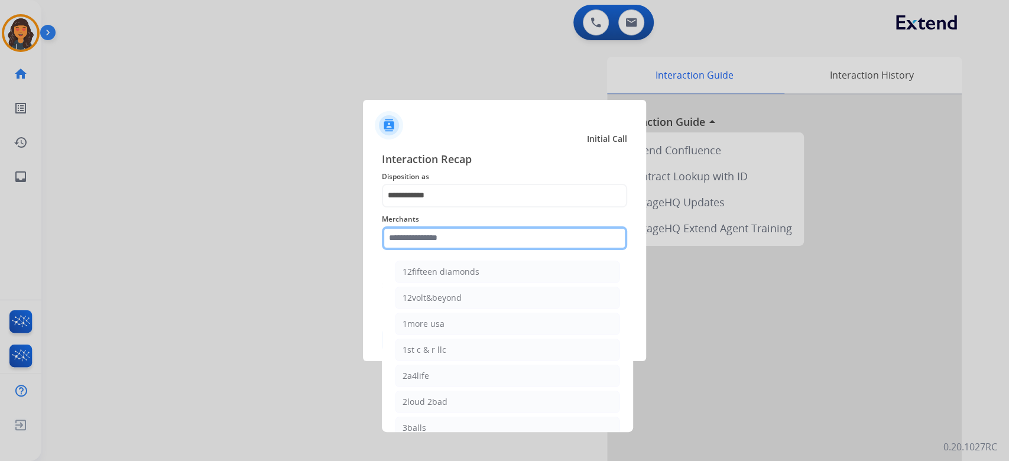
click at [435, 236] on input "text" at bounding box center [504, 238] width 245 height 24
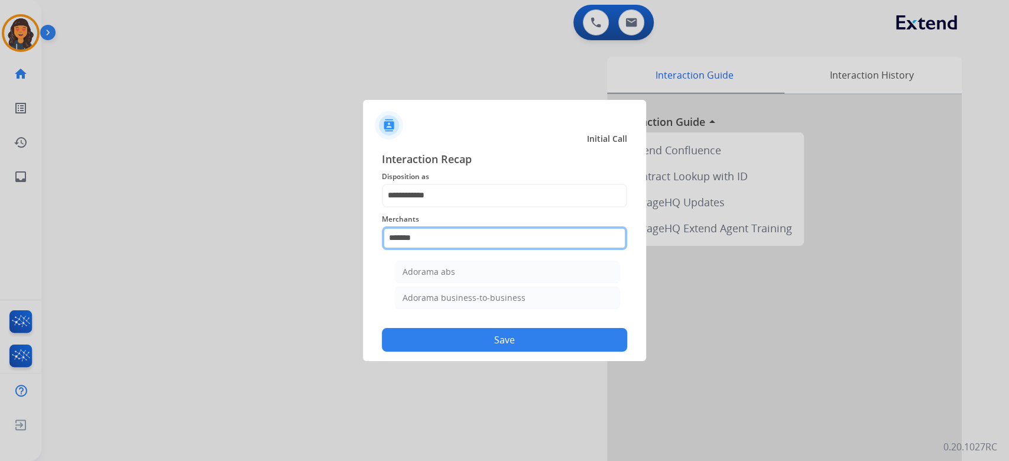
type input "**********"
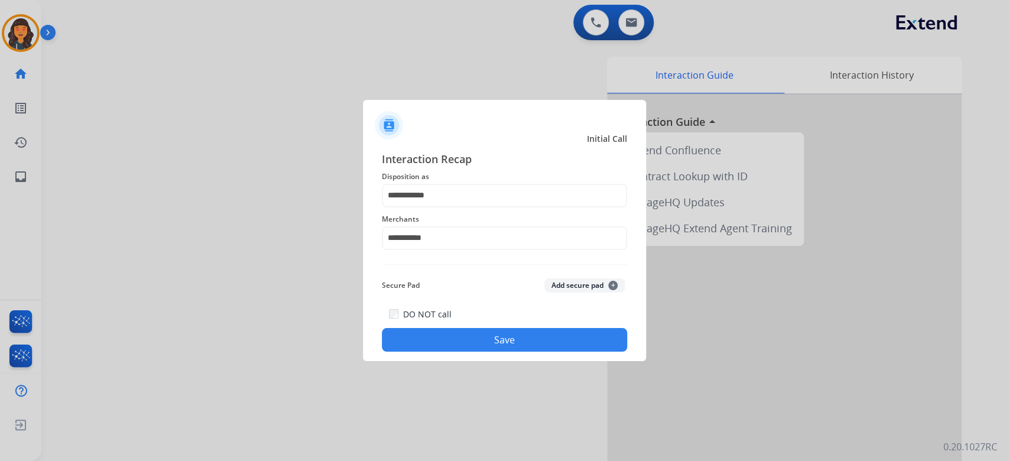
click at [539, 340] on button "Save" at bounding box center [504, 340] width 245 height 24
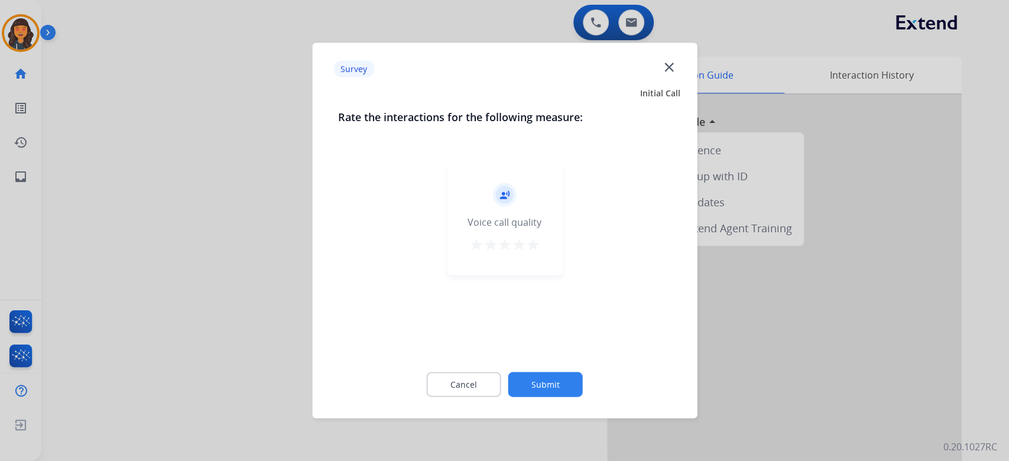
click at [534, 248] on mat-icon "star" at bounding box center [533, 245] width 14 height 14
click at [530, 390] on button "Submit" at bounding box center [545, 384] width 74 height 25
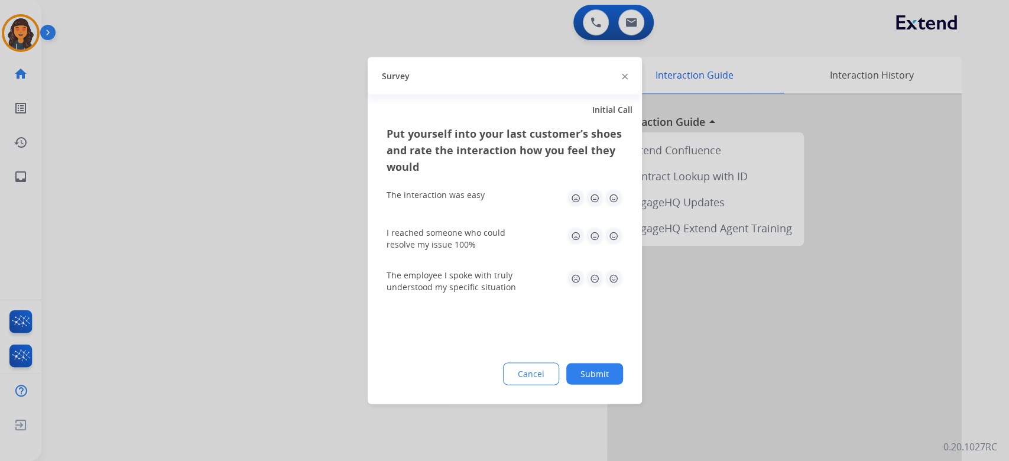
click at [596, 363] on div "Cancel Submit" at bounding box center [505, 374] width 237 height 22
click at [596, 371] on button "Submit" at bounding box center [594, 374] width 57 height 21
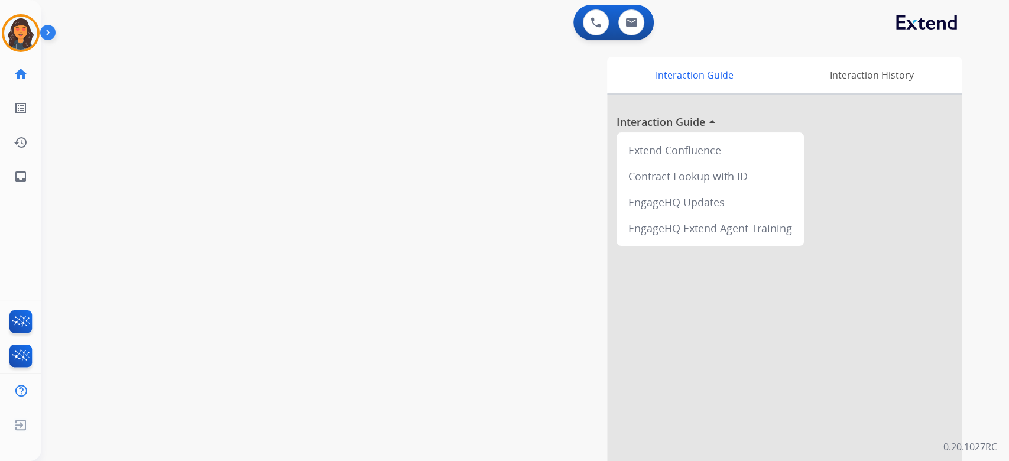
click at [331, 227] on div "swap_horiz Break voice bridge close_fullscreen Connect 3-Way Call merge_type Se…" at bounding box center [510, 289] width 939 height 493
click at [26, 47] on img at bounding box center [20, 33] width 33 height 33
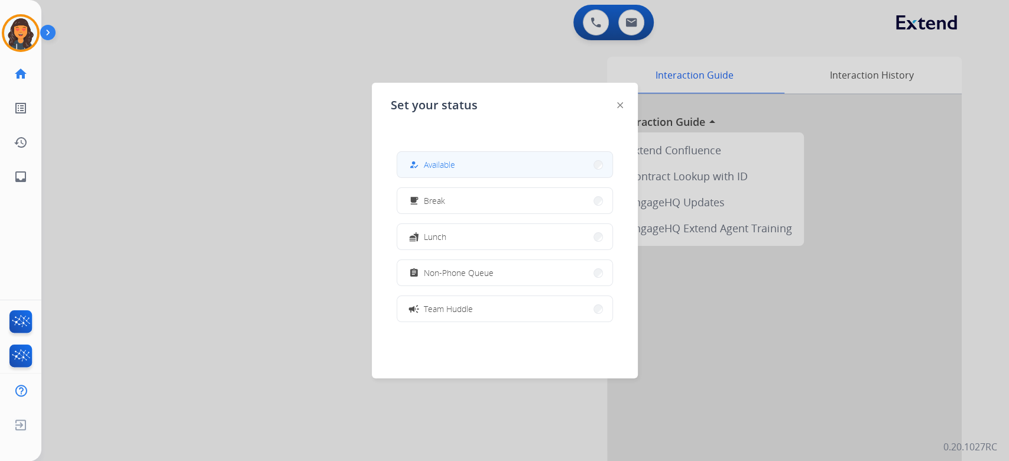
click at [448, 173] on button "how_to_reg Available" at bounding box center [504, 164] width 215 height 25
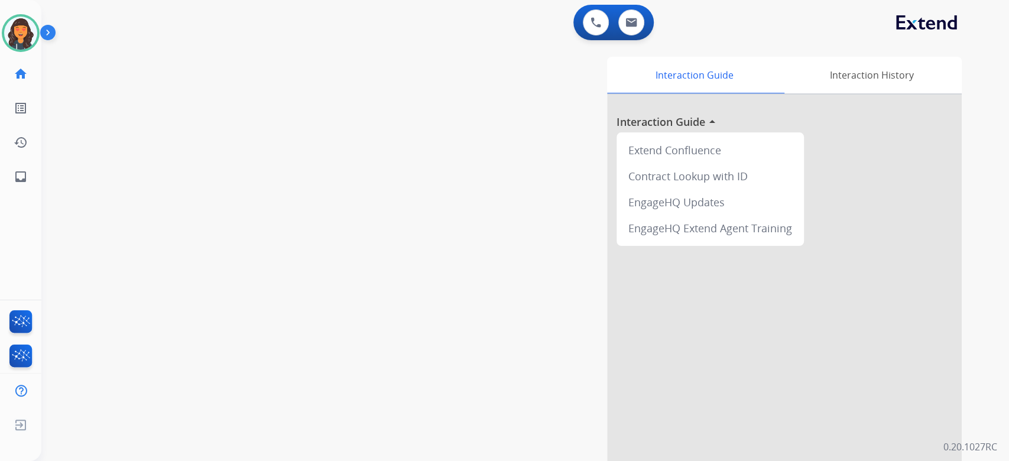
click at [454, 195] on div "Interaction Guide Interaction History Interaction Guide arrow_drop_up Extend Co…" at bounding box center [669, 296] width 585 height 479
click at [635, 28] on button at bounding box center [631, 22] width 26 height 26
select select "**********"
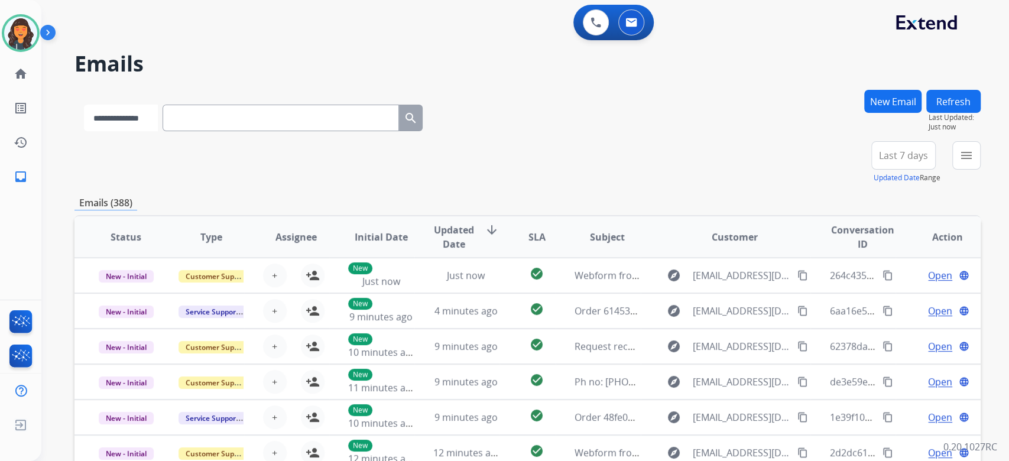
click at [141, 121] on select "**********" at bounding box center [121, 118] width 74 height 27
click at [141, 123] on select "**********" at bounding box center [121, 118] width 74 height 27
click at [297, 120] on input "text" at bounding box center [282, 118] width 237 height 27
paste input "**********"
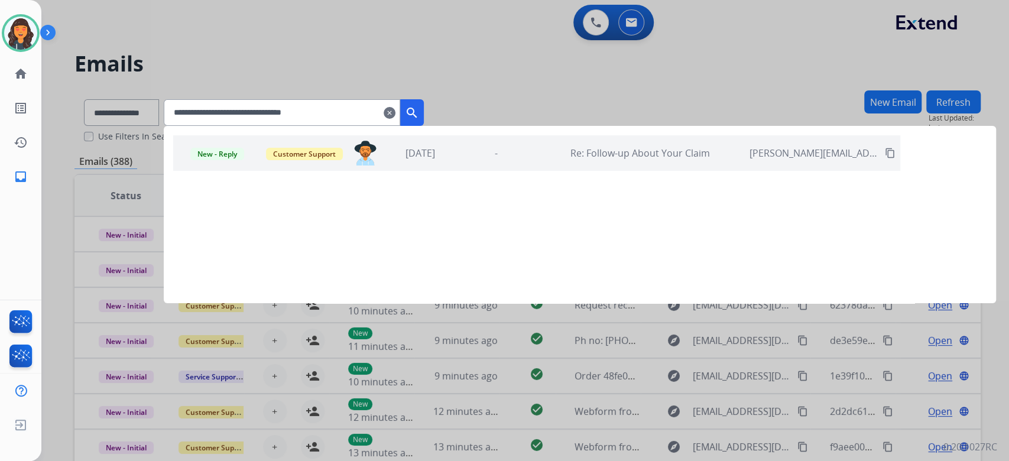
type input "**********"
click at [514, 157] on div "-" at bounding box center [496, 153] width 70 height 14
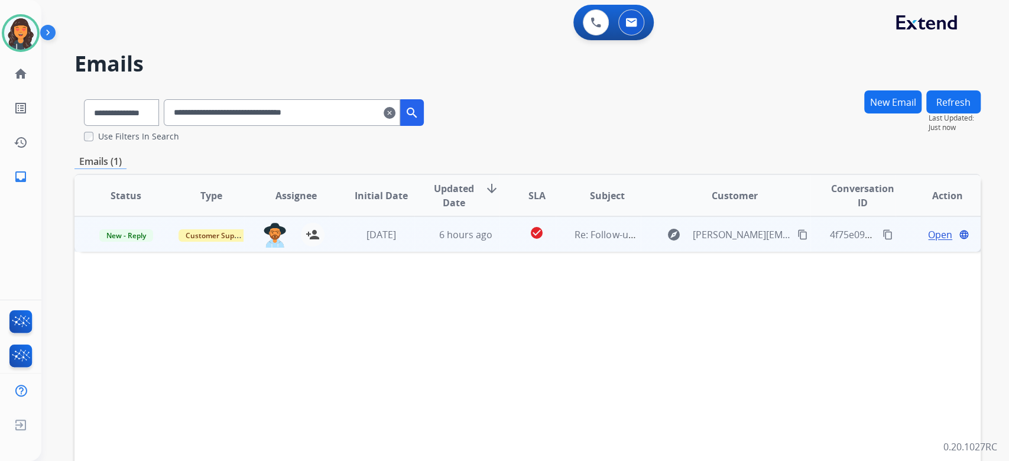
click at [928, 229] on span "Open" at bounding box center [940, 235] width 24 height 14
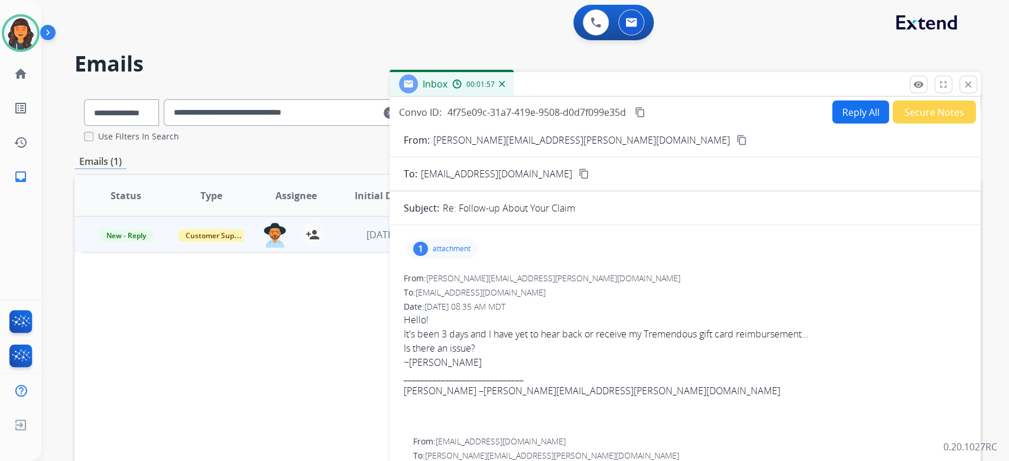
drag, startPoint x: 968, startPoint y: 89, endPoint x: 958, endPoint y: 89, distance: 10.1
click at [968, 89] on mat-icon "close" at bounding box center [968, 84] width 11 height 11
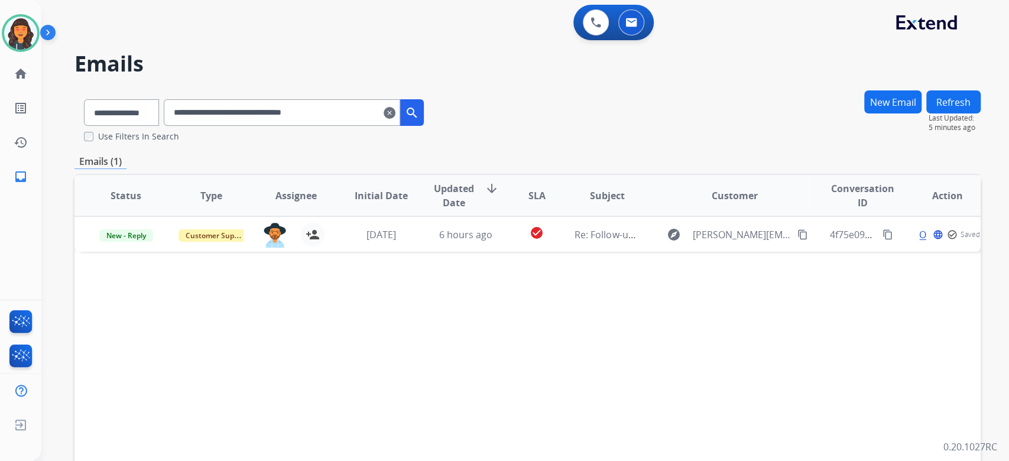
click at [396, 115] on mat-icon "clear" at bounding box center [390, 113] width 12 height 14
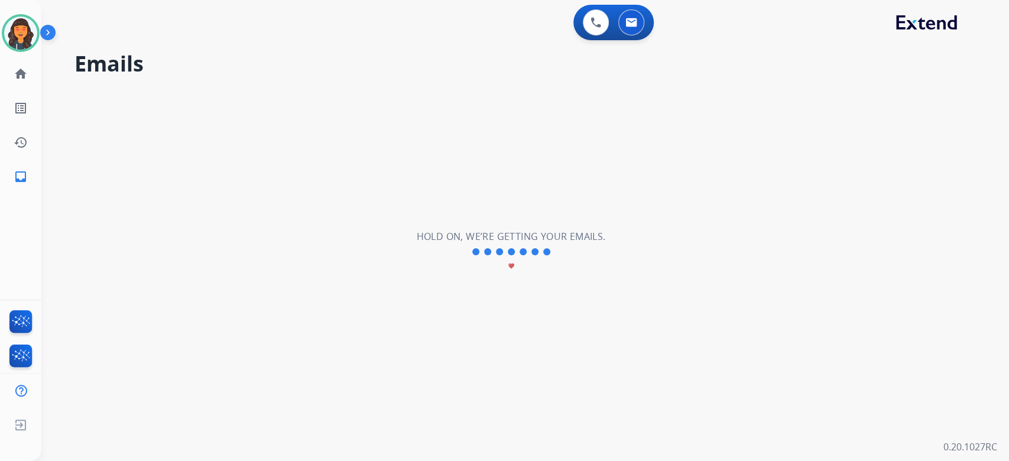
click at [572, 106] on div "**********" at bounding box center [510, 252] width 939 height 419
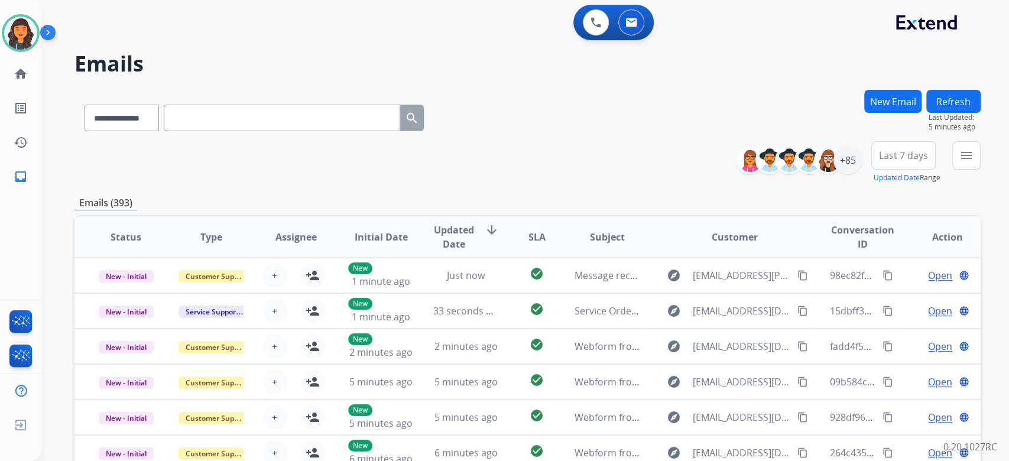
click at [895, 103] on button "New Email" at bounding box center [892, 101] width 57 height 23
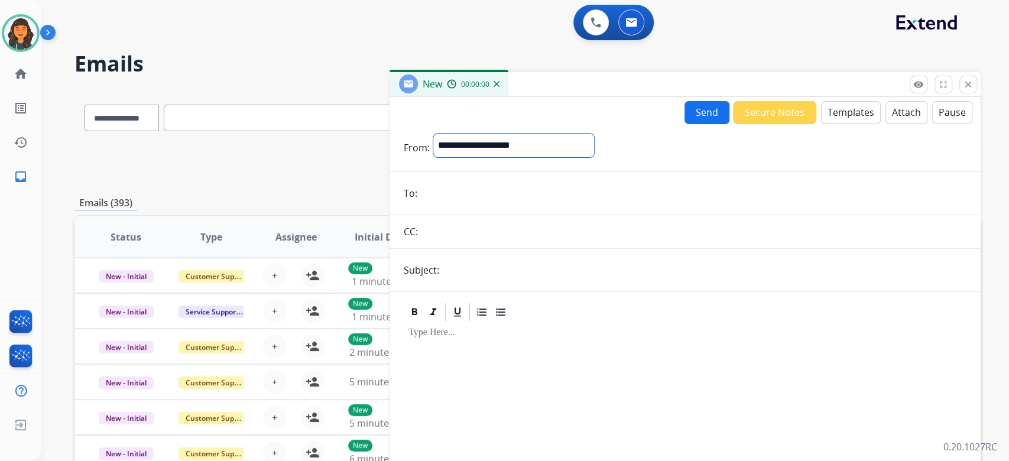
drag, startPoint x: 494, startPoint y: 135, endPoint x: 484, endPoint y: 154, distance: 21.2
click at [493, 135] on select "**********" at bounding box center [513, 146] width 161 height 24
select select "**********"
click at [433, 134] on select "**********" at bounding box center [513, 146] width 161 height 24
click at [492, 196] on input "email" at bounding box center [694, 195] width 546 height 24
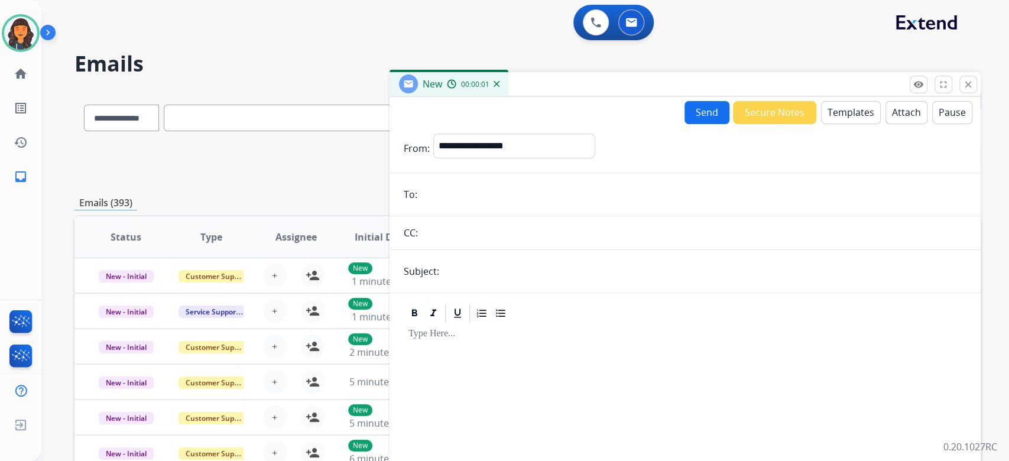
paste input "**********"
type input "**********"
click at [506, 257] on form "**********" at bounding box center [685, 329] width 591 height 410
click at [506, 272] on input "text" at bounding box center [705, 272] width 524 height 24
type input "**********"
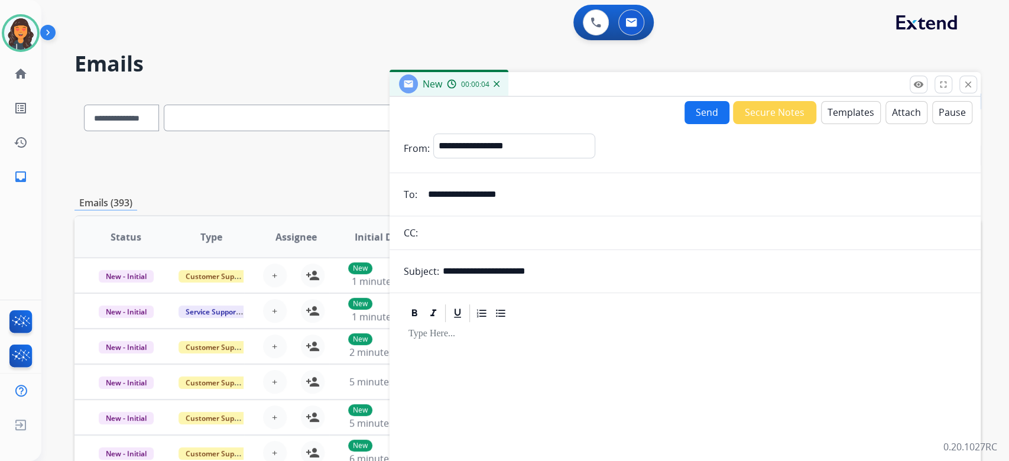
click at [831, 105] on button "Templates" at bounding box center [851, 112] width 60 height 23
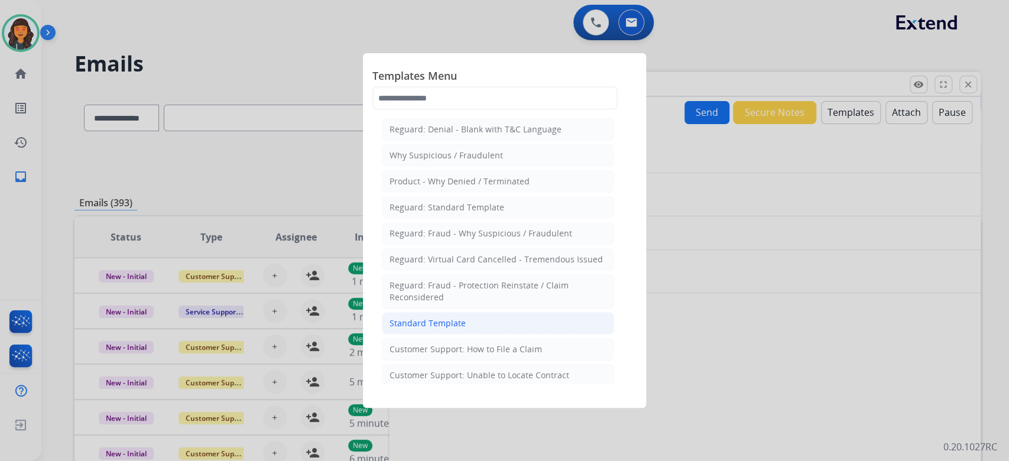
click at [423, 315] on li "Standard Template" at bounding box center [498, 323] width 232 height 22
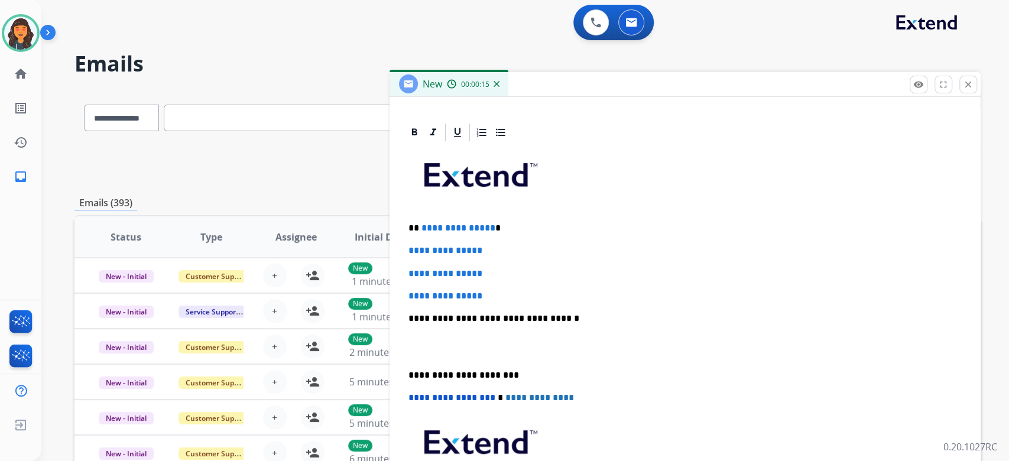
scroll to position [271, 0]
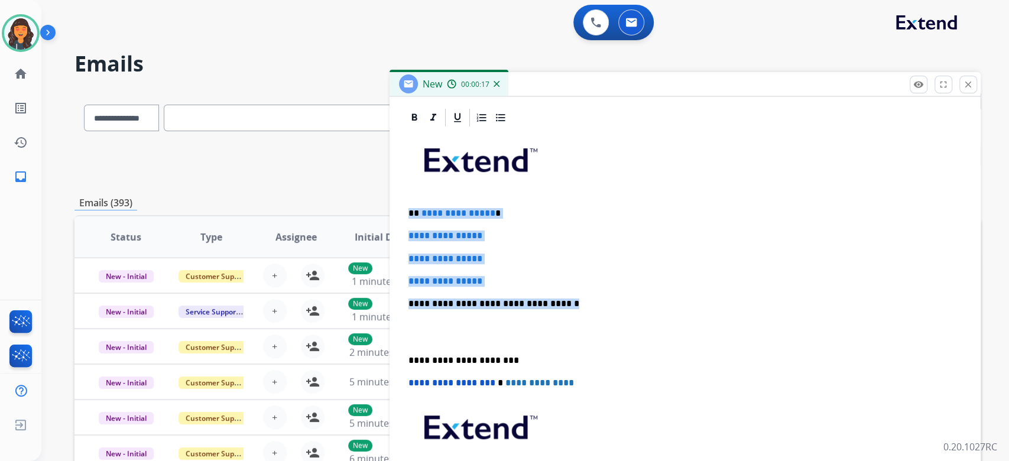
drag, startPoint x: 588, startPoint y: 298, endPoint x: 359, endPoint y: 211, distance: 244.2
click at [359, 211] on div "**********" at bounding box center [527, 381] width 906 height 583
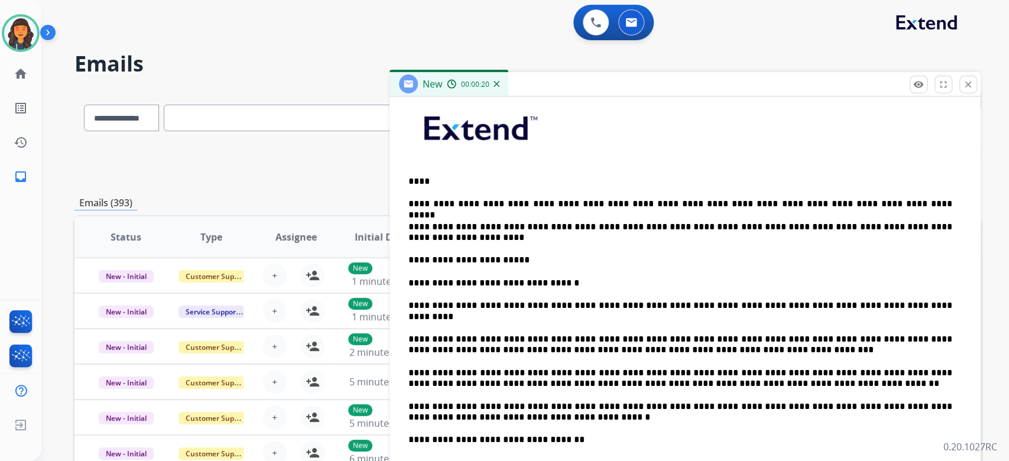
scroll to position [350, 0]
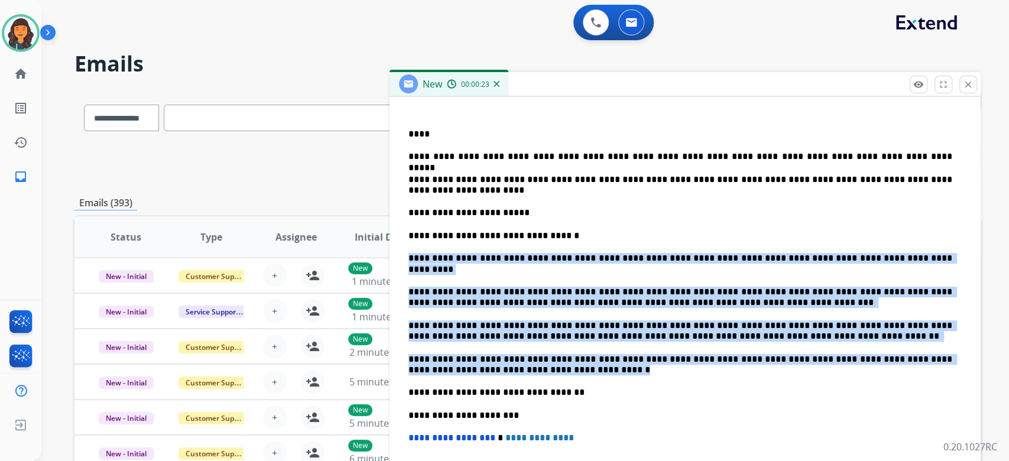
drag, startPoint x: 569, startPoint y: 371, endPoint x: 392, endPoint y: 251, distance: 214.5
click at [392, 251] on div "**********" at bounding box center [685, 308] width 591 height 560
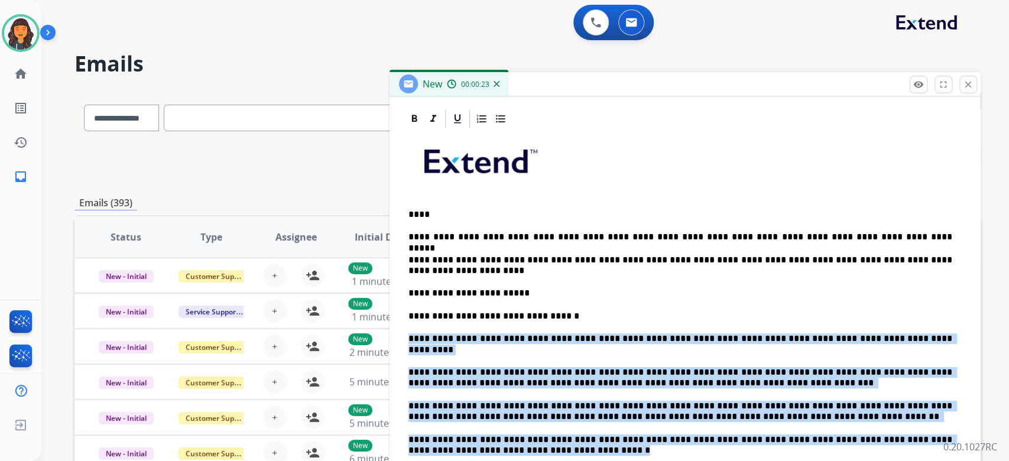
scroll to position [192, 0]
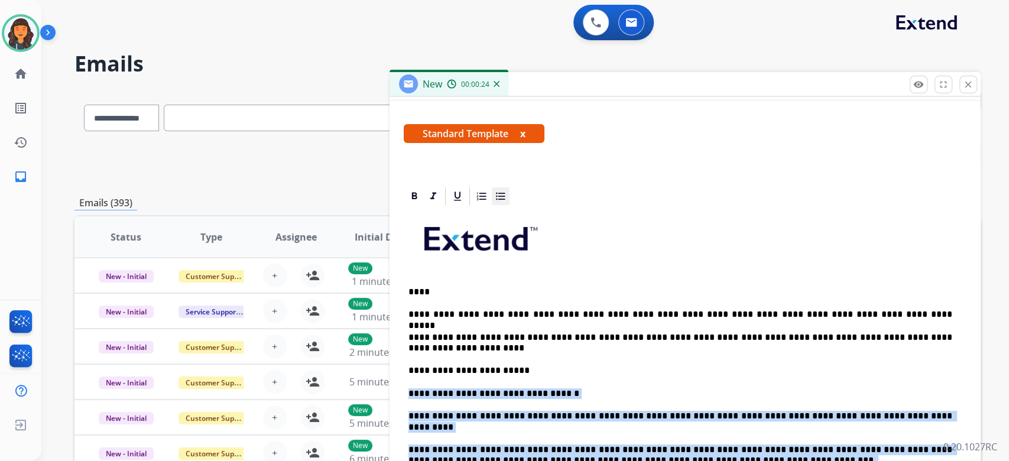
click at [501, 193] on icon at bounding box center [501, 196] width 12 height 12
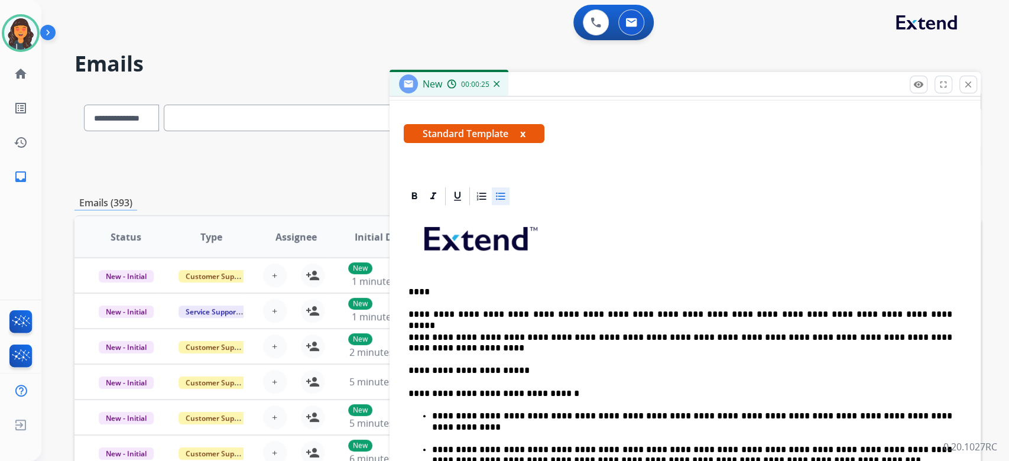
click at [474, 389] on p "**********" at bounding box center [681, 393] width 544 height 11
drag, startPoint x: 455, startPoint y: 195, endPoint x: 473, endPoint y: 195, distance: 18.3
click at [456, 195] on icon at bounding box center [458, 196] width 12 height 12
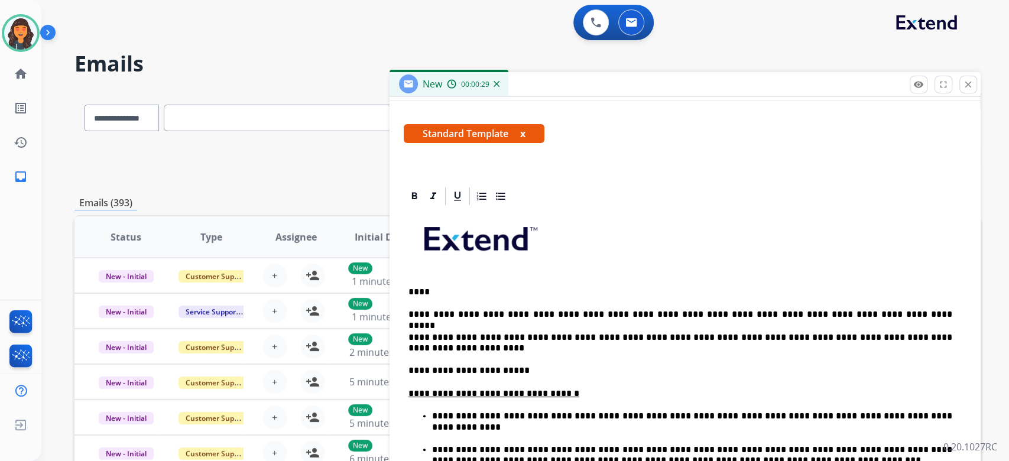
click at [422, 291] on p "****" at bounding box center [681, 292] width 544 height 11
click at [550, 369] on p "**********" at bounding box center [681, 370] width 544 height 11
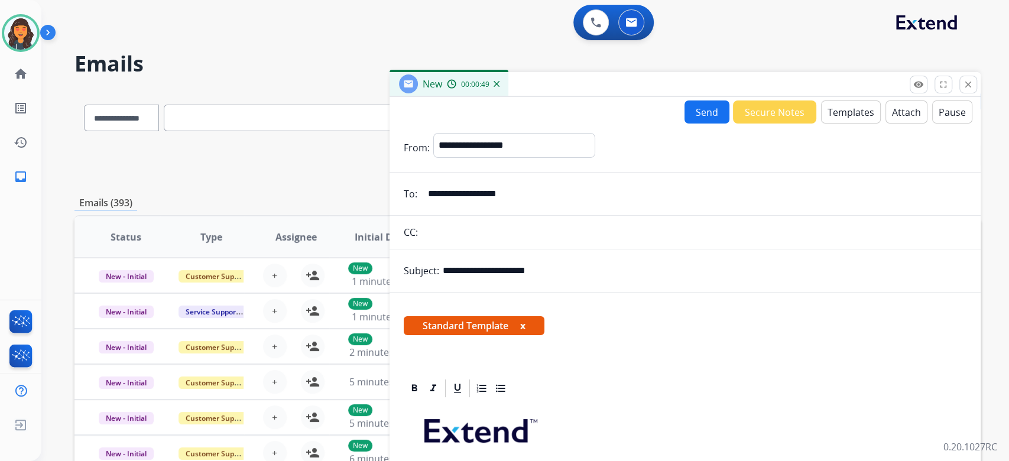
click at [702, 113] on button "Send" at bounding box center [707, 112] width 45 height 23
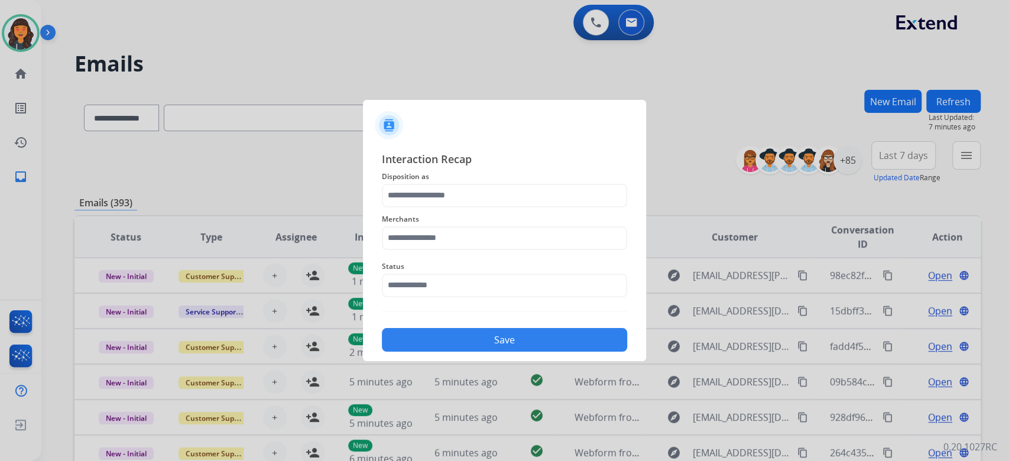
click at [494, 209] on div "Merchants" at bounding box center [504, 231] width 245 height 47
click at [497, 204] on input "text" at bounding box center [504, 196] width 245 height 24
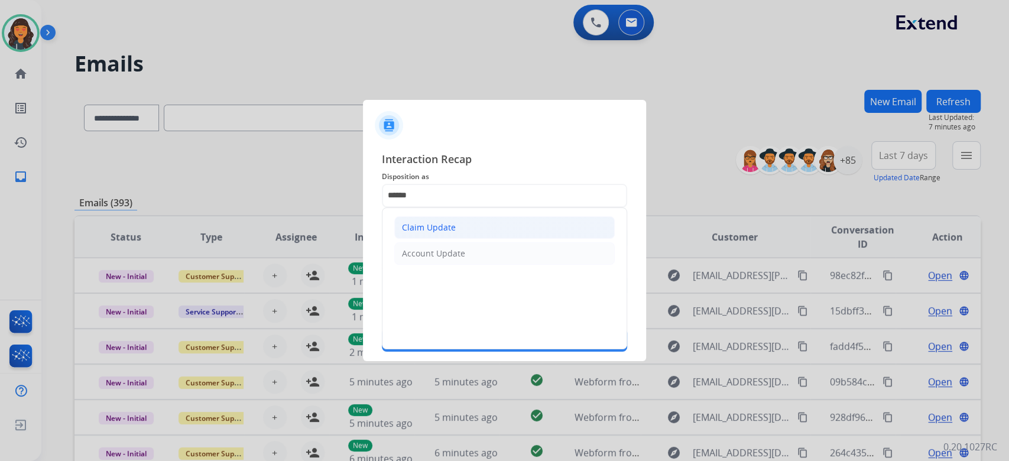
click at [471, 235] on li "Claim Update" at bounding box center [504, 227] width 221 height 22
type input "**********"
click at [471, 235] on input "text" at bounding box center [504, 238] width 245 height 24
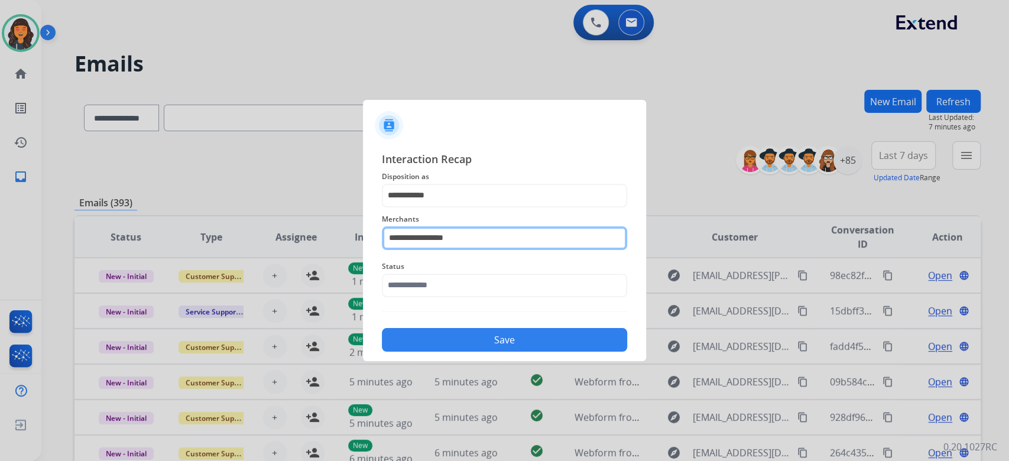
click at [470, 248] on input "**********" at bounding box center [504, 238] width 245 height 24
type input "*********"
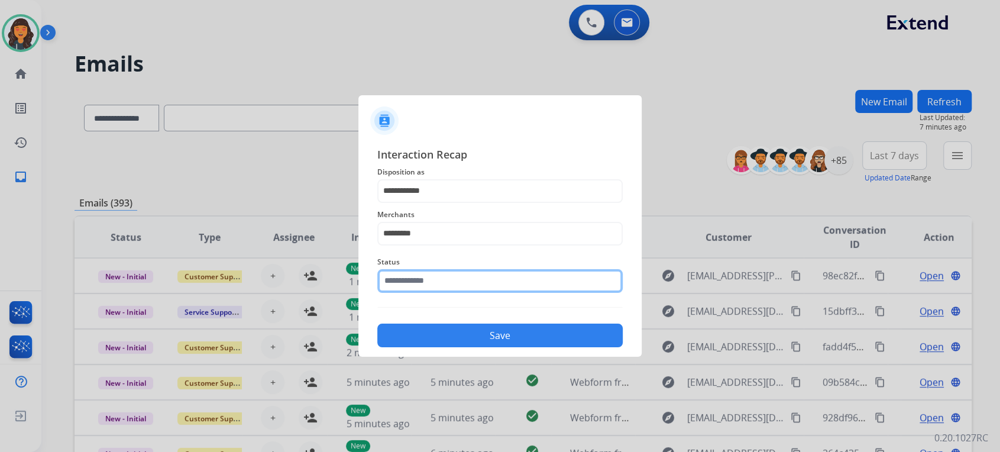
click at [443, 283] on input "text" at bounding box center [499, 281] width 245 height 24
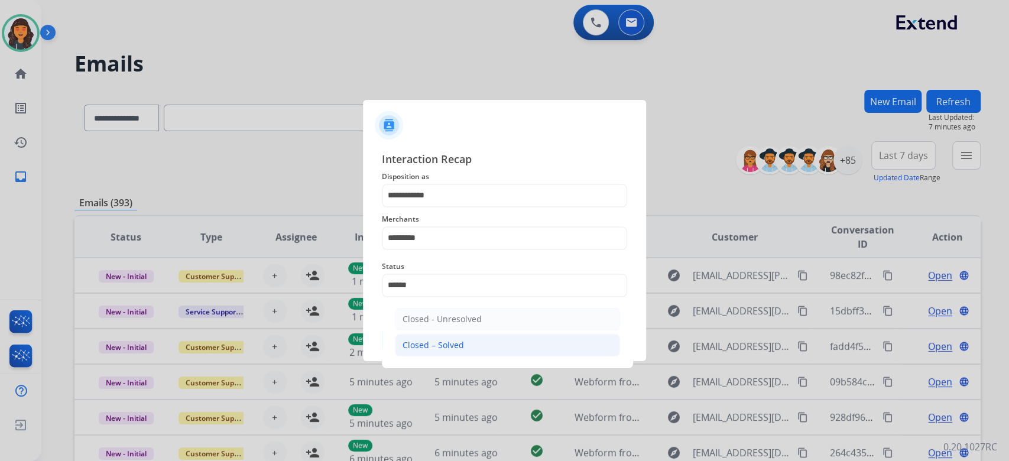
click at [447, 345] on div "Closed – Solved" at bounding box center [433, 345] width 61 height 12
type input "**********"
click at [446, 345] on button "Save" at bounding box center [504, 340] width 245 height 24
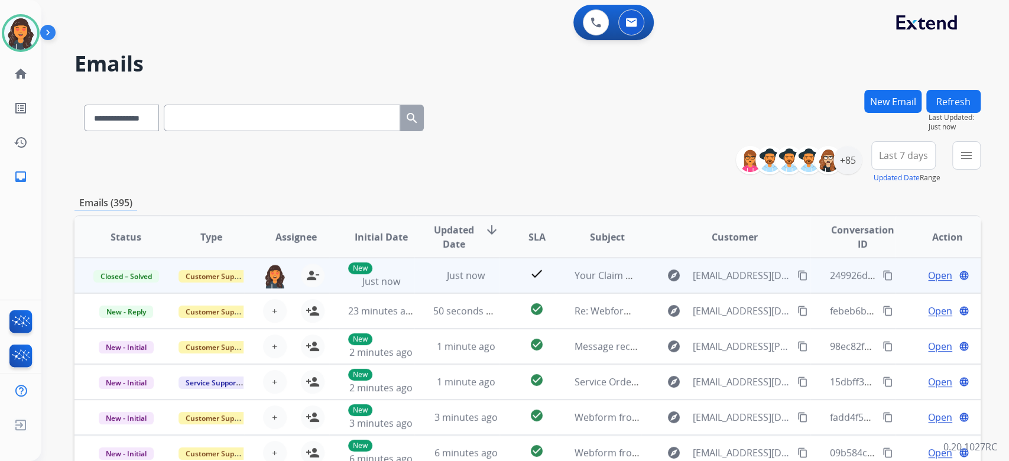
click at [883, 276] on mat-icon "content_copy" at bounding box center [888, 275] width 11 height 11
click at [307, 274] on mat-icon "person_remove" at bounding box center [313, 275] width 14 height 14
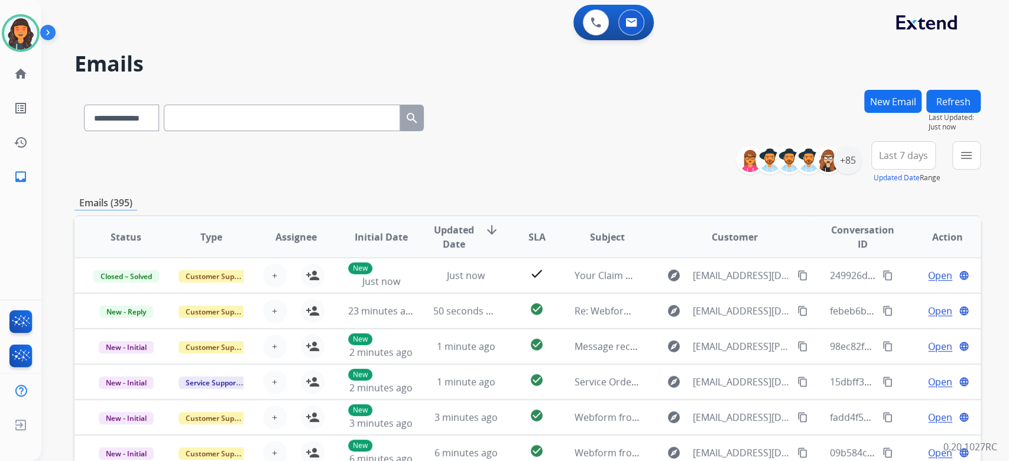
click at [291, 100] on div "**********" at bounding box center [253, 115] width 359 height 41
click at [84, 127] on select "**********" at bounding box center [121, 118] width 74 height 27
select select "**********"
click at [84, 105] on select "**********" at bounding box center [121, 118] width 74 height 27
click at [260, 102] on div "**********" at bounding box center [253, 115] width 359 height 41
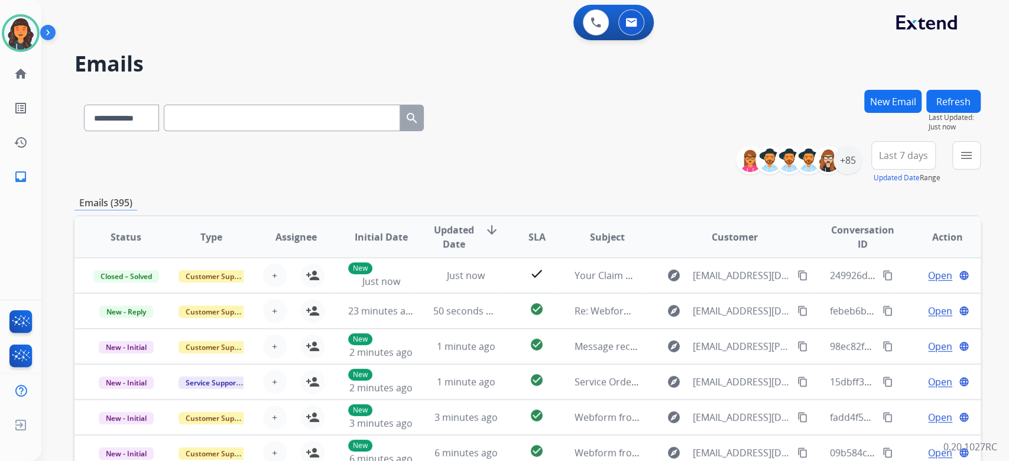
click at [259, 109] on input "text" at bounding box center [282, 118] width 237 height 27
paste input "**********"
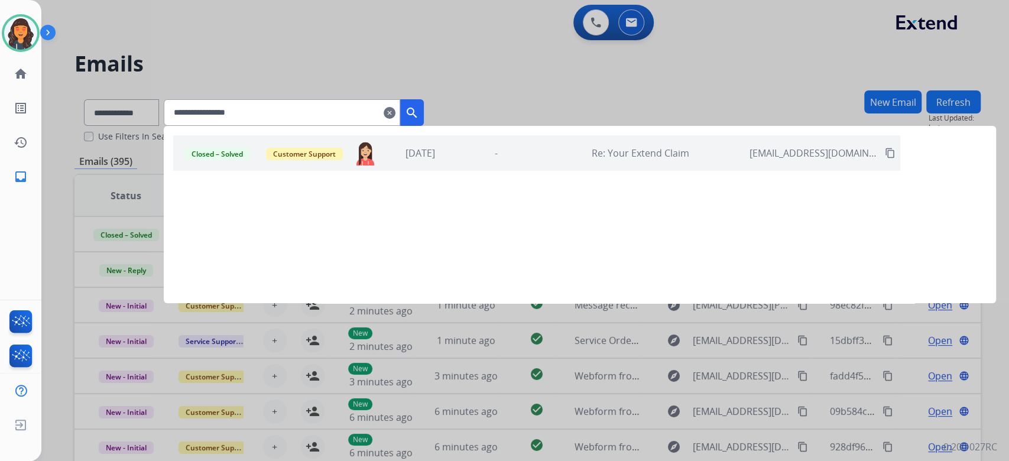
type input "**********"
click at [524, 157] on div "-" at bounding box center [496, 153] width 70 height 14
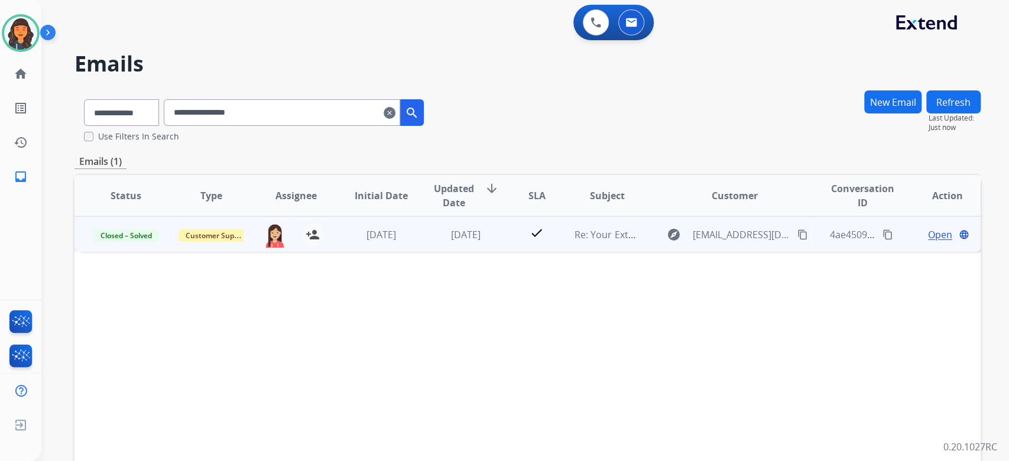
click at [928, 238] on span "Open" at bounding box center [940, 235] width 24 height 14
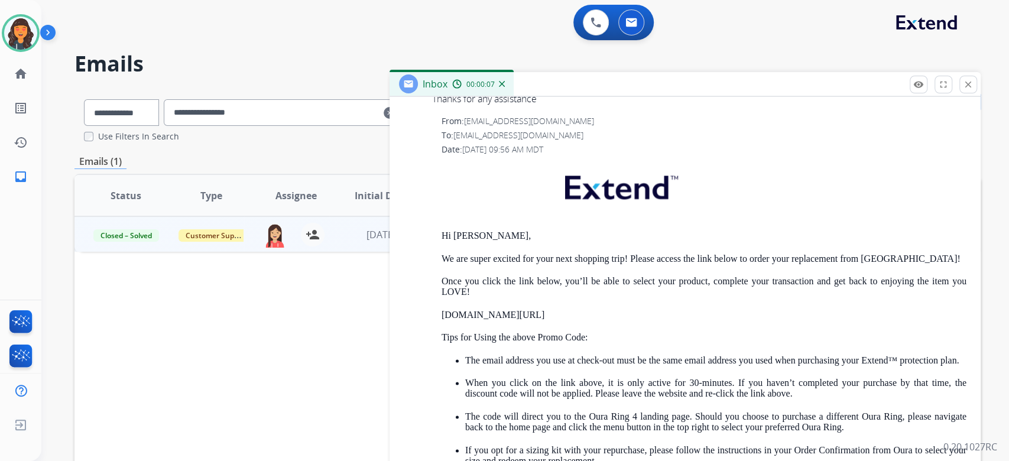
scroll to position [1103, 0]
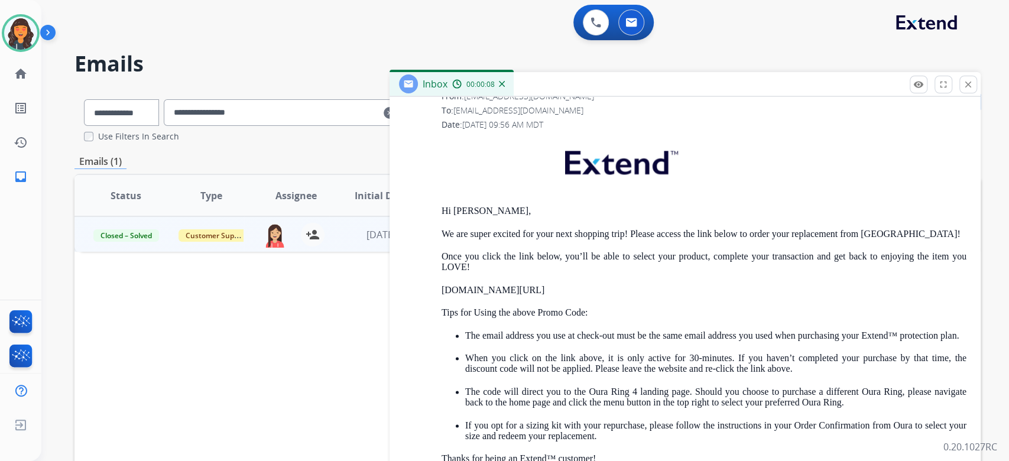
drag, startPoint x: 628, startPoint y: 299, endPoint x: 547, endPoint y: 286, distance: 82.5
click at [547, 286] on div "Hi Robert, We are super excited for your next shopping trip! Please access the …" at bounding box center [704, 384] width 525 height 495
click at [635, 286] on p "ouraring.com/replacement/50d50a65aa" at bounding box center [704, 290] width 525 height 11
drag, startPoint x: 633, startPoint y: 286, endPoint x: 430, endPoint y: 287, distance: 202.2
click at [430, 287] on div "From: support@extend.com To: tubbsrj@gmail.com Date: 08/05/2025 - 09:56 AM MDT …" at bounding box center [685, 361] width 563 height 542
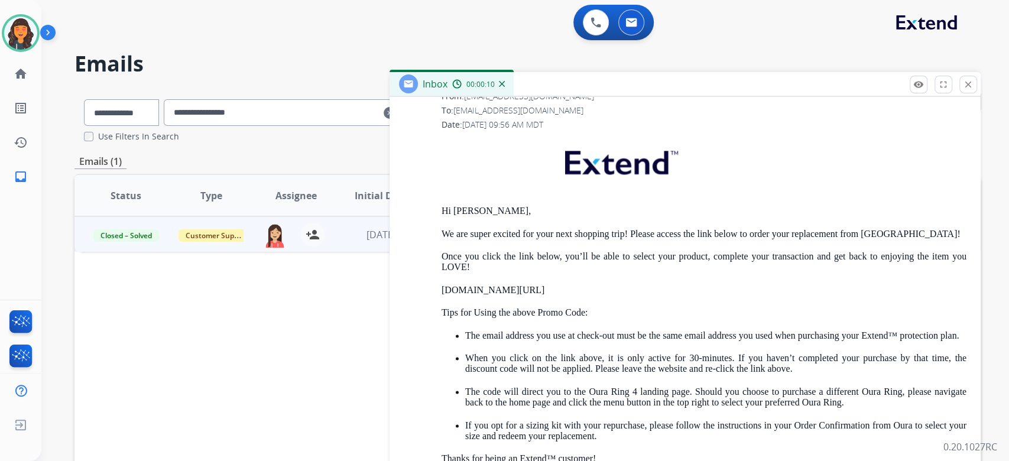
copy p "ouraring.com/replacement/50d50a65aa"
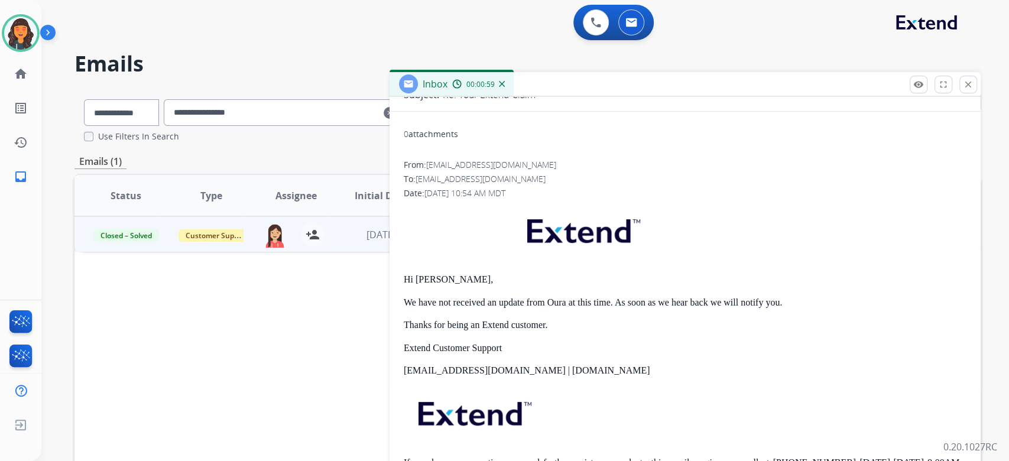
scroll to position [0, 0]
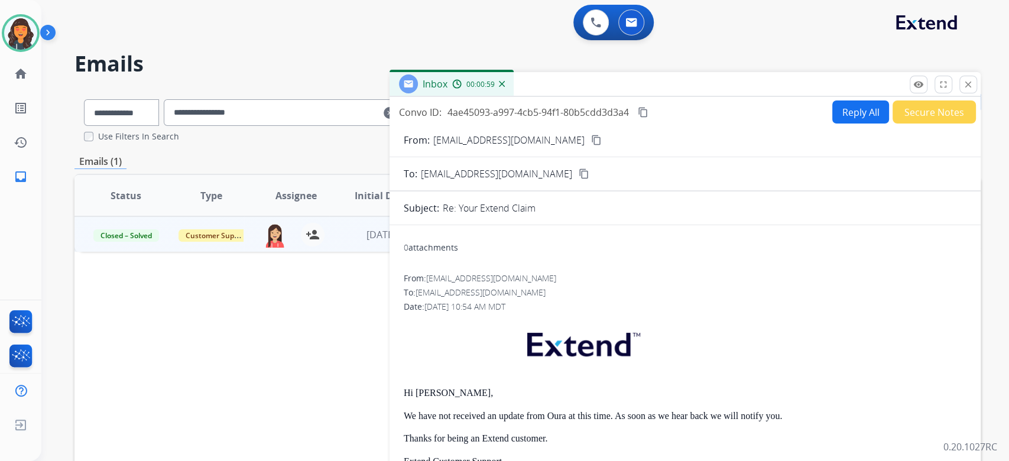
click at [849, 112] on button "Reply All" at bounding box center [860, 112] width 57 height 23
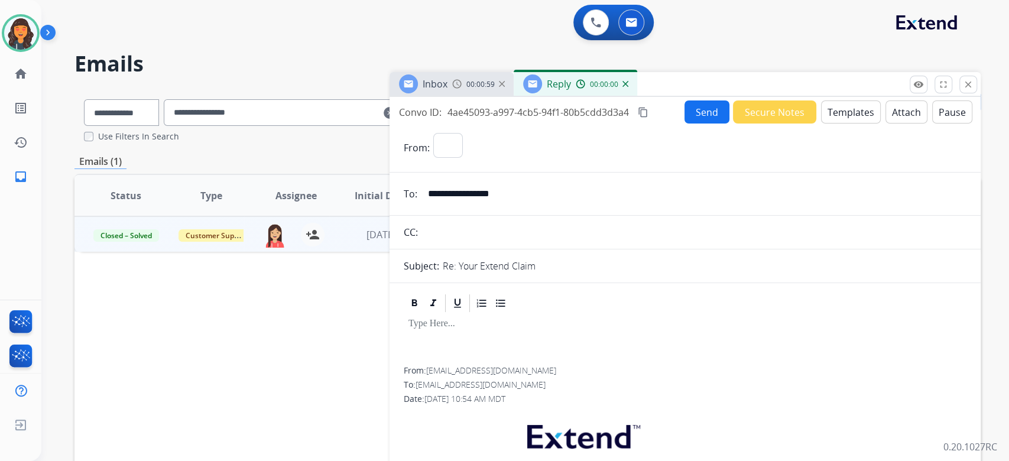
click at [849, 112] on button "Templates" at bounding box center [851, 112] width 60 height 23
select select "**********"
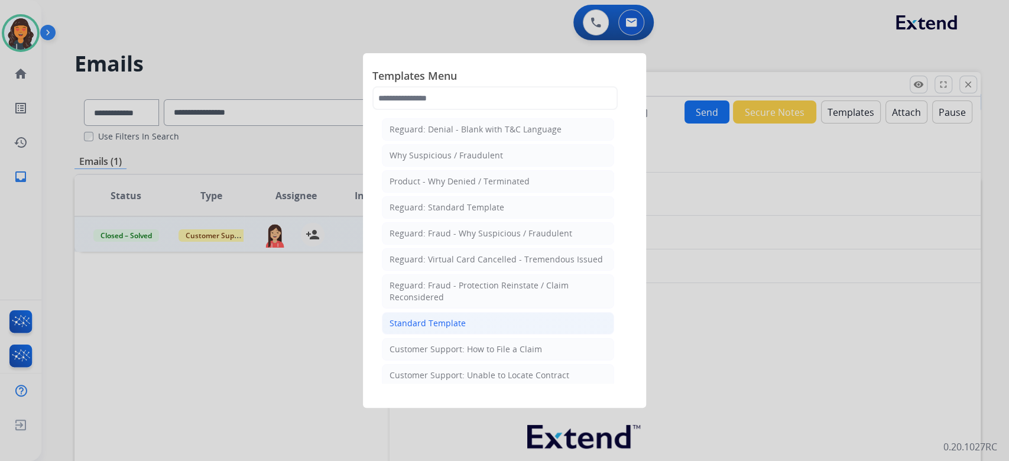
click at [452, 324] on div "Standard Template" at bounding box center [428, 324] width 76 height 12
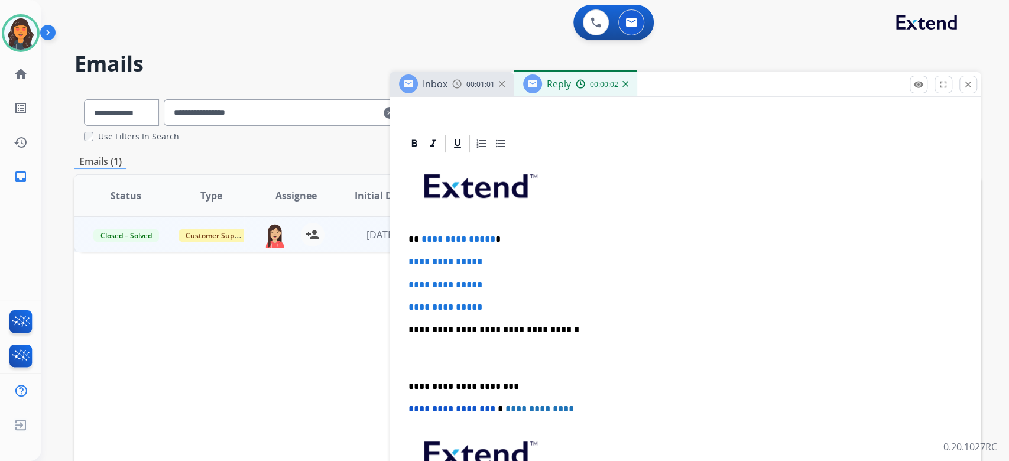
scroll to position [237, 0]
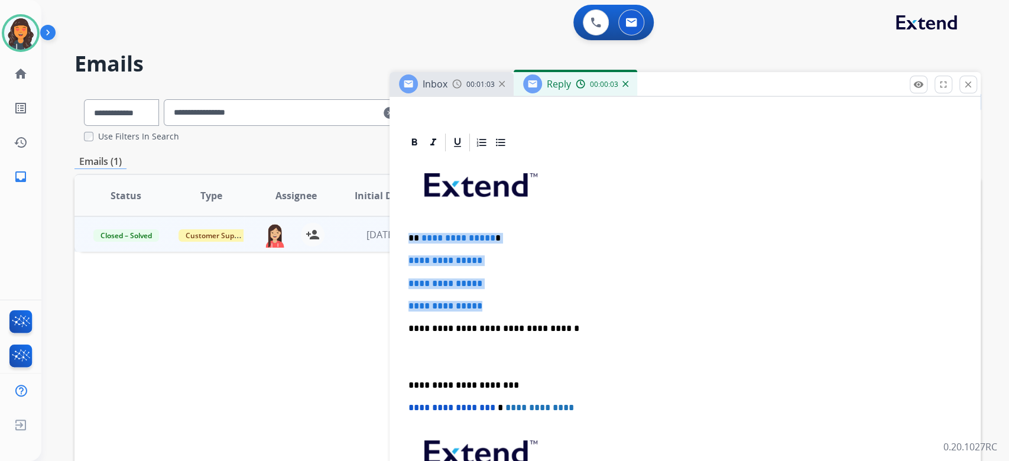
drag, startPoint x: 555, startPoint y: 304, endPoint x: 350, endPoint y: 220, distance: 221.9
click at [350, 220] on div "**********" at bounding box center [527, 361] width 906 height 542
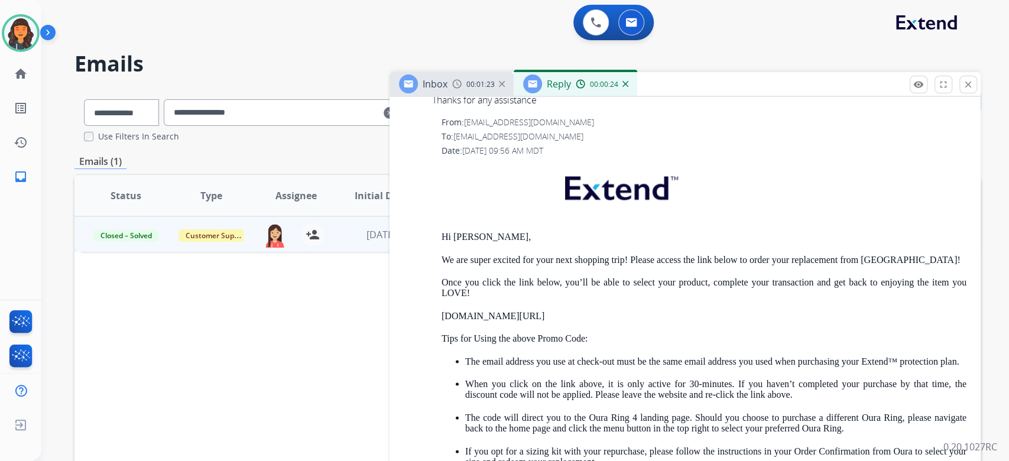
scroll to position [1656, 0]
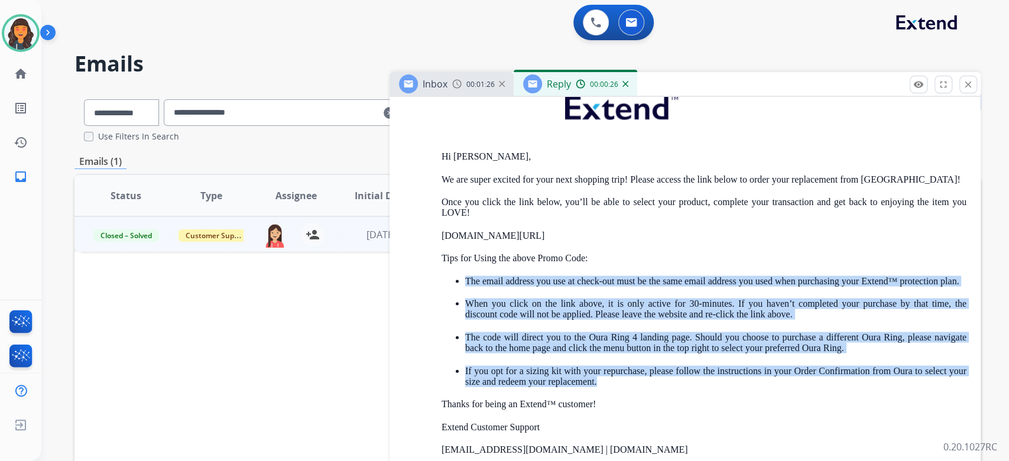
drag, startPoint x: 676, startPoint y: 385, endPoint x: 447, endPoint y: 278, distance: 252.6
click at [447, 278] on ul "The email address you use at check-out must be the same email address you used …" at bounding box center [704, 332] width 525 height 112
copy ul "The email address you use at check-out must be the same email address you used …"
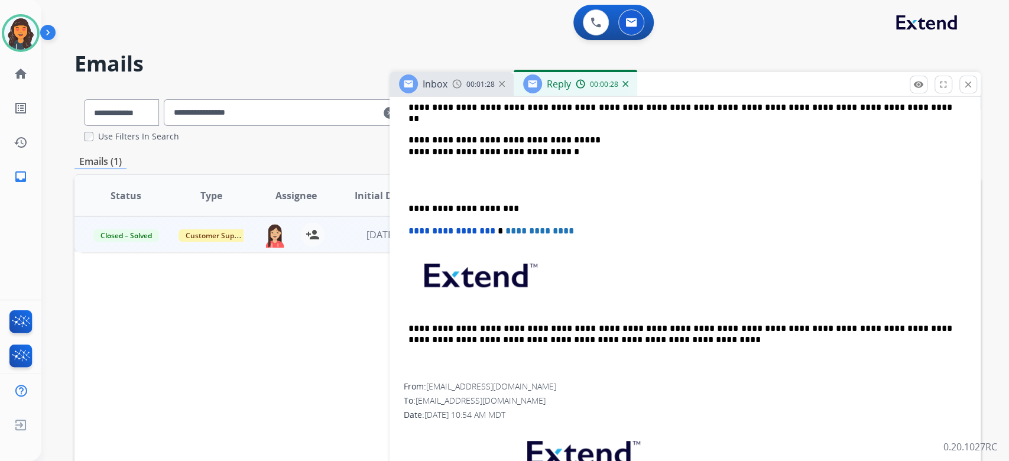
scroll to position [315, 0]
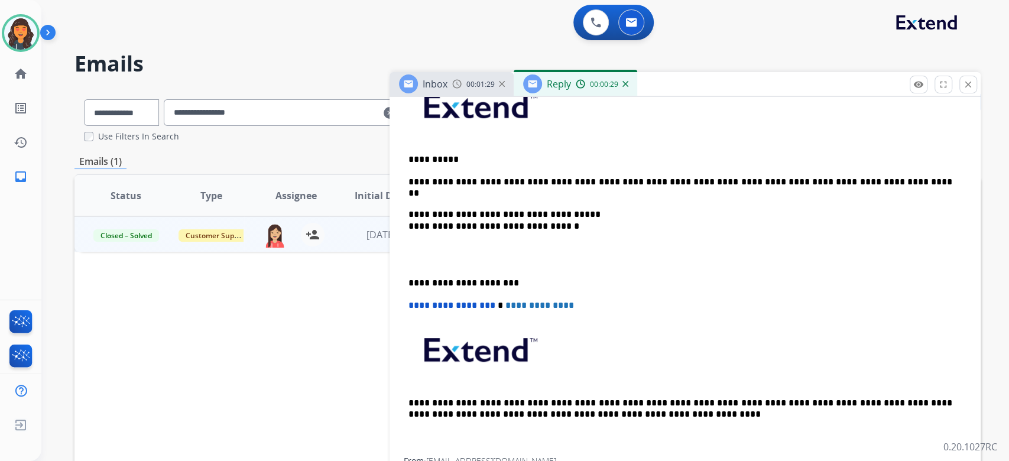
click at [661, 197] on p "**********" at bounding box center [681, 193] width 544 height 33
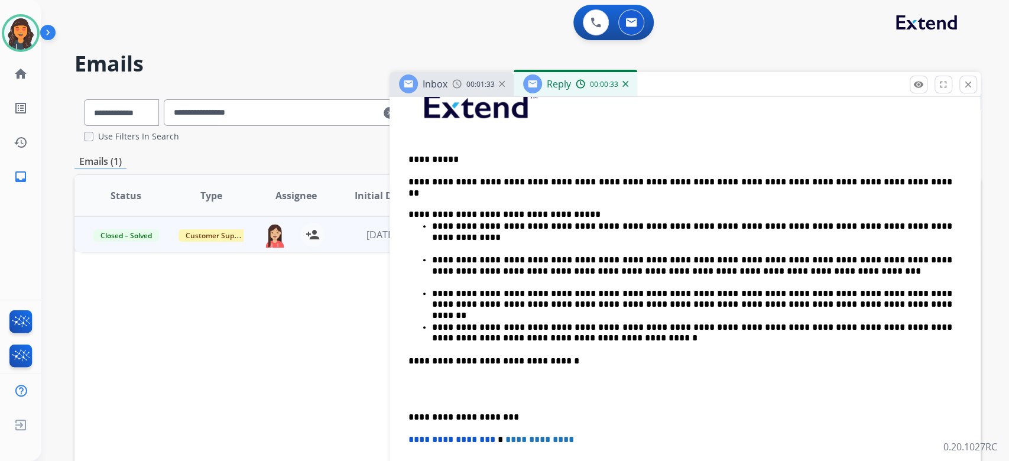
click at [637, 356] on p "**********" at bounding box center [681, 361] width 544 height 11
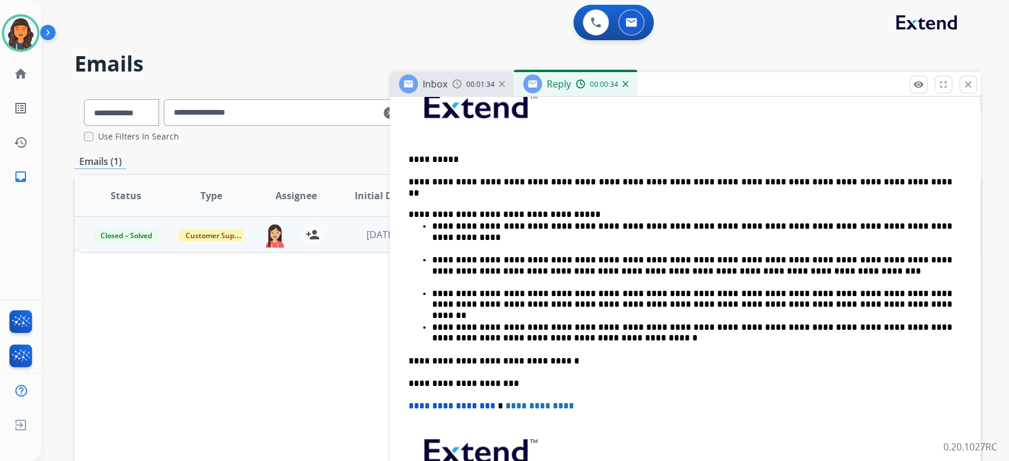
scroll to position [0, 0]
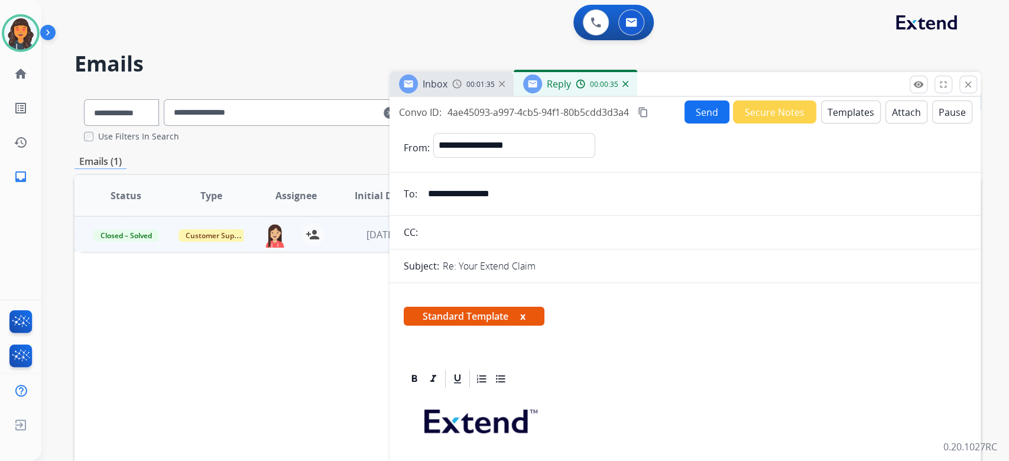
click at [643, 112] on mat-icon "content_copy" at bounding box center [643, 112] width 11 height 11
click at [689, 115] on button "Send" at bounding box center [707, 112] width 45 height 23
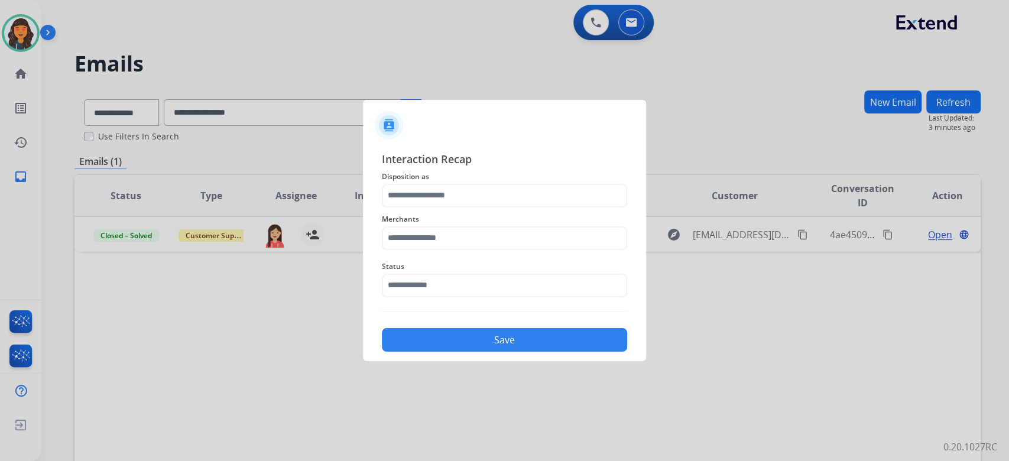
click at [523, 180] on span "Disposition as" at bounding box center [504, 177] width 245 height 14
click at [522, 197] on input "text" at bounding box center [504, 196] width 245 height 24
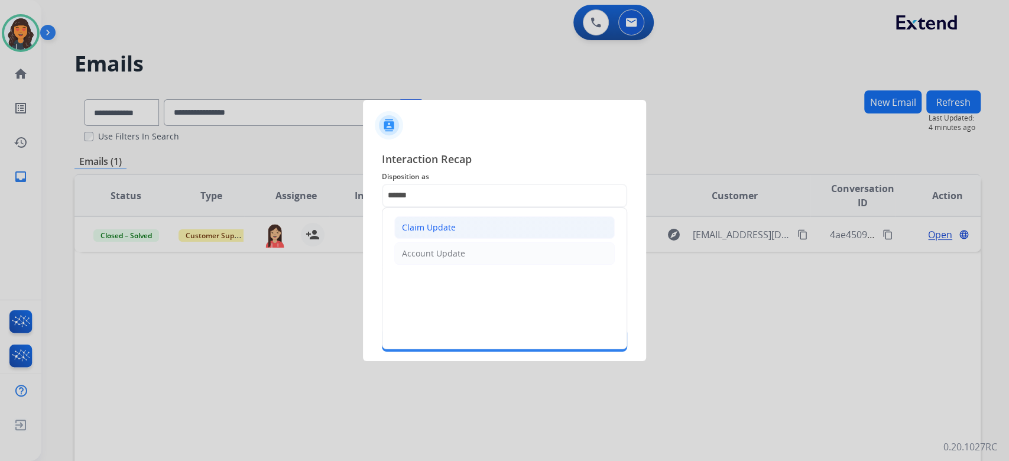
click at [480, 224] on li "Claim Update" at bounding box center [504, 227] width 221 height 22
type input "**********"
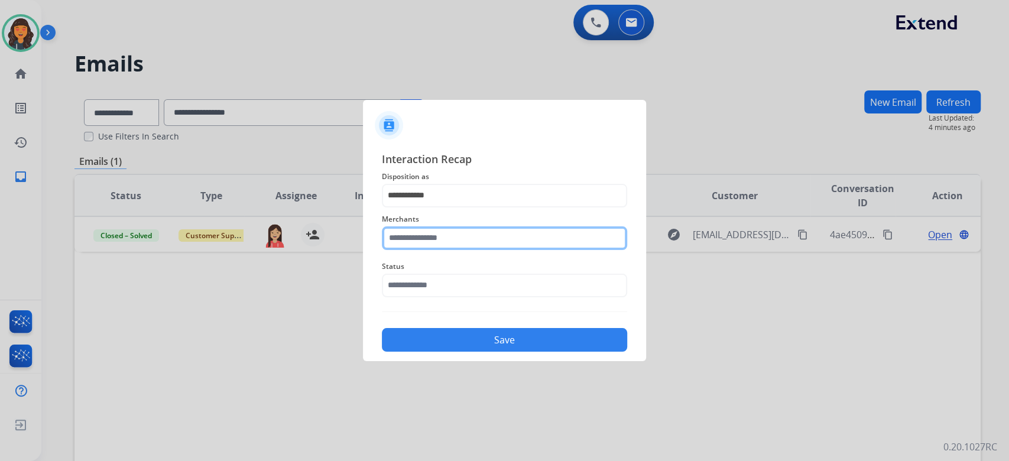
click at [477, 229] on input "text" at bounding box center [504, 238] width 245 height 24
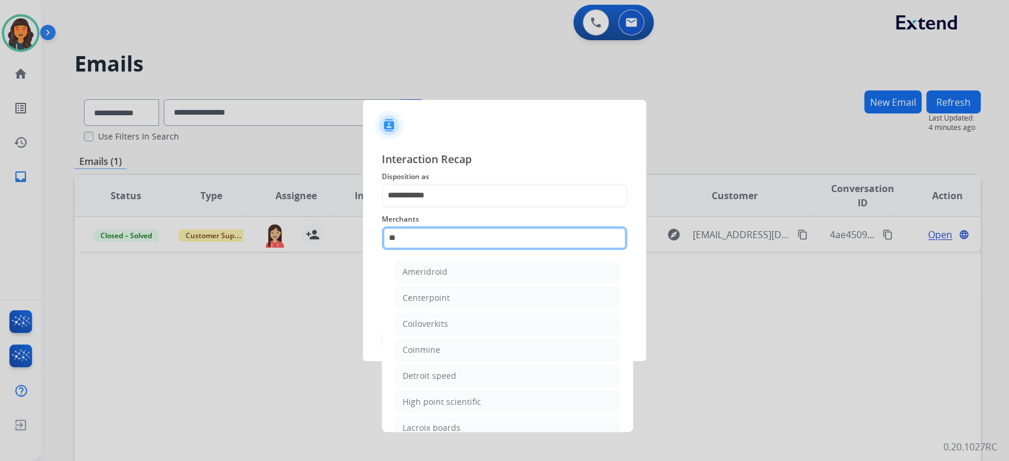
type input "*"
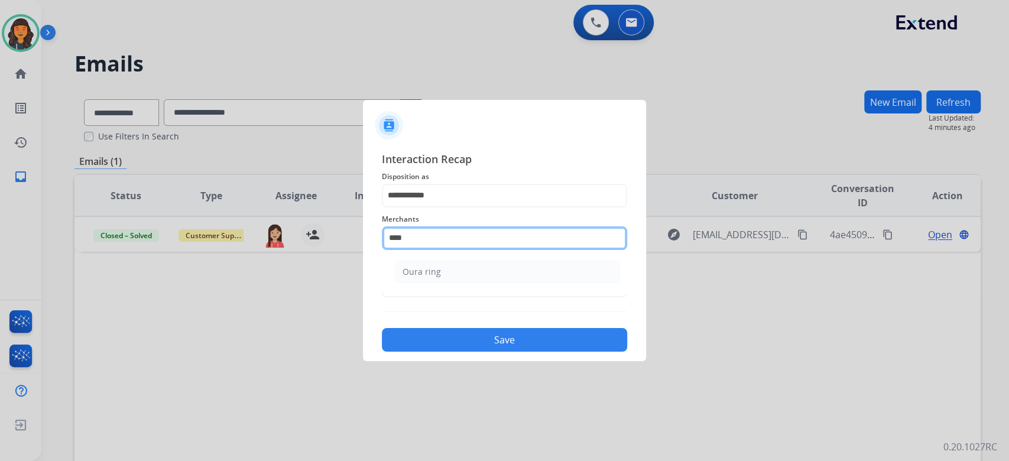
type input "*********"
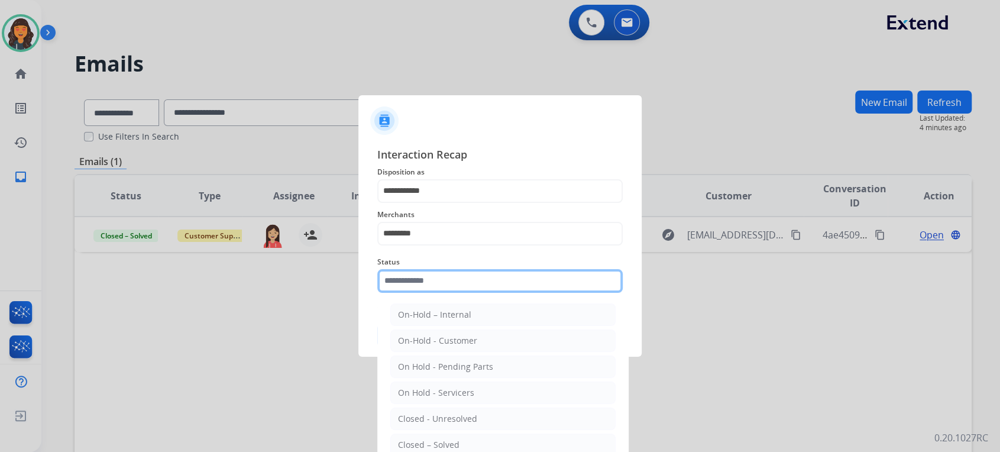
click at [436, 291] on input "text" at bounding box center [499, 281] width 245 height 24
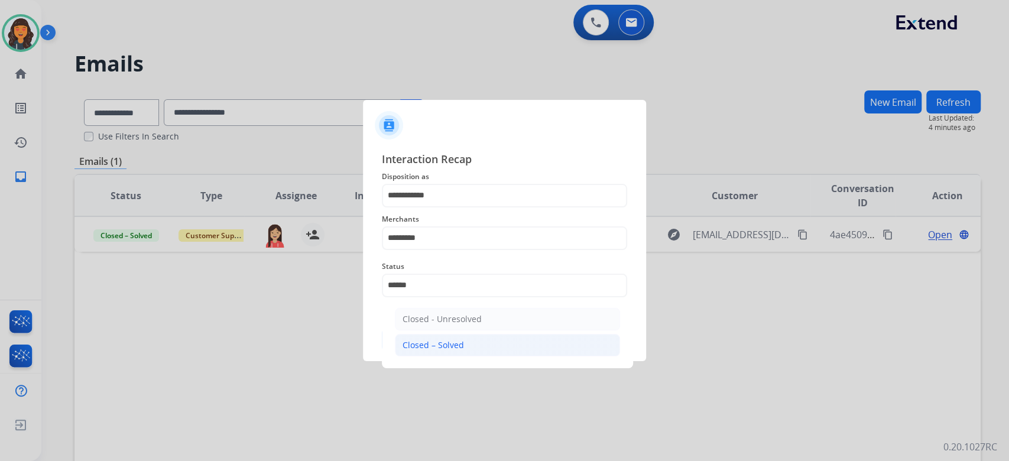
click at [468, 352] on li "Closed – Solved" at bounding box center [507, 345] width 225 height 22
type input "**********"
click at [468, 352] on div "Save" at bounding box center [504, 336] width 245 height 31
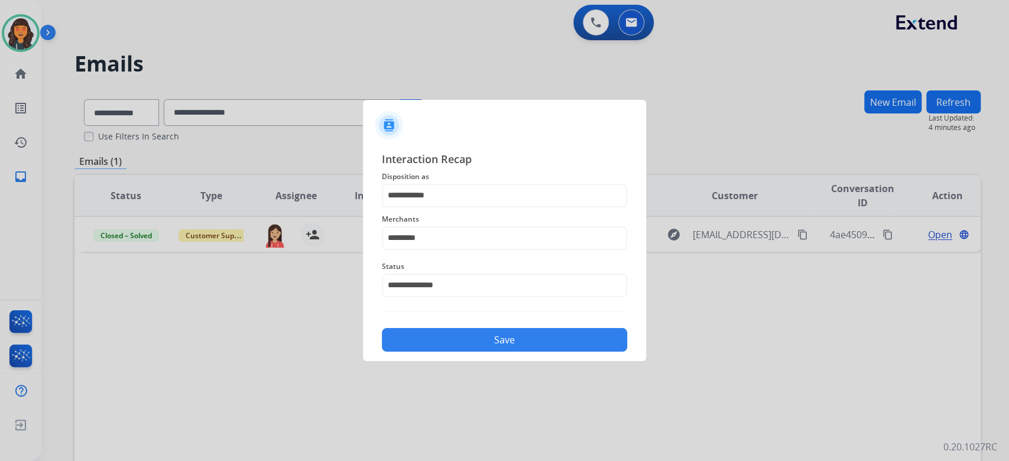
click at [502, 339] on button "Save" at bounding box center [504, 340] width 245 height 24
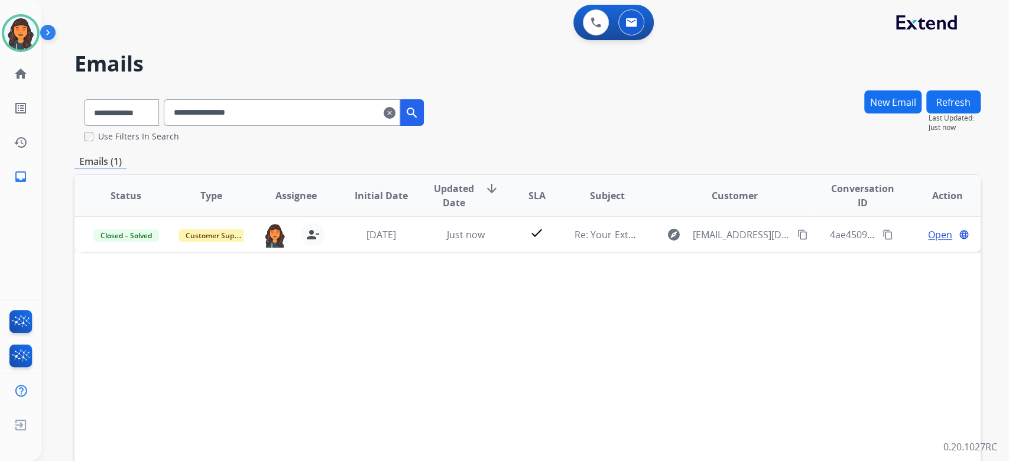
click at [61, 100] on div "**********" at bounding box center [510, 273] width 939 height 461
click at [288, 115] on input "**********" at bounding box center [282, 112] width 237 height 27
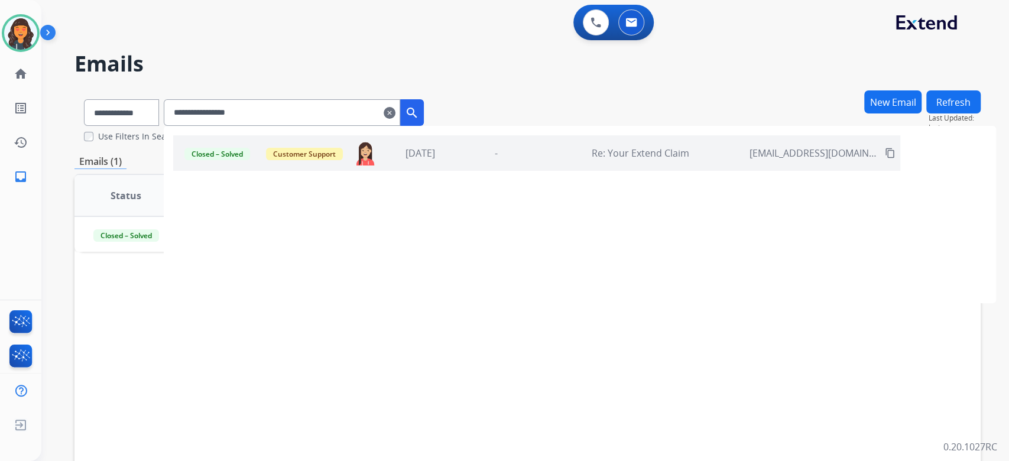
click at [288, 115] on input "**********" at bounding box center [282, 112] width 237 height 27
paste input "**********"
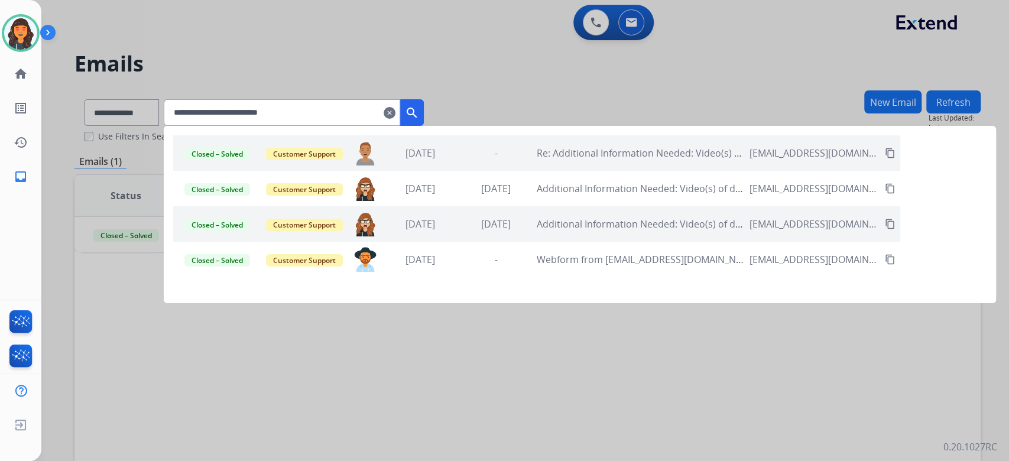
type input "**********"
click at [515, 151] on div "-" at bounding box center [496, 153] width 70 height 14
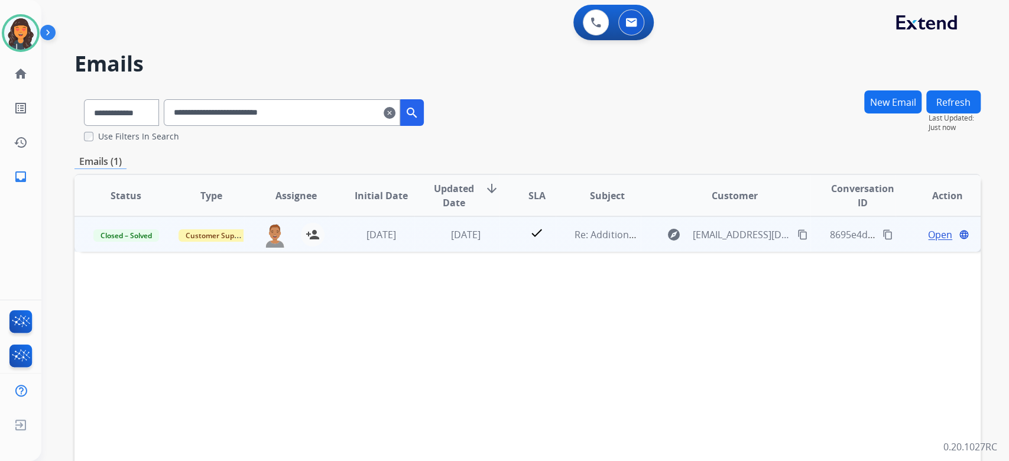
click at [928, 236] on span "Open" at bounding box center [940, 235] width 24 height 14
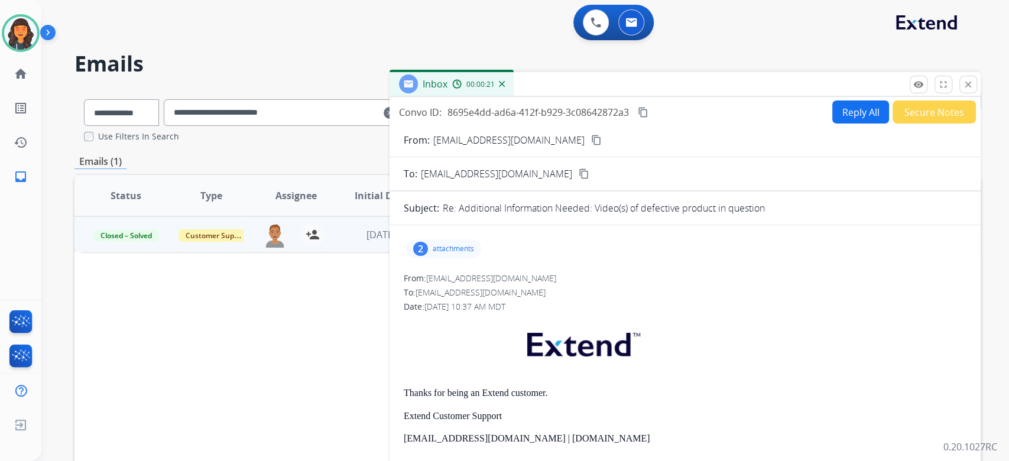
click at [468, 247] on p "attachments" at bounding box center [453, 248] width 41 height 9
click at [435, 258] on div at bounding box center [445, 278] width 59 height 41
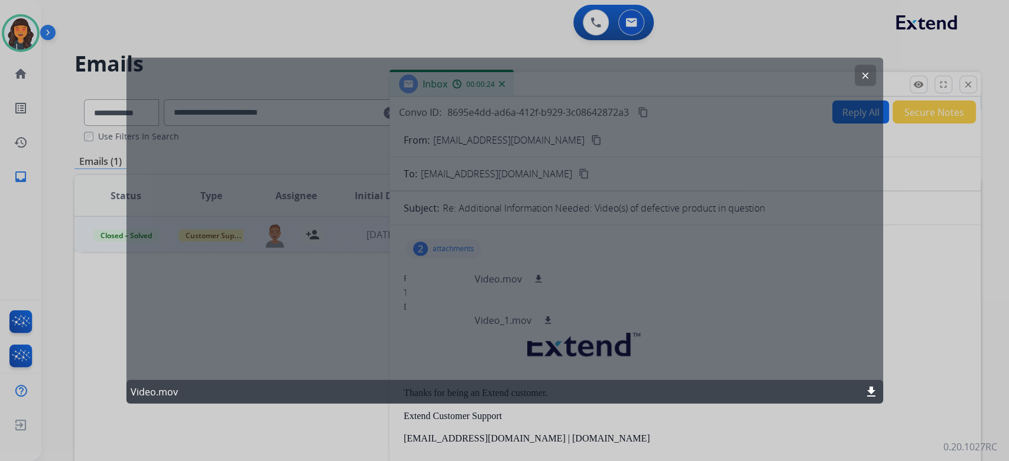
click at [863, 75] on mat-icon "clear" at bounding box center [865, 75] width 11 height 11
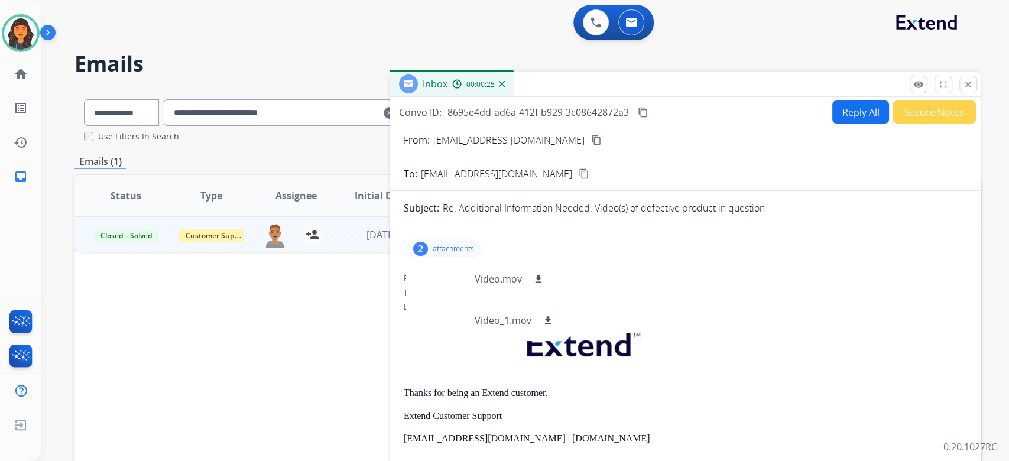
click at [416, 244] on div "2" at bounding box center [420, 249] width 15 height 14
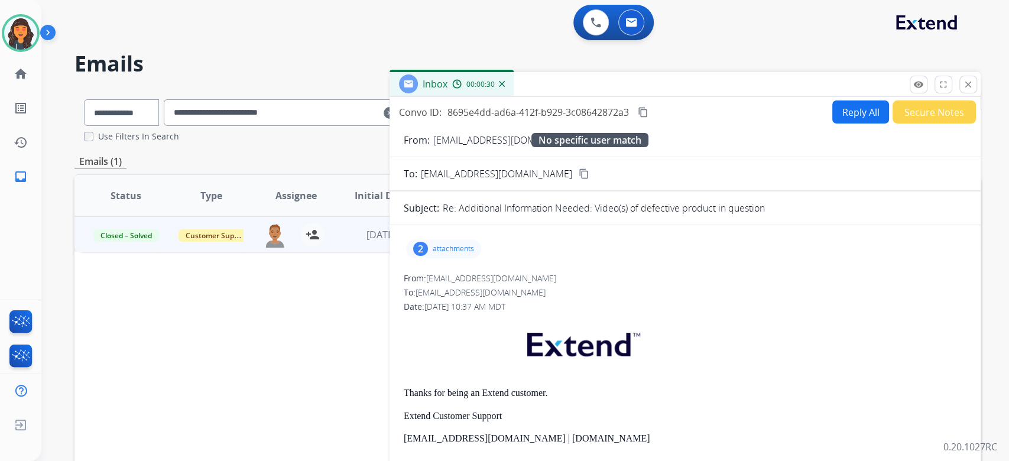
click at [836, 103] on button "Reply All" at bounding box center [860, 112] width 57 height 23
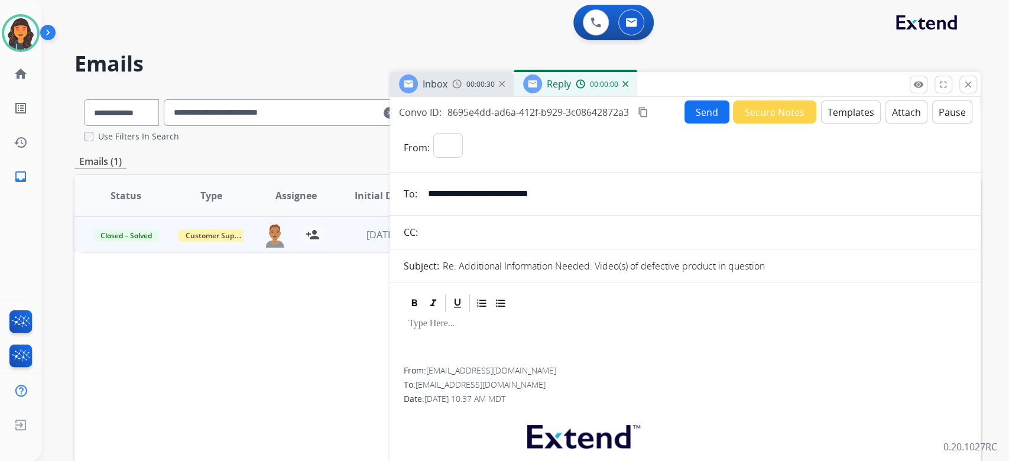
select select "**********"
click at [835, 103] on button "Templates" at bounding box center [851, 112] width 60 height 23
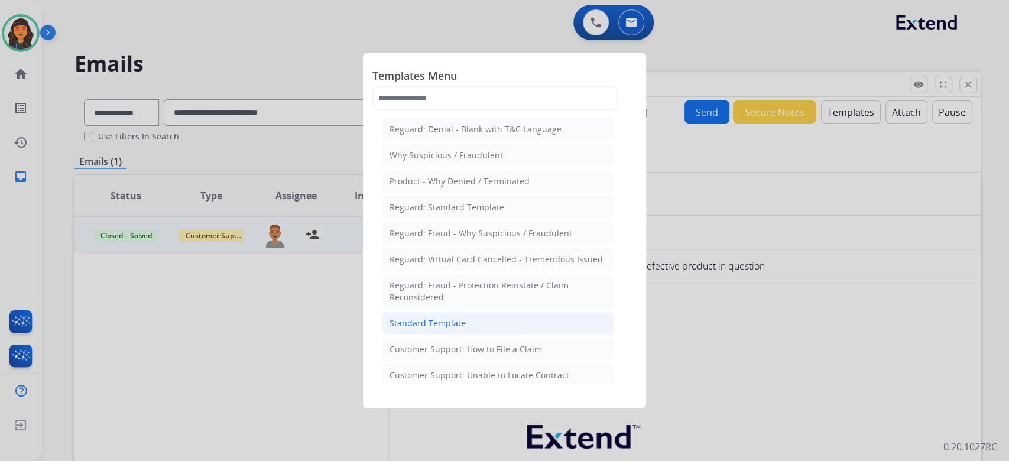
click at [404, 320] on div "Standard Template" at bounding box center [428, 324] width 76 height 12
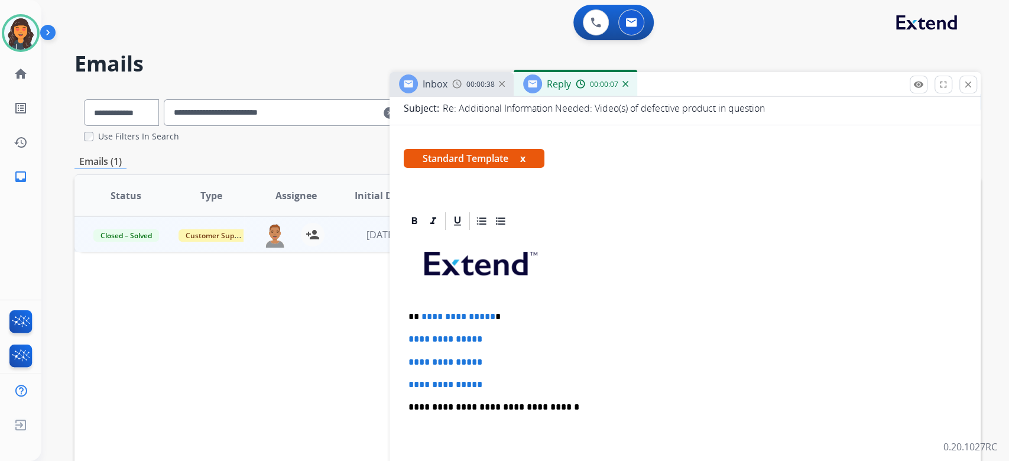
scroll to position [157, 0]
drag, startPoint x: 526, startPoint y: 374, endPoint x: 372, endPoint y: 319, distance: 163.3
click at [372, 319] on div "**********" at bounding box center [527, 361] width 906 height 542
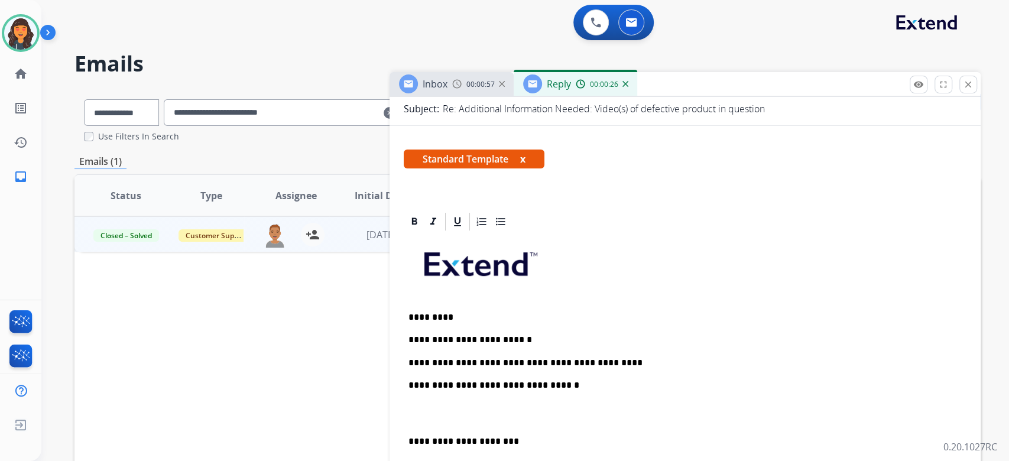
click at [660, 359] on p "**********" at bounding box center [681, 363] width 544 height 11
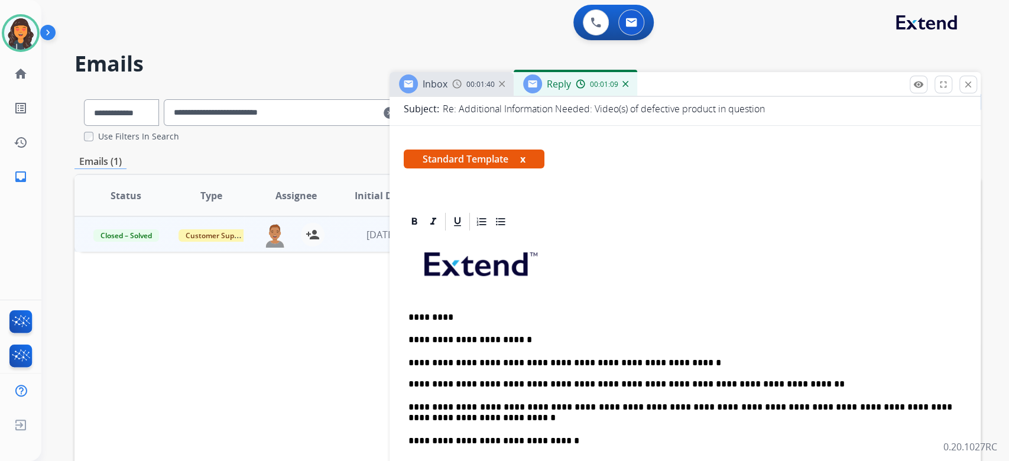
scroll to position [315, 0]
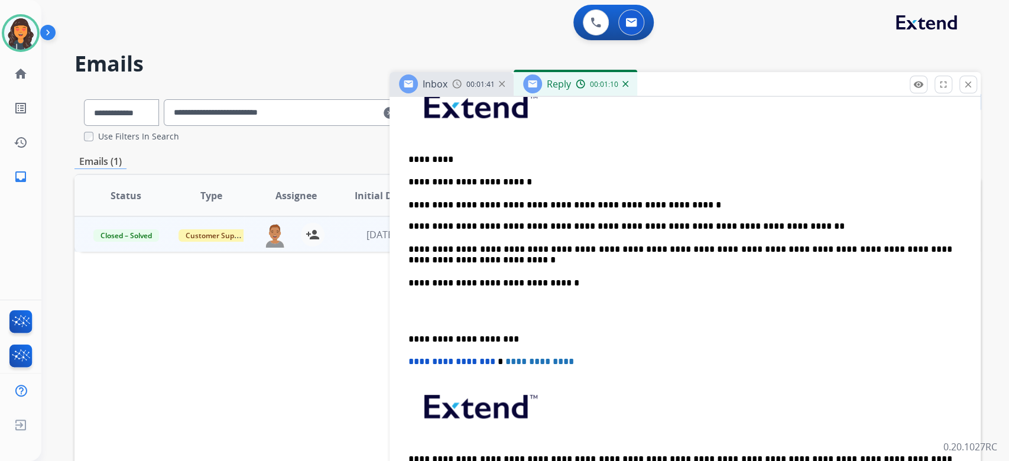
click at [581, 315] on p at bounding box center [685, 311] width 553 height 22
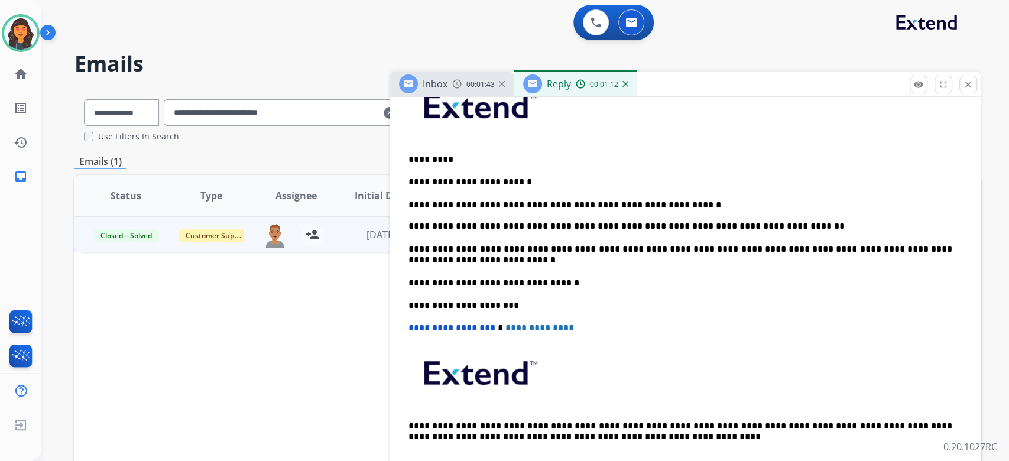
scroll to position [0, 0]
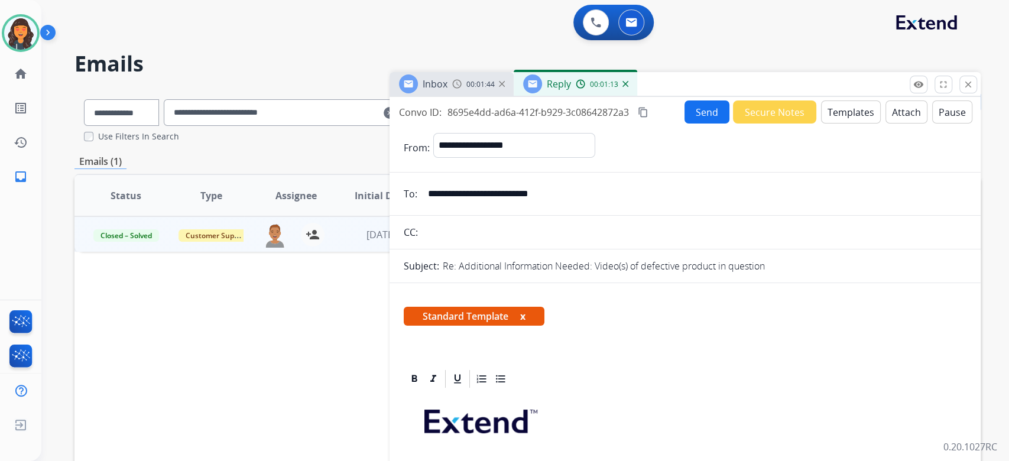
click at [646, 115] on mat-icon "content_copy" at bounding box center [643, 112] width 11 height 11
click at [700, 118] on button "Send" at bounding box center [707, 112] width 45 height 23
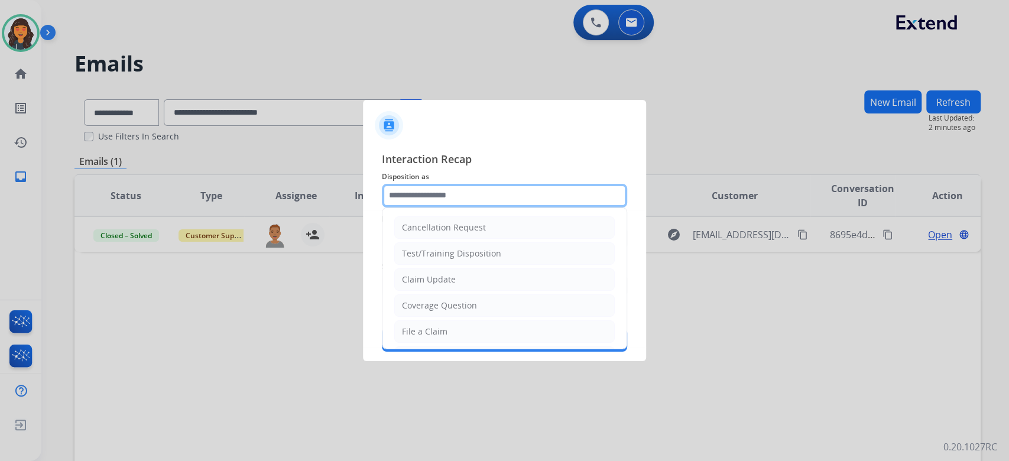
click at [464, 193] on input "text" at bounding box center [504, 196] width 245 height 24
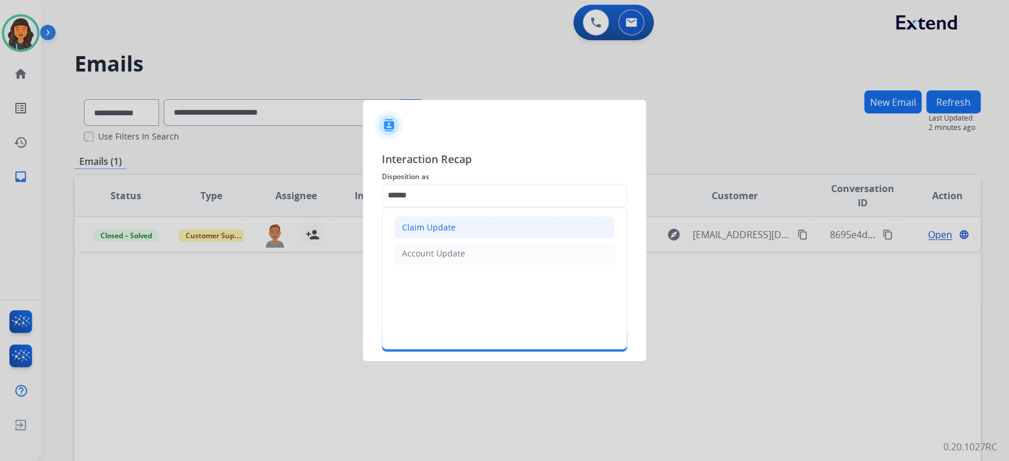
click at [434, 225] on div "Claim Update" at bounding box center [429, 228] width 54 height 12
type input "**********"
click at [433, 237] on input "text" at bounding box center [504, 238] width 245 height 24
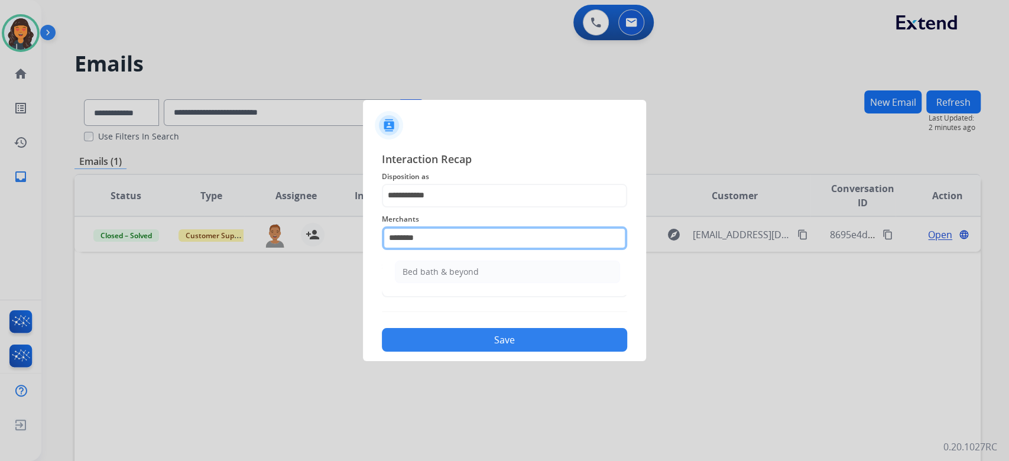
type input "**********"
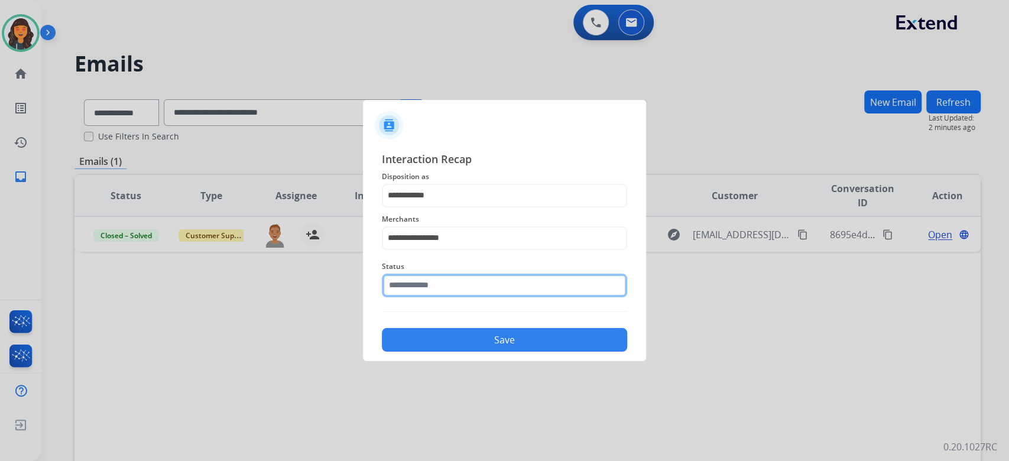
click at [421, 287] on input "text" at bounding box center [504, 286] width 245 height 24
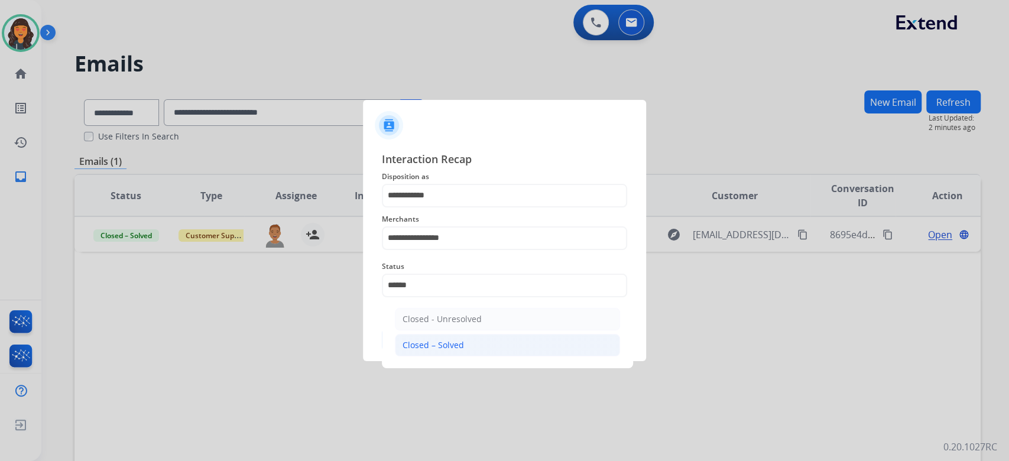
click at [445, 351] on li "Closed – Solved" at bounding box center [507, 345] width 225 height 22
type input "**********"
click at [445, 351] on button "Save" at bounding box center [504, 340] width 245 height 24
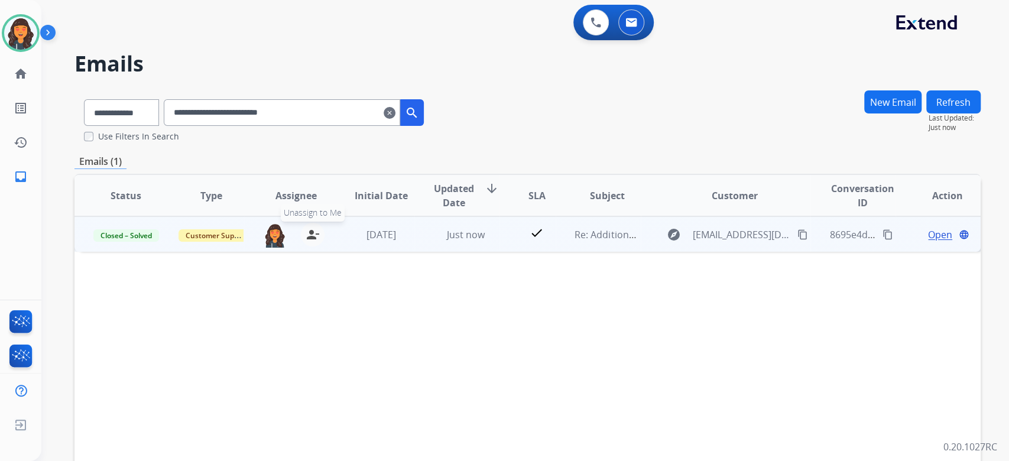
click at [311, 238] on mat-icon "person_remove" at bounding box center [313, 235] width 14 height 14
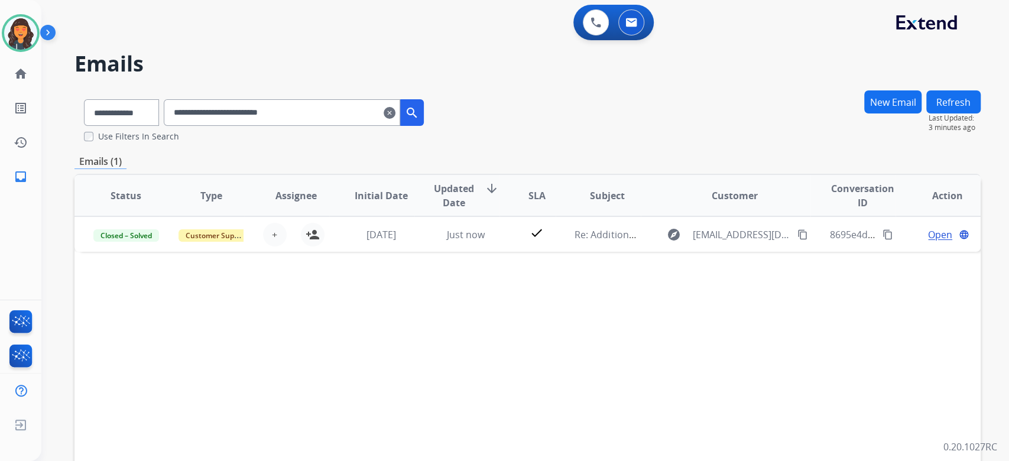
click at [884, 109] on button "New Email" at bounding box center [892, 101] width 57 height 23
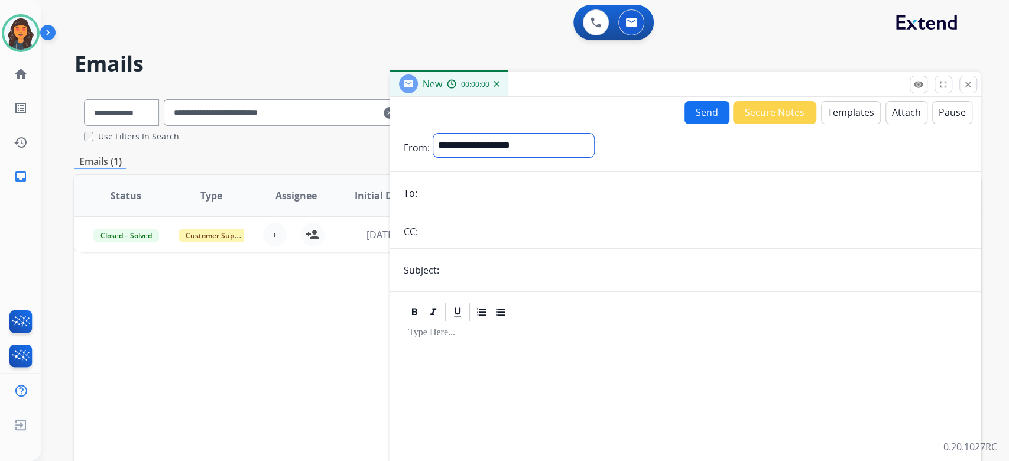
click at [507, 145] on select "**********" at bounding box center [513, 146] width 161 height 24
select select "**********"
click at [433, 134] on select "**********" at bounding box center [513, 146] width 161 height 24
click at [463, 193] on input "email" at bounding box center [694, 195] width 546 height 24
paste input "**********"
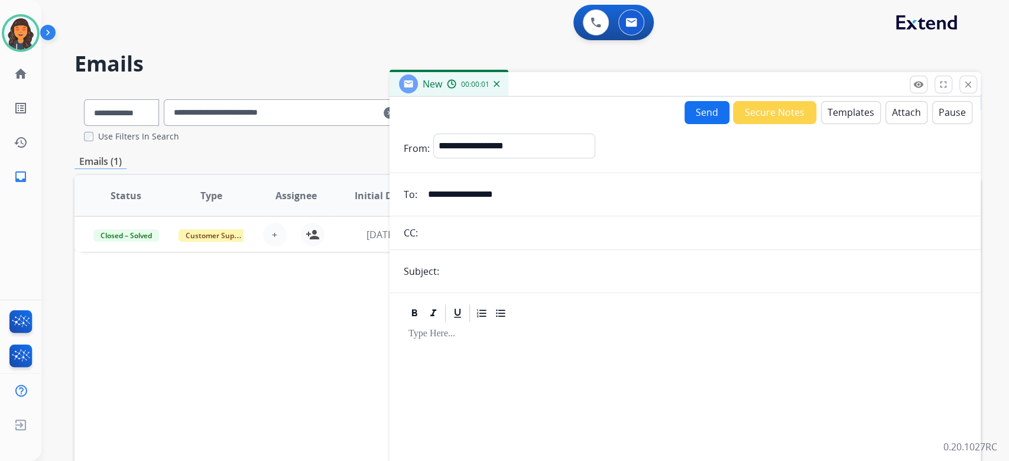
type input "**********"
click at [484, 268] on input "text" at bounding box center [705, 272] width 524 height 24
type input "**********"
click at [836, 104] on button "Templates" at bounding box center [851, 112] width 60 height 23
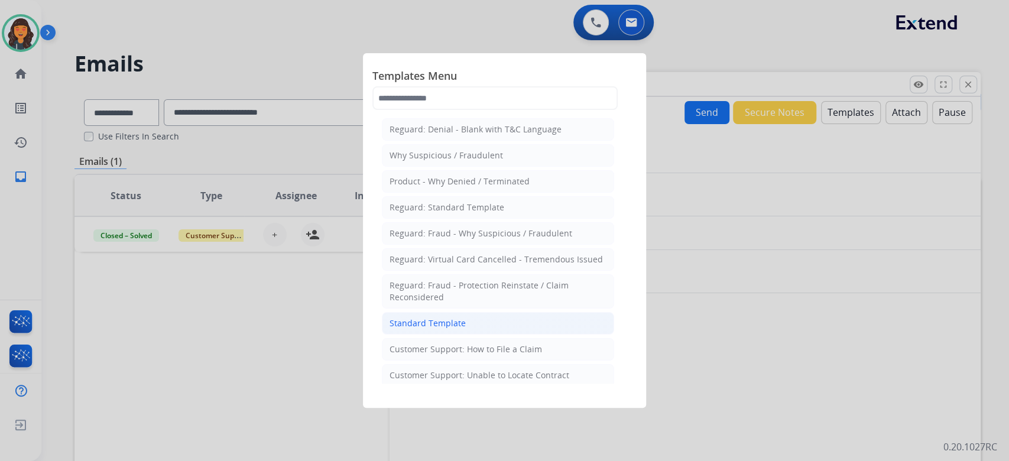
click at [413, 323] on div "Standard Template" at bounding box center [428, 324] width 76 height 12
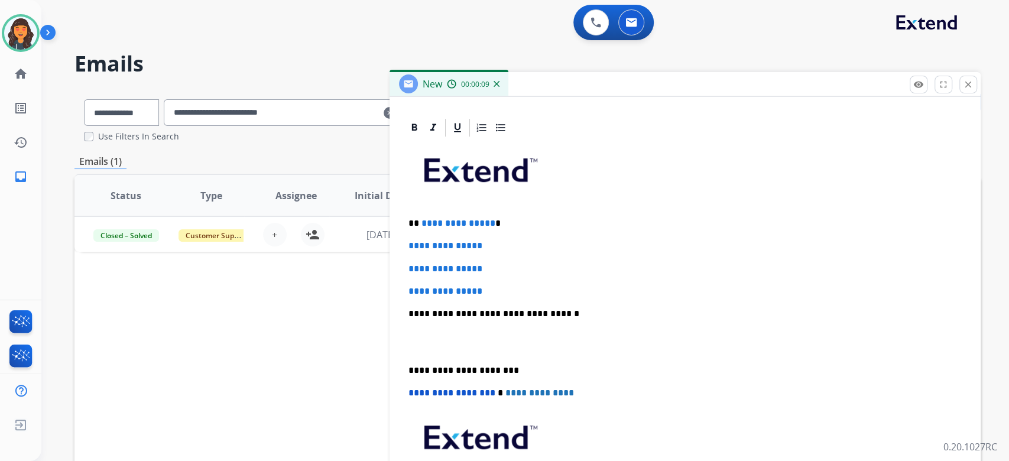
scroll to position [225, 0]
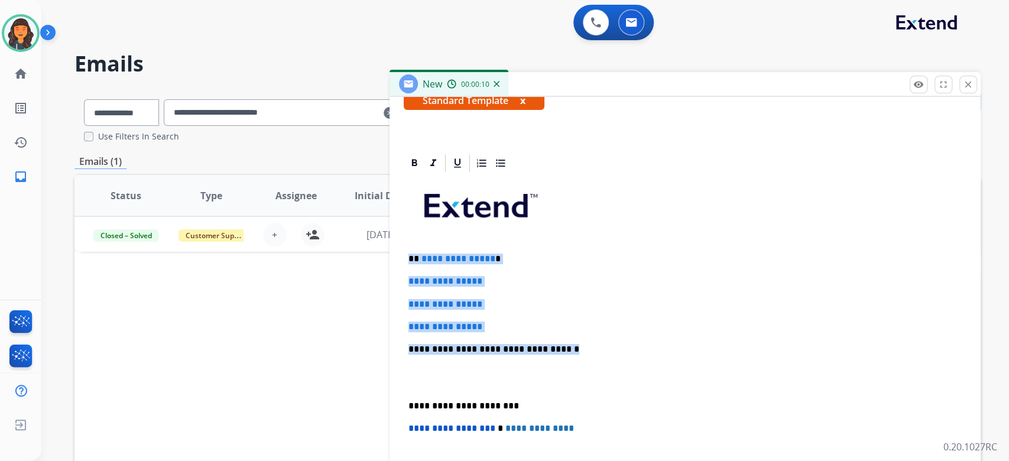
drag, startPoint x: 605, startPoint y: 351, endPoint x: 404, endPoint y: 250, distance: 225.5
click at [404, 250] on div "**********" at bounding box center [685, 377] width 563 height 407
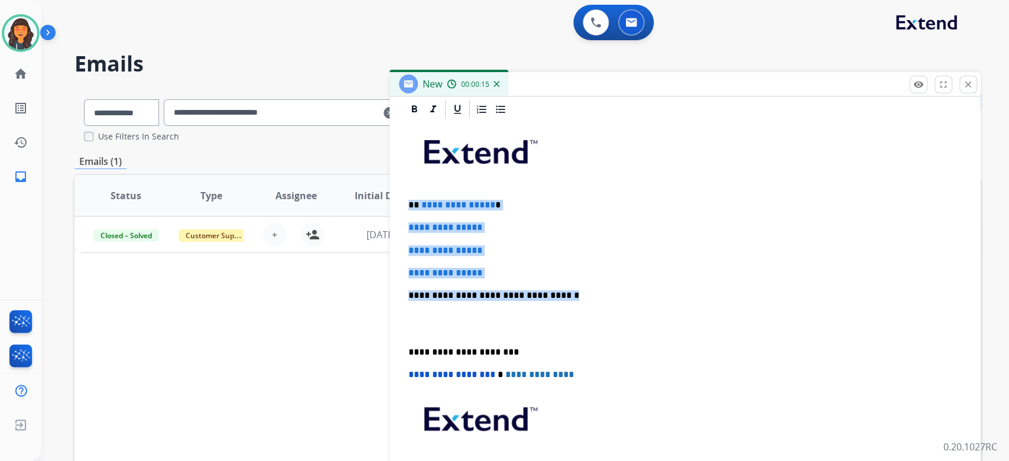
scroll to position [276, 0]
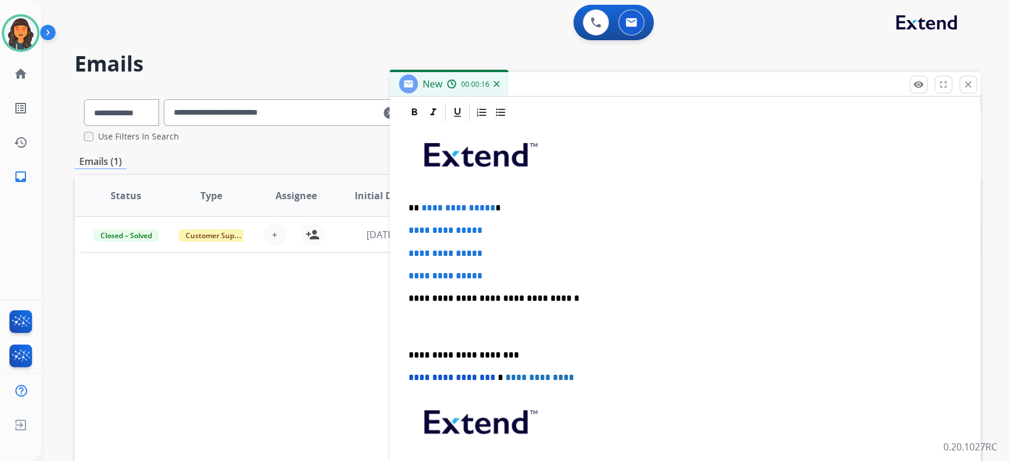
click at [506, 327] on p at bounding box center [685, 327] width 553 height 22
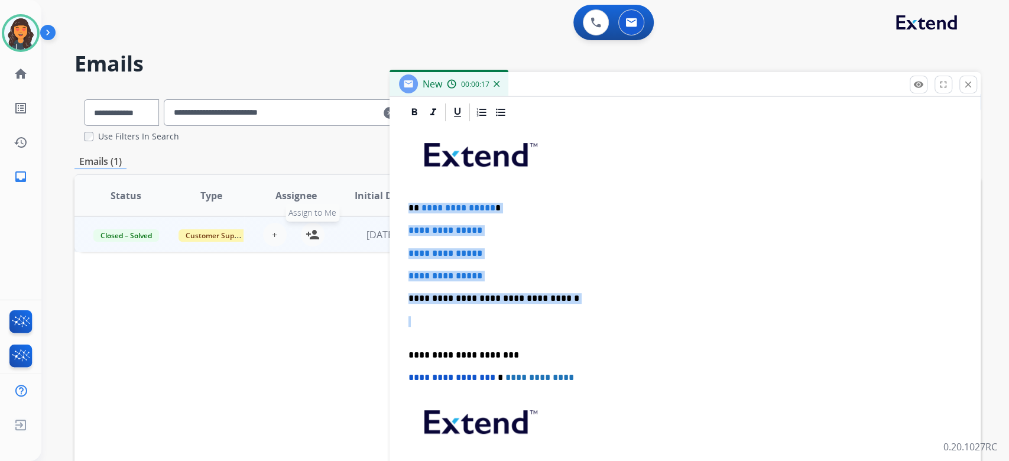
drag, startPoint x: 584, startPoint y: 303, endPoint x: 315, endPoint y: 204, distance: 286.6
click at [315, 204] on div "**********" at bounding box center [527, 361] width 906 height 542
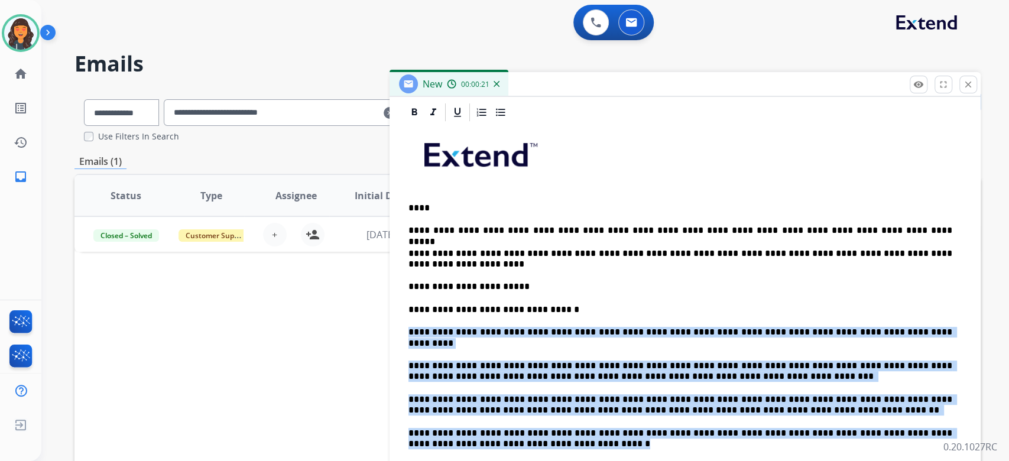
drag, startPoint x: 546, startPoint y: 438, endPoint x: 376, endPoint y: 327, distance: 202.5
click at [376, 327] on div "**********" at bounding box center [527, 361] width 906 height 542
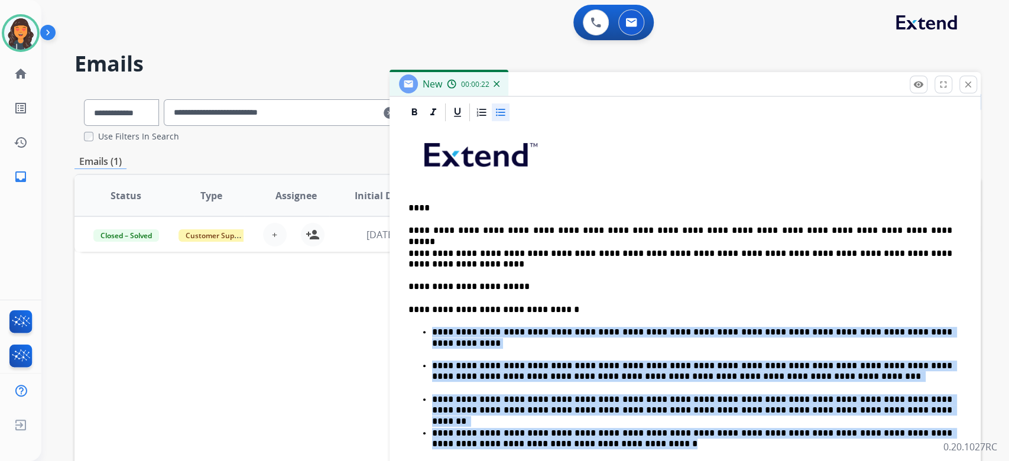
click at [500, 118] on div at bounding box center [501, 112] width 18 height 18
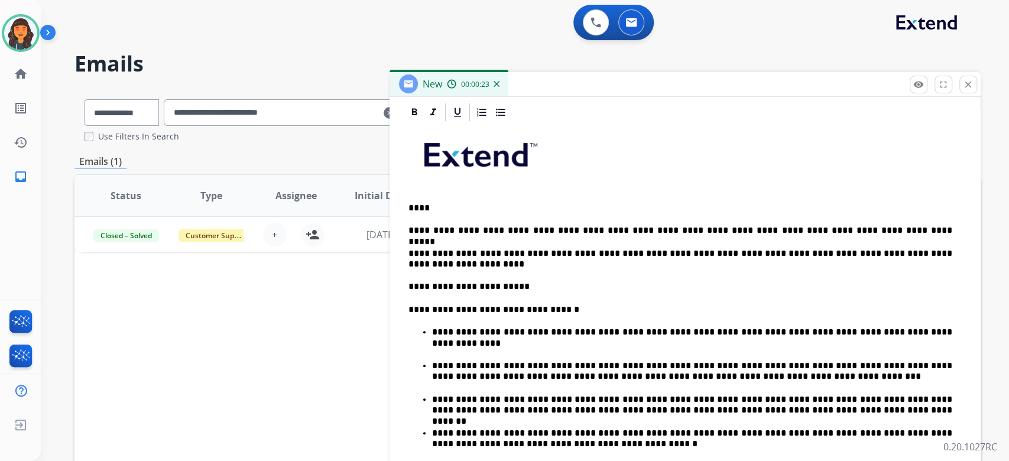
click at [453, 304] on p "**********" at bounding box center [681, 309] width 544 height 11
click at [453, 114] on icon at bounding box center [458, 112] width 12 height 12
click at [421, 206] on p "****" at bounding box center [681, 208] width 544 height 11
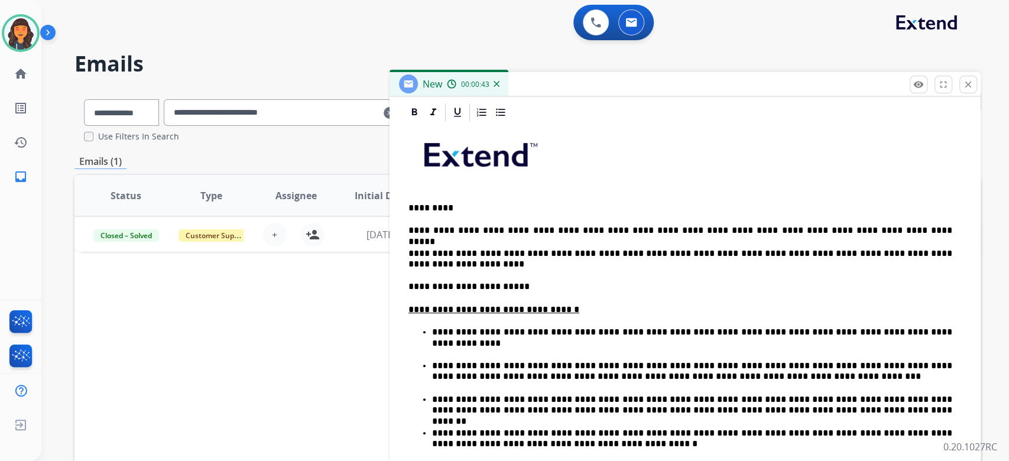
click at [568, 281] on p "**********" at bounding box center [681, 286] width 544 height 11
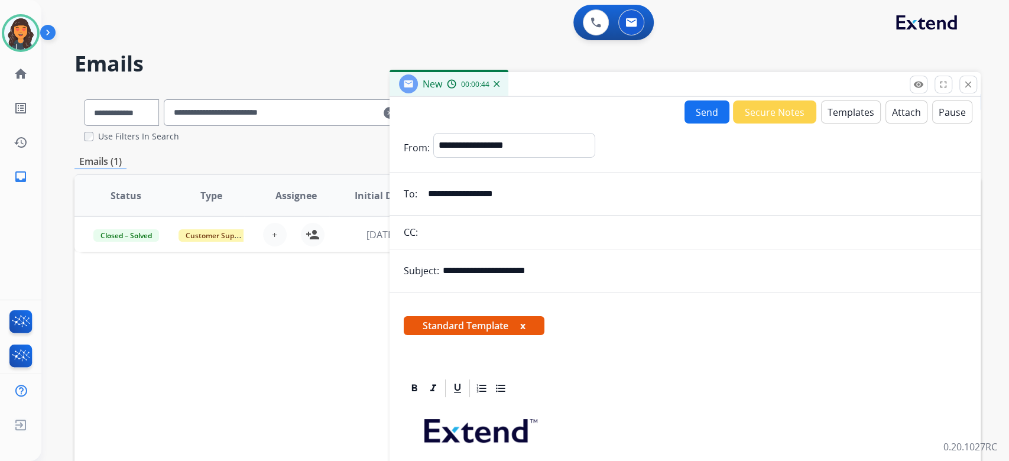
click at [714, 111] on button "Send" at bounding box center [707, 112] width 45 height 23
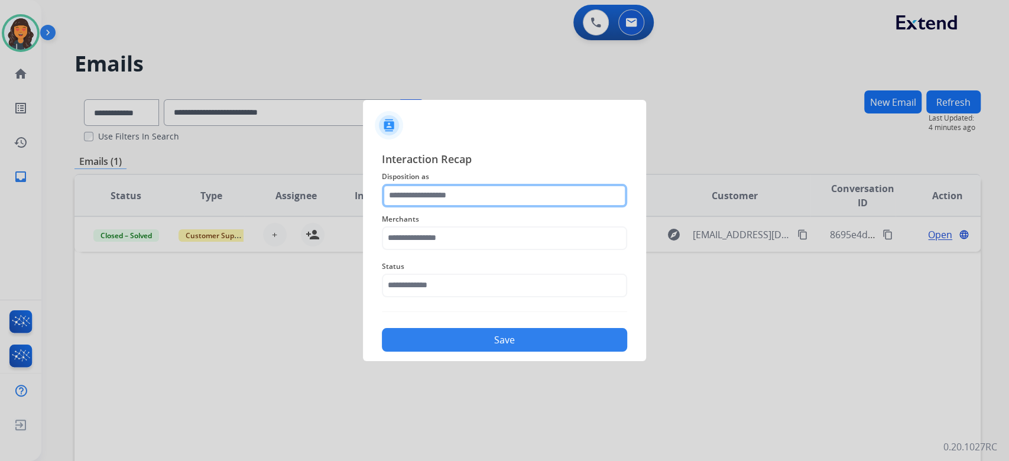
click at [464, 206] on input "text" at bounding box center [504, 196] width 245 height 24
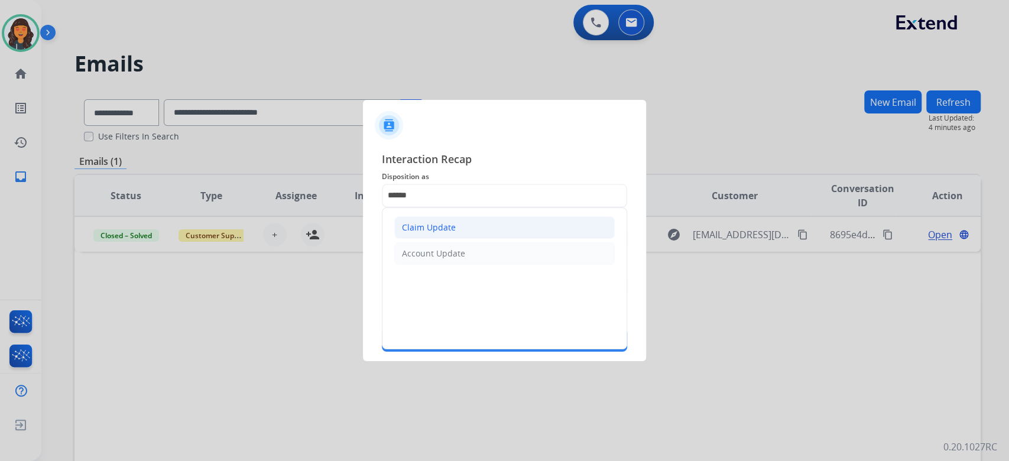
click at [456, 217] on li "Claim Update" at bounding box center [504, 227] width 221 height 22
type input "**********"
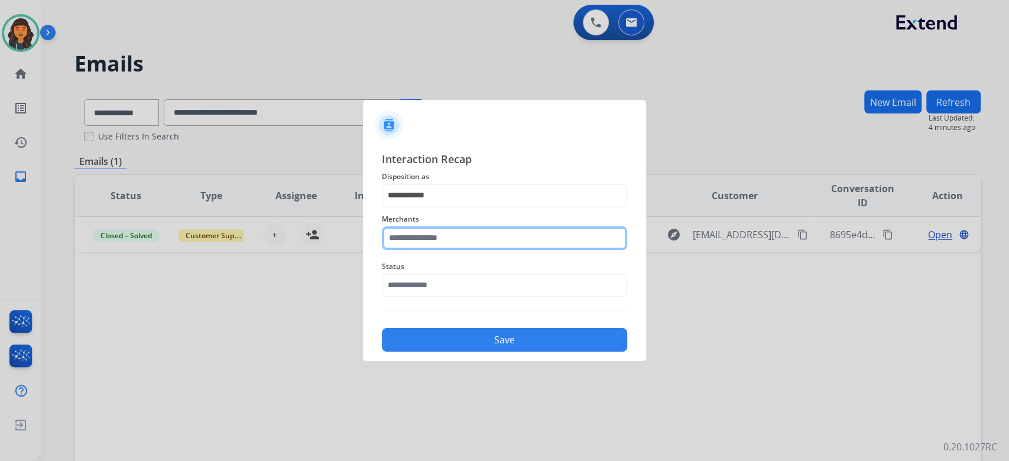
click at [447, 233] on input "text" at bounding box center [504, 238] width 245 height 24
type input "*********"
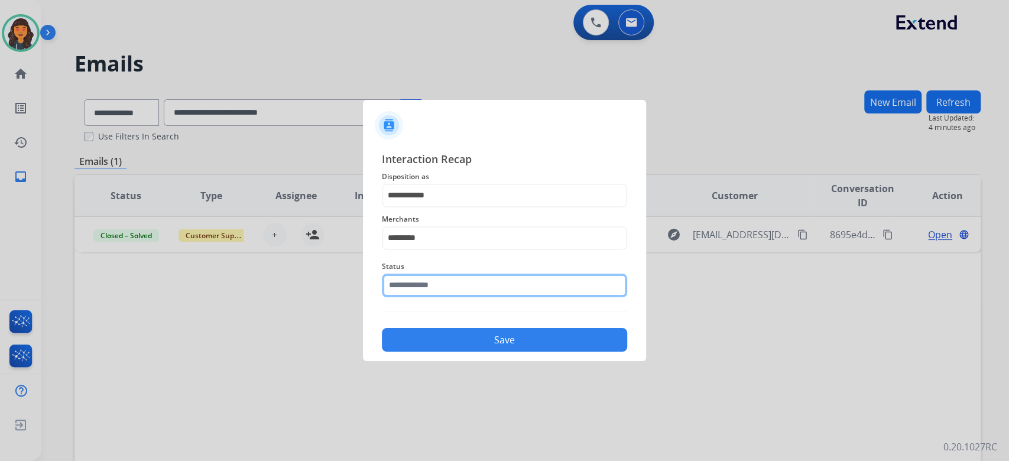
click at [443, 288] on input "text" at bounding box center [504, 286] width 245 height 24
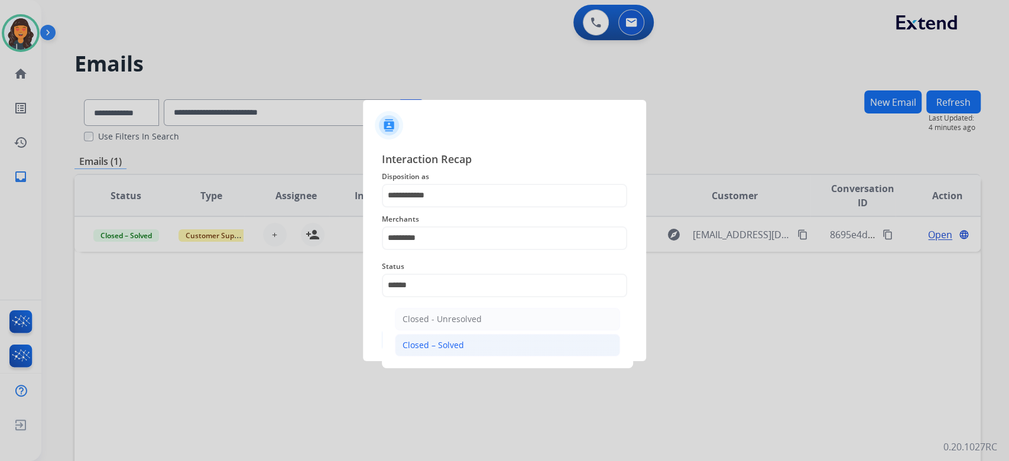
click at [460, 341] on div "Closed – Solved" at bounding box center [433, 345] width 61 height 12
type input "**********"
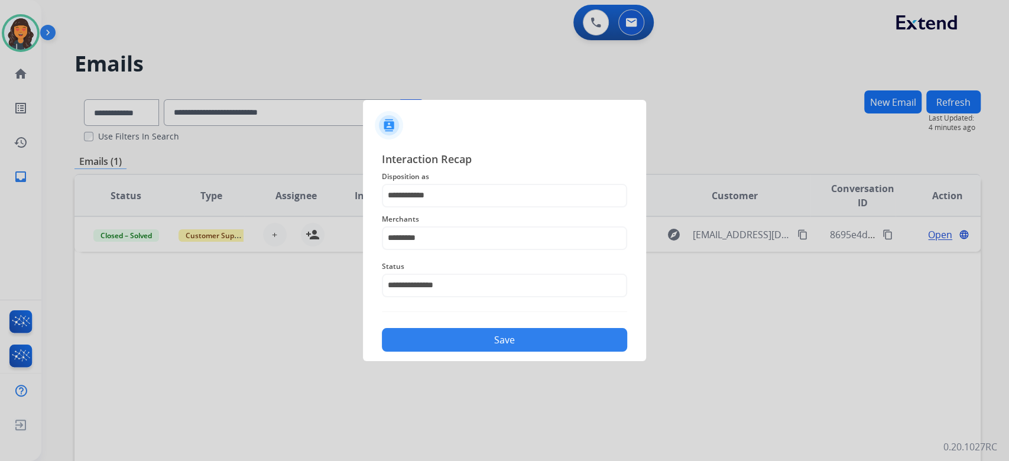
click at [460, 341] on button "Save" at bounding box center [504, 340] width 245 height 24
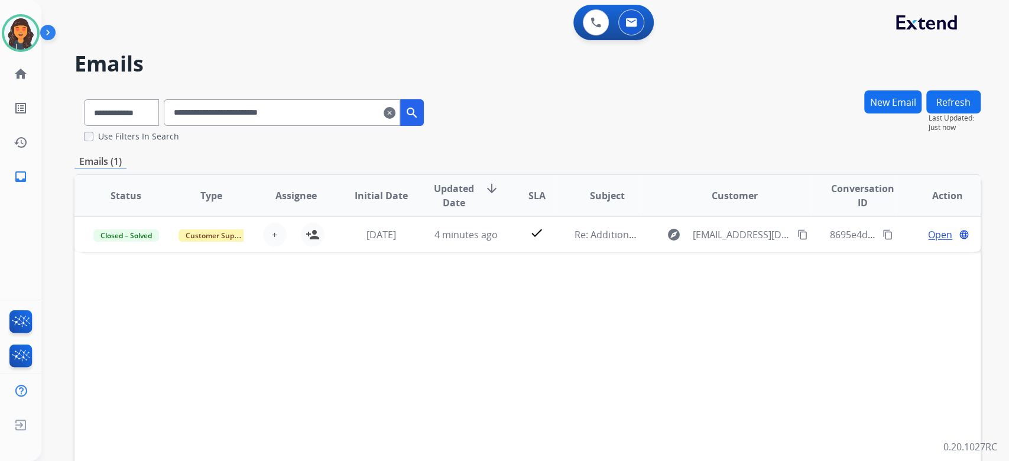
click at [396, 112] on mat-icon "clear" at bounding box center [390, 113] width 12 height 14
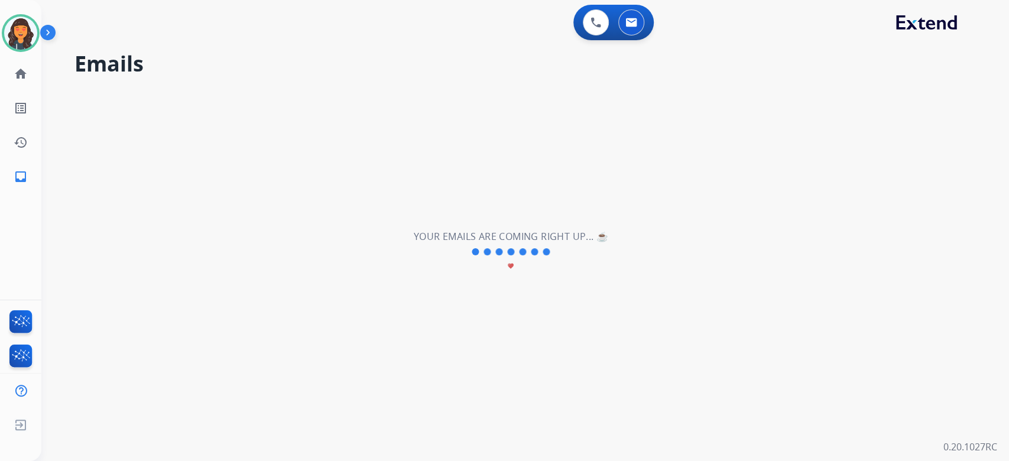
select select "**********"
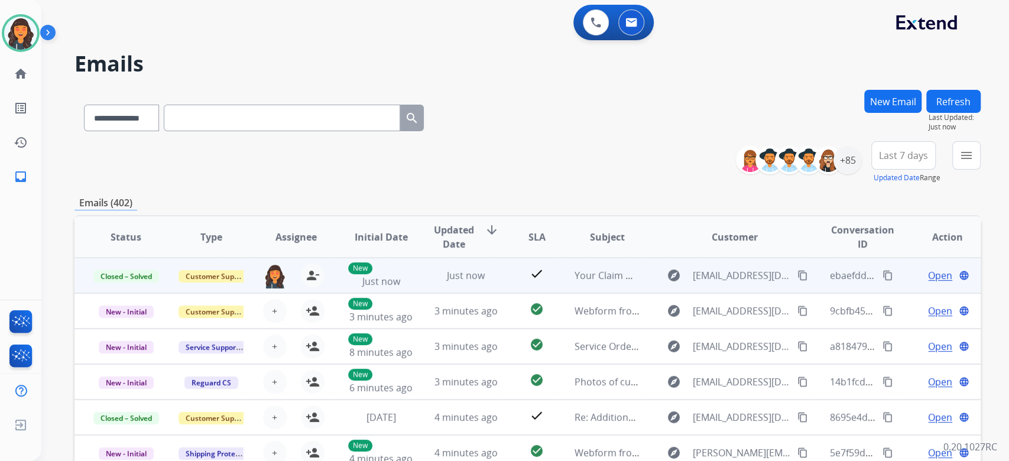
drag, startPoint x: 880, startPoint y: 273, endPoint x: 737, endPoint y: 273, distance: 142.5
click at [883, 273] on mat-icon "content_copy" at bounding box center [888, 275] width 11 height 11
click at [307, 271] on mat-icon "person_remove" at bounding box center [313, 275] width 14 height 14
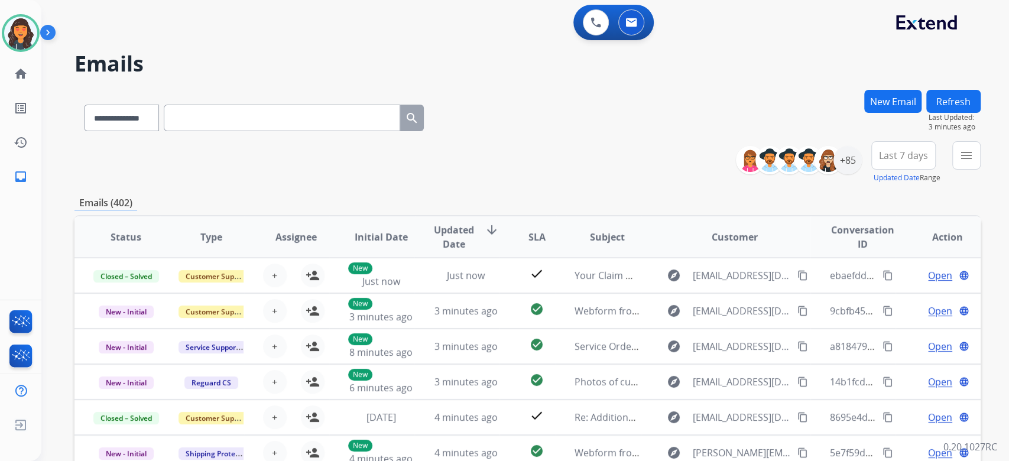
click at [236, 118] on input "text" at bounding box center [282, 118] width 237 height 27
paste input "**********"
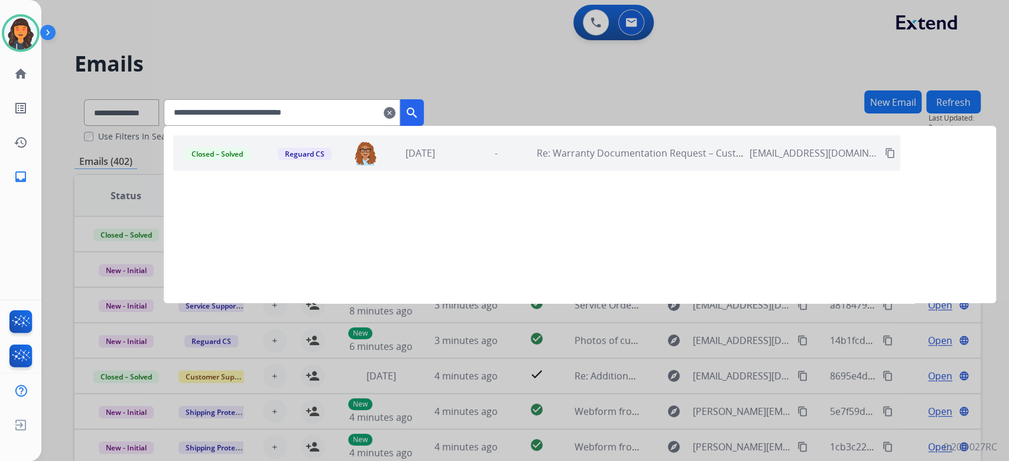
type input "**********"
click at [473, 149] on div "Closed – Solved Reguard CS uriah.king@eccogroupusa.com 1 month ago - Re: Warran…" at bounding box center [536, 152] width 727 height 35
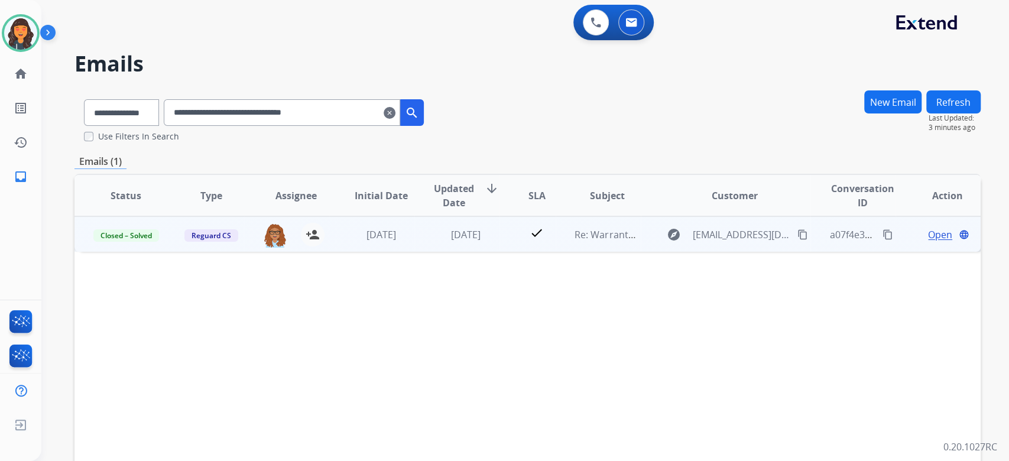
click at [935, 236] on span "Open" at bounding box center [940, 235] width 24 height 14
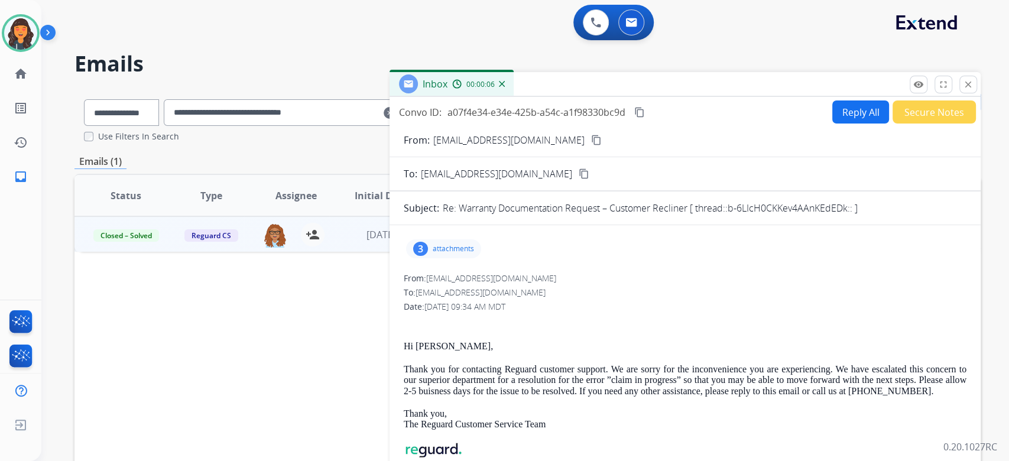
click at [422, 251] on div "3" at bounding box center [420, 249] width 15 height 14
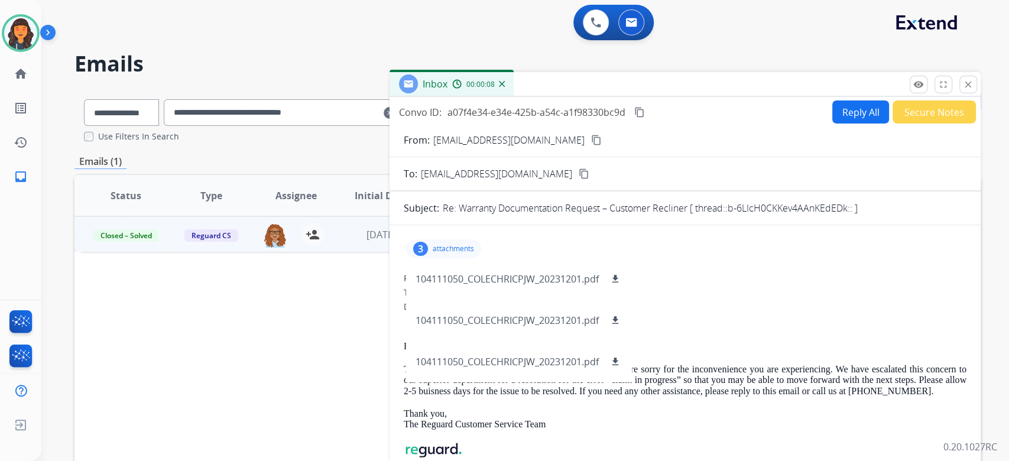
click at [426, 250] on div "3" at bounding box center [420, 249] width 15 height 14
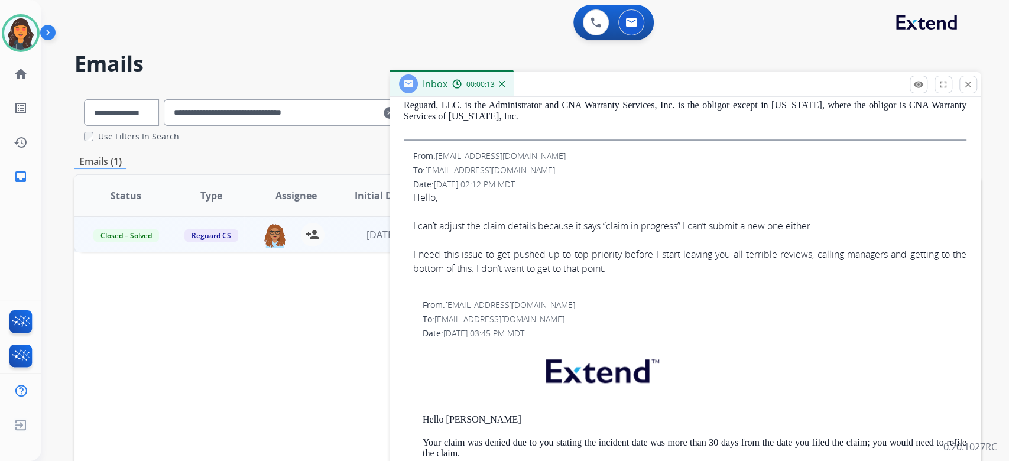
scroll to position [394, 0]
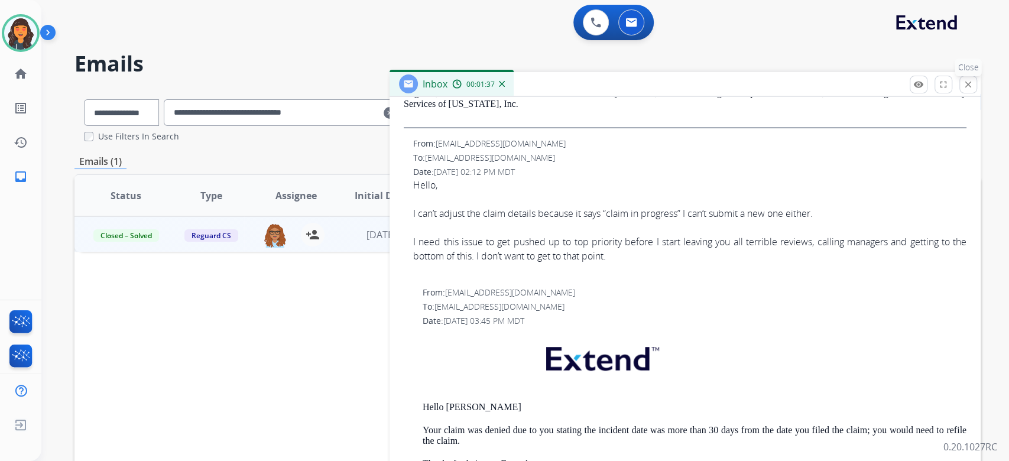
click at [971, 82] on mat-icon "close" at bounding box center [968, 84] width 11 height 11
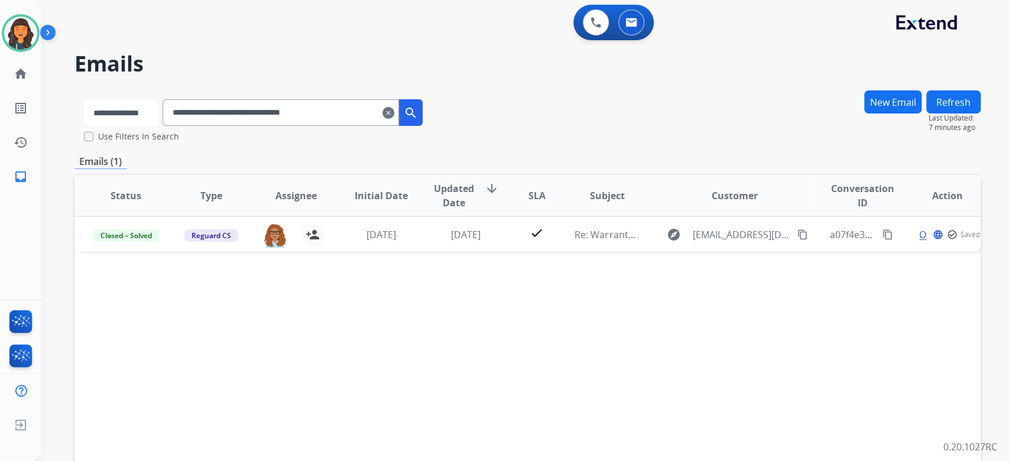
click at [147, 112] on select "**********" at bounding box center [121, 112] width 74 height 27
select select "**********"
click at [84, 99] on select "**********" at bounding box center [121, 112] width 74 height 27
click at [273, 124] on input "**********" at bounding box center [282, 112] width 237 height 27
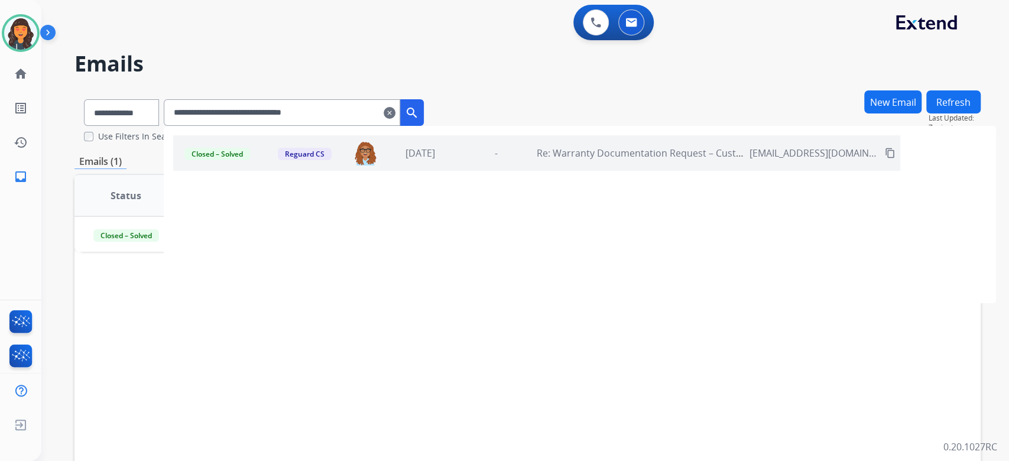
click at [273, 124] on input "**********" at bounding box center [282, 112] width 237 height 27
paste input "text"
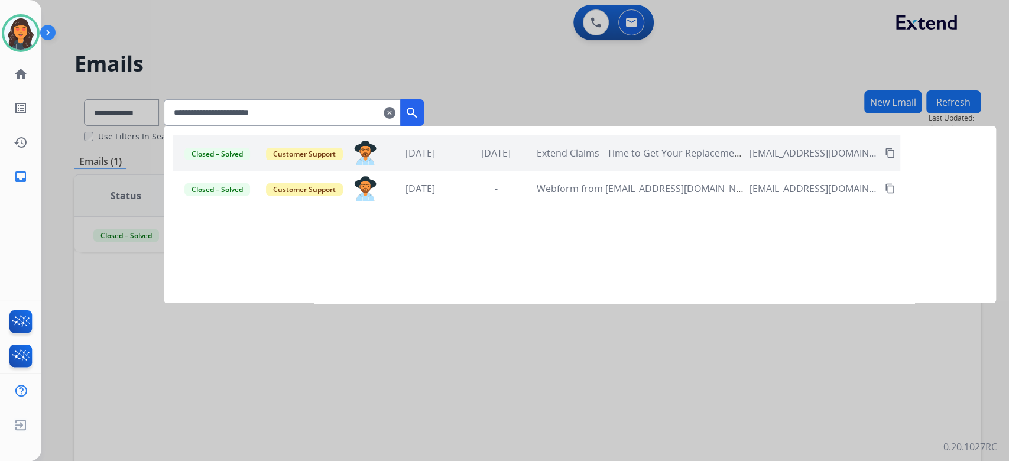
type input "**********"
click at [568, 144] on div "Closed – Solved Customer Support ashley.leatherman@extend.com 1 year ago 1 year…" at bounding box center [536, 152] width 727 height 35
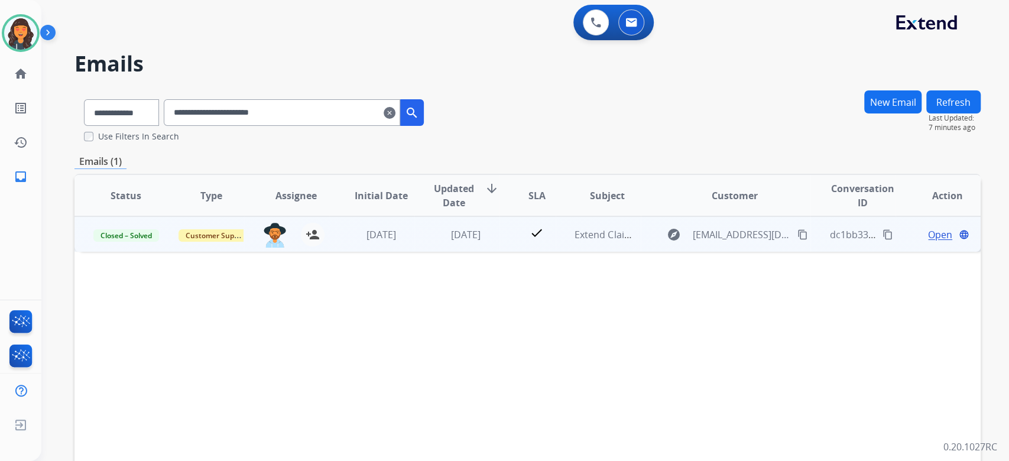
click at [928, 235] on span "Open" at bounding box center [940, 235] width 24 height 14
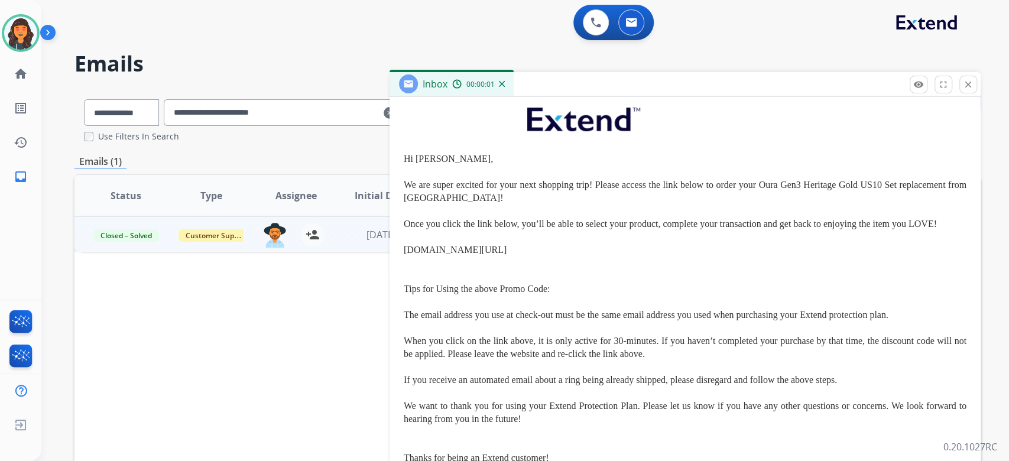
scroll to position [237, 0]
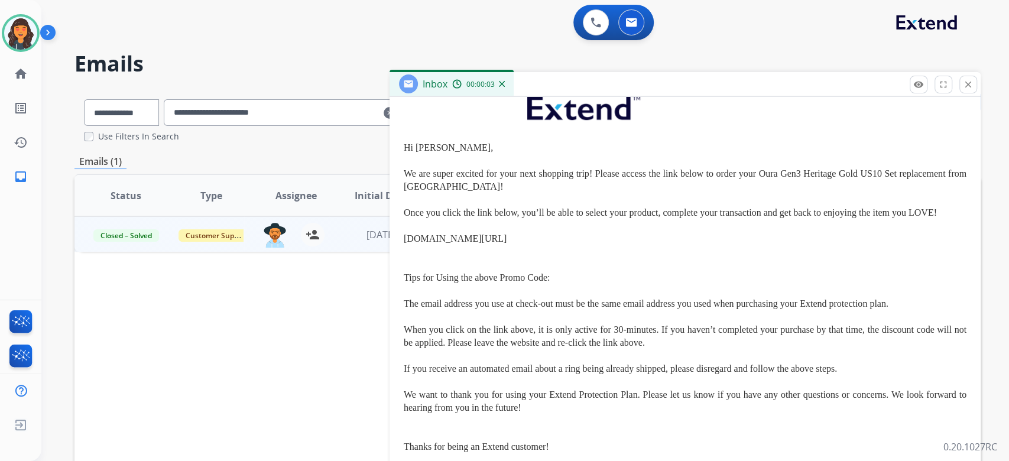
drag, startPoint x: 582, startPoint y: 249, endPoint x: 406, endPoint y: 244, distance: 176.9
click at [406, 244] on p "Hi Abbie, We are super excited for your next shopping trip! Please access the l…" at bounding box center [685, 297] width 563 height 312
copy span "ouraring.com/replacement/fec3799175"
click at [443, 240] on p "Hi Abbie, We are super excited for your next shopping trip! Please access the l…" at bounding box center [685, 297] width 563 height 312
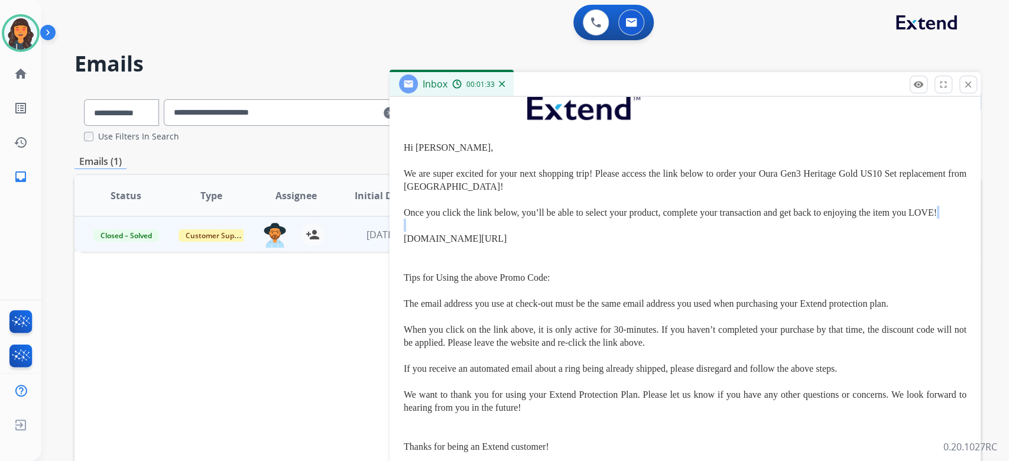
click at [443, 240] on p "Hi Abbie, We are super excited for your next shopping trip! Please access the l…" at bounding box center [685, 297] width 563 height 312
click at [441, 241] on span "Hi Abbie, We are super excited for your next shopping trip! Please access the l…" at bounding box center [685, 296] width 563 height 309
click at [441, 242] on span "Hi Abbie, We are super excited for your next shopping trip! Please access the l…" at bounding box center [685, 296] width 563 height 309
copy span "ouraring.com/replacement/fec3799175"
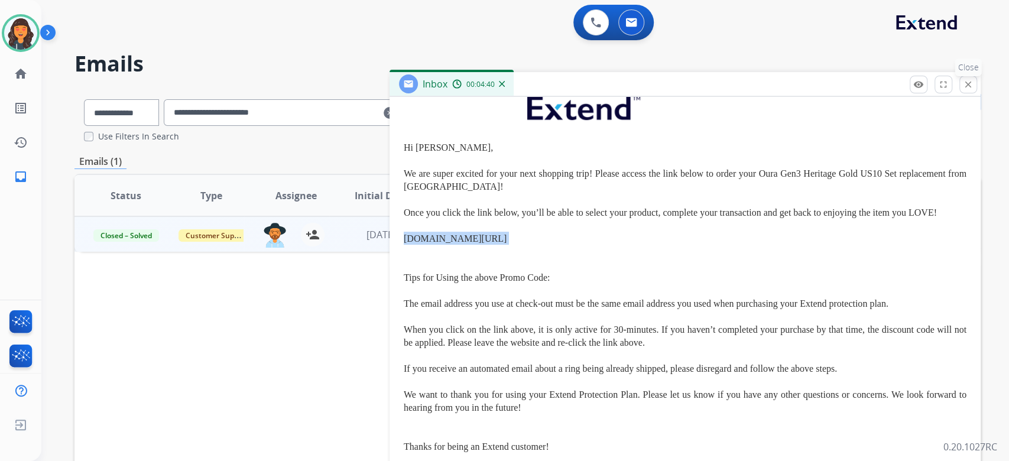
click at [966, 81] on mat-icon "close" at bounding box center [968, 84] width 11 height 11
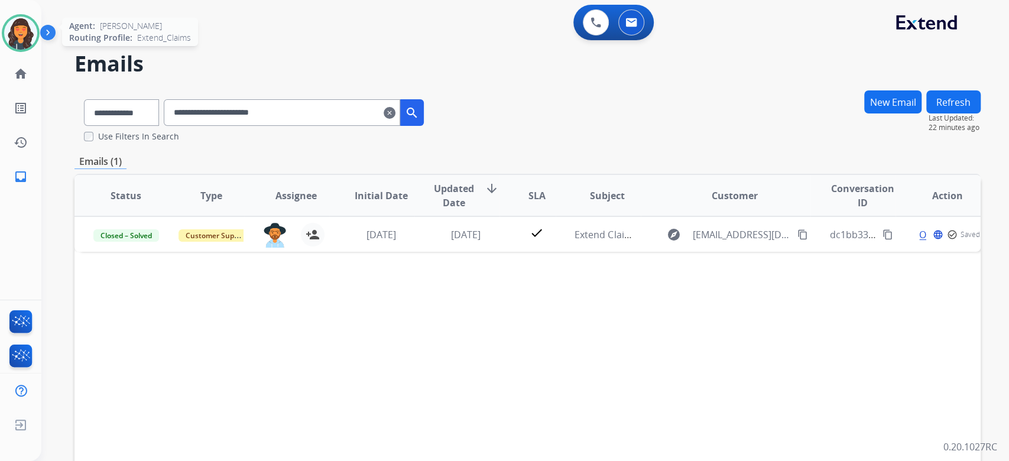
click at [17, 38] on img at bounding box center [20, 33] width 33 height 33
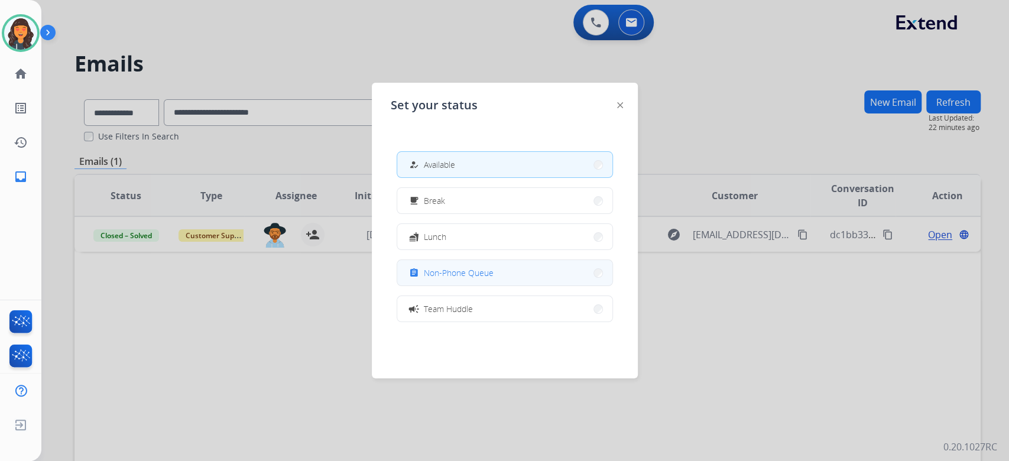
click at [519, 281] on button "assignment Non-Phone Queue" at bounding box center [504, 272] width 215 height 25
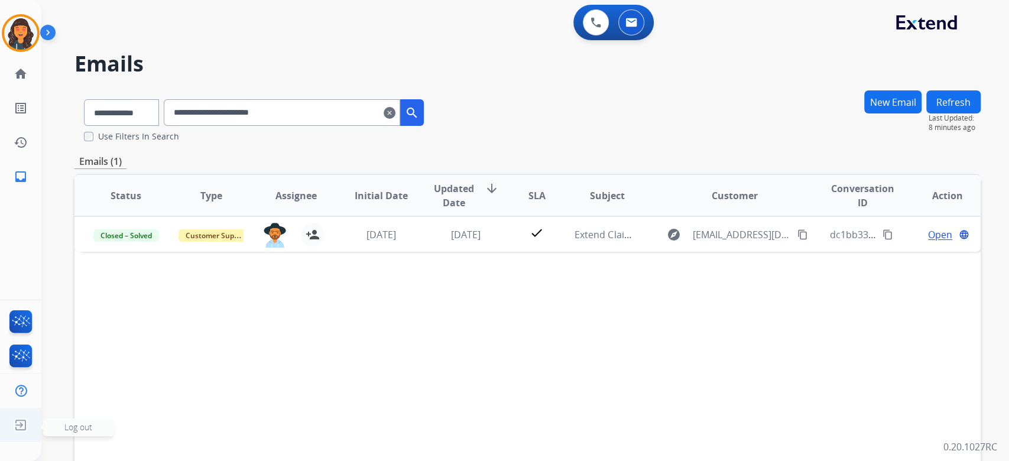
click at [21, 430] on img at bounding box center [20, 425] width 21 height 22
